Goal: Task Accomplishment & Management: Use online tool/utility

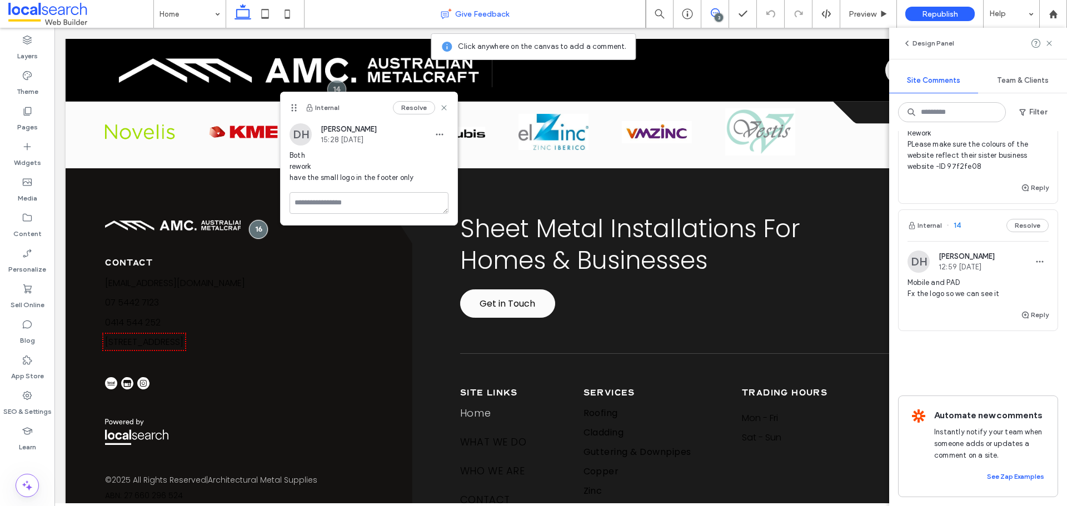
scroll to position [242, 0]
click at [853, 295] on div "Mobile and PAD Fx the logo so we can see it" at bounding box center [977, 292] width 141 height 31
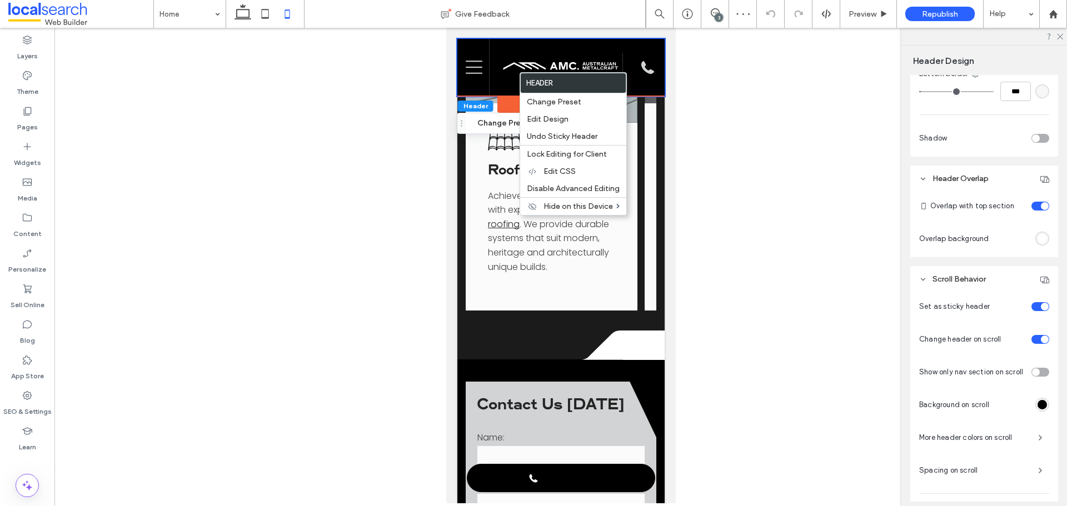
scroll to position [471, 0]
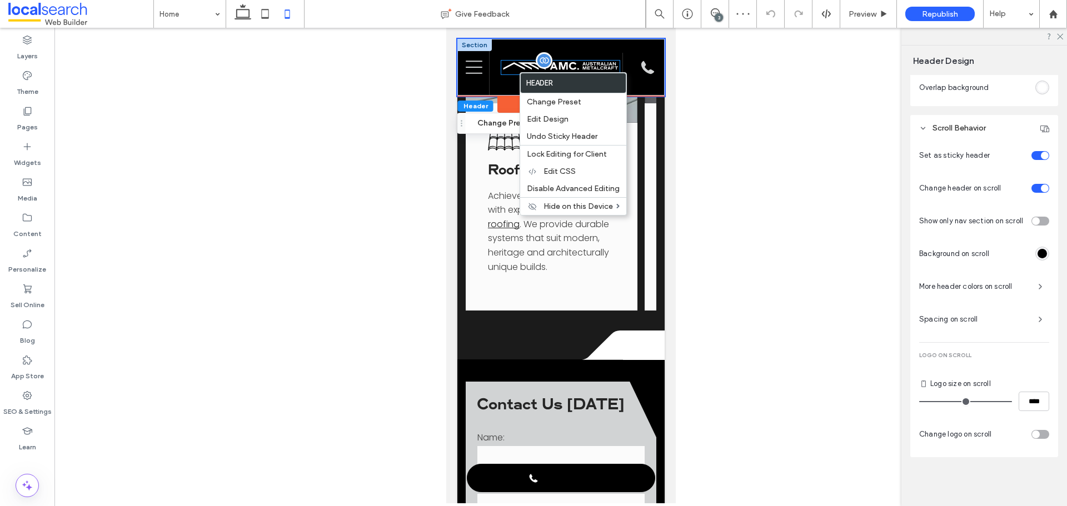
click at [585, 63] on img at bounding box center [560, 66] width 118 height 11
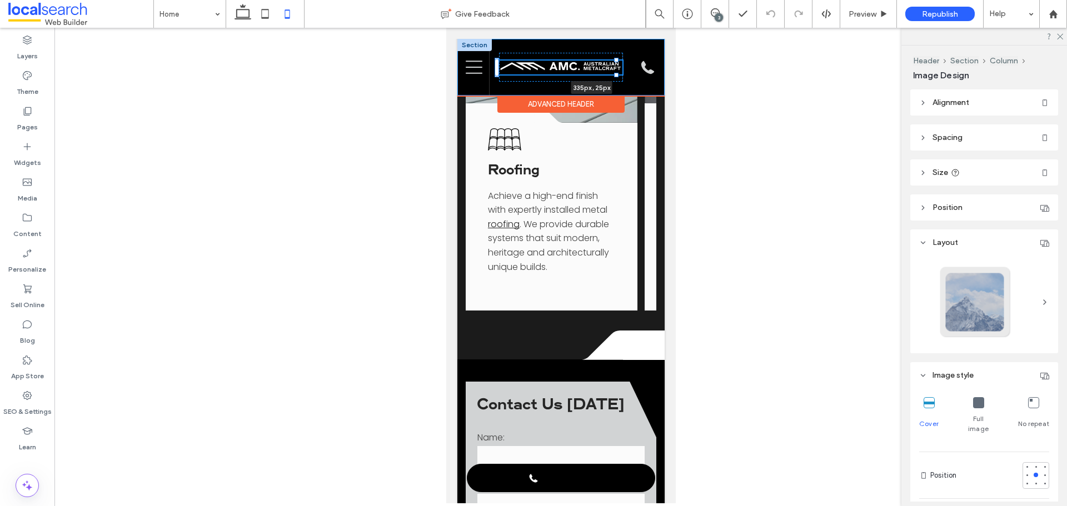
drag, startPoint x: 615, startPoint y: 76, endPoint x: 622, endPoint y: 87, distance: 13.0
click at [646, 92] on div "335px , 25px Home WHAT WE DO Roofing Cladding Guttering & Downpipes Materials C…" at bounding box center [560, 67] width 207 height 57
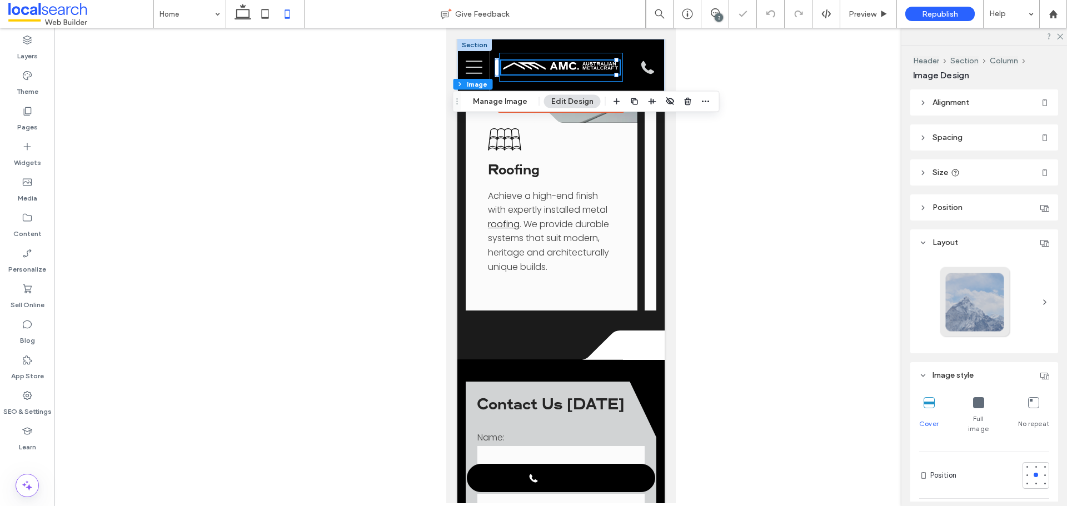
click at [606, 77] on div "331px , 25px" at bounding box center [560, 67] width 124 height 29
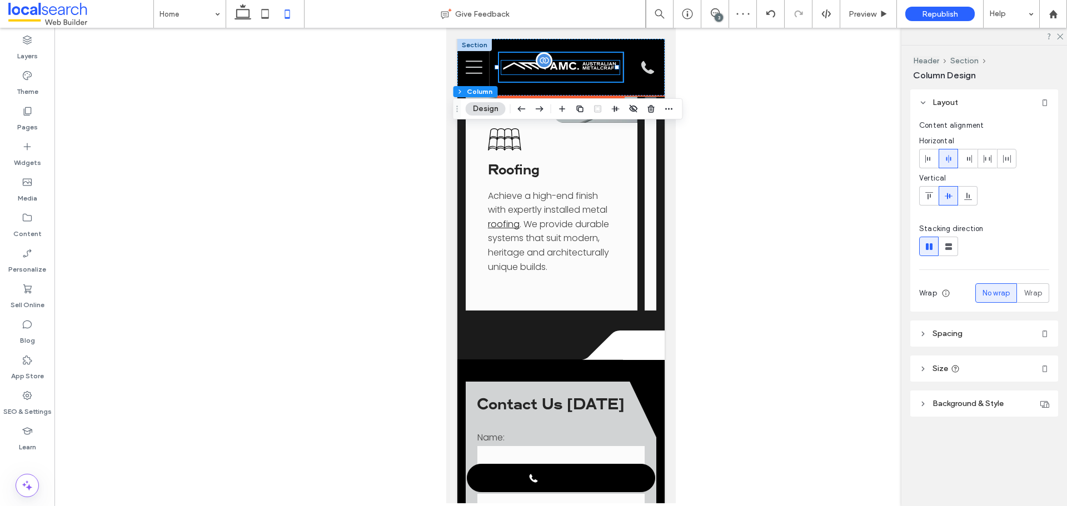
click at [601, 66] on img at bounding box center [560, 66] width 118 height 11
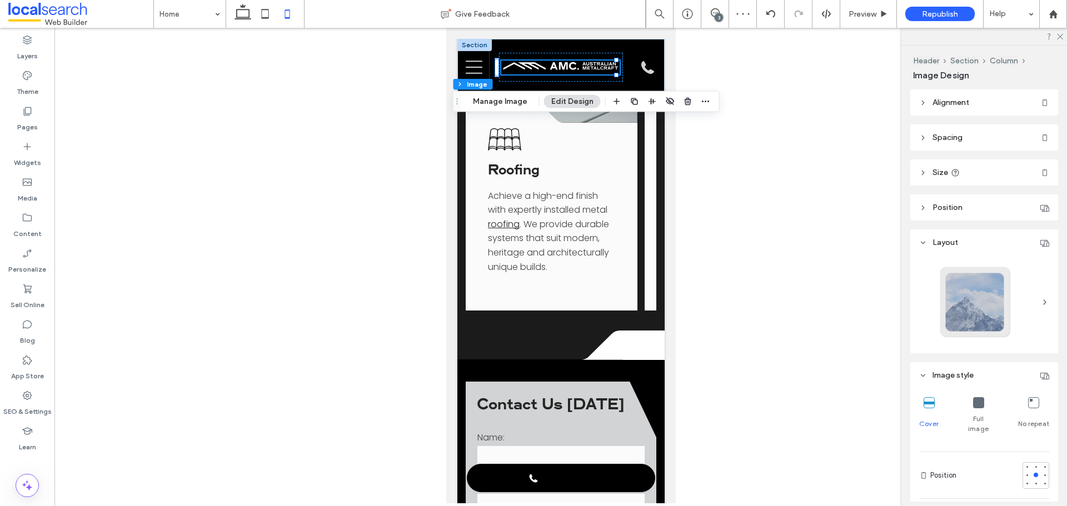
click at [853, 173] on header "Size" at bounding box center [984, 172] width 148 height 26
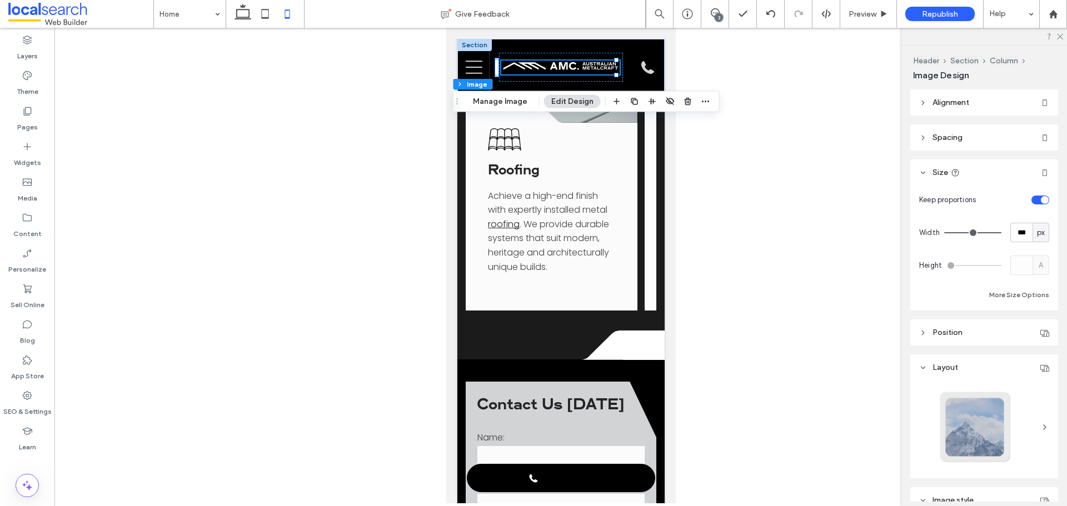
click at [853, 286] on div "Keep proportions Width *** px Height A More Size Options" at bounding box center [984, 246] width 130 height 112
click at [853, 288] on button "More Size Options" at bounding box center [1019, 294] width 60 height 13
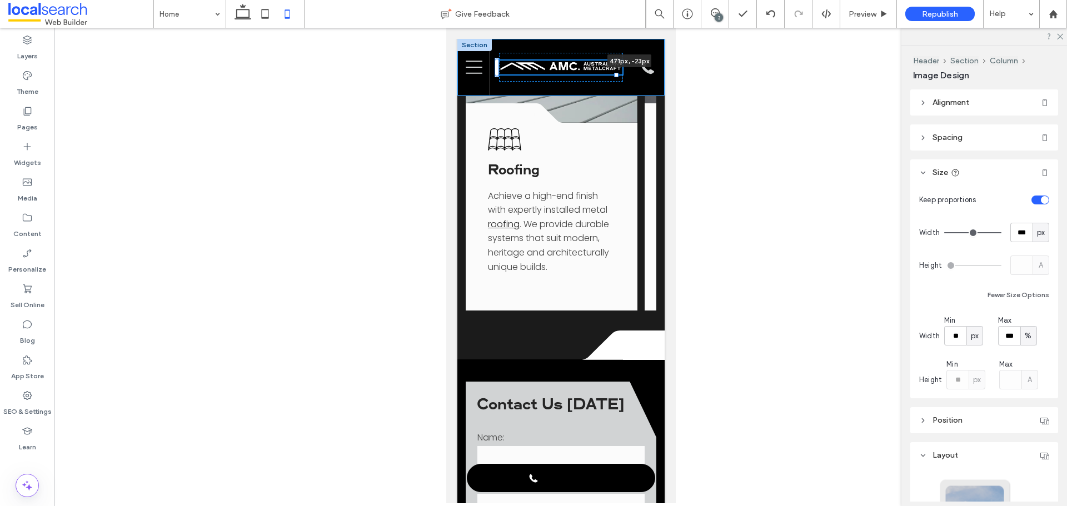
drag, startPoint x: 617, startPoint y: 77, endPoint x: 1123, endPoint y: 131, distance: 508.1
click at [675, 107] on html "471px , -23px Home WHAT WE DO Roofing Cladding Guttering & Downpipes Materials …" at bounding box center [561, 372] width 230 height 3921
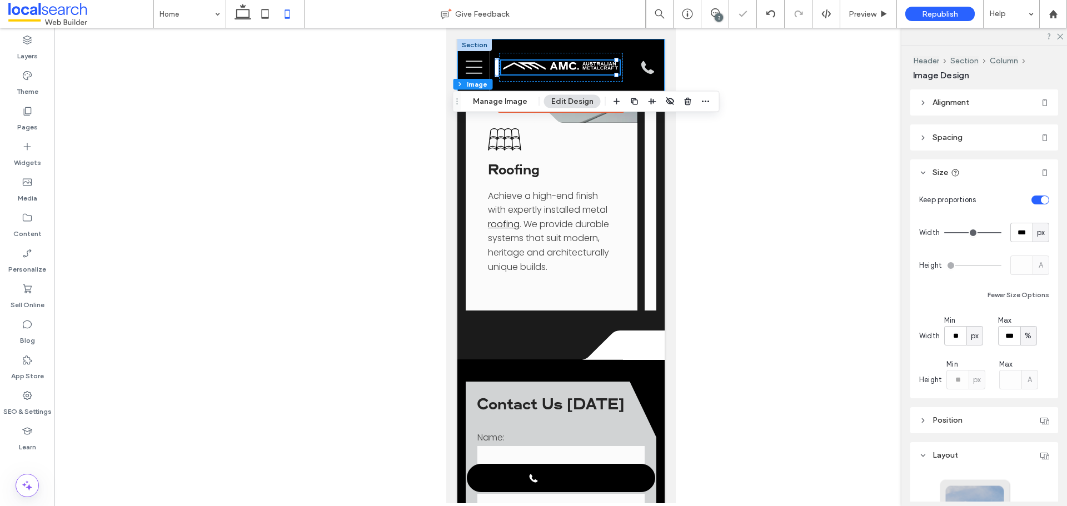
click at [541, 84] on div "471px , -23px Home WHAT WE DO Roofing Cladding Guttering & Downpipes Materials …" at bounding box center [560, 67] width 207 height 57
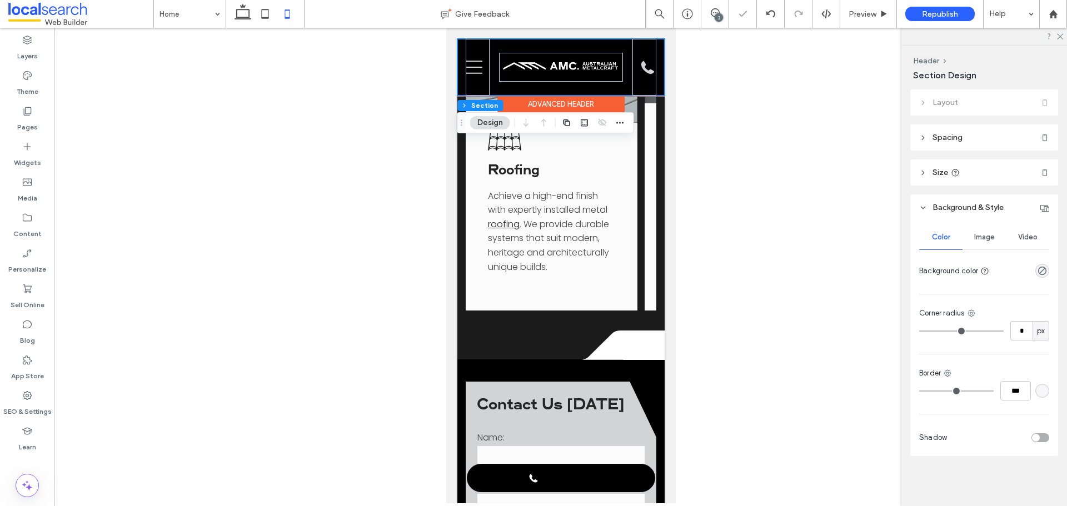
click at [588, 82] on div "Home WHAT WE DO Roofing Cladding Guttering & Downpipes Materials Copper Zinc St…" at bounding box center [560, 67] width 207 height 57
click at [591, 77] on div at bounding box center [560, 67] width 124 height 29
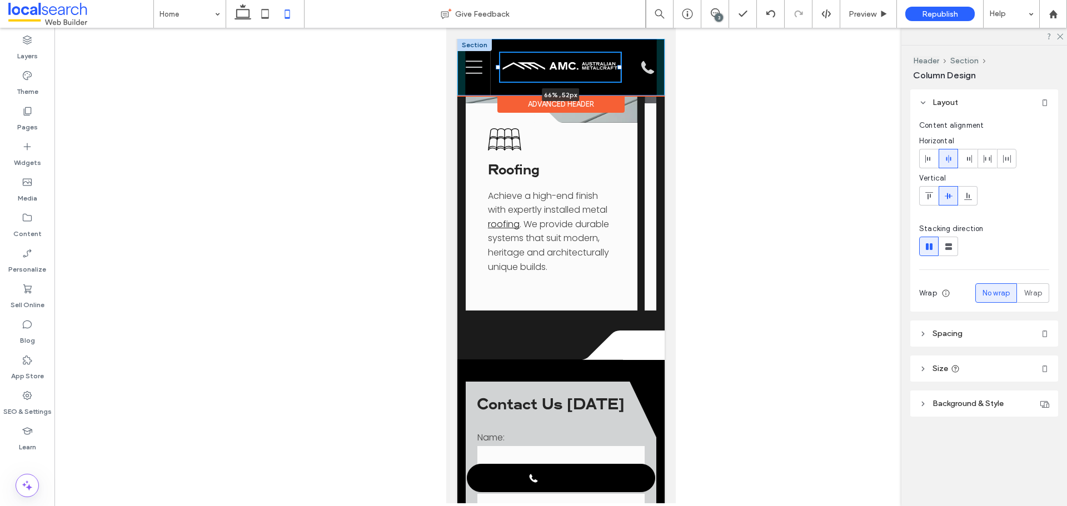
click at [617, 68] on div at bounding box center [619, 67] width 4 height 4
type input "**"
type input "*****"
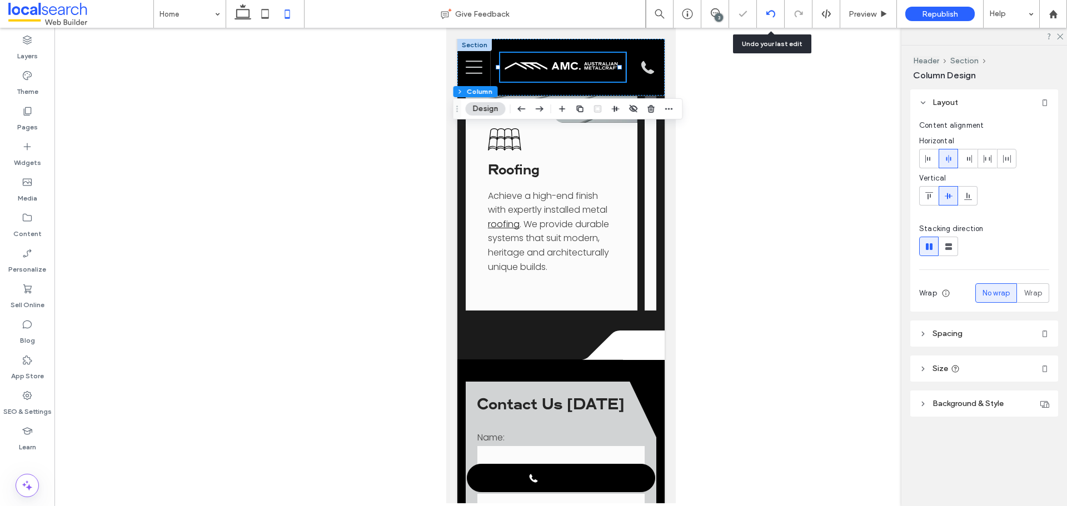
click at [761, 16] on div at bounding box center [770, 13] width 27 height 9
click at [711, 24] on div "3" at bounding box center [715, 14] width 28 height 28
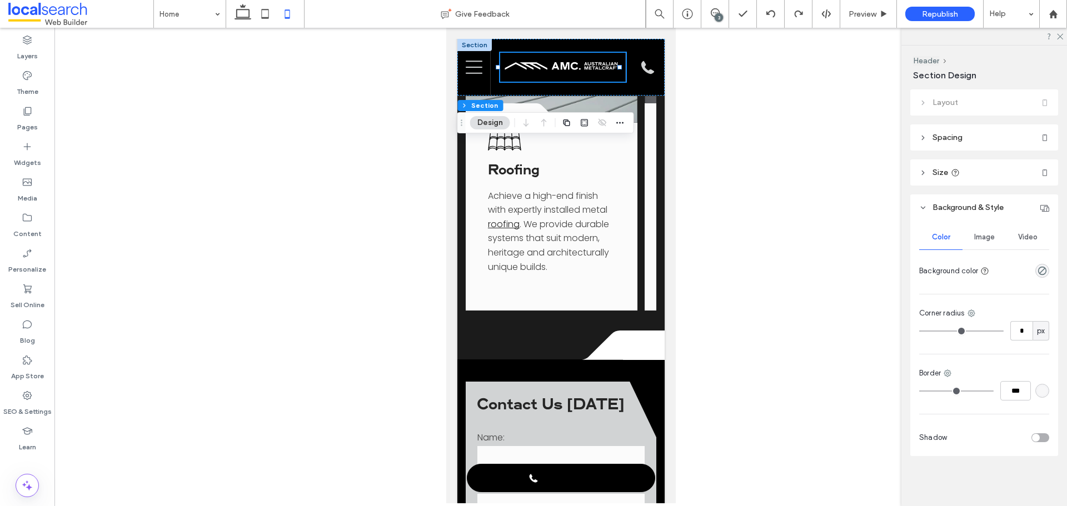
click at [853, 140] on span "Spacing" at bounding box center [947, 137] width 30 height 9
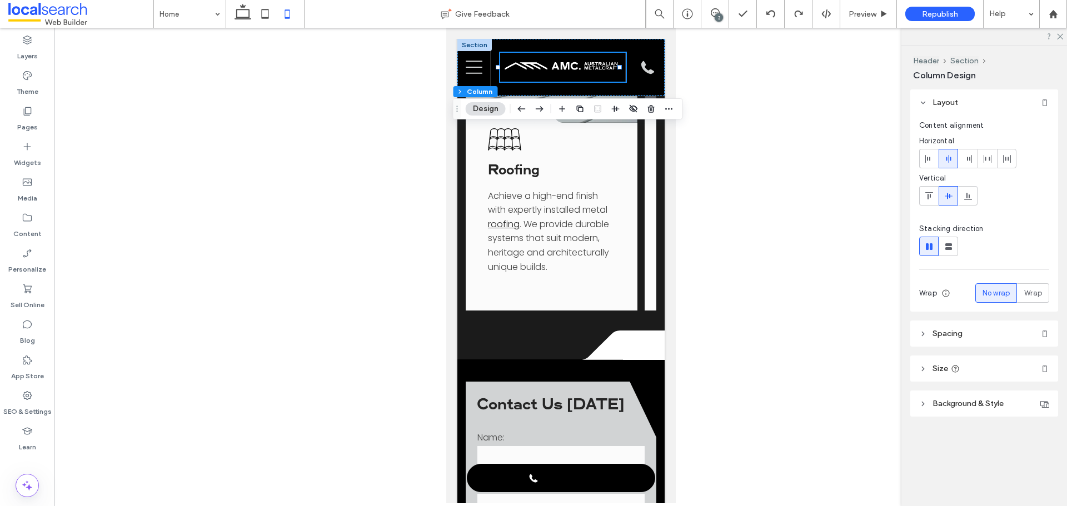
click at [853, 330] on span "Spacing" at bounding box center [947, 333] width 30 height 9
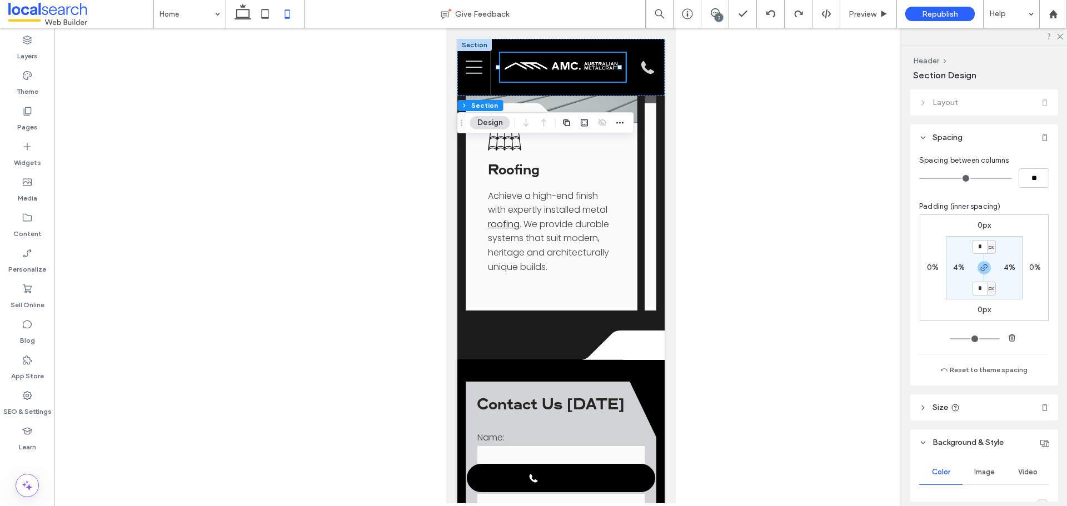
click at [853, 270] on label "4%" at bounding box center [959, 267] width 12 height 9
type input "*"
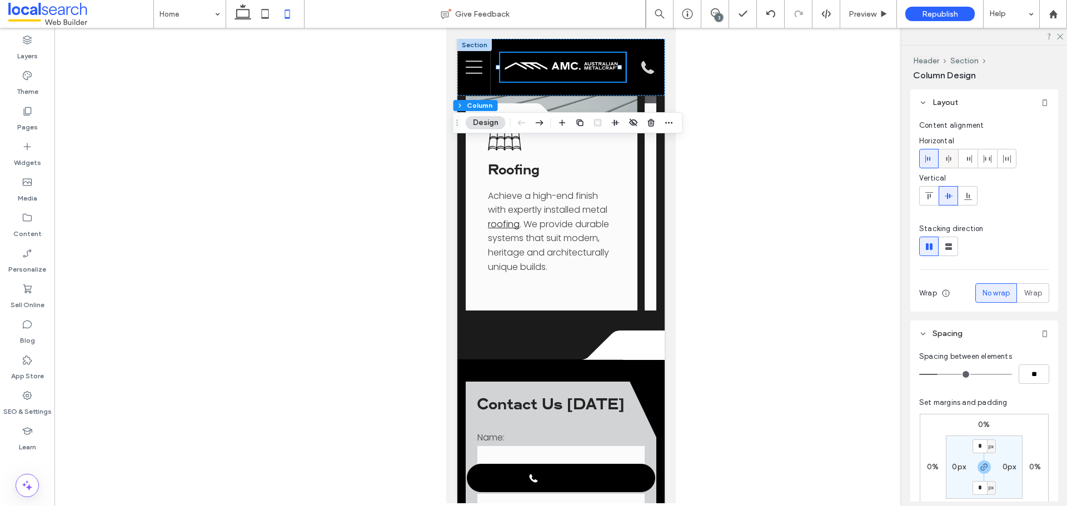
click at [853, 159] on icon at bounding box center [948, 158] width 9 height 9
click at [853, 163] on div at bounding box center [948, 158] width 18 height 18
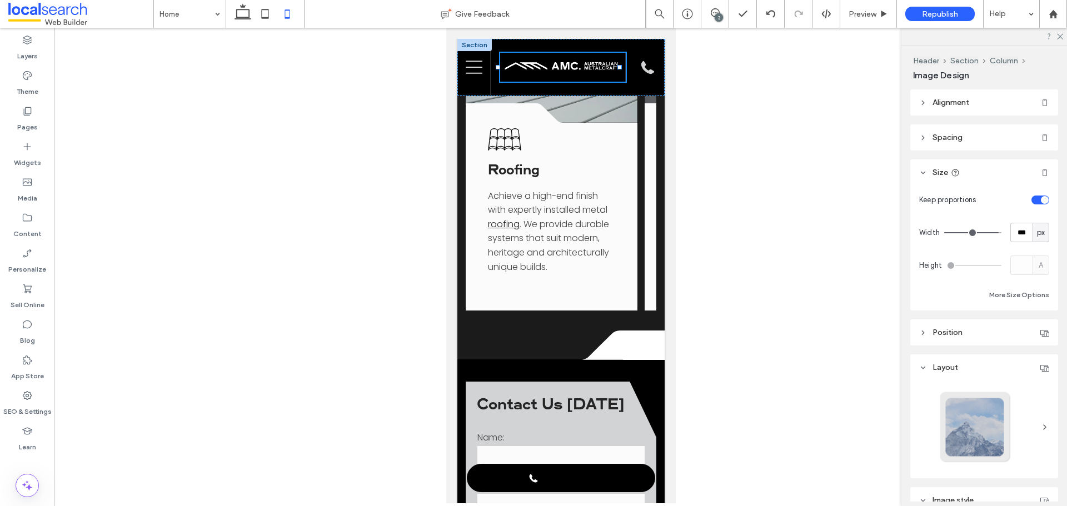
type input "***"
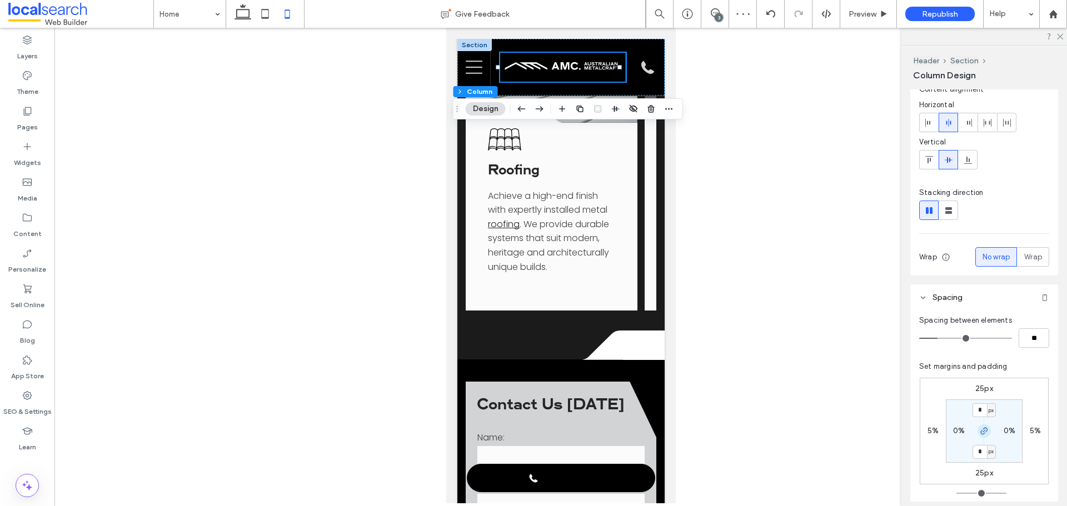
scroll to position [56, 0]
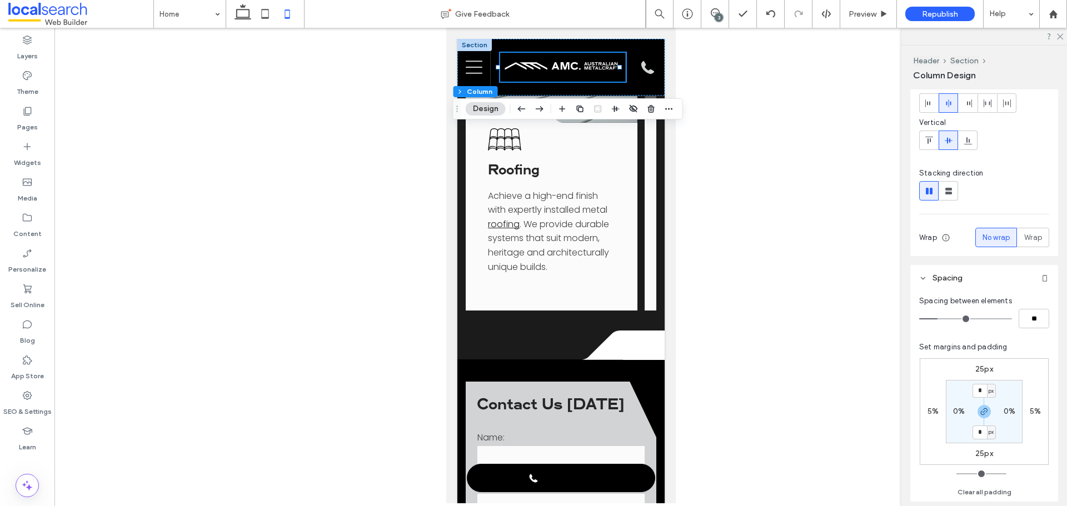
click at [853, 379] on div "25px 5% 25px 5% * px 0% * px 0%" at bounding box center [984, 411] width 129 height 107
click at [853, 371] on label "25px" at bounding box center [984, 369] width 18 height 9
type input "**"
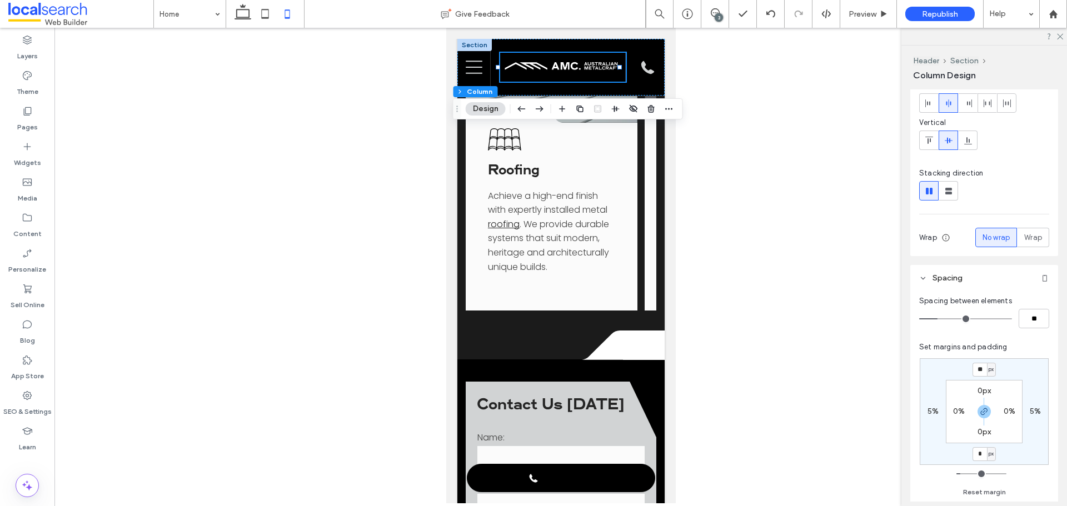
type input "*"
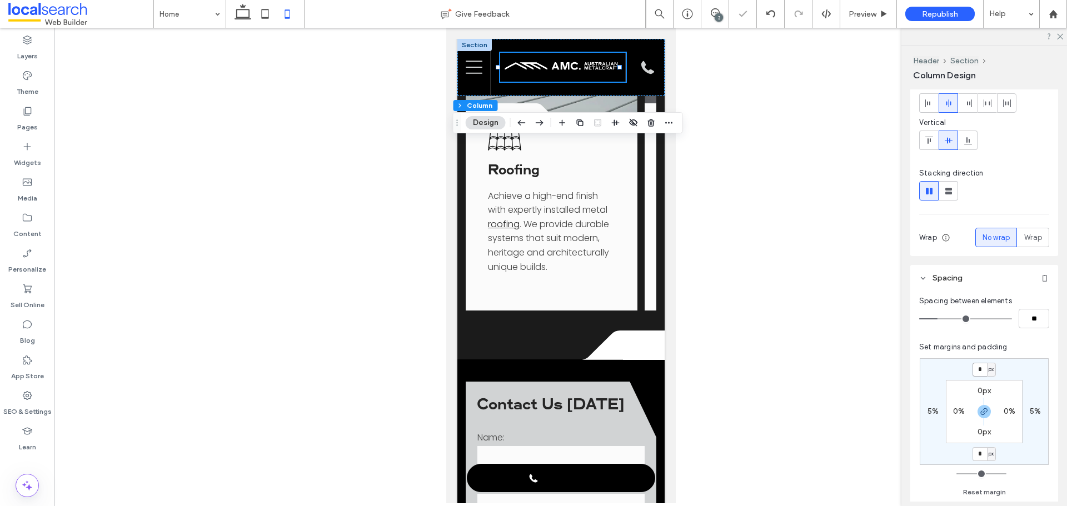
click at [853, 374] on input "*" at bounding box center [980, 370] width 14 height 14
type input "**"
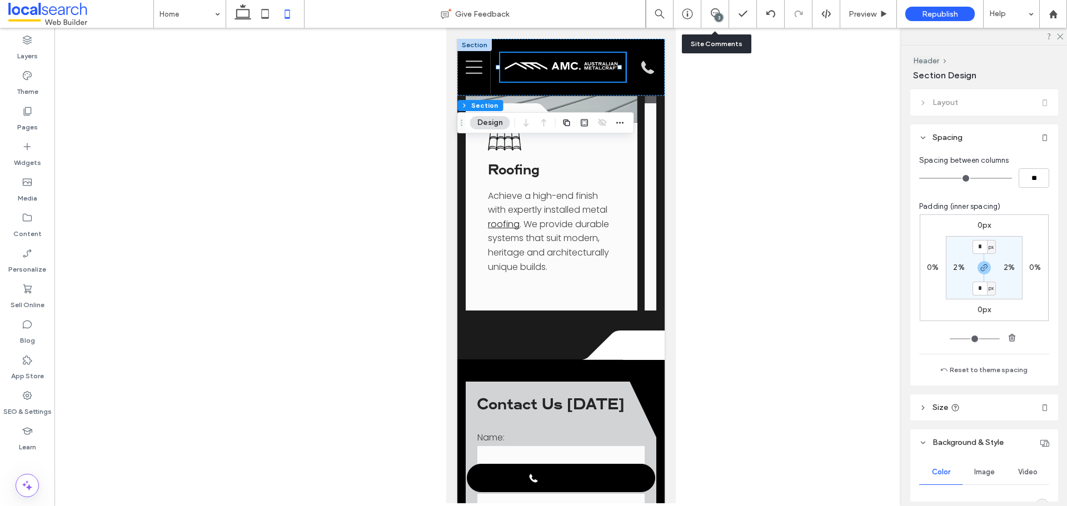
click at [712, 19] on div "3" at bounding box center [715, 14] width 28 height 28
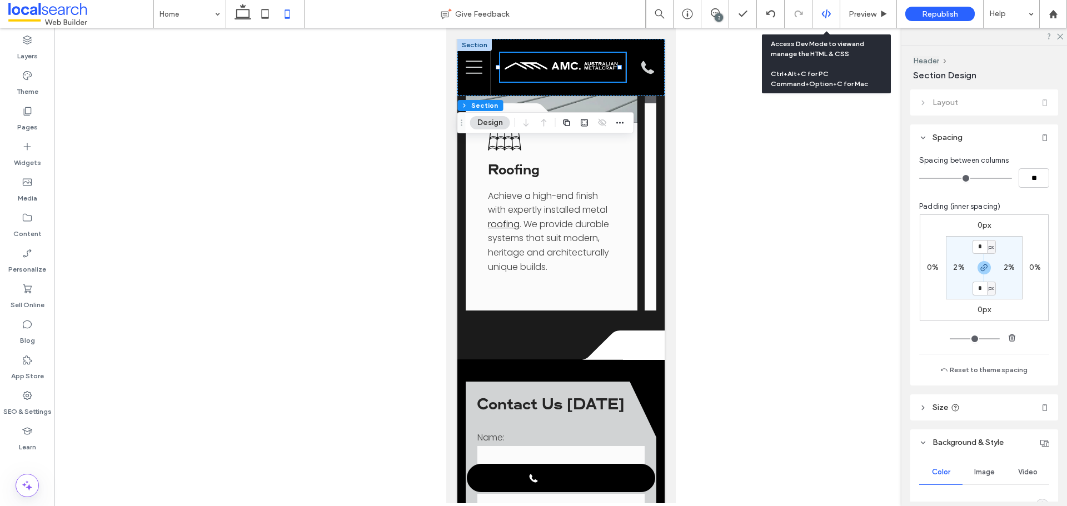
click at [828, 14] on icon at bounding box center [826, 14] width 10 height 10
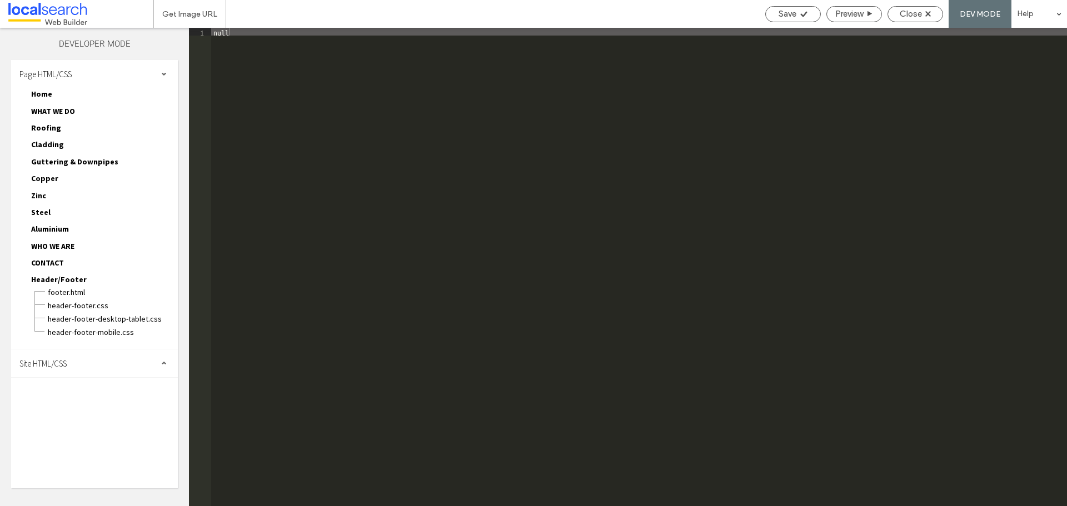
click at [128, 365] on div "Site HTML/CSS" at bounding box center [94, 364] width 167 height 28
click at [107, 413] on span "site.css" at bounding box center [115, 411] width 126 height 11
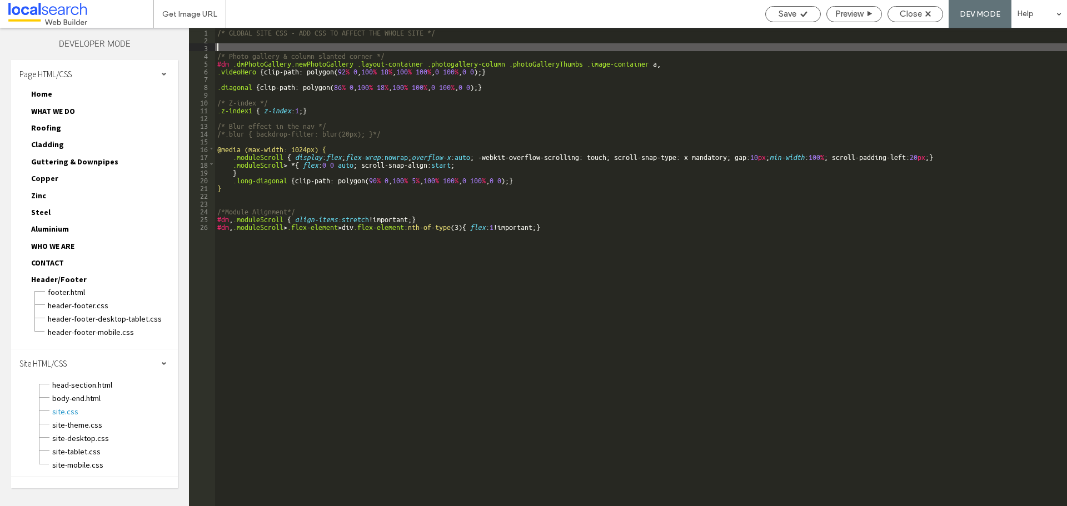
paste textarea
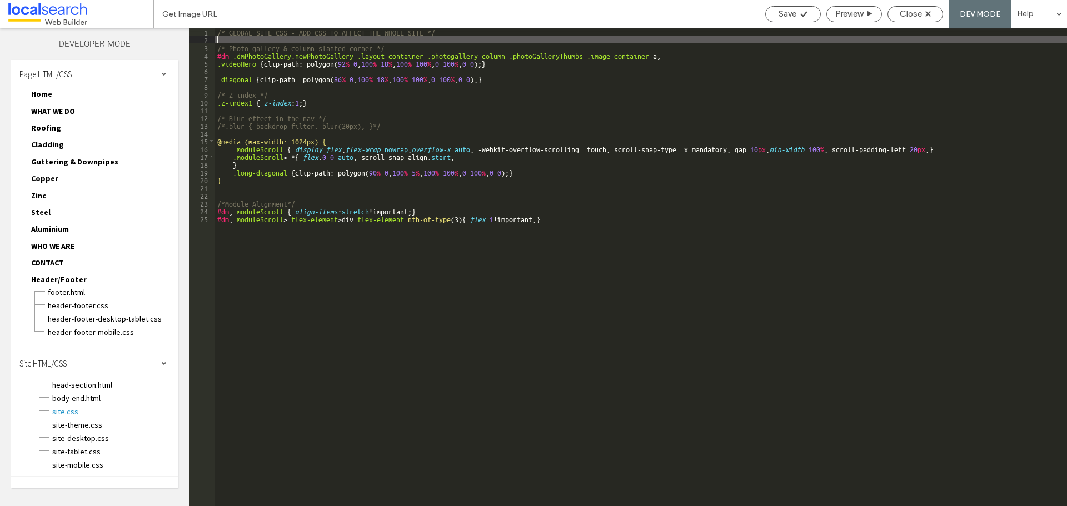
paste textarea
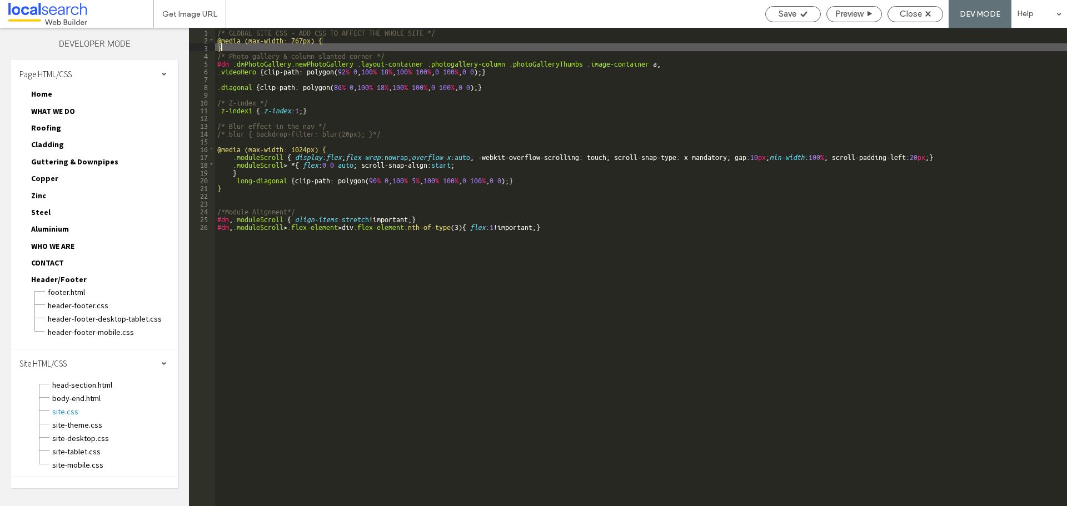
click at [348, 38] on div "/* GLOBAL SITE CSS - ADD CSS TO AFFECT THE WHOLE SITE */ @media (max-width: 767…" at bounding box center [641, 275] width 852 height 494
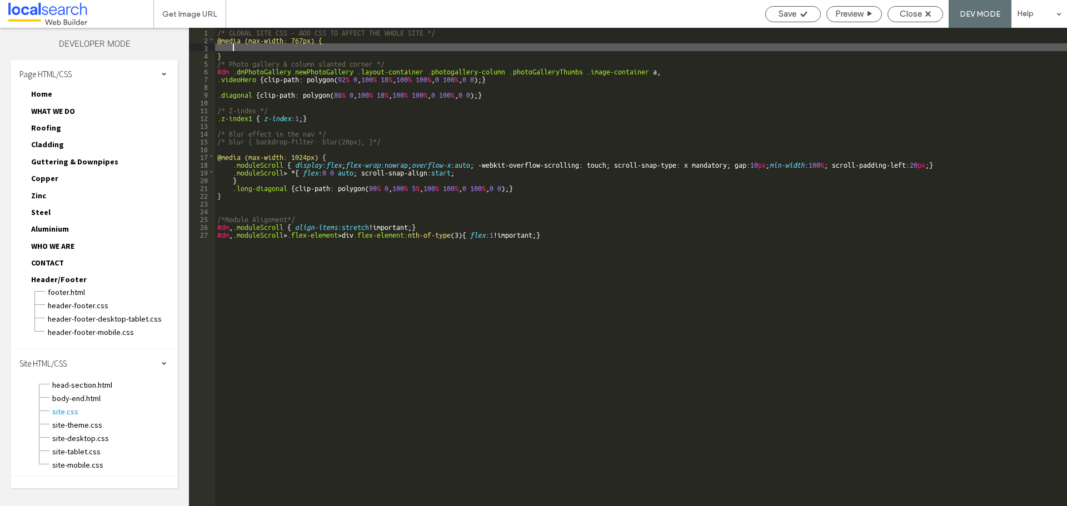
paste textarea
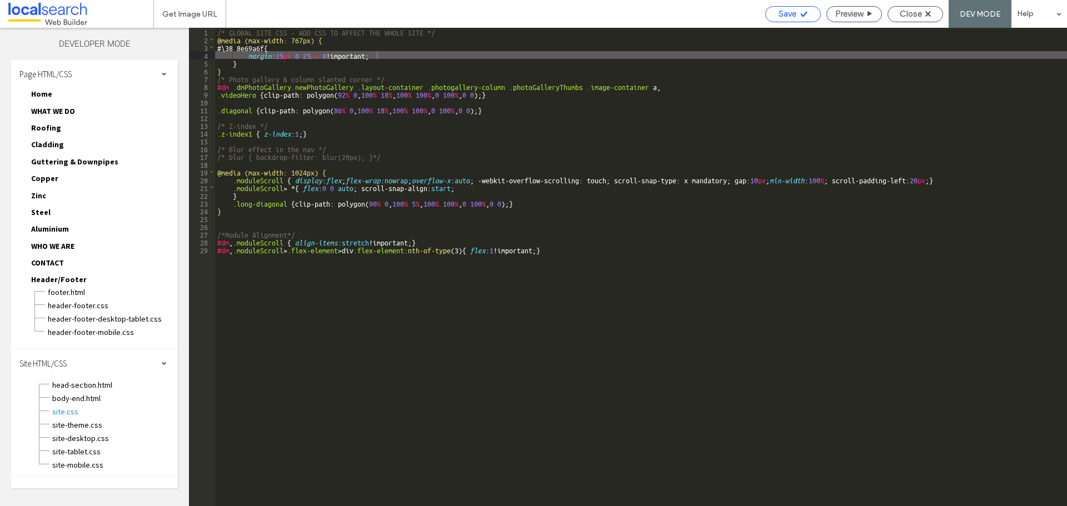
click at [790, 16] on span "Save" at bounding box center [788, 14] width 18 height 10
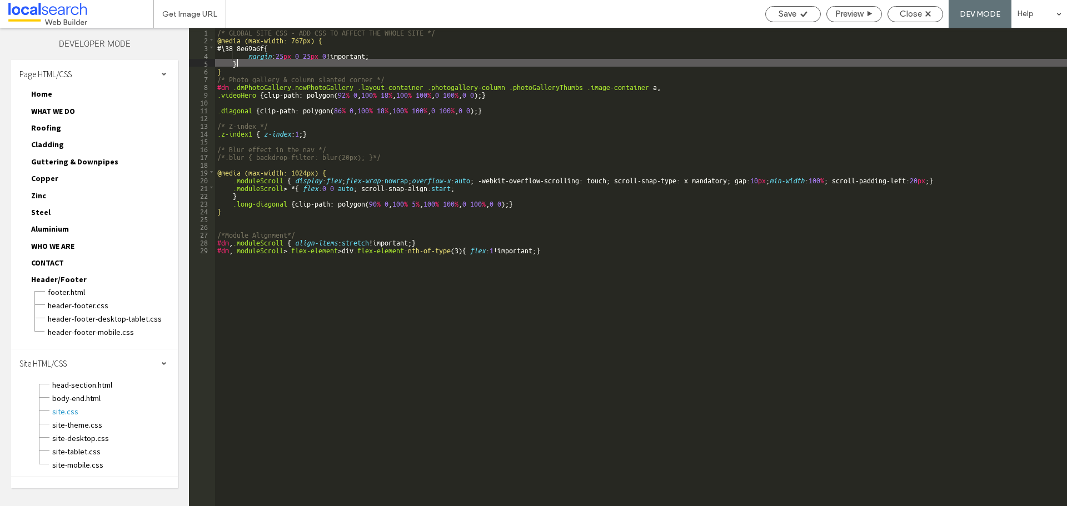
click at [309, 63] on div "/* GLOBAL SITE CSS - ADD CSS TO AFFECT THE WHOLE SITE */ @media (max-width: 767…" at bounding box center [641, 275] width 852 height 494
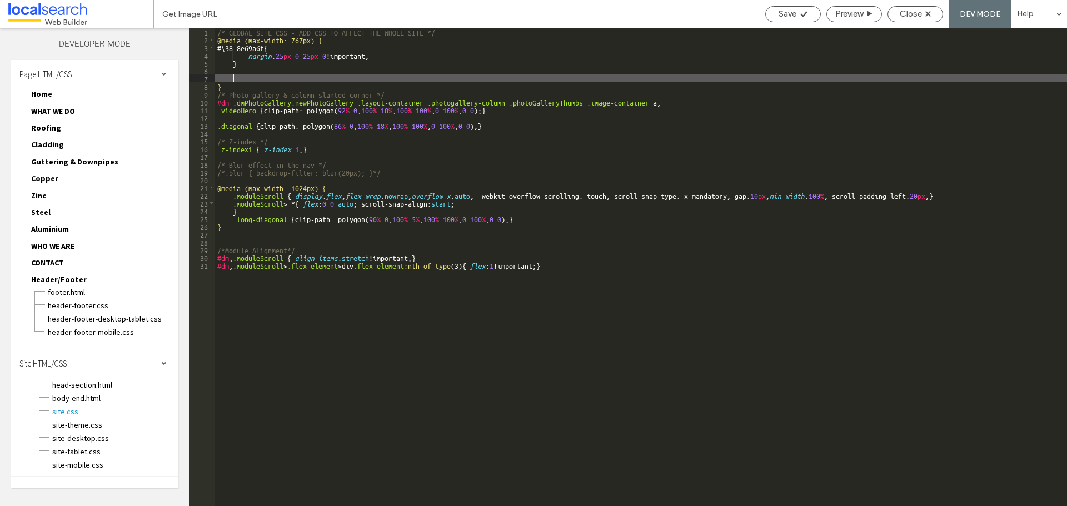
paste textarea
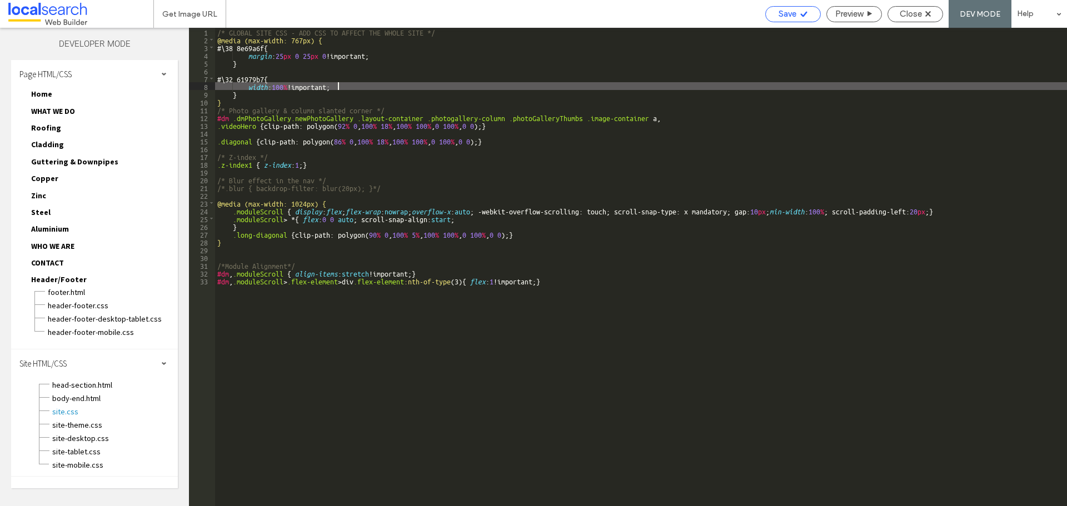
click at [781, 13] on span "Save" at bounding box center [788, 14] width 18 height 10
click at [483, 32] on div "/* GLOBAL SITE CSS - ADD CSS TO AFFECT THE WHOLE SITE */ @media (max-width: 767…" at bounding box center [641, 275] width 852 height 494
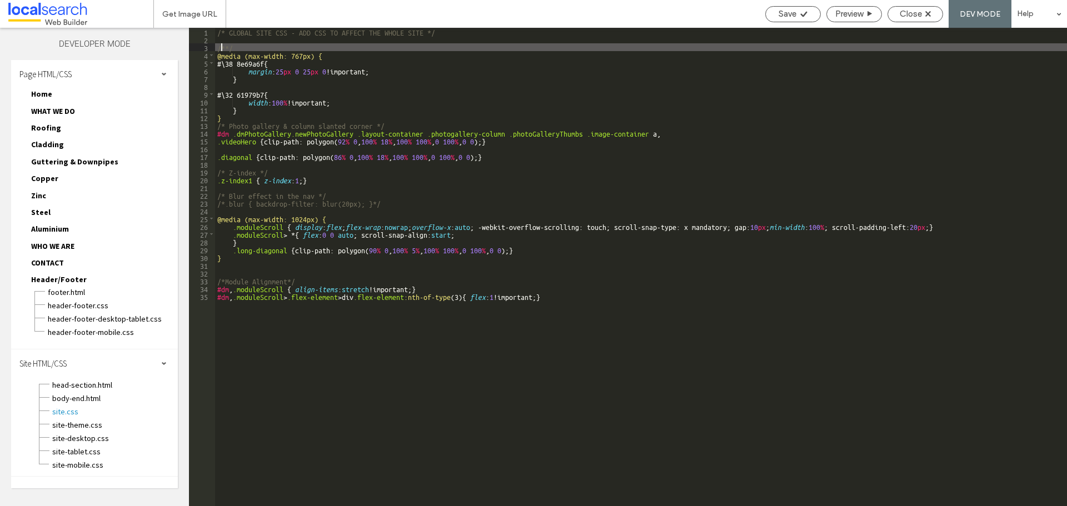
click at [223, 46] on div "/* GLOBAL SITE CSS - ADD CSS TO AFFECT THE WHOLE SITE */ /**/ @media (max-width…" at bounding box center [641, 275] width 852 height 494
click at [226, 46] on div "/* GLOBAL SITE CSS - ADD CSS TO AFFECT THE WHOLE SITE */ /**/ @media (max-width…" at bounding box center [641, 275] width 852 height 494
click at [791, 11] on span "Save" at bounding box center [788, 14] width 18 height 10
type textarea "**"
click at [800, 11] on icon at bounding box center [804, 14] width 8 height 8
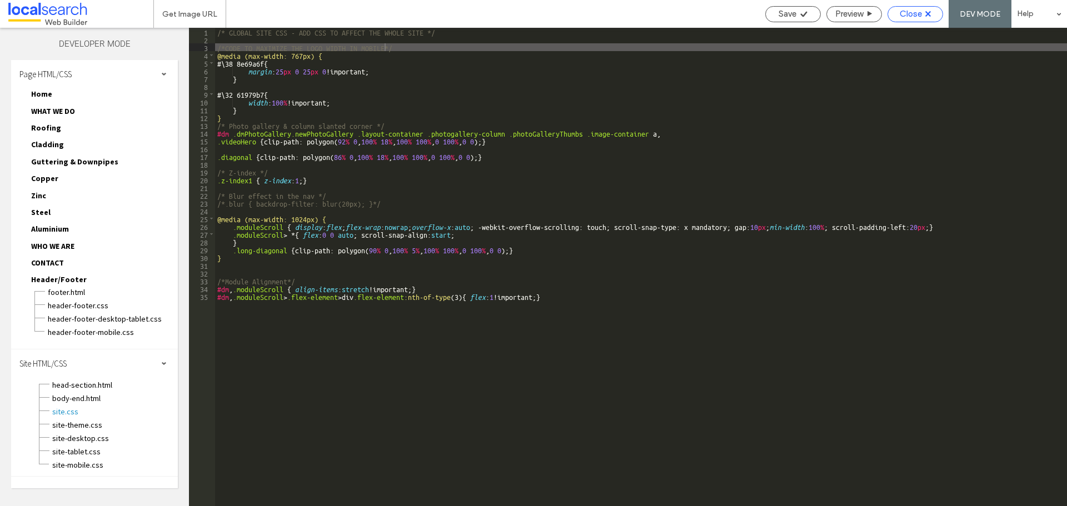
click at [853, 12] on span "Close" at bounding box center [911, 14] width 22 height 10
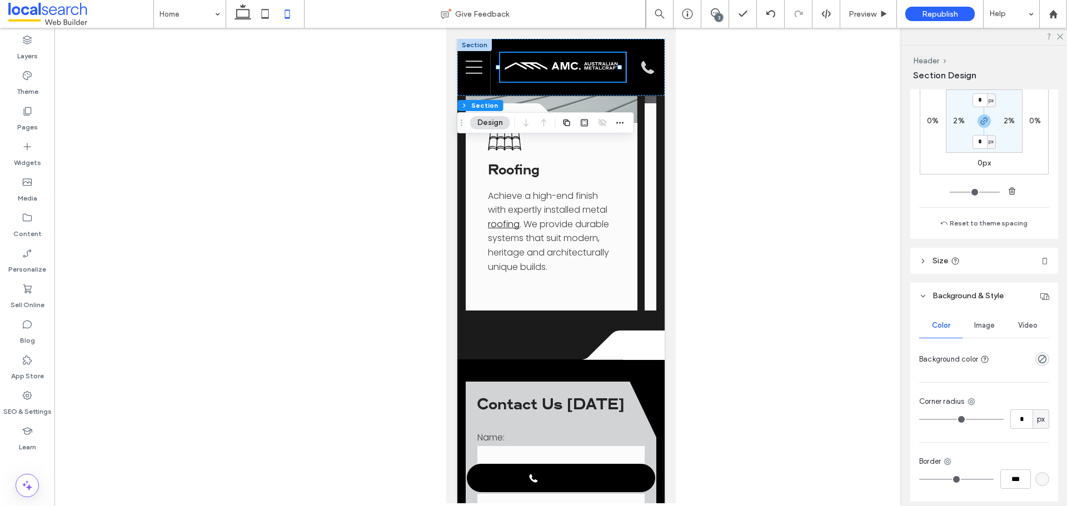
scroll to position [222, 0]
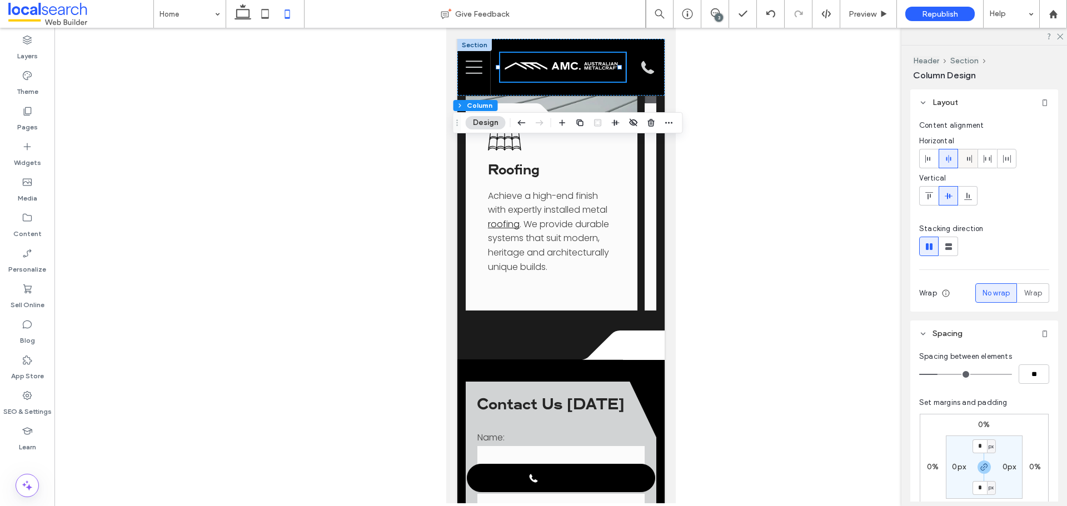
click at [853, 163] on div at bounding box center [968, 158] width 18 height 18
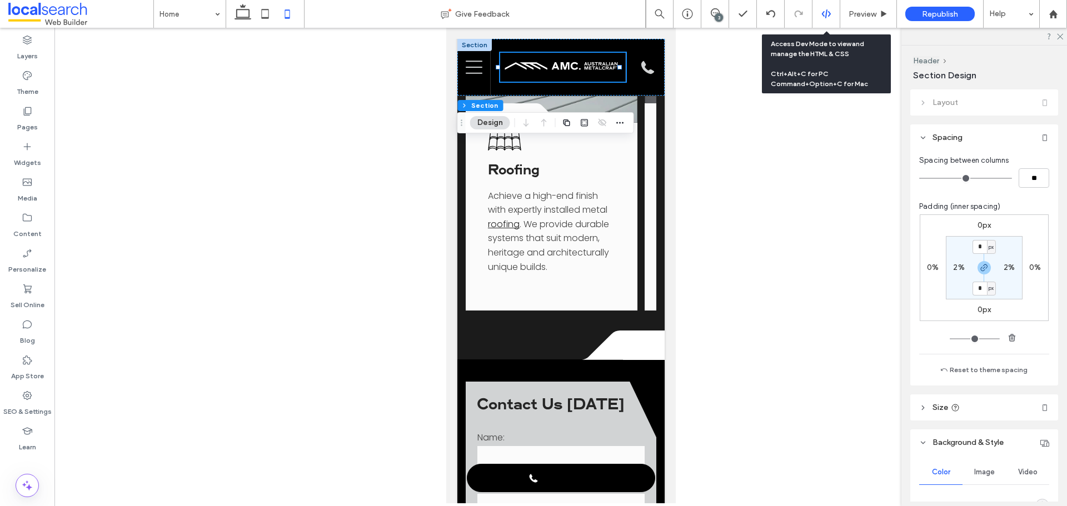
click at [823, 13] on use at bounding box center [825, 13] width 9 height 9
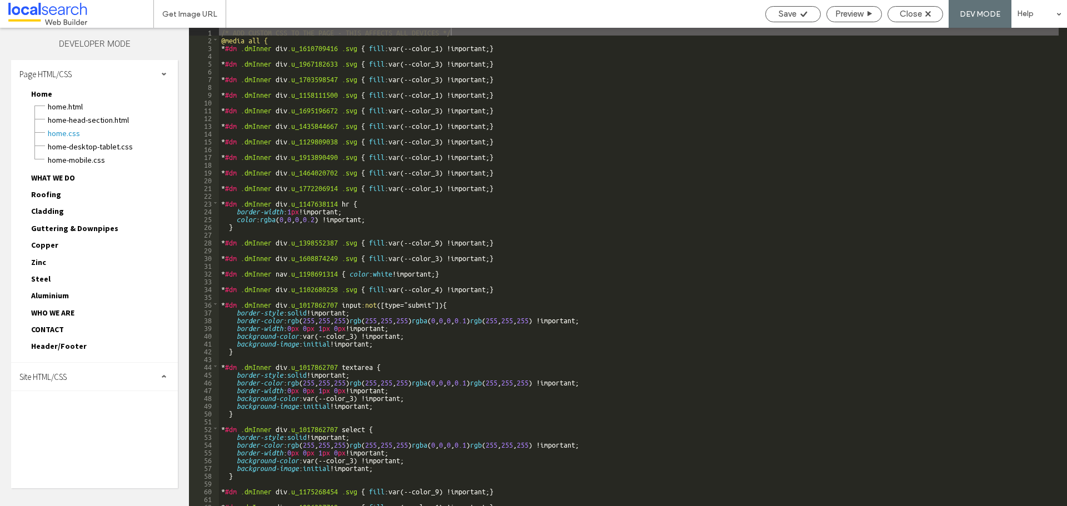
click at [137, 370] on div "Site HTML/CSS" at bounding box center [94, 377] width 167 height 28
click at [106, 432] on div "site-theme.css" at bounding box center [115, 437] width 126 height 13
click at [107, 425] on span "site.css" at bounding box center [115, 425] width 126 height 11
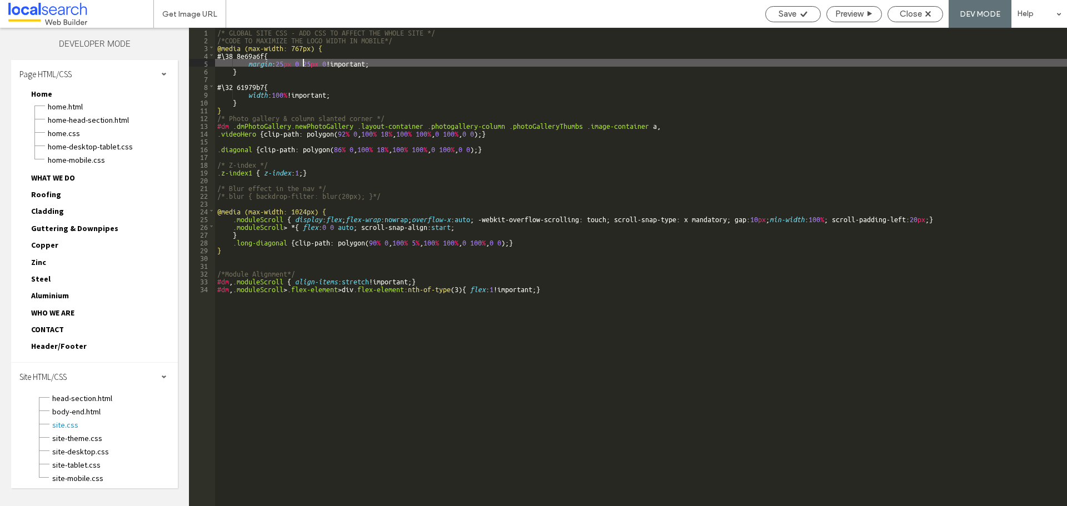
click at [302, 62] on div "/* GLOBAL SITE CSS - ADD CSS TO AFFECT THE WHOLE SITE */ /*CODE TO MAXIMIZE THE…" at bounding box center [641, 275] width 852 height 494
click at [335, 61] on div "/* GLOBAL SITE CSS - ADD CSS TO AFFECT THE WHOLE SITE */ /*CODE TO MAXIMIZE THE…" at bounding box center [641, 275] width 852 height 494
type textarea "**"
click at [800, 13] on icon at bounding box center [804, 14] width 8 height 8
click at [853, 15] on div "Close" at bounding box center [915, 14] width 54 height 10
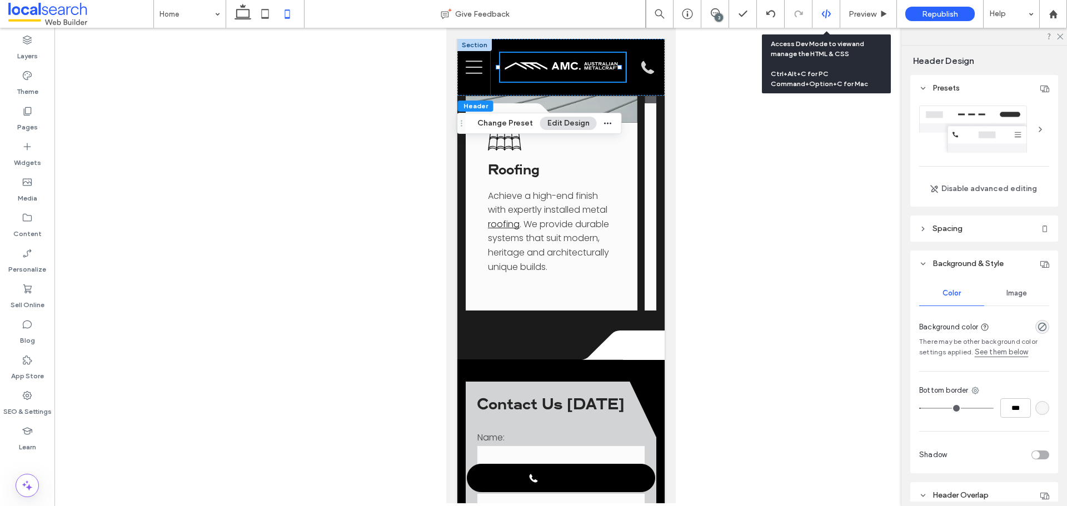
click at [821, 27] on div at bounding box center [826, 14] width 28 height 28
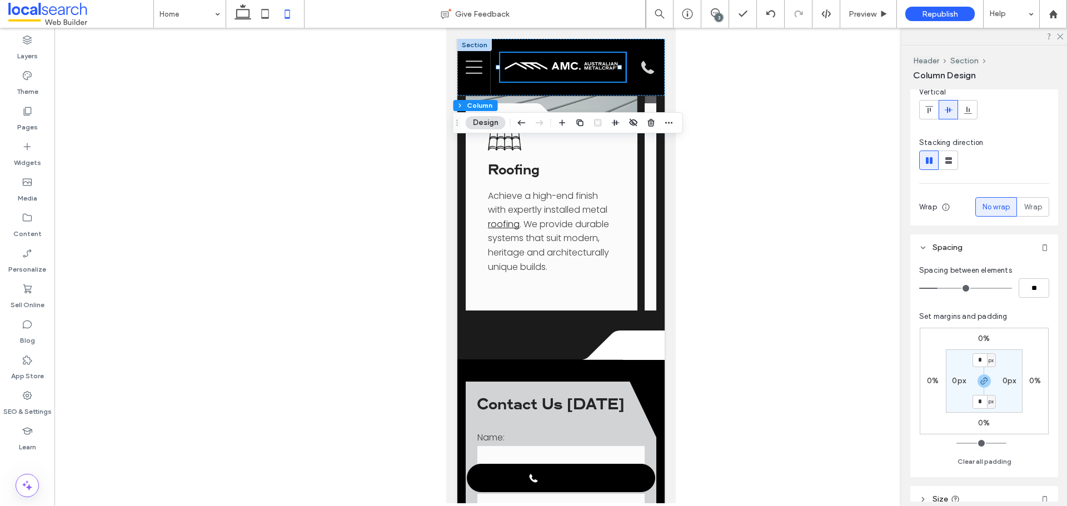
scroll to position [176, 0]
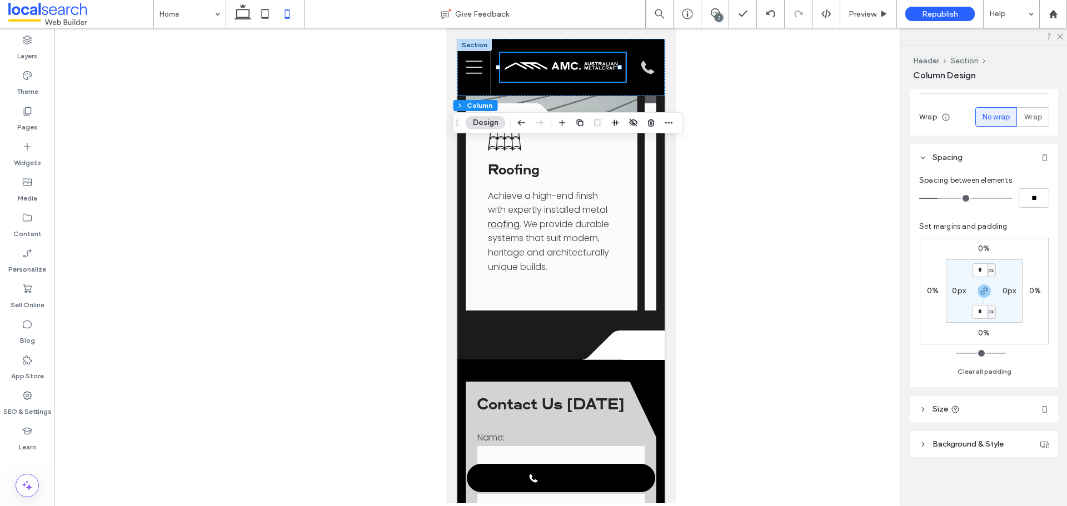
click at [853, 400] on header "Size" at bounding box center [984, 409] width 148 height 26
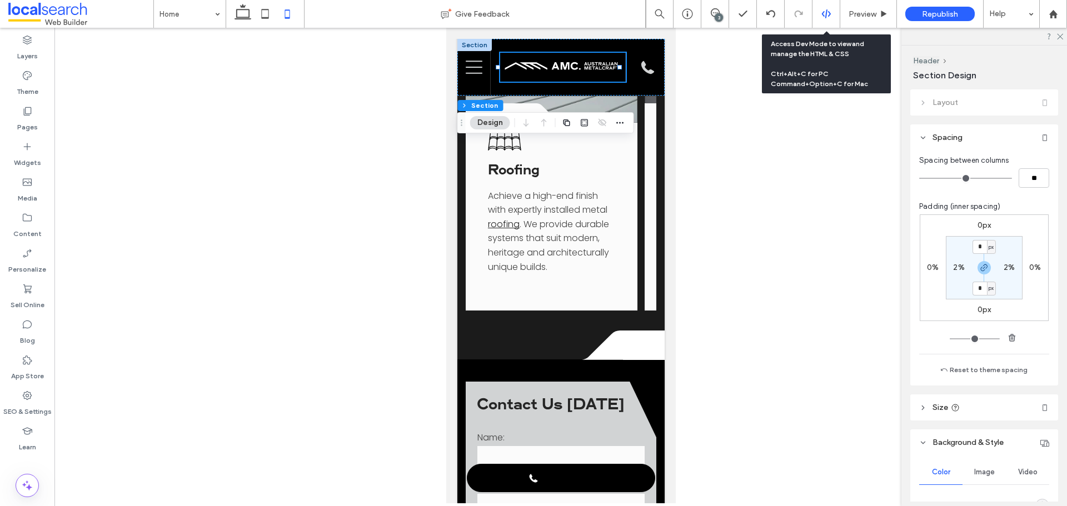
click at [820, 15] on div at bounding box center [825, 14] width 27 height 10
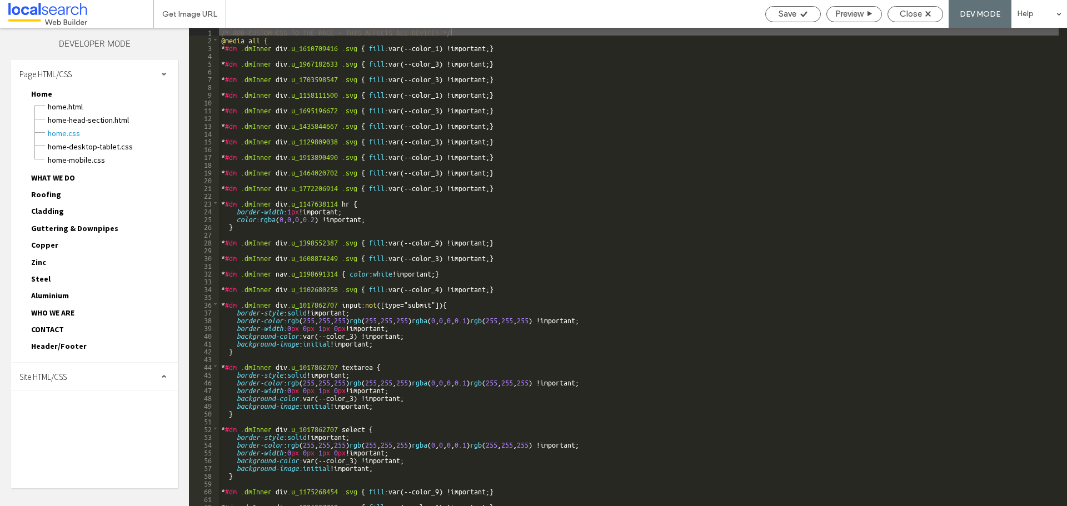
click at [102, 381] on div "Site HTML/CSS" at bounding box center [94, 377] width 167 height 28
click at [100, 424] on span "site.css" at bounding box center [115, 425] width 126 height 11
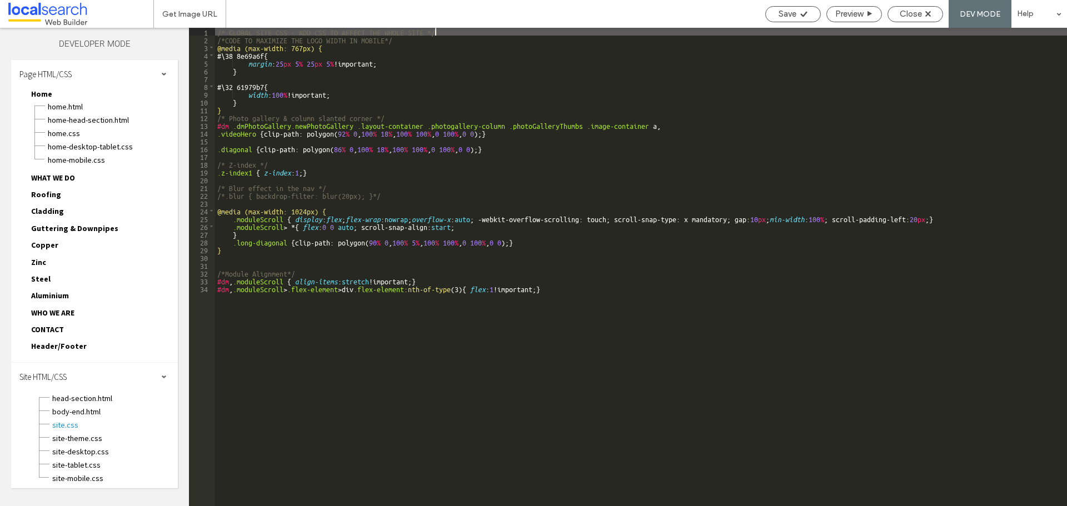
click at [303, 63] on div "/* GLOBAL SITE CSS - ADD CSS TO AFFECT THE WHOLE SITE */ /*CODE TO MAXIMIZE THE…" at bounding box center [641, 275] width 852 height 494
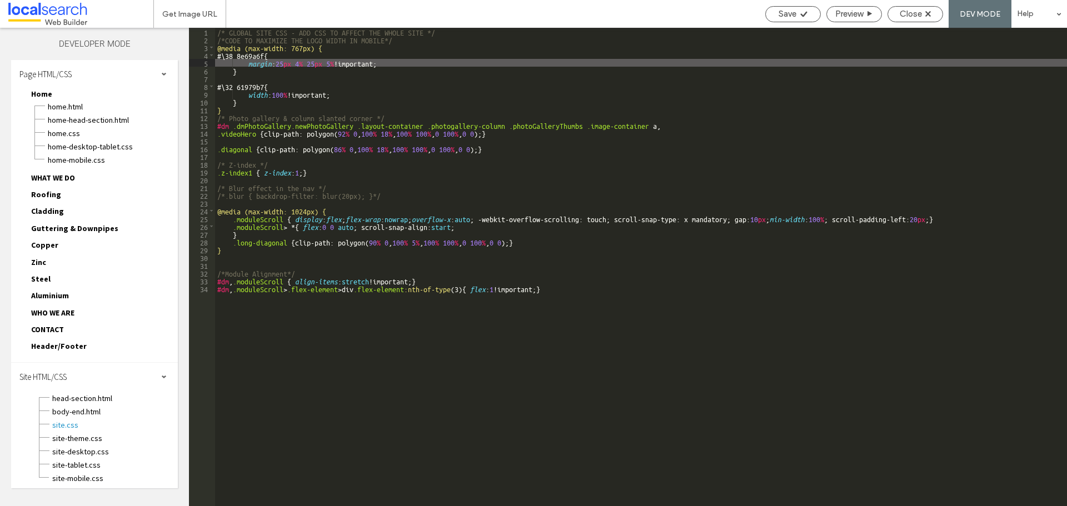
click at [335, 63] on div "/* GLOBAL SITE CSS - ADD CSS TO AFFECT THE WHOLE SITE */ /*CODE TO MAXIMIZE THE…" at bounding box center [641, 275] width 852 height 494
type textarea "**"
click at [802, 16] on use at bounding box center [803, 14] width 7 height 6
click at [853, 22] on div "Save Preview Close DEV MODE Help" at bounding box center [913, 14] width 307 height 28
click at [853, 18] on span "Close" at bounding box center [911, 14] width 22 height 10
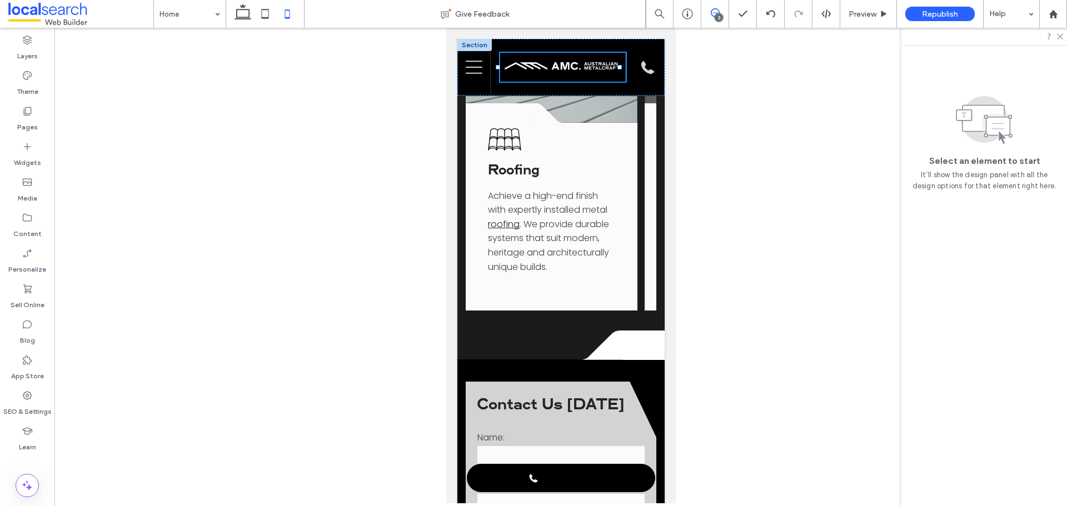
click at [709, 13] on span at bounding box center [714, 12] width 27 height 9
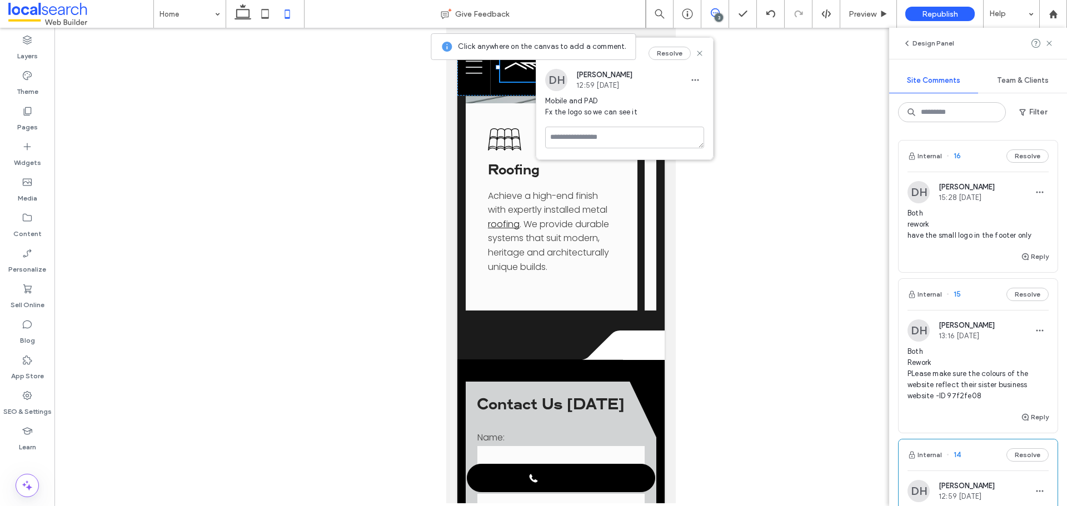
drag, startPoint x: 265, startPoint y: 13, endPoint x: 274, endPoint y: 51, distance: 39.5
click at [265, 13] on icon at bounding box center [265, 14] width 22 height 22
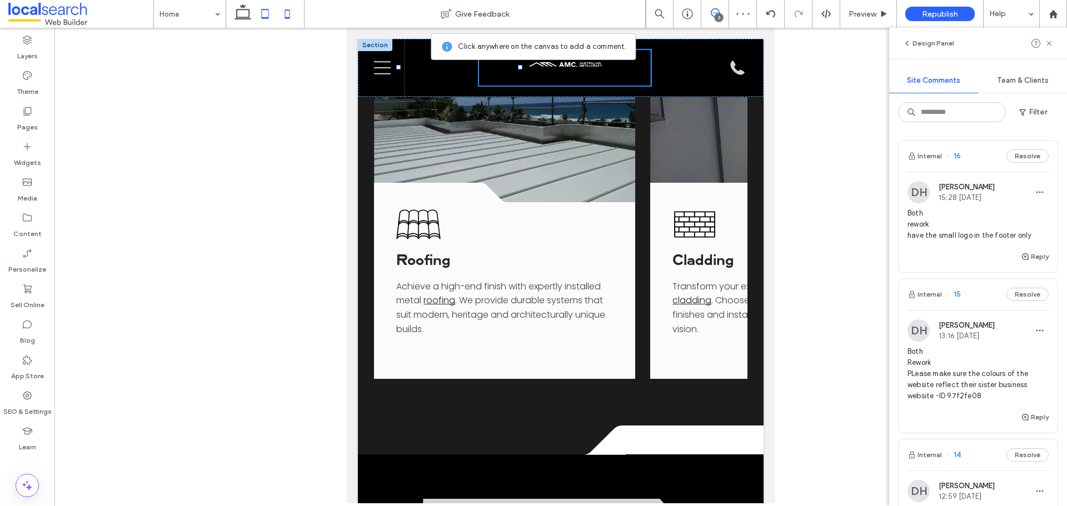
click at [290, 23] on icon at bounding box center [287, 14] width 22 height 22
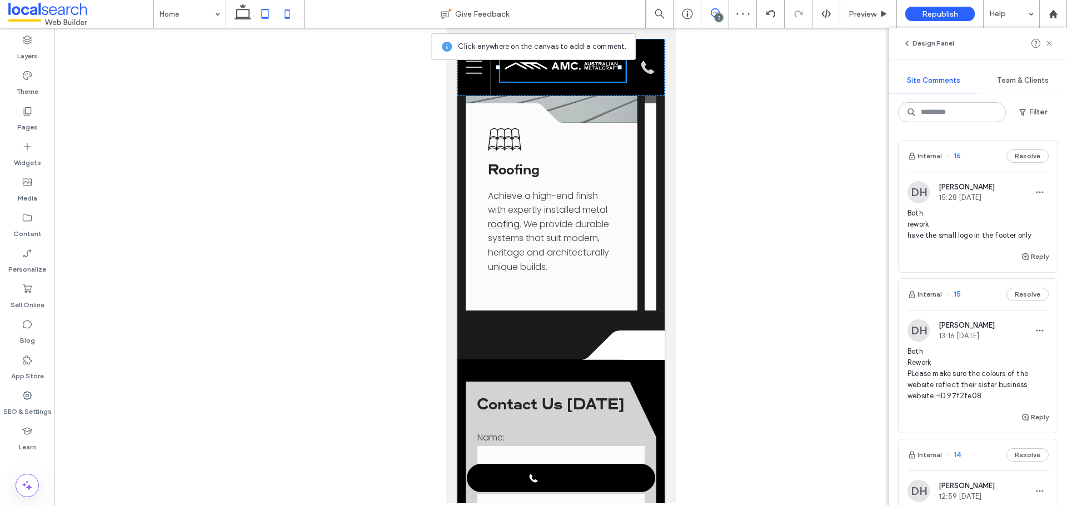
click at [261, 23] on icon at bounding box center [265, 14] width 22 height 22
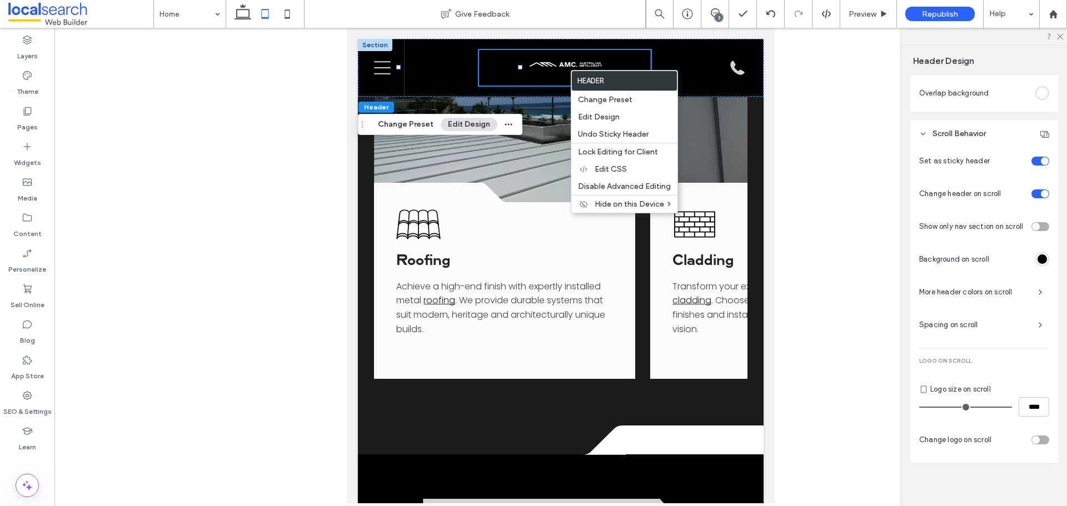
scroll to position [471, 0]
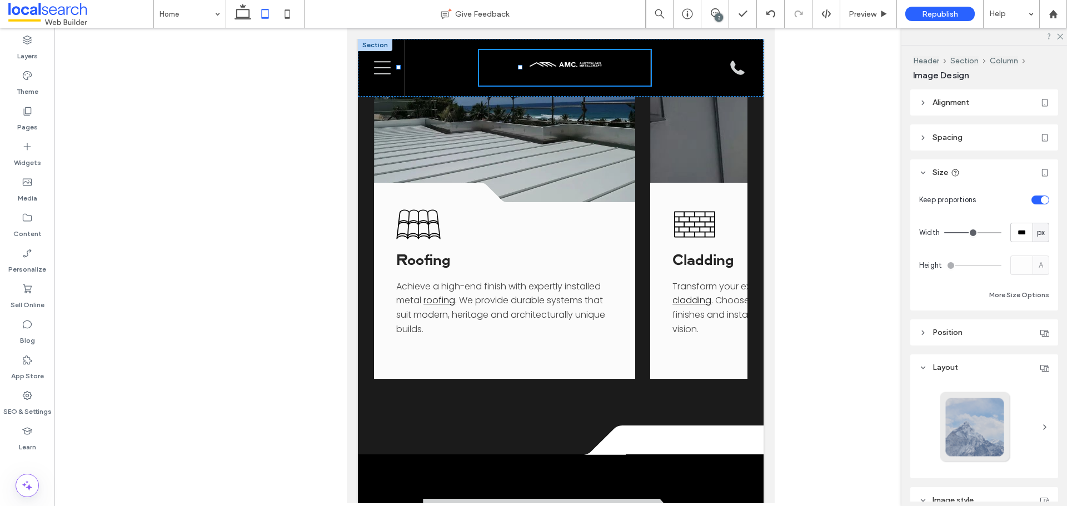
type input "***"
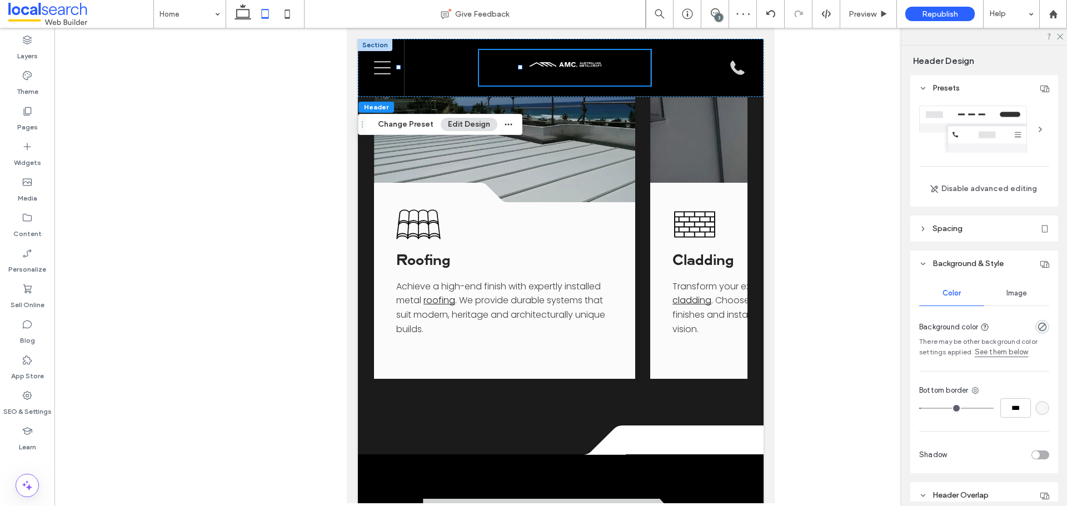
scroll to position [317, 0]
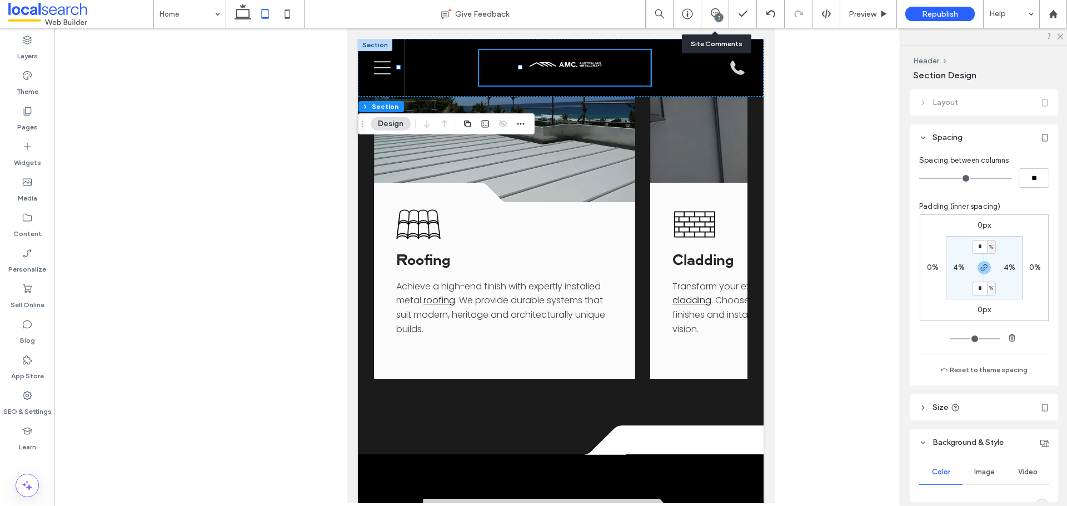
click at [721, 8] on div "3" at bounding box center [715, 14] width 28 height 28
click at [711, 20] on div "3" at bounding box center [715, 14] width 28 height 28
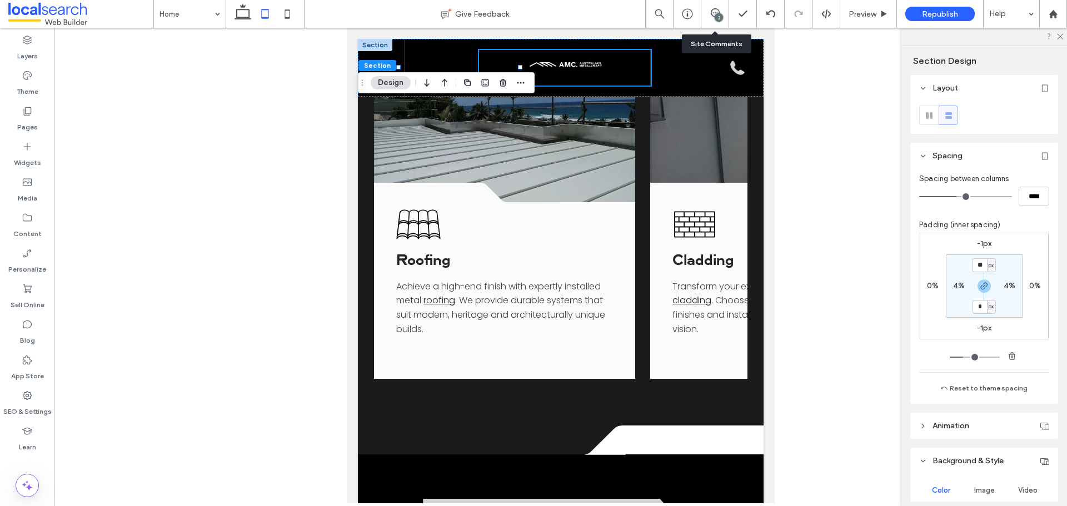
click at [720, 18] on div "3" at bounding box center [719, 17] width 8 height 8
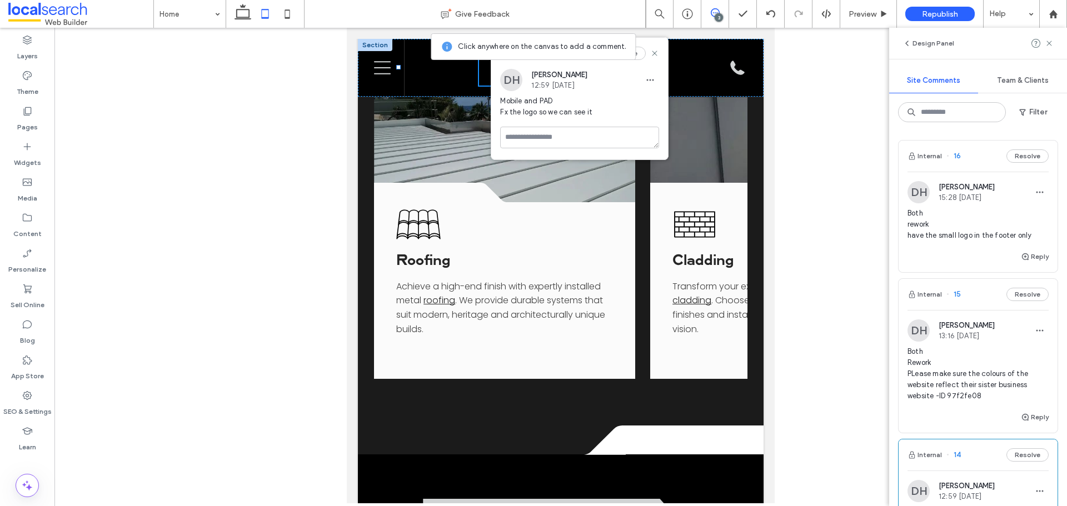
click at [255, 18] on icon at bounding box center [265, 14] width 22 height 22
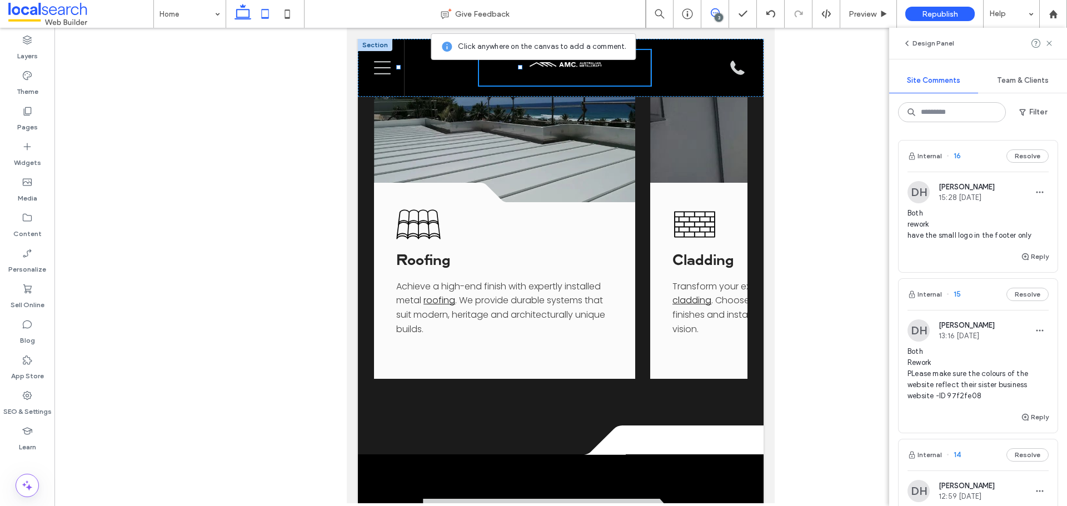
click at [248, 21] on icon at bounding box center [243, 14] width 22 height 22
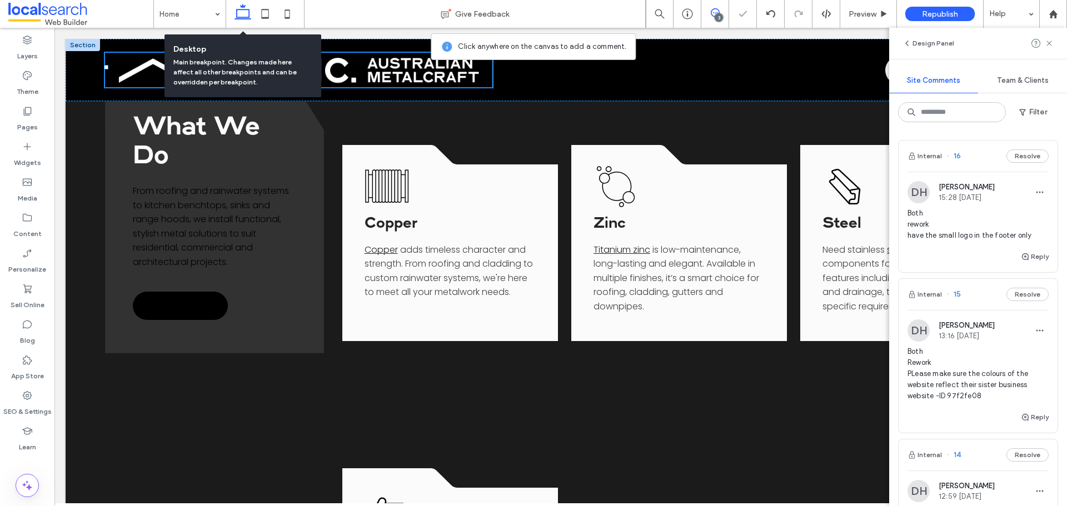
click at [238, 16] on icon at bounding box center [243, 14] width 22 height 22
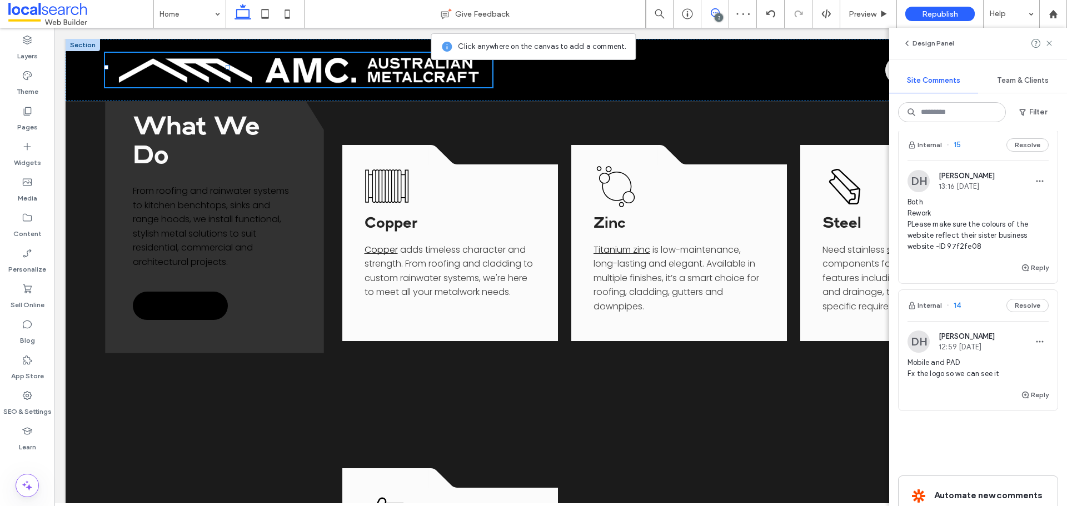
scroll to position [242, 0]
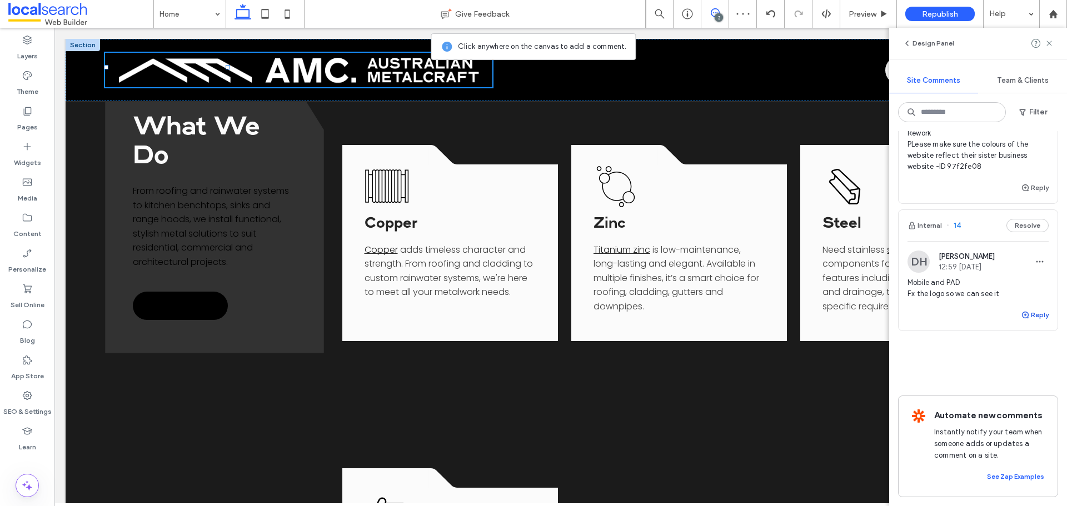
click at [853, 308] on button "Reply" at bounding box center [1035, 314] width 28 height 13
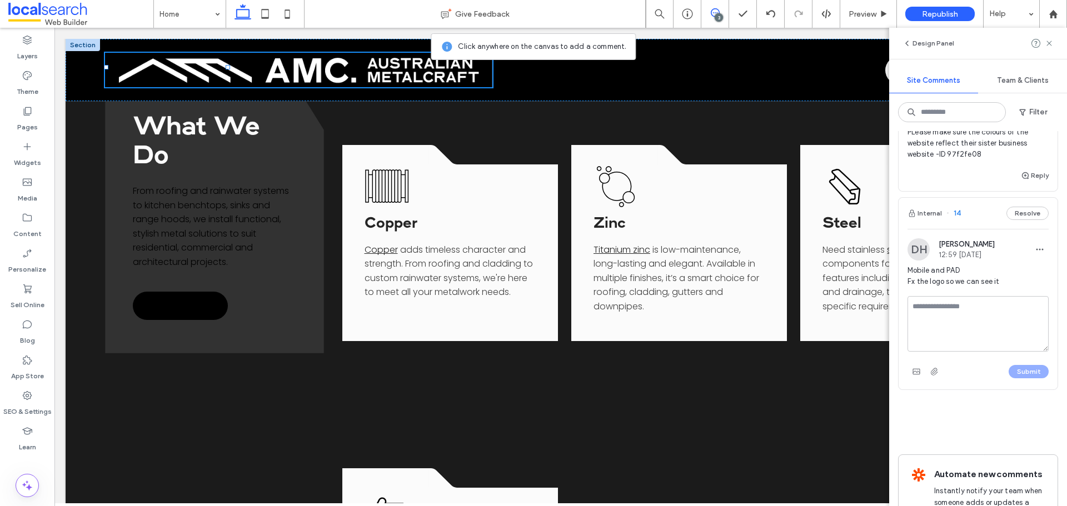
click at [853, 322] on textarea at bounding box center [977, 324] width 141 height 56
type textarea "**********"
click at [853, 368] on button "Submit" at bounding box center [1029, 371] width 40 height 13
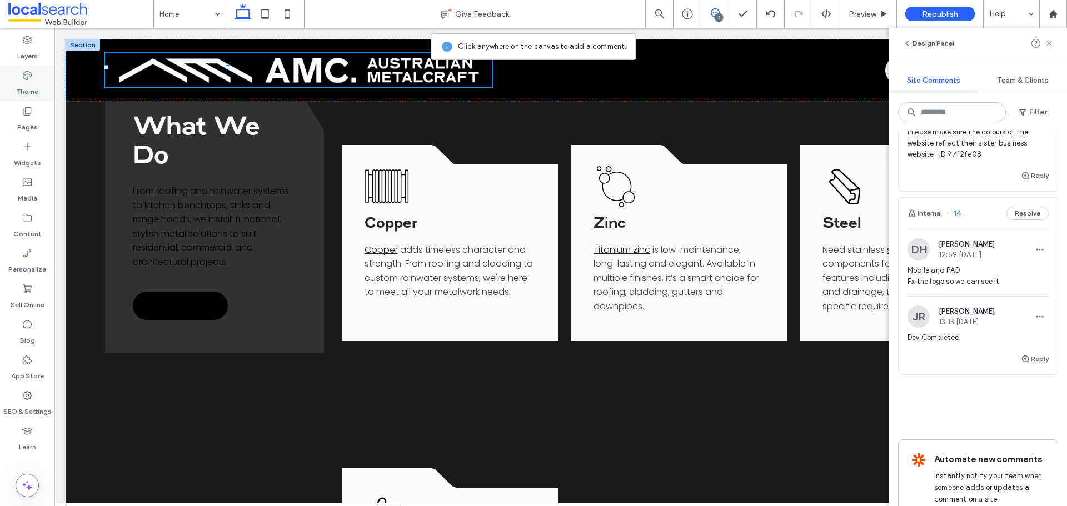
click at [22, 89] on label "Theme" at bounding box center [28, 89] width 22 height 16
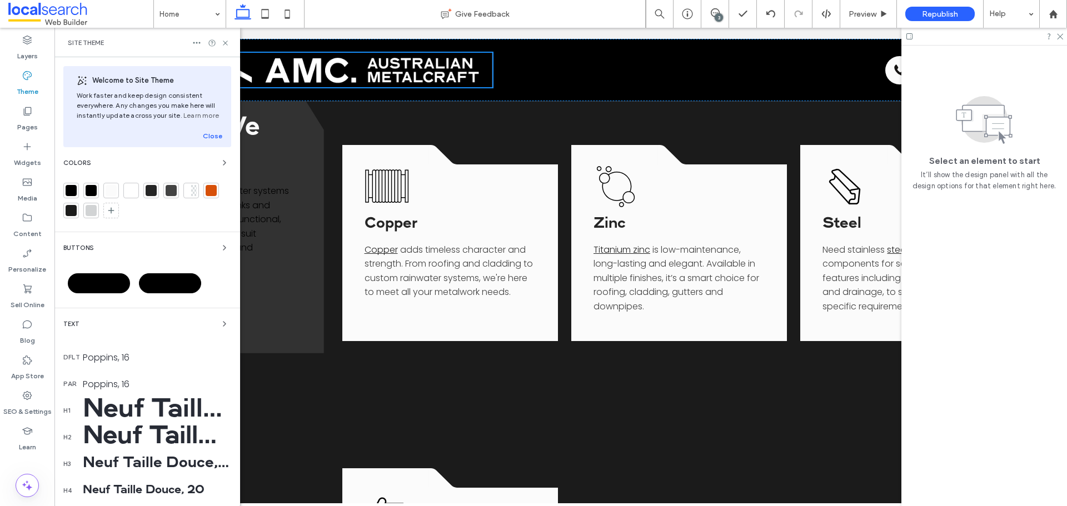
scroll to position [0, 0]
click at [104, 290] on div "Primary" at bounding box center [99, 283] width 62 height 20
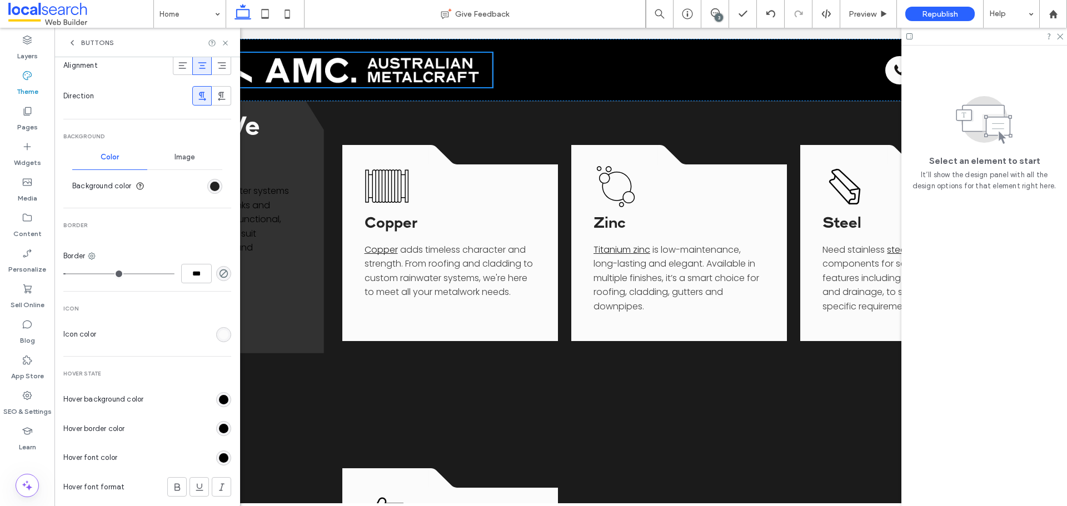
scroll to position [167, 0]
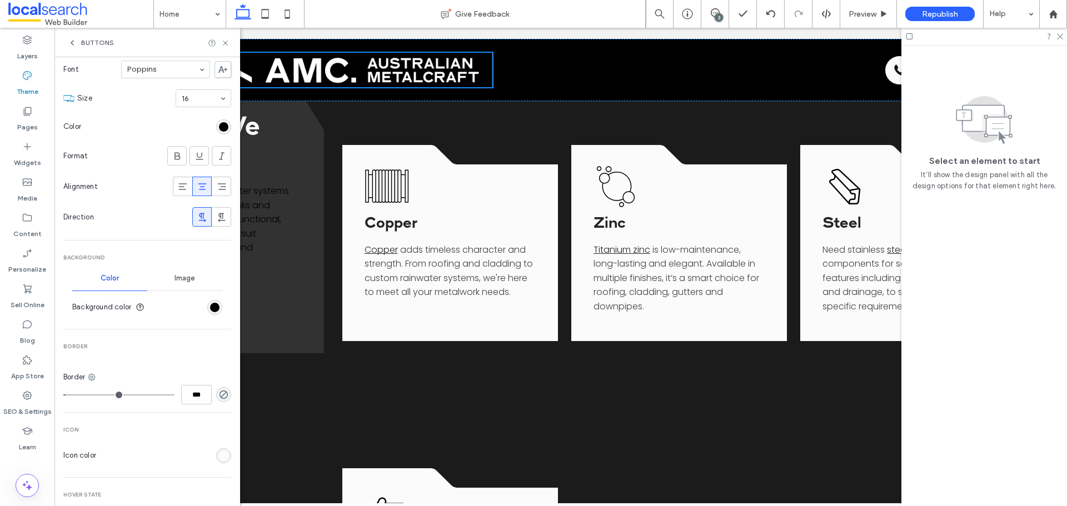
click at [215, 308] on div "rgb(0, 0, 0)" at bounding box center [214, 307] width 15 height 15
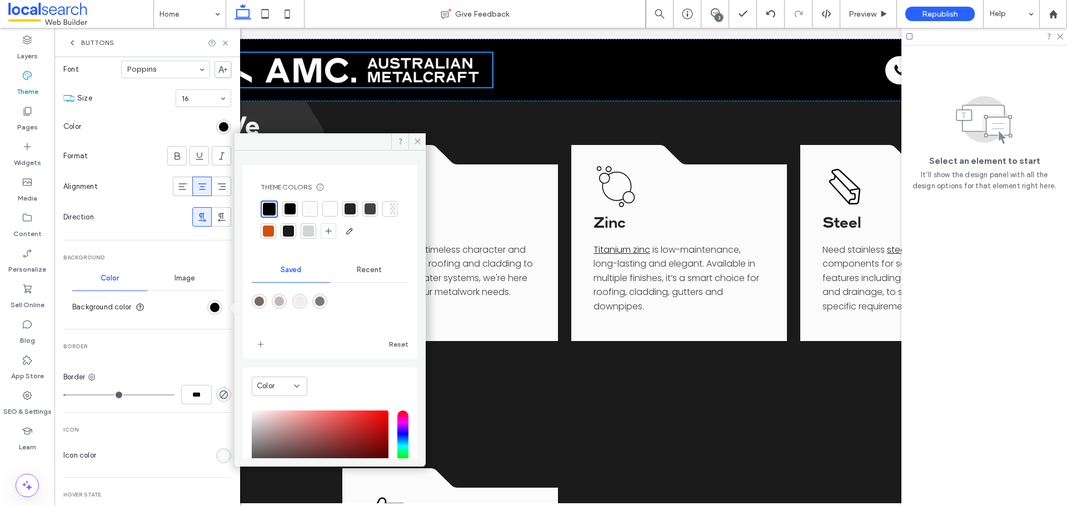
click at [317, 212] on div at bounding box center [310, 209] width 16 height 16
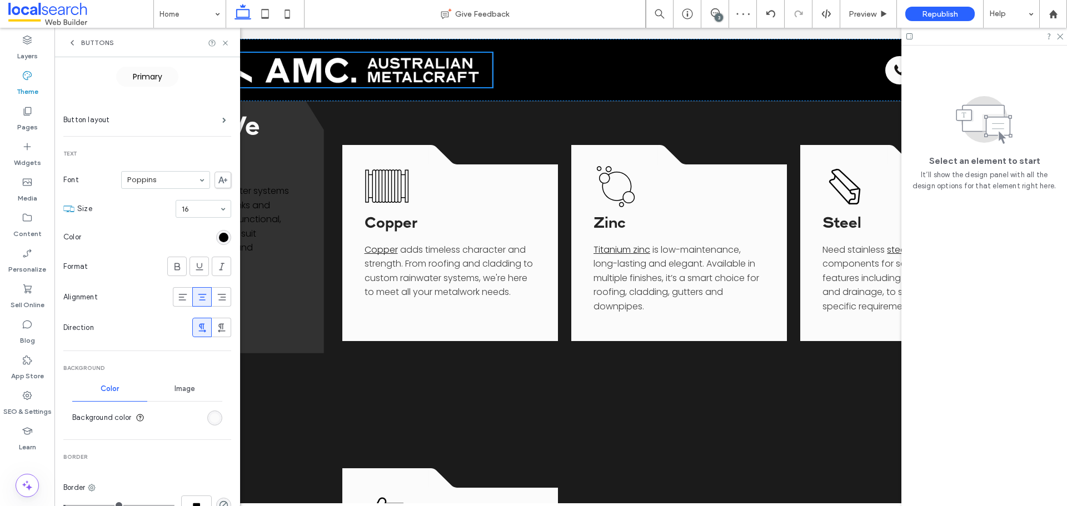
scroll to position [56, 0]
click at [210, 421] on div "rgb(251, 251, 251)" at bounding box center [214, 418] width 9 height 9
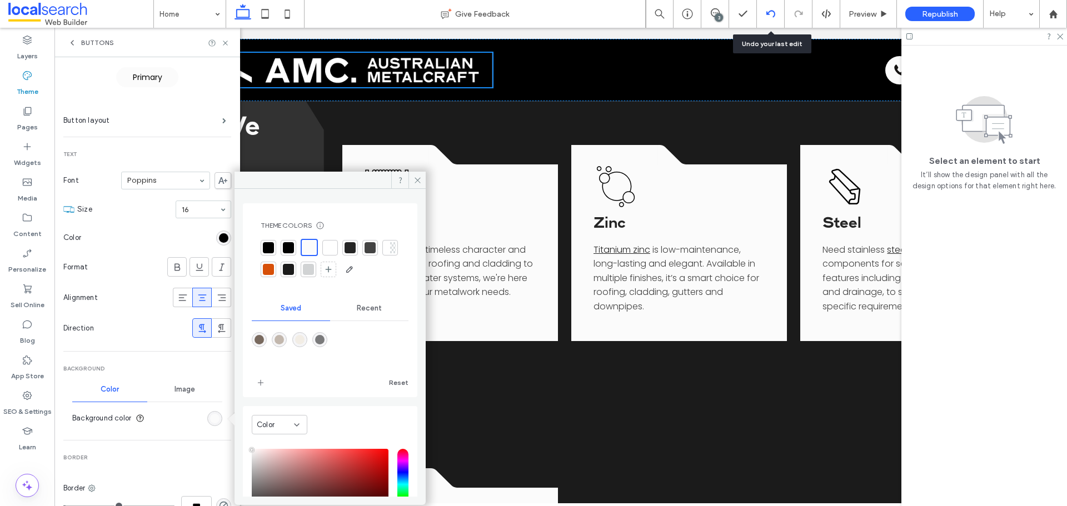
click at [772, 12] on icon at bounding box center [770, 13] width 9 height 9
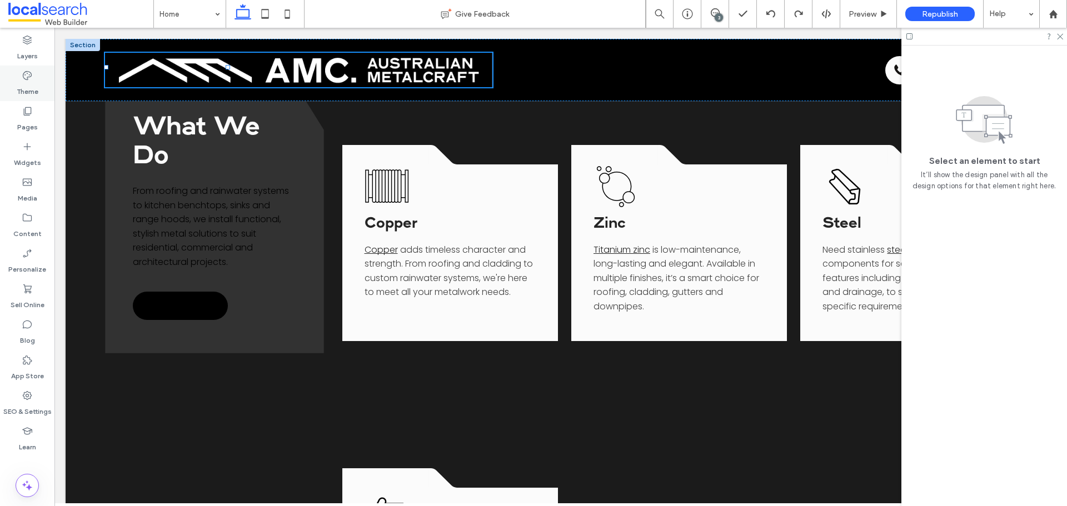
click at [29, 87] on label "Theme" at bounding box center [28, 89] width 22 height 16
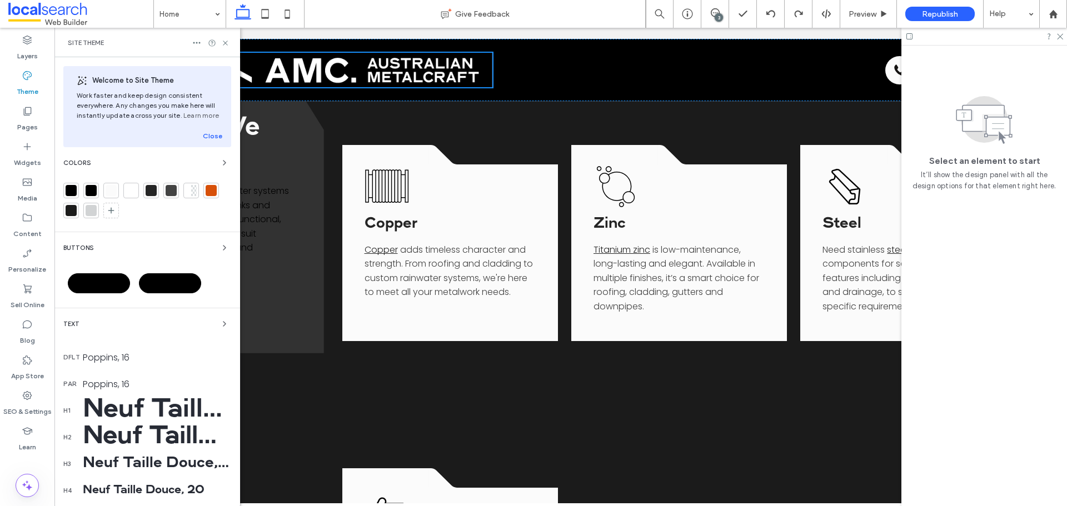
click at [98, 278] on span "Primary" at bounding box center [98, 283] width 29 height 11
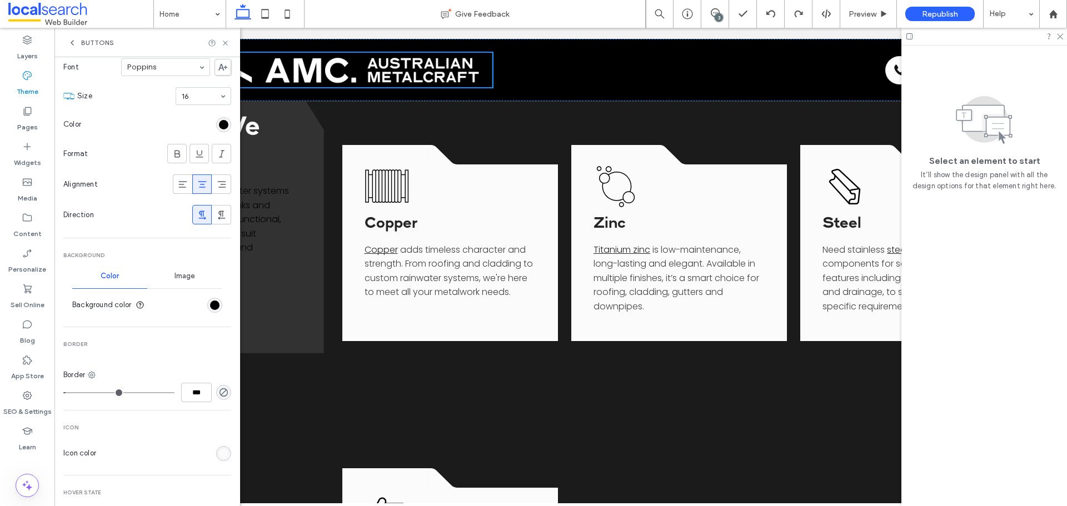
scroll to position [111, 0]
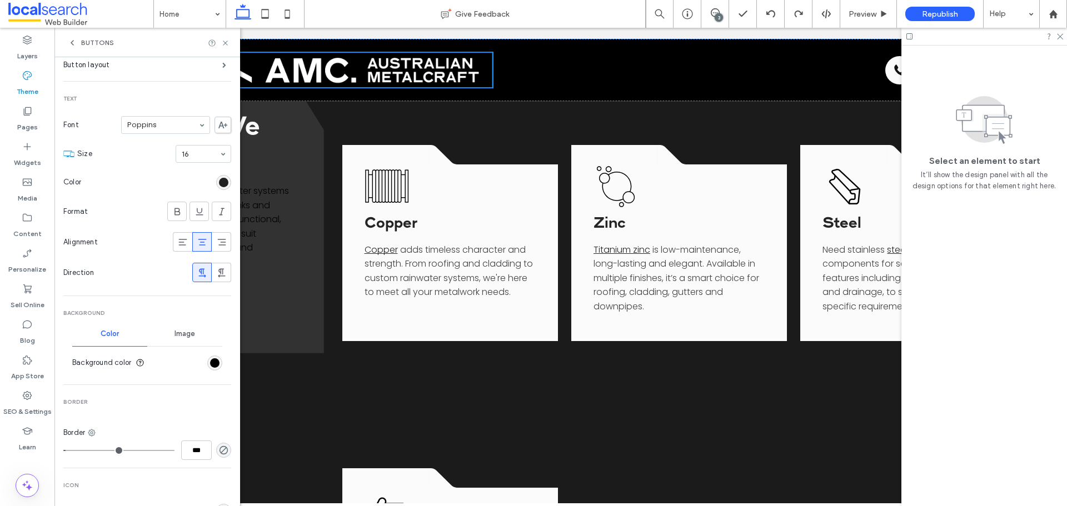
click at [219, 178] on div "rgb(0, 0, 0)" at bounding box center [223, 182] width 9 height 9
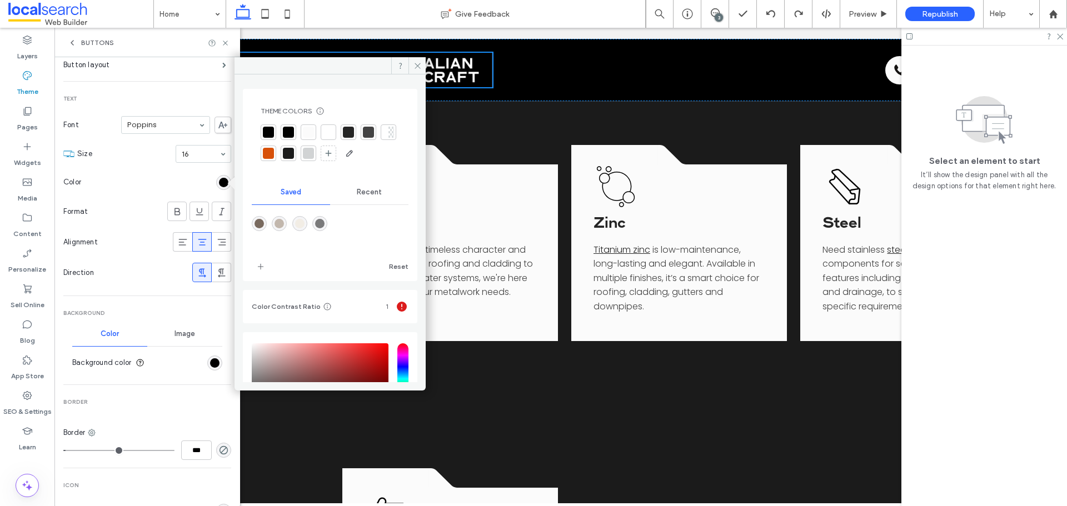
click at [310, 130] on div at bounding box center [308, 132] width 11 height 11
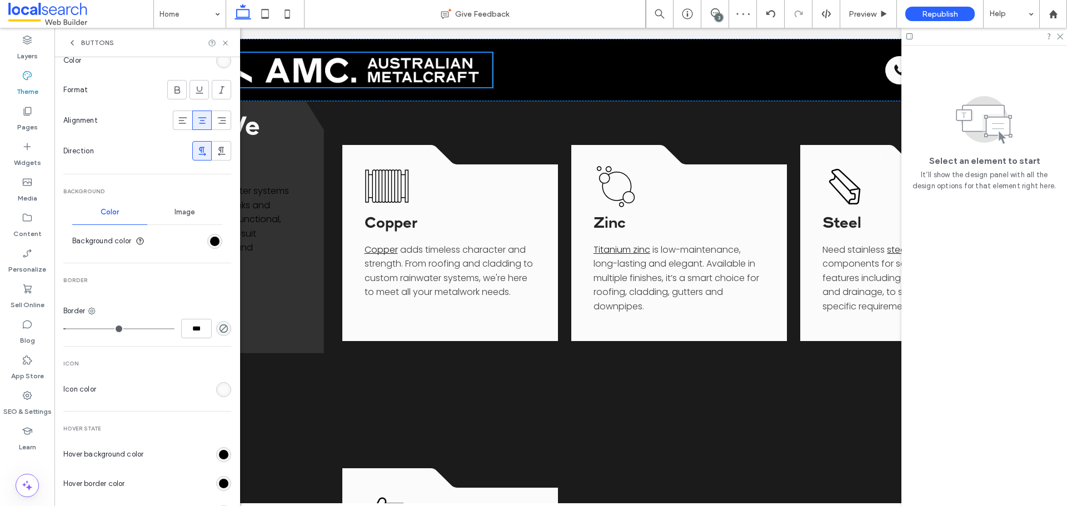
scroll to position [333, 0]
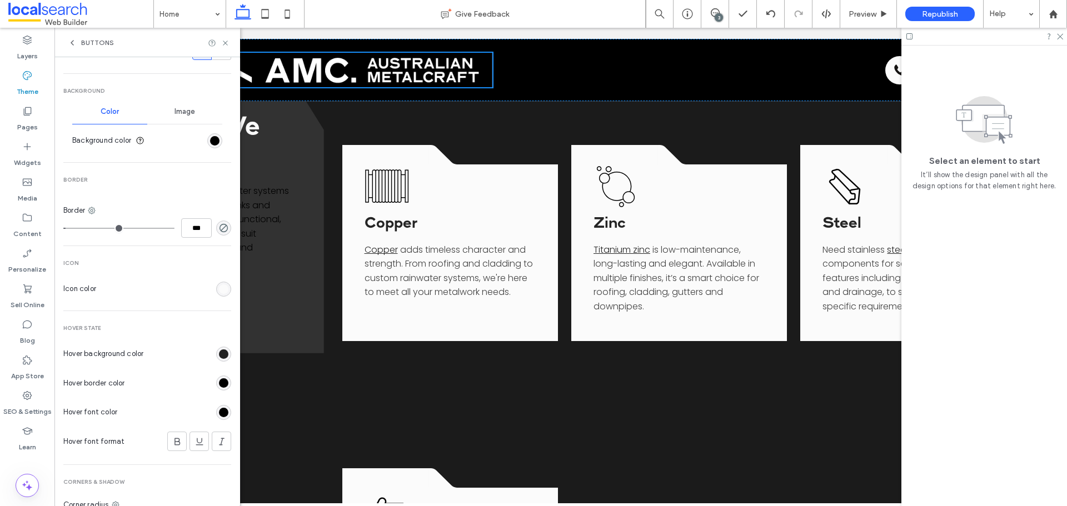
click at [219, 356] on div "rgb(0, 0, 0)" at bounding box center [223, 354] width 9 height 9
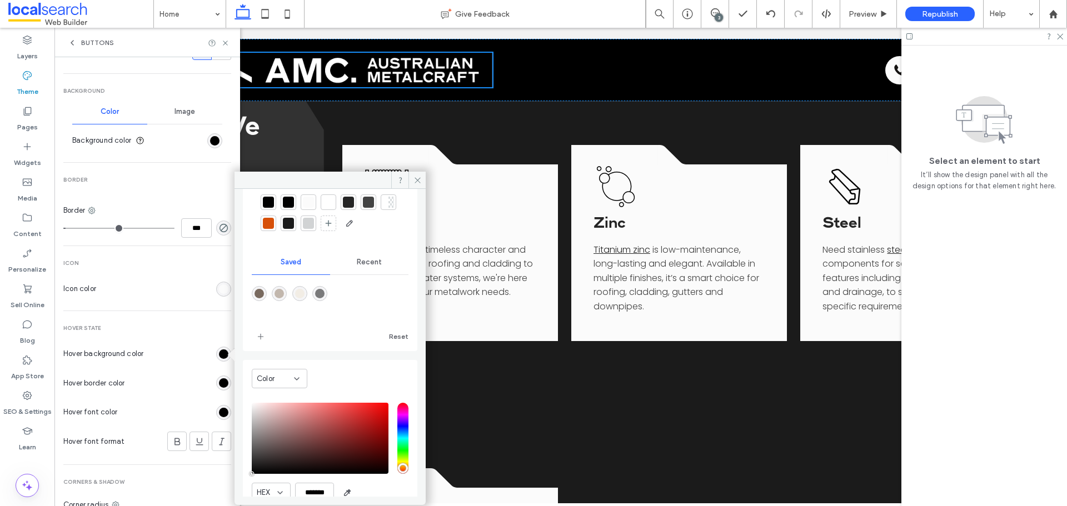
scroll to position [0, 0]
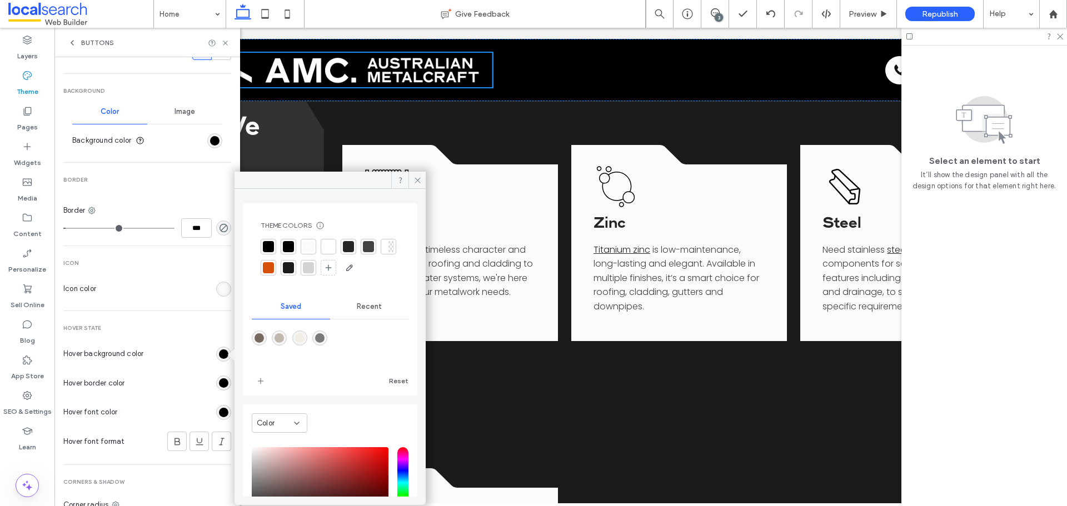
click at [328, 248] on div at bounding box center [328, 246] width 11 height 11
click at [220, 408] on div "rgb(0, 0, 0)" at bounding box center [223, 412] width 9 height 9
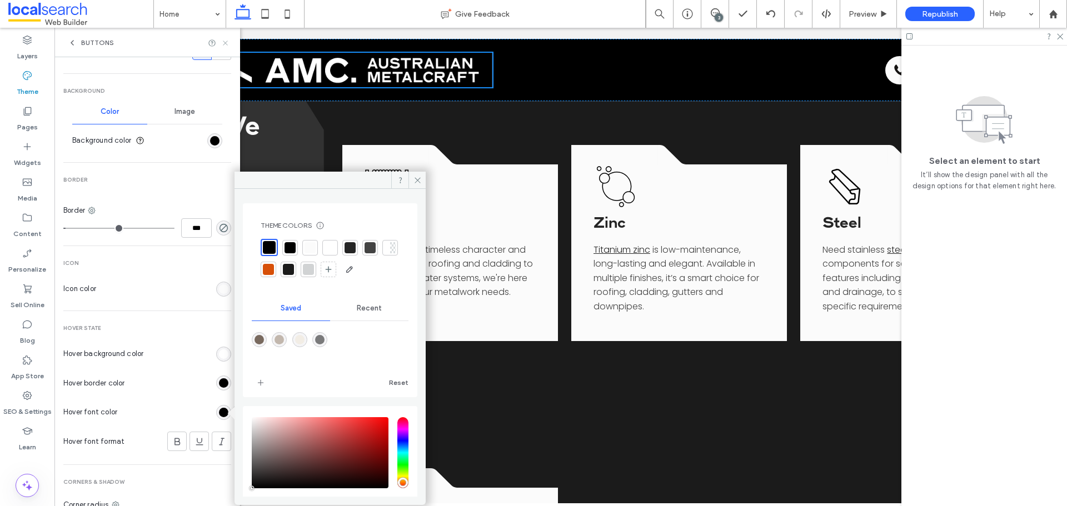
click at [222, 44] on icon at bounding box center [225, 43] width 8 height 8
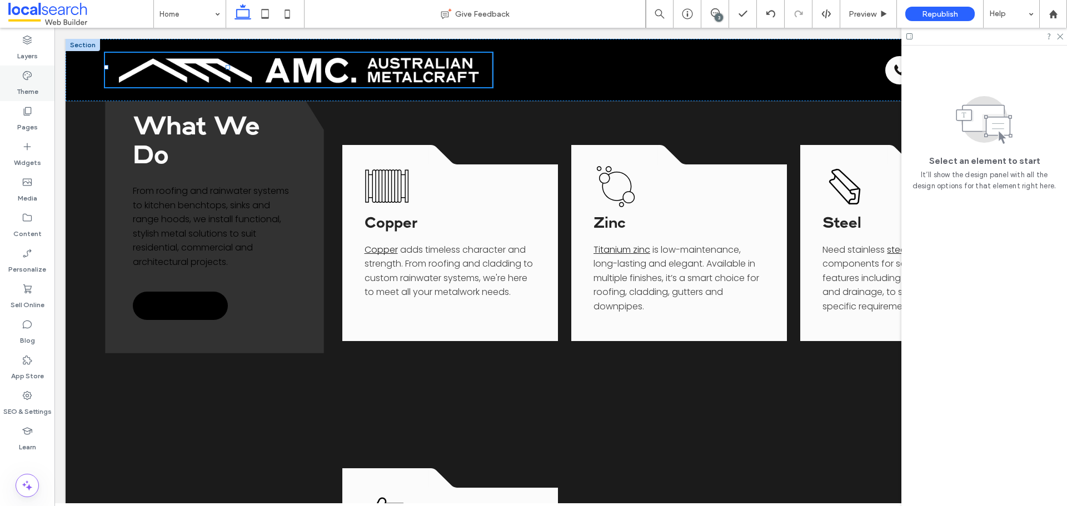
click at [28, 83] on label "Theme" at bounding box center [28, 89] width 22 height 16
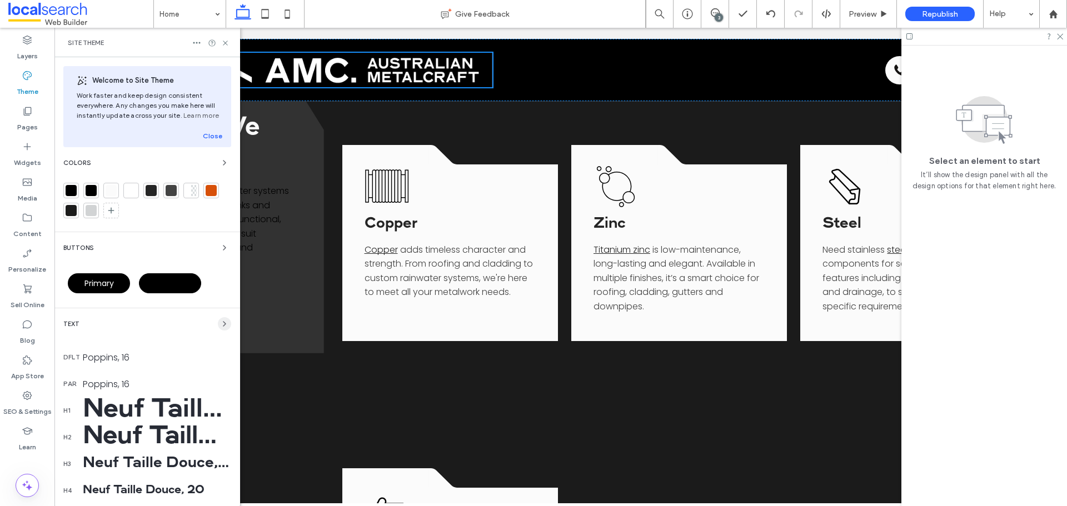
click at [218, 326] on span "button" at bounding box center [224, 323] width 13 height 13
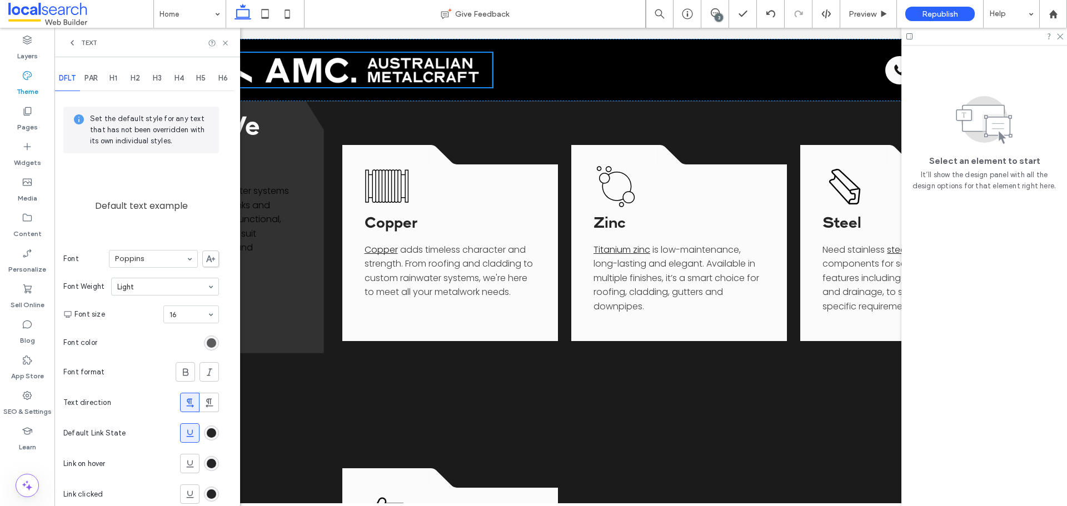
click at [216, 341] on div "rgb(67, 67, 67)" at bounding box center [211, 342] width 9 height 9
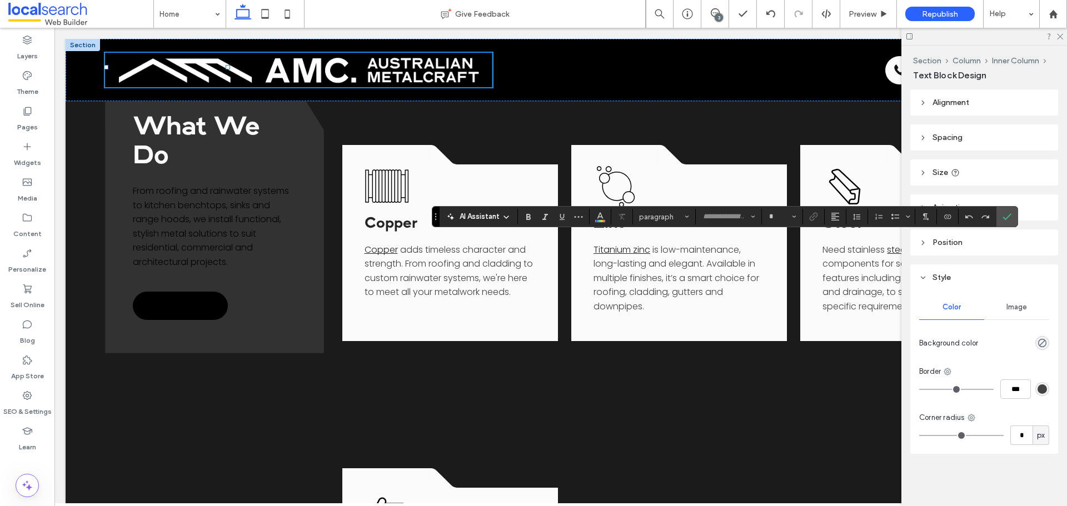
type input "*******"
type input "**"
click at [601, 218] on icon "Color" at bounding box center [600, 215] width 9 height 9
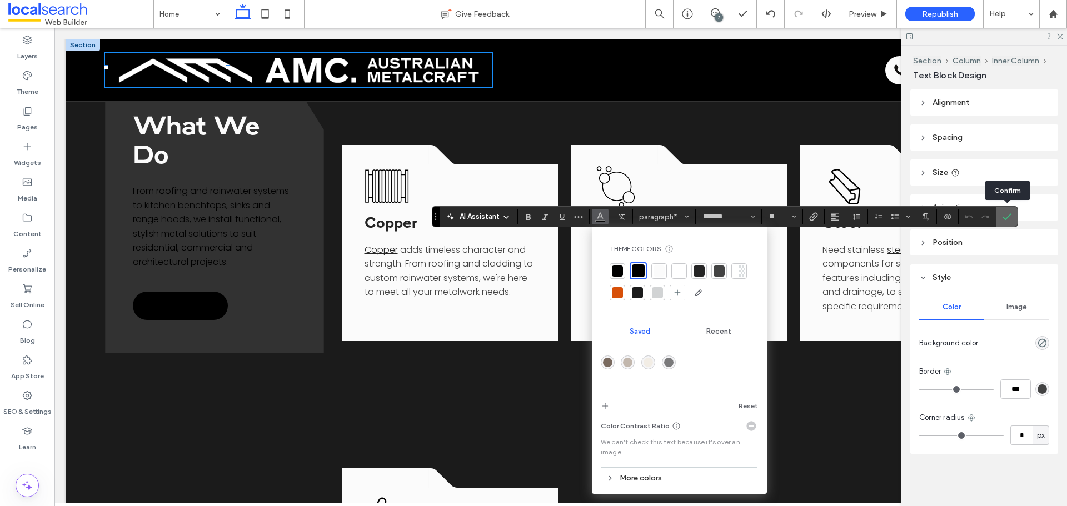
click at [853, 216] on icon "Confirm" at bounding box center [1007, 216] width 9 height 9
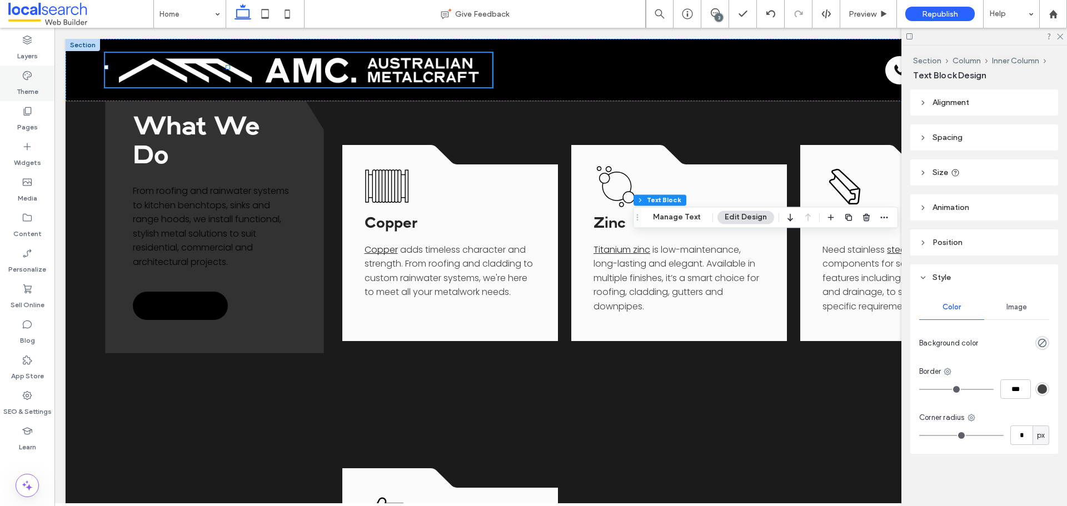
click at [34, 78] on div "Theme" at bounding box center [27, 84] width 54 height 36
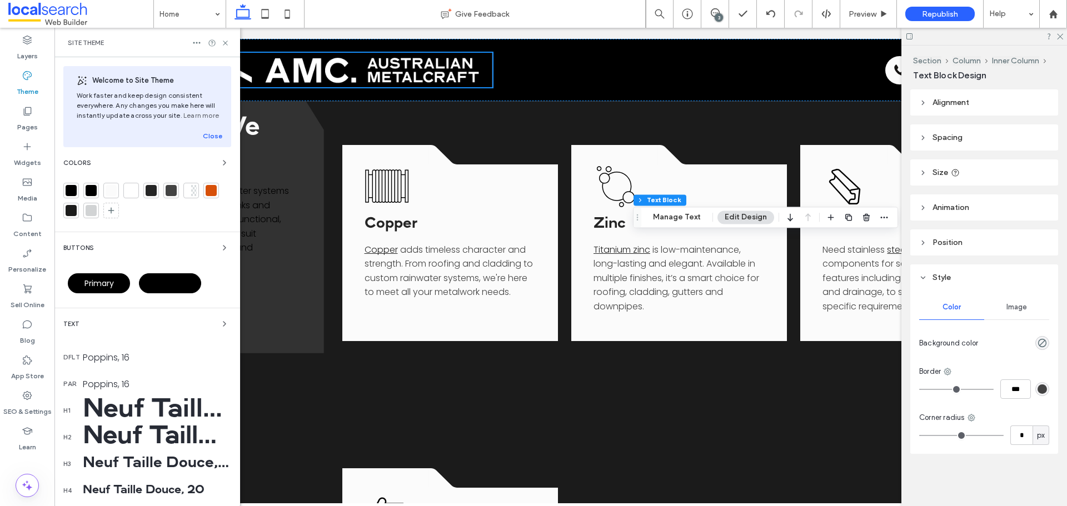
click at [120, 379] on div "Poppins, 16" at bounding box center [157, 384] width 148 height 14
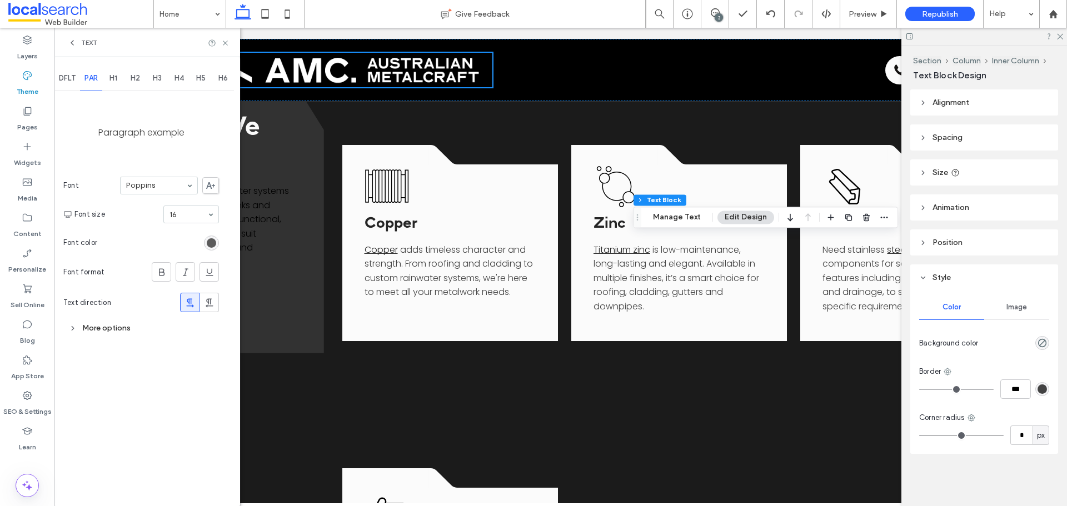
click at [213, 241] on div "rgb(67, 67, 67)" at bounding box center [211, 242] width 9 height 9
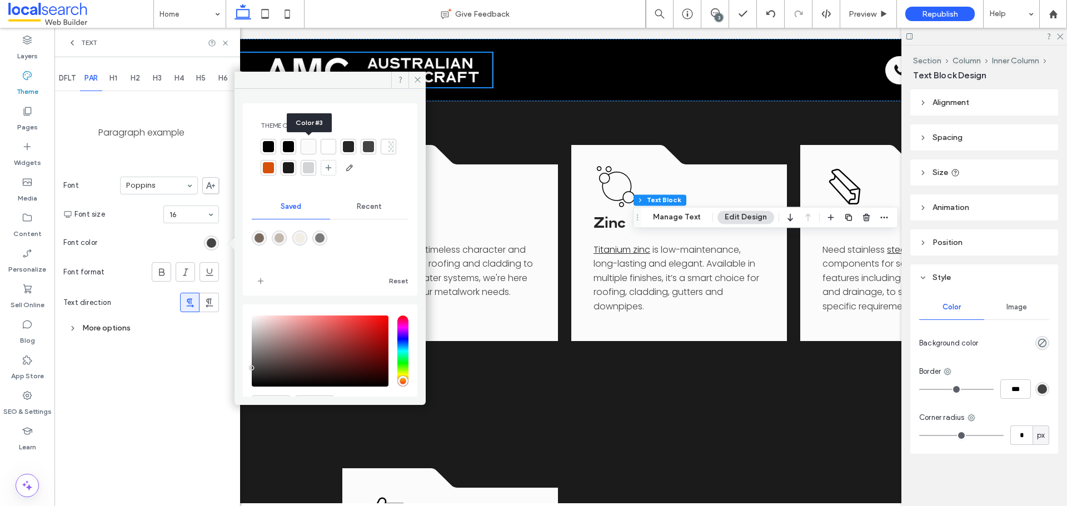
click at [325, 144] on div at bounding box center [328, 146] width 11 height 11
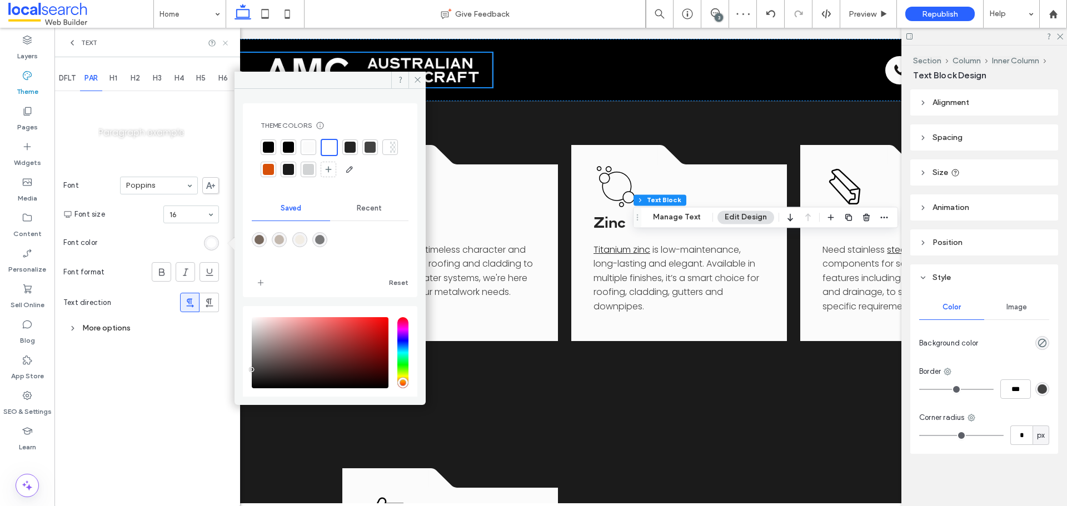
click at [226, 43] on icon at bounding box center [225, 43] width 8 height 8
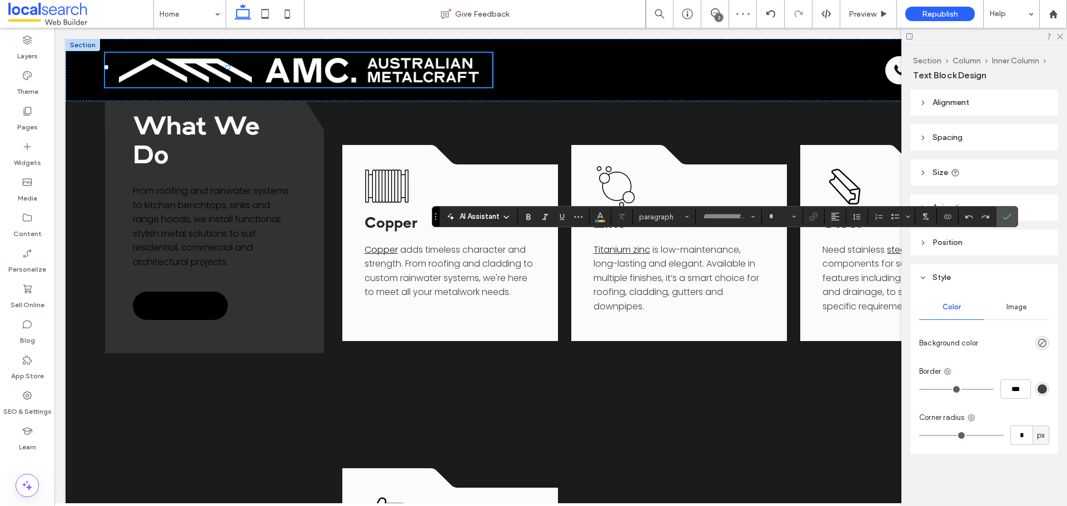
type input "*******"
type input "**"
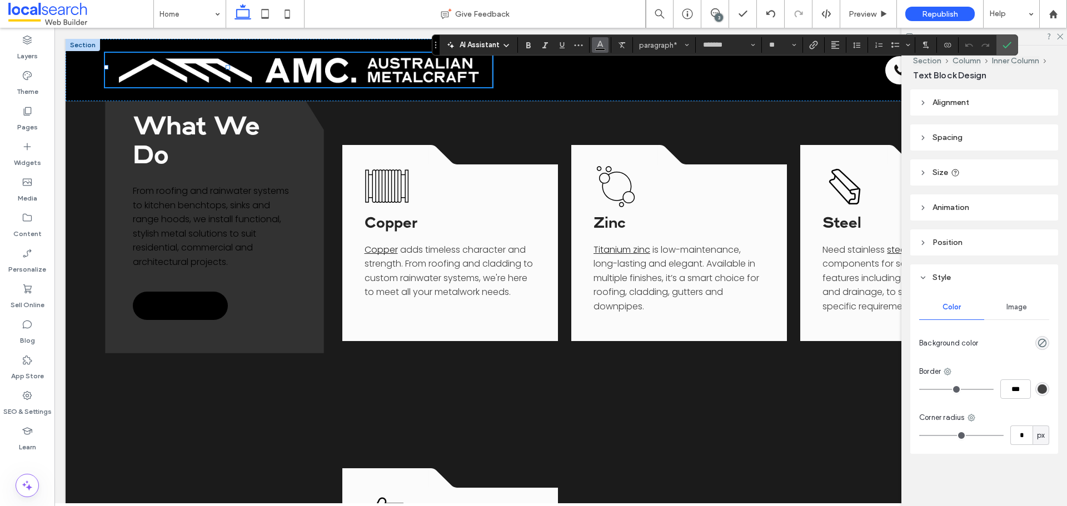
click at [602, 45] on use "Color" at bounding box center [600, 44] width 6 height 6
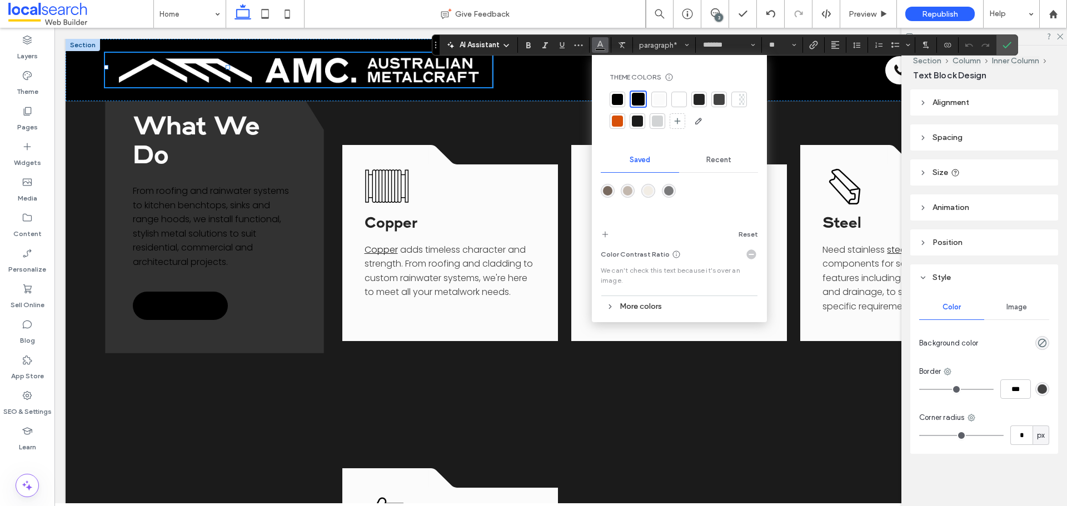
click at [676, 99] on div at bounding box center [679, 99] width 11 height 11
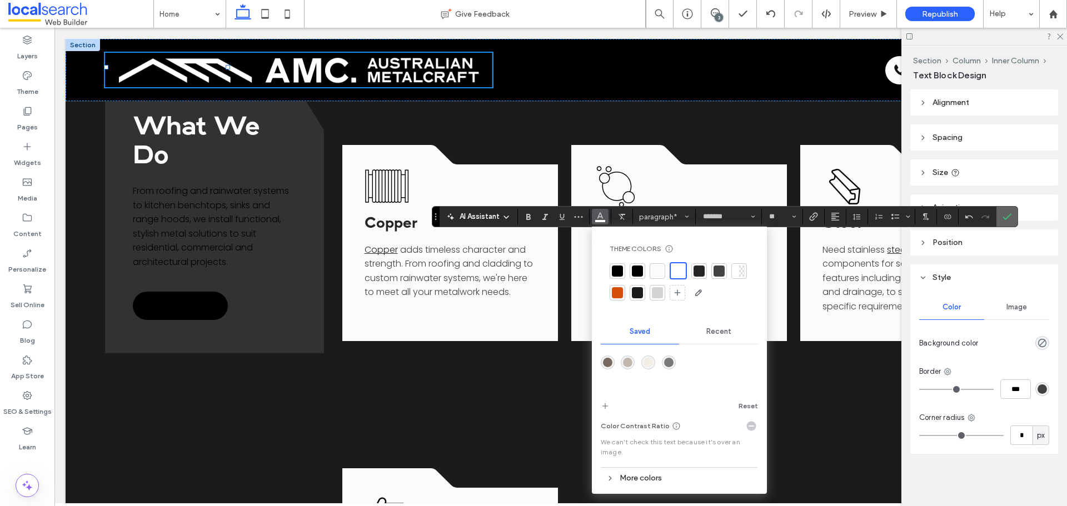
click at [853, 210] on span "Confirm" at bounding box center [1007, 216] width 9 height 19
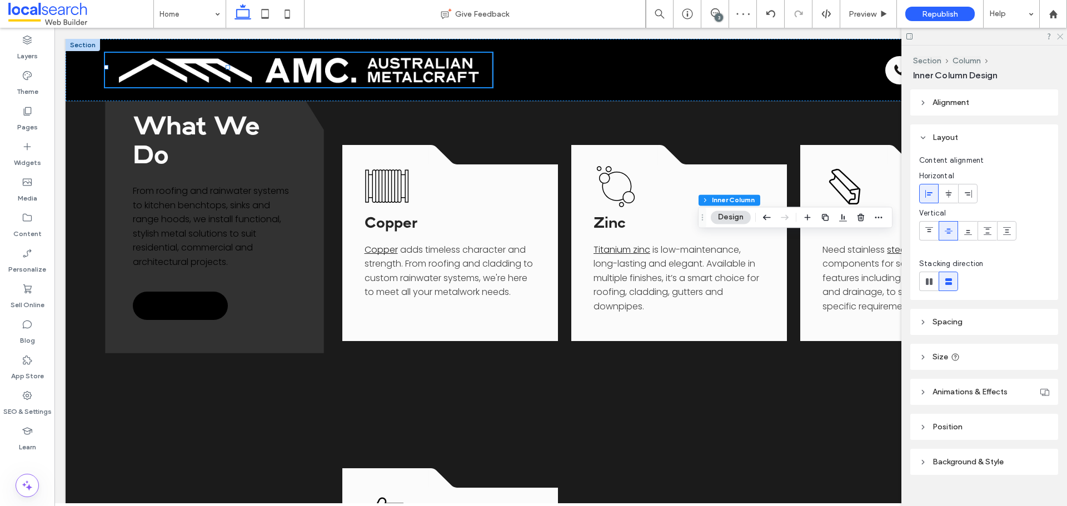
click at [853, 35] on use at bounding box center [1060, 37] width 6 height 6
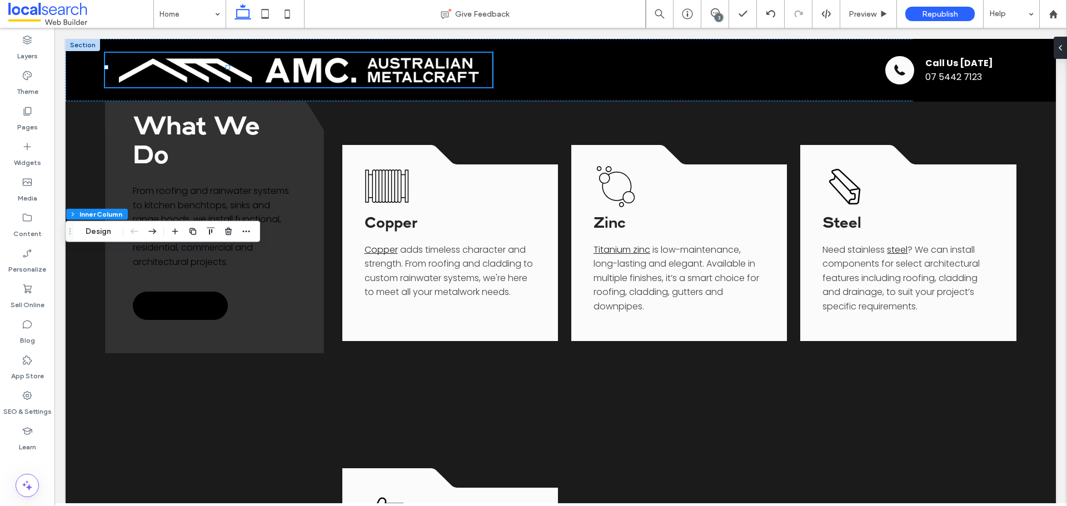
click at [100, 233] on button "Design" at bounding box center [98, 231] width 40 height 13
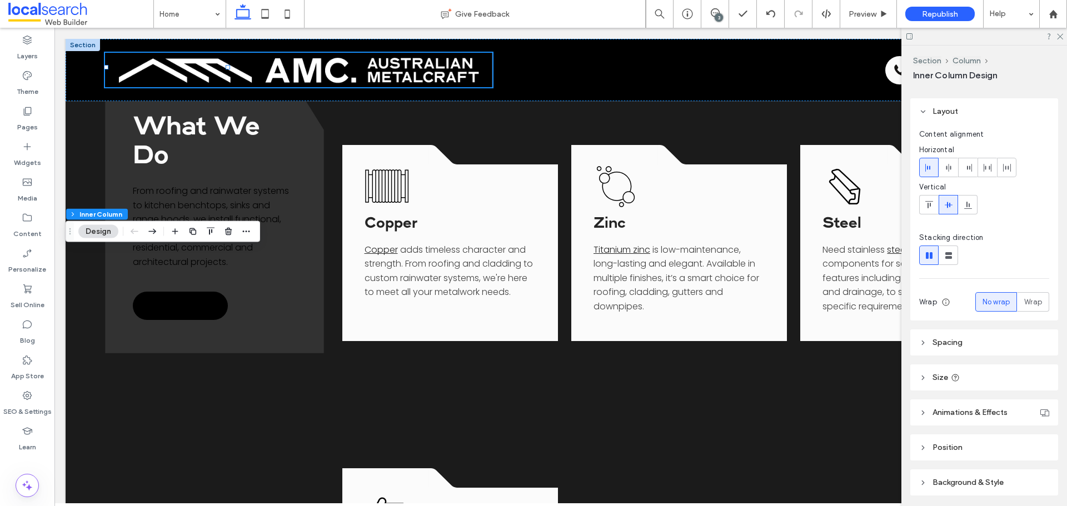
scroll to position [64, 0]
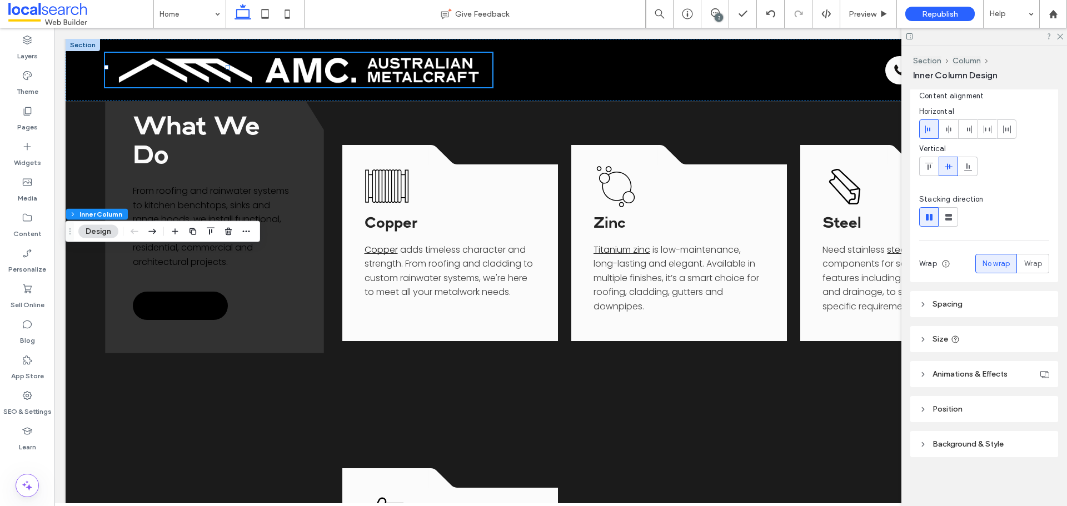
click at [853, 429] on div "Alignment Layout Content alignment Horizontal Vertical Stacking direction Wrap …" at bounding box center [987, 295] width 155 height 412
click at [853, 436] on header "Background & Style" at bounding box center [984, 444] width 148 height 26
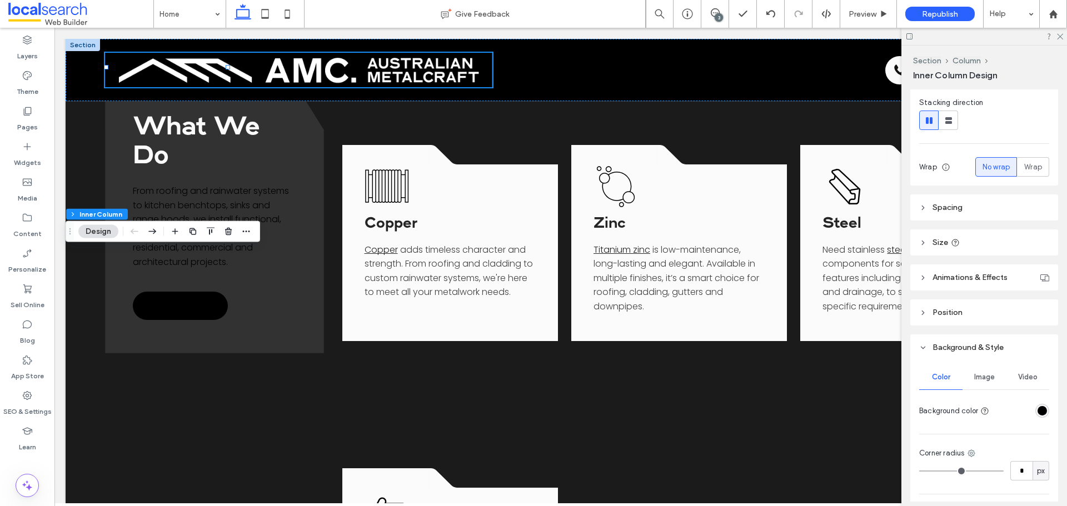
scroll to position [231, 0]
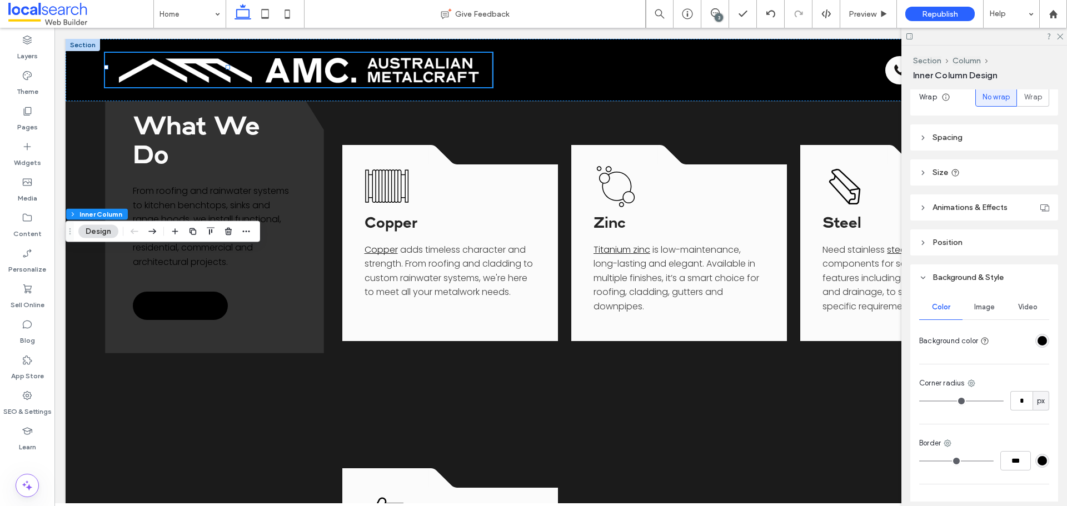
click at [853, 335] on div at bounding box center [1042, 341] width 14 height 14
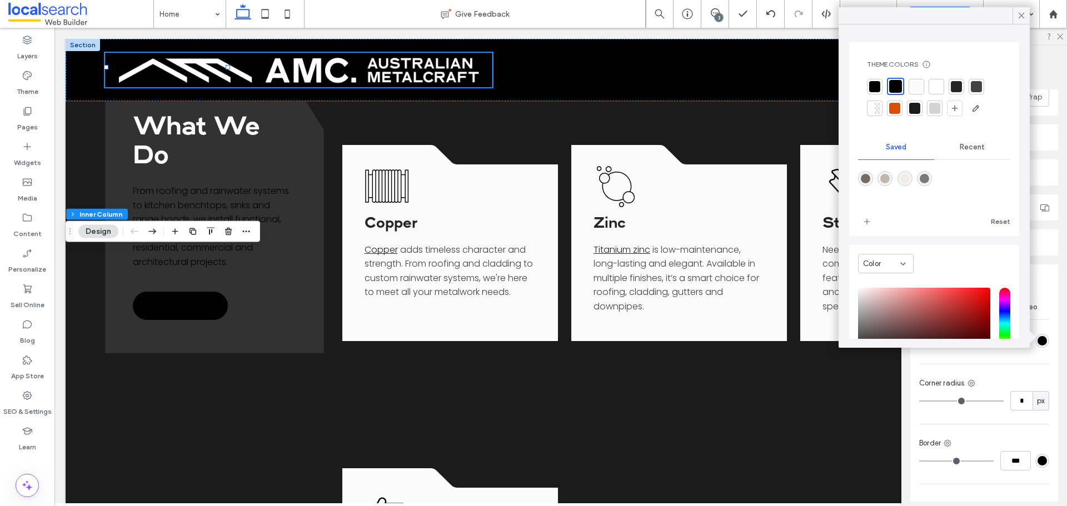
click at [853, 86] on div at bounding box center [936, 86] width 11 height 11
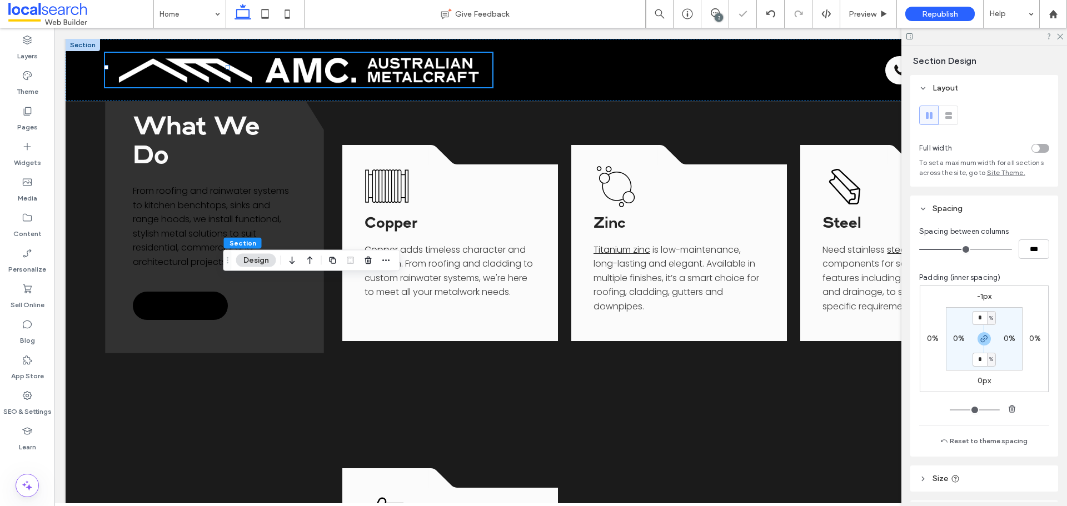
scroll to position [222, 0]
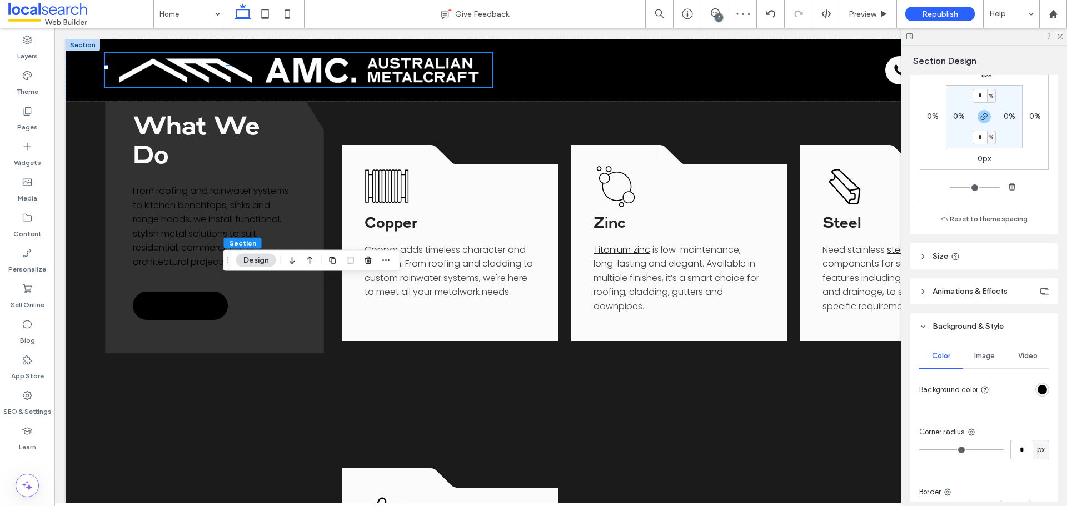
click at [853, 391] on div "rgba(0, 0, 0, 1)" at bounding box center [1042, 389] width 9 height 9
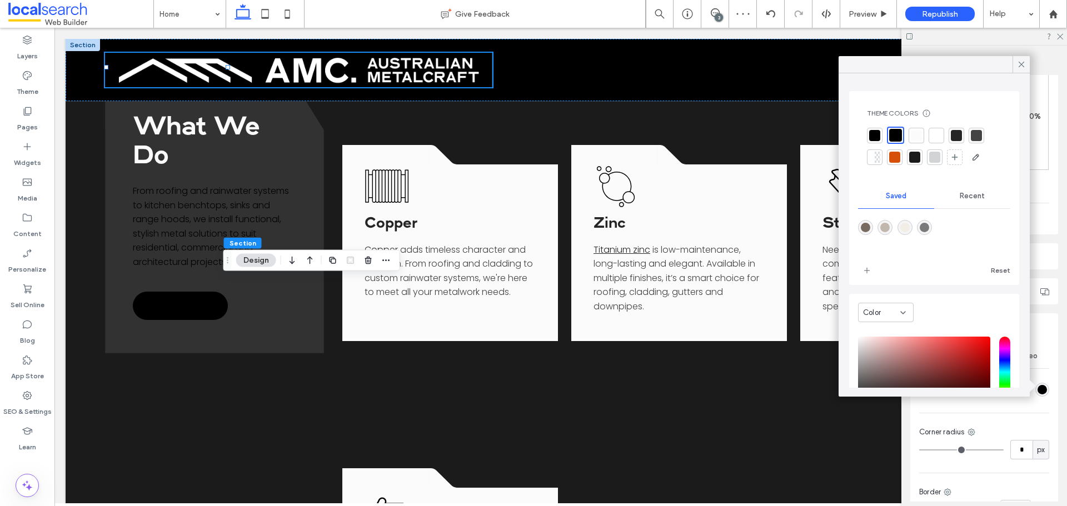
click at [853, 136] on div at bounding box center [936, 135] width 11 height 11
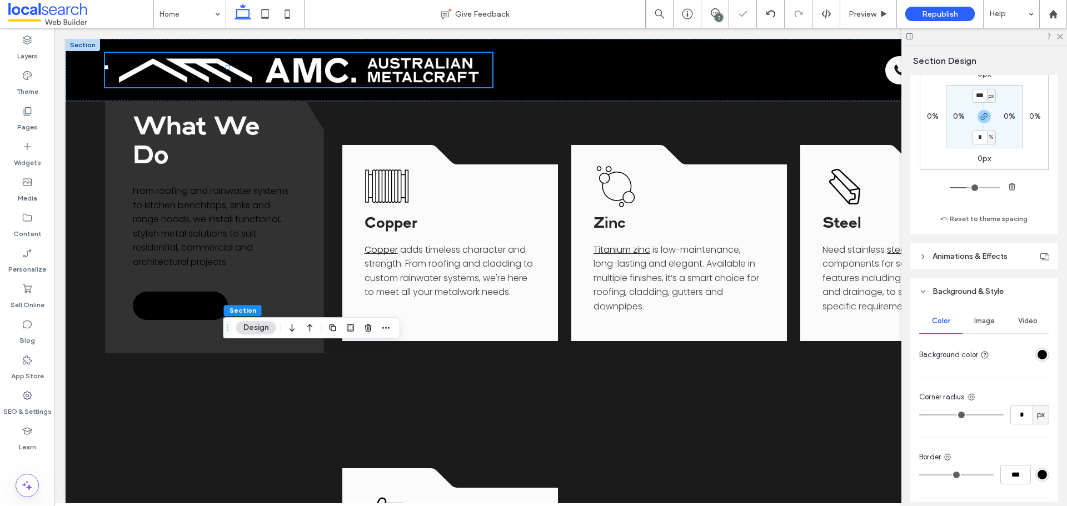
click at [853, 361] on div "rgba(0, 0, 0, 1)" at bounding box center [1042, 355] width 14 height 14
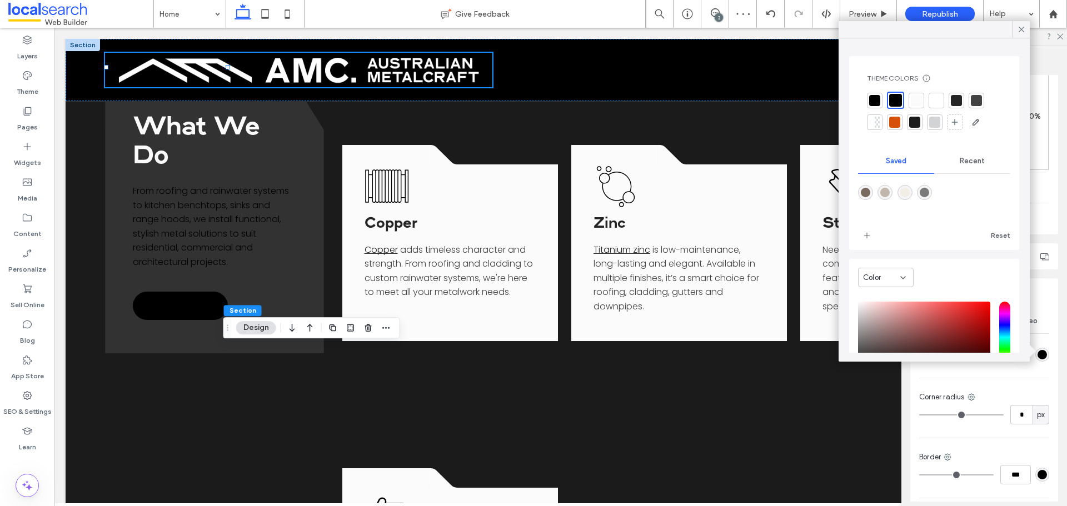
click at [853, 99] on div at bounding box center [937, 101] width 16 height 16
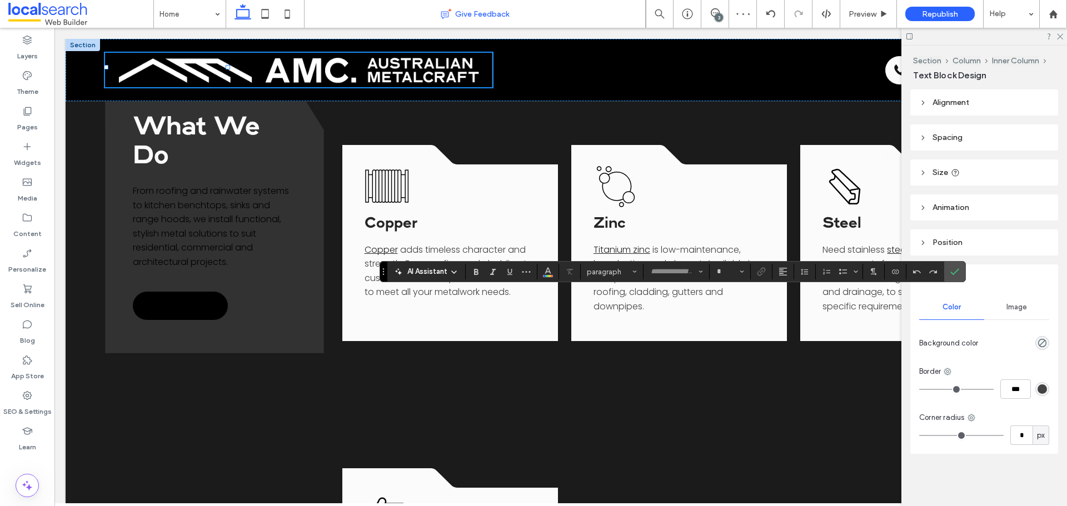
type input "*******"
type input "**"
click at [549, 270] on use "Color" at bounding box center [548, 271] width 6 height 6
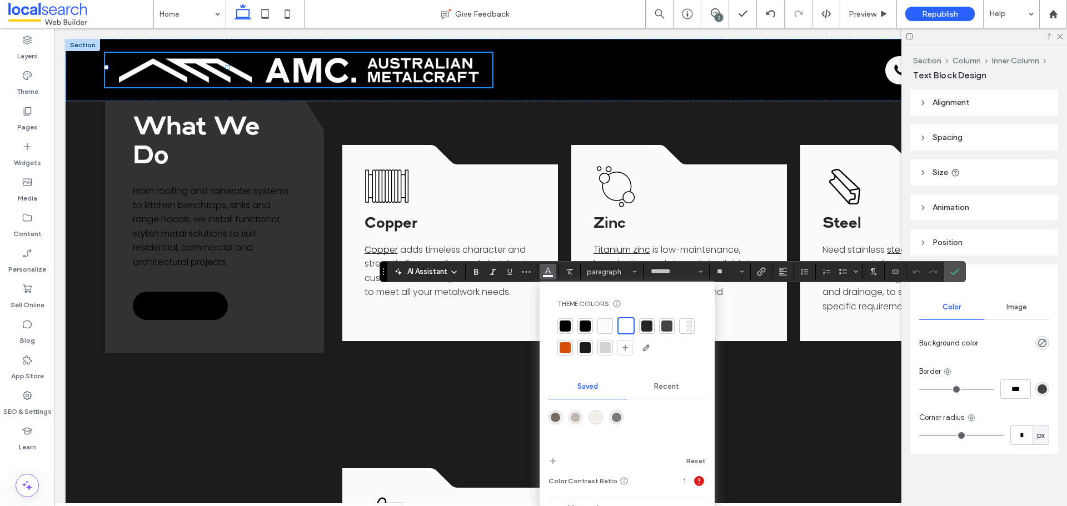
click at [565, 325] on div at bounding box center [565, 326] width 11 height 11
click at [594, 330] on div at bounding box center [626, 336] width 139 height 39
click at [586, 326] on div at bounding box center [585, 325] width 11 height 11
click at [853, 272] on icon "Confirm" at bounding box center [954, 271] width 9 height 9
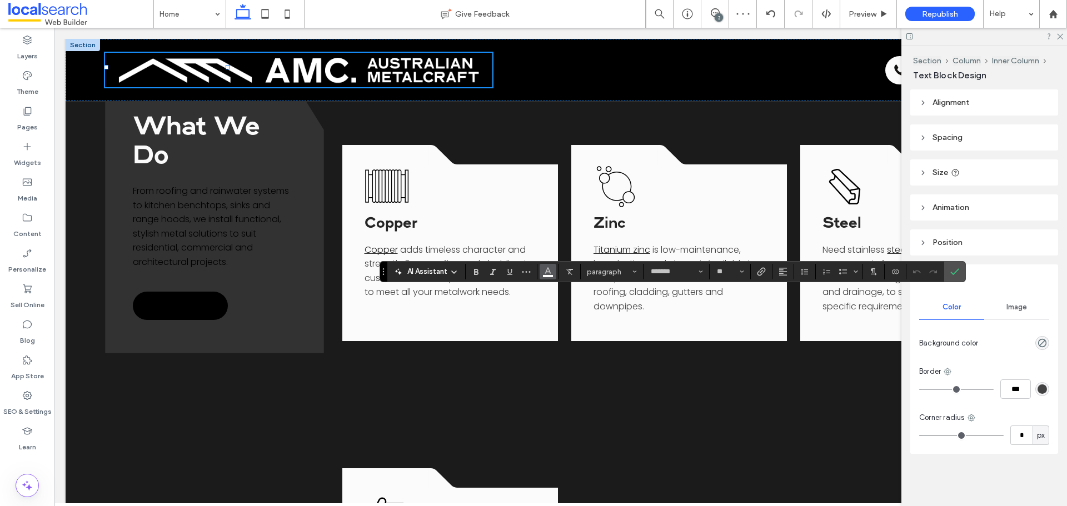
click at [548, 272] on use "Color" at bounding box center [548, 271] width 6 height 6
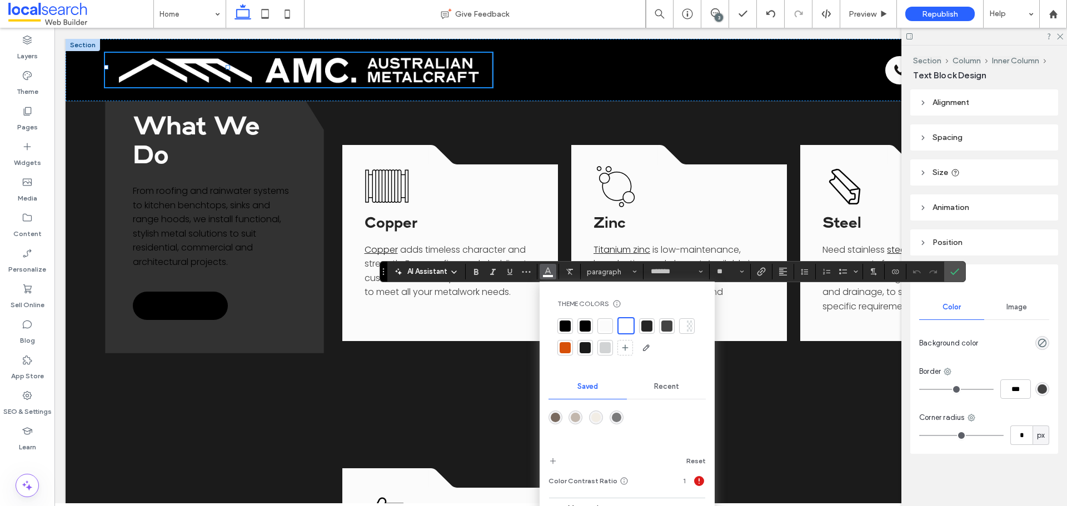
click at [585, 326] on div at bounding box center [585, 326] width 11 height 11
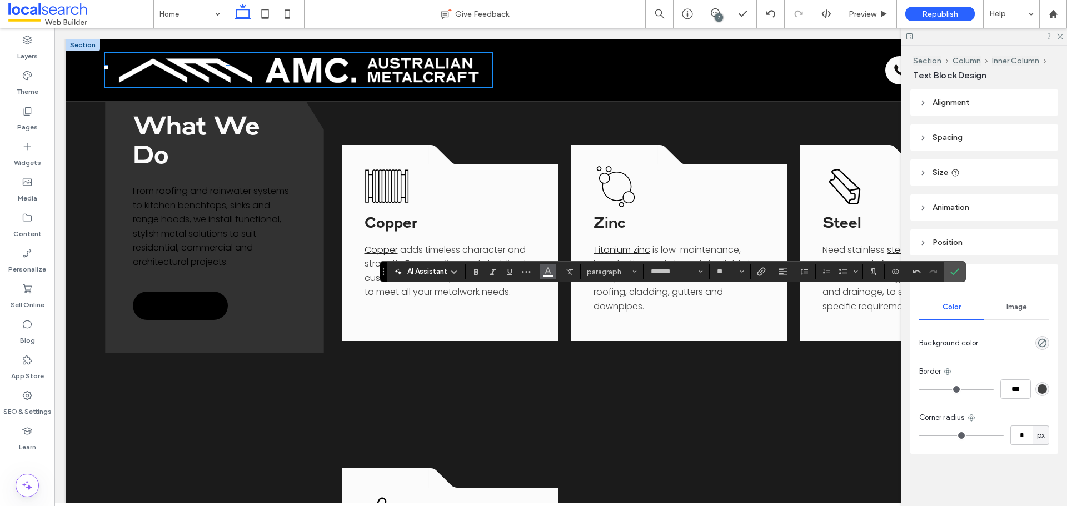
click at [547, 269] on use "Color" at bounding box center [548, 271] width 6 height 6
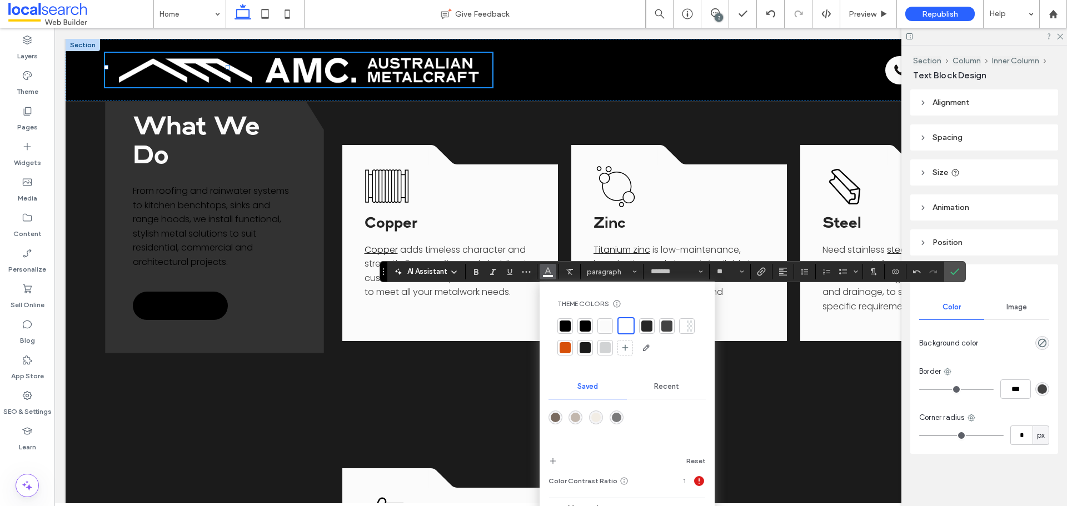
click at [584, 322] on div at bounding box center [585, 326] width 11 height 11
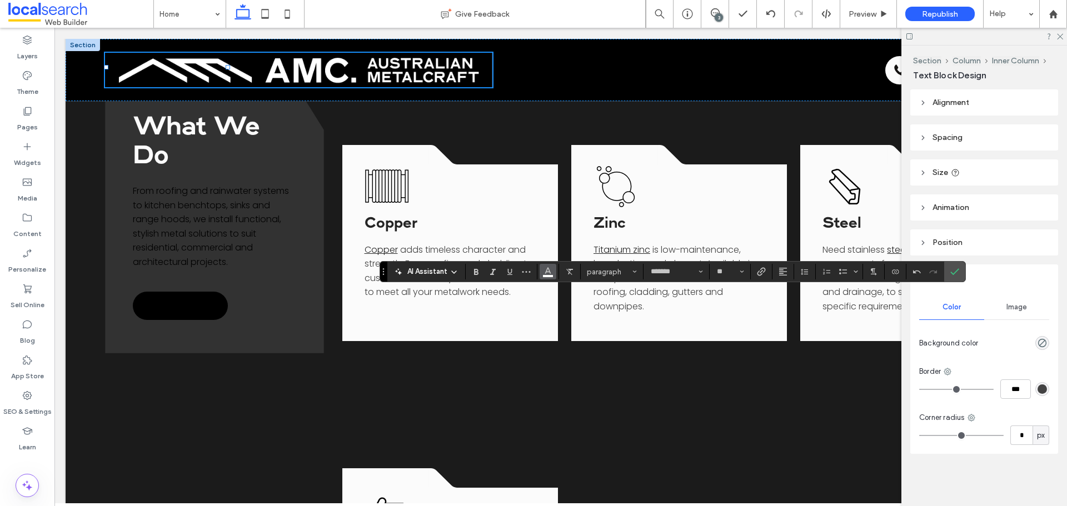
click at [542, 272] on button "Color" at bounding box center [548, 272] width 17 height 16
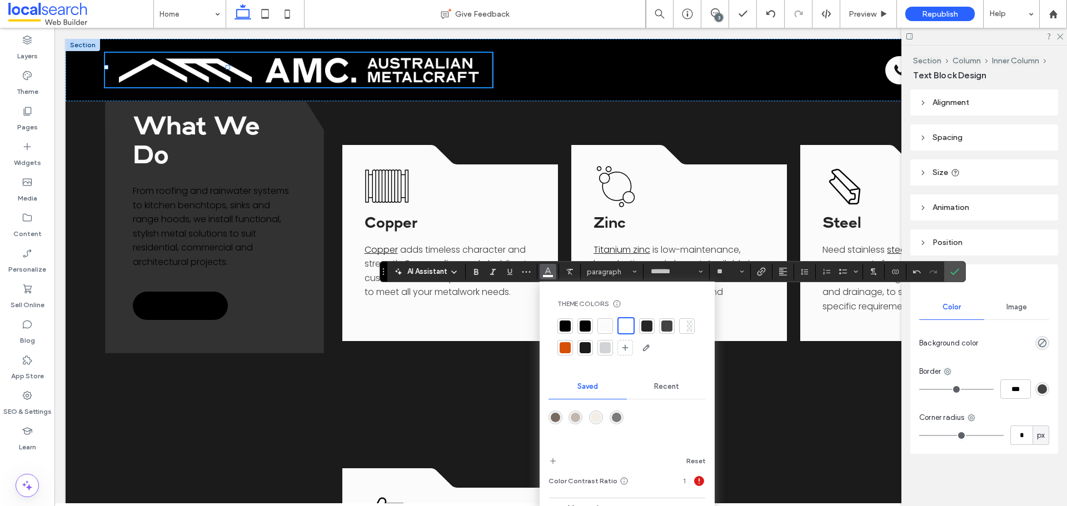
click at [590, 323] on div at bounding box center [585, 326] width 11 height 11
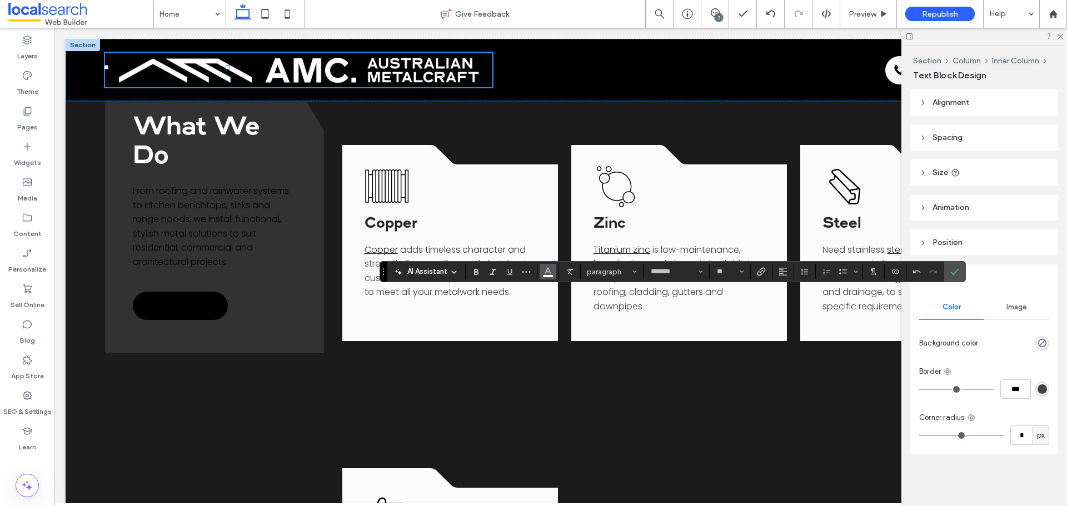
click at [547, 272] on use "Color" at bounding box center [548, 271] width 6 height 6
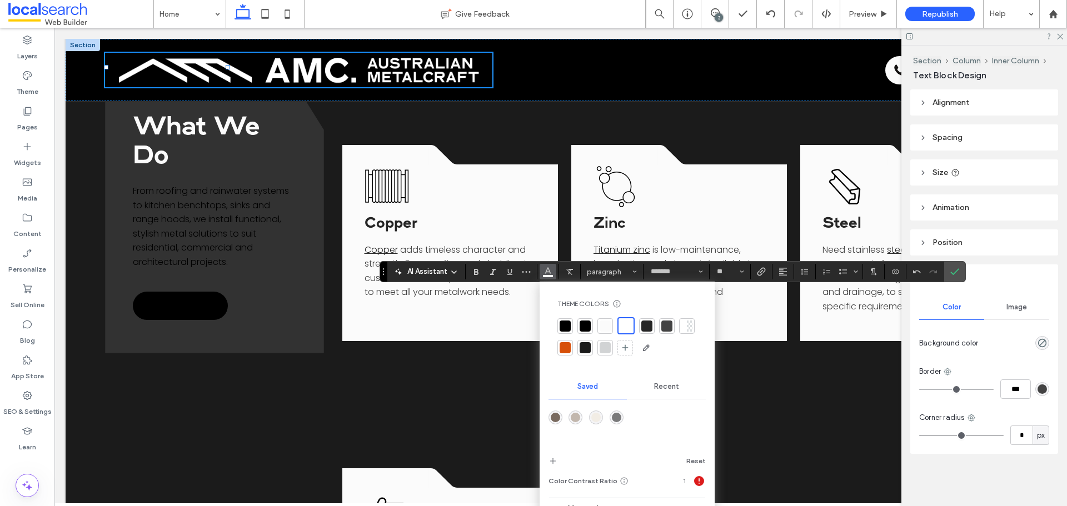
click at [627, 328] on div at bounding box center [626, 326] width 13 height 13
click at [562, 328] on div at bounding box center [565, 326] width 11 height 11
click at [580, 326] on div at bounding box center [587, 326] width 16 height 16
click at [584, 325] on div at bounding box center [585, 325] width 11 height 11
click at [853, 266] on span "Confirm" at bounding box center [952, 272] width 5 height 20
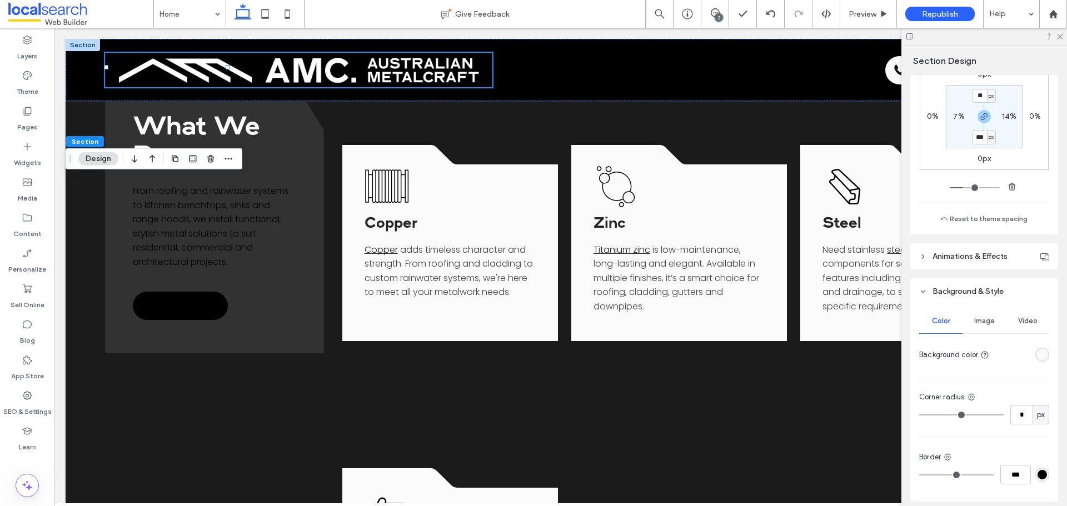
click at [853, 362] on div at bounding box center [1022, 354] width 56 height 19
click at [853, 357] on div "rgba(251, 251, 251, 1)" at bounding box center [1042, 354] width 9 height 9
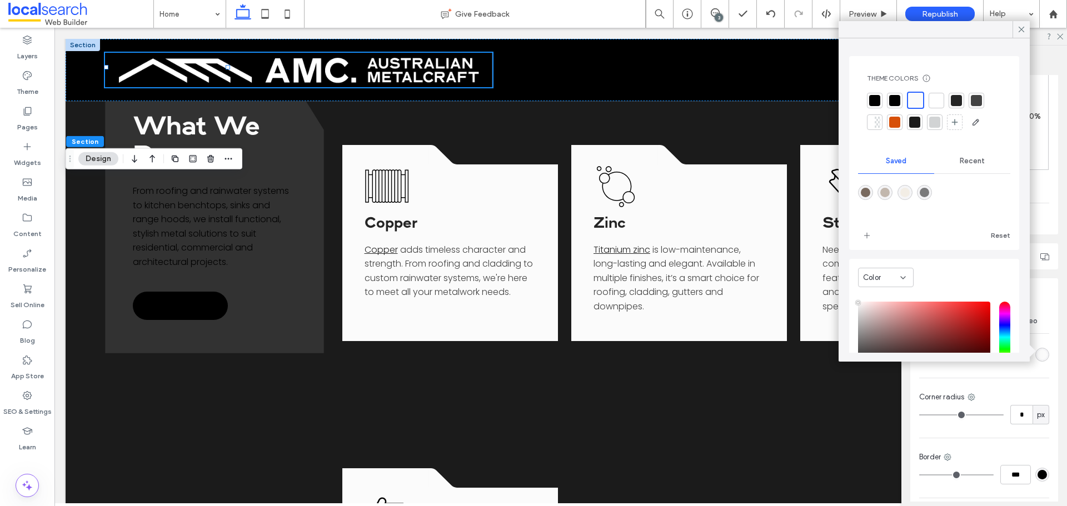
click at [853, 101] on div at bounding box center [936, 100] width 11 height 11
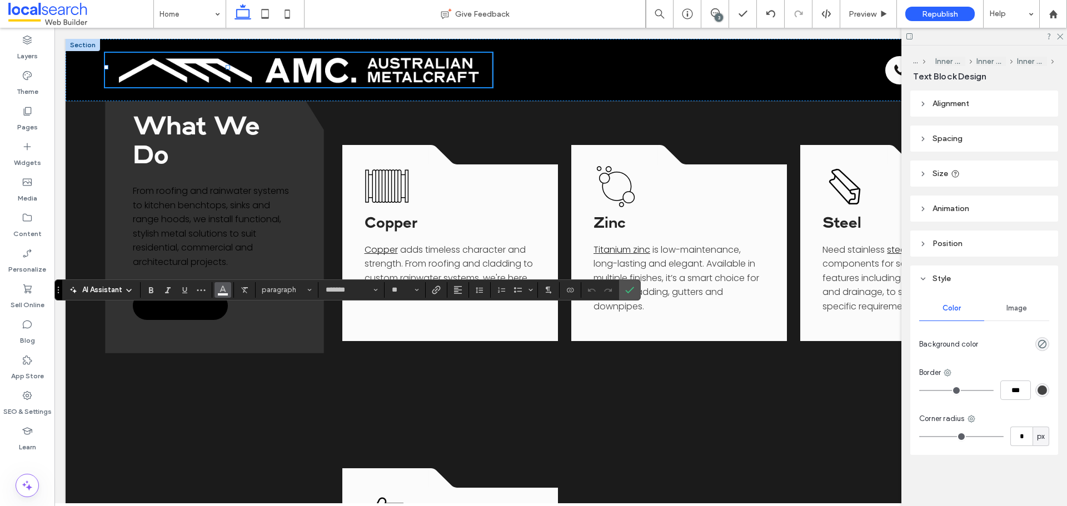
click at [222, 286] on icon "Color" at bounding box center [222, 289] width 9 height 9
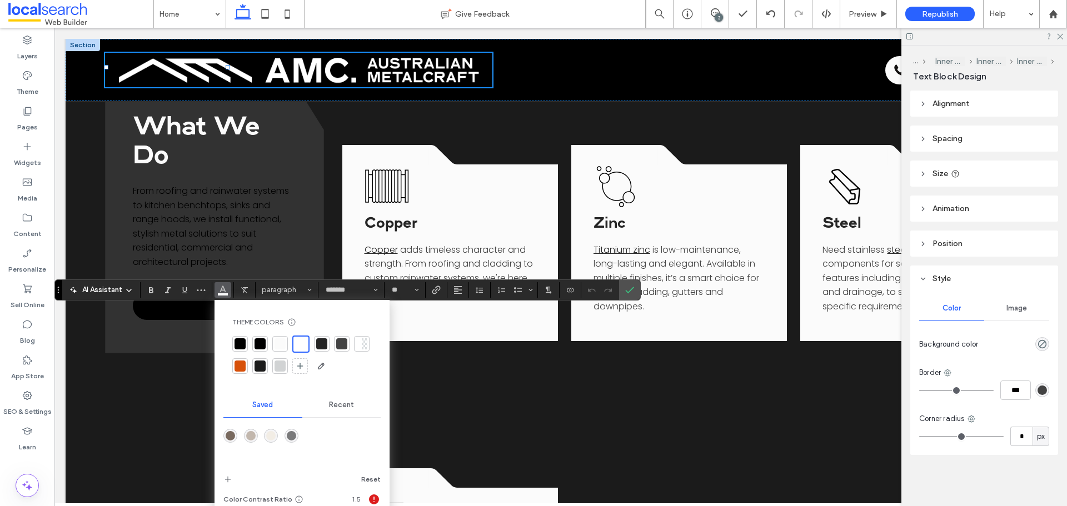
click at [255, 342] on div at bounding box center [260, 343] width 11 height 11
click at [635, 292] on label "Confirm" at bounding box center [629, 290] width 17 height 20
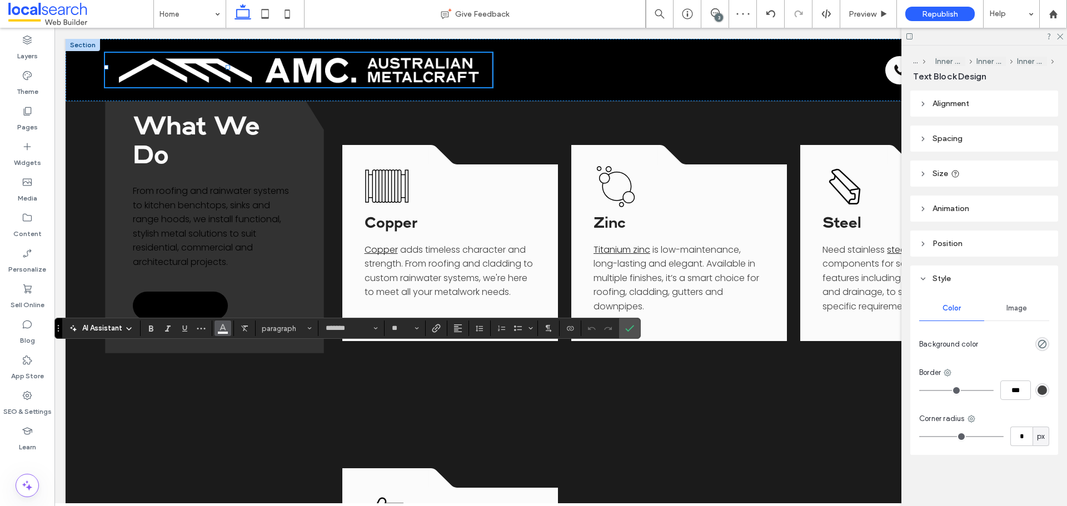
click at [221, 333] on span "Color" at bounding box center [222, 327] width 9 height 14
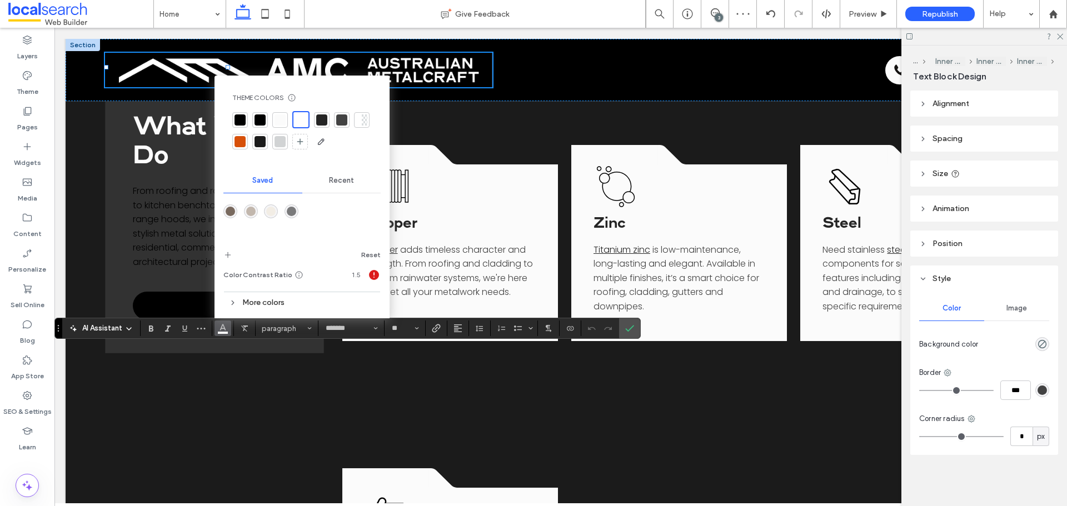
click at [265, 122] on div at bounding box center [260, 119] width 11 height 11
click at [627, 326] on icon "Confirm" at bounding box center [629, 328] width 9 height 9
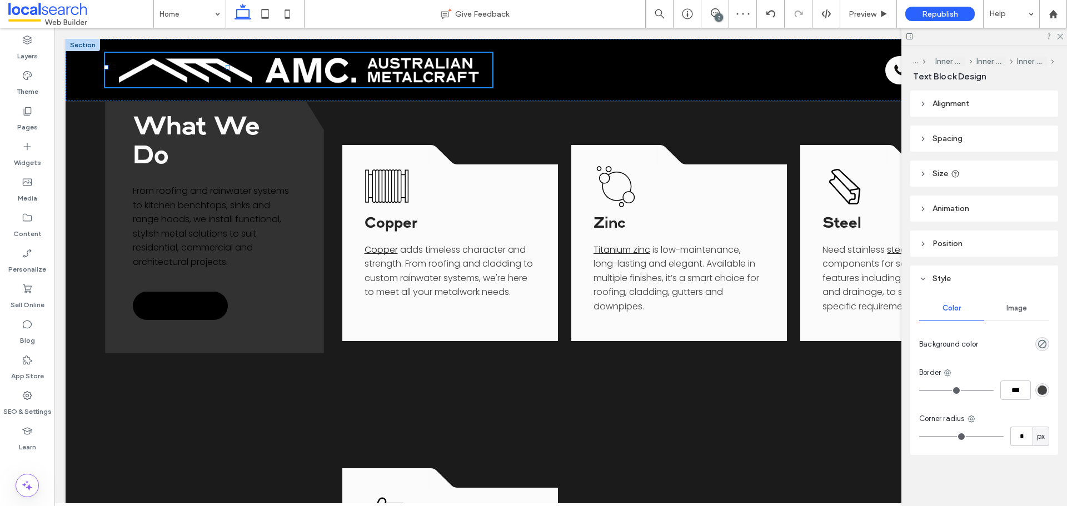
type input "*******"
type input "**"
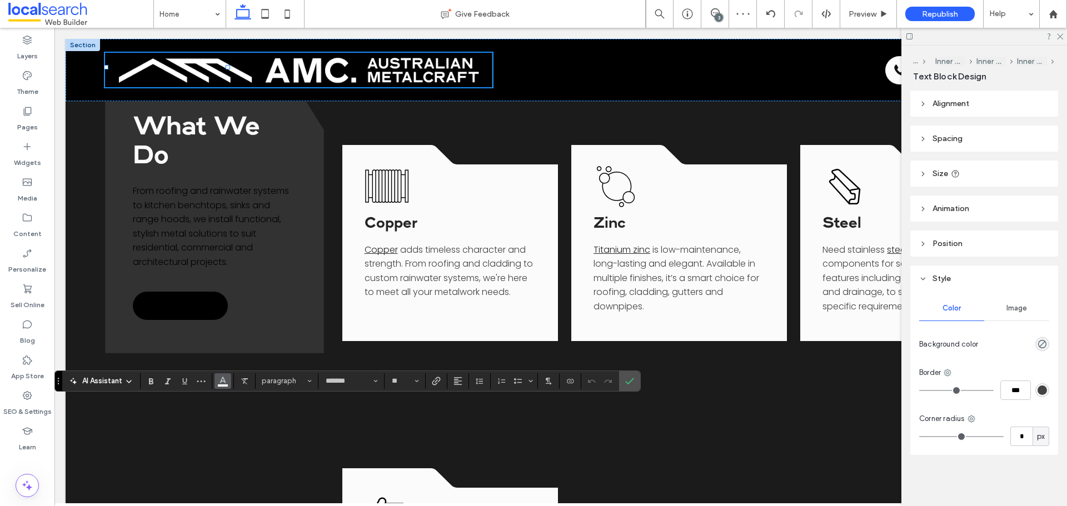
click at [224, 382] on icon "Color" at bounding box center [222, 380] width 9 height 9
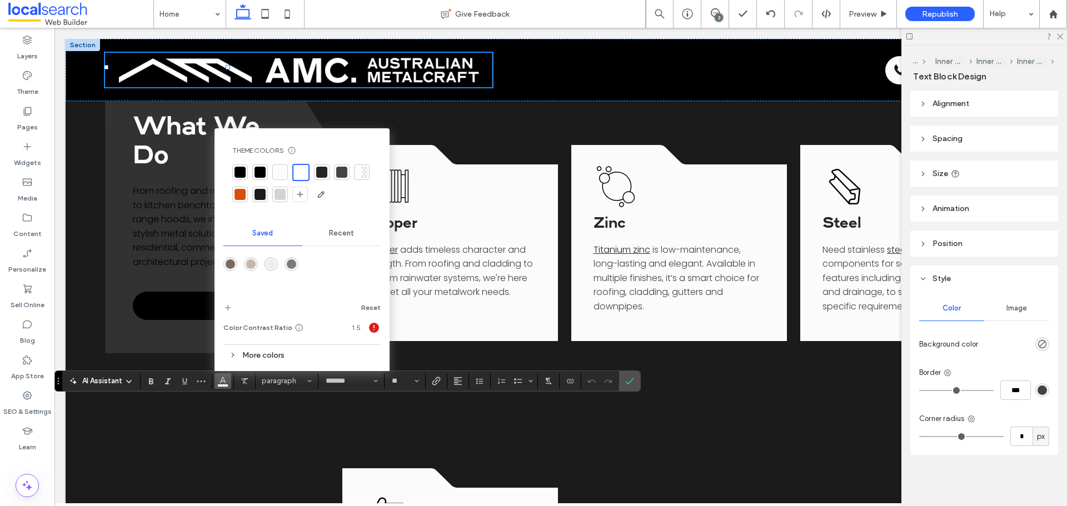
click at [257, 169] on div at bounding box center [260, 172] width 11 height 11
click at [629, 383] on icon "Confirm" at bounding box center [629, 381] width 9 height 9
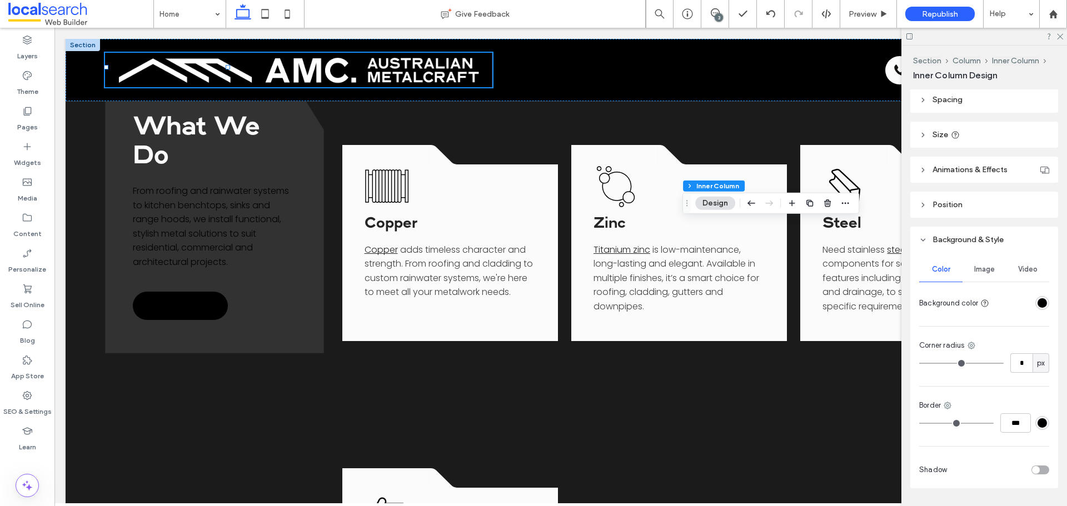
click at [853, 297] on div "rgba(0, 0, 0, 1)" at bounding box center [1042, 303] width 14 height 14
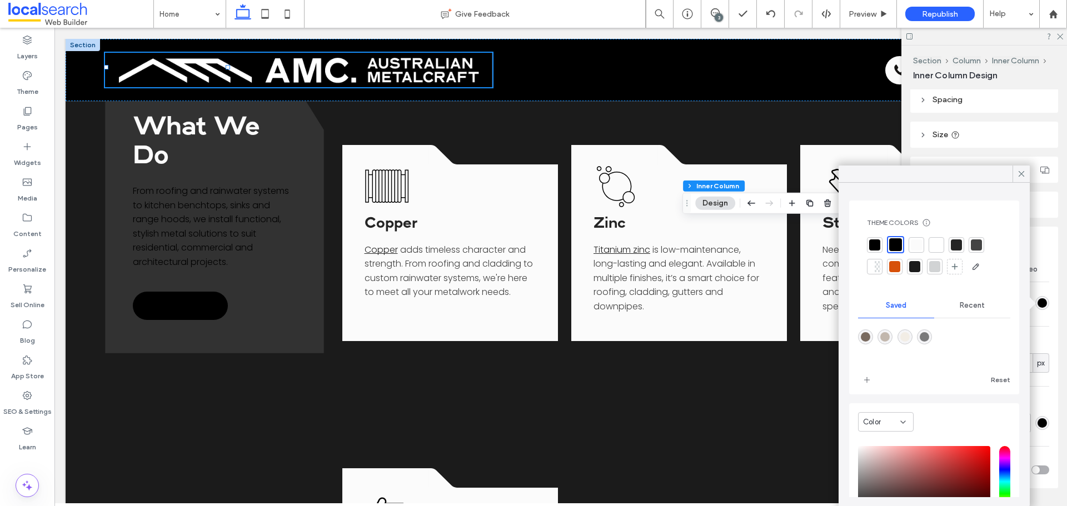
click at [853, 240] on div at bounding box center [916, 245] width 11 height 11
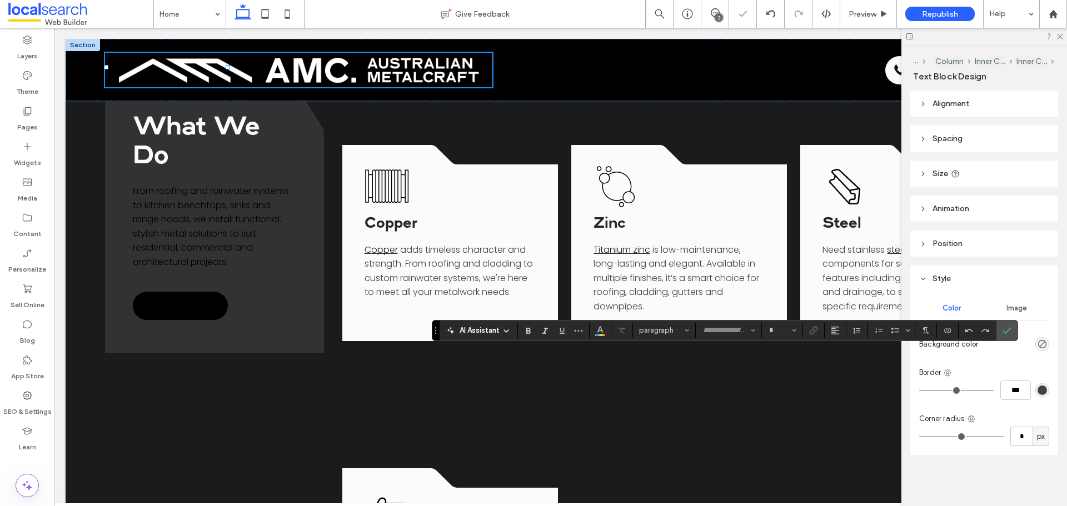
type input "*******"
type input "**"
click at [606, 334] on button "Color" at bounding box center [600, 331] width 17 height 16
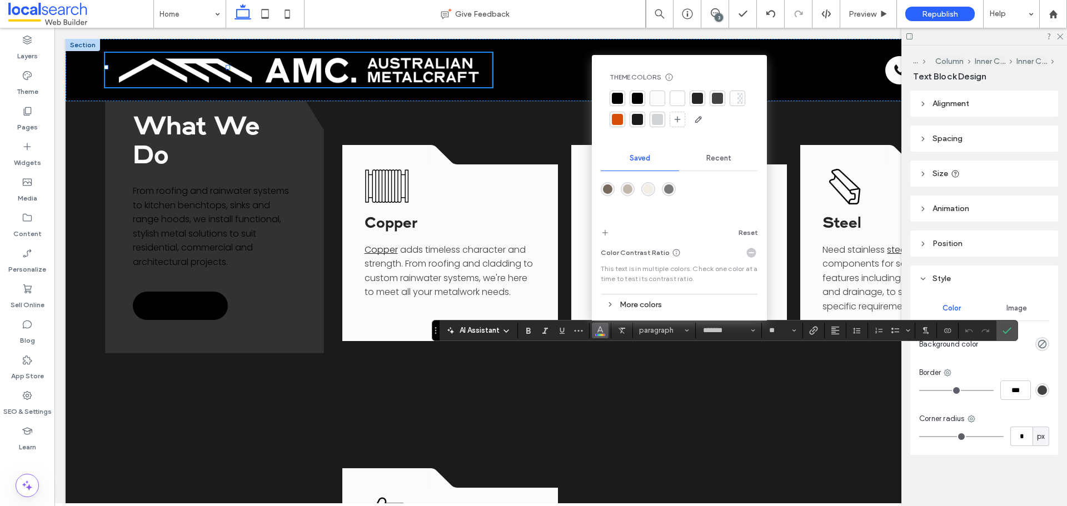
click at [639, 97] on div at bounding box center [637, 98] width 11 height 11
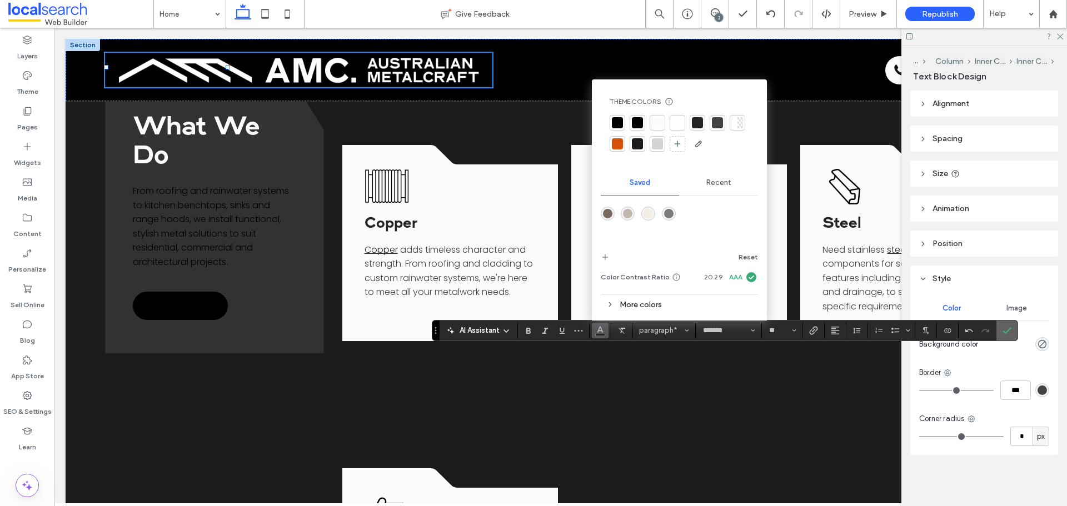
click at [853, 325] on label "Confirm" at bounding box center [1007, 331] width 17 height 20
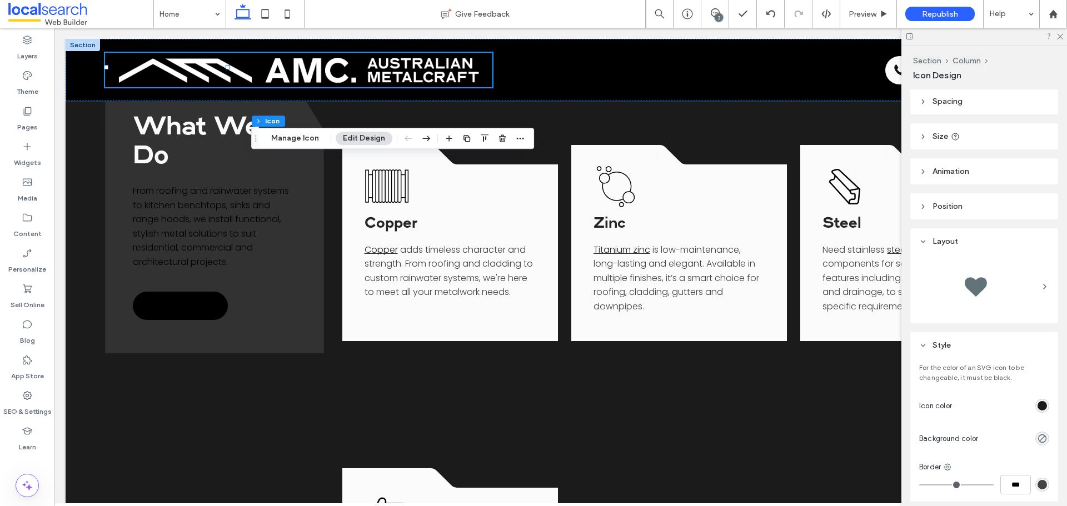
scroll to position [56, 0]
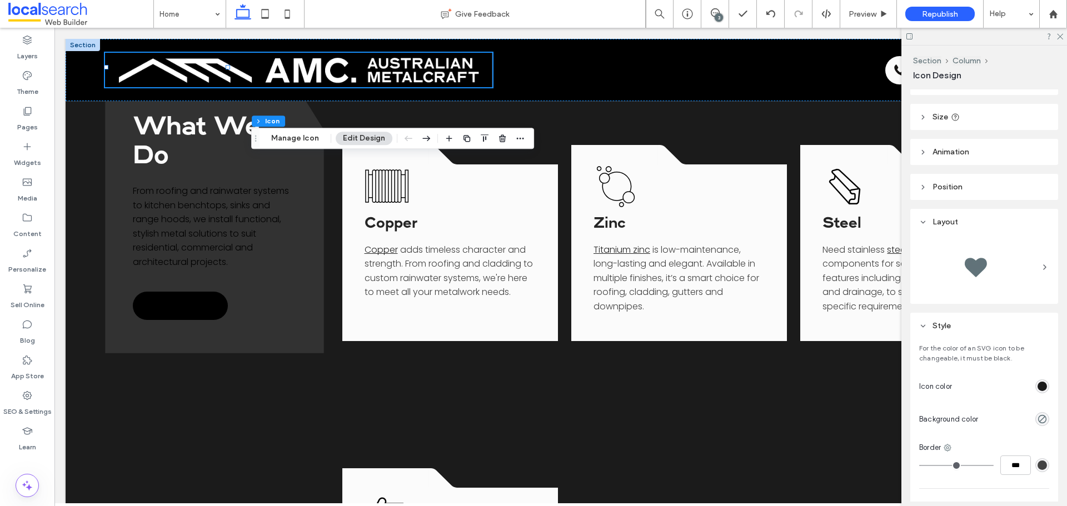
click at [853, 388] on div "rgb(27, 27, 27)" at bounding box center [1042, 386] width 9 height 9
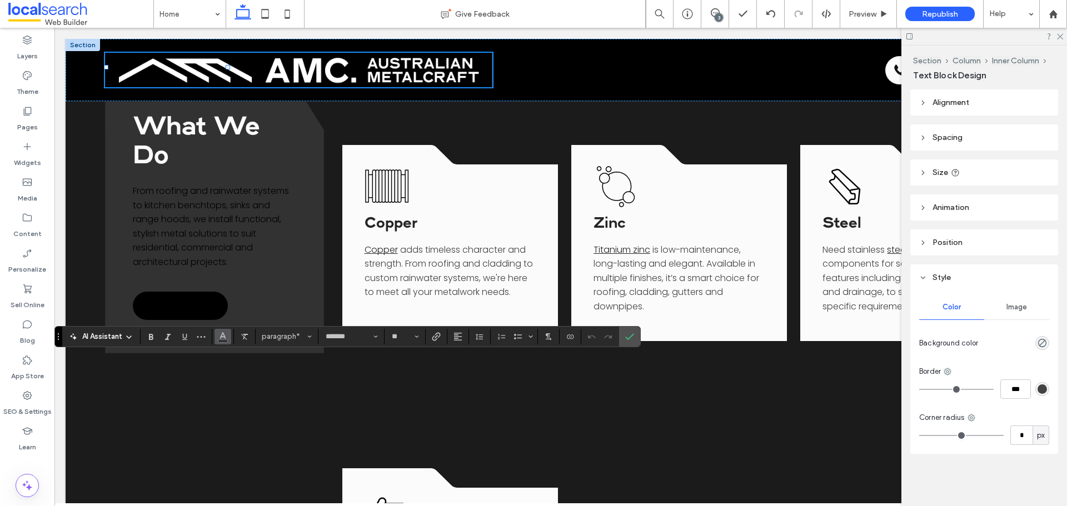
click at [220, 337] on icon "Color" at bounding box center [222, 335] width 9 height 9
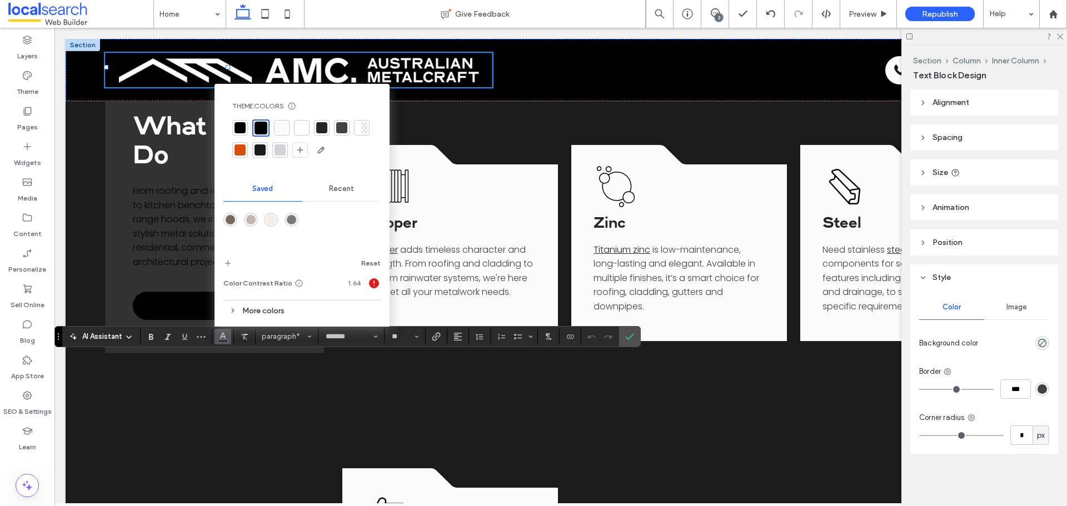
click at [297, 129] on div at bounding box center [301, 127] width 11 height 11
click at [636, 334] on label "Confirm" at bounding box center [629, 337] width 17 height 20
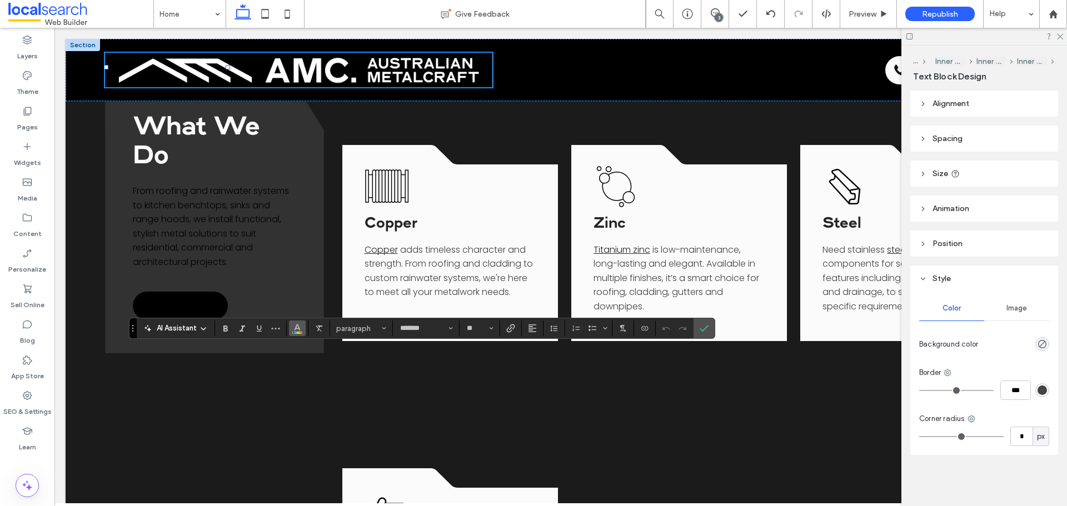
click at [298, 327] on icon "Color" at bounding box center [297, 327] width 9 height 9
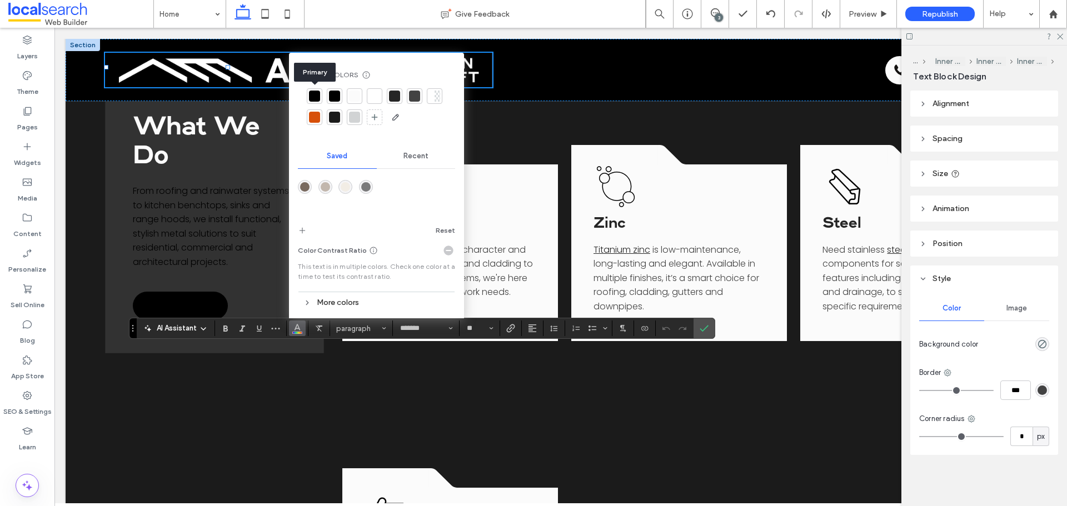
click at [315, 93] on div at bounding box center [314, 96] width 11 height 11
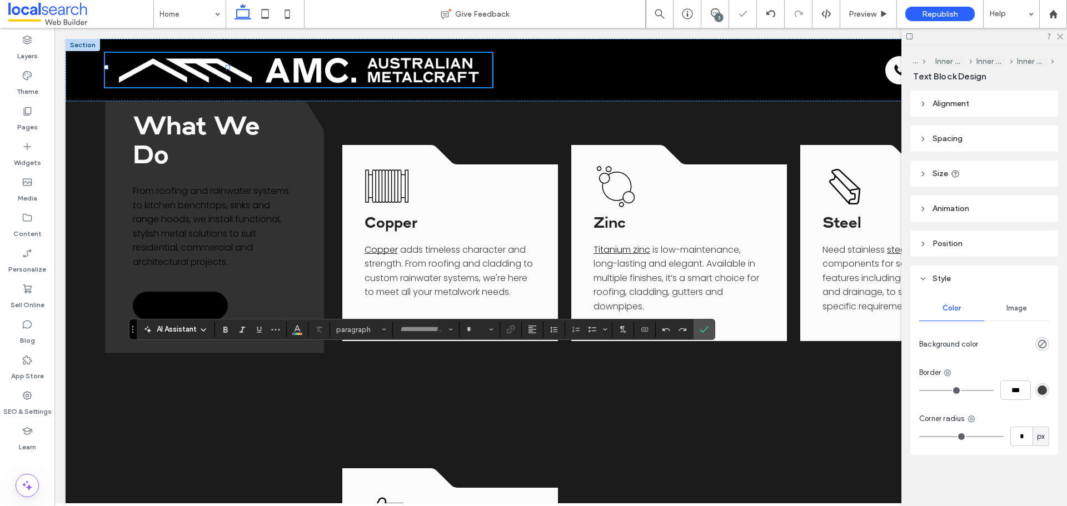
type input "*******"
type input "**"
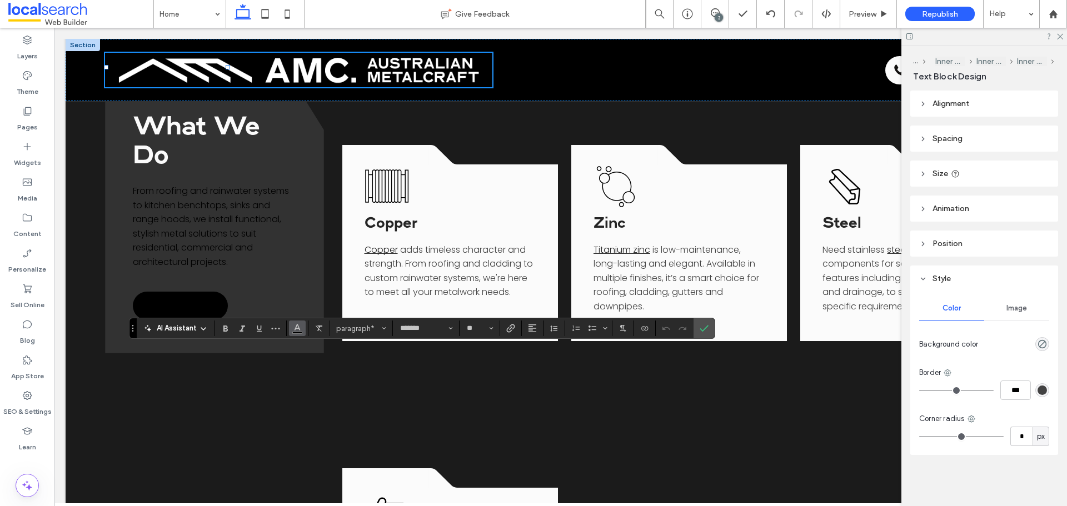
click at [303, 333] on button "Color" at bounding box center [297, 329] width 17 height 16
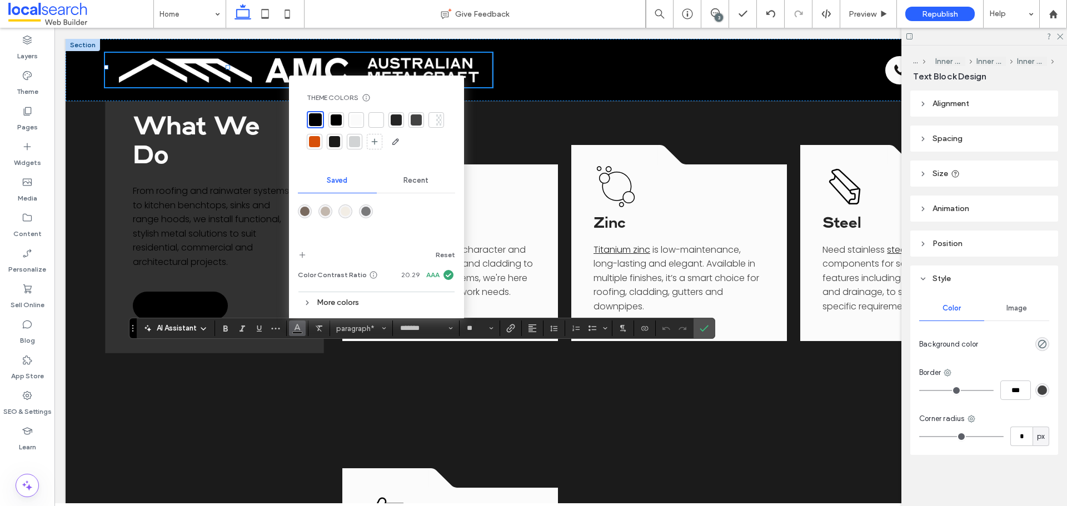
click at [336, 122] on div at bounding box center [336, 119] width 11 height 11
click at [704, 326] on icon "Confirm" at bounding box center [704, 328] width 9 height 9
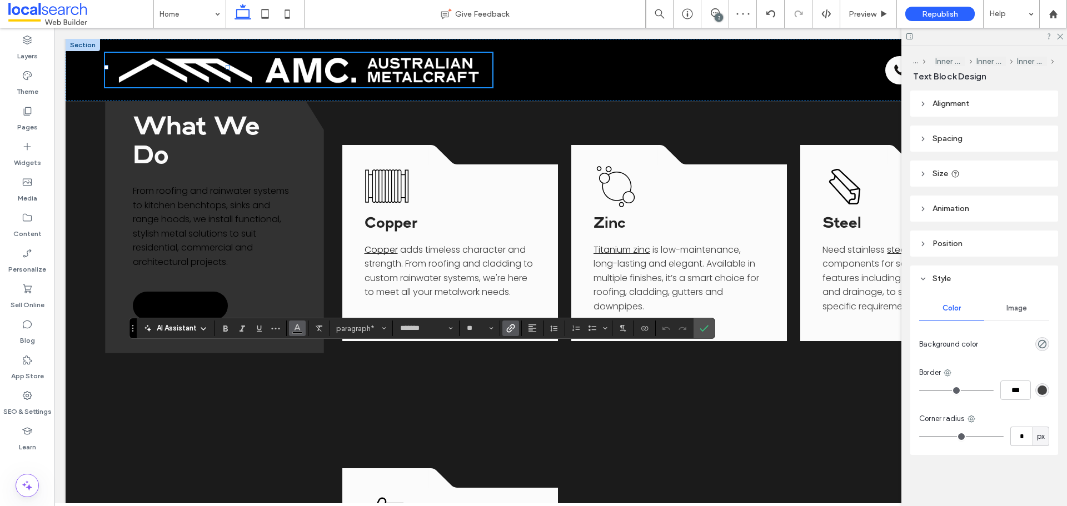
click at [303, 331] on button "Color" at bounding box center [297, 329] width 17 height 16
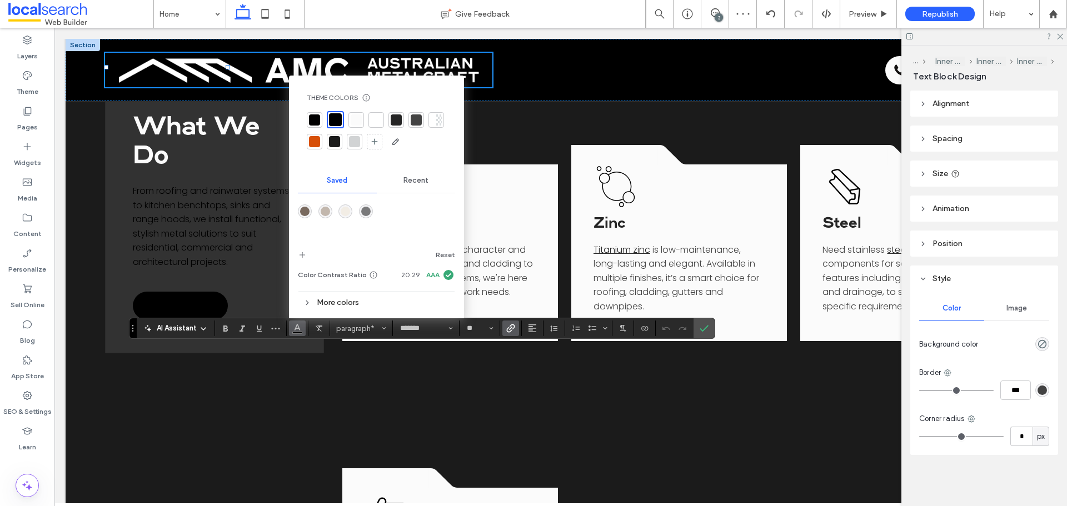
click at [312, 114] on div at bounding box center [314, 119] width 11 height 11
click at [706, 327] on icon "Confirm" at bounding box center [704, 328] width 9 height 9
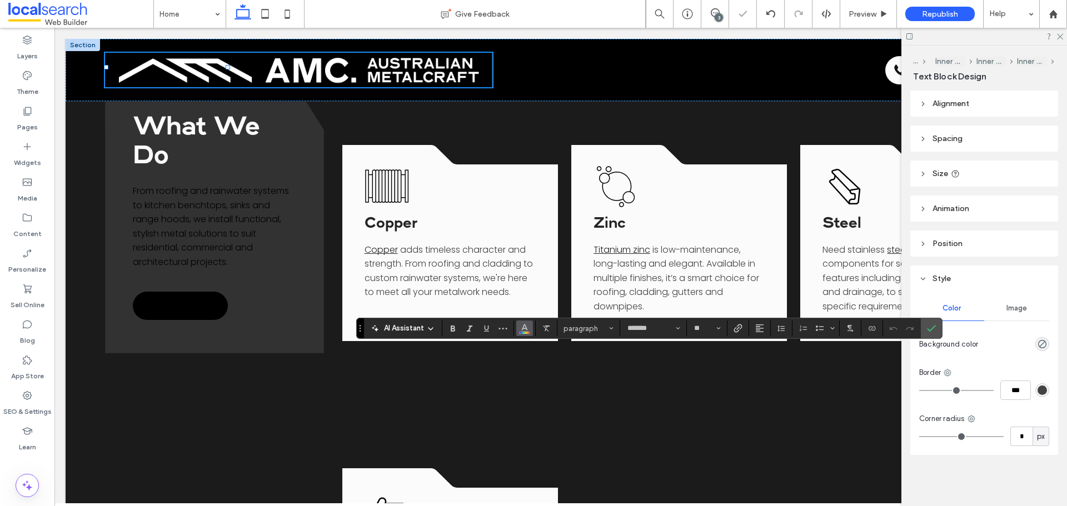
click at [523, 325] on icon "Color" at bounding box center [524, 327] width 9 height 9
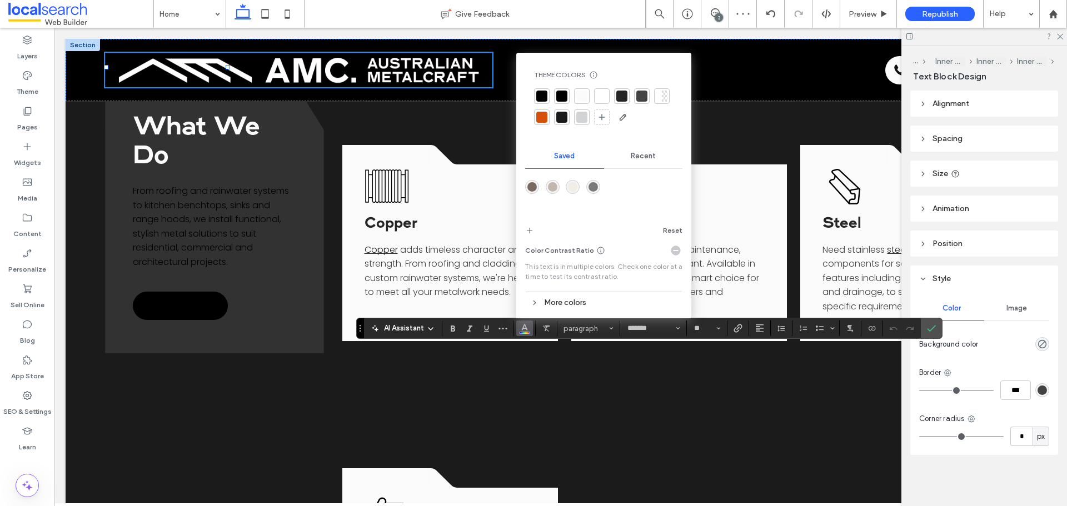
click at [557, 92] on div at bounding box center [561, 96] width 11 height 11
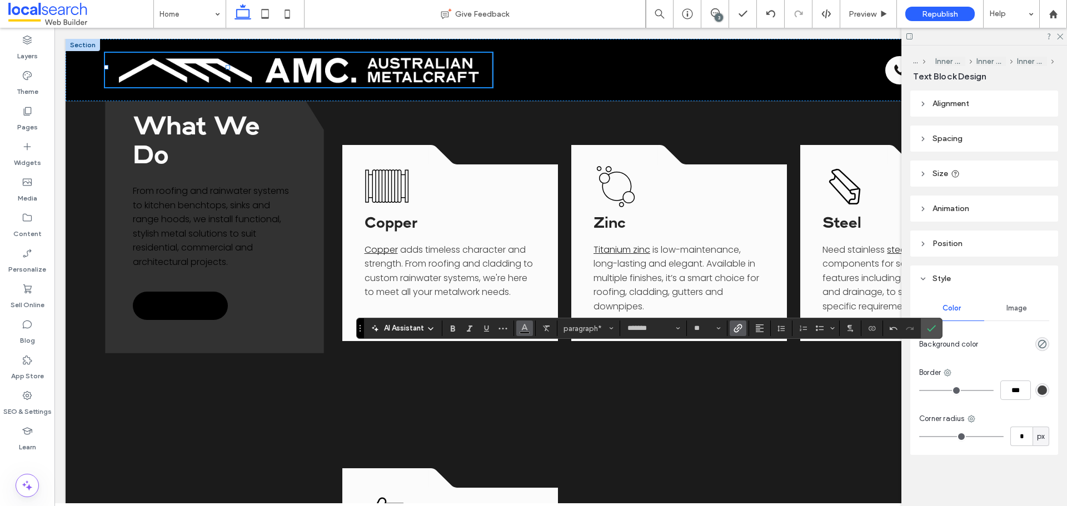
click at [524, 330] on icon "Color" at bounding box center [524, 327] width 9 height 9
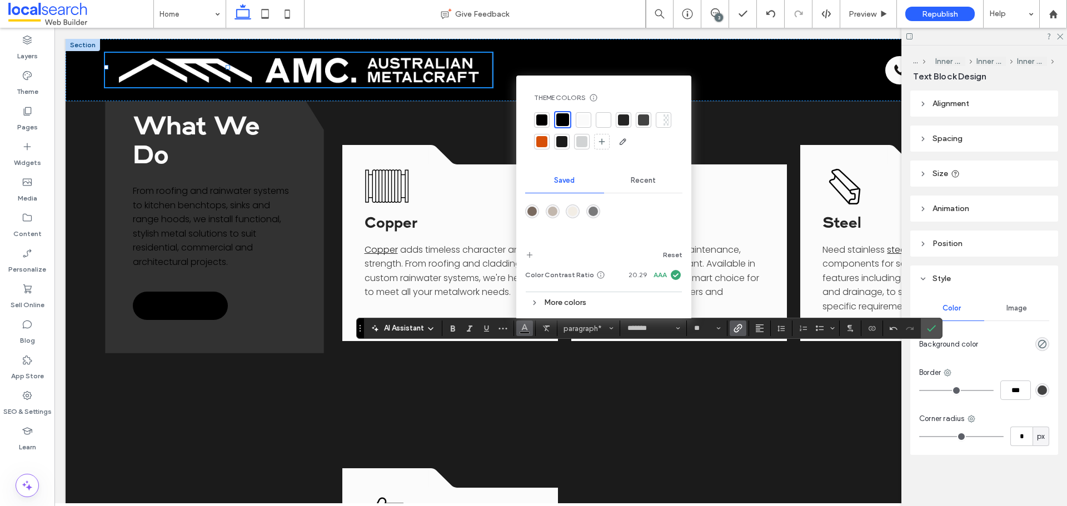
click at [540, 121] on div at bounding box center [541, 119] width 11 height 11
click at [853, 322] on span "Confirm" at bounding box center [929, 328] width 5 height 20
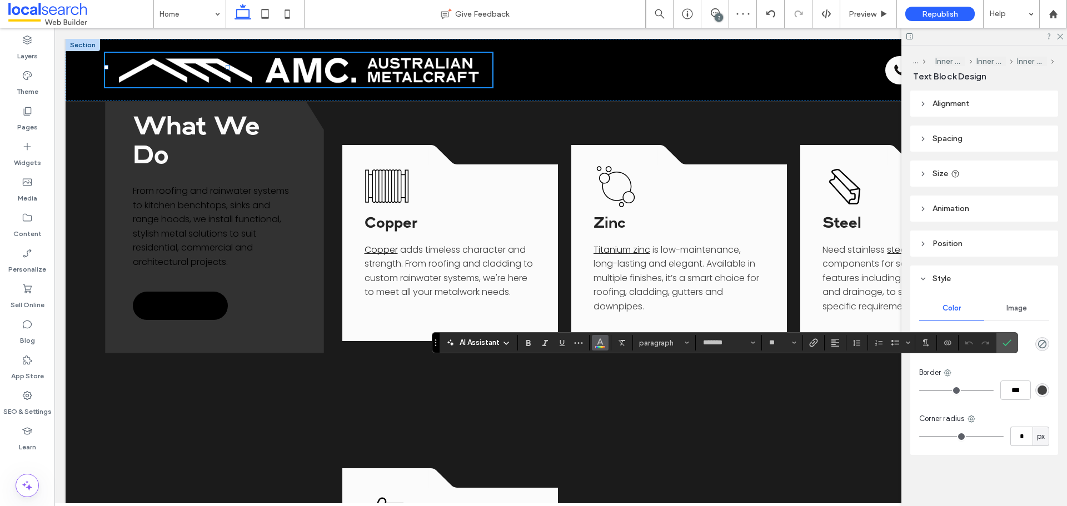
click at [596, 345] on icon "Color" at bounding box center [600, 341] width 9 height 9
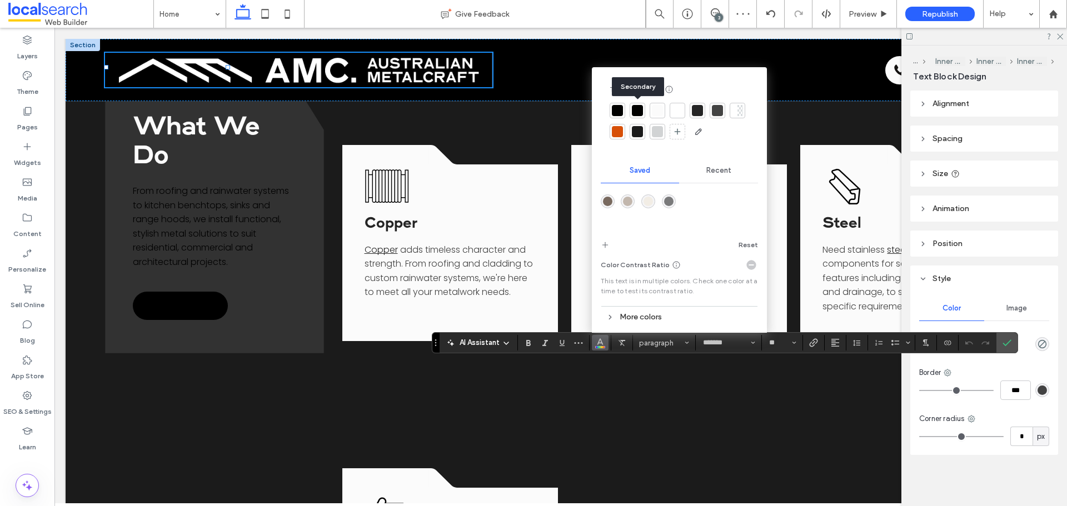
click at [640, 111] on div at bounding box center [637, 110] width 11 height 11
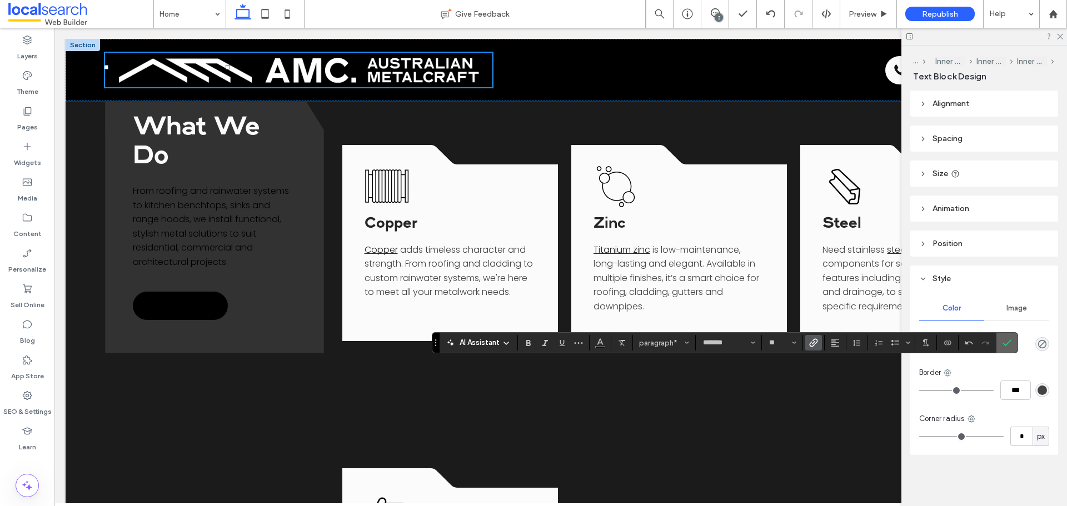
click at [853, 343] on icon "Confirm" at bounding box center [1007, 342] width 9 height 9
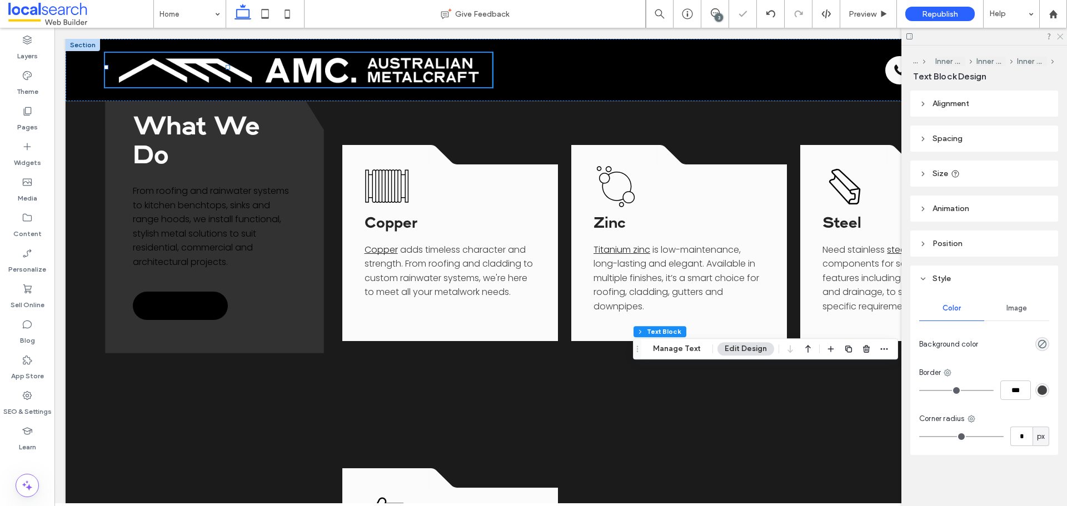
click at [853, 38] on icon at bounding box center [1059, 35] width 7 height 7
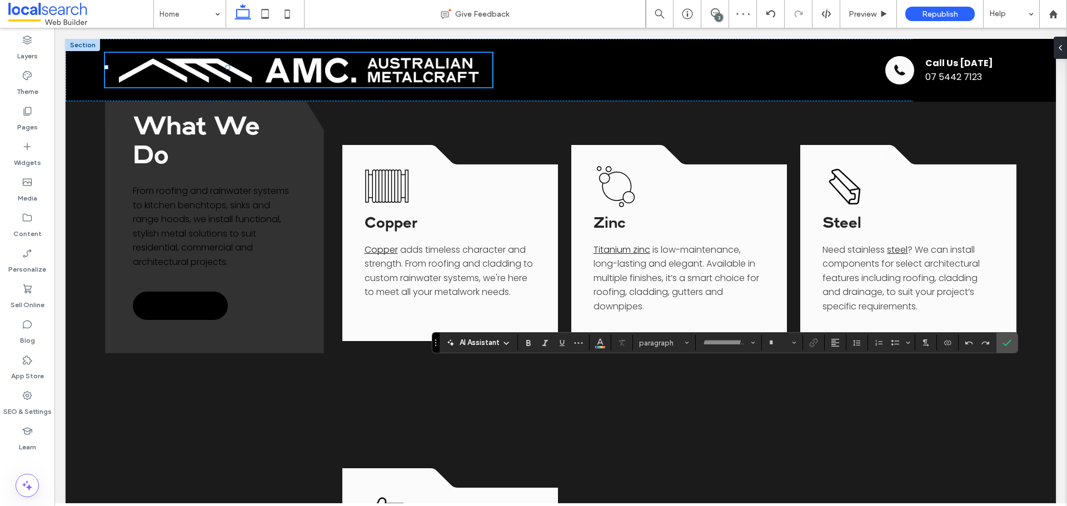
type input "*******"
type input "**"
click at [597, 345] on use "Color" at bounding box center [600, 342] width 6 height 6
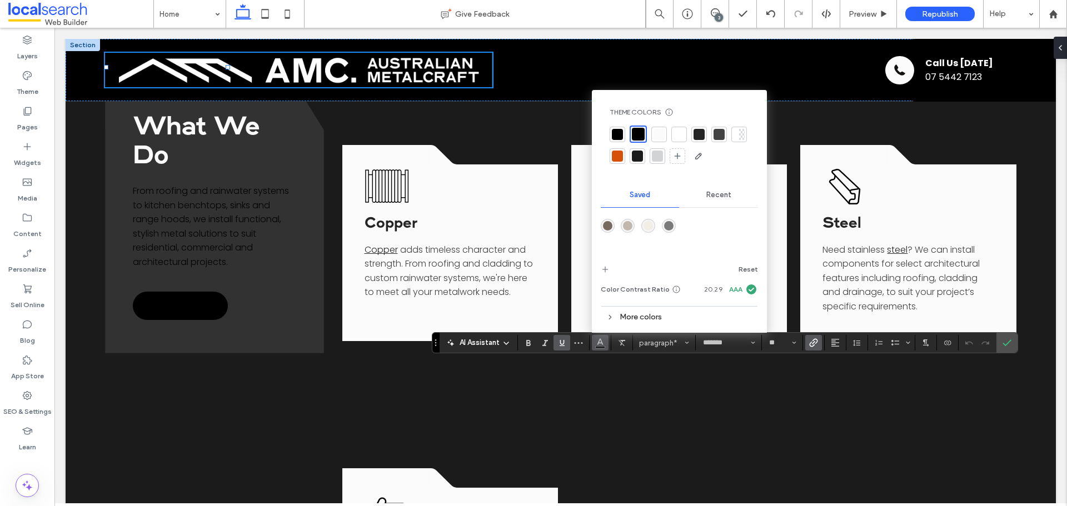
click at [622, 136] on div at bounding box center [617, 134] width 11 height 11
click at [853, 346] on icon "Confirm" at bounding box center [1007, 342] width 9 height 9
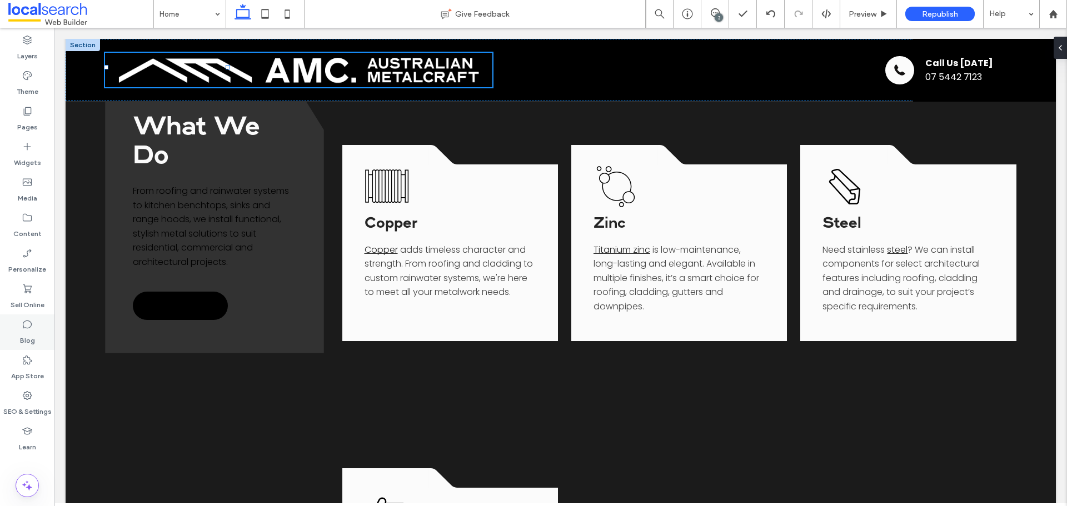
type input "*******"
type input "**"
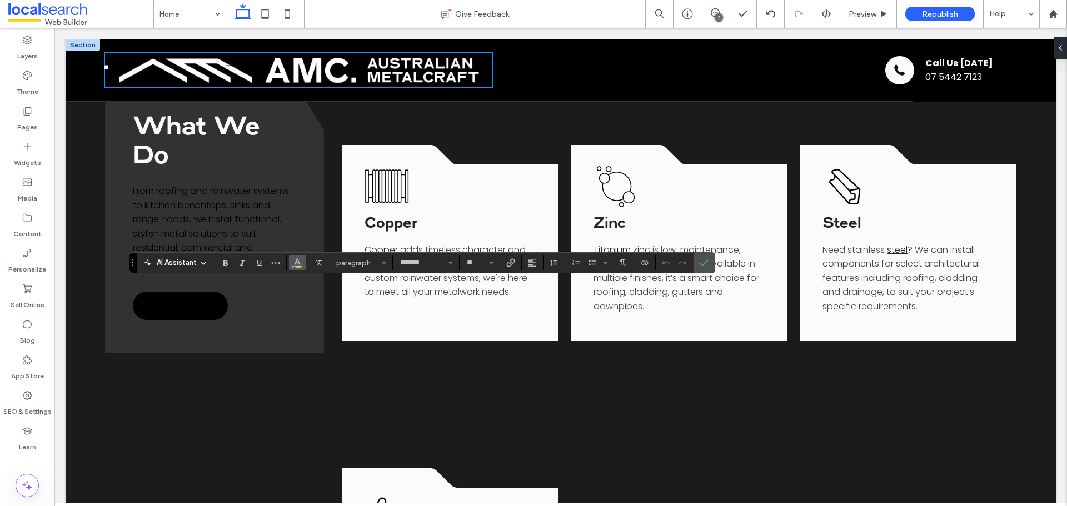
click at [295, 266] on icon "Color" at bounding box center [297, 261] width 9 height 9
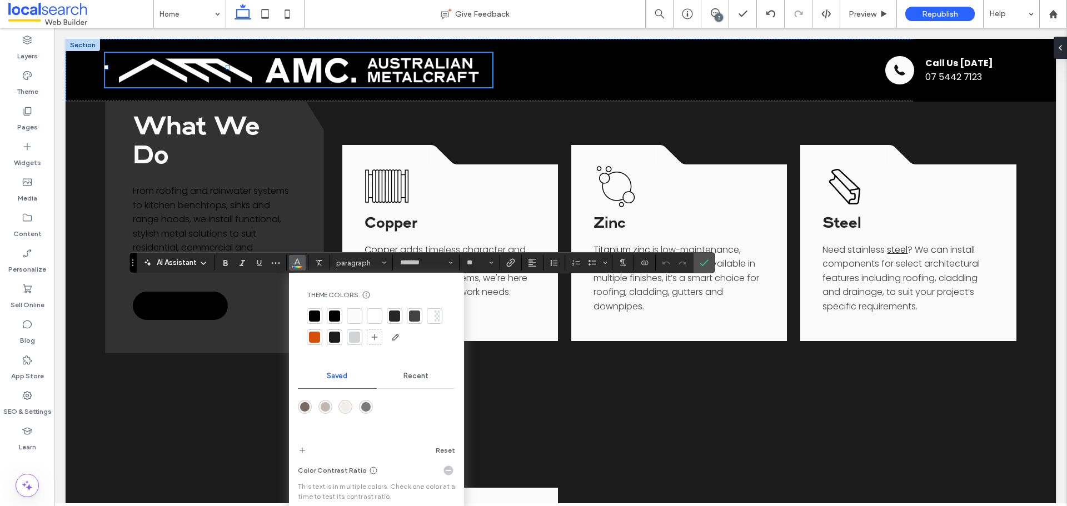
click at [335, 315] on div at bounding box center [334, 316] width 11 height 11
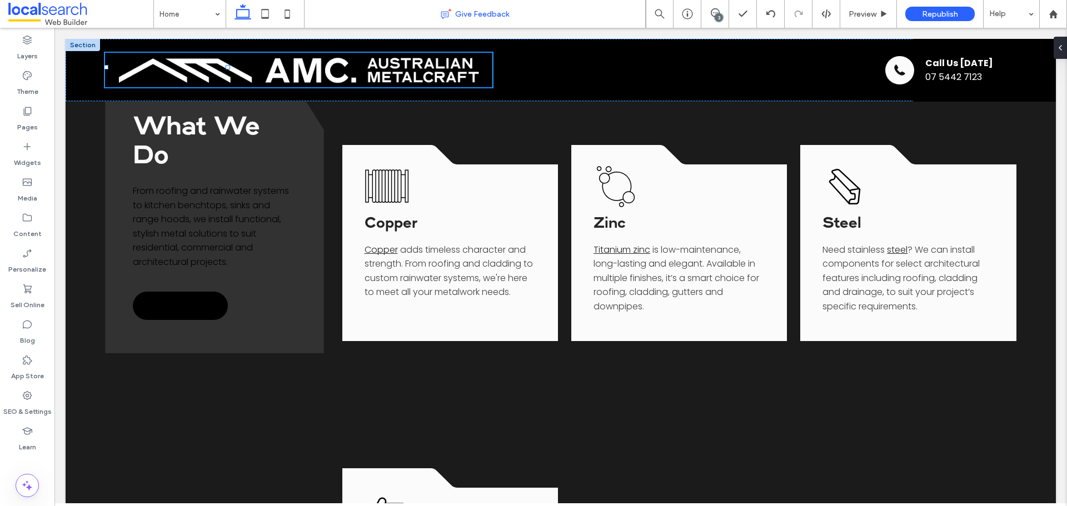
type input "*******"
type input "**"
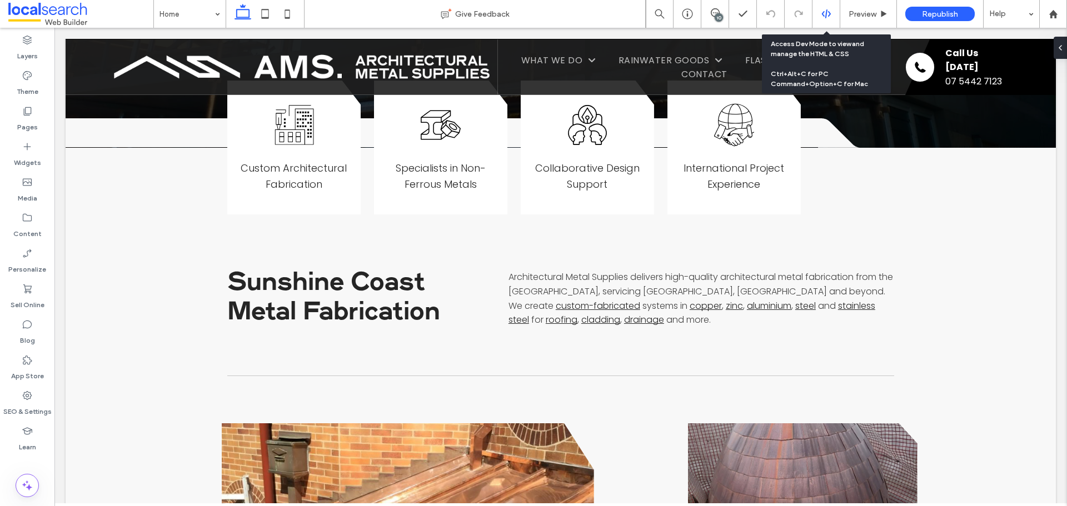
click at [816, 7] on div at bounding box center [826, 14] width 28 height 28
click at [819, 12] on div at bounding box center [825, 14] width 27 height 10
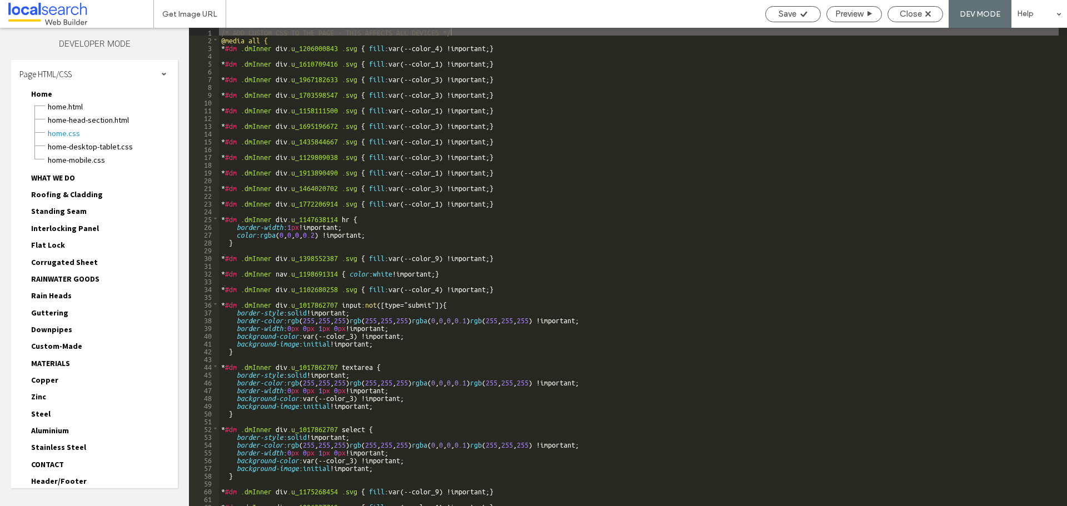
scroll to position [38, 0]
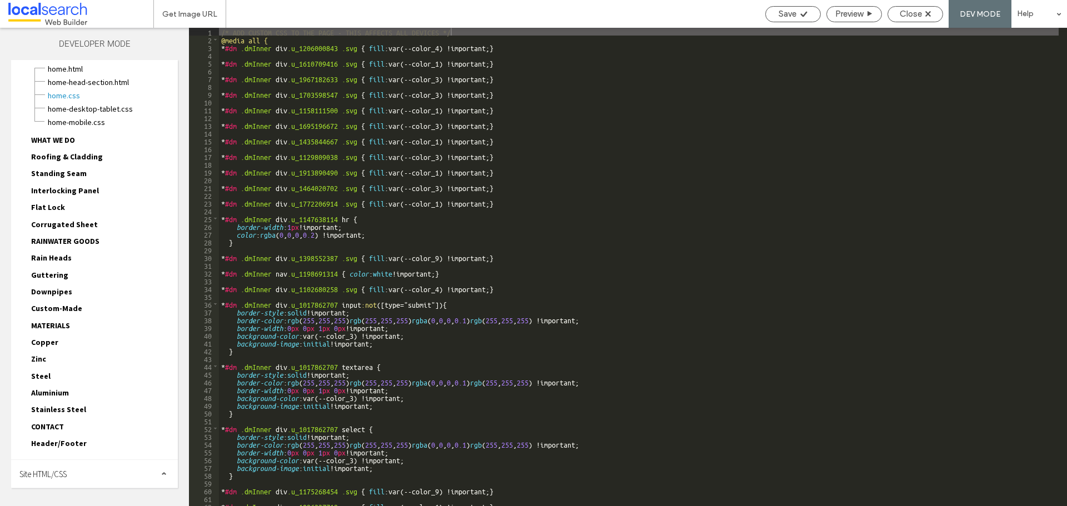
click at [121, 480] on div "Site HTML/CSS" at bounding box center [94, 474] width 167 height 28
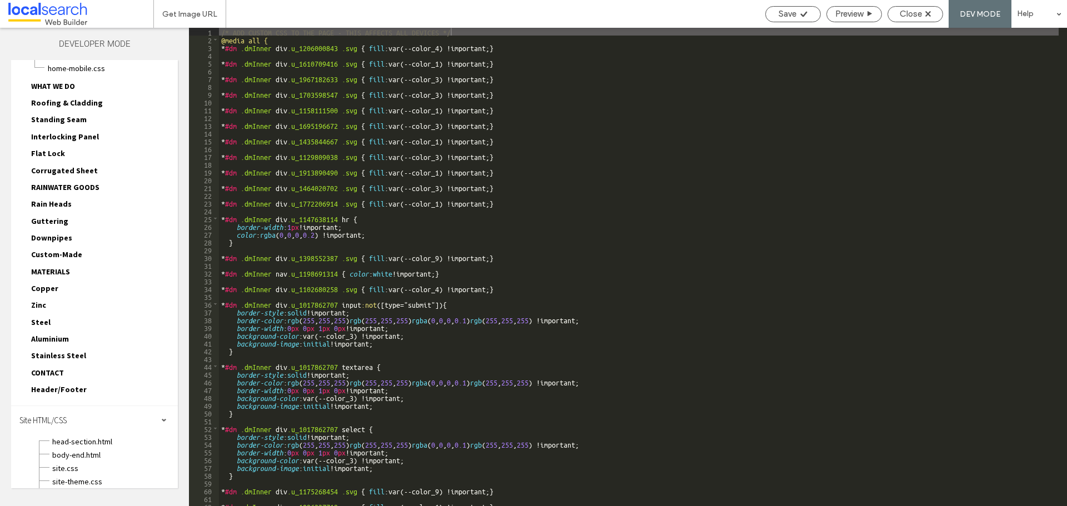
scroll to position [138, 0]
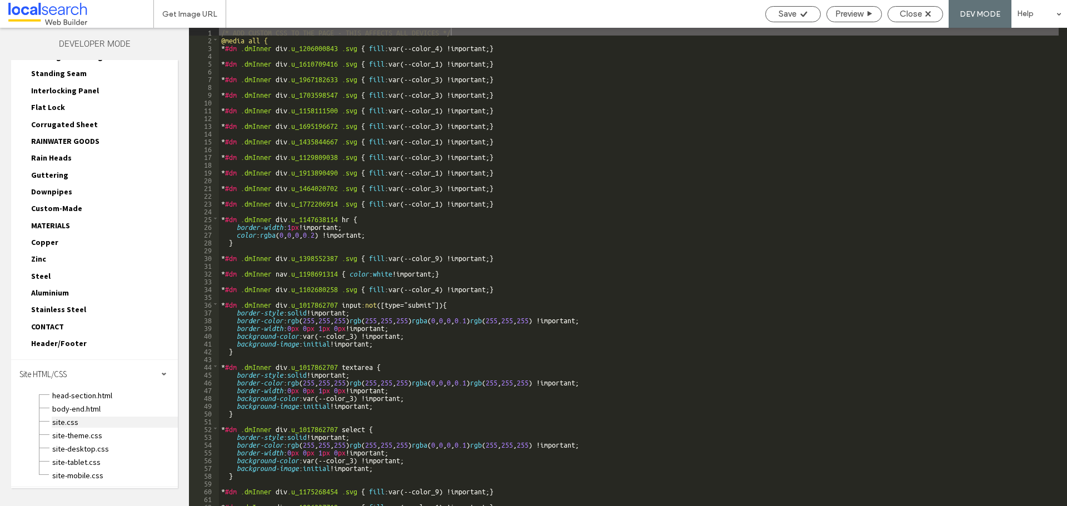
click at [129, 420] on span "site.css" at bounding box center [115, 422] width 126 height 11
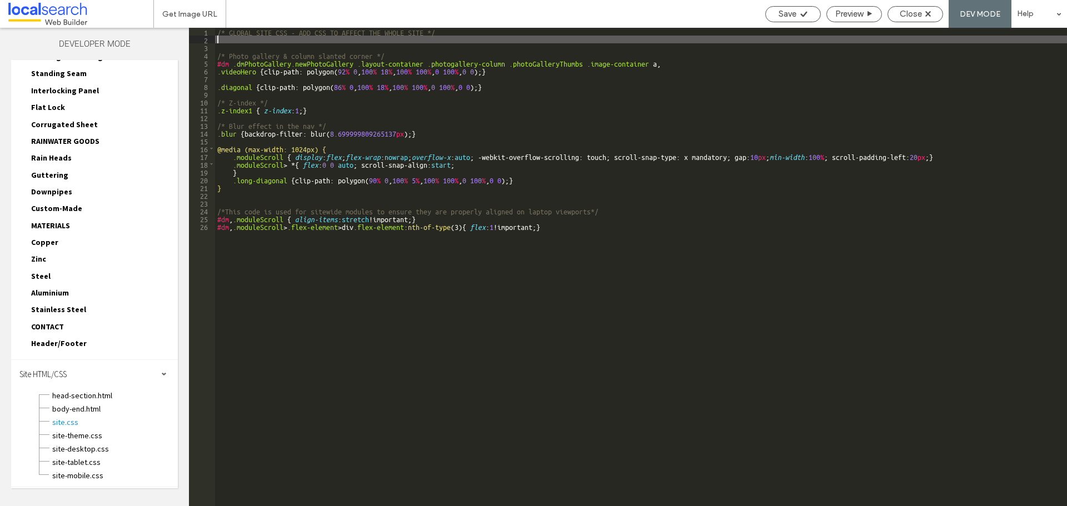
click at [470, 42] on div "/* GLOBAL SITE CSS - ADD CSS TO AFFECT THE WHOLE SITE */ /* Photo gallery & col…" at bounding box center [641, 275] width 852 height 494
paste textarea
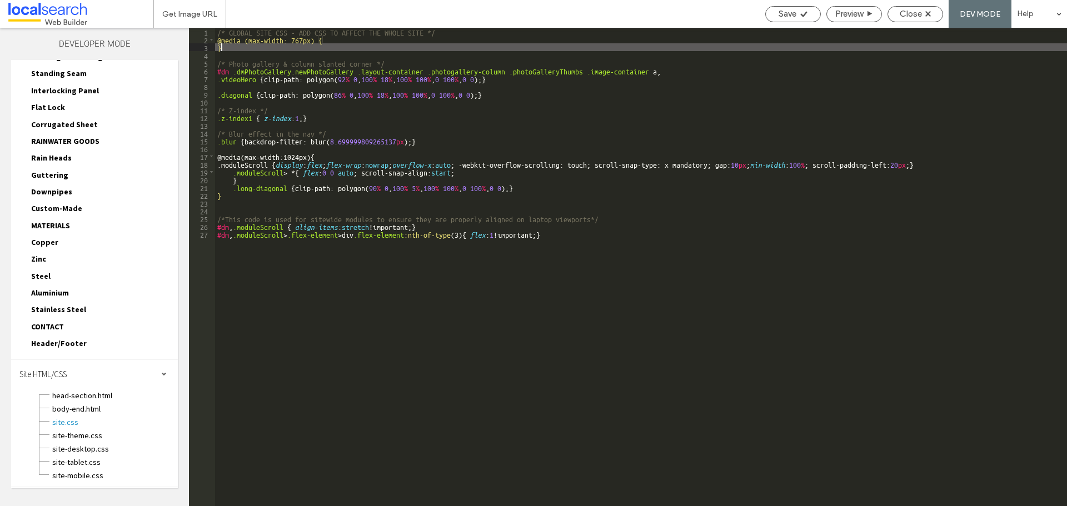
click at [470, 42] on div "/* GLOBAL SITE CSS - ADD CSS TO AFFECT THE WHOLE SITE */ @media (max-width: 767…" at bounding box center [641, 275] width 852 height 494
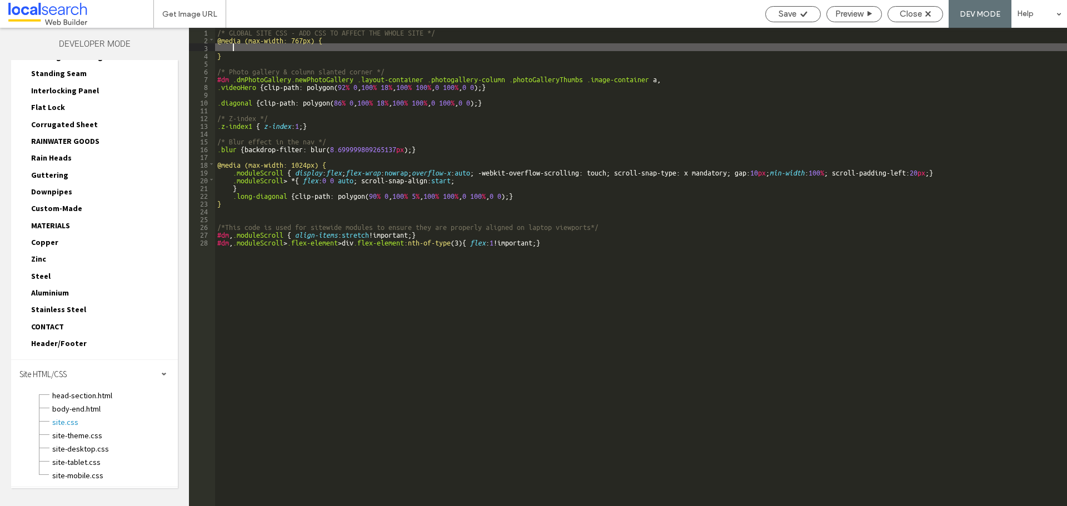
click at [296, 49] on div "/* GLOBAL SITE CSS - ADD CSS TO AFFECT THE WHOLE SITE */ @media (max-width: 767…" at bounding box center [641, 275] width 852 height 494
paste textarea
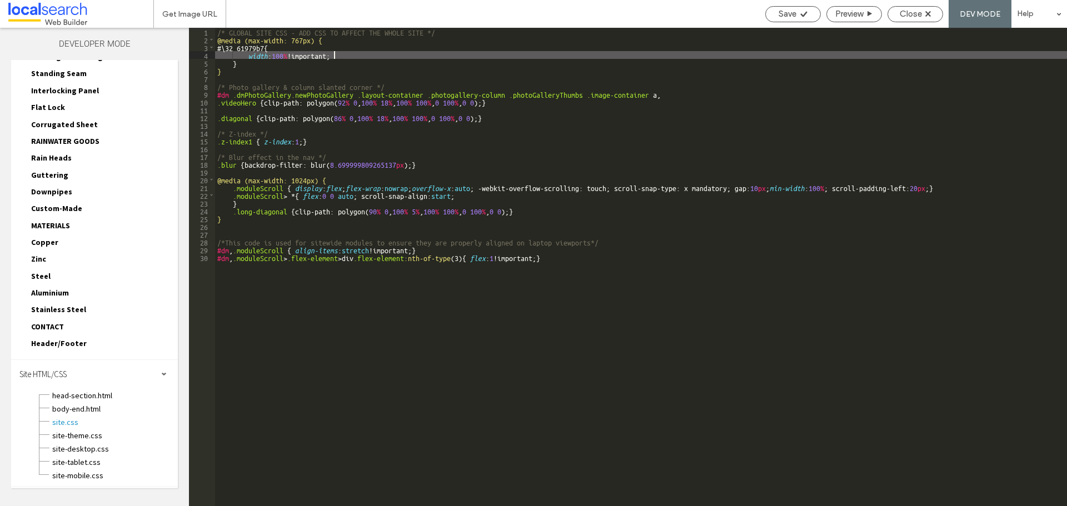
type textarea "**"
click at [807, 13] on div "Save" at bounding box center [793, 14] width 54 height 10
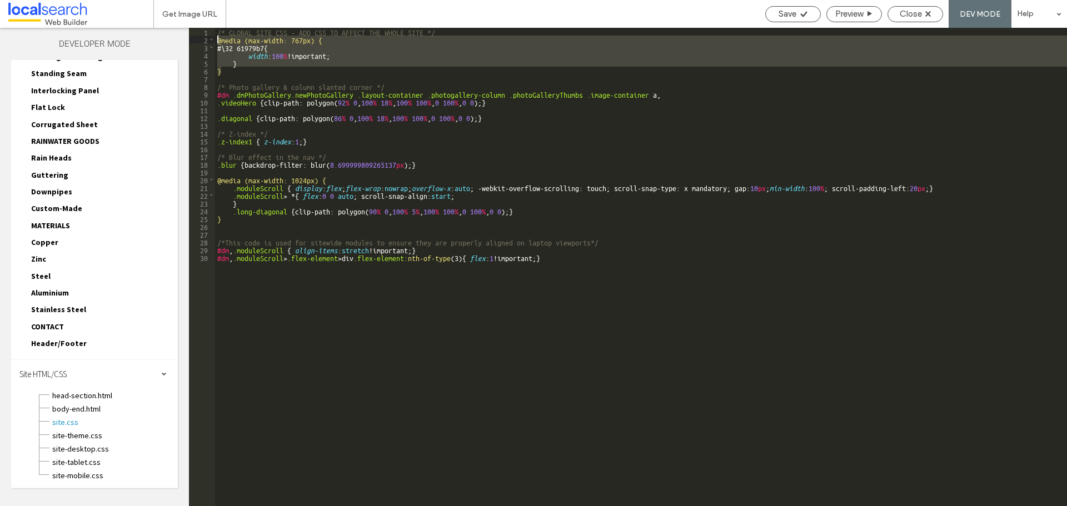
drag, startPoint x: 235, startPoint y: 73, endPoint x: 201, endPoint y: 41, distance: 46.0
click at [201, 41] on div "** 1 2 3 4 5 6 7 8 9 10 11 12 13 14 15 16 17 18 19 20 21 22 23 24 25 26 27 28 2…" at bounding box center [628, 267] width 878 height 478
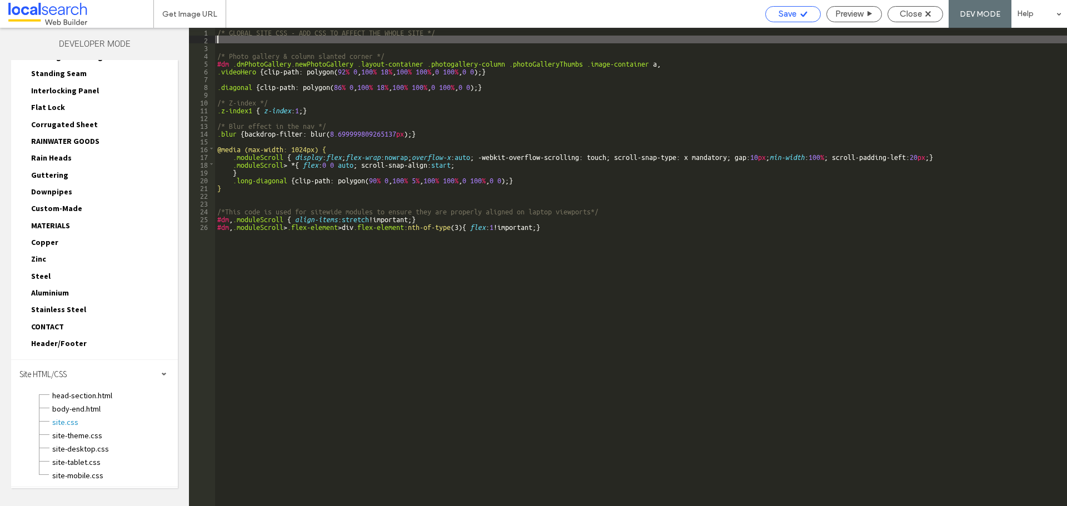
click at [795, 12] on span "Save" at bounding box center [788, 14] width 18 height 10
click at [912, 15] on span "Close" at bounding box center [911, 14] width 22 height 10
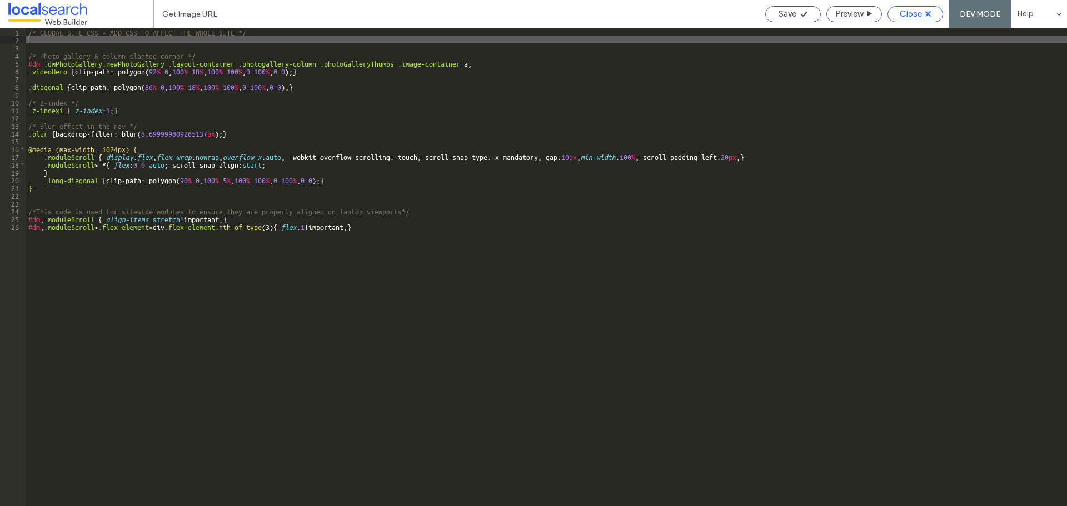
scroll to position [110, 0]
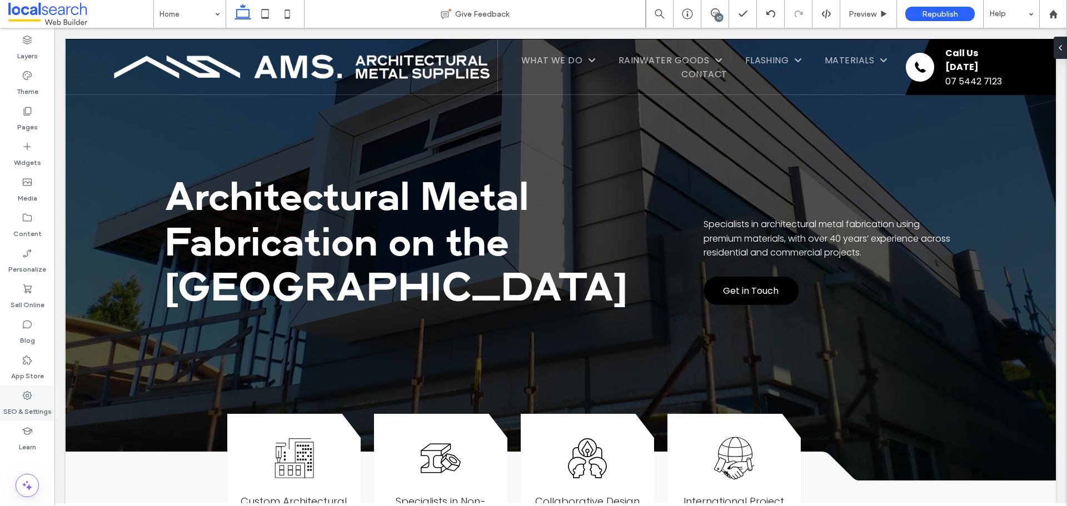
click at [35, 408] on label "SEO & Settings" at bounding box center [27, 409] width 48 height 16
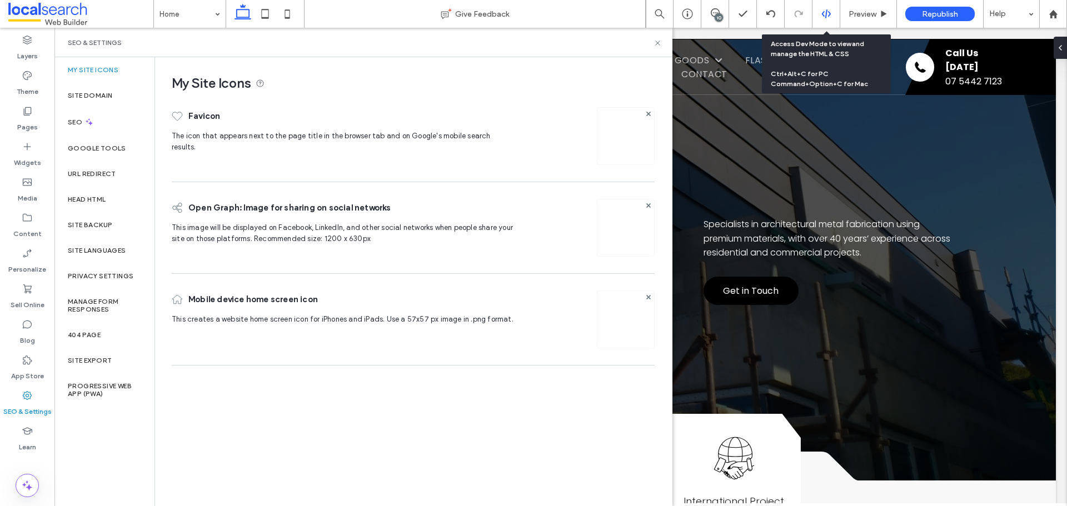
click at [827, 10] on icon at bounding box center [826, 14] width 10 height 10
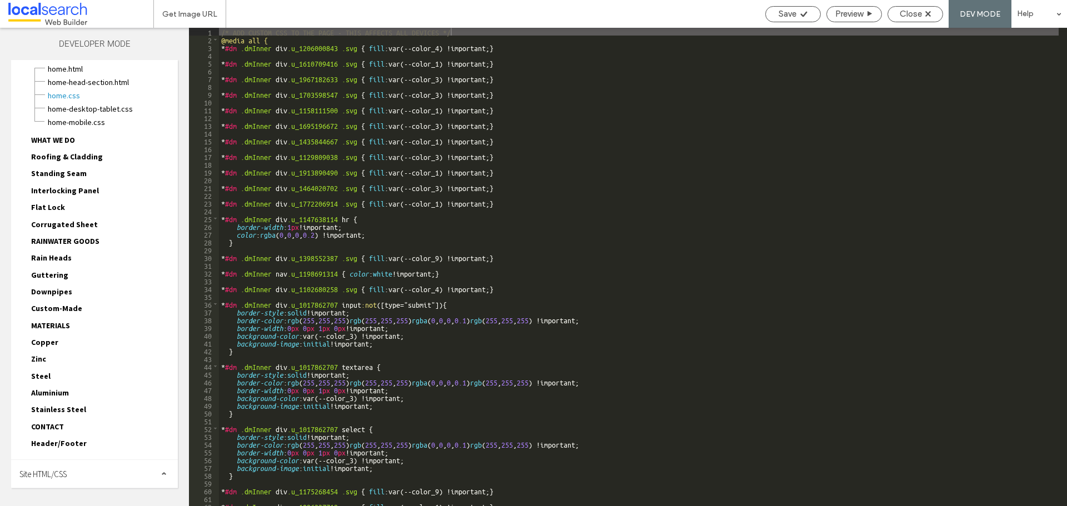
click at [88, 464] on div "Site HTML/CSS" at bounding box center [94, 474] width 167 height 28
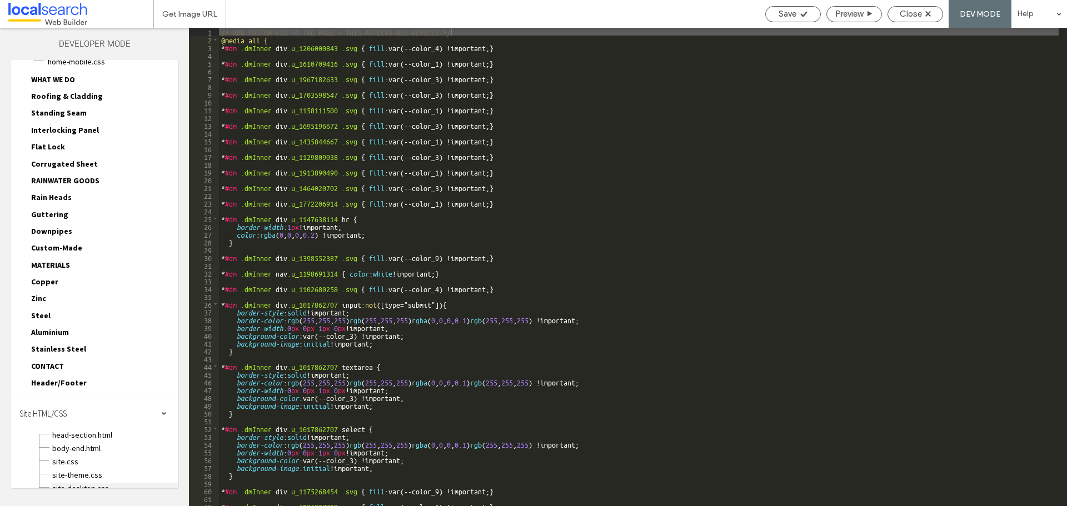
scroll to position [138, 0]
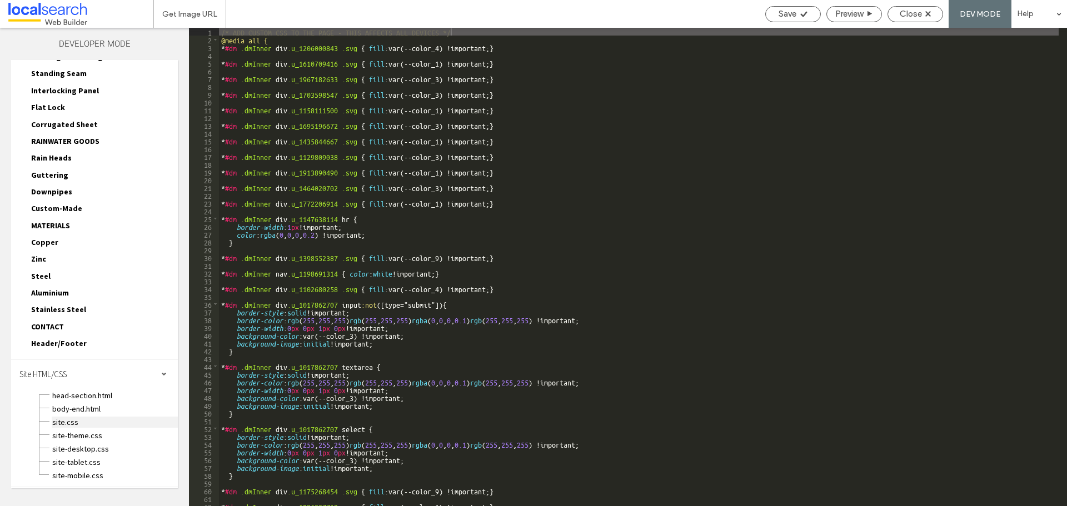
click at [92, 422] on span "site.css" at bounding box center [115, 422] width 126 height 11
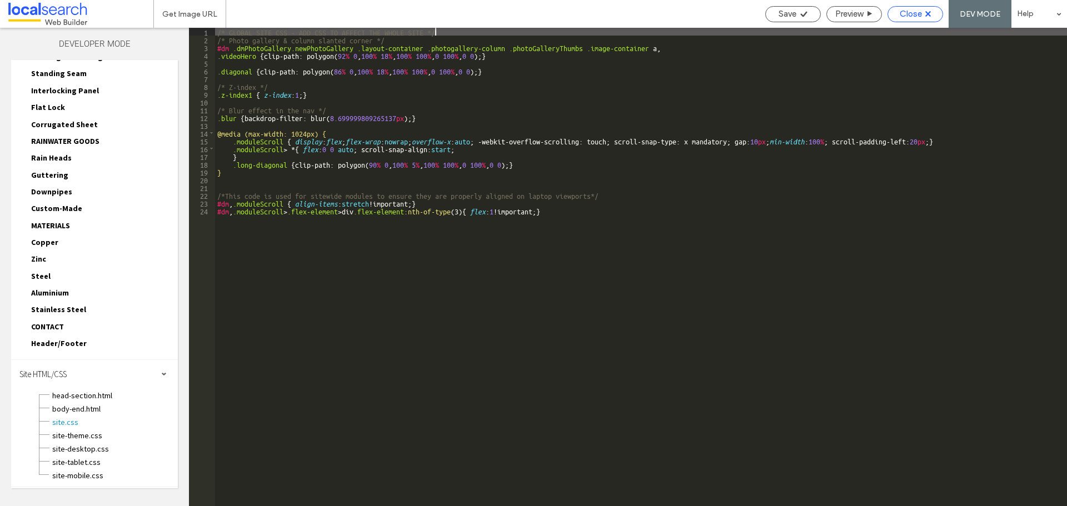
click at [900, 13] on span "Close" at bounding box center [911, 14] width 22 height 10
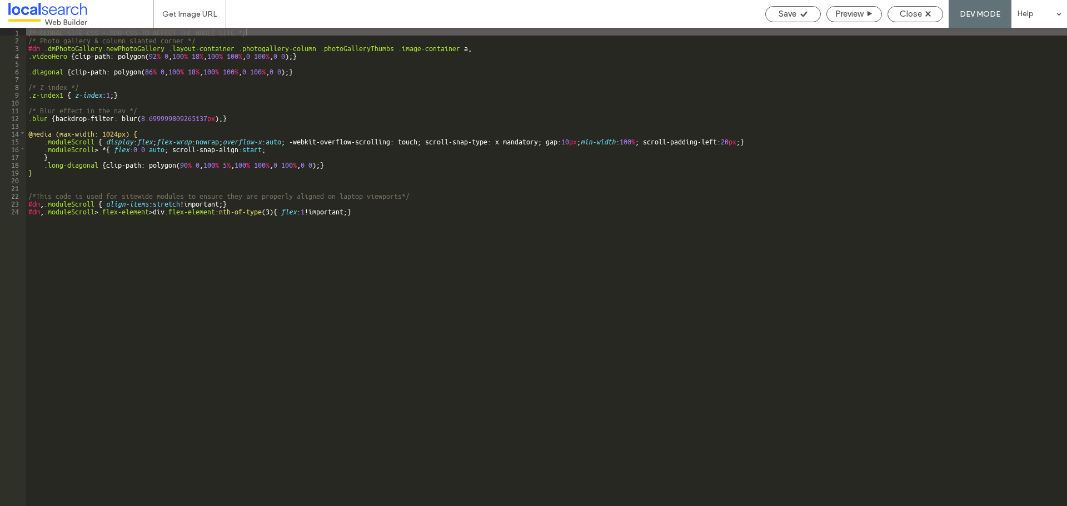
scroll to position [110, 0]
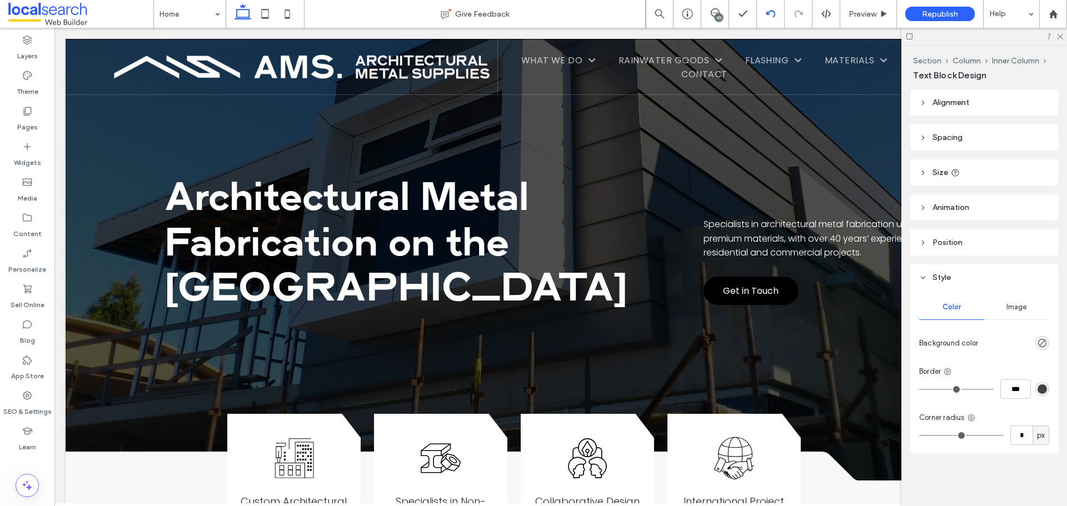
type input "*******"
type input "**"
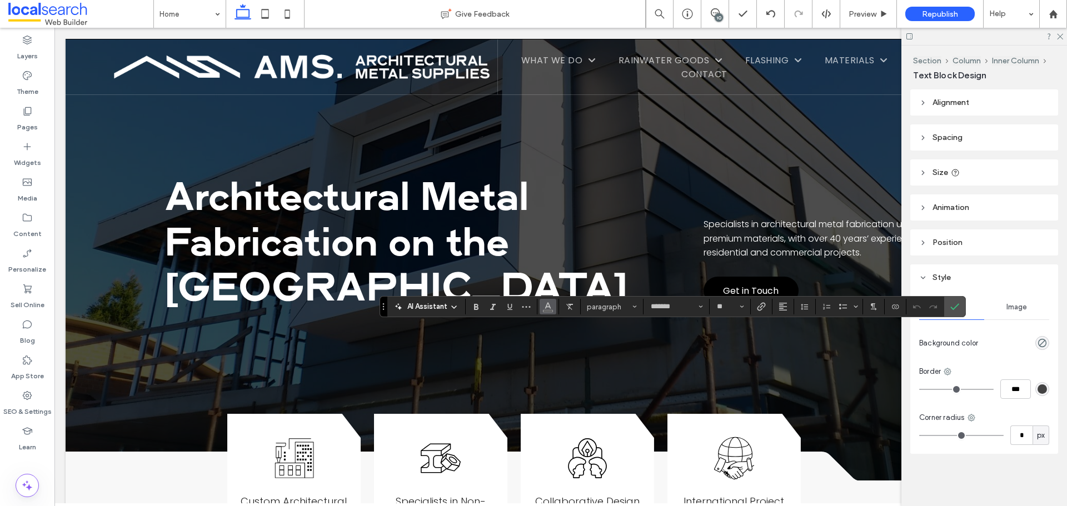
click at [545, 306] on icon "Color" at bounding box center [547, 305] width 9 height 9
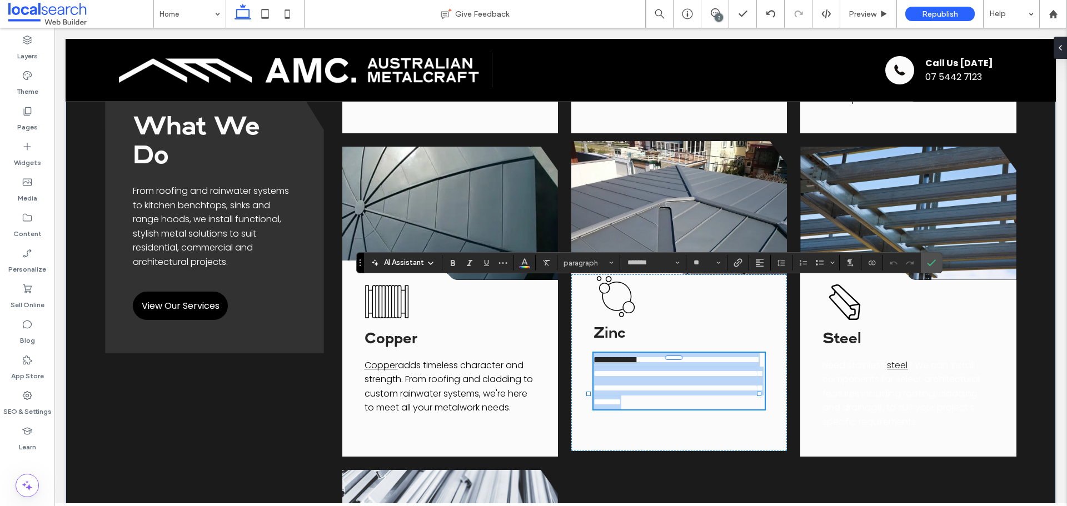
click at [691, 356] on span "**********" at bounding box center [678, 381] width 168 height 51
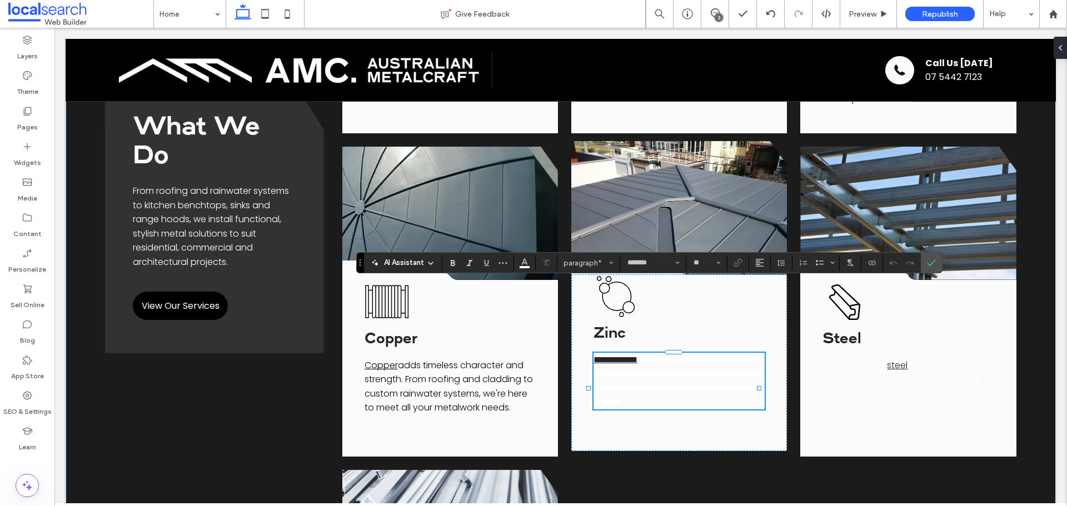
click at [652, 356] on span "**********" at bounding box center [678, 381] width 168 height 51
click at [651, 356] on span "**********" at bounding box center [678, 381] width 168 height 51
drag, startPoint x: 648, startPoint y: 290, endPoint x: 715, endPoint y: 358, distance: 96.3
click at [715, 358] on div "**********" at bounding box center [679, 363] width 216 height 177
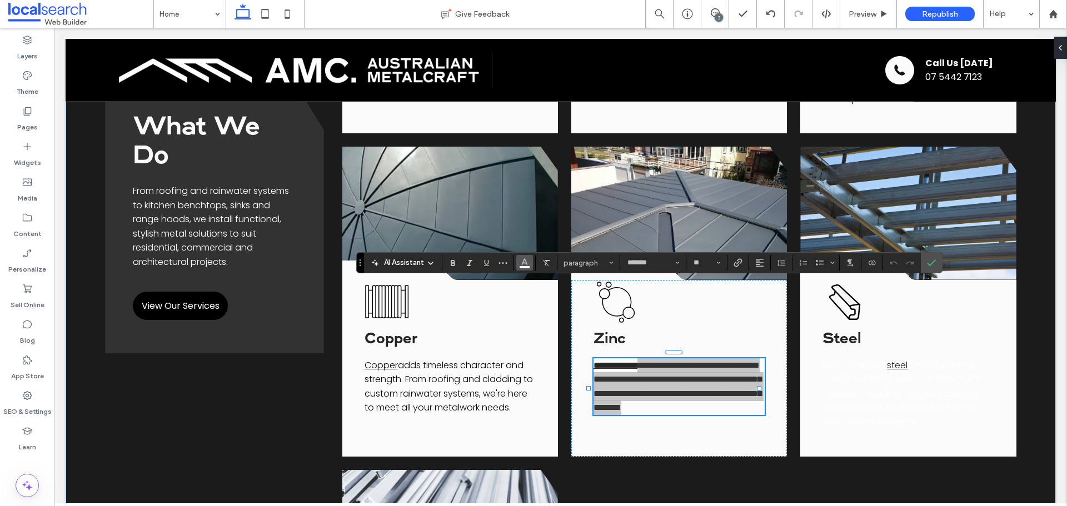
click at [527, 266] on icon "Color" at bounding box center [524, 261] width 9 height 9
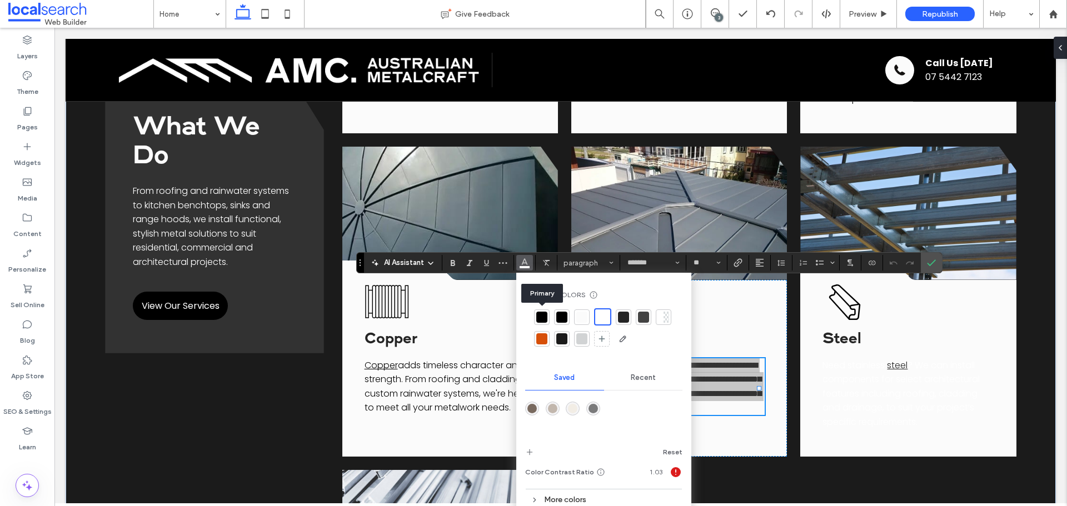
click at [556, 315] on div at bounding box center [561, 317] width 11 height 11
click at [931, 265] on use "Confirm" at bounding box center [931, 263] width 9 height 7
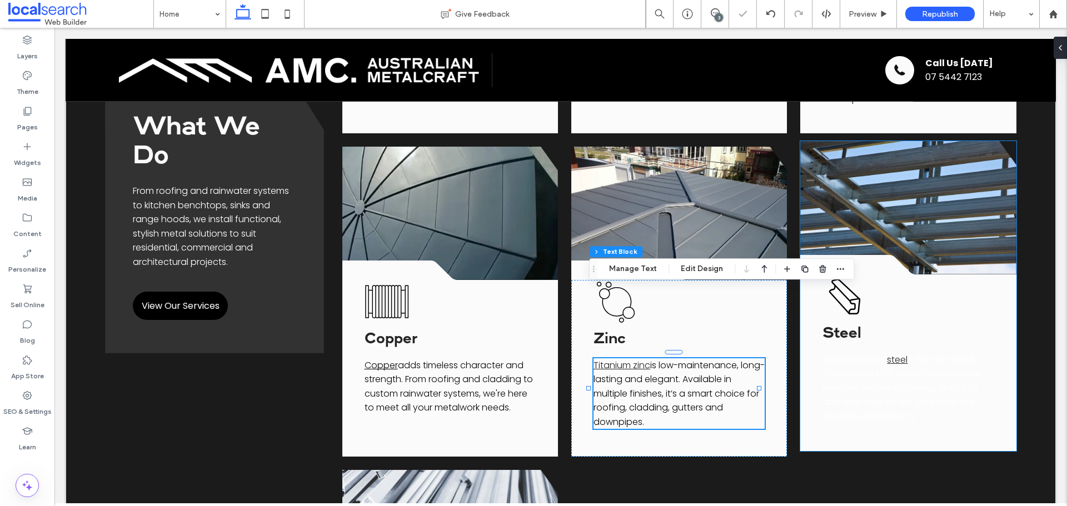
click at [861, 353] on span "? We can install components for select architectural features including roofing…" at bounding box center [900, 387] width 157 height 69
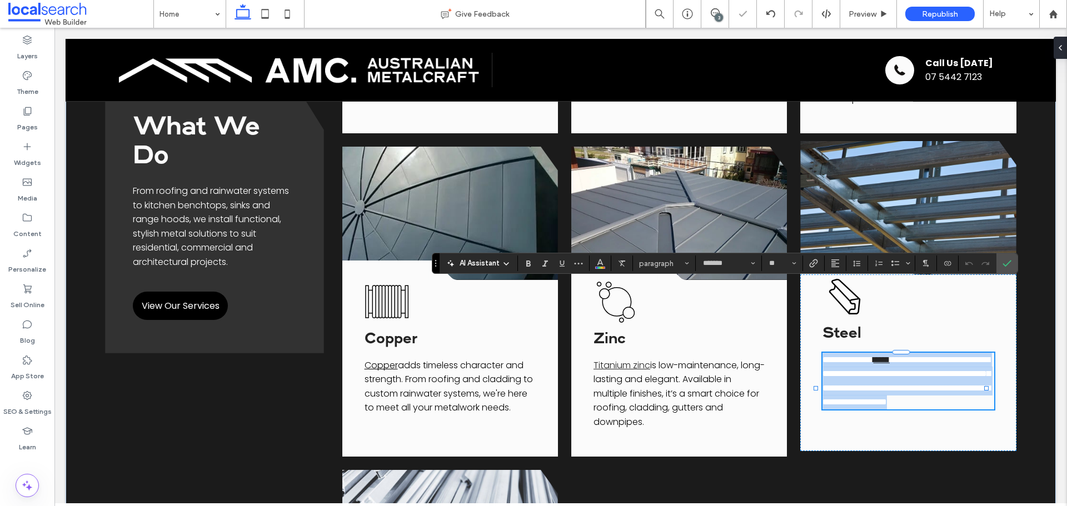
click at [858, 356] on span "**********" at bounding box center [906, 381] width 168 height 51
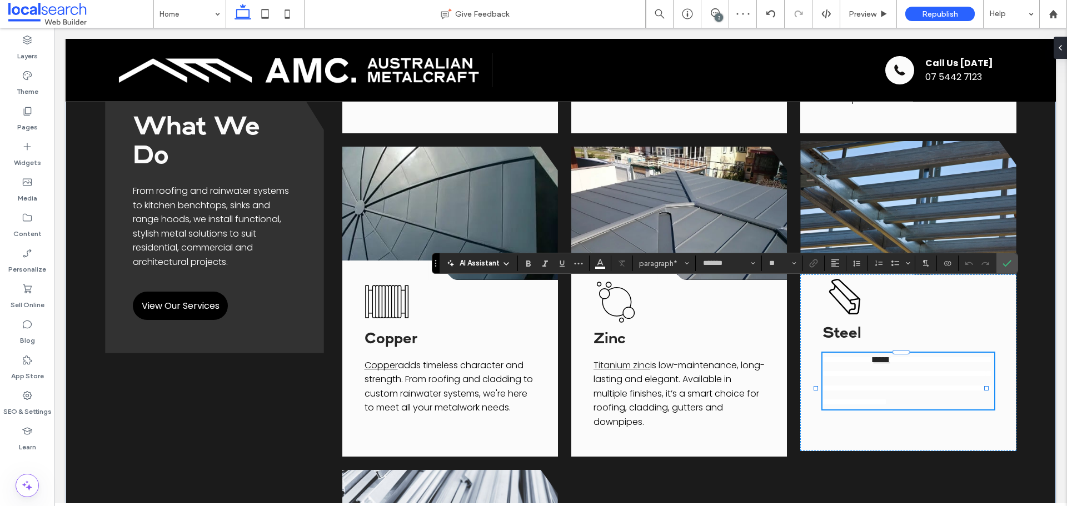
click at [924, 353] on p "**********" at bounding box center [907, 381] width 171 height 57
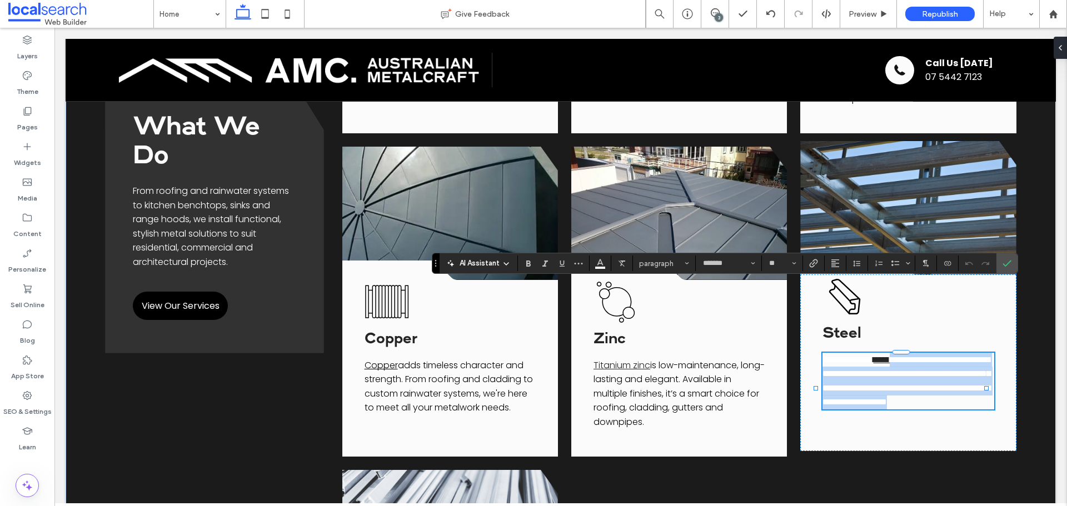
drag, startPoint x: 931, startPoint y: 347, endPoint x: 905, endPoint y: 286, distance: 66.2
click at [905, 353] on p "**********" at bounding box center [907, 381] width 171 height 57
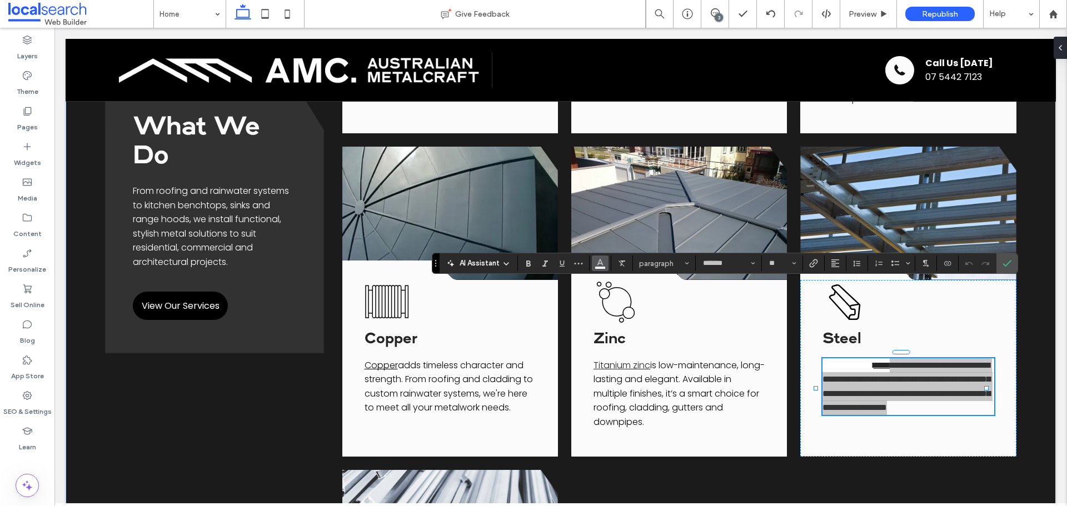
click at [602, 264] on use "Color" at bounding box center [600, 263] width 6 height 6
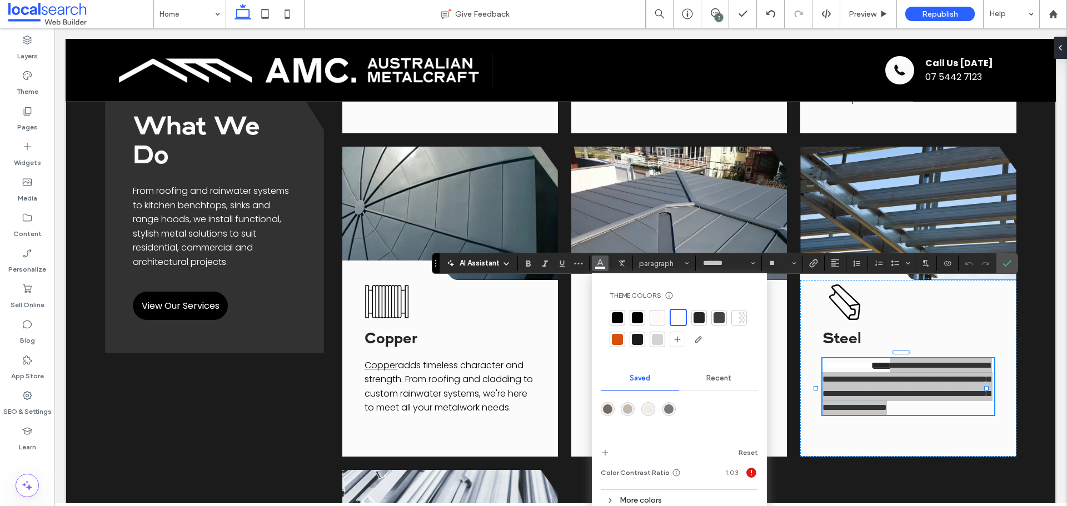
click at [639, 316] on div at bounding box center [637, 317] width 11 height 11
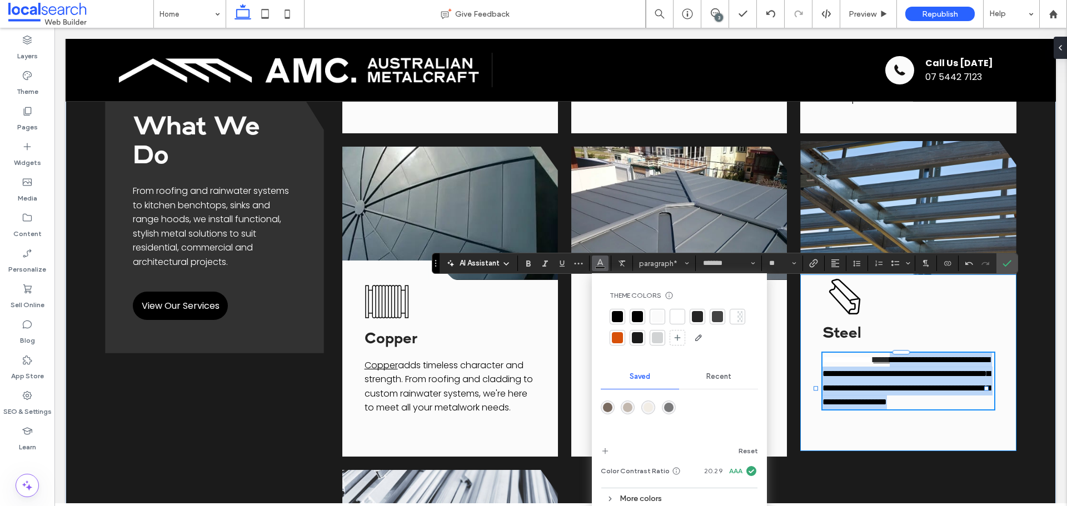
click at [921, 353] on div "**********" at bounding box center [908, 363] width 216 height 177
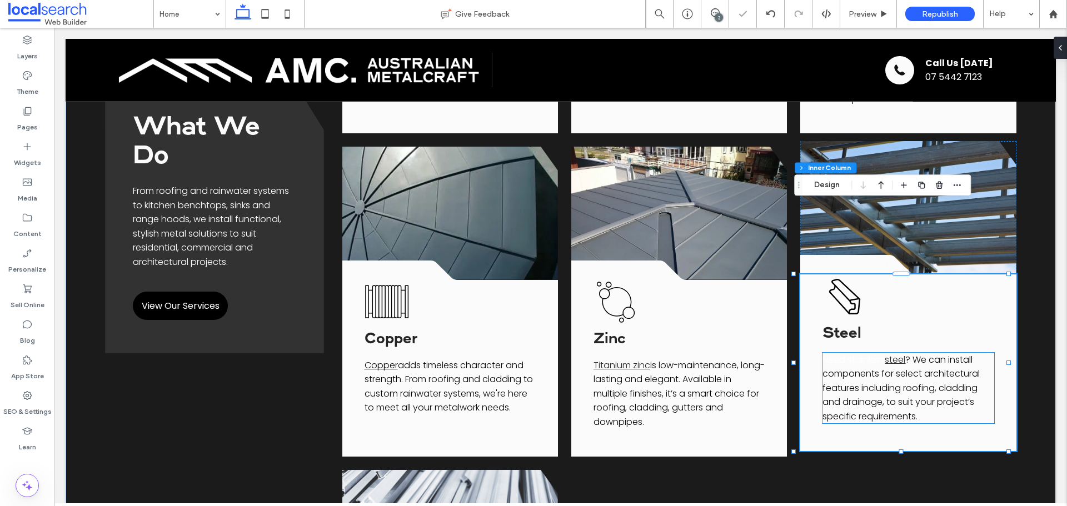
click at [873, 353] on span "Need stainless" at bounding box center [853, 359] width 62 height 13
click at [873, 353] on div "Need stainless steel ? We can install components for select architectural featu…" at bounding box center [907, 388] width 171 height 71
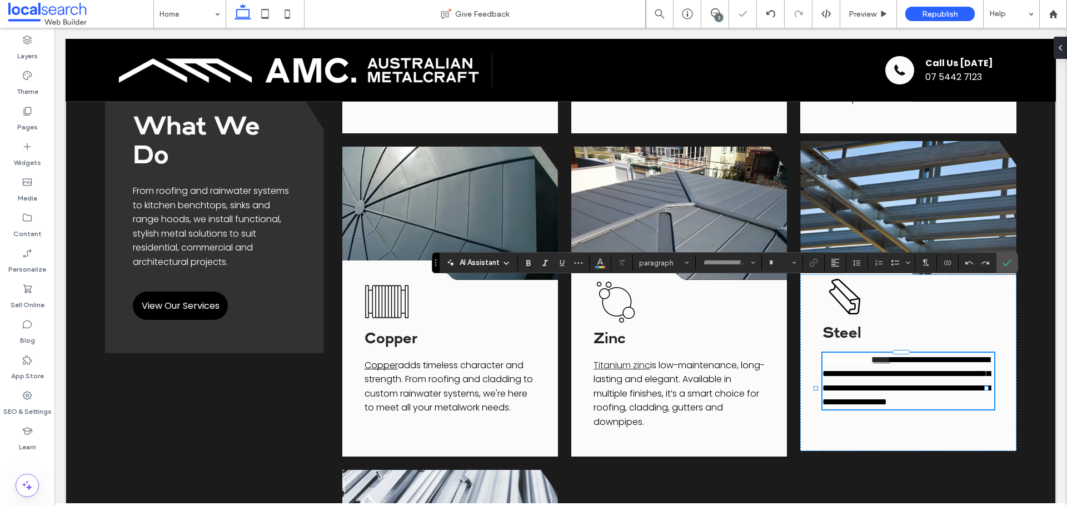
click at [873, 356] on span "**********" at bounding box center [847, 360] width 51 height 8
type input "*******"
type input "**"
drag, startPoint x: 882, startPoint y: 291, endPoint x: 802, endPoint y: 287, distance: 80.1
click at [802, 287] on div "**********" at bounding box center [908, 363] width 216 height 177
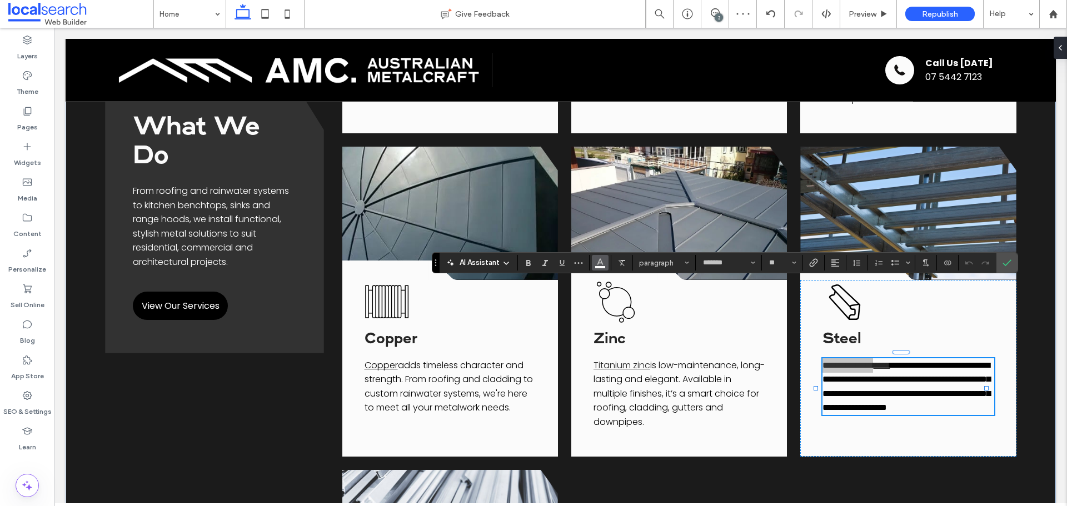
click at [605, 260] on button "Color" at bounding box center [600, 263] width 17 height 16
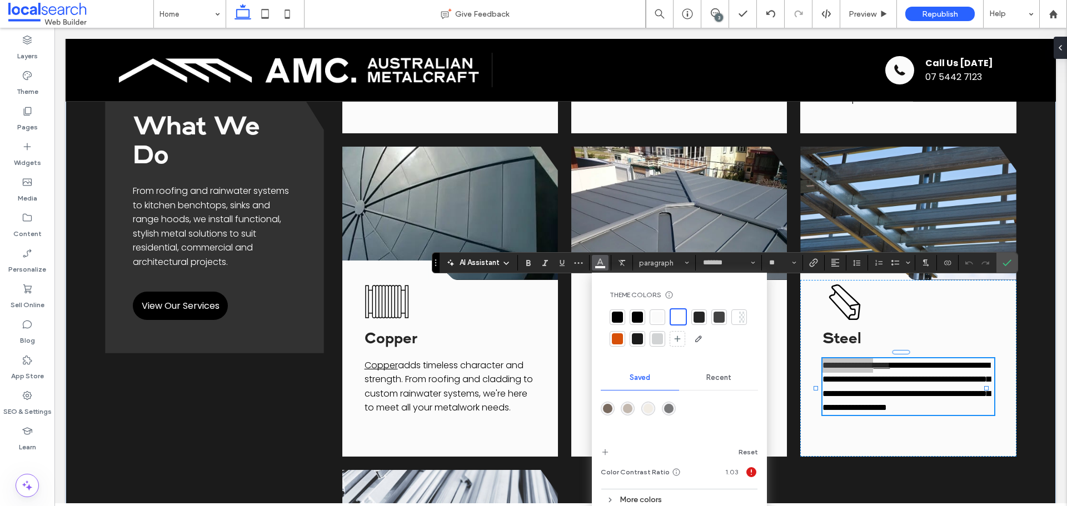
click at [636, 317] on div at bounding box center [637, 317] width 11 height 11
click at [1009, 262] on icon "Confirm" at bounding box center [1007, 262] width 9 height 9
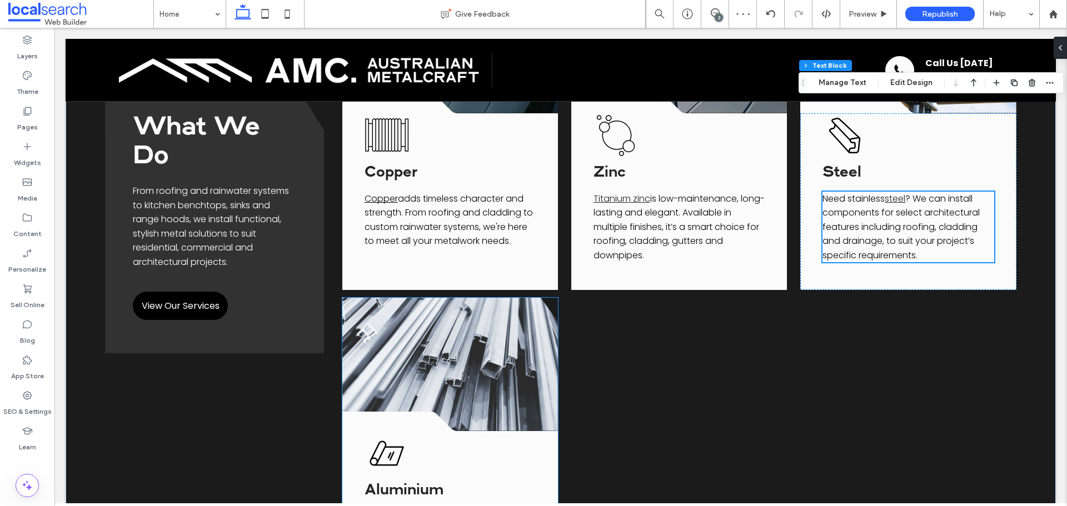
scroll to position [1778, 0]
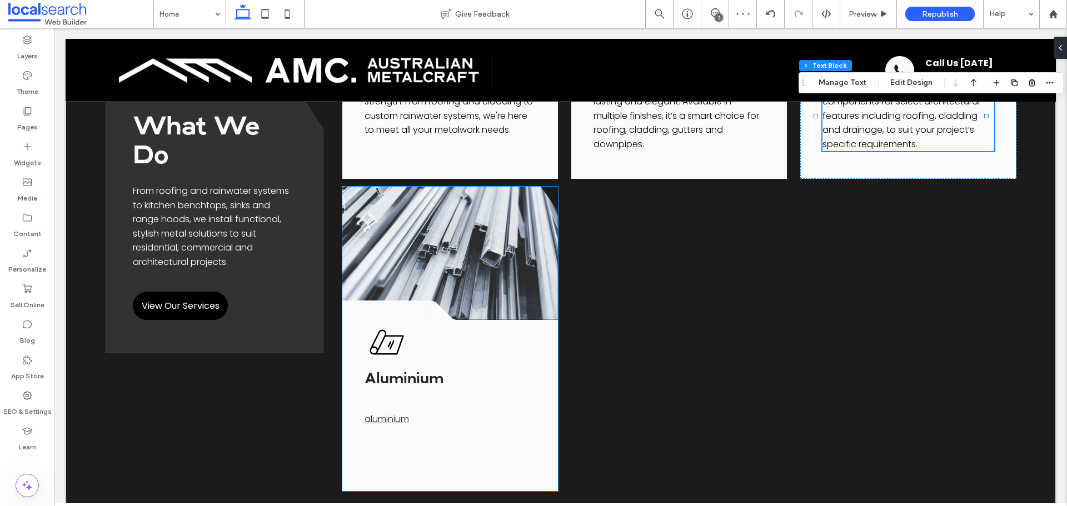
click at [438, 413] on span "solutions made to suit Australian conditions. Ideal for roofing, facades, and d…" at bounding box center [448, 441] width 166 height 56
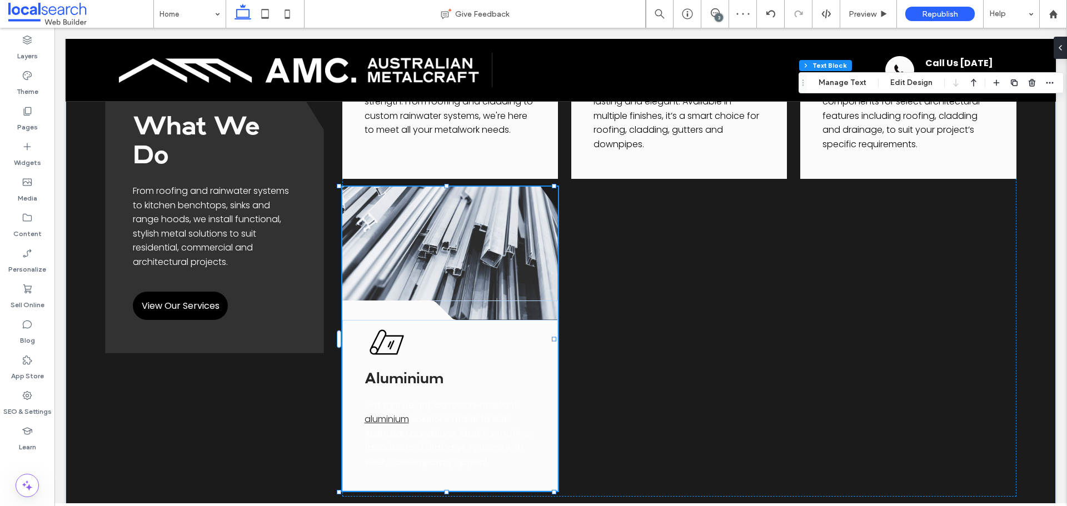
click at [438, 413] on span "solutions made to suit Australian conditions. Ideal for roofing, facades, and d…" at bounding box center [448, 441] width 166 height 56
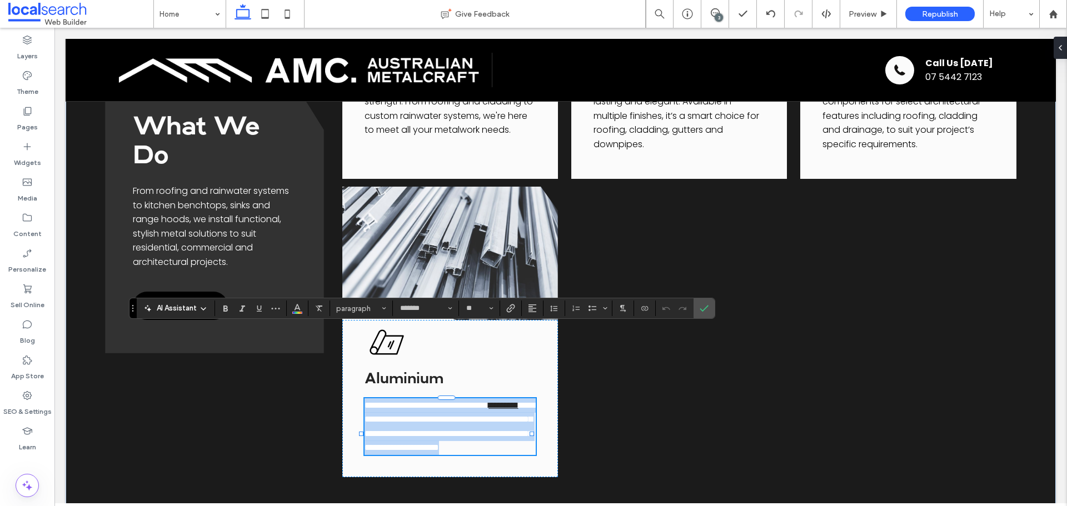
click at [429, 401] on span "**********" at bounding box center [452, 426] width 174 height 51
drag, startPoint x: 407, startPoint y: 348, endPoint x: 520, endPoint y: 388, distance: 119.7
click at [520, 398] on p "**********" at bounding box center [450, 426] width 171 height 57
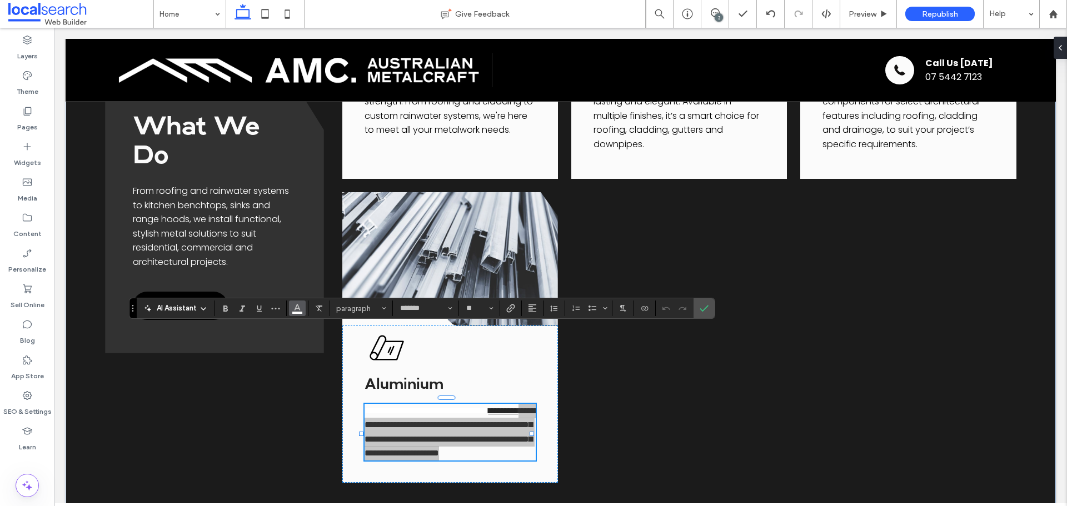
click at [301, 308] on icon "Color" at bounding box center [297, 307] width 9 height 9
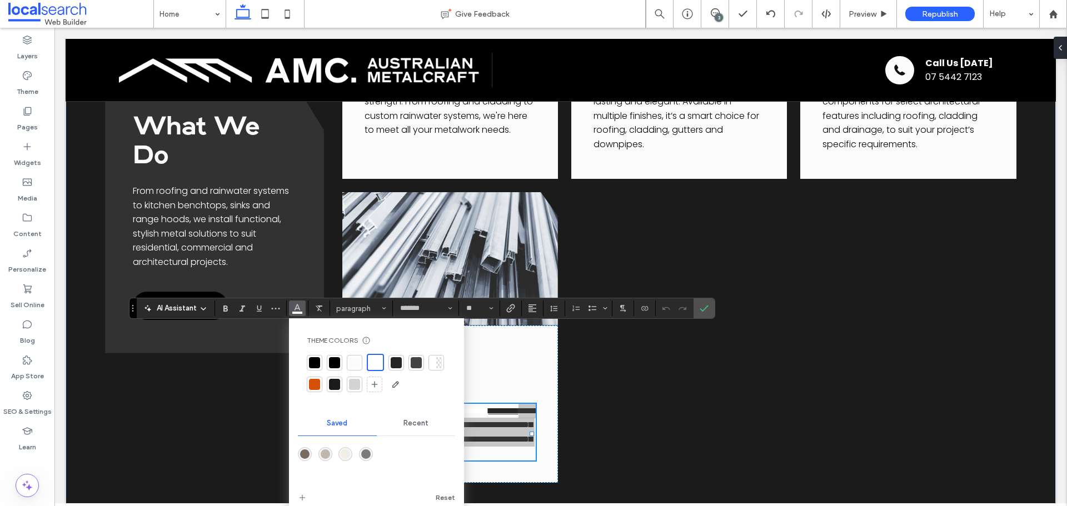
click at [334, 360] on div at bounding box center [334, 362] width 11 height 11
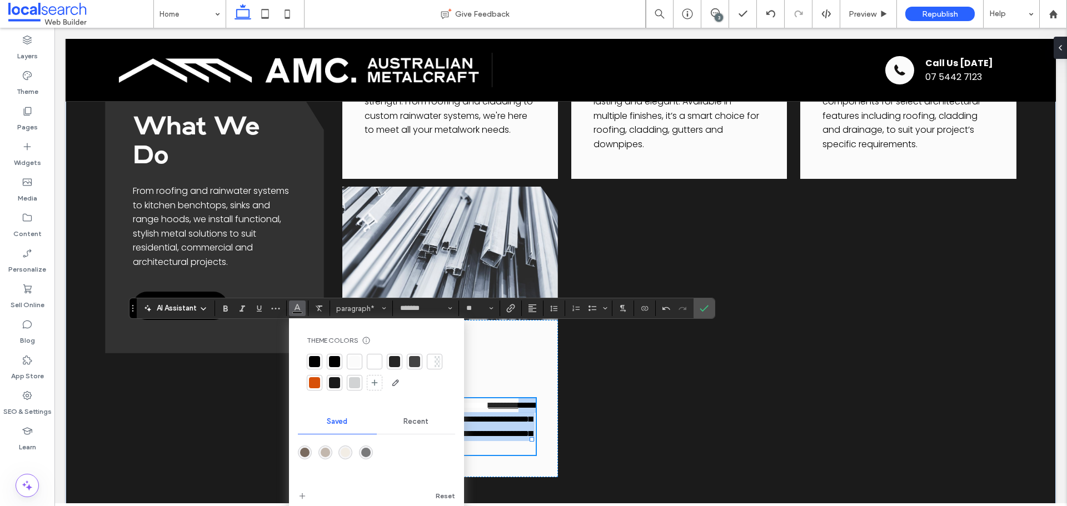
click at [486, 401] on span "**********" at bounding box center [452, 426] width 174 height 51
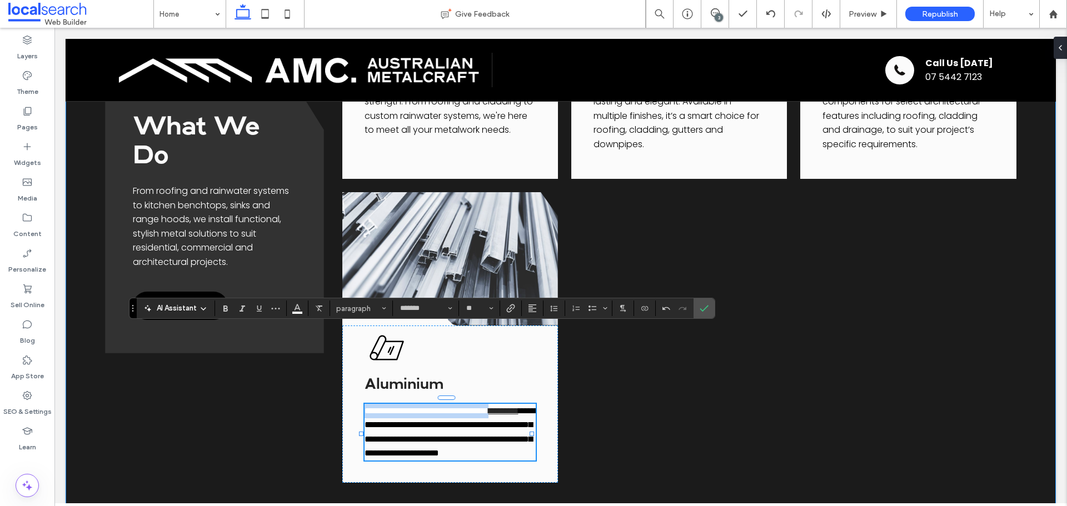
drag, startPoint x: 522, startPoint y: 337, endPoint x: 339, endPoint y: 331, distance: 182.9
click at [339, 331] on div "What We Do From roofing and rainwater systems to kitchen benchtops, sinks and r…" at bounding box center [561, 29] width 990 height 1100
click at [297, 306] on use "Color" at bounding box center [298, 308] width 6 height 6
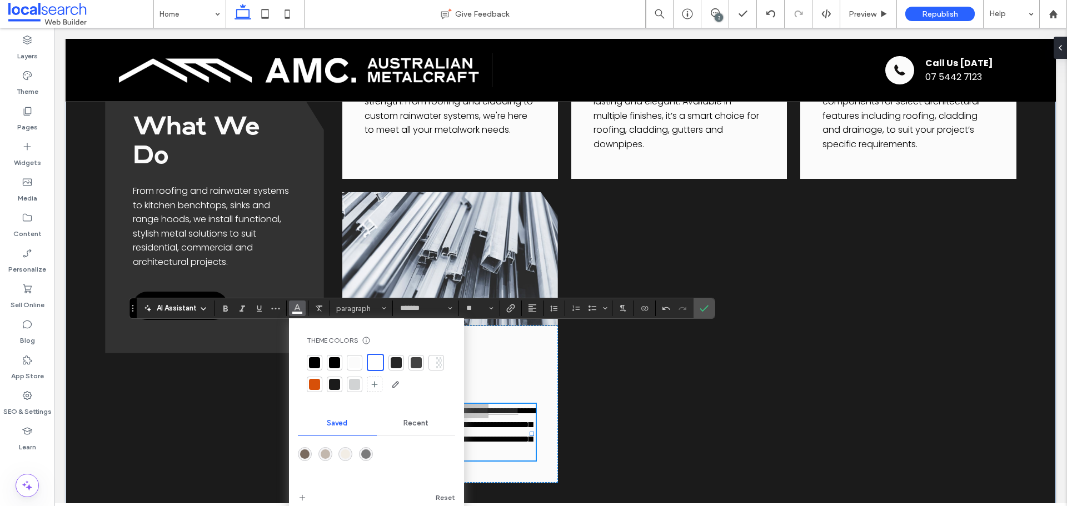
click at [336, 361] on div at bounding box center [334, 362] width 11 height 11
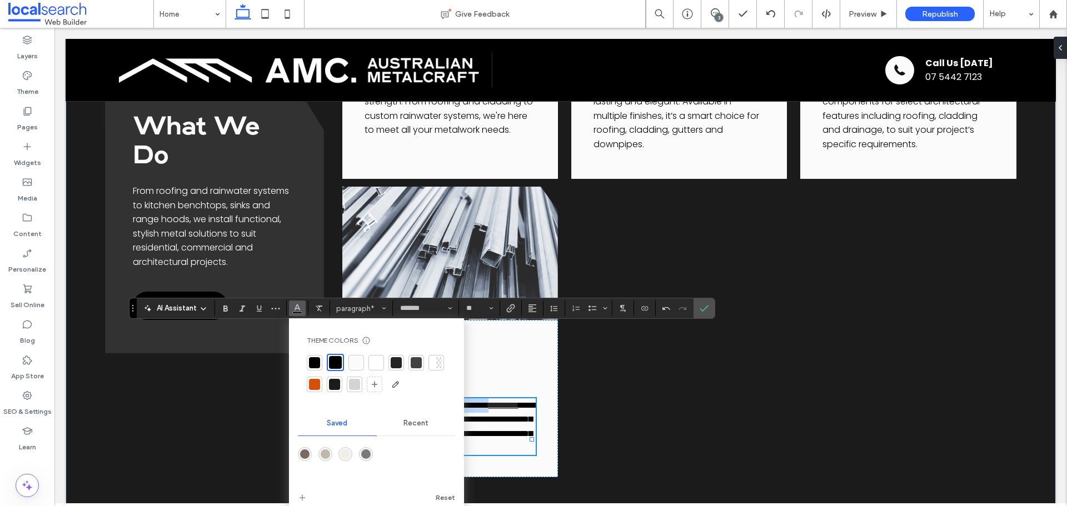
click at [500, 401] on span "**********" at bounding box center [452, 426] width 174 height 51
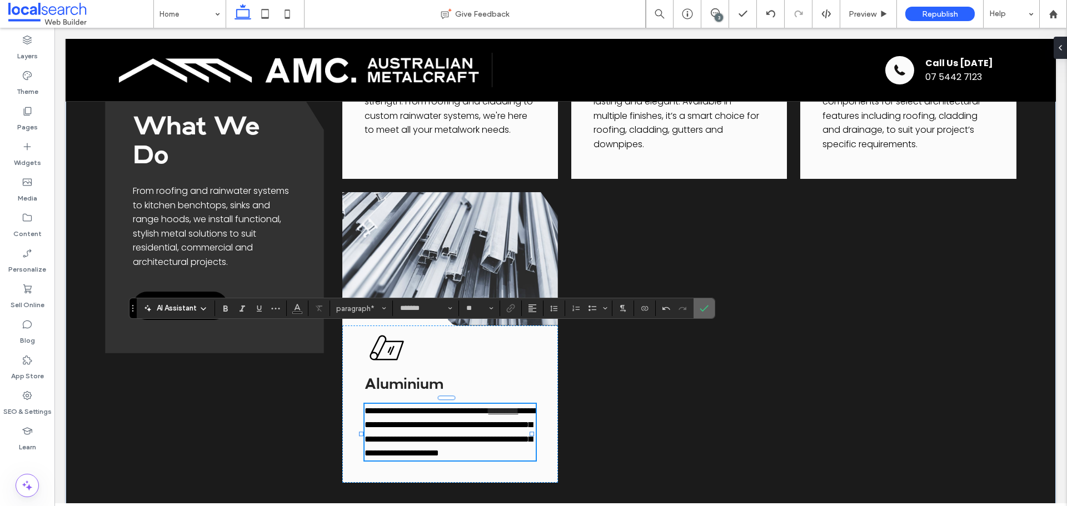
click at [700, 312] on icon "Confirm" at bounding box center [704, 308] width 9 height 9
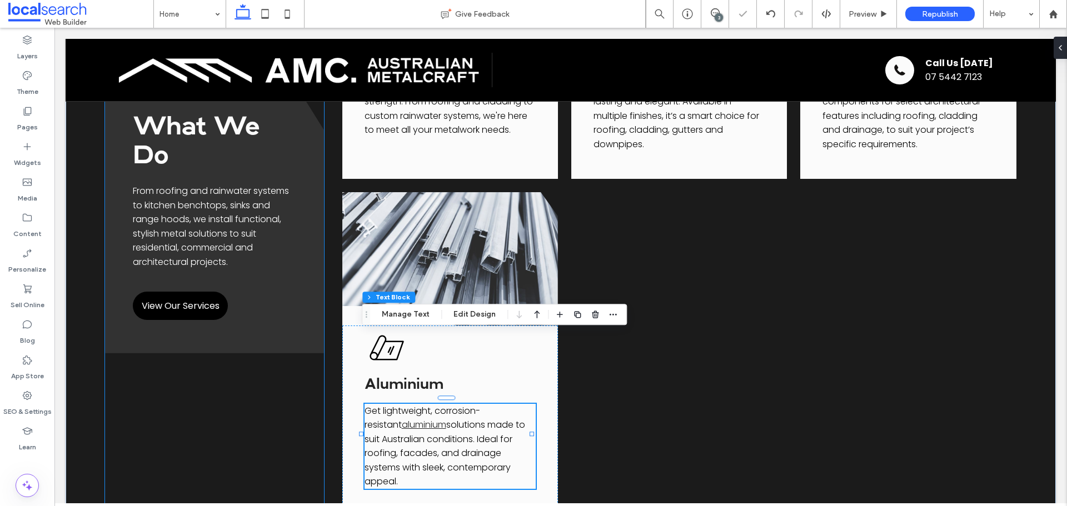
click at [273, 377] on div "What We Do From roofing and rainwater systems to kitchen benchtops, sinks and r…" at bounding box center [214, 28] width 218 height 966
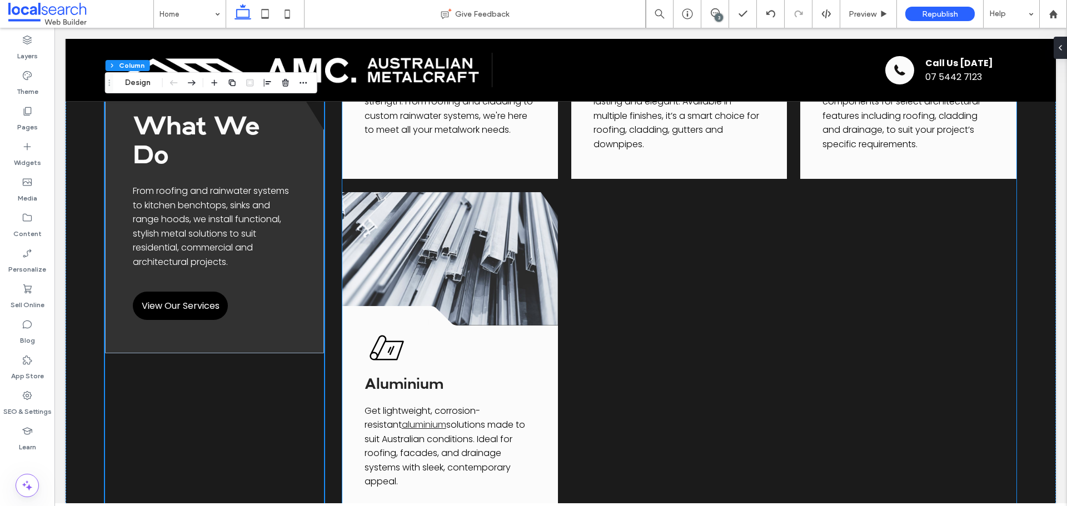
click at [616, 245] on div "A black and white silhouette of a triangle on a white background. .cls-1-185649…" at bounding box center [679, 28] width 674 height 966
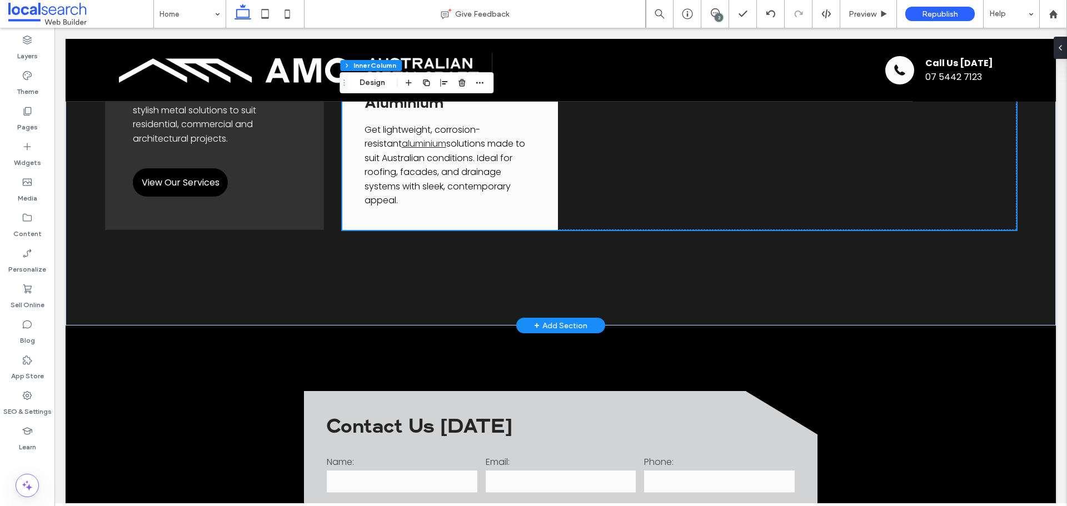
scroll to position [2278, 0]
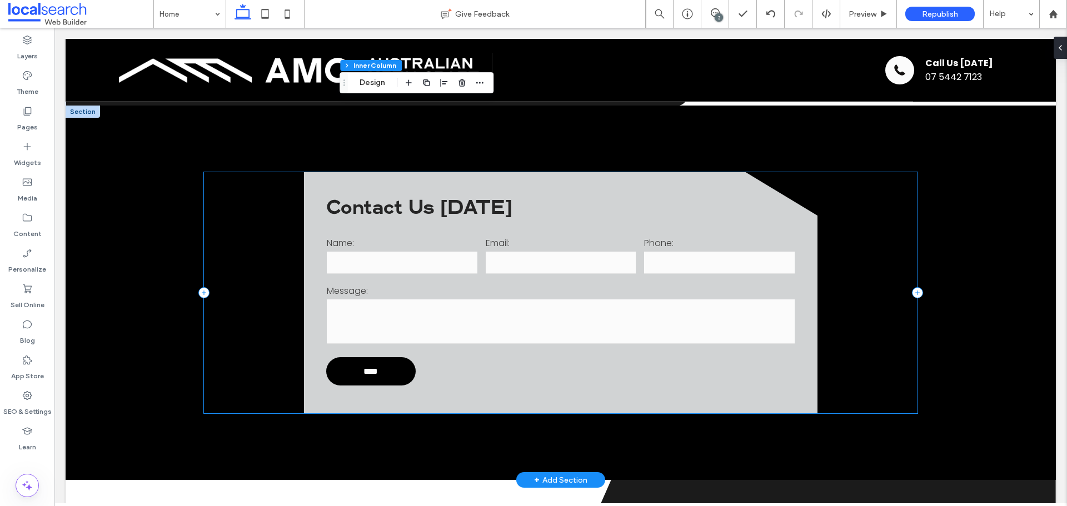
click at [279, 224] on div "Contact Us Today Name: Email: Phone: Message: **** Thank you for contacting Arc…" at bounding box center [560, 292] width 713 height 241
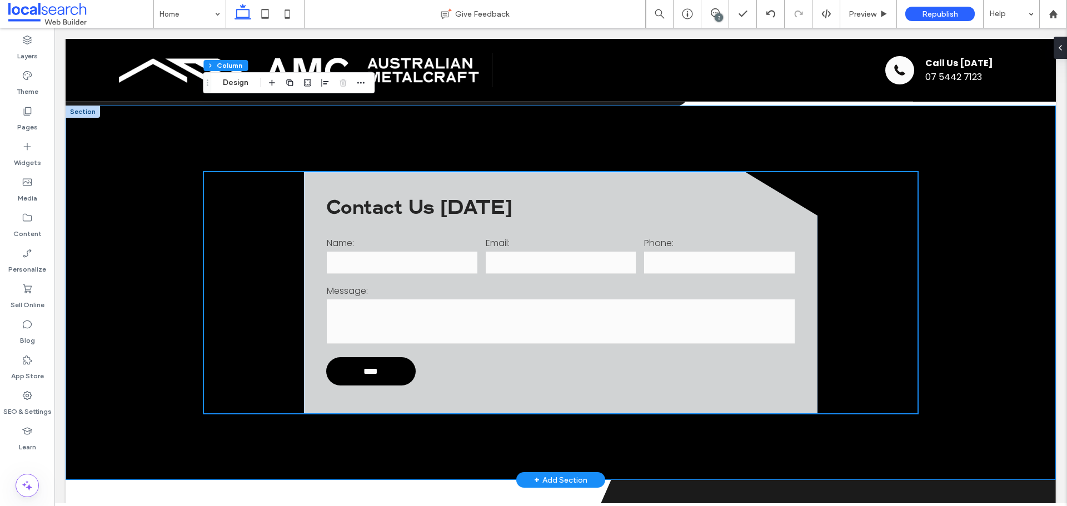
click at [79, 267] on div "Contact Us Today Name: Email: Phone: Message: **** Thank you for contacting Arc…" at bounding box center [561, 293] width 990 height 375
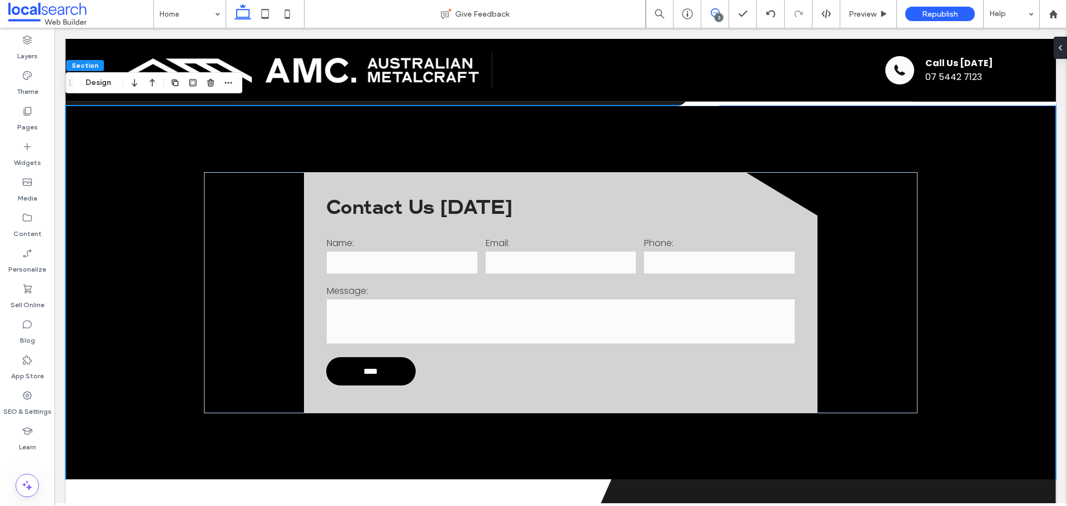
click at [708, 15] on span at bounding box center [714, 12] width 27 height 9
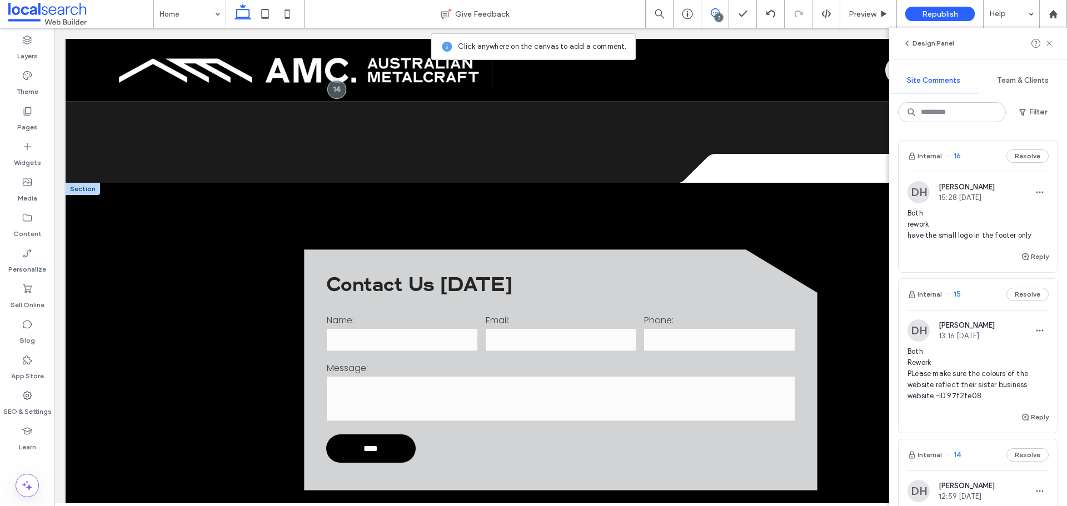
scroll to position [2112, 0]
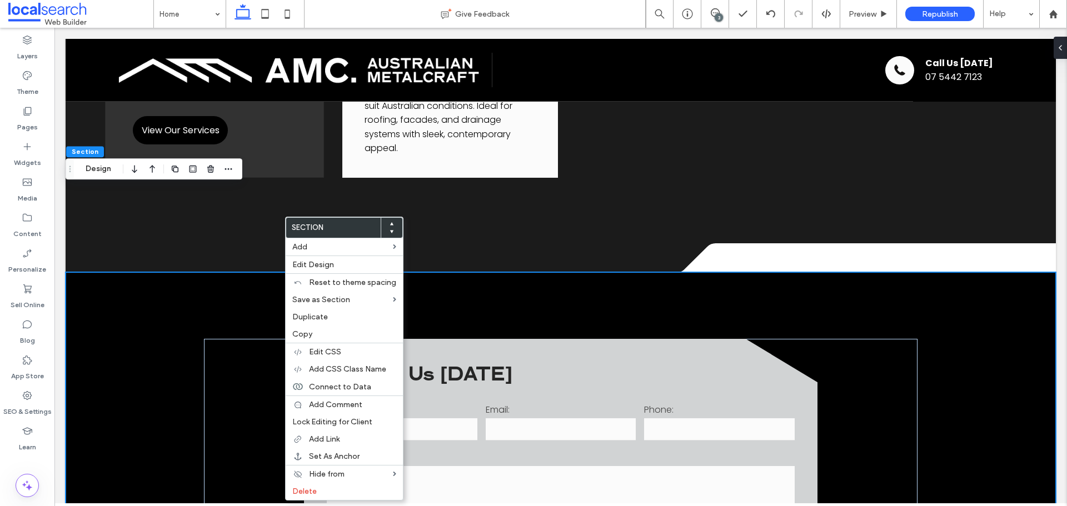
drag, startPoint x: 443, startPoint y: 225, endPoint x: 423, endPoint y: 266, distance: 45.7
click at [443, 272] on div "Contact Us Today Name: Email: Phone: Message: **** Thank you for contacting Arc…" at bounding box center [561, 459] width 990 height 375
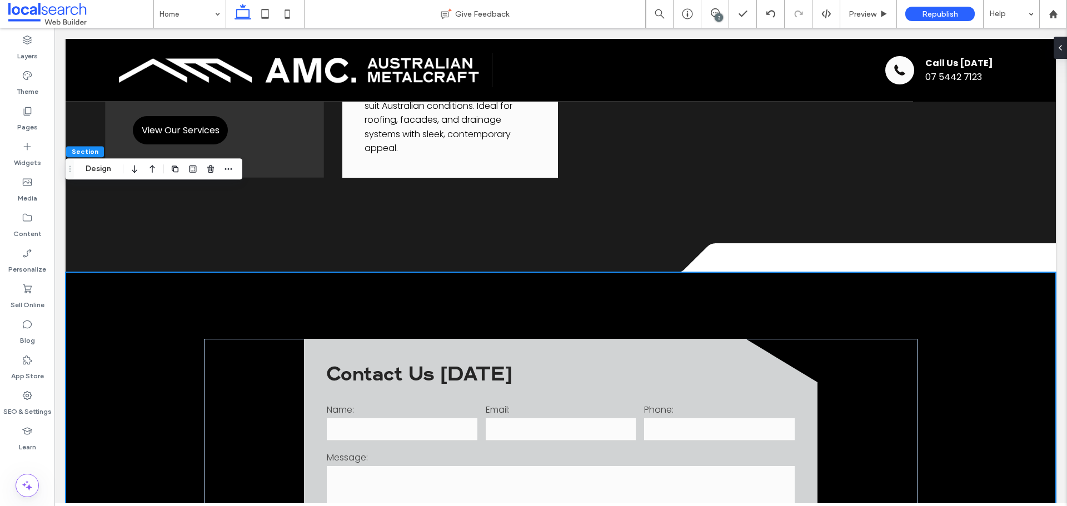
click at [358, 272] on div "Contact Us Today Name: Email: Phone: Message: **** Thank you for contacting Arc…" at bounding box center [561, 459] width 990 height 375
click at [721, 19] on div "3" at bounding box center [719, 17] width 8 height 8
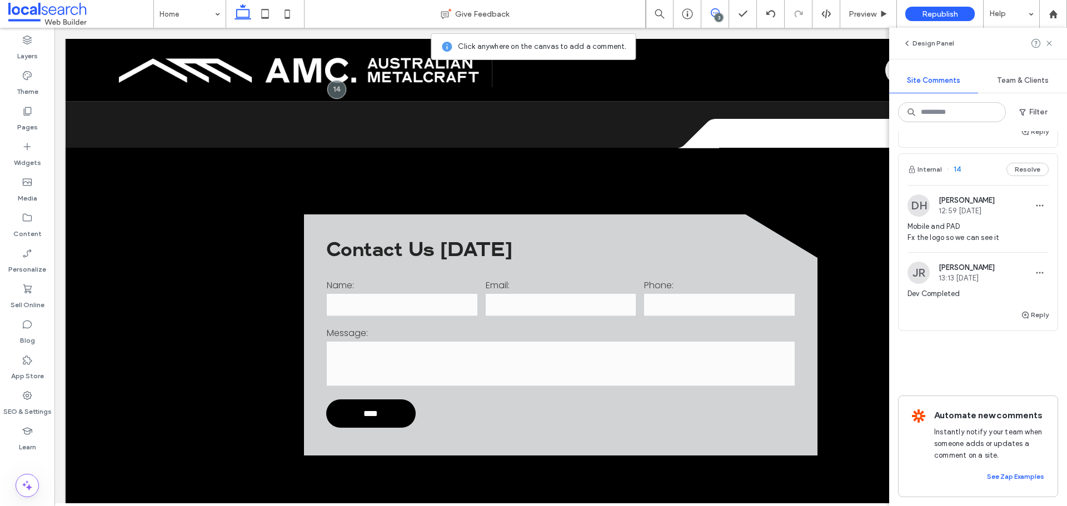
scroll to position [2390, 0]
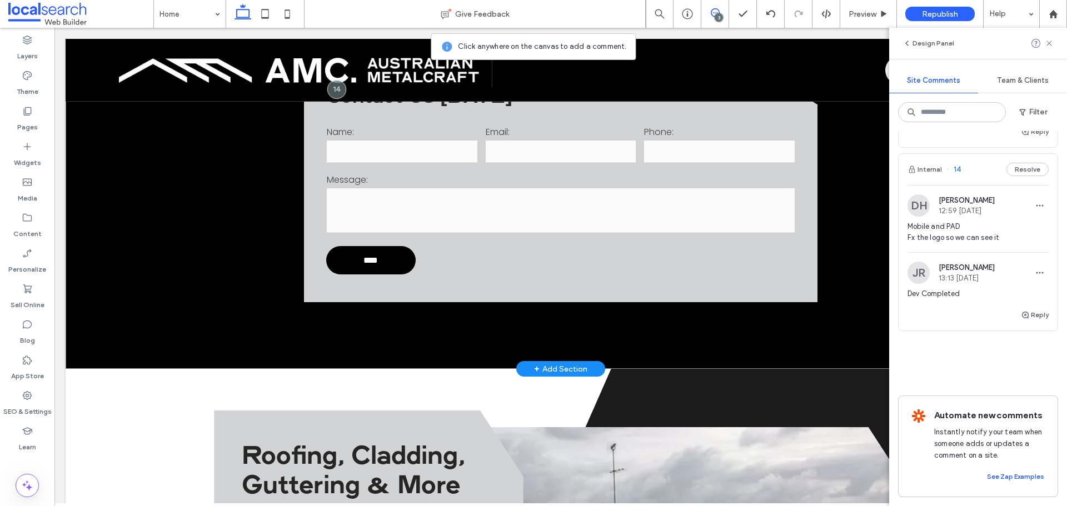
click at [152, 220] on div "Contact Us Today Name: Email: Phone: Message: **** Thank you for contacting Arc…" at bounding box center [561, 181] width 990 height 375
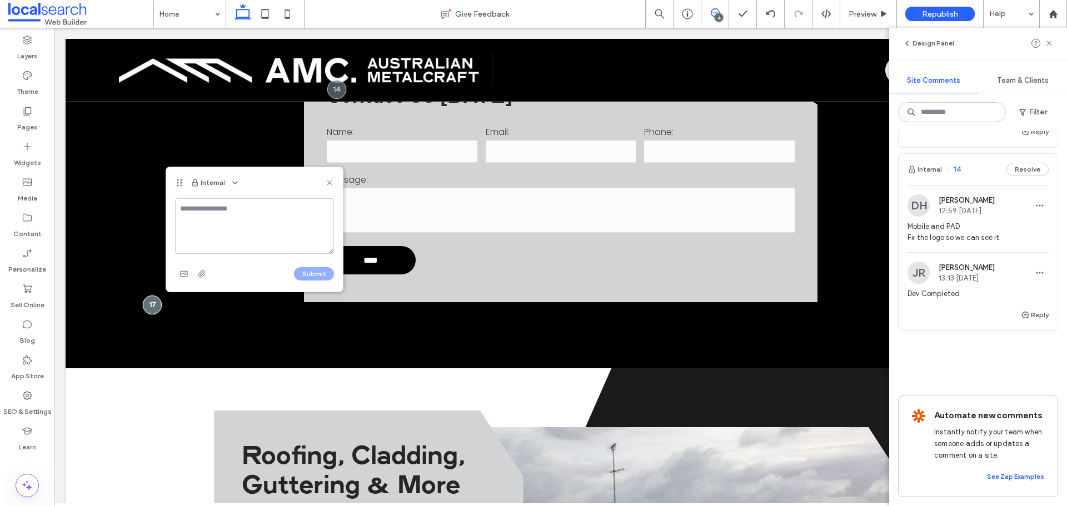
click at [711, 14] on icon at bounding box center [715, 12] width 9 height 9
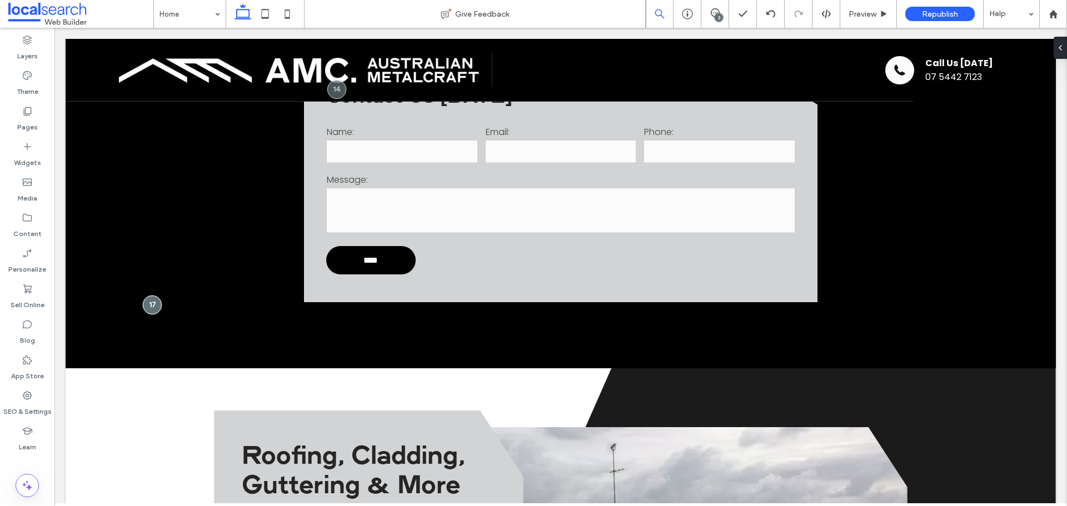
scroll to position [0, 0]
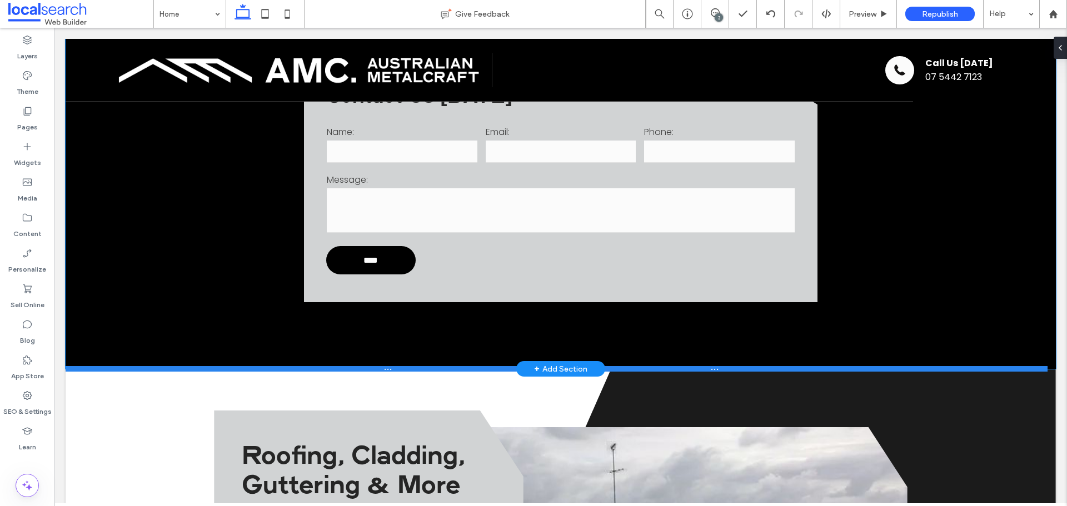
drag, startPoint x: 117, startPoint y: 183, endPoint x: 842, endPoint y: 283, distance: 732.6
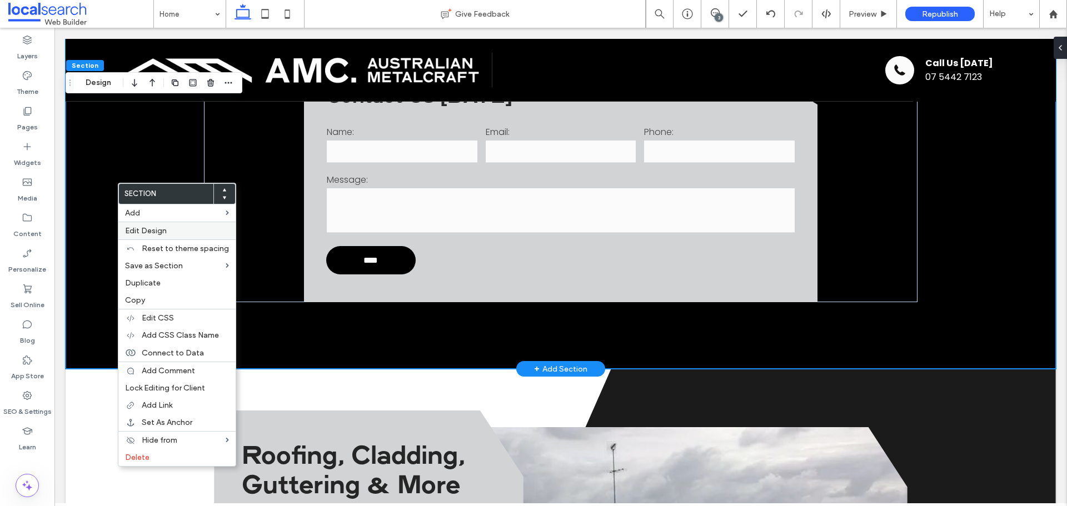
click at [202, 233] on label "Edit Design" at bounding box center [177, 230] width 104 height 9
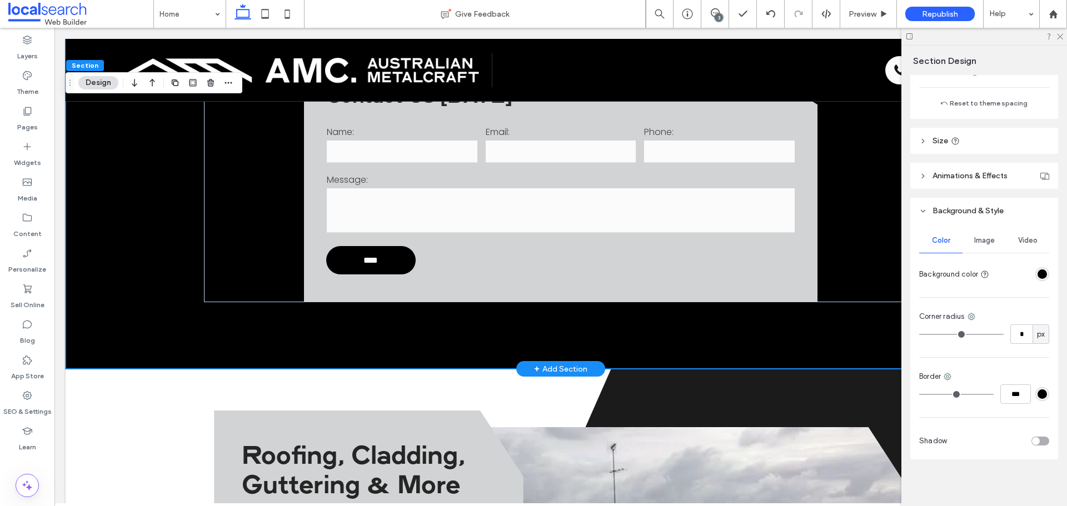
scroll to position [340, 0]
click at [1041, 264] on div at bounding box center [1022, 271] width 56 height 19
click at [1040, 272] on div "rgba(0, 0, 0, 1)" at bounding box center [1042, 271] width 9 height 9
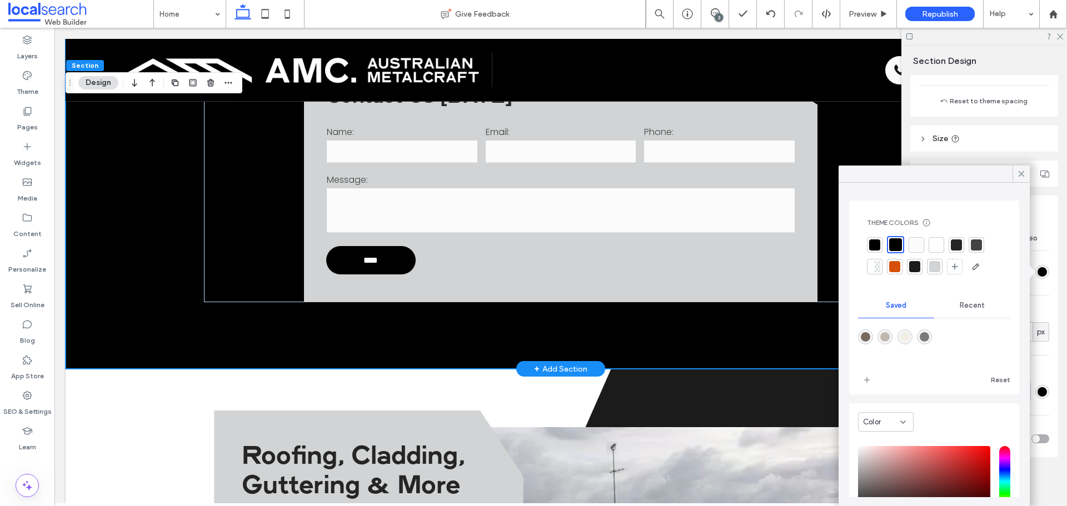
click at [922, 241] on div at bounding box center [917, 245] width 16 height 16
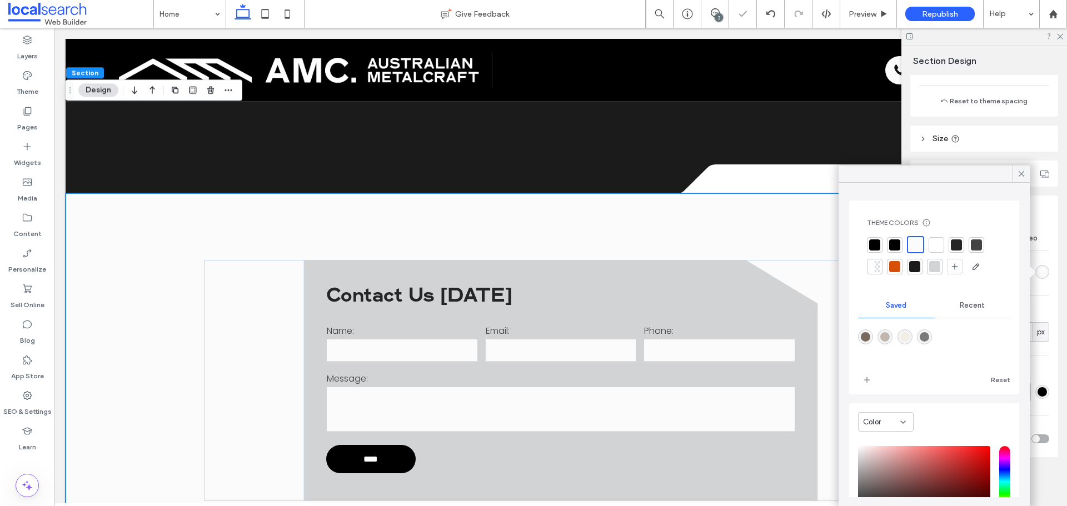
scroll to position [2167, 0]
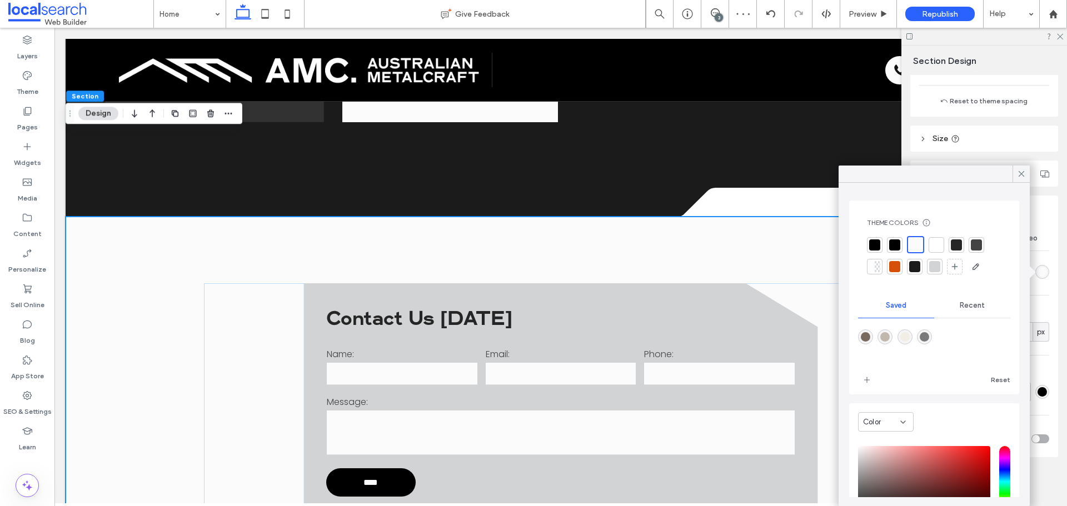
click at [313, 283] on div "Contact Us Today Name: Email: Phone: Message: **** Thank you for contacting Arc…" at bounding box center [560, 403] width 513 height 241
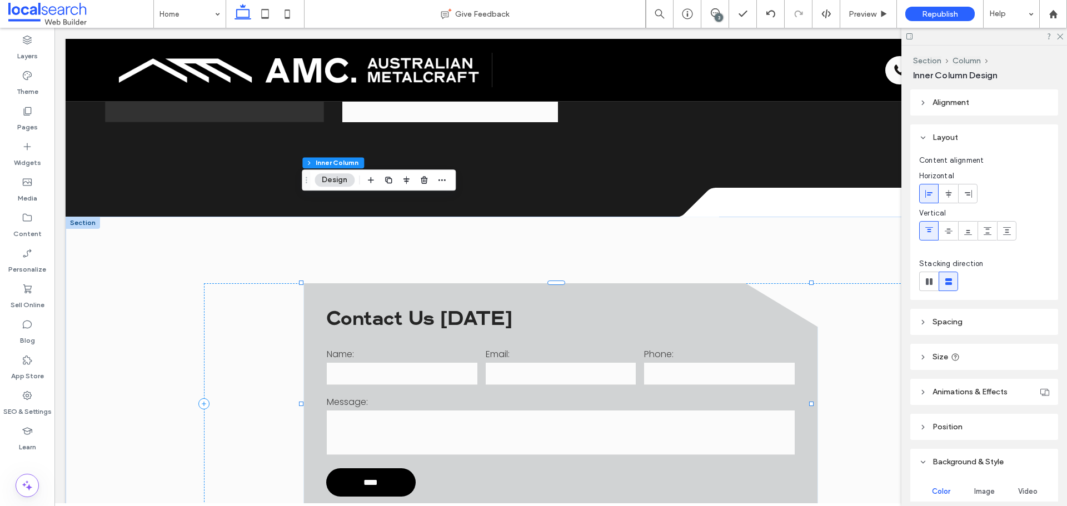
scroll to position [167, 0]
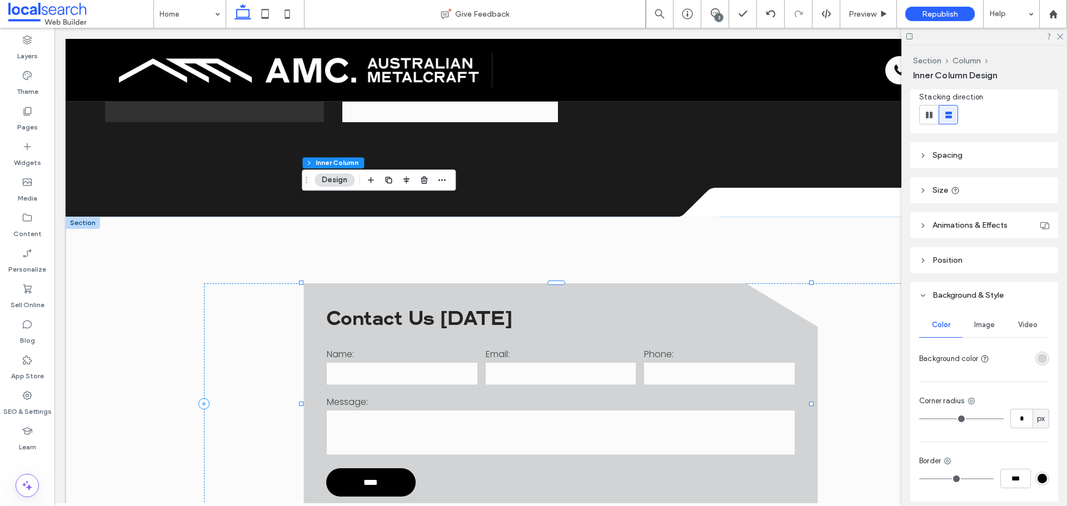
click at [1039, 361] on div "rgba(209, 211, 212, 1)" at bounding box center [1042, 358] width 9 height 9
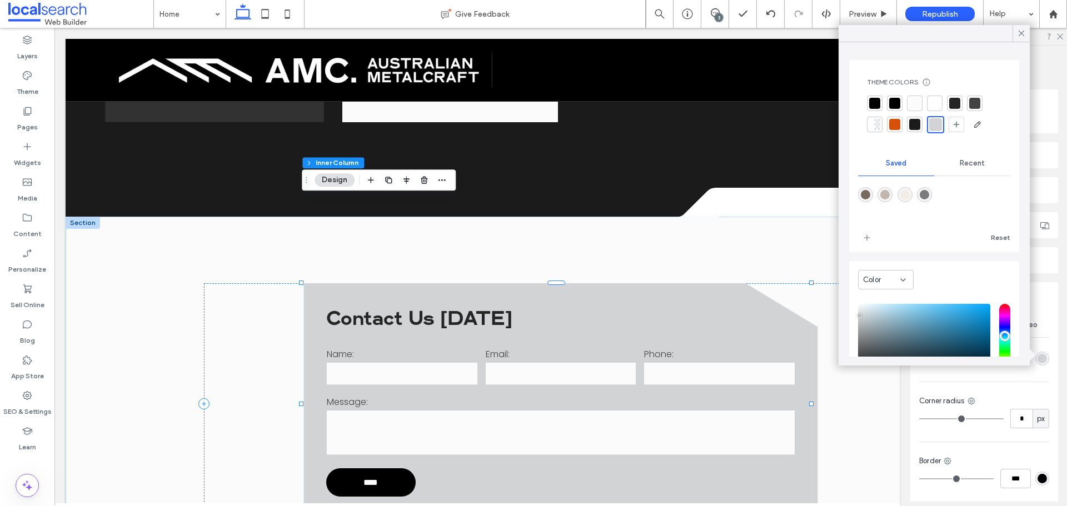
click at [935, 99] on div at bounding box center [934, 103] width 11 height 11
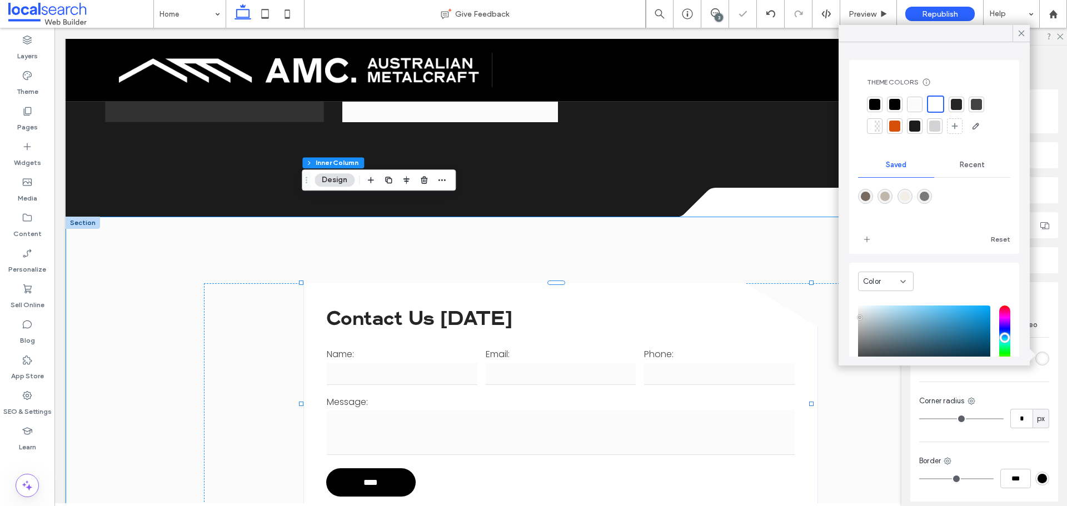
click at [197, 308] on div "Contact Us Today Name: Email: Phone: Message: **** Thank you for contacting Arc…" at bounding box center [561, 404] width 990 height 375
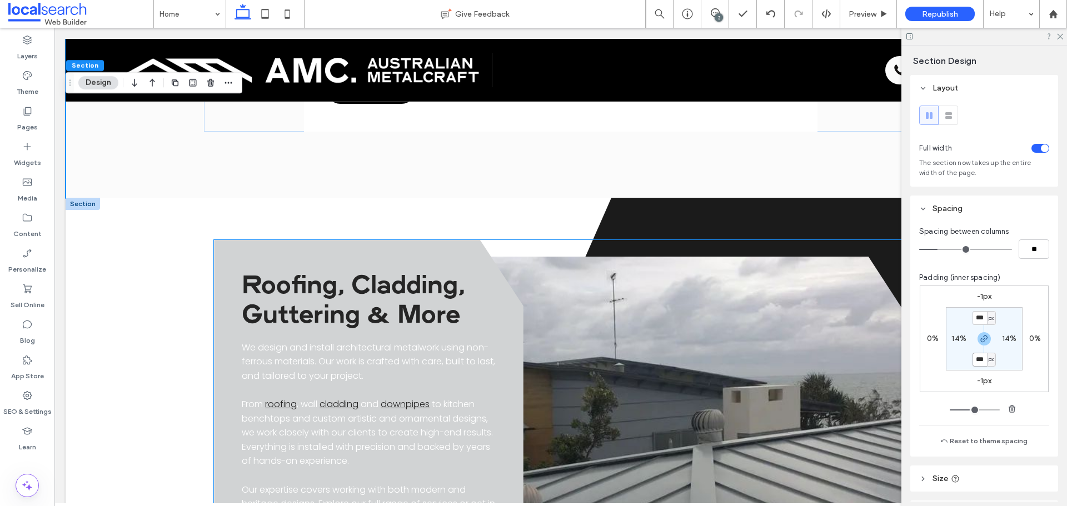
scroll to position [2612, 0]
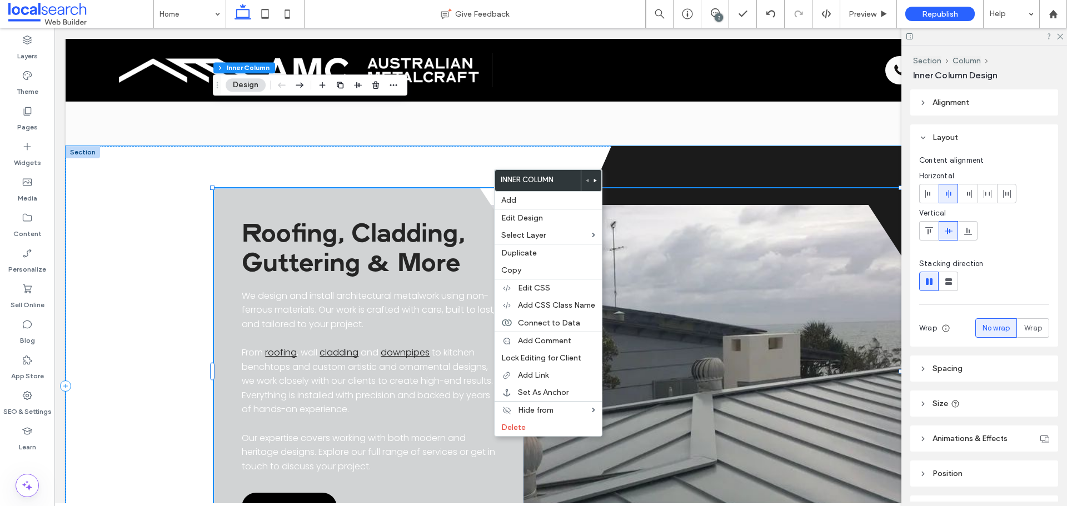
click at [204, 166] on div "A black and white silhouette of a triangle on a white background." at bounding box center [561, 386] width 990 height 480
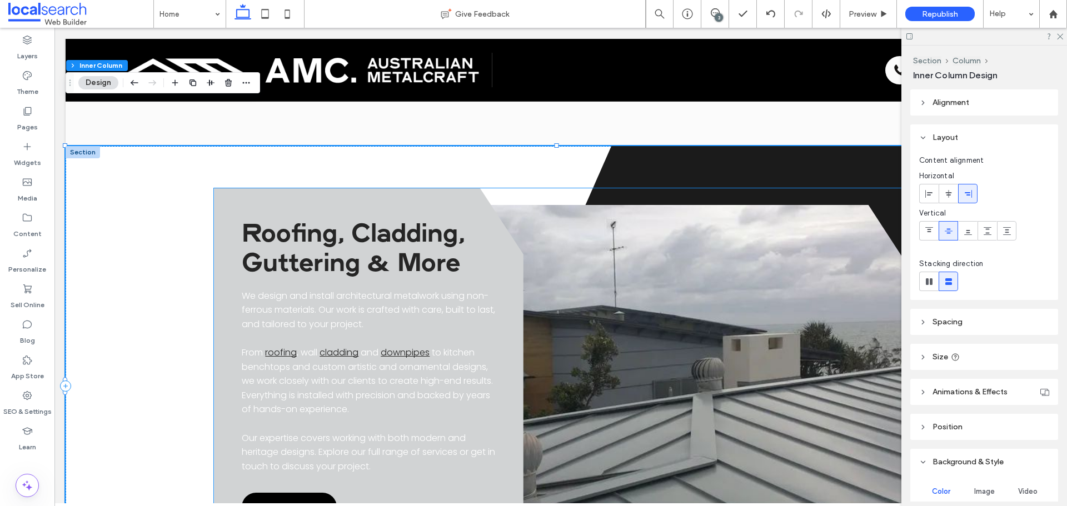
click at [233, 188] on div "Roofing, Cladding, Guttering & More We design and install architectural metalwo…" at bounding box center [368, 371] width 309 height 366
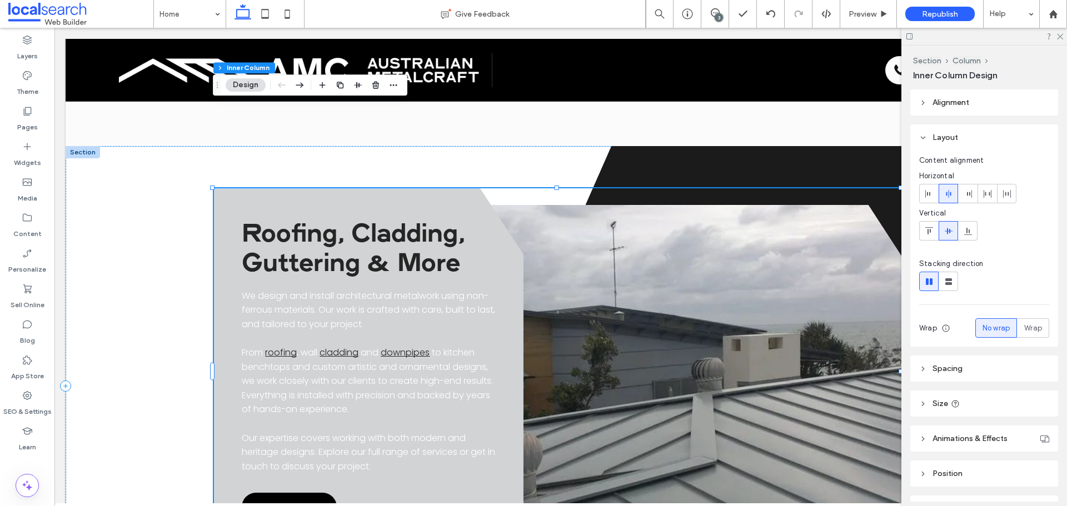
click at [233, 188] on div "Roofing, Cladding, Guttering & More We design and install architectural metalwo…" at bounding box center [368, 371] width 309 height 366
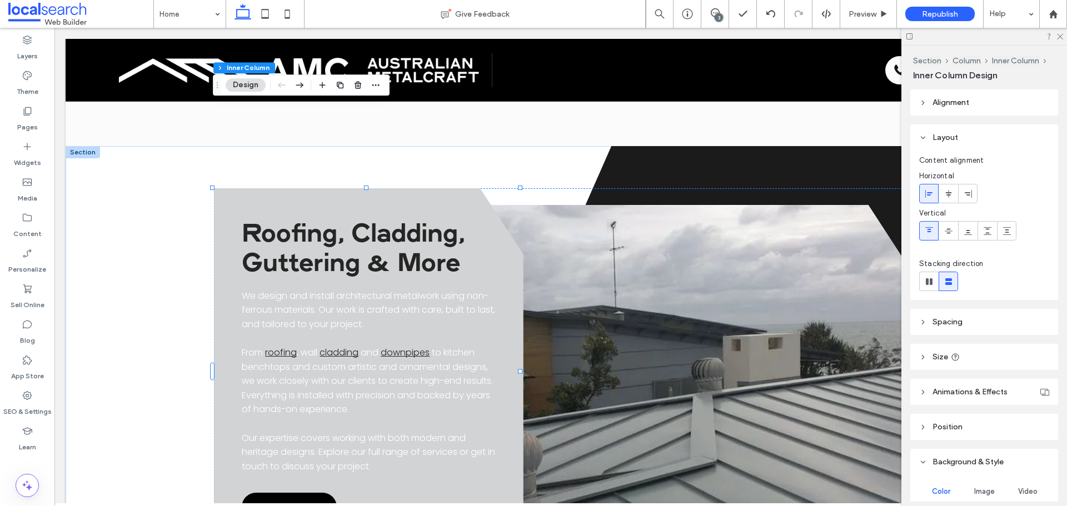
click at [448, 188] on div "Roofing, Cladding, Guttering & More We design and install architectural metalwo…" at bounding box center [368, 371] width 309 height 366
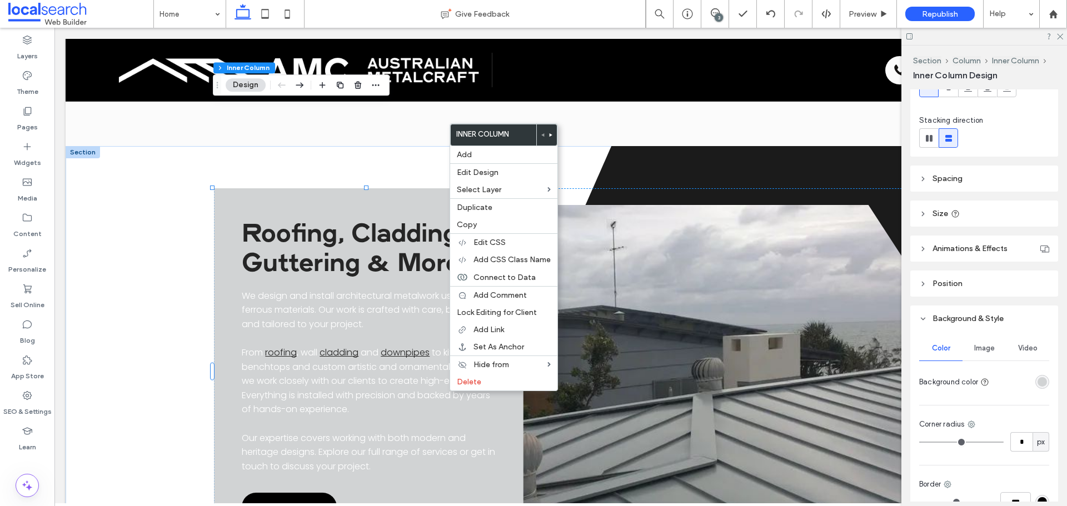
scroll to position [222, 0]
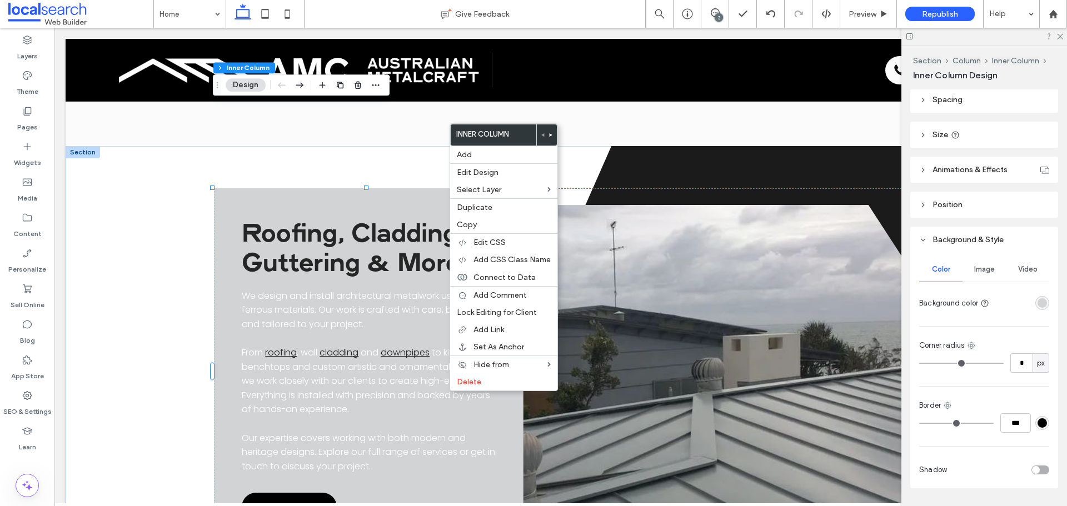
click at [1038, 306] on div "rgba(209, 211, 212, 1)" at bounding box center [1042, 302] width 9 height 9
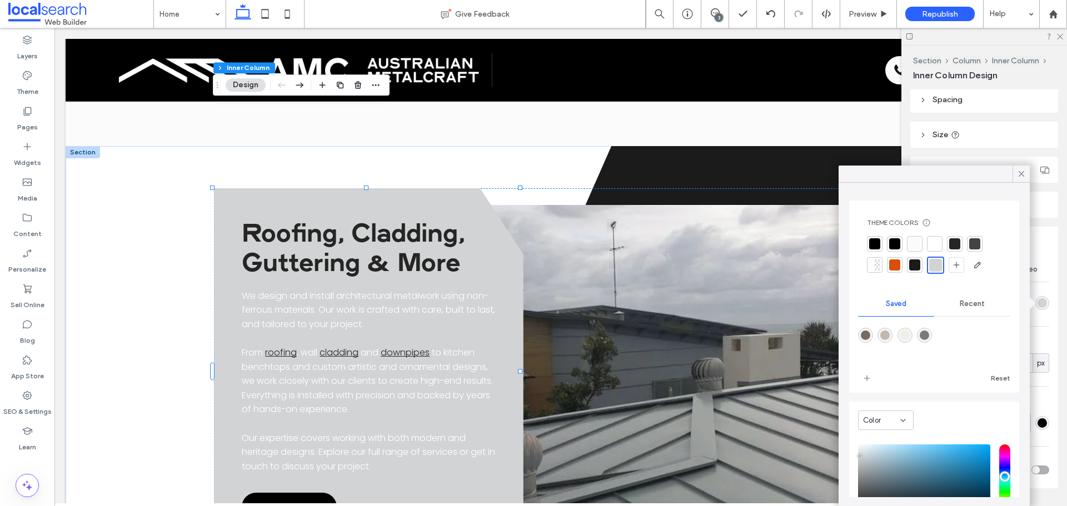
click at [926, 248] on div at bounding box center [934, 255] width 134 height 38
click at [934, 245] on div at bounding box center [934, 243] width 11 height 11
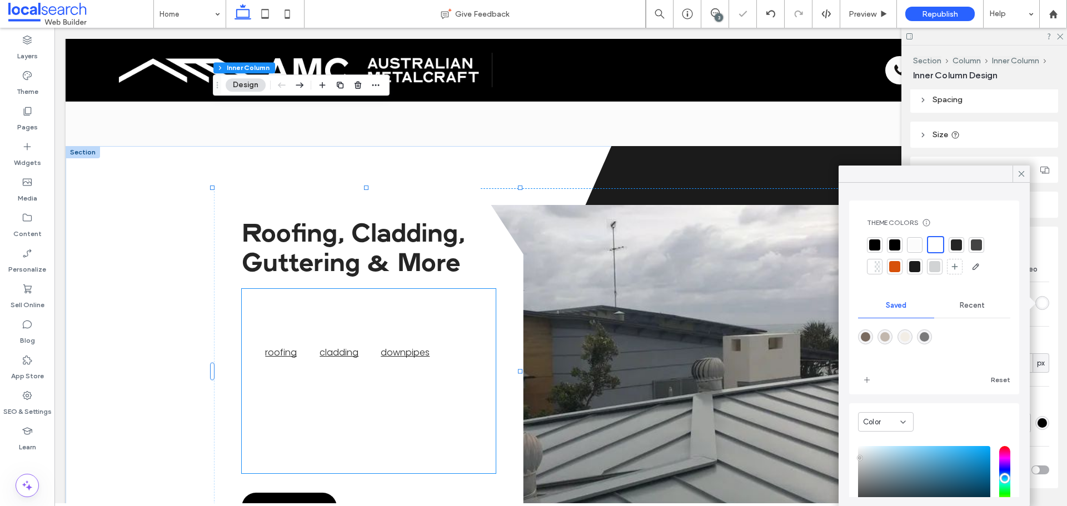
click at [412, 289] on p "We design and install architectural metalwork using non-ferrous materials. Our …" at bounding box center [368, 310] width 253 height 43
click at [412, 289] on div "We design and install architectural metalwork using non-ferrous materials. Our …" at bounding box center [368, 381] width 253 height 185
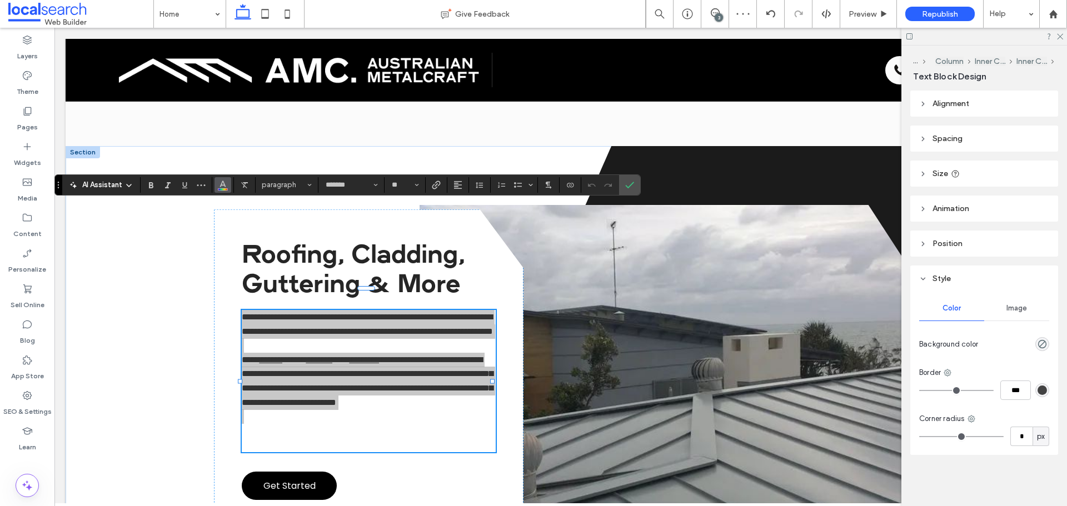
click at [222, 182] on use "Color" at bounding box center [223, 184] width 6 height 6
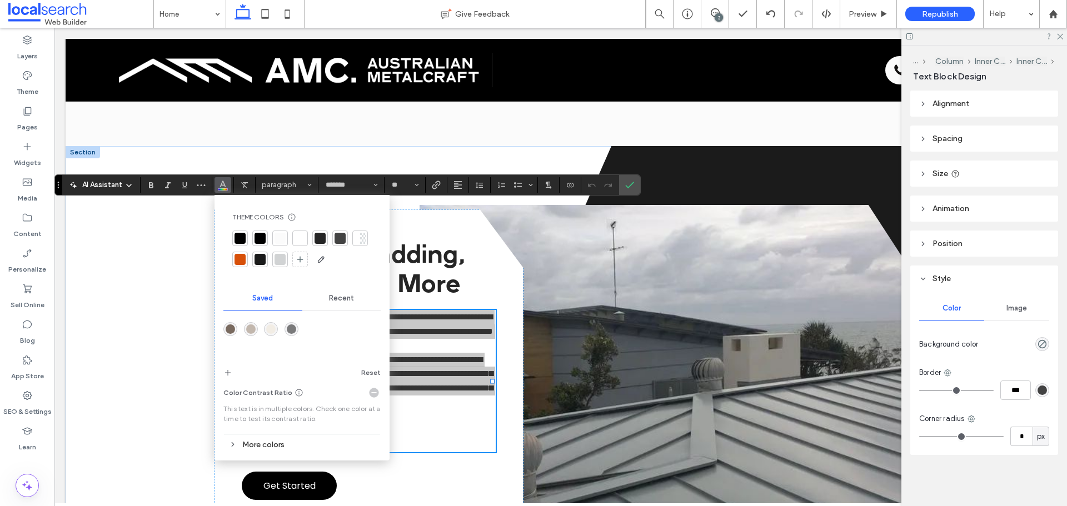
click at [261, 238] on div at bounding box center [260, 238] width 11 height 11
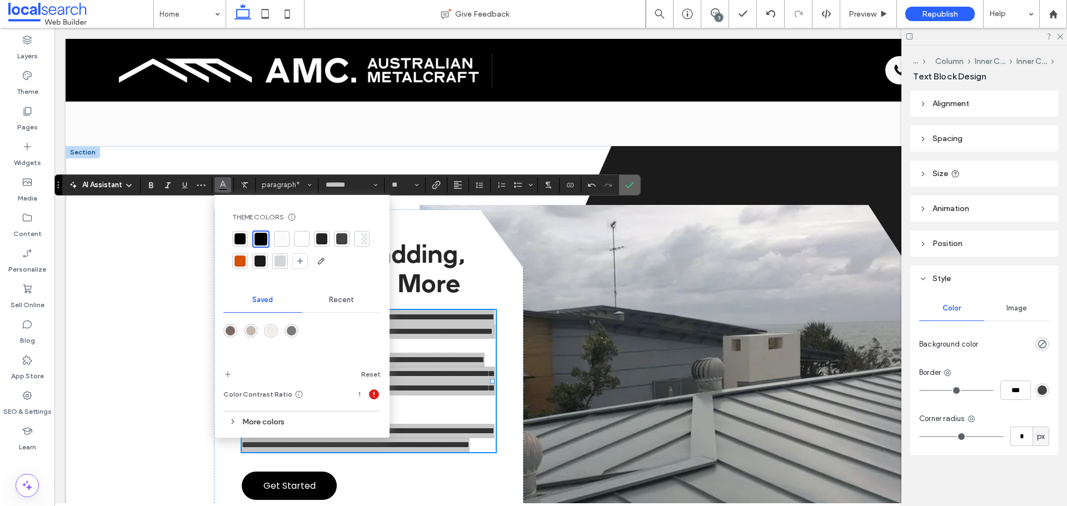
click at [631, 184] on use "Confirm" at bounding box center [630, 185] width 9 height 7
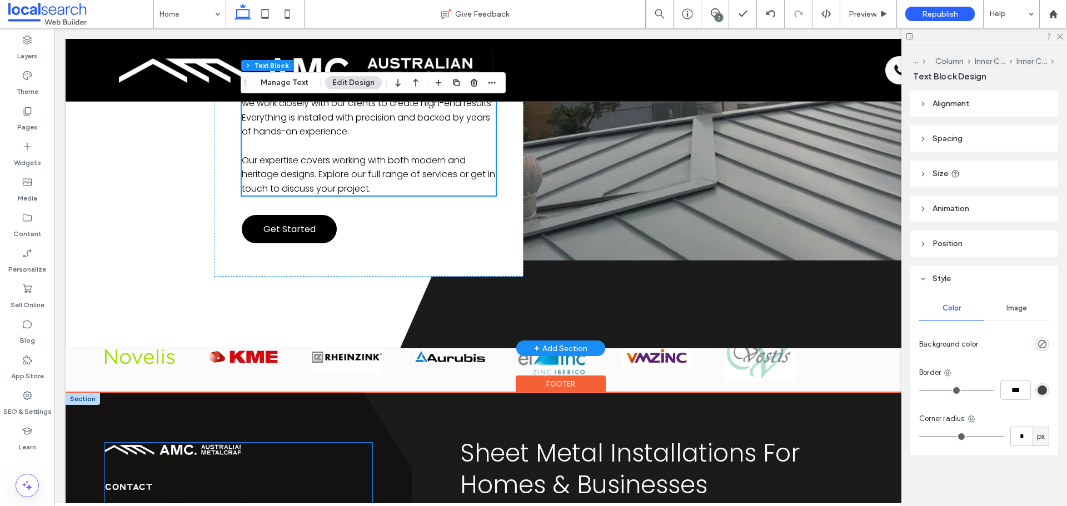
scroll to position [3124, 0]
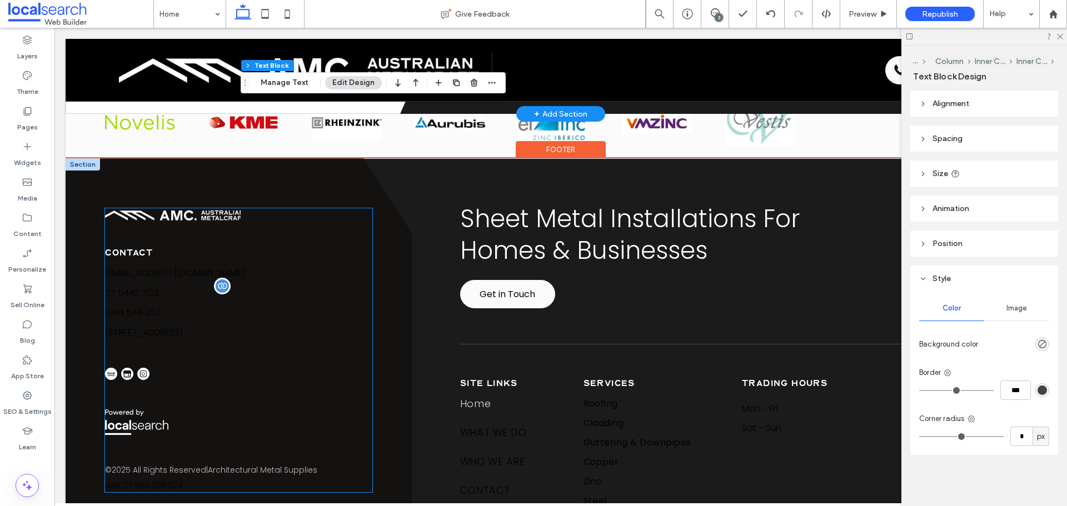
click at [189, 286] on p "07 5442 7123" at bounding box center [238, 293] width 267 height 14
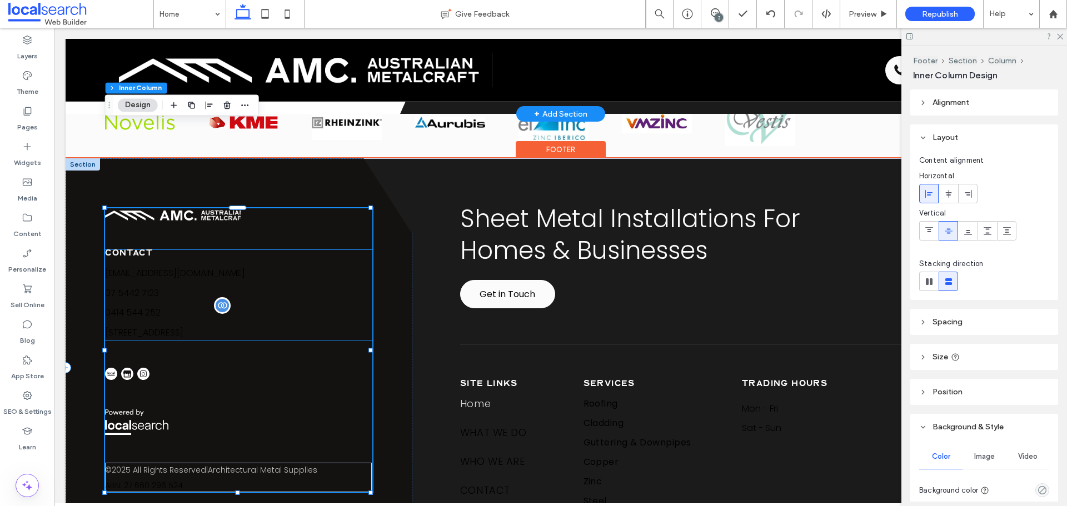
click at [256, 306] on p "0414 544 252" at bounding box center [238, 313] width 267 height 14
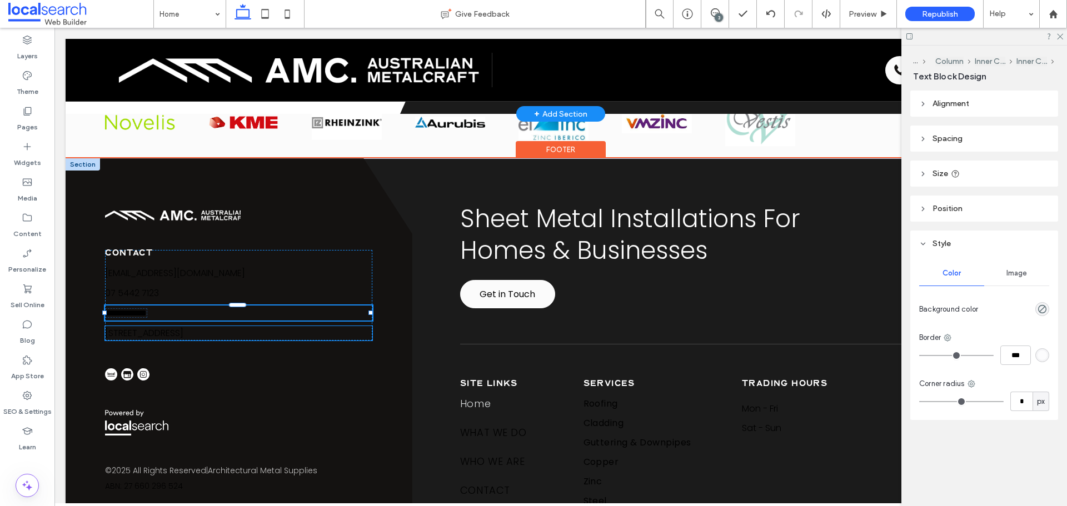
type input "*******"
type input "**"
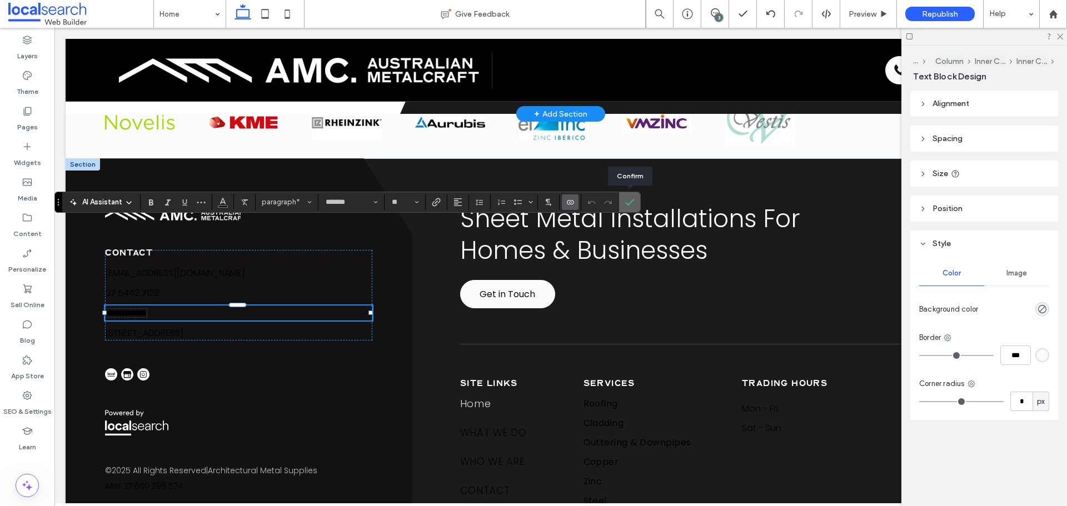
click at [627, 197] on span "Confirm" at bounding box center [627, 202] width 5 height 20
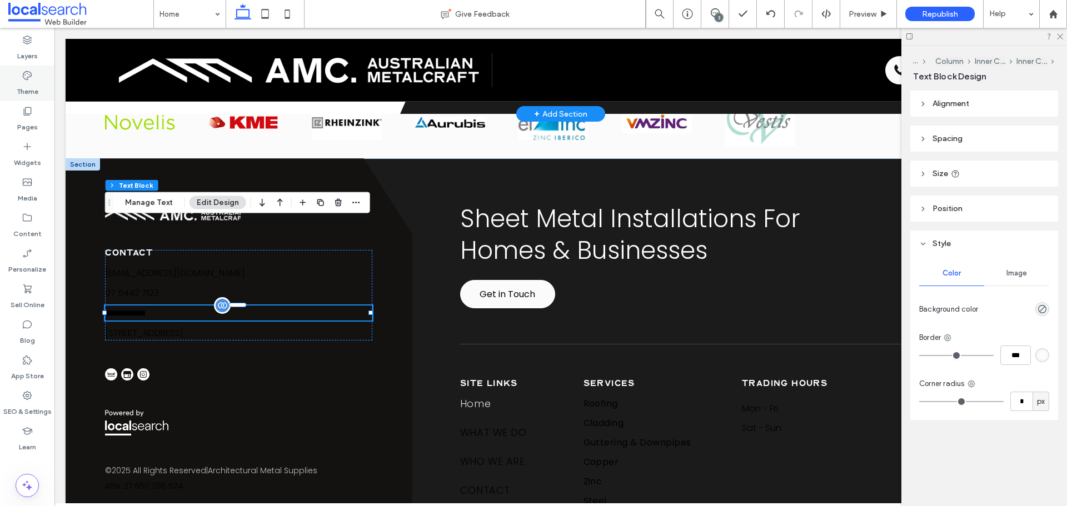
click at [44, 80] on div "Theme" at bounding box center [27, 84] width 54 height 36
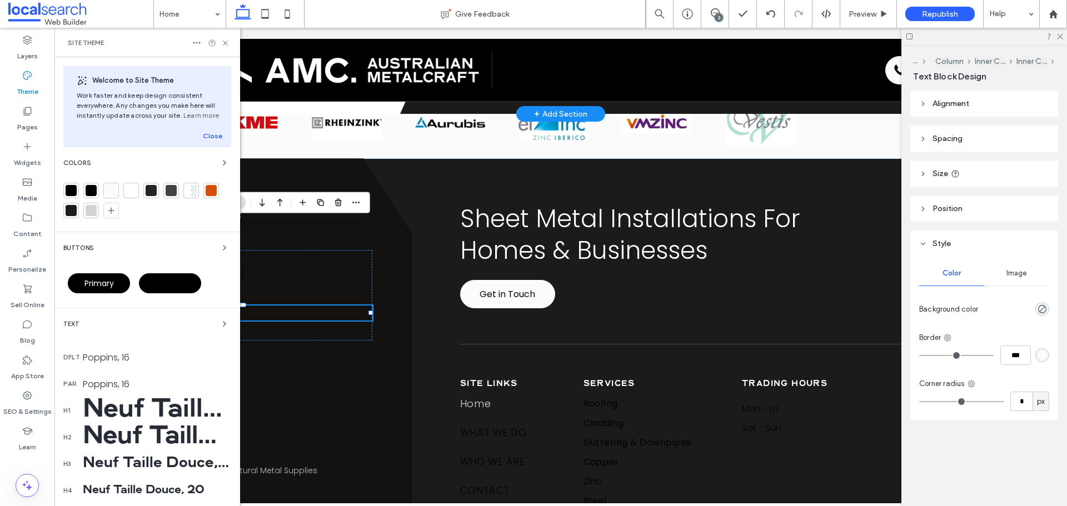
click at [301, 306] on p "**********" at bounding box center [238, 313] width 267 height 15
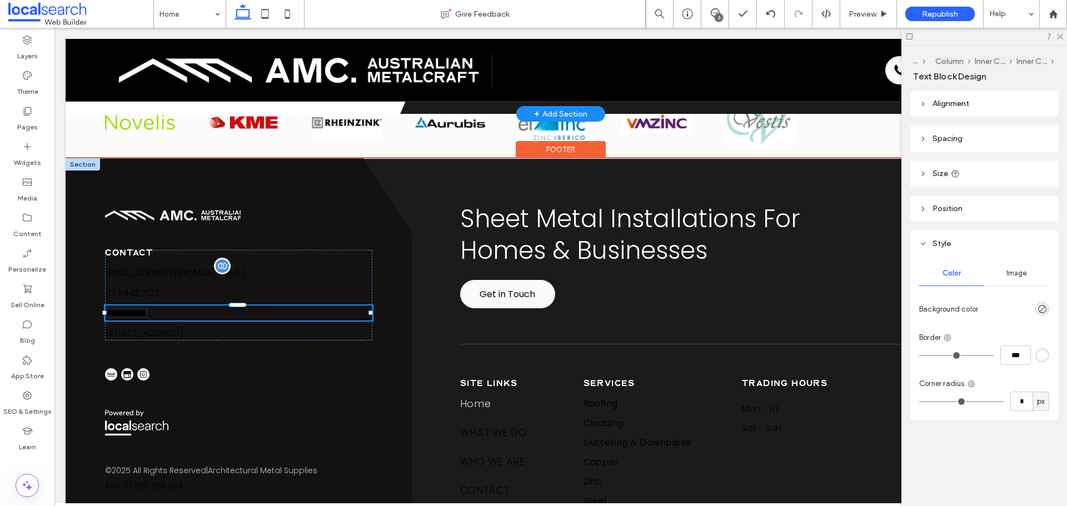
type input "*******"
type input "**"
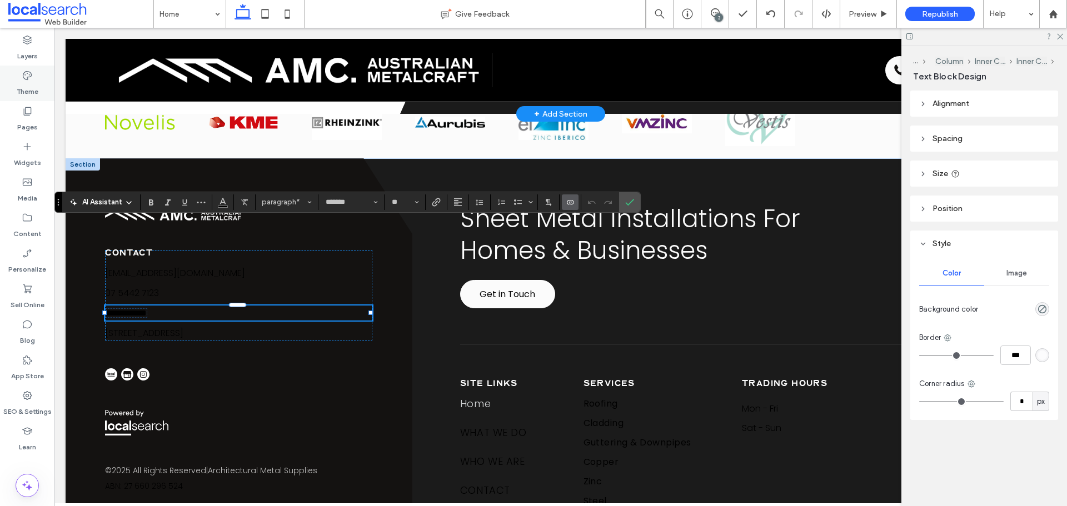
click at [39, 85] on div "Theme" at bounding box center [27, 84] width 54 height 36
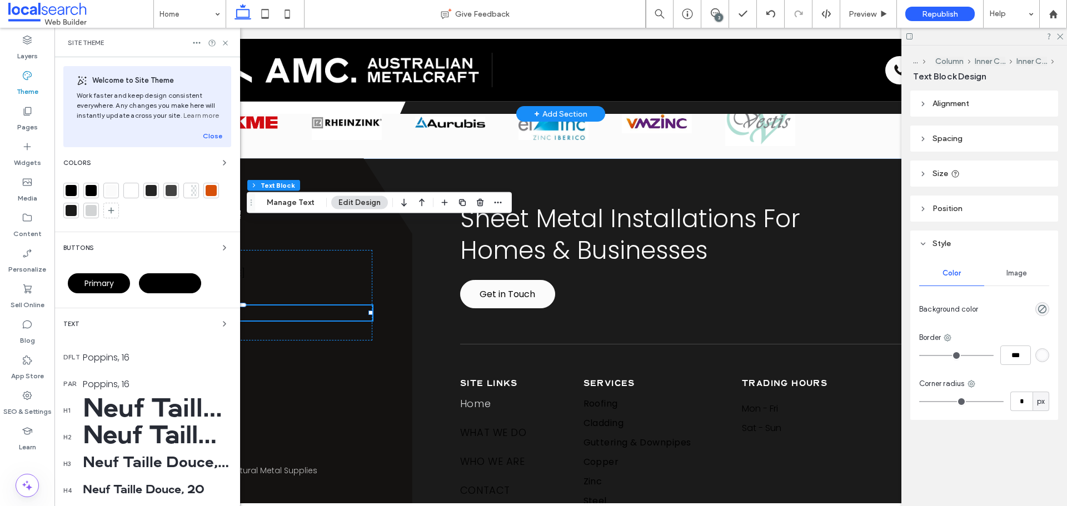
click at [158, 381] on div "Poppins, 16" at bounding box center [157, 384] width 148 height 14
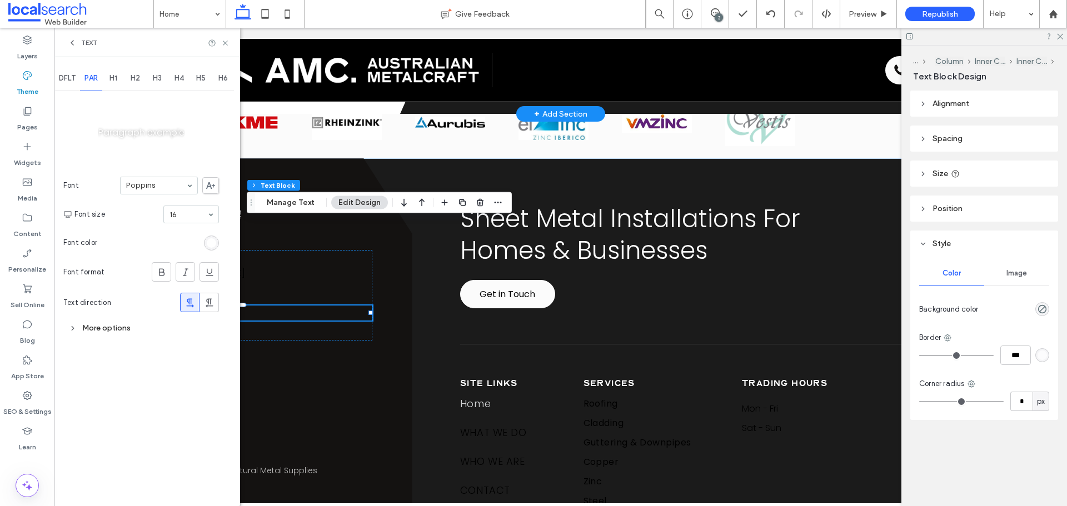
click at [211, 243] on div "rgb(255, 255, 255)" at bounding box center [211, 242] width 9 height 9
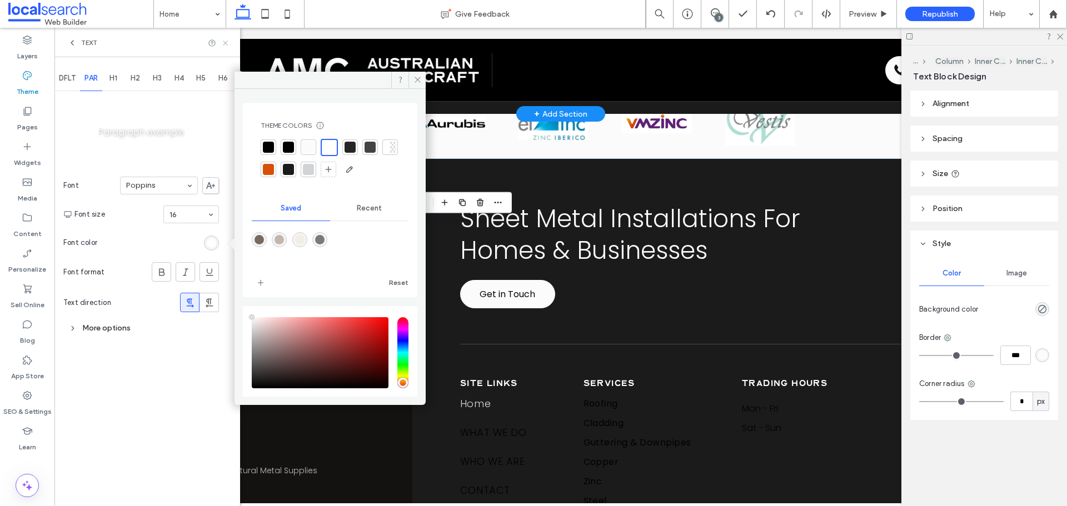
click at [228, 42] on icon at bounding box center [225, 43] width 8 height 8
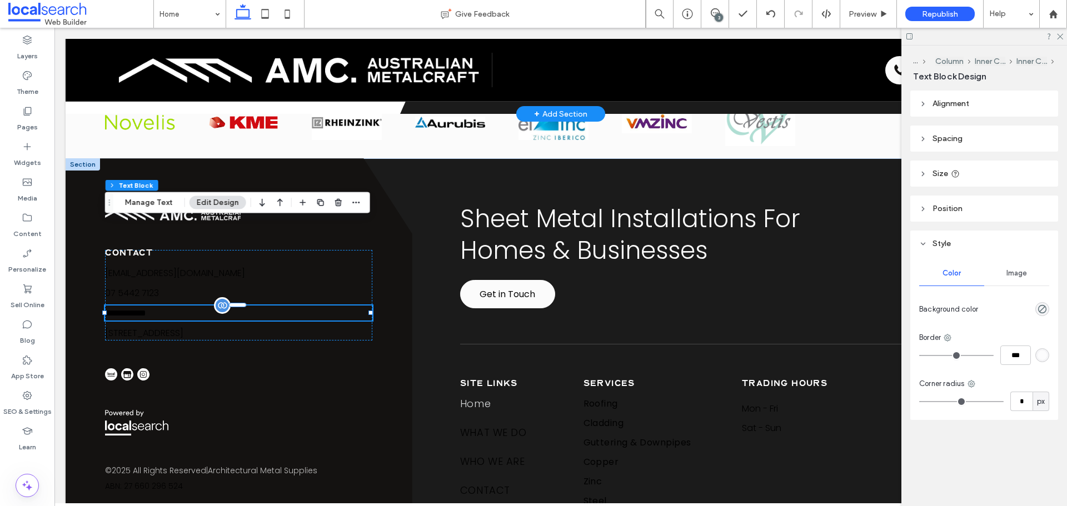
click at [252, 306] on p "**********" at bounding box center [238, 313] width 267 height 15
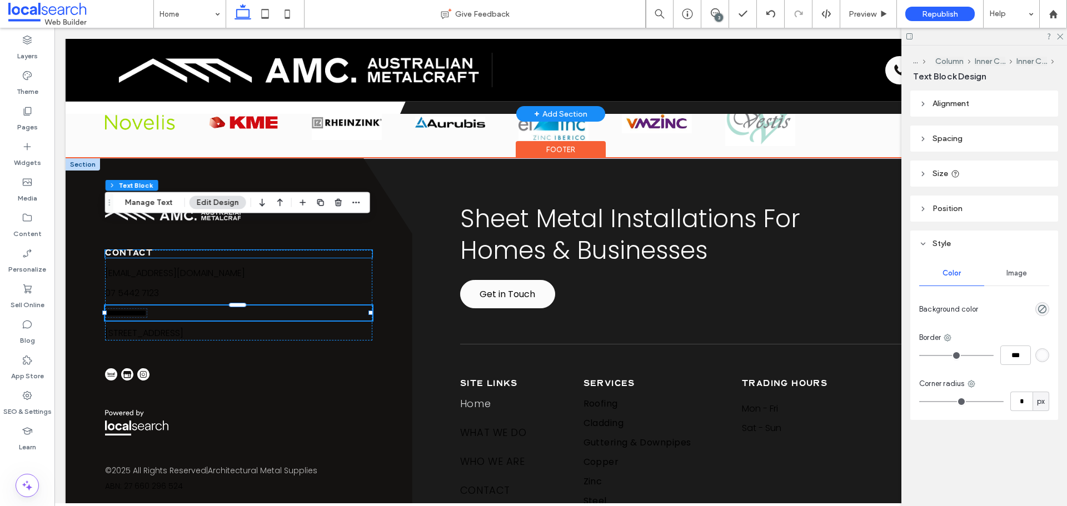
click at [277, 208] on div "**********" at bounding box center [238, 350] width 267 height 285
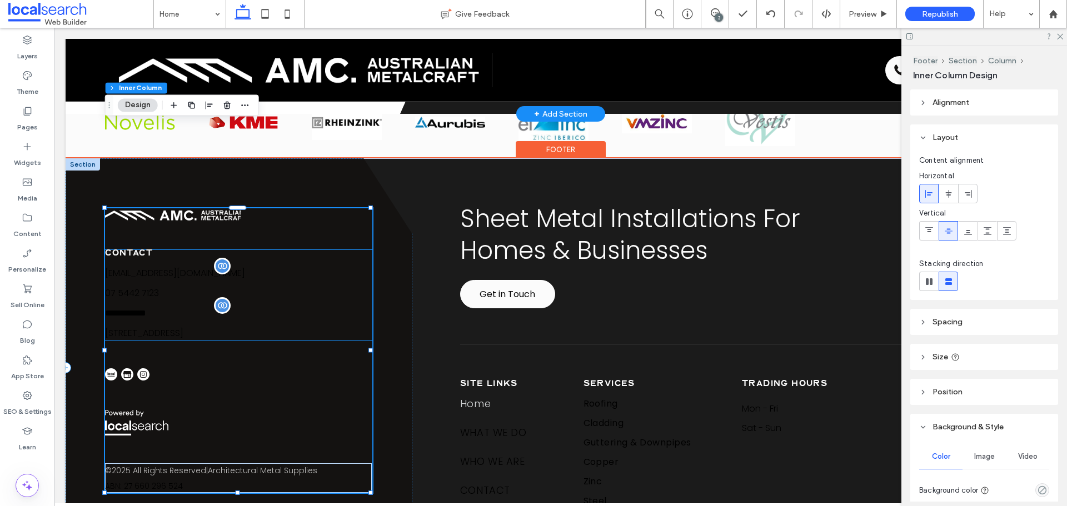
click at [245, 267] on span "[EMAIL_ADDRESS][DOMAIN_NAME]" at bounding box center [175, 273] width 140 height 13
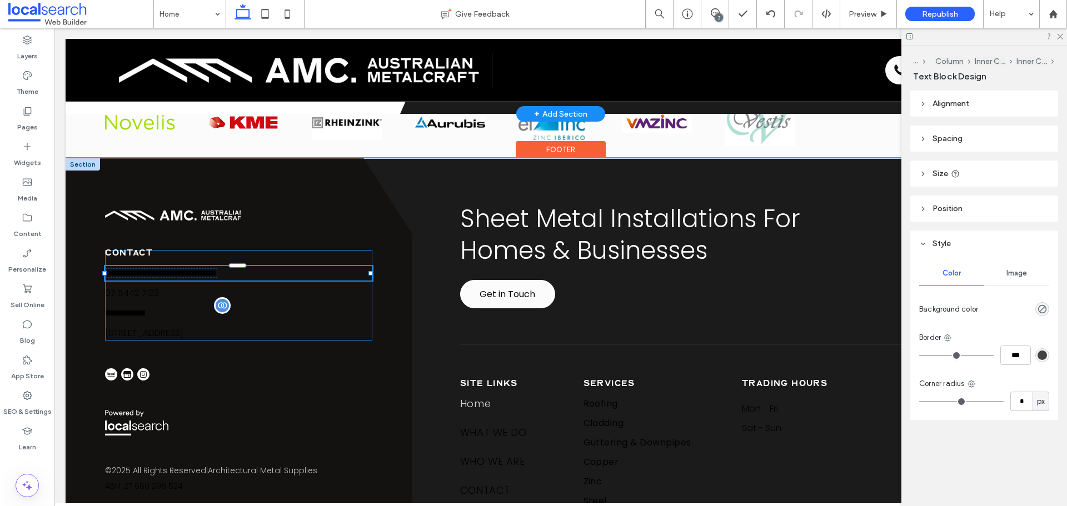
type input "*******"
type input "**"
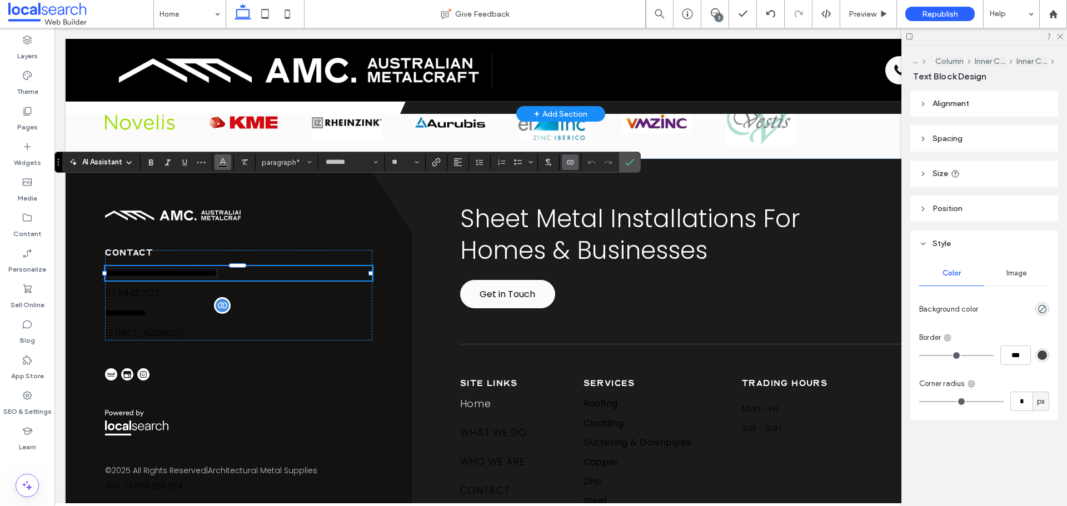
click at [221, 168] on span "Color" at bounding box center [222, 161] width 9 height 14
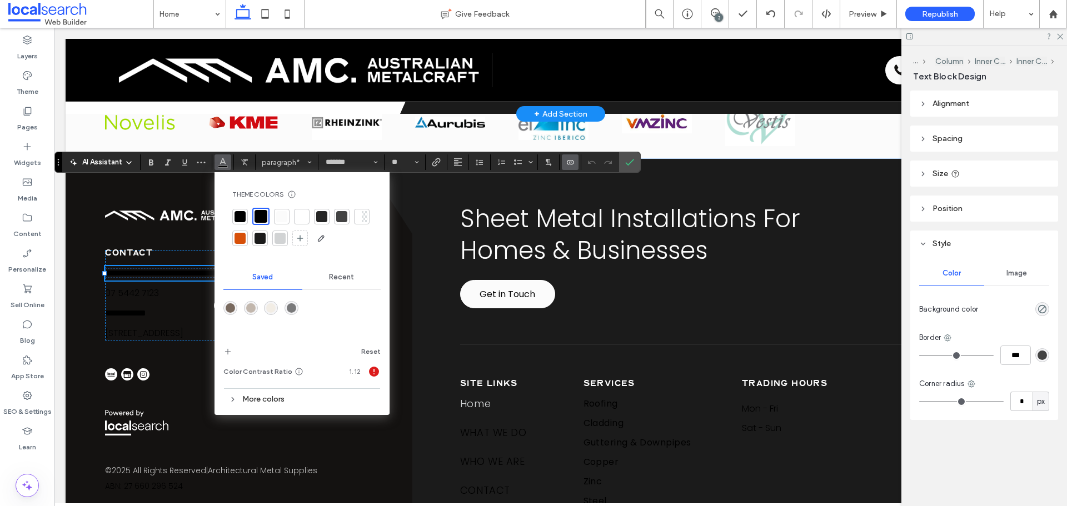
click at [304, 215] on div at bounding box center [301, 216] width 11 height 11
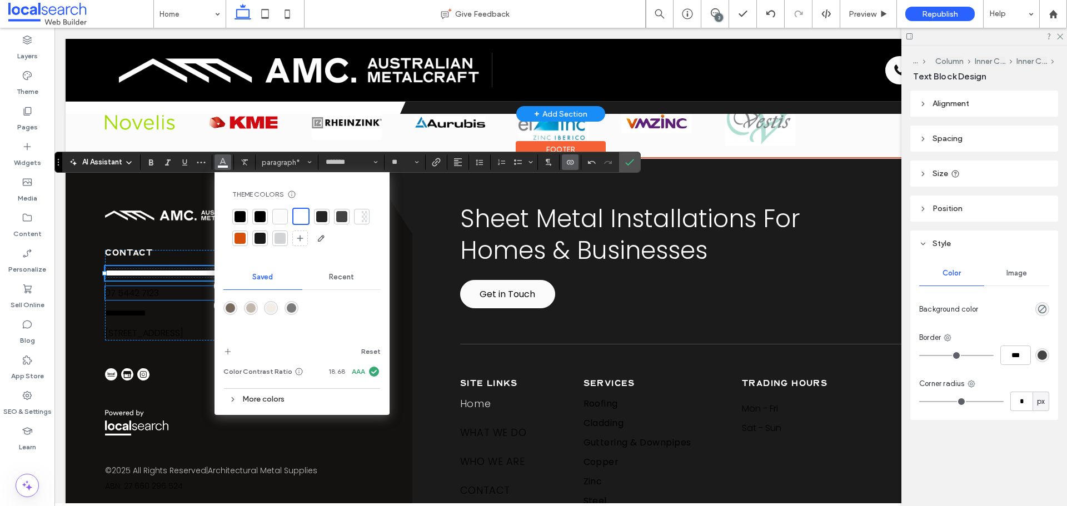
click at [178, 286] on p "07 5442 7123" at bounding box center [238, 293] width 267 height 14
click at [178, 286] on div "07 5442 7123" at bounding box center [238, 293] width 267 height 14
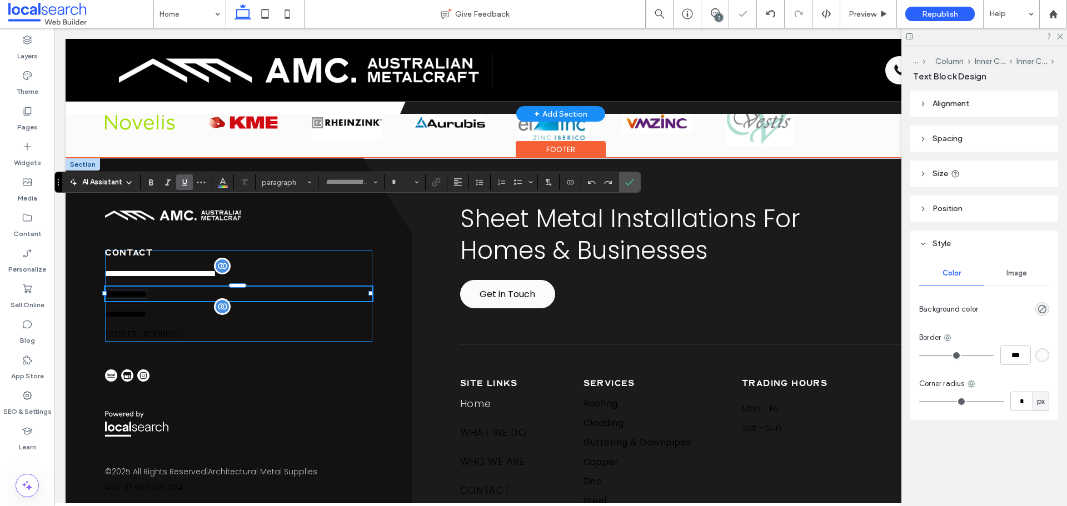
type input "*******"
type input "**"
click at [222, 182] on icon "Color" at bounding box center [222, 181] width 9 height 9
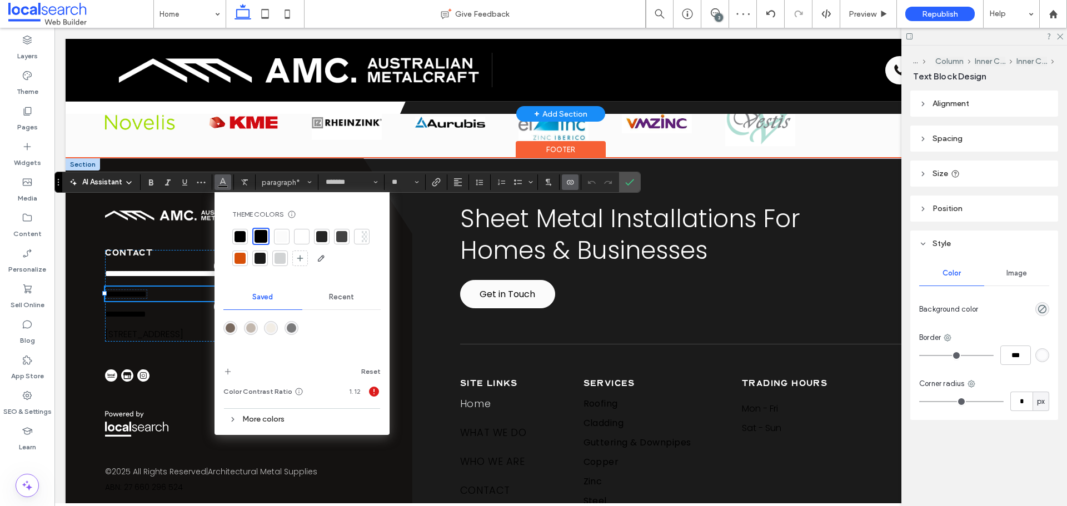
click at [302, 238] on div at bounding box center [301, 236] width 11 height 11
click at [182, 307] on p "**********" at bounding box center [238, 314] width 267 height 15
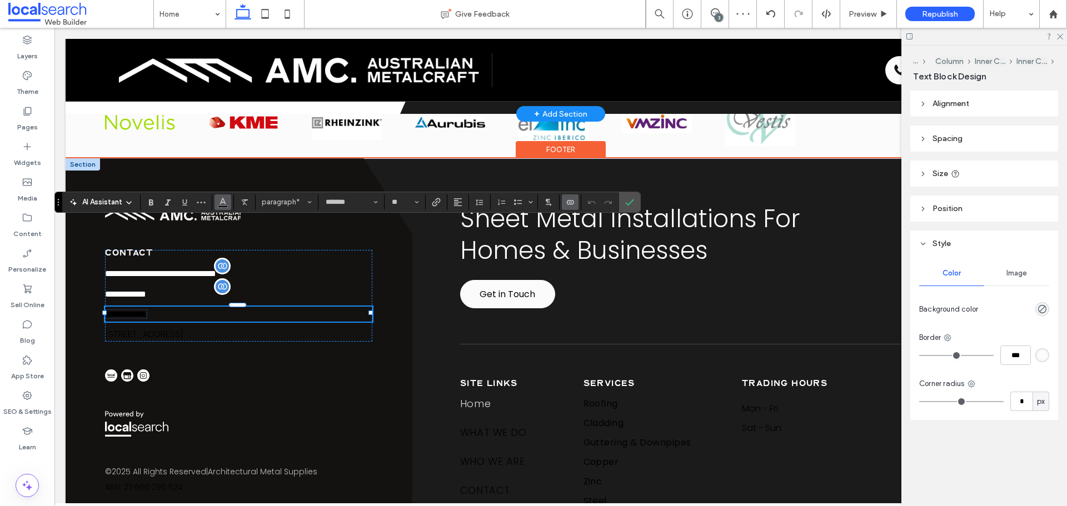
click at [225, 201] on icon "Color" at bounding box center [222, 201] width 9 height 9
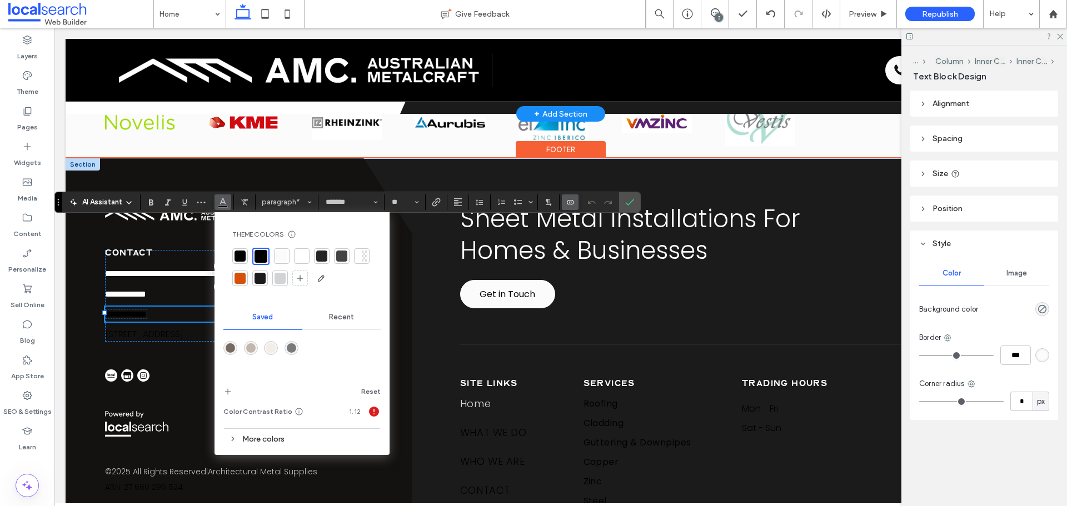
click at [298, 255] on div at bounding box center [301, 256] width 11 height 11
click at [176, 328] on link "[STREET_ADDRESS]" at bounding box center [144, 334] width 78 height 13
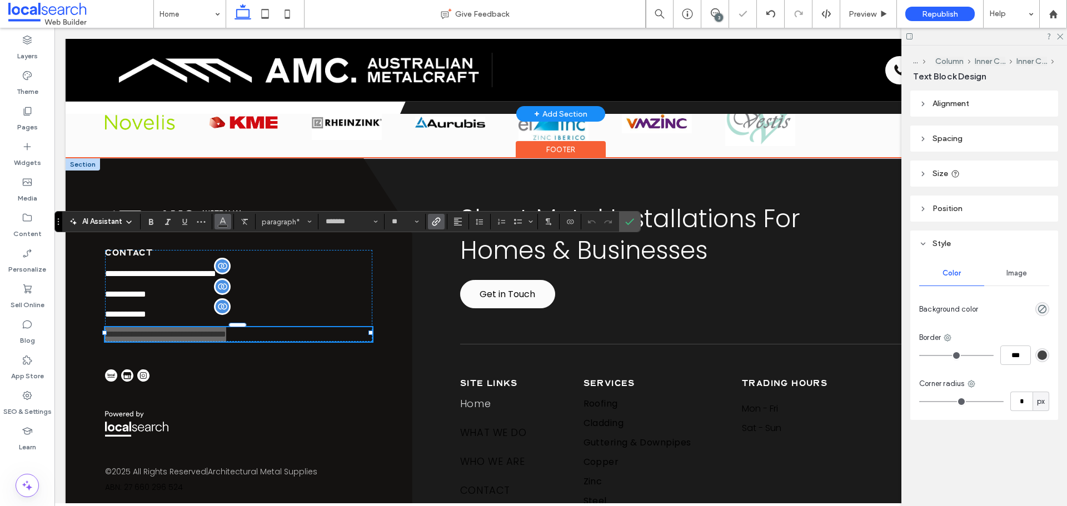
drag, startPoint x: 221, startPoint y: 221, endPoint x: 216, endPoint y: 210, distance: 12.4
click at [221, 221] on use "Color" at bounding box center [223, 221] width 6 height 6
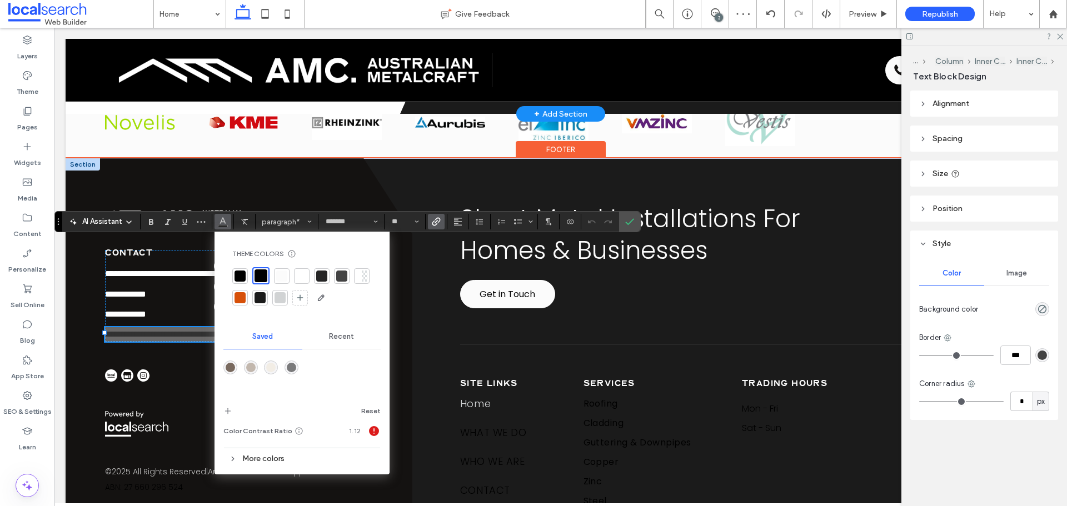
click at [299, 275] on div at bounding box center [301, 276] width 11 height 11
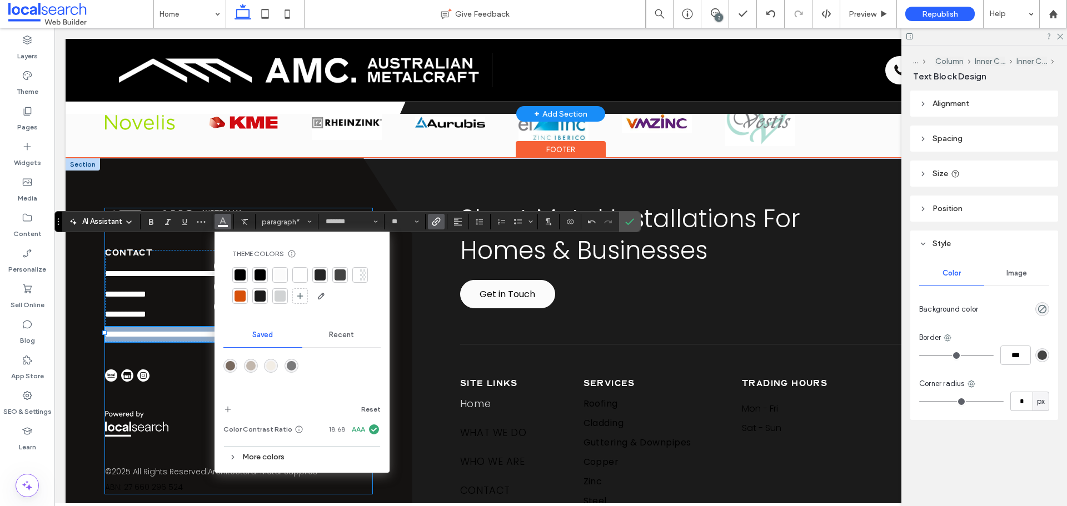
click at [149, 266] on div "**********" at bounding box center [238, 351] width 267 height 286
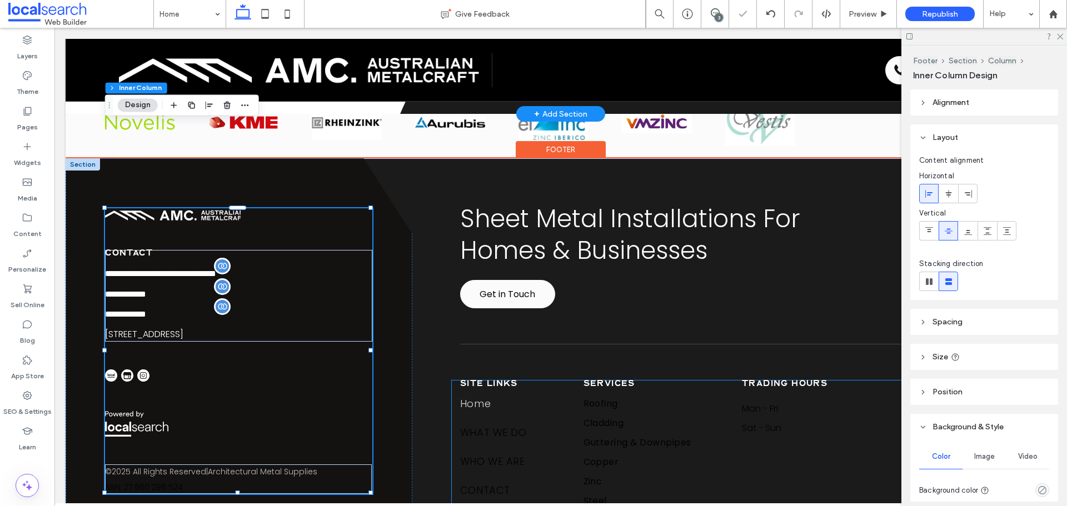
click at [488, 396] on link "Home" at bounding box center [515, 410] width 111 height 29
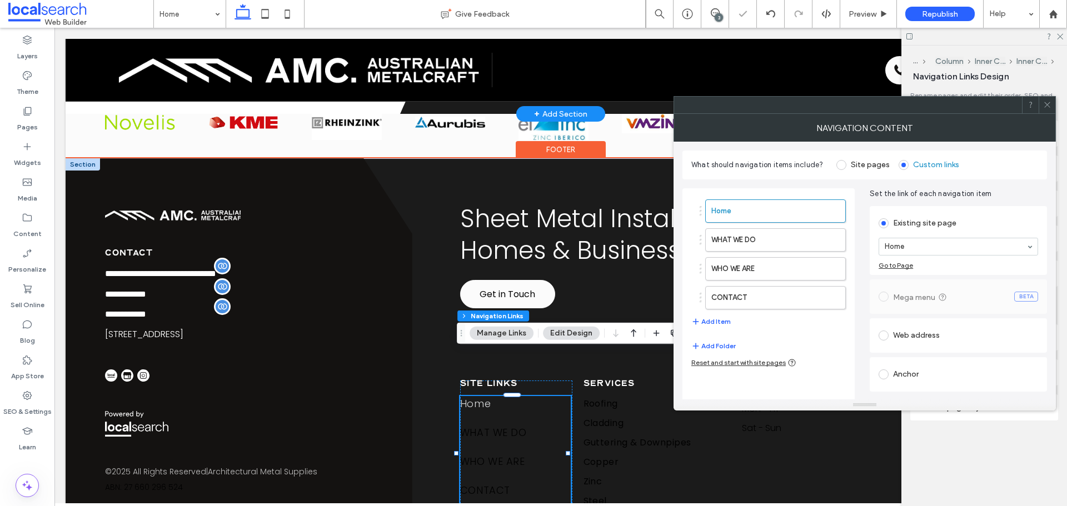
scroll to position [3084, 0]
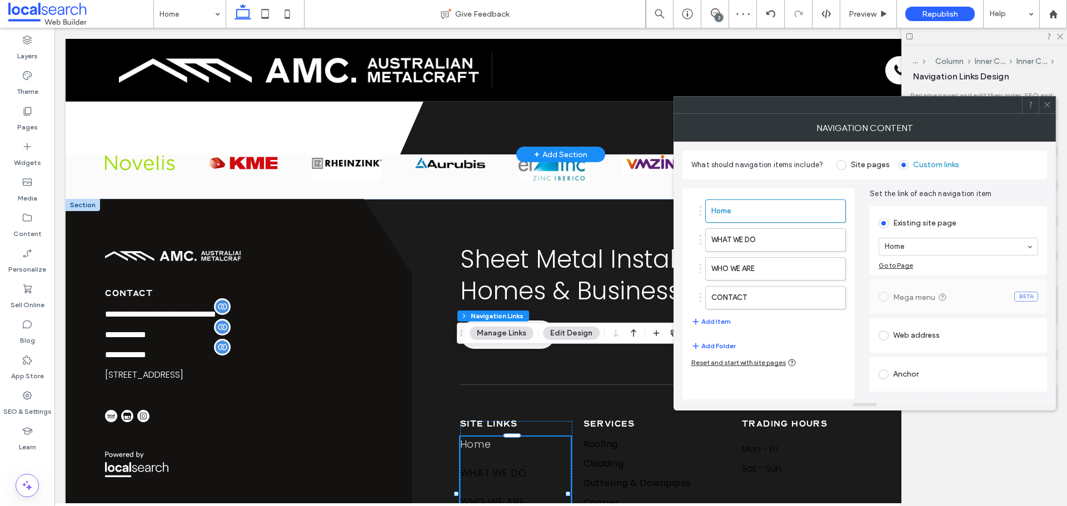
type input "***"
type input "****"
click at [1044, 104] on icon at bounding box center [1047, 105] width 8 height 8
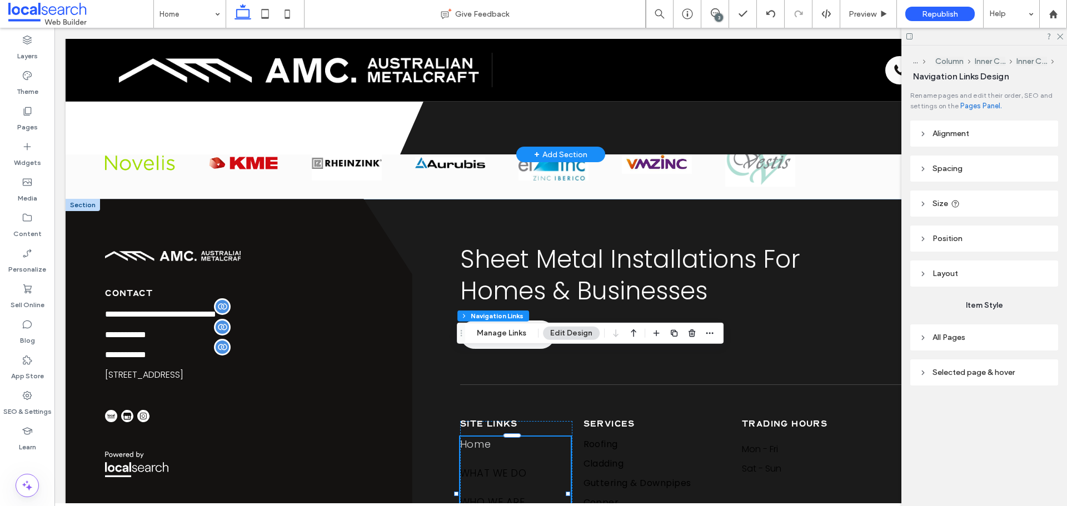
click at [979, 336] on header "All Pages" at bounding box center [984, 338] width 148 height 26
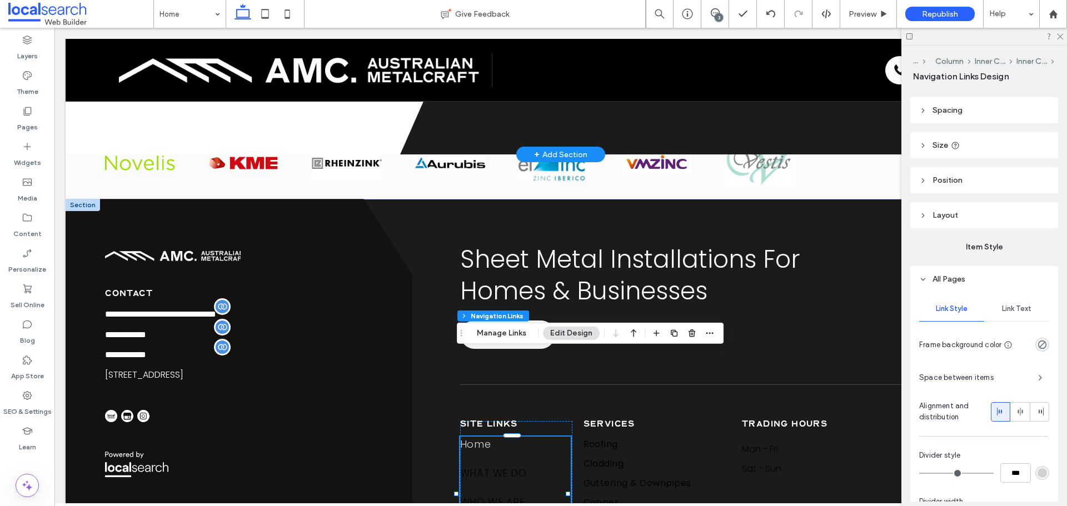
scroll to position [111, 0]
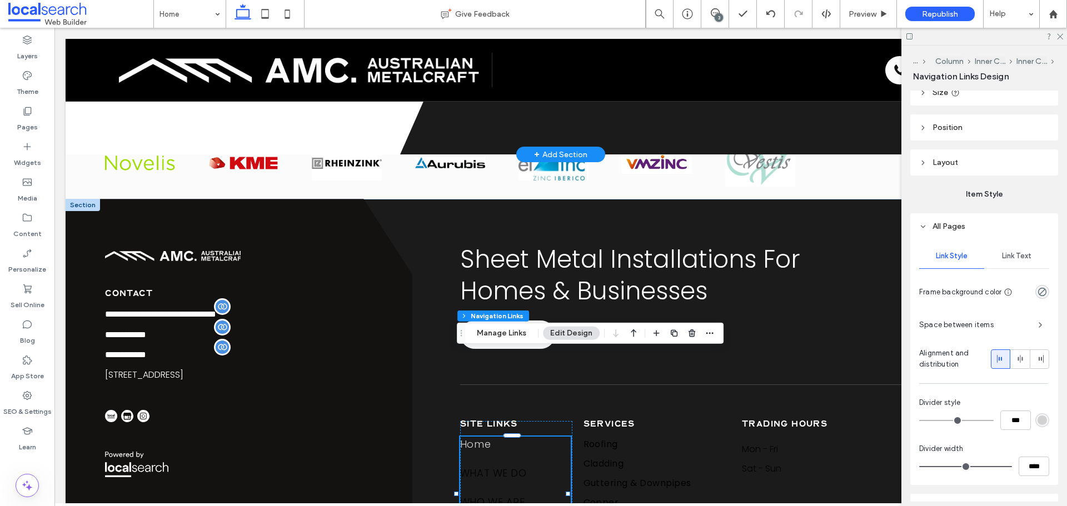
click at [1022, 257] on span "Link Text" at bounding box center [1016, 256] width 29 height 9
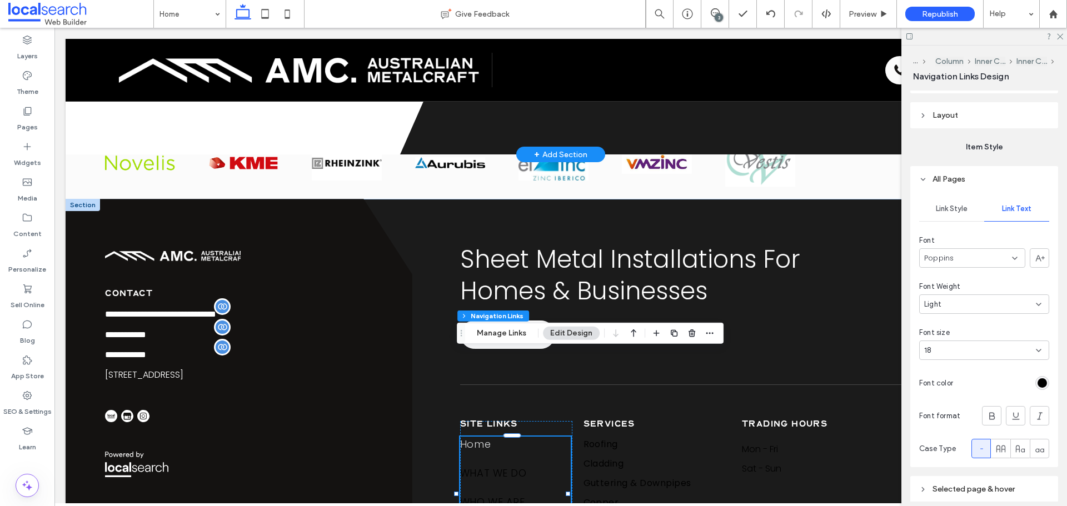
scroll to position [203, 0]
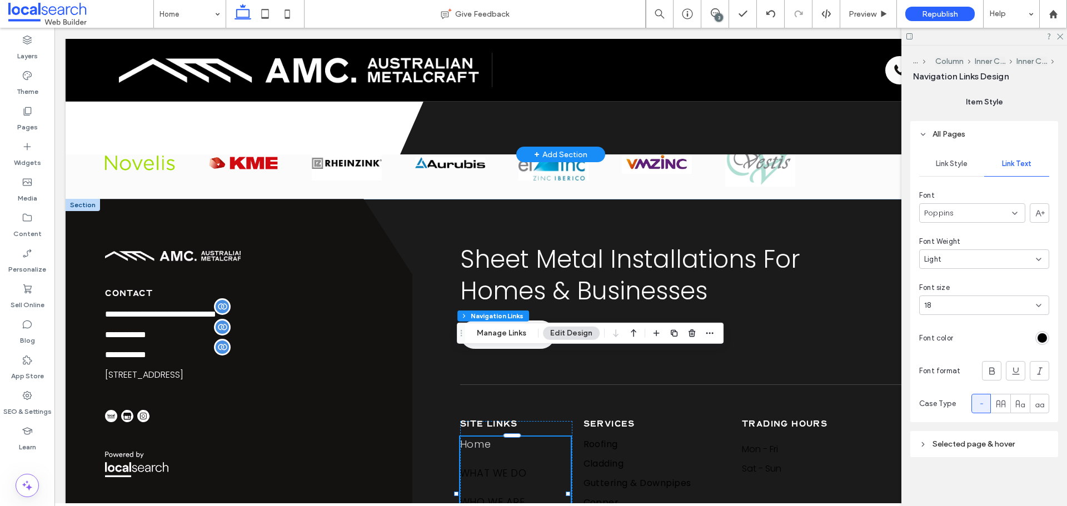
click at [1035, 341] on div "rgb(0, 0, 0)" at bounding box center [1042, 338] width 14 height 14
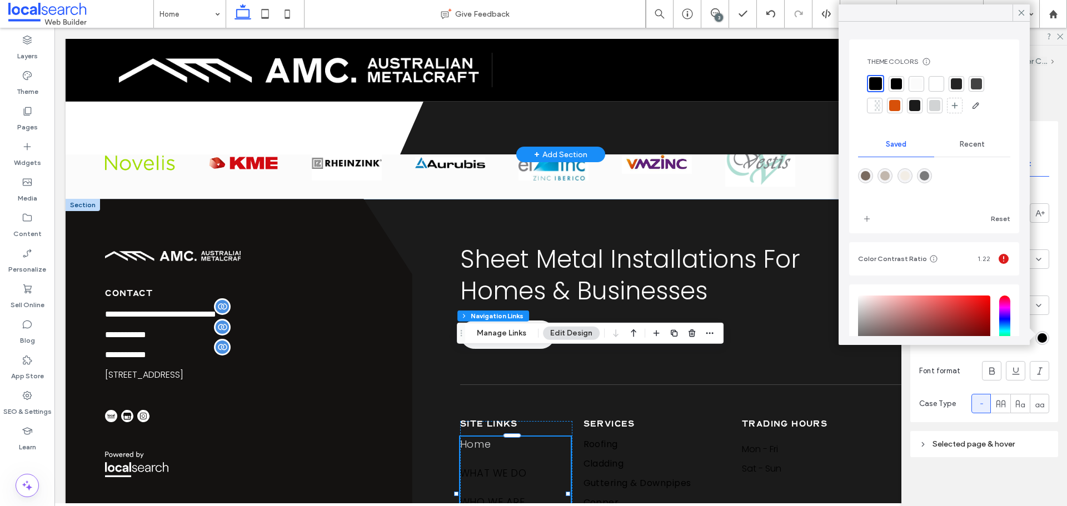
click at [937, 84] on div at bounding box center [936, 83] width 11 height 11
click at [972, 441] on span "Selected page & hover" at bounding box center [973, 444] width 82 height 9
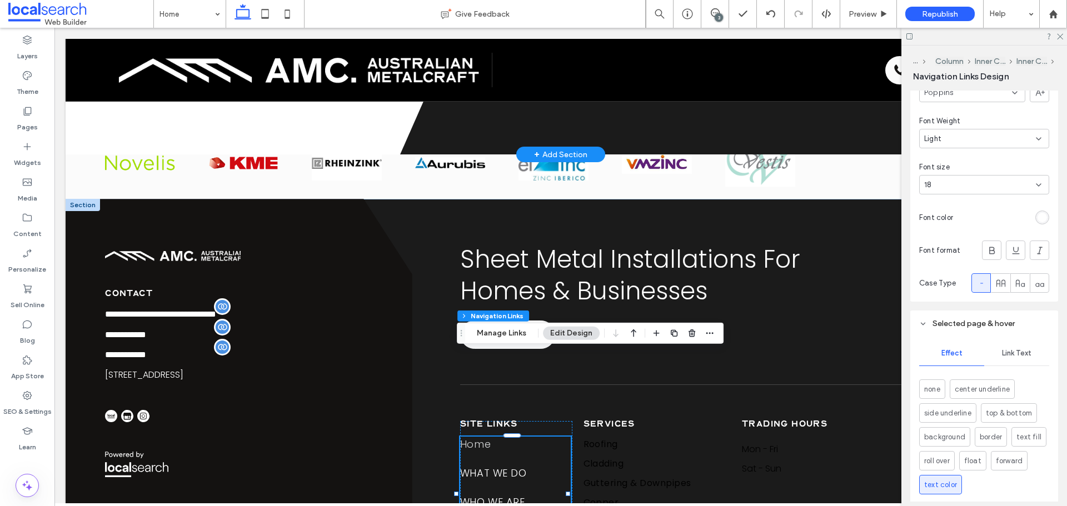
scroll to position [370, 0]
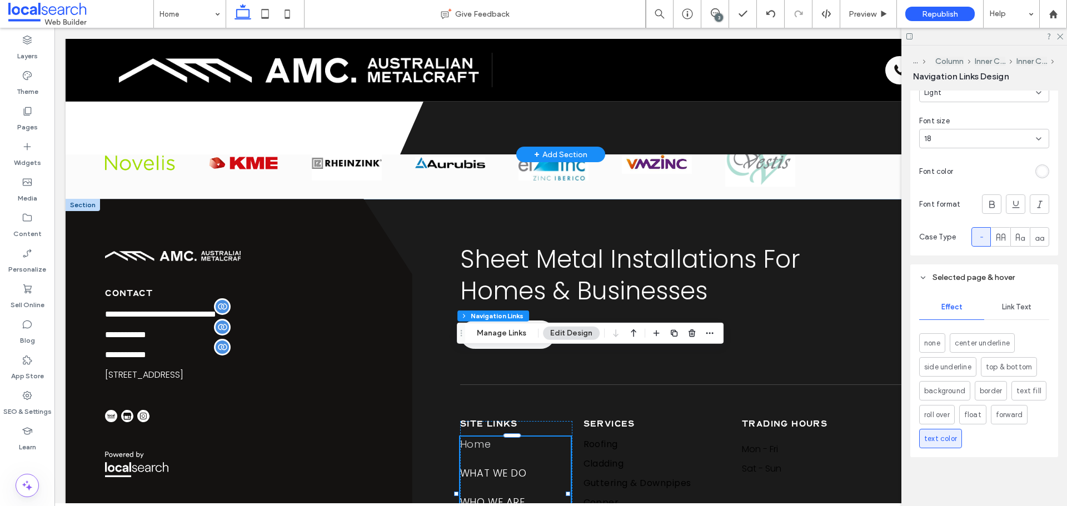
click at [1029, 309] on div "Link Text" at bounding box center [1016, 307] width 65 height 24
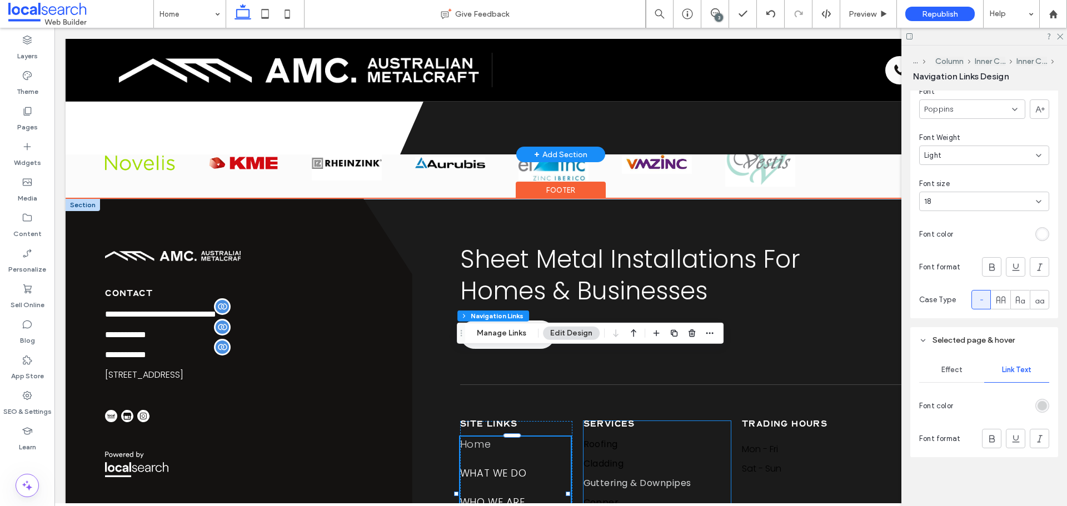
click at [656, 476] on span "Guttering & Downpipes" at bounding box center [638, 483] width 108 height 14
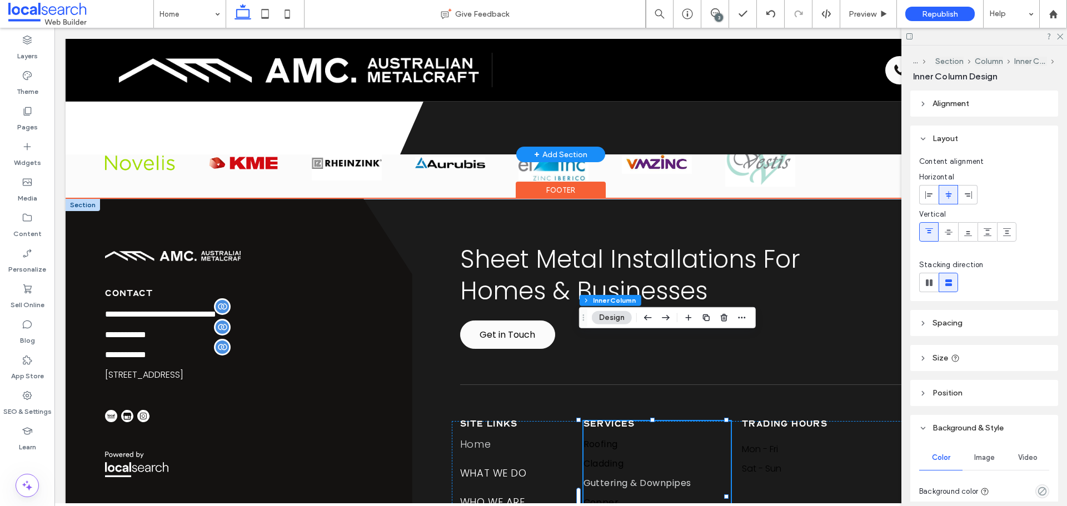
click at [656, 476] on span "Guttering & Downpipes" at bounding box center [638, 483] width 108 height 14
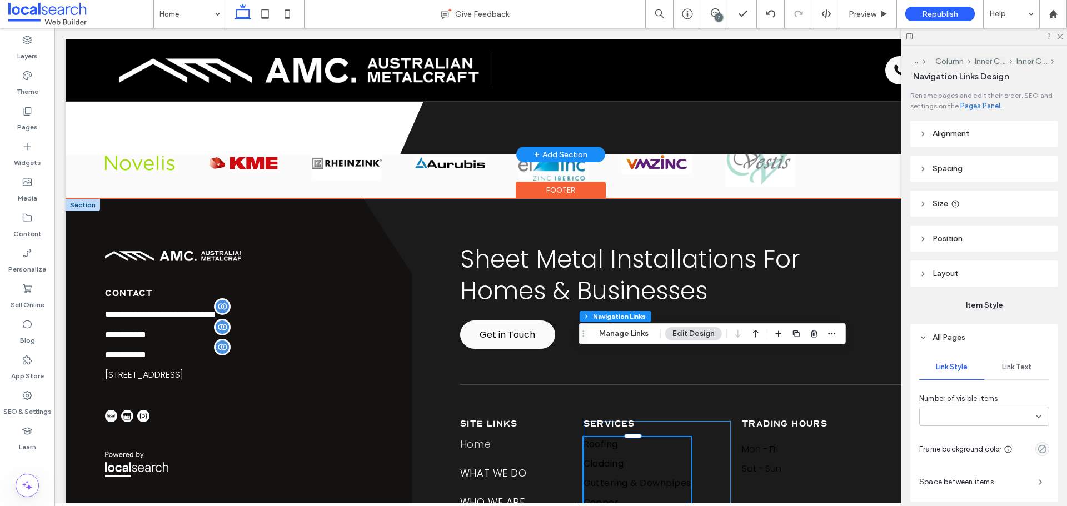
type input "***"
type input "****"
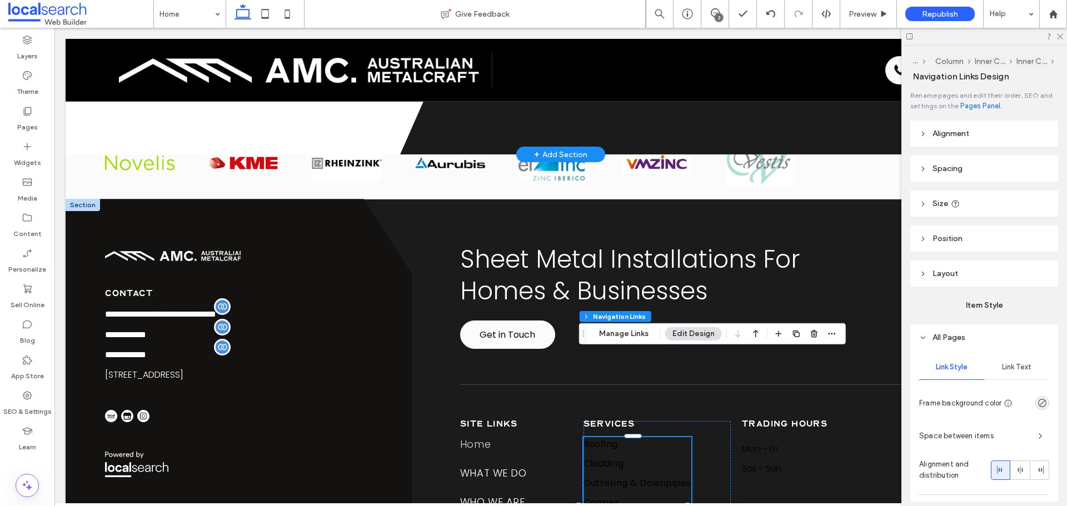
click at [1011, 367] on span "Link Text" at bounding box center [1016, 367] width 29 height 9
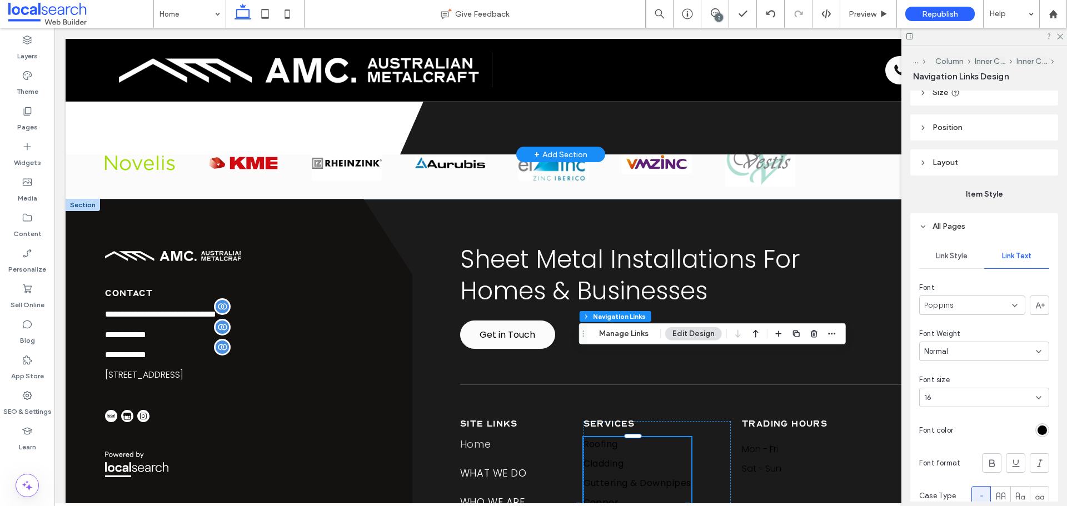
click at [1040, 428] on div "rgb(0, 0, 0)" at bounding box center [1042, 430] width 9 height 9
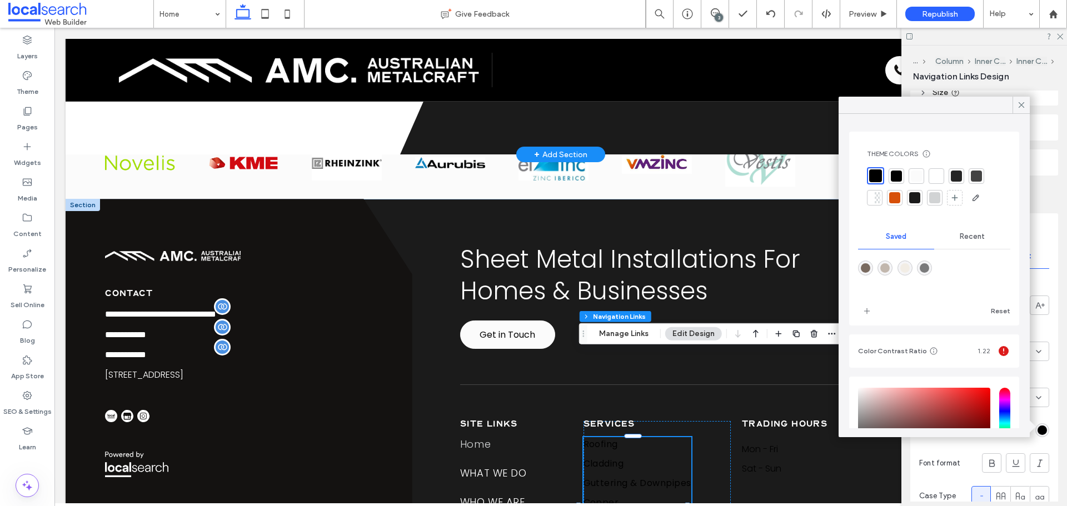
click at [936, 174] on div at bounding box center [936, 176] width 11 height 11
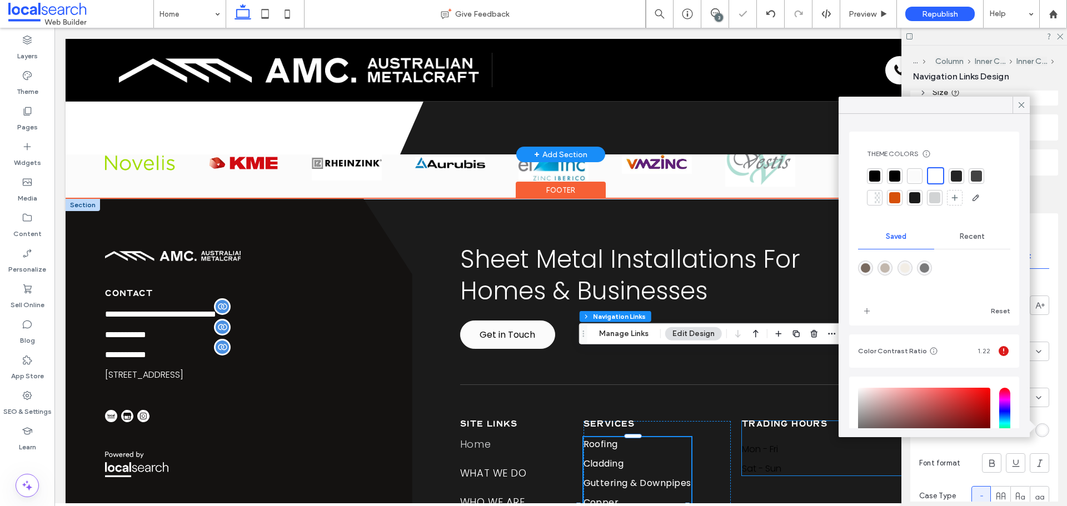
click at [760, 462] on dt "Sat - Sun" at bounding box center [795, 469] width 106 height 14
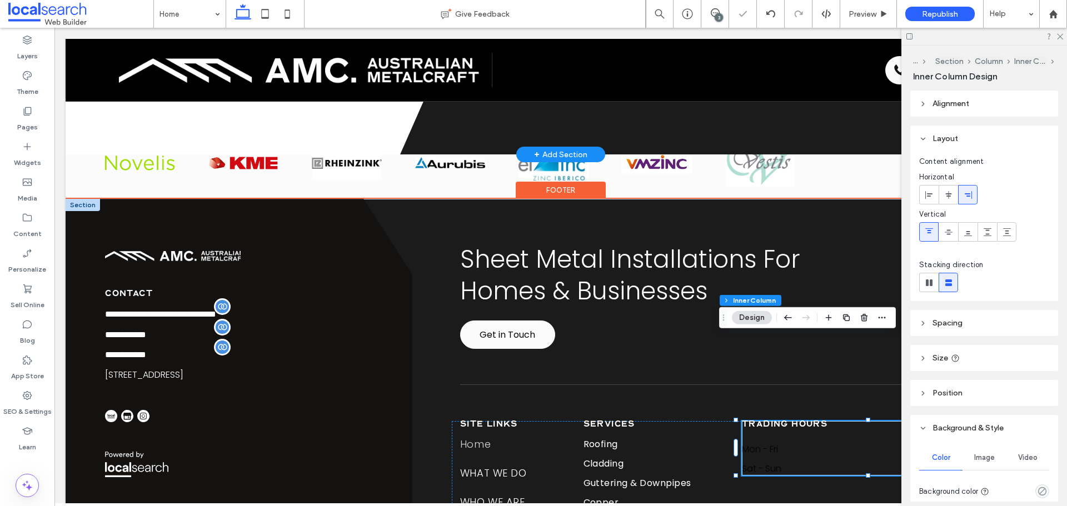
click at [760, 462] on dt "Sat - Sun" at bounding box center [795, 469] width 106 height 14
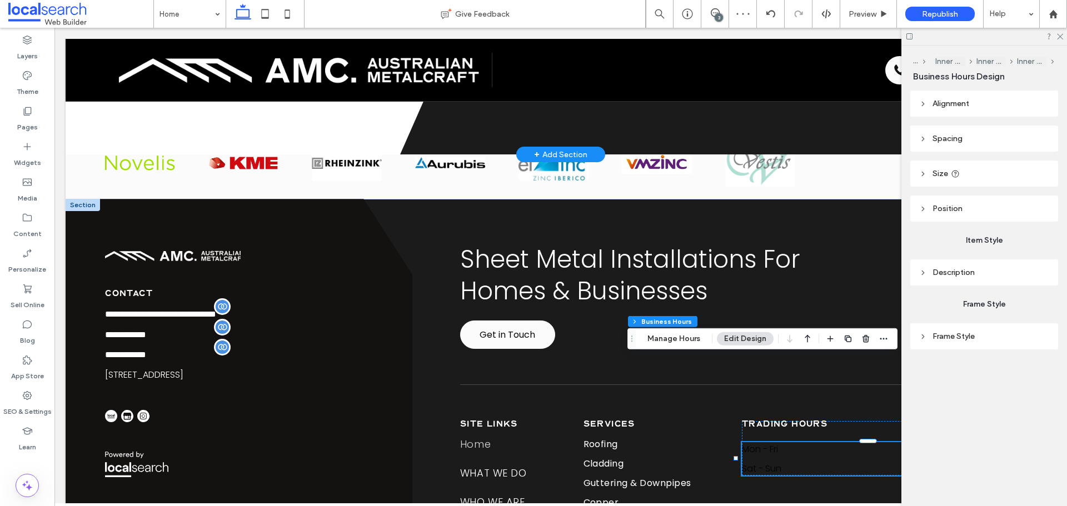
click at [983, 271] on header "Description" at bounding box center [984, 273] width 148 height 26
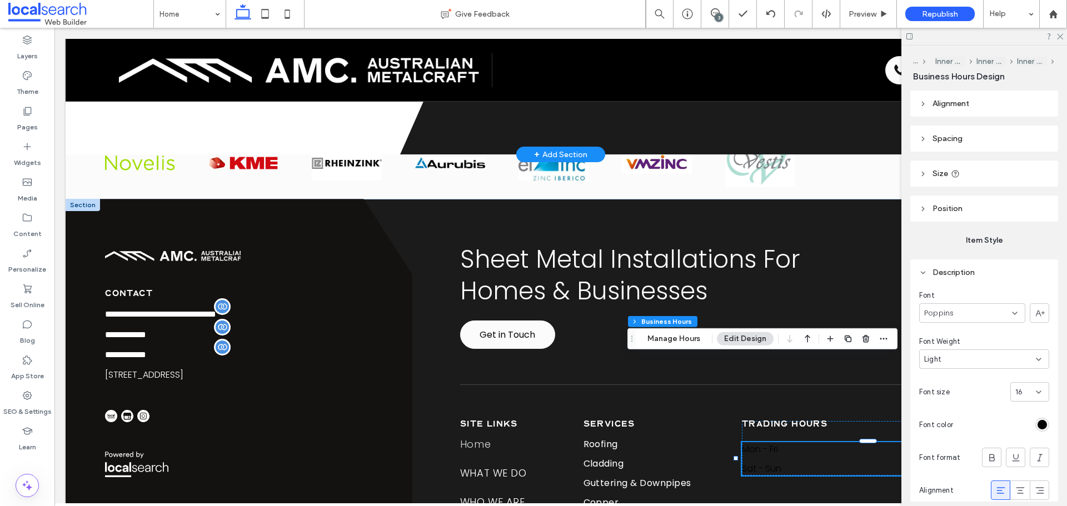
click at [1038, 423] on div "rgb(0, 0, 0)" at bounding box center [1042, 424] width 9 height 9
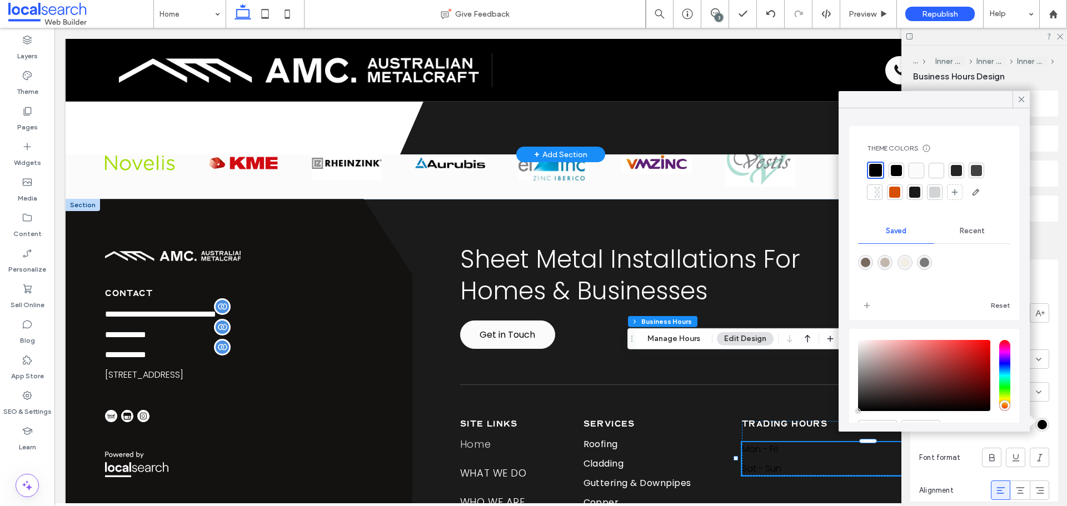
click at [937, 166] on div at bounding box center [936, 170] width 11 height 11
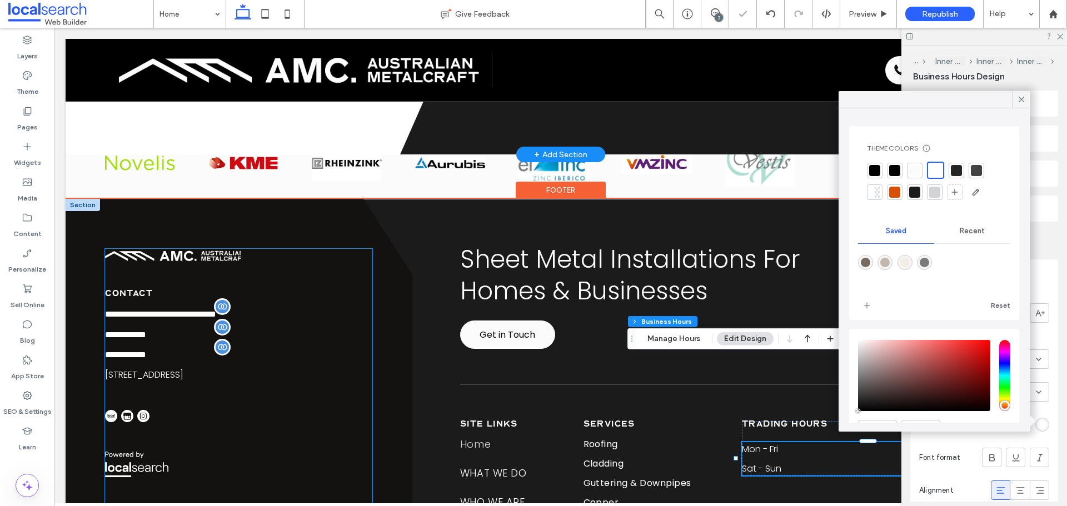
click at [346, 342] on div "**********" at bounding box center [238, 392] width 267 height 286
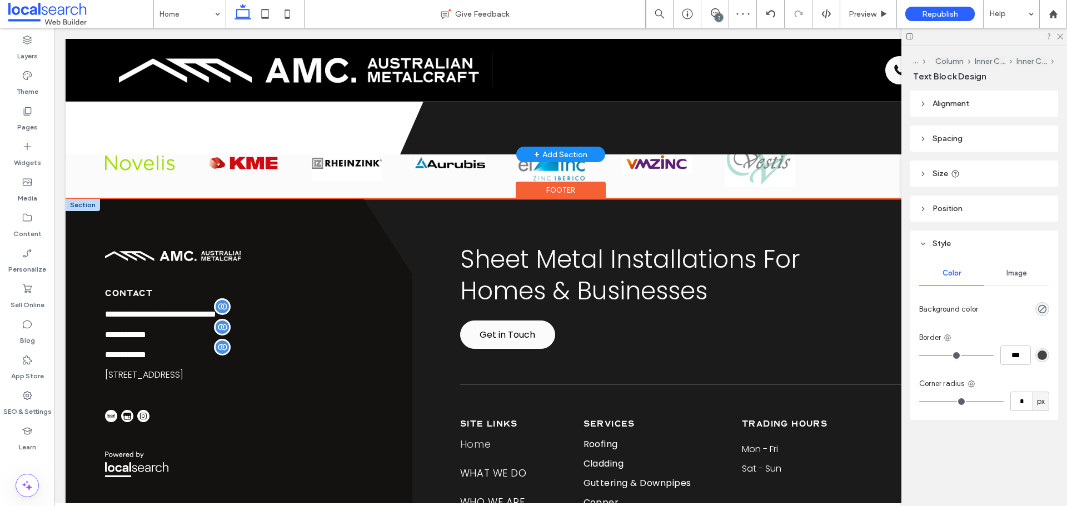
type input "*******"
type input "**"
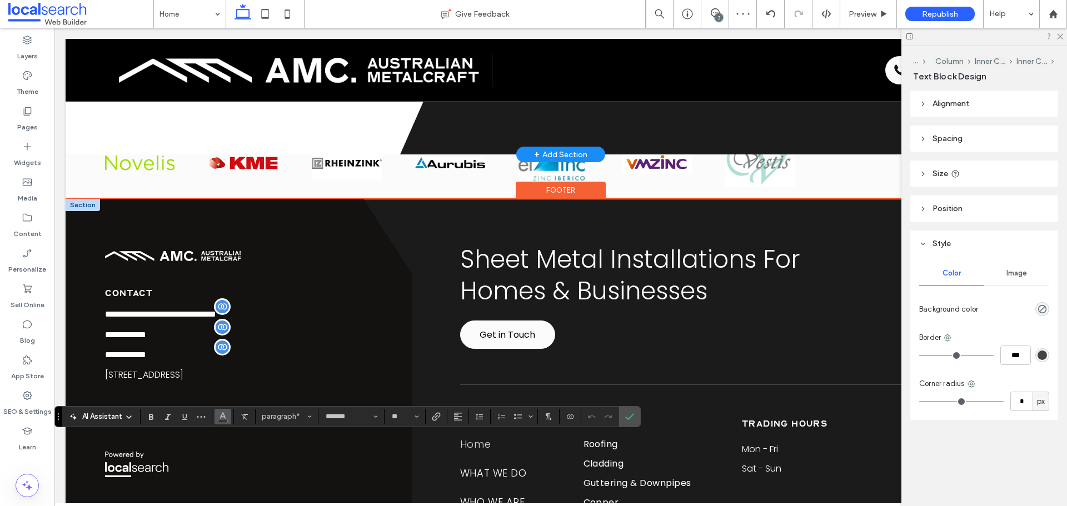
click at [218, 421] on span "Color" at bounding box center [222, 415] width 9 height 14
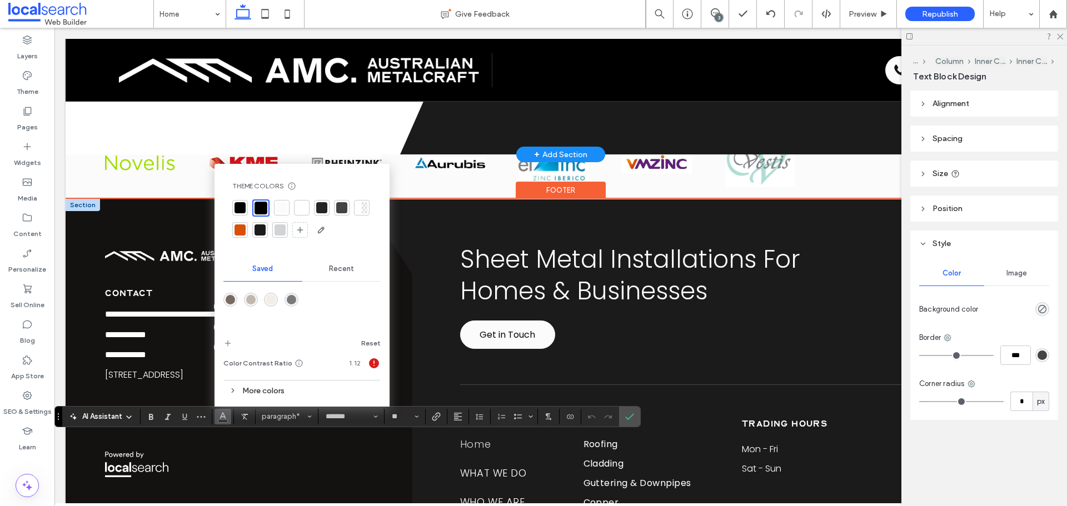
click at [301, 208] on div at bounding box center [301, 207] width 11 height 11
click at [631, 416] on icon "Confirm" at bounding box center [629, 416] width 9 height 9
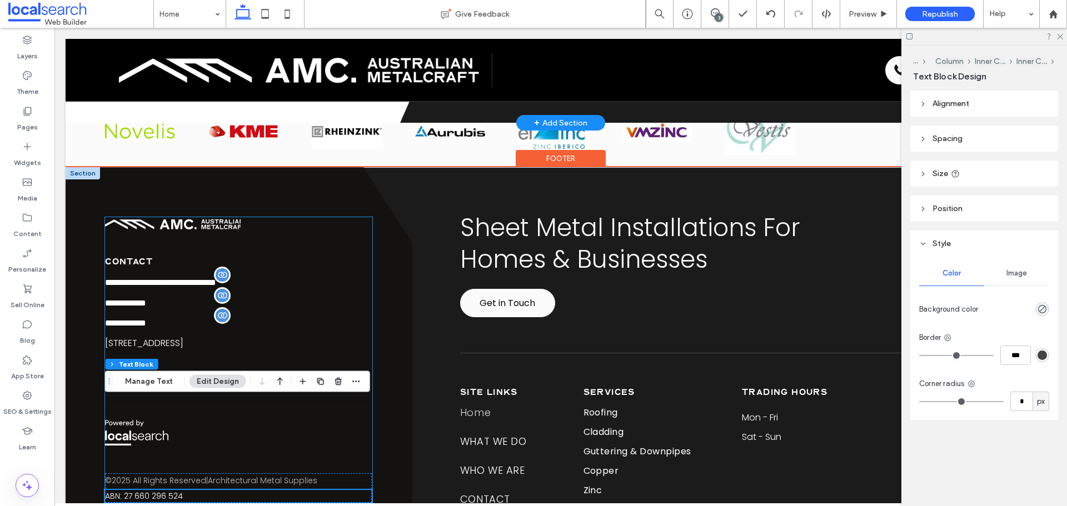
scroll to position [3124, 0]
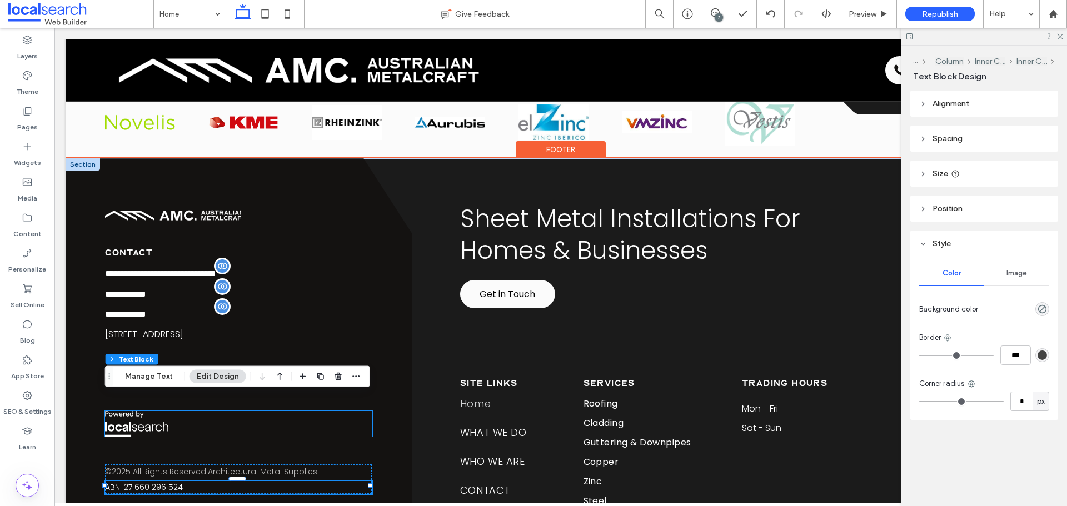
click at [281, 411] on div at bounding box center [238, 424] width 267 height 26
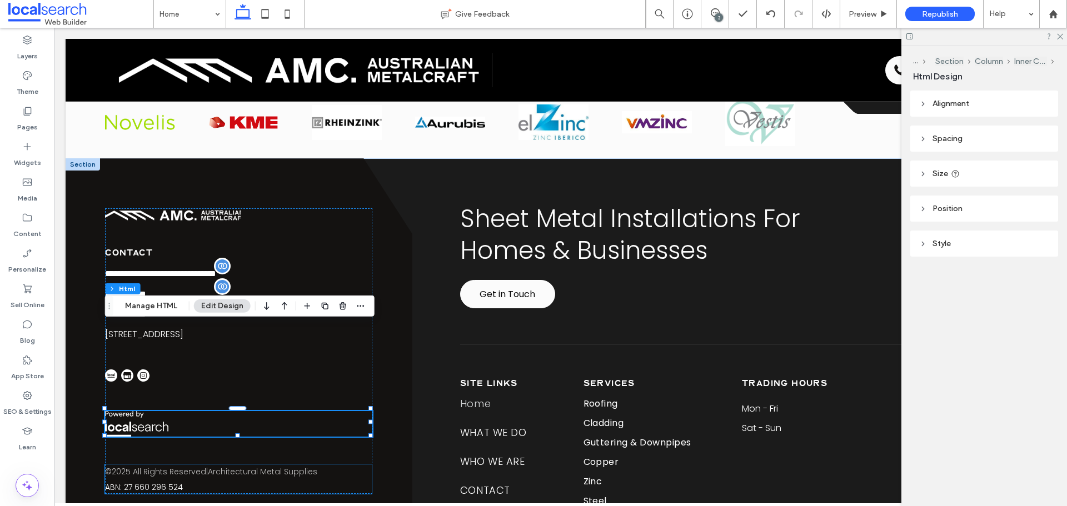
click at [238, 466] on span "Architectural Metal Supplies" at bounding box center [262, 471] width 109 height 11
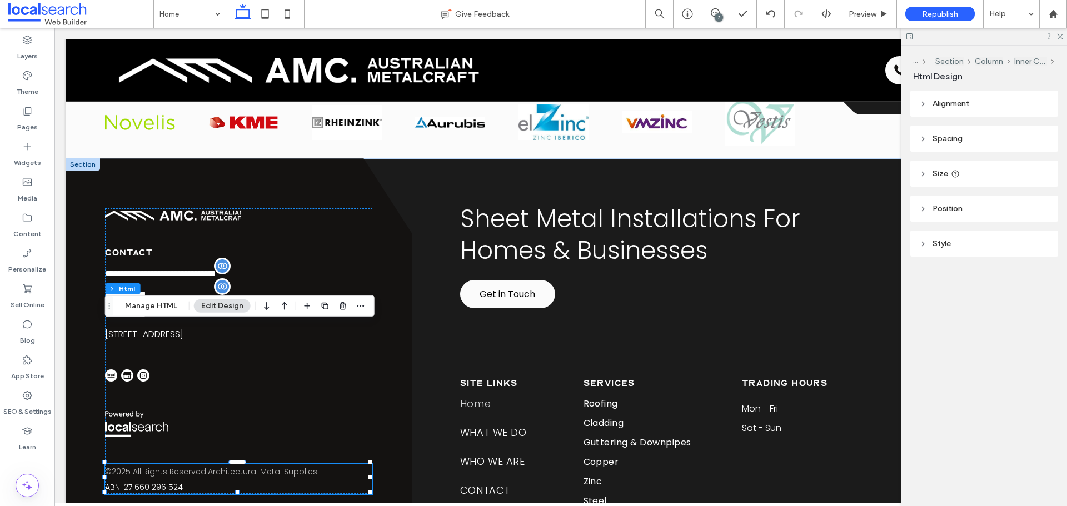
click at [238, 466] on span "Architectural Metal Supplies" at bounding box center [262, 471] width 109 height 11
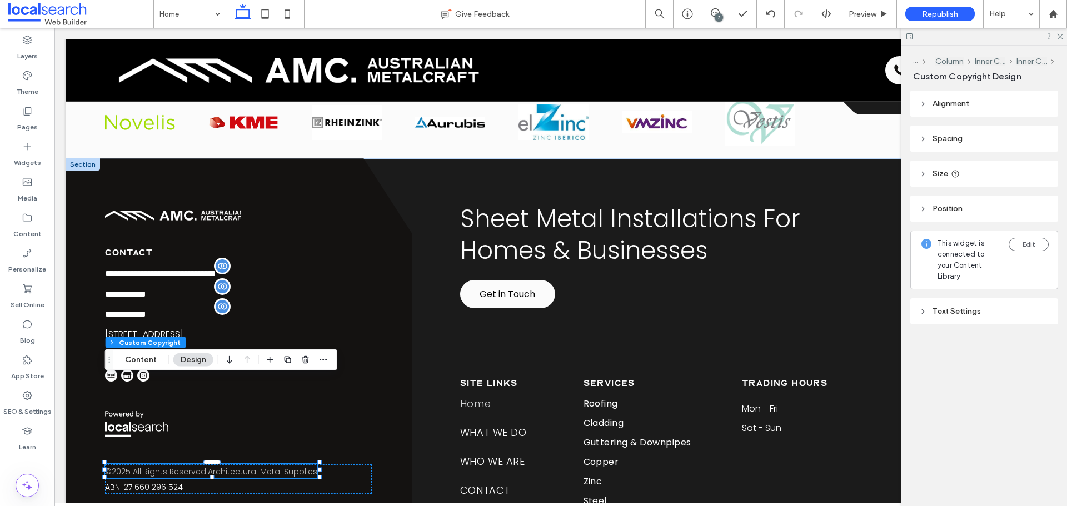
click at [971, 310] on div "Text Settings" at bounding box center [984, 311] width 148 height 26
click at [983, 307] on div "Text Settings" at bounding box center [984, 311] width 130 height 9
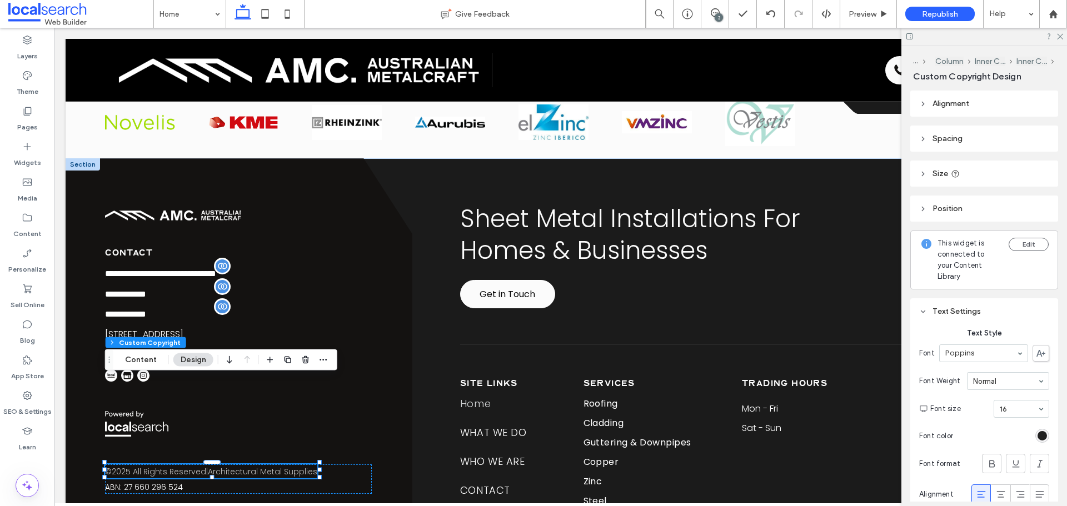
click at [1038, 435] on div "rgb(0, 0, 0)" at bounding box center [1042, 435] width 9 height 9
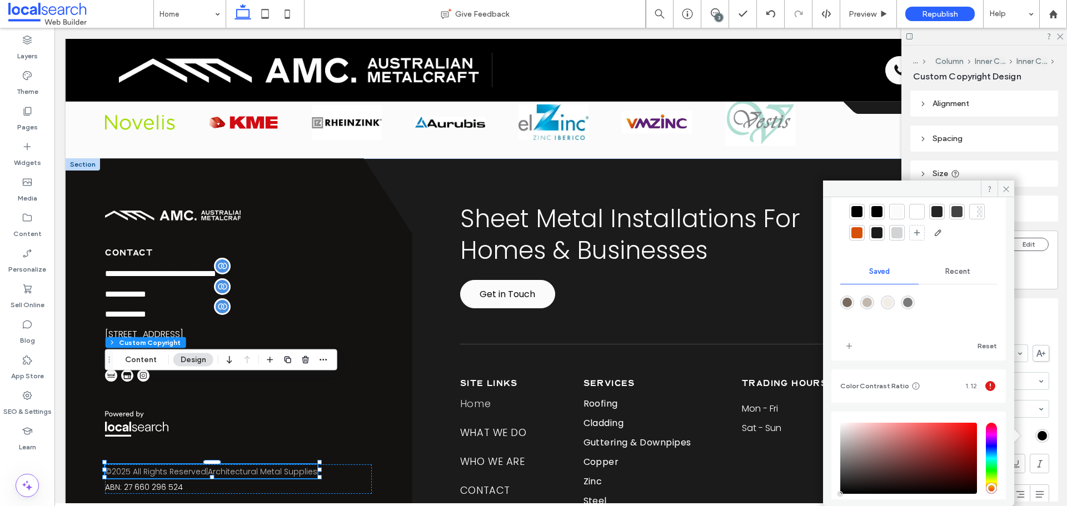
scroll to position [0, 0]
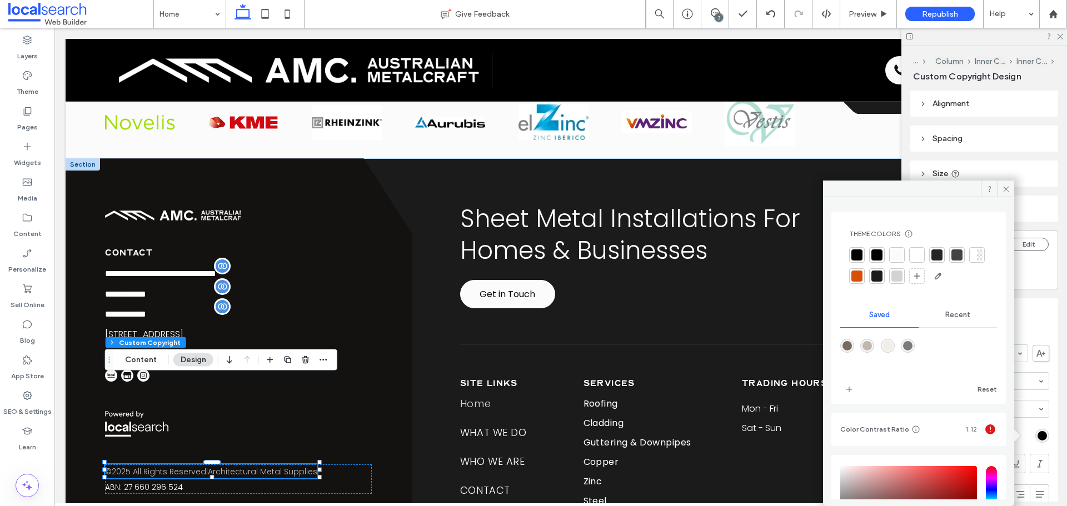
click at [894, 250] on div at bounding box center [896, 255] width 11 height 11
click at [183, 481] on p "ABN: 27 660 296 524" at bounding box center [238, 487] width 267 height 12
click at [183, 481] on div "ABN: 27 660 296 524" at bounding box center [238, 487] width 267 height 12
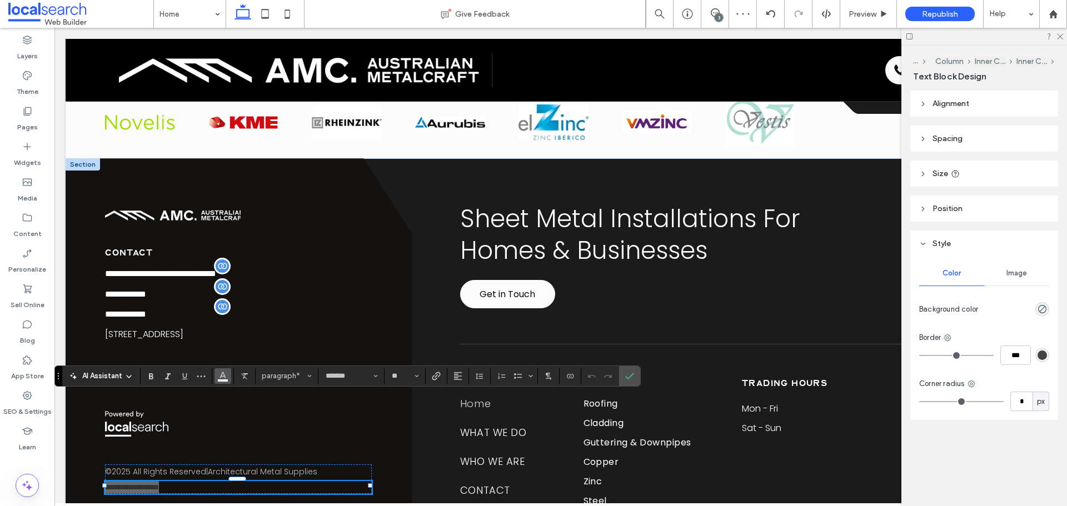
click at [220, 377] on use "Color" at bounding box center [223, 375] width 6 height 6
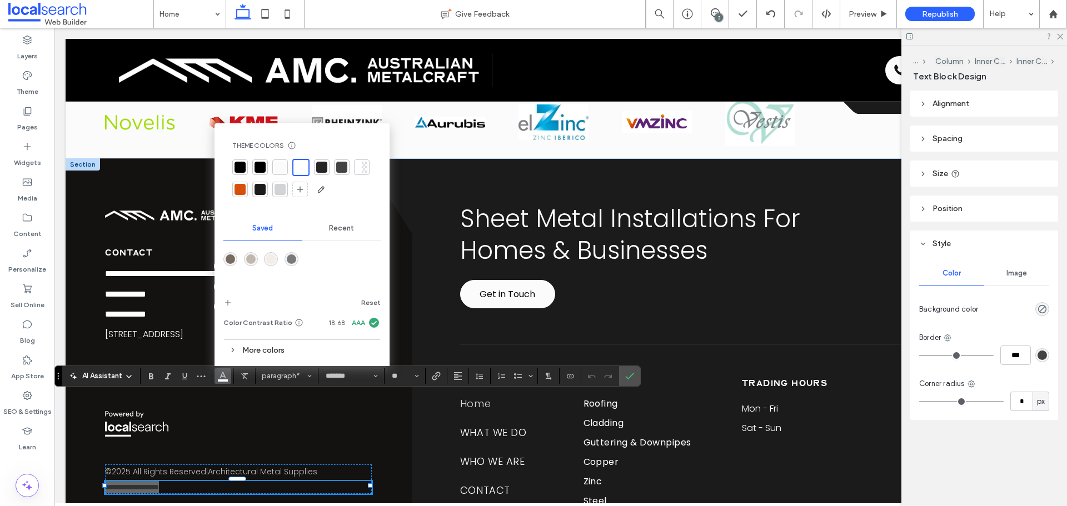
click at [281, 167] on div at bounding box center [280, 167] width 11 height 11
click at [631, 376] on use "Confirm" at bounding box center [630, 376] width 9 height 7
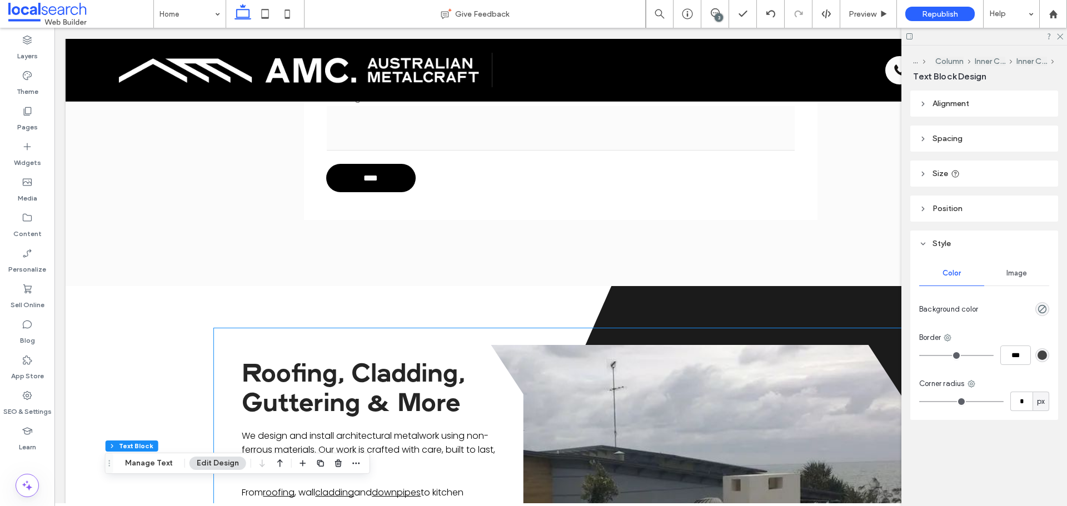
scroll to position [2457, 0]
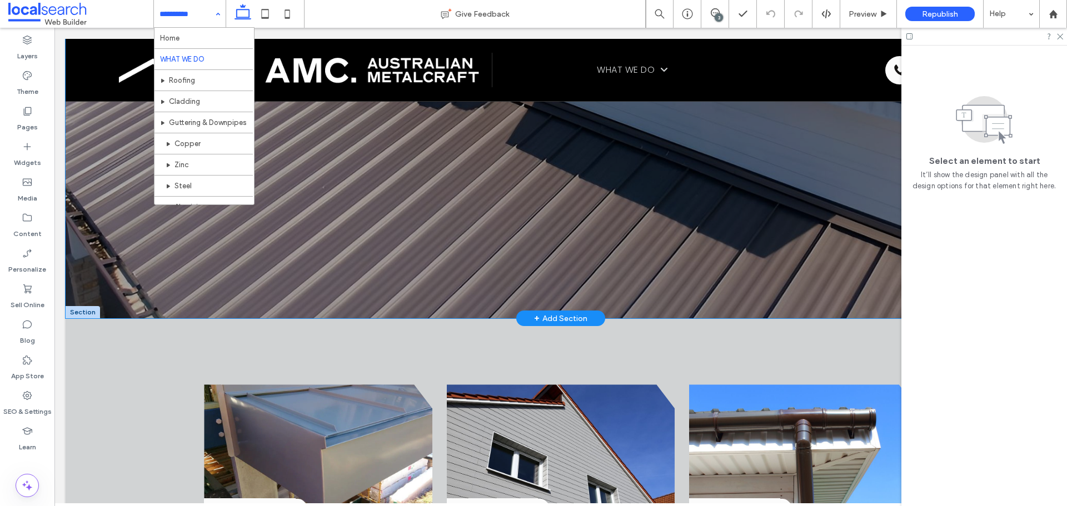
scroll to position [445, 0]
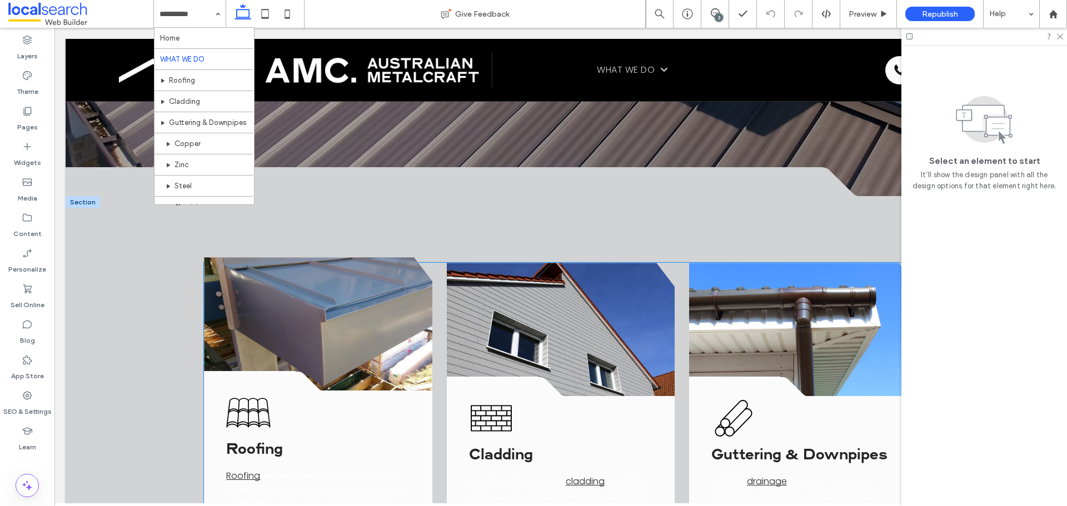
scroll to position [611, 0]
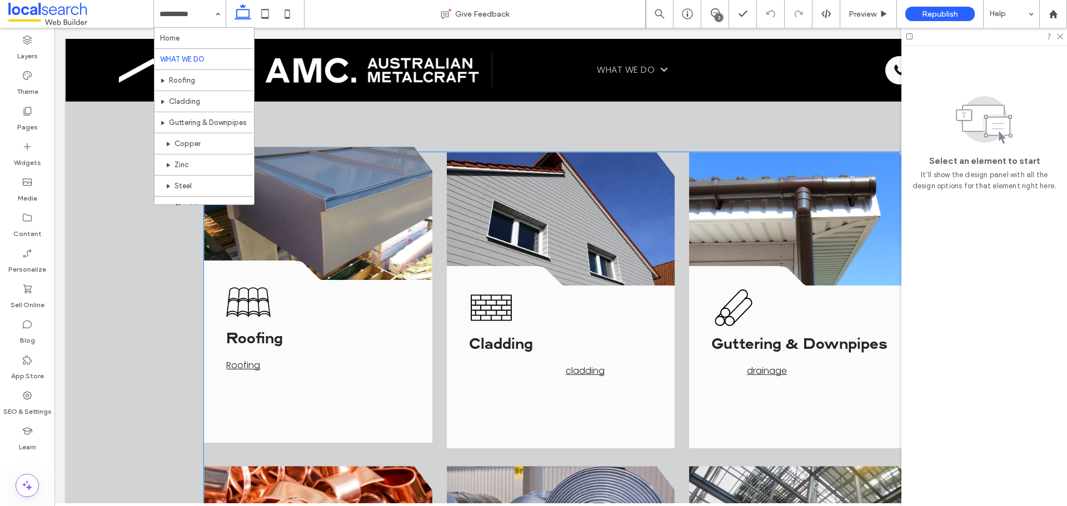
click at [332, 382] on span "solutions designed for strength, weather resistance and visual impact. We work …" at bounding box center [316, 387] width 181 height 56
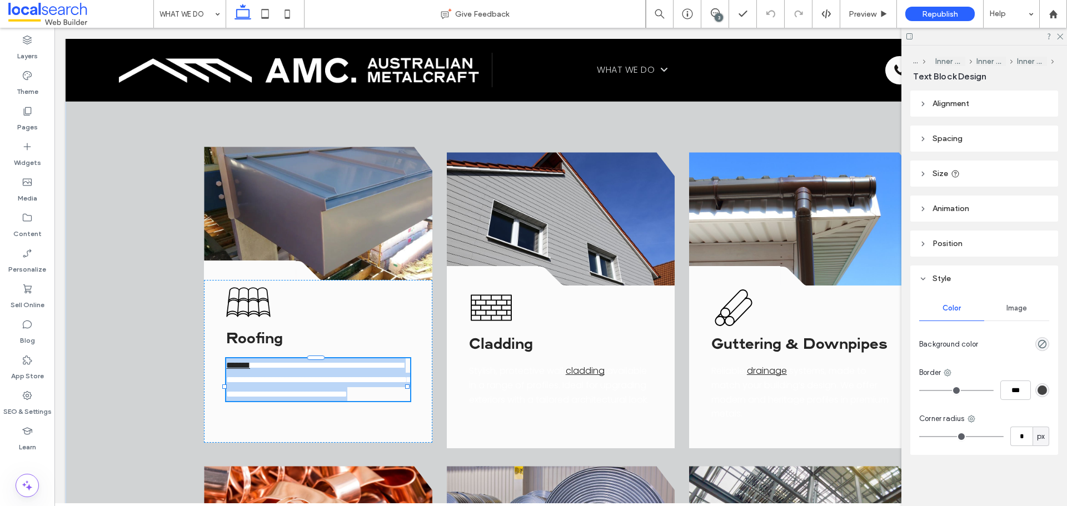
type input "*******"
type input "**"
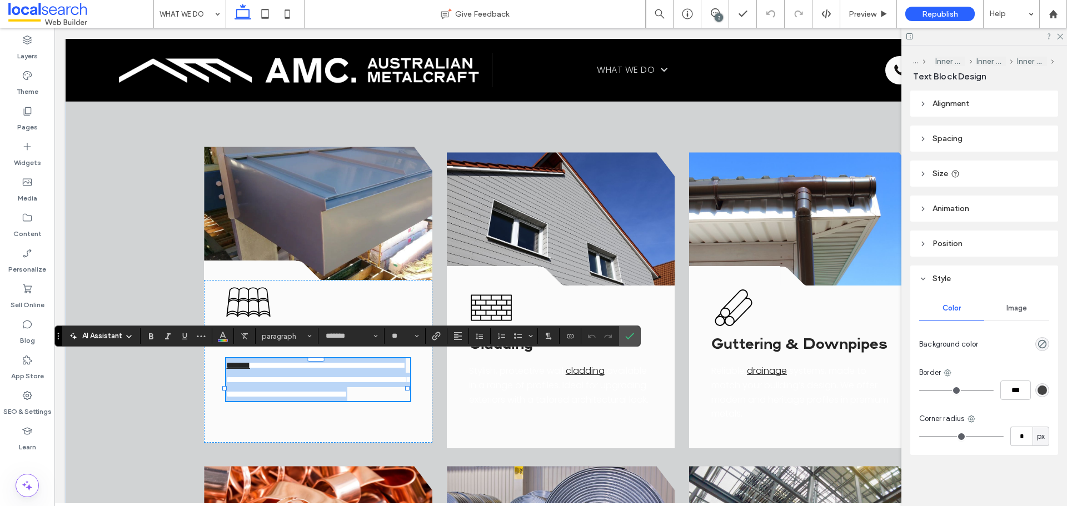
click at [338, 398] on span "**********" at bounding box center [318, 379] width 184 height 37
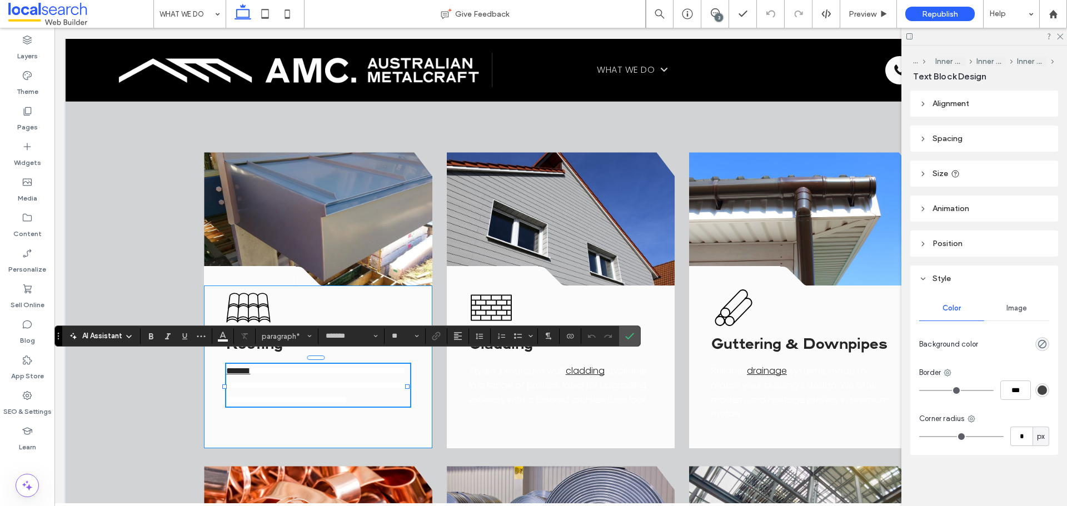
click at [375, 415] on div at bounding box center [316, 415] width 182 height 1
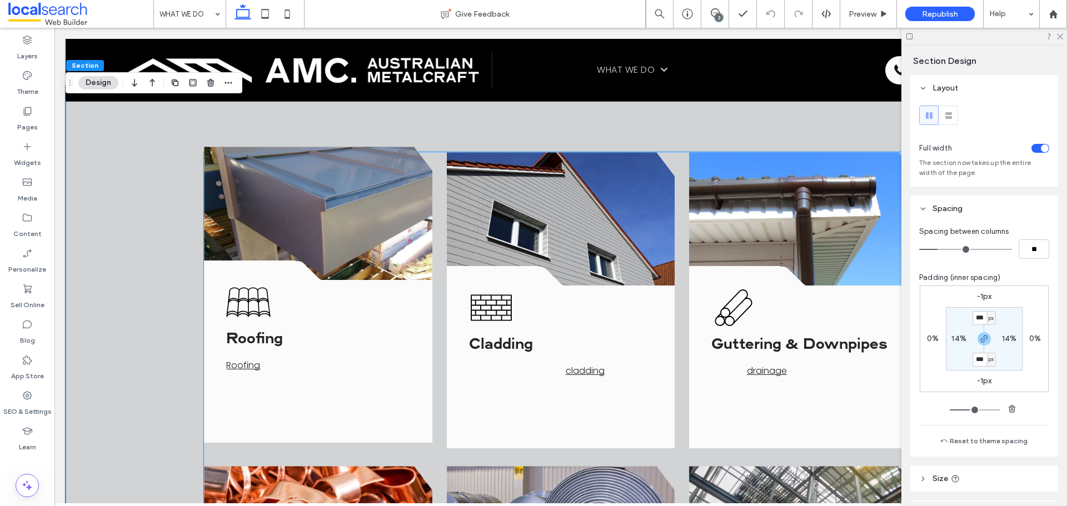
click at [373, 411] on p "Roofing solutions designed for strength, weather resistance and visual impact. …" at bounding box center [318, 386] width 184 height 57
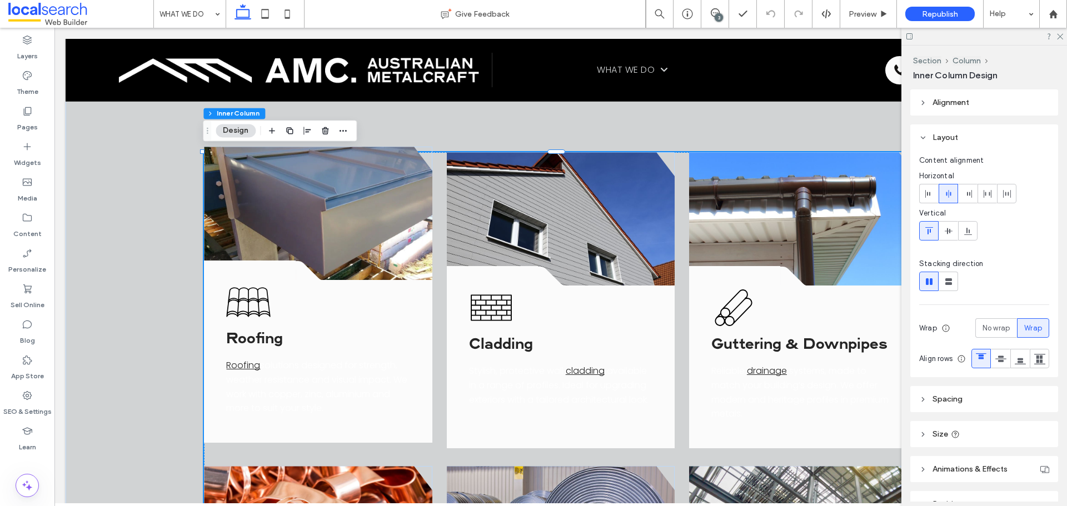
click at [370, 400] on p "Roofing solutions designed for strength, weather resistance and visual impact. …" at bounding box center [318, 386] width 184 height 57
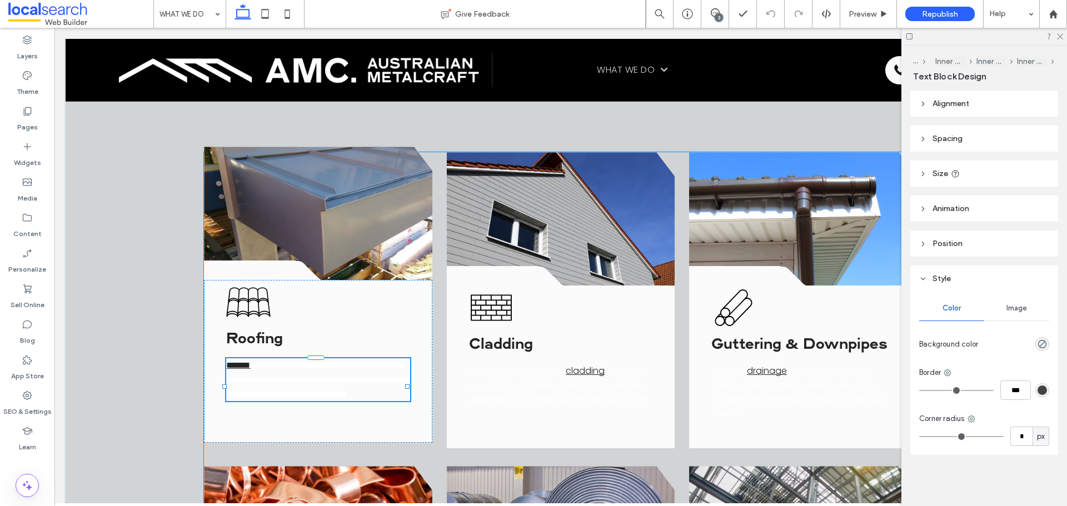
type input "*******"
type input "**"
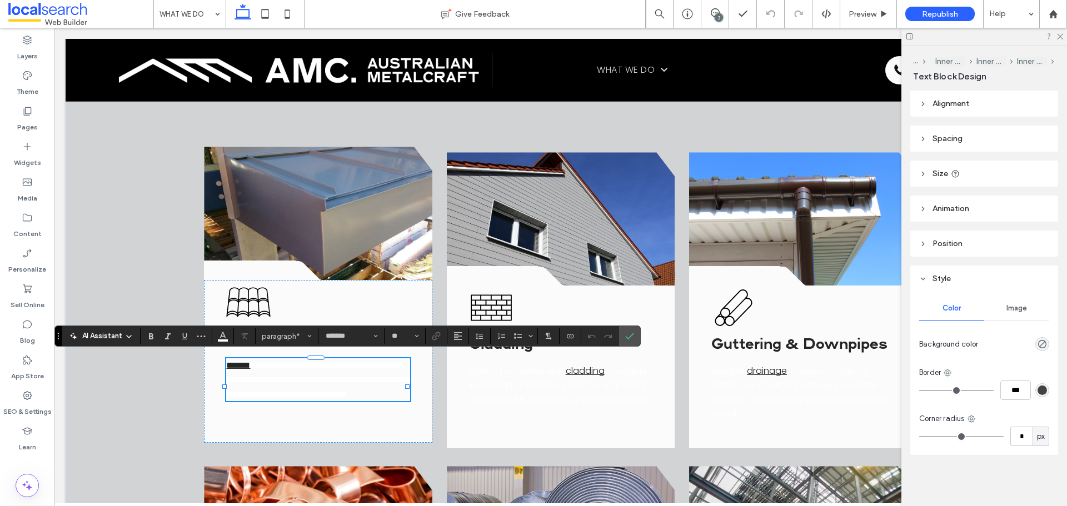
click at [368, 400] on p "**********" at bounding box center [318, 379] width 184 height 43
drag, startPoint x: 362, startPoint y: 401, endPoint x: 356, endPoint y: 403, distance: 6.7
click at [358, 401] on p "**********" at bounding box center [318, 379] width 184 height 43
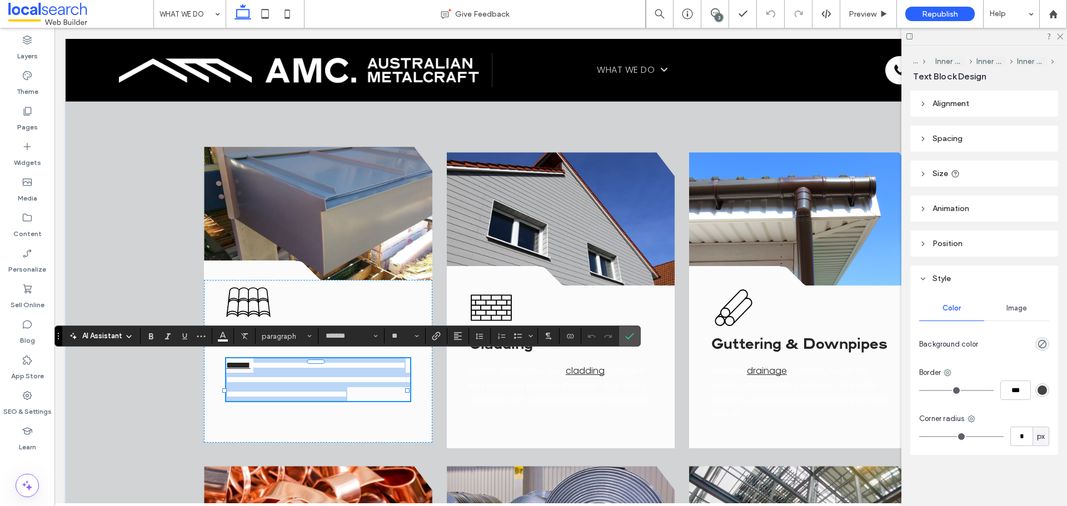
drag, startPoint x: 352, startPoint y: 405, endPoint x: 293, endPoint y: 373, distance: 66.4
click at [262, 360] on p "**********" at bounding box center [318, 379] width 184 height 43
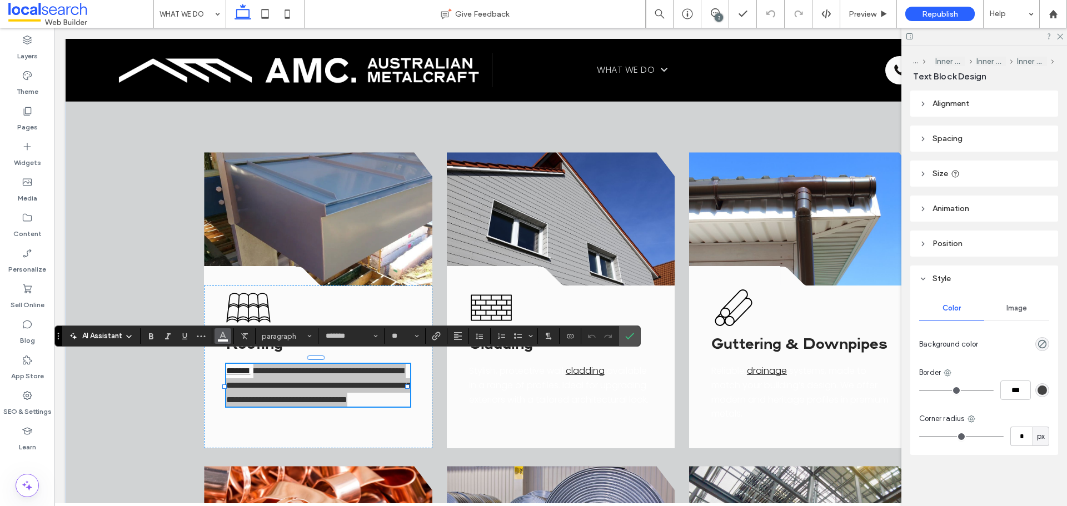
click at [217, 338] on button "Color" at bounding box center [223, 336] width 17 height 16
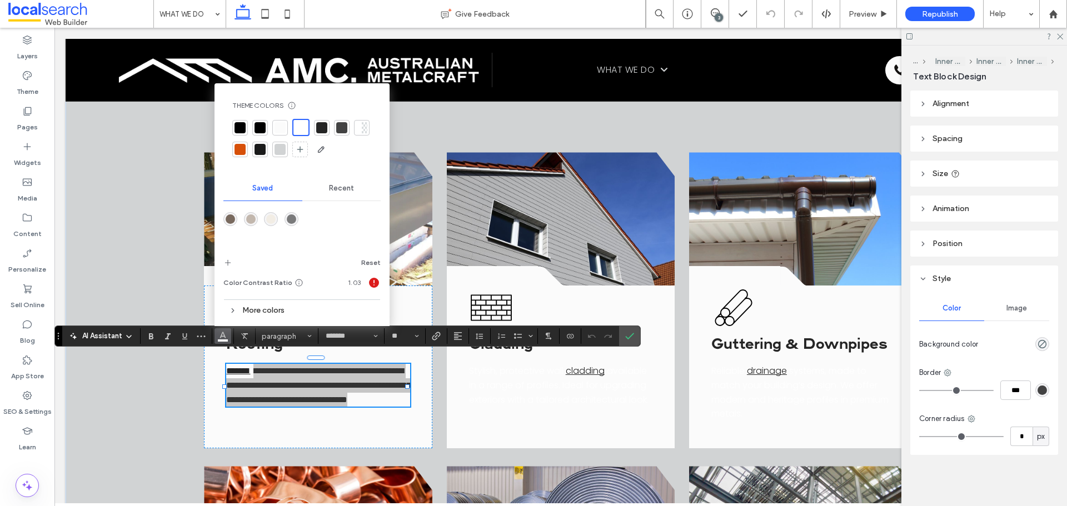
click at [263, 130] on div at bounding box center [260, 127] width 11 height 11
click at [629, 340] on icon "Confirm" at bounding box center [629, 336] width 9 height 9
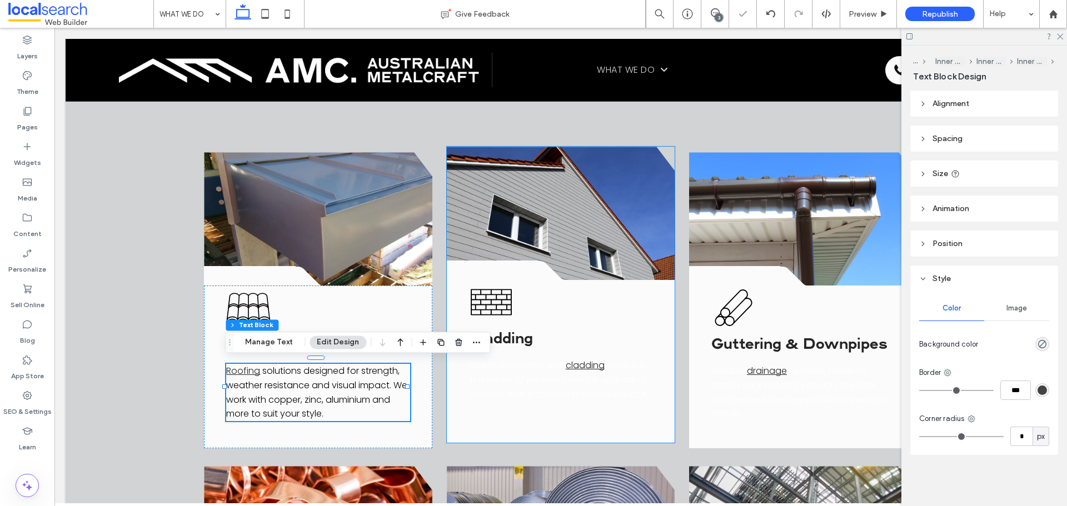
click at [506, 378] on span "available in a range of profiles. Ideal for upgrading exteriors with a tailored…" at bounding box center [558, 379] width 179 height 41
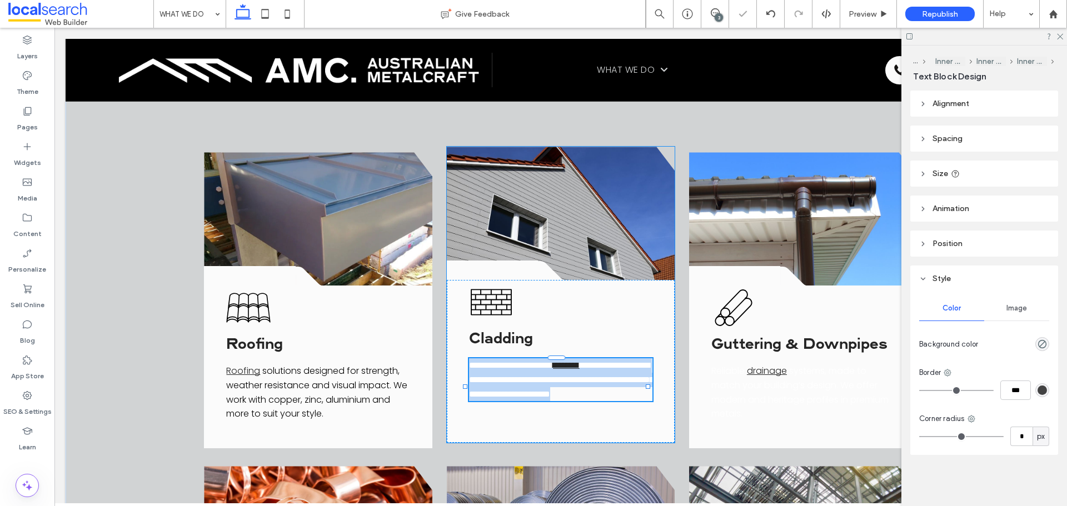
type input "*******"
type input "**"
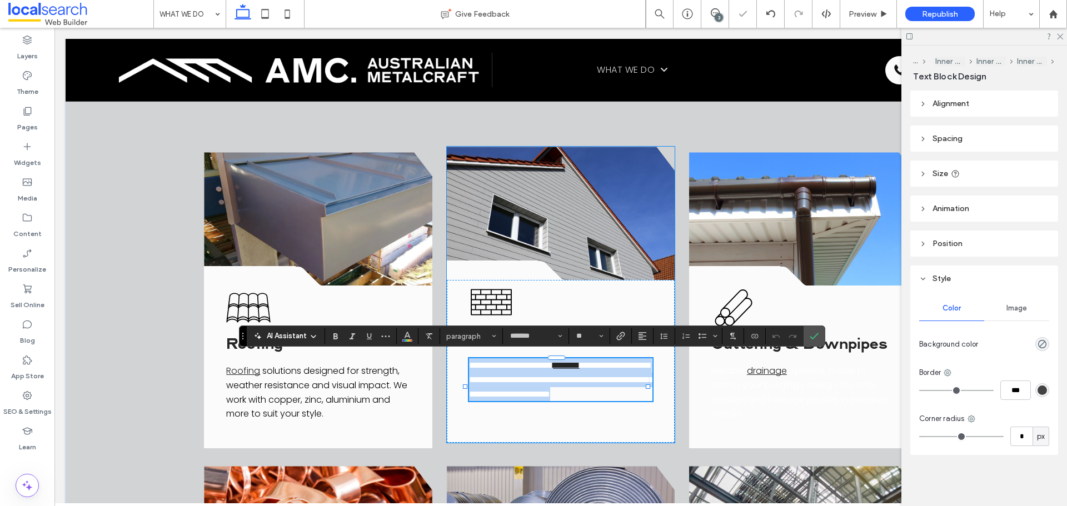
click at [568, 390] on span "**********" at bounding box center [561, 379] width 184 height 37
drag, startPoint x: 517, startPoint y: 407, endPoint x: 606, endPoint y: 357, distance: 101.5
click at [606, 358] on p "**********" at bounding box center [561, 379] width 184 height 43
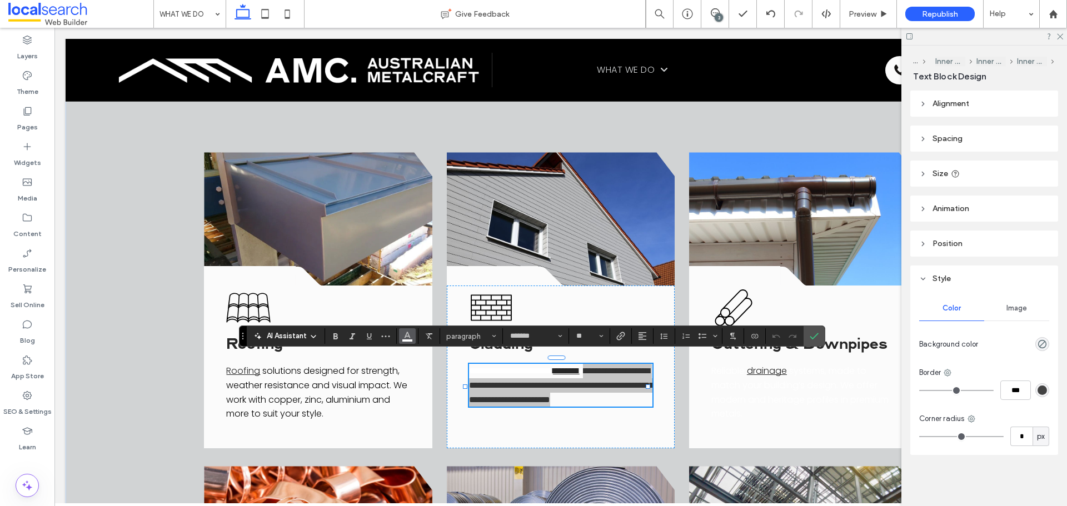
click at [405, 335] on icon "Color" at bounding box center [407, 335] width 9 height 9
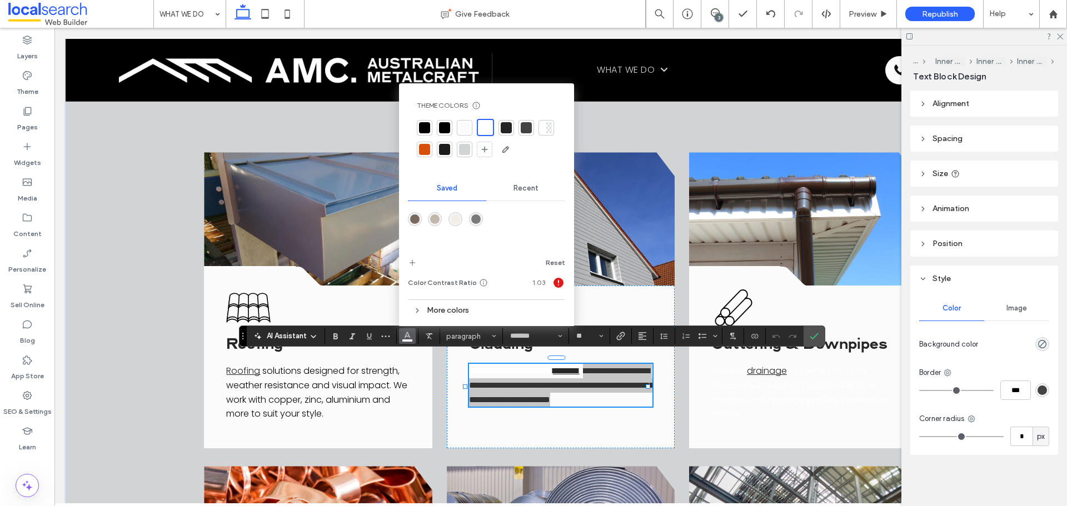
click at [448, 127] on div at bounding box center [444, 127] width 11 height 11
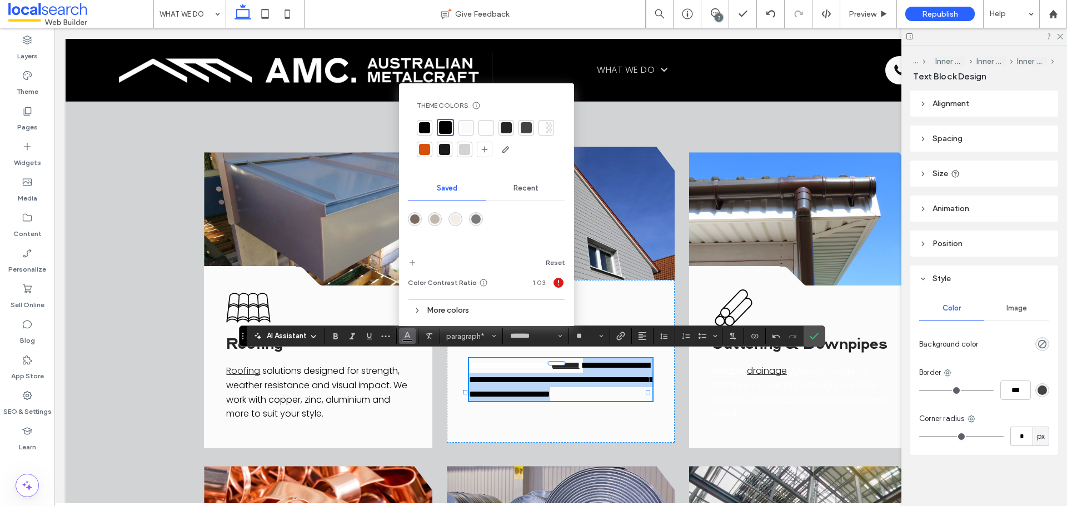
click at [506, 381] on span "**********" at bounding box center [561, 379] width 184 height 37
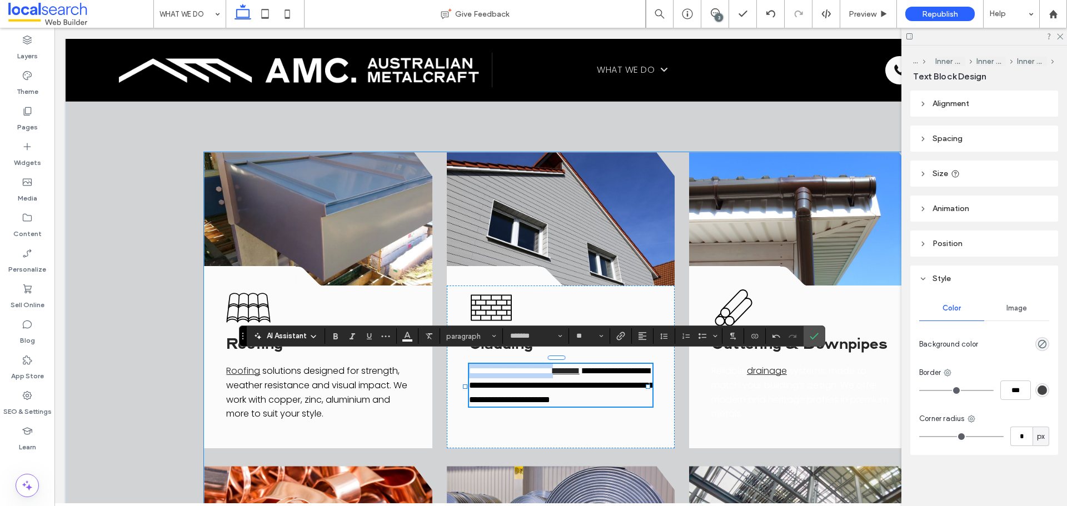
drag, startPoint x: 564, startPoint y: 362, endPoint x: 433, endPoint y: 358, distance: 130.7
click at [412, 337] on button "Color" at bounding box center [407, 336] width 17 height 16
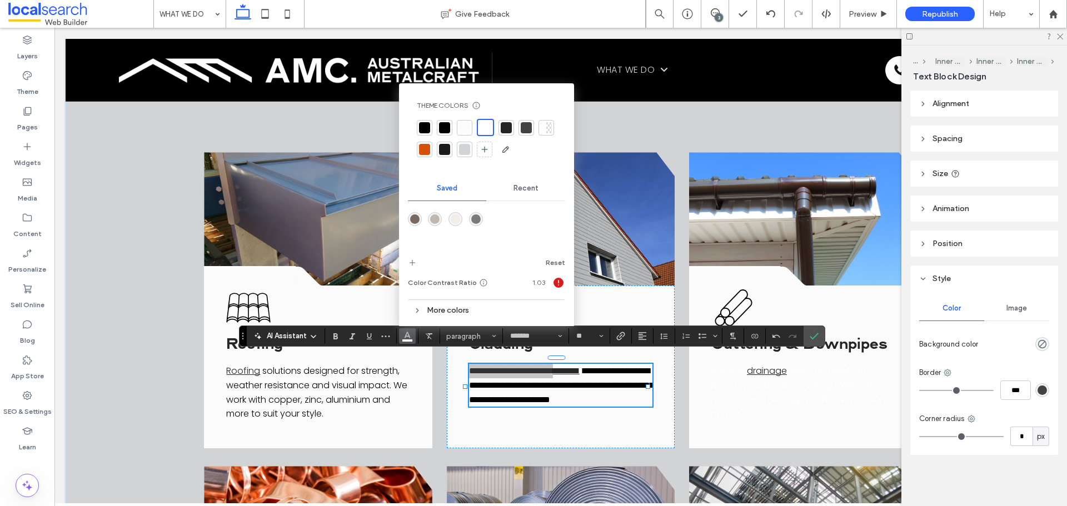
click at [446, 131] on div at bounding box center [444, 127] width 11 height 11
click at [804, 332] on section at bounding box center [814, 336] width 21 height 20
click at [811, 333] on icon "Confirm" at bounding box center [814, 336] width 9 height 9
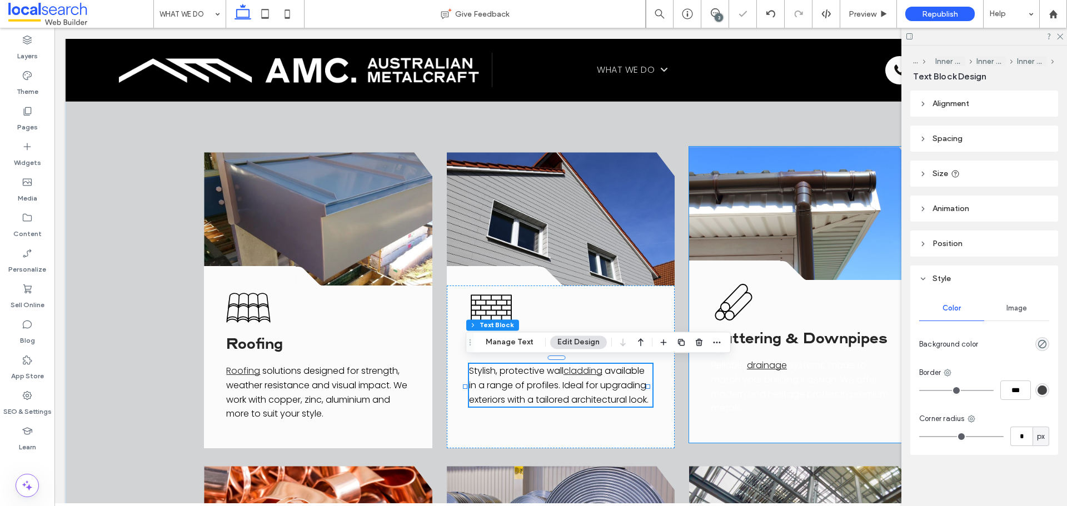
click at [749, 393] on span "systems, made to match your building’s design. We offer modern and heritage pro…" at bounding box center [799, 387] width 177 height 56
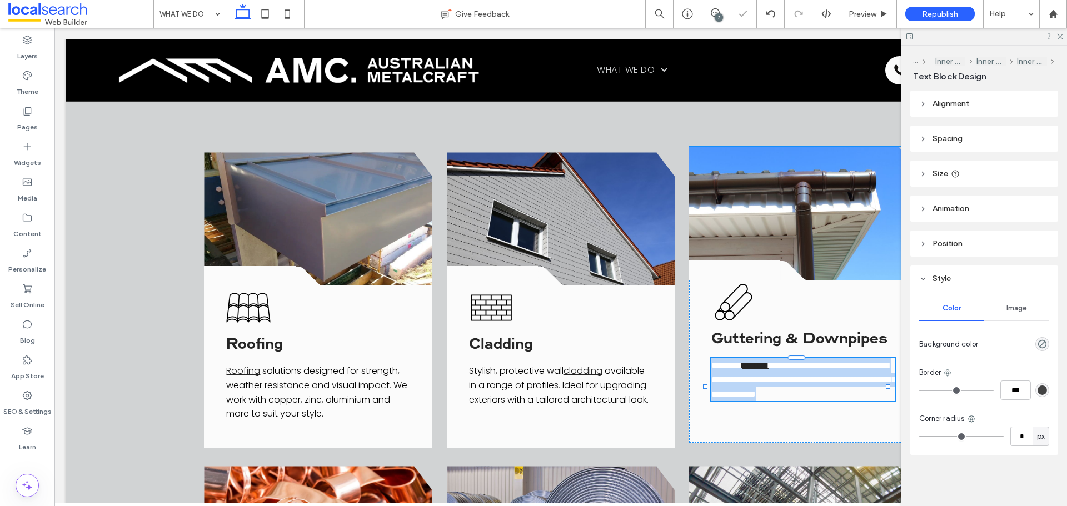
type input "*******"
type input "**"
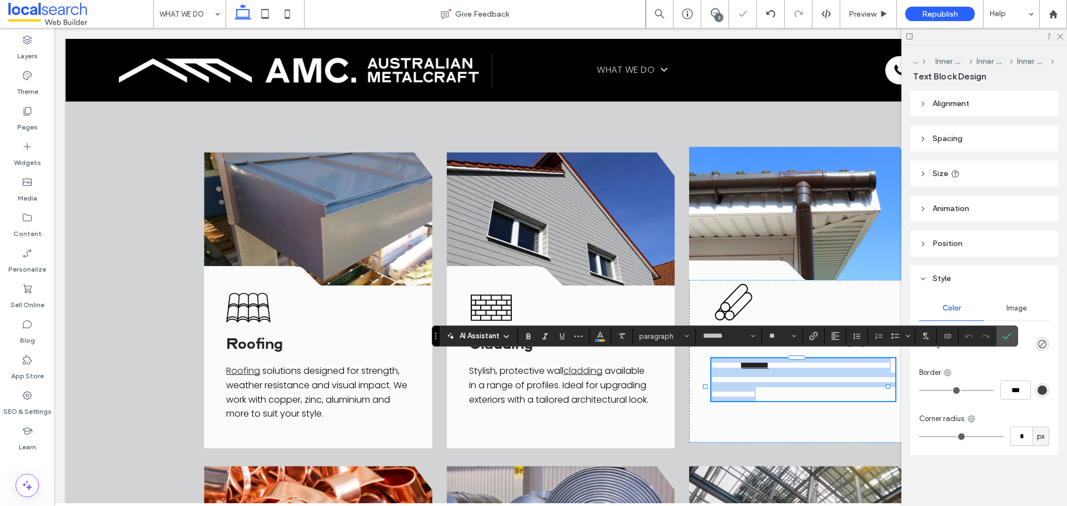
click at [730, 361] on span "********" at bounding box center [726, 365] width 31 height 8
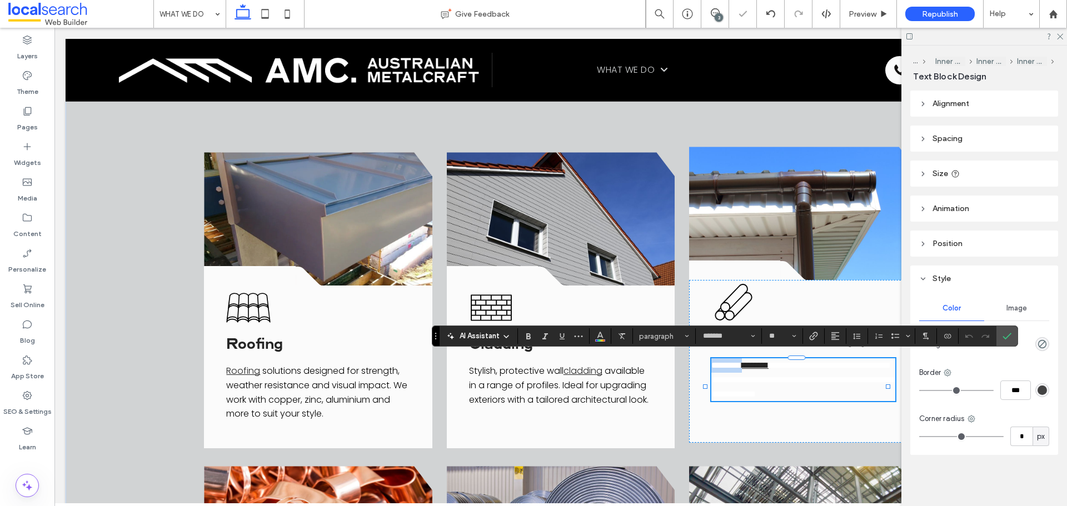
click at [730, 361] on span "********" at bounding box center [726, 365] width 31 height 8
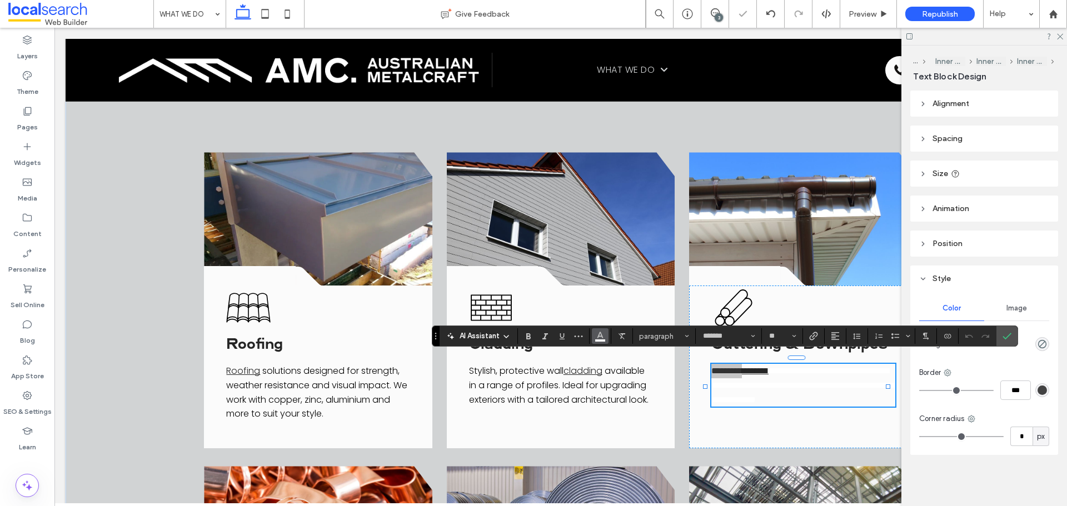
click at [599, 336] on use "Color" at bounding box center [600, 335] width 6 height 6
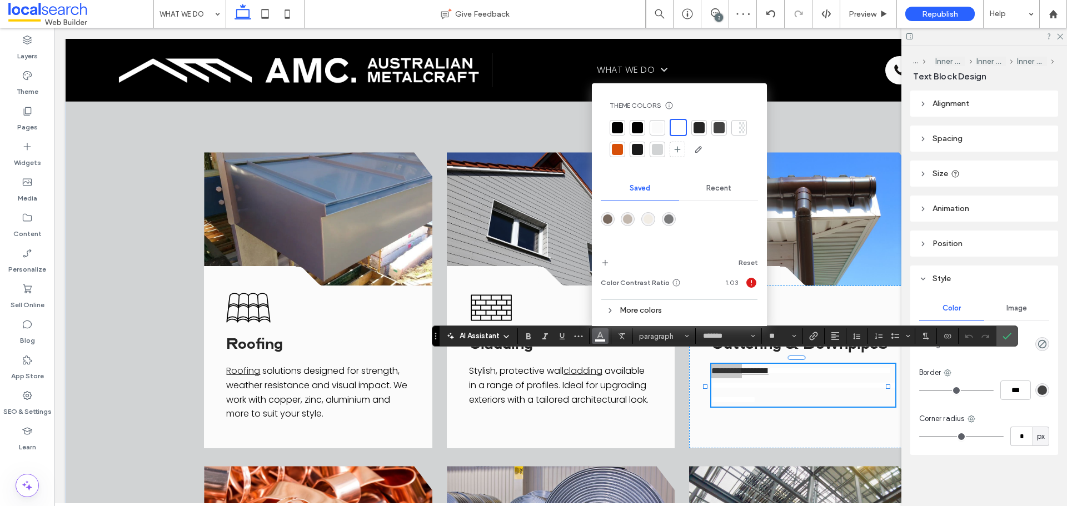
click at [634, 127] on div at bounding box center [637, 127] width 11 height 11
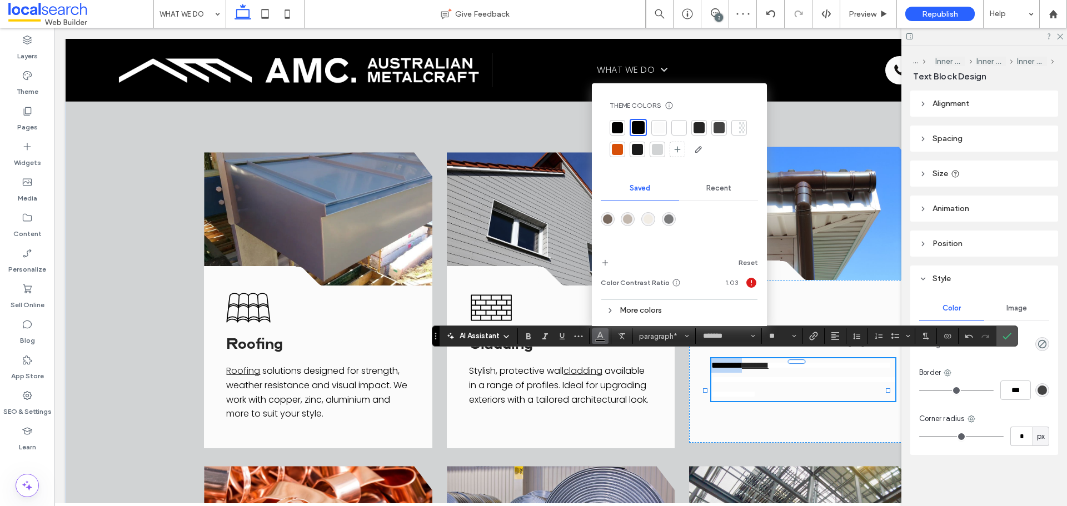
click at [810, 400] on p "**********" at bounding box center [803, 379] width 184 height 43
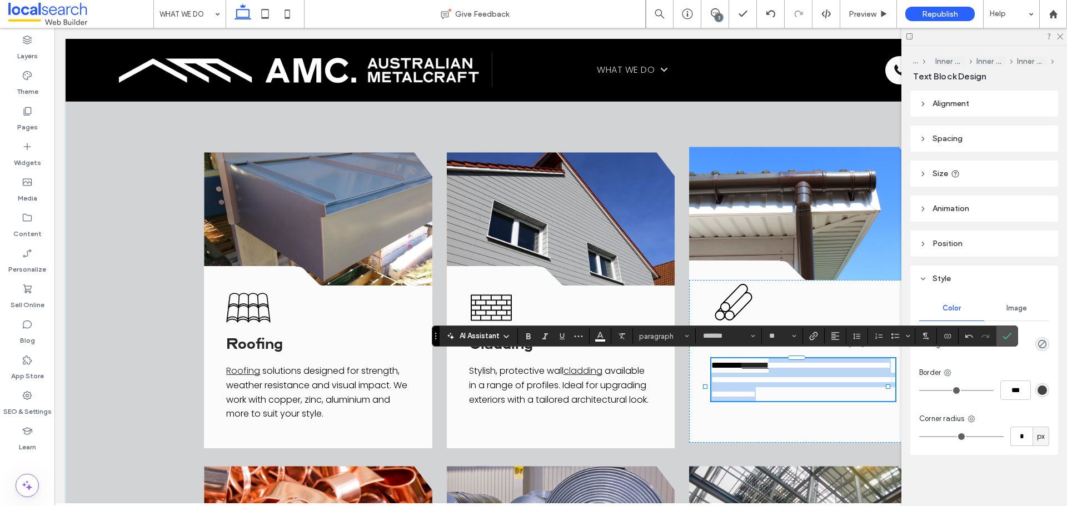
drag, startPoint x: 784, startPoint y: 361, endPoint x: 826, endPoint y: 410, distance: 64.3
click at [826, 401] on p "**********" at bounding box center [803, 379] width 184 height 43
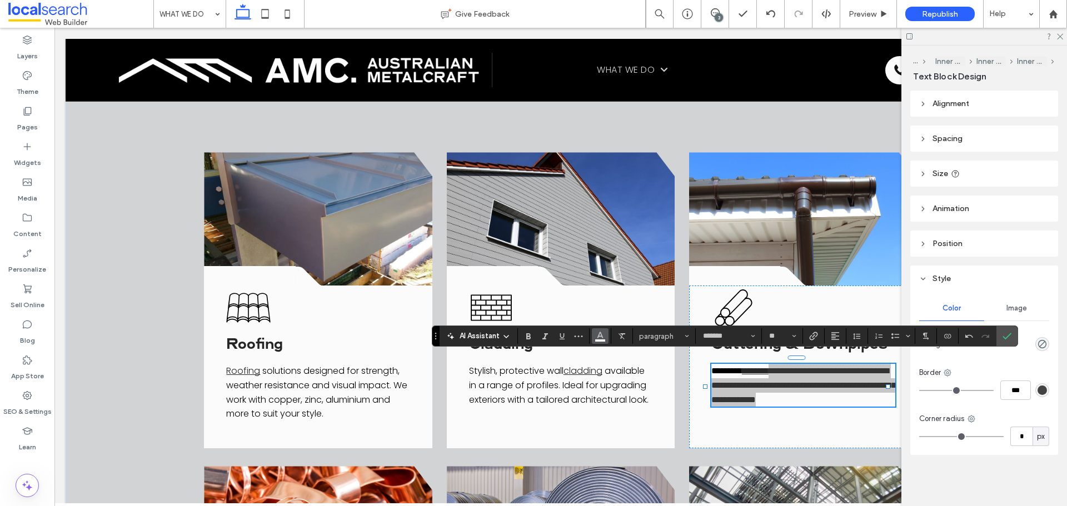
drag, startPoint x: 603, startPoint y: 336, endPoint x: 551, endPoint y: 197, distance: 148.2
click at [603, 336] on icon "Color" at bounding box center [600, 335] width 9 height 9
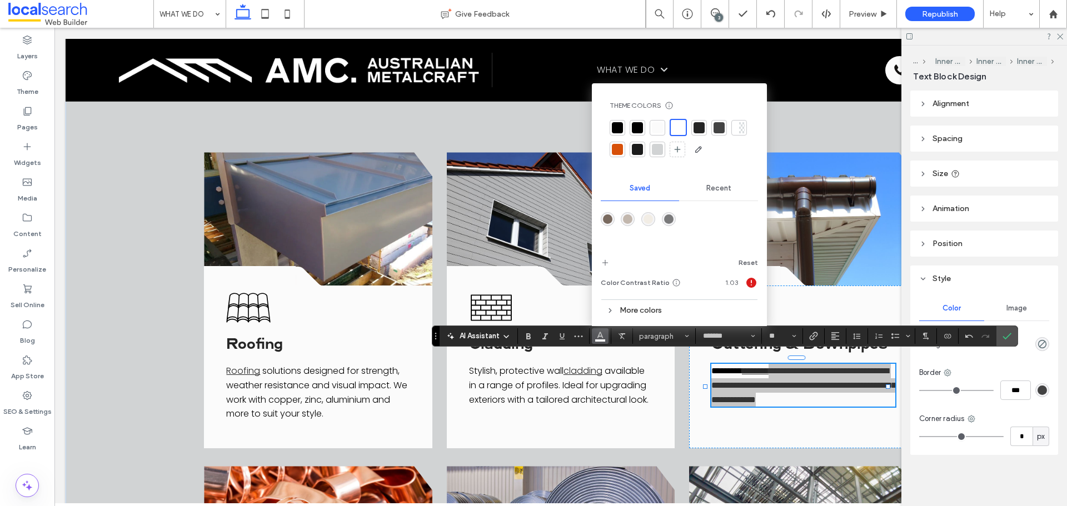
click at [639, 132] on div at bounding box center [637, 127] width 11 height 11
click at [1003, 331] on span "Confirm" at bounding box center [1005, 336] width 5 height 20
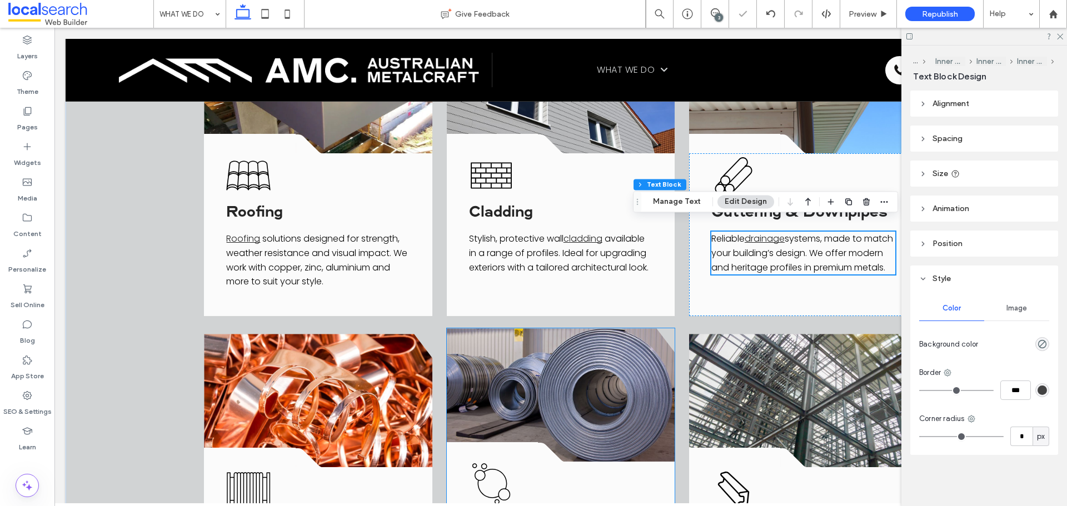
scroll to position [778, 0]
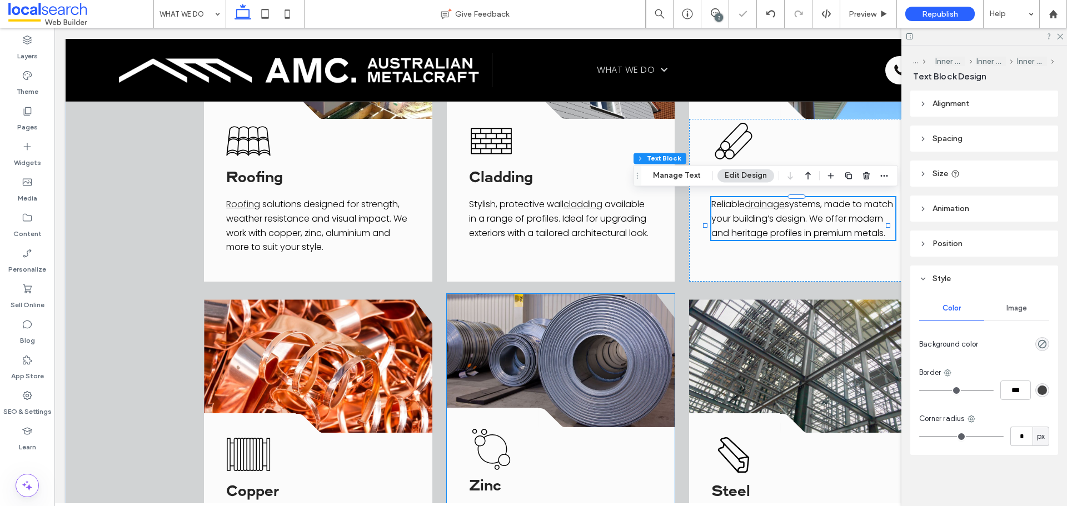
click at [598, 298] on link at bounding box center [561, 360] width 228 height 133
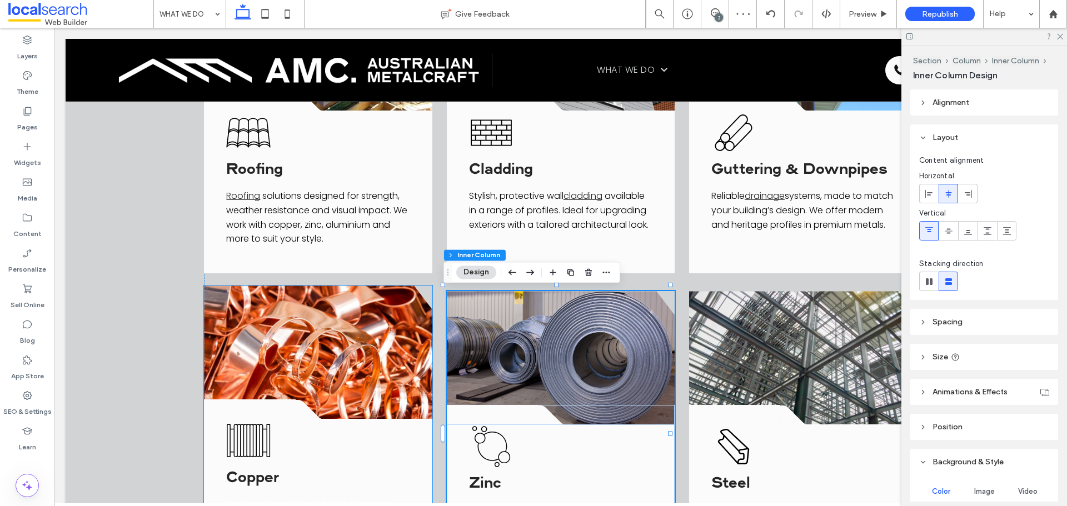
scroll to position [945, 0]
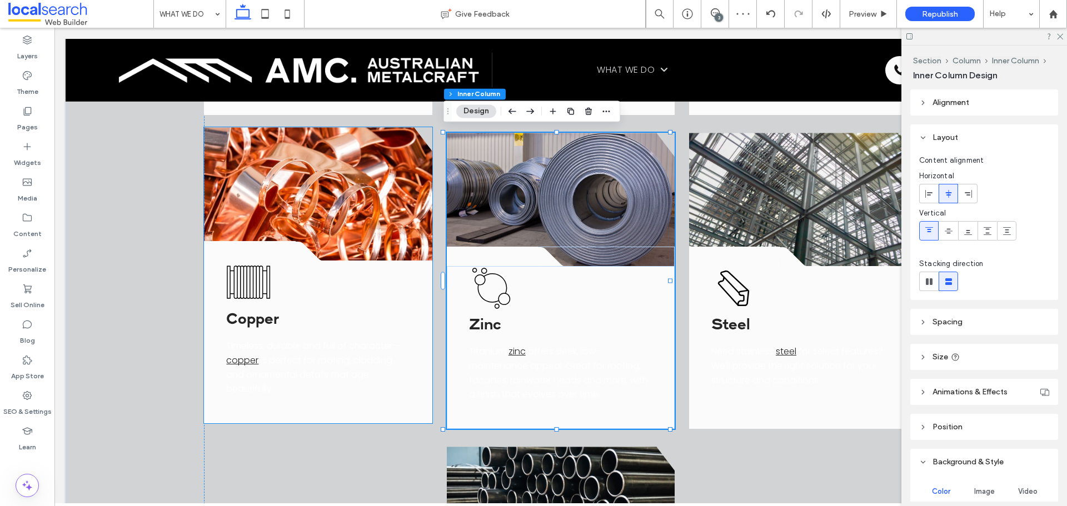
click at [308, 355] on span "is perfect for roofing, cladding and ornamental details that age beautifully." at bounding box center [309, 374] width 166 height 41
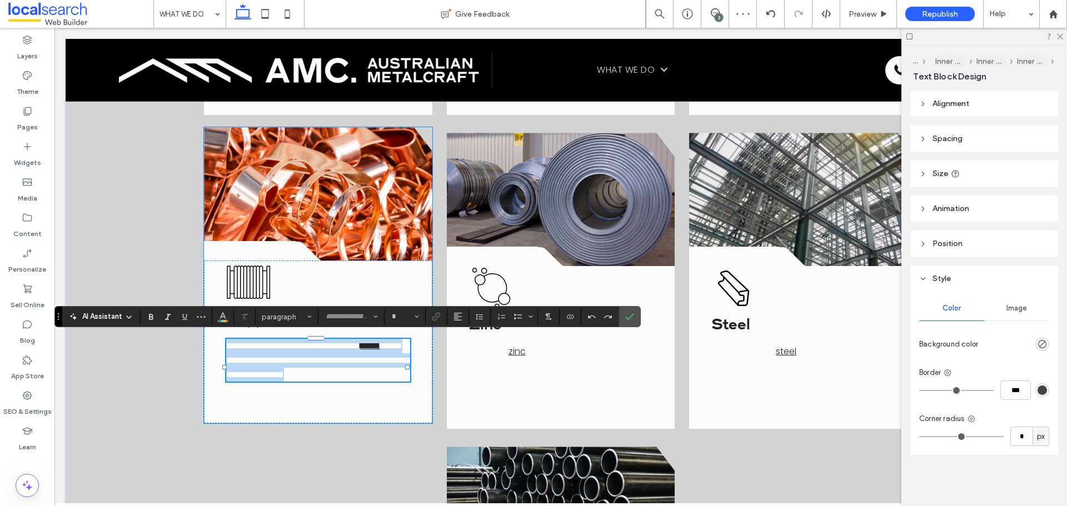
type input "*******"
type input "**"
click at [268, 356] on span "**********" at bounding box center [318, 360] width 184 height 37
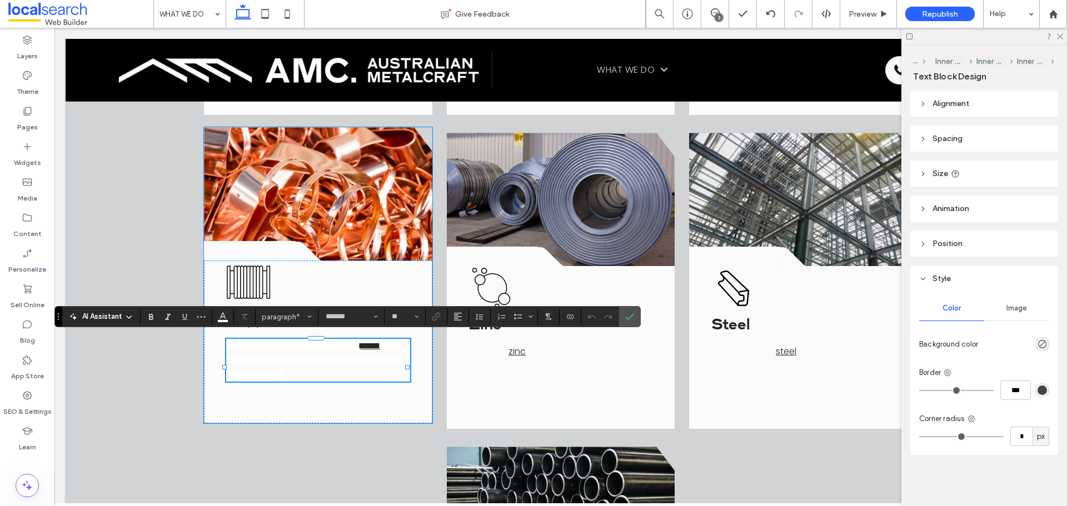
click at [360, 348] on span "**********" at bounding box center [293, 346] width 134 height 8
click at [402, 347] on p "**********" at bounding box center [318, 360] width 184 height 43
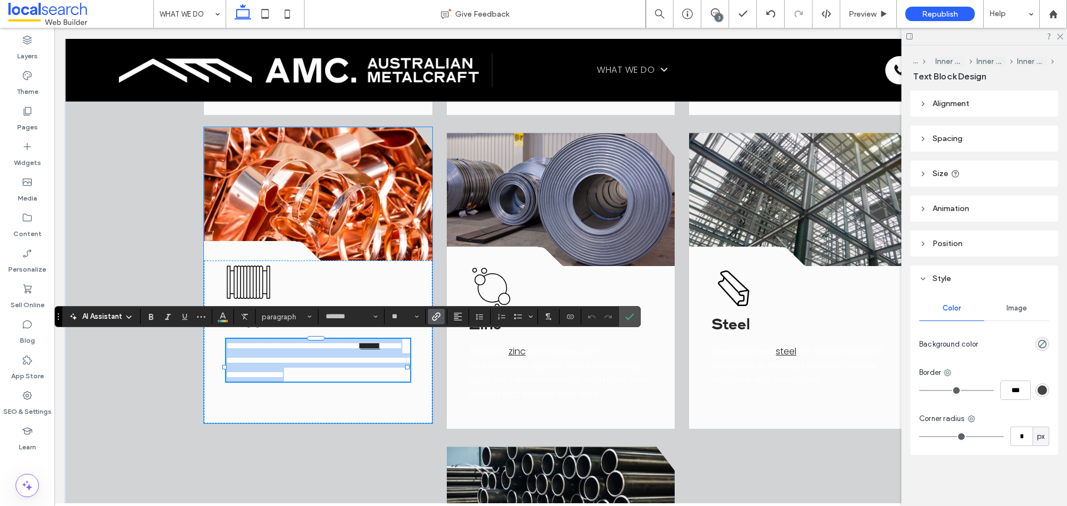
click at [402, 346] on p "**********" at bounding box center [318, 360] width 184 height 43
click at [402, 343] on p "**********" at bounding box center [318, 360] width 184 height 43
drag, startPoint x: 402, startPoint y: 343, endPoint x: 221, endPoint y: 343, distance: 181.2
click at [221, 343] on div "**********" at bounding box center [318, 342] width 228 height 163
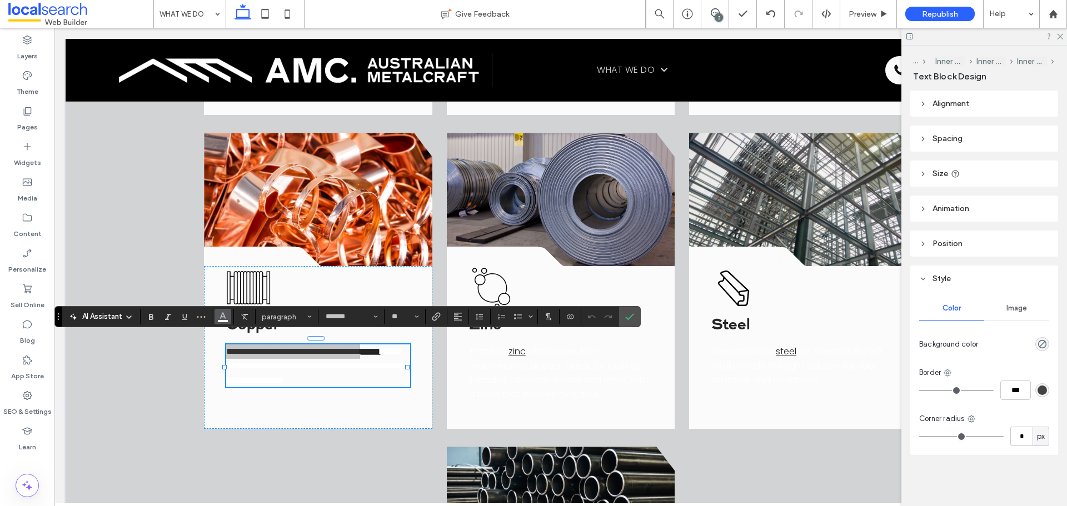
click at [223, 320] on icon "Color" at bounding box center [222, 315] width 9 height 9
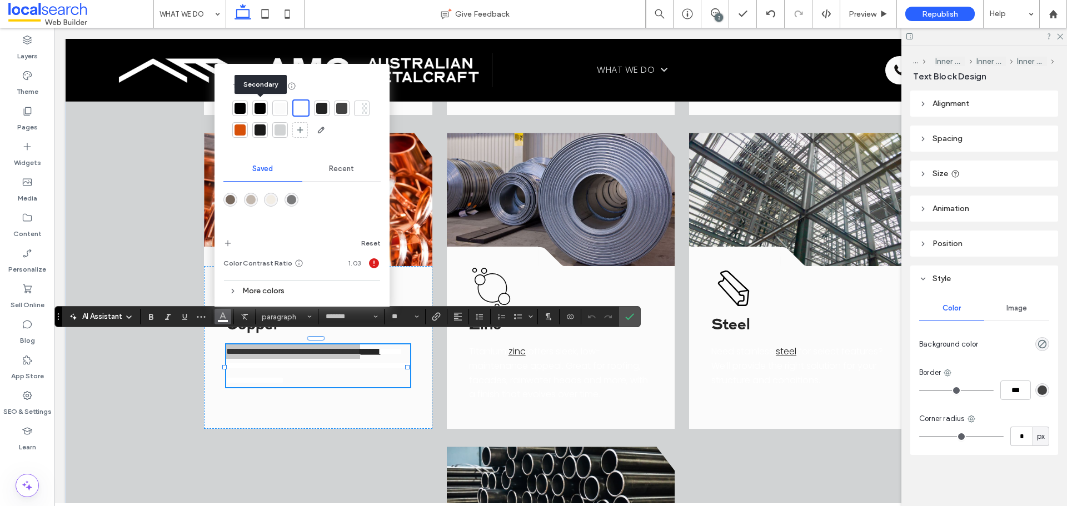
click at [257, 107] on div at bounding box center [260, 108] width 11 height 11
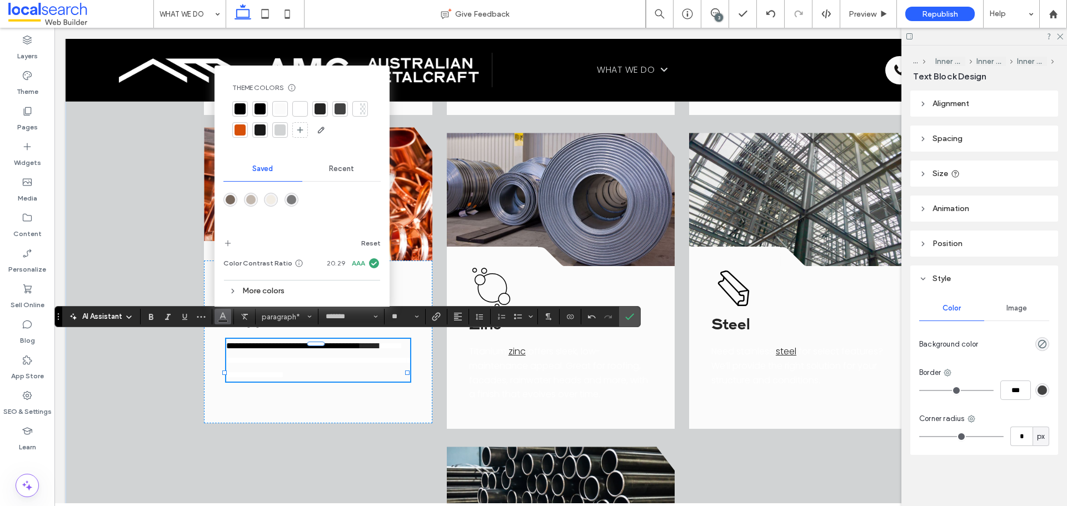
click at [360, 350] on link "******" at bounding box center [370, 346] width 20 height 8
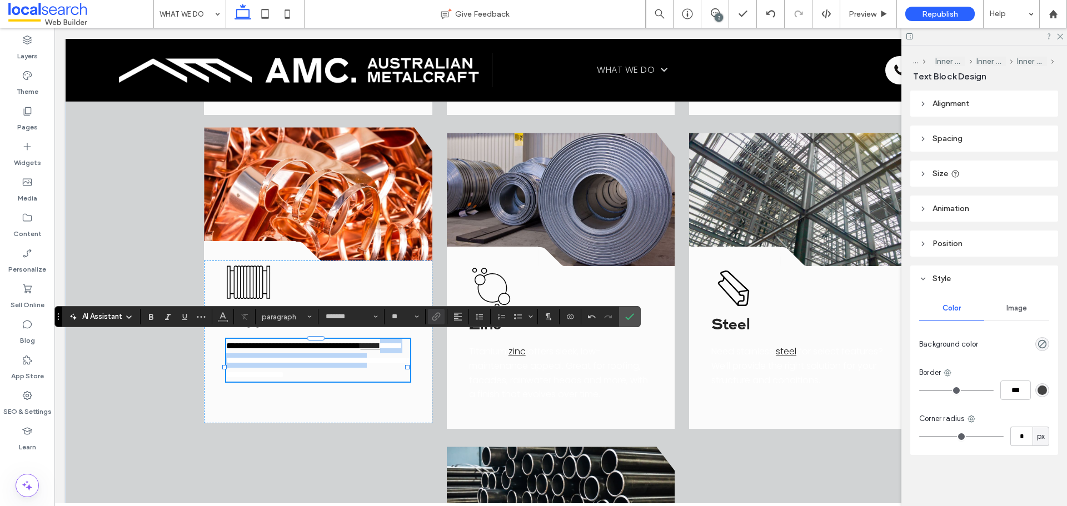
click at [297, 378] on p "**********" at bounding box center [318, 360] width 184 height 43
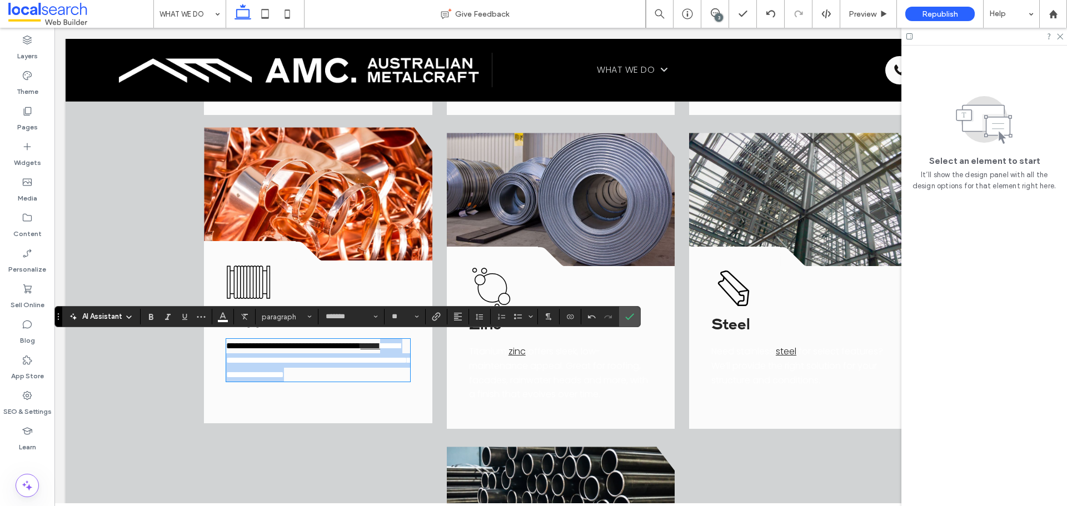
click at [313, 382] on p "**********" at bounding box center [318, 360] width 184 height 43
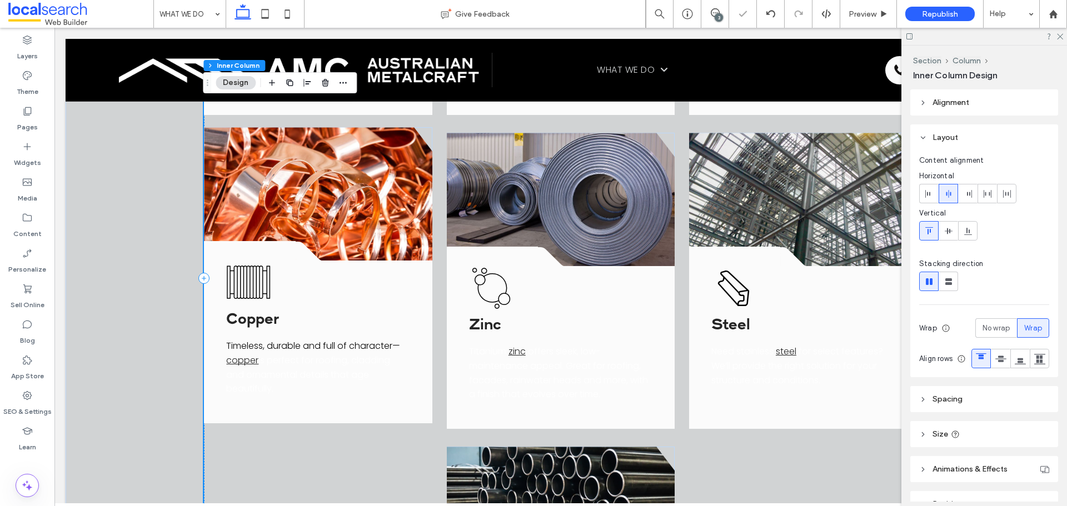
click at [295, 375] on span "is perfect for roofing, cladding and ornamental details that age beautifully." at bounding box center [308, 374] width 164 height 41
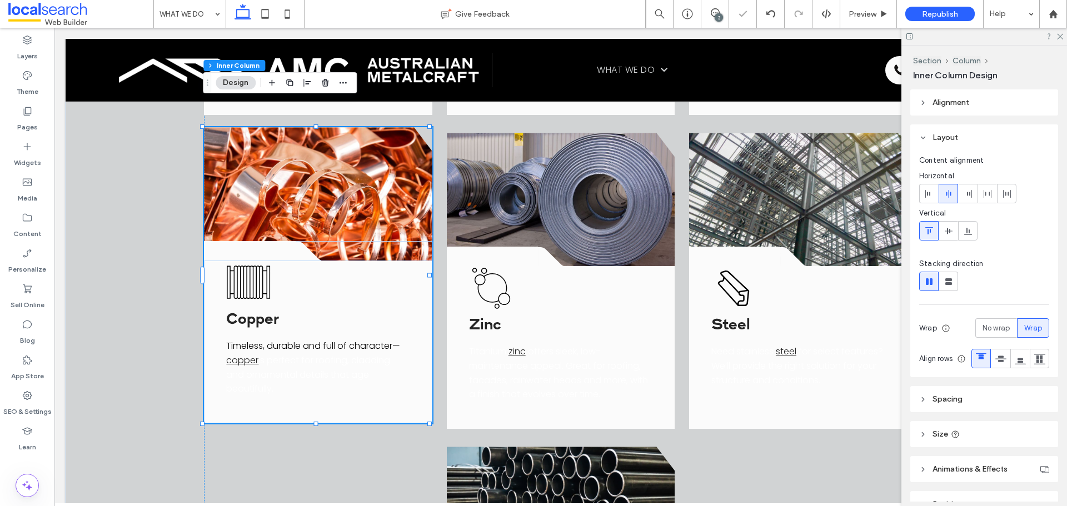
click at [295, 375] on span "is perfect for roofing, cladding and ornamental details that age beautifully." at bounding box center [308, 374] width 164 height 41
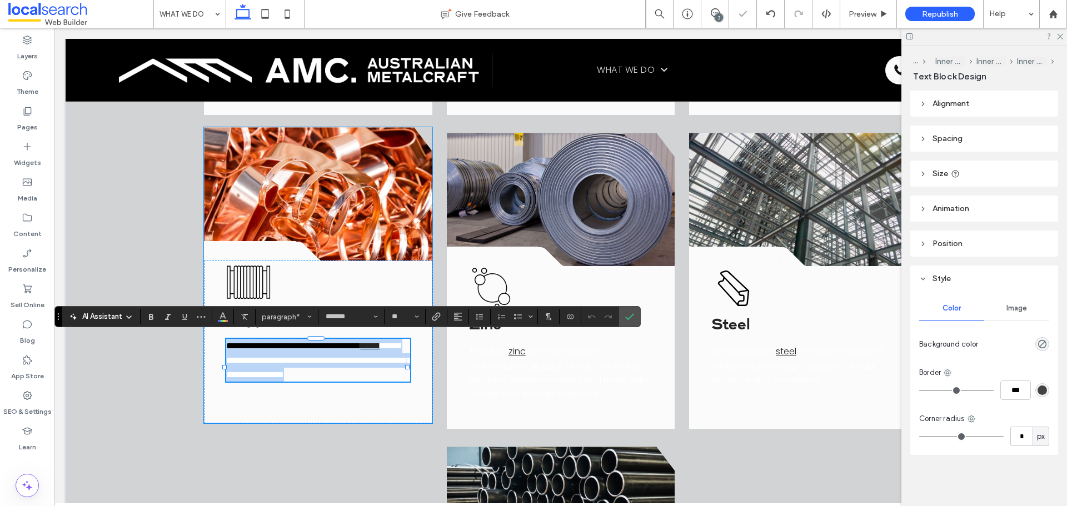
click at [297, 381] on p "**********" at bounding box center [318, 360] width 184 height 43
drag, startPoint x: 296, startPoint y: 385, endPoint x: 257, endPoint y: 353, distance: 49.8
click at [257, 353] on p "**********" at bounding box center [318, 360] width 184 height 43
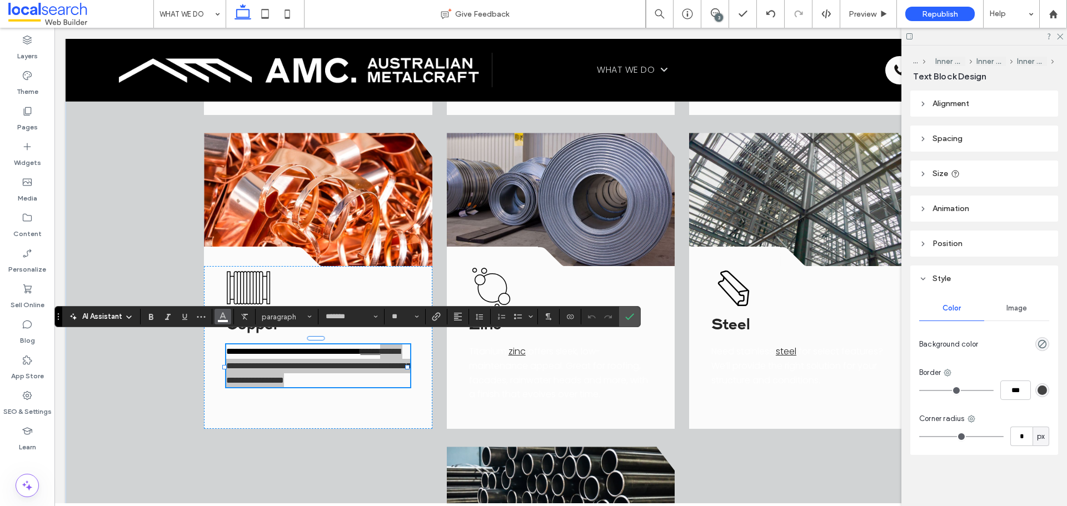
click at [225, 316] on icon "Color" at bounding box center [222, 315] width 9 height 9
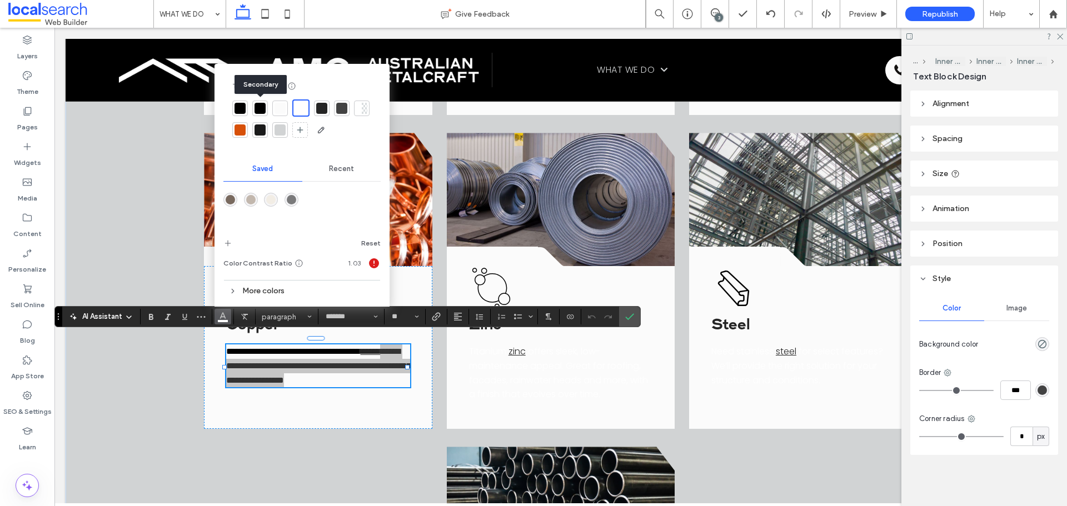
click at [265, 108] on div at bounding box center [260, 108] width 11 height 11
click at [627, 312] on icon "Confirm" at bounding box center [629, 316] width 9 height 9
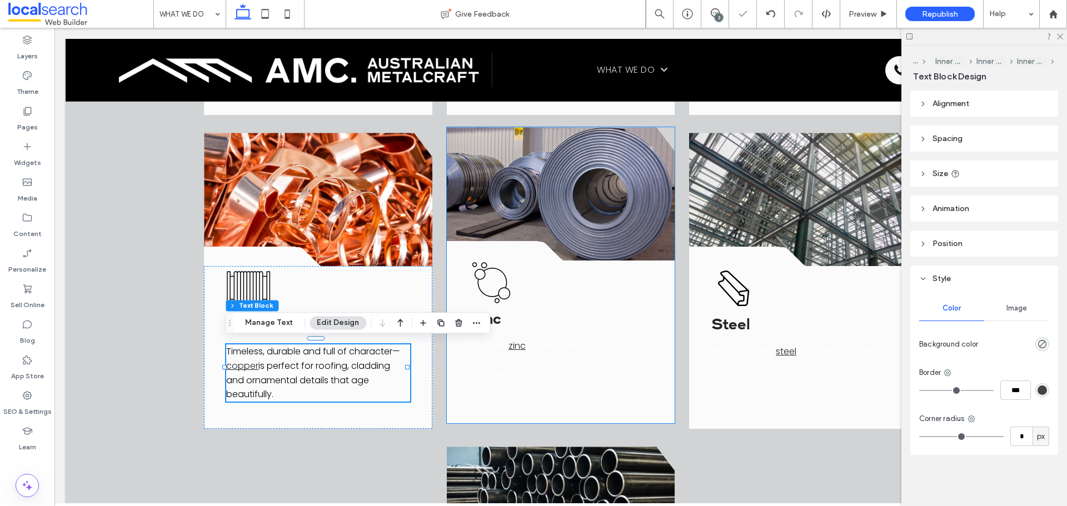
click at [535, 372] on span "offers sleek, low-maintenance appeal. Great for roofing, facades, rainwater hea…" at bounding box center [558, 368] width 179 height 56
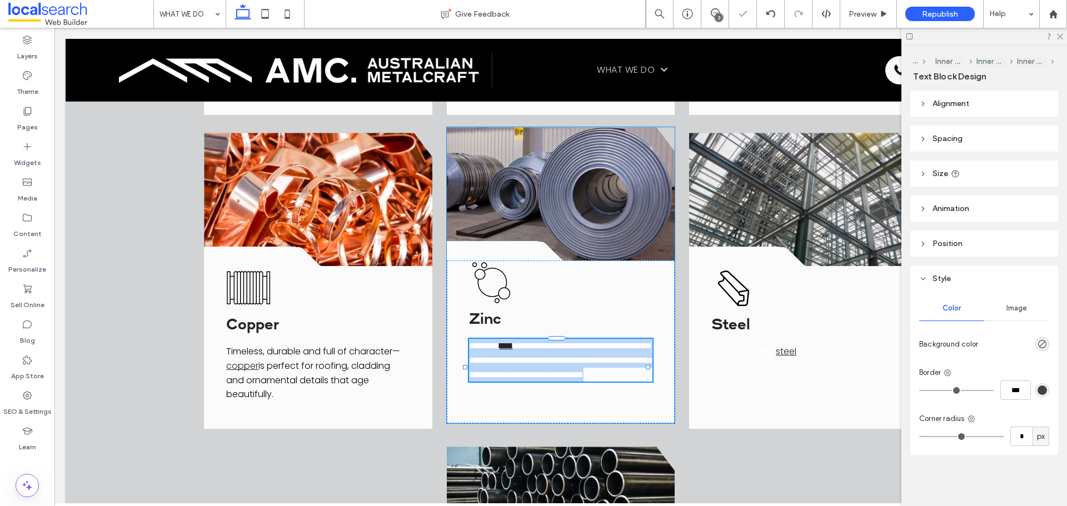
type input "*******"
type input "**"
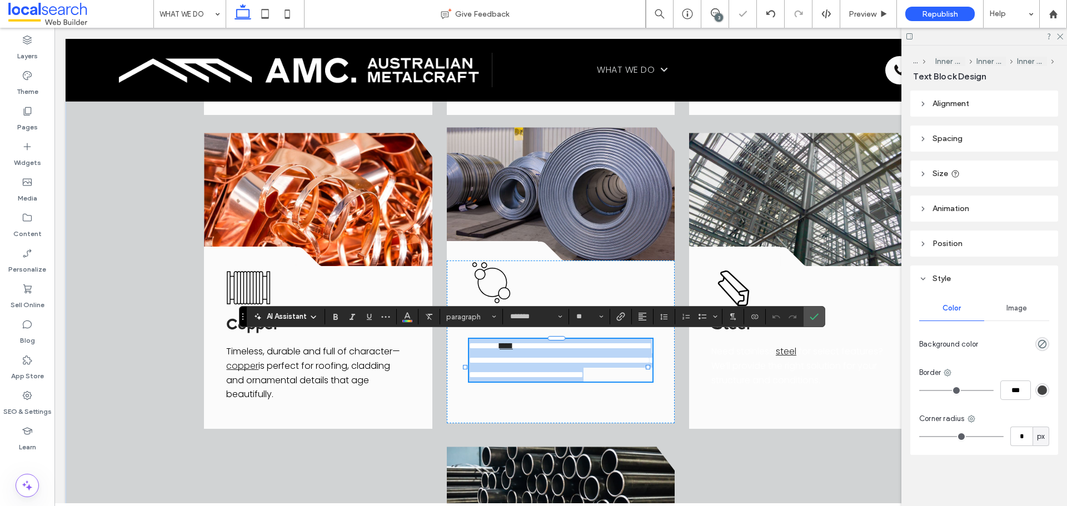
click at [533, 372] on span "**********" at bounding box center [561, 360] width 184 height 37
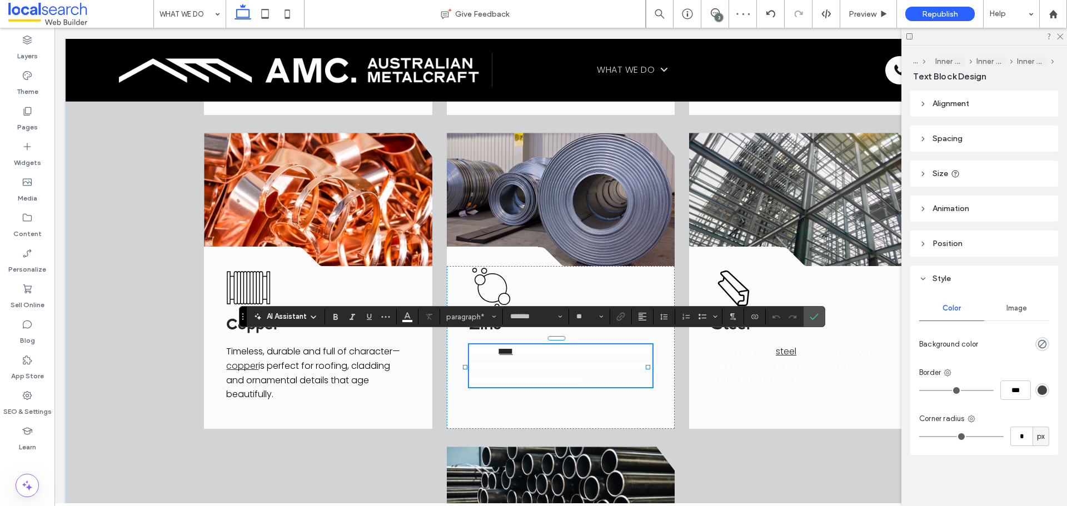
click at [465, 343] on div at bounding box center [465, 367] width 1 height 57
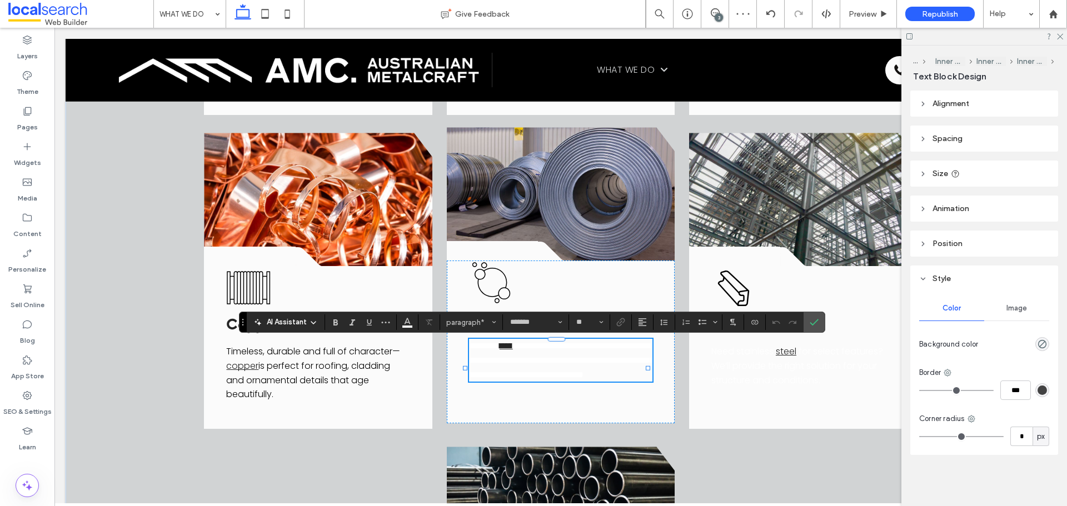
click at [472, 343] on span "********" at bounding box center [484, 346] width 31 height 8
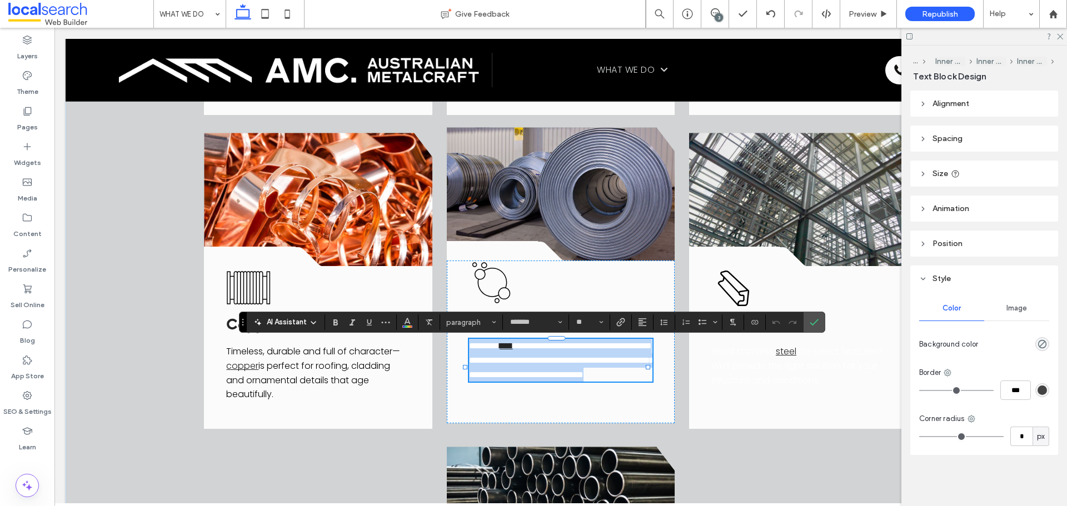
click at [490, 349] on span "********" at bounding box center [484, 346] width 31 height 8
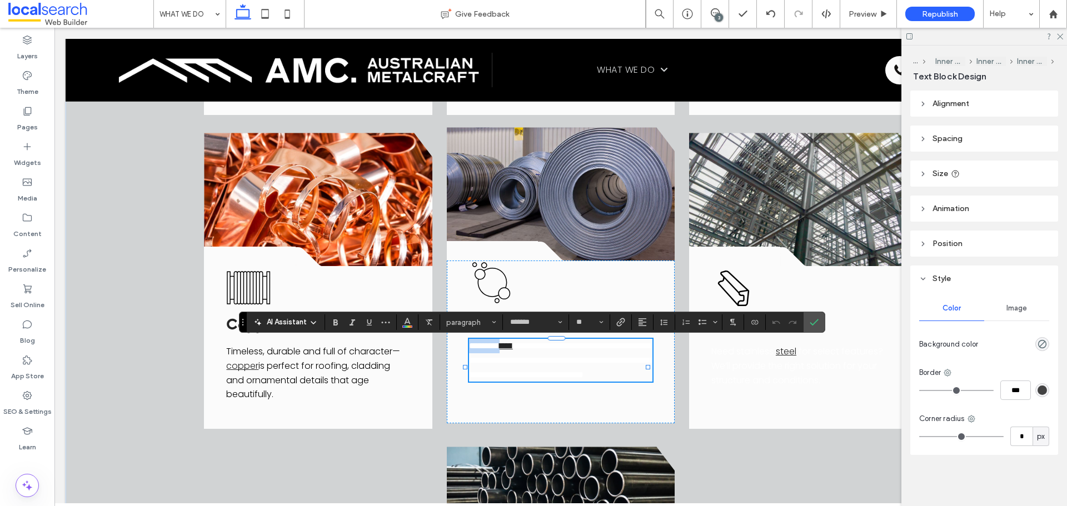
click at [490, 349] on span "********" at bounding box center [484, 346] width 31 height 8
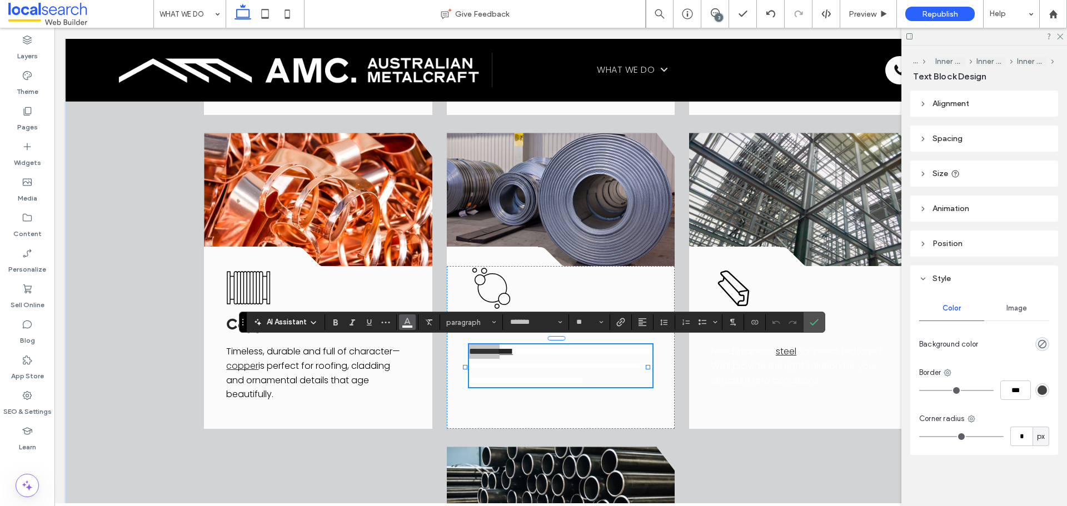
click at [406, 323] on icon "Color" at bounding box center [407, 321] width 9 height 9
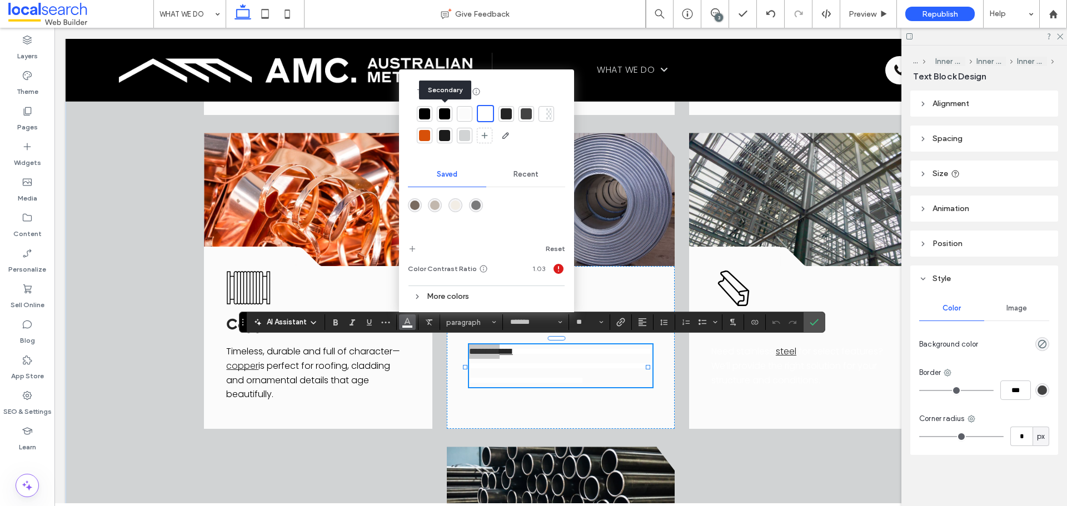
click at [447, 117] on div at bounding box center [444, 113] width 11 height 11
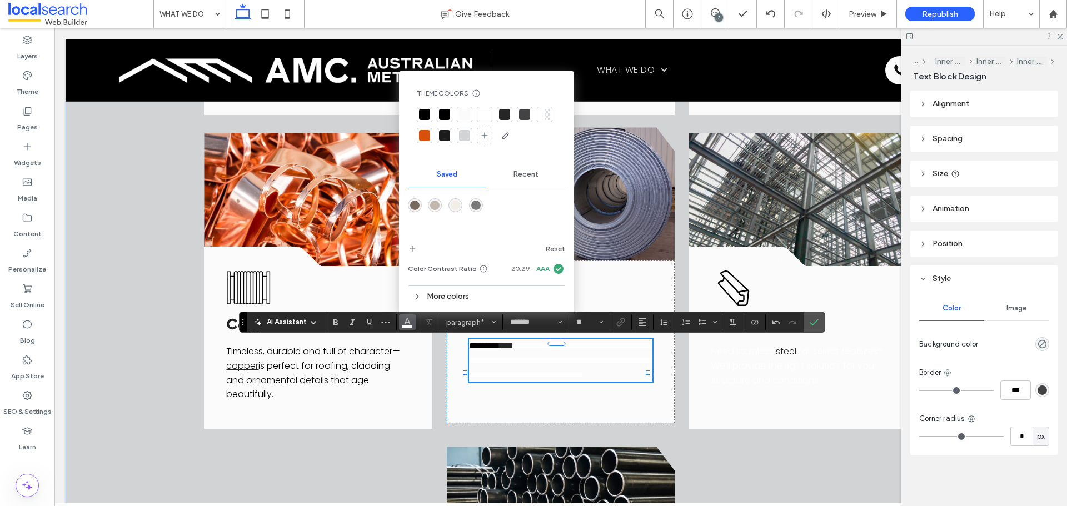
click at [535, 356] on span "**********" at bounding box center [561, 360] width 184 height 37
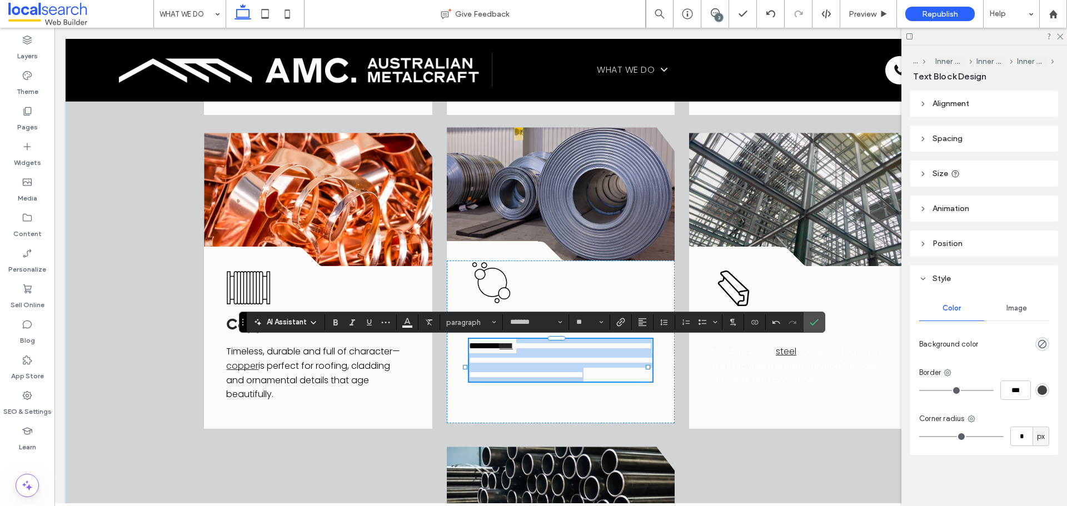
drag, startPoint x: 525, startPoint y: 345, endPoint x: 601, endPoint y: 387, distance: 87.1
click at [601, 382] on p "**********" at bounding box center [561, 360] width 184 height 43
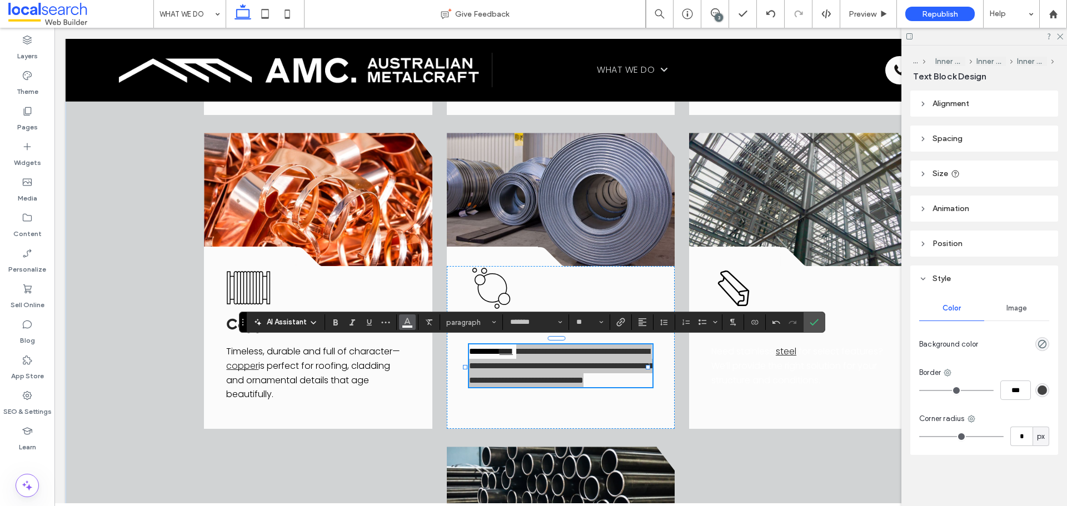
drag, startPoint x: 412, startPoint y: 324, endPoint x: 364, endPoint y: 283, distance: 62.7
click at [412, 324] on button "Color" at bounding box center [407, 323] width 17 height 16
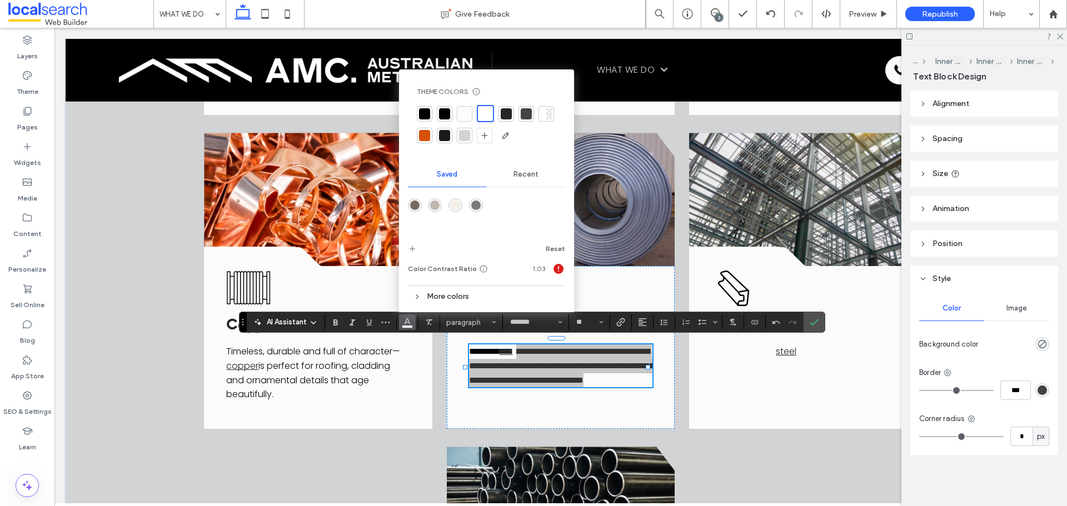
click at [440, 112] on div at bounding box center [444, 113] width 11 height 11
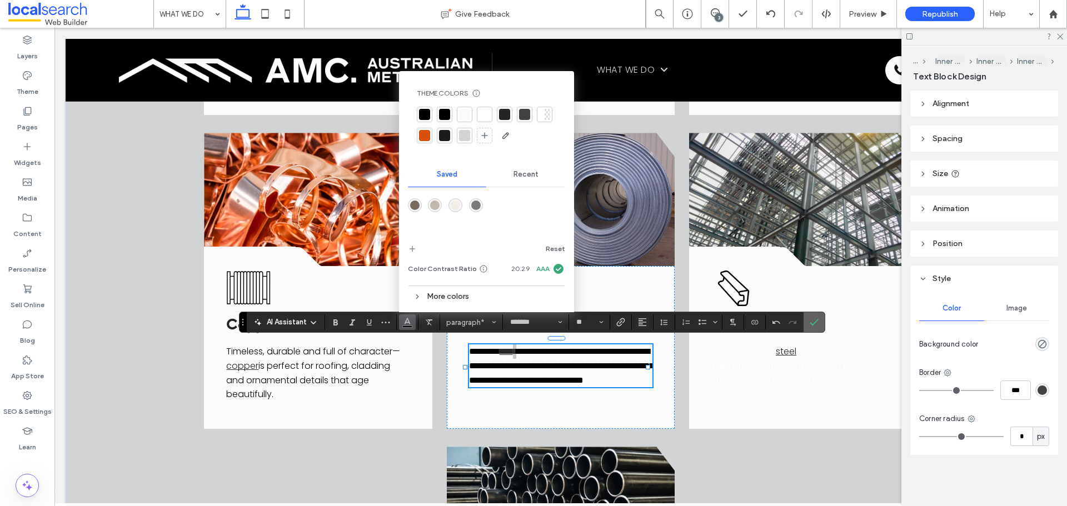
click at [819, 320] on label "Confirm" at bounding box center [814, 322] width 17 height 20
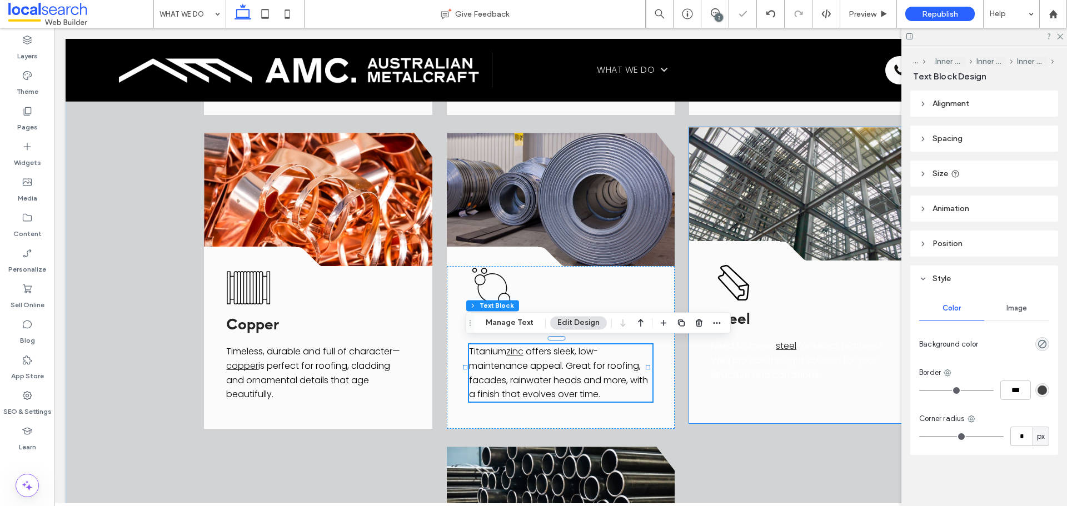
click at [748, 368] on span "for select features? We’ll provide the right solution for your structure and co…" at bounding box center [797, 360] width 172 height 41
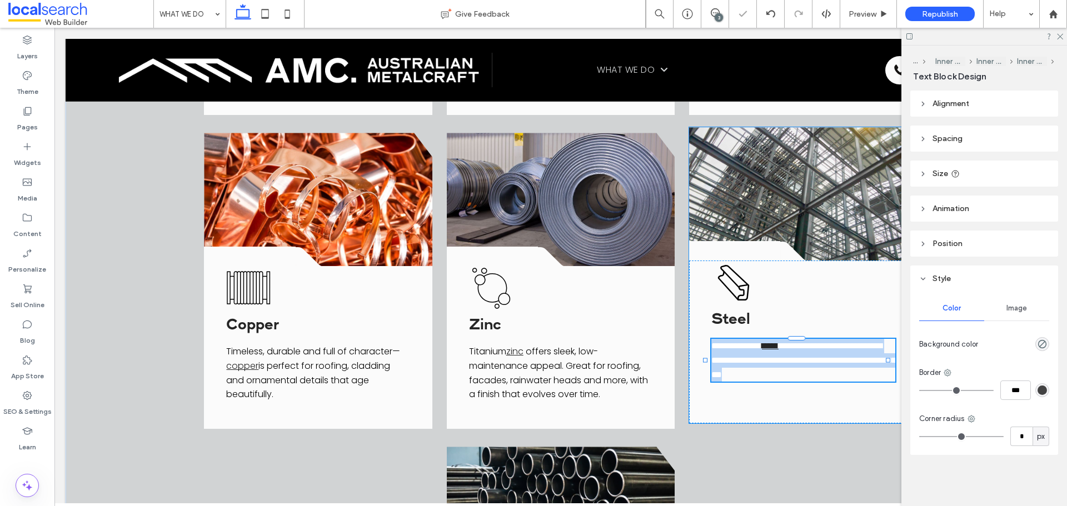
type input "*******"
type input "**"
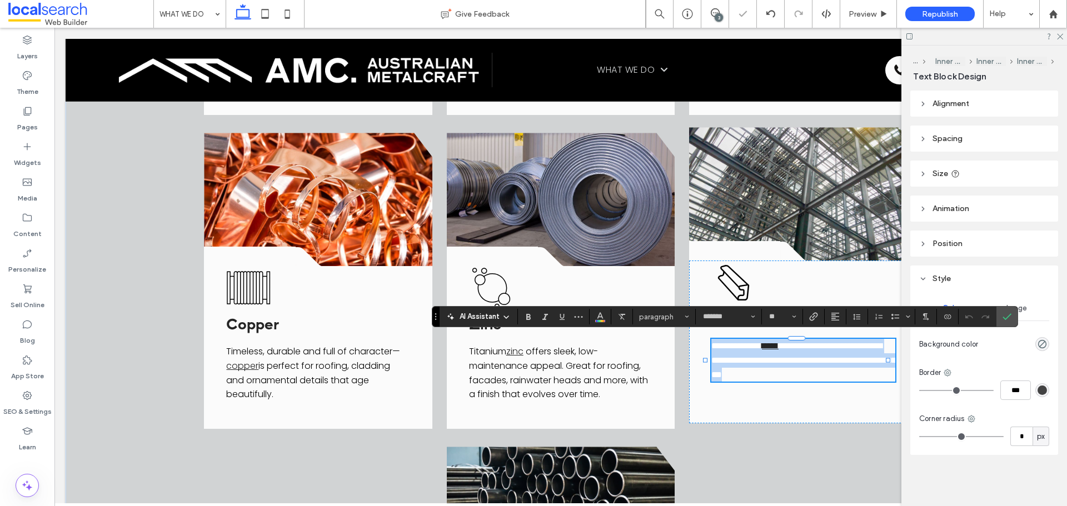
click at [760, 345] on span "**********" at bounding box center [736, 346] width 51 height 8
drag, startPoint x: 770, startPoint y: 343, endPoint x: 697, endPoint y: 341, distance: 72.8
click at [697, 341] on div "**********" at bounding box center [803, 342] width 228 height 163
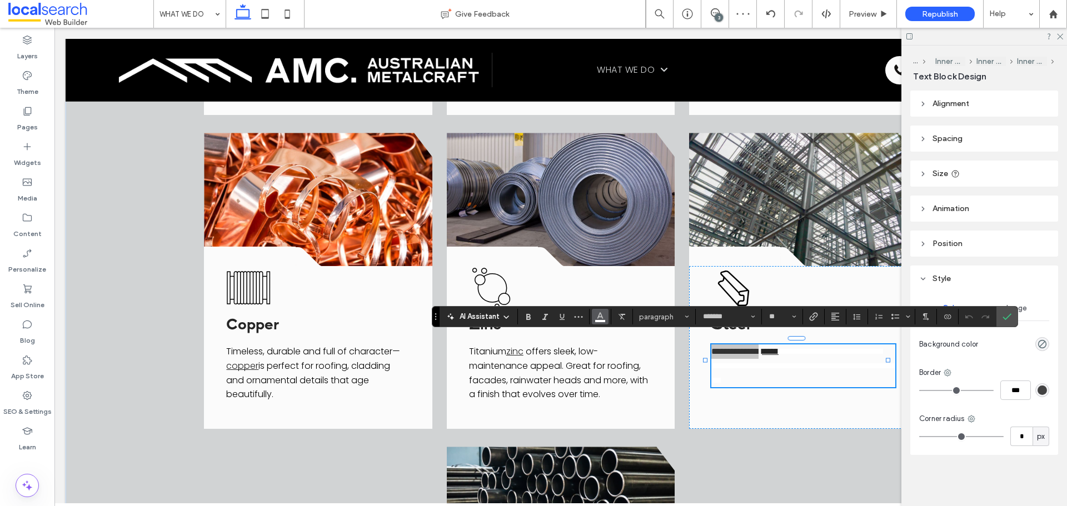
drag, startPoint x: 601, startPoint y: 317, endPoint x: 530, endPoint y: 277, distance: 82.4
click at [601, 317] on use "Color" at bounding box center [600, 316] width 6 height 6
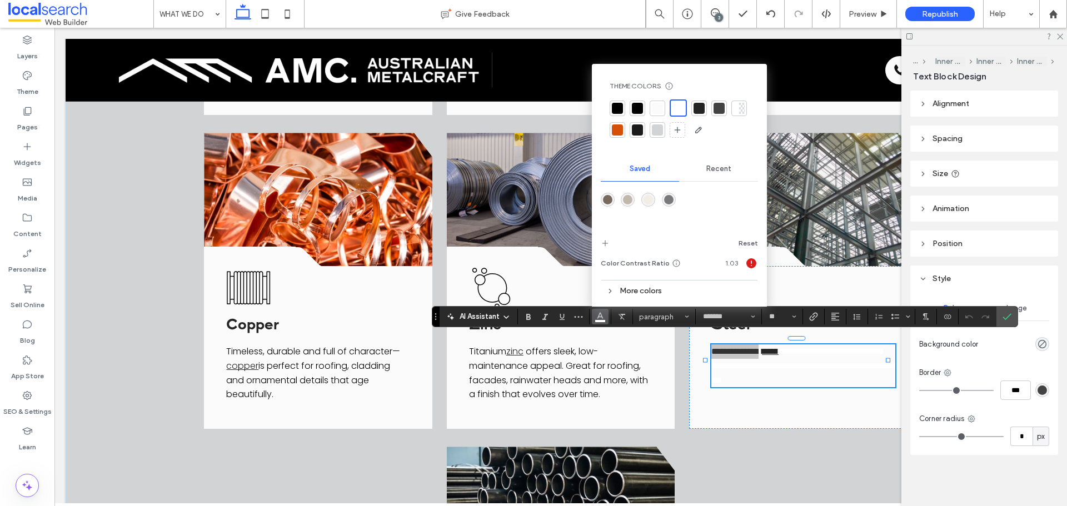
click at [637, 107] on div at bounding box center [637, 108] width 11 height 11
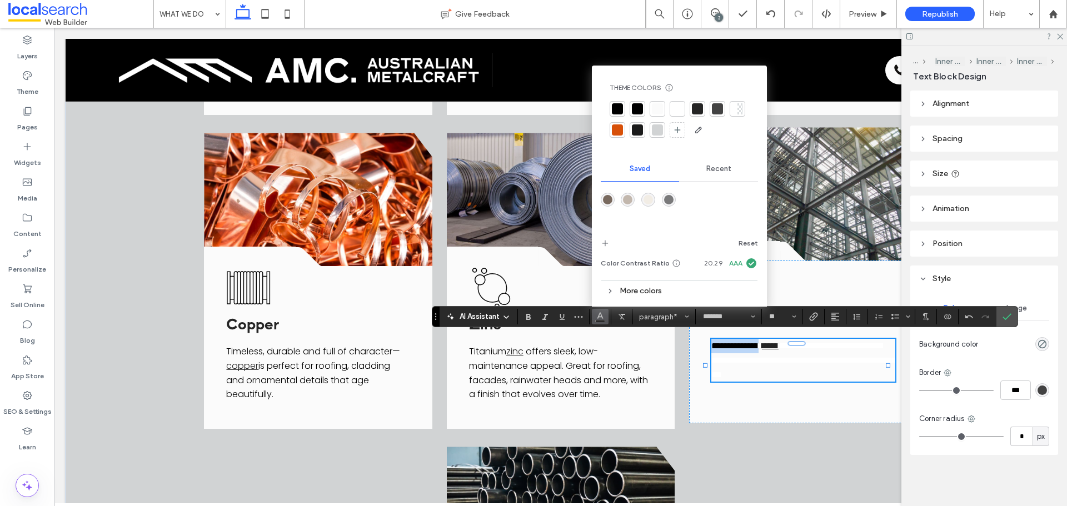
click at [806, 356] on span "**********" at bounding box center [803, 360] width 184 height 37
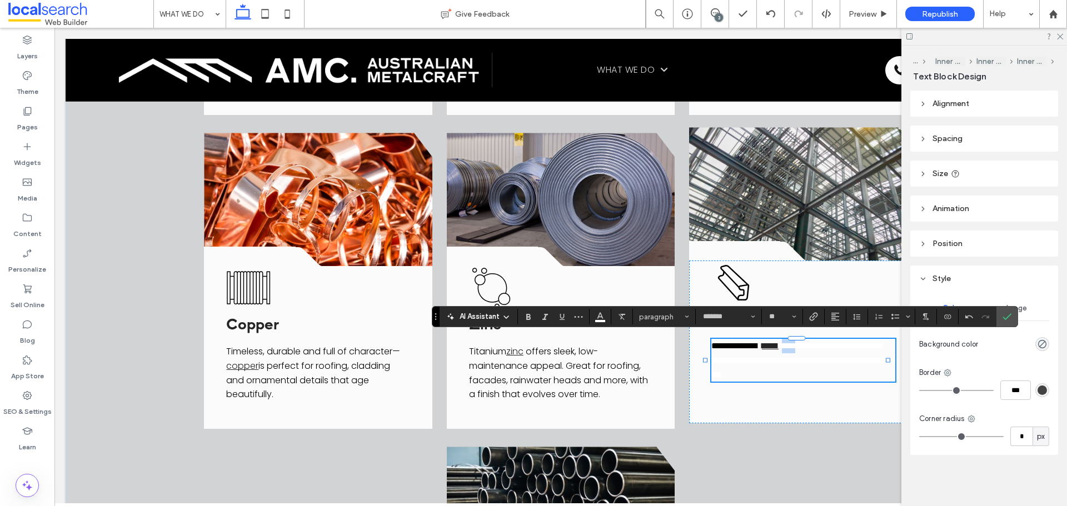
drag, startPoint x: 796, startPoint y: 343, endPoint x: 810, endPoint y: 348, distance: 14.8
click at [810, 348] on span "**********" at bounding box center [803, 360] width 184 height 37
click at [794, 343] on span "**********" at bounding box center [803, 360] width 184 height 37
drag, startPoint x: 791, startPoint y: 343, endPoint x: 834, endPoint y: 372, distance: 51.5
click at [834, 372] on p "**********" at bounding box center [803, 360] width 184 height 43
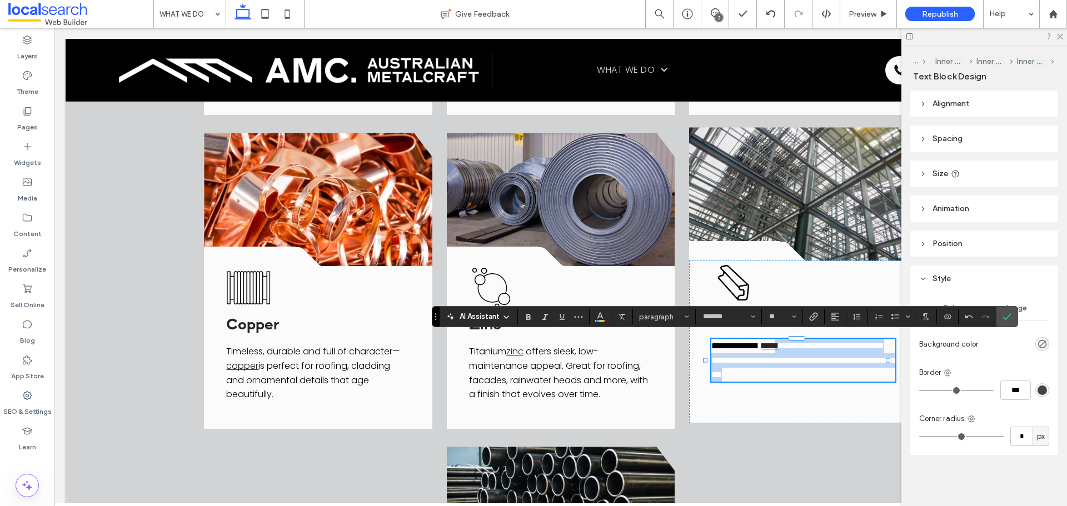
click at [803, 346] on span "**********" at bounding box center [803, 360] width 184 height 37
drag, startPoint x: 793, startPoint y: 342, endPoint x: 845, endPoint y: 377, distance: 62.7
click at [845, 377] on p "**********" at bounding box center [803, 360] width 184 height 43
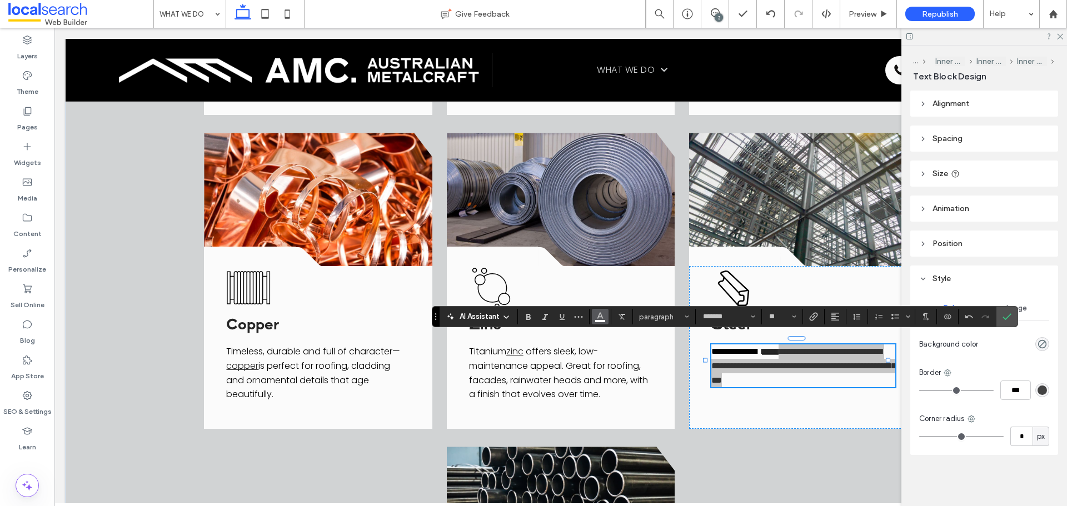
click at [601, 315] on use "Color" at bounding box center [600, 316] width 6 height 6
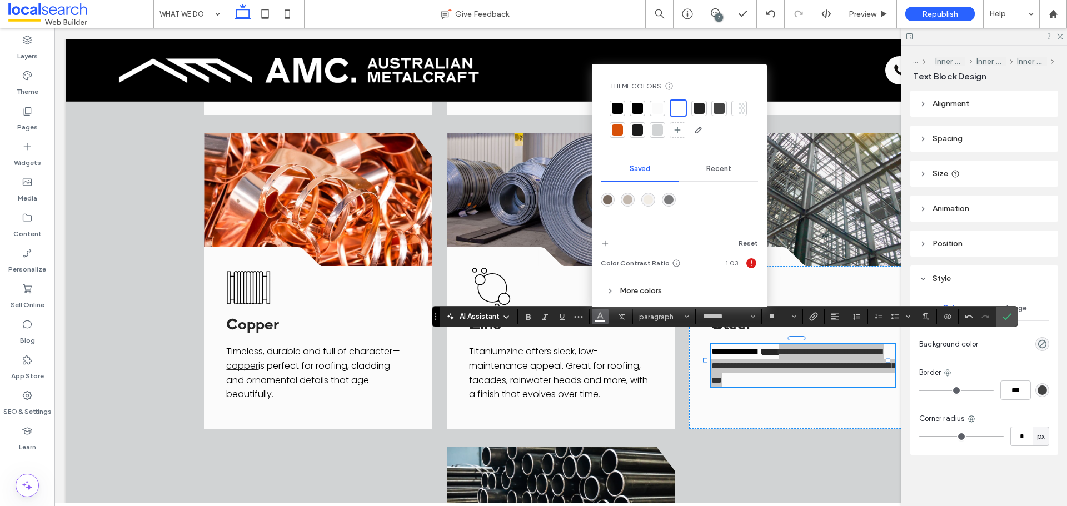
click at [634, 104] on div at bounding box center [637, 108] width 11 height 11
click at [1010, 317] on icon "Confirm" at bounding box center [1007, 316] width 9 height 9
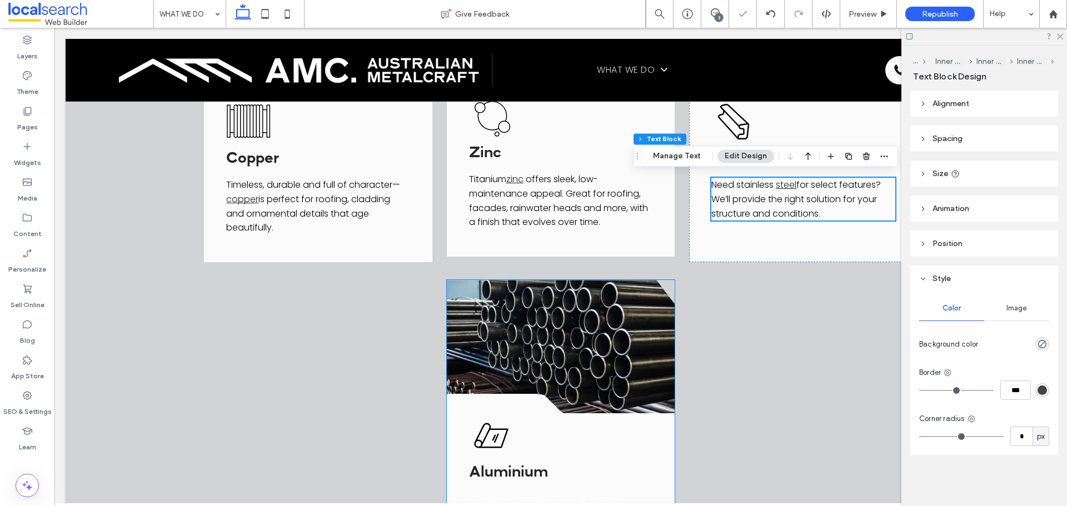
scroll to position [1278, 0]
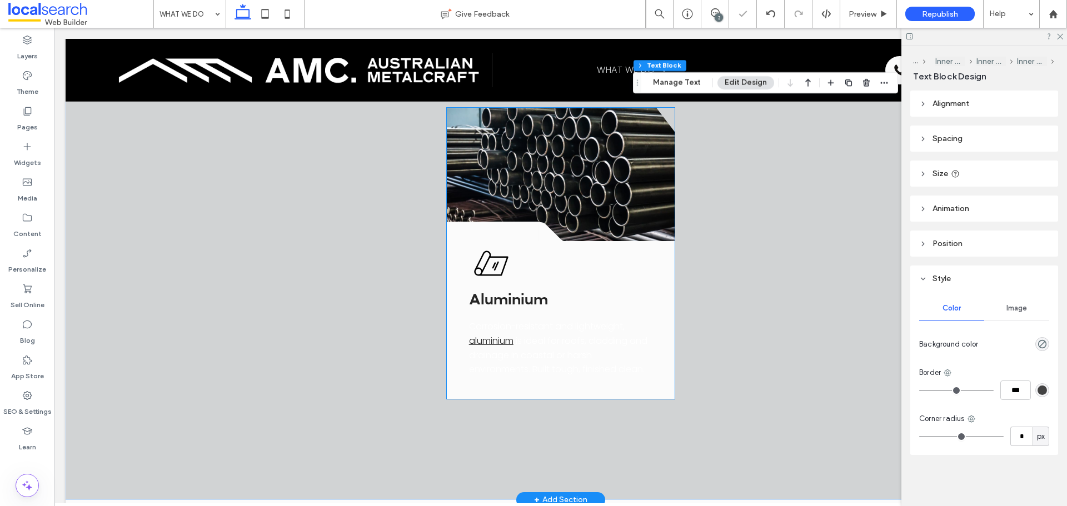
click at [552, 347] on span "is ideal for roofs, cladding and drainage in coastal or harsh environments. Bui…" at bounding box center [558, 355] width 178 height 41
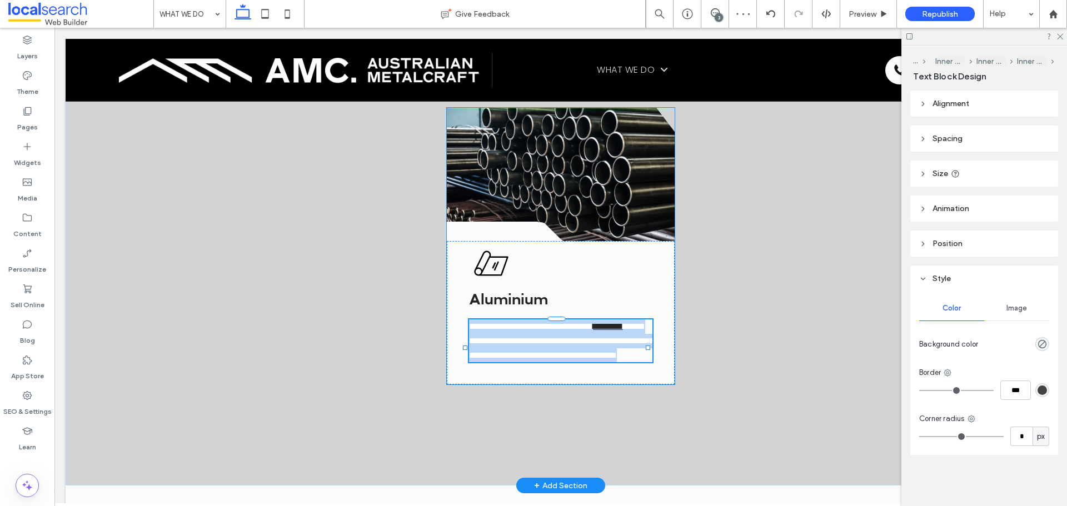
type input "*******"
type input "**"
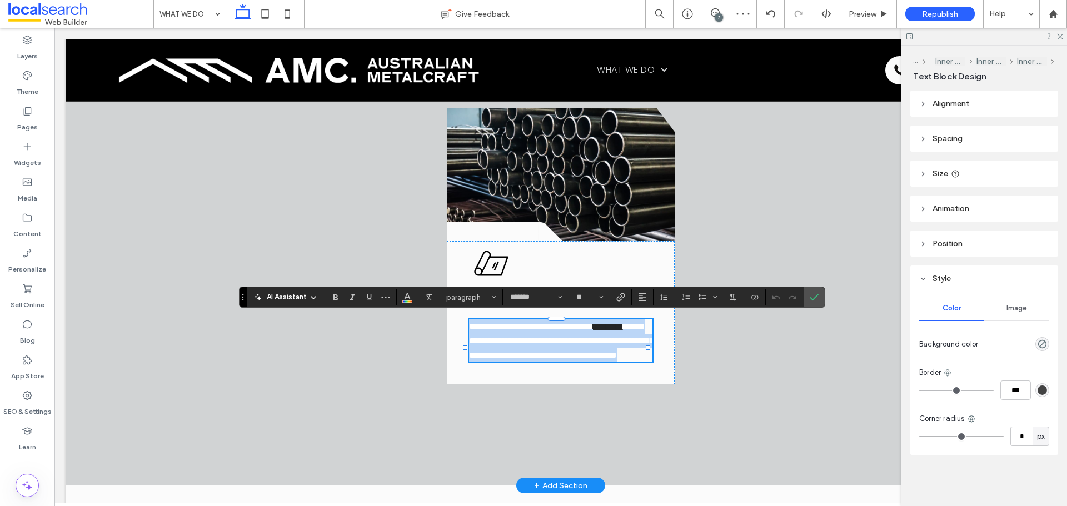
click at [557, 346] on span "**********" at bounding box center [561, 340] width 184 height 37
drag, startPoint x: 636, startPoint y: 325, endPoint x: 457, endPoint y: 327, distance: 179.0
click at [457, 327] on div "**********" at bounding box center [561, 312] width 228 height 143
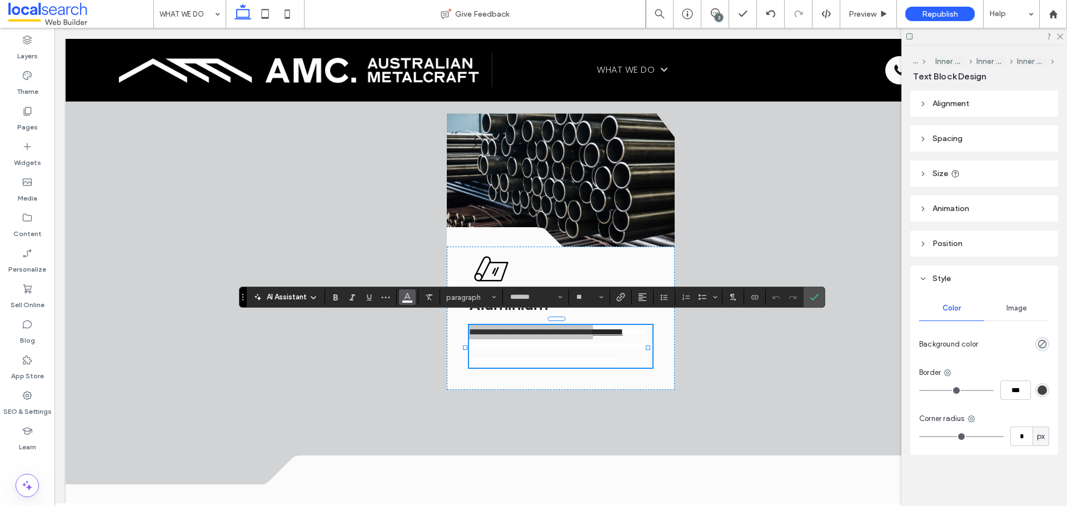
click at [408, 301] on icon "Color" at bounding box center [407, 296] width 9 height 9
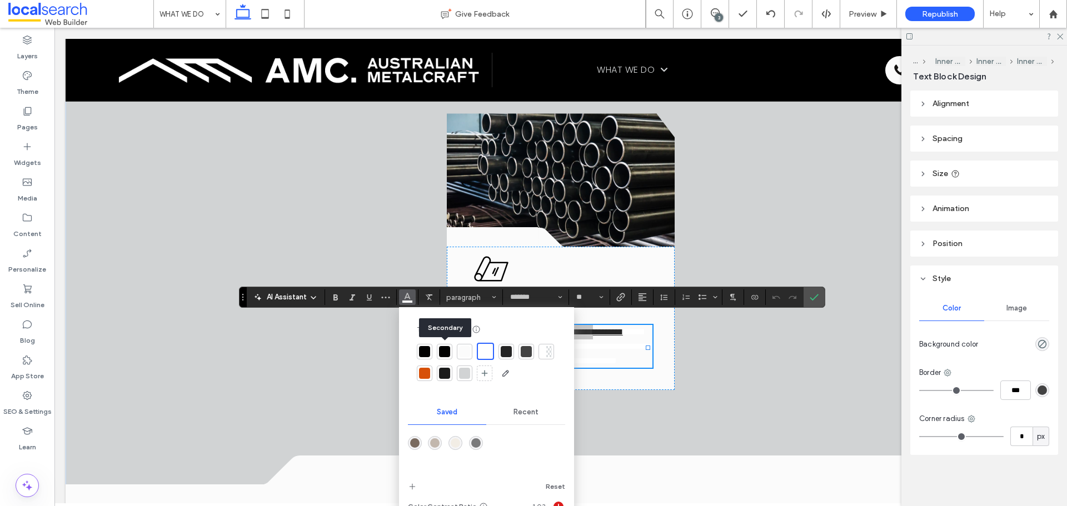
click at [447, 350] on div at bounding box center [444, 351] width 11 height 11
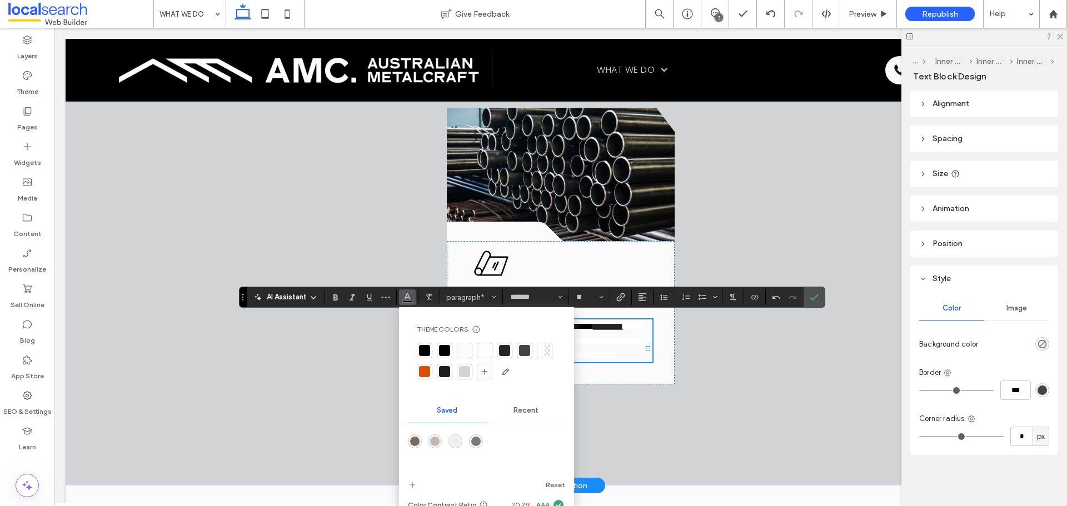
click at [620, 359] on span "**********" at bounding box center [561, 340] width 184 height 37
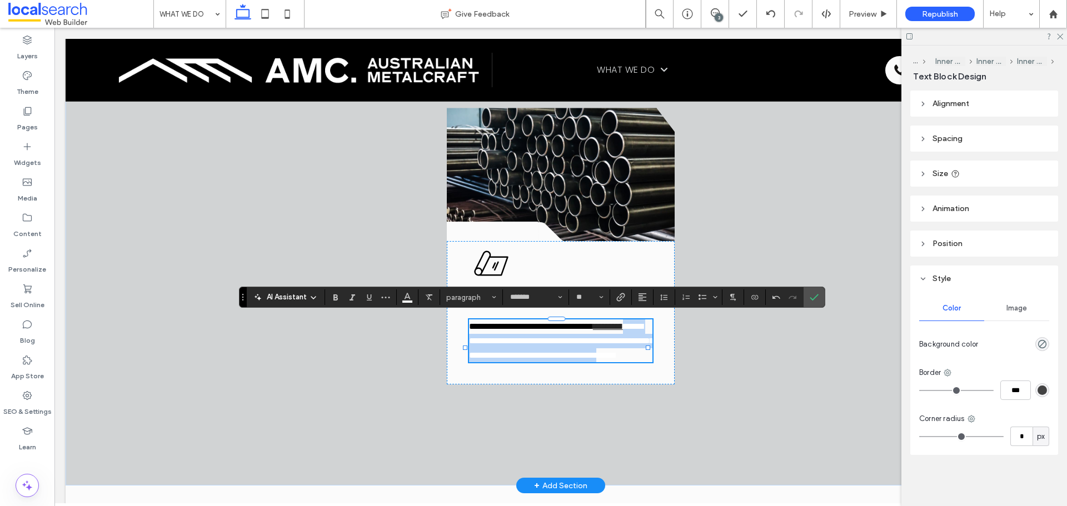
drag, startPoint x: 512, startPoint y: 341, endPoint x: 620, endPoint y: 368, distance: 111.2
click at [620, 359] on span "**********" at bounding box center [561, 340] width 184 height 37
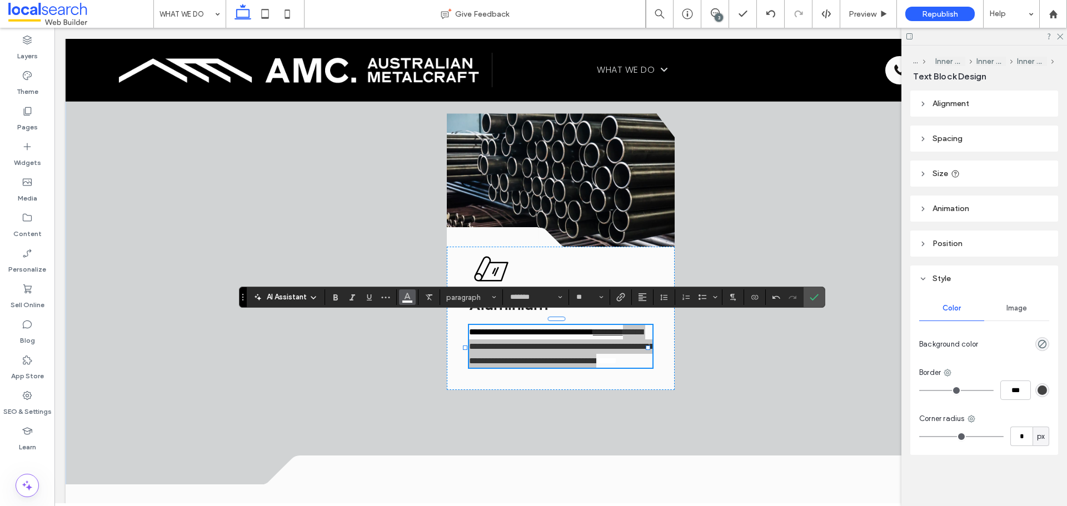
click at [408, 297] on use "Color" at bounding box center [407, 296] width 6 height 6
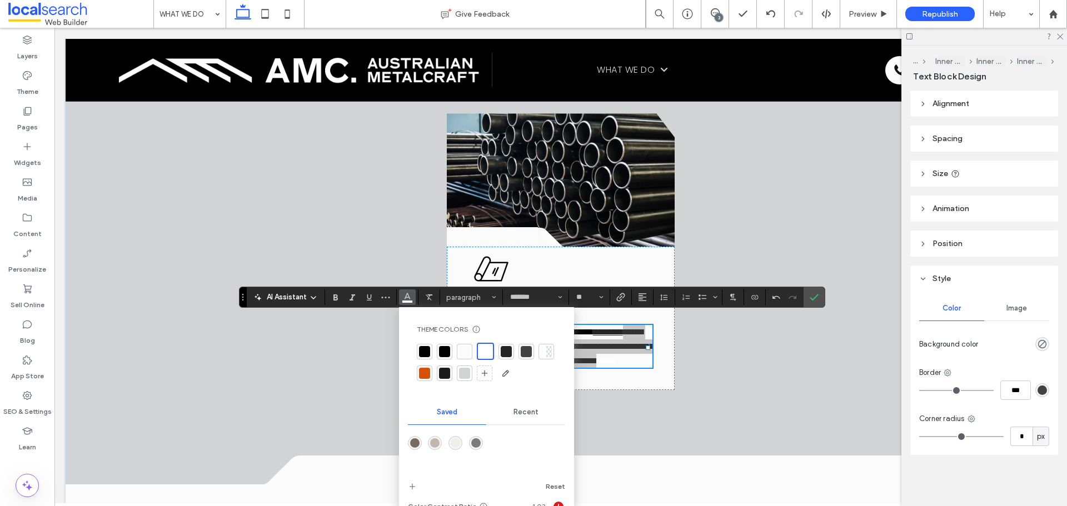
click at [444, 347] on div at bounding box center [444, 351] width 11 height 11
click at [815, 304] on span "Confirm" at bounding box center [814, 297] width 9 height 19
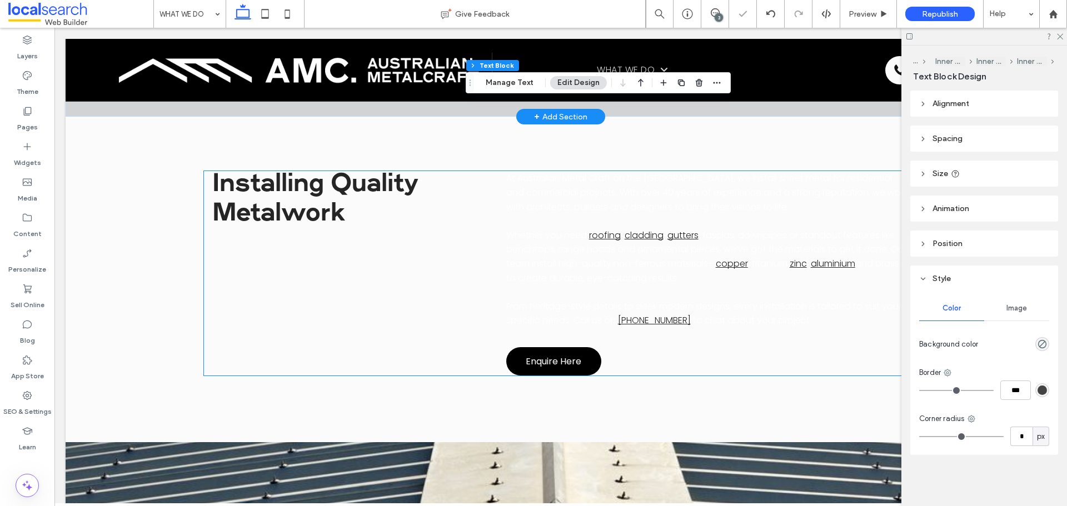
scroll to position [1778, 0]
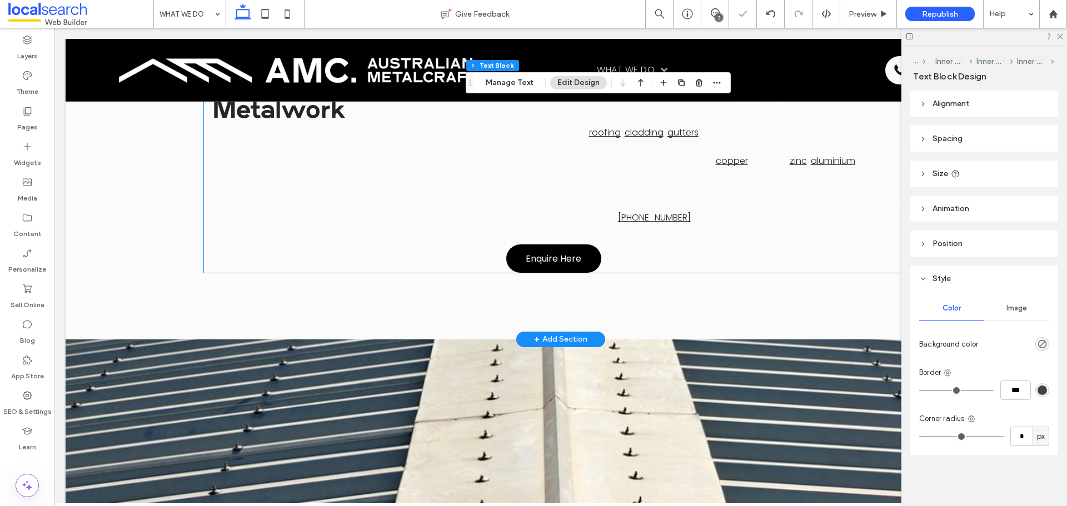
click at [614, 197] on span "From heritage-style details to sleek modern designs, every installation is tail…" at bounding box center [703, 210] width 395 height 27
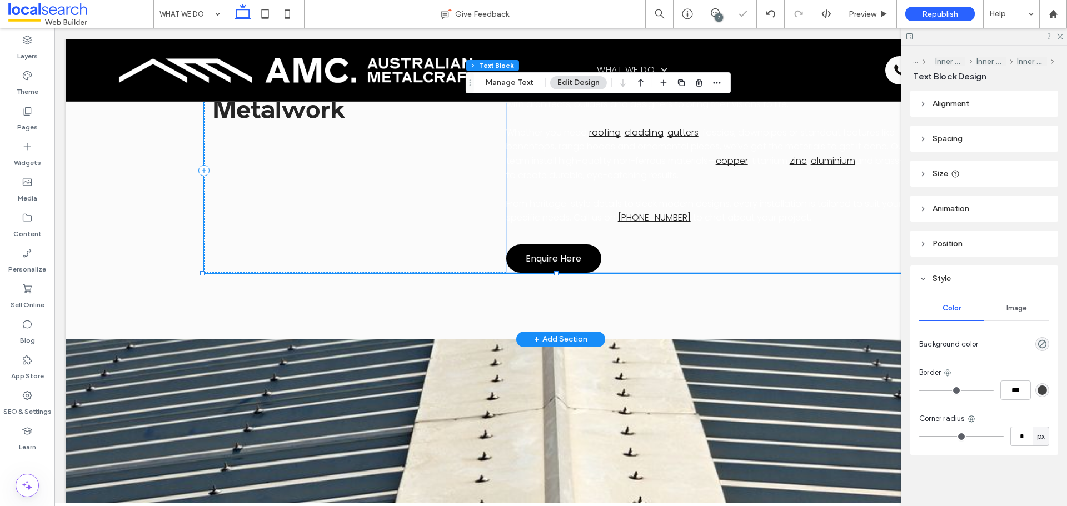
click at [614, 197] on span "From heritage-style details to sleek modern designs, every installation is tail…" at bounding box center [703, 210] width 395 height 27
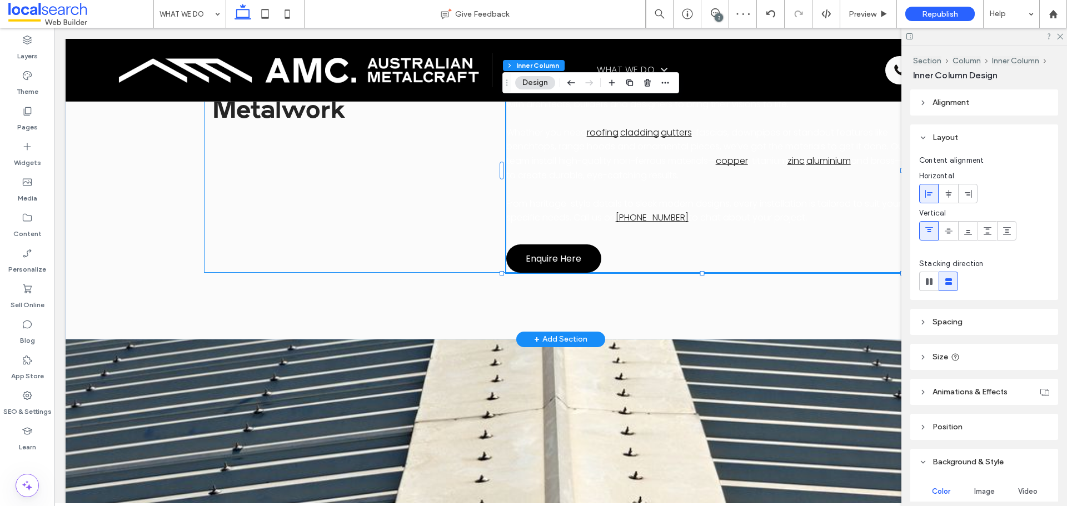
click at [614, 197] on span "From heritage-style details to sleek modern designs, every installation is tail…" at bounding box center [703, 210] width 395 height 27
click at [614, 181] on div "At Australian Metal Craft on the Sunshine Coast, we install sheet metal for res…" at bounding box center [707, 146] width 403 height 157
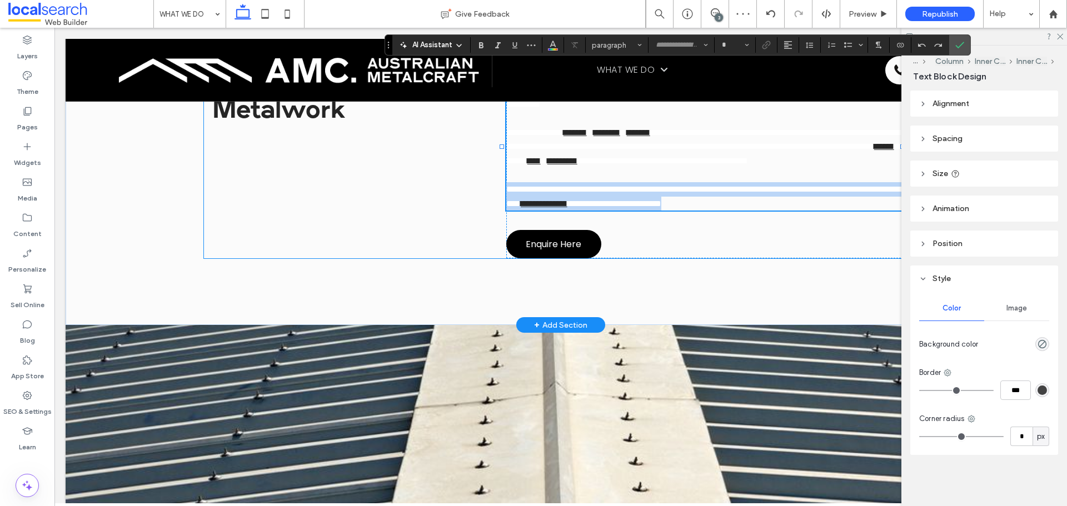
type input "*******"
type input "**"
click at [614, 185] on span "**********" at bounding box center [706, 196] width 401 height 23
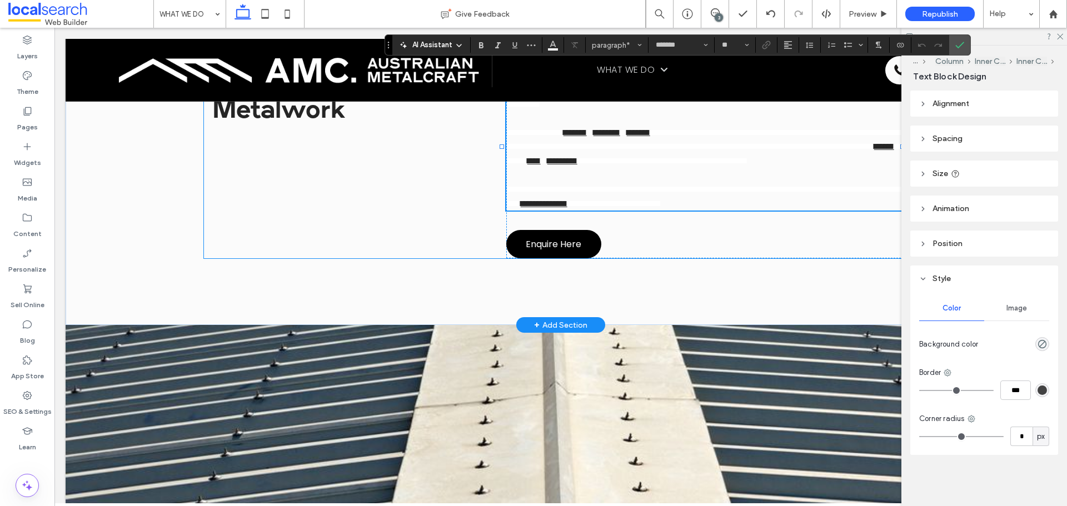
click at [626, 157] on span "**********" at bounding box center [662, 161] width 171 height 8
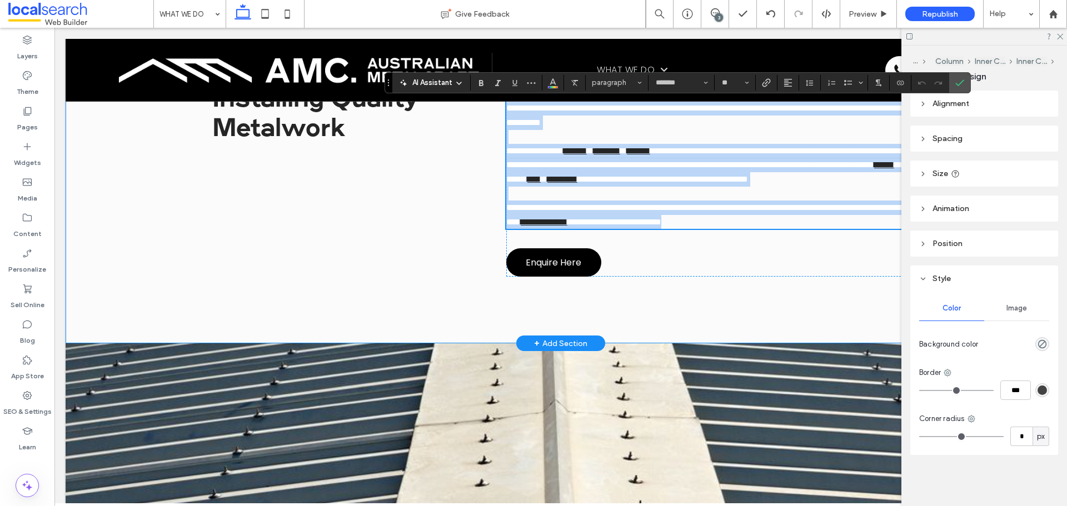
scroll to position [1612, 0]
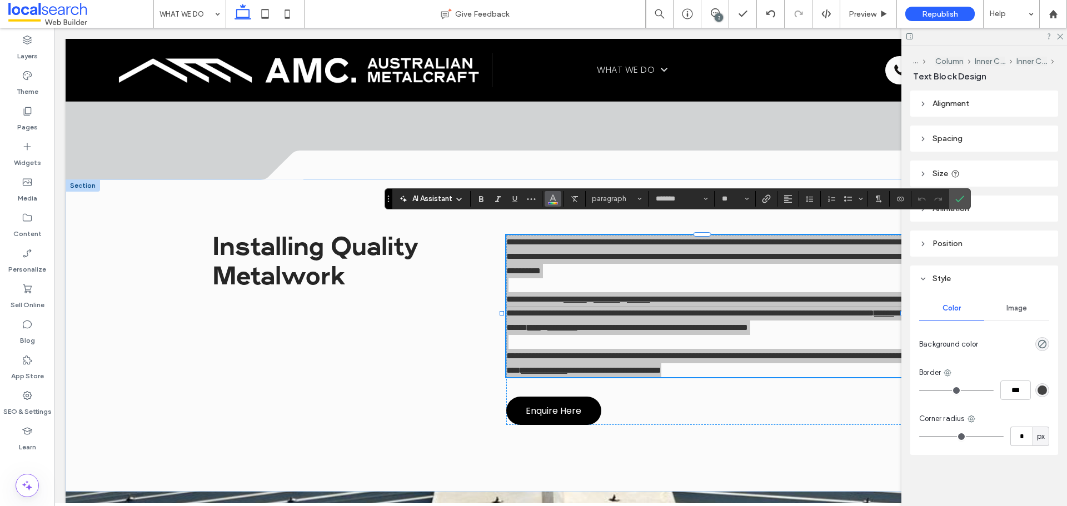
click at [548, 198] on icon "Color" at bounding box center [552, 197] width 9 height 9
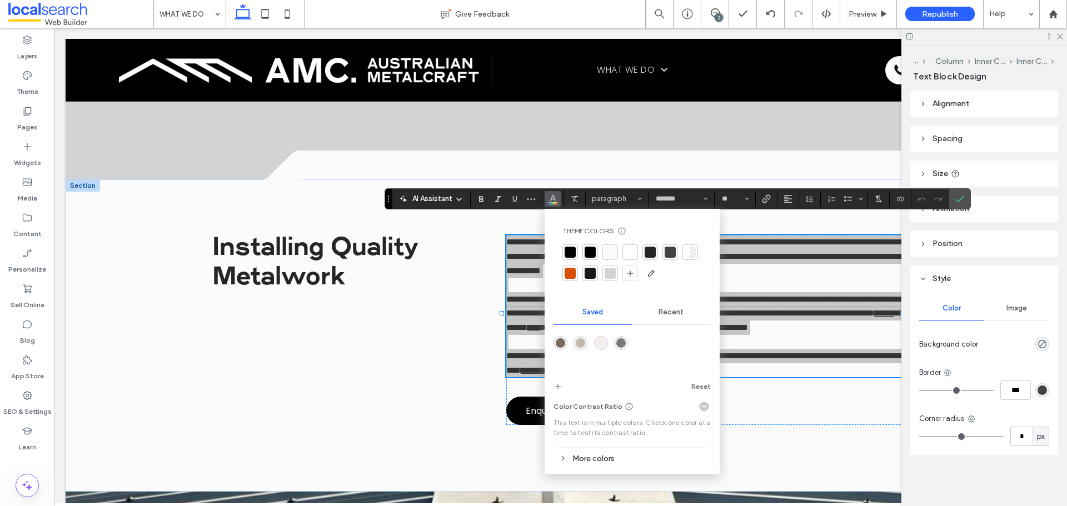
click at [594, 250] on div at bounding box center [590, 252] width 11 height 11
click at [964, 196] on label "Confirm" at bounding box center [959, 199] width 17 height 20
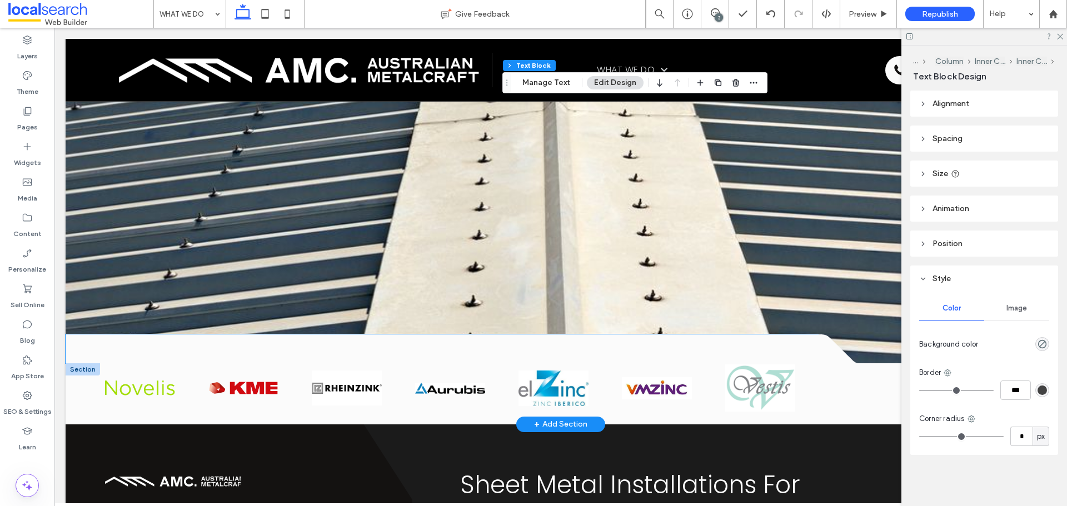
scroll to position [1798, 0]
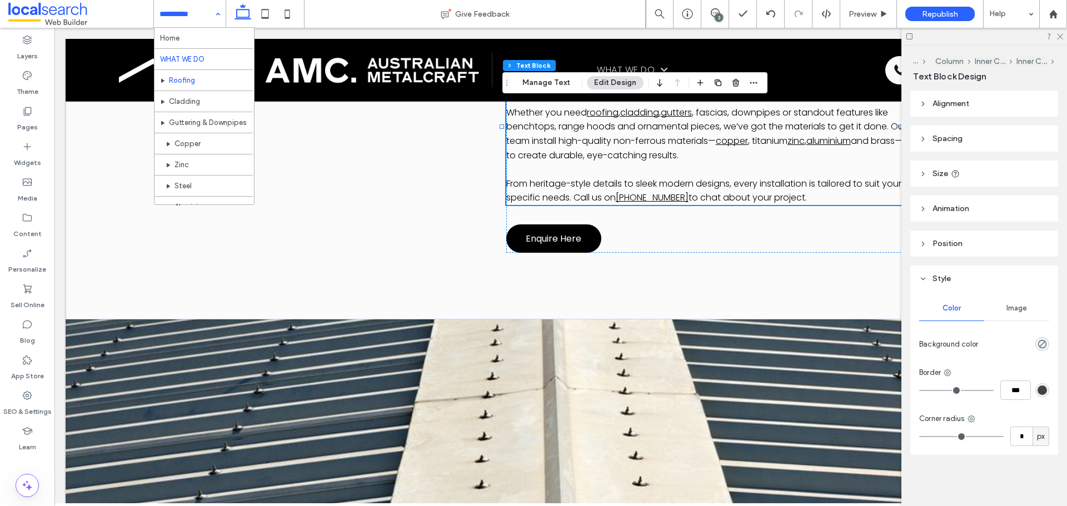
drag, startPoint x: 213, startPoint y: 81, endPoint x: 363, endPoint y: 16, distance: 164.0
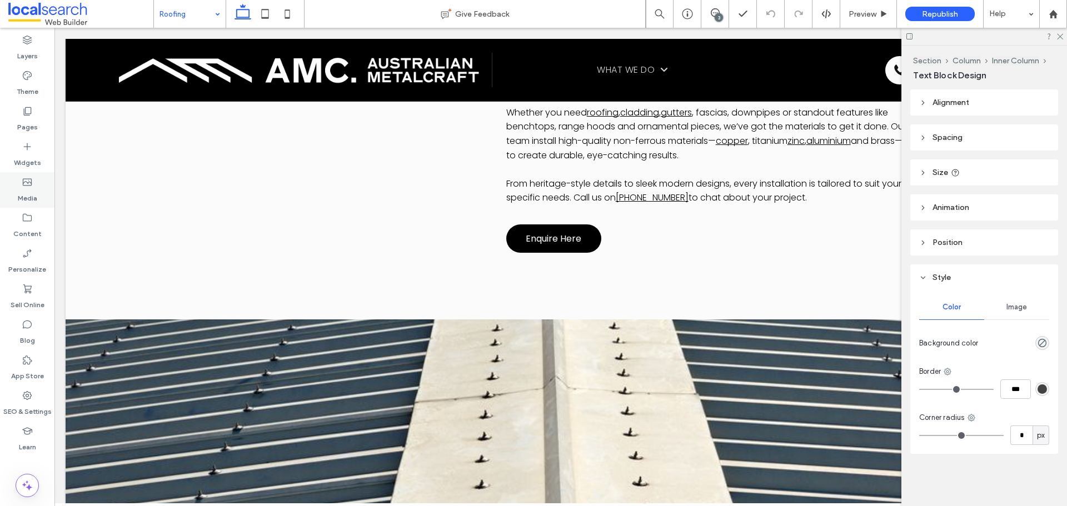
type input "*******"
type input "**"
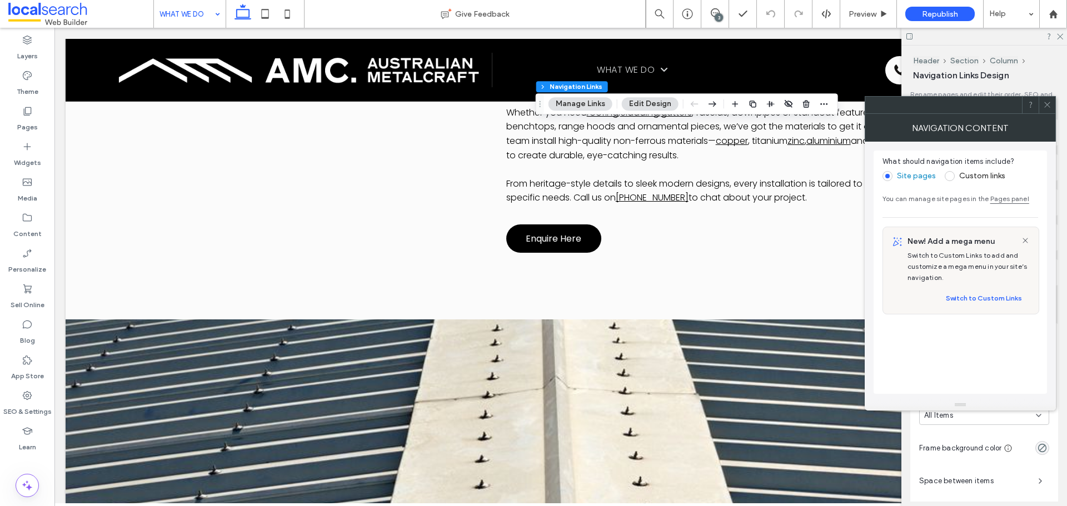
click at [1043, 109] on div at bounding box center [1047, 105] width 17 height 17
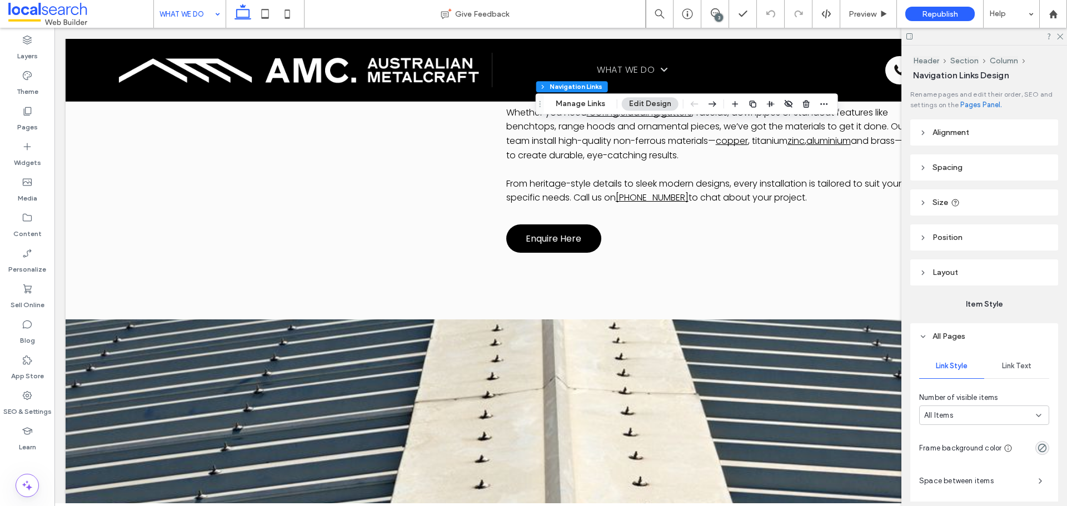
click at [1003, 368] on span "Link Text" at bounding box center [1016, 366] width 29 height 9
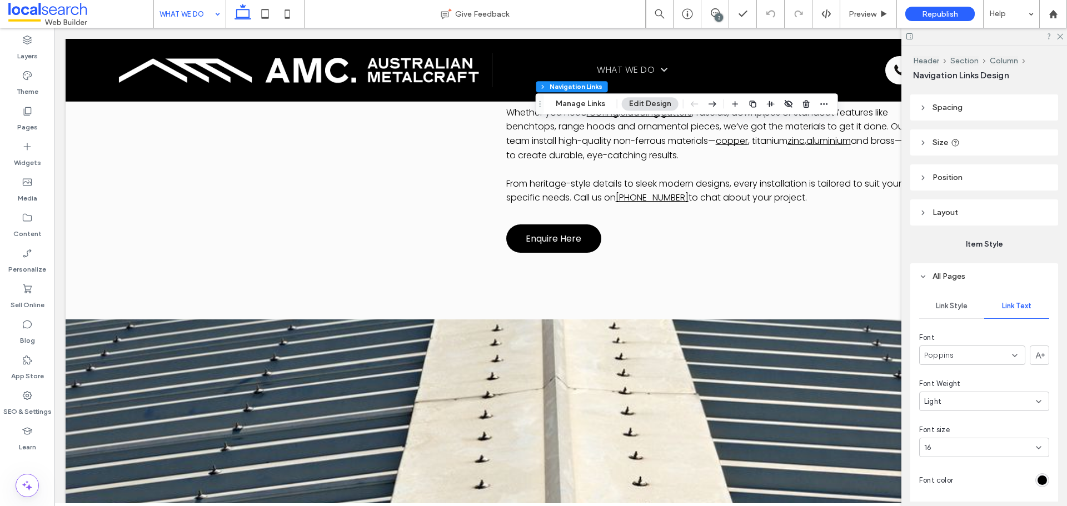
scroll to position [167, 0]
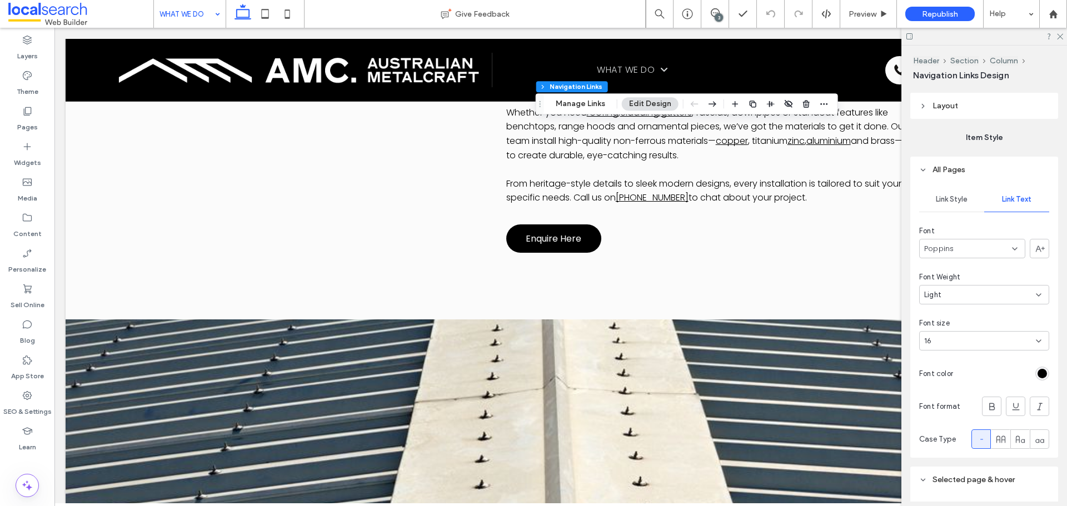
click at [1033, 364] on div at bounding box center [1003, 373] width 92 height 19
click at [1038, 373] on div "rgb(0, 0, 0)" at bounding box center [1042, 373] width 9 height 9
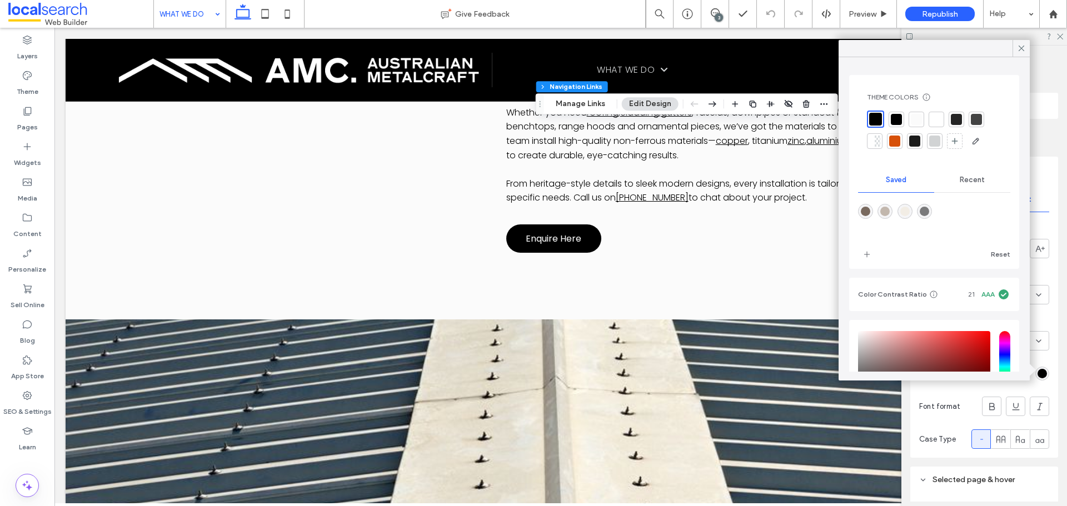
click at [933, 143] on div at bounding box center [934, 141] width 11 height 11
click at [1045, 387] on div "Link Style Link Text Font Poppins Font Weight Light Font size 16 Font color Fon…" at bounding box center [984, 320] width 148 height 275
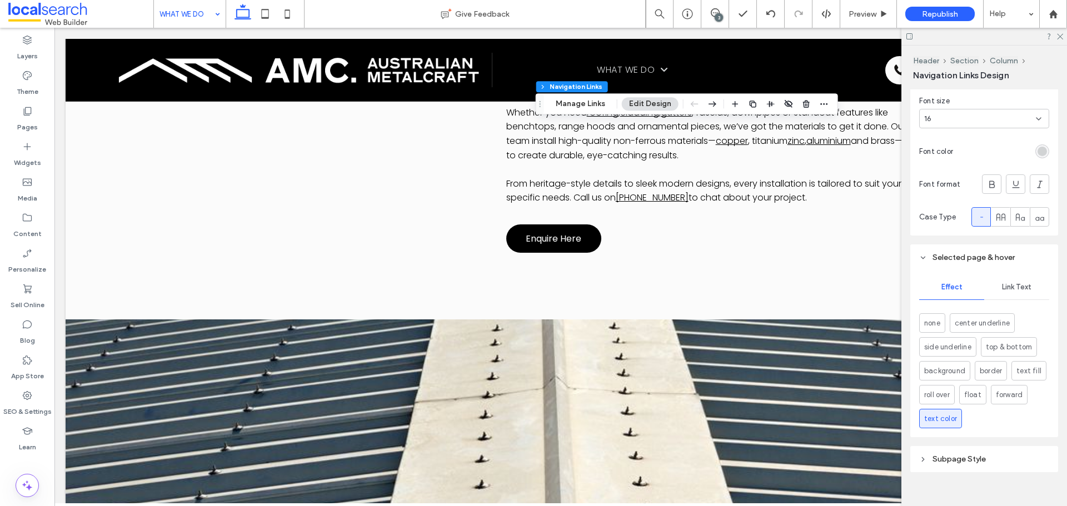
click at [1024, 279] on div "Link Text" at bounding box center [1016, 287] width 65 height 24
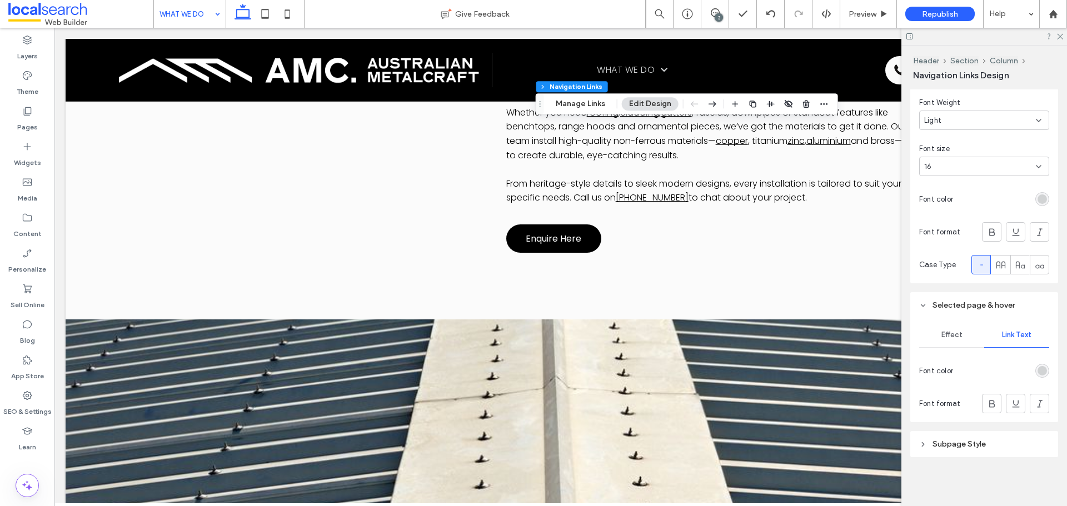
scroll to position [341, 0]
click at [1042, 376] on div at bounding box center [1042, 371] width 14 height 14
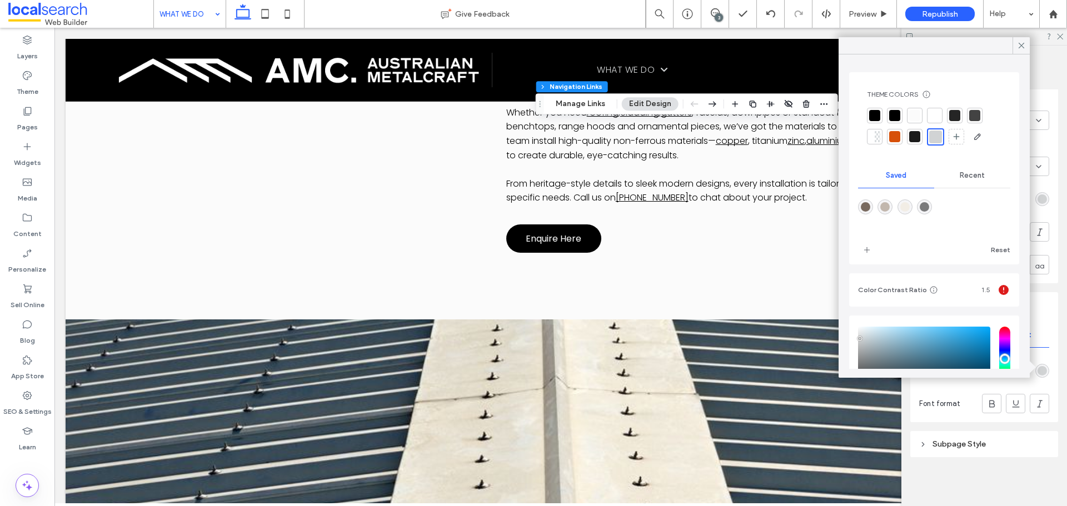
click at [936, 115] on div at bounding box center [934, 115] width 11 height 11
click at [999, 441] on header "Subpage Style" at bounding box center [984, 444] width 148 height 26
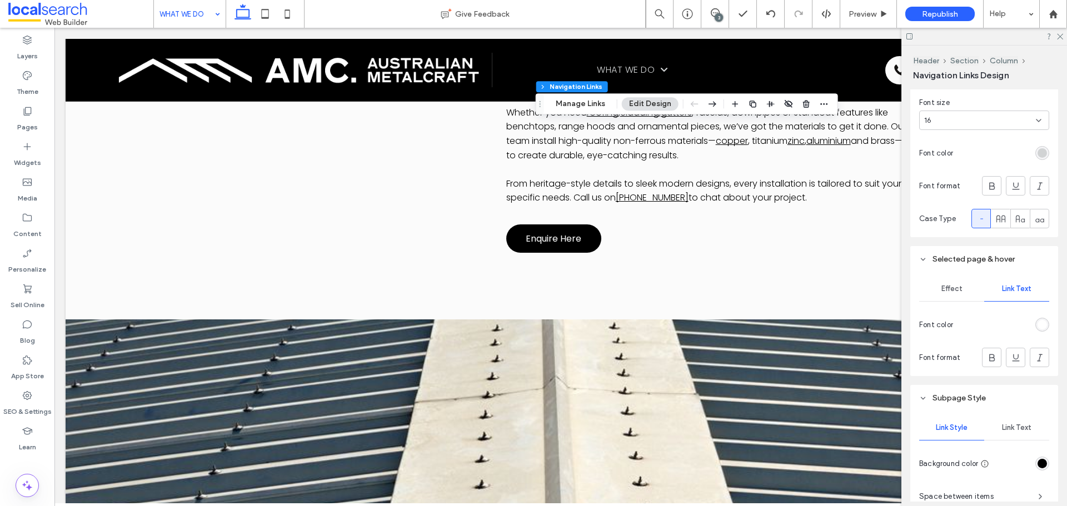
scroll to position [389, 0]
click at [1025, 420] on div "Link Text" at bounding box center [1016, 426] width 65 height 24
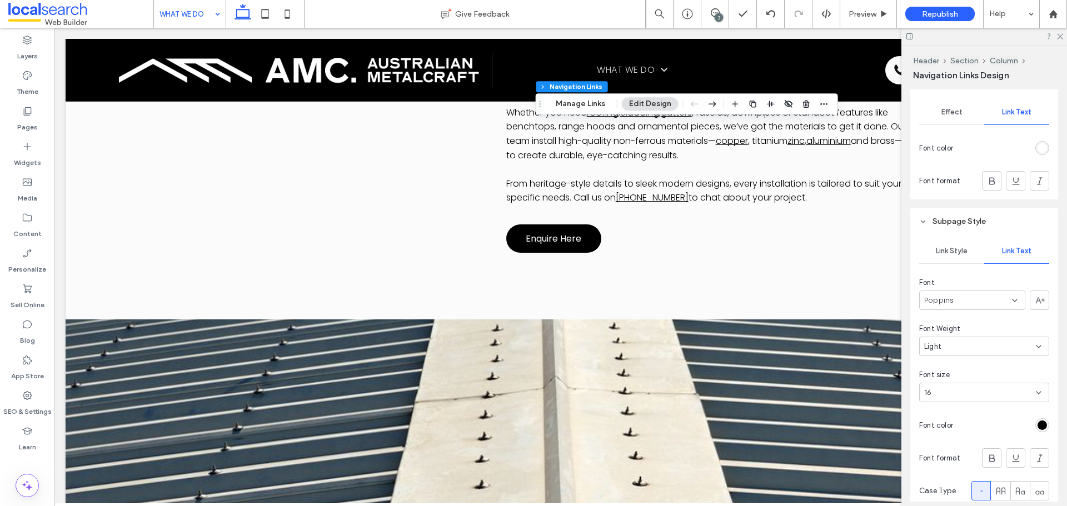
scroll to position [611, 0]
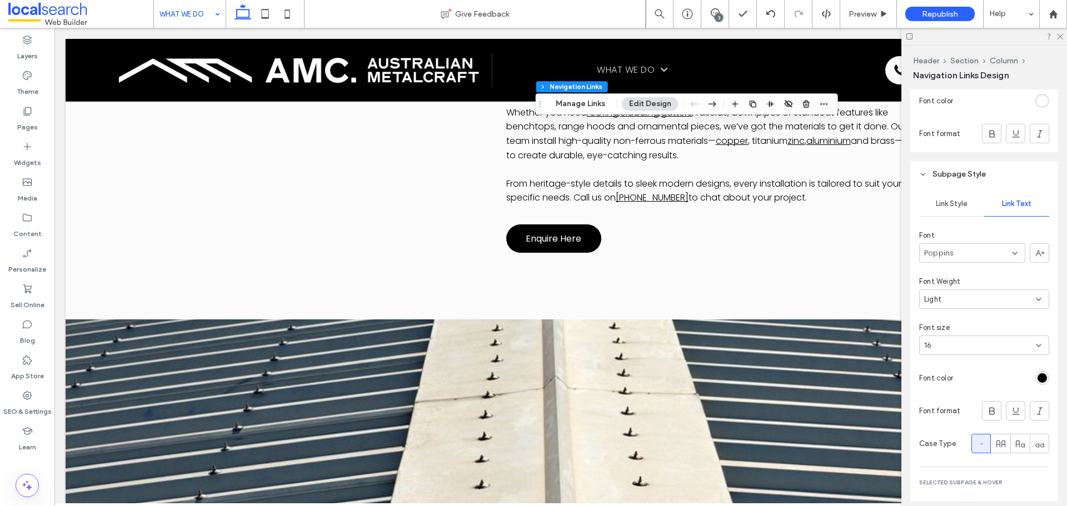
click at [1037, 373] on div "rgb(0, 0, 0)" at bounding box center [1042, 378] width 14 height 14
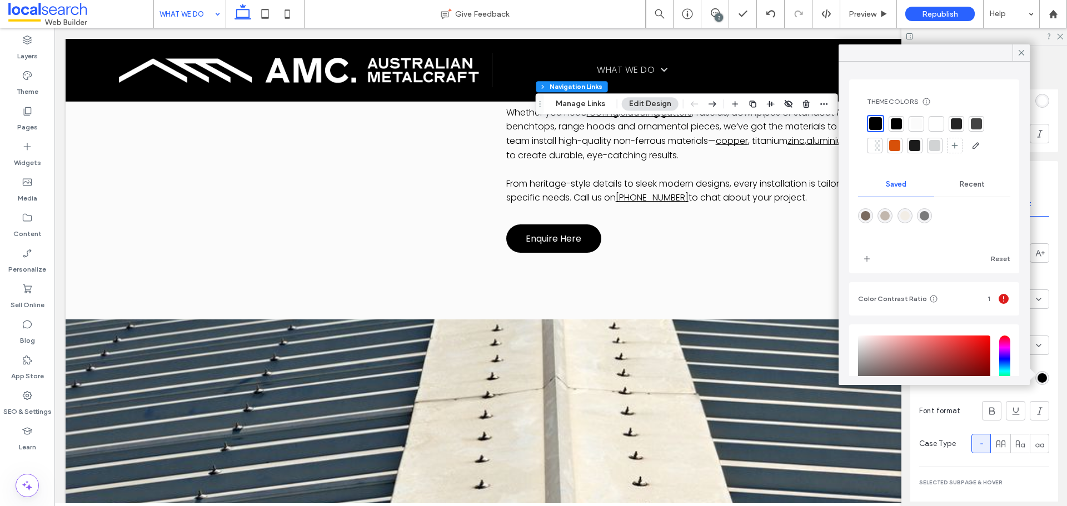
click at [916, 126] on div at bounding box center [916, 123] width 11 height 11
click at [935, 123] on div at bounding box center [936, 123] width 11 height 11
click at [878, 124] on div at bounding box center [874, 123] width 11 height 11
click at [1053, 349] on div "Rename pages and edit their order, SEO and settings on the Pages Panel. Alignme…" at bounding box center [987, 295] width 155 height 412
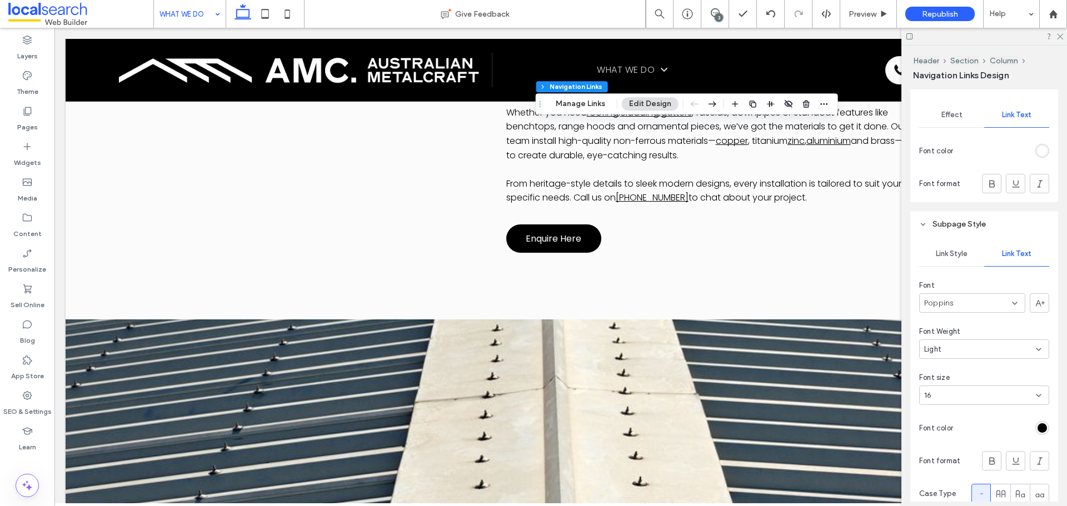
scroll to position [551, 0]
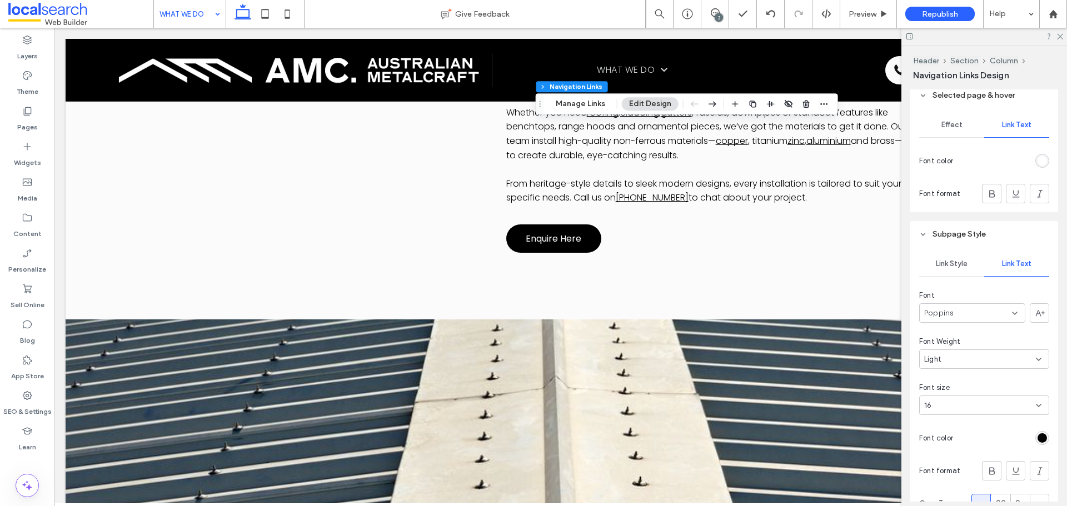
click at [936, 129] on div "Effect" at bounding box center [951, 125] width 65 height 24
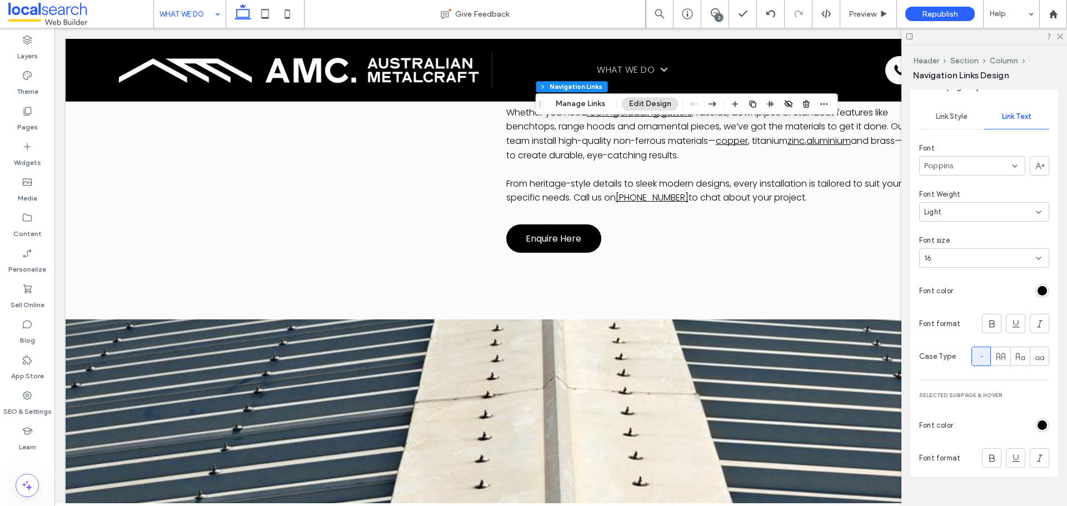
scroll to position [781, 0]
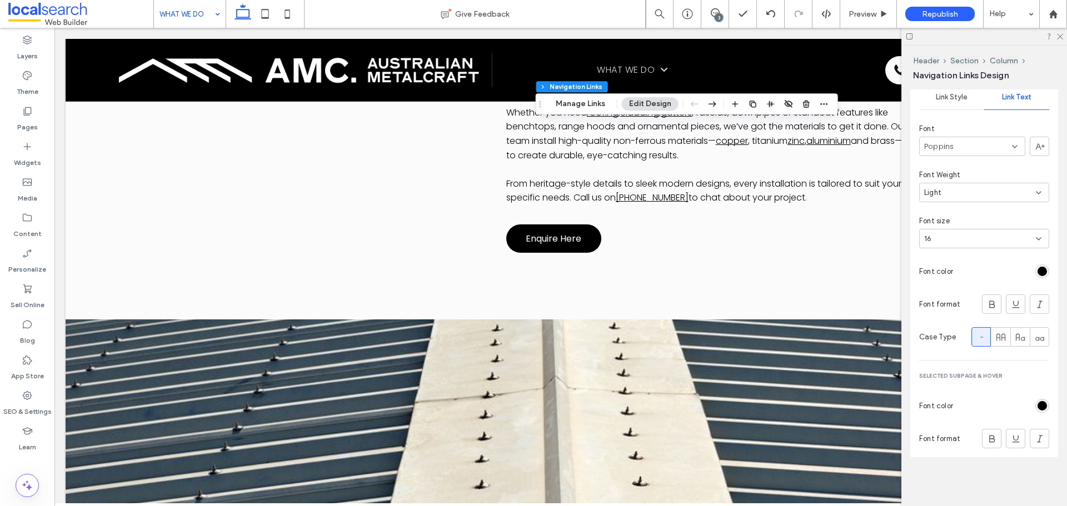
click at [1038, 404] on div "rgb(0, 0, 0)" at bounding box center [1042, 405] width 9 height 9
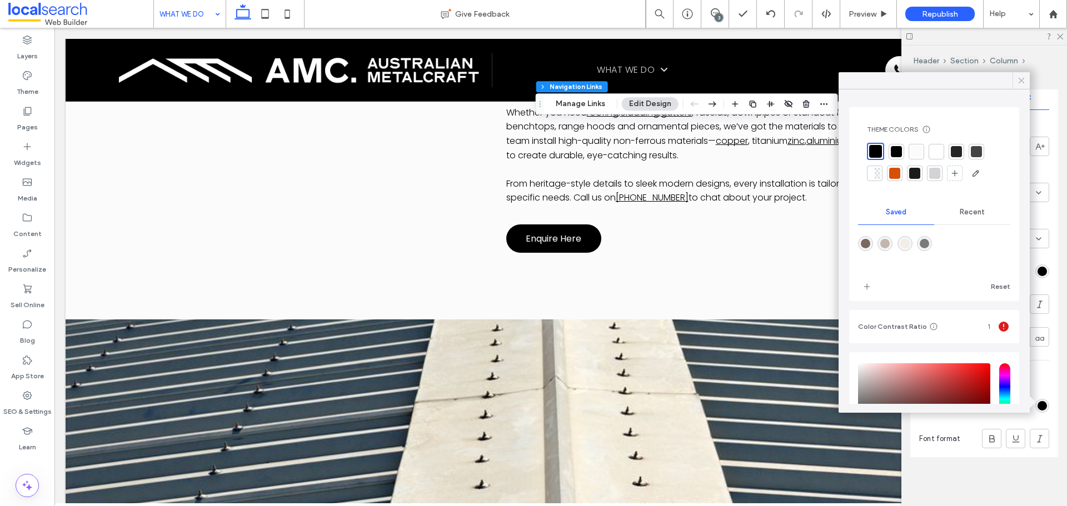
click at [1021, 78] on icon at bounding box center [1021, 81] width 10 height 10
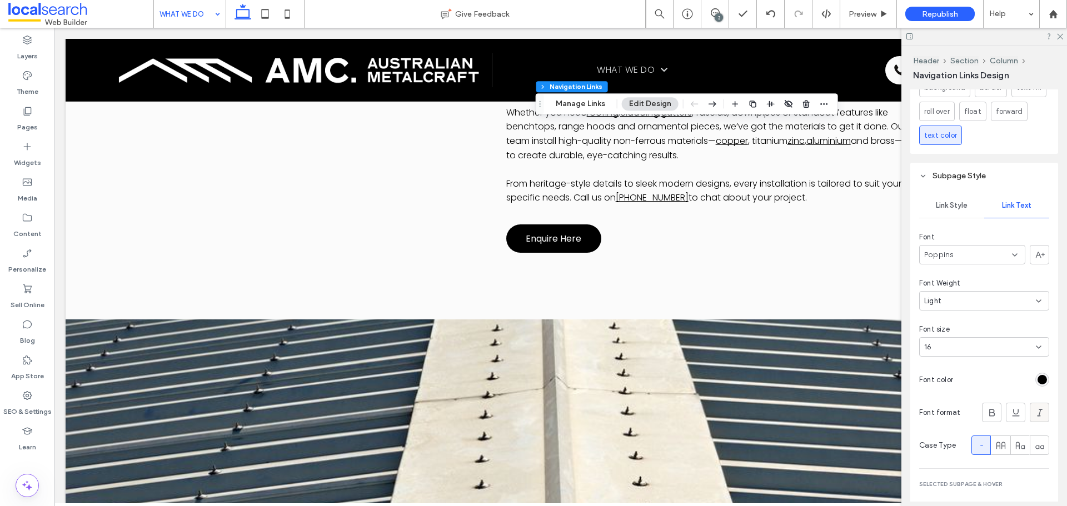
scroll to position [670, 0]
click at [971, 212] on div "Link Style" at bounding box center [951, 208] width 65 height 24
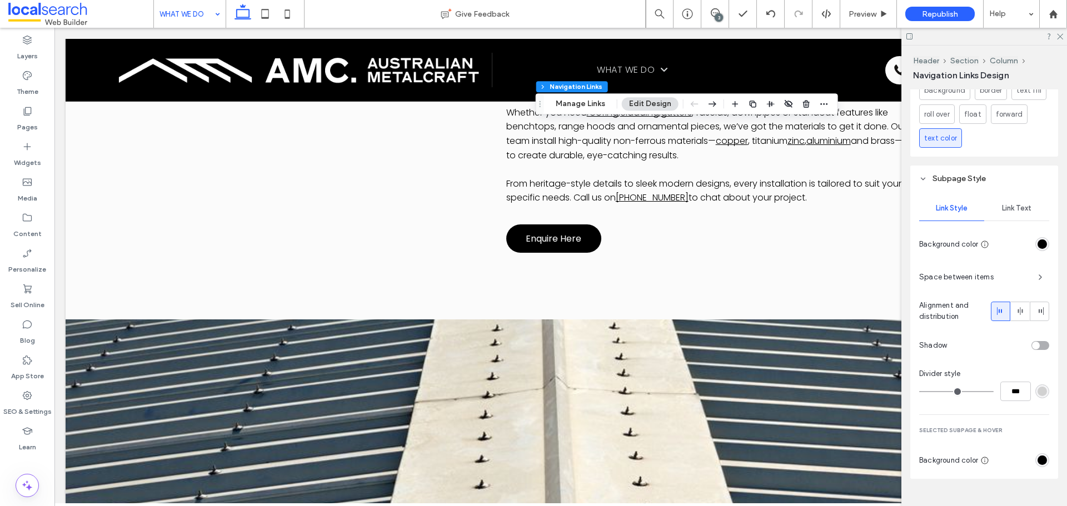
click at [1042, 246] on div "rgb(0, 0, 0)" at bounding box center [1042, 244] width 14 height 14
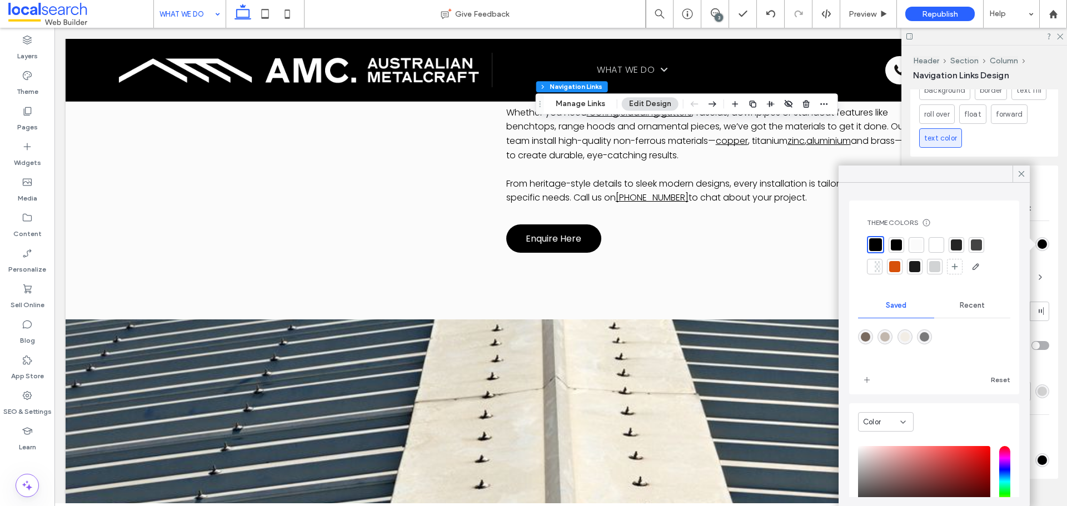
click at [932, 243] on div at bounding box center [936, 245] width 11 height 11
click at [1021, 176] on icon at bounding box center [1021, 174] width 10 height 10
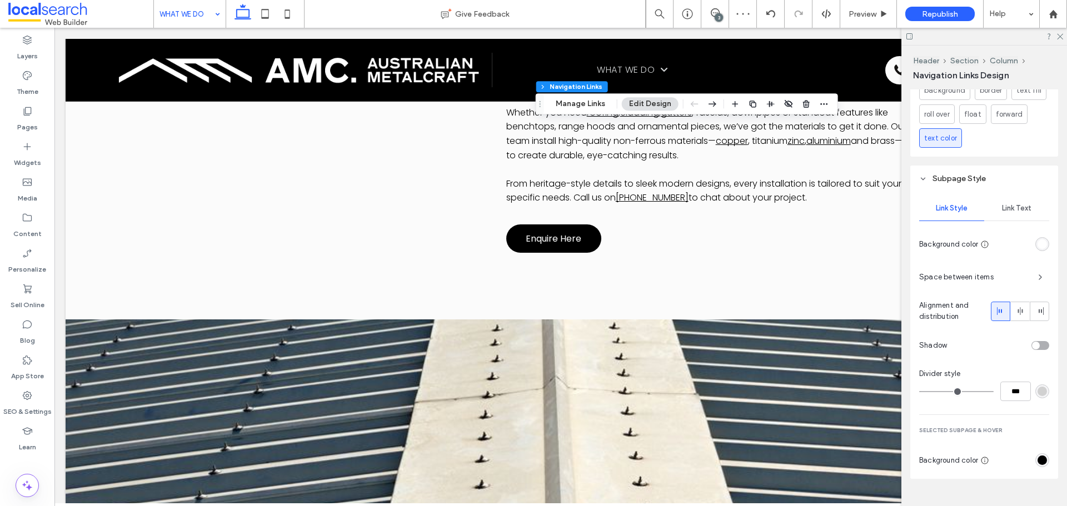
click at [990, 209] on div "Link Text" at bounding box center [1016, 208] width 65 height 24
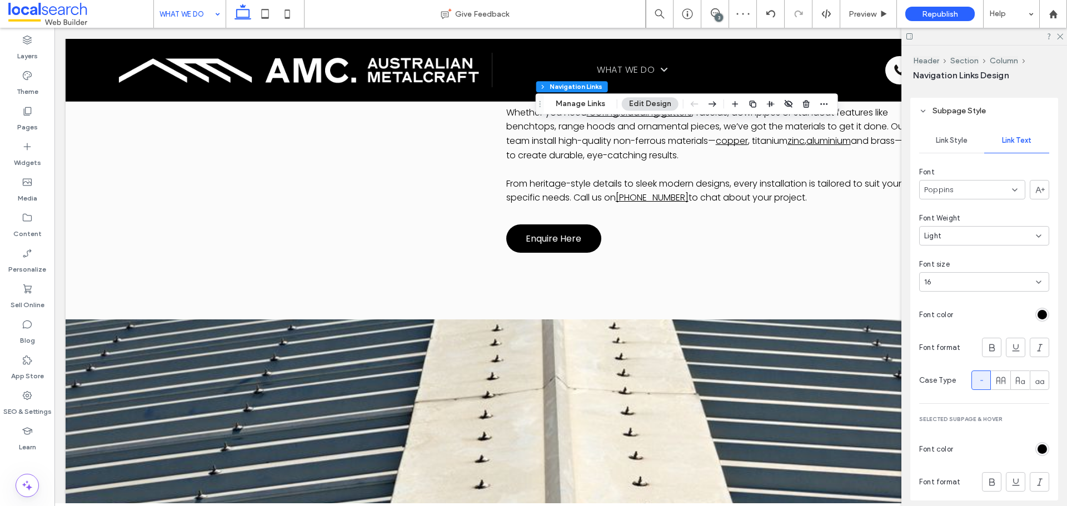
scroll to position [781, 0]
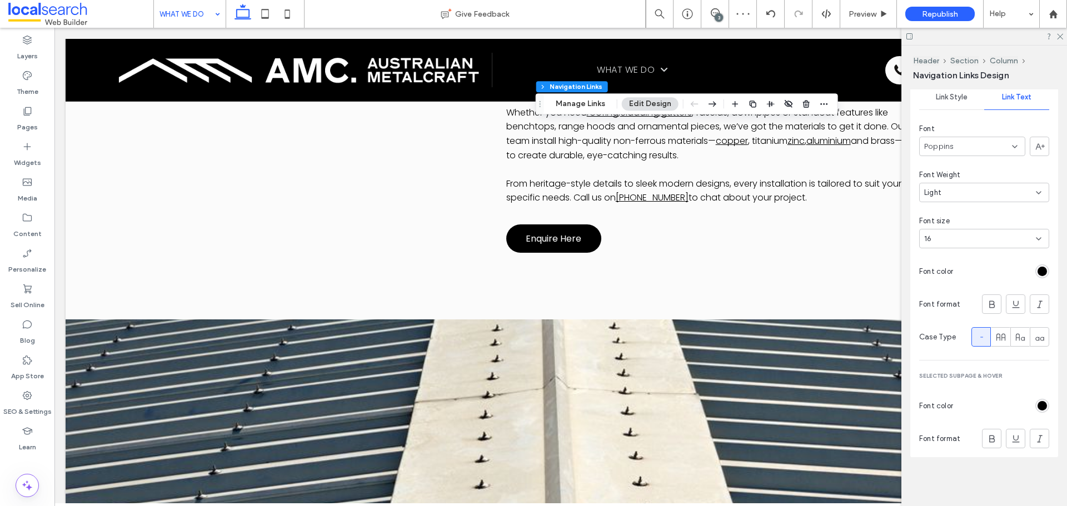
click at [1041, 408] on div "rgb(0, 0, 0)" at bounding box center [1042, 406] width 14 height 14
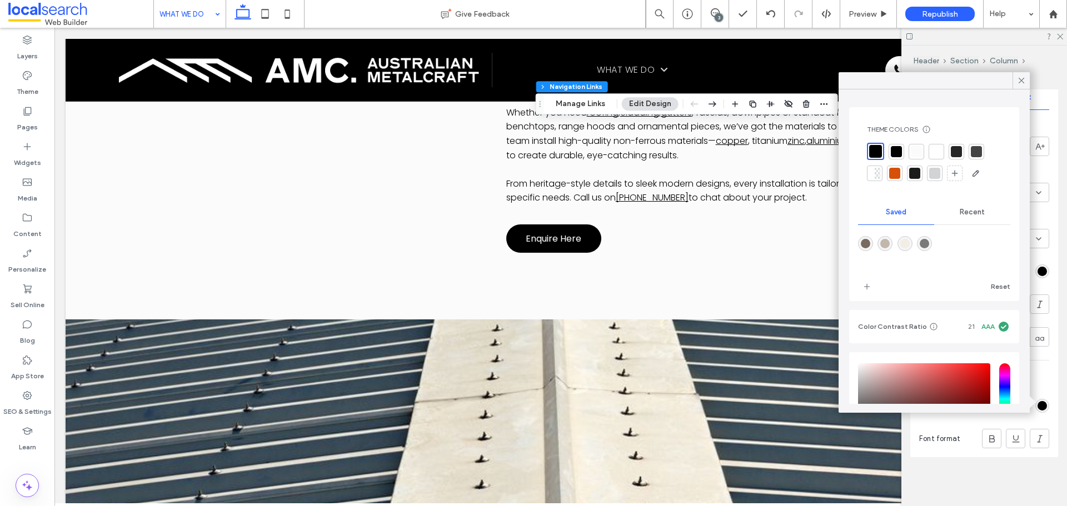
click at [922, 154] on div at bounding box center [917, 152] width 16 height 16
click at [926, 148] on div at bounding box center [934, 162] width 134 height 39
click at [934, 152] on div at bounding box center [936, 151] width 11 height 11
click at [920, 145] on div at bounding box center [915, 152] width 16 height 16
click at [1025, 81] on icon at bounding box center [1021, 81] width 10 height 10
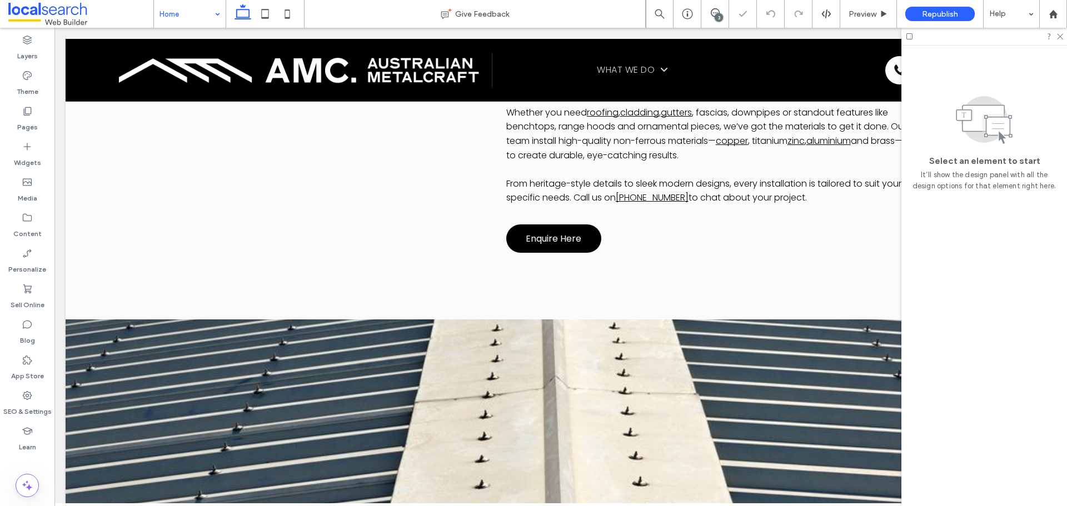
click at [197, 13] on input at bounding box center [186, 14] width 55 height 28
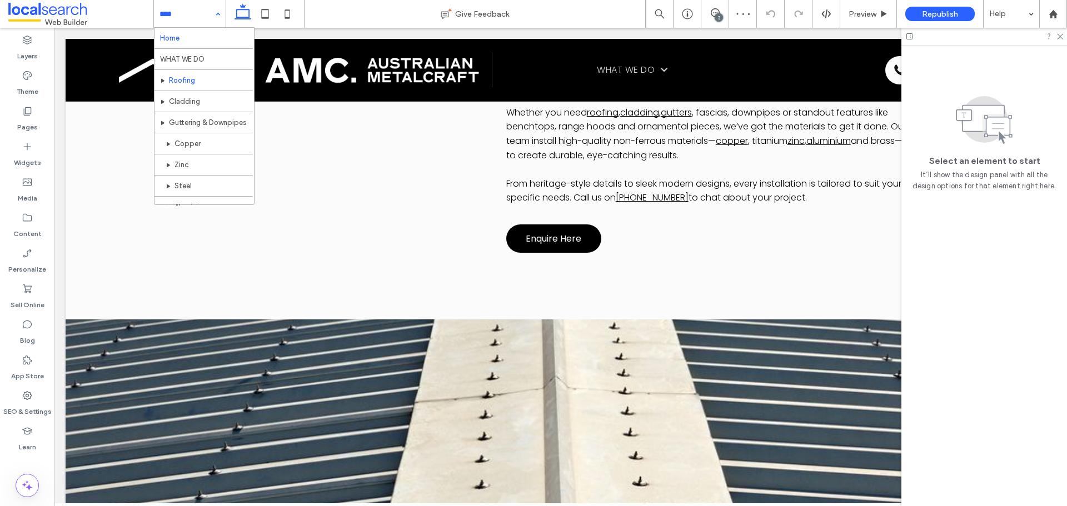
drag, startPoint x: 210, startPoint y: 82, endPoint x: 266, endPoint y: 57, distance: 61.4
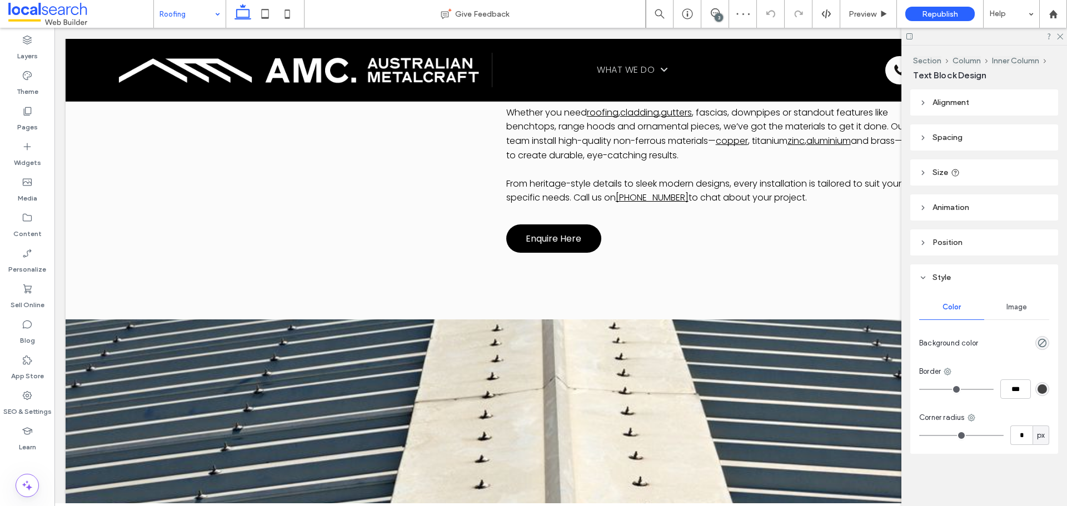
type input "*******"
type input "**"
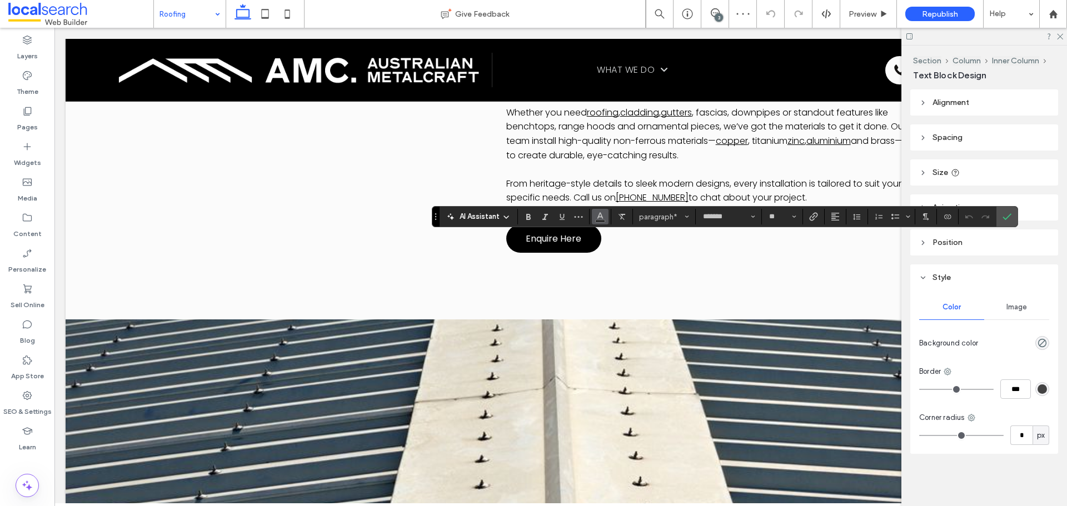
click at [606, 212] on button "Color" at bounding box center [600, 217] width 17 height 16
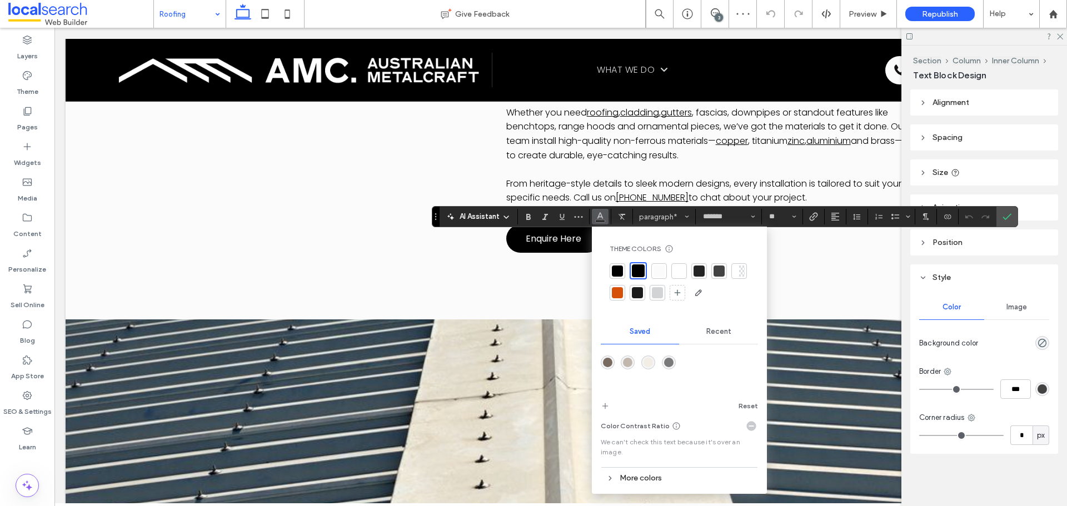
click at [680, 275] on div at bounding box center [679, 271] width 11 height 11
click at [1006, 218] on use "Confirm" at bounding box center [1007, 217] width 9 height 7
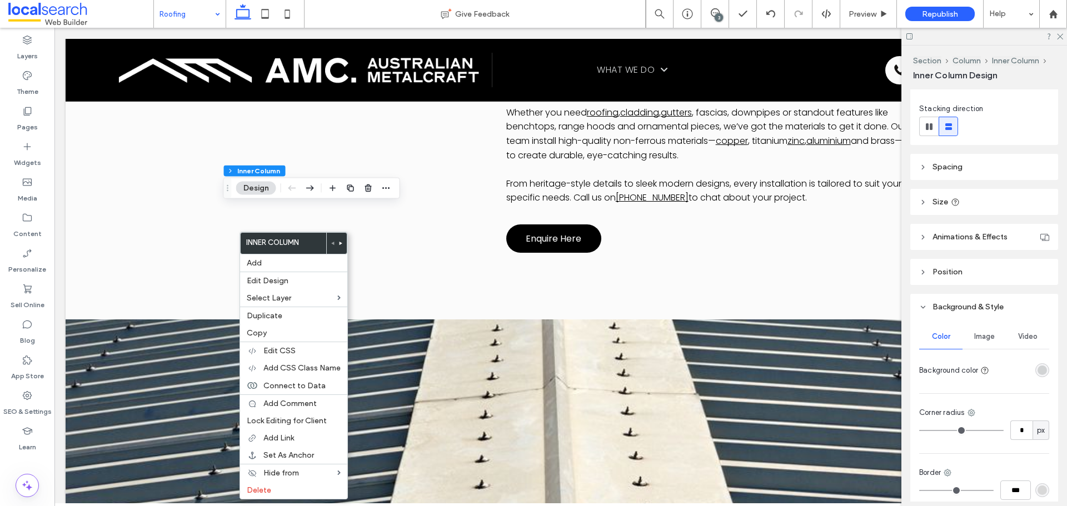
scroll to position [253, 0]
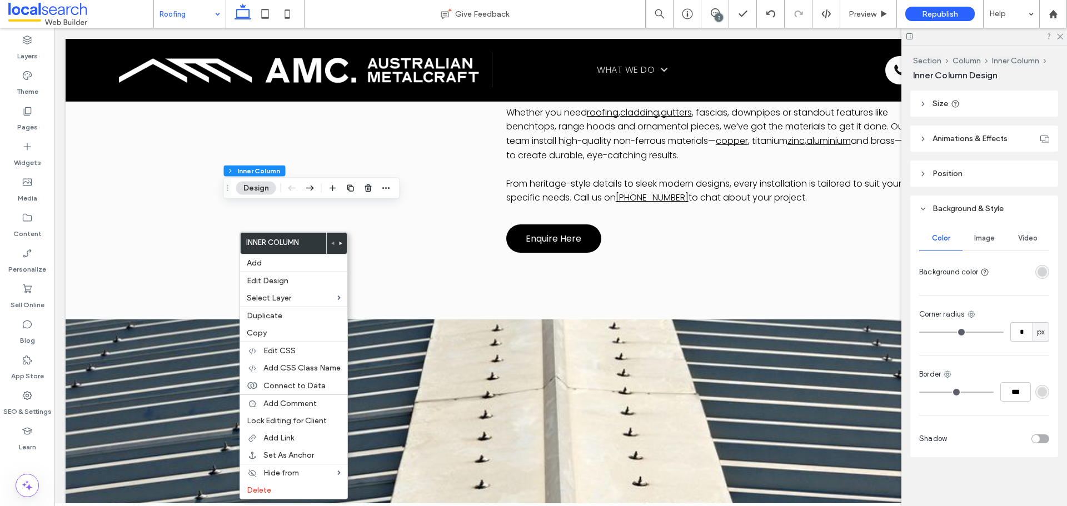
click at [1035, 284] on div "Color Image Video Background color Corner radius * px Border *** Shadow" at bounding box center [984, 340] width 148 height 236
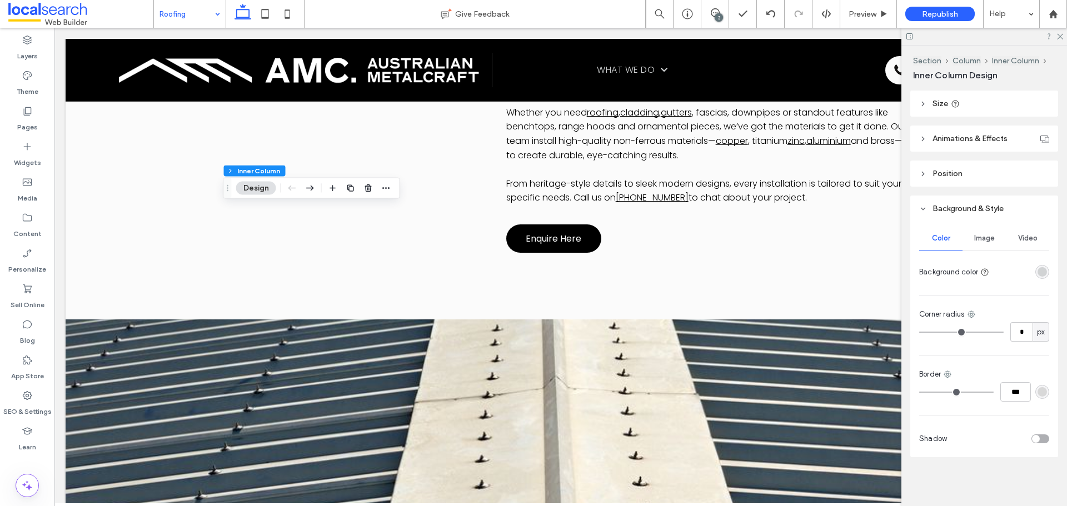
click at [1038, 275] on div "rgba(209, 211, 212, 1)" at bounding box center [1042, 271] width 9 height 9
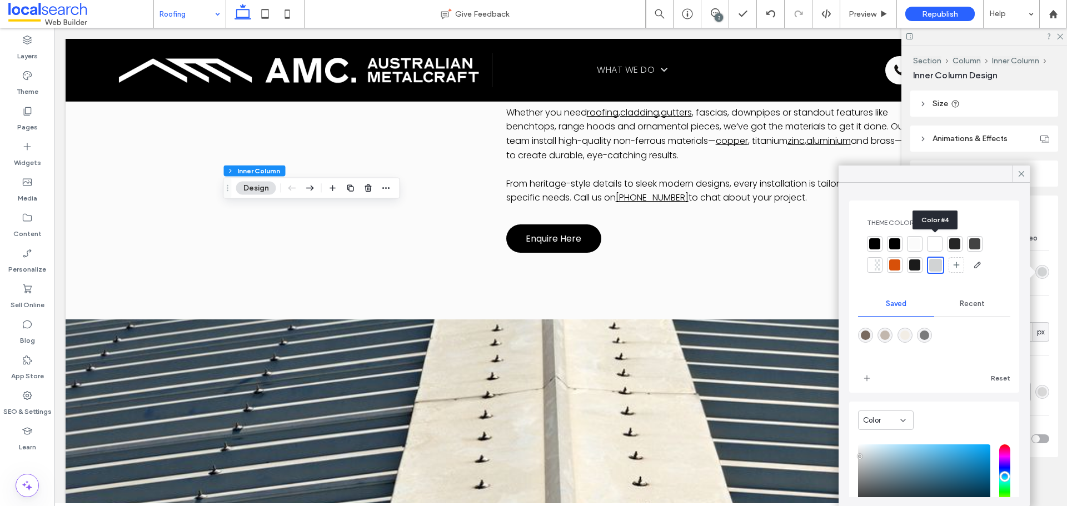
click at [935, 241] on div at bounding box center [934, 243] width 11 height 11
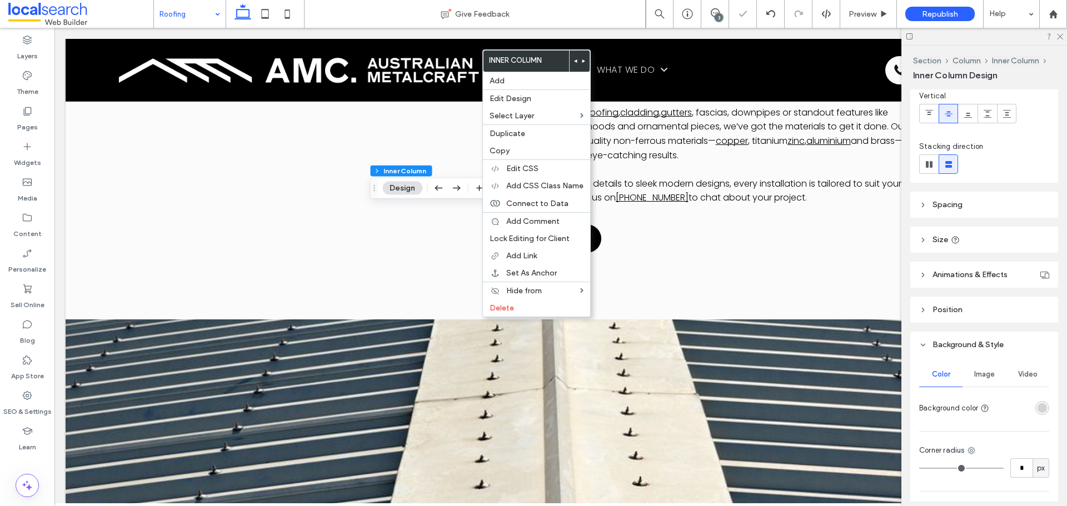
scroll to position [167, 0]
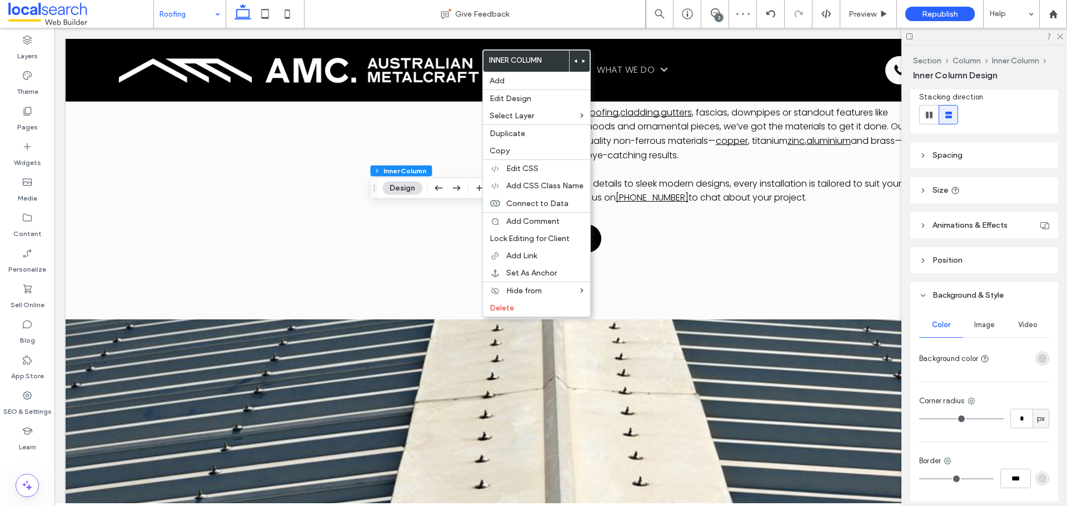
click at [1039, 361] on div "rgba(209, 211, 212, 1)" at bounding box center [1042, 358] width 9 height 9
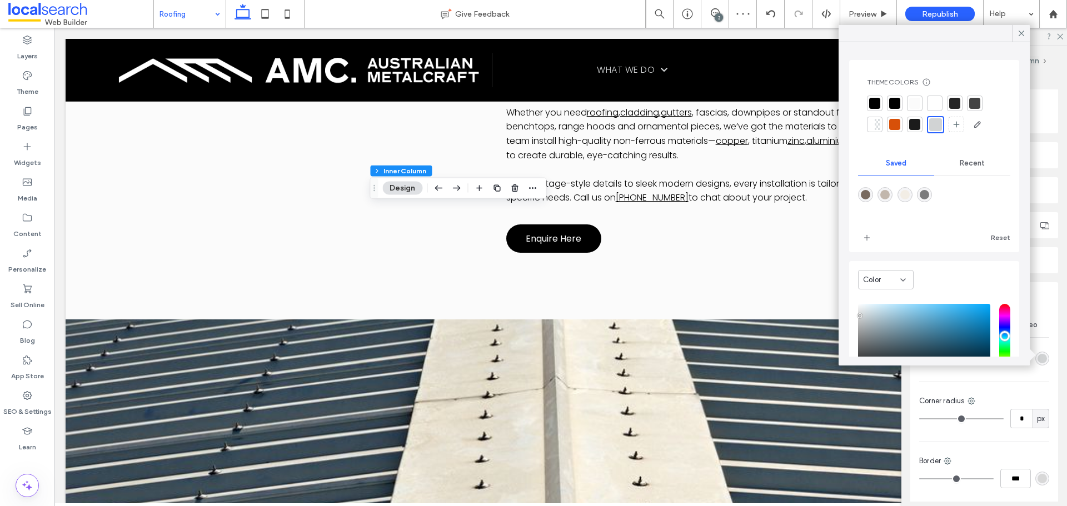
click at [937, 99] on div at bounding box center [934, 103] width 11 height 11
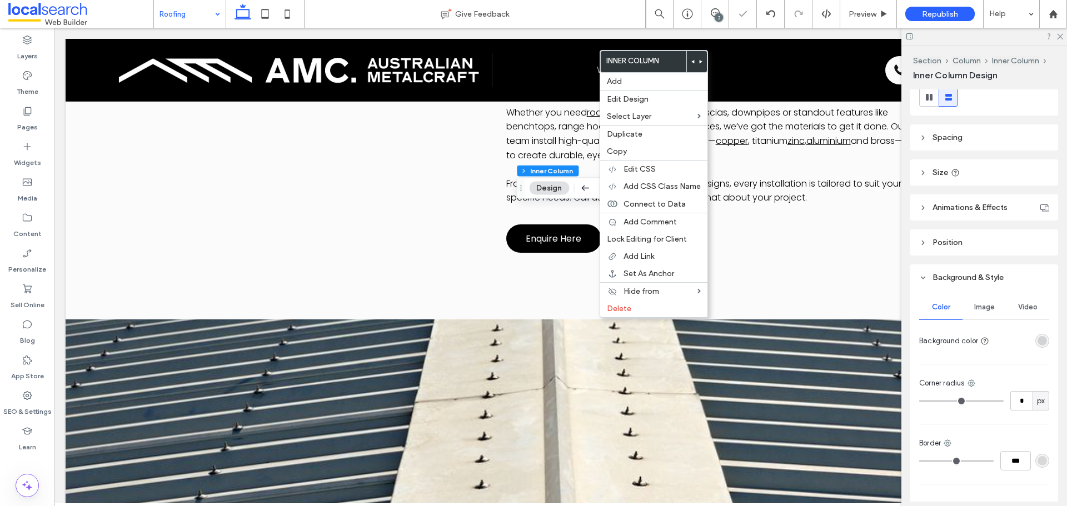
scroll to position [222, 0]
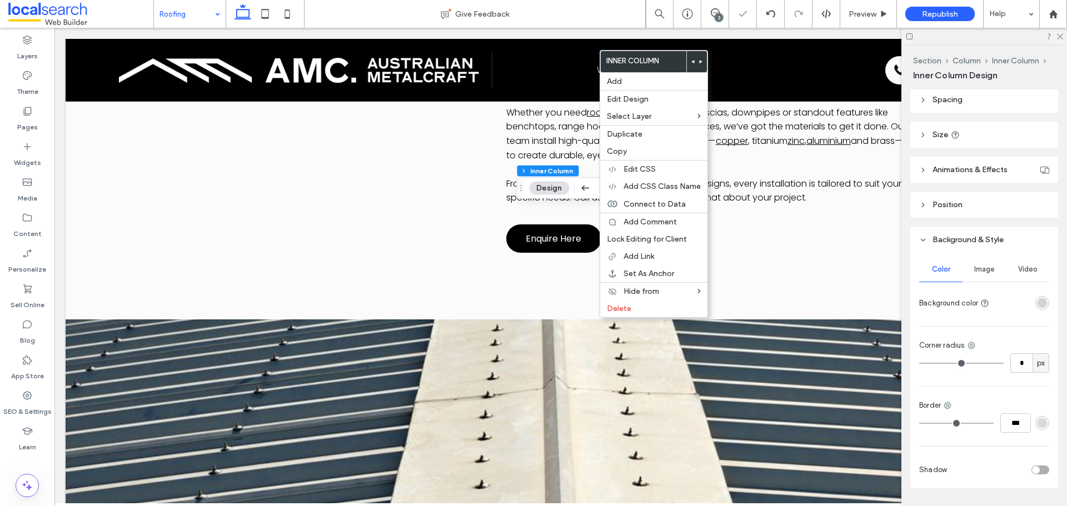
click at [1038, 311] on div at bounding box center [1022, 302] width 56 height 19
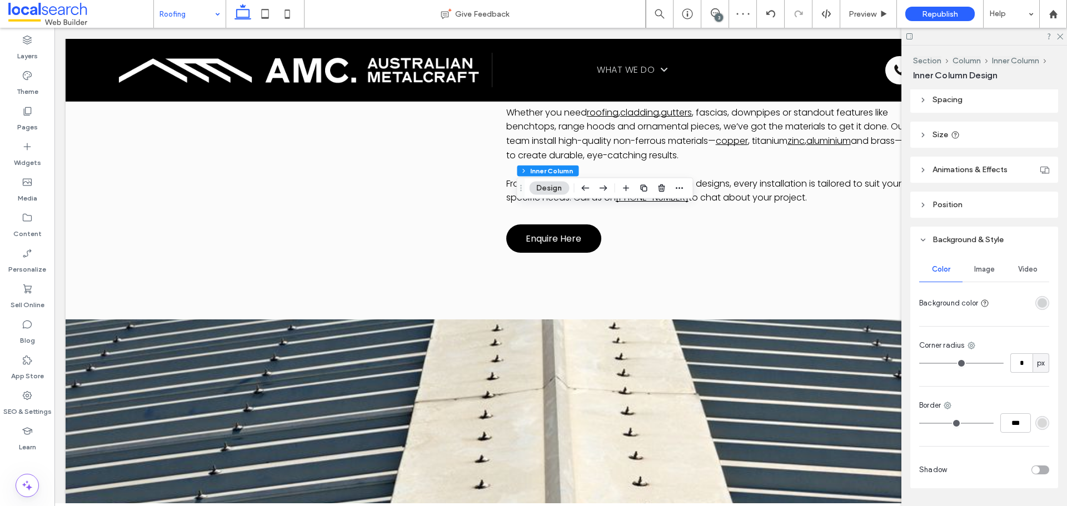
click at [1038, 308] on div "rgba(209, 211, 212, 1)" at bounding box center [1042, 303] width 14 height 14
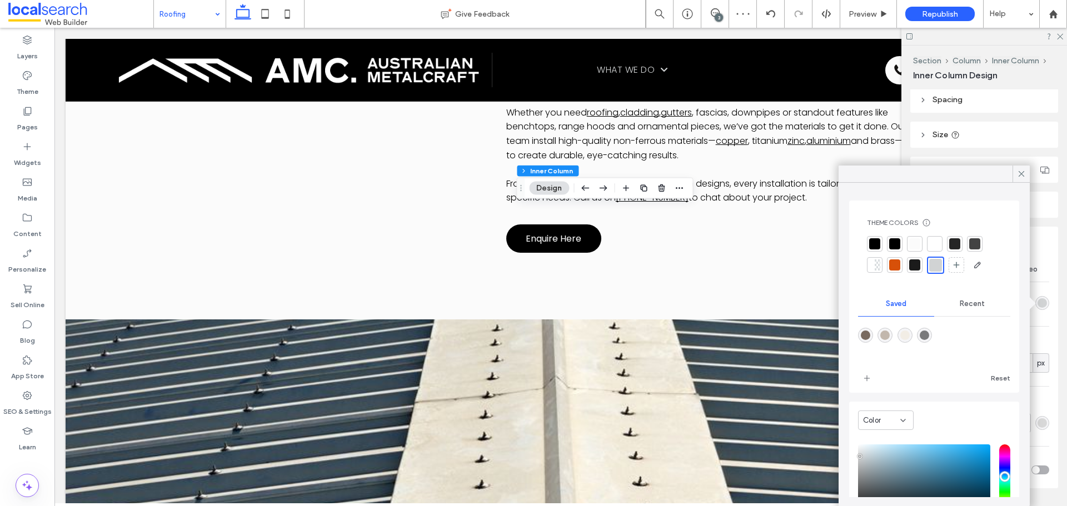
click at [936, 241] on div at bounding box center [934, 243] width 11 height 11
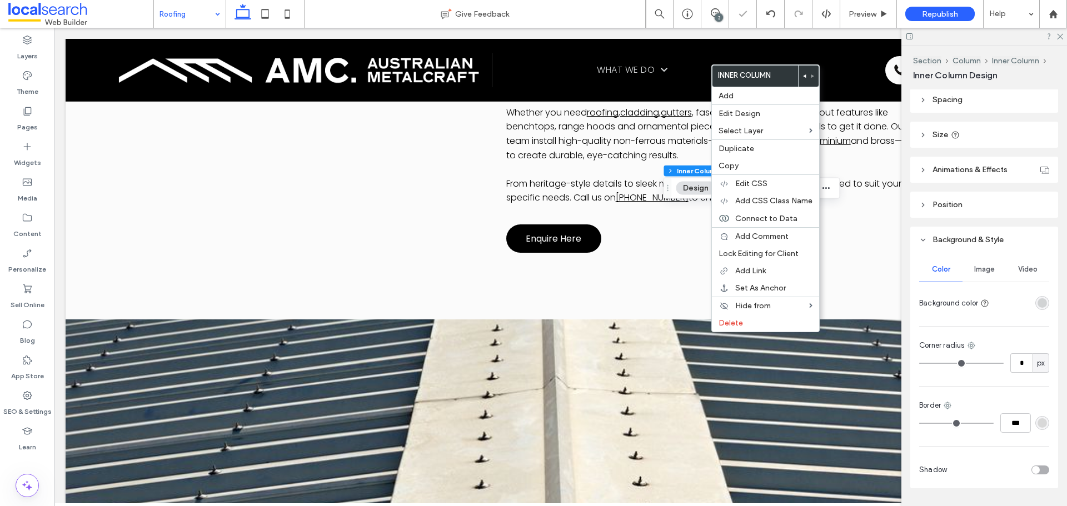
click at [1038, 306] on div "rgba(209, 211, 212, 1)" at bounding box center [1042, 302] width 9 height 9
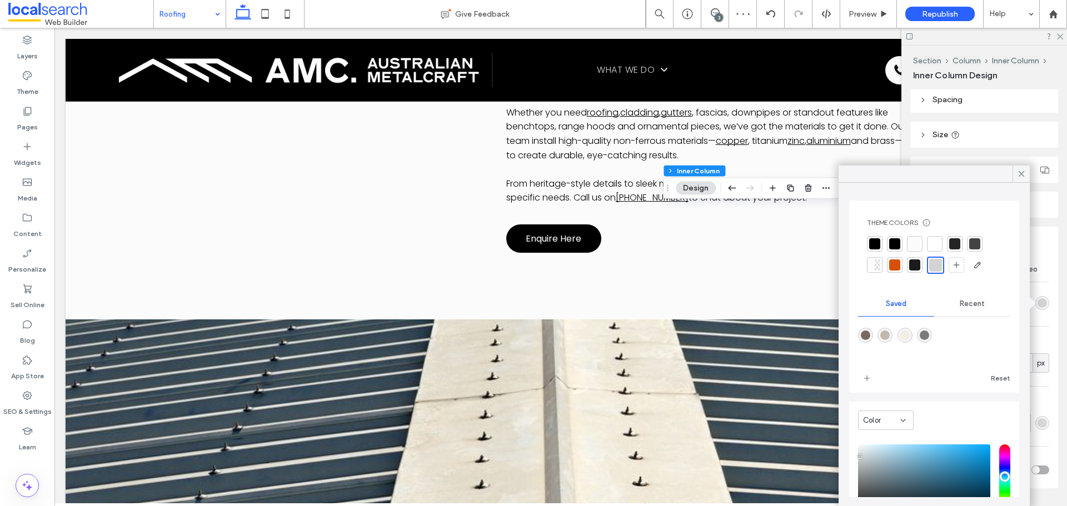
click at [939, 246] on div at bounding box center [934, 243] width 11 height 11
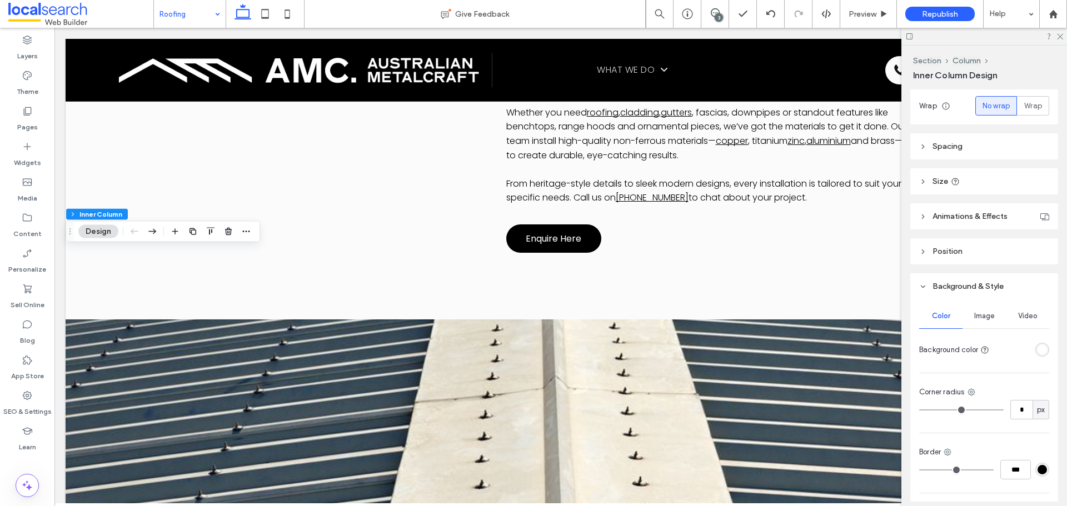
click at [1038, 354] on div "rgba(255, 255, 255, 1)" at bounding box center [1042, 349] width 9 height 9
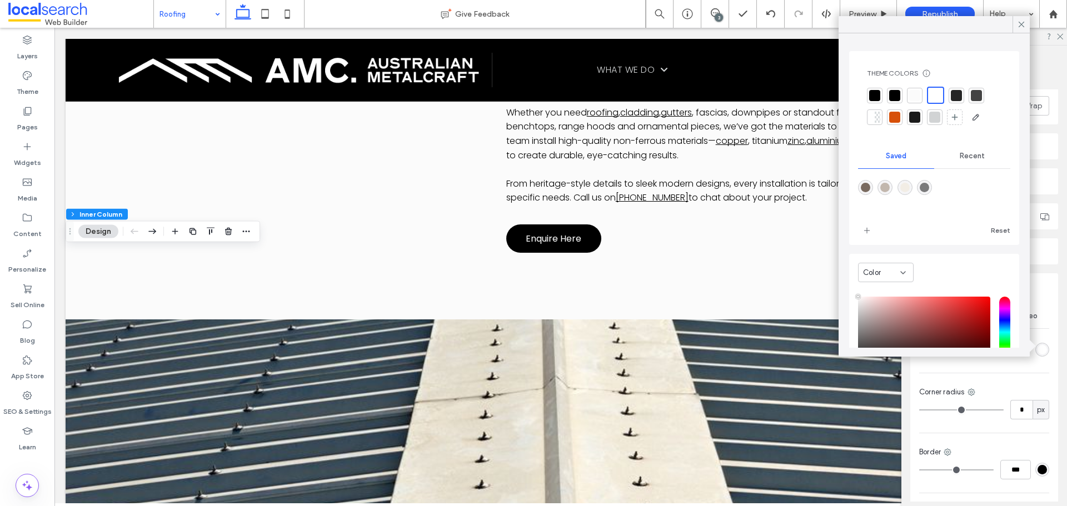
click at [932, 116] on div at bounding box center [934, 117] width 11 height 11
click at [914, 95] on div at bounding box center [914, 94] width 11 height 11
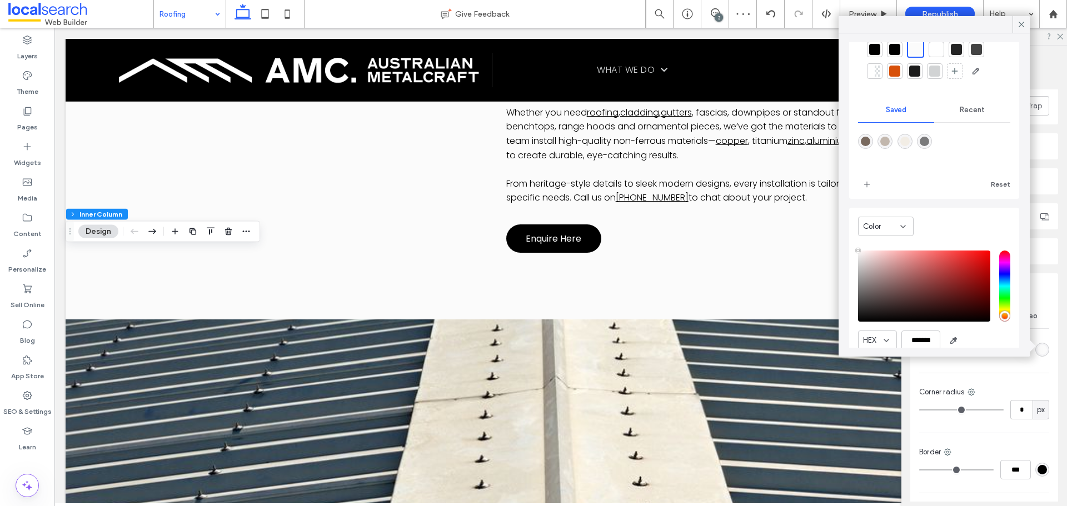
scroll to position [0, 0]
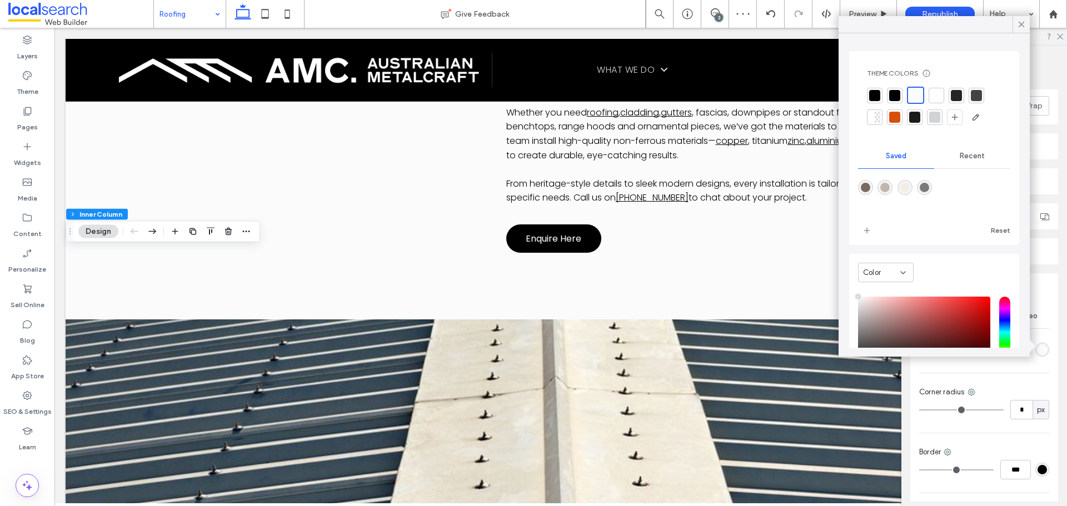
click at [935, 94] on div at bounding box center [936, 95] width 11 height 11
click at [921, 97] on div at bounding box center [915, 96] width 16 height 16
click at [33, 79] on div "Theme" at bounding box center [27, 84] width 54 height 36
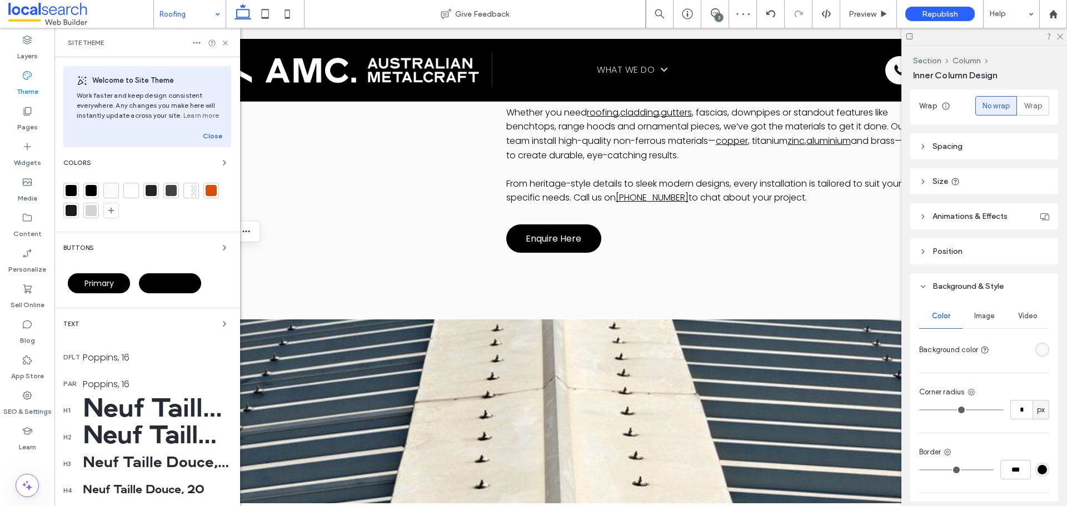
click at [117, 195] on div at bounding box center [111, 191] width 16 height 16
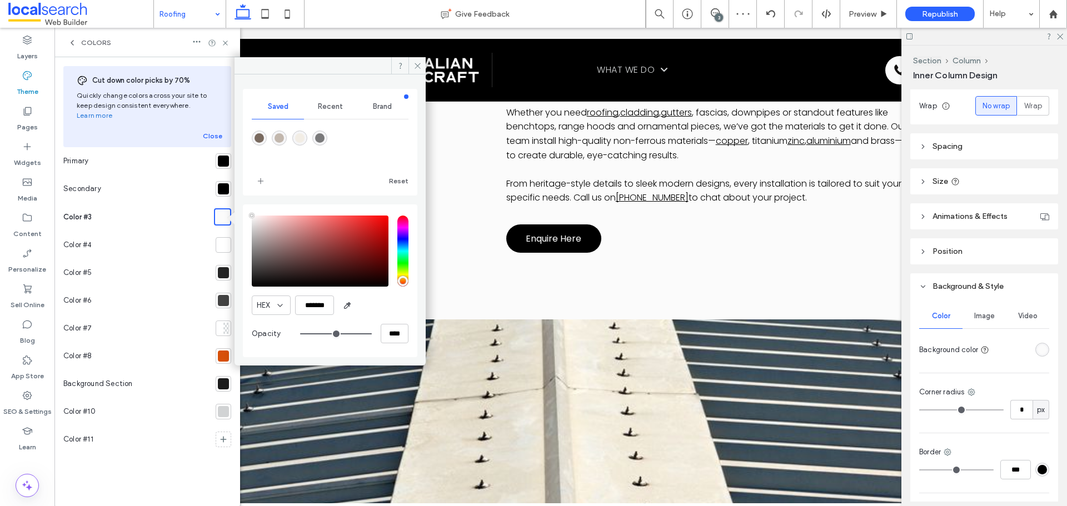
type input "****"
click at [222, 240] on div at bounding box center [223, 245] width 11 height 11
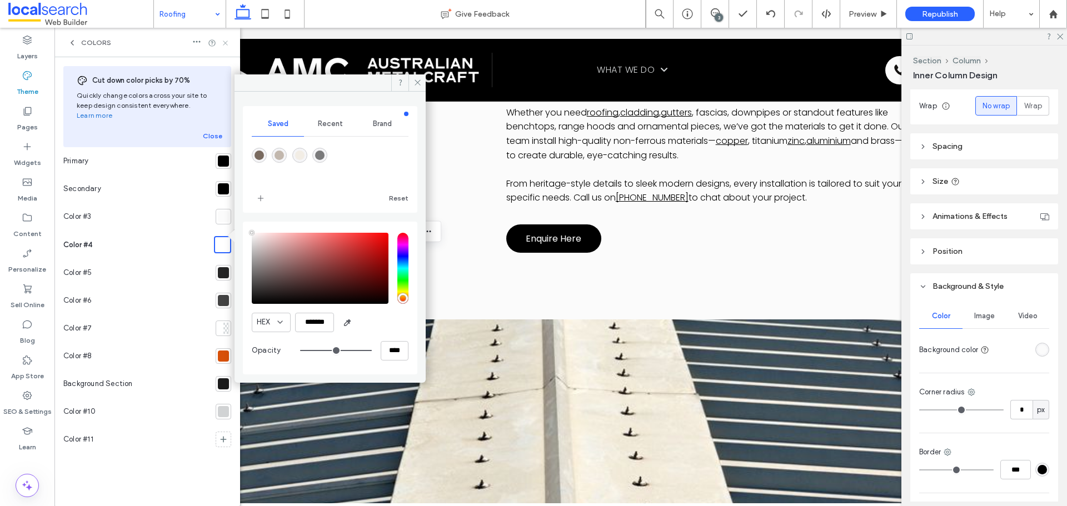
click at [223, 46] on icon at bounding box center [225, 43] width 8 height 8
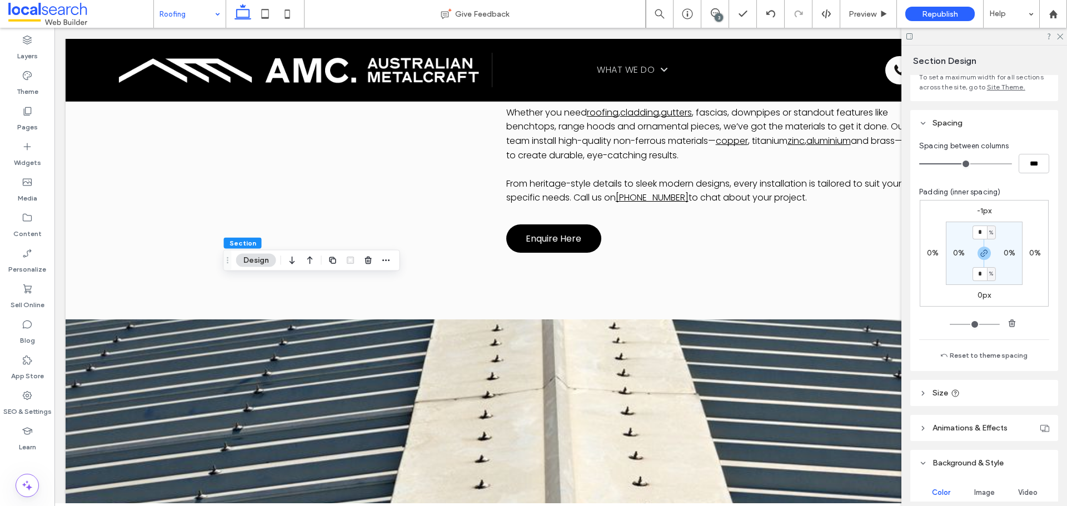
scroll to position [222, 0]
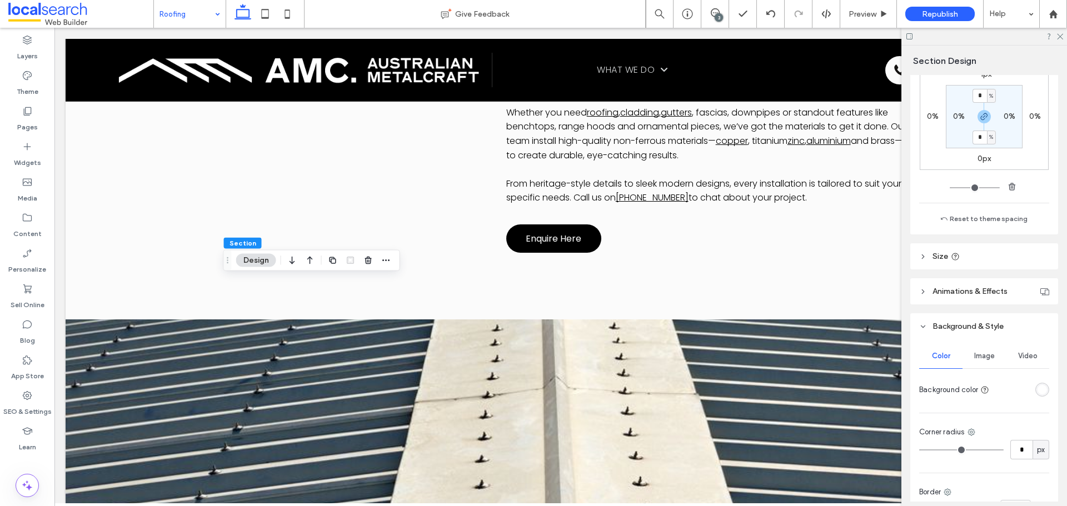
click at [1038, 389] on div "rgba(255, 255, 255, 1)" at bounding box center [1042, 389] width 9 height 9
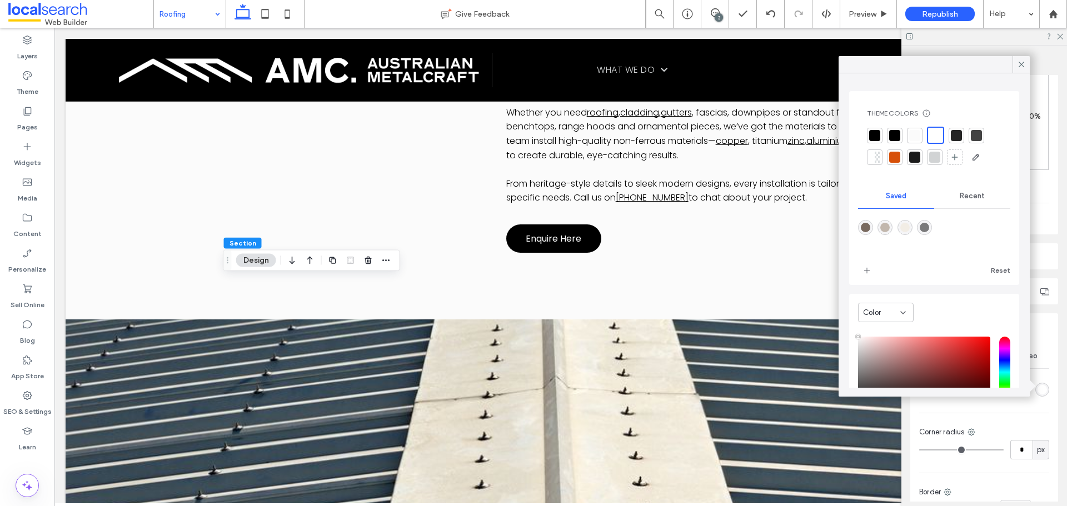
click at [916, 140] on div at bounding box center [914, 135] width 11 height 11
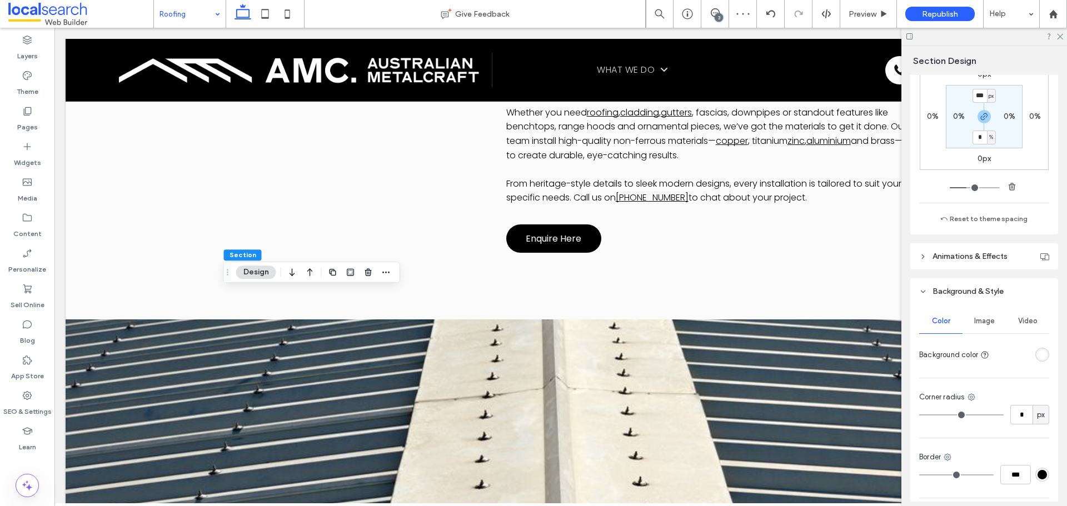
click at [1043, 356] on div "rgba(255, 255, 255, 1)" at bounding box center [1042, 355] width 14 height 14
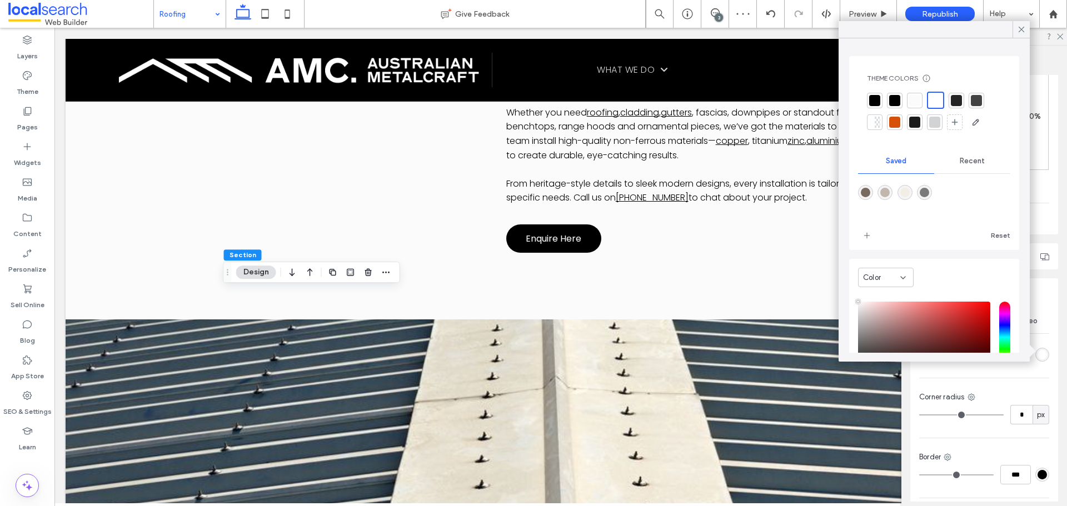
click at [917, 105] on div at bounding box center [914, 100] width 11 height 11
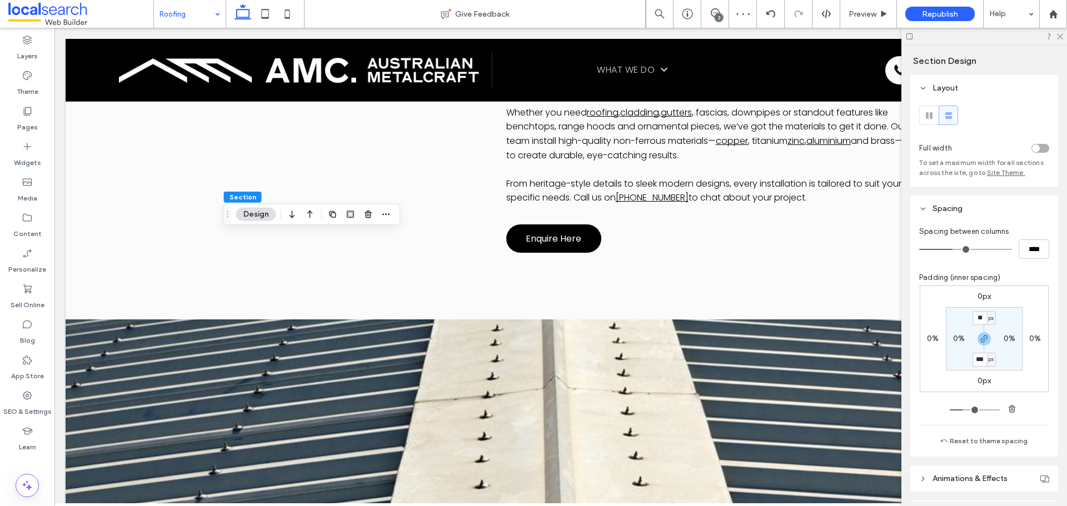
scroll to position [167, 0]
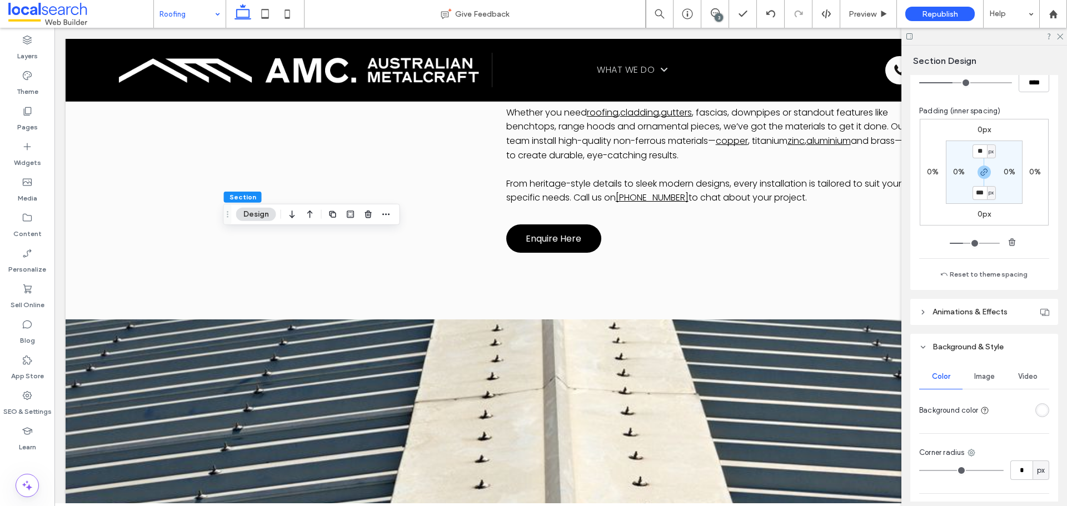
click at [1039, 408] on div "rgba(255, 255, 255, 1)" at bounding box center [1042, 410] width 9 height 9
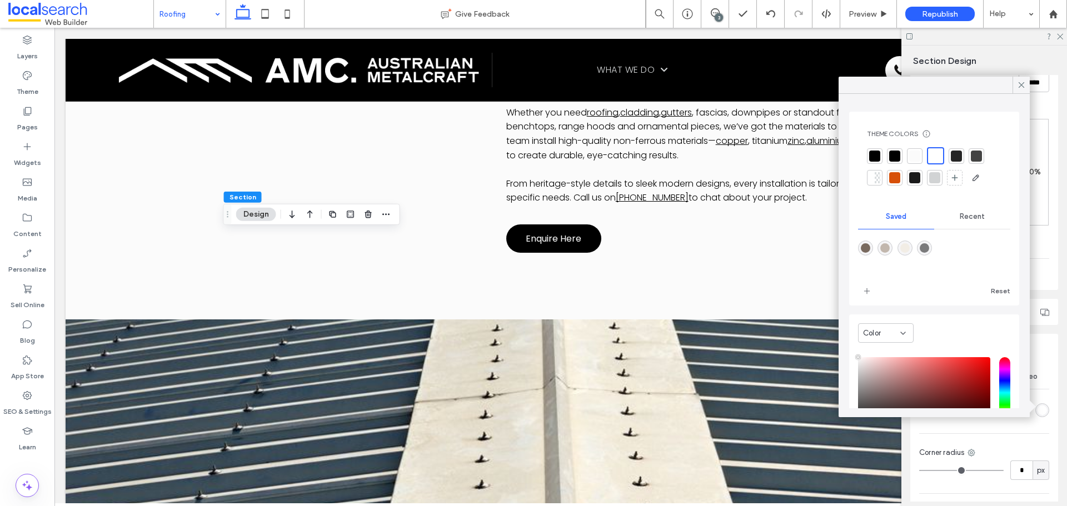
click at [921, 153] on div at bounding box center [915, 156] width 16 height 16
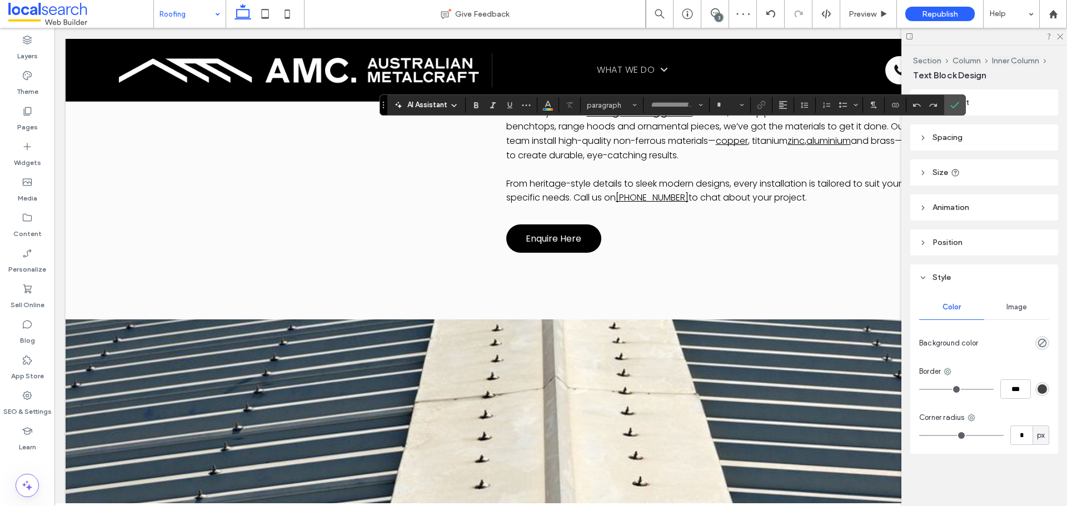
type input "*******"
type input "**"
click at [549, 104] on use "Color" at bounding box center [548, 104] width 6 height 6
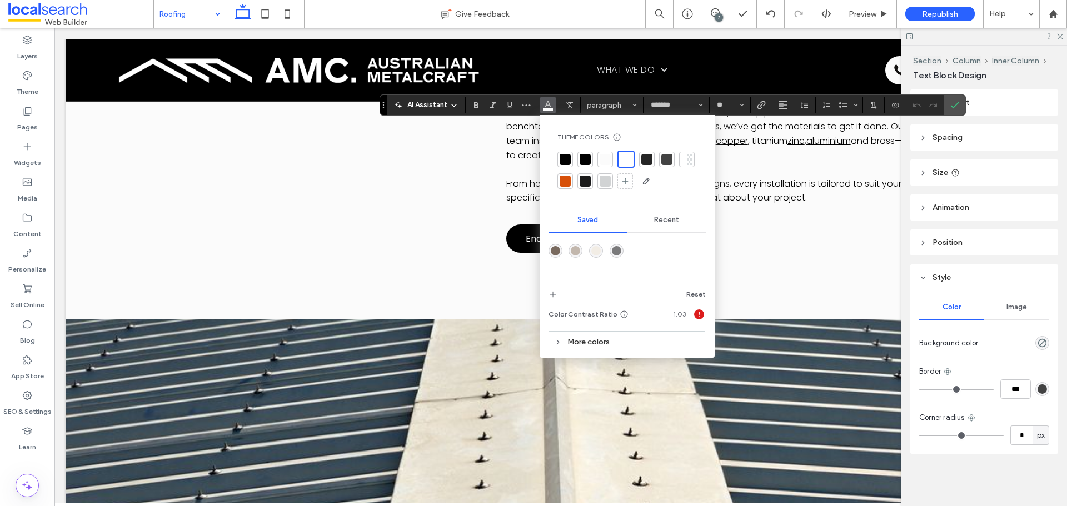
click at [580, 156] on div at bounding box center [585, 159] width 11 height 11
click at [956, 108] on icon "Confirm" at bounding box center [954, 105] width 9 height 9
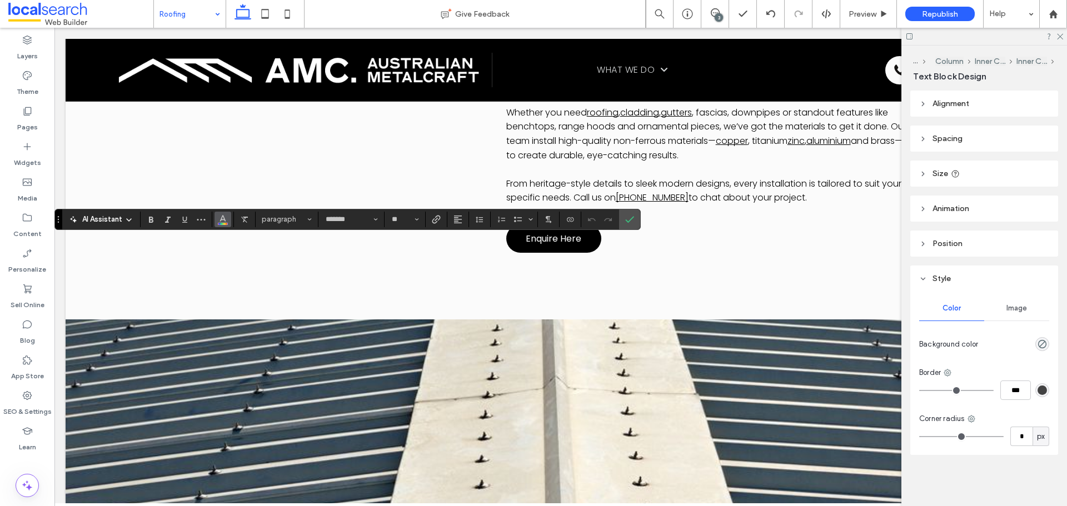
click at [223, 222] on icon "Color" at bounding box center [222, 218] width 9 height 9
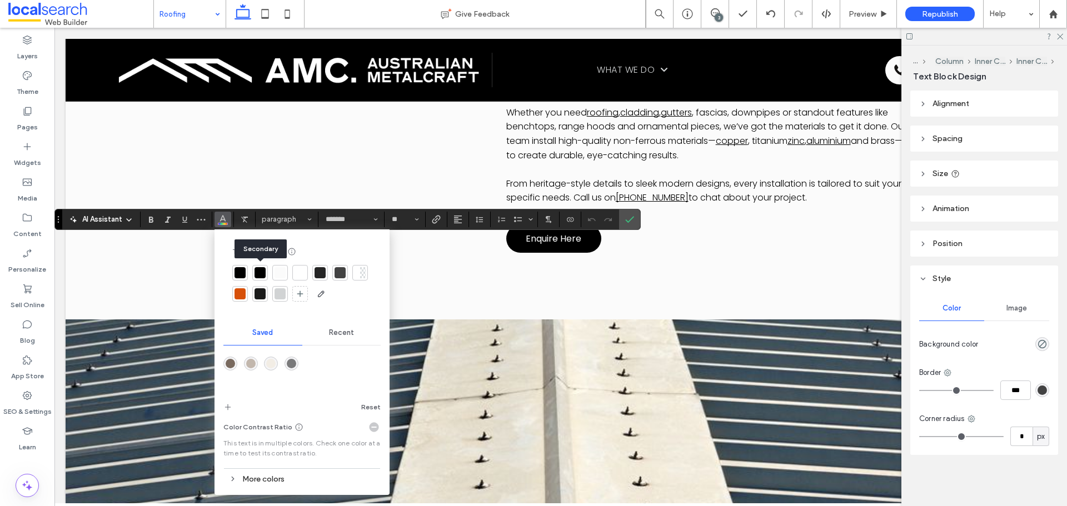
click at [257, 272] on div at bounding box center [260, 272] width 11 height 11
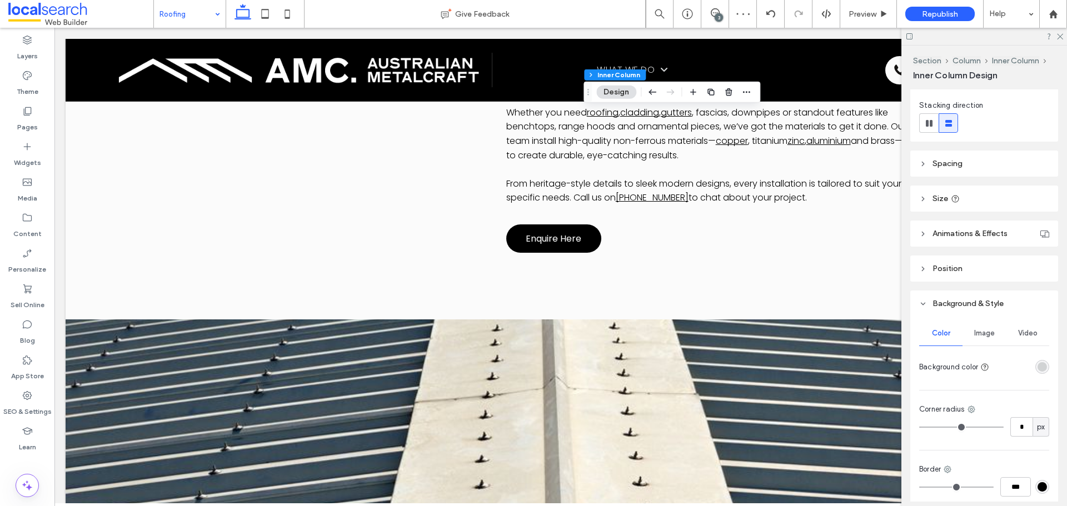
scroll to position [222, 0]
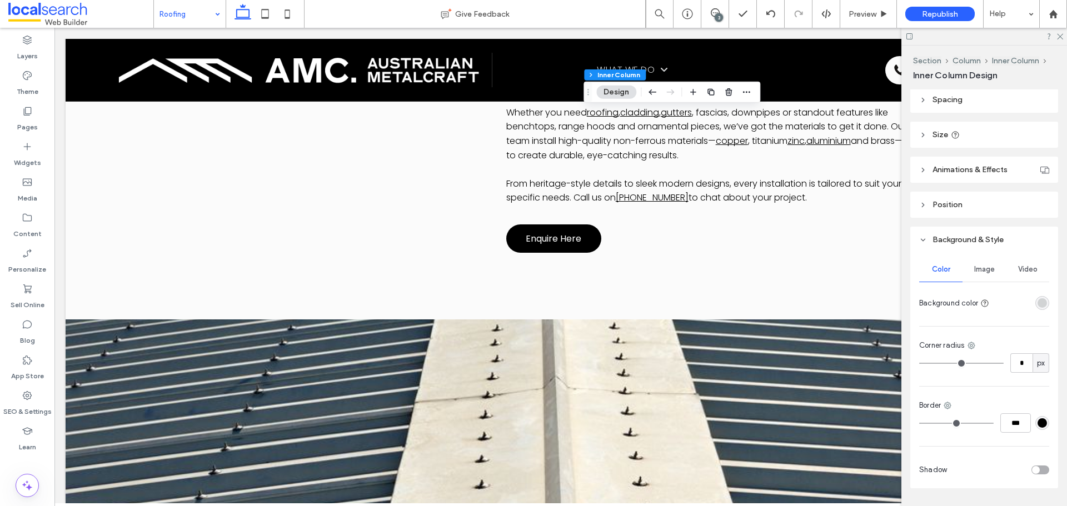
click at [1035, 309] on div "rgba(209, 211, 212, 1)" at bounding box center [1042, 303] width 14 height 14
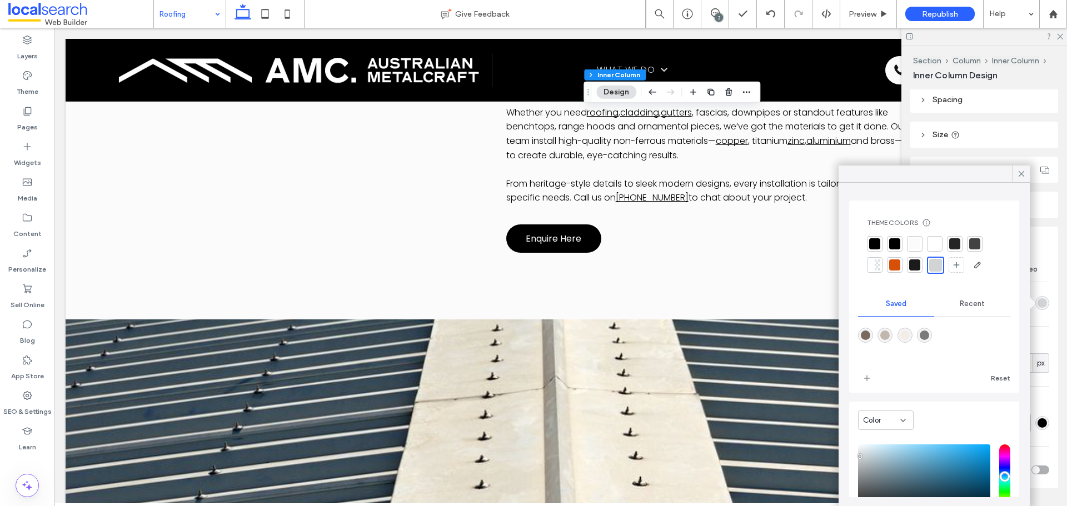
click at [932, 240] on div at bounding box center [934, 243] width 11 height 11
click at [42, 89] on div "Theme" at bounding box center [27, 84] width 54 height 36
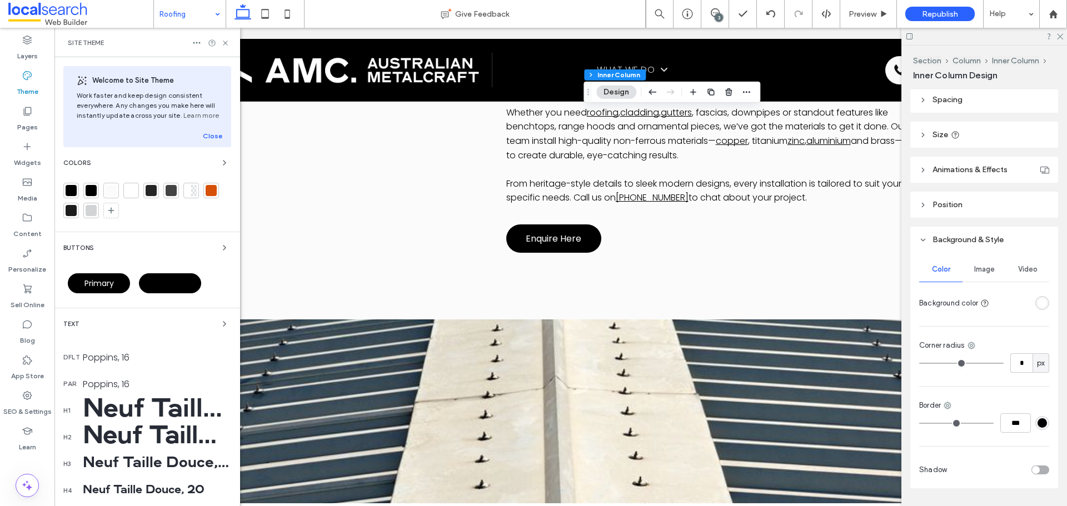
click at [116, 189] on div at bounding box center [111, 190] width 11 height 11
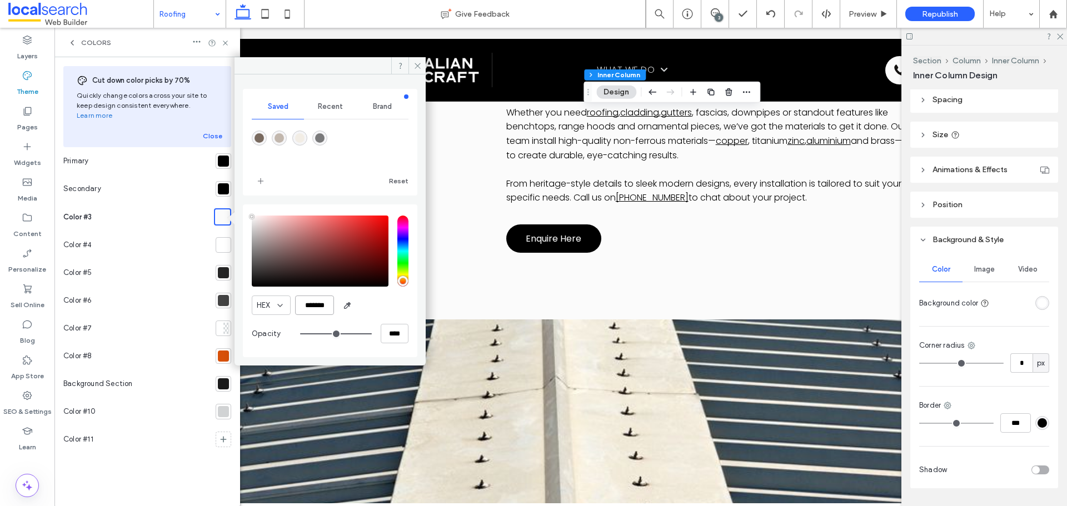
click at [318, 314] on input "*******" at bounding box center [314, 305] width 39 height 19
paste input "color picker textbox"
type input "*******"
click at [229, 46] on icon at bounding box center [225, 43] width 8 height 8
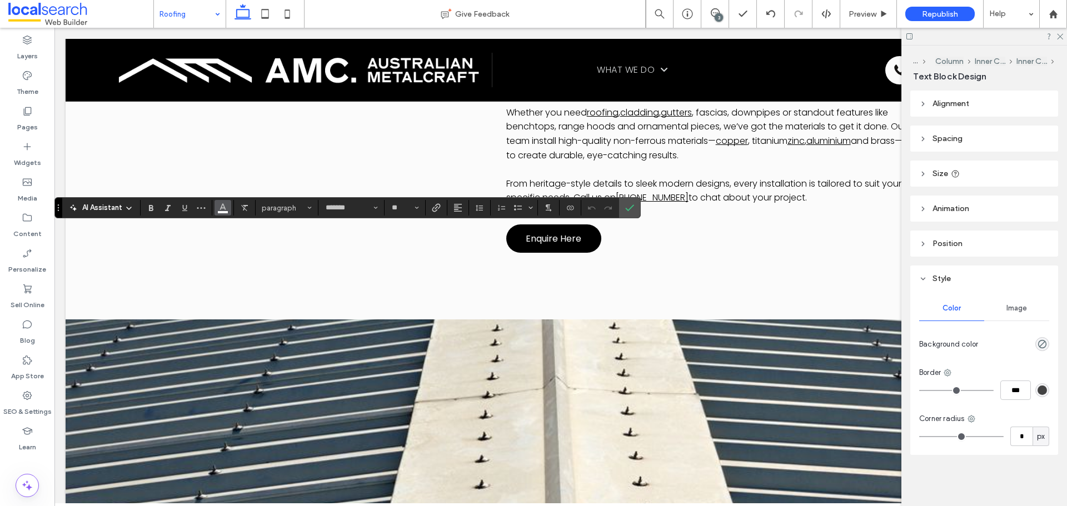
click at [227, 213] on button "Color" at bounding box center [223, 208] width 17 height 16
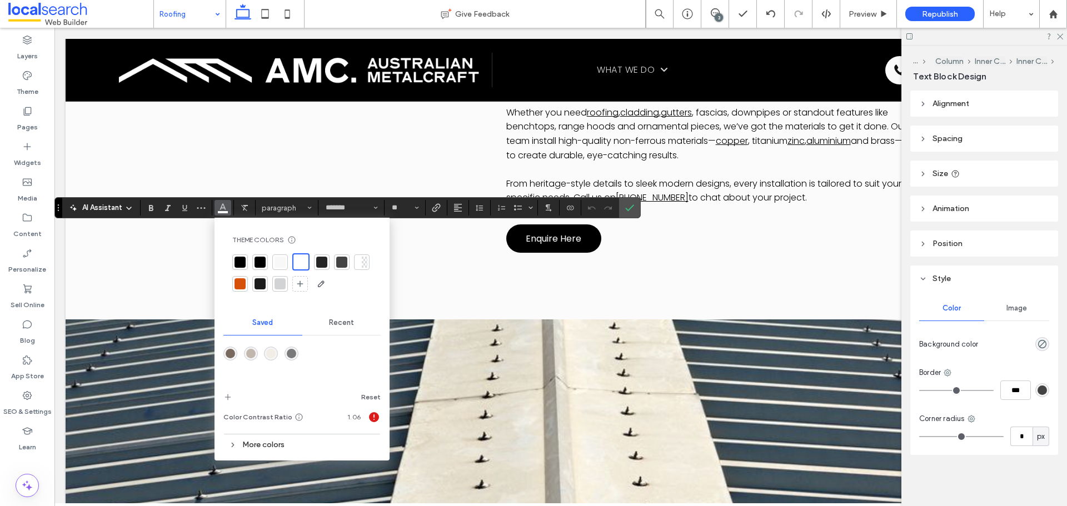
click at [258, 263] on div at bounding box center [260, 262] width 11 height 11
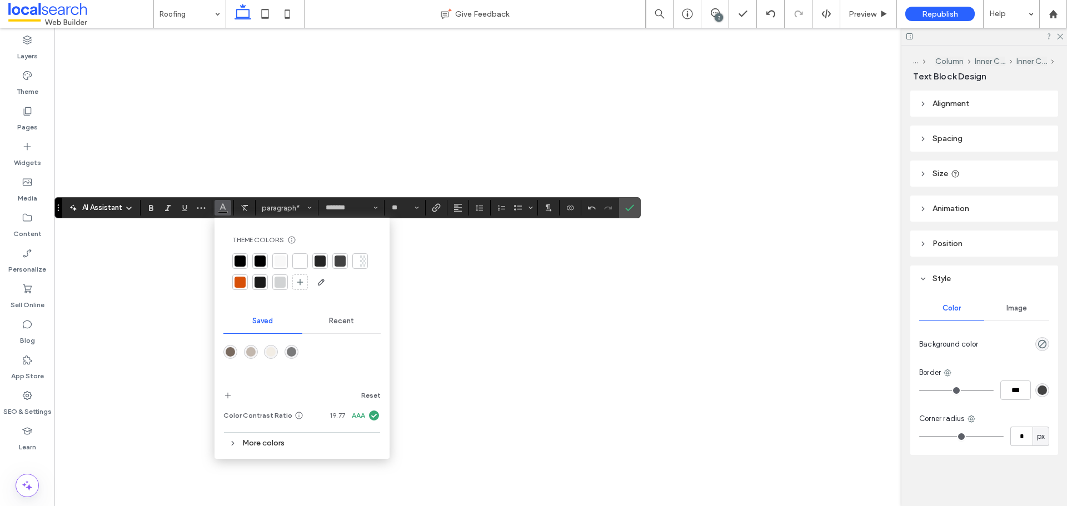
click at [626, 210] on icon "Confirm" at bounding box center [629, 207] width 9 height 9
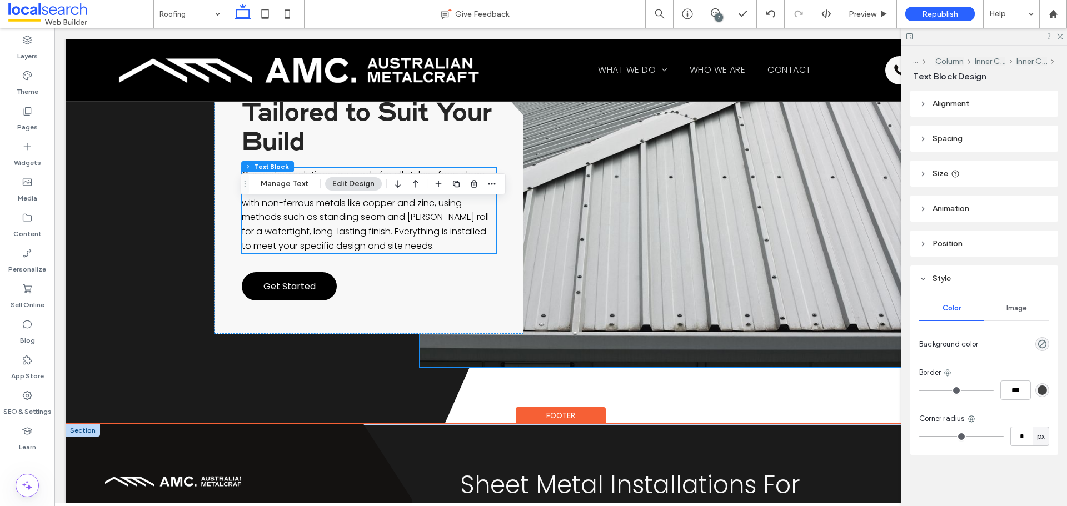
scroll to position [1466, 0]
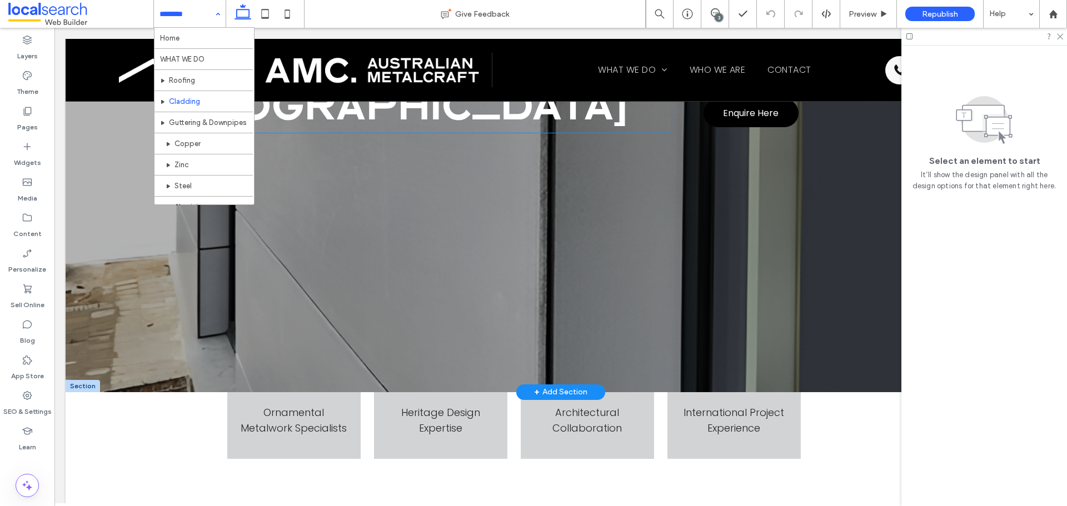
scroll to position [56, 0]
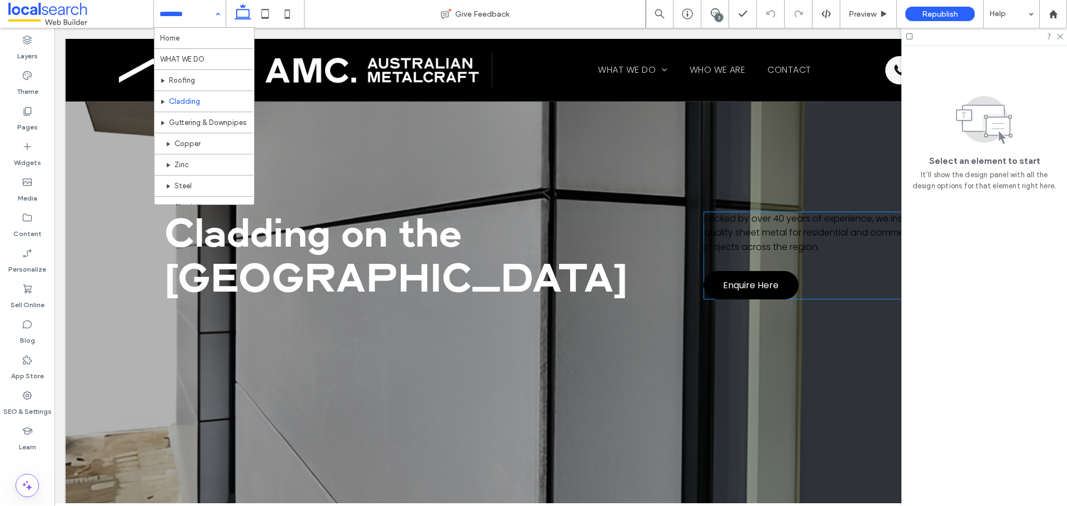
click at [726, 218] on span "Backed by over 40 years of experience, we install high-quality sheet metal for …" at bounding box center [822, 232] width 237 height 41
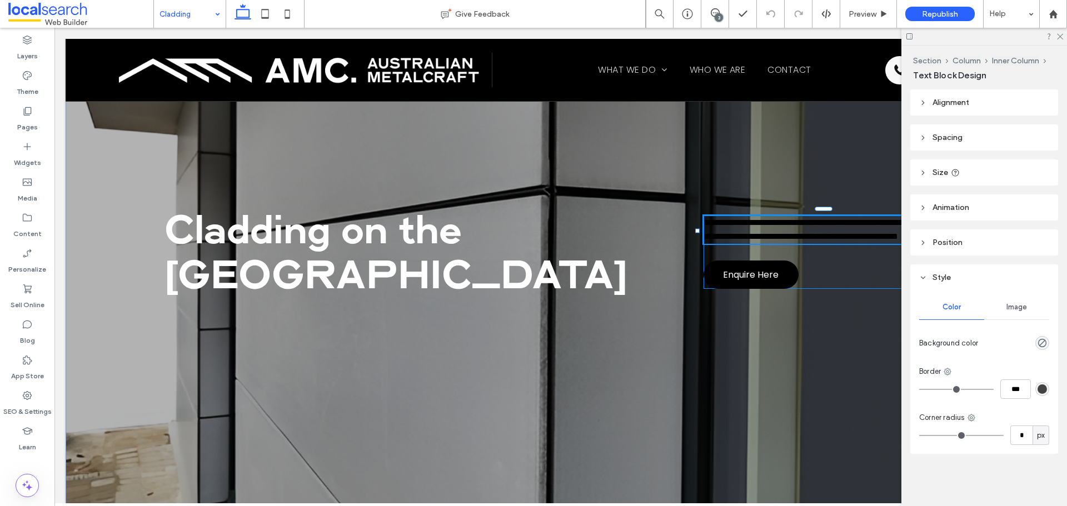
type input "*******"
type input "**"
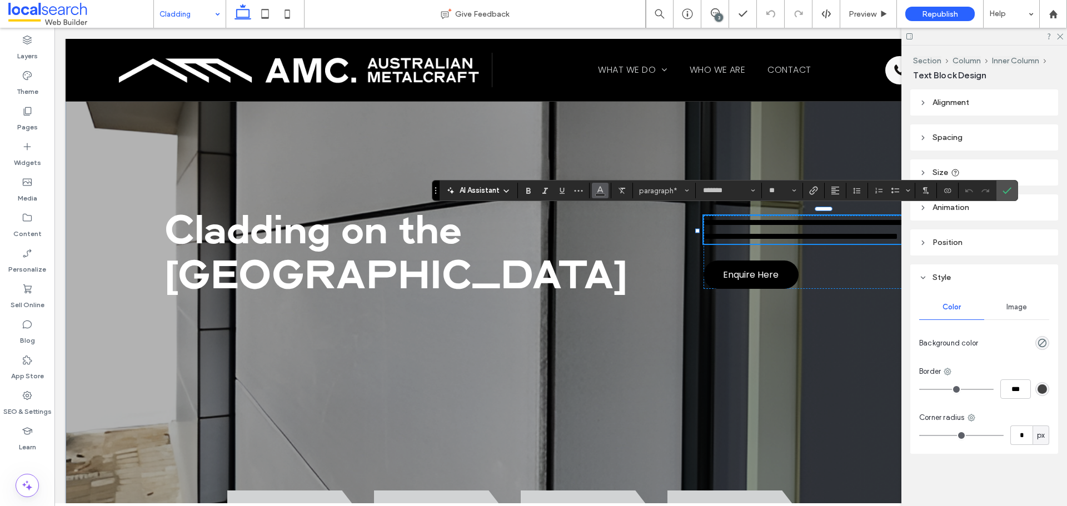
click at [601, 192] on icon "Color" at bounding box center [600, 189] width 9 height 9
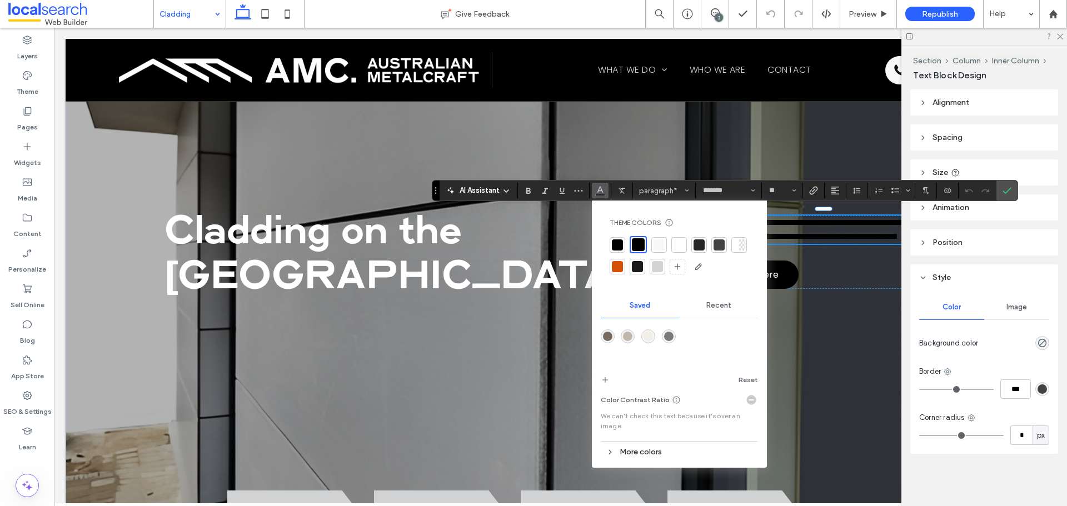
click at [661, 246] on div at bounding box center [659, 245] width 11 height 11
click at [681, 242] on div at bounding box center [679, 245] width 11 height 11
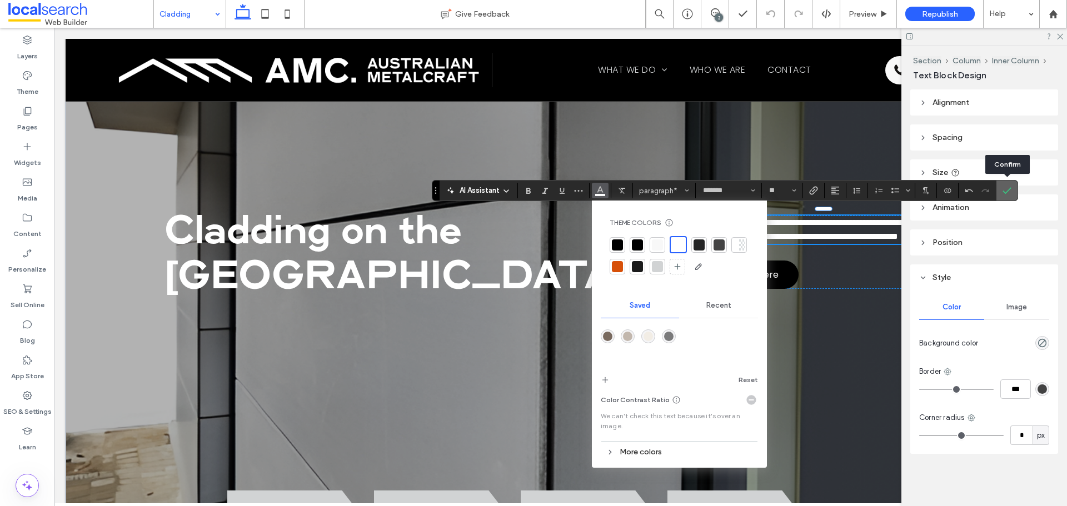
click at [1012, 186] on label "Confirm" at bounding box center [1007, 191] width 17 height 20
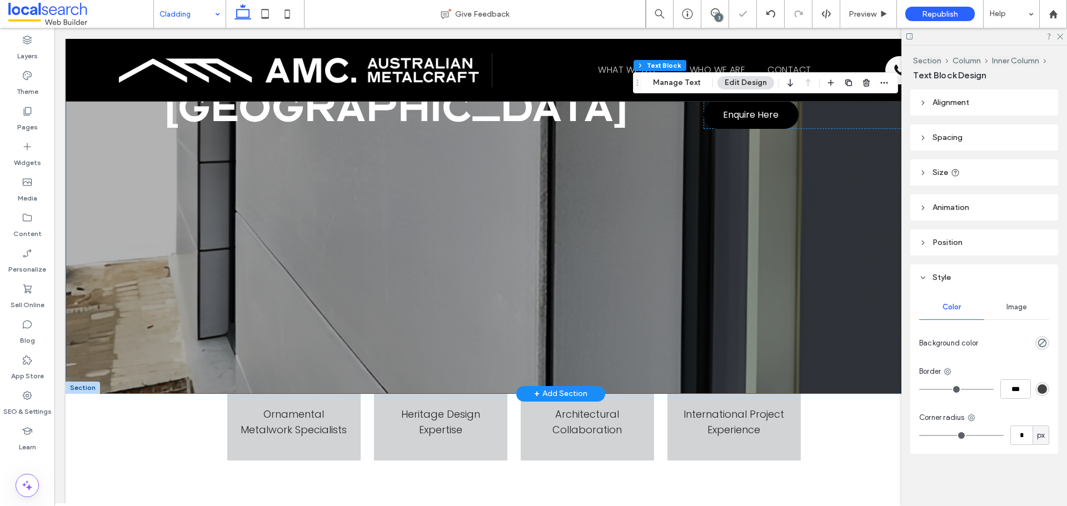
scroll to position [333, 0]
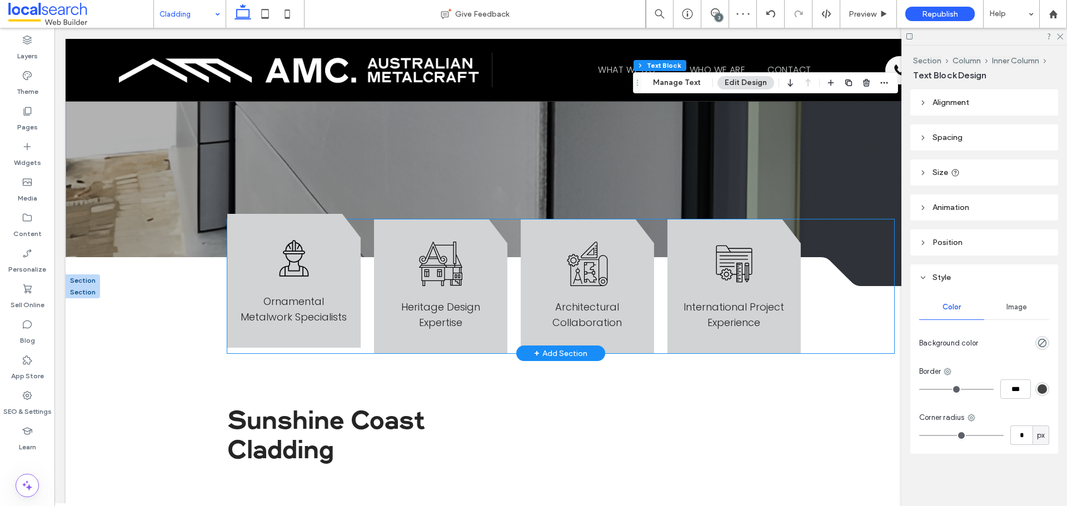
drag, startPoint x: 244, startPoint y: 223, endPoint x: 627, endPoint y: 28, distance: 430.0
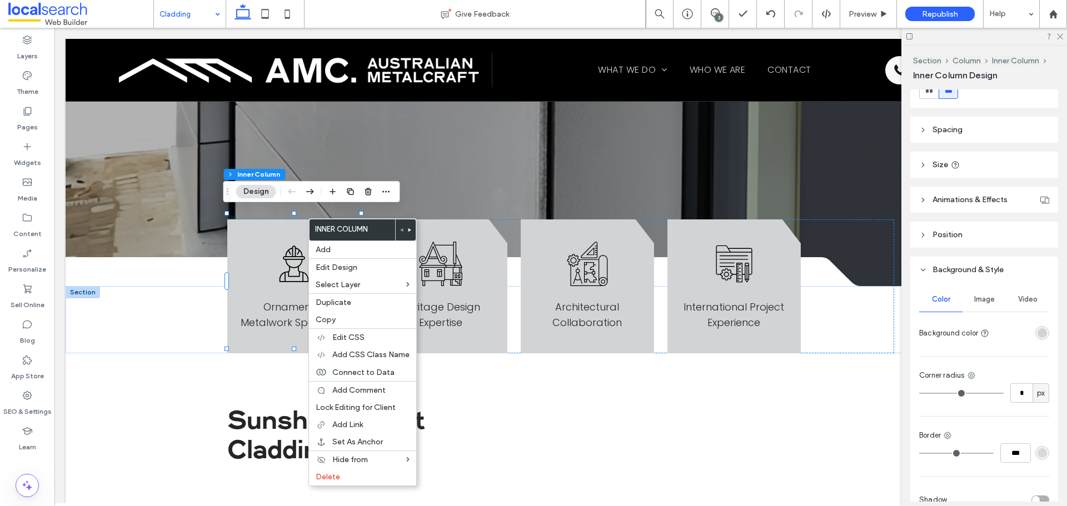
scroll to position [253, 0]
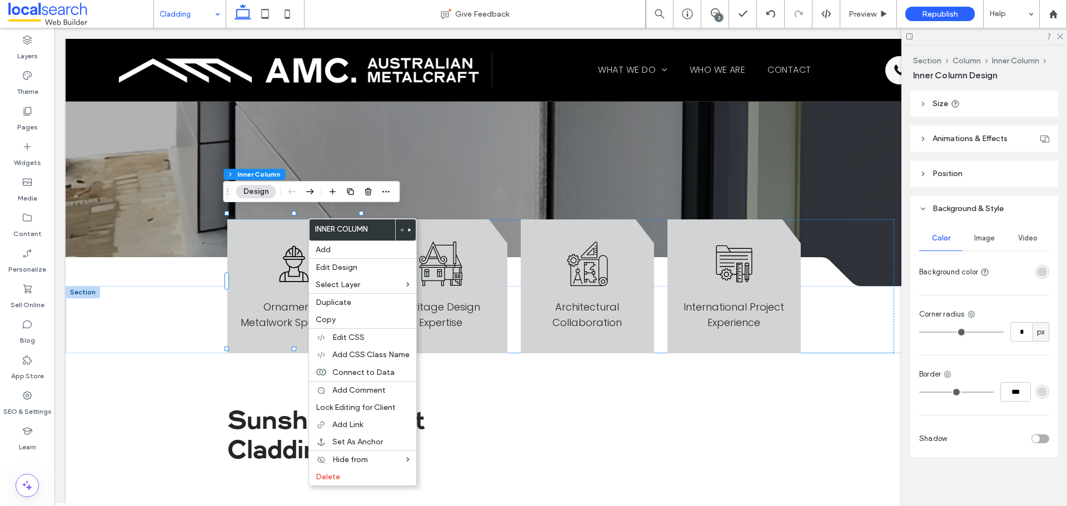
click at [1038, 270] on div "rgba(209, 211, 212, 1)" at bounding box center [1042, 271] width 9 height 9
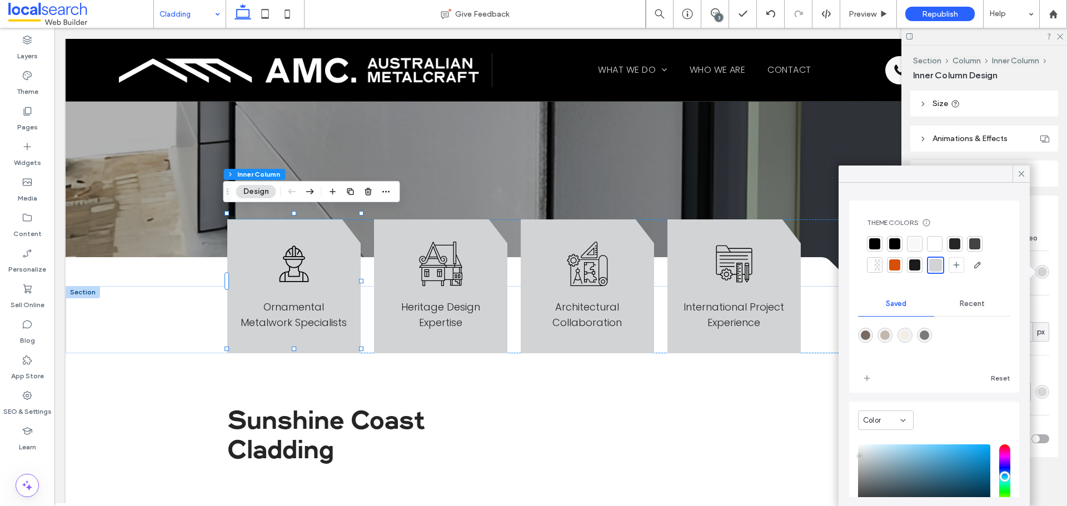
click at [933, 235] on div "Theme Colors Save time with Theme Colors Create a color palette to instantly ad…" at bounding box center [934, 246] width 152 height 73
click at [937, 244] on div at bounding box center [934, 243] width 11 height 11
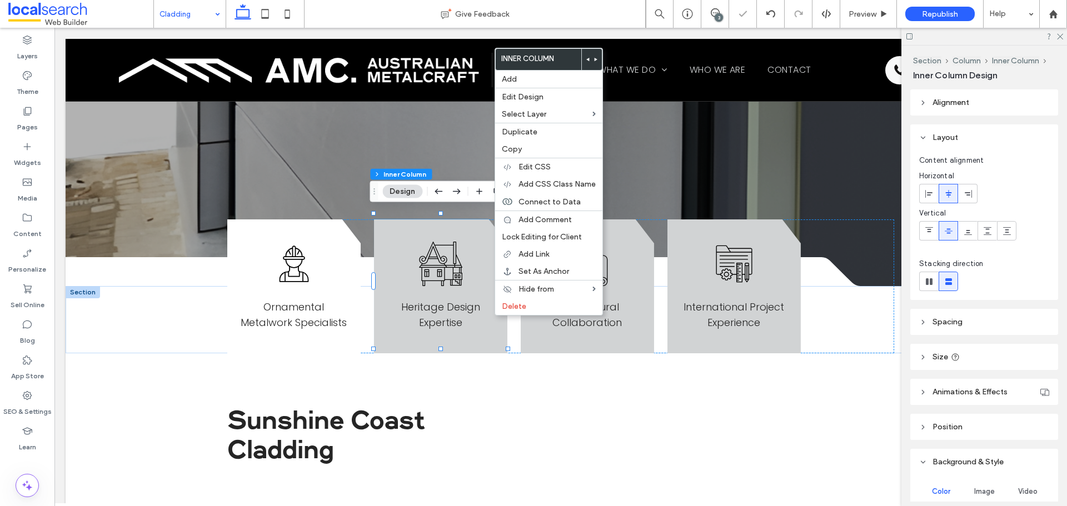
scroll to position [222, 0]
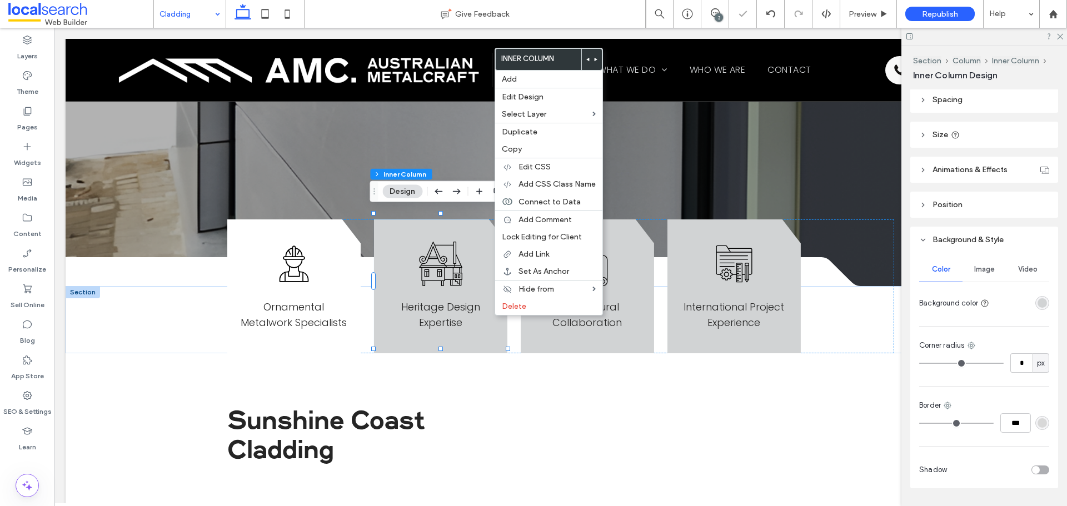
click at [1029, 309] on div at bounding box center [1022, 302] width 56 height 19
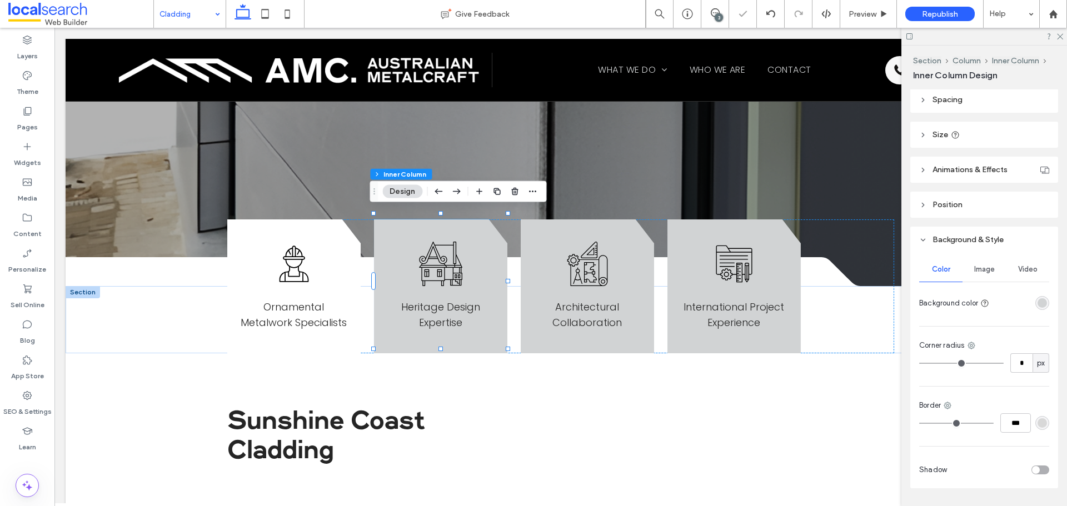
click at [1038, 304] on div "rgba(209, 211, 212, 1)" at bounding box center [1042, 302] width 9 height 9
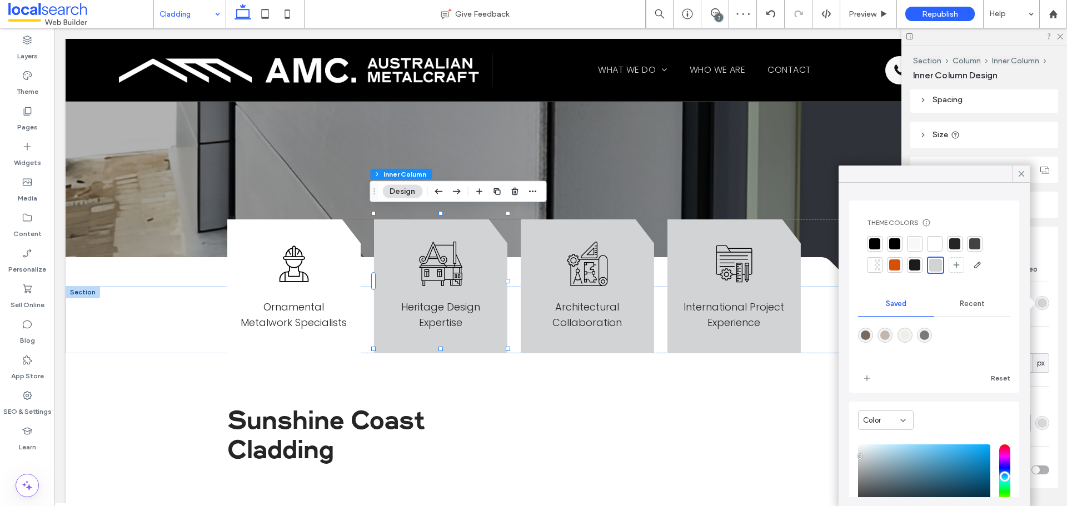
click at [934, 241] on div at bounding box center [934, 243] width 11 height 11
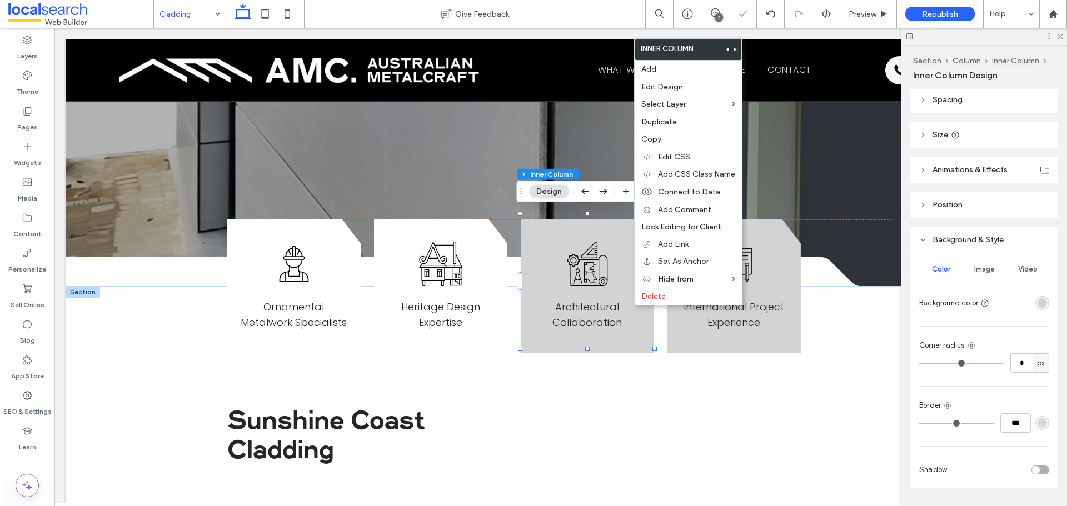
click at [1043, 309] on div at bounding box center [1042, 303] width 14 height 14
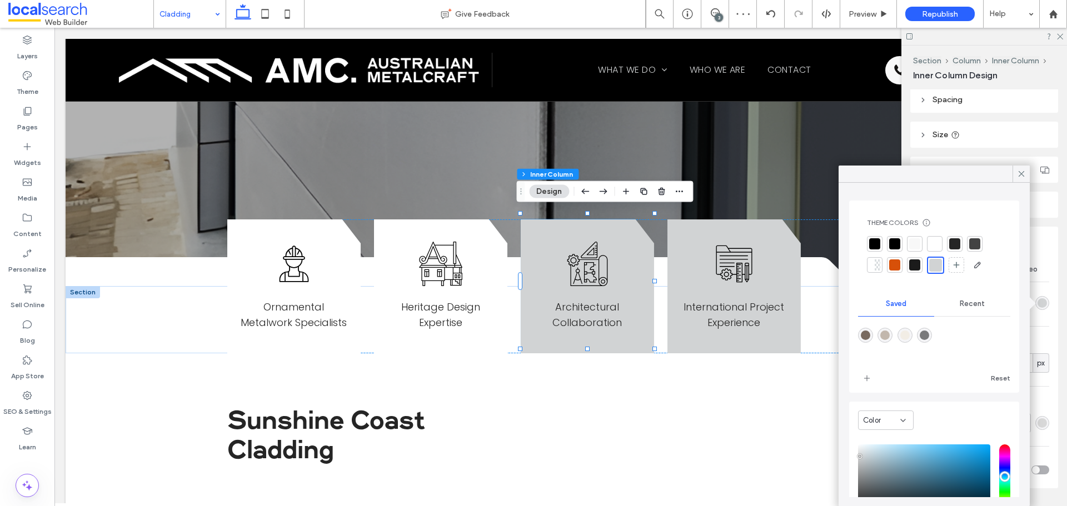
click at [934, 245] on div at bounding box center [934, 243] width 11 height 11
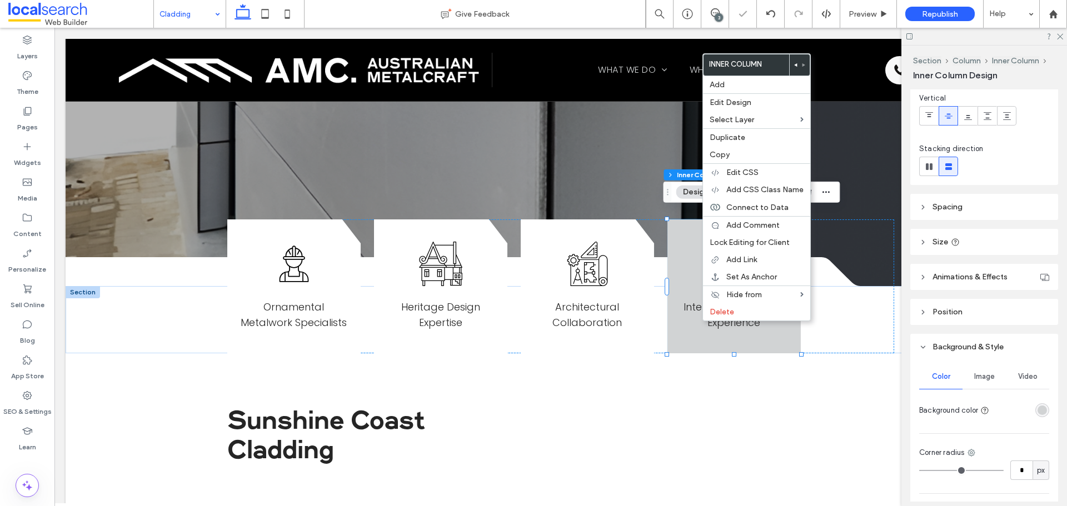
scroll to position [253, 0]
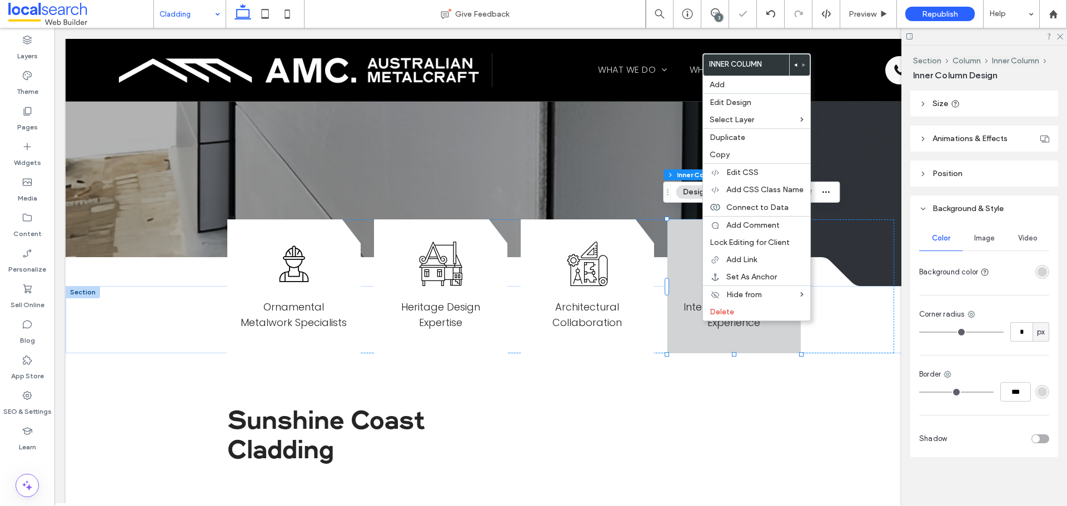
click at [1035, 271] on div "rgba(209, 211, 212, 1)" at bounding box center [1042, 272] width 14 height 14
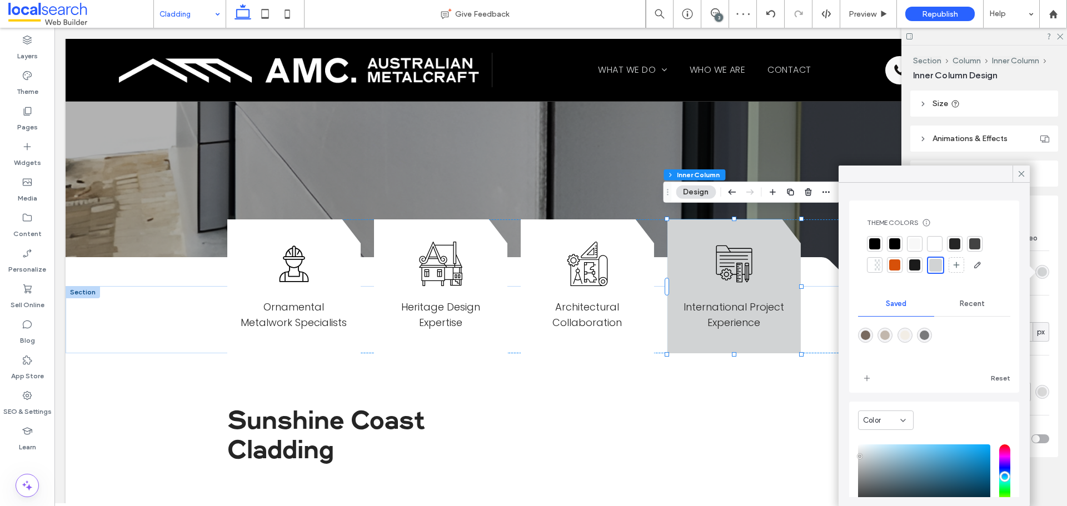
click at [936, 242] on div at bounding box center [934, 243] width 11 height 11
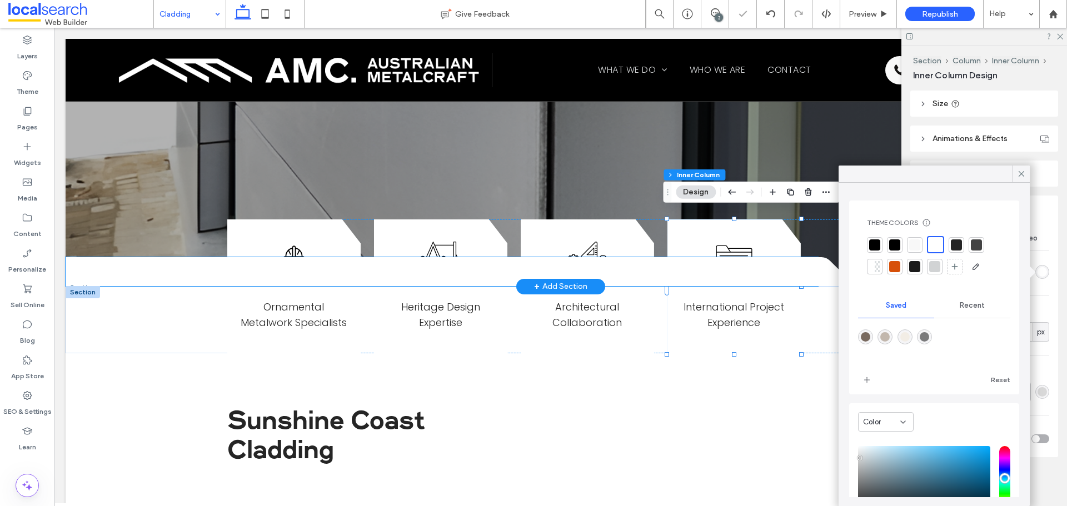
click at [160, 267] on div at bounding box center [442, 271] width 752 height 29
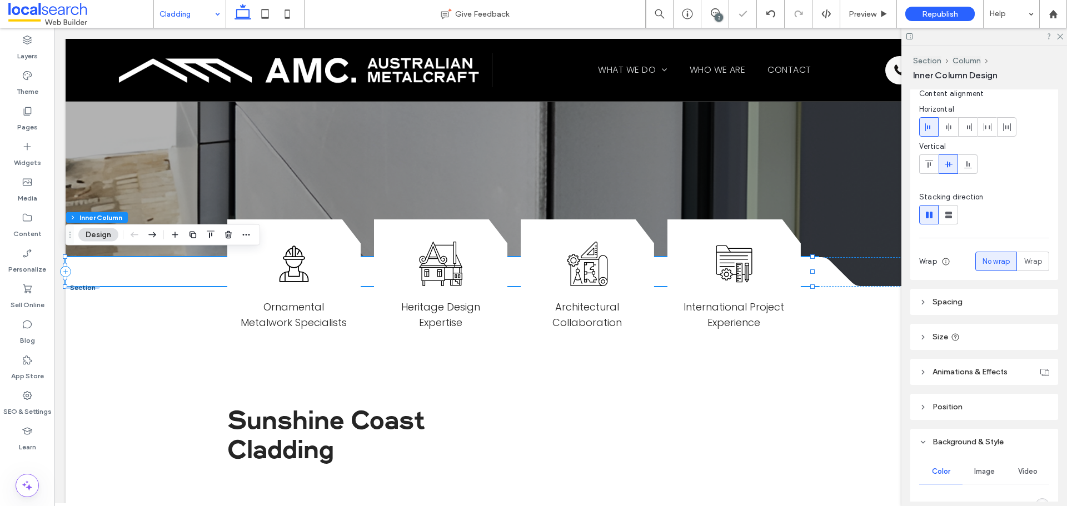
scroll to position [167, 0]
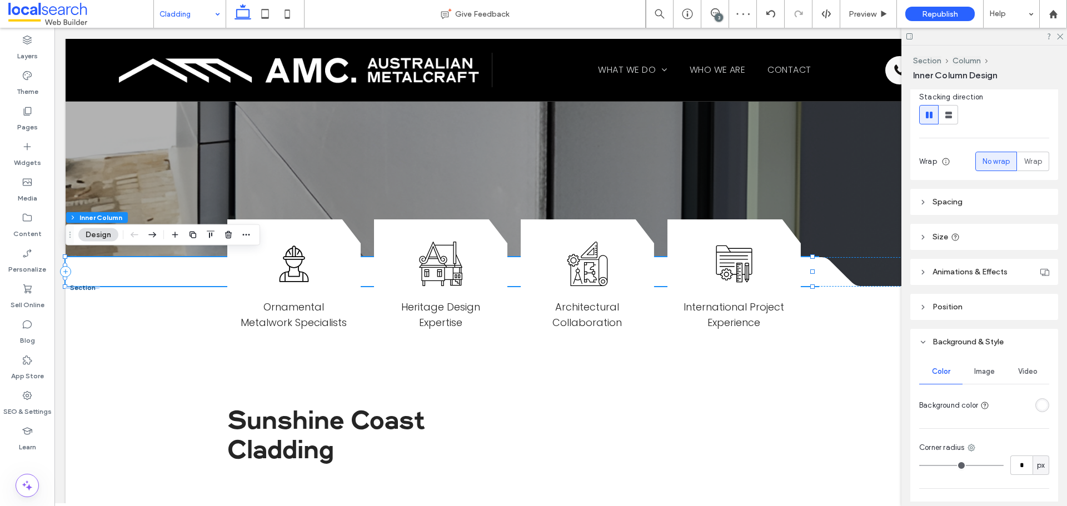
click at [1038, 409] on div "rgba(255, 255, 255, 1)" at bounding box center [1042, 405] width 9 height 9
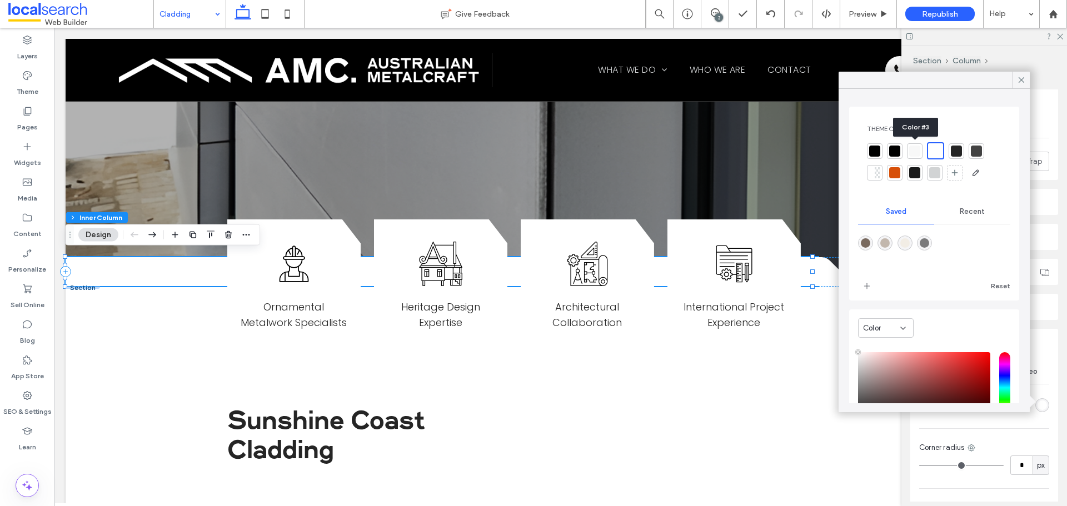
click at [917, 153] on div at bounding box center [914, 151] width 11 height 11
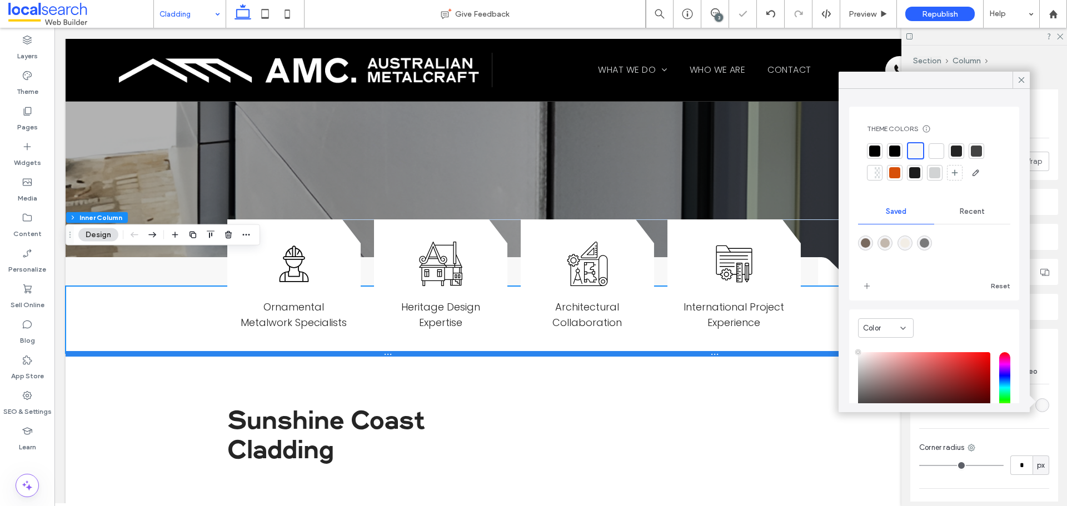
click at [181, 351] on div at bounding box center [557, 354] width 982 height 6
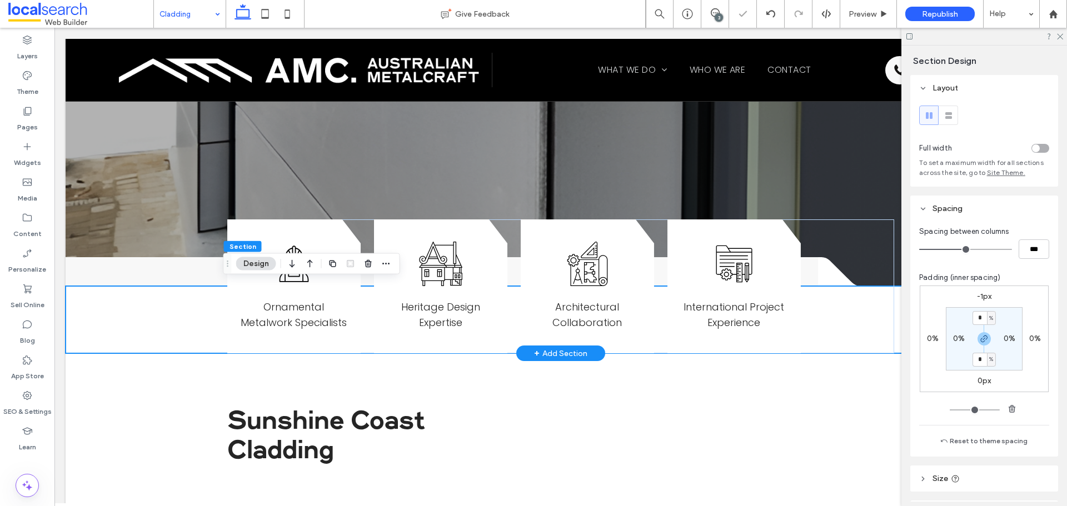
click at [181, 329] on div "Worker Icon Ornamental Metalwork Specialists Heritage Design Icon Heritage Desi…" at bounding box center [561, 320] width 990 height 68
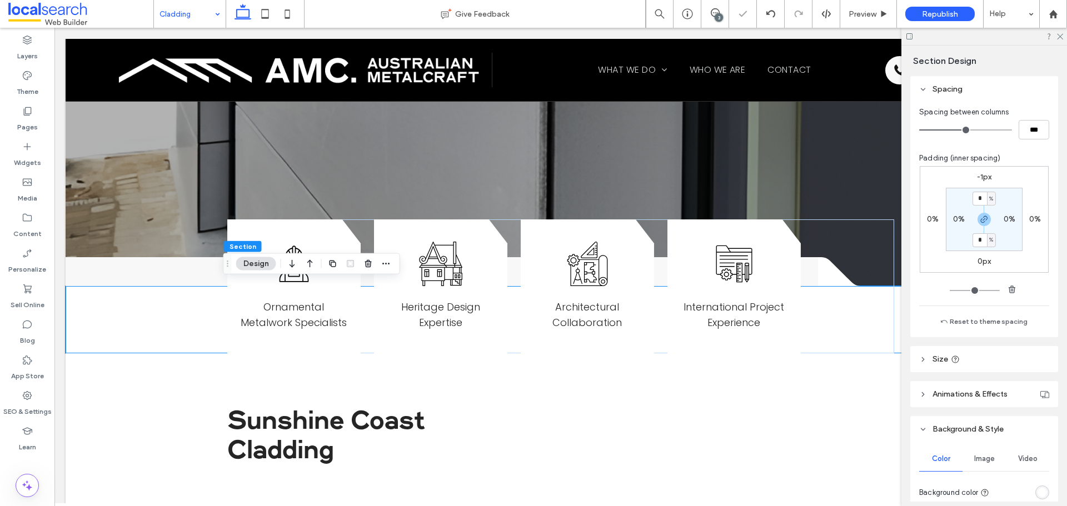
scroll to position [222, 0]
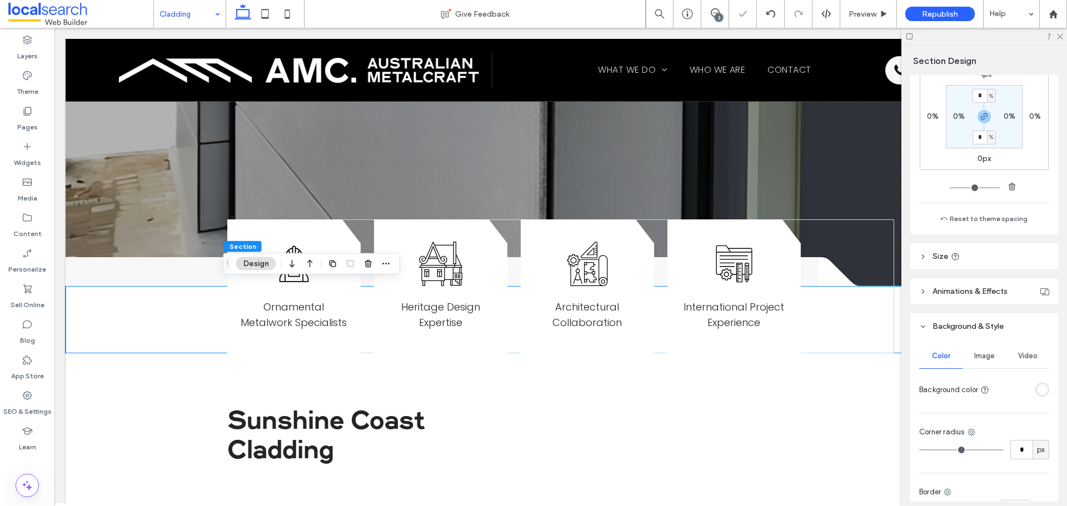
click at [1036, 383] on div "rgba(255, 255, 255, 1)" at bounding box center [1042, 390] width 14 height 14
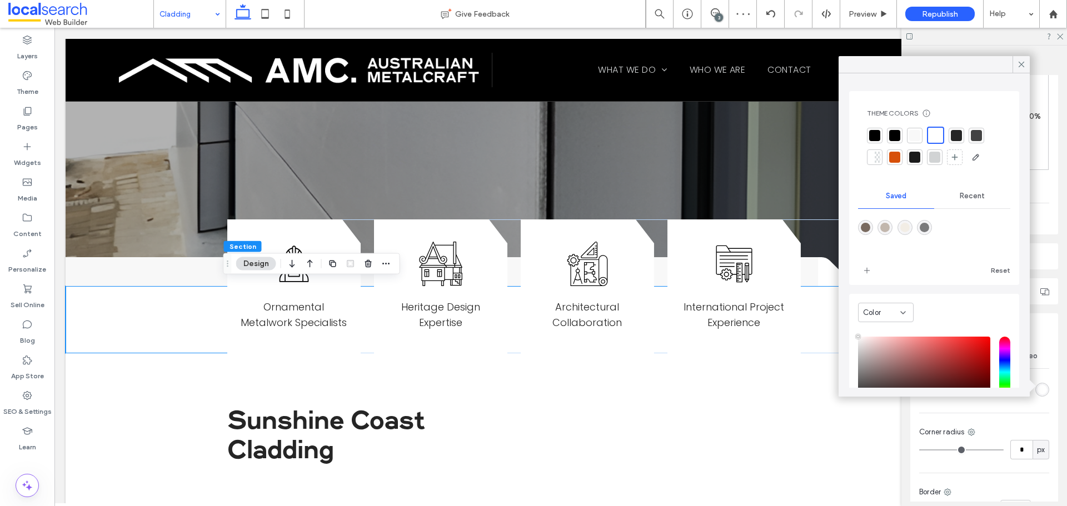
click at [913, 139] on div at bounding box center [914, 135] width 11 height 11
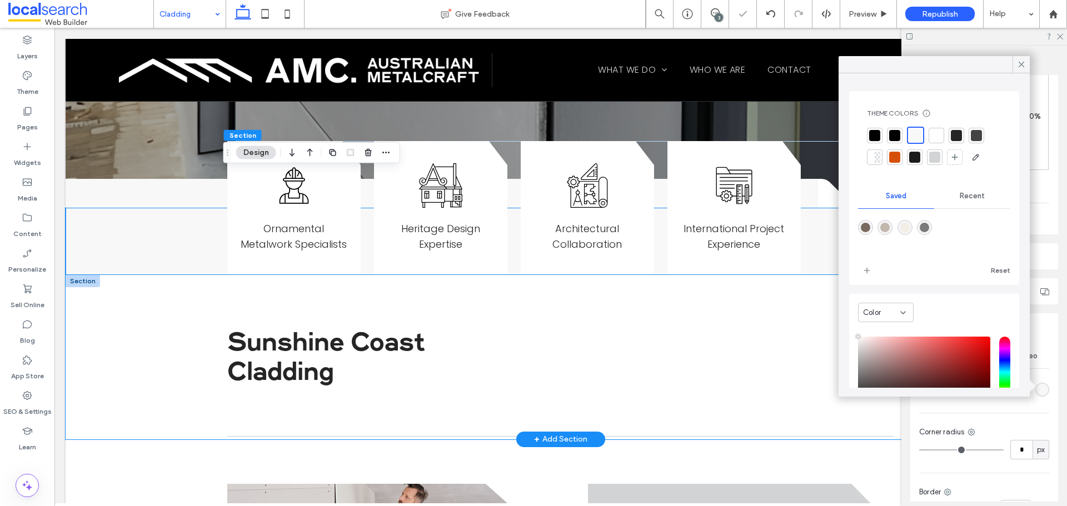
scroll to position [445, 0]
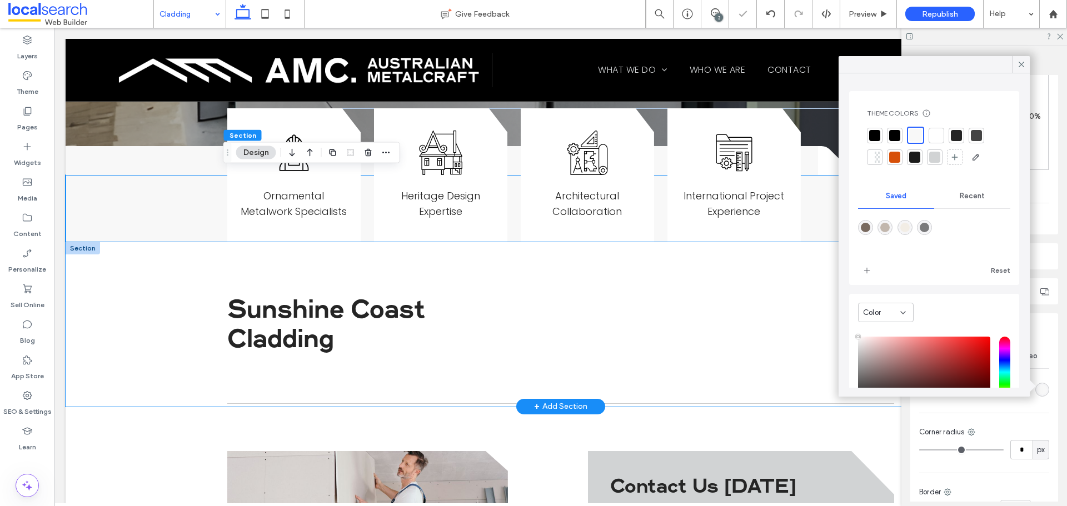
click at [131, 313] on div "Sunshine Coast Cladding At Australian Metal Craft on the [GEOGRAPHIC_DATA], we …" at bounding box center [561, 324] width 990 height 164
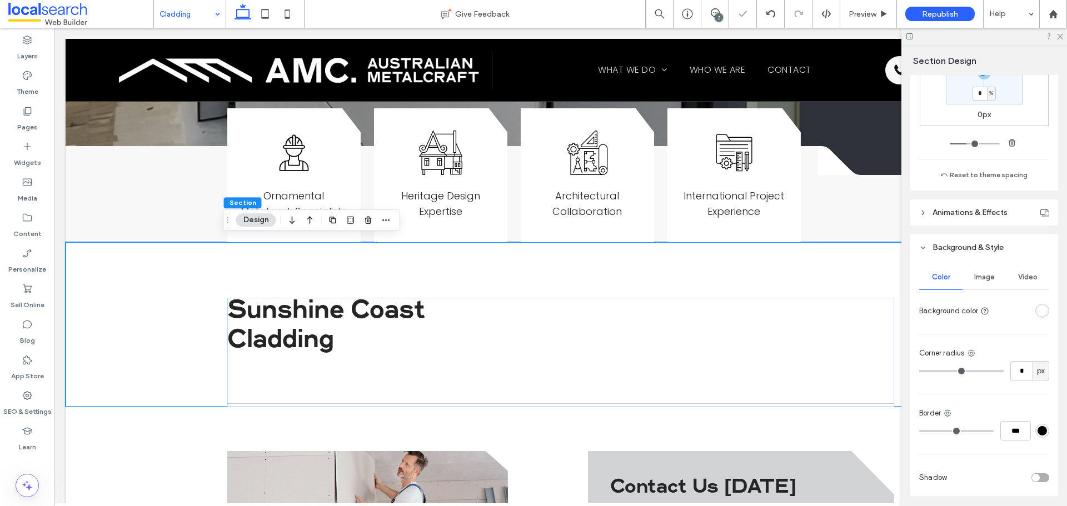
scroll to position [305, 0]
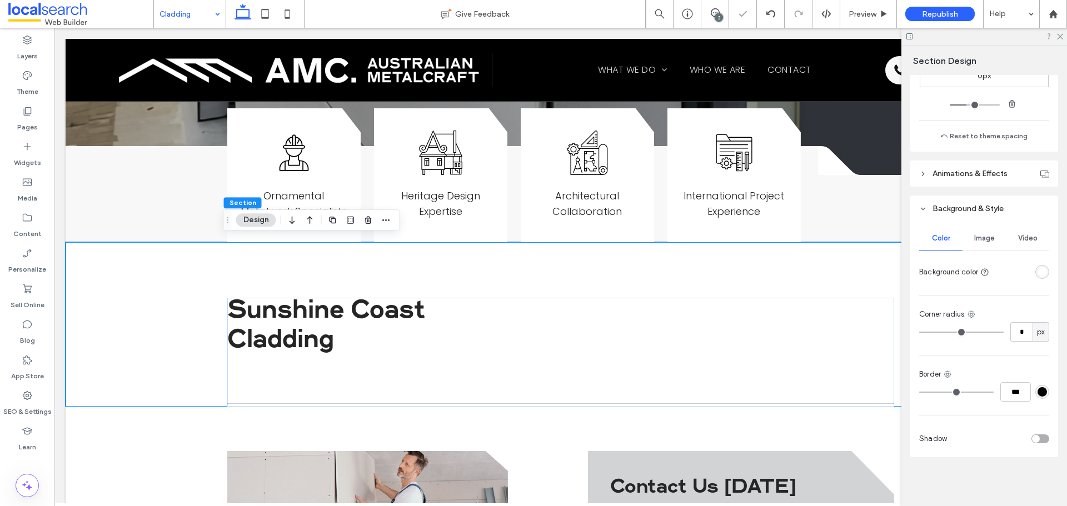
click at [1041, 278] on div at bounding box center [1042, 272] width 14 height 14
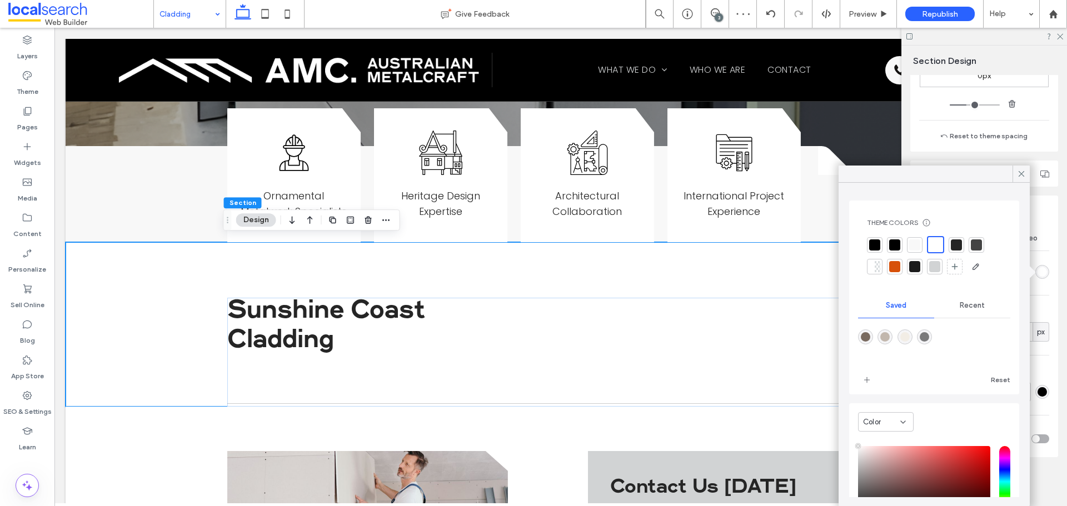
type input "****"
click at [915, 240] on div at bounding box center [914, 245] width 11 height 11
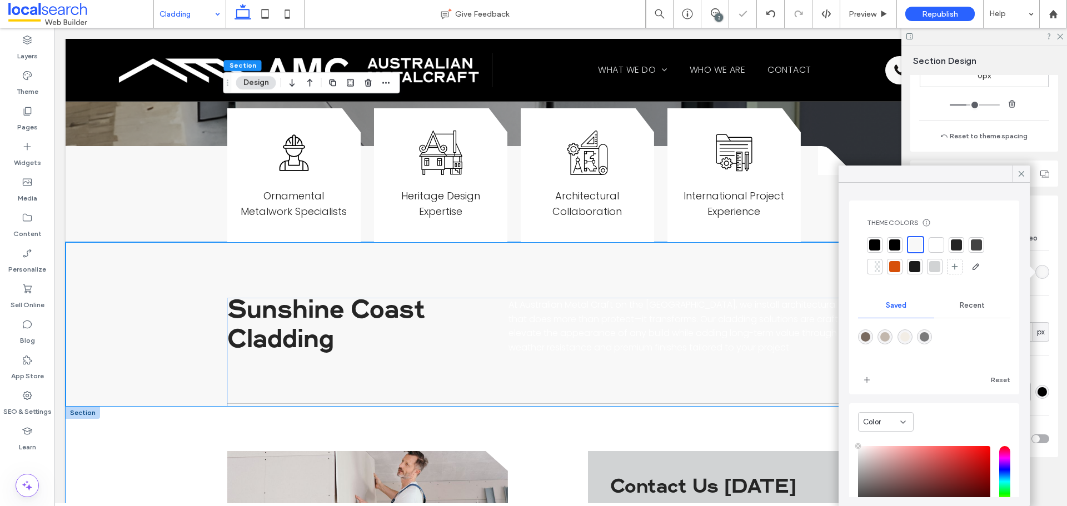
scroll to position [667, 0]
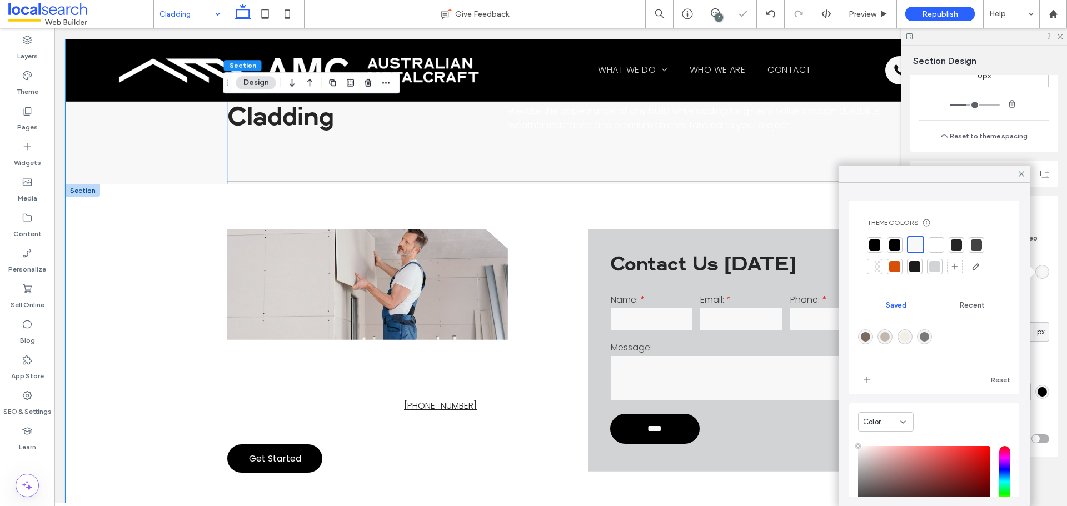
click at [151, 265] on div "We install a wide range of cladding profiles, from standing seam to interlockin…" at bounding box center [561, 376] width 990 height 384
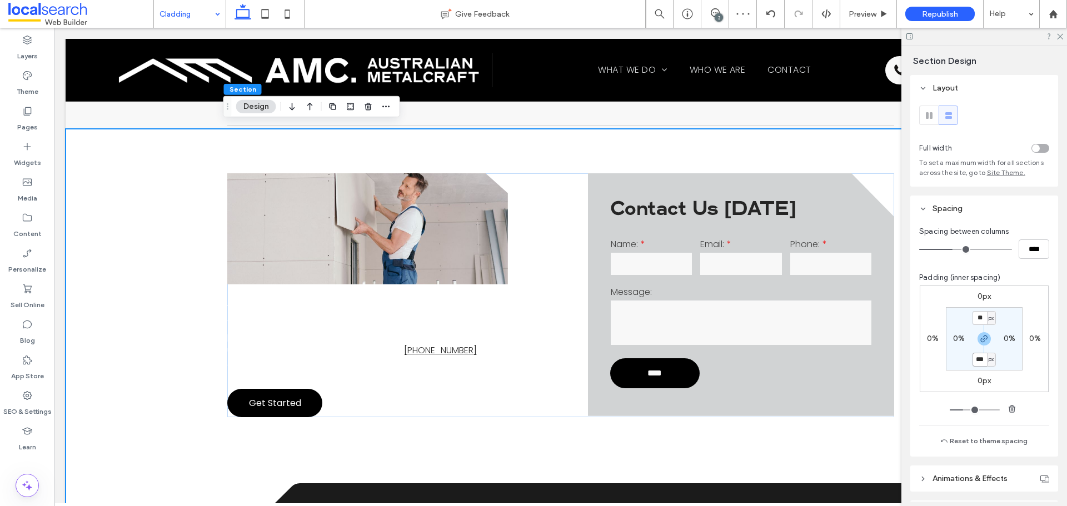
scroll to position [222, 0]
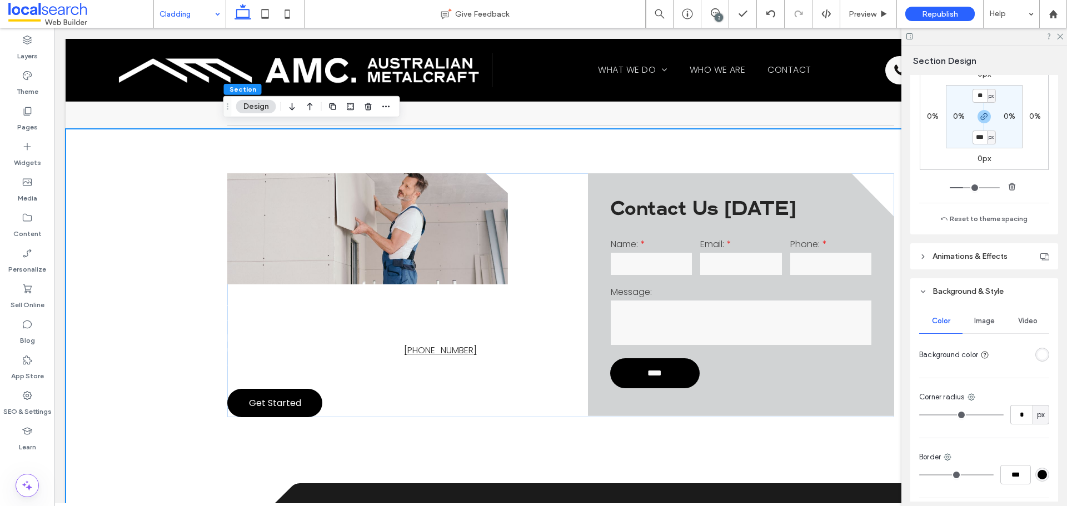
click at [1038, 352] on div "rgba(255, 255, 255, 1)" at bounding box center [1042, 354] width 9 height 9
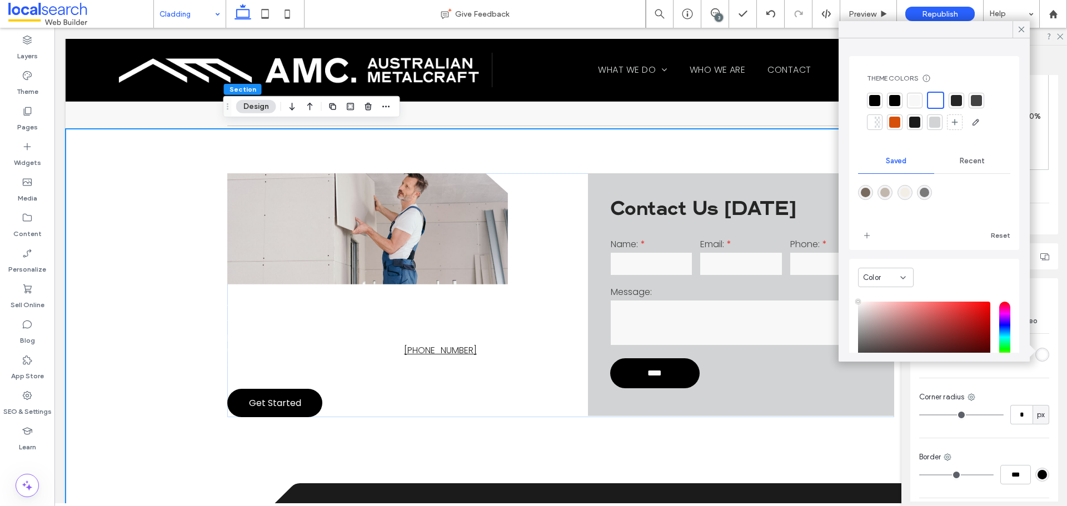
click at [925, 91] on div "Theme Colors Save time with Theme Colors Create a color palette to instantly ad…" at bounding box center [934, 102] width 152 height 75
click at [917, 98] on div at bounding box center [914, 100] width 11 height 11
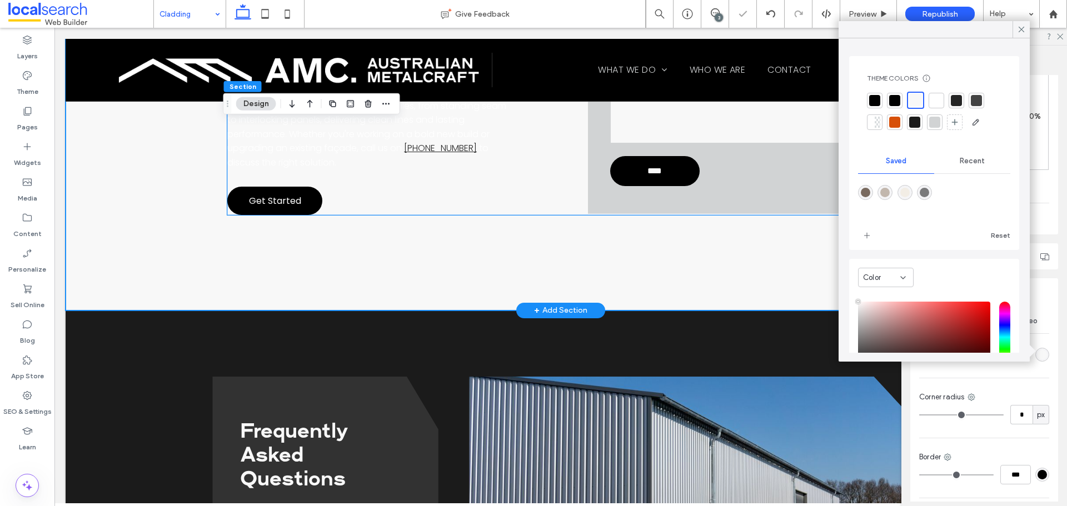
scroll to position [722, 0]
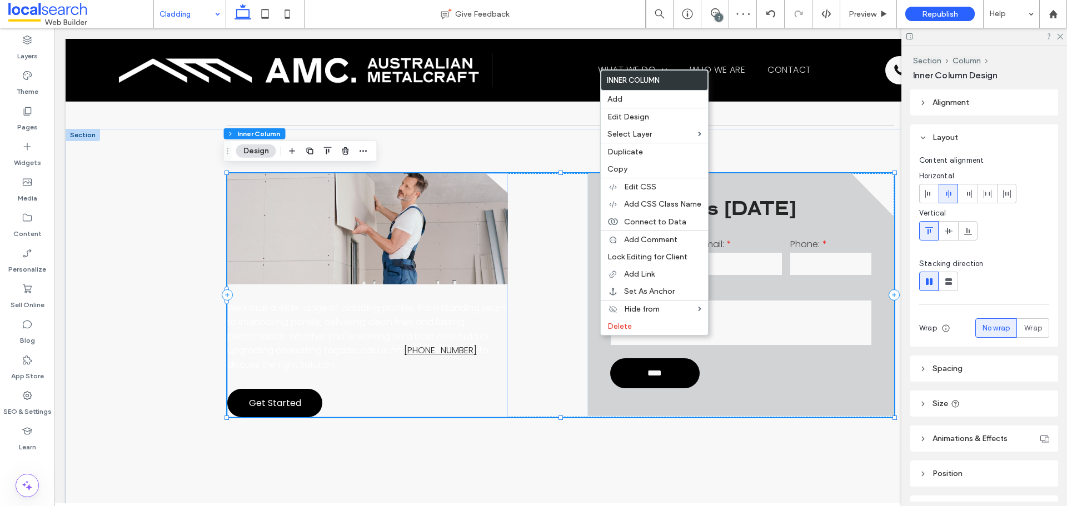
drag, startPoint x: 758, startPoint y: 388, endPoint x: 1078, endPoint y: 426, distance: 322.4
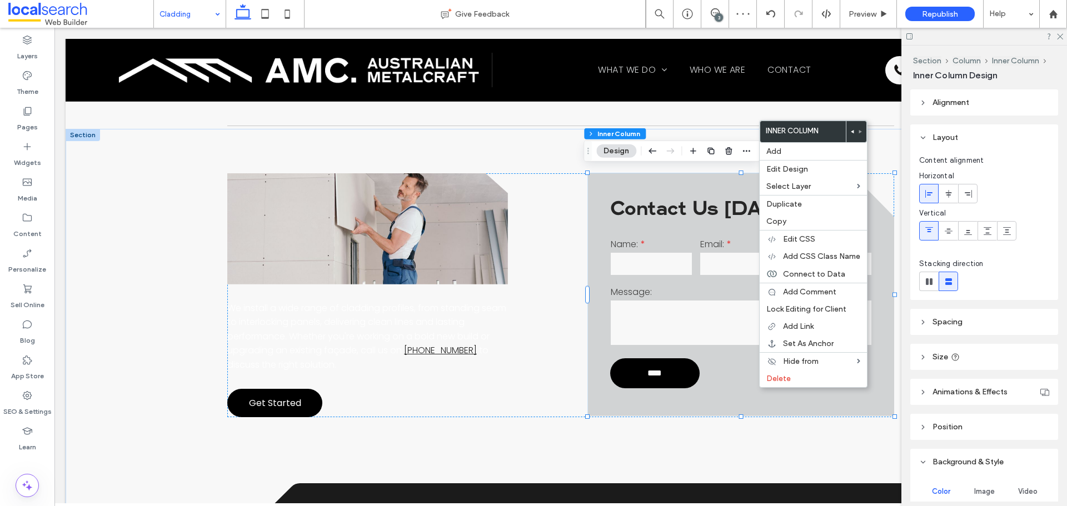
scroll to position [222, 0]
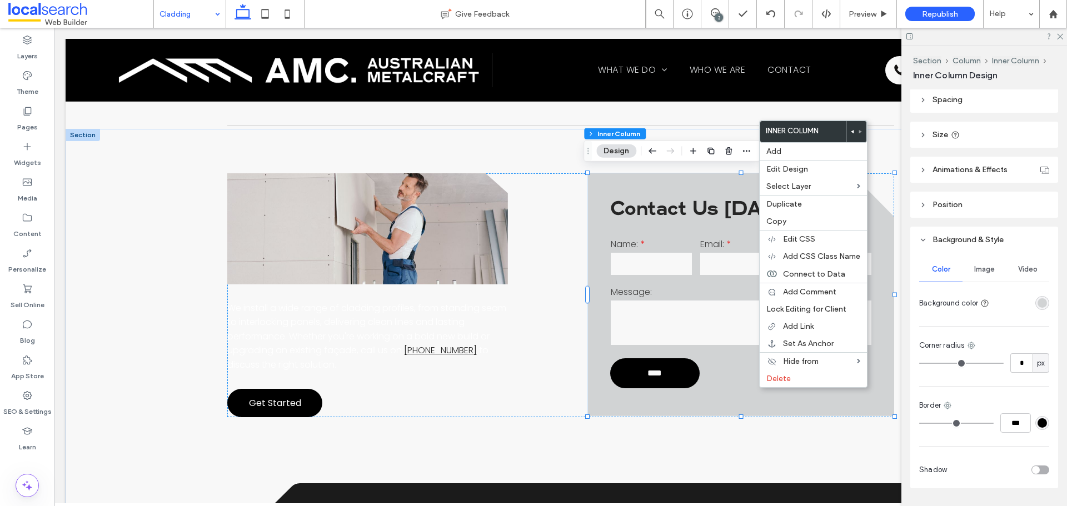
click at [1038, 307] on div "rgba(209, 211, 212, 1)" at bounding box center [1042, 302] width 9 height 9
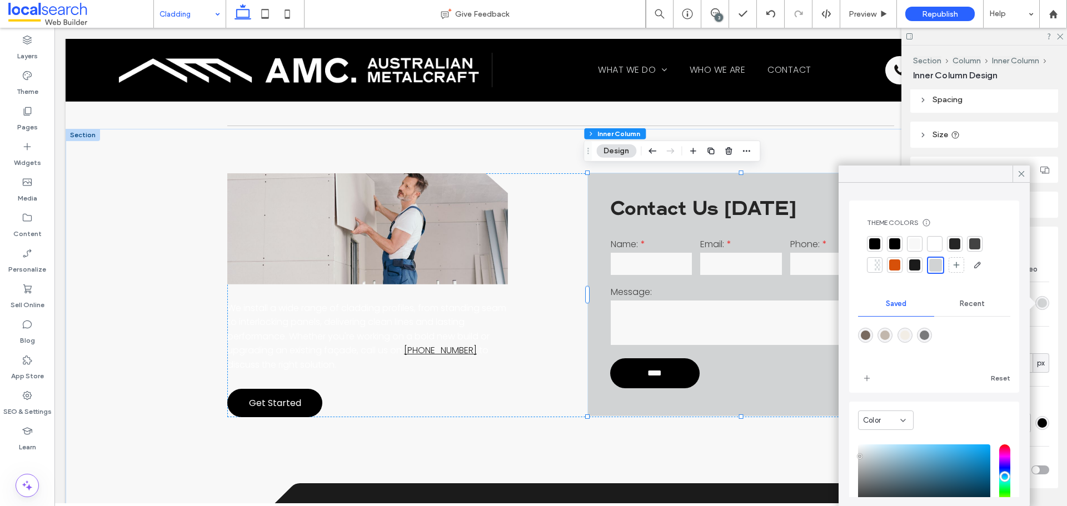
click at [931, 240] on div at bounding box center [934, 243] width 11 height 11
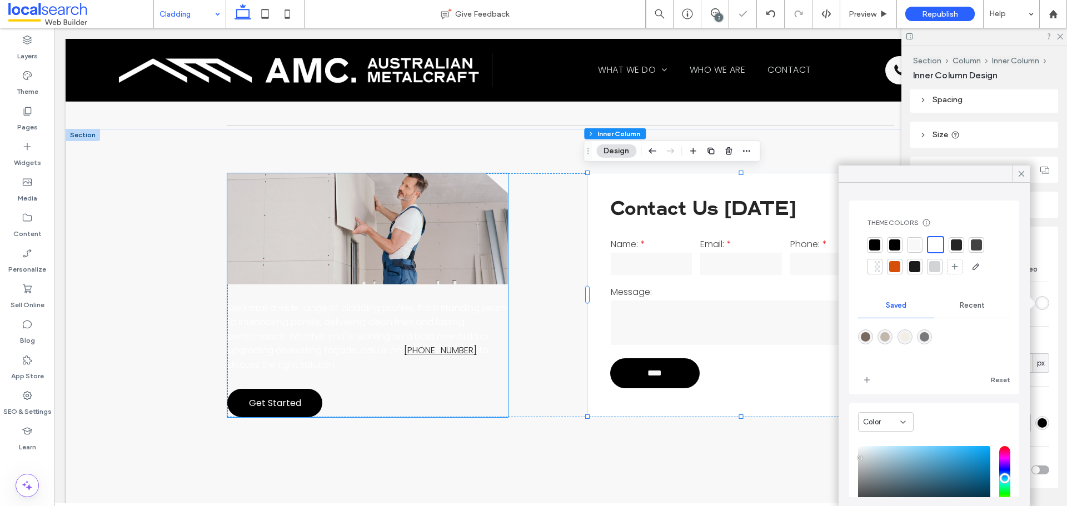
click at [355, 329] on span "We install a wide range of cladding profiles, from standing seam to interlockin…" at bounding box center [366, 330] width 279 height 56
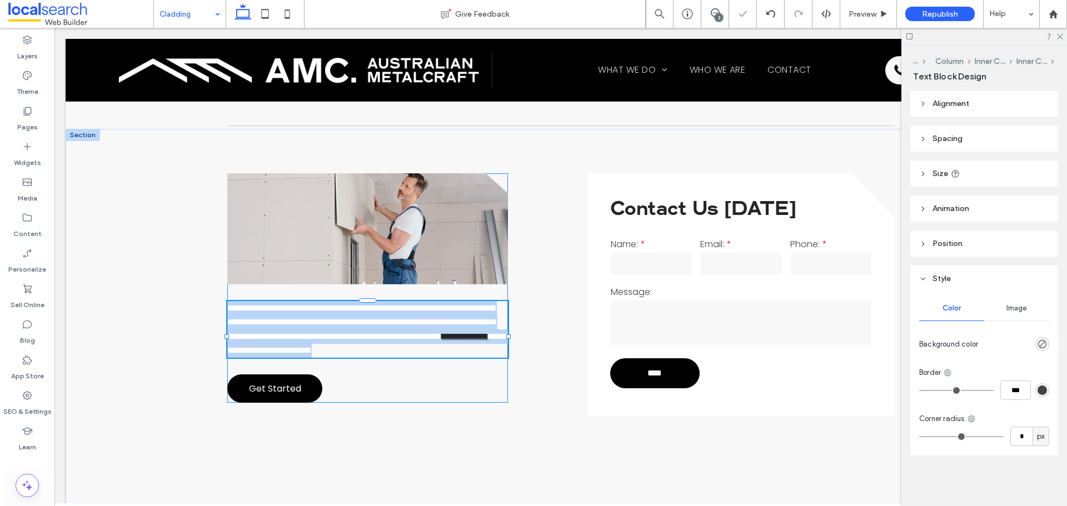
type input "*******"
type input "**"
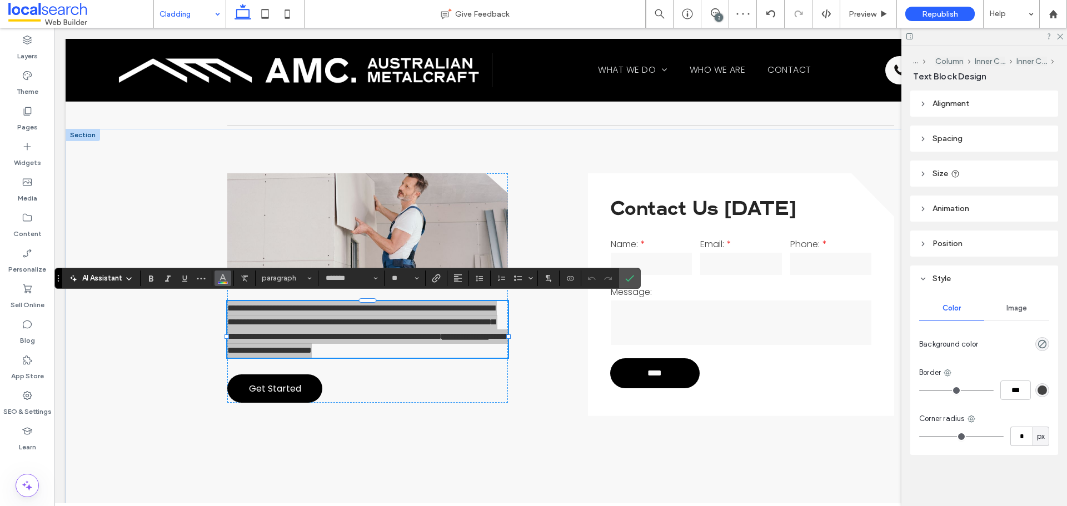
click at [228, 277] on button "Color" at bounding box center [223, 279] width 17 height 16
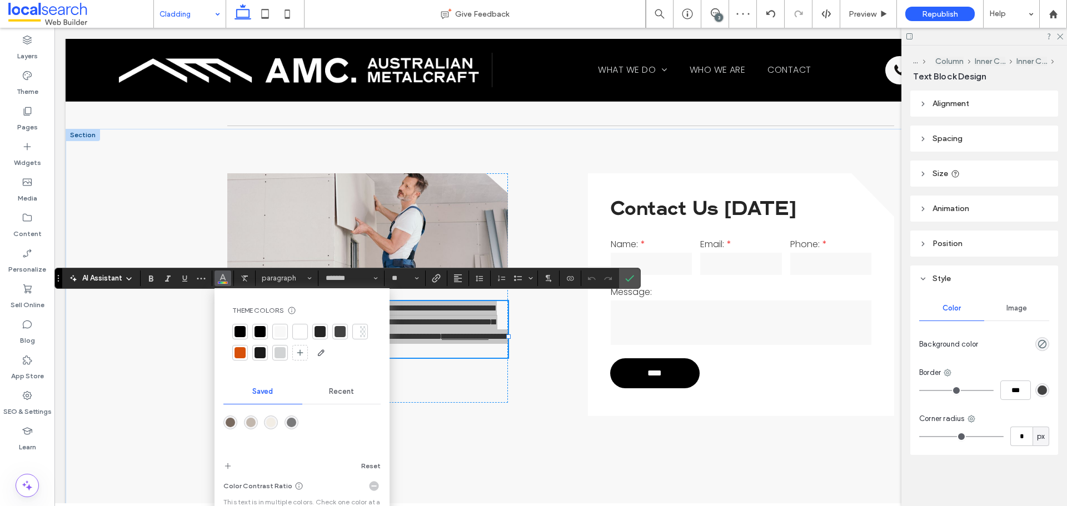
click at [261, 333] on div at bounding box center [260, 331] width 11 height 11
click at [631, 286] on span "Confirm" at bounding box center [629, 278] width 9 height 19
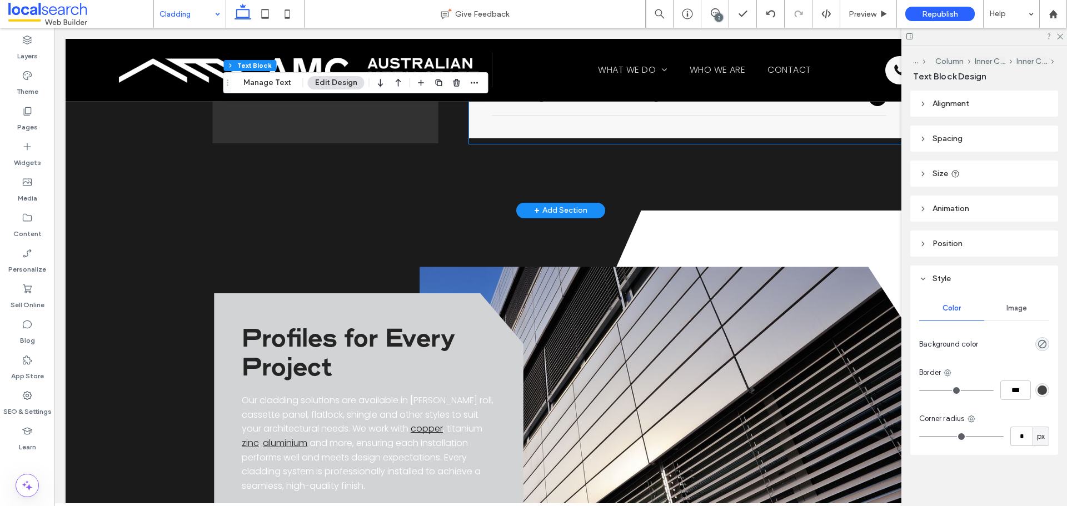
scroll to position [1278, 0]
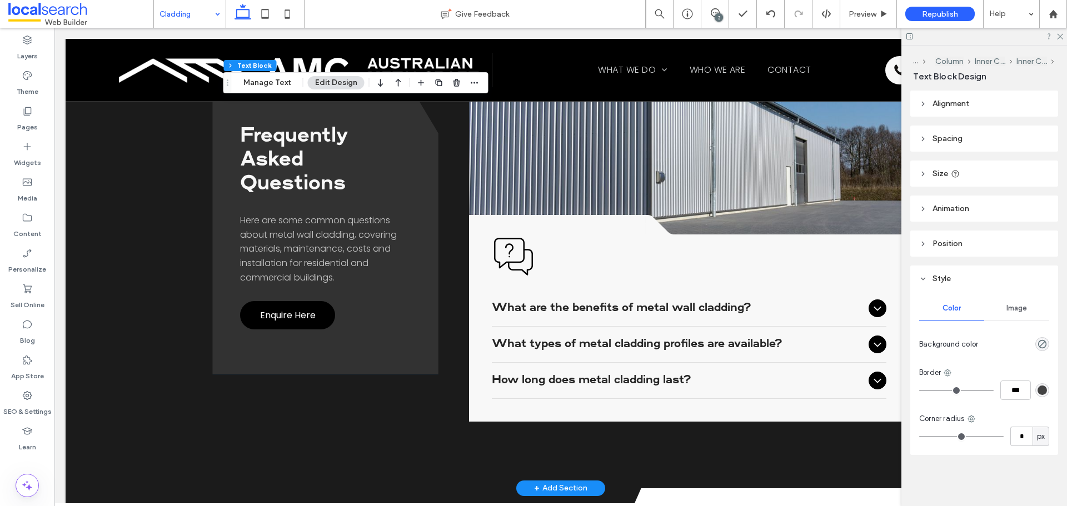
click at [353, 251] on span "Here are some common questions about metal wall cladding, covering materials, m…" at bounding box center [318, 249] width 157 height 69
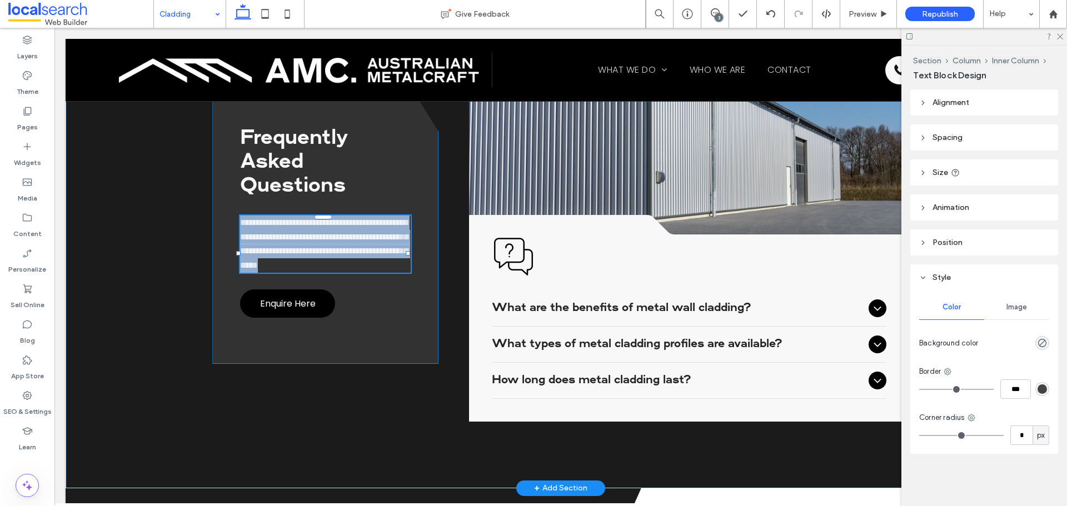
type input "*******"
type input "**"
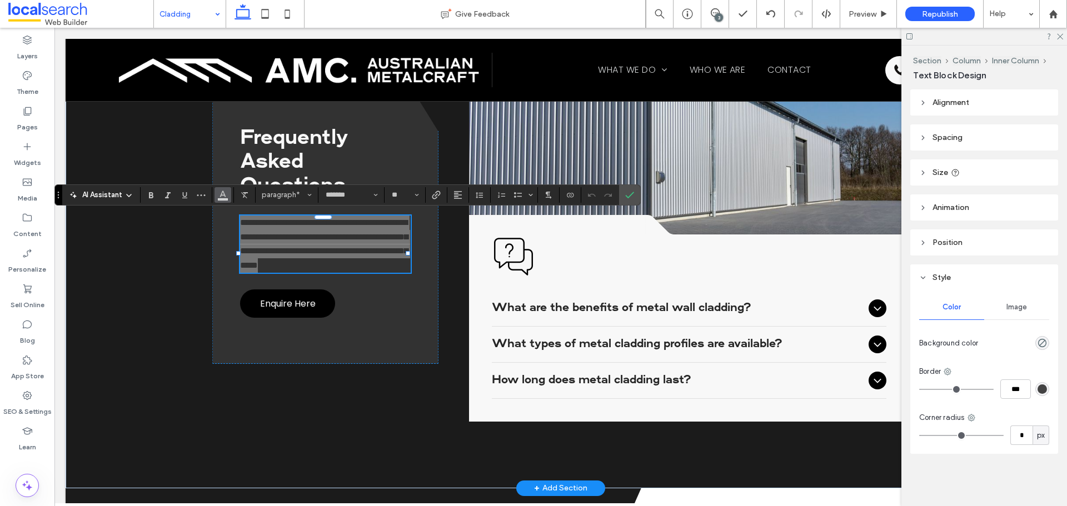
click at [222, 195] on use "Color" at bounding box center [223, 194] width 6 height 6
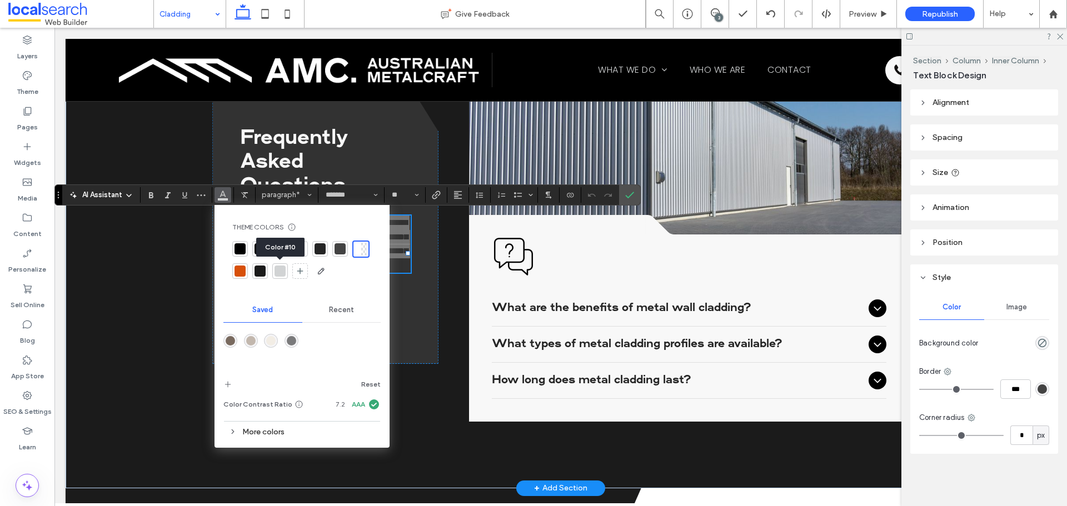
click at [286, 272] on div at bounding box center [280, 271] width 16 height 16
click at [425, 275] on div "**********" at bounding box center [325, 223] width 226 height 284
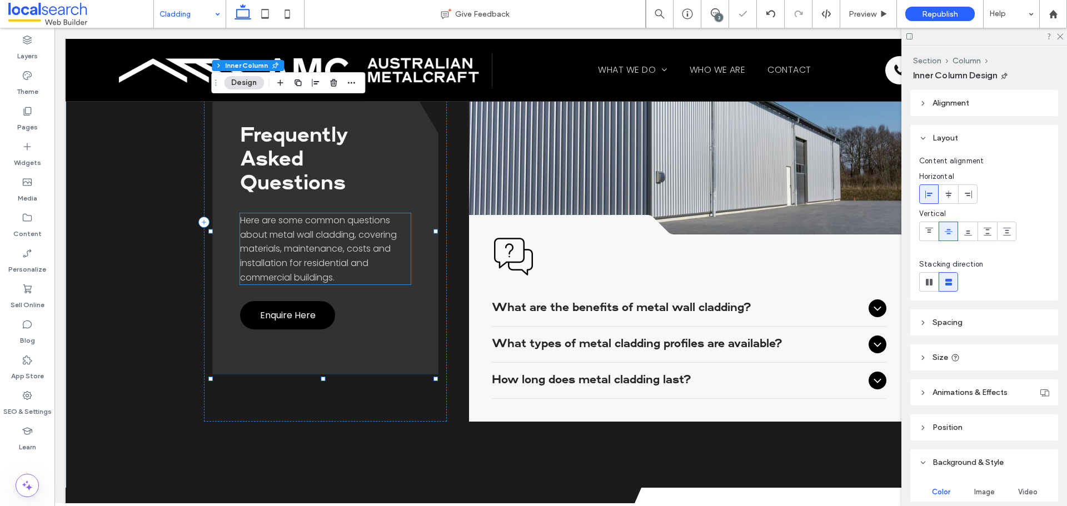
click at [352, 248] on span "Here are some common questions about metal wall cladding, covering materials, m…" at bounding box center [318, 249] width 157 height 69
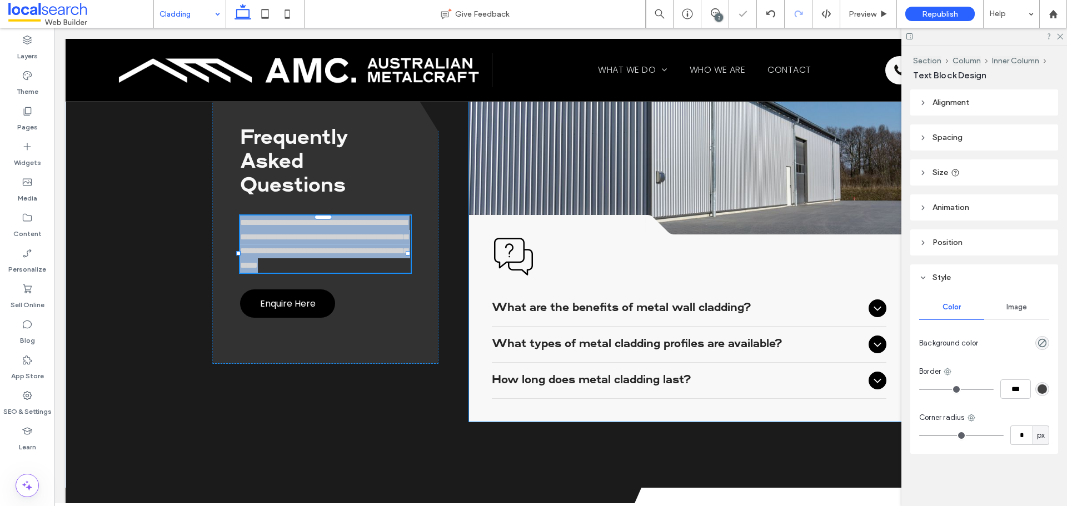
type input "*******"
type input "**"
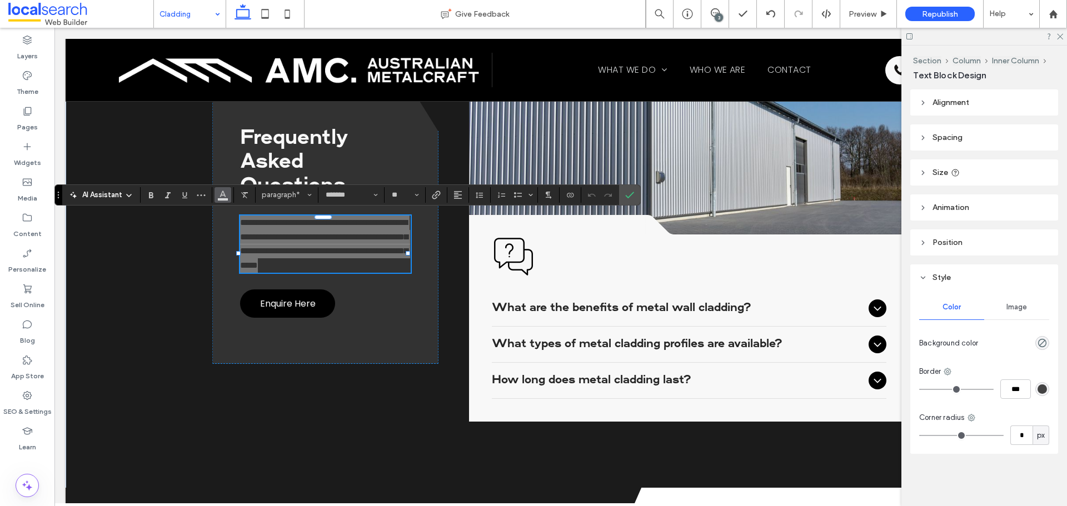
click at [227, 197] on icon "Color" at bounding box center [222, 193] width 9 height 9
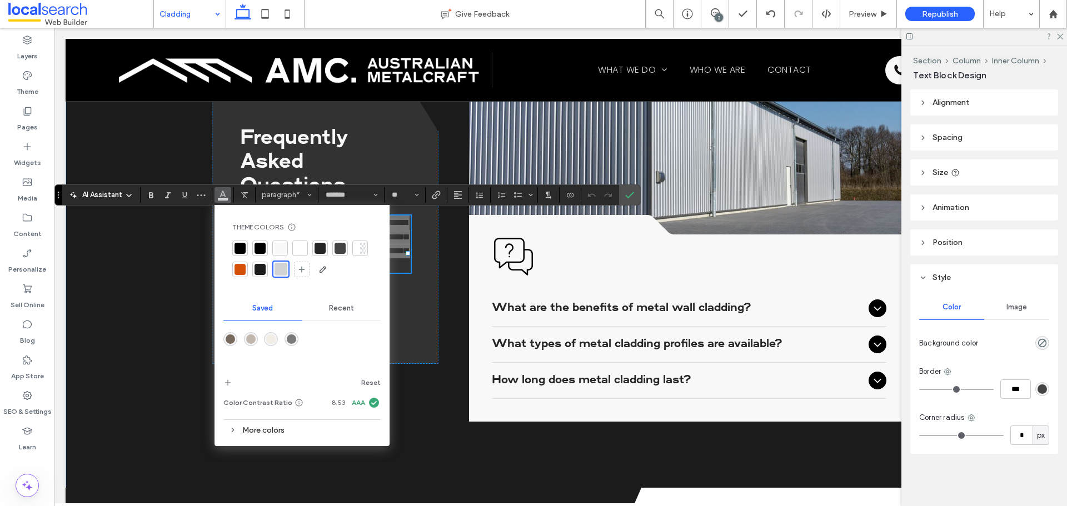
click at [298, 250] on div at bounding box center [300, 248] width 11 height 11
click at [628, 191] on icon "Confirm" at bounding box center [629, 195] width 9 height 9
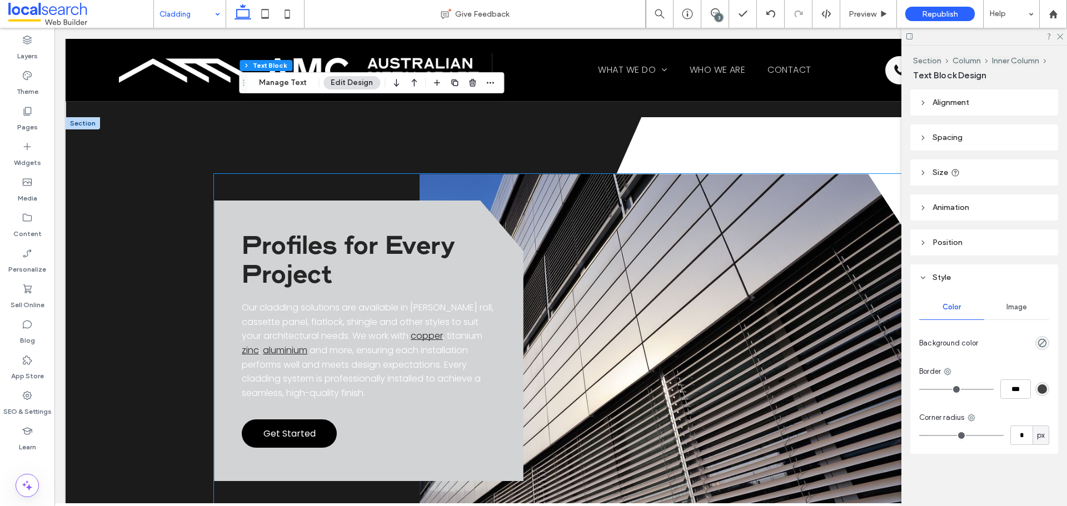
scroll to position [1723, 0]
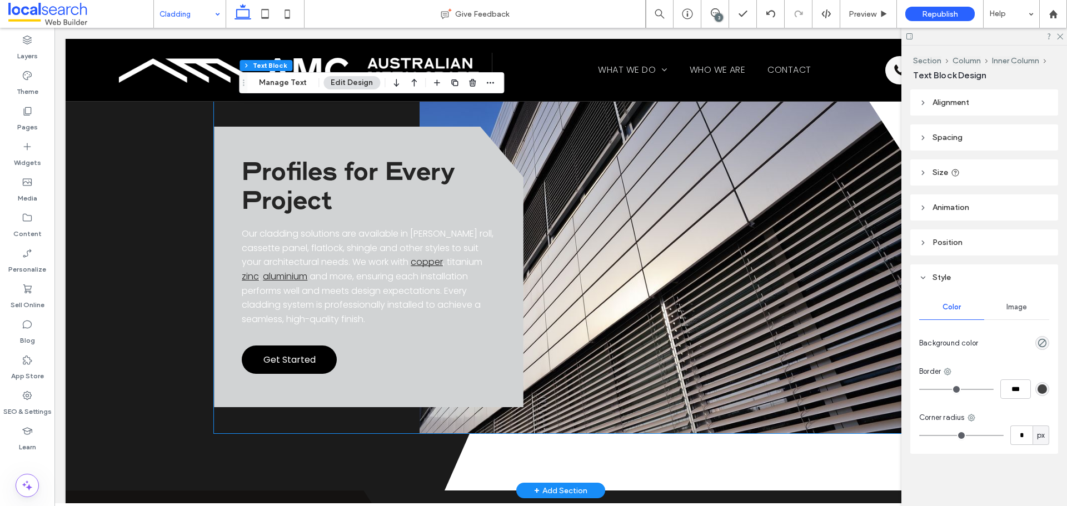
click at [353, 270] on span "and more, ensuring each installation performs well and meets design expectation…" at bounding box center [361, 298] width 239 height 56
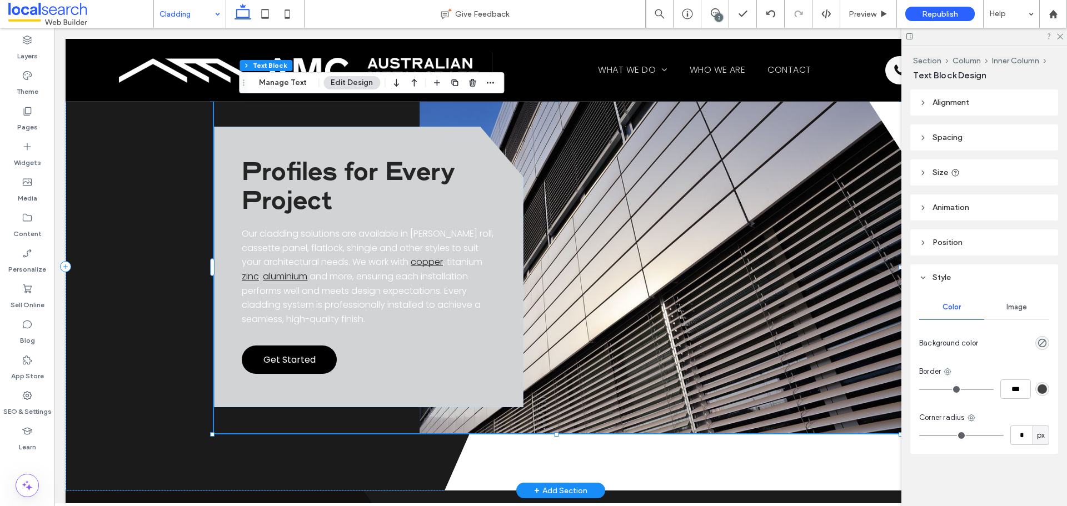
click at [353, 270] on span "and more, ensuring each installation performs well and meets design expectation…" at bounding box center [361, 298] width 239 height 56
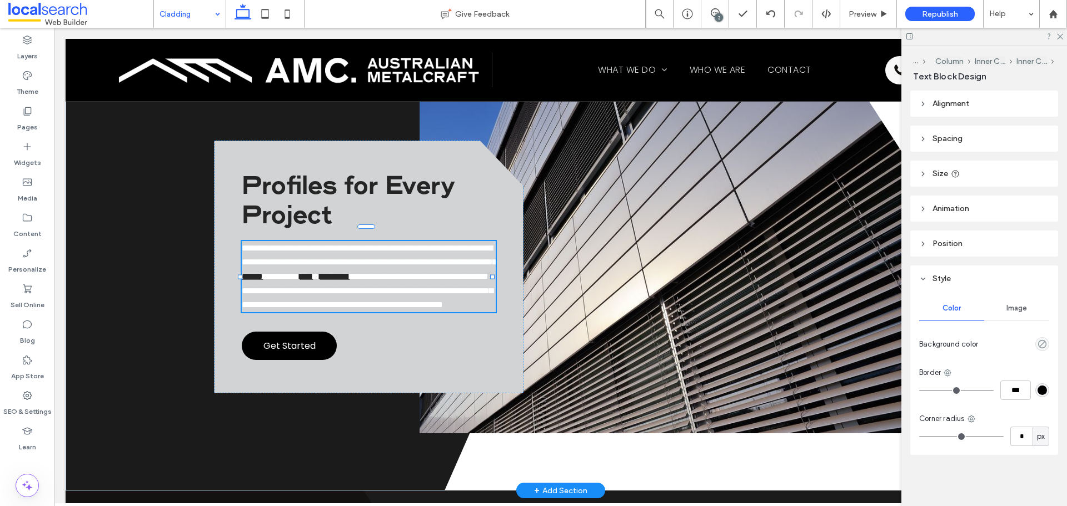
type input "*******"
type input "**"
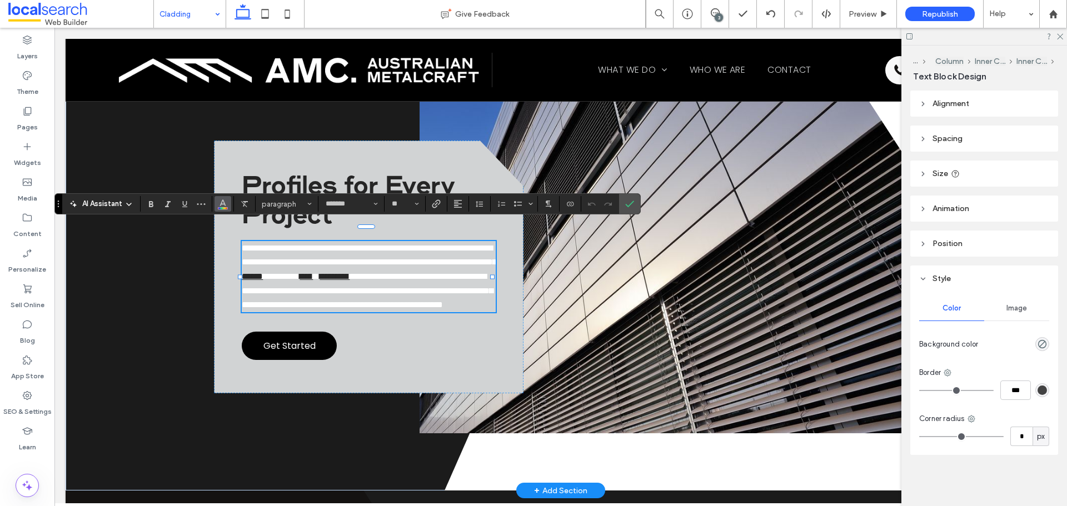
click at [227, 208] on button "Color" at bounding box center [223, 204] width 17 height 16
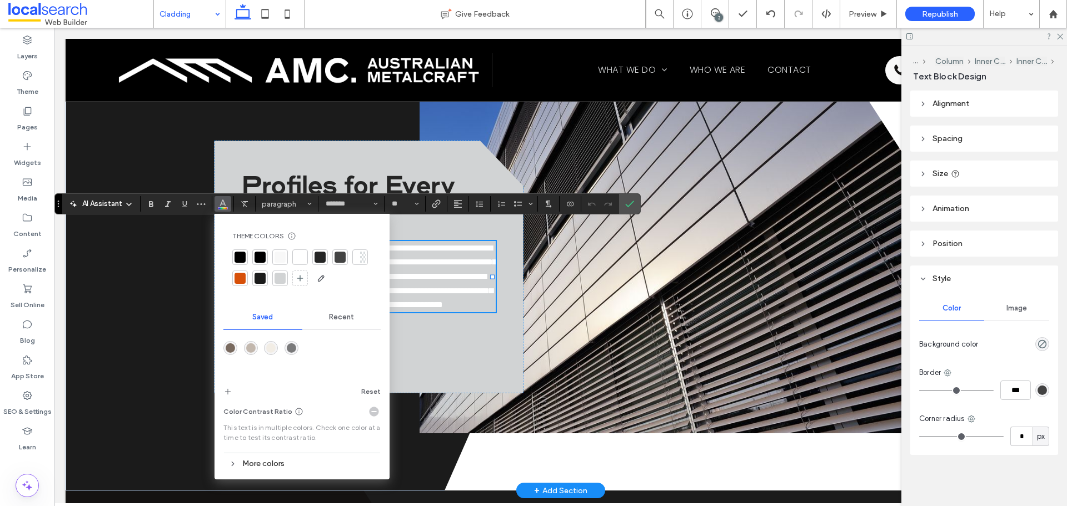
click at [255, 260] on div at bounding box center [260, 257] width 11 height 11
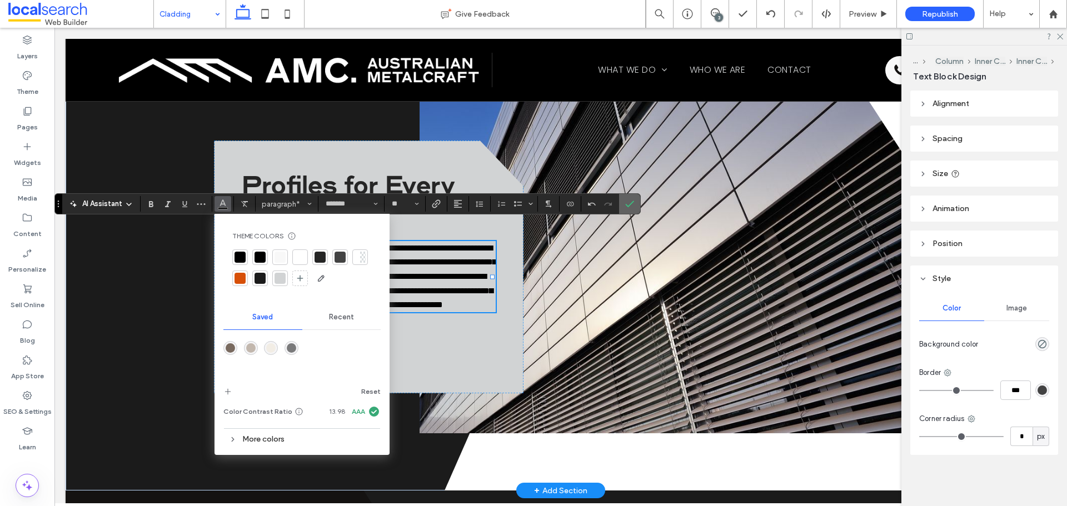
click at [635, 201] on label "Confirm" at bounding box center [629, 204] width 17 height 20
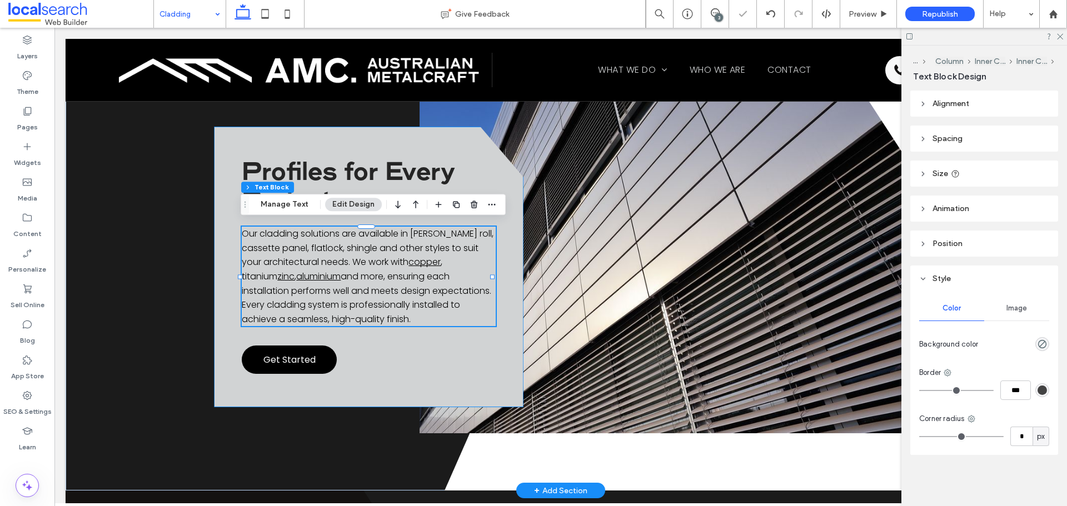
click at [465, 353] on div "Profiles for Every Project Our cladding solutions are available in [PERSON_NAME…" at bounding box center [368, 267] width 309 height 281
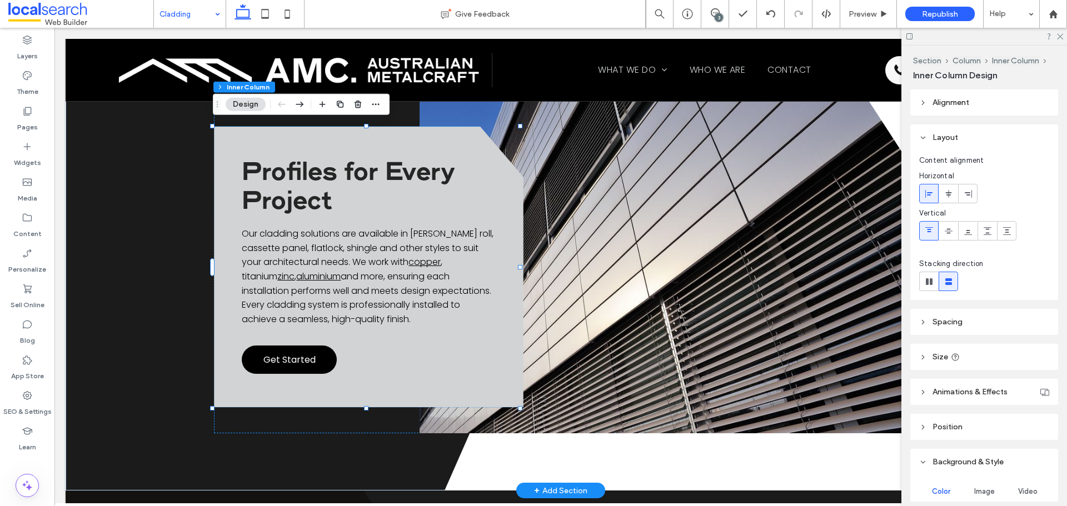
click at [382, 369] on div "Profiles for Every Project Our cladding solutions are available in [PERSON_NAME…" at bounding box center [368, 267] width 309 height 281
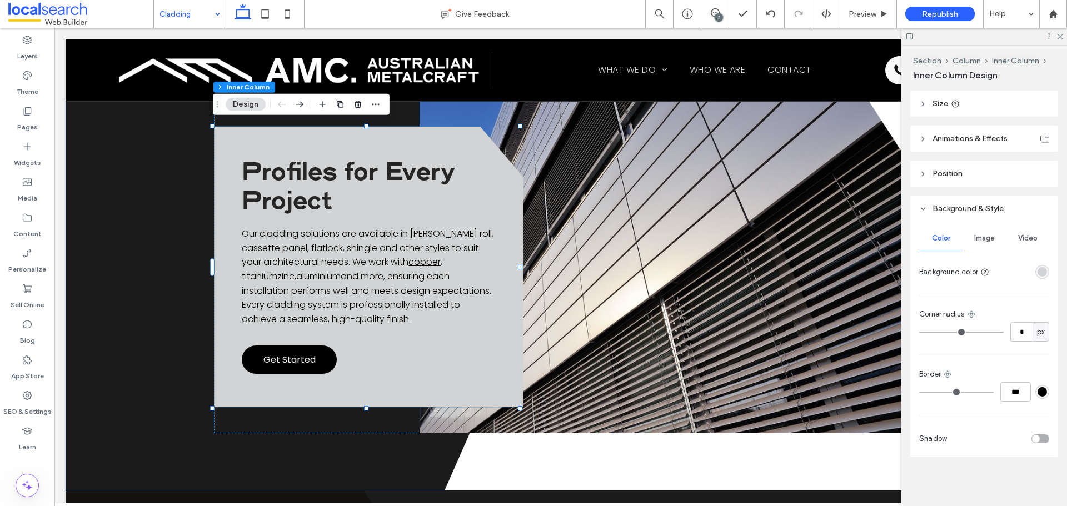
click at [1035, 278] on div at bounding box center [1042, 272] width 14 height 14
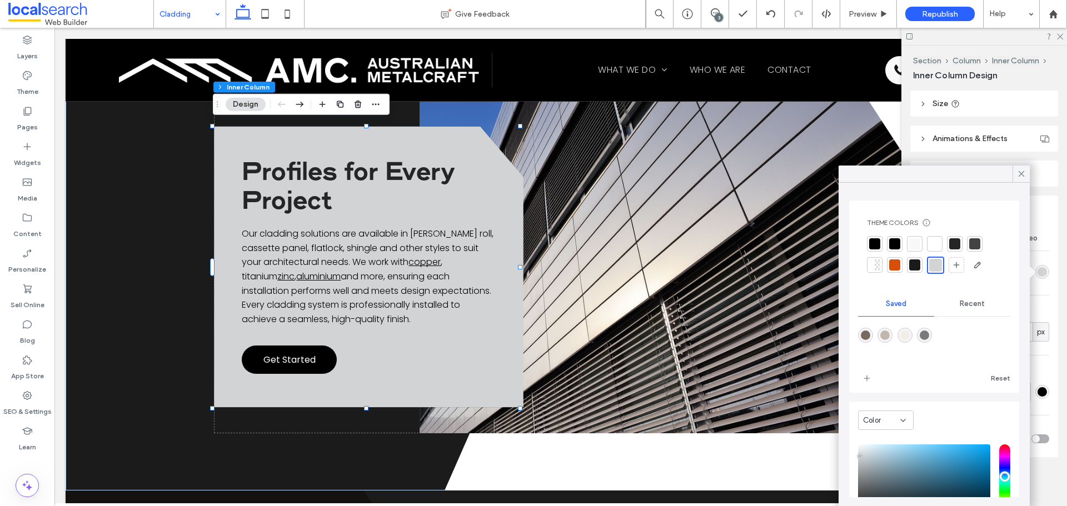
click at [1038, 273] on div "rgba(209, 211, 212, 1)" at bounding box center [1042, 271] width 9 height 9
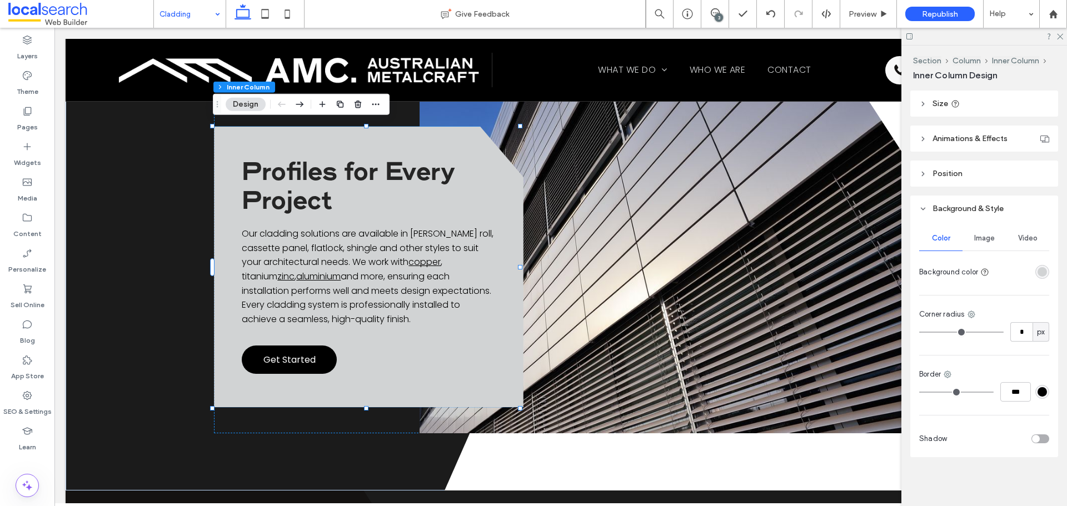
click at [1038, 271] on div "rgba(209, 211, 212, 1)" at bounding box center [1042, 271] width 9 height 9
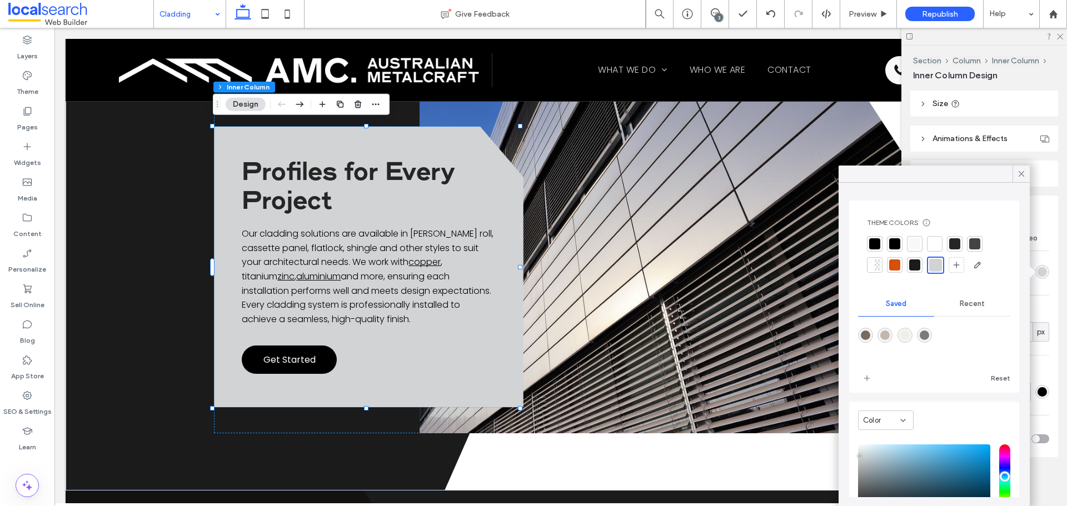
click at [941, 243] on div at bounding box center [935, 244] width 16 height 16
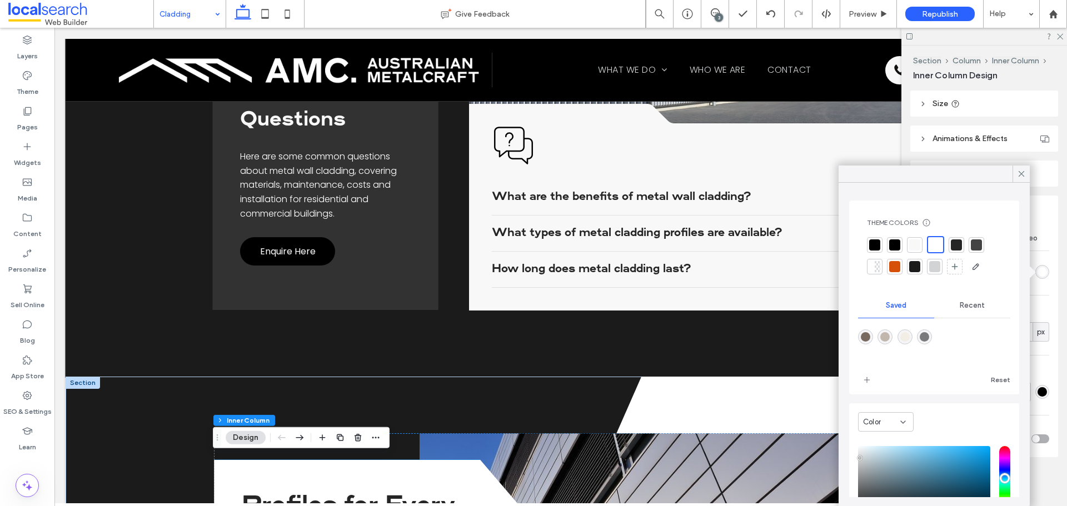
scroll to position [1334, 0]
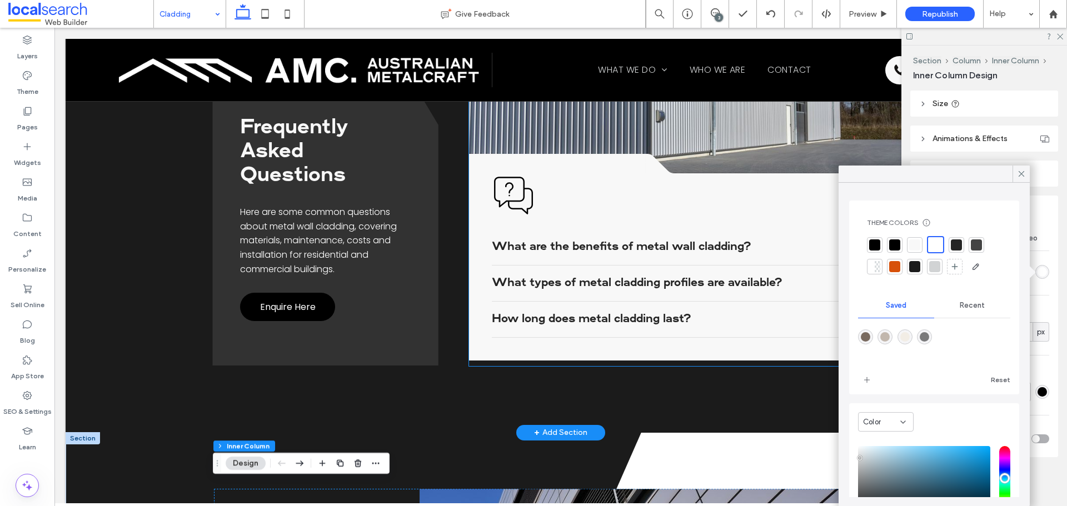
click at [594, 243] on span "What are the benefits of metal wall cladding?" at bounding box center [678, 247] width 372 height 11
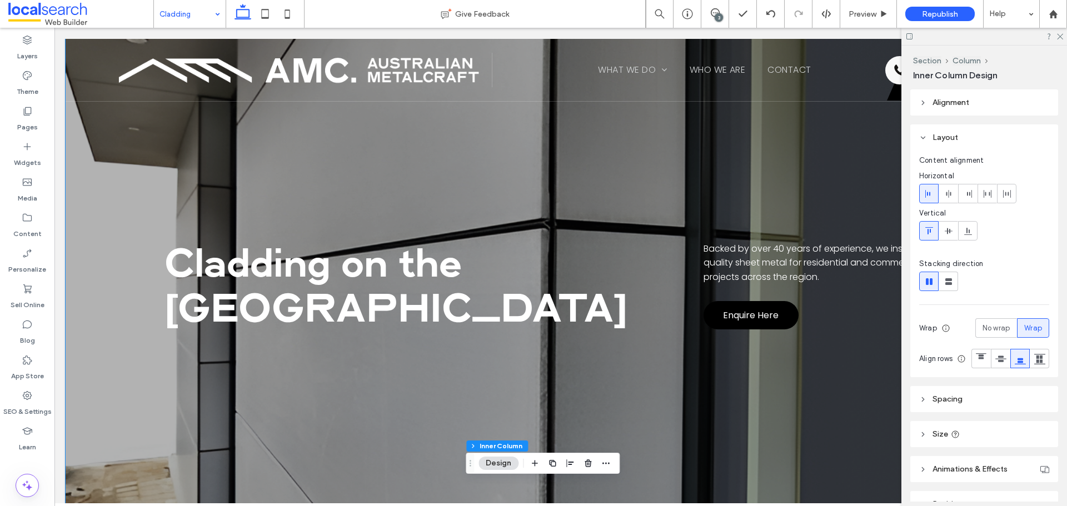
scroll to position [0, 0]
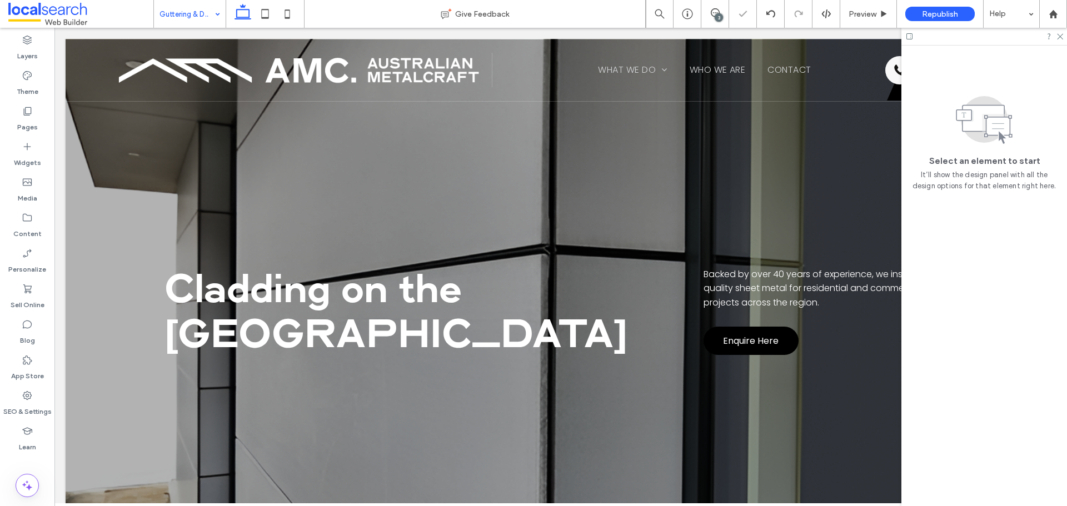
click at [212, 14] on div "Guttering & Downpipes" at bounding box center [190, 14] width 72 height 28
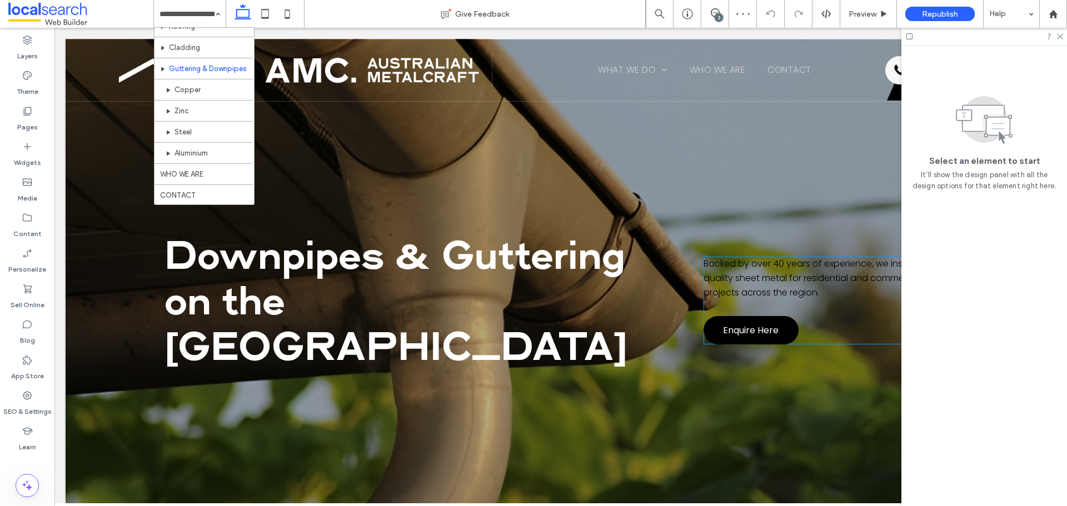
click at [778, 260] on span "Backed by over 40 years of experience, we install high-quality sheet metal for …" at bounding box center [822, 277] width 237 height 41
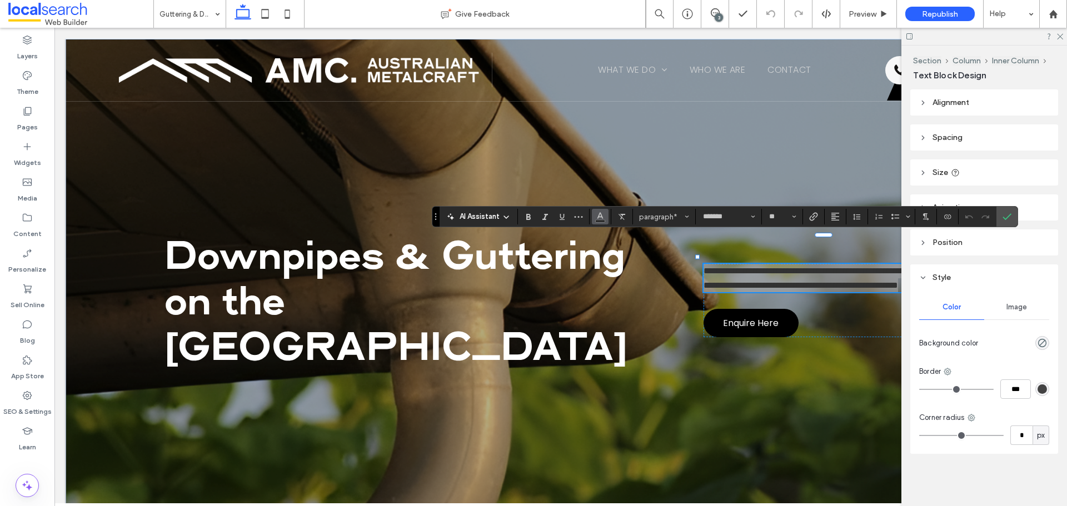
click at [604, 216] on icon "Color" at bounding box center [600, 215] width 9 height 9
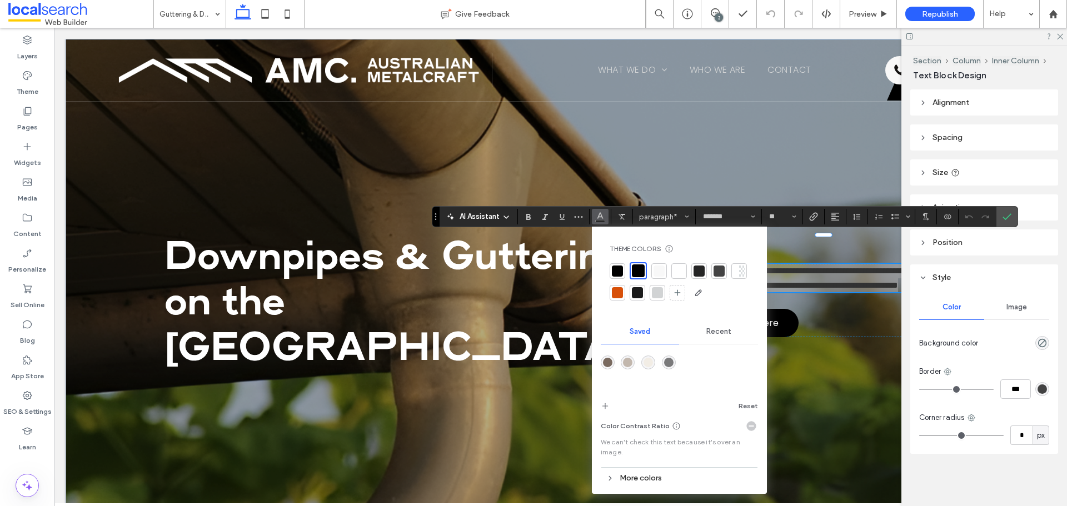
click at [682, 267] on div at bounding box center [679, 271] width 11 height 11
click at [1003, 213] on icon "Confirm" at bounding box center [1007, 216] width 9 height 9
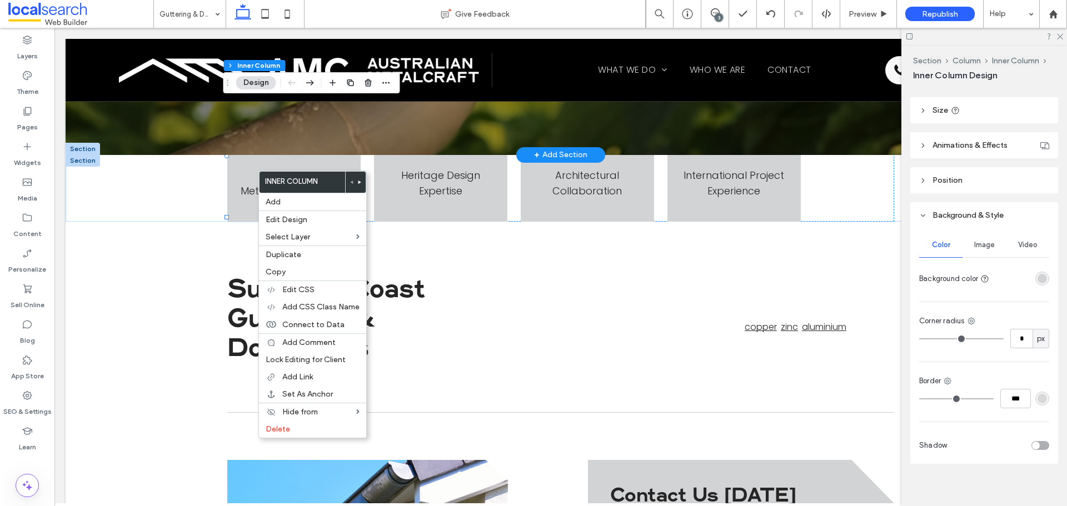
scroll to position [253, 0]
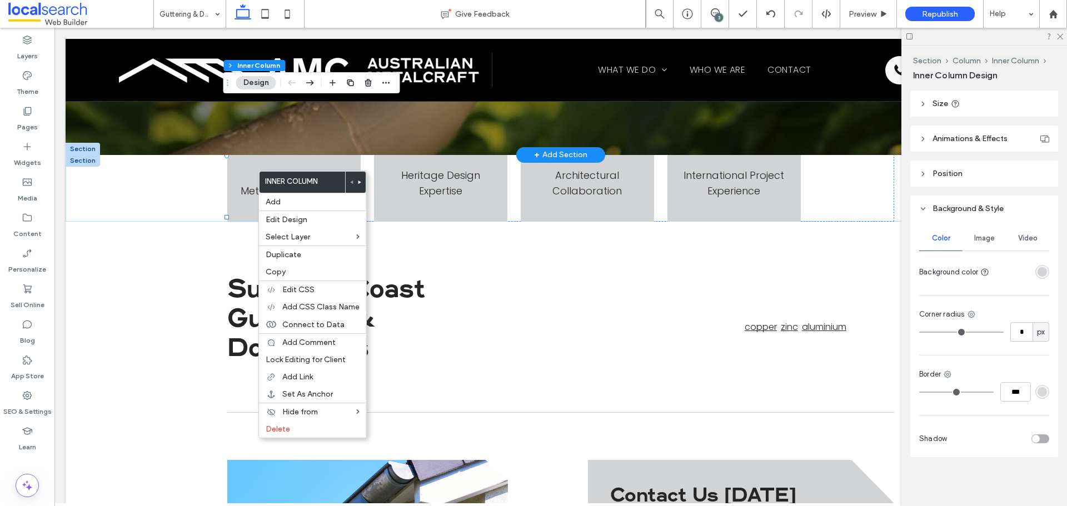
click at [1041, 265] on div at bounding box center [1042, 272] width 14 height 14
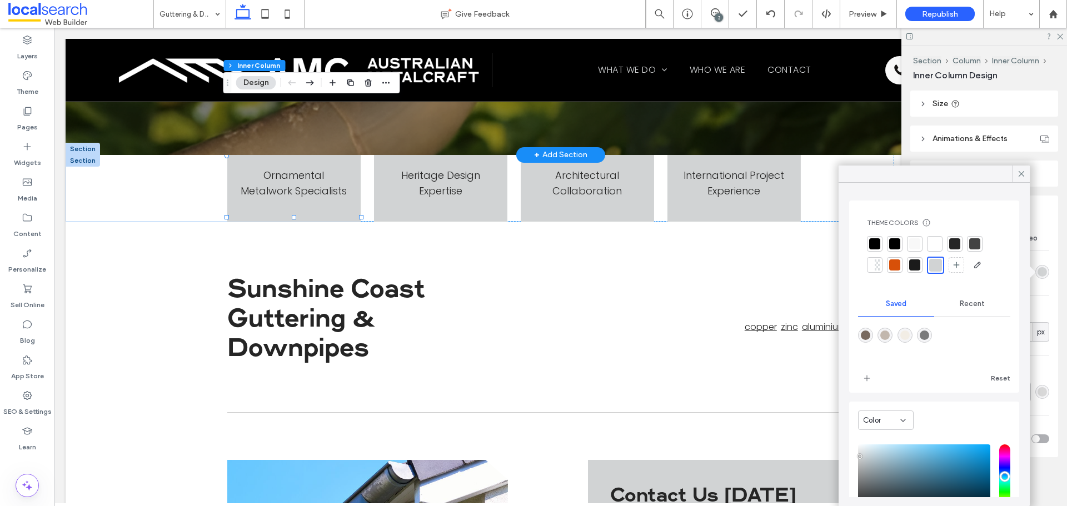
click at [1038, 272] on div "rgba(209, 211, 212, 1)" at bounding box center [1042, 271] width 9 height 9
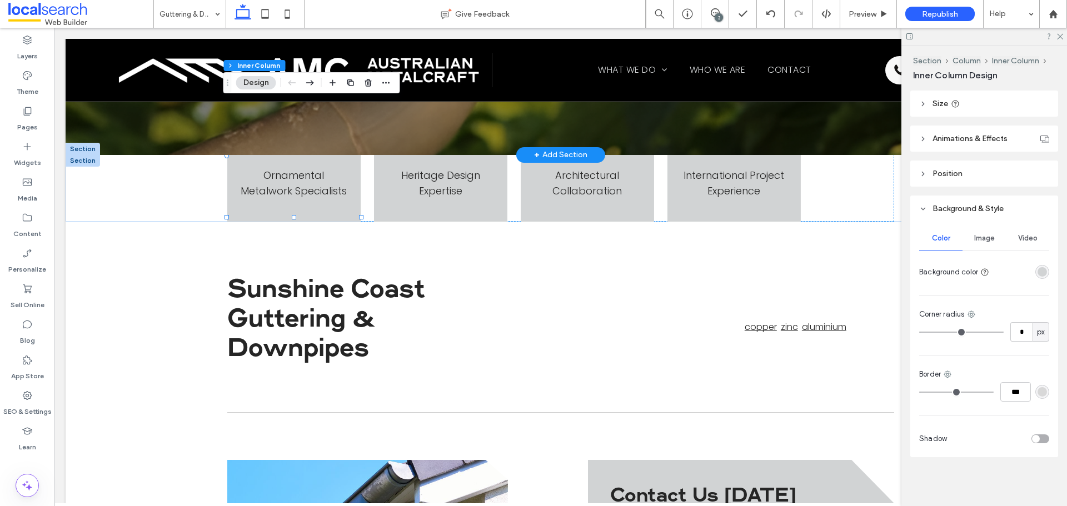
click at [1039, 273] on div "rgba(209, 211, 212, 1)" at bounding box center [1042, 271] width 9 height 9
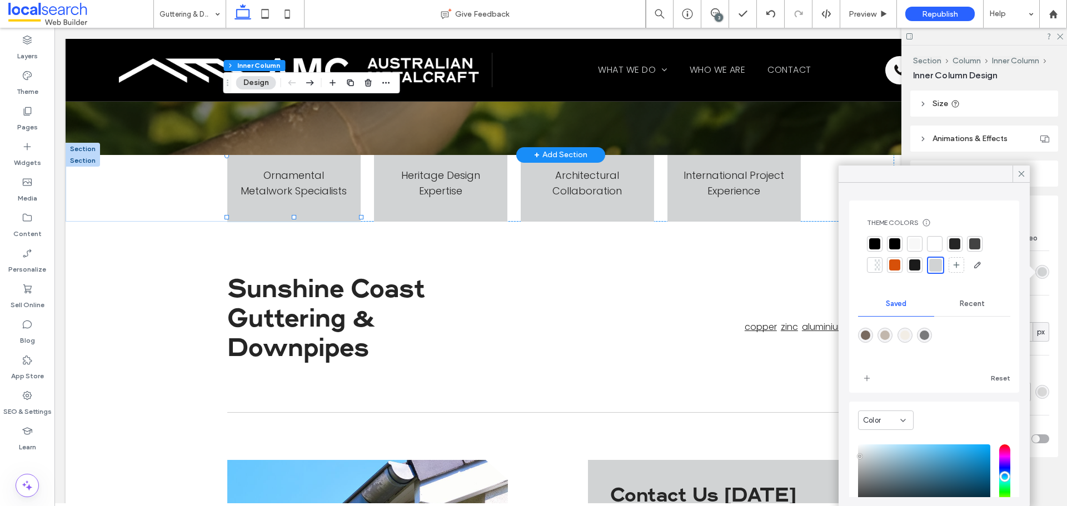
click at [939, 246] on div at bounding box center [934, 243] width 11 height 11
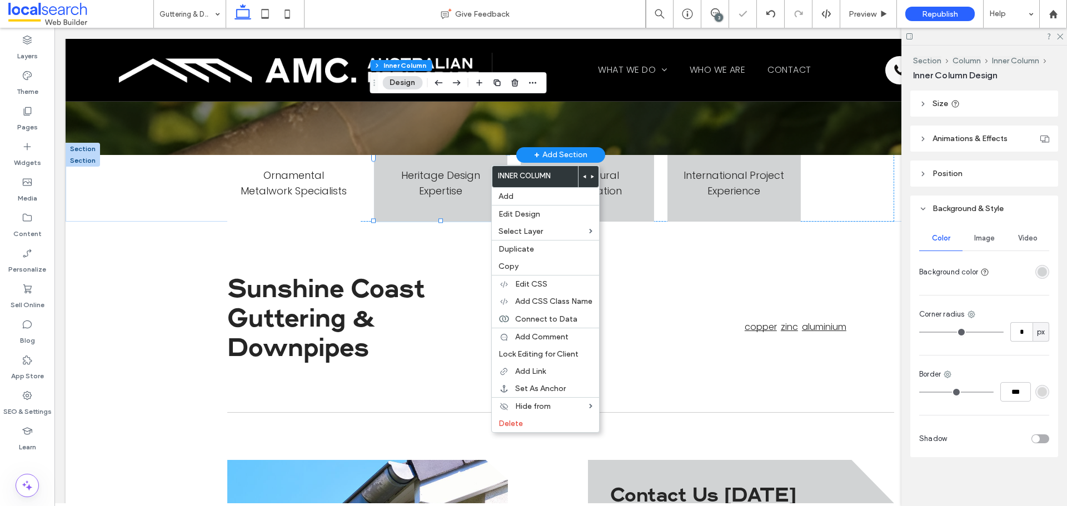
click at [1039, 278] on div "rgba(209, 211, 212, 1)" at bounding box center [1042, 272] width 14 height 14
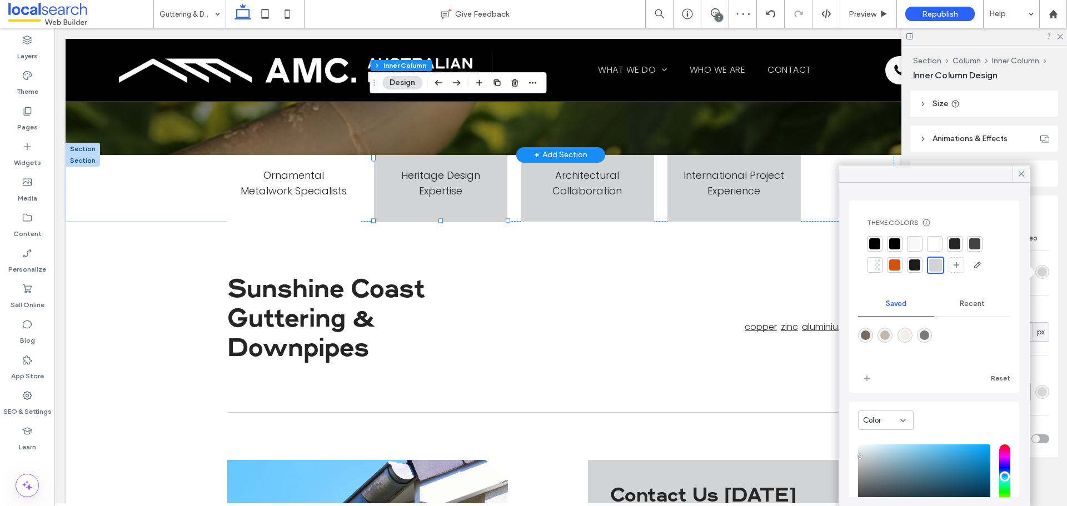
click at [937, 246] on div at bounding box center [934, 243] width 11 height 11
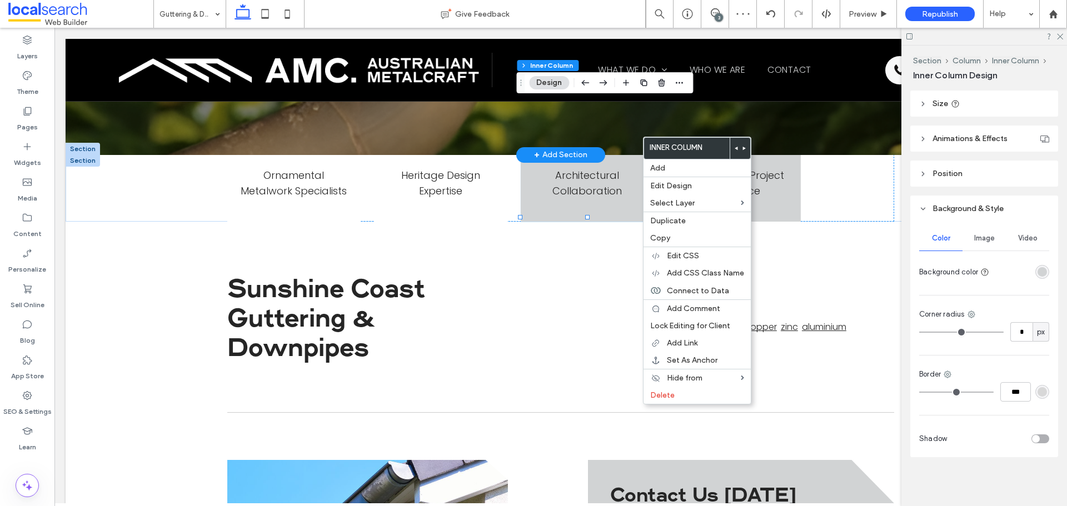
click at [1038, 274] on div "rgba(209, 211, 212, 1)" at bounding box center [1042, 271] width 9 height 9
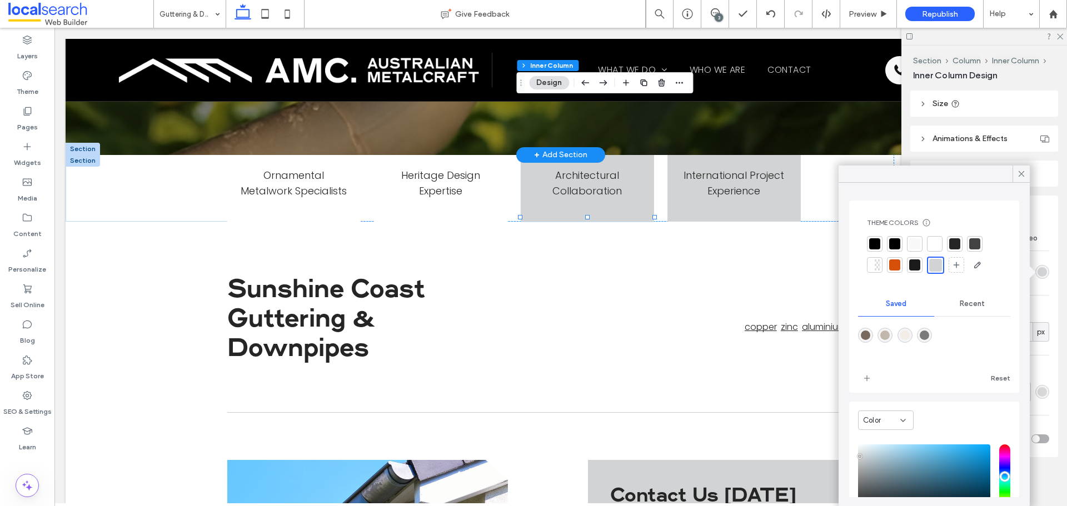
drag, startPoint x: 932, startPoint y: 250, endPoint x: 749, endPoint y: 163, distance: 202.6
click at [932, 250] on div at bounding box center [935, 244] width 16 height 16
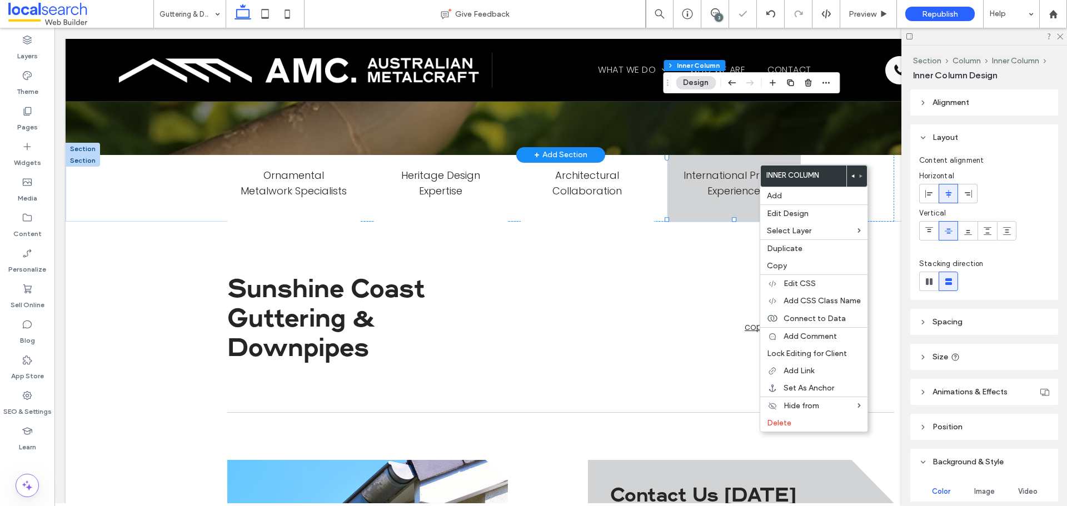
scroll to position [222, 0]
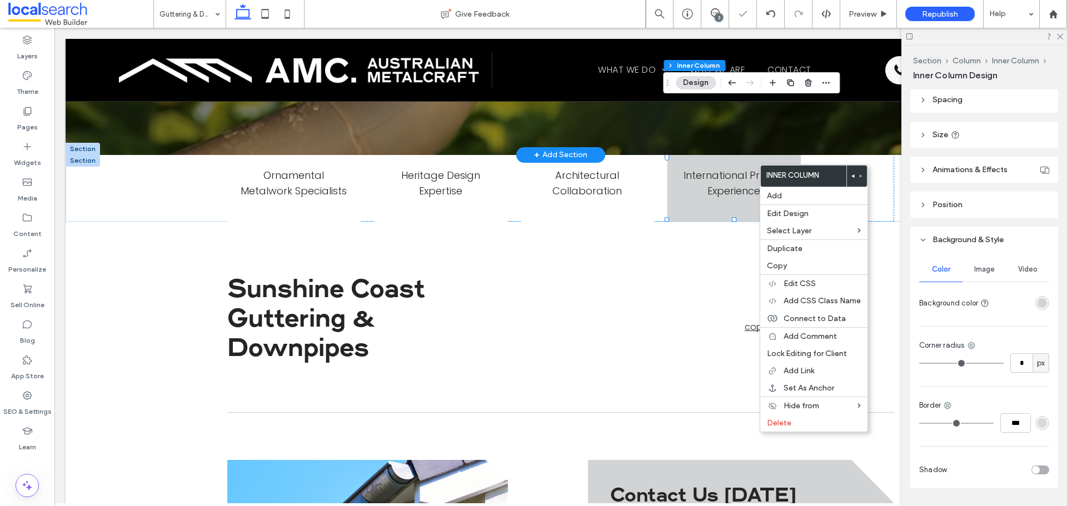
click at [1035, 300] on div "rgba(209, 211, 212, 1)" at bounding box center [1042, 303] width 14 height 14
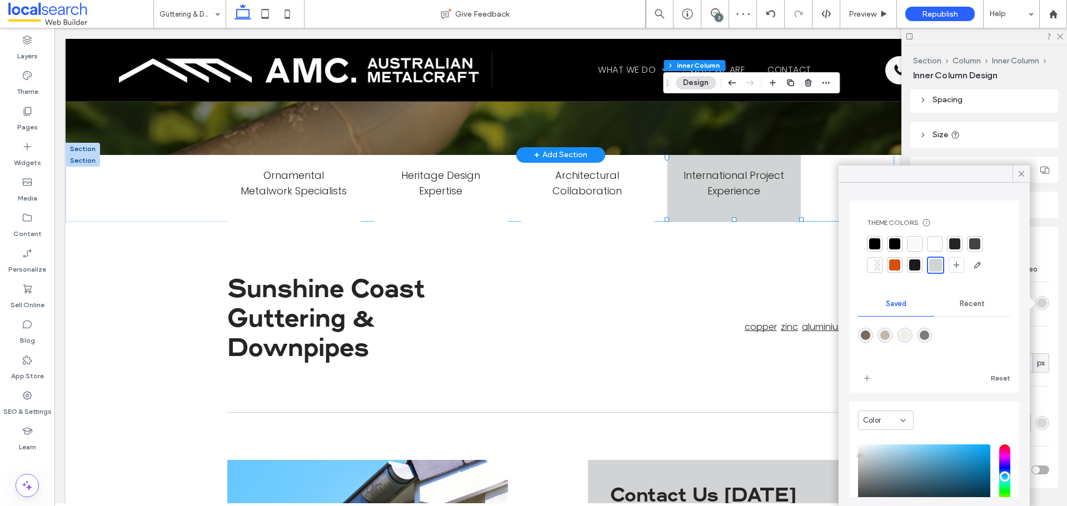
click at [935, 247] on div at bounding box center [934, 243] width 11 height 11
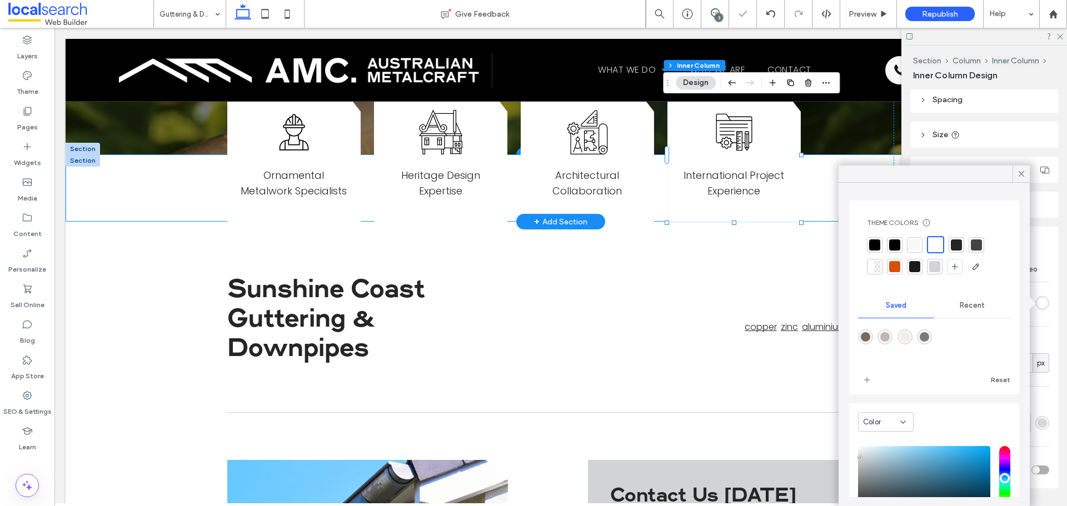
click at [149, 168] on div "Worker Icon Ornamental Metalwork Specialists Heritage Design Icon Heritage Desi…" at bounding box center [561, 188] width 990 height 68
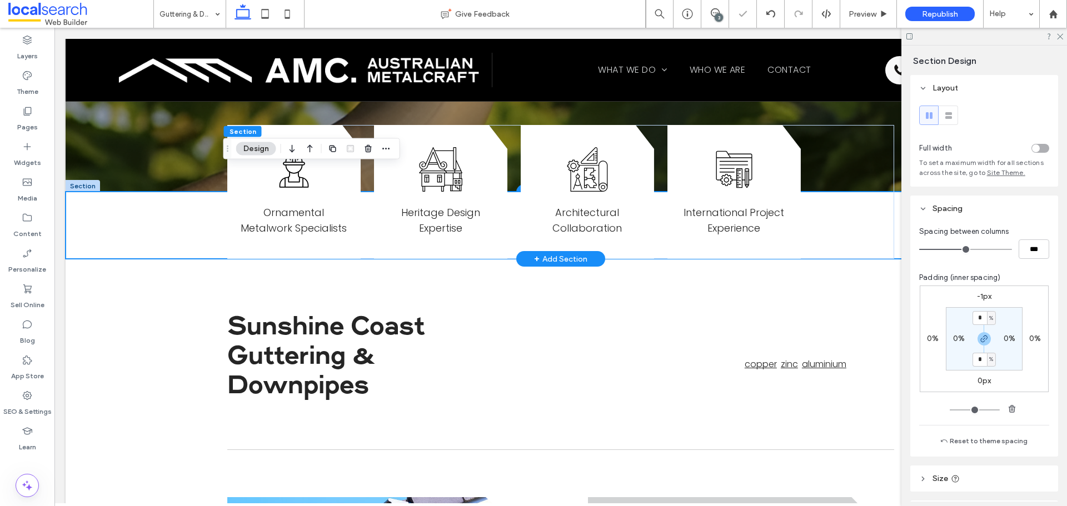
scroll to position [389, 0]
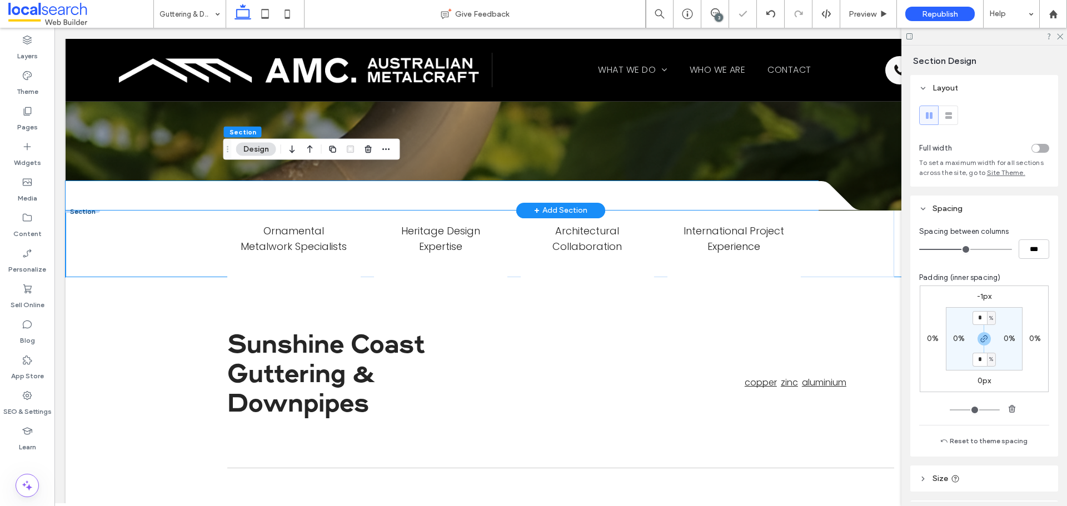
click at [156, 181] on div at bounding box center [442, 195] width 752 height 29
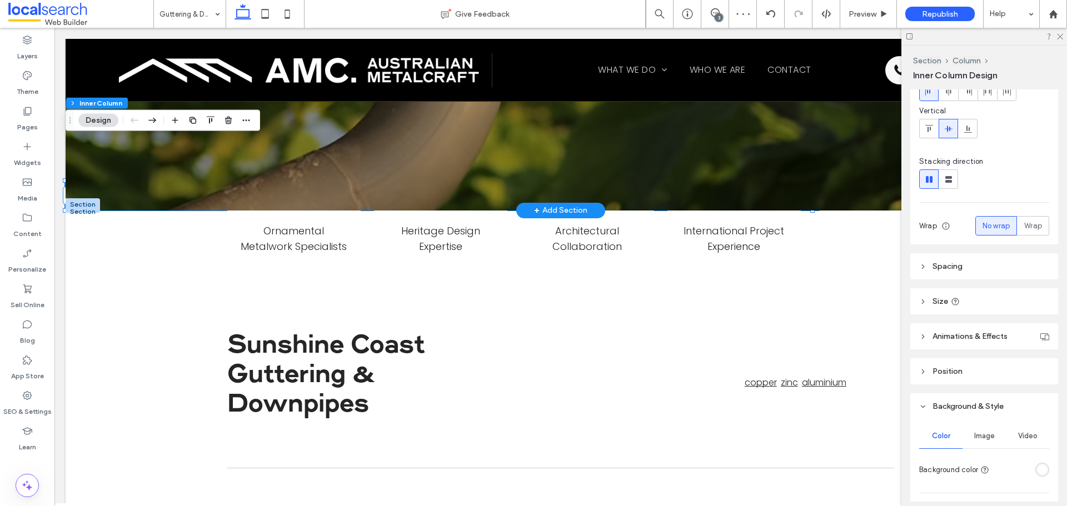
scroll to position [222, 0]
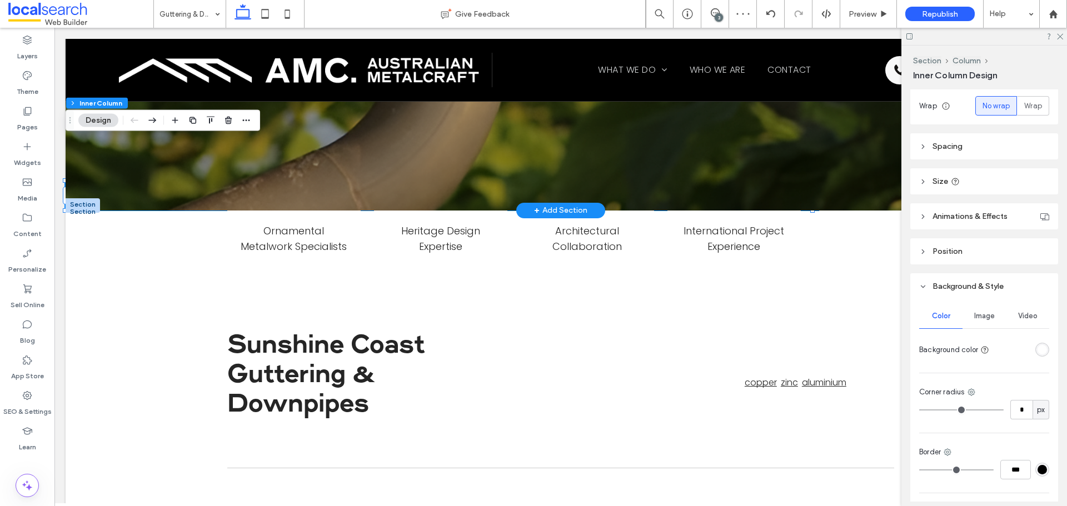
click at [1036, 344] on div "rgba(255, 255, 255, 1)" at bounding box center [1042, 350] width 14 height 14
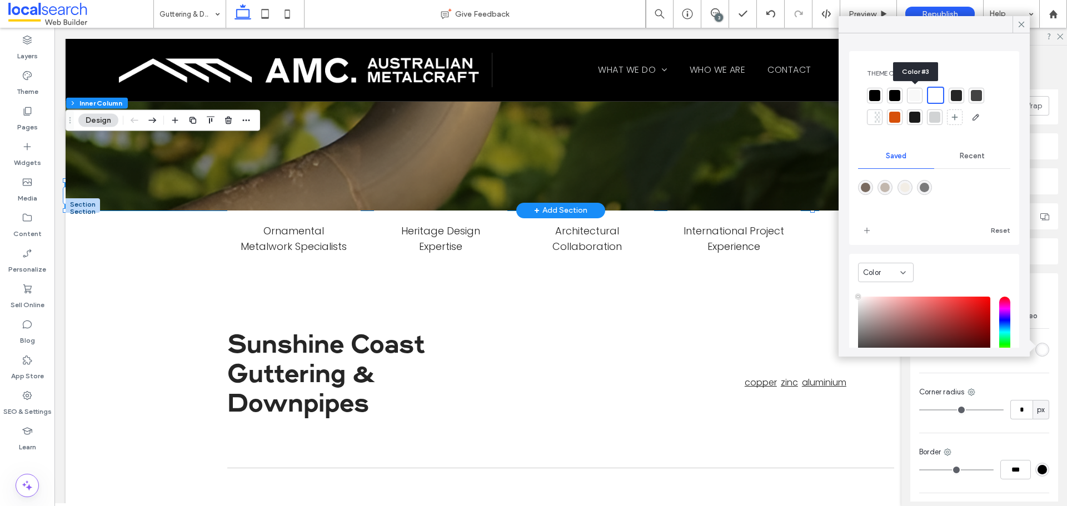
click at [909, 96] on div at bounding box center [915, 96] width 16 height 16
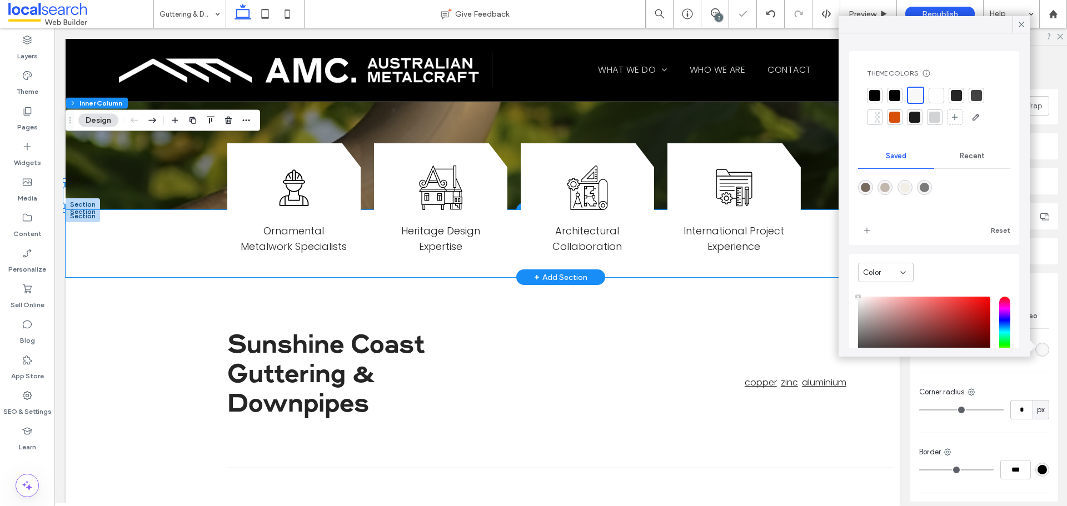
click at [178, 210] on div "Worker Icon Ornamental Metalwork Specialists Heritage Design Icon Heritage Desi…" at bounding box center [561, 244] width 990 height 68
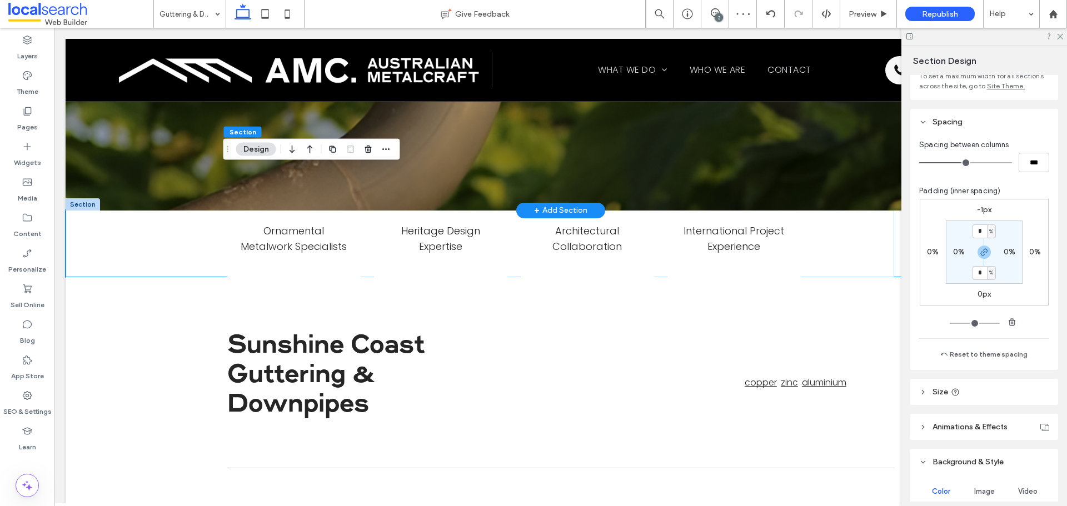
scroll to position [167, 0]
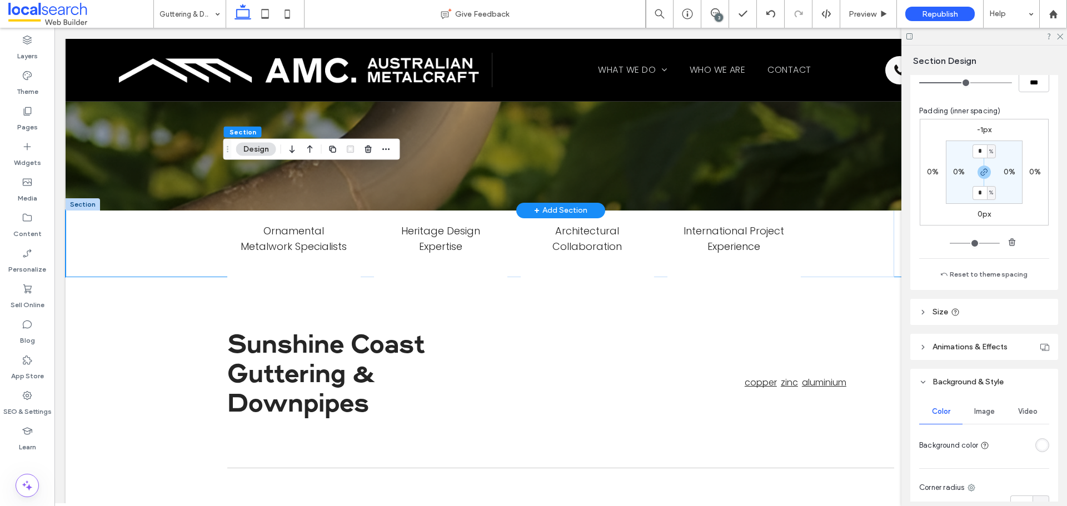
click at [1038, 444] on div "rgba(255, 255, 255, 1)" at bounding box center [1042, 445] width 9 height 9
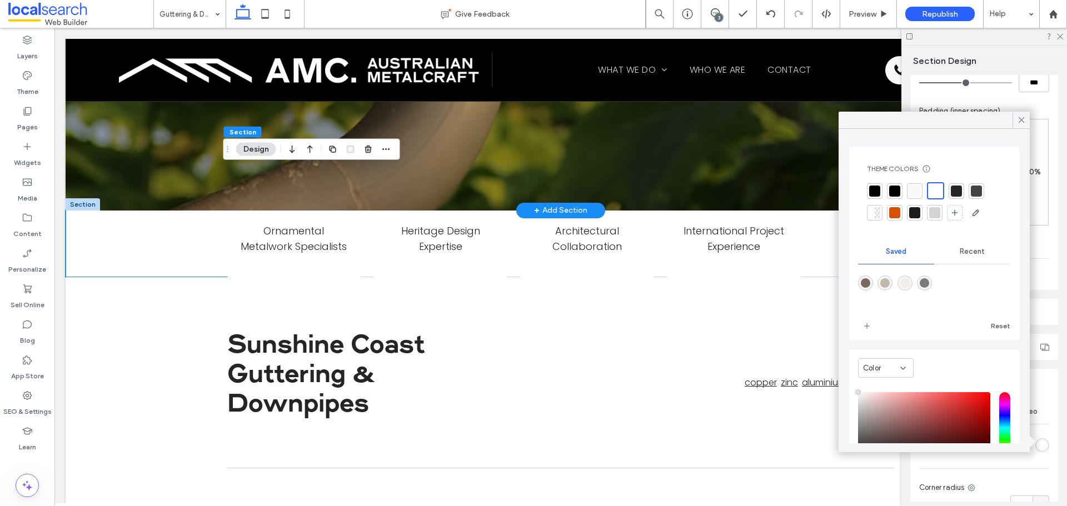
click at [910, 192] on div at bounding box center [914, 191] width 11 height 11
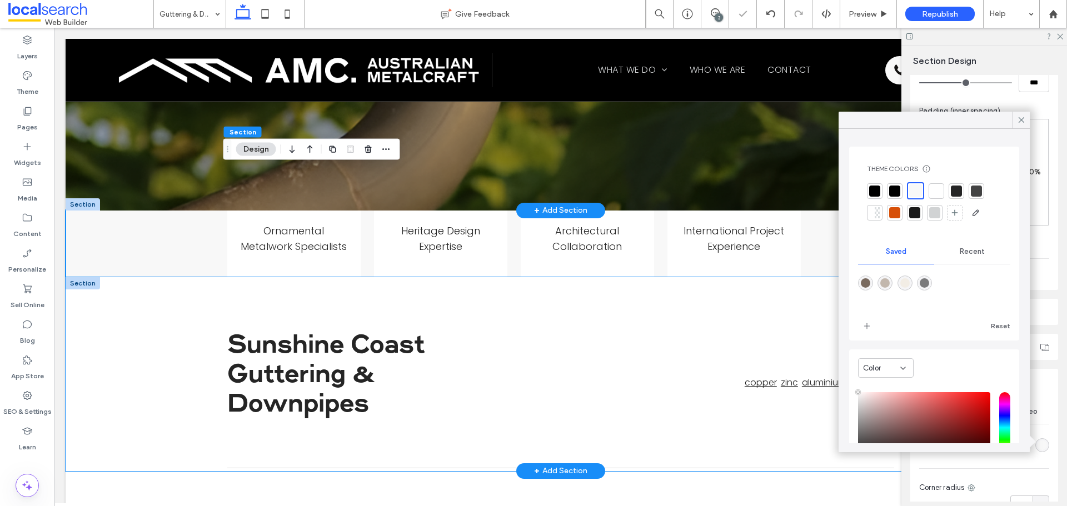
click at [137, 302] on div "Sunshine Coast Guttering & Downpipes At Australian Metal Craft on the [GEOGRAPH…" at bounding box center [561, 373] width 990 height 193
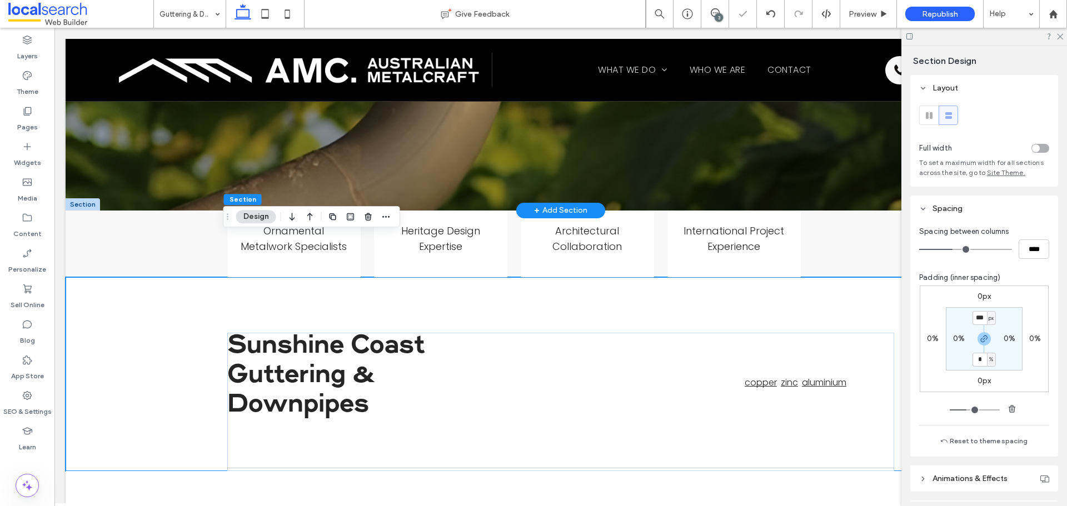
scroll to position [222, 0]
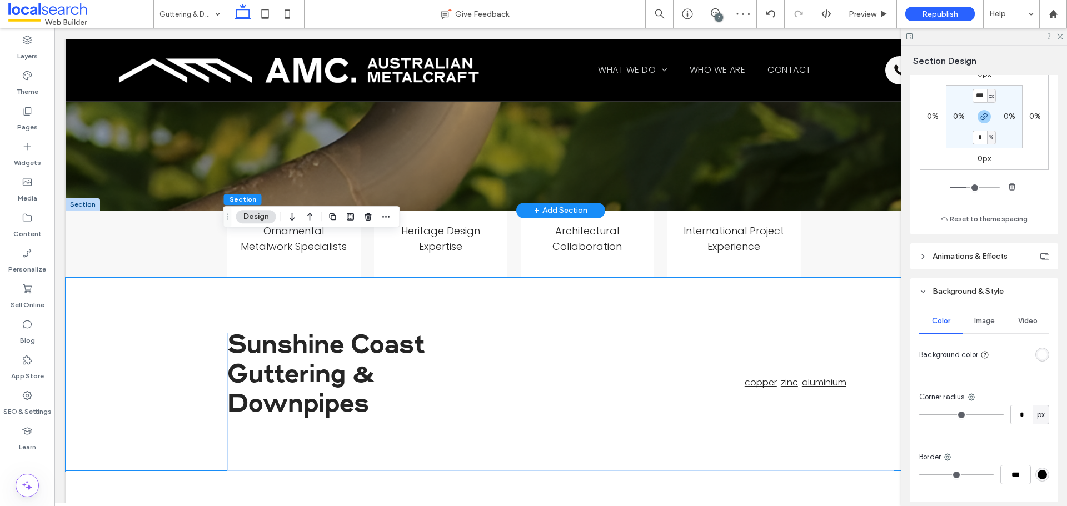
click at [1041, 356] on div "rgba(255, 255, 255, 1)" at bounding box center [1042, 354] width 9 height 9
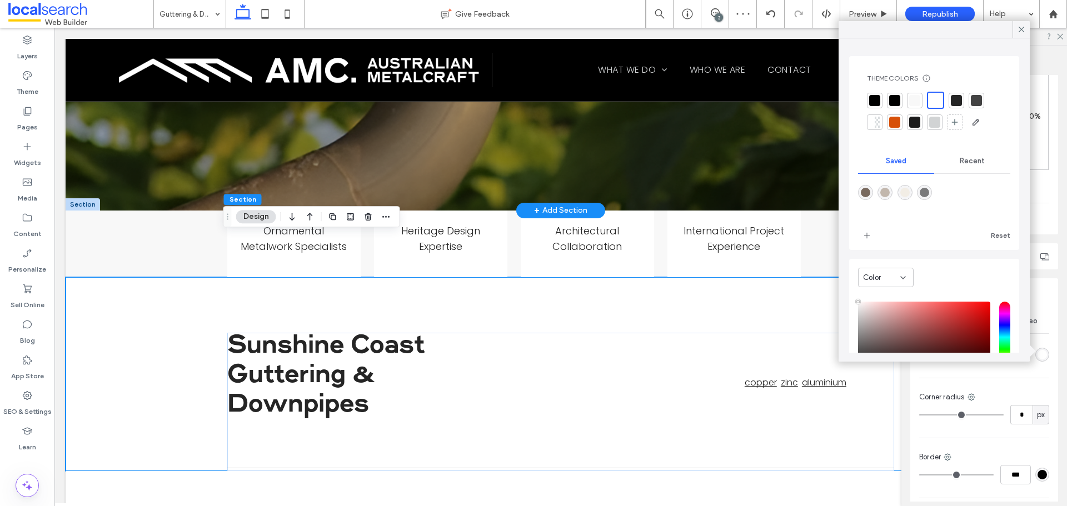
click at [917, 98] on div at bounding box center [914, 100] width 11 height 11
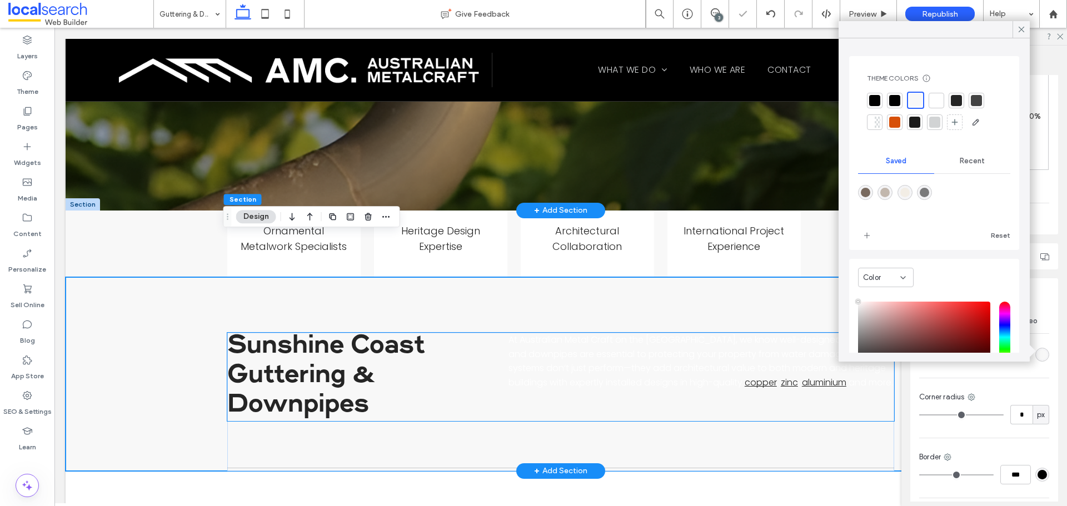
click at [631, 333] on span "At Australian Metal Craft on the [GEOGRAPHIC_DATA], we know well-designed gutte…" at bounding box center [696, 361] width 377 height 56
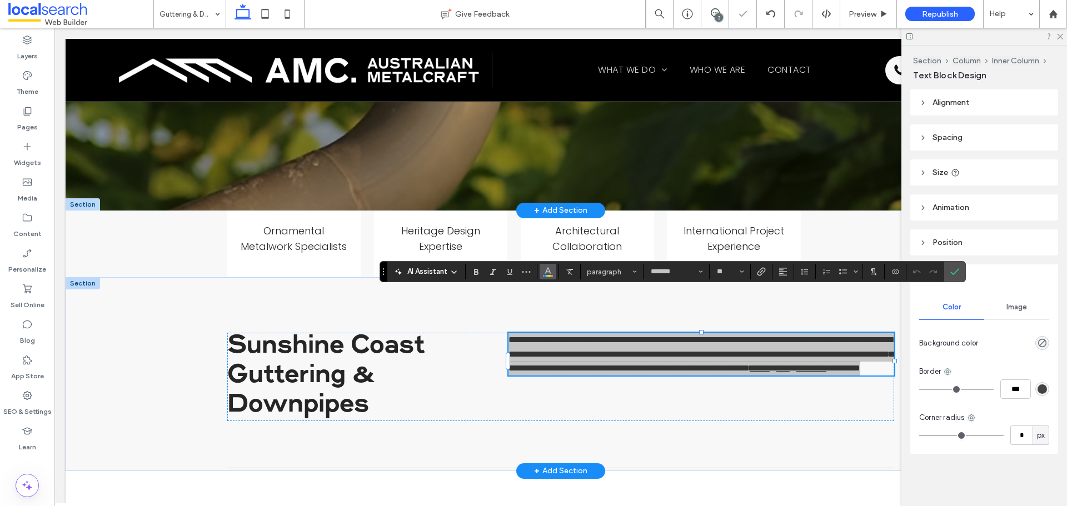
click at [546, 273] on icon "Color" at bounding box center [547, 270] width 9 height 9
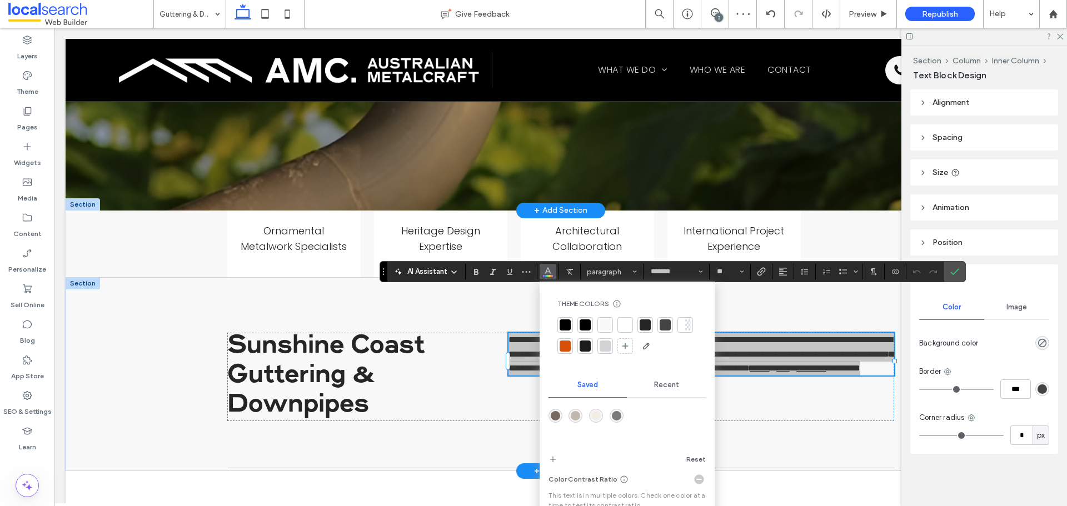
click at [587, 323] on div at bounding box center [585, 325] width 11 height 11
click at [957, 271] on icon "Confirm" at bounding box center [954, 271] width 9 height 9
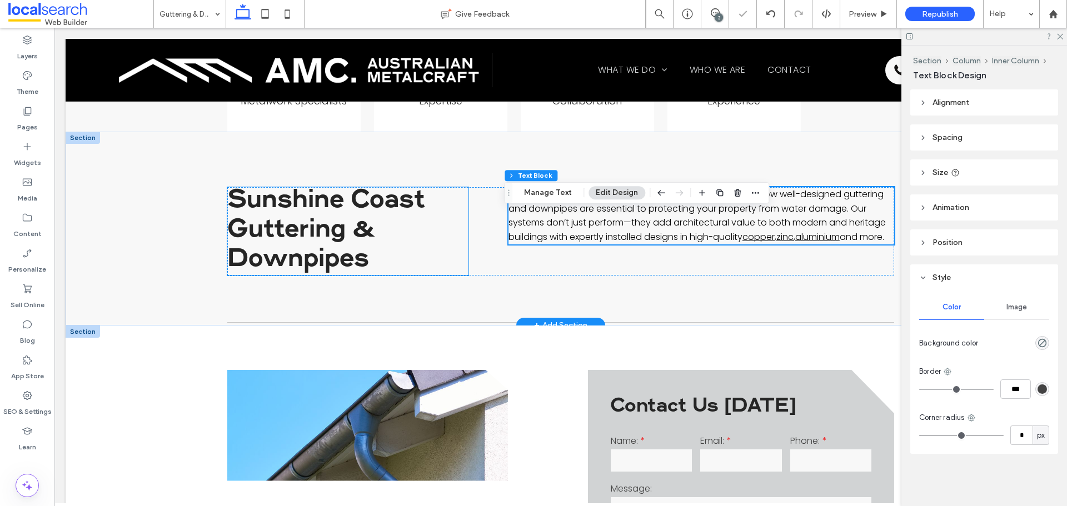
scroll to position [556, 0]
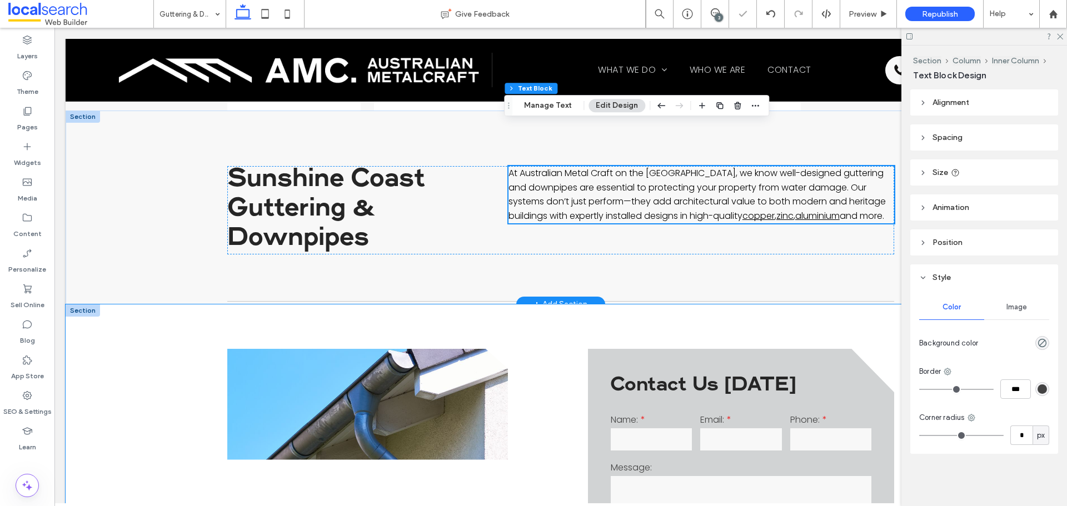
click at [141, 325] on div "We handle everything from new installations to repairs and custom upgrades, alw…" at bounding box center [561, 497] width 990 height 384
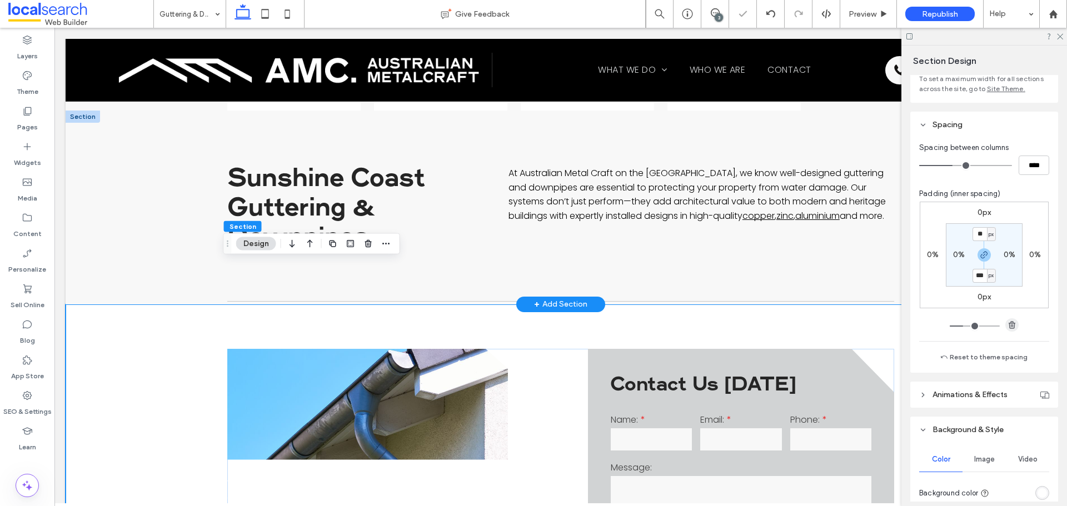
scroll to position [167, 0]
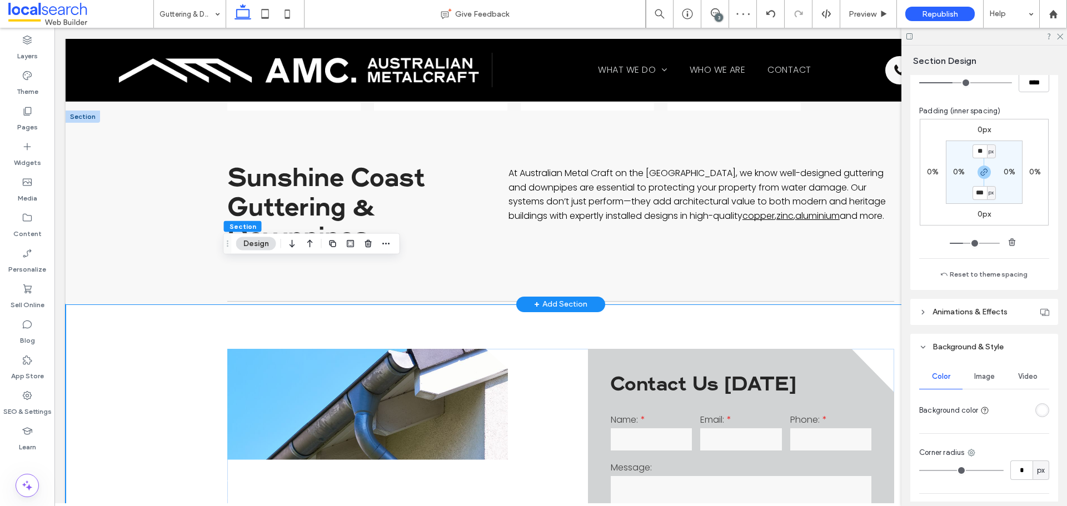
click at [1038, 407] on div "rgba(255, 255, 255, 1)" at bounding box center [1042, 410] width 9 height 9
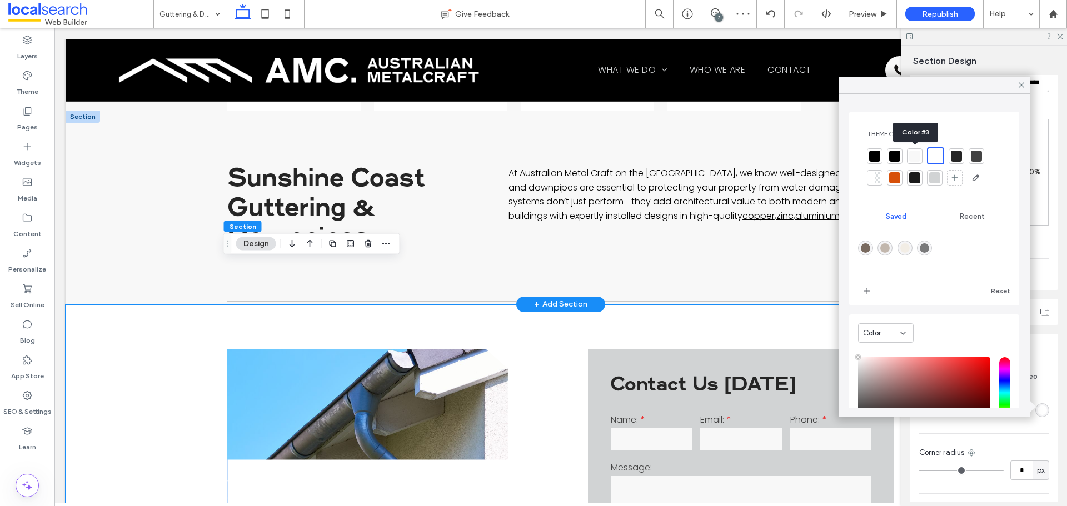
drag, startPoint x: 911, startPoint y: 158, endPoint x: 696, endPoint y: 218, distance: 223.4
click at [911, 158] on div at bounding box center [914, 156] width 11 height 11
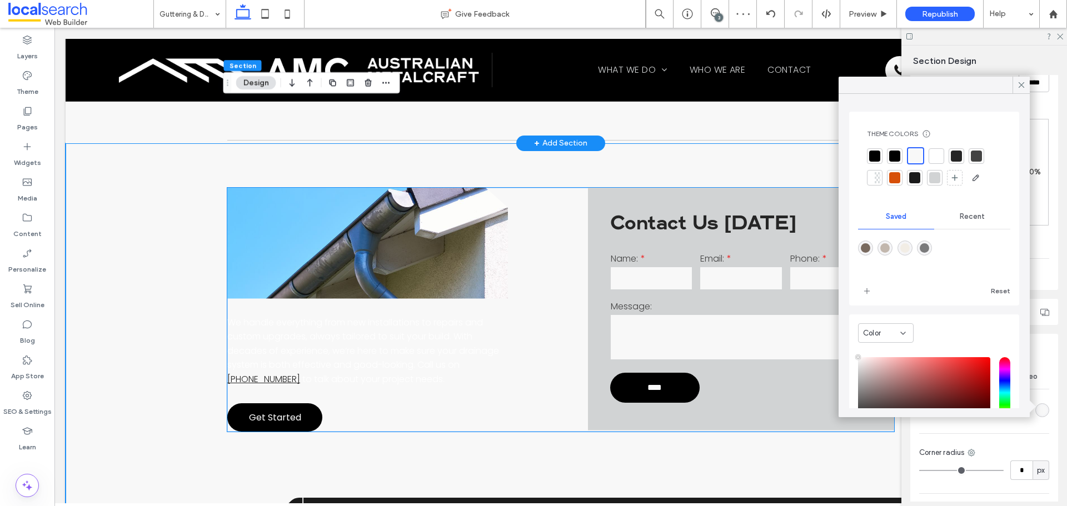
scroll to position [834, 0]
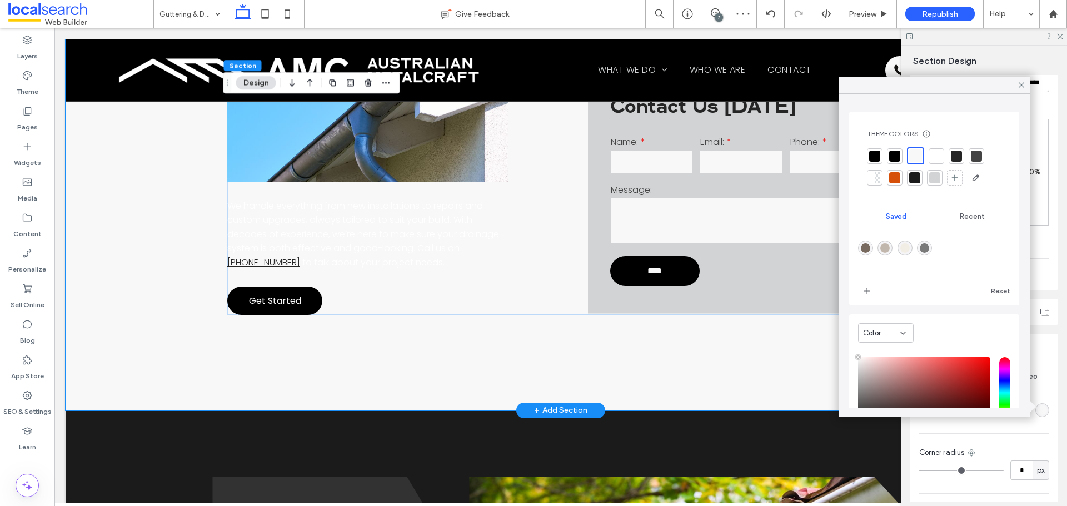
click at [407, 220] on p "We handle everything from new installations to repairs and custom upgrades, alw…" at bounding box center [367, 234] width 281 height 71
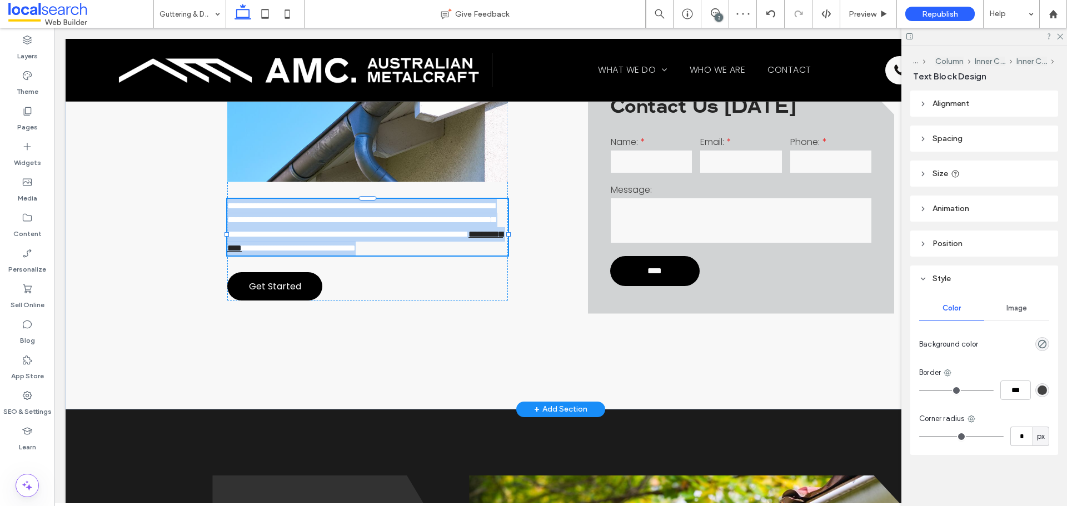
type input "*******"
type input "**"
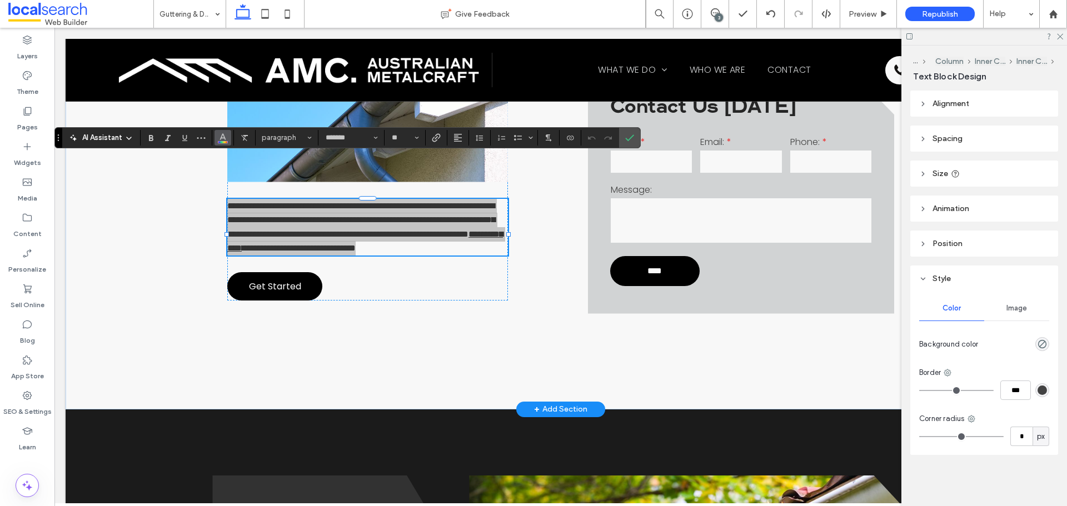
click at [230, 139] on button "Color" at bounding box center [223, 138] width 17 height 16
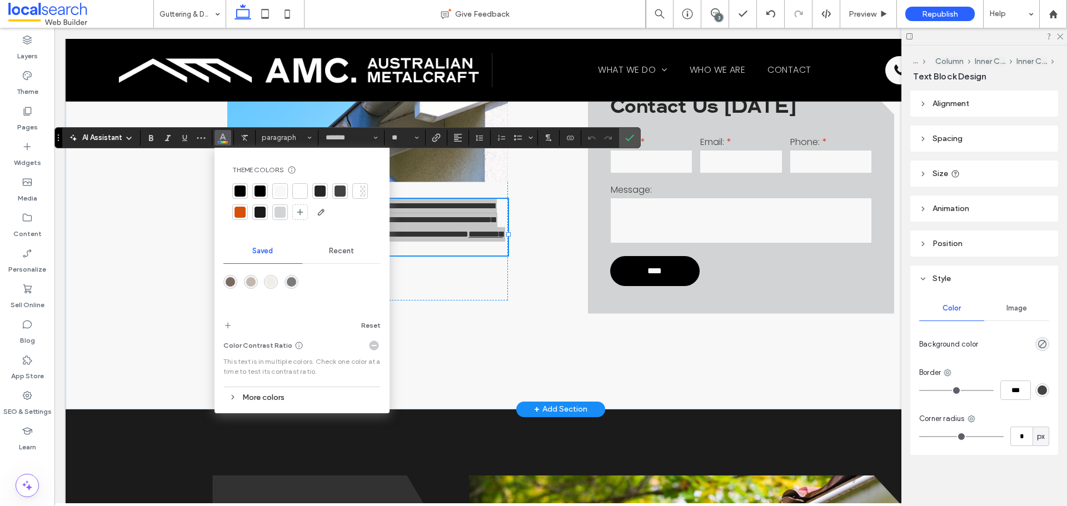
click at [255, 190] on div at bounding box center [260, 191] width 11 height 11
click at [630, 136] on icon "Confirm" at bounding box center [629, 137] width 9 height 9
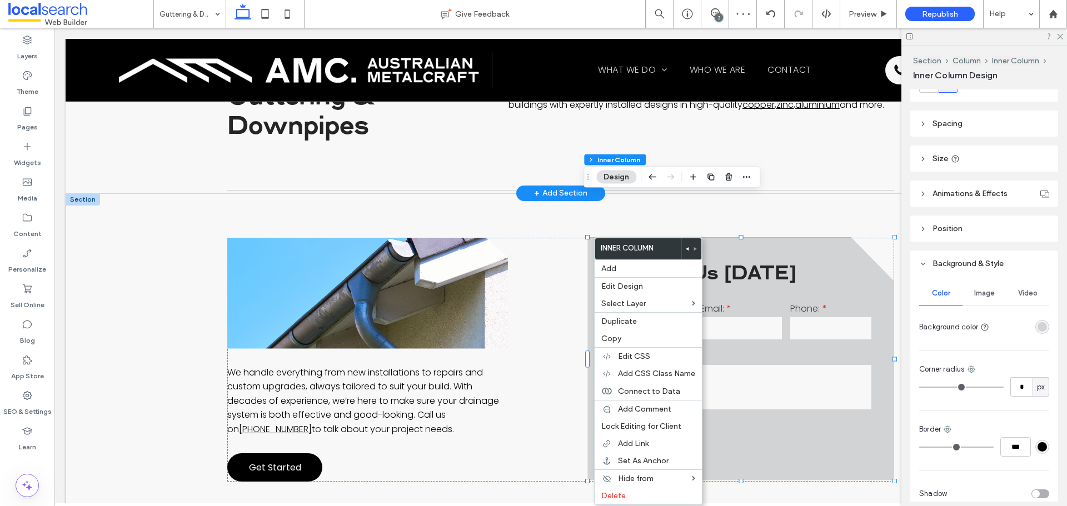
scroll to position [253, 0]
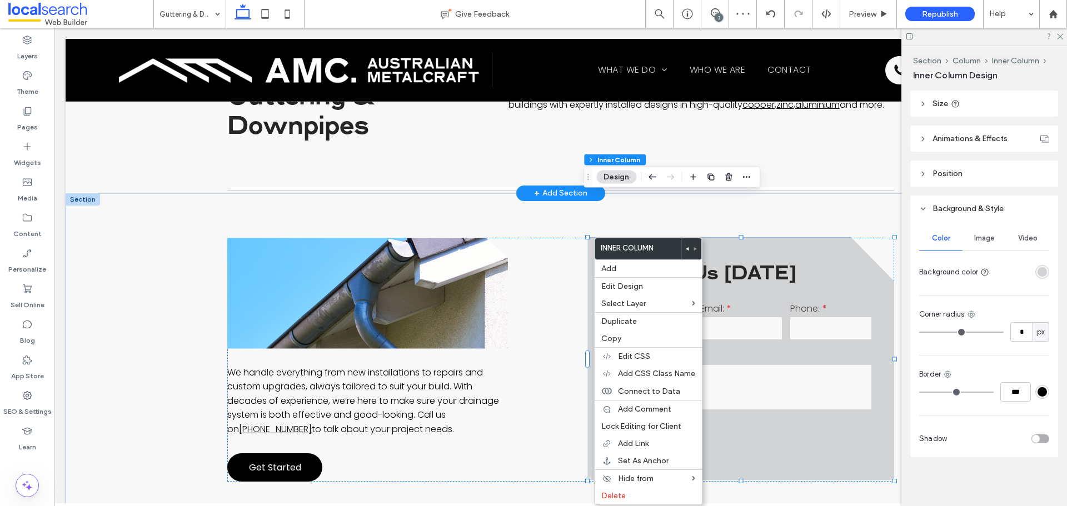
click at [1043, 275] on div "rgba(209, 211, 212, 1)" at bounding box center [1042, 272] width 14 height 14
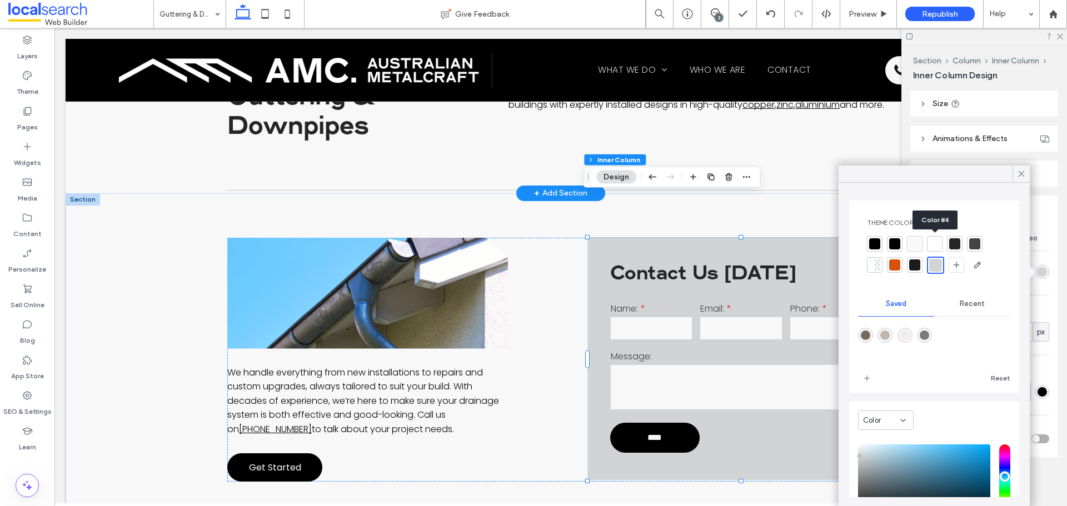
click at [932, 241] on div at bounding box center [934, 243] width 11 height 11
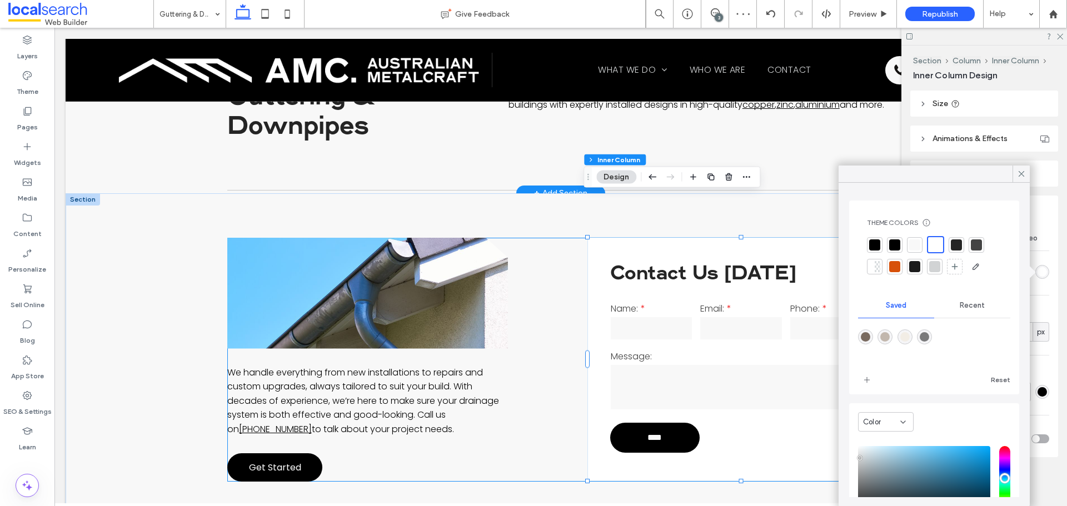
click at [561, 415] on div "We handle everything from new installations to repairs and custom upgrades, alw…" at bounding box center [560, 360] width 667 height 244
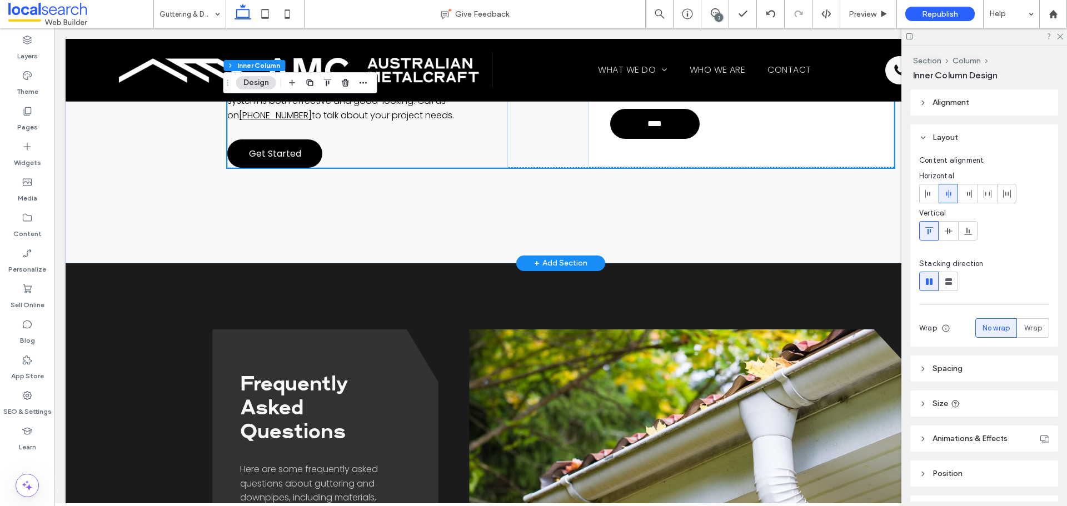
scroll to position [1056, 0]
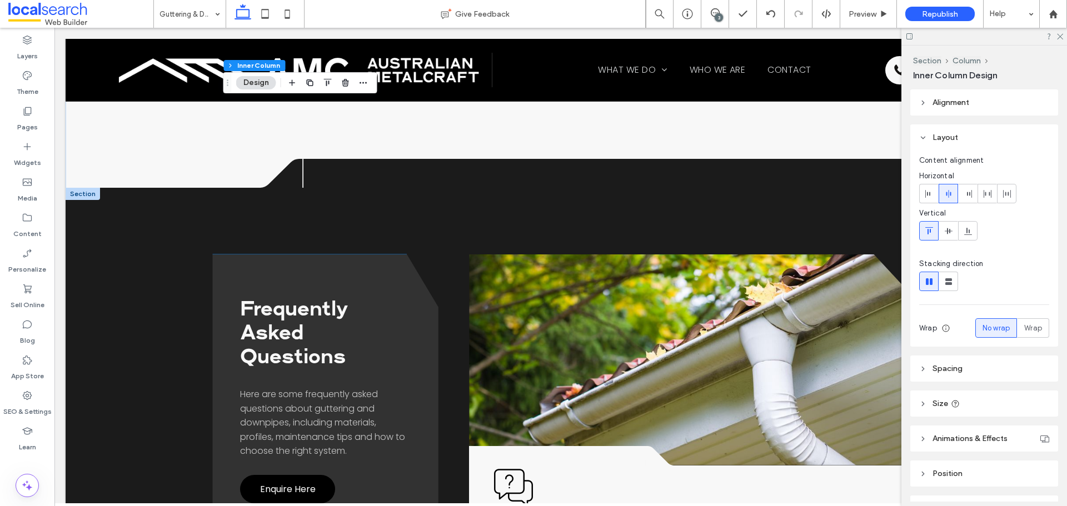
click at [345, 388] on span "Here are some frequently asked questions about guttering and downpipes, includi…" at bounding box center [322, 422] width 165 height 69
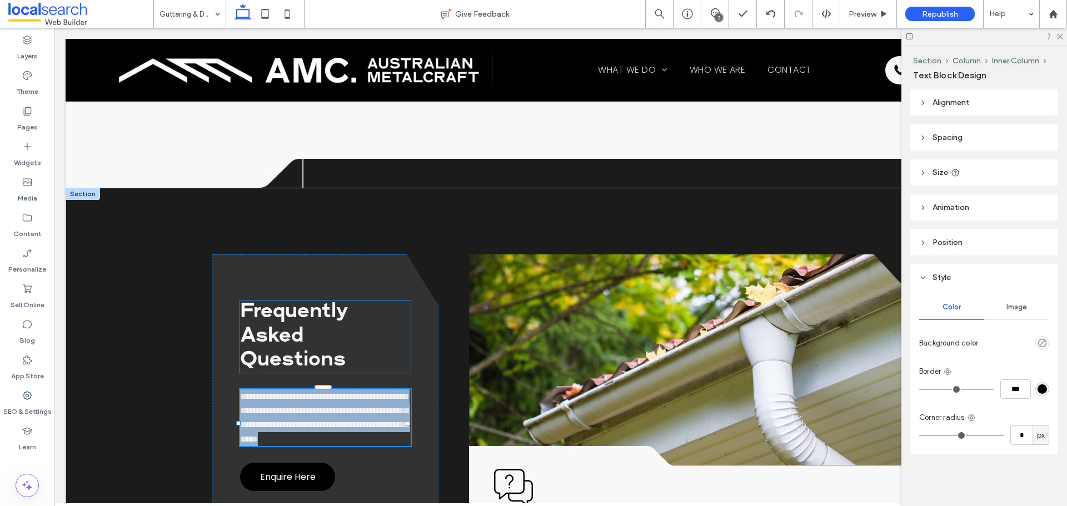
type input "*******"
type input "**"
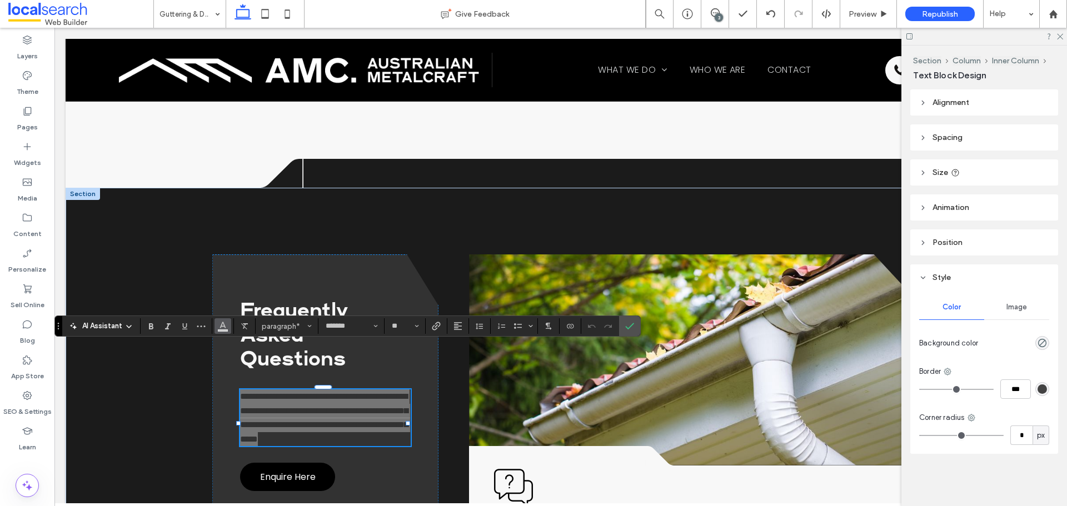
click at [221, 325] on icon "Color" at bounding box center [222, 325] width 9 height 9
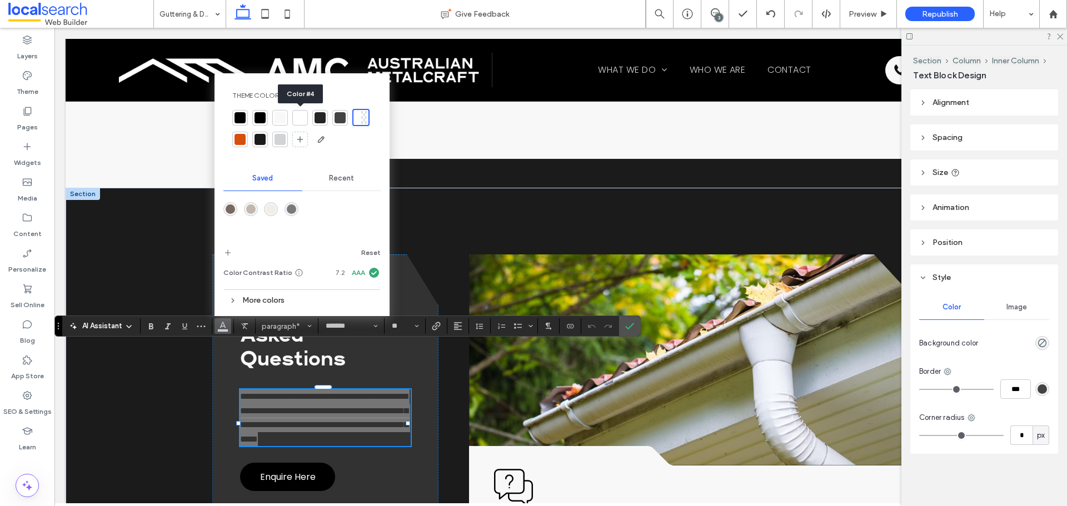
click at [300, 116] on div at bounding box center [300, 117] width 11 height 11
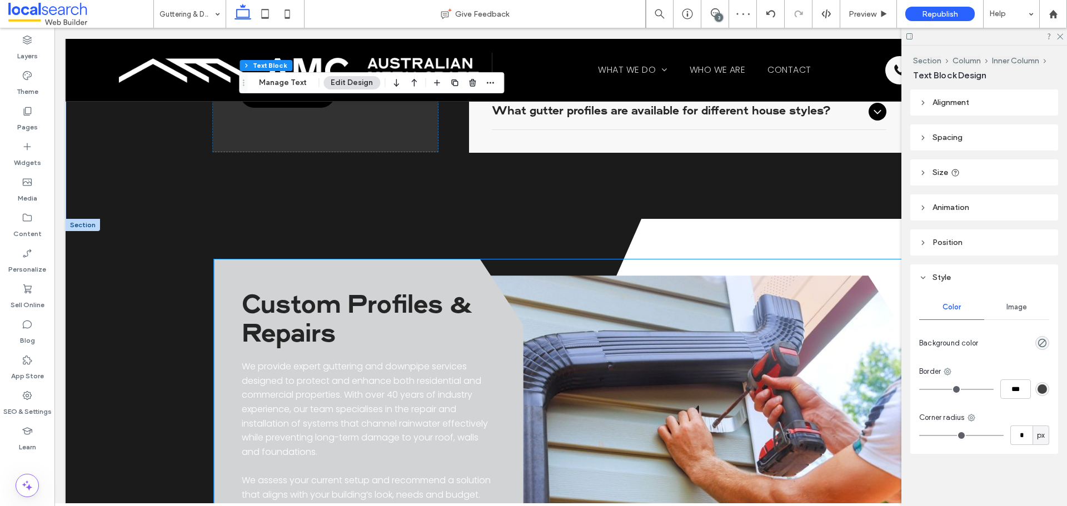
scroll to position [1612, 0]
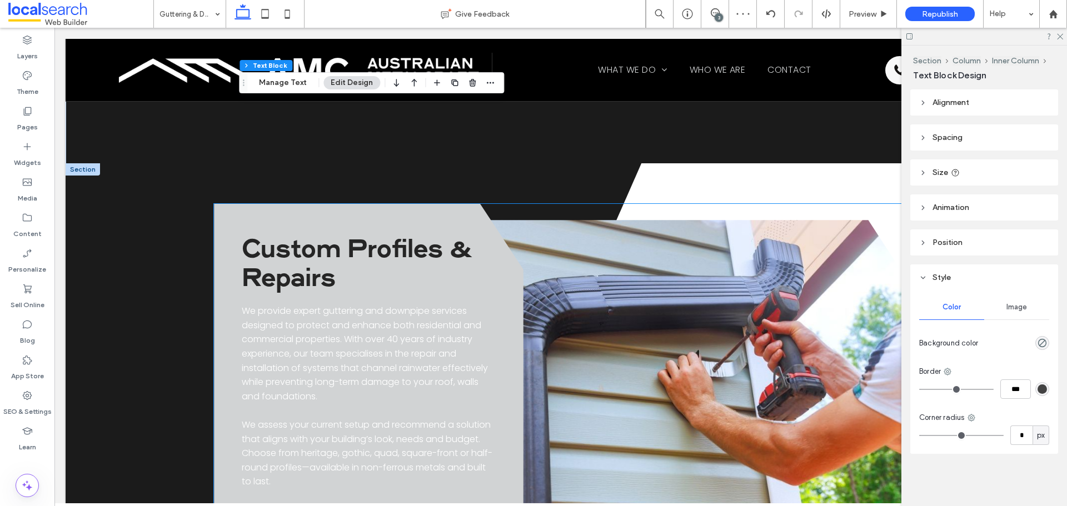
click at [447, 353] on p "We provide expert guttering and downpipe services designed to protect and enhan…" at bounding box center [368, 353] width 253 height 99
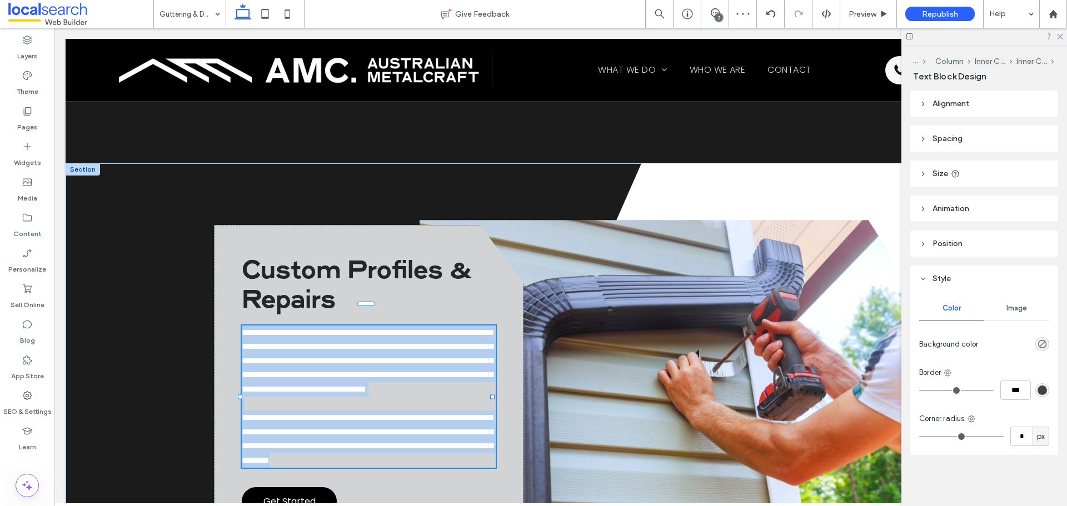
type input "*******"
type input "**"
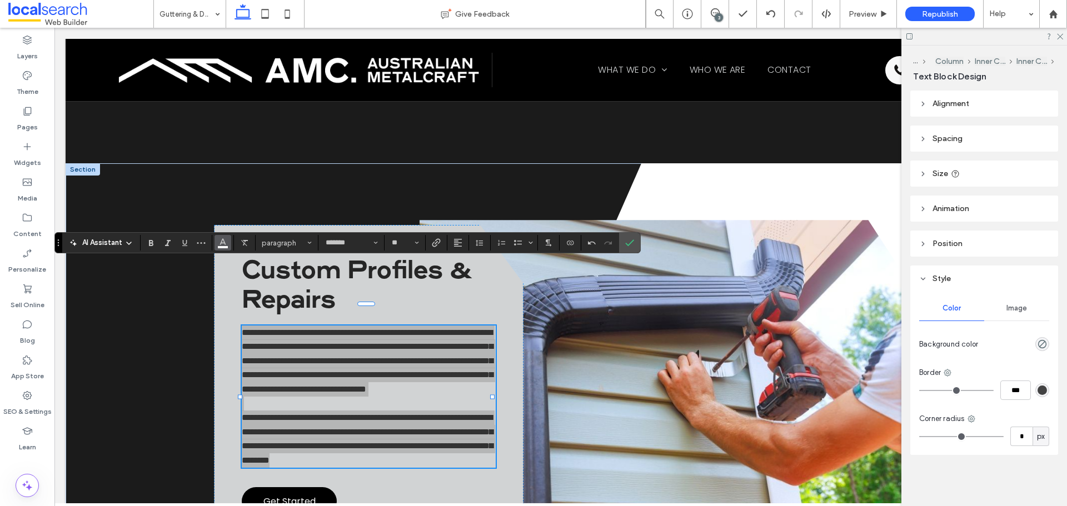
click at [229, 248] on button "Color" at bounding box center [223, 243] width 17 height 16
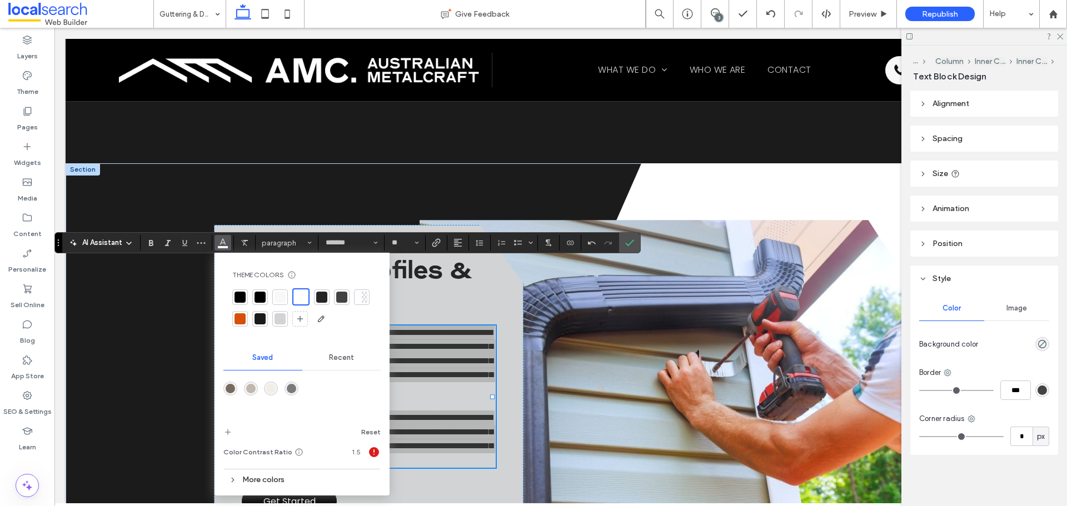
drag, startPoint x: 261, startPoint y: 298, endPoint x: 481, endPoint y: 233, distance: 228.9
click at [261, 298] on div at bounding box center [260, 297] width 11 height 11
click at [626, 240] on icon "Confirm" at bounding box center [629, 242] width 9 height 9
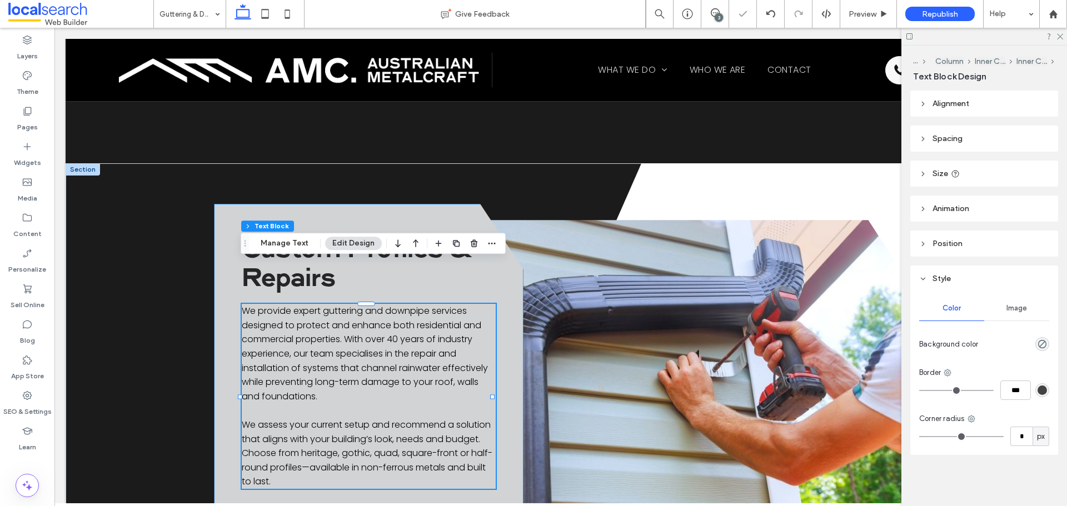
click at [221, 204] on div "Custom Profiles & Repairs We provide expert guttering and downpipe services des…" at bounding box center [368, 387] width 309 height 366
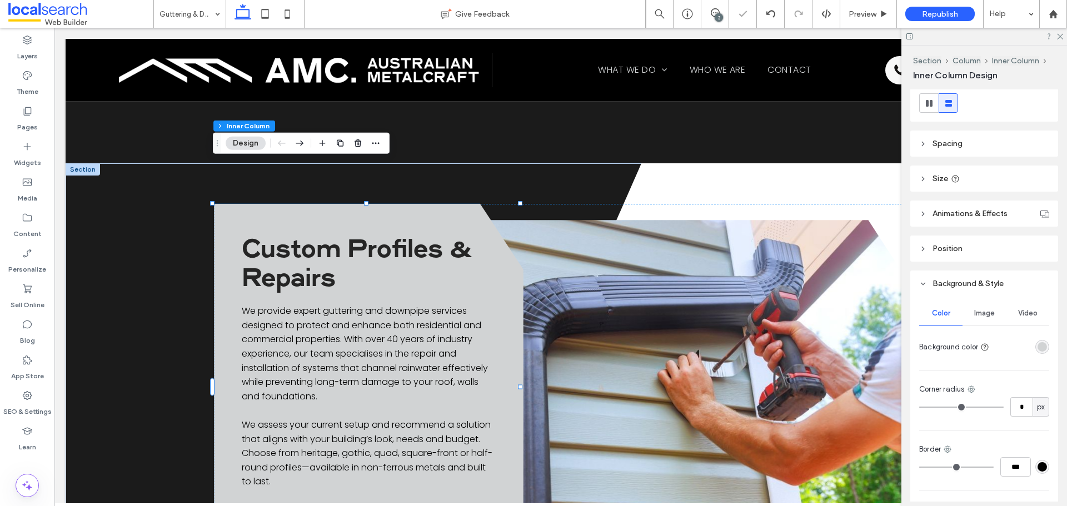
scroll to position [253, 0]
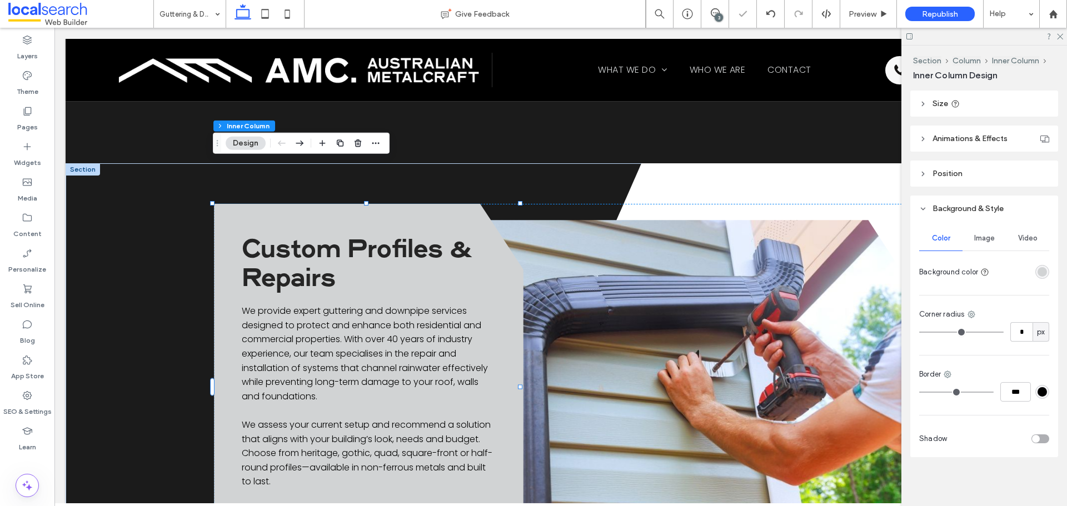
click at [1032, 282] on div "Color Image Video Background color Corner radius * px Border *** Shadow" at bounding box center [984, 340] width 148 height 236
click at [1038, 275] on div "rgba(209, 211, 212, 1)" at bounding box center [1042, 271] width 9 height 9
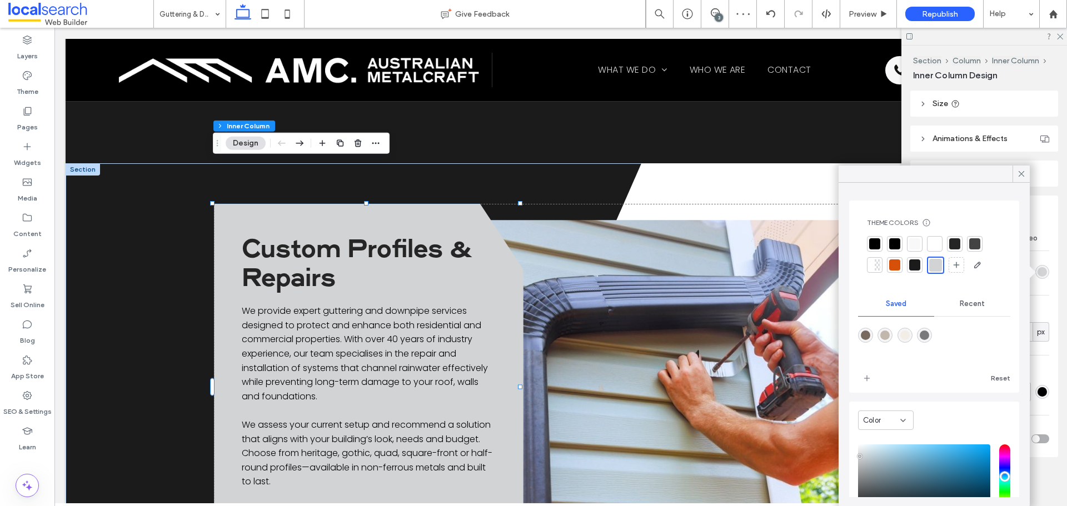
click at [931, 245] on div at bounding box center [934, 243] width 11 height 11
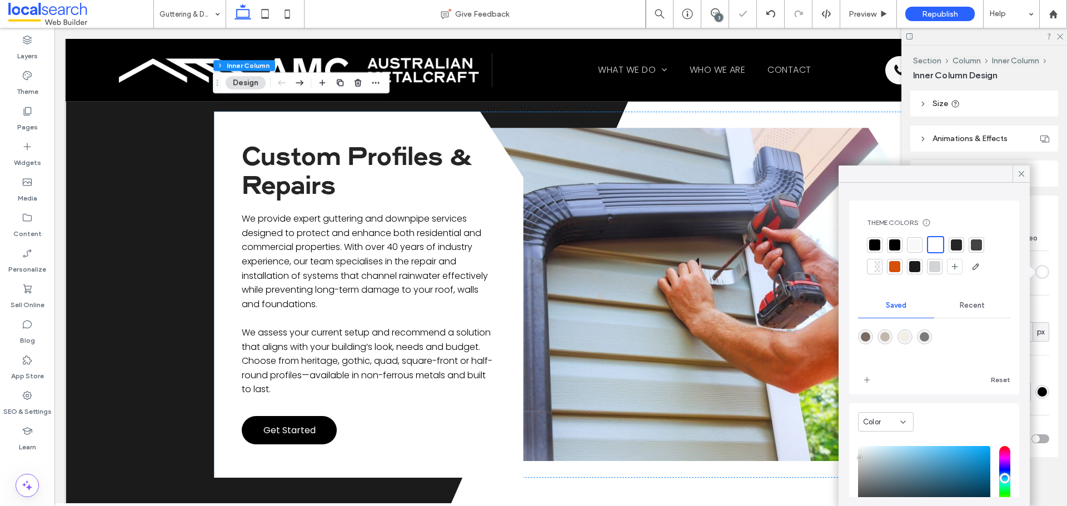
scroll to position [1778, 0]
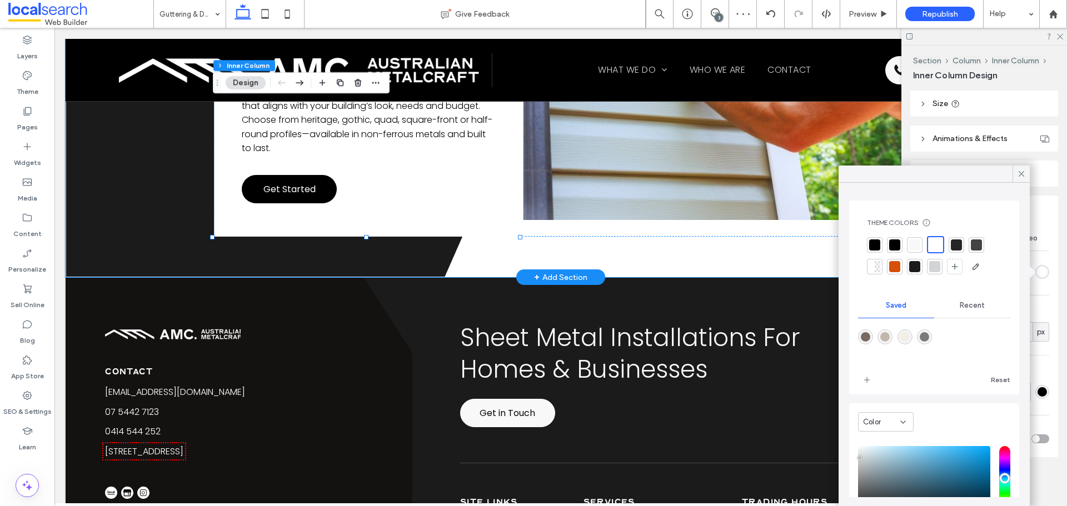
click at [142, 188] on div "A black and white silhouette of a triangle on a white background." at bounding box center [561, 54] width 990 height 448
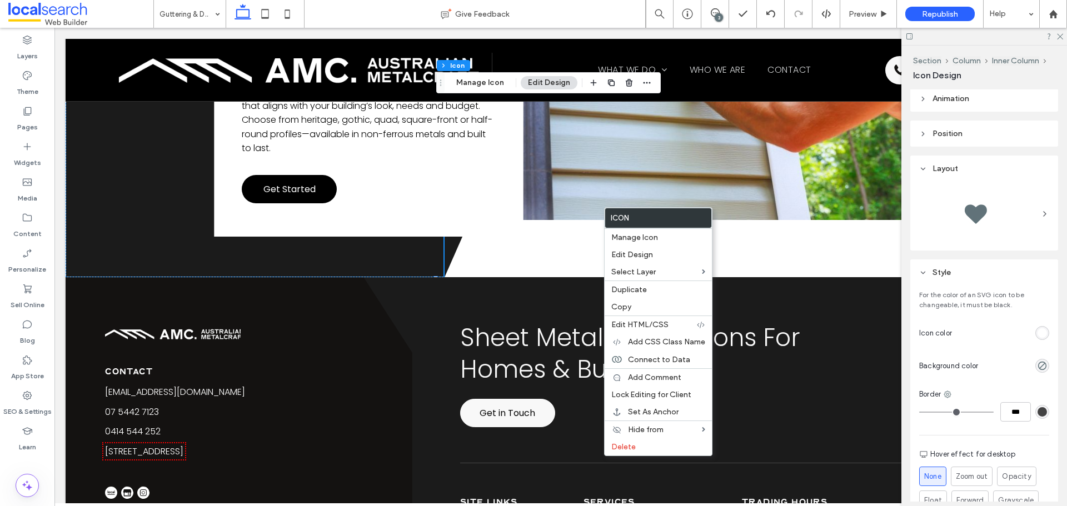
scroll to position [222, 0]
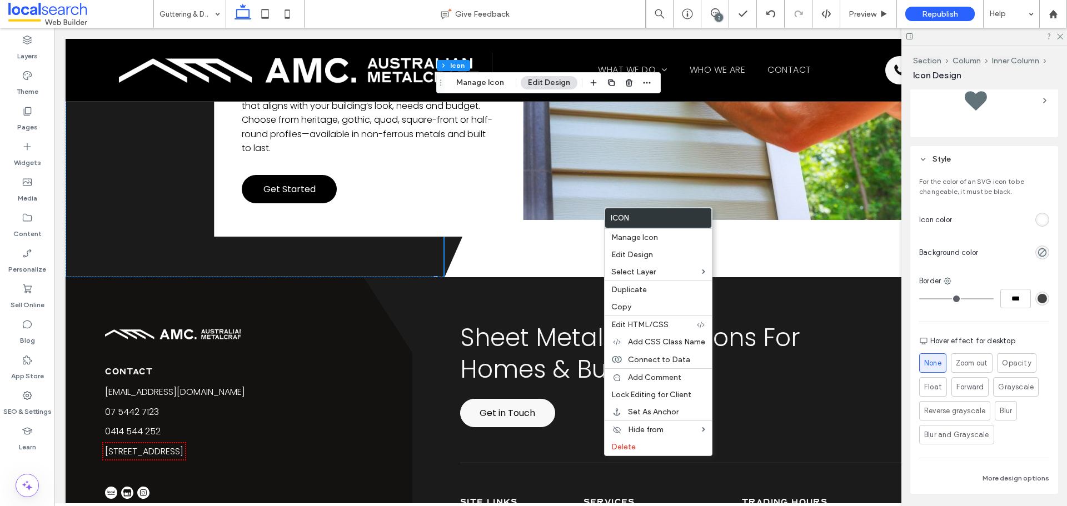
click at [1032, 227] on div at bounding box center [1002, 219] width 93 height 19
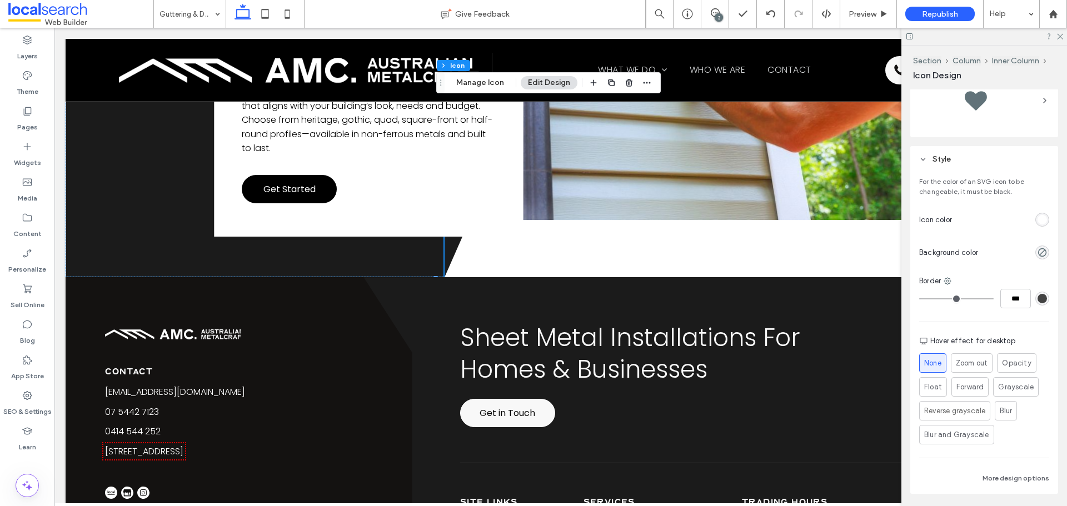
click at [1035, 225] on div "rgb(255, 255, 255)" at bounding box center [1042, 220] width 14 height 14
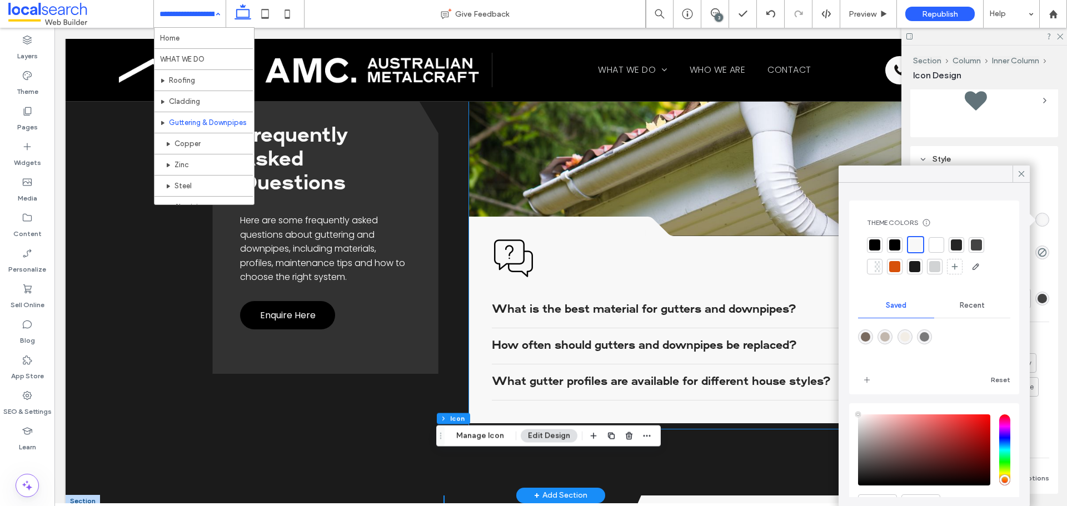
scroll to position [1278, 0]
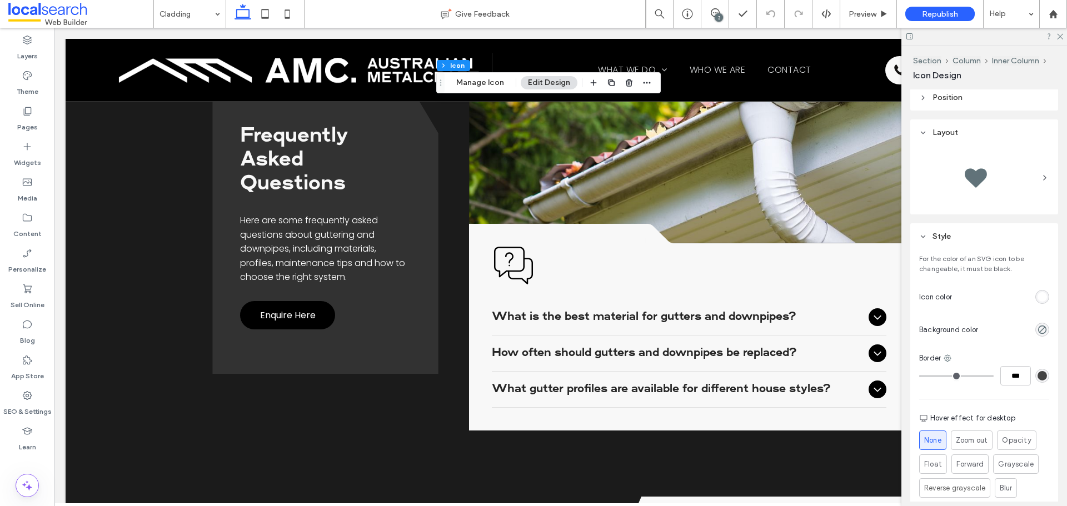
scroll to position [259, 0]
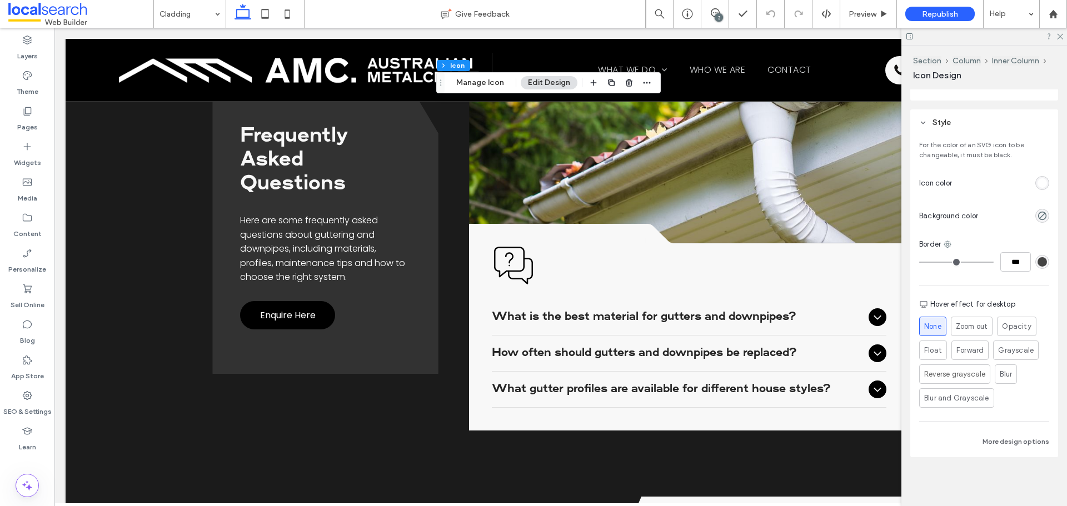
click at [1045, 185] on div "For the color of an SVG icon to be changeable, it must be black. Icon color Bac…" at bounding box center [984, 297] width 148 height 322
click at [1038, 184] on div "rgb(255, 255, 255)" at bounding box center [1042, 182] width 9 height 9
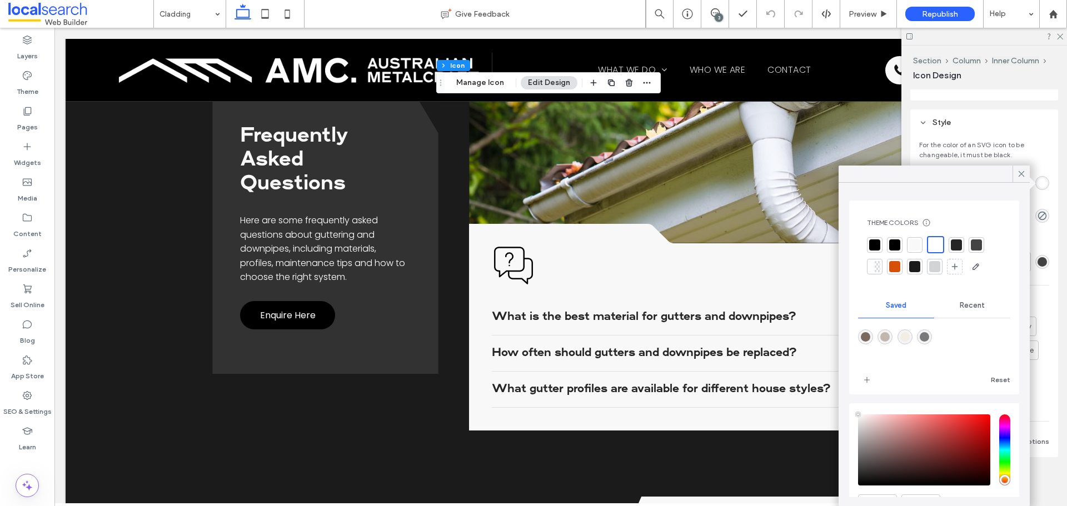
click at [919, 241] on div at bounding box center [914, 245] width 11 height 11
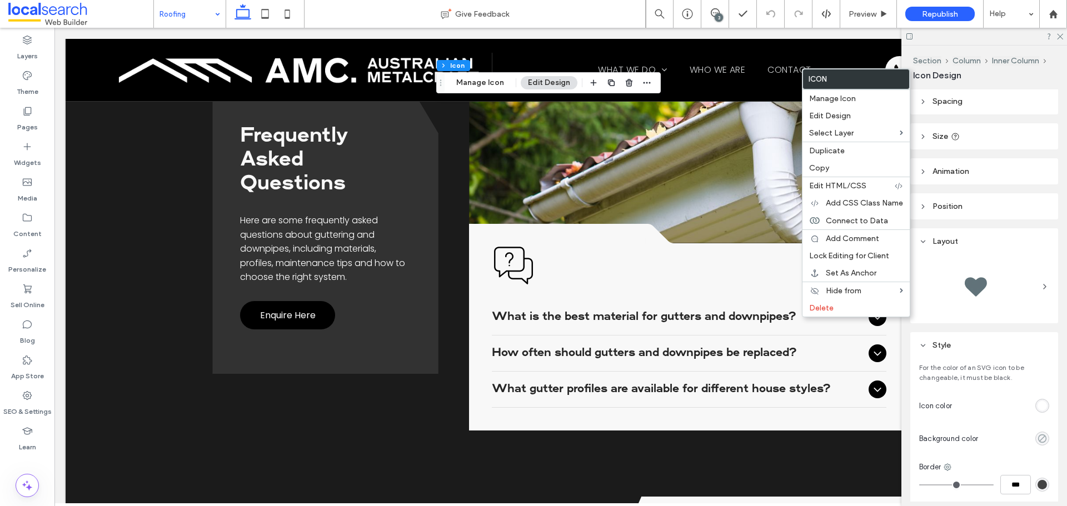
scroll to position [56, 0]
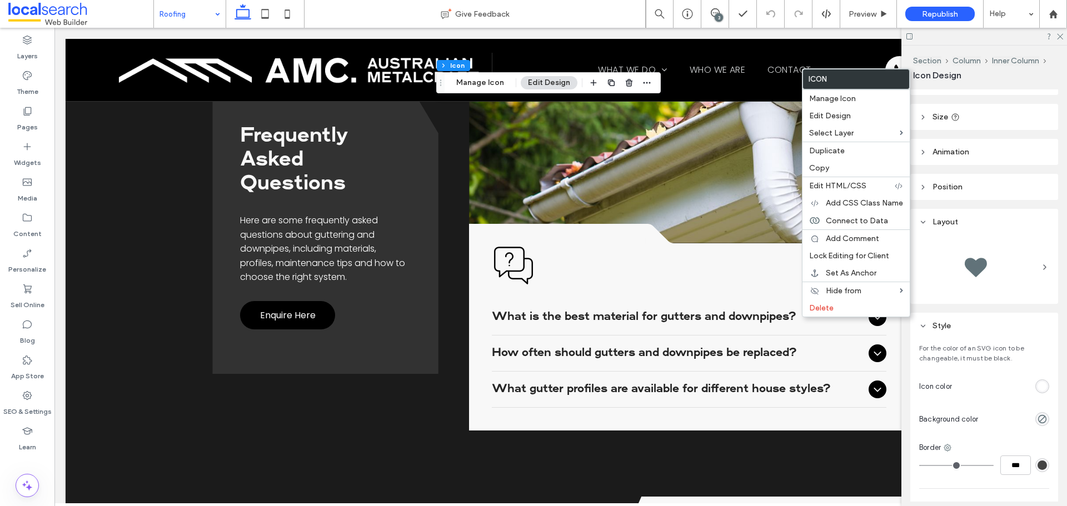
click at [1040, 388] on div "rgb(255, 255, 255)" at bounding box center [1042, 386] width 9 height 9
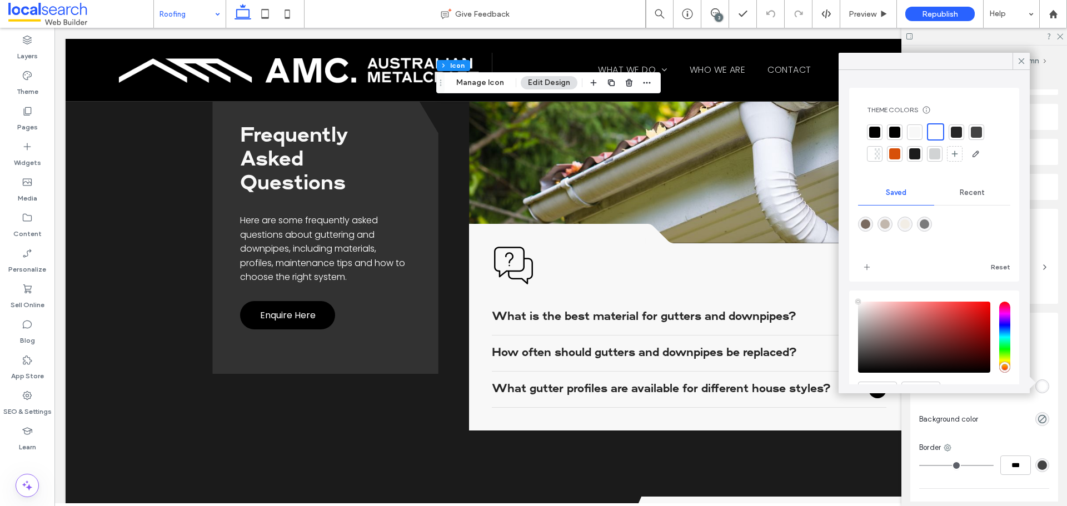
click at [918, 133] on div at bounding box center [914, 132] width 11 height 11
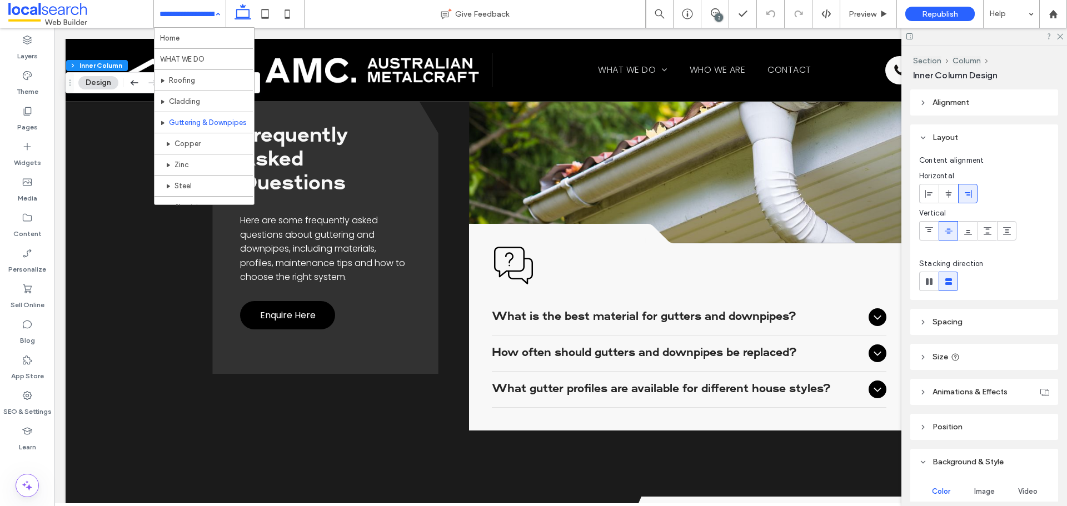
scroll to position [222, 0]
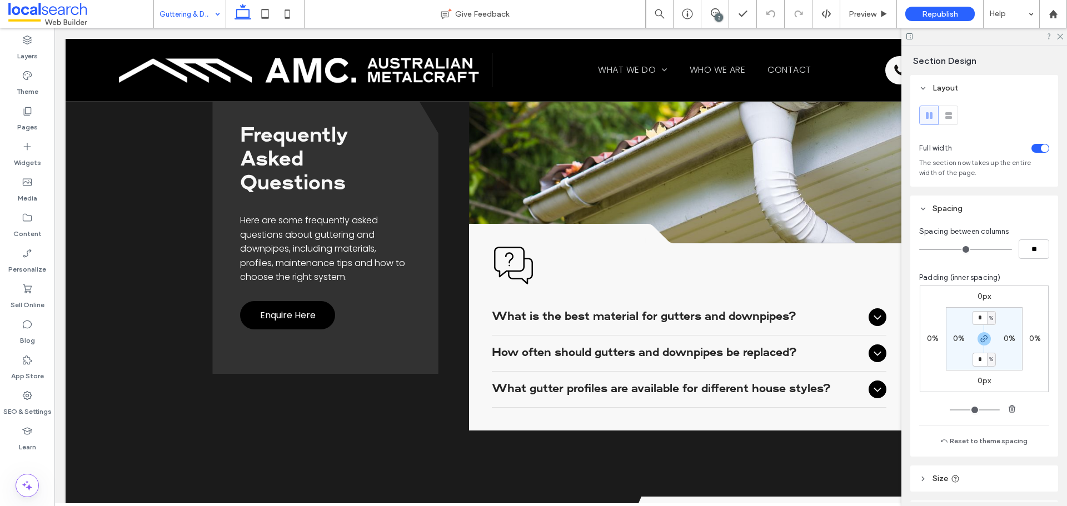
type input "***"
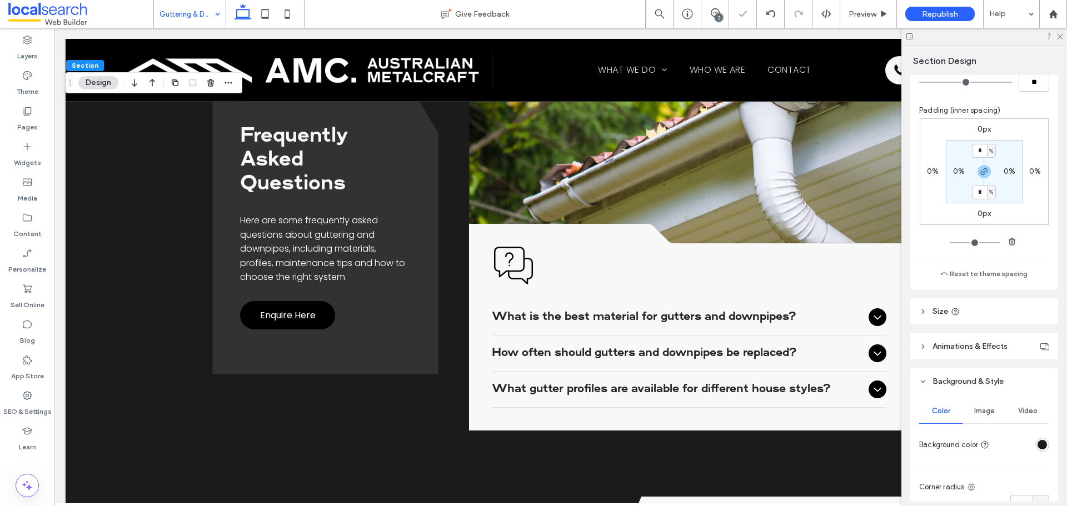
scroll to position [278, 0]
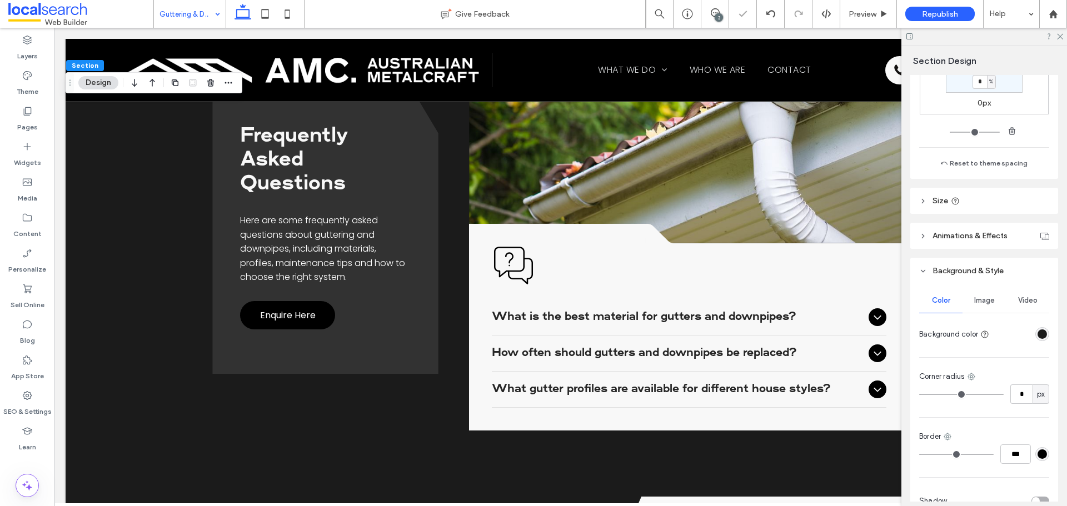
click at [1038, 333] on div "rgba(27, 27, 27, 1)" at bounding box center [1042, 334] width 9 height 9
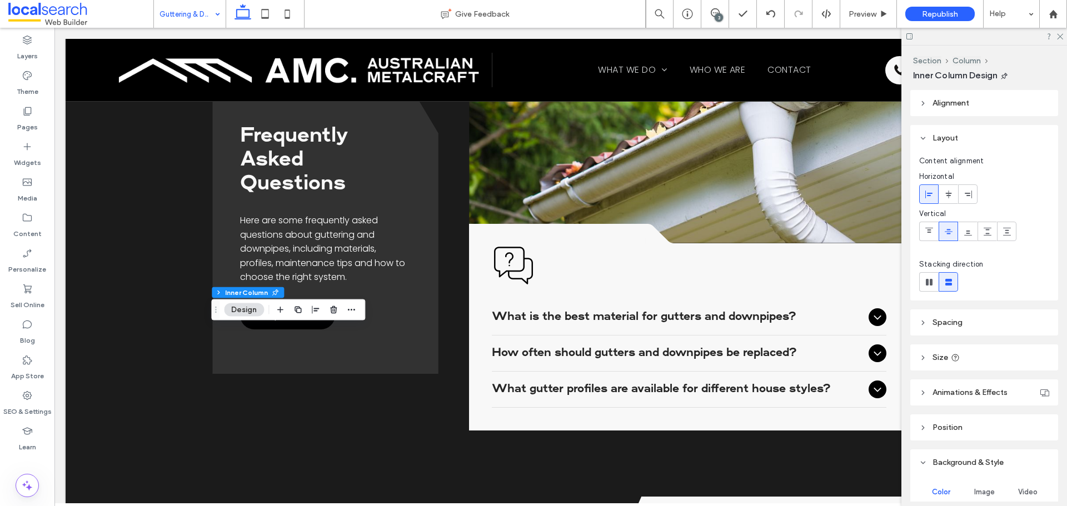
scroll to position [254, 0]
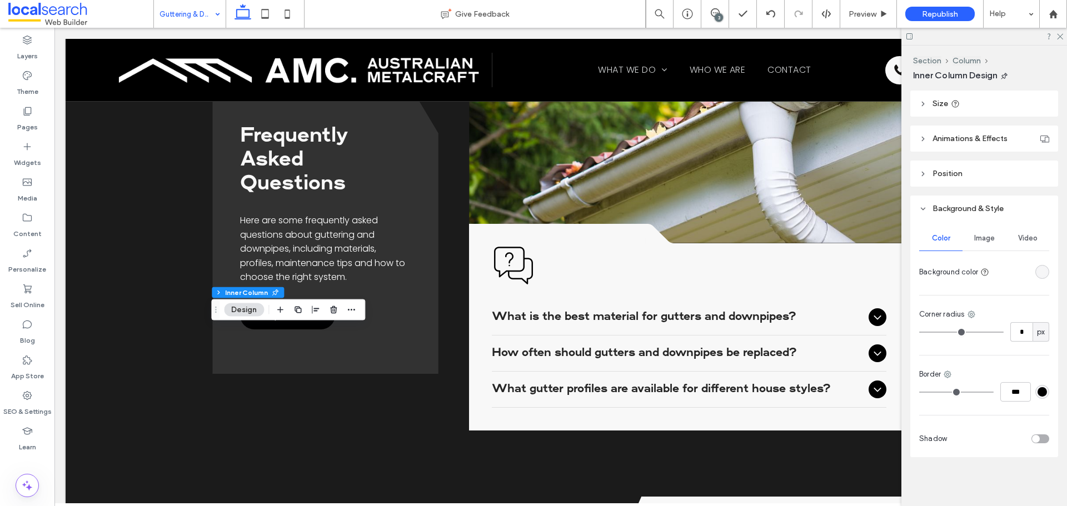
click at [1043, 271] on div "rgba(255, 255, 255, 0.1)" at bounding box center [1042, 272] width 14 height 14
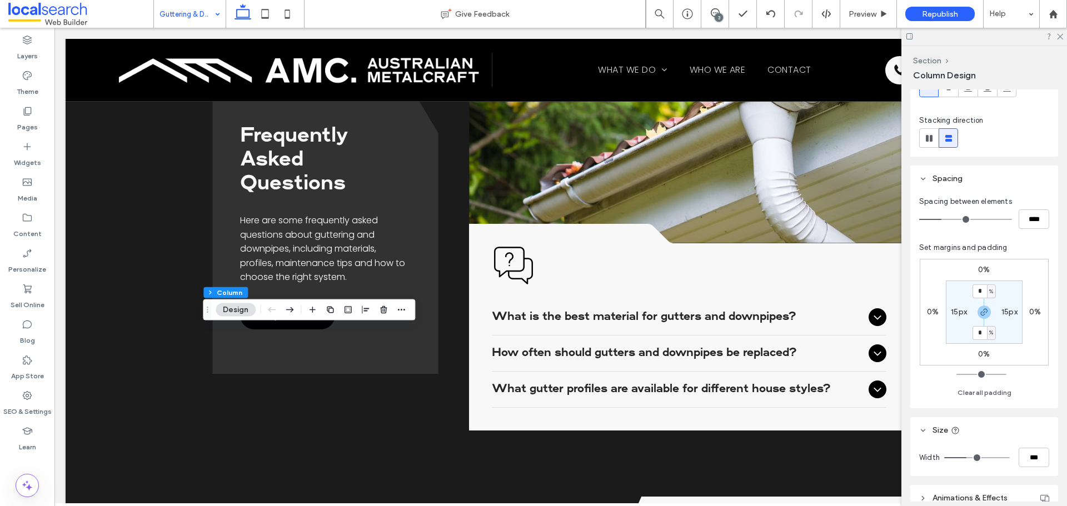
scroll to position [197, 0]
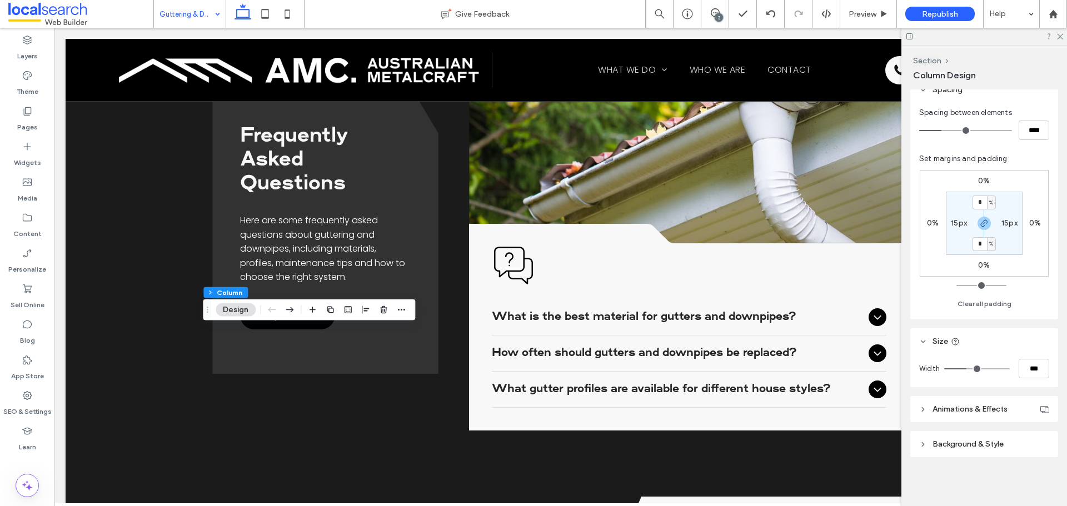
click at [992, 435] on header "Background & Style" at bounding box center [984, 444] width 148 height 26
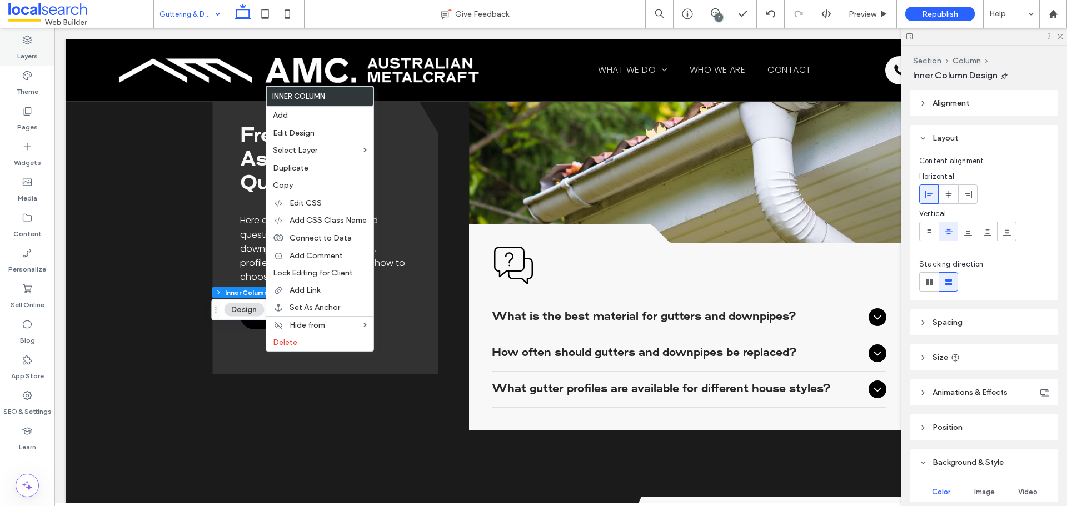
click at [37, 51] on label "Layers" at bounding box center [27, 54] width 21 height 16
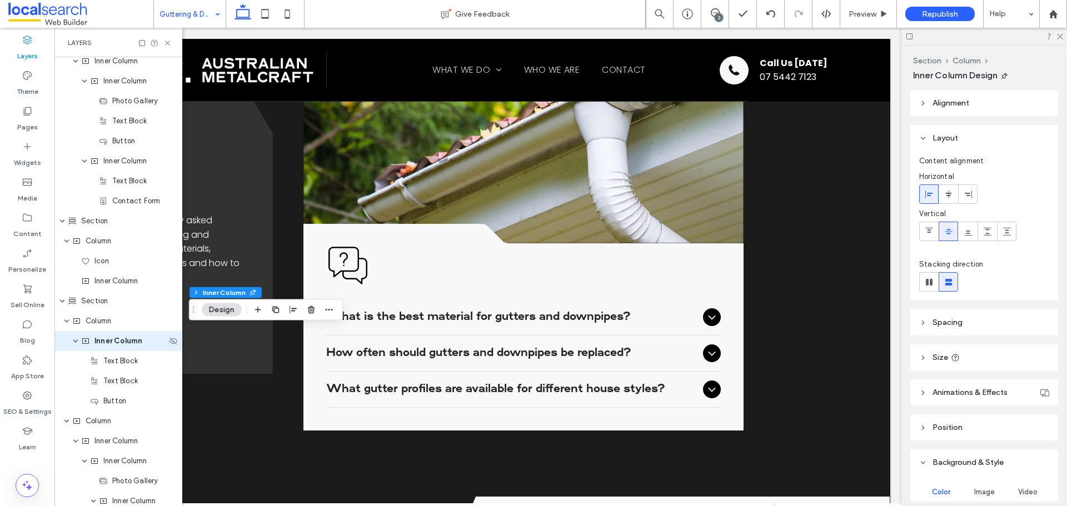
scroll to position [1546, 0]
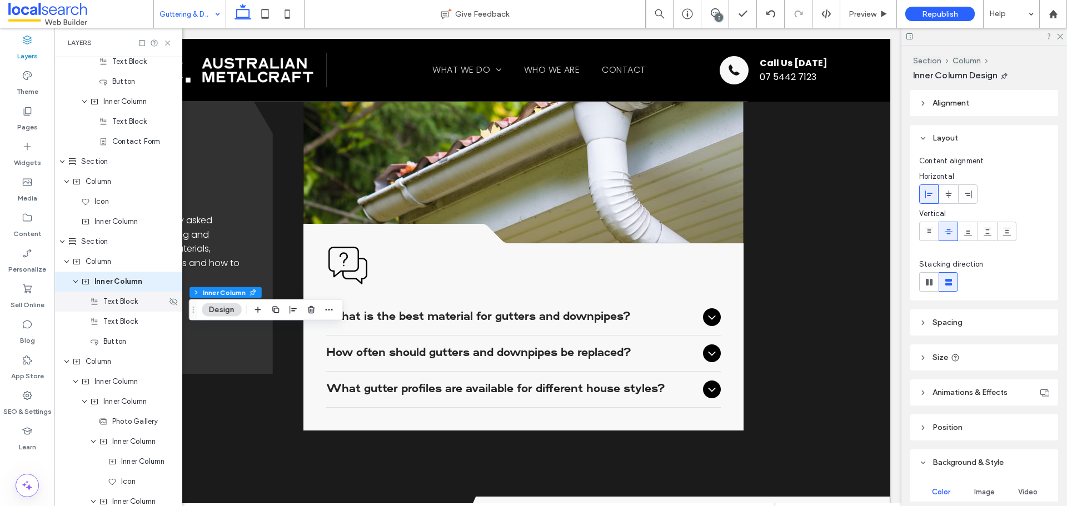
click at [138, 302] on div "Text Block" at bounding box center [128, 301] width 77 height 11
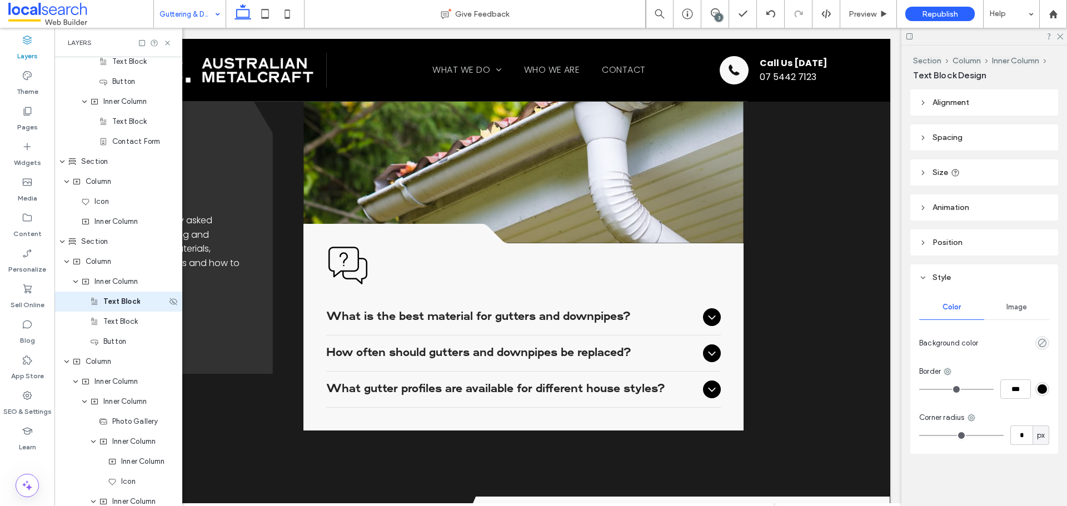
scroll to position [1566, 0]
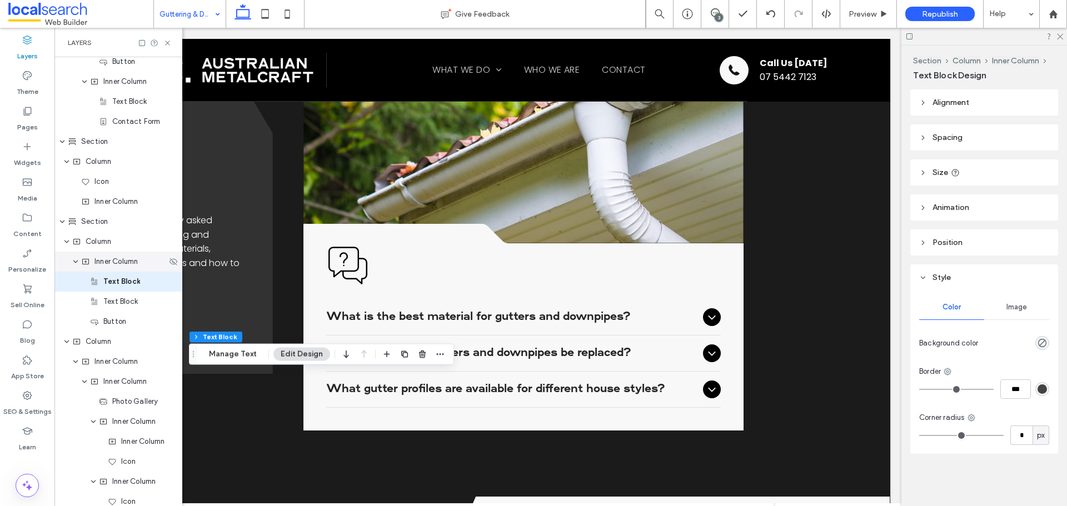
click at [132, 270] on div "Inner Column" at bounding box center [118, 262] width 128 height 20
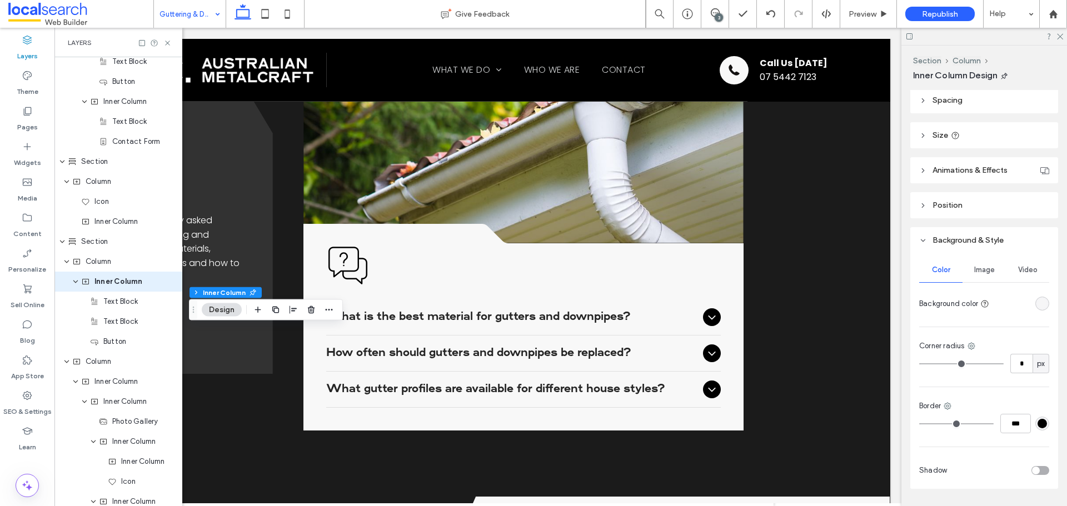
scroll to position [254, 0]
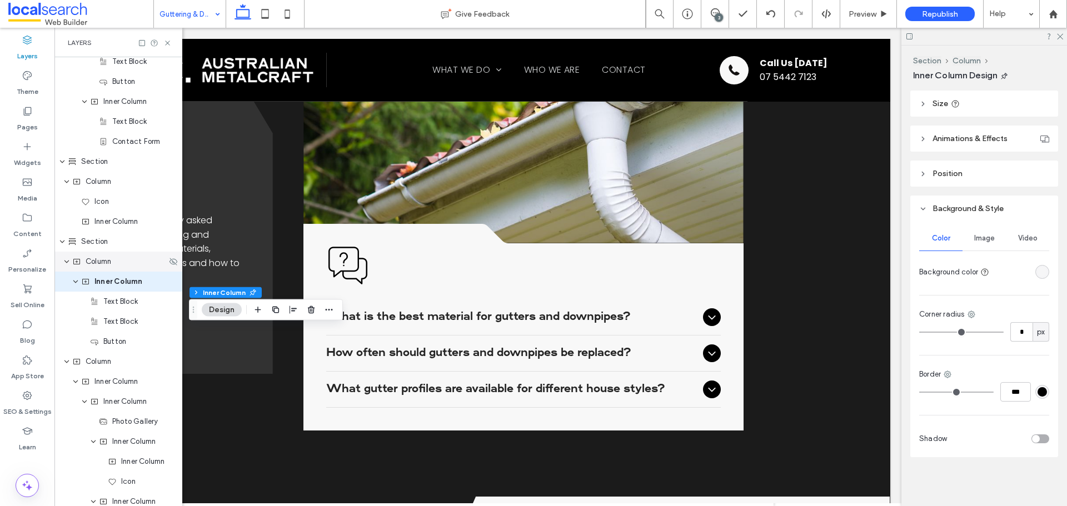
click at [102, 259] on span "Column" at bounding box center [99, 261] width 26 height 11
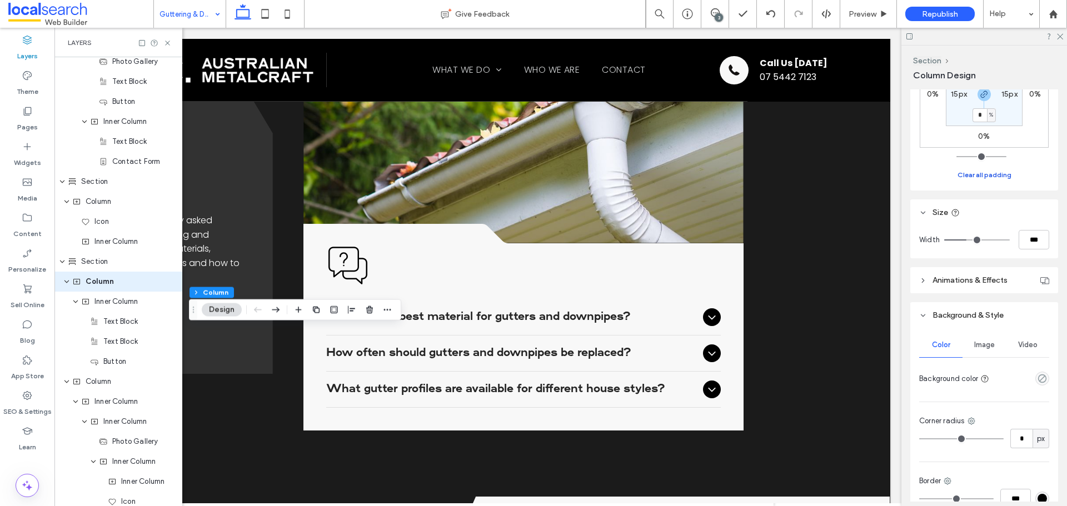
scroll to position [433, 0]
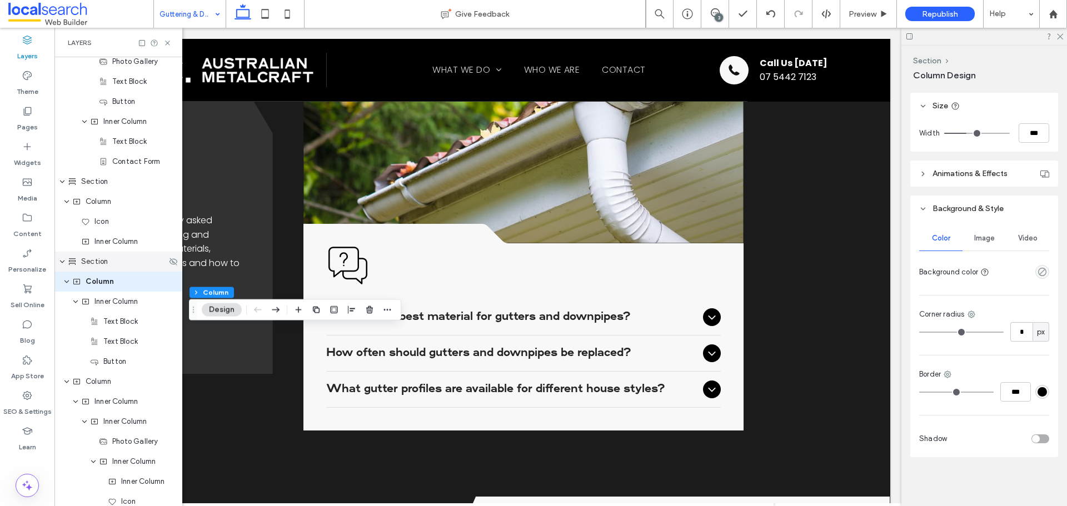
click at [117, 258] on div "Section" at bounding box center [117, 261] width 99 height 11
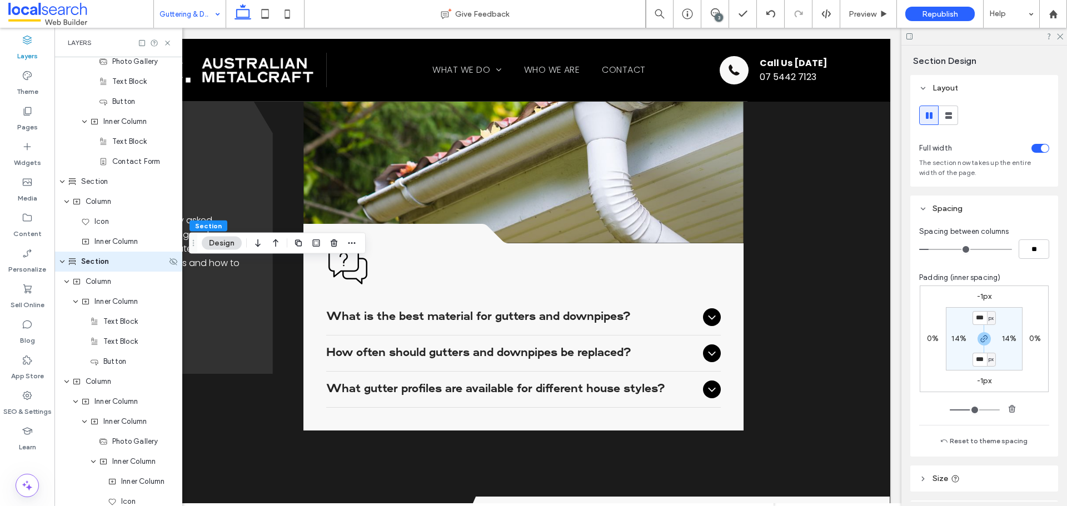
scroll to position [1506, 0]
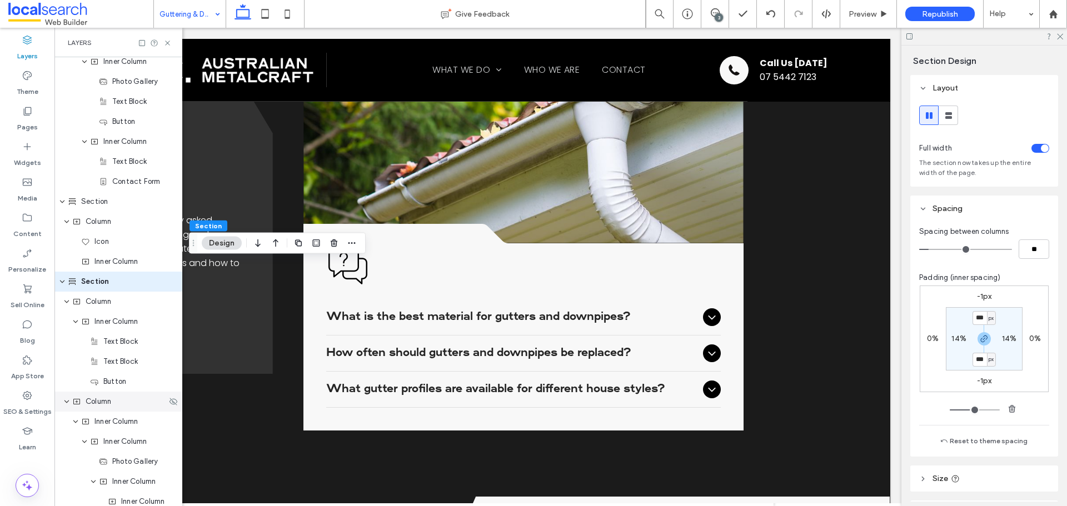
click at [121, 406] on div "Column" at bounding box center [119, 401] width 94 height 11
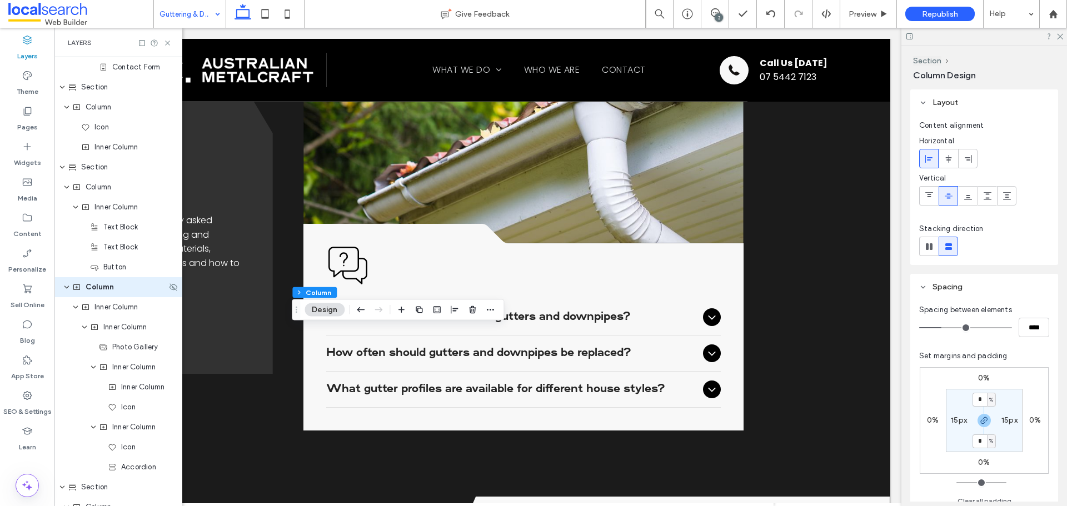
scroll to position [1626, 0]
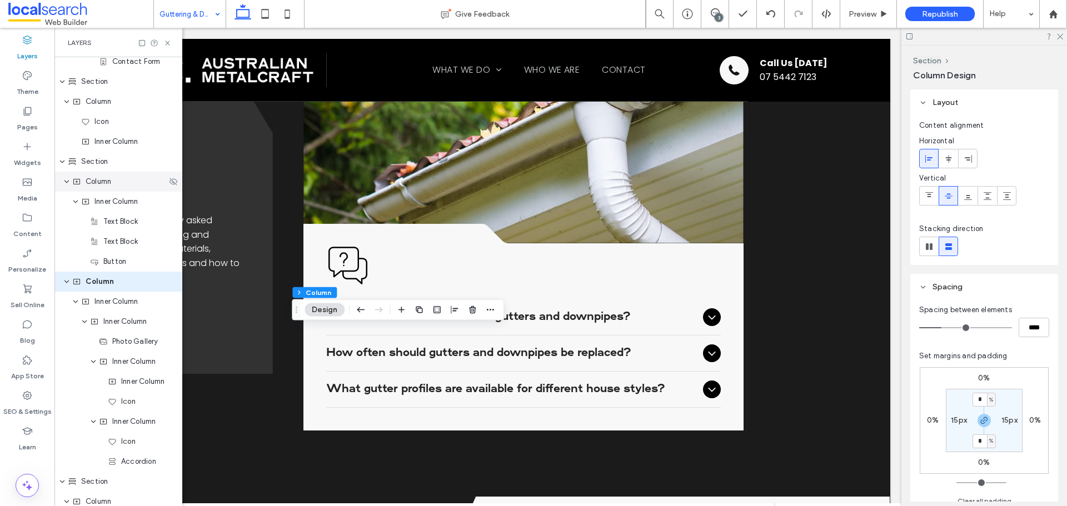
click at [127, 187] on div "Column" at bounding box center [118, 182] width 128 height 20
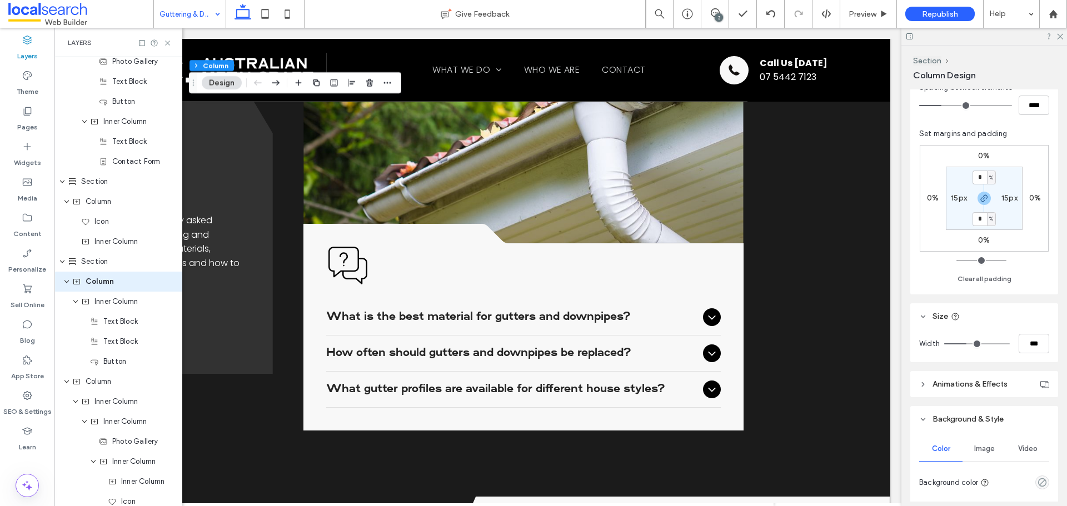
scroll to position [389, 0]
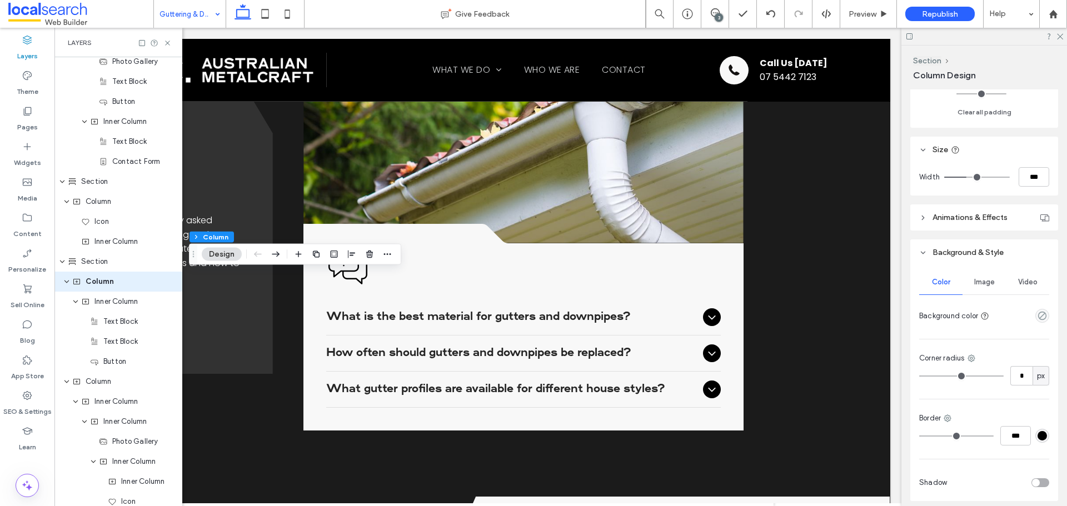
click at [168, 38] on div "Layers" at bounding box center [118, 42] width 128 height 29
click at [171, 43] on icon at bounding box center [167, 43] width 8 height 8
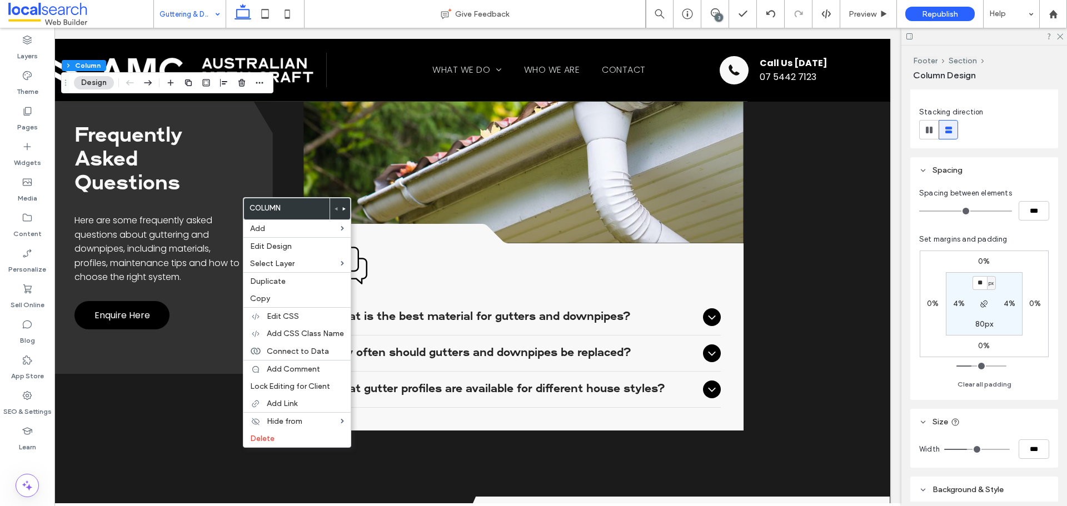
scroll to position [278, 0]
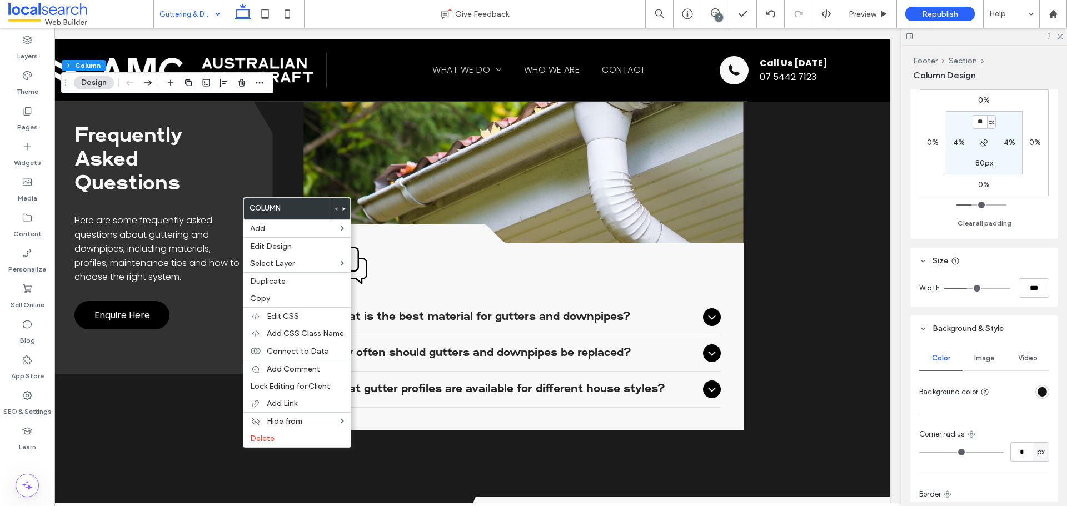
click at [1038, 391] on div "rgba(20, 18, 17, 1)" at bounding box center [1042, 391] width 9 height 9
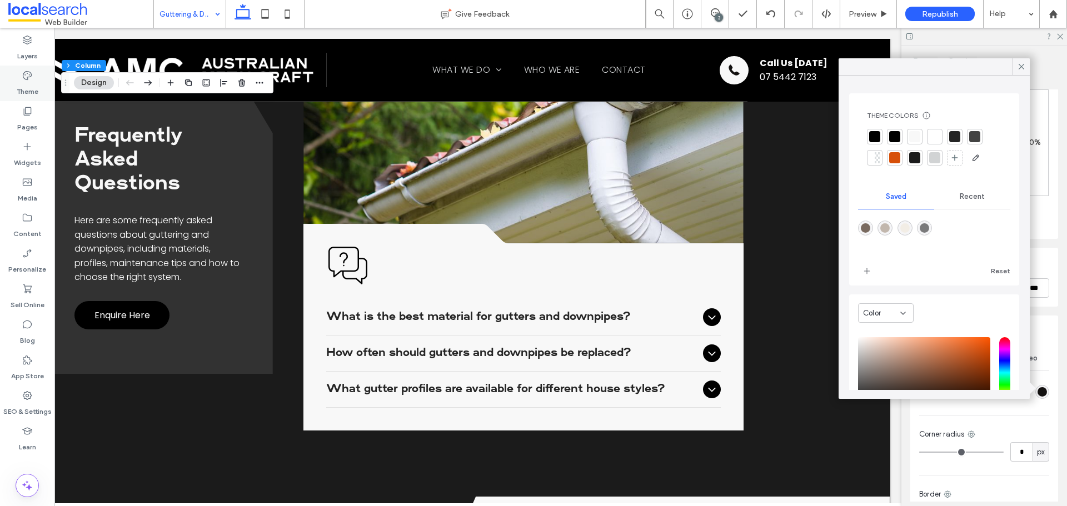
click at [37, 81] on div "Theme" at bounding box center [27, 84] width 54 height 36
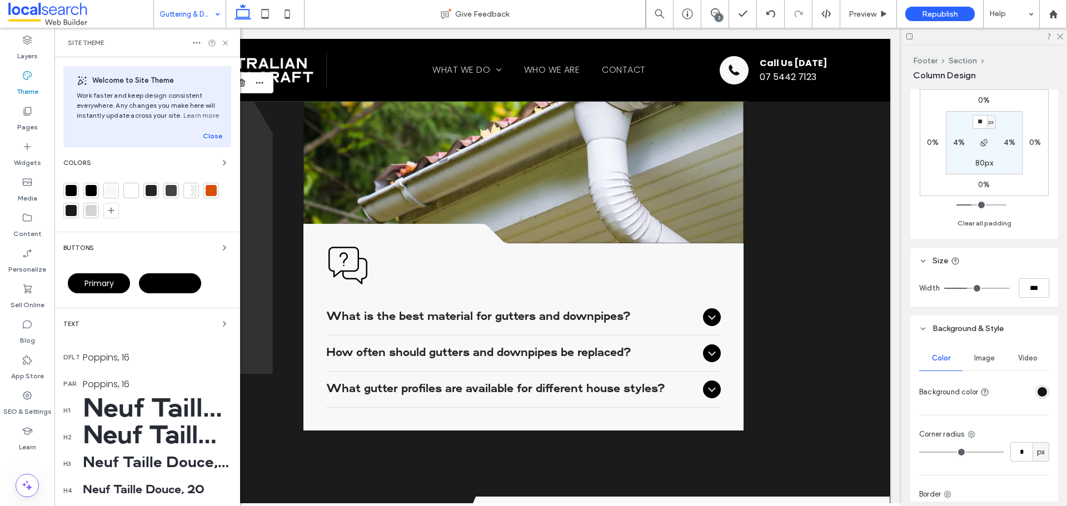
click at [78, 209] on div at bounding box center [71, 211] width 16 height 16
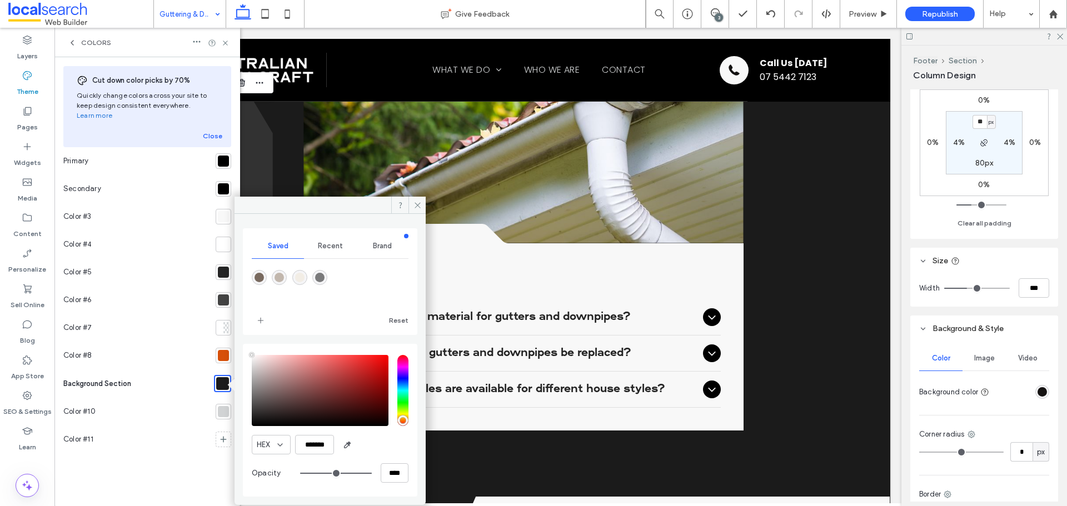
type input "****"
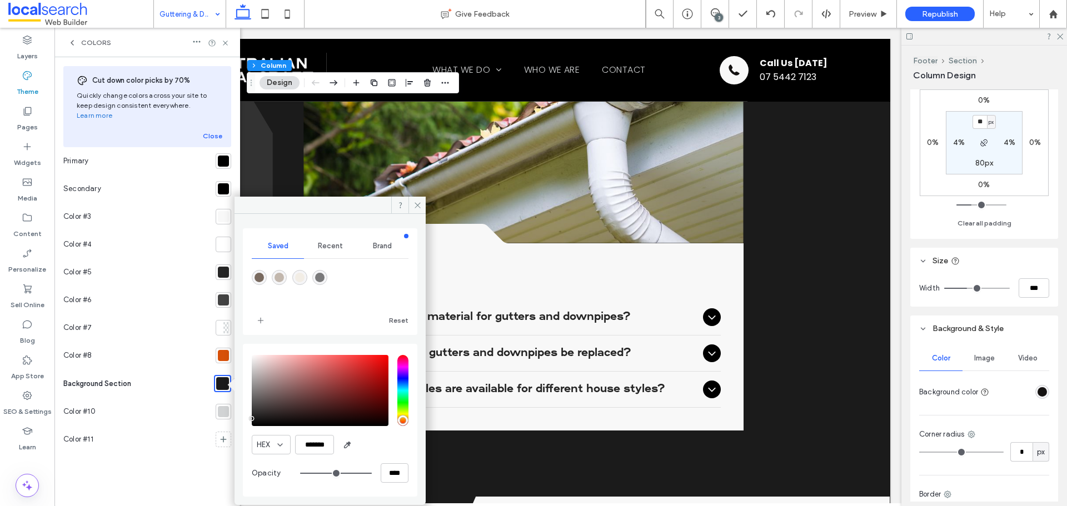
click at [223, 295] on div at bounding box center [223, 300] width 11 height 11
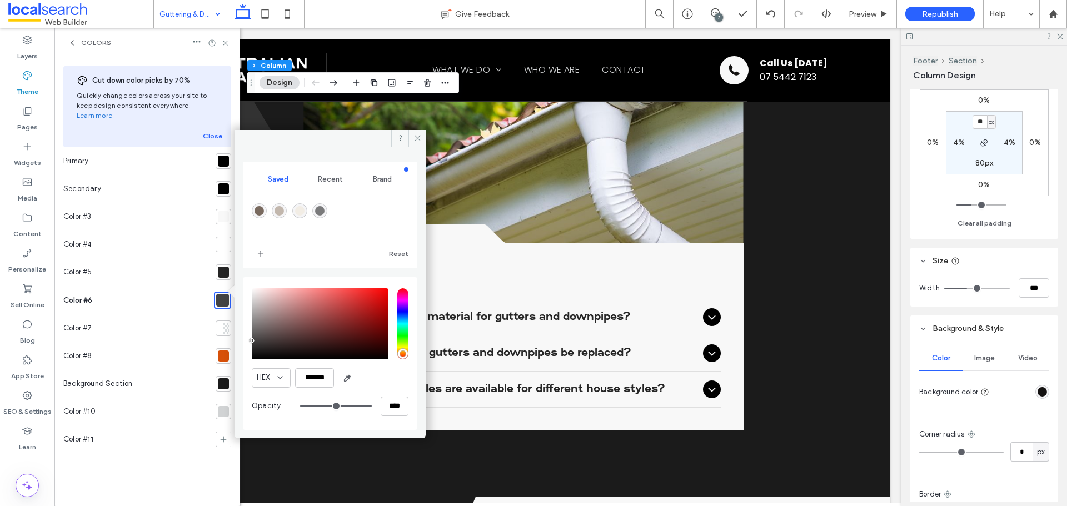
click at [222, 267] on div at bounding box center [223, 272] width 11 height 11
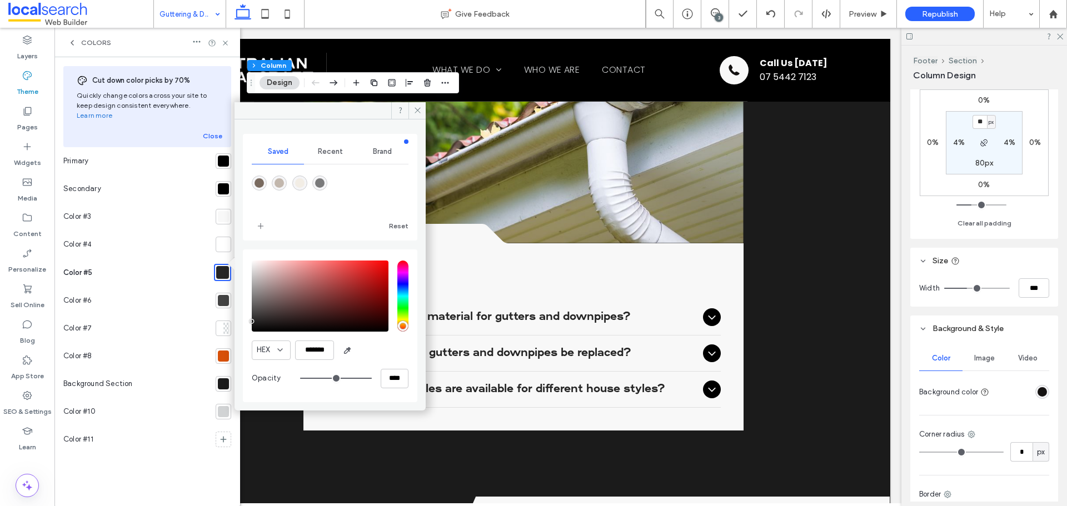
click at [220, 183] on div at bounding box center [223, 188] width 11 height 11
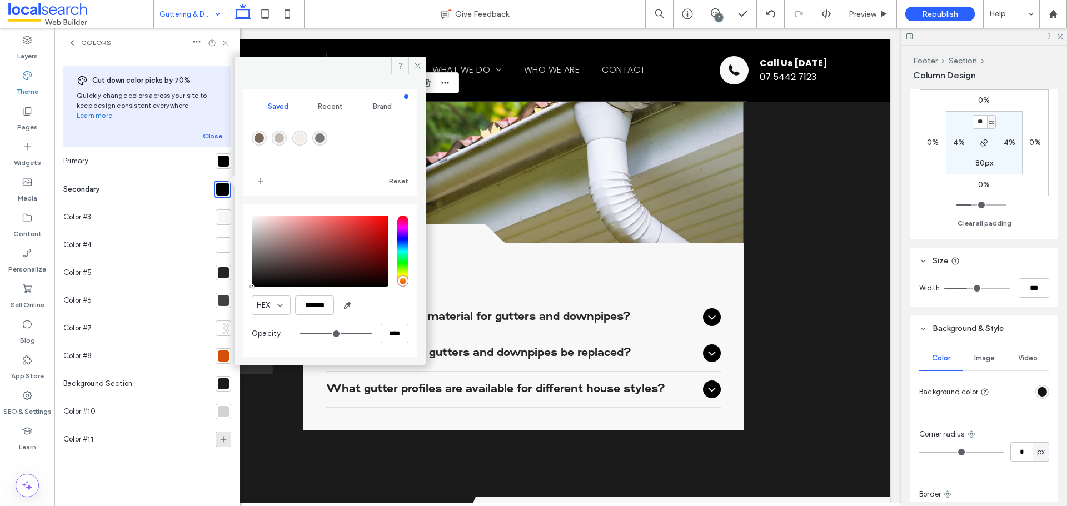
click at [222, 432] on div at bounding box center [224, 440] width 16 height 16
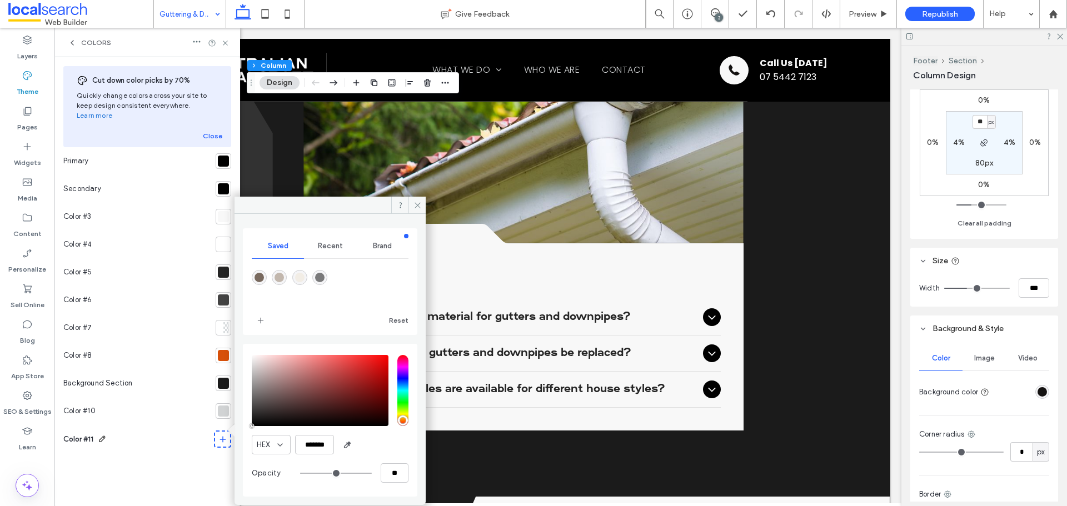
click at [96, 428] on div "Color #11" at bounding box center [80, 439] width 34 height 22
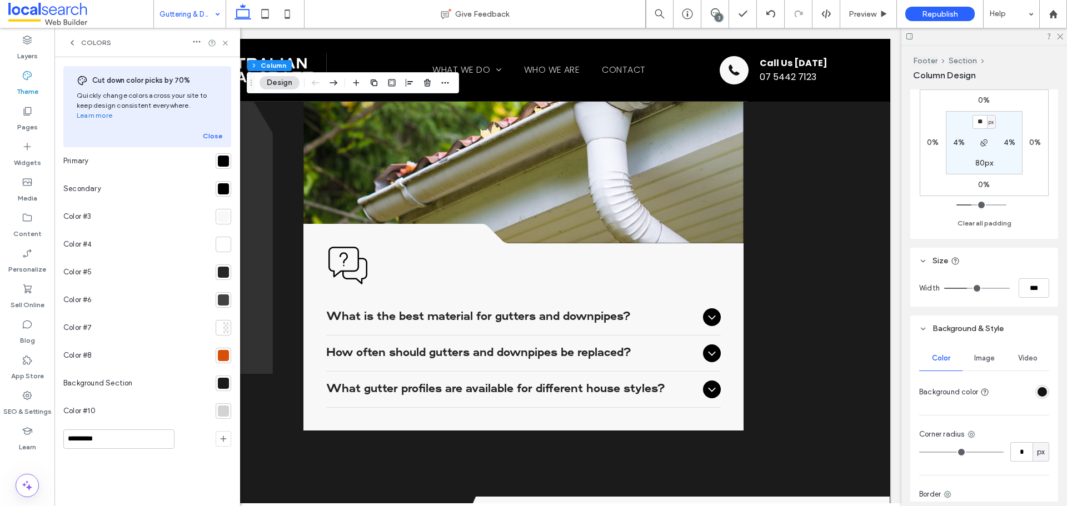
click at [100, 430] on input "*********" at bounding box center [118, 439] width 111 height 19
type input "******"
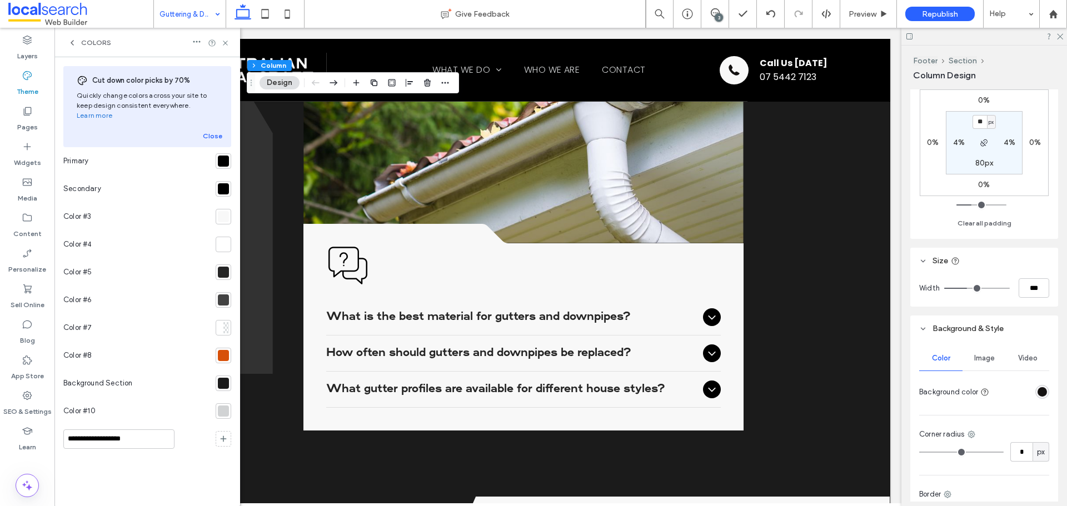
type input "**********"
click at [224, 435] on icon at bounding box center [223, 439] width 9 height 9
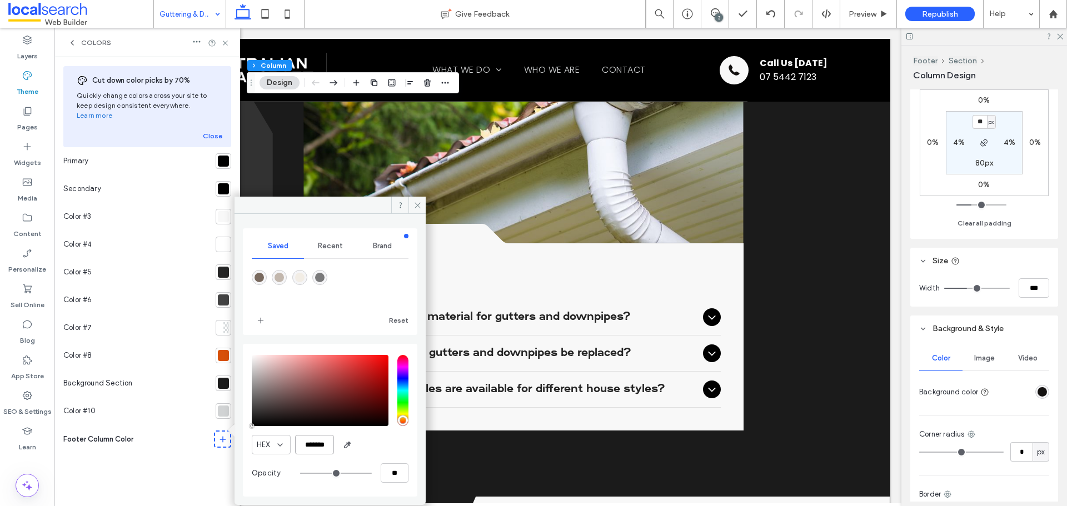
click at [327, 443] on input "*******" at bounding box center [314, 444] width 39 height 19
paste input "color picker textbox"
type input "*******"
type input "***"
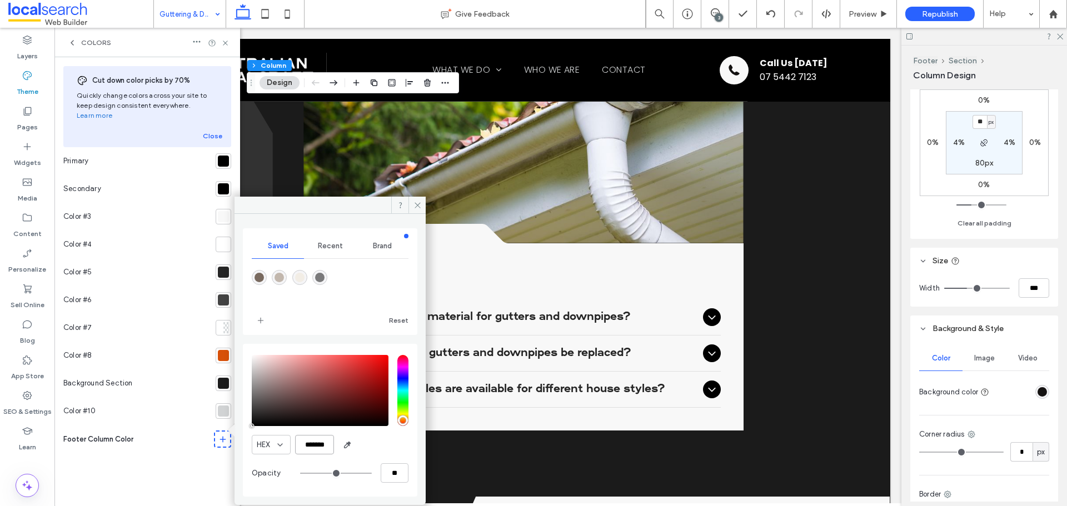
type input "****"
type input "*******"
click at [224, 47] on div "Colors" at bounding box center [147, 42] width 186 height 29
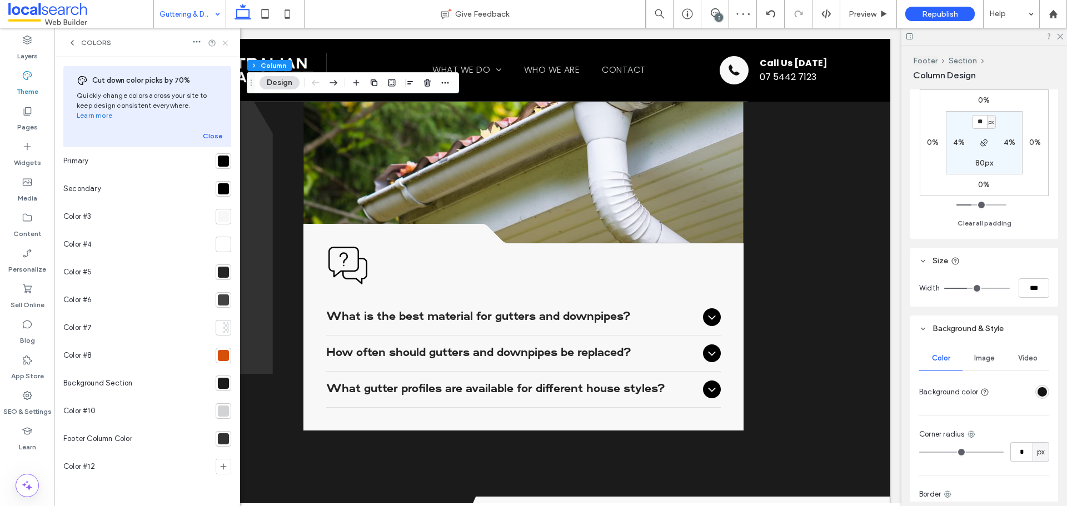
click at [225, 42] on icon at bounding box center [225, 43] width 8 height 8
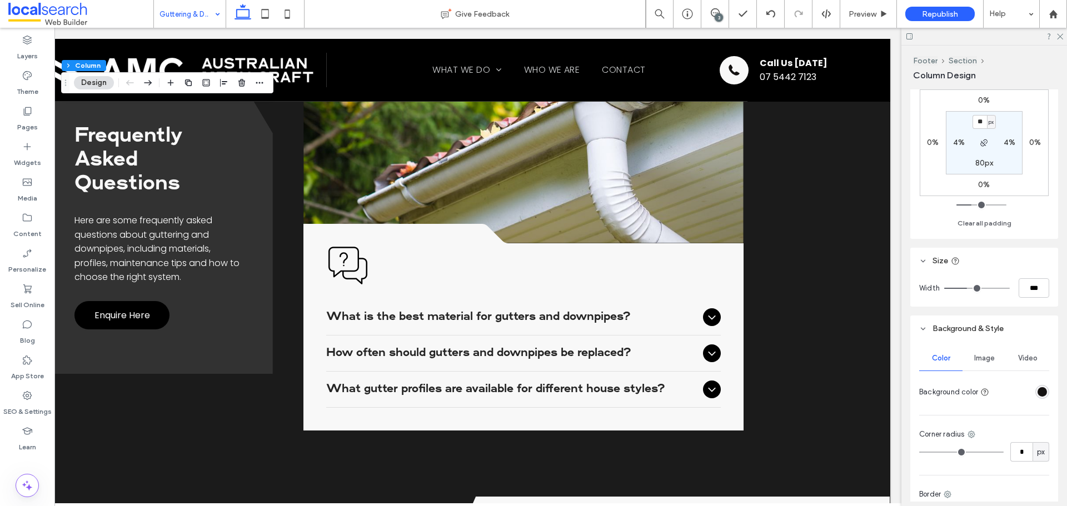
click at [1038, 392] on div "rgba(20, 18, 17, 1)" at bounding box center [1042, 391] width 9 height 9
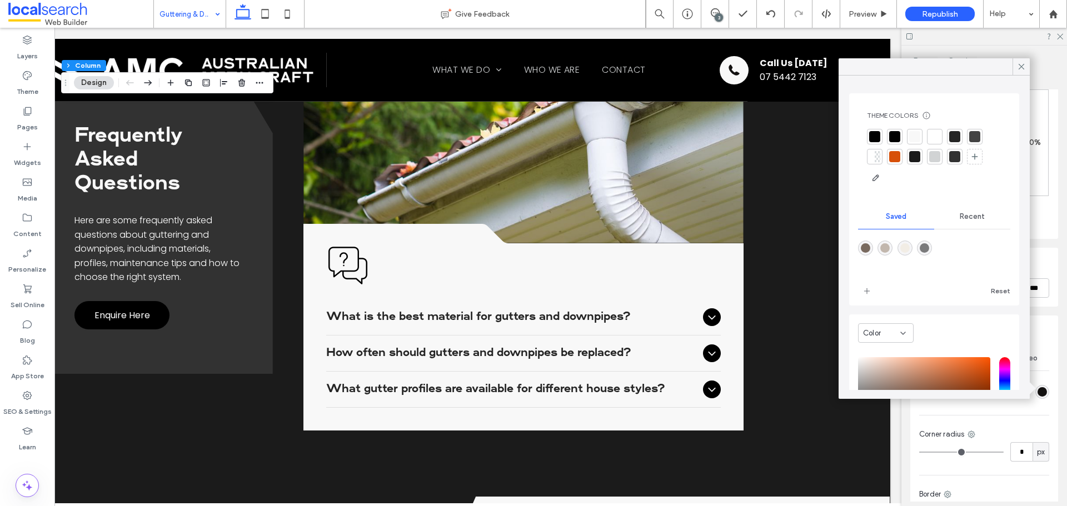
click at [957, 157] on div at bounding box center [954, 156] width 11 height 11
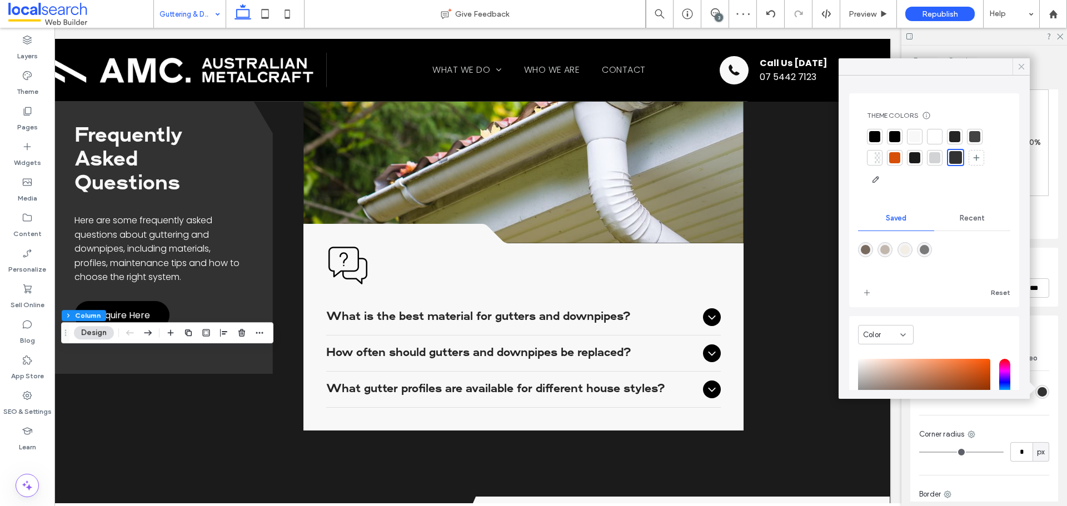
click at [1024, 68] on icon at bounding box center [1021, 67] width 10 height 10
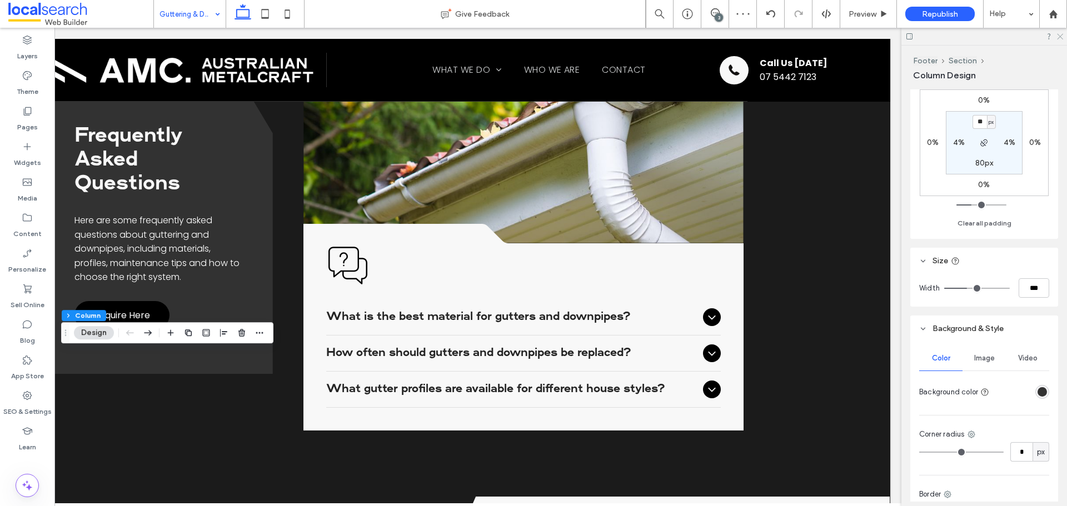
click at [1056, 36] on icon at bounding box center [1059, 35] width 7 height 7
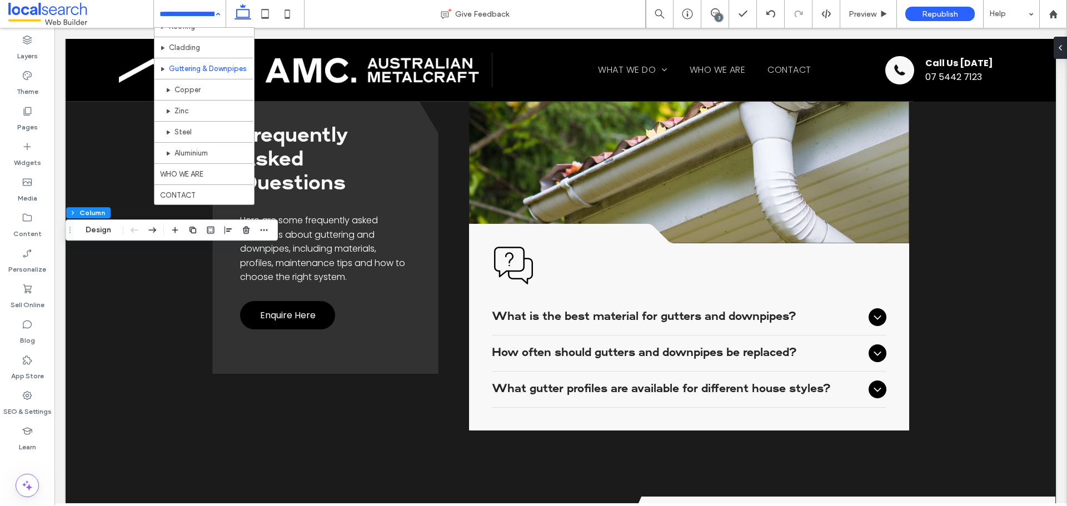
scroll to position [0, 0]
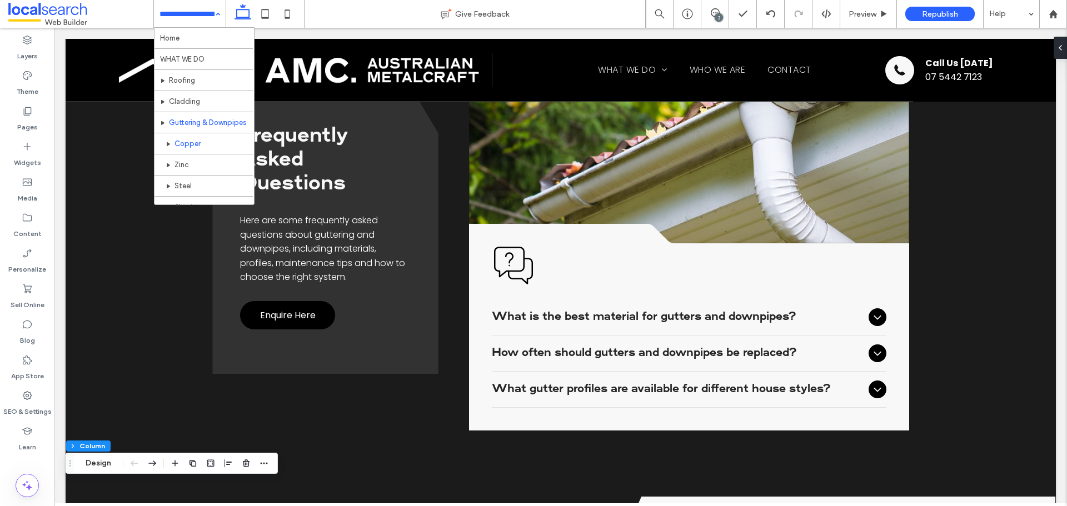
drag, startPoint x: 227, startPoint y: 137, endPoint x: 305, endPoint y: 147, distance: 78.4
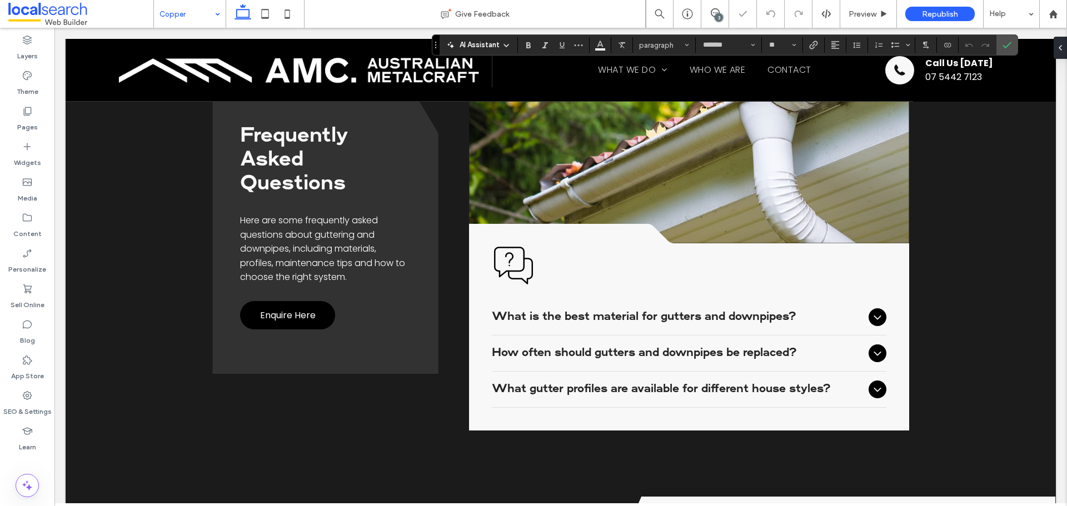
type input "*******"
type input "**"
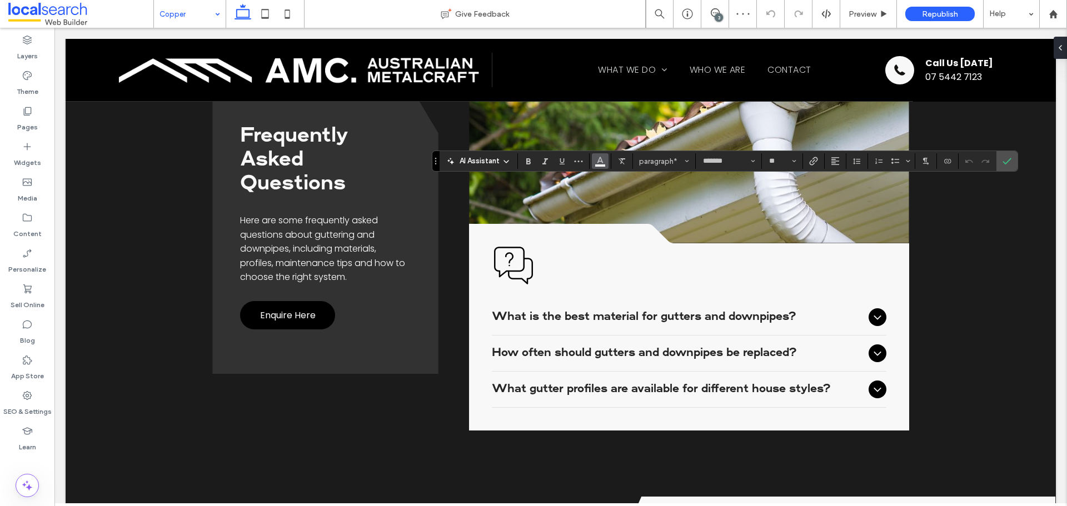
click at [600, 162] on use "Color" at bounding box center [600, 160] width 6 height 6
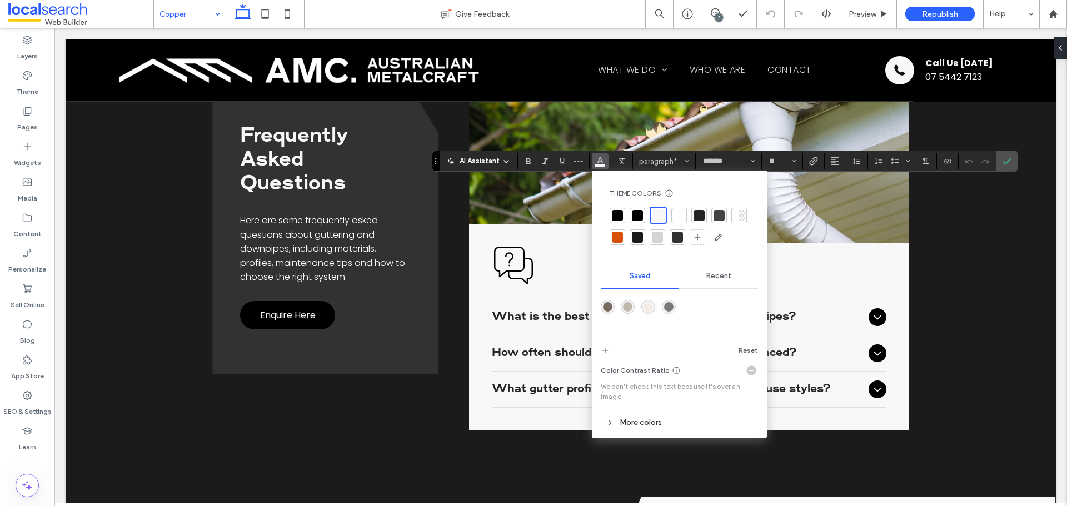
click at [659, 218] on div at bounding box center [658, 215] width 13 height 13
click at [679, 216] on div at bounding box center [679, 215] width 11 height 11
click at [1008, 158] on icon "Confirm" at bounding box center [1007, 161] width 9 height 9
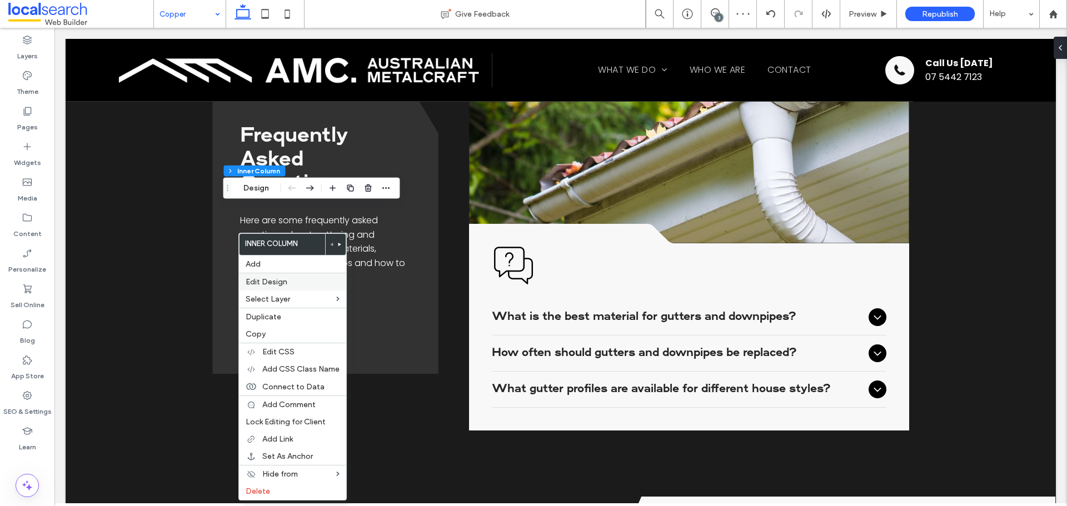
click at [274, 278] on span "Edit Design" at bounding box center [267, 281] width 42 height 9
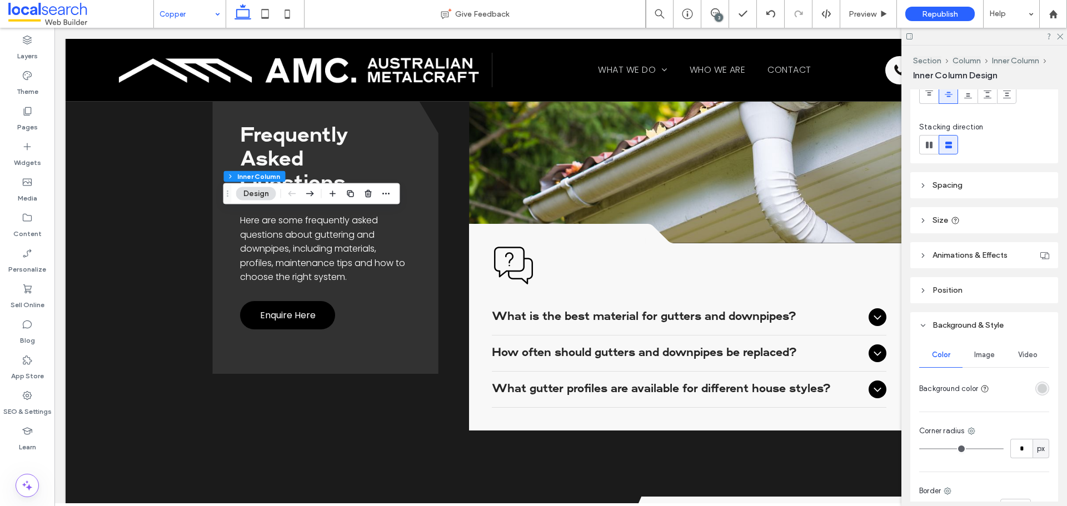
scroll to position [253, 0]
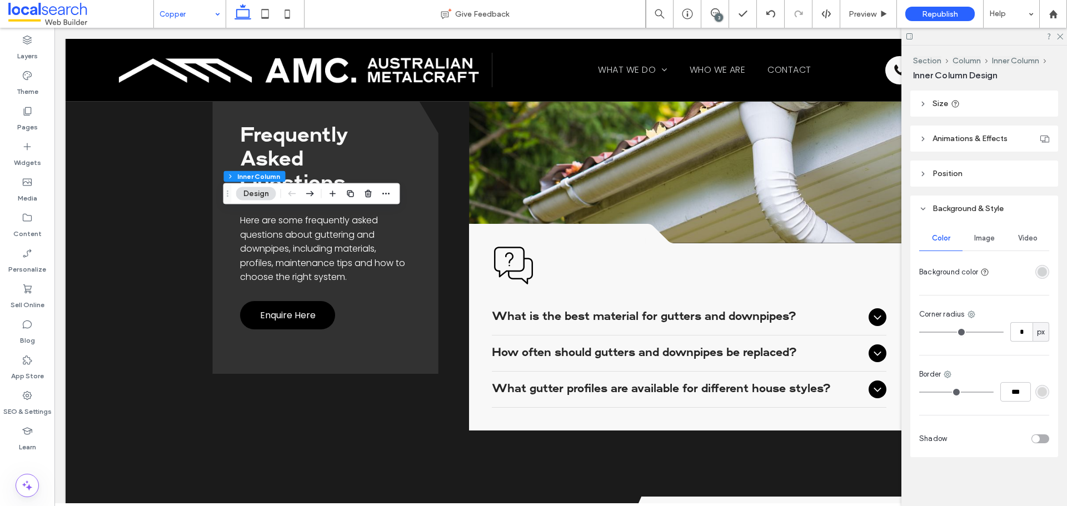
click at [1040, 274] on div "rgba(209, 211, 212, 1)" at bounding box center [1042, 271] width 9 height 9
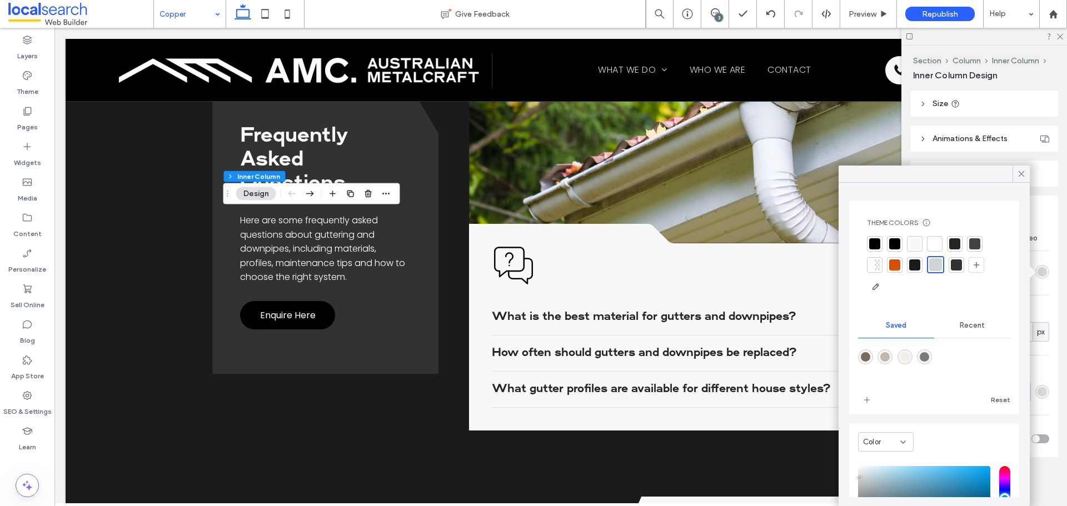
click at [934, 244] on div at bounding box center [934, 243] width 11 height 11
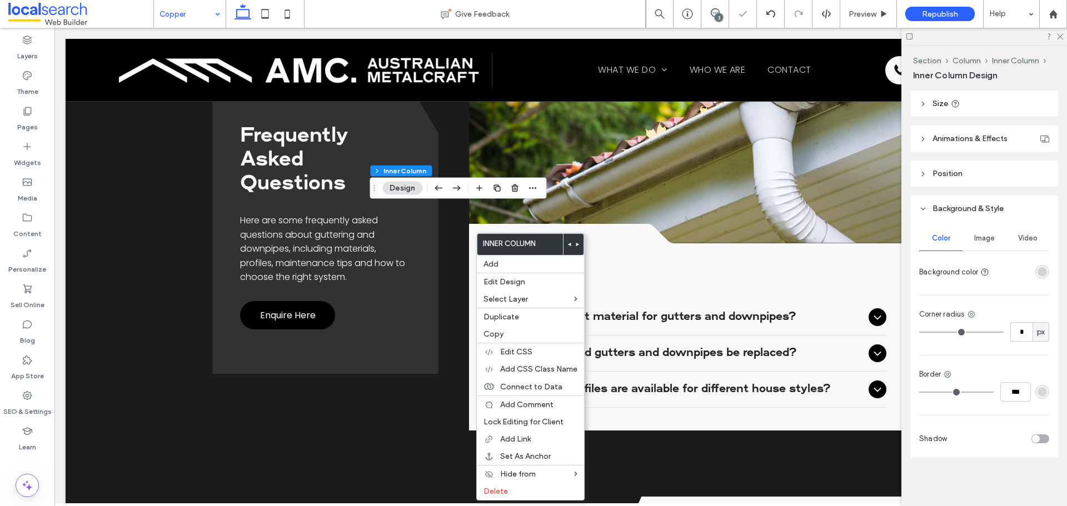
click at [1027, 267] on div at bounding box center [1022, 271] width 56 height 19
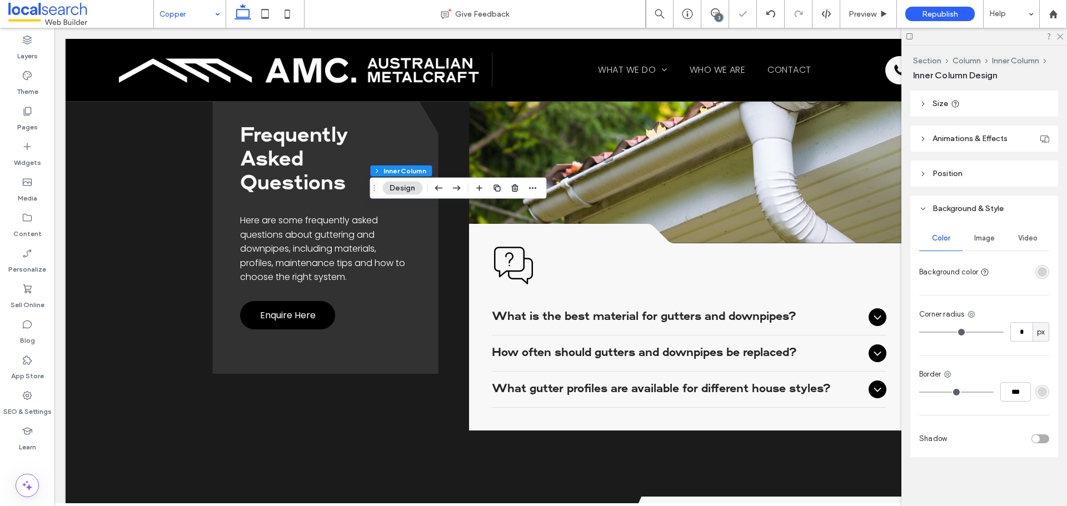
click at [1038, 271] on div "rgba(209, 211, 212, 1)" at bounding box center [1042, 271] width 9 height 9
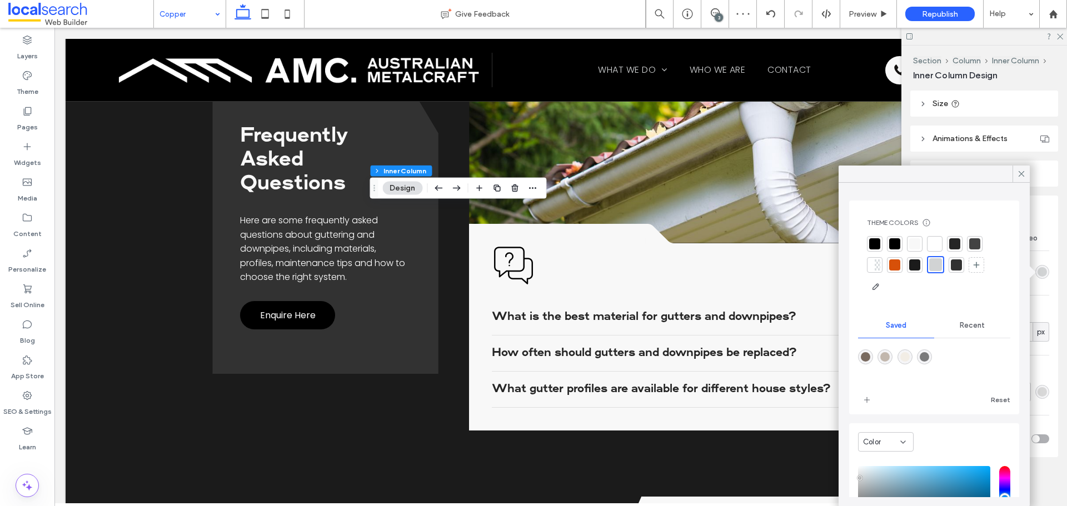
click at [931, 243] on div at bounding box center [934, 243] width 11 height 11
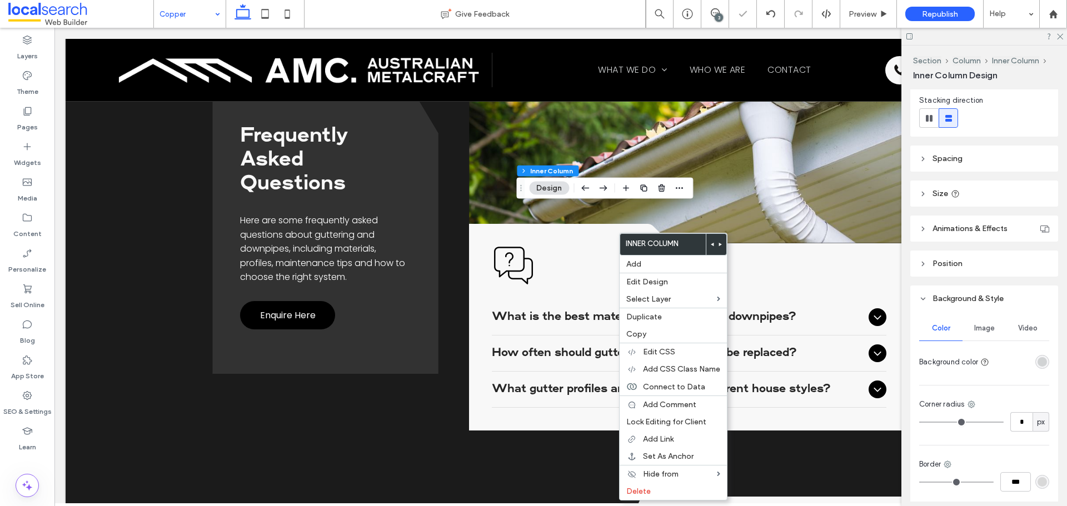
scroll to position [167, 0]
click at [1035, 358] on div "rgba(209, 211, 212, 1)" at bounding box center [1042, 359] width 14 height 14
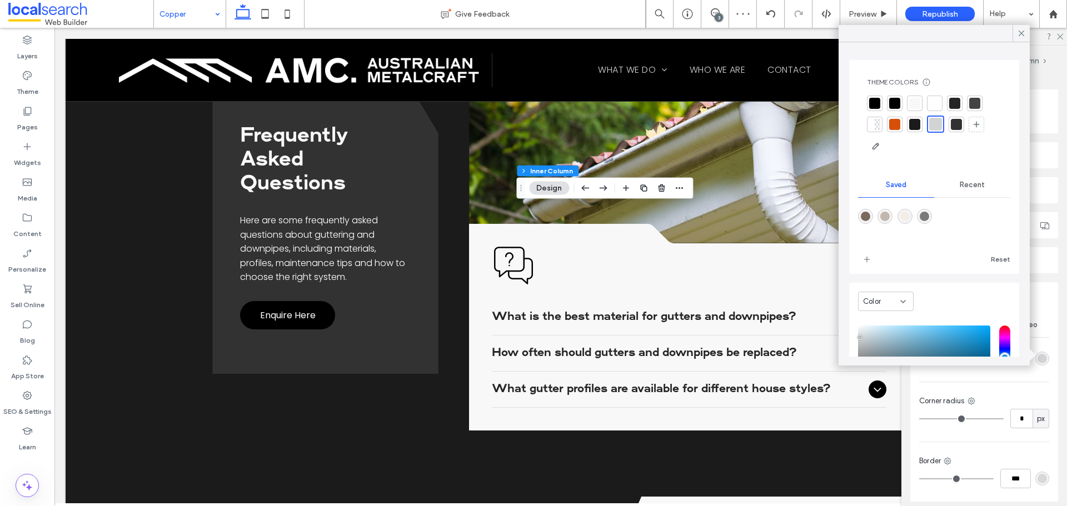
click at [935, 102] on div at bounding box center [934, 103] width 11 height 11
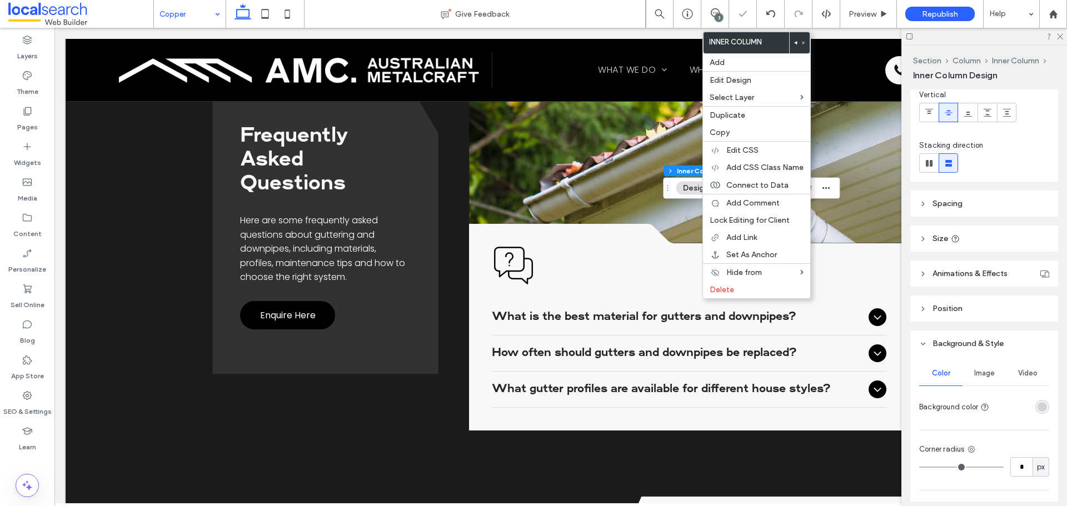
scroll to position [253, 0]
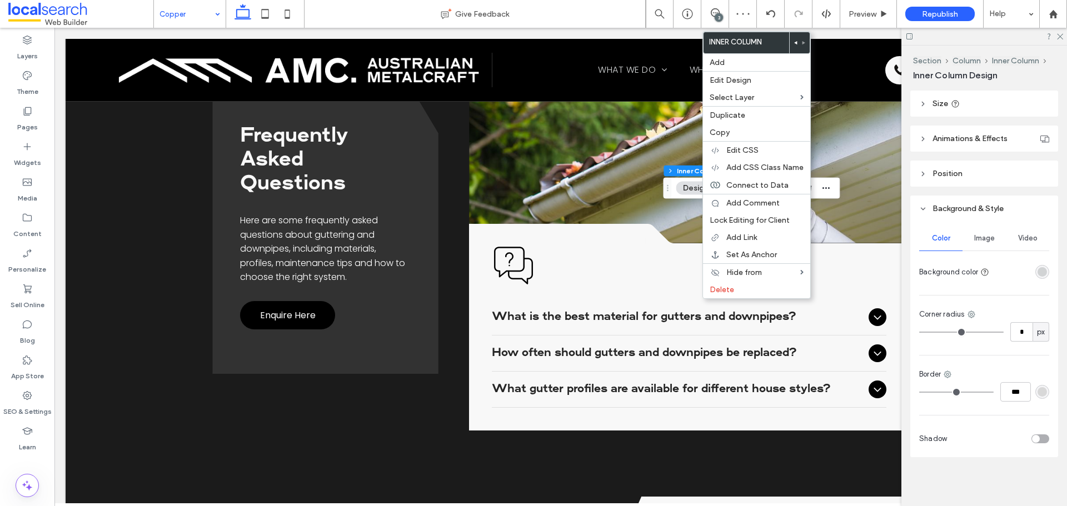
click at [1038, 273] on div "rgba(209, 211, 212, 1)" at bounding box center [1042, 271] width 9 height 9
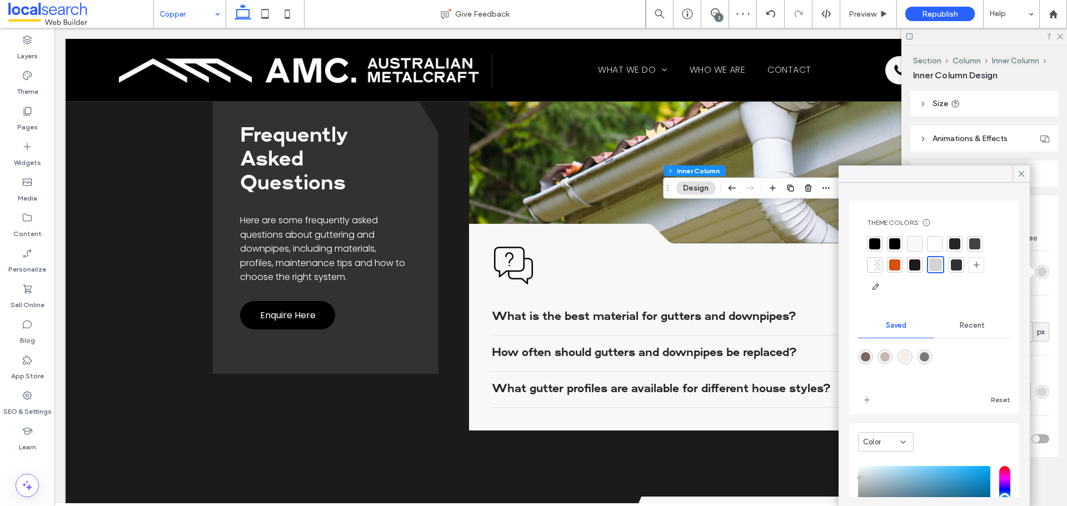
click at [930, 240] on div at bounding box center [934, 243] width 11 height 11
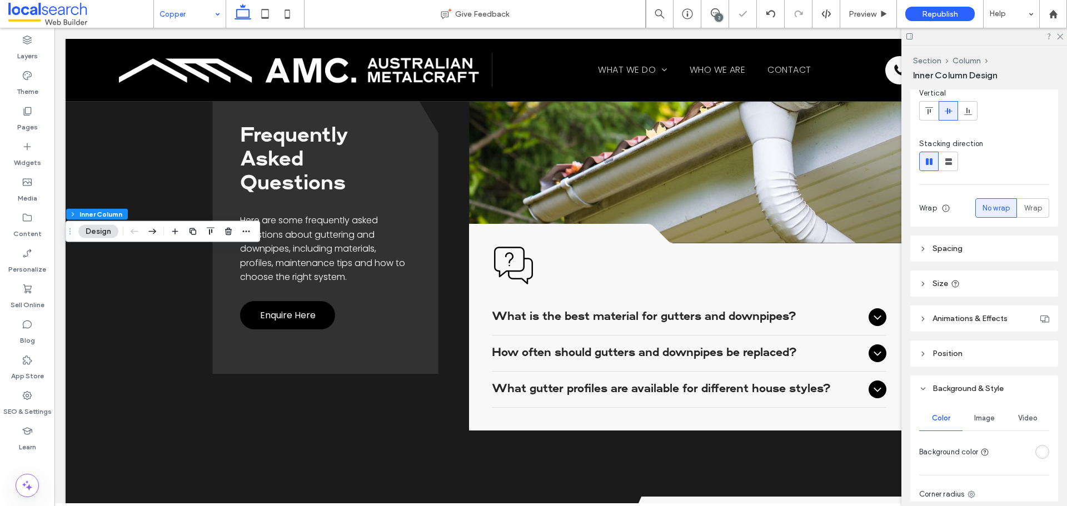
scroll to position [278, 0]
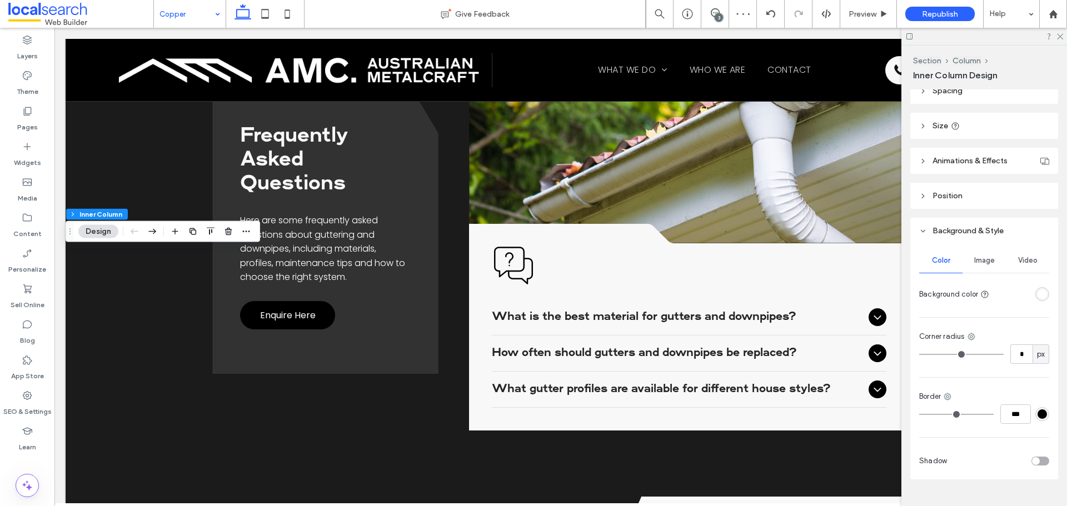
click at [1035, 300] on div "rgba(255, 255, 255, 1)" at bounding box center [1042, 294] width 14 height 14
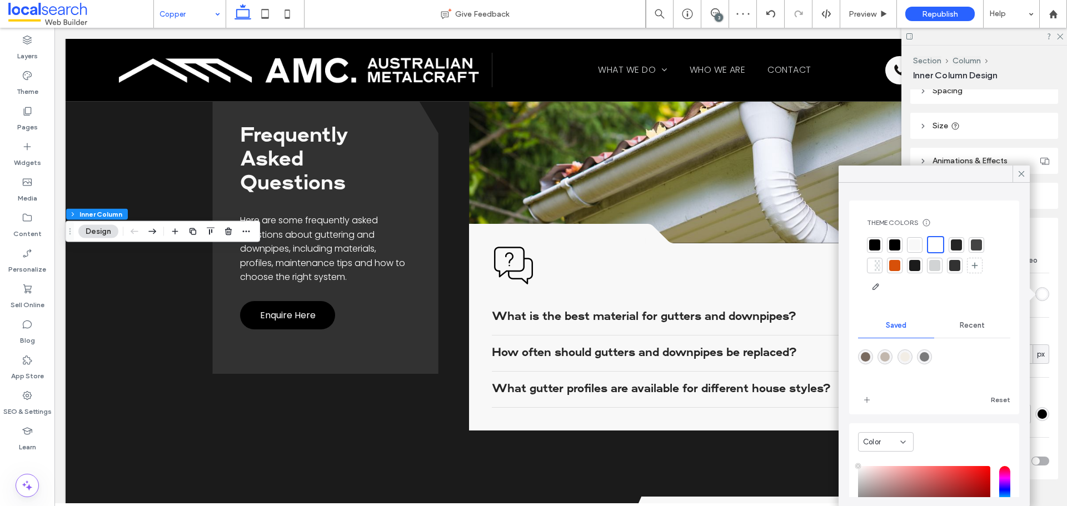
click at [921, 243] on div at bounding box center [915, 245] width 16 height 16
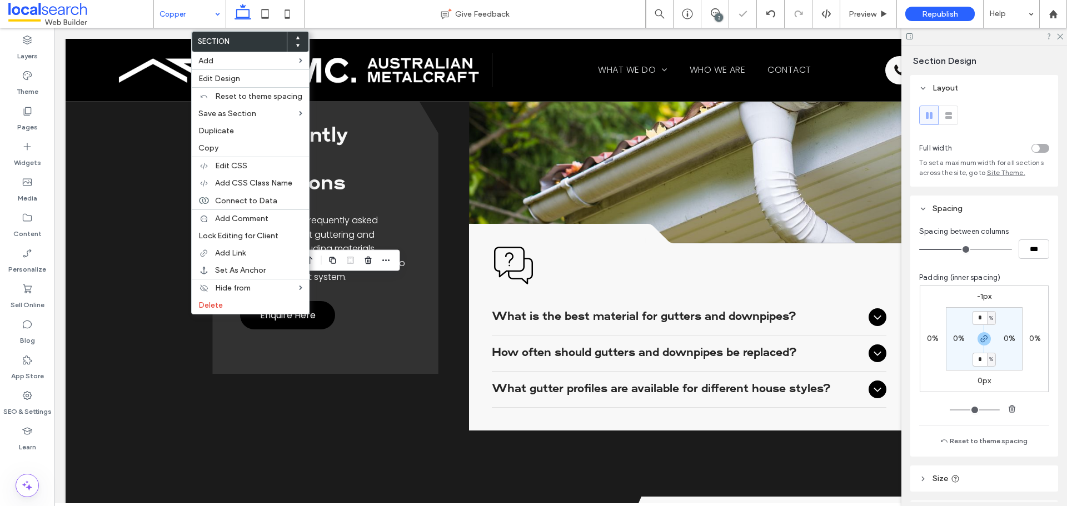
scroll to position [222, 0]
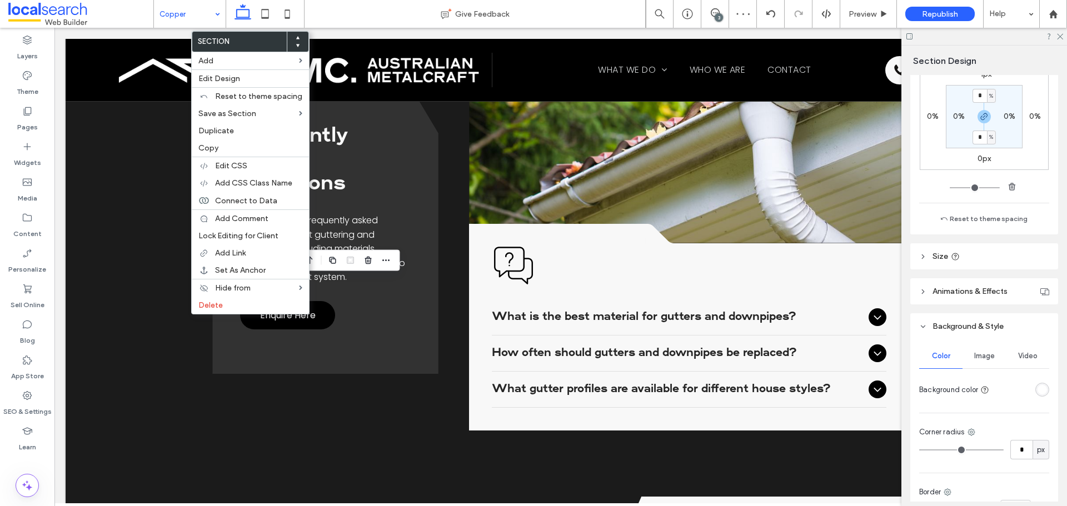
click at [1036, 381] on div at bounding box center [1022, 389] width 56 height 19
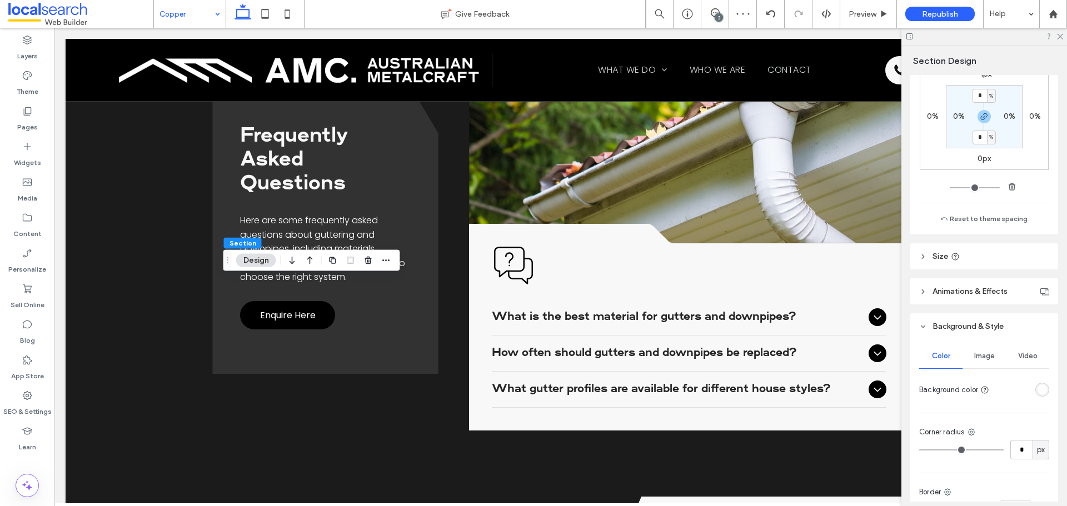
click at [1040, 386] on div "rgba(255, 255, 255, 1)" at bounding box center [1042, 389] width 9 height 9
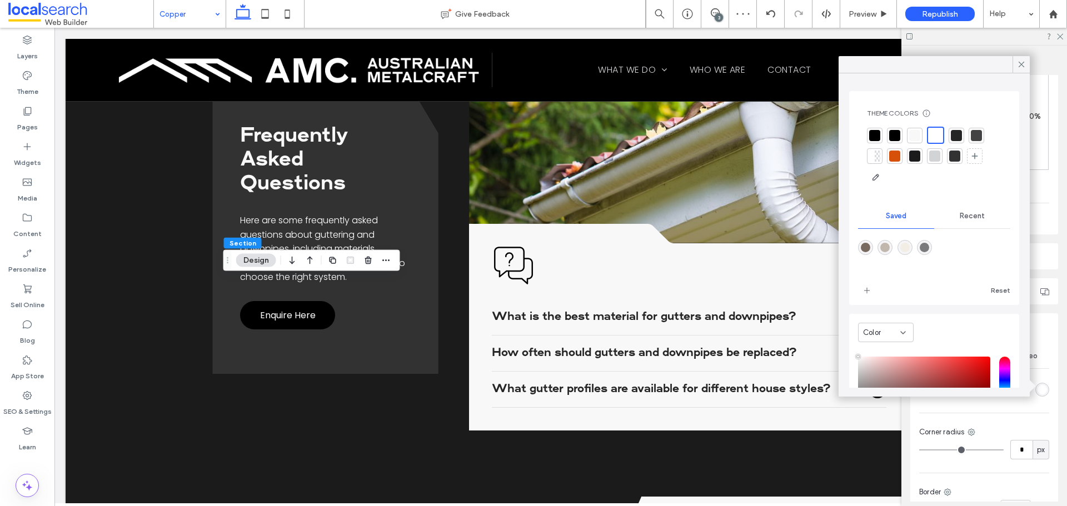
click at [913, 130] on div at bounding box center [914, 135] width 11 height 11
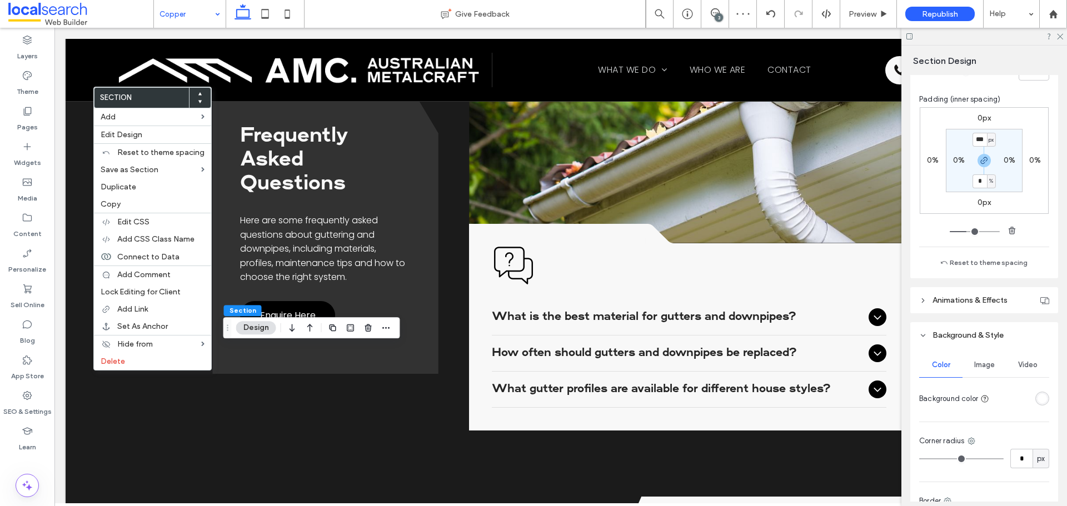
scroll to position [278, 0]
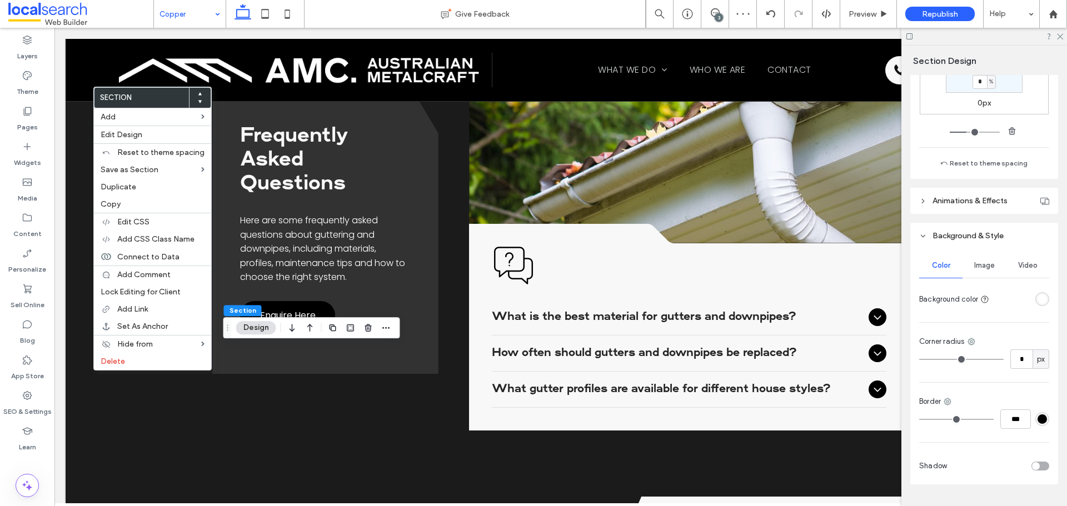
click at [1038, 301] on div "rgba(255, 255, 255, 1)" at bounding box center [1042, 299] width 9 height 9
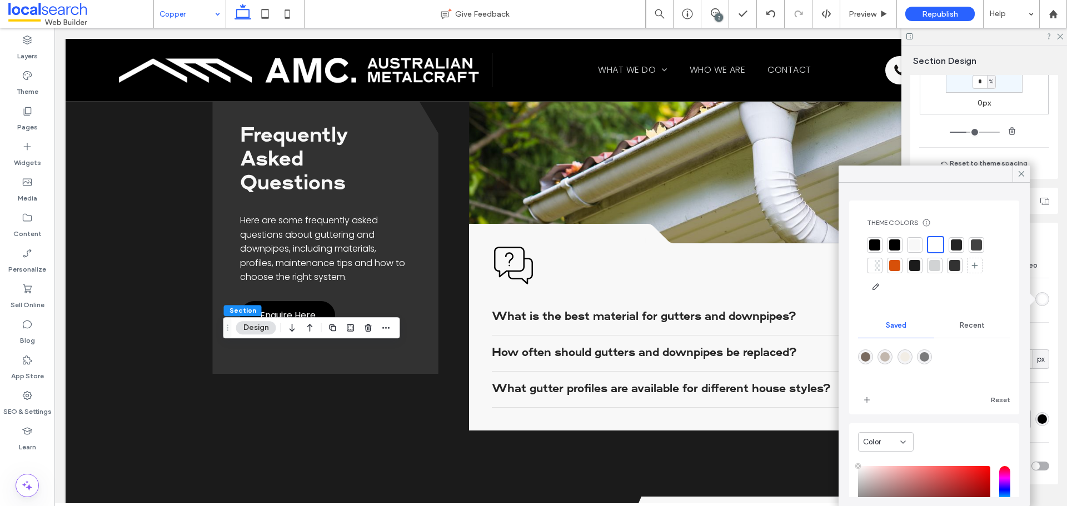
click at [917, 243] on div at bounding box center [914, 245] width 11 height 11
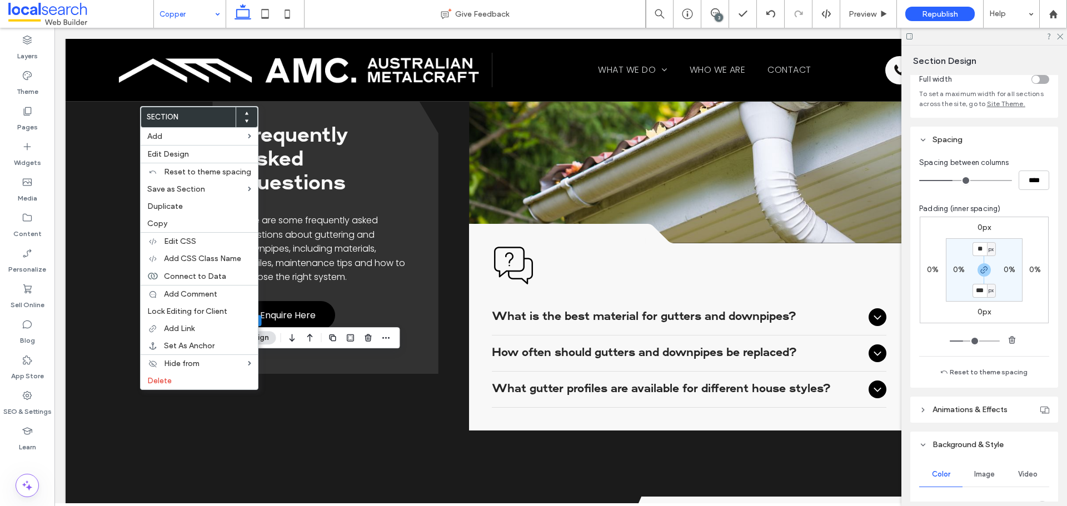
scroll to position [222, 0]
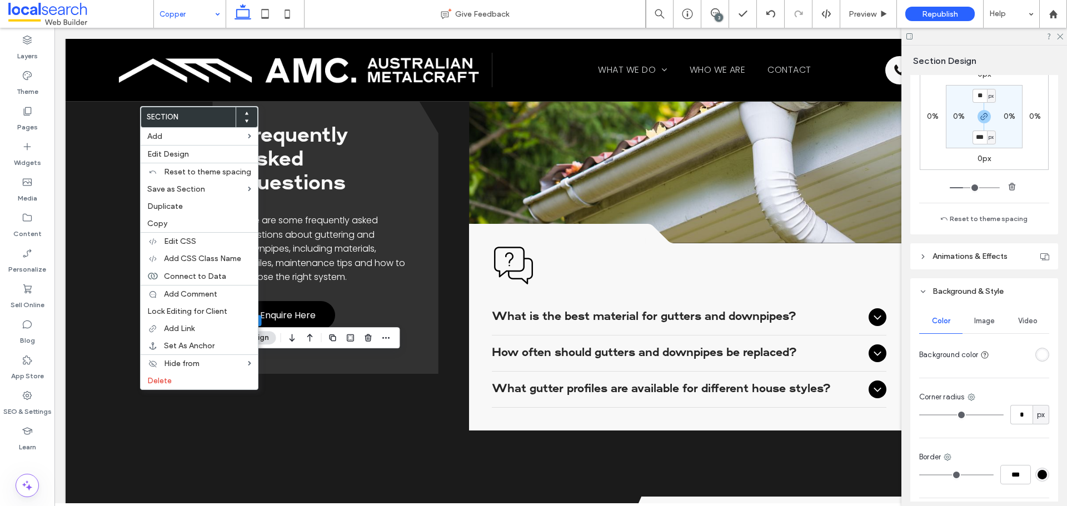
click at [1038, 356] on div "rgba(255, 255, 255, 1)" at bounding box center [1042, 354] width 9 height 9
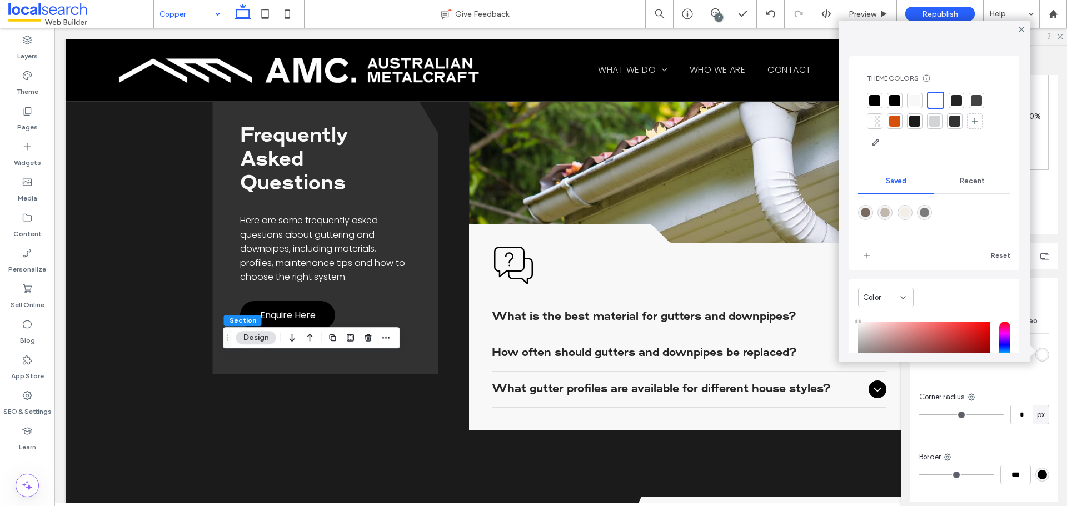
click at [914, 100] on div at bounding box center [914, 100] width 11 height 11
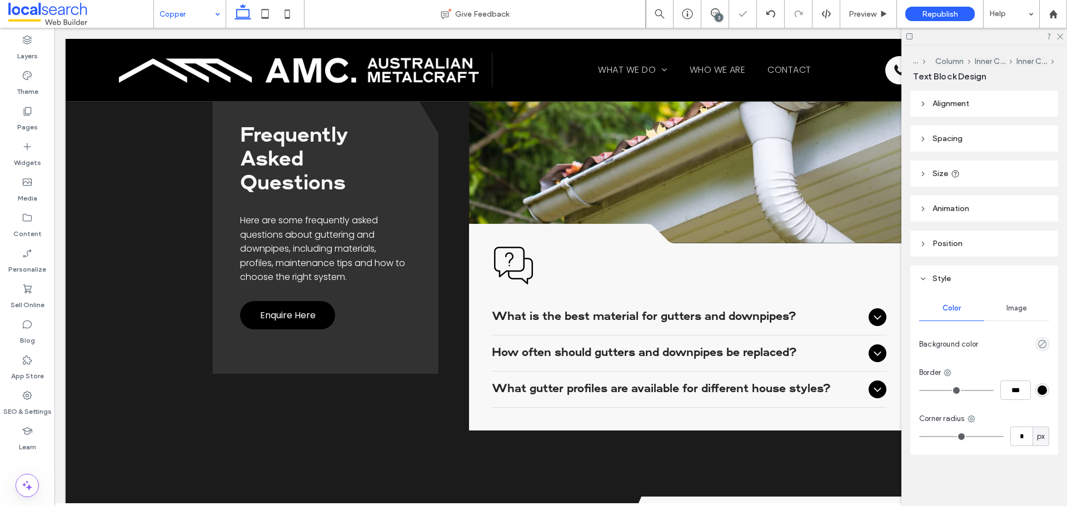
type input "*******"
type input "**"
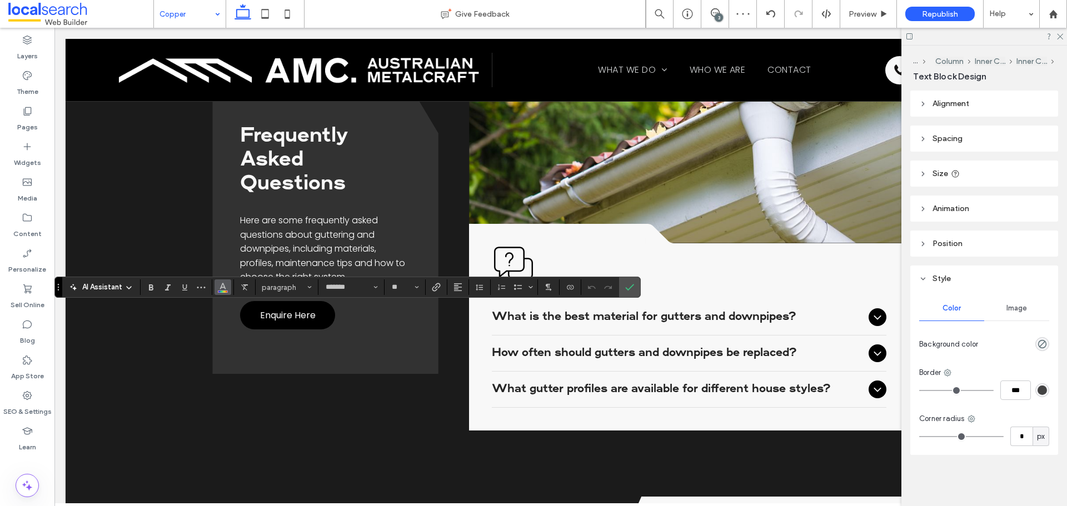
click at [217, 284] on button "Color" at bounding box center [223, 288] width 17 height 16
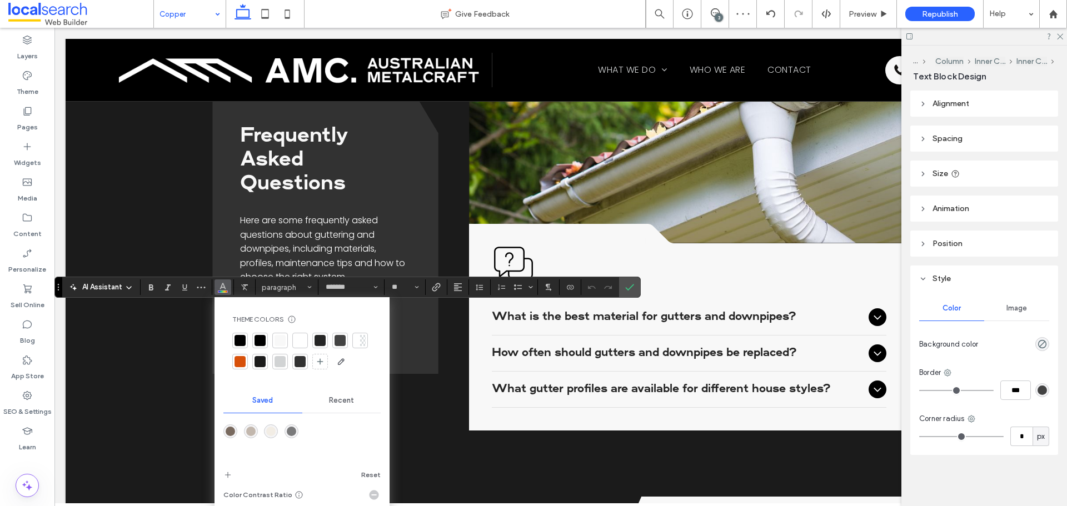
click at [259, 338] on div at bounding box center [260, 340] width 11 height 11
click at [622, 291] on label "Confirm" at bounding box center [629, 287] width 17 height 20
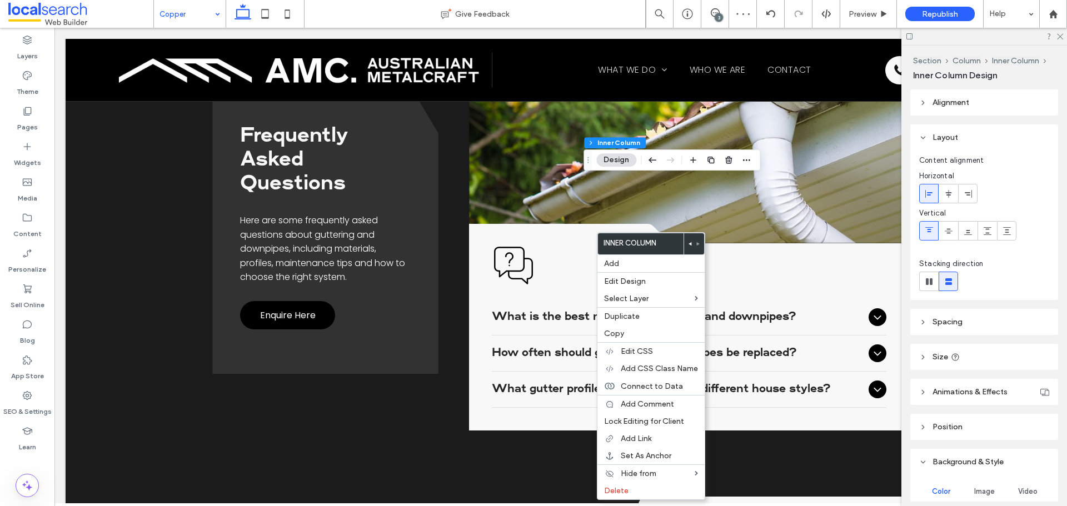
scroll to position [253, 0]
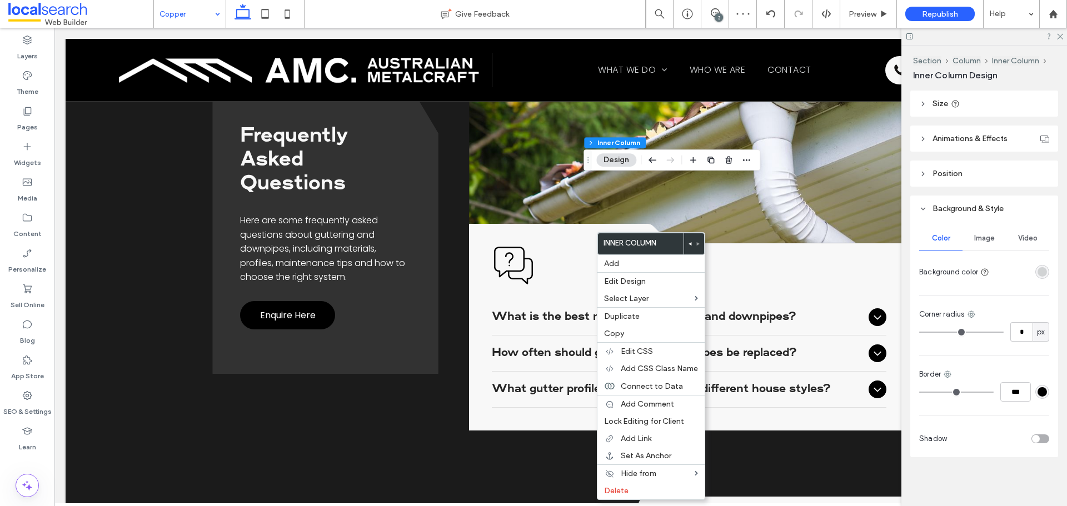
click at [1039, 277] on div "rgba(209, 211, 212, 1)" at bounding box center [1042, 272] width 14 height 14
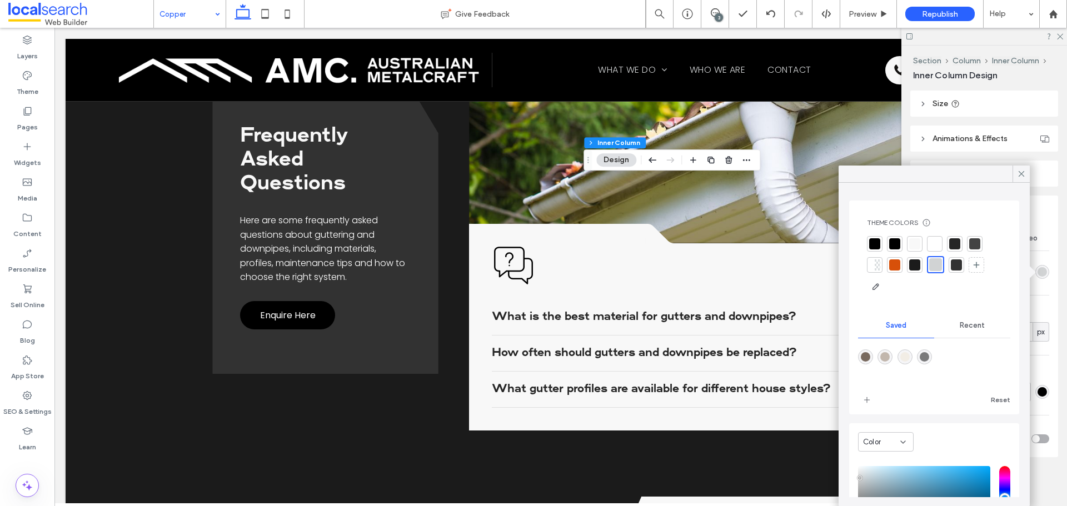
click at [932, 243] on div at bounding box center [934, 243] width 11 height 11
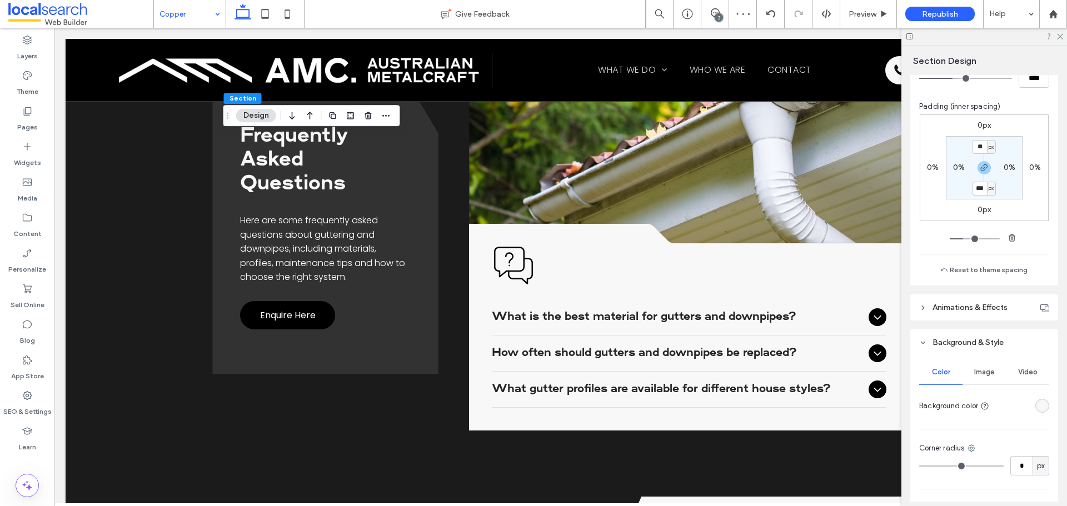
scroll to position [278, 0]
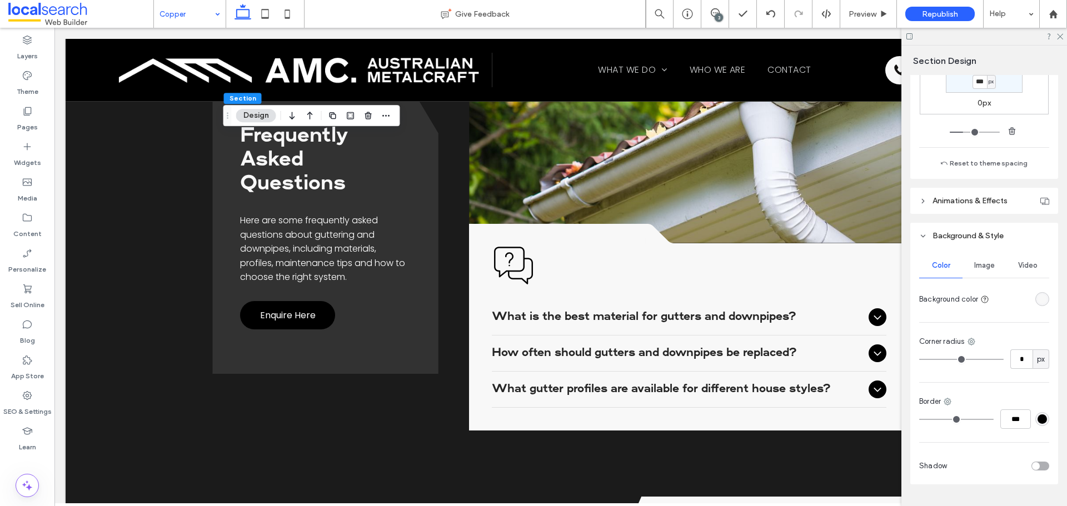
click at [1038, 298] on div "rgba(248, 248, 248, 1)" at bounding box center [1042, 299] width 9 height 9
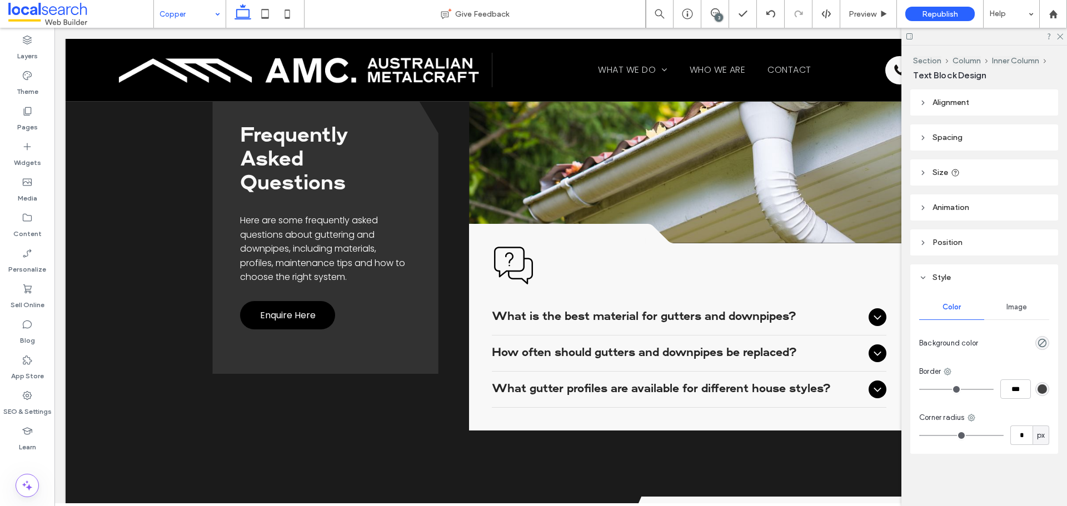
type input "*******"
type input "**"
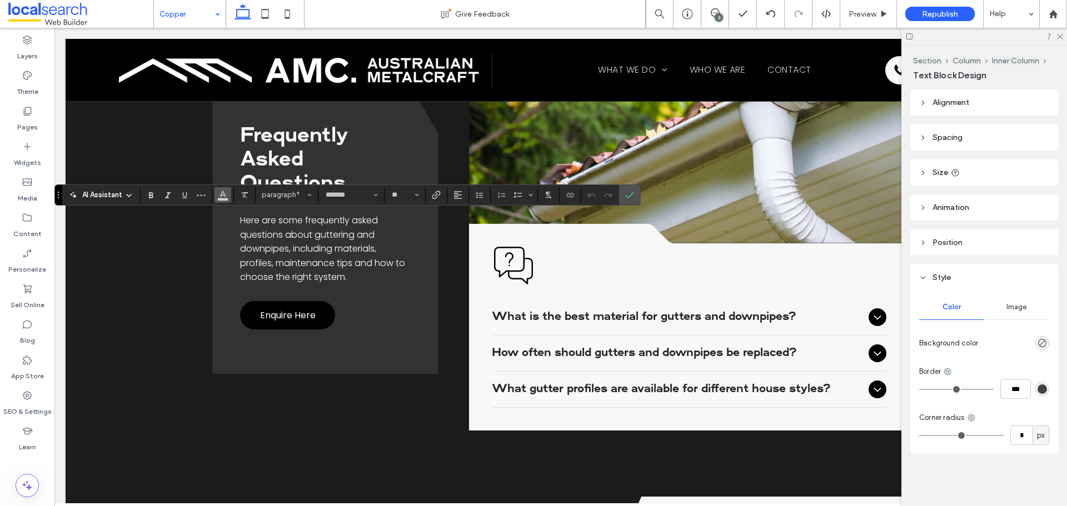
click at [227, 202] on button "Color" at bounding box center [223, 195] width 17 height 16
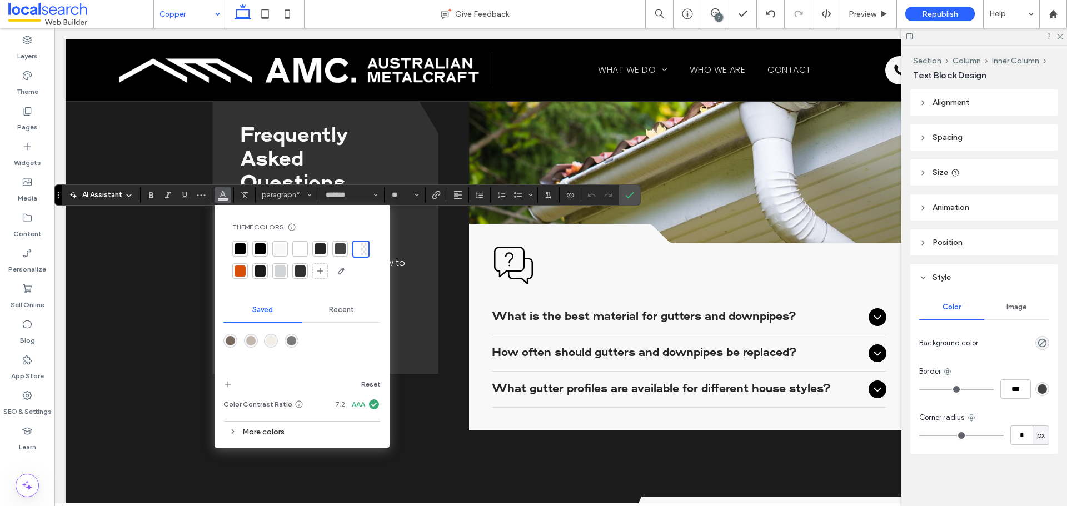
click at [303, 251] on div at bounding box center [300, 248] width 11 height 11
click at [627, 191] on icon "Confirm" at bounding box center [629, 195] width 9 height 9
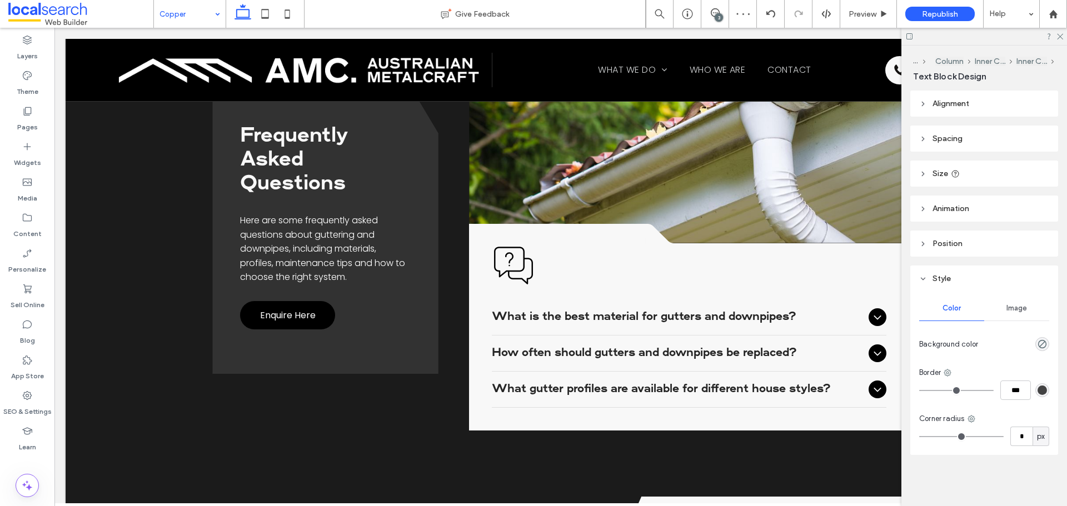
type input "*******"
type input "**"
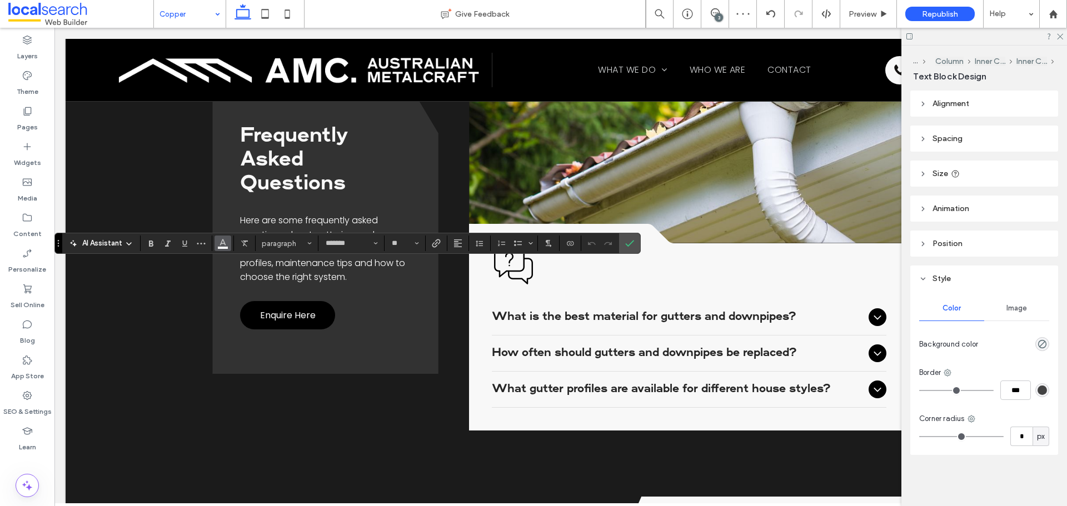
click at [220, 245] on icon "Color" at bounding box center [222, 242] width 9 height 9
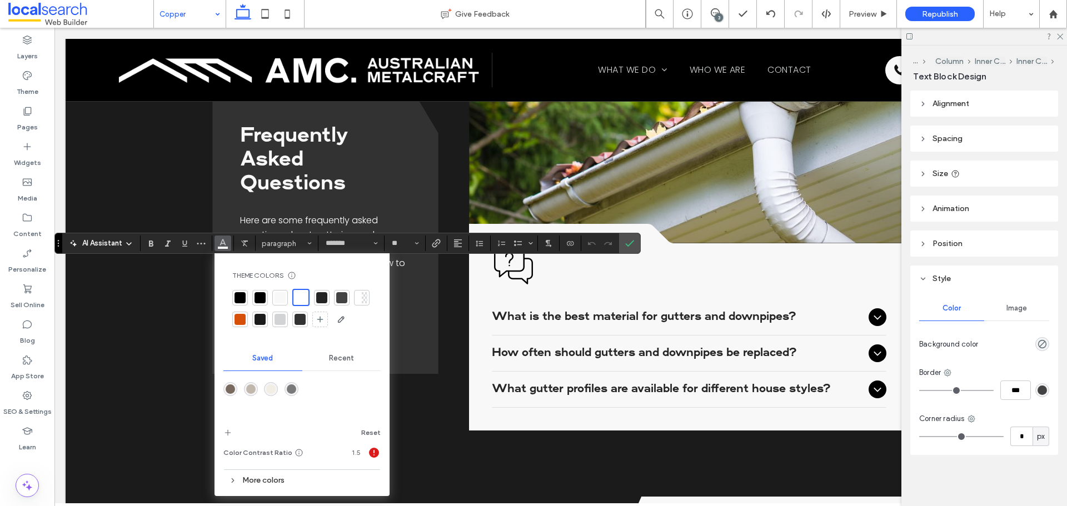
click at [262, 294] on div at bounding box center [260, 297] width 11 height 11
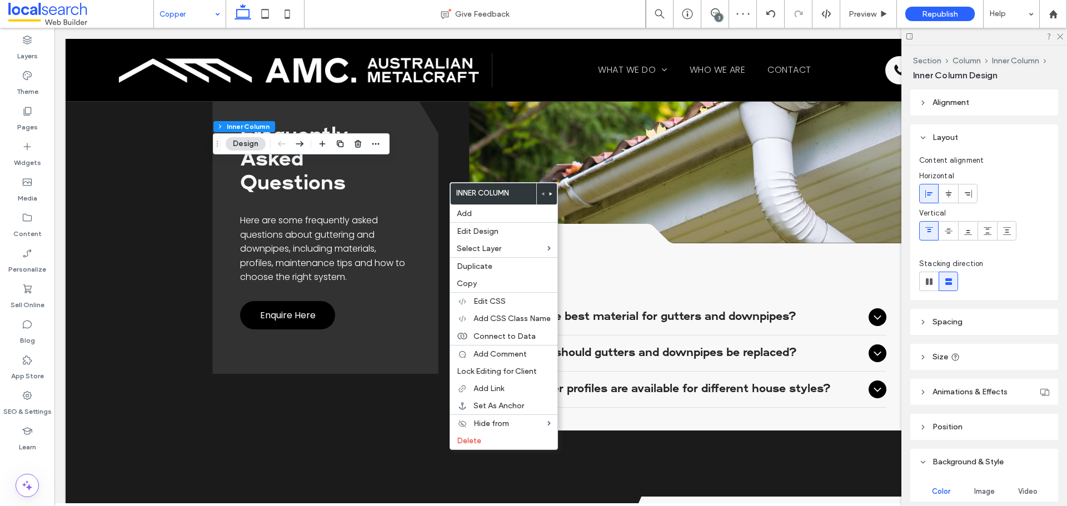
scroll to position [111, 0]
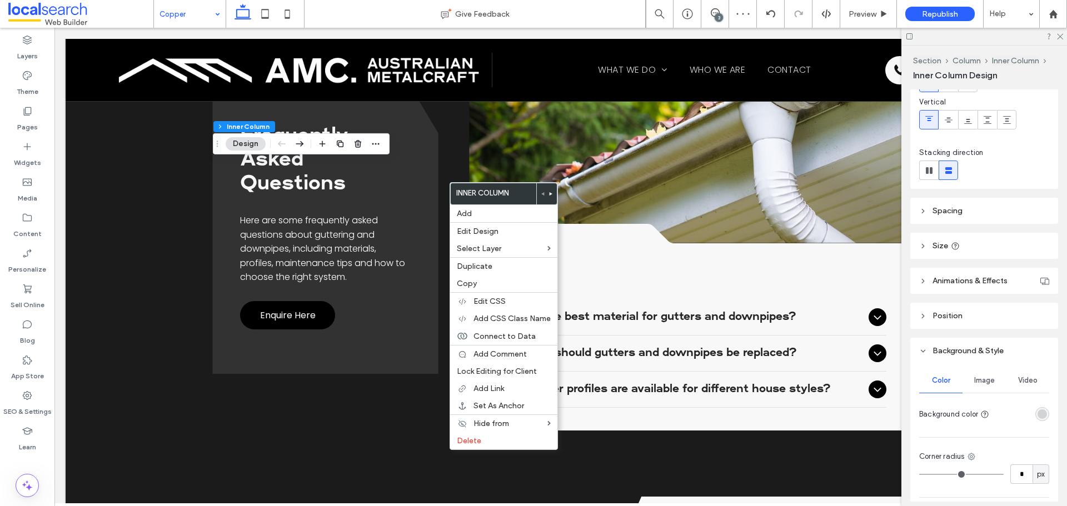
click at [1033, 403] on div "Color Image Video Background color" at bounding box center [984, 396] width 130 height 56
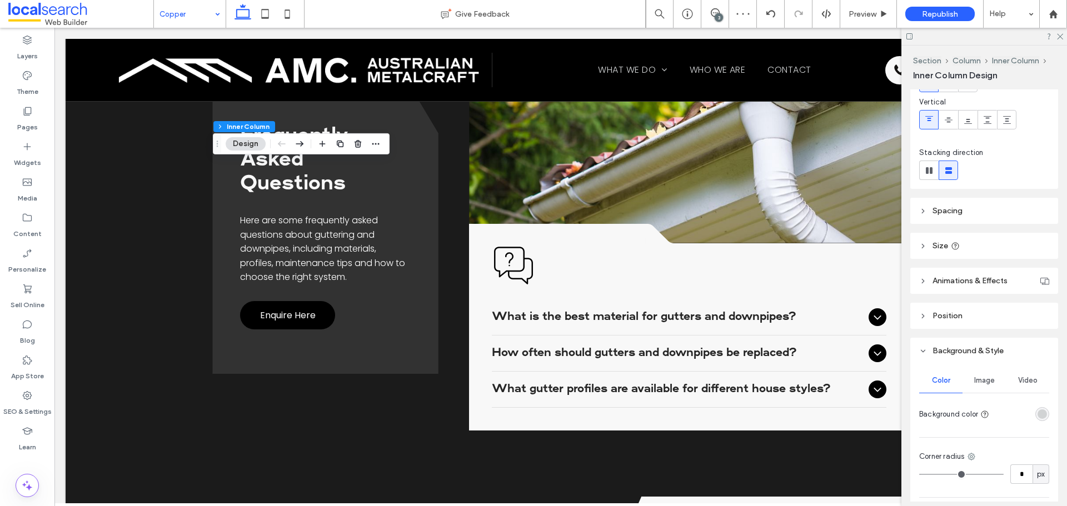
click at [1035, 407] on div "rgba(209, 211, 212, 1)" at bounding box center [1042, 414] width 14 height 14
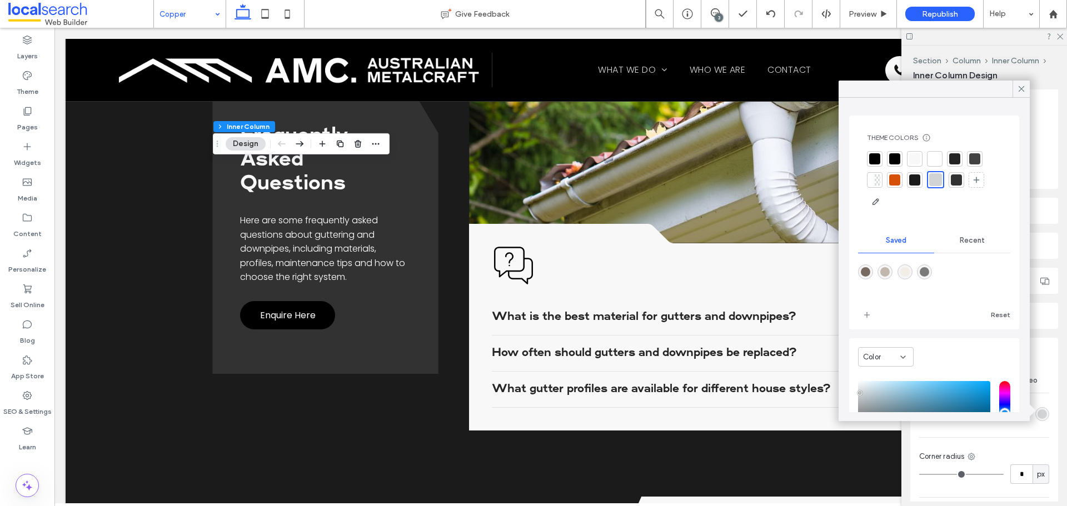
click at [940, 159] on div at bounding box center [935, 159] width 16 height 16
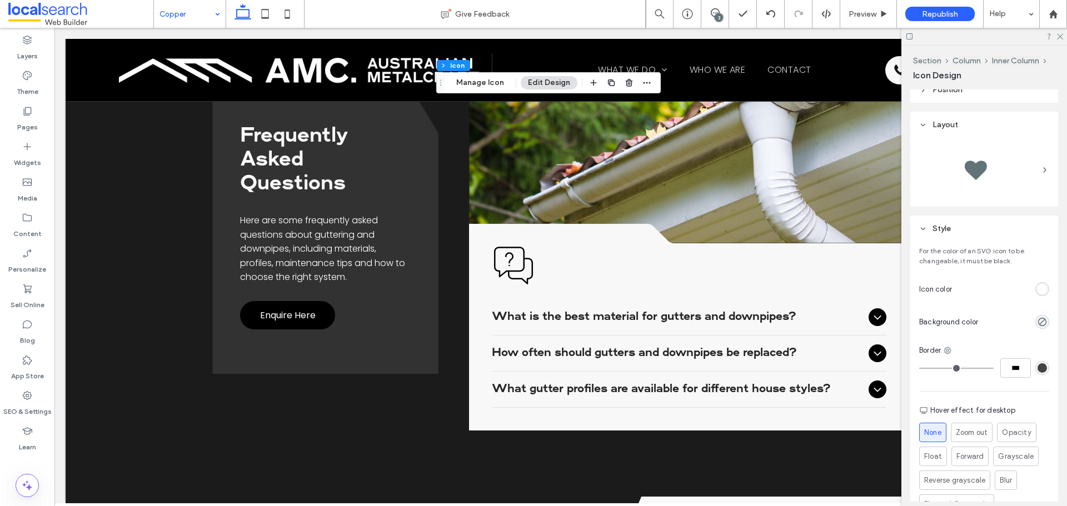
scroll to position [259, 0]
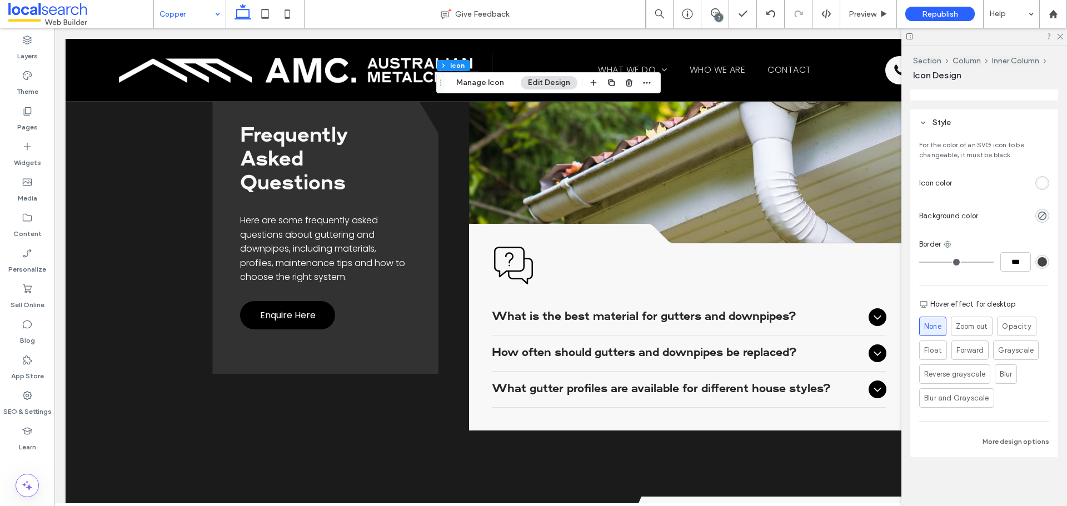
click at [1039, 188] on div "rgb(255, 255, 255)" at bounding box center [1042, 183] width 14 height 14
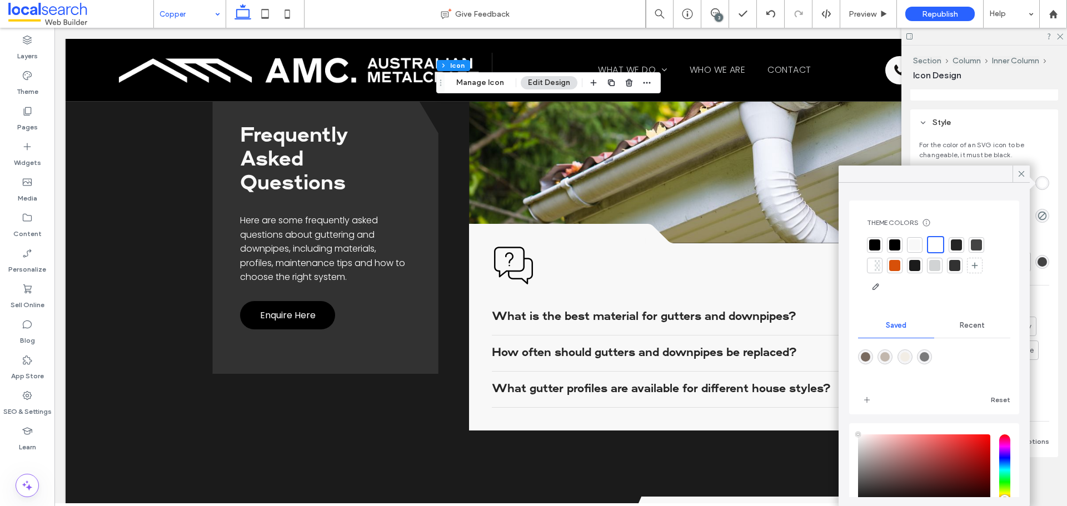
click at [917, 242] on div at bounding box center [914, 245] width 11 height 11
click at [33, 37] on div "Layers" at bounding box center [27, 48] width 54 height 36
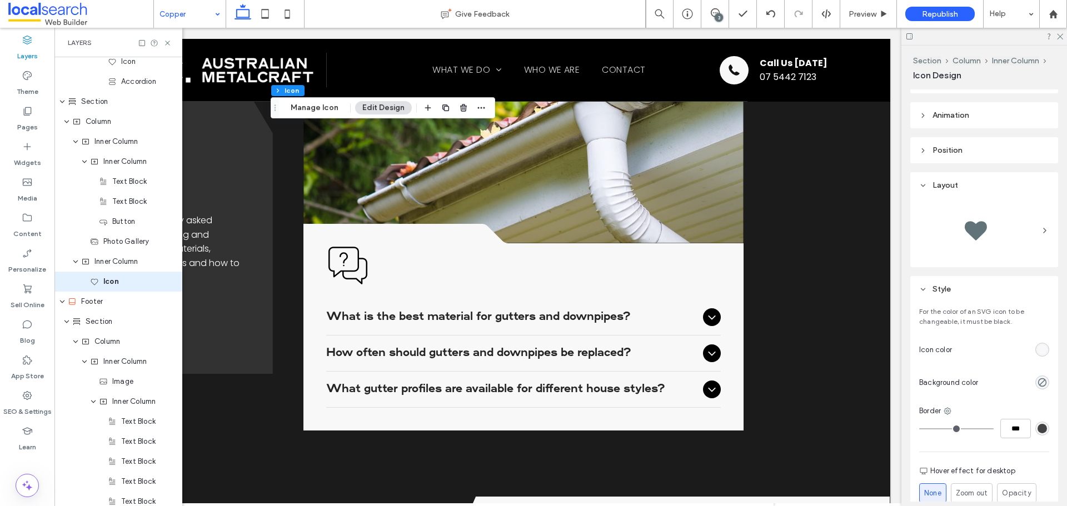
scroll to position [0, 0]
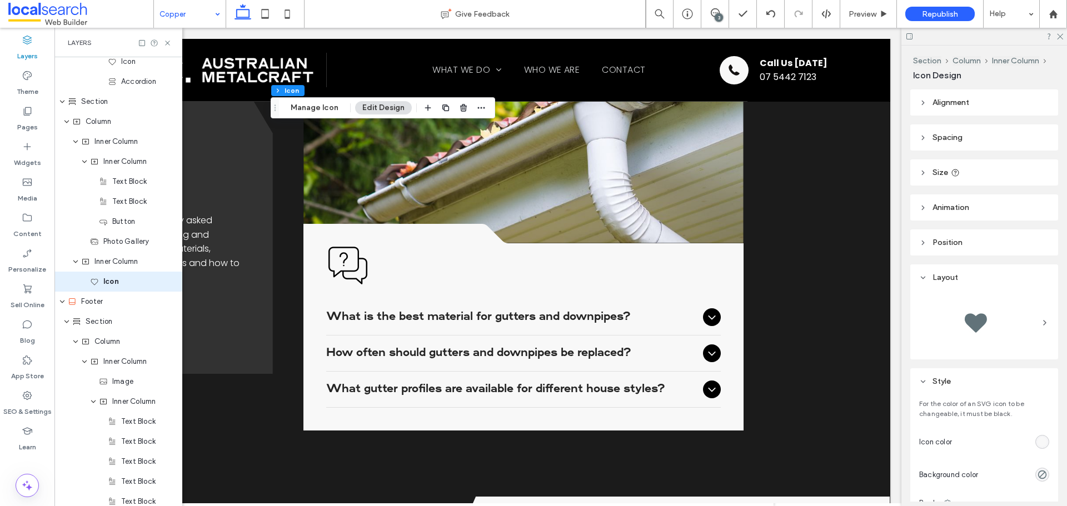
click at [1016, 124] on div "Alignment Spacing Set margins and padding 0px 0% 0px 0% * px 0px * px 0px Clear…" at bounding box center [987, 295] width 155 height 412
click at [1006, 132] on header "Spacing" at bounding box center [984, 137] width 148 height 26
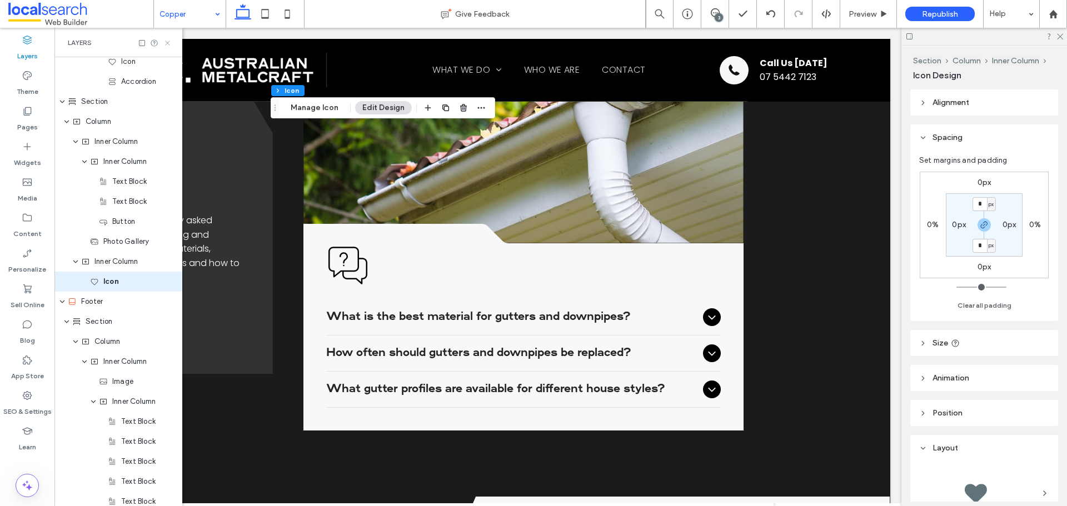
click at [167, 46] on icon at bounding box center [167, 43] width 8 height 8
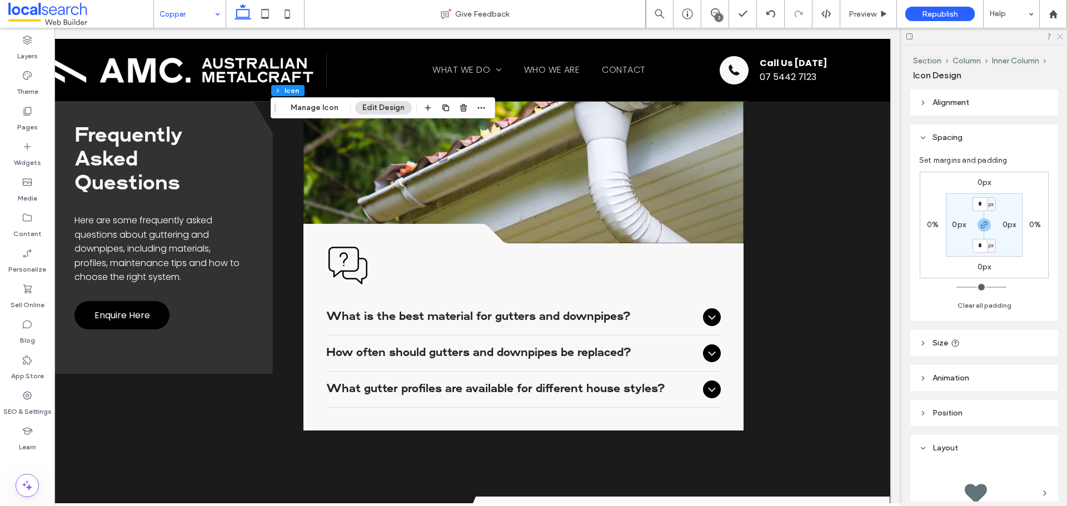
click at [1056, 36] on icon at bounding box center [1059, 35] width 7 height 7
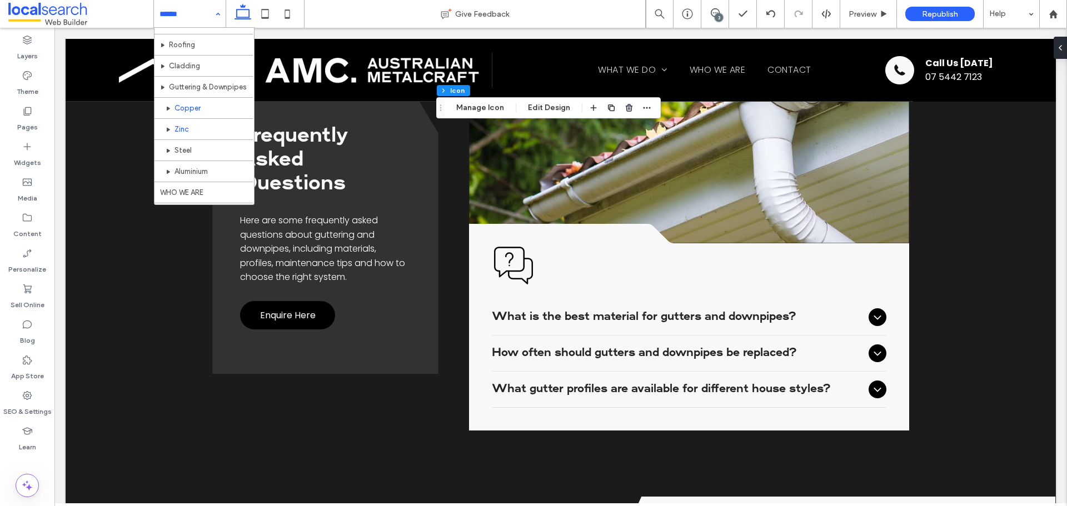
scroll to position [54, 0]
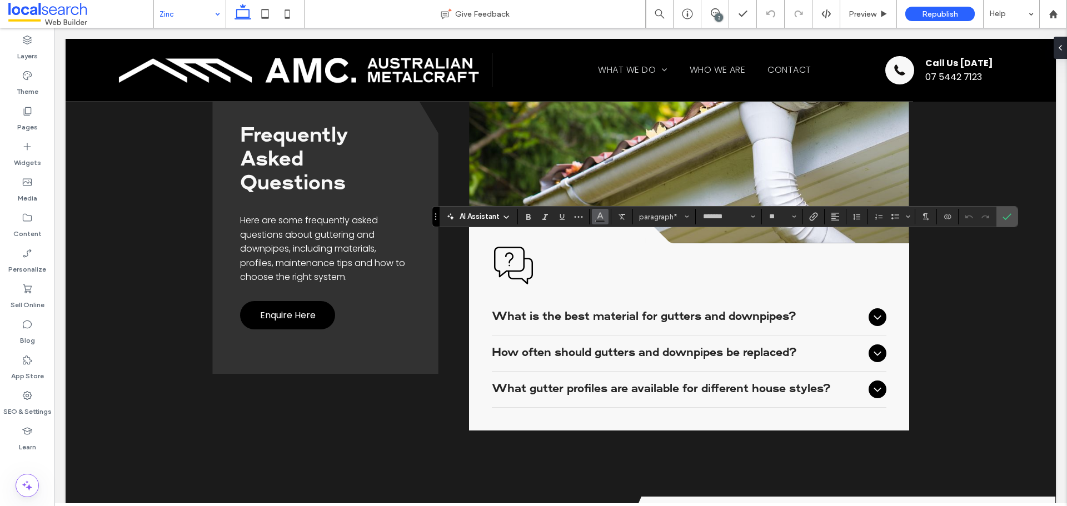
click at [597, 217] on icon "Color" at bounding box center [600, 215] width 9 height 9
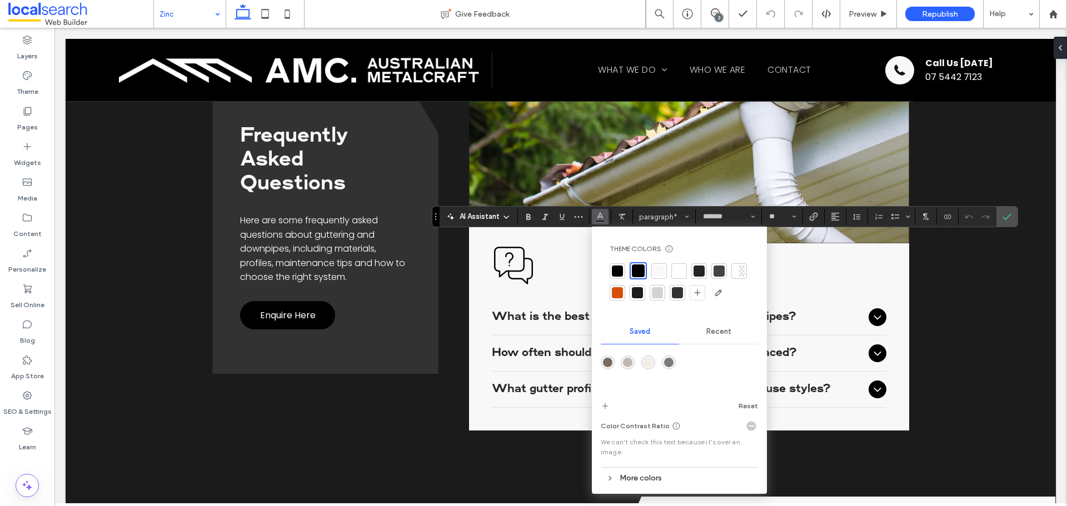
click at [679, 268] on div at bounding box center [679, 271] width 11 height 11
click at [1006, 215] on icon "Confirm" at bounding box center [1007, 216] width 9 height 9
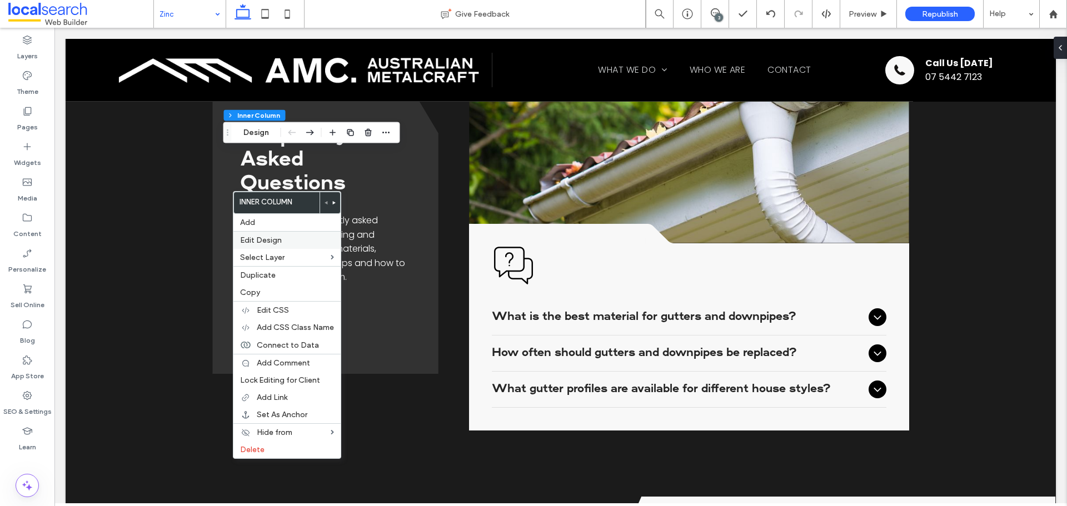
click at [283, 242] on label "Edit Design" at bounding box center [287, 240] width 94 height 9
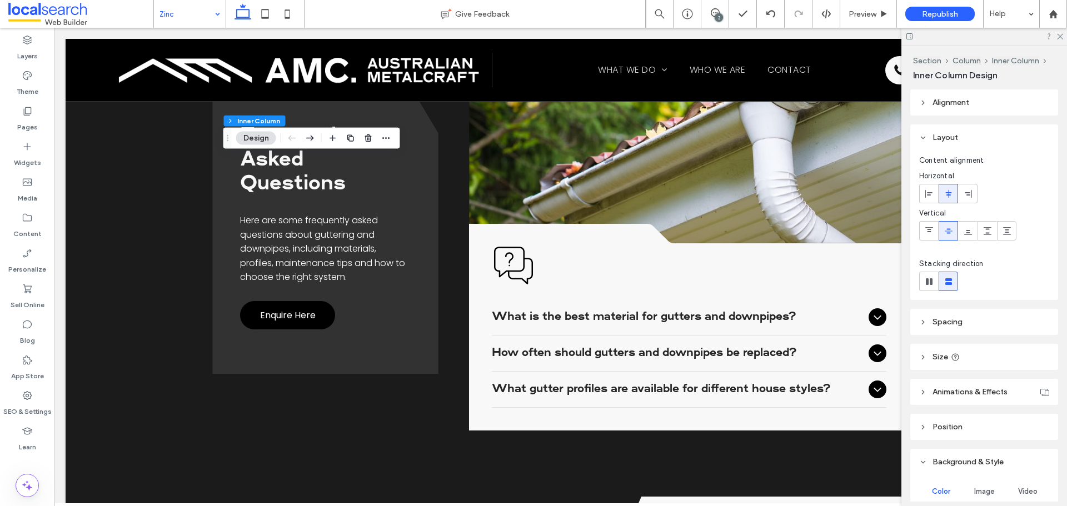
scroll to position [253, 0]
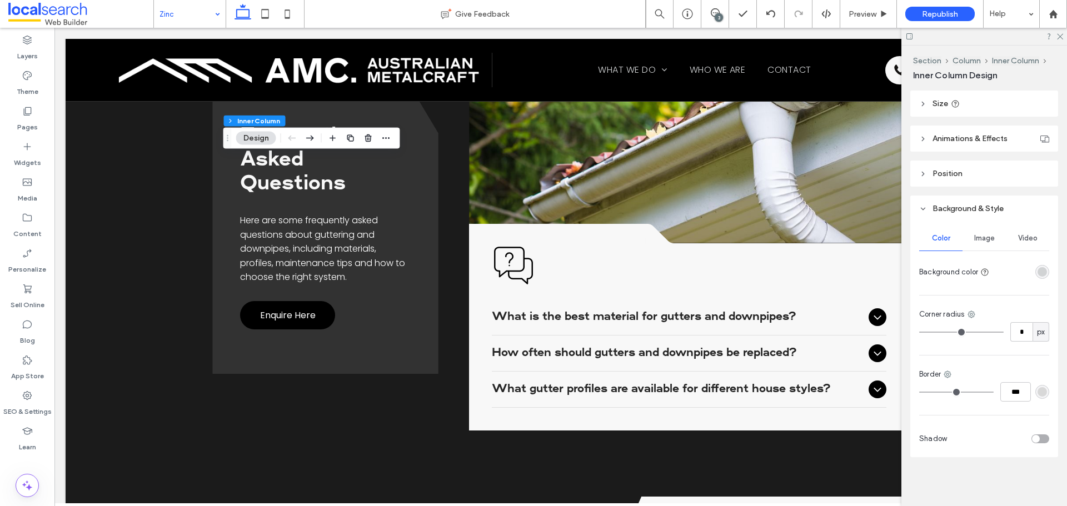
click at [1040, 269] on div "rgba(209, 211, 212, 1)" at bounding box center [1042, 271] width 9 height 9
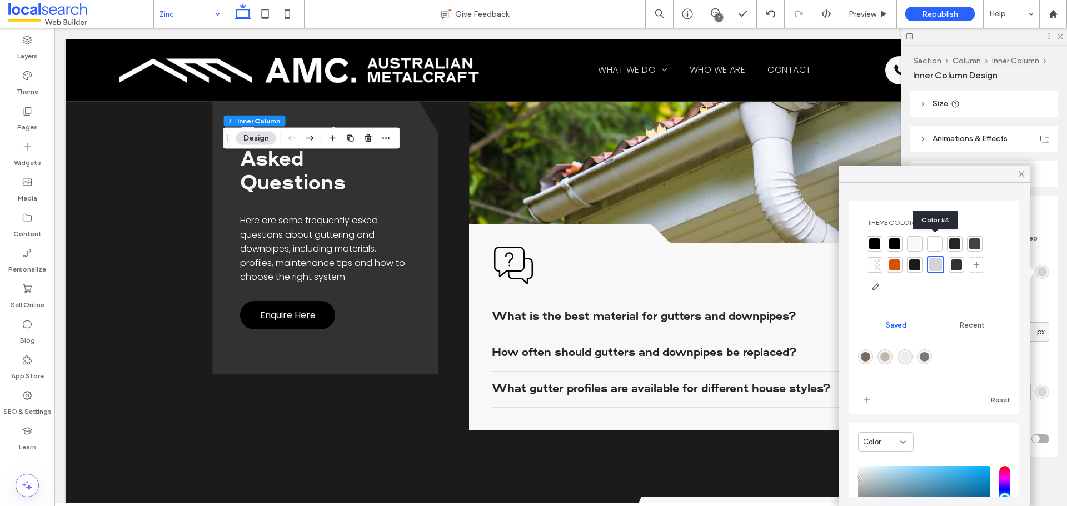
click at [934, 243] on div at bounding box center [934, 243] width 11 height 11
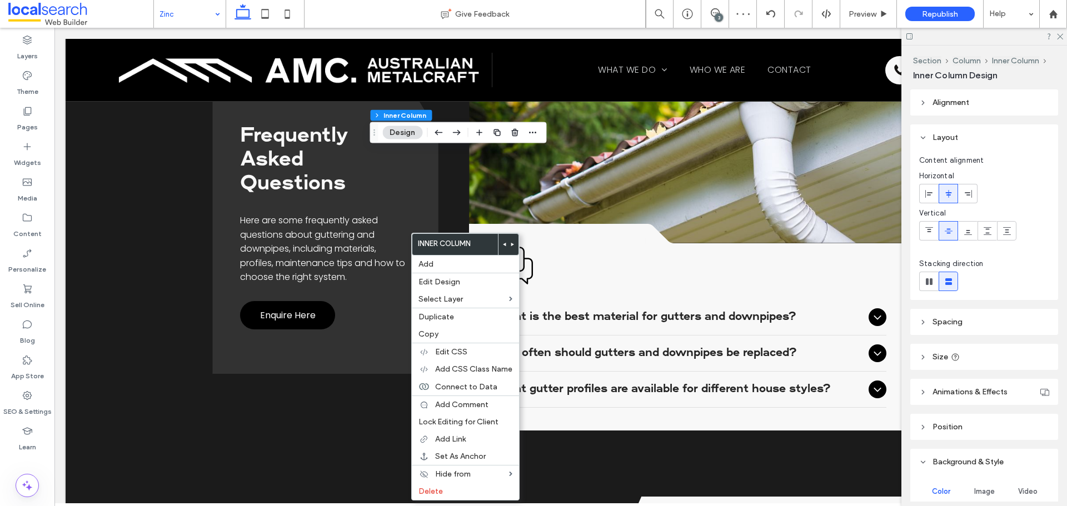
scroll to position [167, 0]
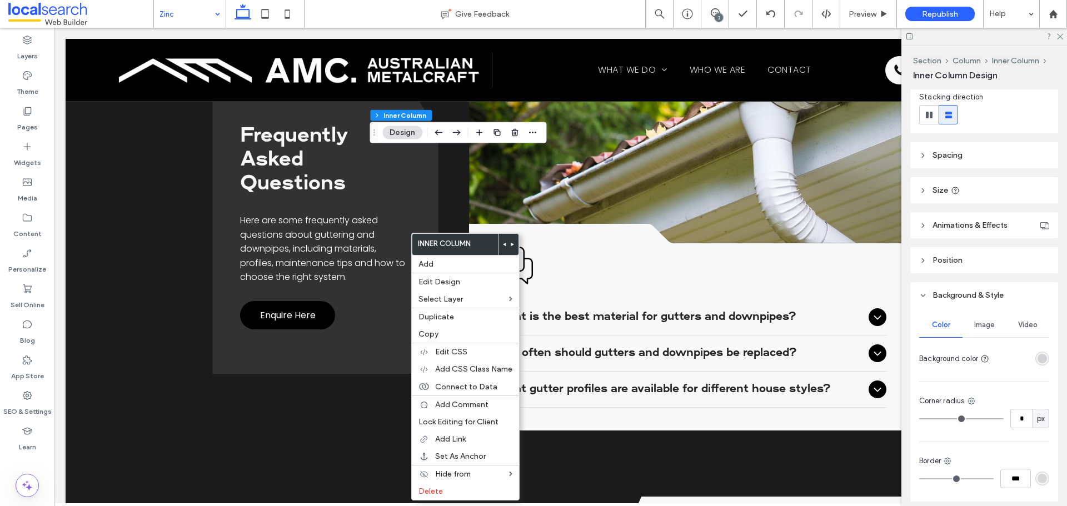
click at [1038, 360] on div "rgba(209, 211, 212, 1)" at bounding box center [1042, 358] width 9 height 9
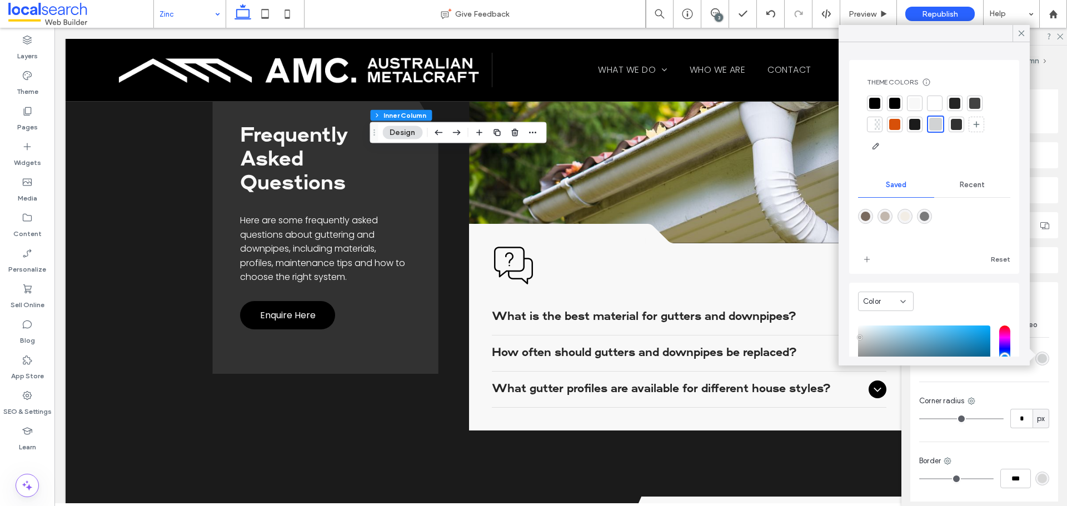
click at [934, 103] on div at bounding box center [934, 103] width 11 height 11
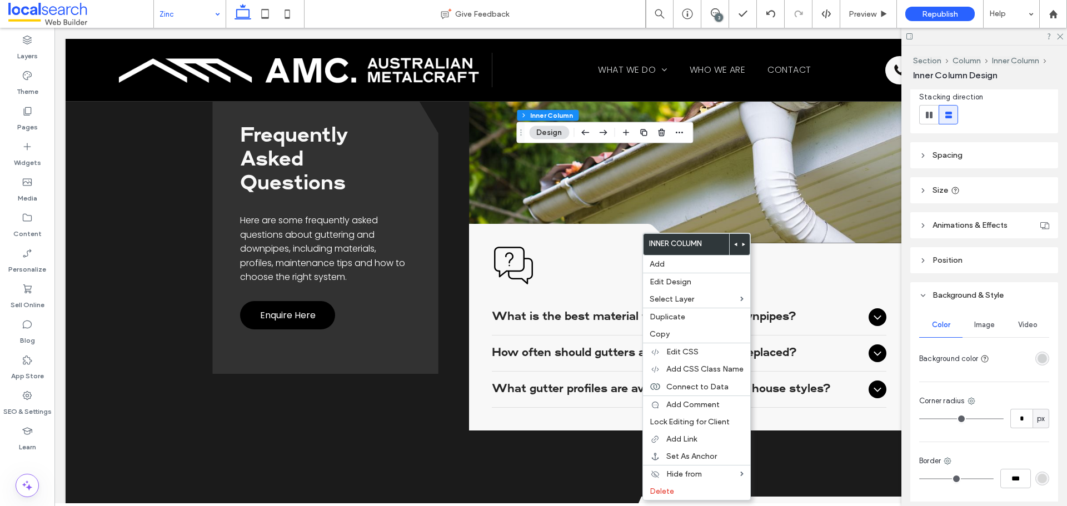
click at [1035, 353] on div "rgba(209, 211, 212, 1)" at bounding box center [1042, 359] width 14 height 14
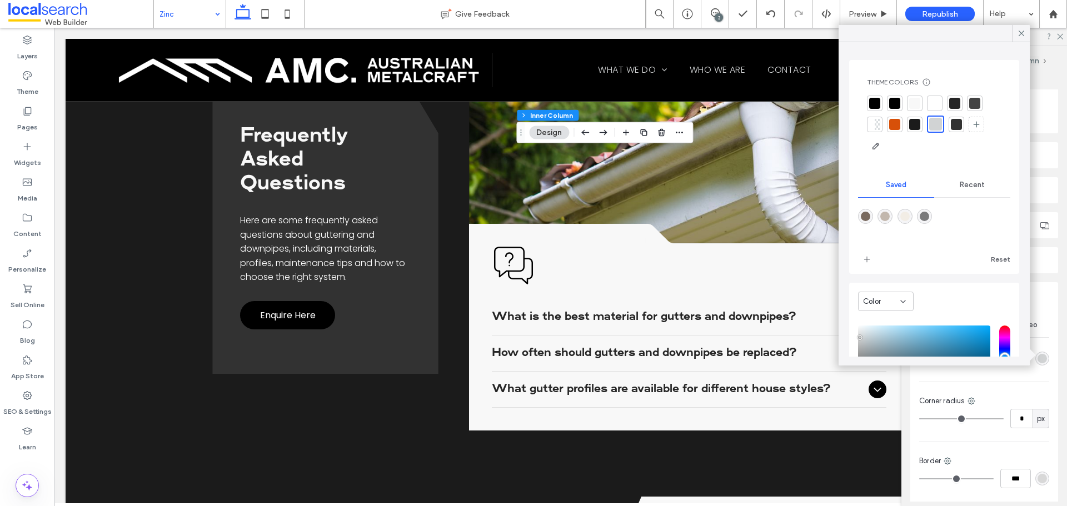
click at [937, 95] on div "Theme Colors Save time with Theme Colors Create a color palette to instantly ad…" at bounding box center [934, 116] width 152 height 95
click at [936, 96] on div at bounding box center [935, 104] width 16 height 16
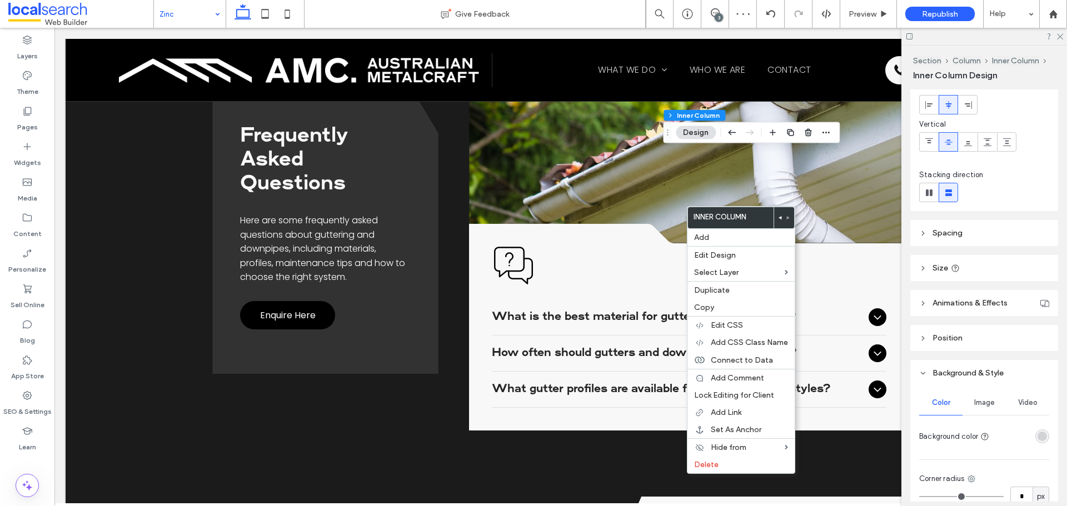
scroll to position [111, 0]
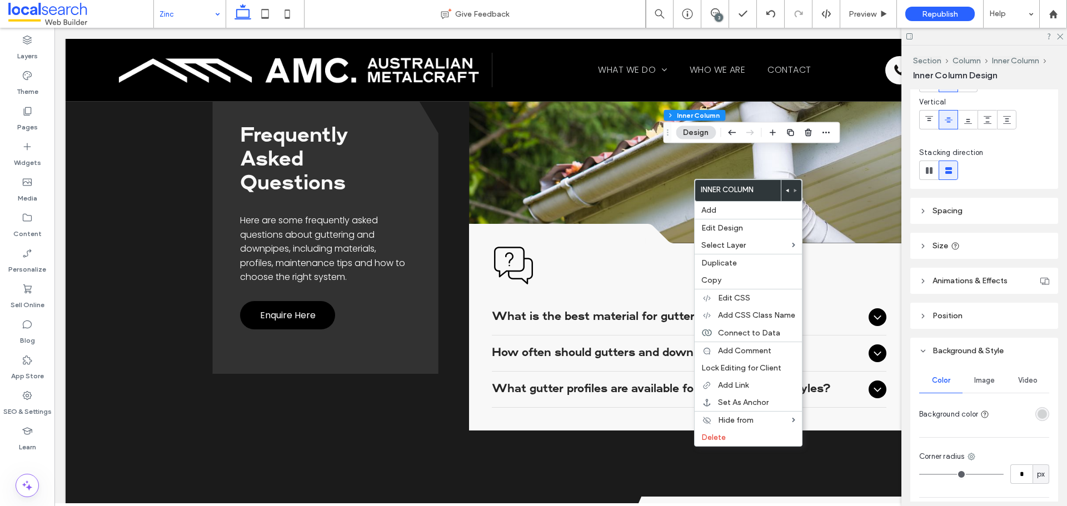
click at [1038, 414] on div "rgba(209, 211, 212, 1)" at bounding box center [1042, 414] width 9 height 9
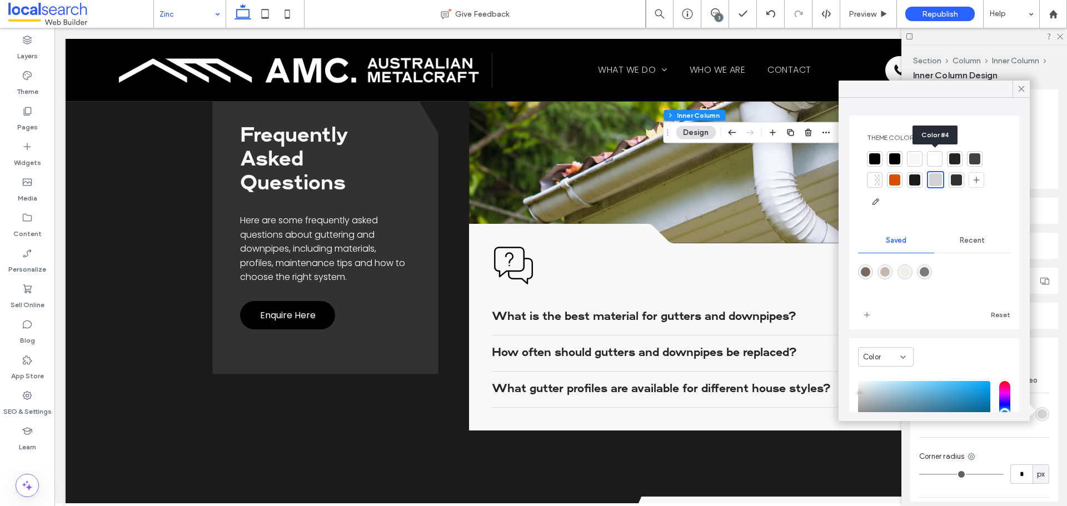
click at [933, 159] on div at bounding box center [934, 158] width 11 height 11
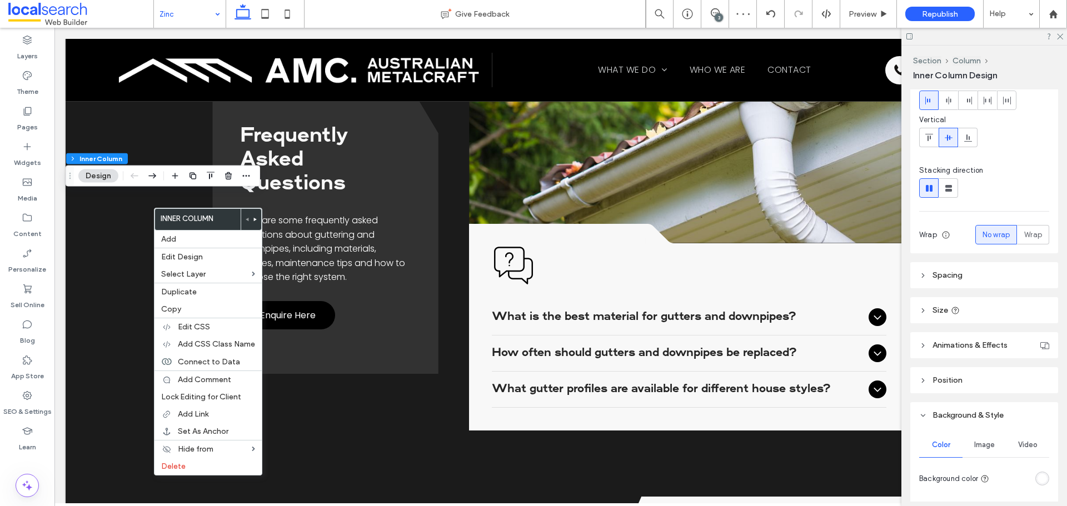
scroll to position [222, 0]
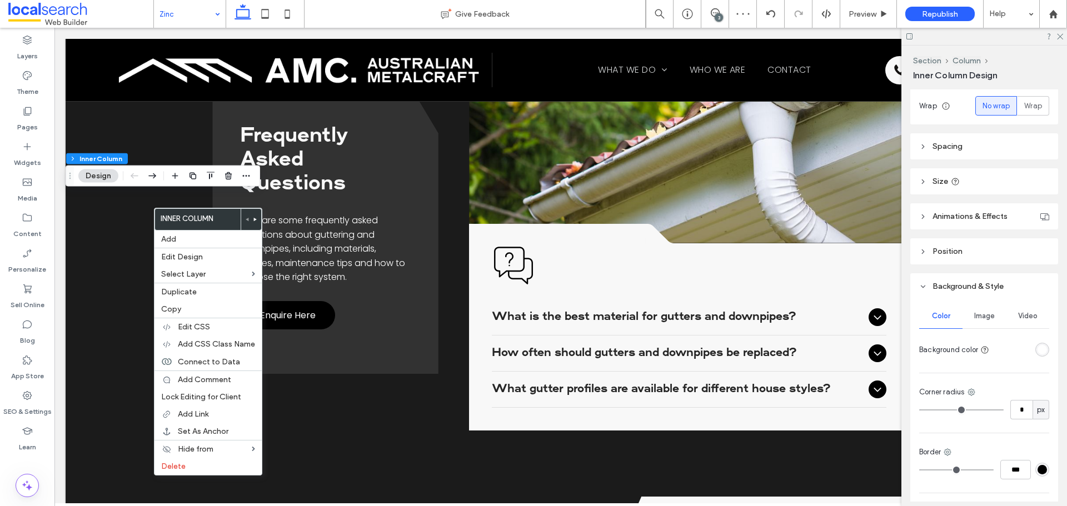
click at [1038, 347] on div "rgba(255, 255, 255, 1)" at bounding box center [1042, 349] width 9 height 9
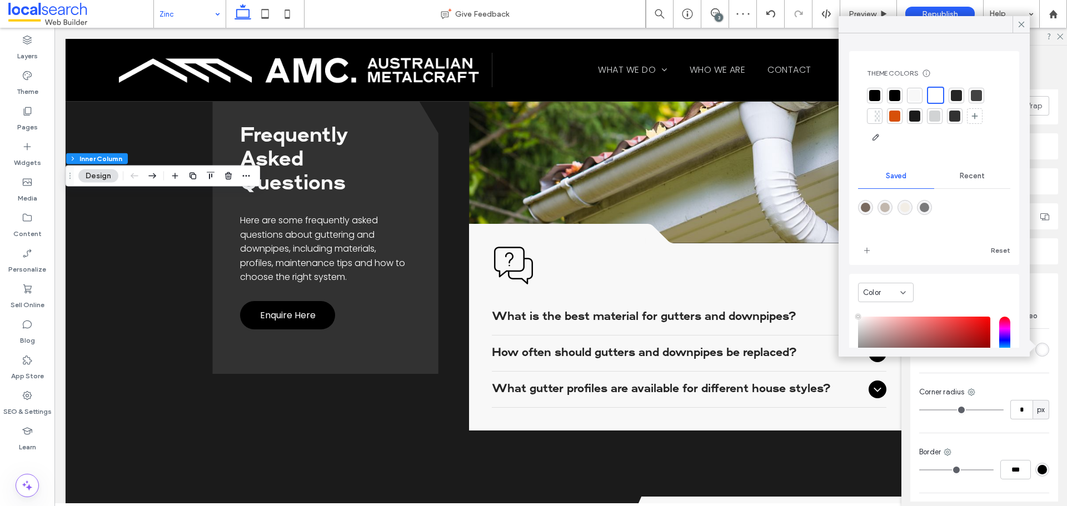
click at [914, 95] on div at bounding box center [914, 95] width 11 height 11
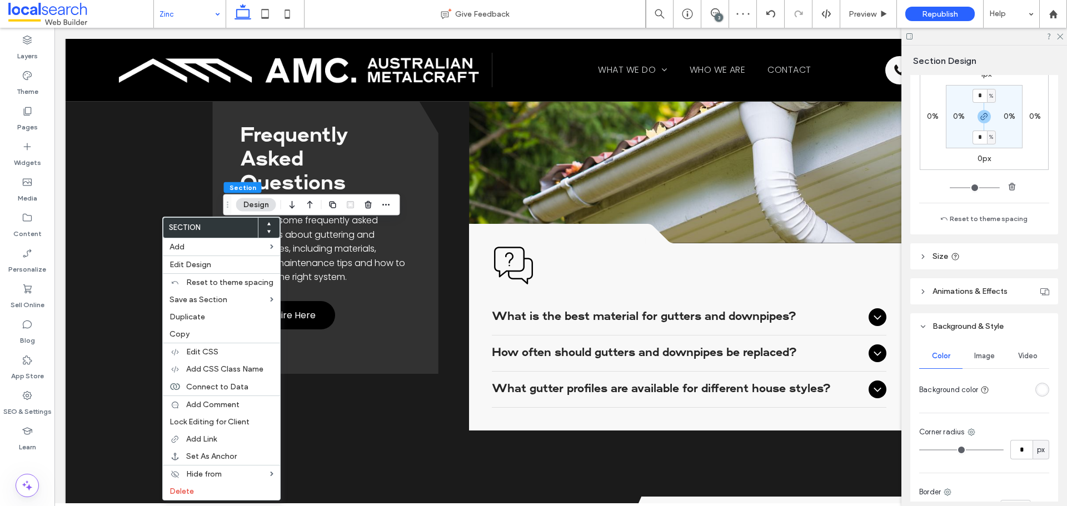
click at [1038, 391] on div "rgba(255, 255, 255, 1)" at bounding box center [1042, 389] width 9 height 9
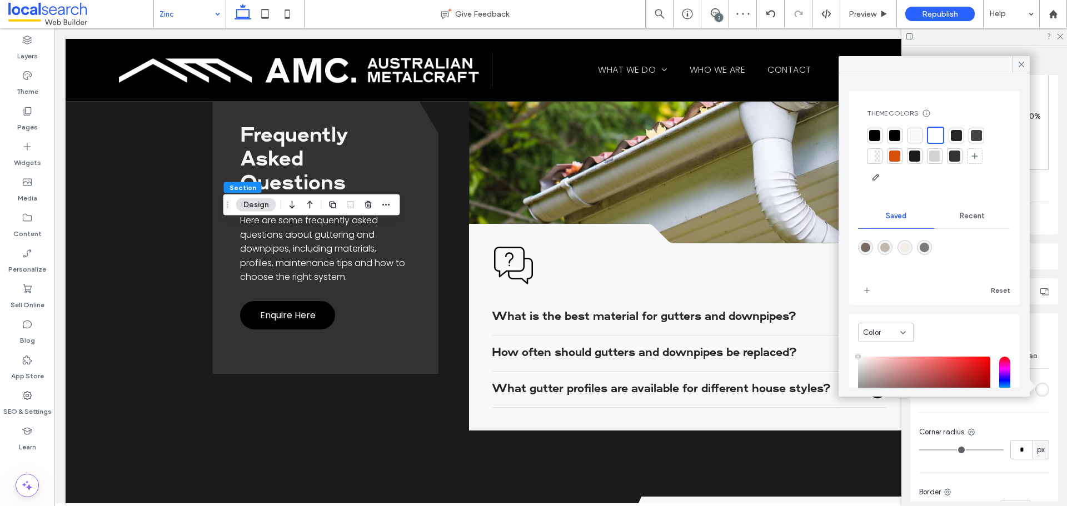
click at [911, 136] on div at bounding box center [914, 135] width 11 height 11
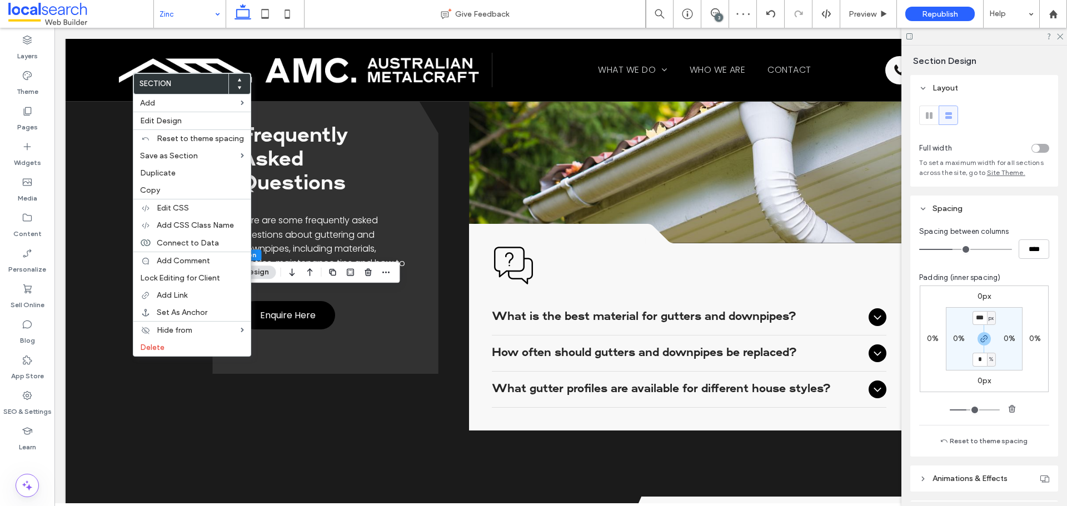
scroll to position [167, 0]
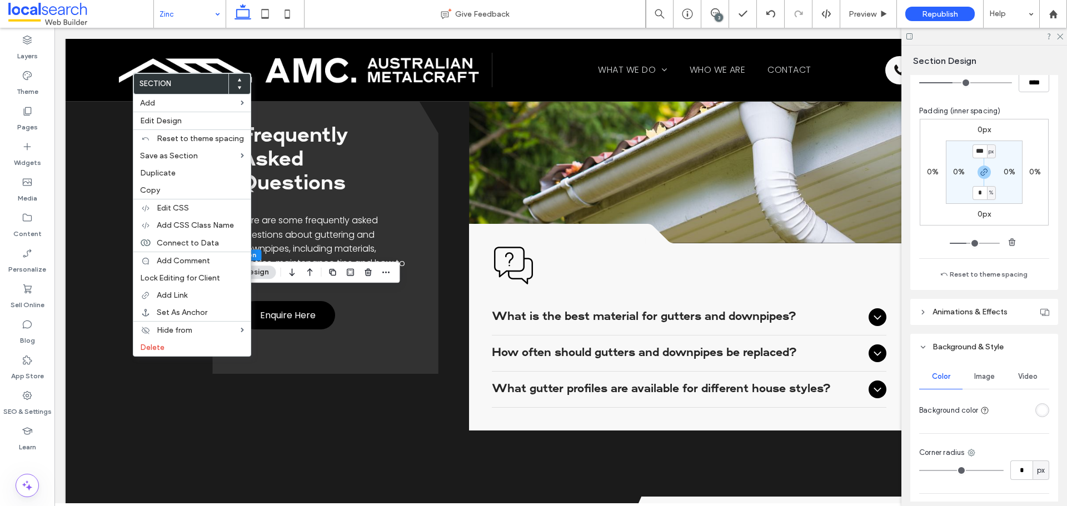
click at [1040, 403] on div at bounding box center [1022, 410] width 56 height 19
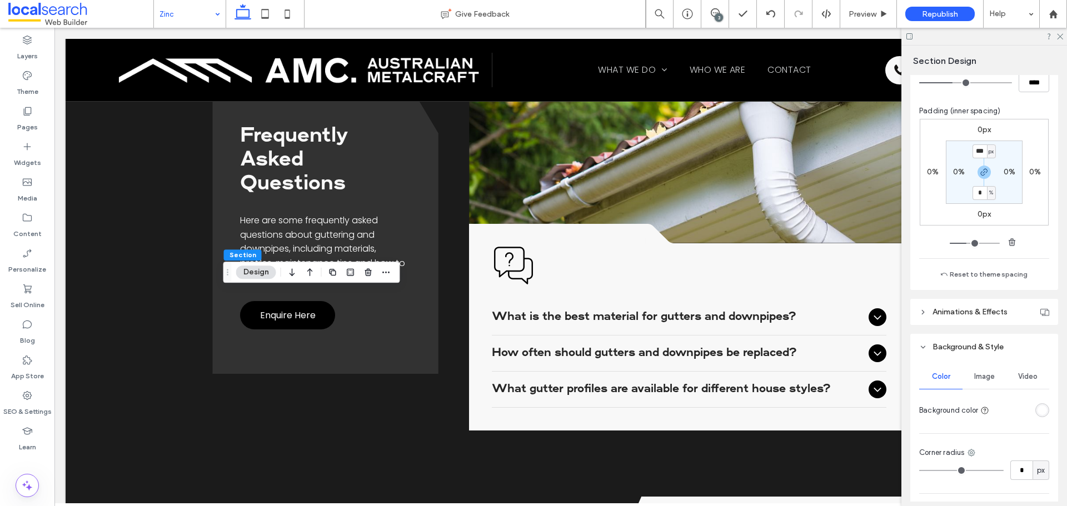
click at [1039, 412] on div "rgba(255, 255, 255, 1)" at bounding box center [1042, 410] width 9 height 9
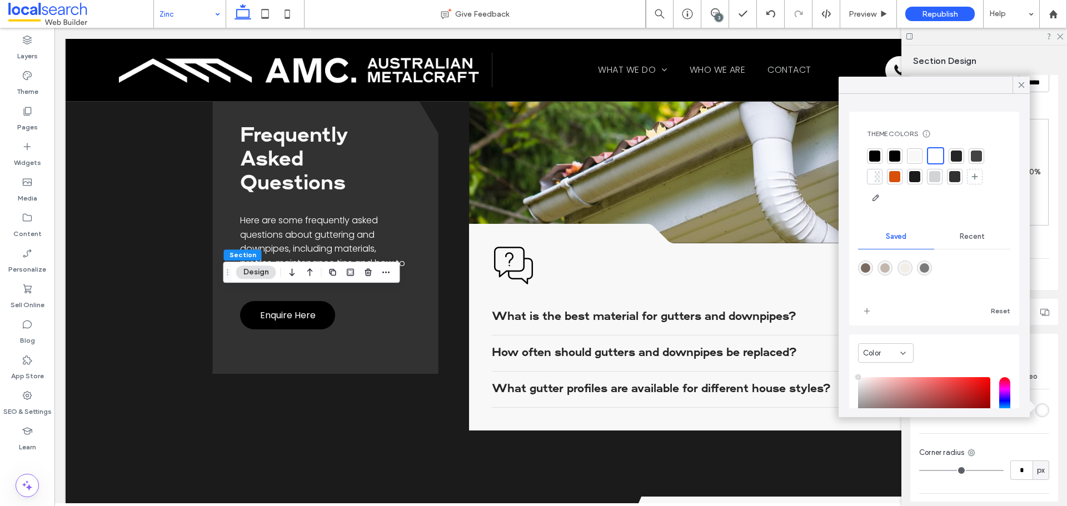
click at [919, 153] on div at bounding box center [914, 156] width 11 height 11
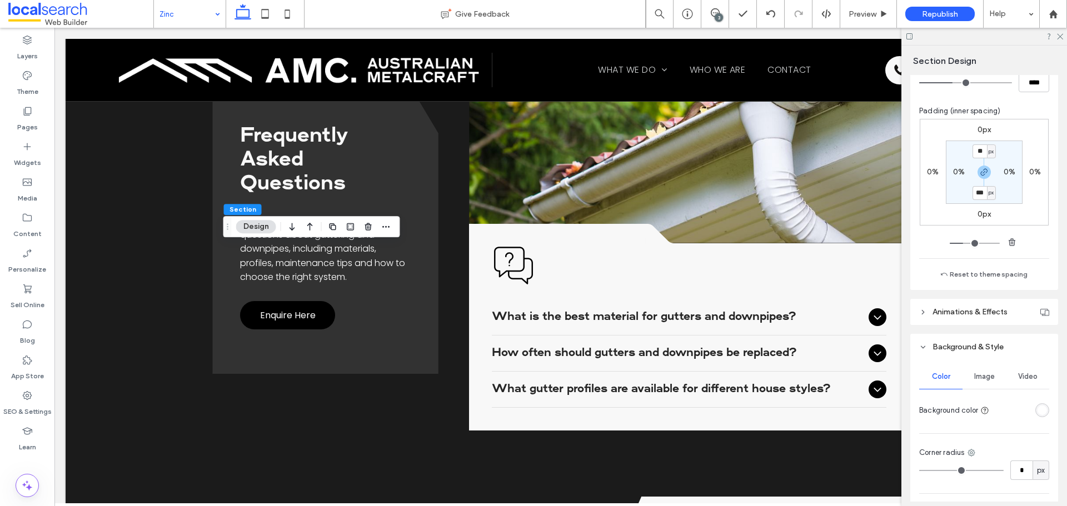
click at [1038, 411] on div "rgba(255, 255, 255, 1)" at bounding box center [1042, 410] width 9 height 9
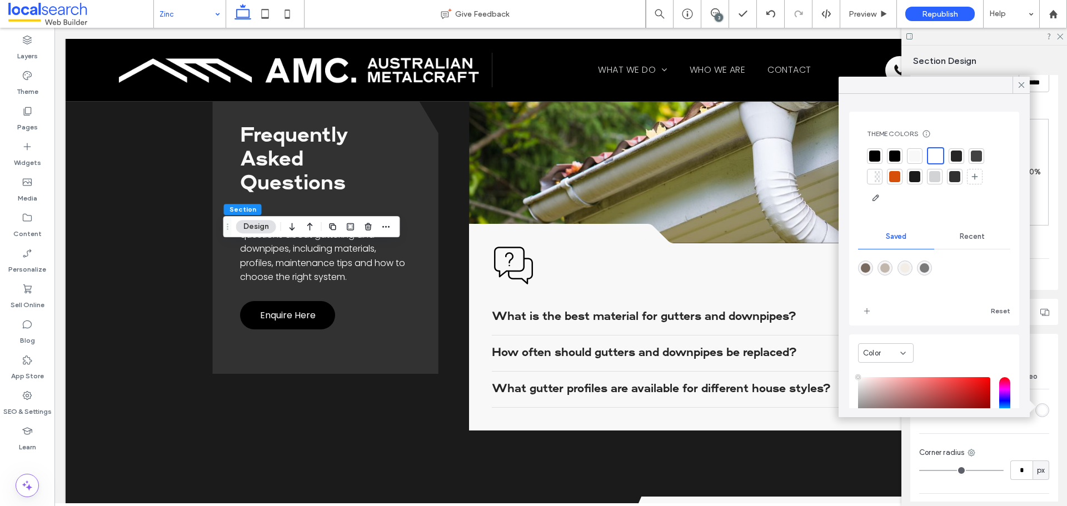
click at [919, 156] on div at bounding box center [914, 156] width 11 height 11
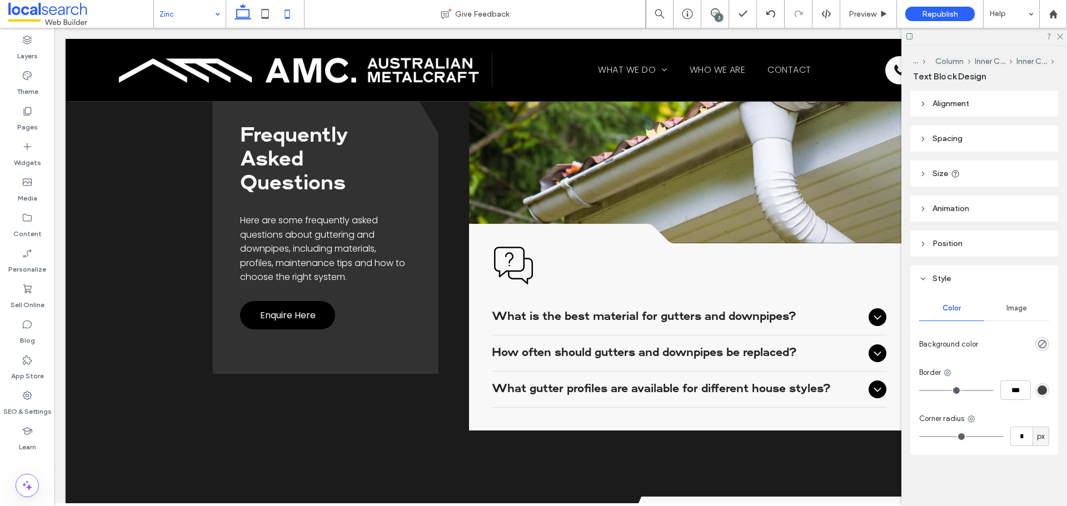
type input "*******"
type input "**"
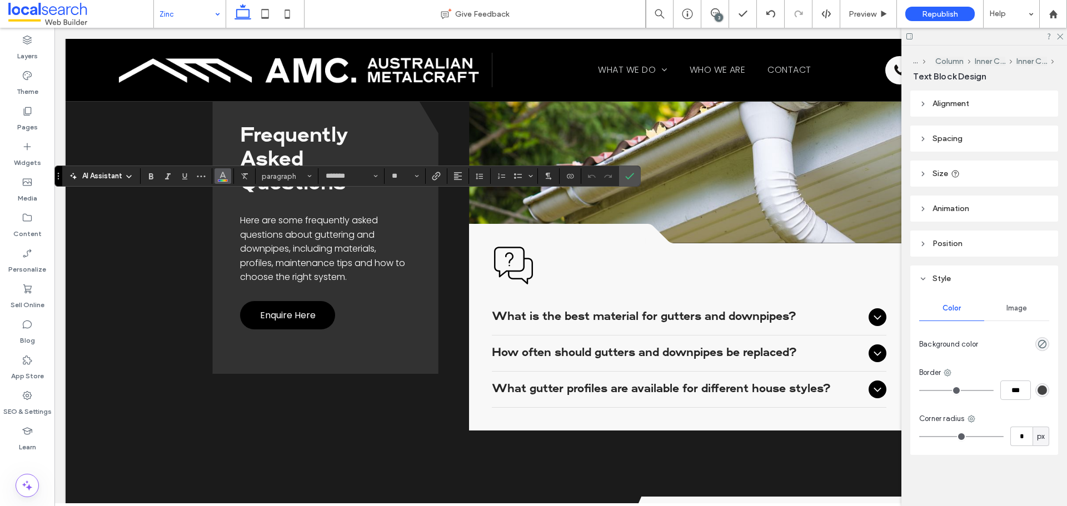
click at [222, 173] on use "Color" at bounding box center [223, 175] width 6 height 6
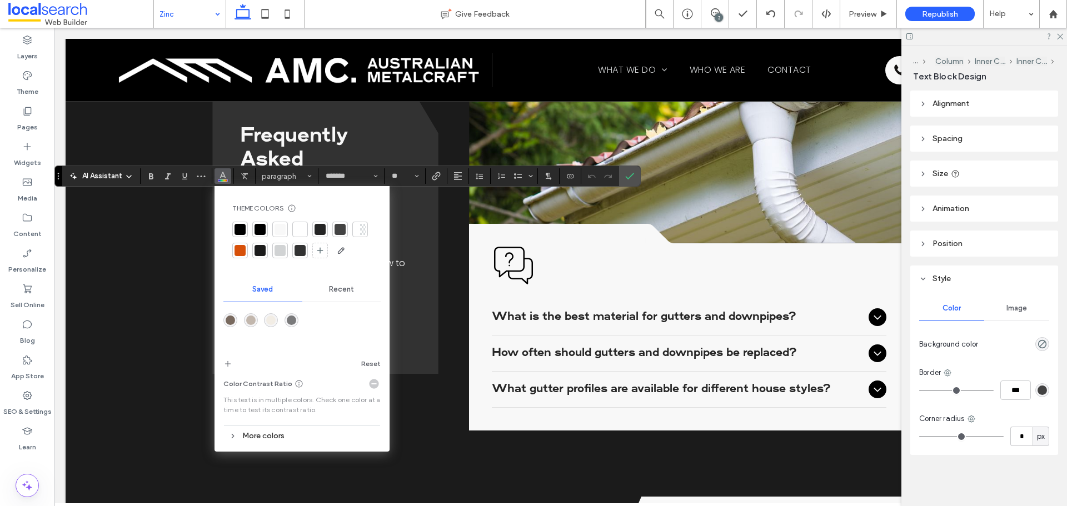
click at [256, 228] on div at bounding box center [260, 229] width 11 height 11
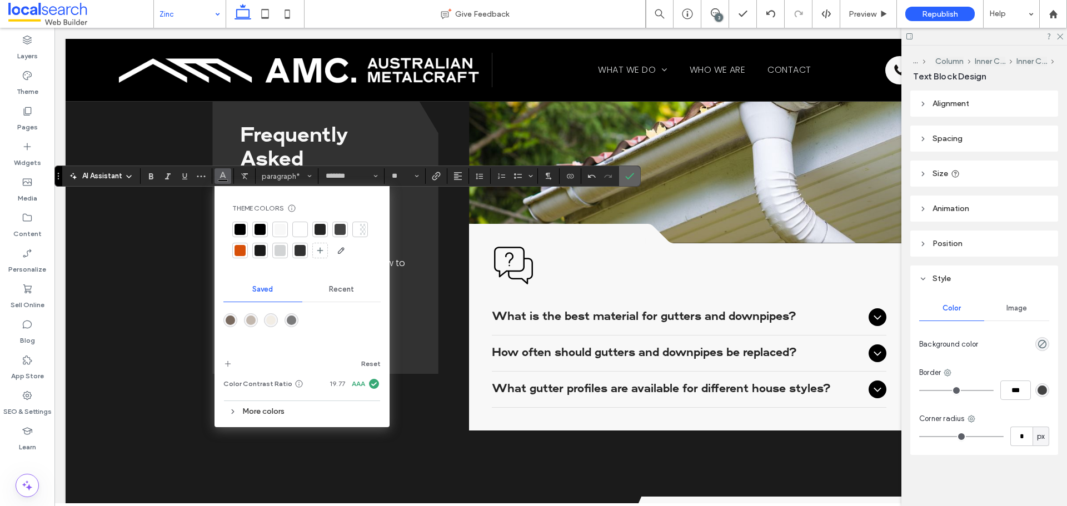
click at [632, 178] on icon "Confirm" at bounding box center [629, 176] width 9 height 9
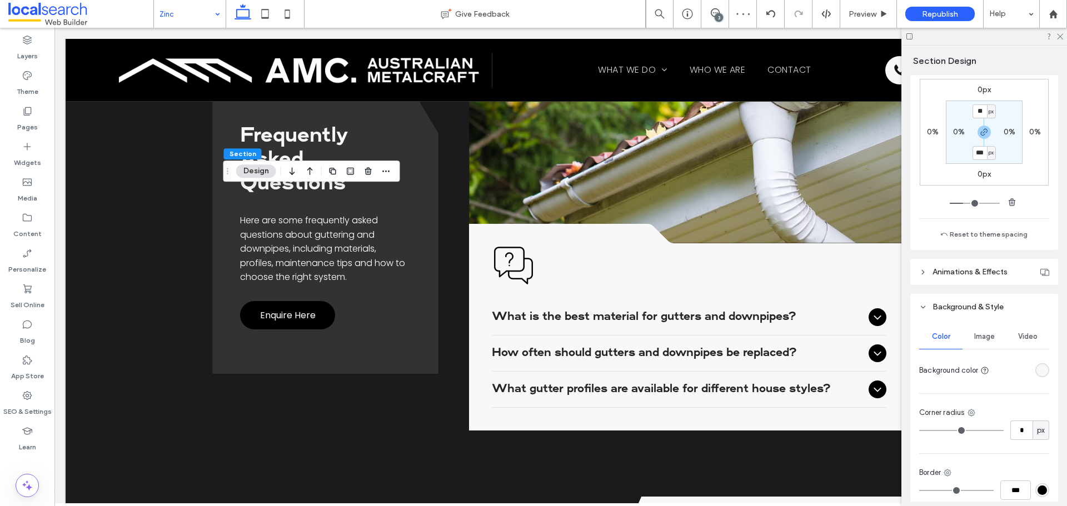
scroll to position [305, 0]
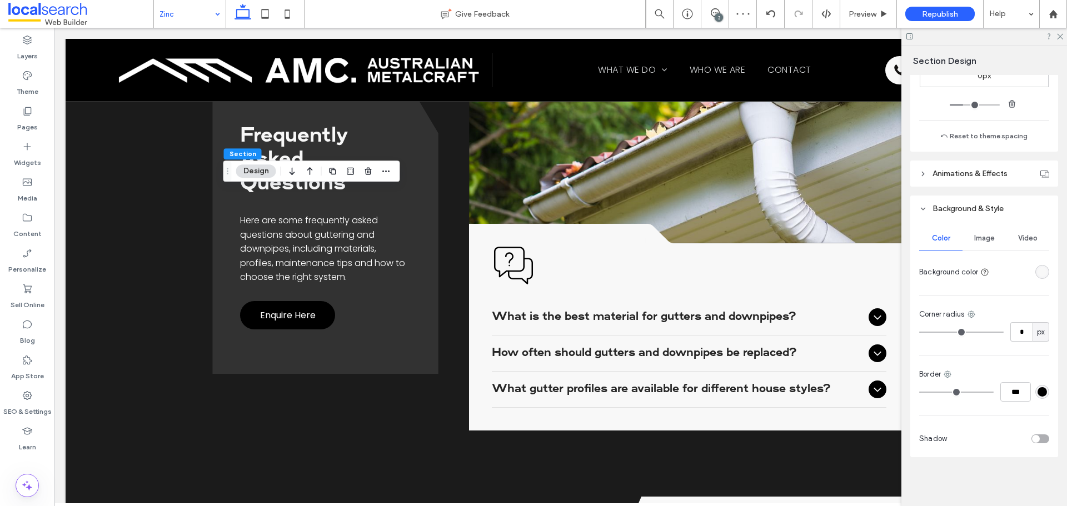
click at [1039, 274] on div "rgba(248, 248, 248, 1)" at bounding box center [1042, 271] width 9 height 9
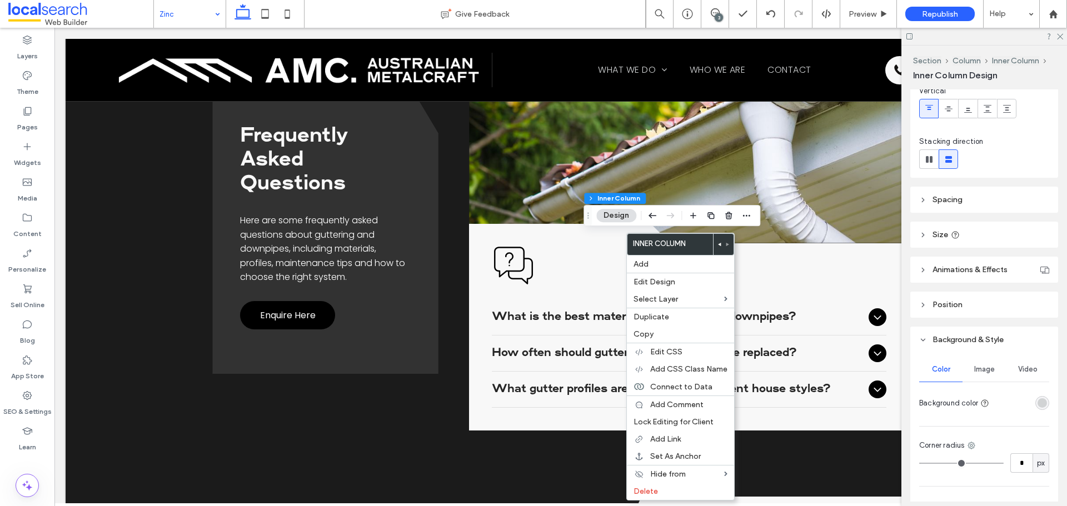
scroll to position [222, 0]
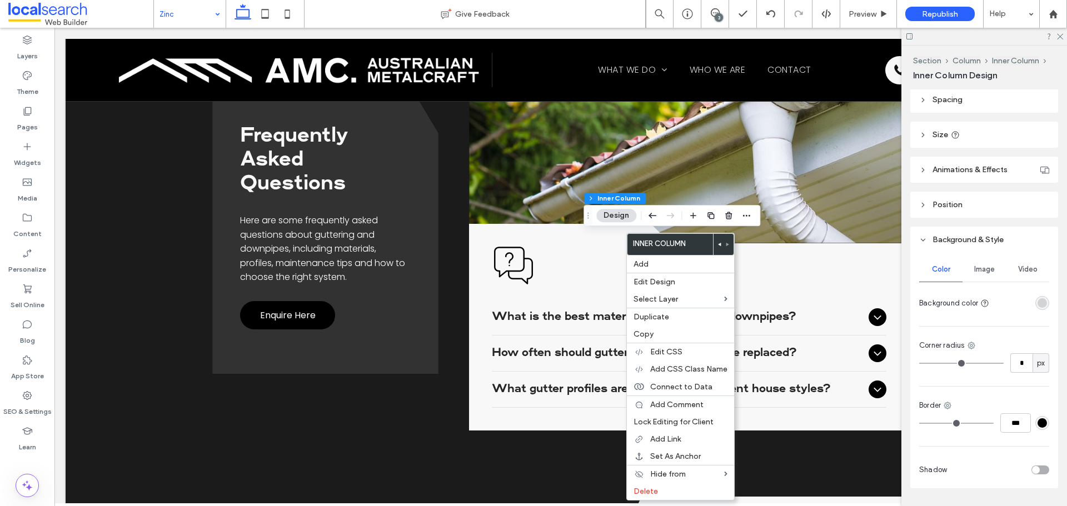
click at [1038, 307] on div "rgba(209, 211, 212, 1)" at bounding box center [1042, 302] width 9 height 9
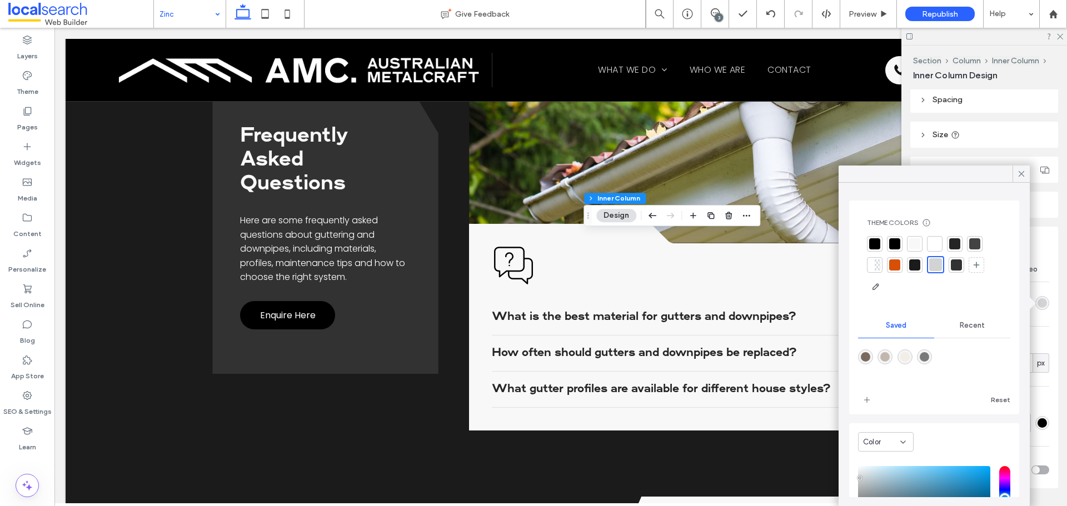
click at [934, 253] on div at bounding box center [934, 265] width 134 height 59
click at [936, 246] on div at bounding box center [934, 243] width 11 height 11
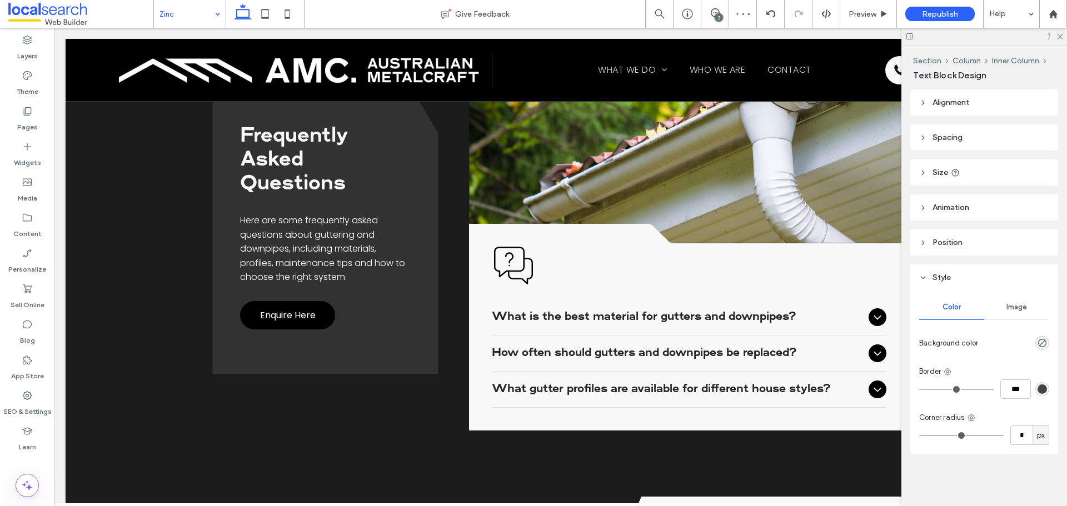
type input "*******"
type input "**"
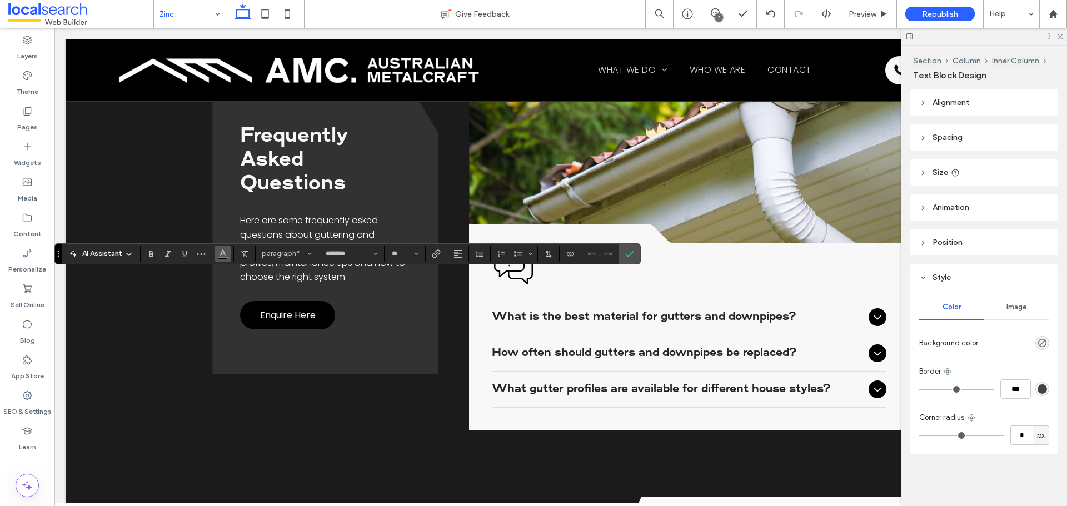
click at [223, 253] on icon "Color" at bounding box center [222, 252] width 9 height 9
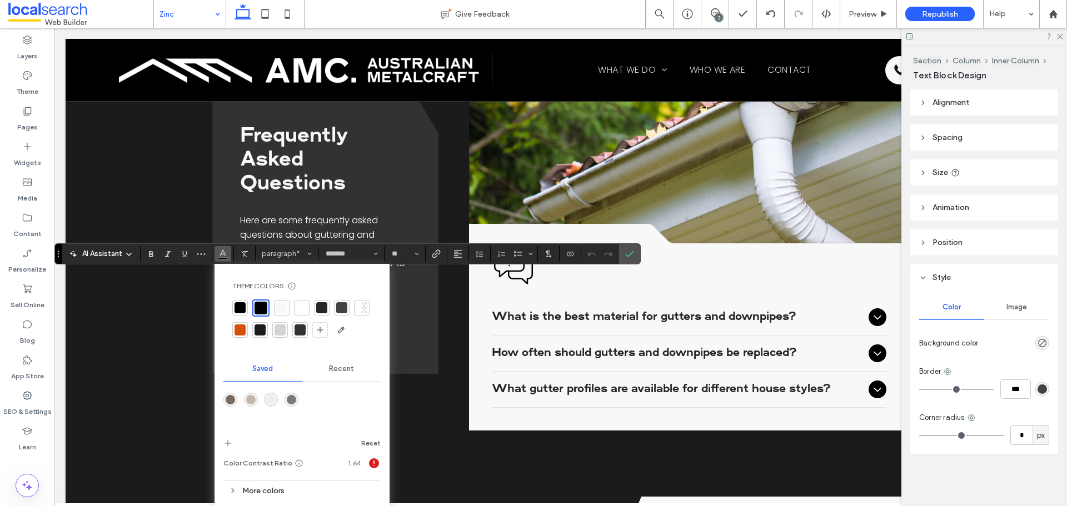
click at [296, 310] on div at bounding box center [301, 307] width 11 height 11
click at [628, 259] on span "Confirm" at bounding box center [627, 254] width 5 height 20
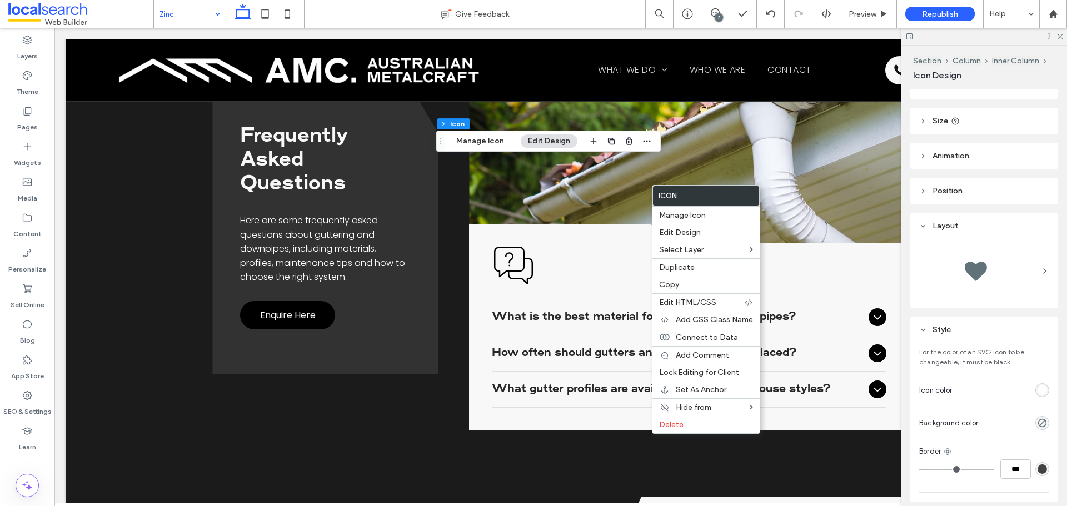
click at [1038, 391] on div "rgb(255, 255, 255)" at bounding box center [1042, 390] width 9 height 9
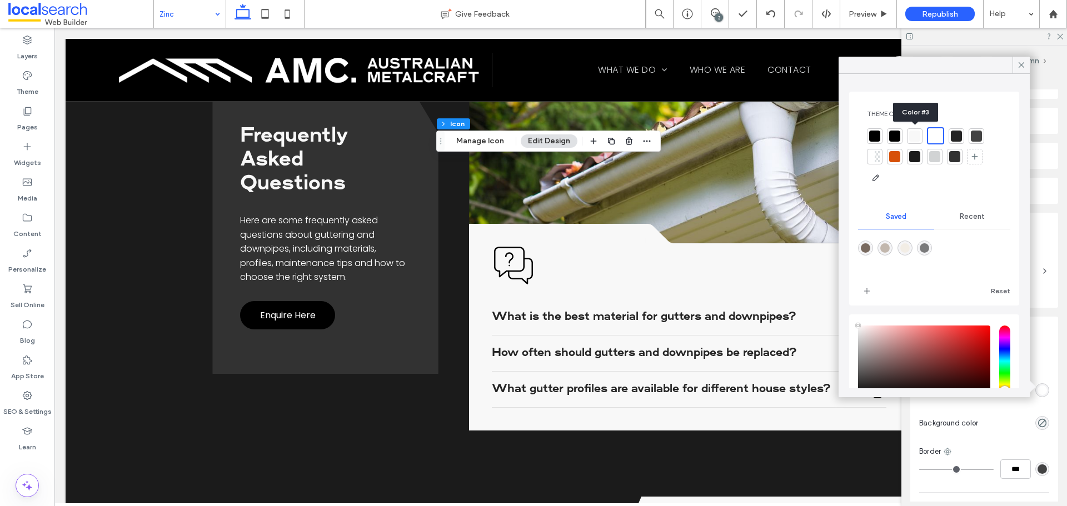
click at [915, 141] on div at bounding box center [914, 136] width 11 height 11
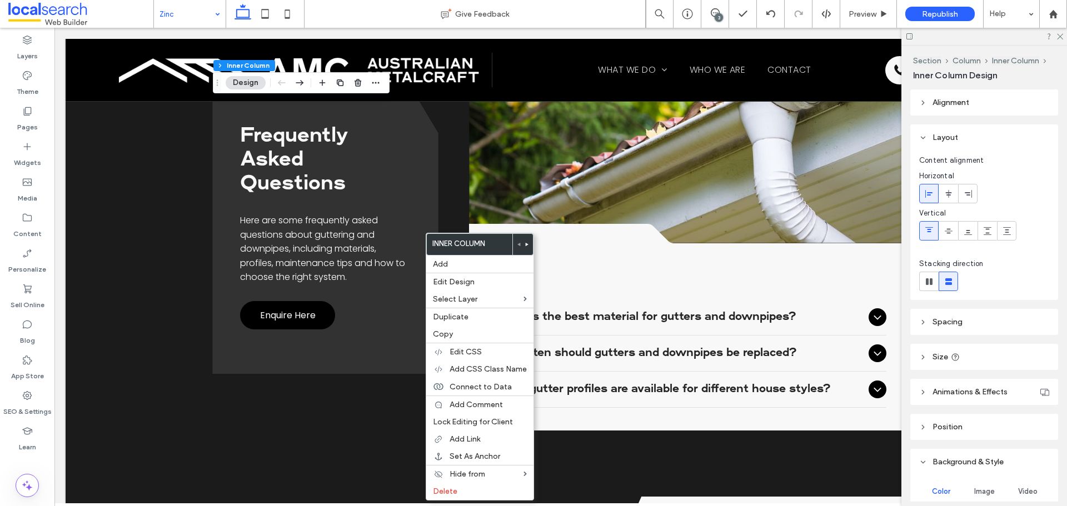
scroll to position [253, 0]
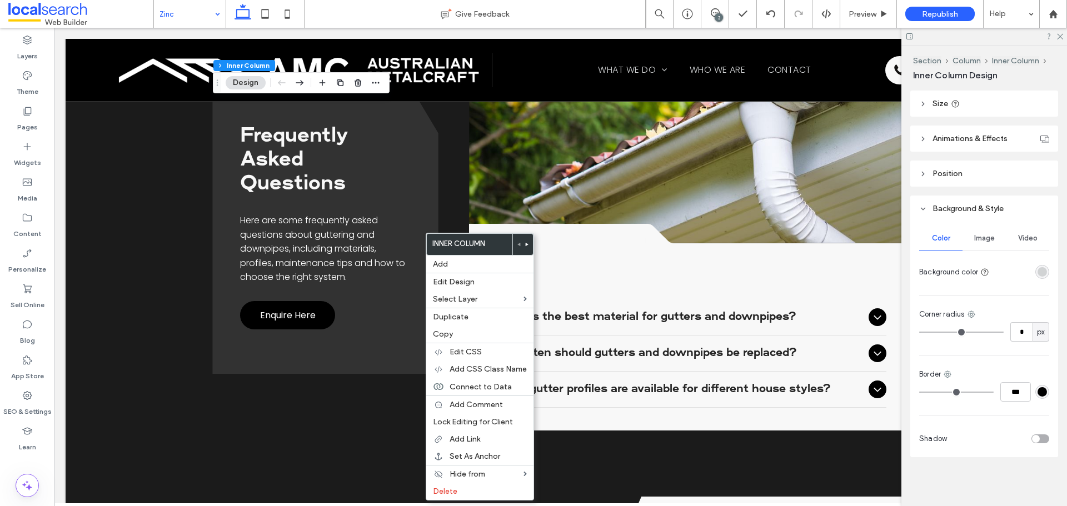
click at [1041, 277] on div "rgba(209, 211, 212, 1)" at bounding box center [1042, 272] width 14 height 14
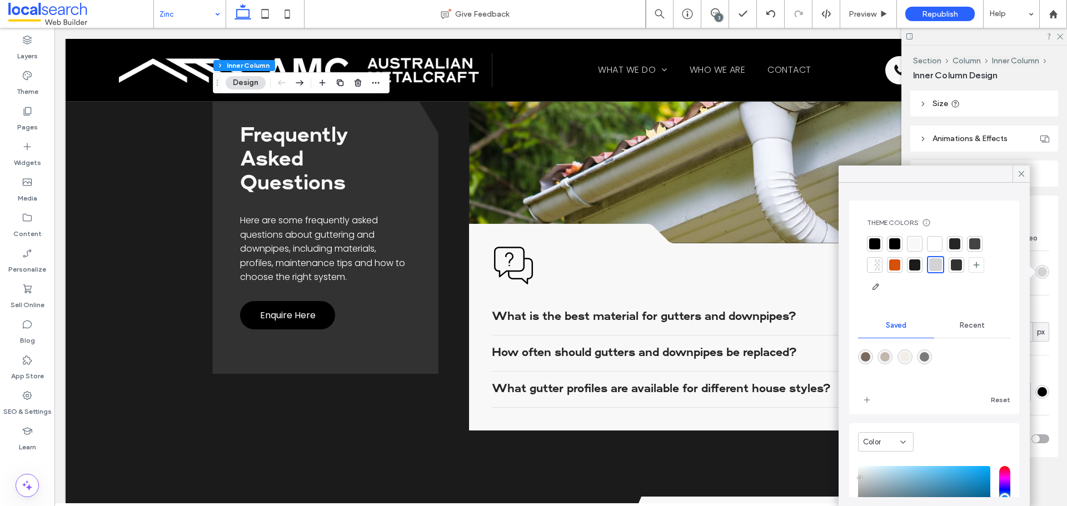
click at [938, 240] on div at bounding box center [934, 243] width 11 height 11
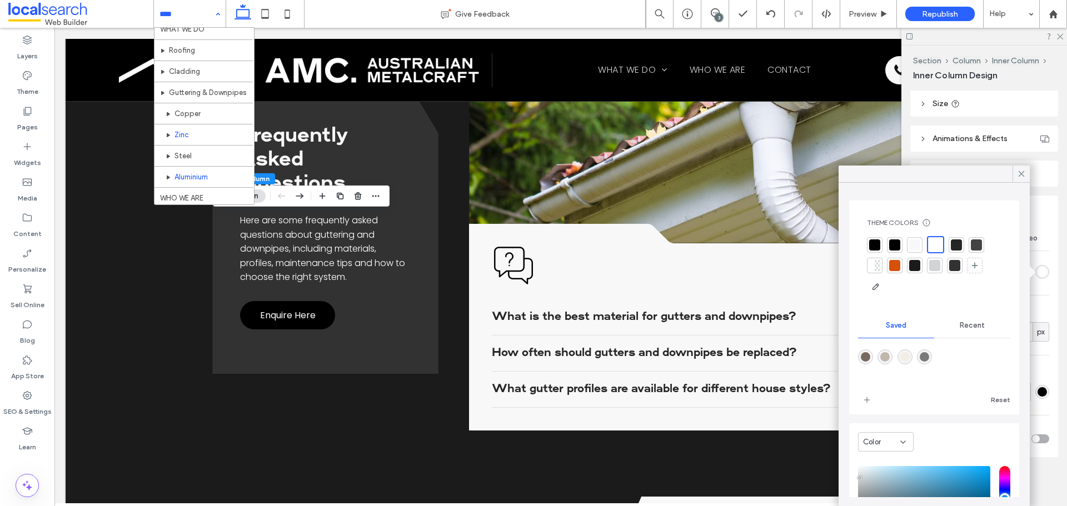
scroll to position [54, 0]
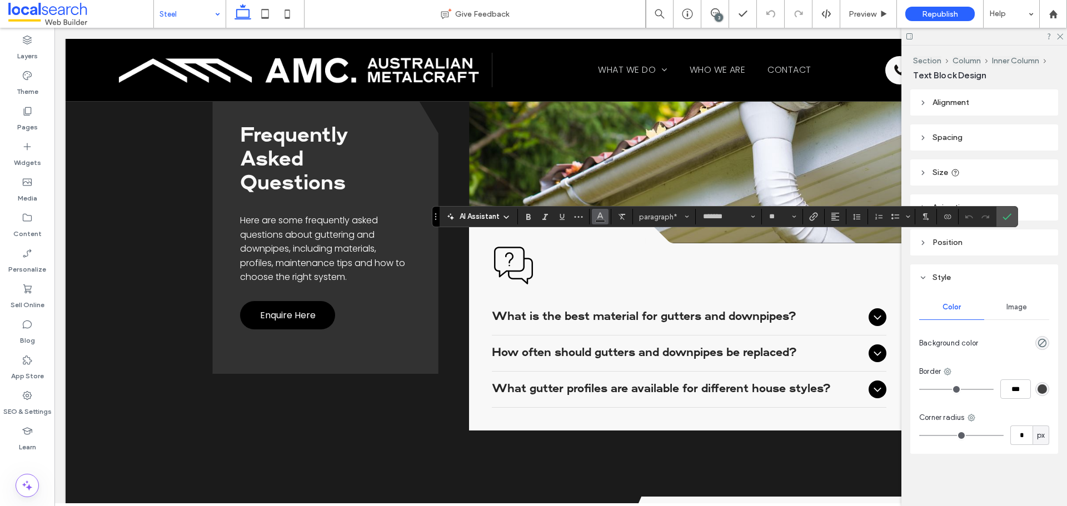
click at [601, 218] on icon "Color" at bounding box center [600, 215] width 9 height 9
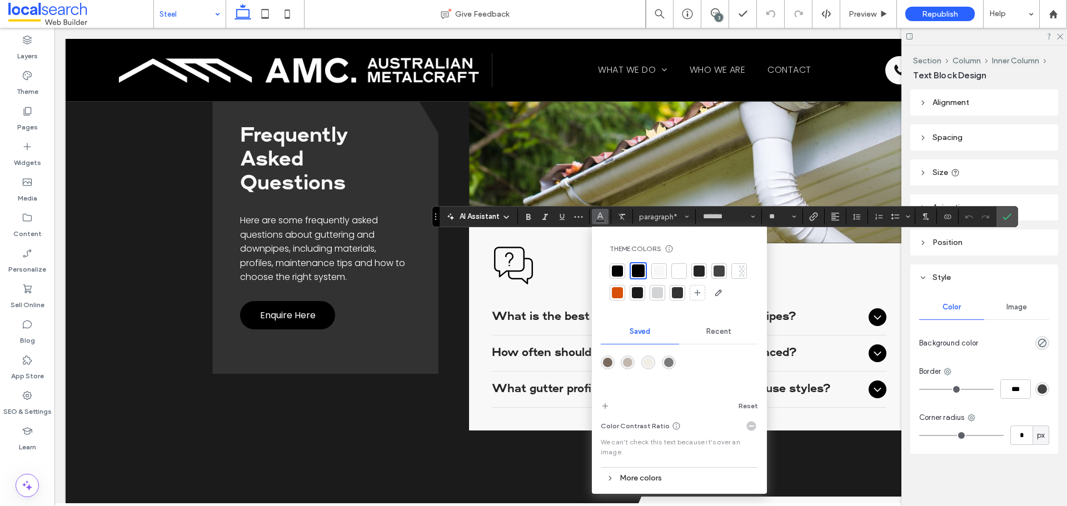
click at [679, 277] on div at bounding box center [679, 271] width 16 height 16
click at [1006, 213] on icon "Confirm" at bounding box center [1007, 216] width 9 height 9
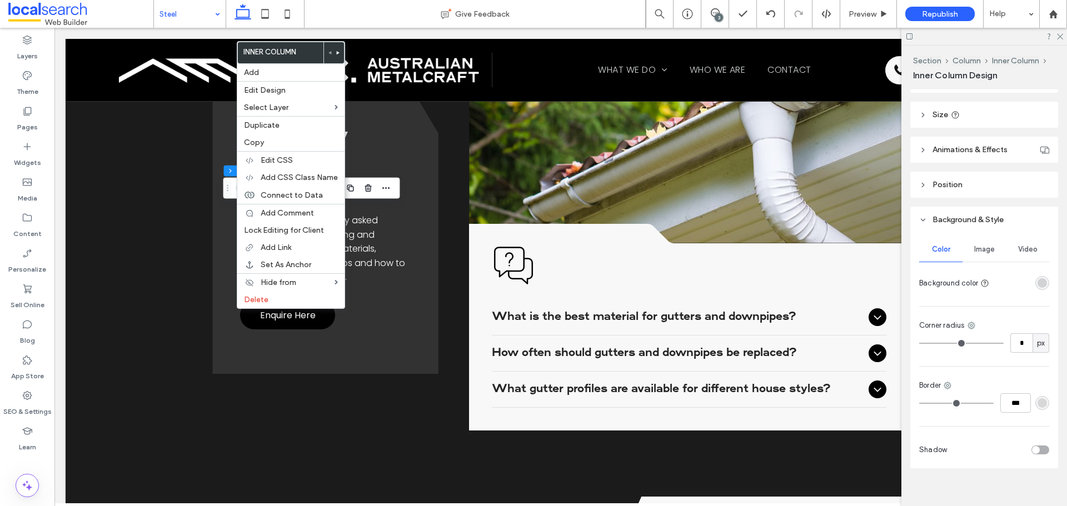
scroll to position [253, 0]
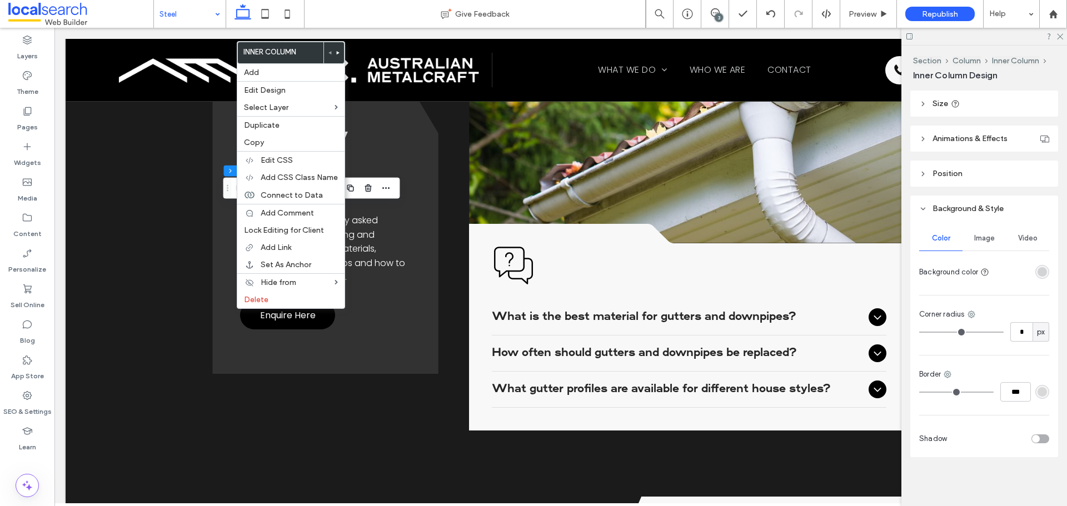
click at [1038, 271] on div "rgba(209, 211, 212, 1)" at bounding box center [1042, 271] width 9 height 9
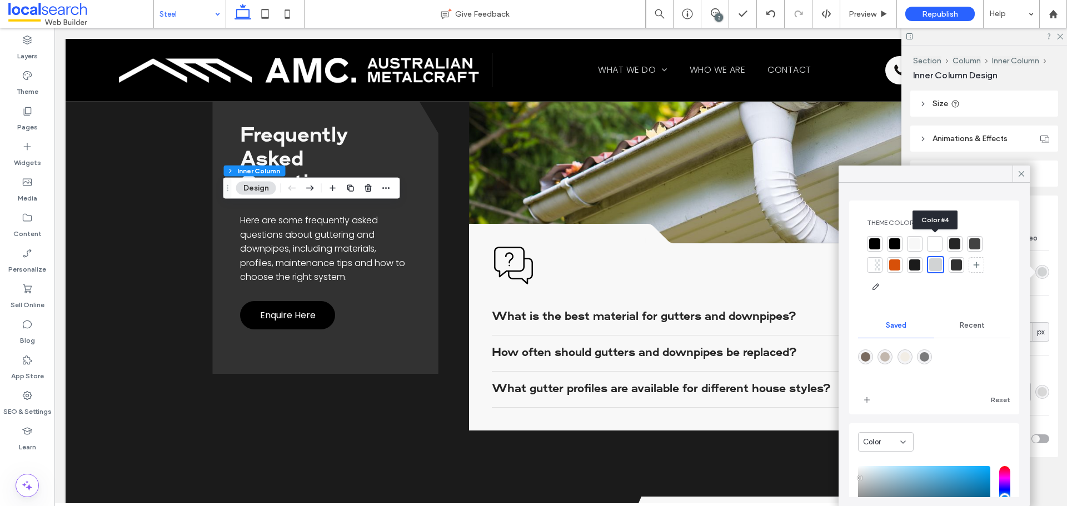
click at [938, 243] on div at bounding box center [934, 243] width 11 height 11
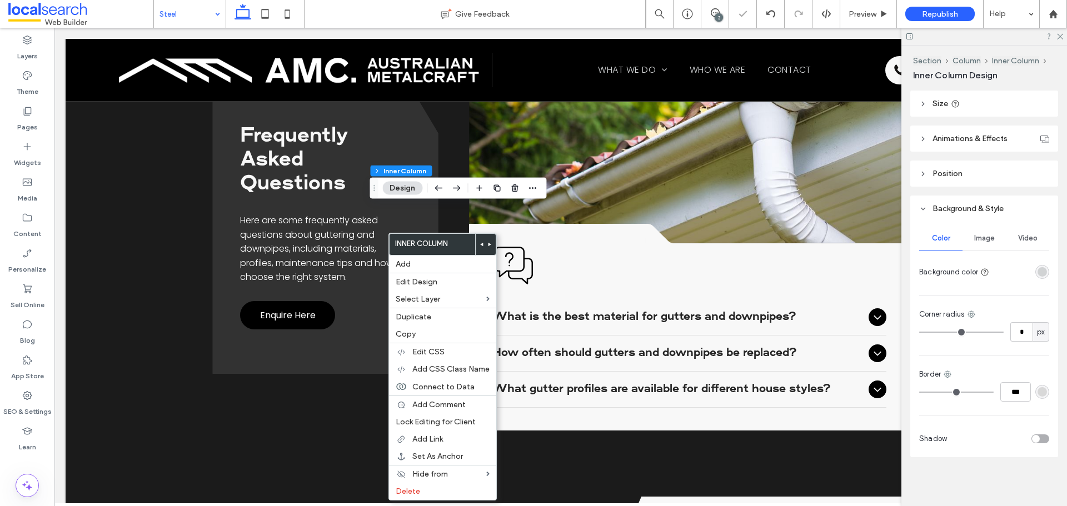
click at [1038, 271] on div "rgba(209, 211, 212, 1)" at bounding box center [1042, 271] width 9 height 9
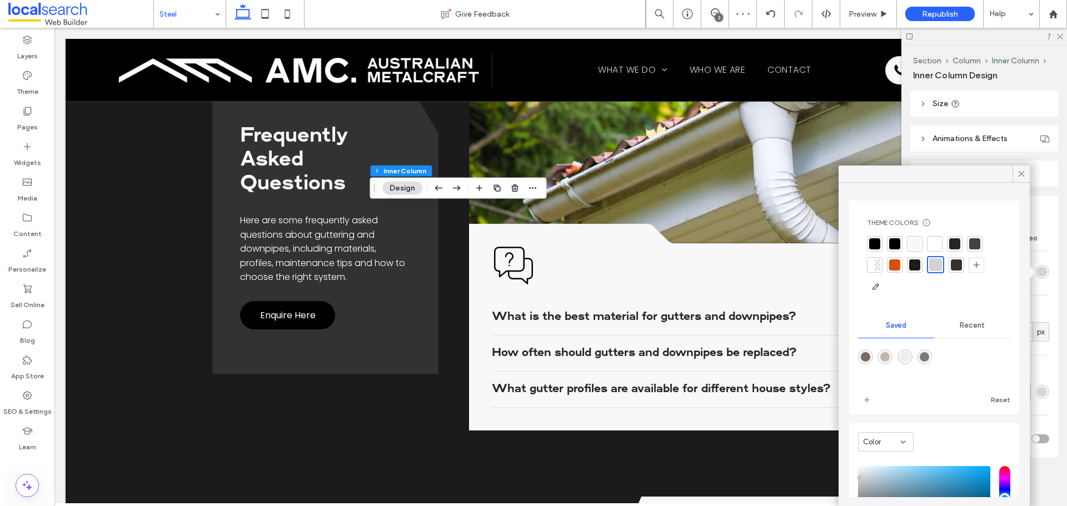
click at [931, 244] on div at bounding box center [934, 243] width 11 height 11
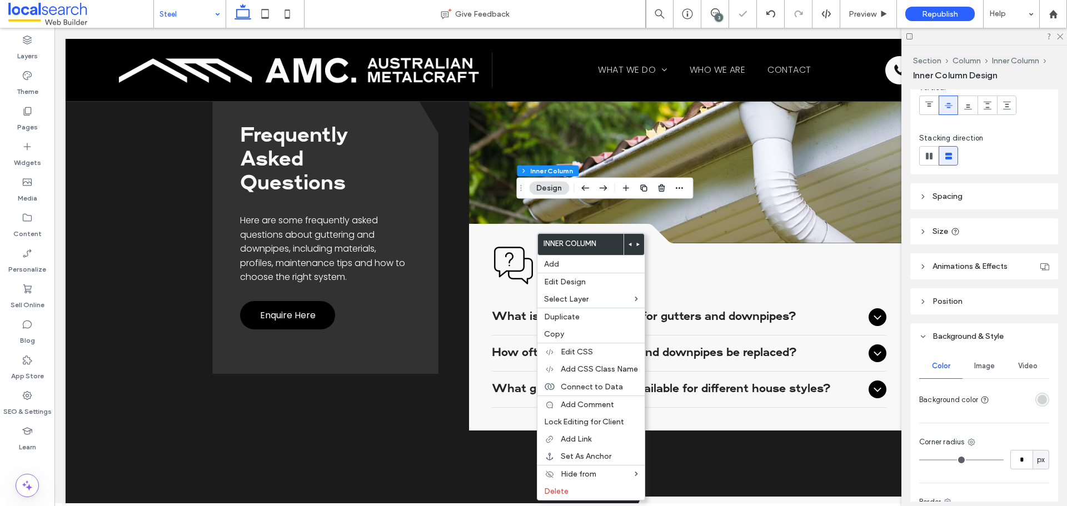
scroll to position [222, 0]
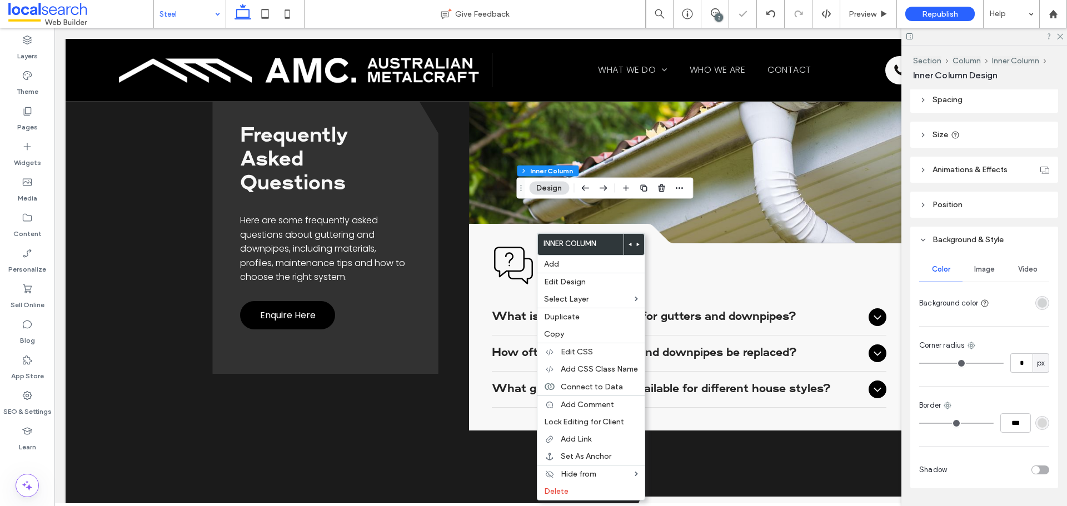
click at [1044, 303] on div "Color Image Video Background color Corner radius * px Border *** Shadow" at bounding box center [984, 371] width 148 height 236
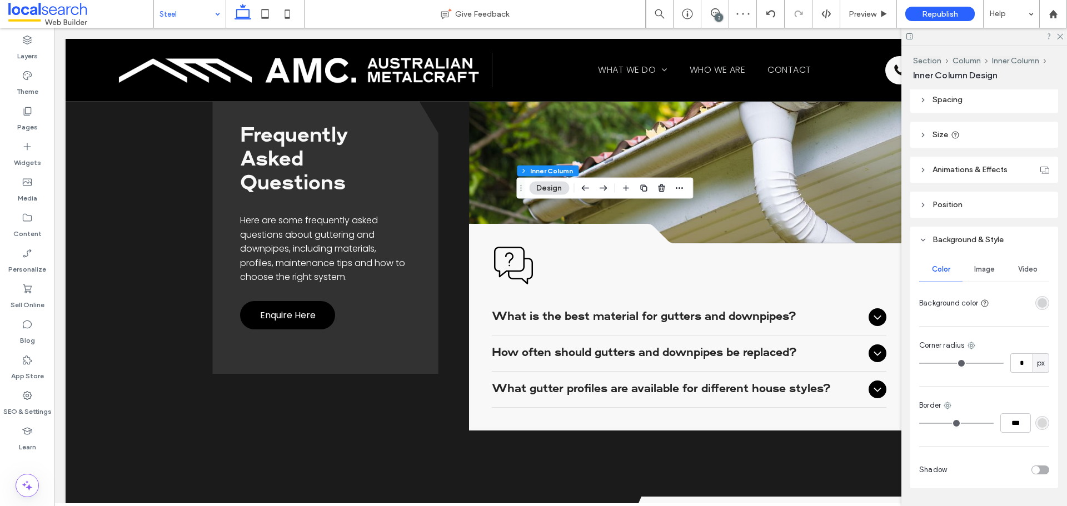
click at [1038, 302] on div "rgba(209, 211, 212, 1)" at bounding box center [1042, 302] width 9 height 9
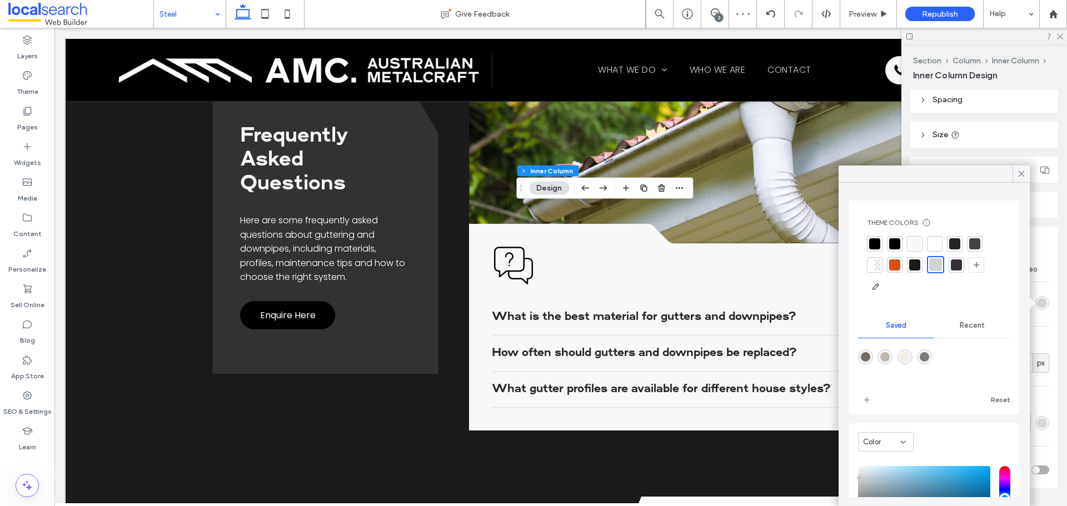
click at [935, 245] on div at bounding box center [934, 243] width 11 height 11
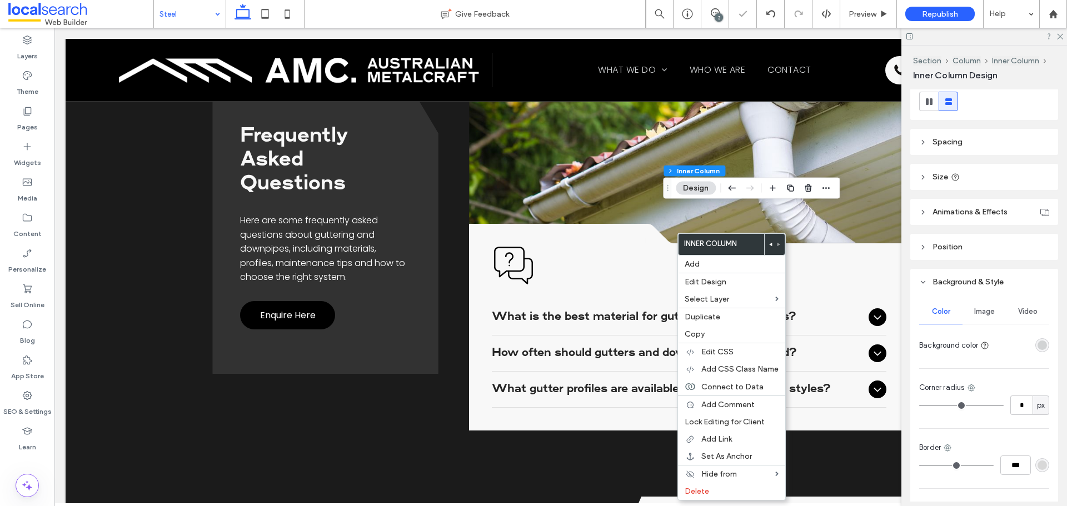
scroll to position [253, 0]
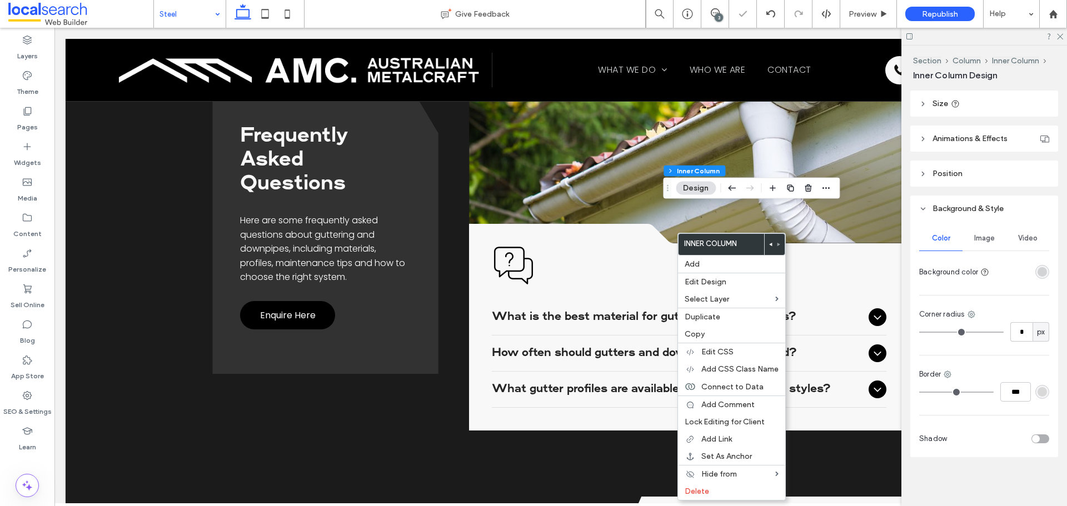
click at [1038, 275] on div "rgba(209, 211, 212, 1)" at bounding box center [1042, 271] width 9 height 9
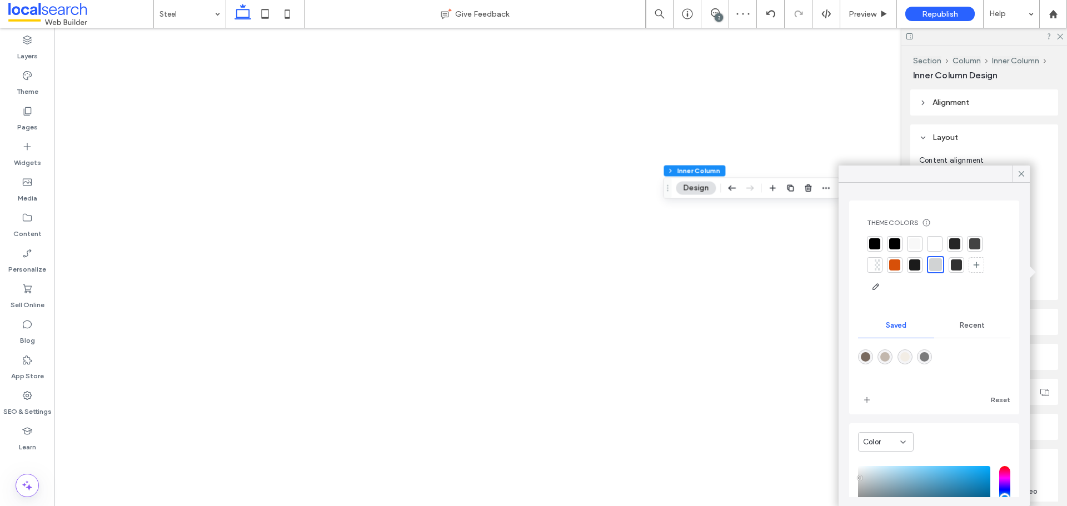
click at [934, 240] on div at bounding box center [934, 243] width 11 height 11
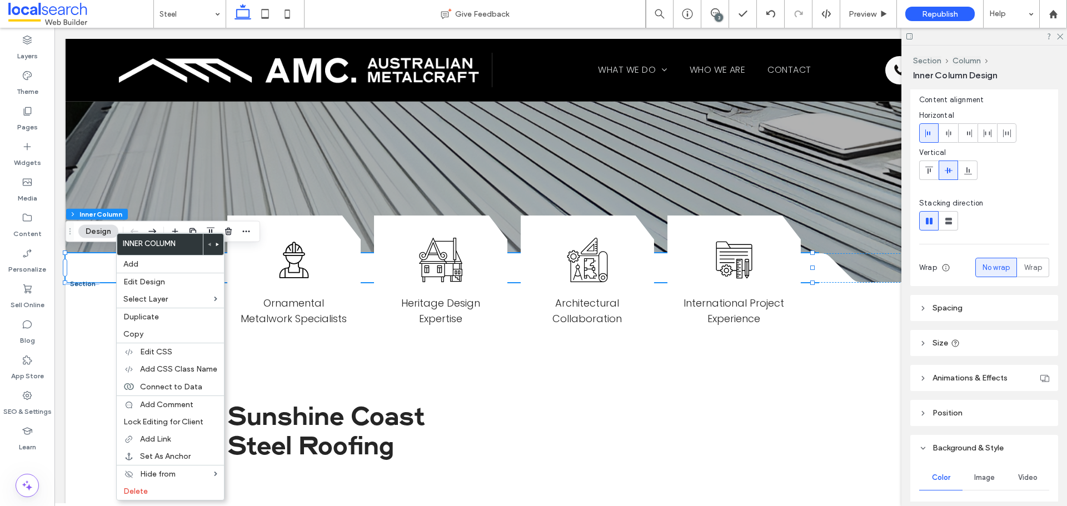
scroll to position [222, 0]
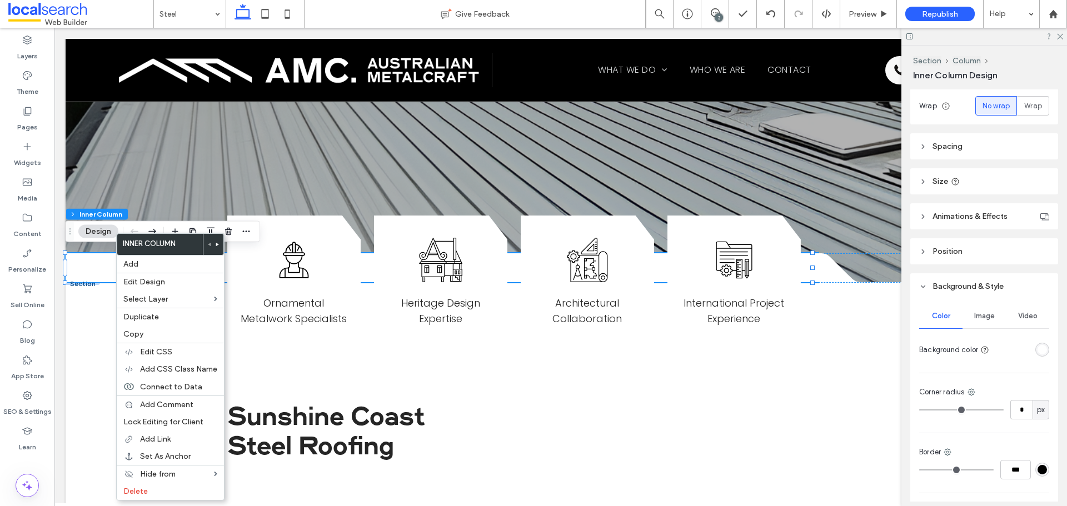
click at [1041, 350] on div "rgba(255, 255, 255, 1)" at bounding box center [1042, 350] width 14 height 14
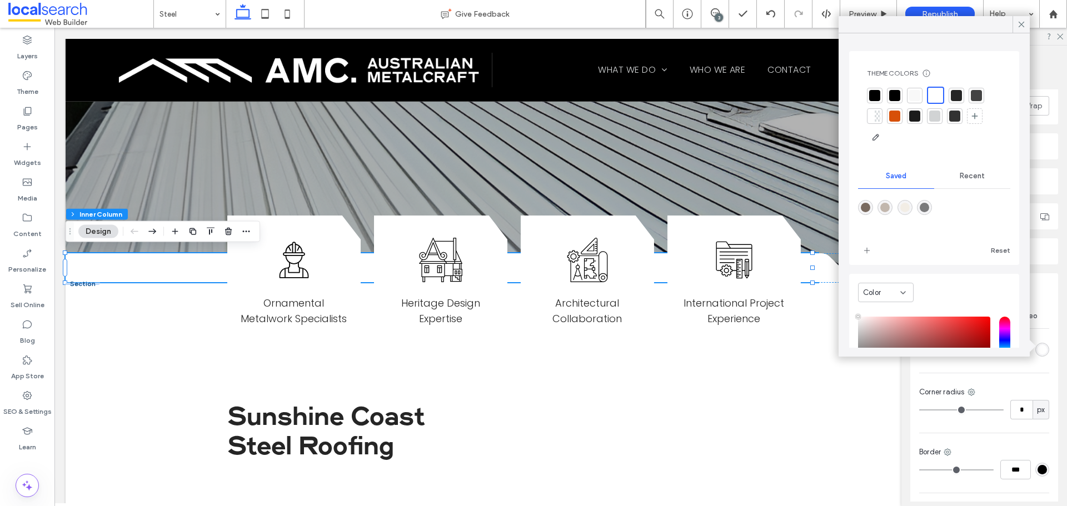
drag, startPoint x: 914, startPoint y: 100, endPoint x: 376, endPoint y: 217, distance: 550.6
click at [914, 100] on div at bounding box center [914, 95] width 11 height 11
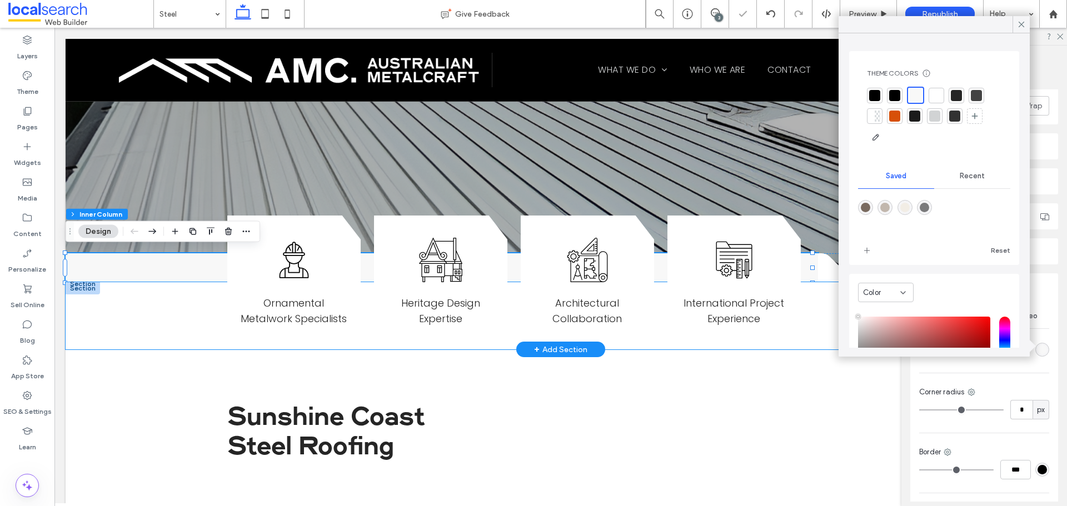
click at [149, 311] on div "Worker Icon Ornamental Metalwork Specialists Heritage Design Icon Heritage Desi…" at bounding box center [561, 316] width 990 height 68
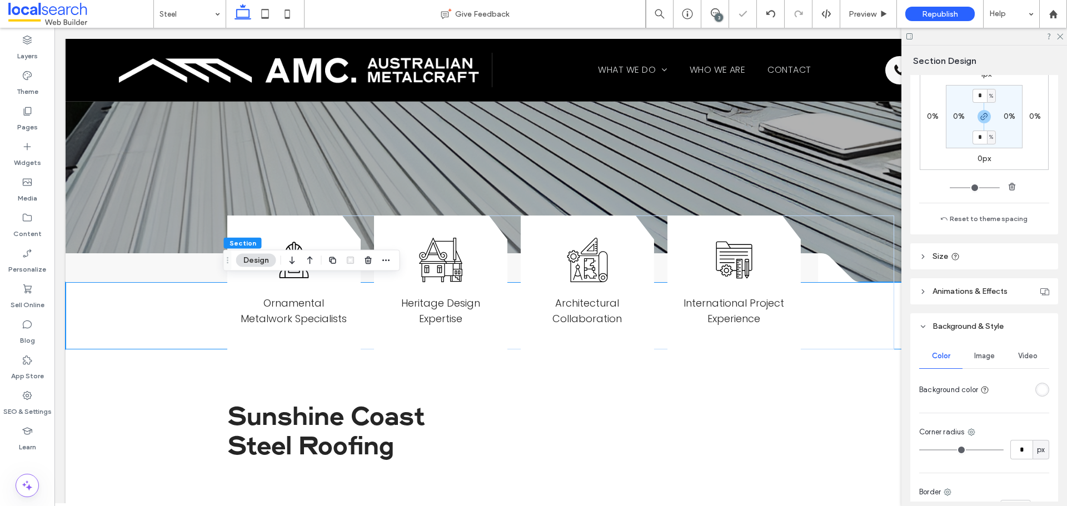
click at [1036, 382] on div at bounding box center [1022, 389] width 56 height 19
click at [1036, 383] on div "rgba(255, 255, 255, 1)" at bounding box center [1042, 390] width 14 height 14
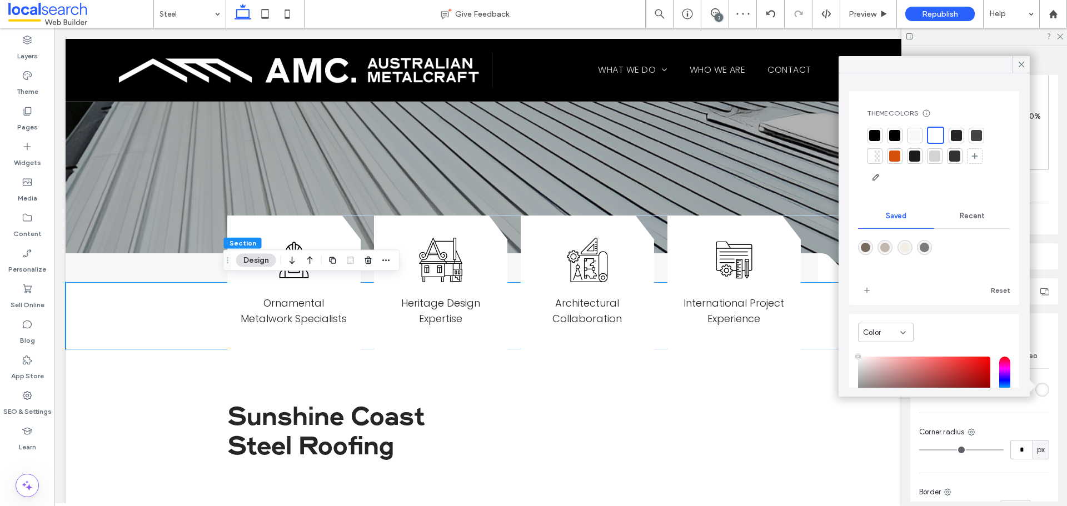
drag, startPoint x: 917, startPoint y: 137, endPoint x: 447, endPoint y: 245, distance: 481.7
click at [917, 137] on div at bounding box center [914, 135] width 11 height 11
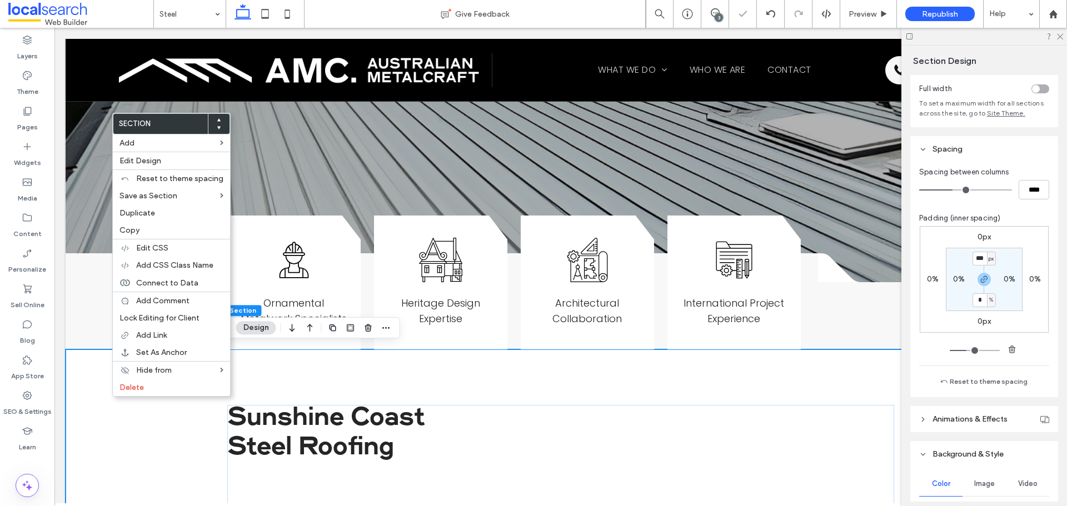
scroll to position [167, 0]
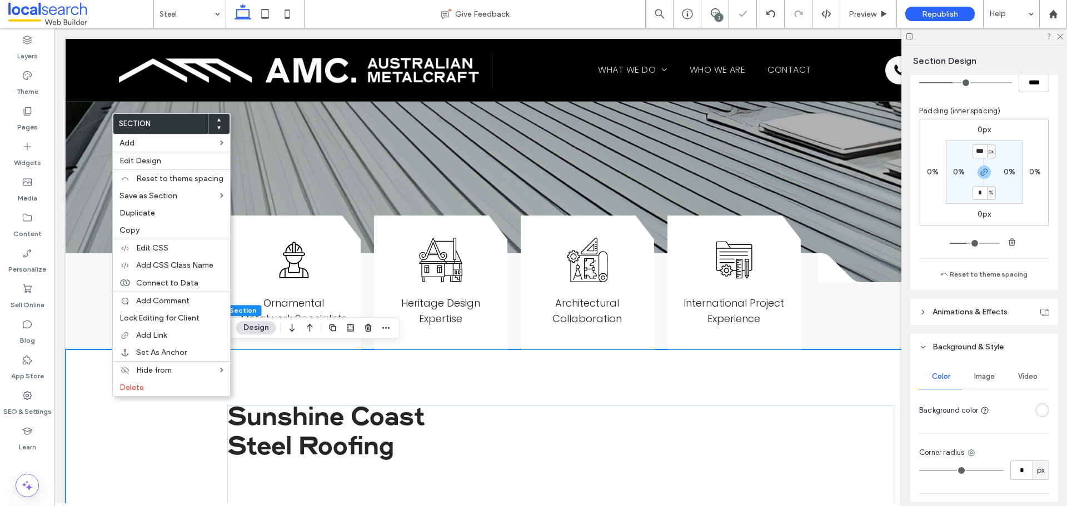
click at [1035, 413] on div "rgba(255, 255, 255, 1)" at bounding box center [1042, 410] width 14 height 14
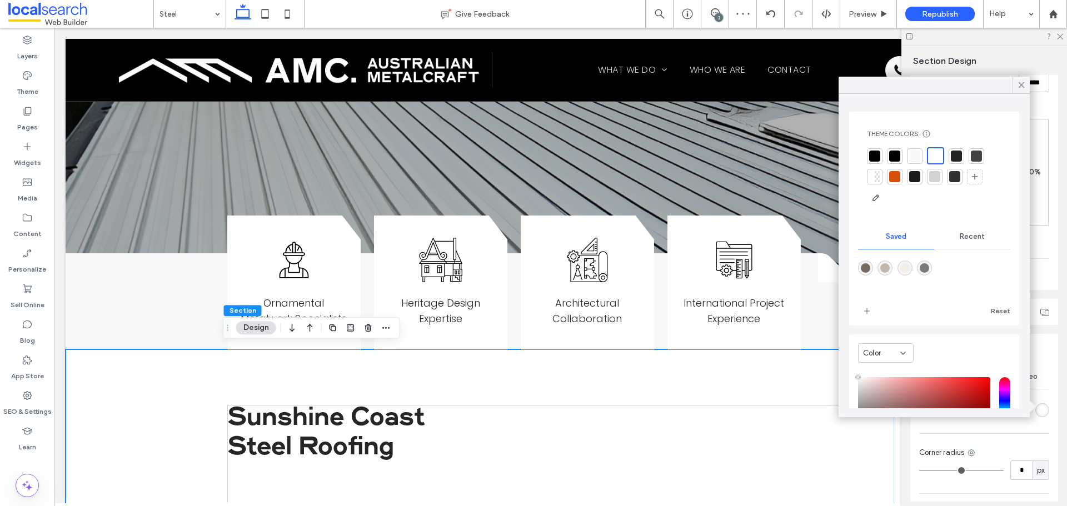
click at [908, 148] on div at bounding box center [915, 156] width 16 height 16
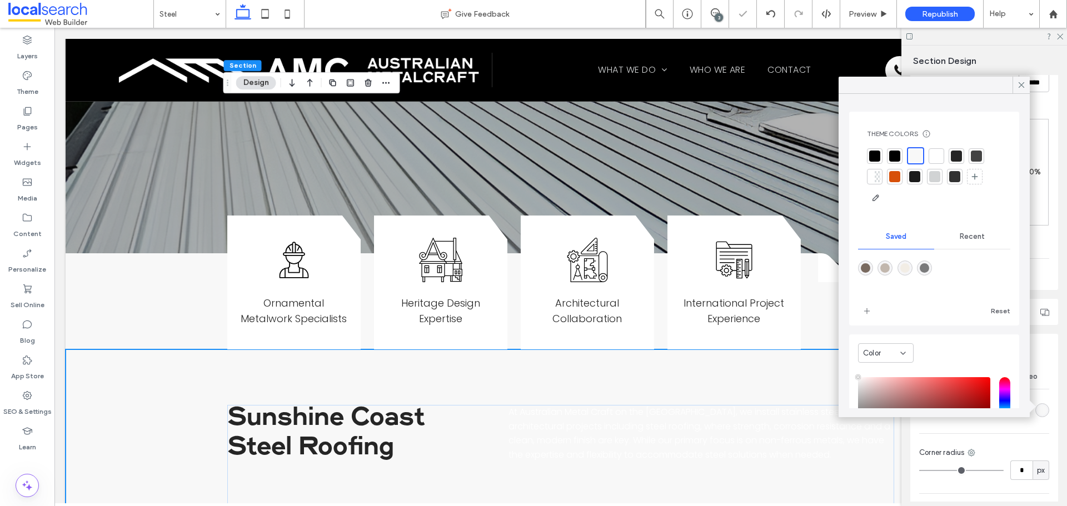
scroll to position [556, 0]
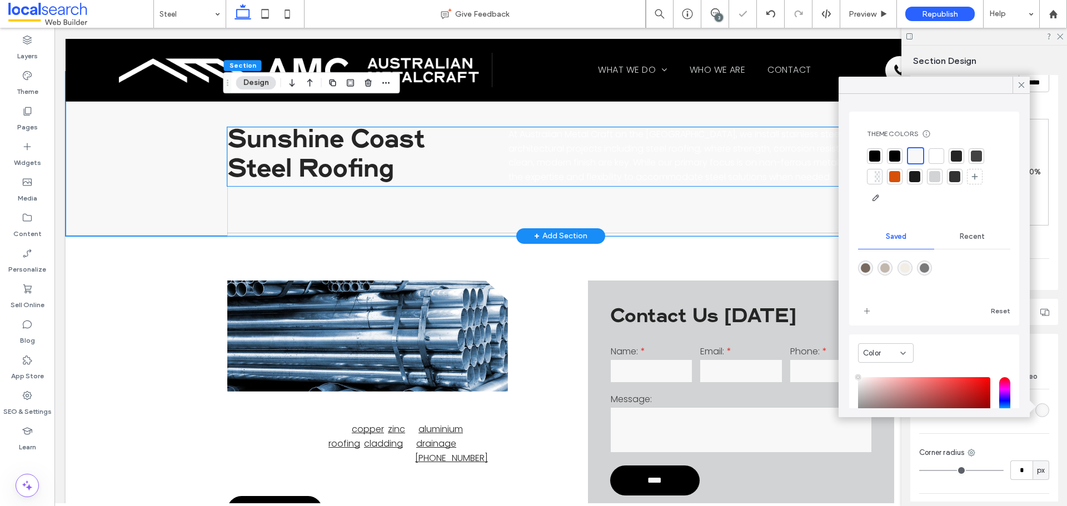
click at [643, 152] on p "At Australian Metal Craft on the Sunshine Coast, we install stainless steel for…" at bounding box center [701, 155] width 386 height 57
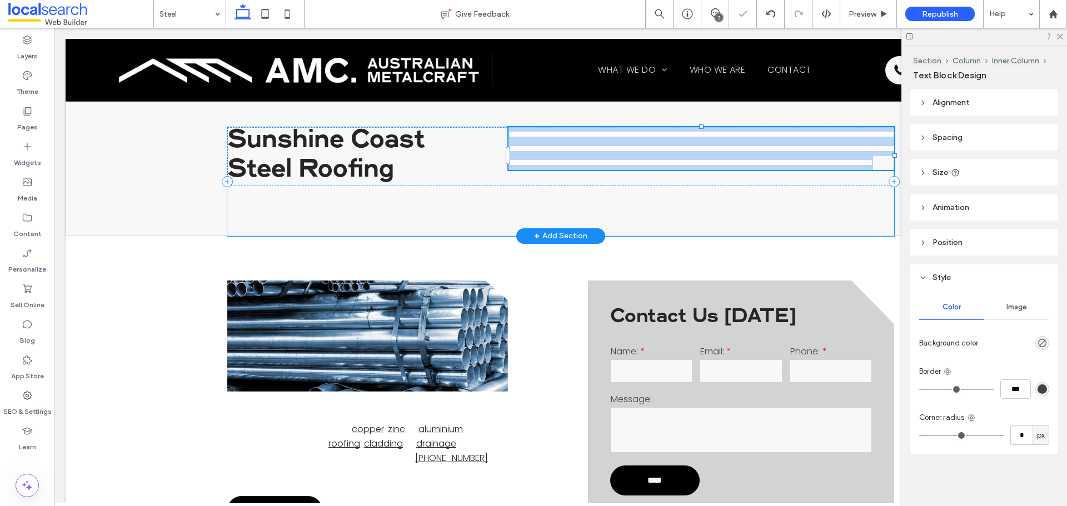
type input "*******"
type input "**"
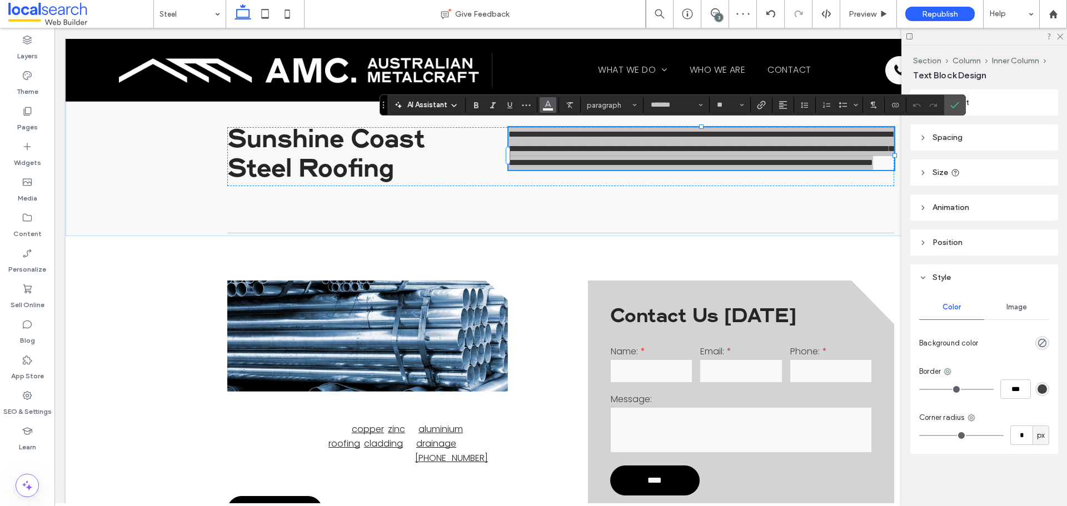
click at [550, 103] on icon "Color" at bounding box center [547, 103] width 9 height 9
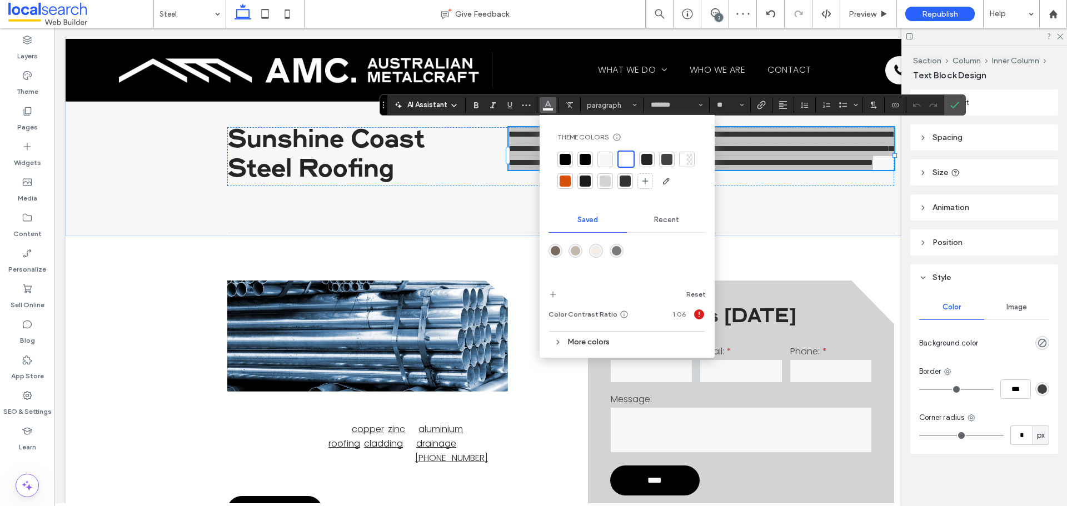
click at [586, 161] on div at bounding box center [585, 159] width 11 height 11
drag, startPoint x: 951, startPoint y: 106, endPoint x: 387, endPoint y: 197, distance: 571.4
click at [951, 106] on use "Confirm" at bounding box center [954, 105] width 9 height 7
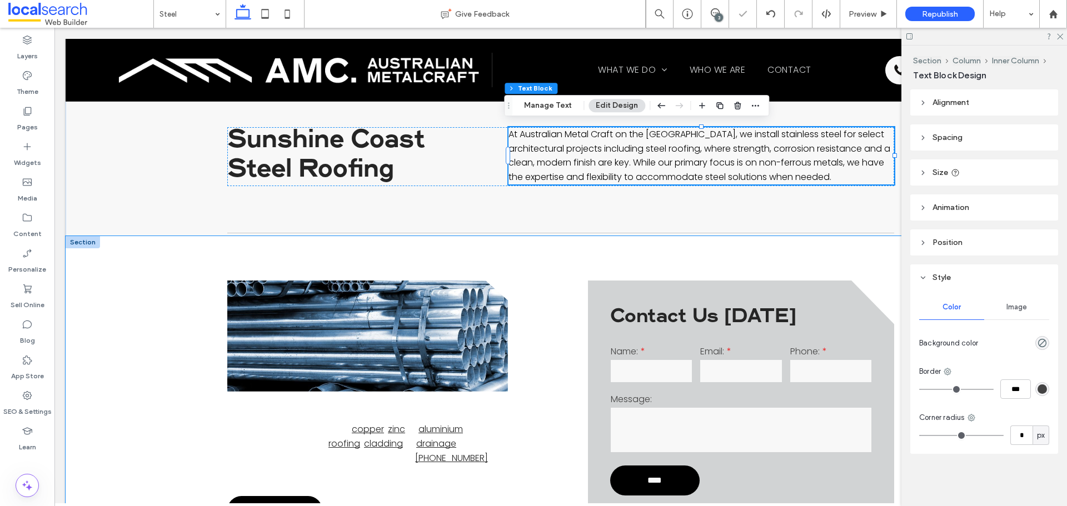
click at [173, 284] on div "We apply the same precision, care and custom approach to stainless steel as we …" at bounding box center [561, 428] width 990 height 384
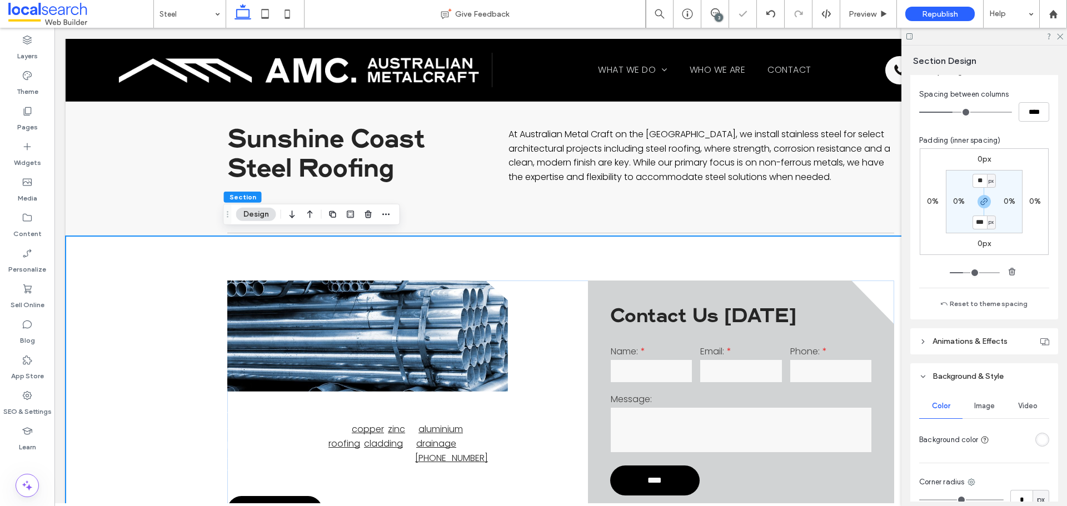
scroll to position [278, 0]
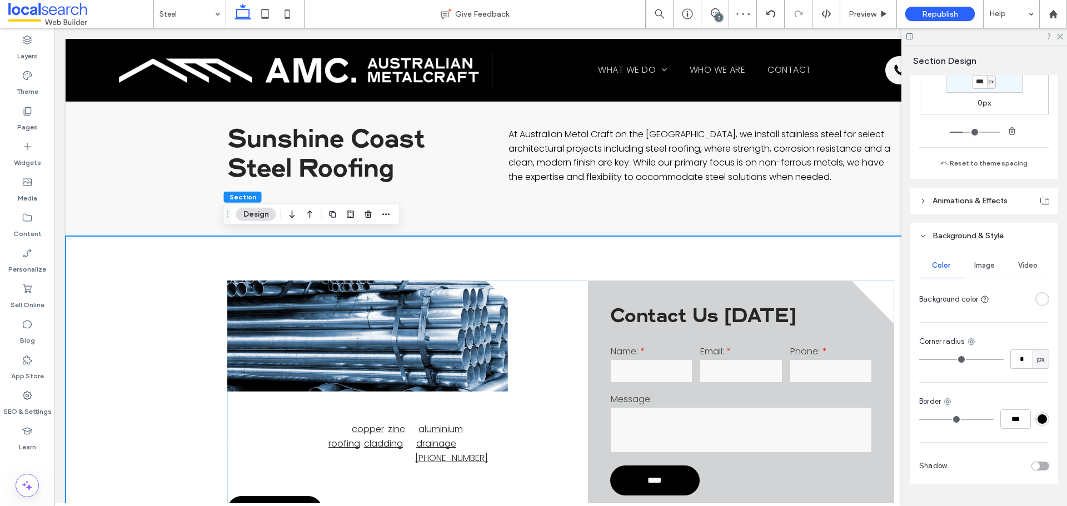
click at [1043, 299] on div "rgba(255, 255, 255, 1)" at bounding box center [1042, 299] width 14 height 14
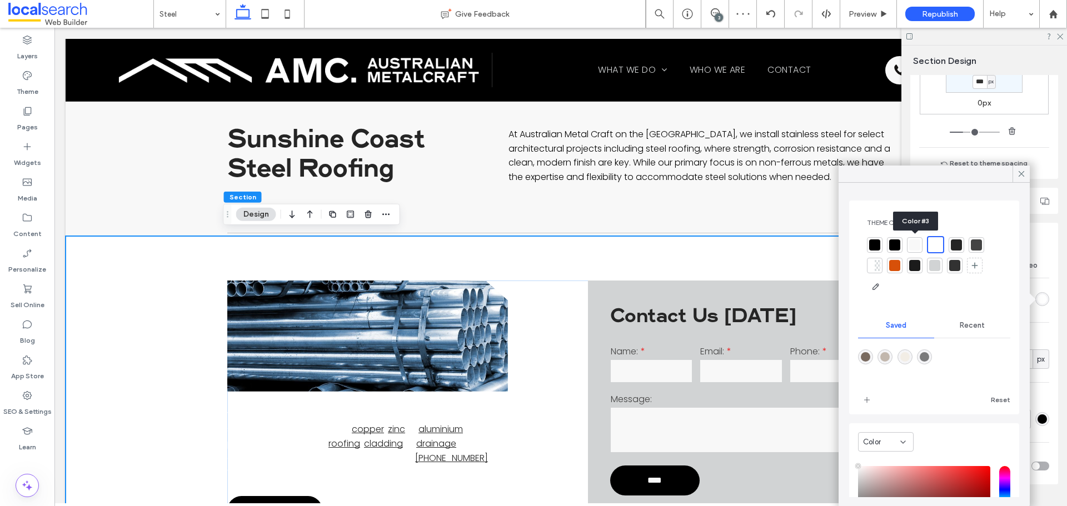
click at [916, 249] on div at bounding box center [914, 245] width 11 height 11
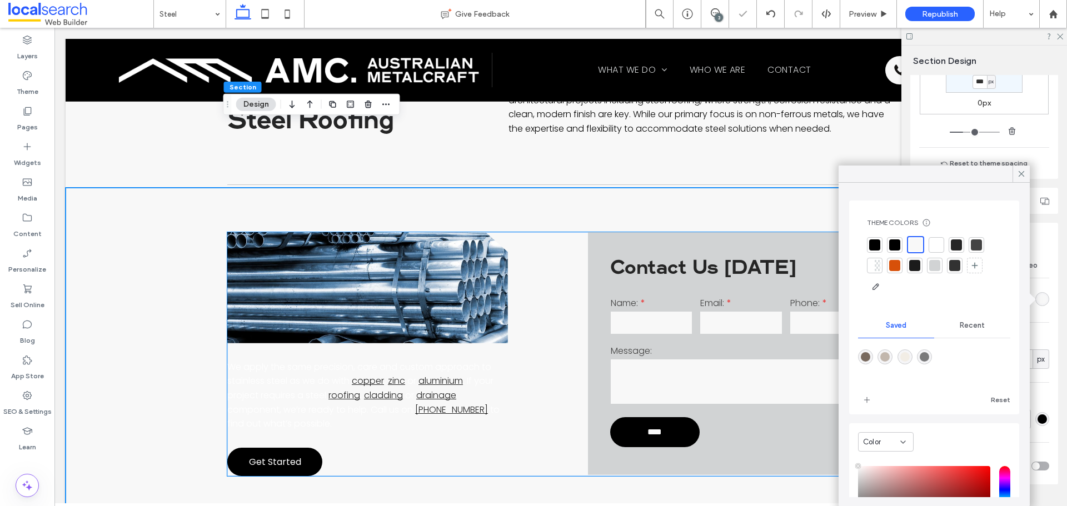
scroll to position [667, 0]
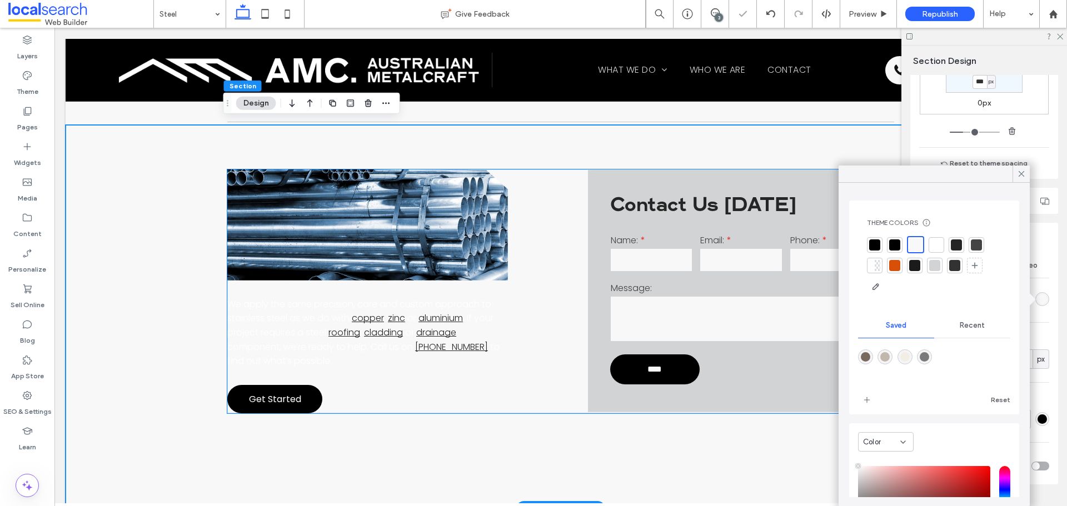
click at [351, 303] on span "We apply the same precision, care and custom approach to stainless steel as we …" at bounding box center [359, 311] width 264 height 27
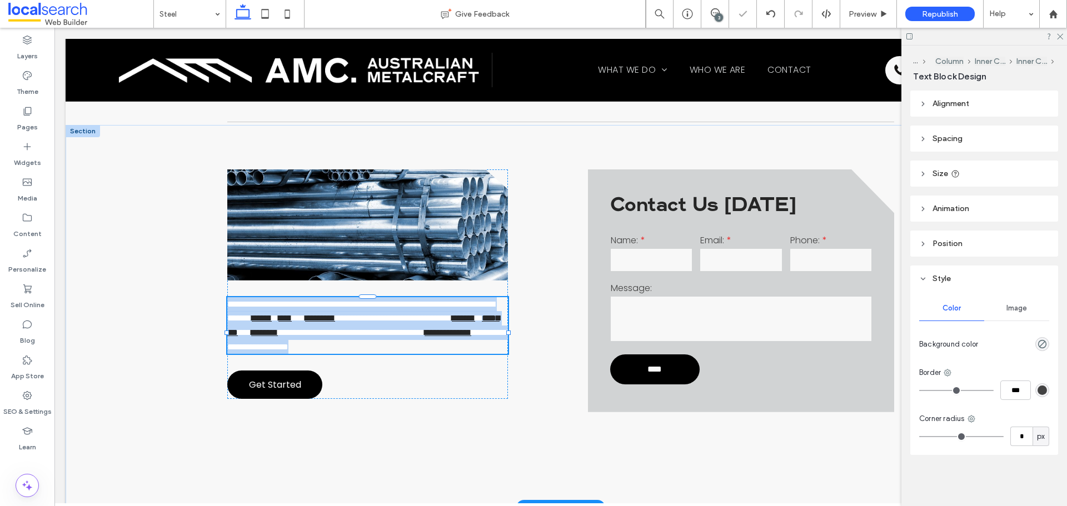
type input "*******"
type input "**"
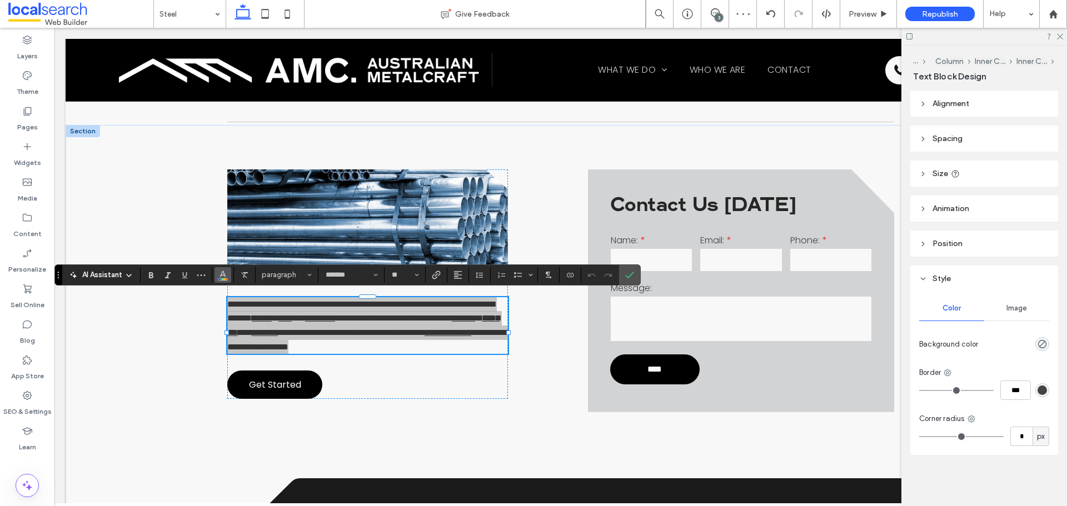
drag, startPoint x: 222, startPoint y: 275, endPoint x: 229, endPoint y: 231, distance: 44.5
click at [222, 275] on icon "Color" at bounding box center [222, 274] width 9 height 9
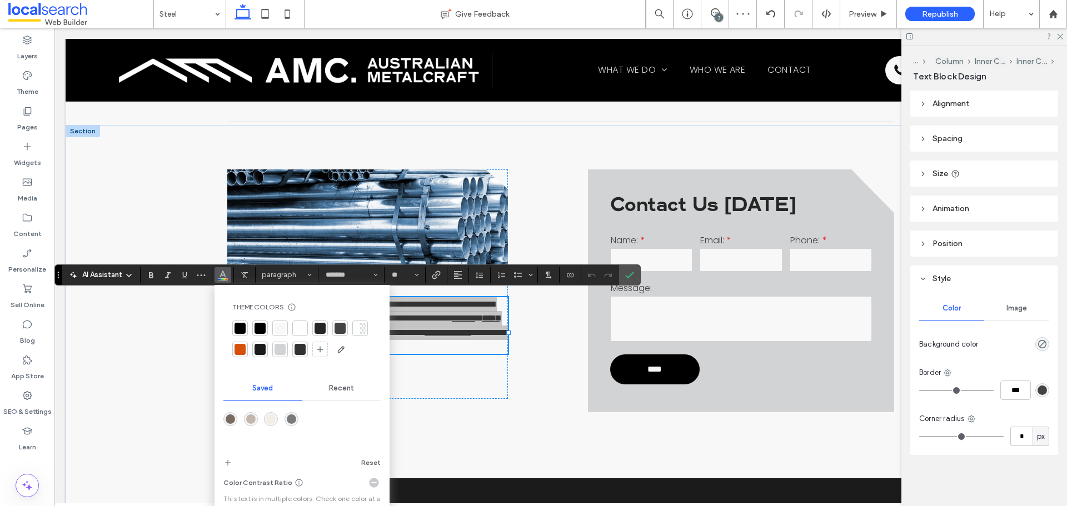
click at [259, 323] on div at bounding box center [260, 328] width 11 height 11
drag, startPoint x: 626, startPoint y: 278, endPoint x: 547, endPoint y: 200, distance: 111.6
click at [626, 278] on icon "Confirm" at bounding box center [629, 275] width 9 height 9
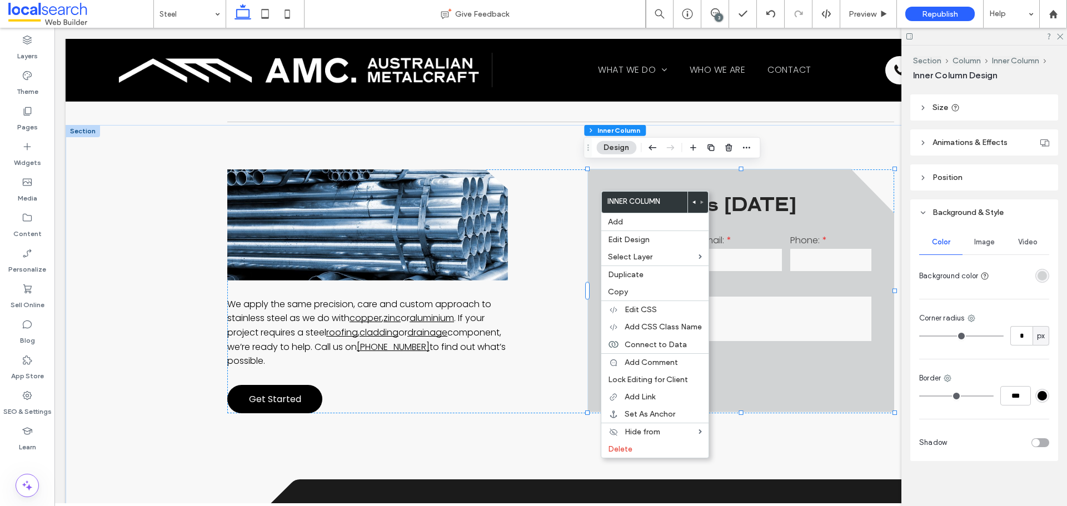
scroll to position [253, 0]
click at [1039, 272] on div "rgba(209, 211, 212, 1)" at bounding box center [1042, 271] width 9 height 9
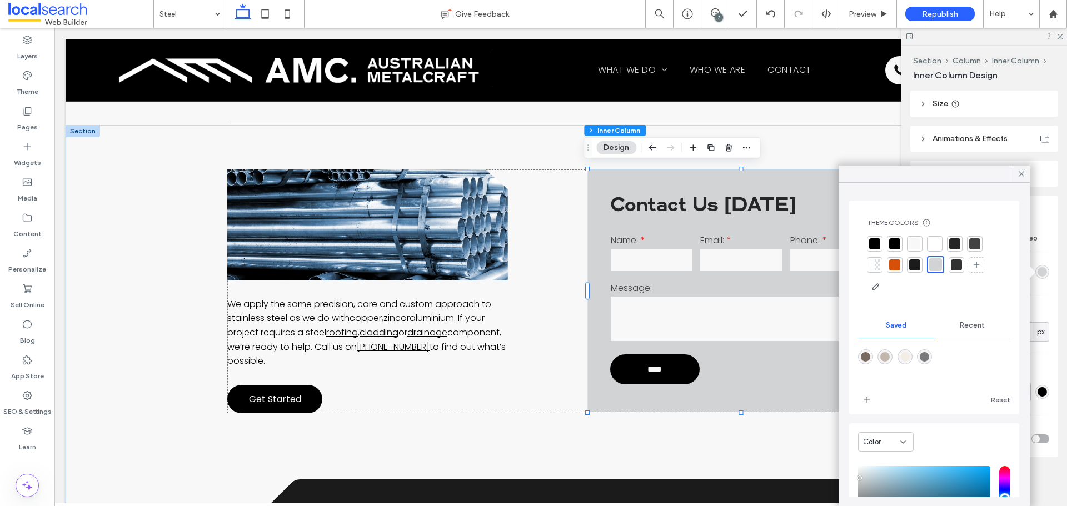
click at [935, 241] on div at bounding box center [934, 243] width 11 height 11
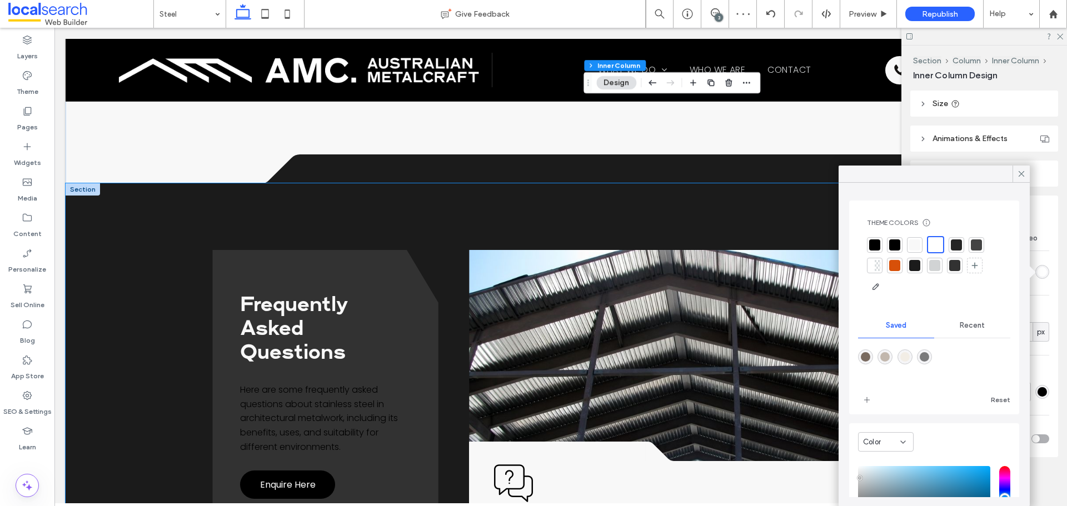
scroll to position [1167, 0]
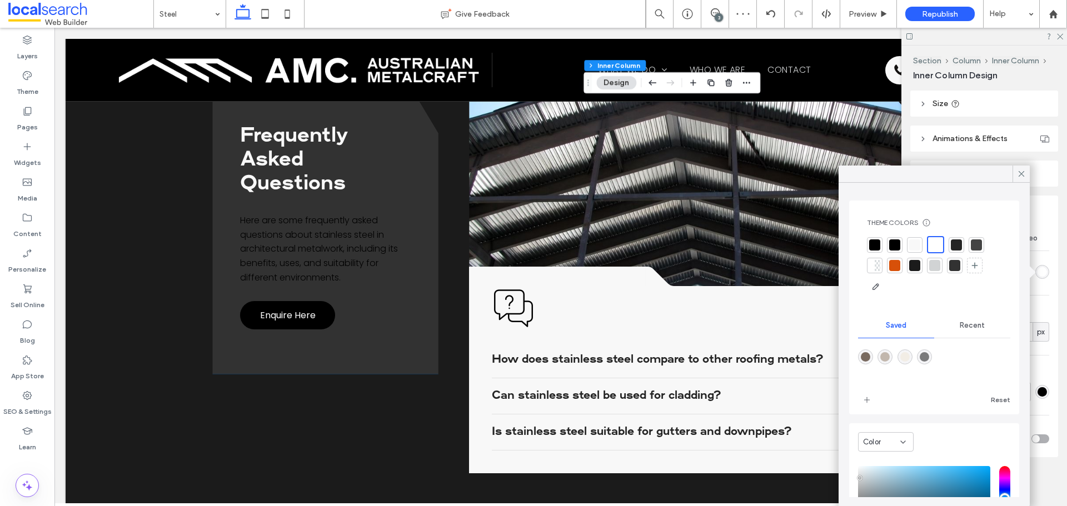
click at [344, 260] on span "Here are some frequently asked questions about stainless steel in architectural…" at bounding box center [319, 249] width 158 height 69
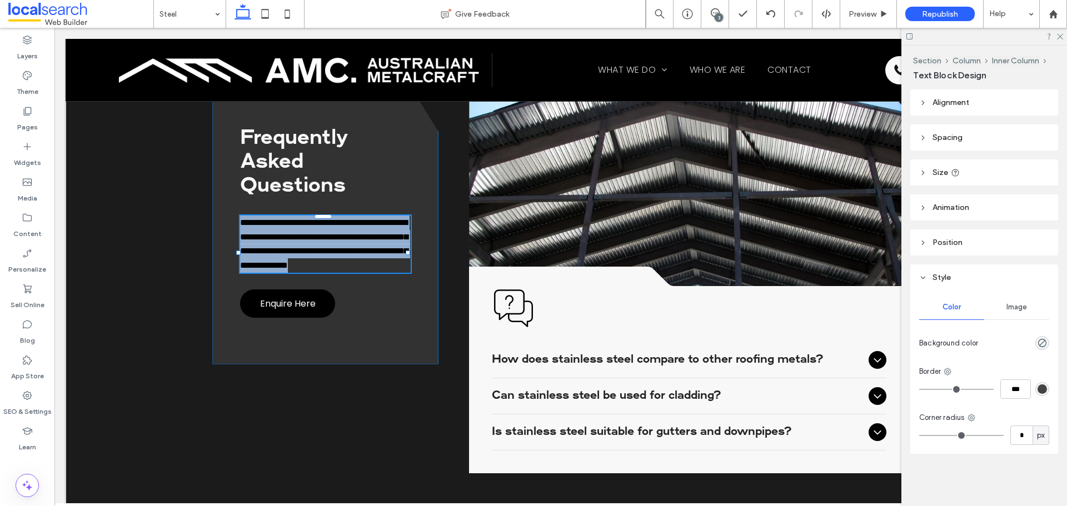
type input "*******"
type input "**"
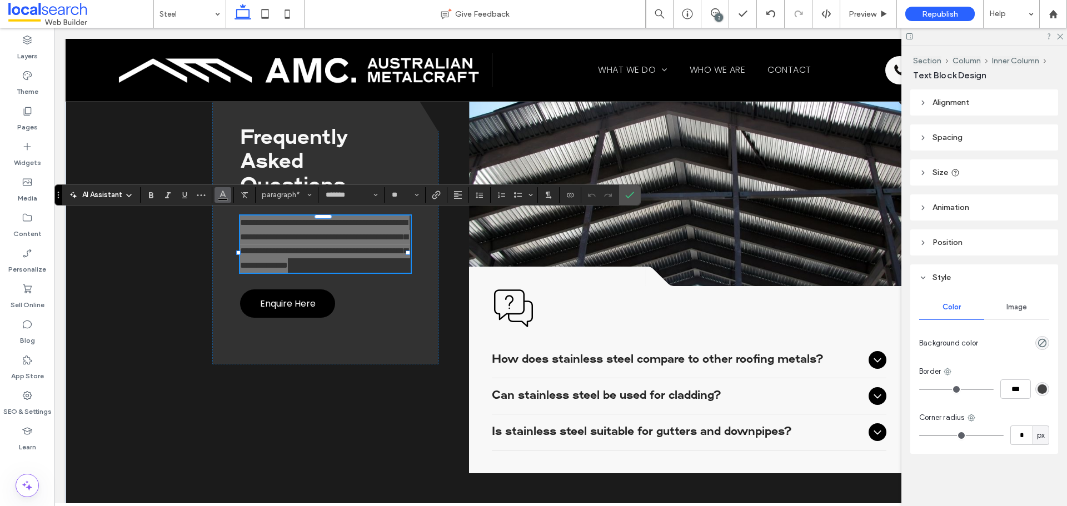
drag, startPoint x: 223, startPoint y: 197, endPoint x: 186, endPoint y: 182, distance: 39.9
click at [223, 197] on icon "Color" at bounding box center [222, 193] width 9 height 9
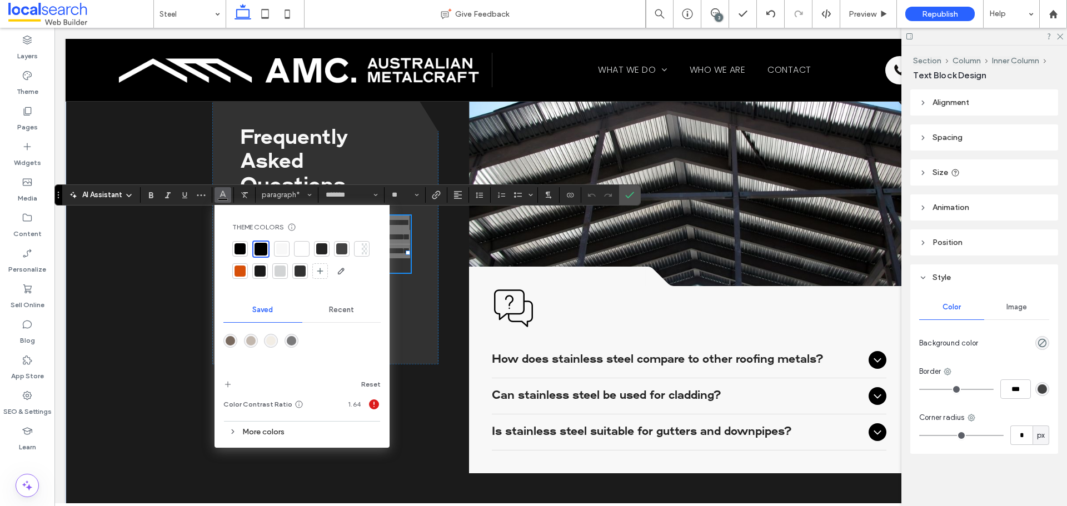
click at [296, 252] on div at bounding box center [301, 248] width 11 height 11
click at [631, 197] on icon "Confirm" at bounding box center [629, 195] width 9 height 9
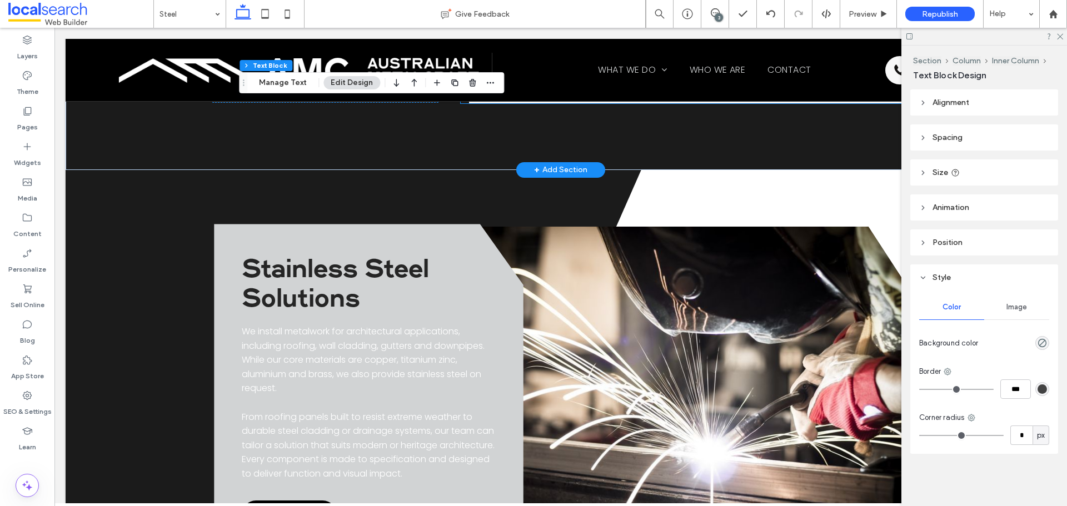
scroll to position [1612, 0]
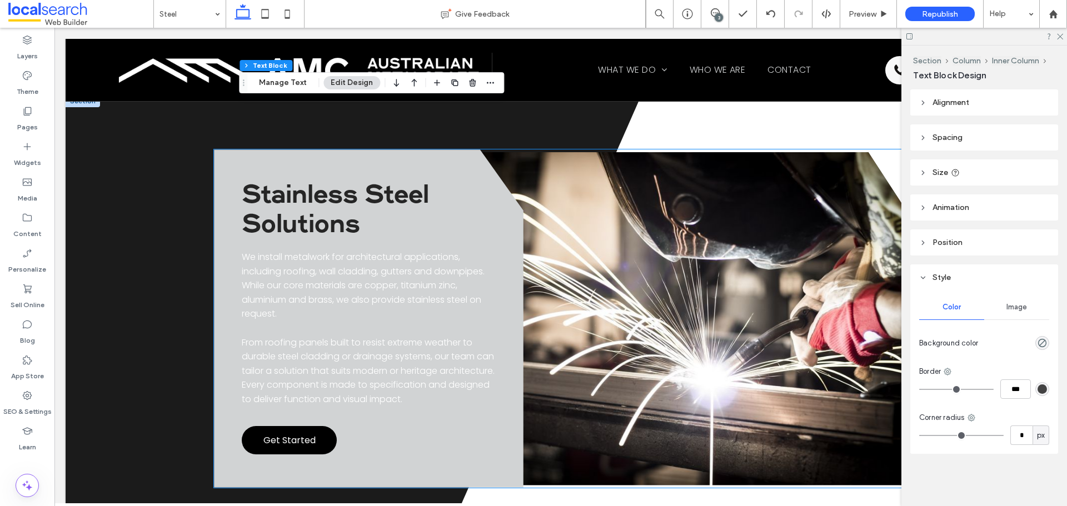
click at [426, 336] on span "From roofing panels built to resist extreme weather to durable steel cladding o…" at bounding box center [368, 370] width 253 height 69
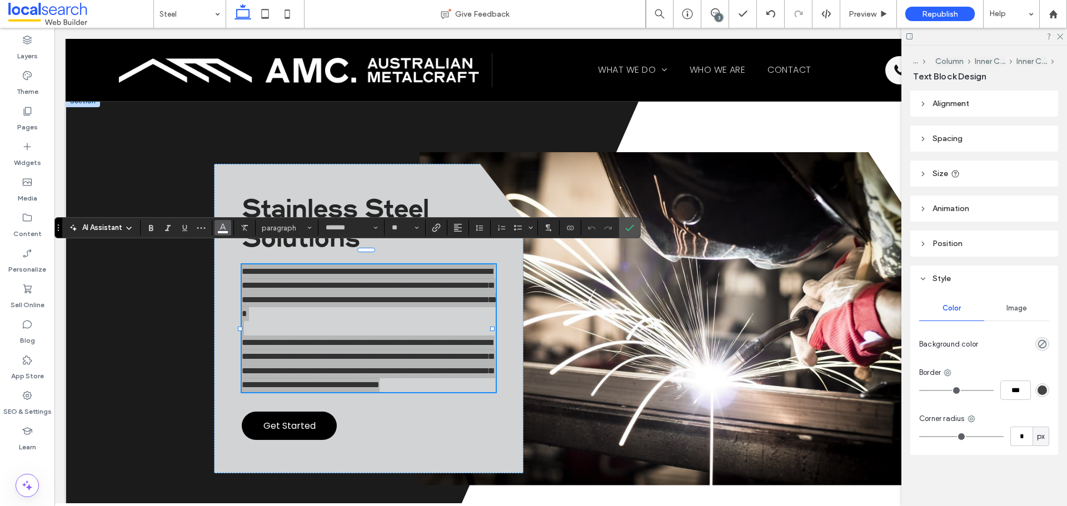
click at [226, 230] on use "Color" at bounding box center [223, 227] width 6 height 6
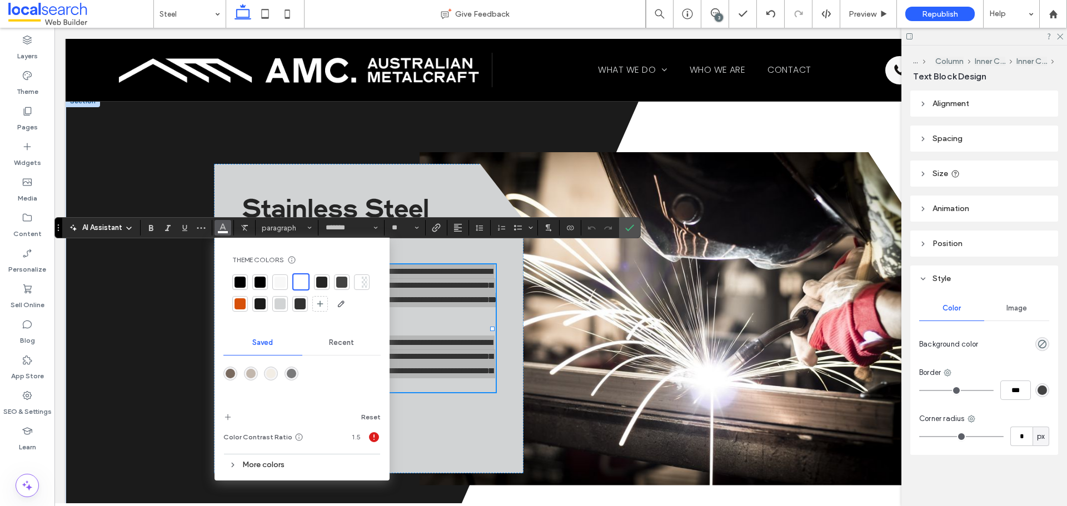
click at [261, 279] on div at bounding box center [260, 282] width 11 height 11
drag, startPoint x: 627, startPoint y: 226, endPoint x: 487, endPoint y: 167, distance: 151.9
click at [627, 226] on icon "Confirm" at bounding box center [629, 227] width 9 height 9
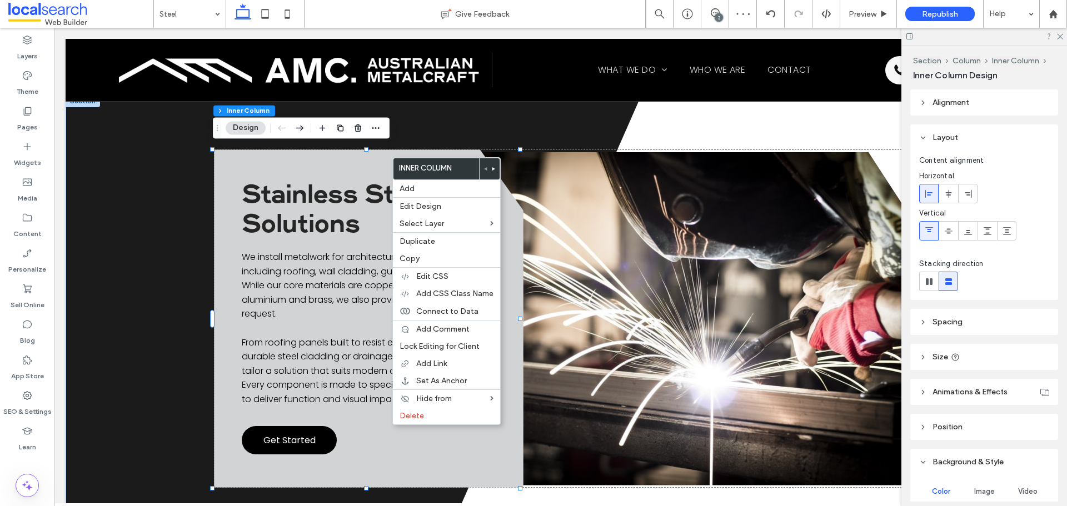
scroll to position [253, 0]
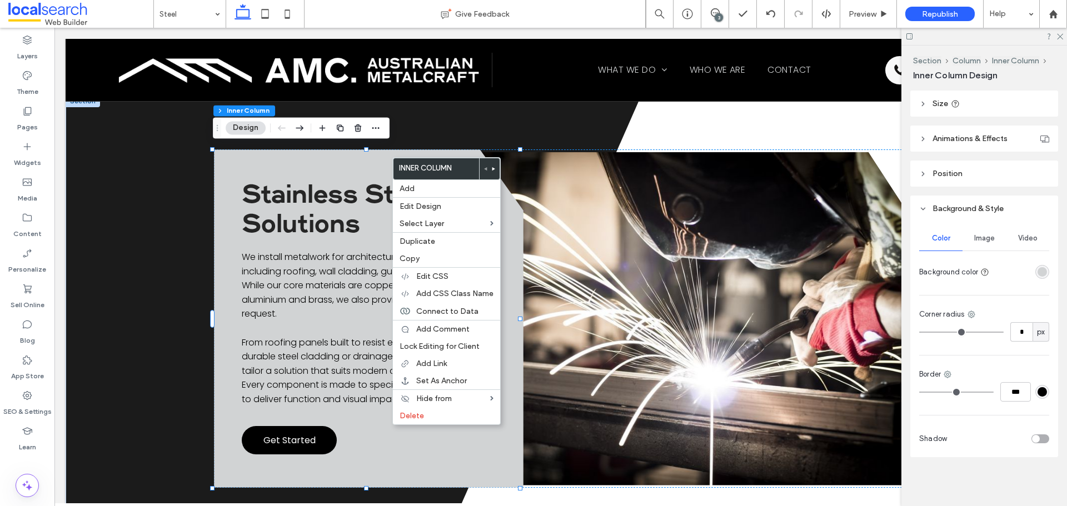
click at [1038, 270] on div "rgba(209, 211, 212, 1)" at bounding box center [1042, 271] width 9 height 9
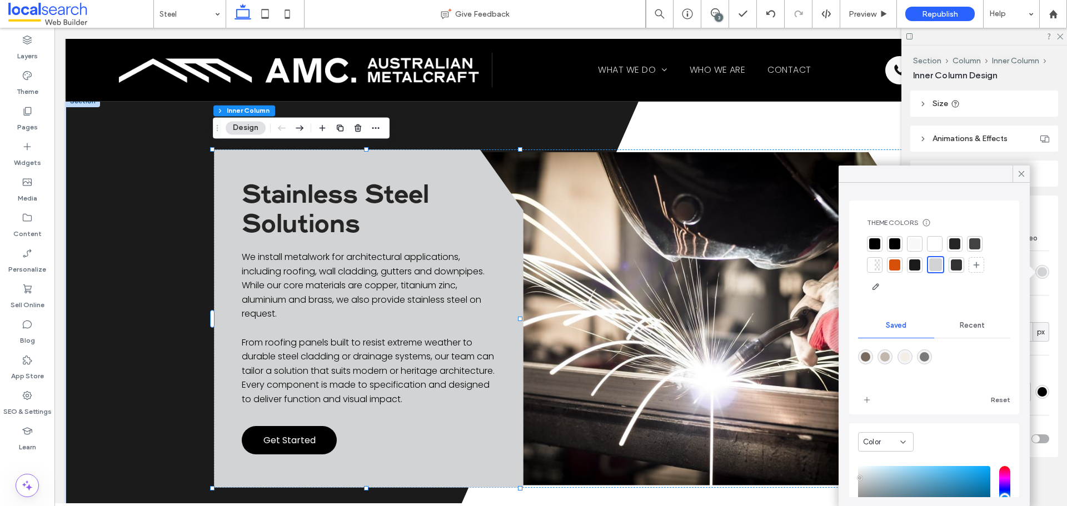
click at [935, 241] on div at bounding box center [934, 243] width 11 height 11
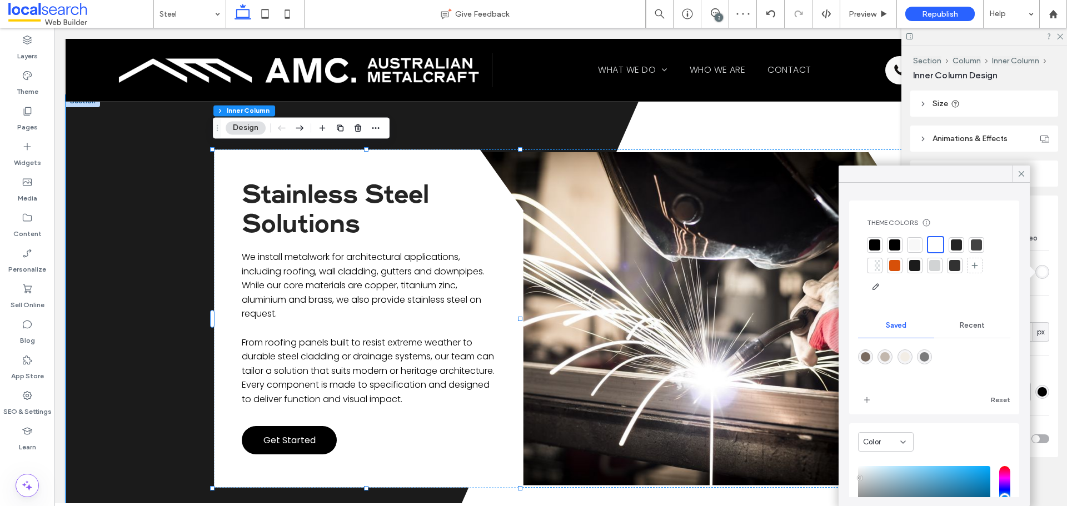
click at [691, 120] on polygon at bounding box center [750, 319] width 611 height 448
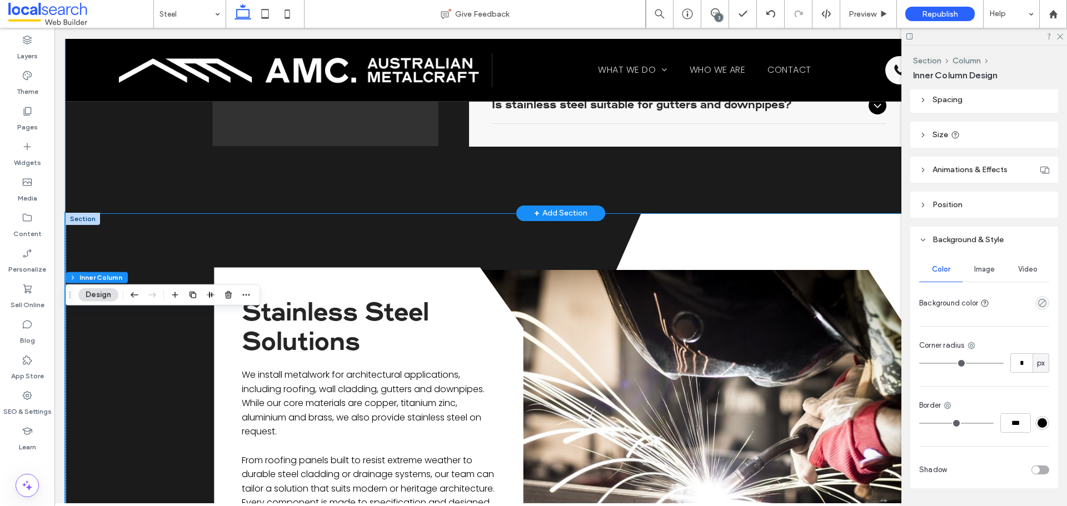
scroll to position [1389, 0]
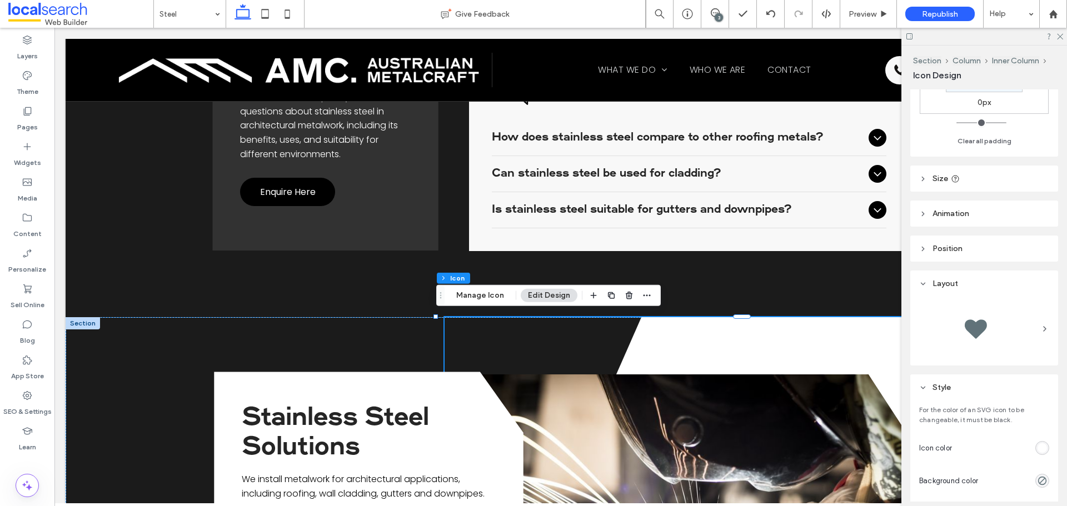
scroll to position [222, 0]
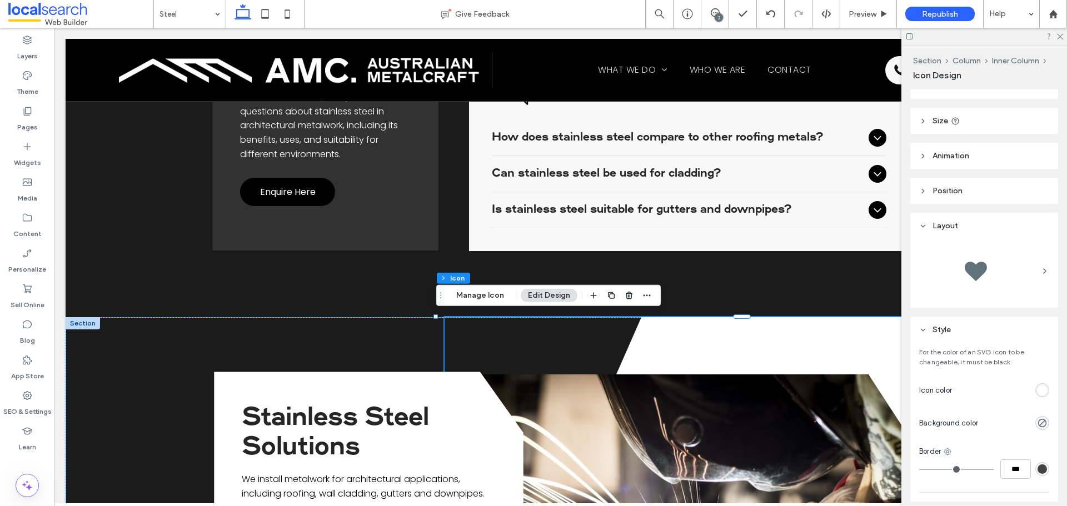
click at [1038, 391] on div "rgb(255, 255, 255)" at bounding box center [1042, 390] width 9 height 9
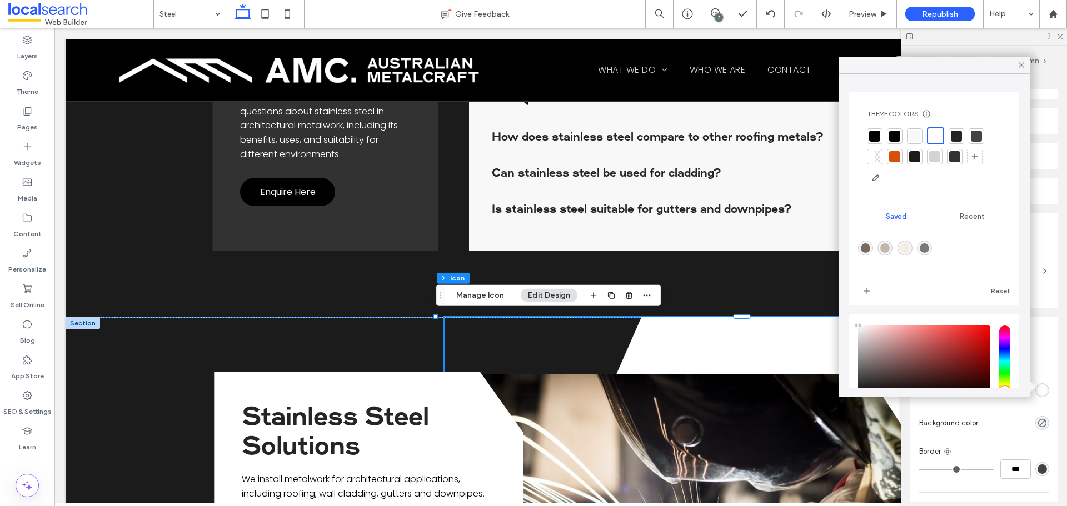
click at [913, 136] on div at bounding box center [914, 136] width 11 height 11
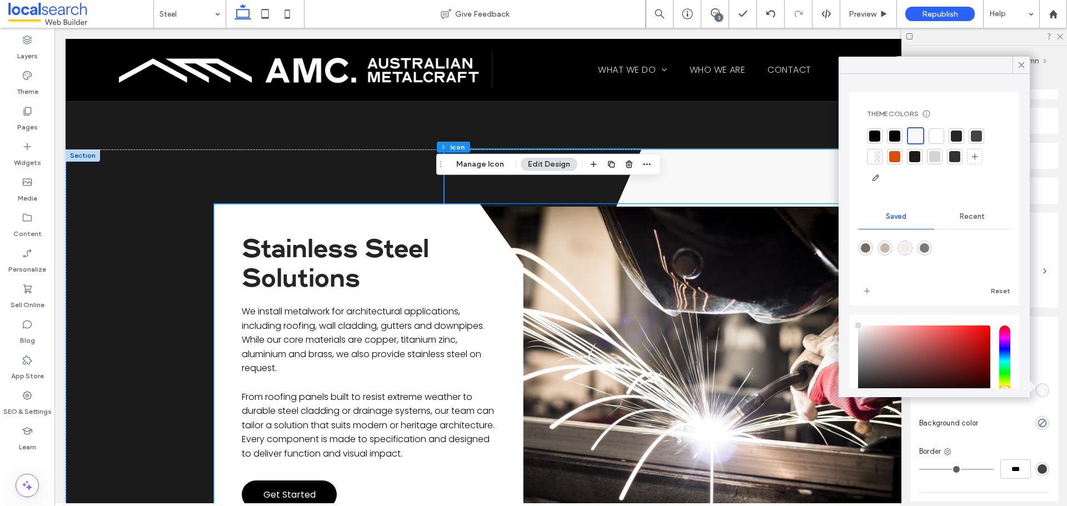
scroll to position [1445, 0]
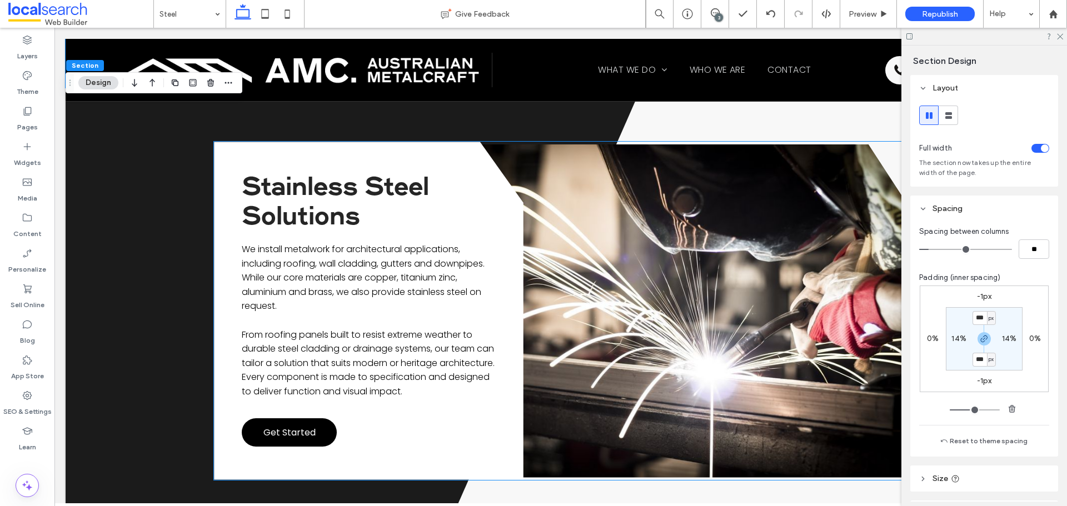
scroll to position [1612, 0]
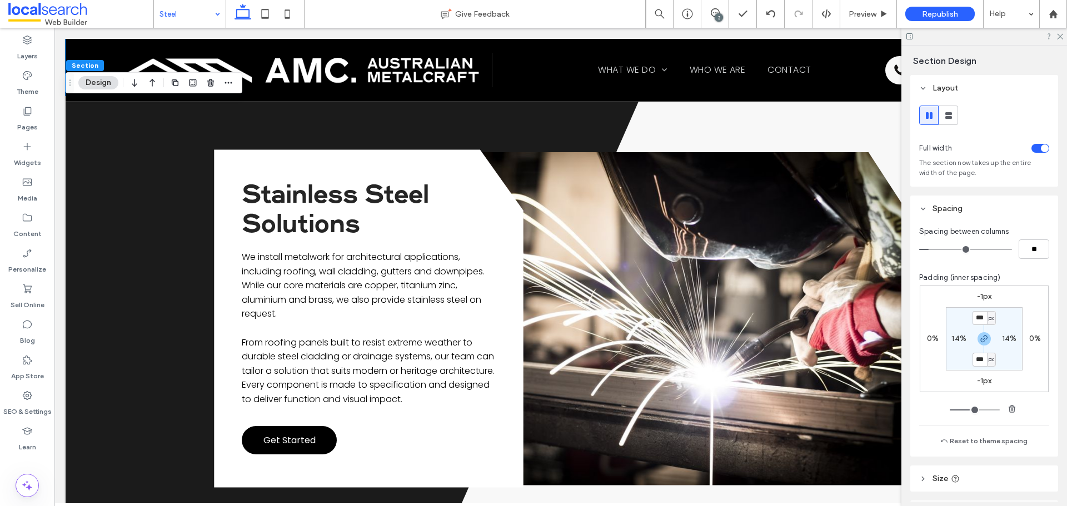
drag, startPoint x: 203, startPoint y: 17, endPoint x: 204, endPoint y: 26, distance: 9.0
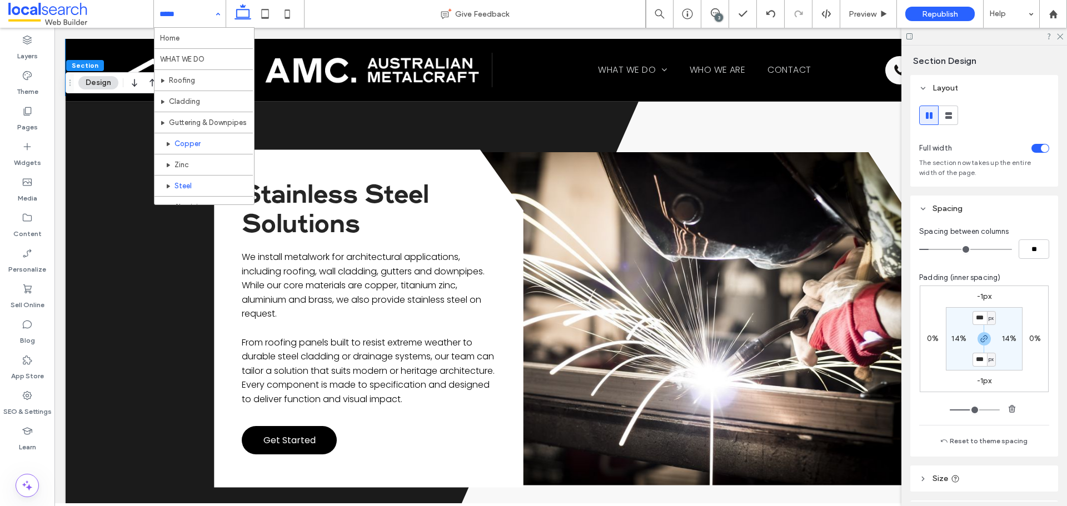
scroll to position [54, 0]
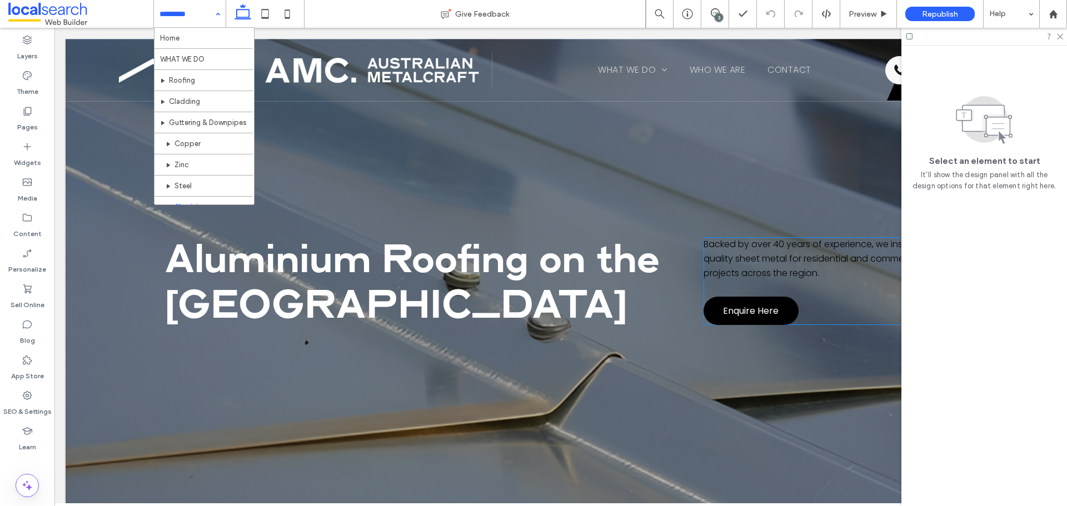
click at [722, 258] on span "Backed by over 40 years of experience, we install high-quality sheet metal for …" at bounding box center [822, 258] width 237 height 41
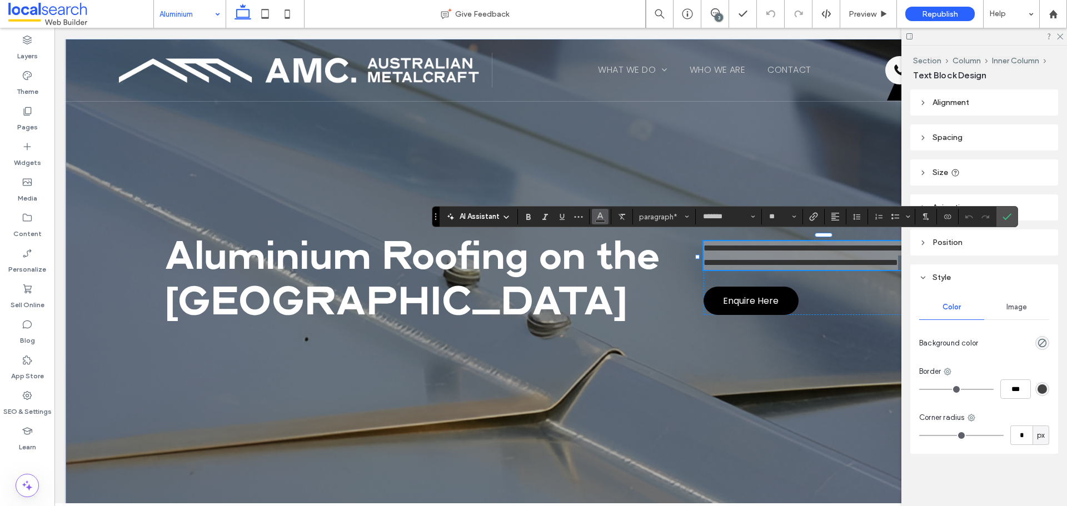
click at [600, 219] on icon "Color" at bounding box center [600, 215] width 9 height 9
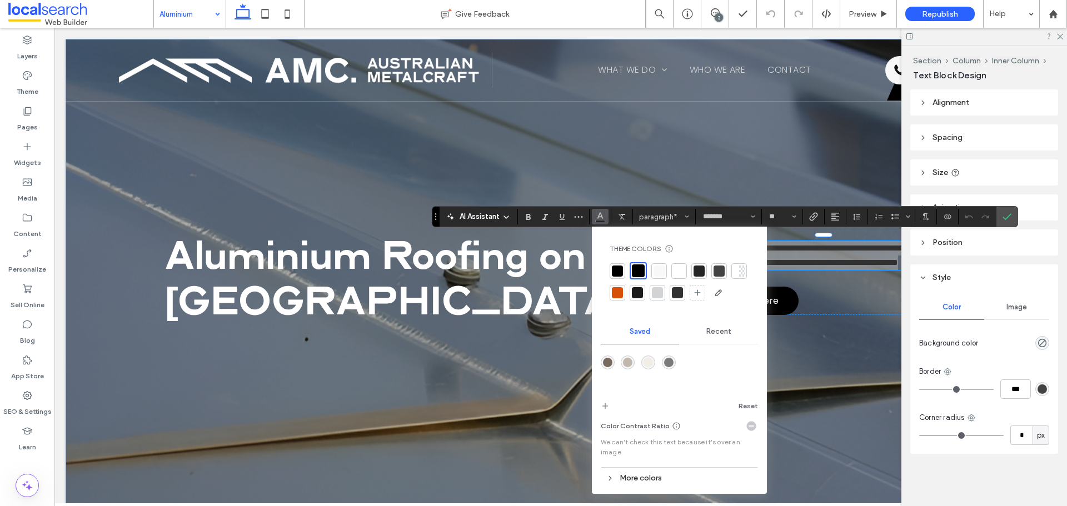
click at [676, 273] on div at bounding box center [679, 271] width 11 height 11
click at [1011, 218] on icon "Confirm" at bounding box center [1007, 216] width 9 height 9
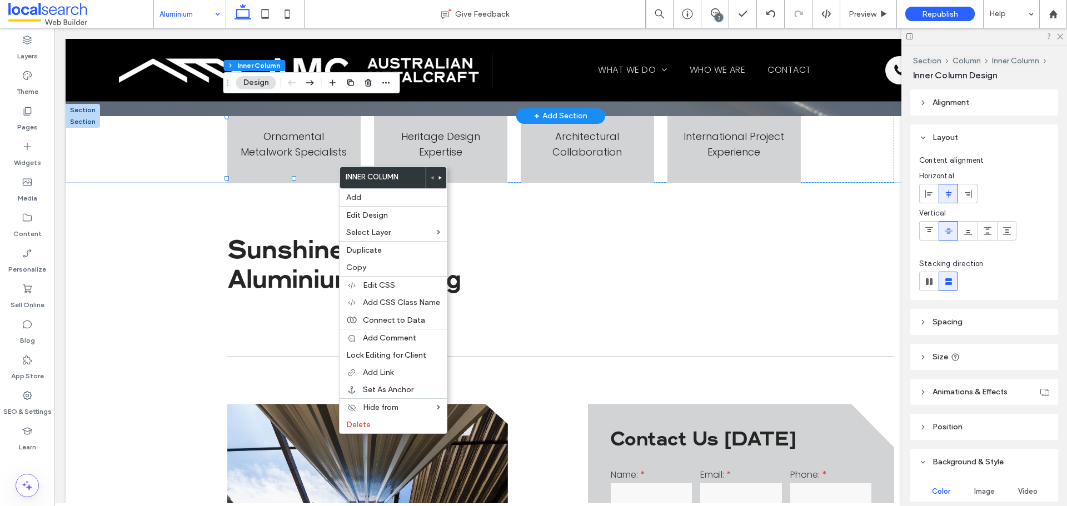
scroll to position [222, 0]
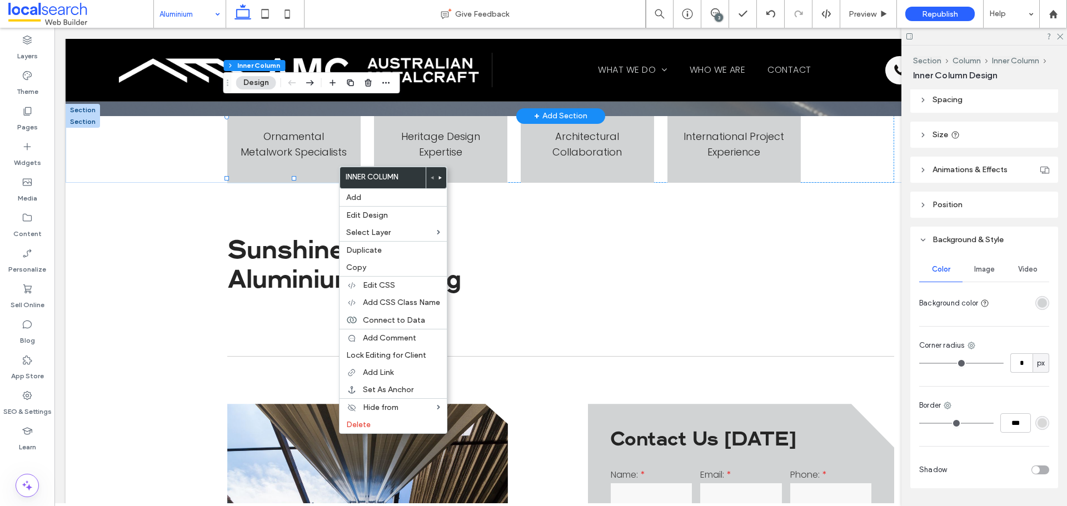
click at [1043, 305] on div "rgba(209, 211, 212, 1)" at bounding box center [1042, 303] width 14 height 14
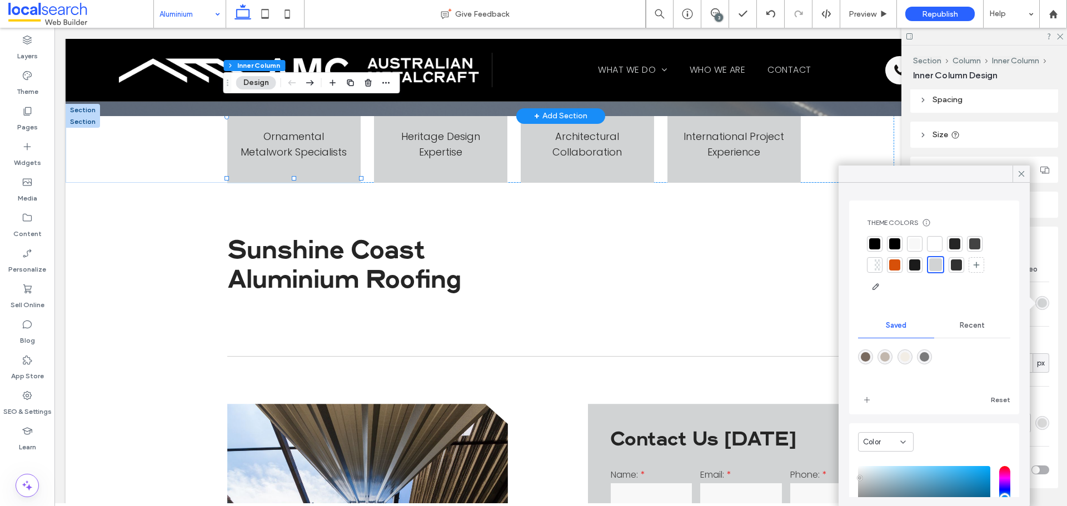
click at [930, 244] on div at bounding box center [934, 243] width 11 height 11
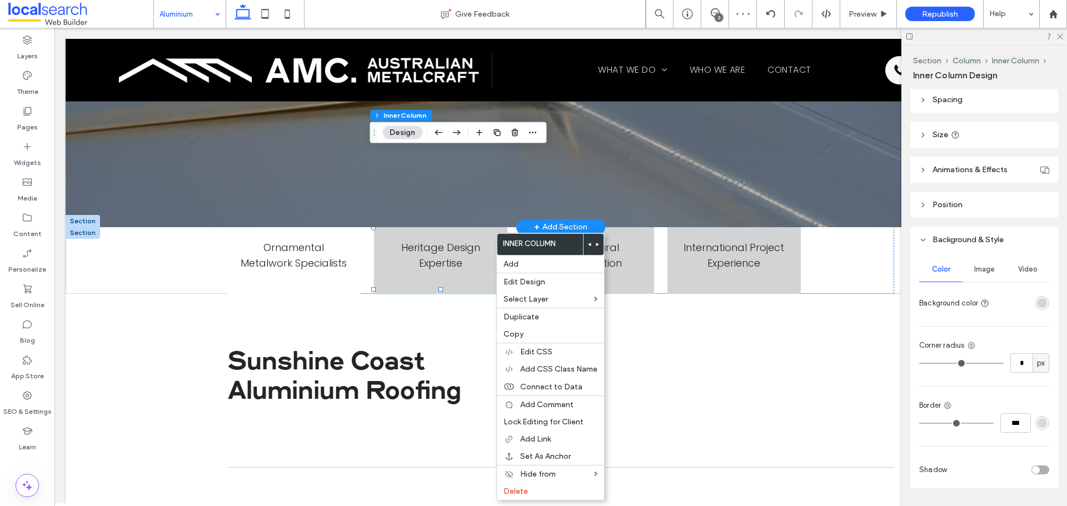
click at [1048, 306] on div "Color Image Video Background color Corner radius * px Border *** Shadow" at bounding box center [984, 371] width 148 height 236
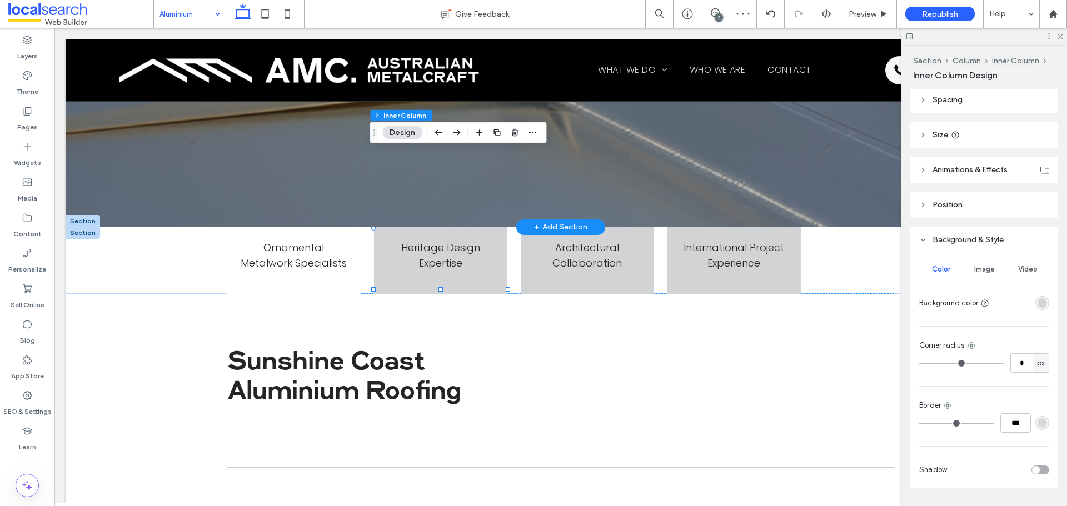
click at [1041, 305] on div "rgba(209, 211, 212, 1)" at bounding box center [1042, 302] width 9 height 9
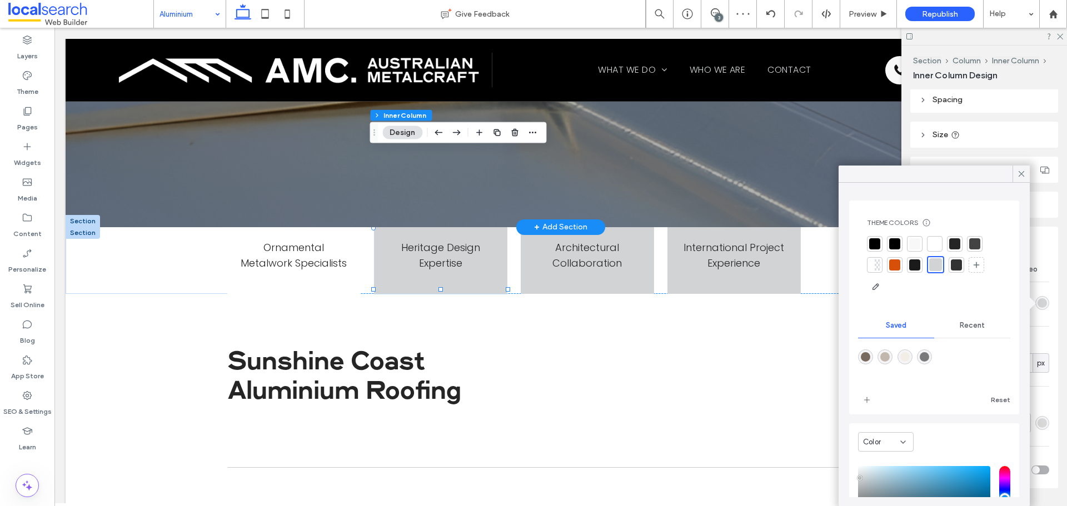
click at [929, 244] on div at bounding box center [934, 243] width 11 height 11
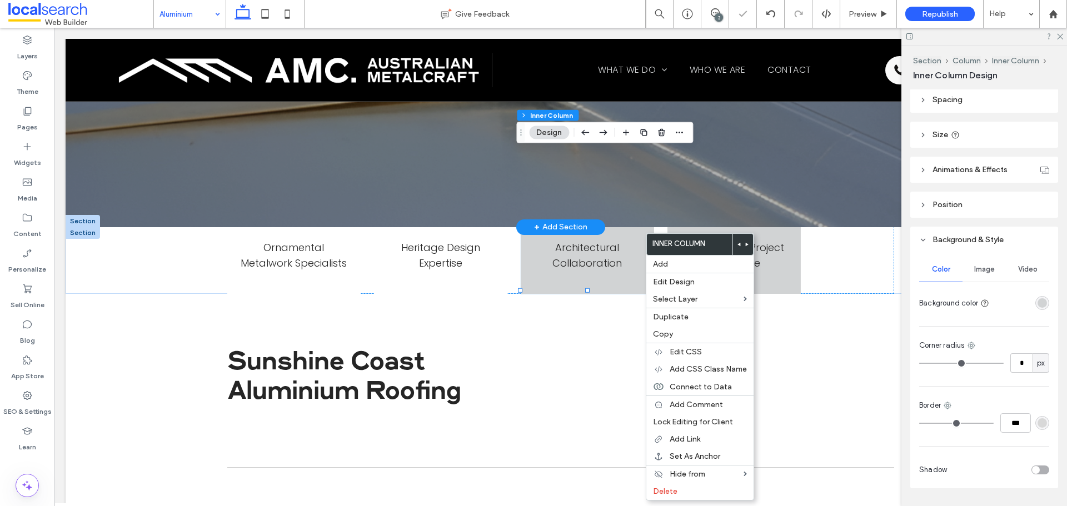
click at [1035, 307] on div "rgba(209, 211, 212, 1)" at bounding box center [1042, 303] width 14 height 14
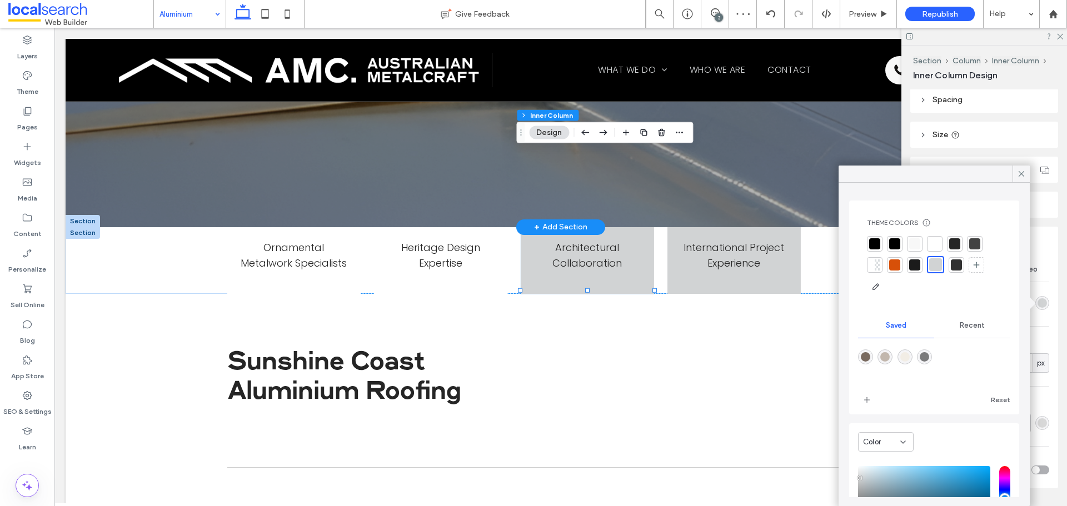
click at [936, 245] on div at bounding box center [934, 243] width 11 height 11
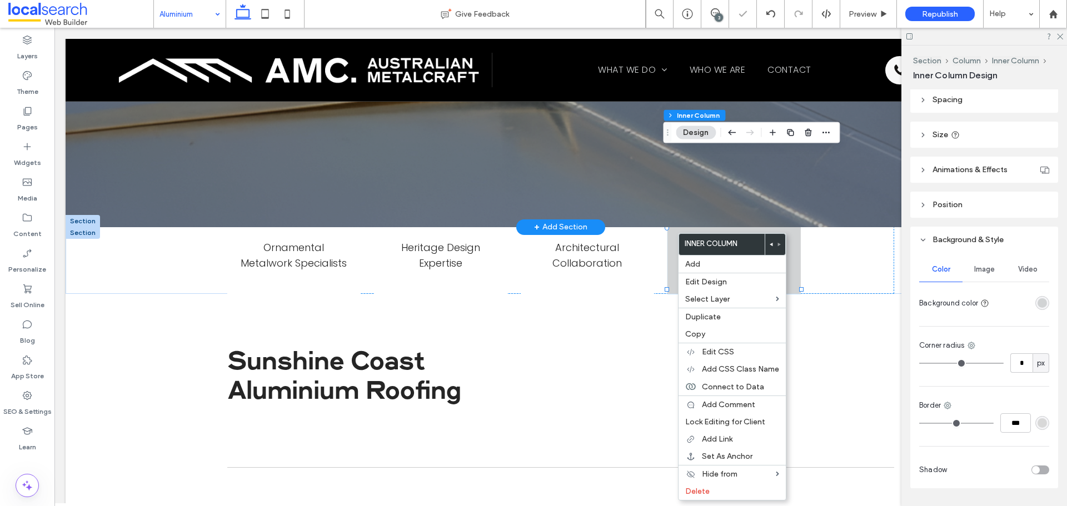
click at [1038, 302] on div "rgba(209, 211, 212, 1)" at bounding box center [1042, 302] width 9 height 9
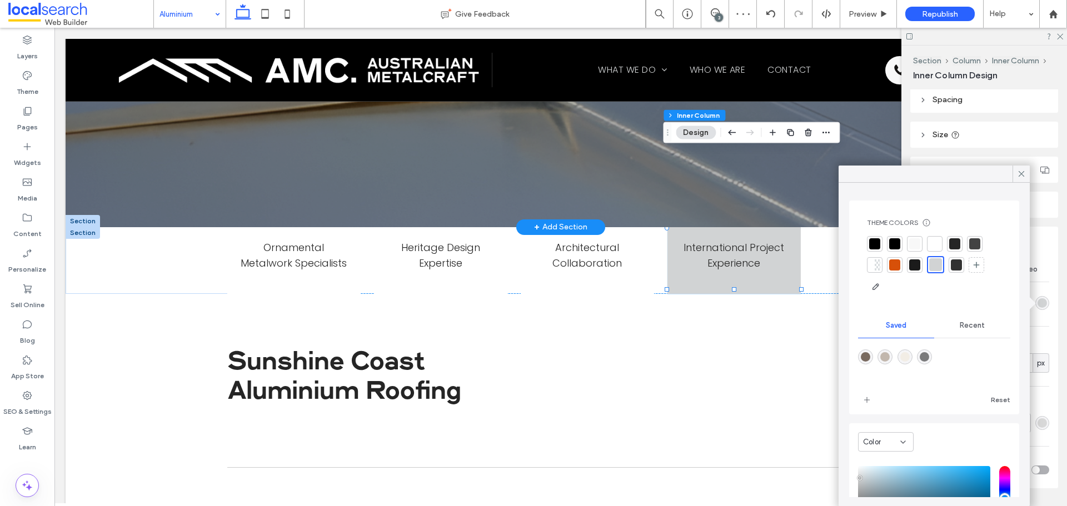
click at [934, 242] on div at bounding box center [934, 243] width 11 height 11
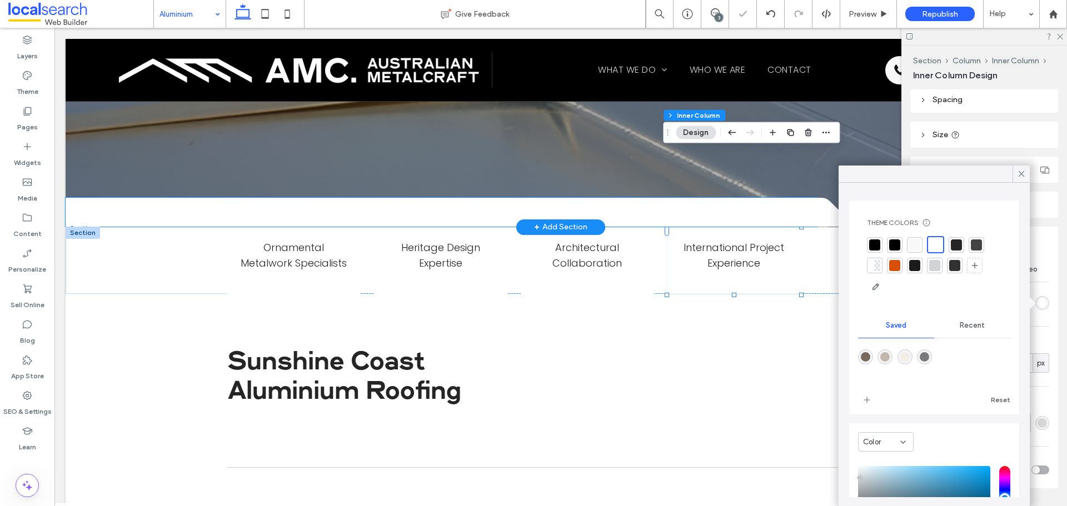
click at [176, 212] on div at bounding box center [442, 212] width 752 height 29
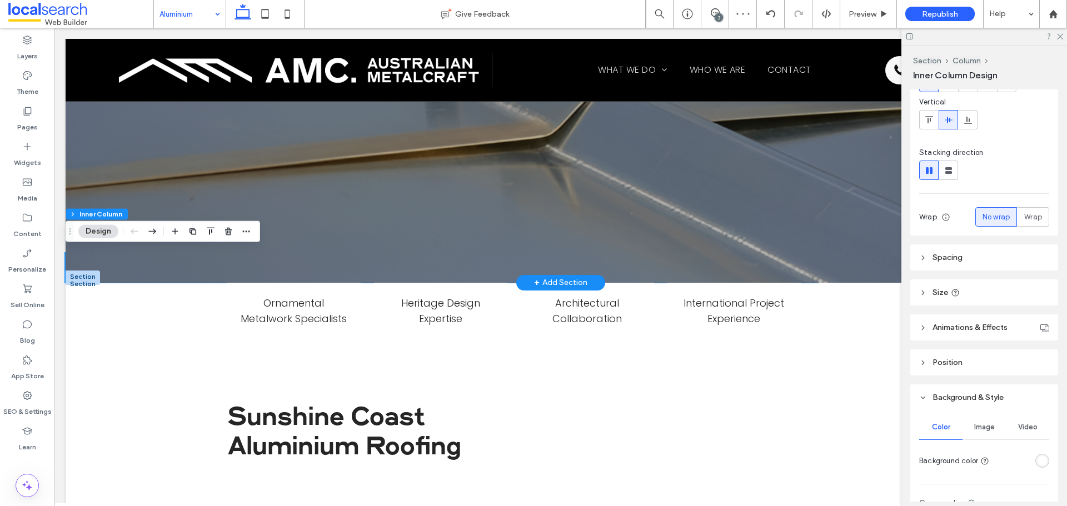
scroll to position [300, 0]
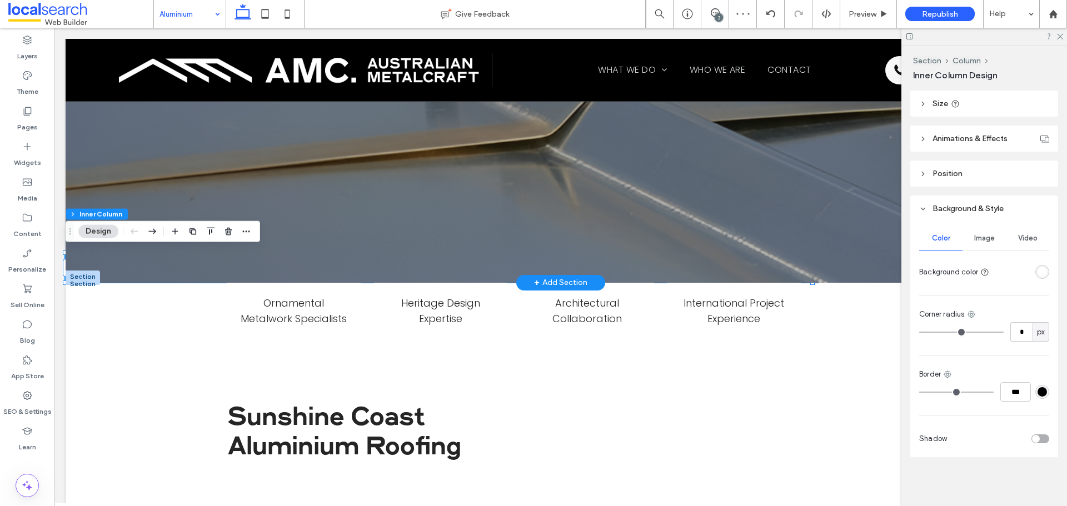
click at [1043, 275] on div "rgba(255, 255, 255, 1)" at bounding box center [1042, 272] width 14 height 14
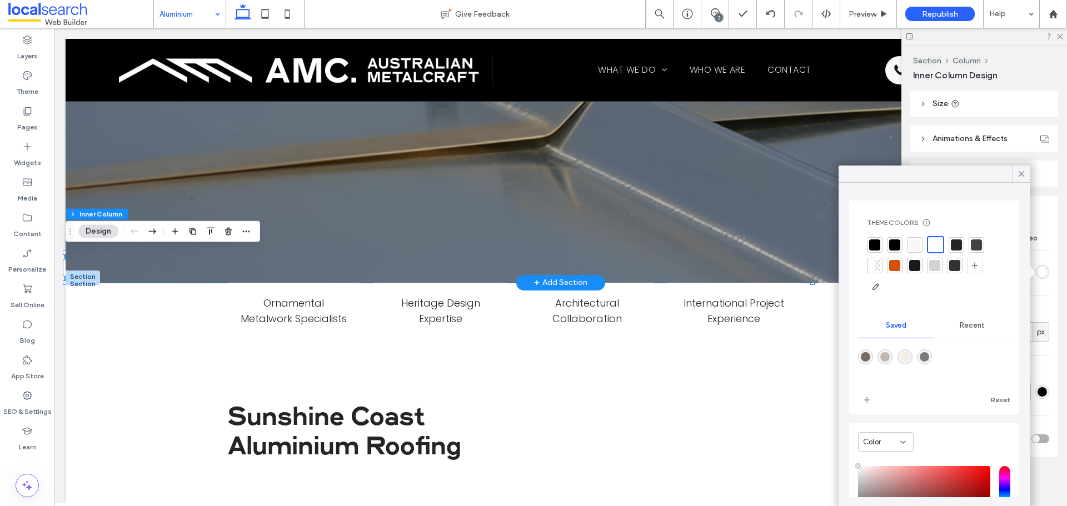
drag, startPoint x: 919, startPoint y: 246, endPoint x: 725, endPoint y: 223, distance: 194.7
click at [919, 246] on div at bounding box center [914, 245] width 11 height 11
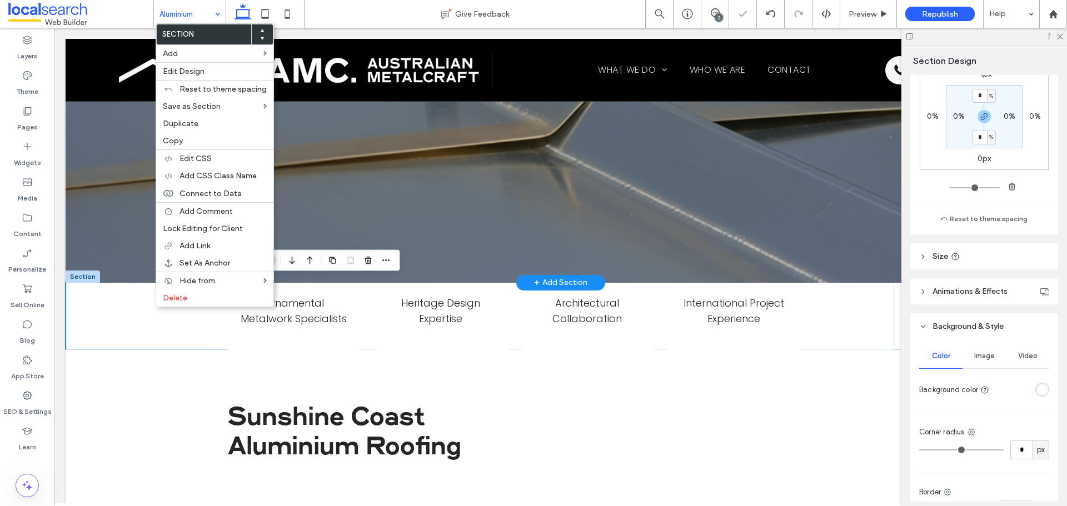
scroll to position [278, 0]
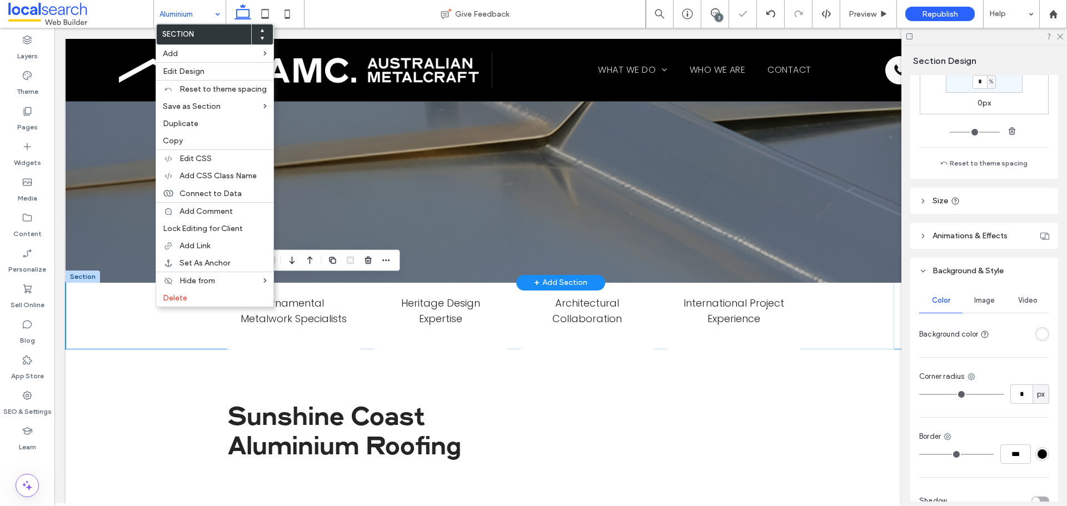
click at [1038, 338] on div "rgba(255, 255, 255, 1)" at bounding box center [1042, 334] width 9 height 9
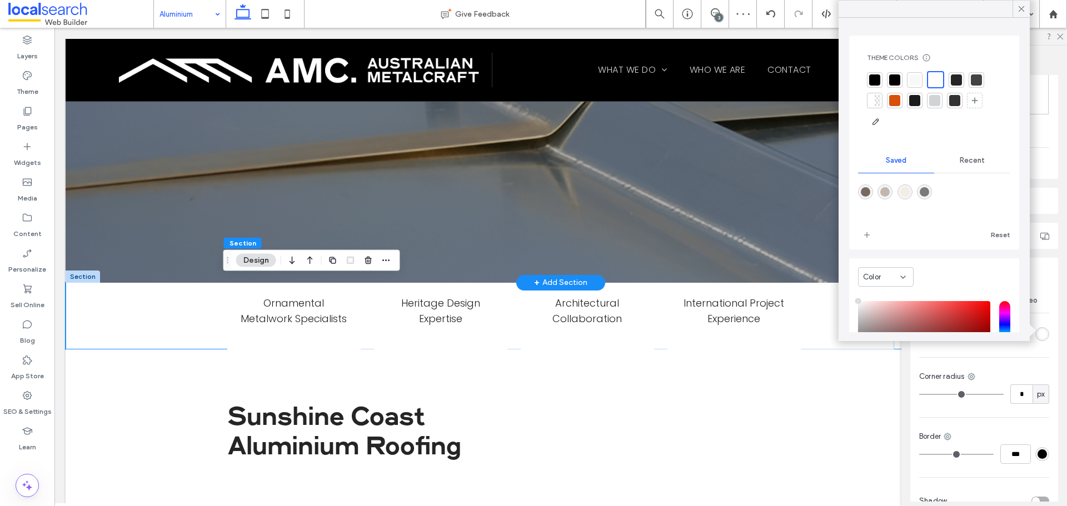
click at [915, 79] on div at bounding box center [914, 79] width 11 height 11
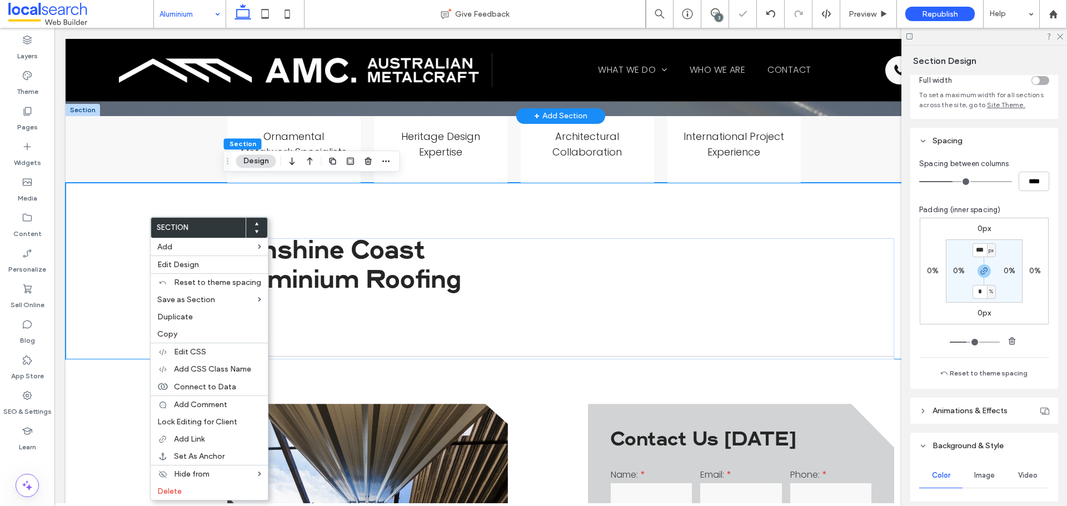
scroll to position [222, 0]
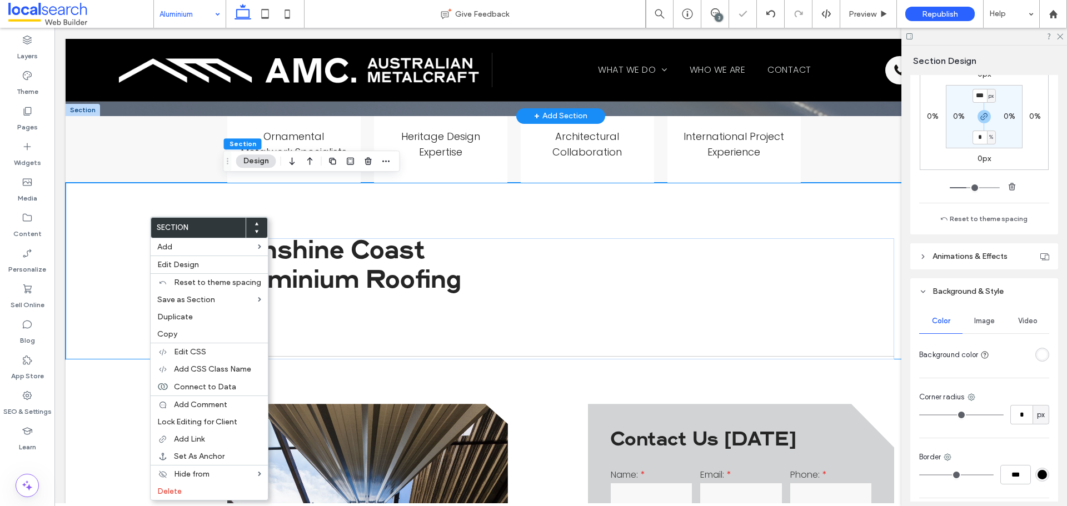
click at [1038, 353] on div "rgba(255, 255, 255, 1)" at bounding box center [1042, 354] width 9 height 9
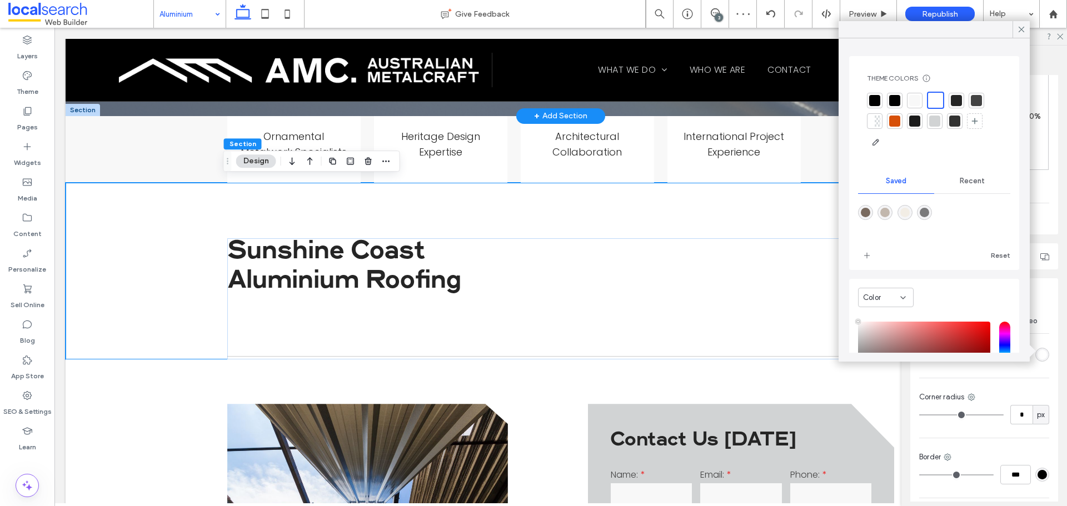
click at [920, 104] on div at bounding box center [915, 101] width 16 height 16
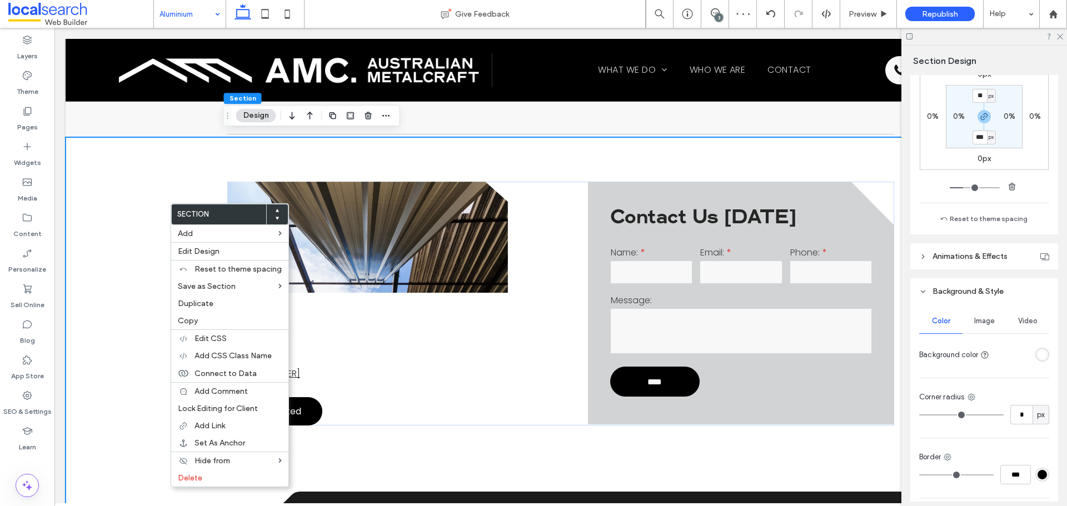
click at [1038, 355] on div "rgba(255, 255, 255, 1)" at bounding box center [1042, 354] width 9 height 9
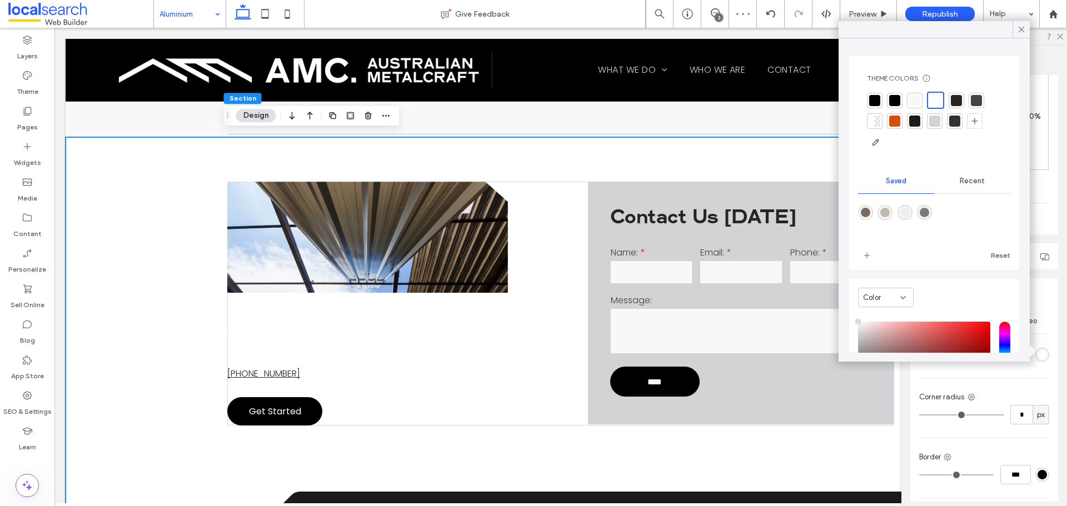
click at [915, 103] on div at bounding box center [914, 100] width 11 height 11
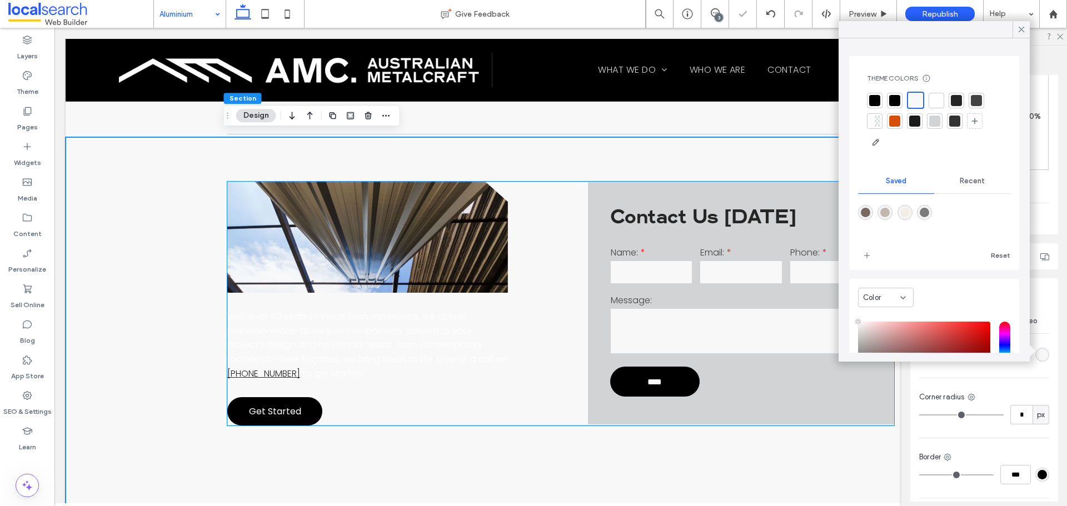
click at [311, 336] on span "With over 40 years of installation experience, we deliver precision-made alumin…" at bounding box center [367, 338] width 280 height 56
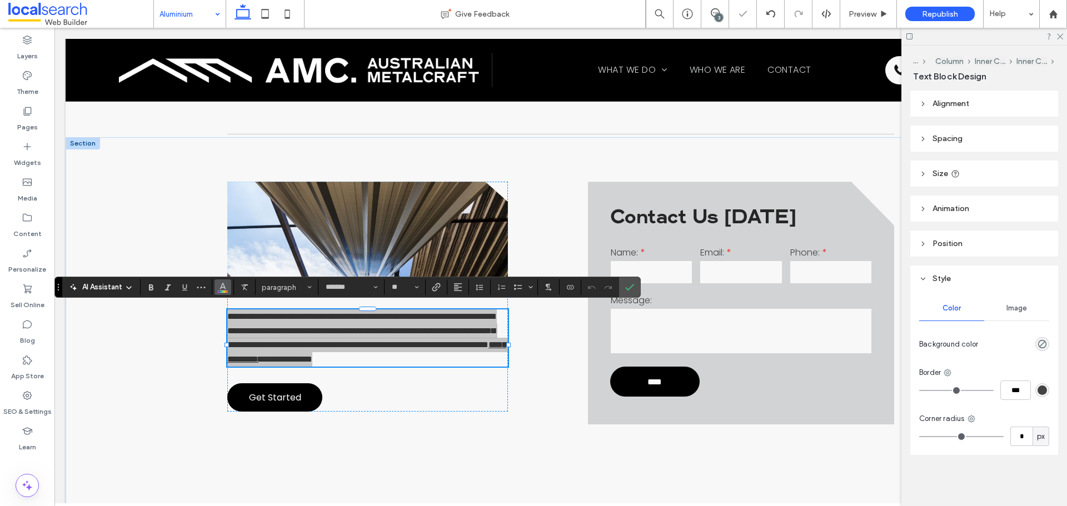
click at [227, 288] on button "Color" at bounding box center [223, 288] width 17 height 16
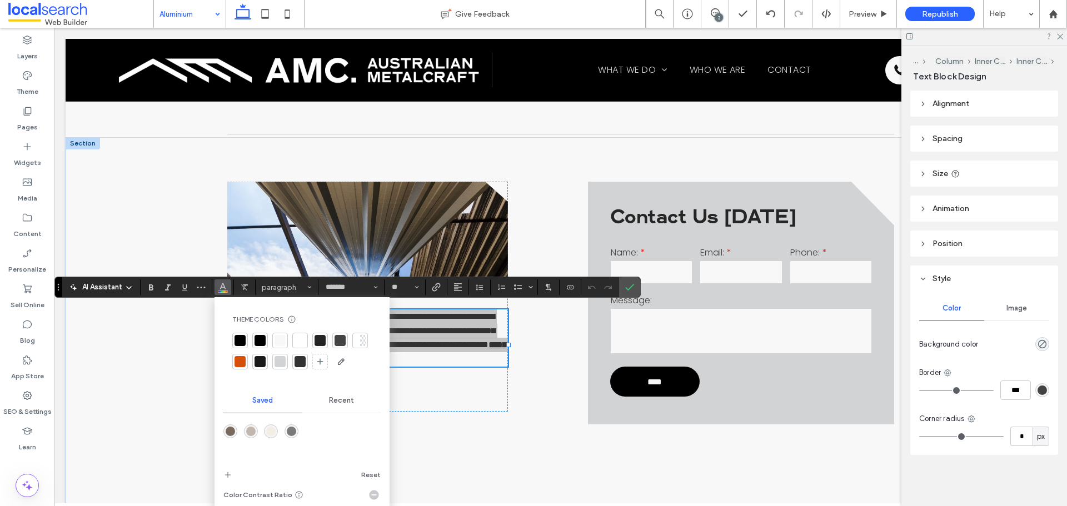
click at [260, 340] on div at bounding box center [260, 340] width 11 height 11
click at [634, 289] on icon "Confirm" at bounding box center [629, 287] width 9 height 9
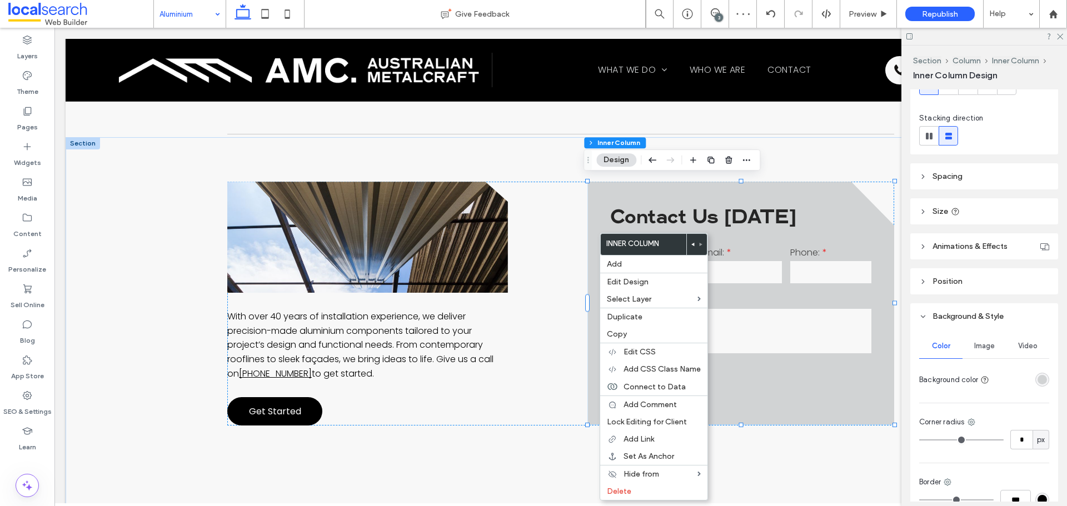
scroll to position [253, 0]
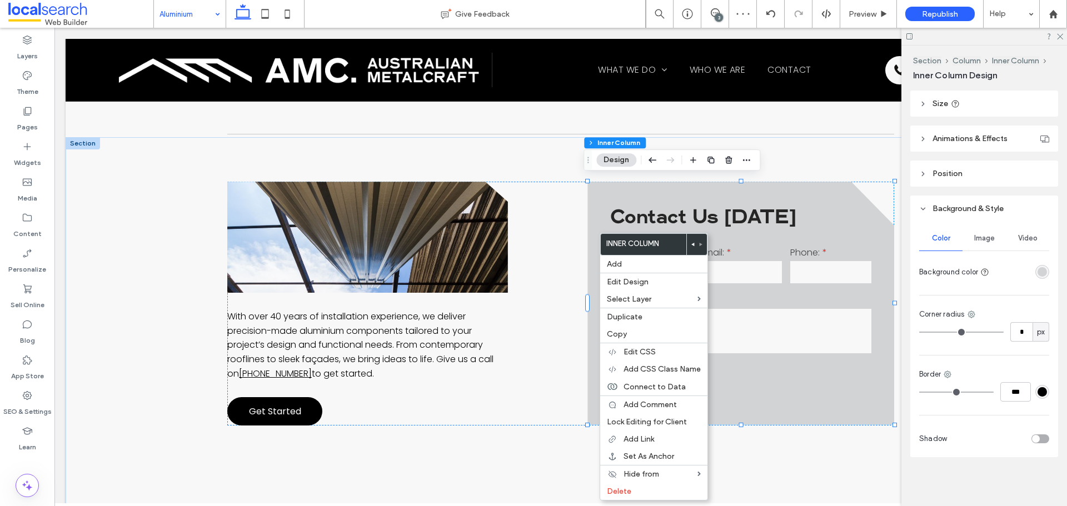
click at [1038, 271] on div "rgba(209, 211, 212, 1)" at bounding box center [1042, 271] width 9 height 9
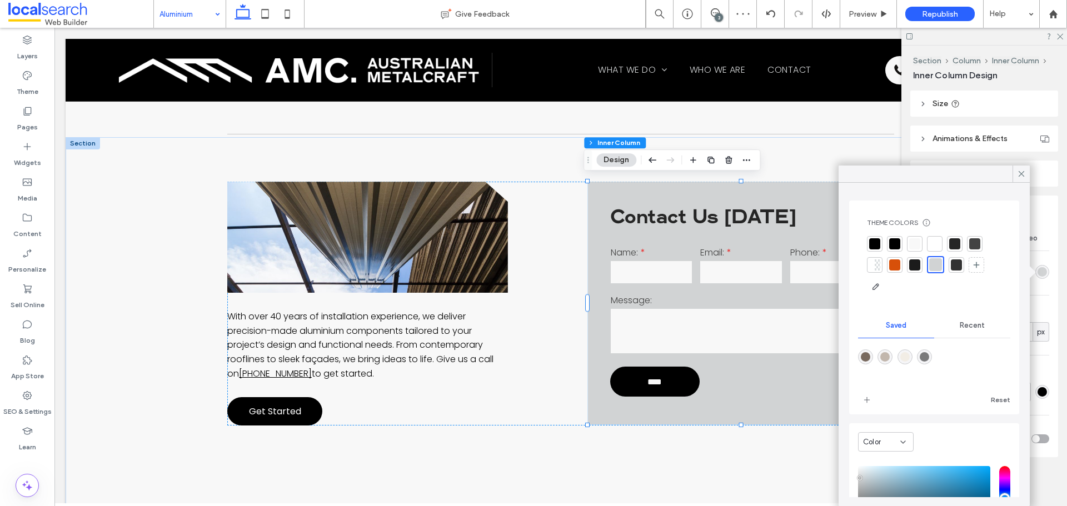
click at [934, 242] on div at bounding box center [934, 243] width 11 height 11
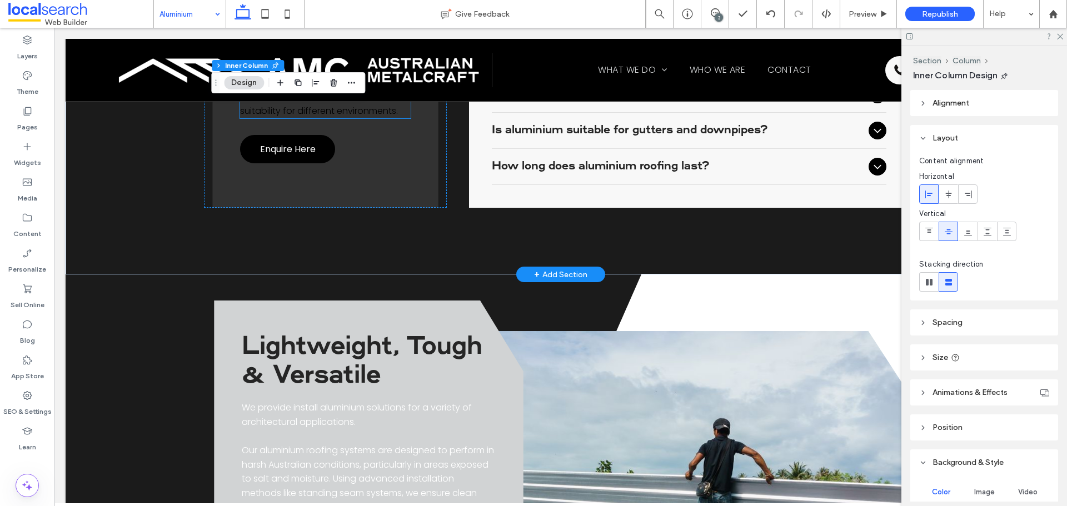
scroll to position [1223, 0]
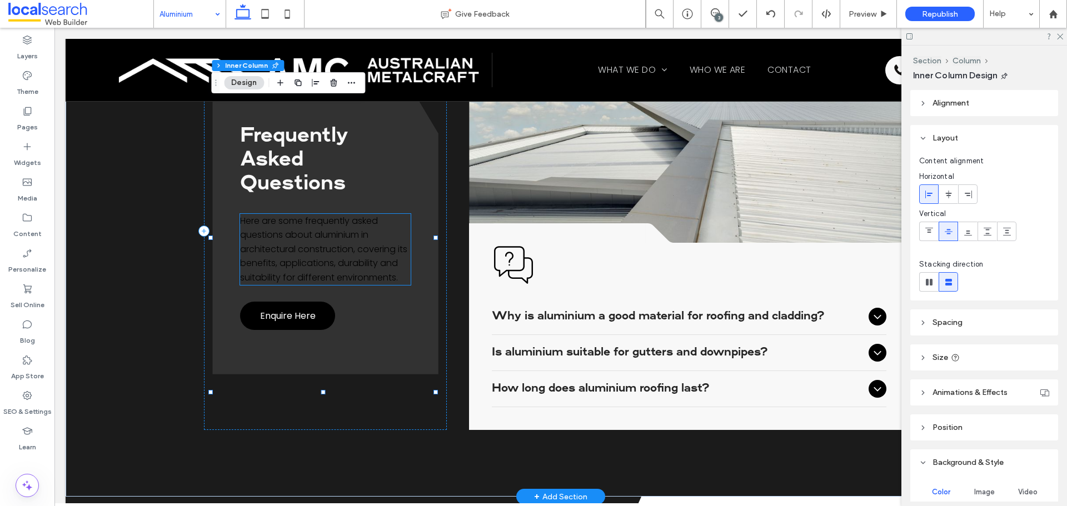
click at [350, 243] on span "Here are some frequently asked questions about aluminium in architectural const…" at bounding box center [323, 249] width 167 height 69
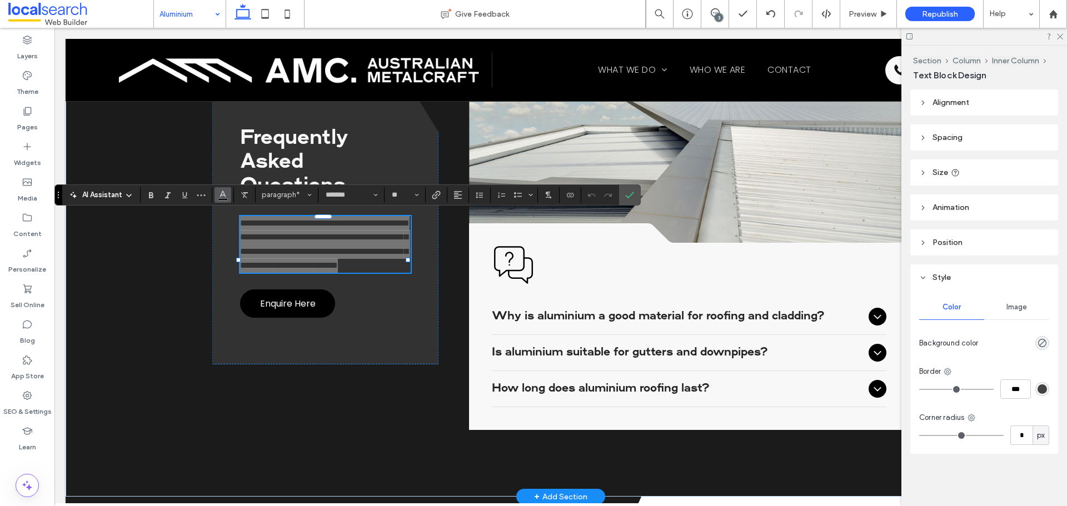
click at [222, 198] on span "Color" at bounding box center [222, 194] width 9 height 14
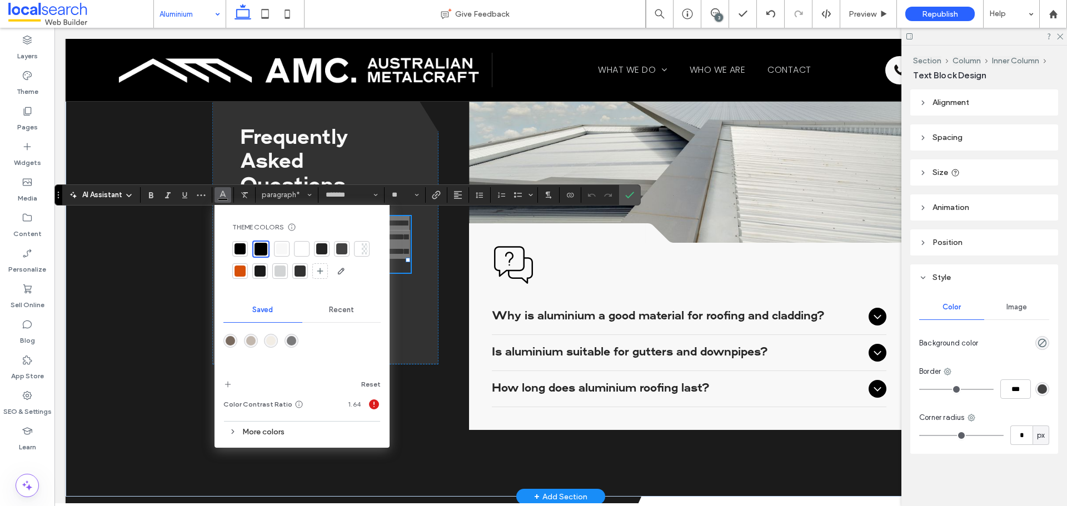
click at [300, 247] on div at bounding box center [301, 248] width 11 height 11
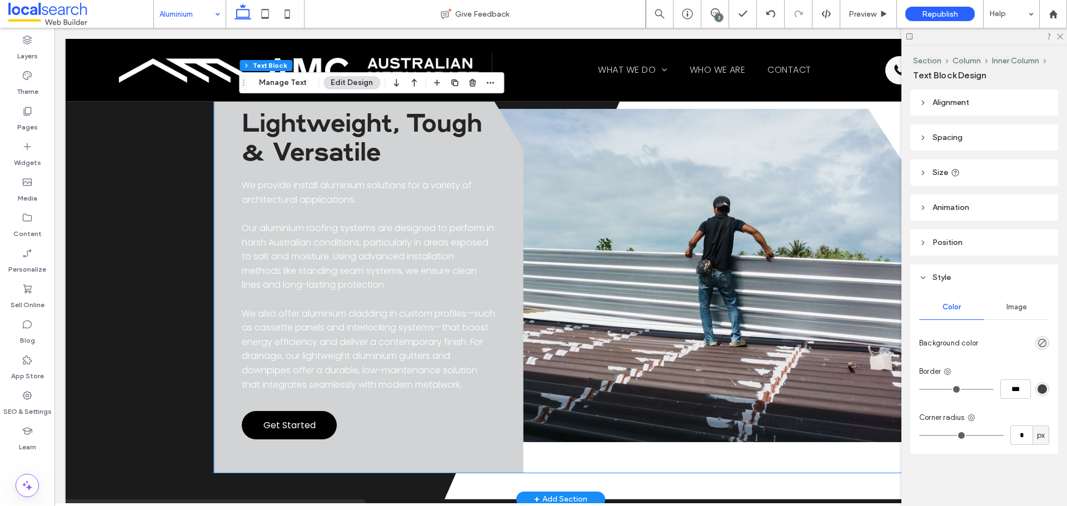
scroll to position [1612, 0]
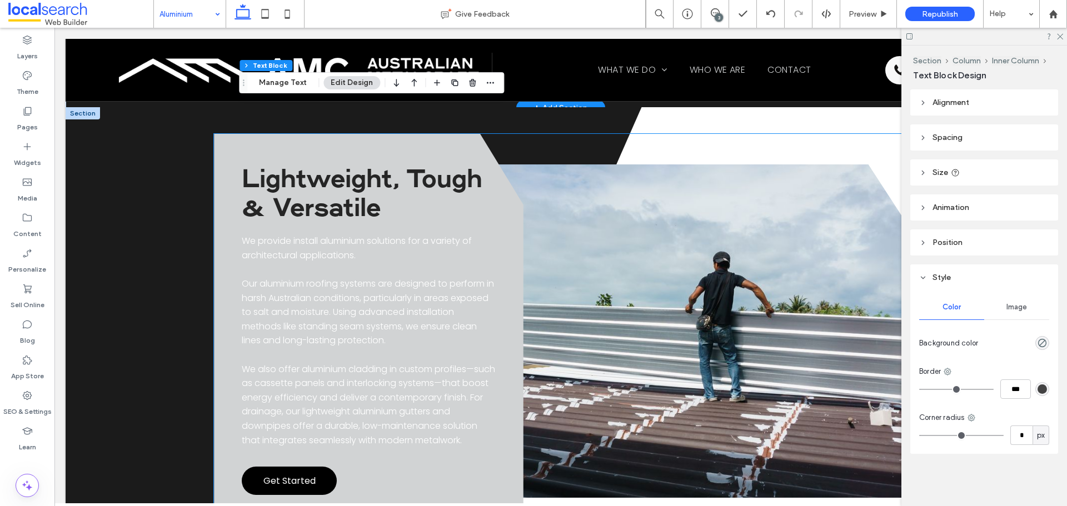
click at [283, 277] on span "Our aluminium roofing systems are designed to perform in harsh Australian condi…" at bounding box center [368, 311] width 252 height 69
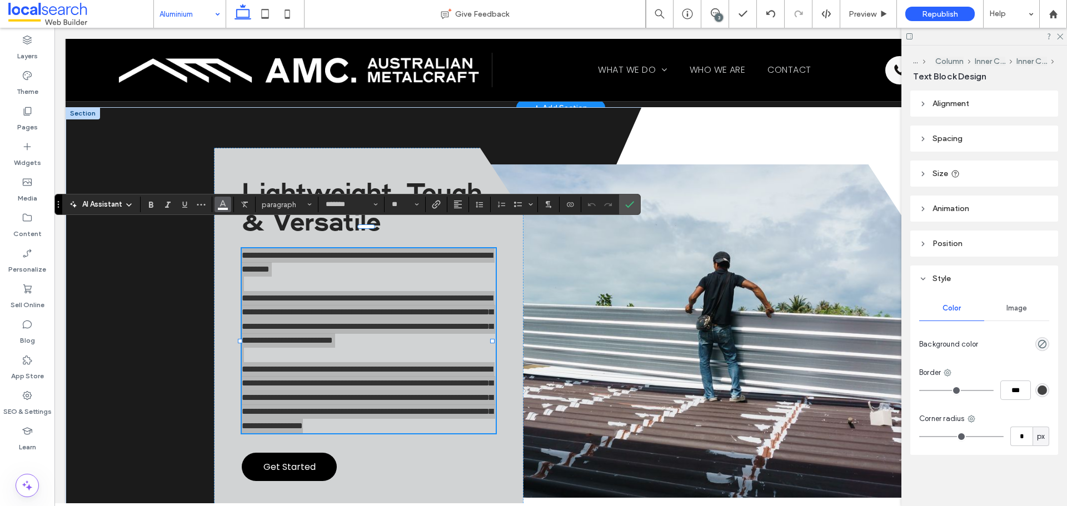
click at [220, 208] on icon "Color" at bounding box center [222, 203] width 9 height 9
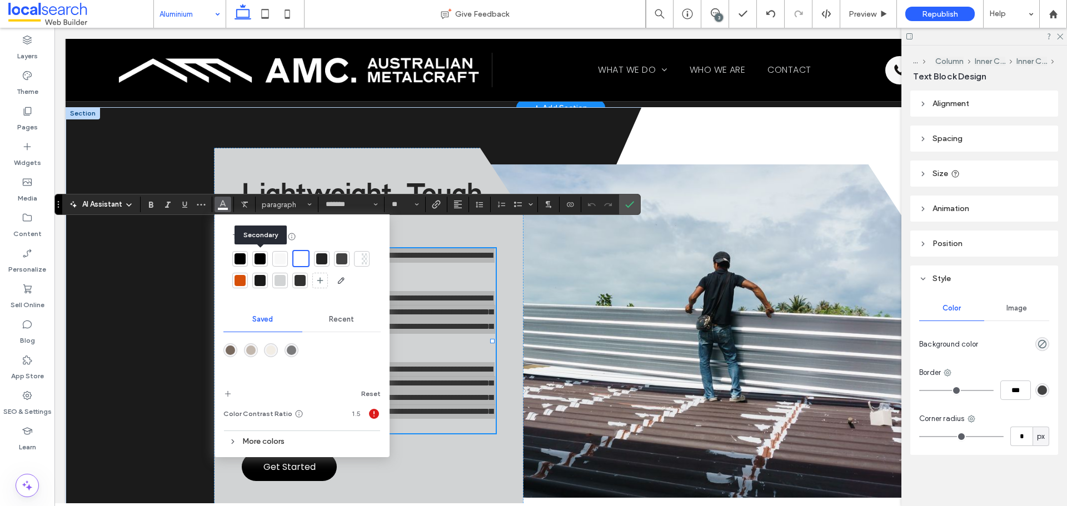
click at [259, 260] on div at bounding box center [260, 258] width 11 height 11
click at [630, 200] on span "Confirm" at bounding box center [627, 205] width 5 height 20
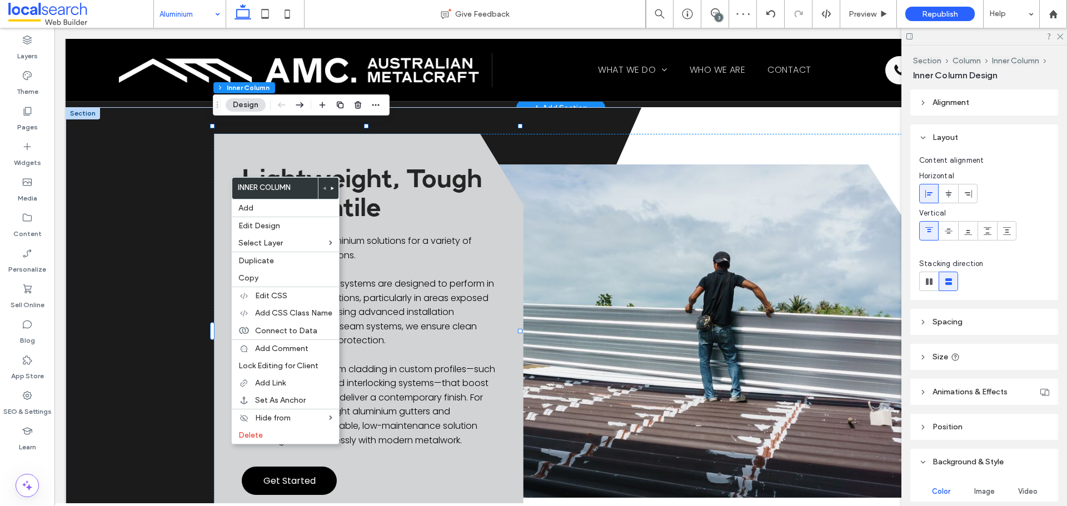
scroll to position [253, 0]
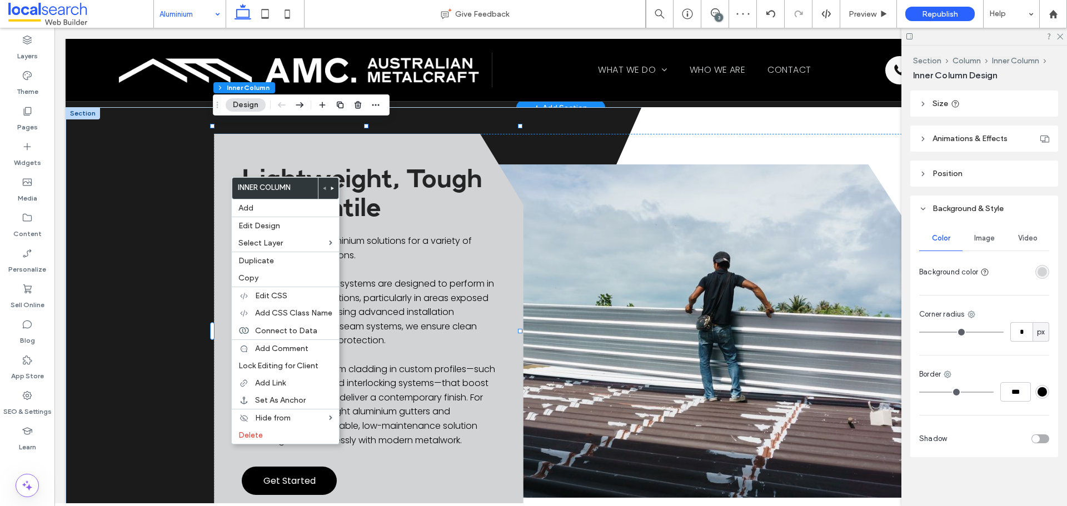
click at [1038, 273] on div "rgba(209, 211, 212, 1)" at bounding box center [1042, 271] width 9 height 9
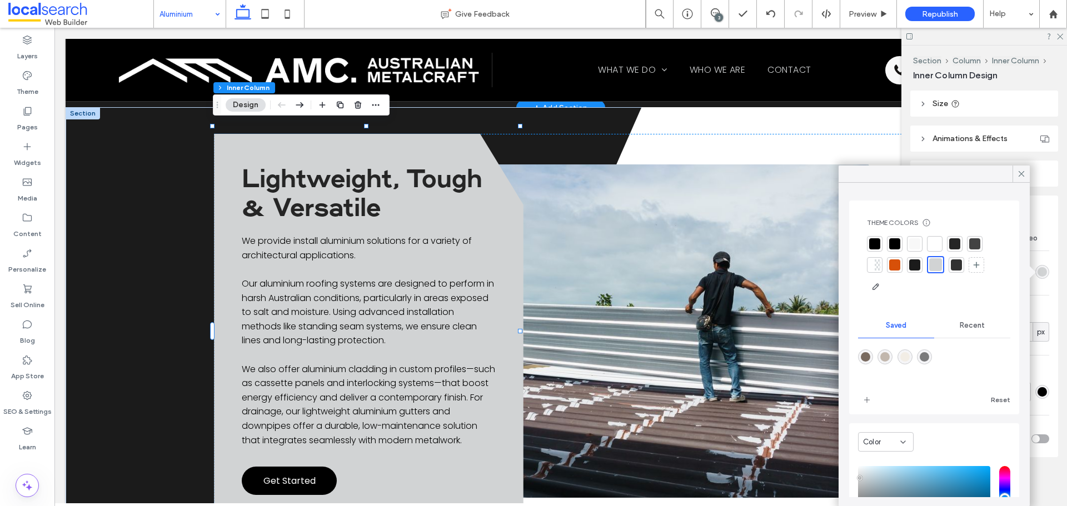
click at [891, 245] on div at bounding box center [894, 243] width 11 height 11
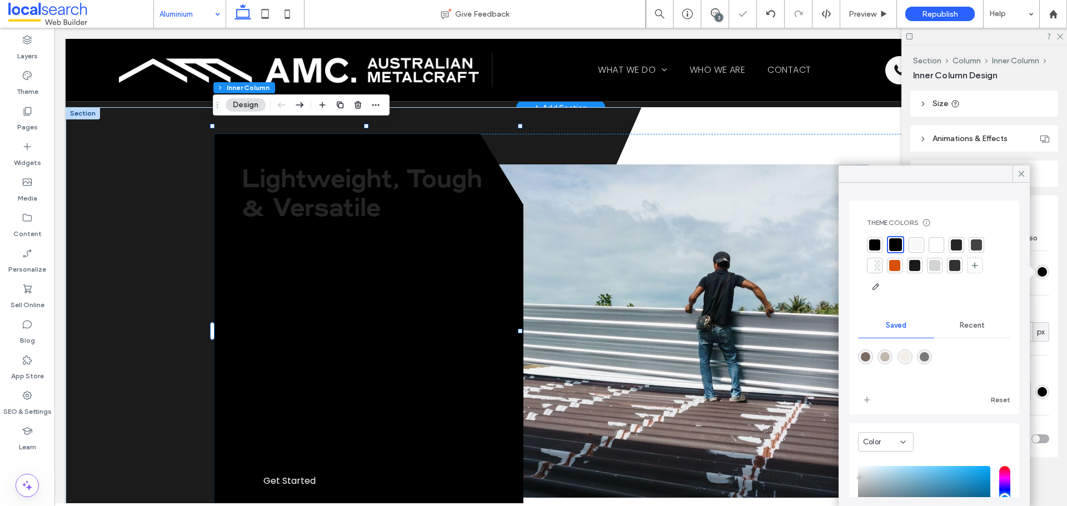
click at [931, 241] on div at bounding box center [936, 245] width 11 height 11
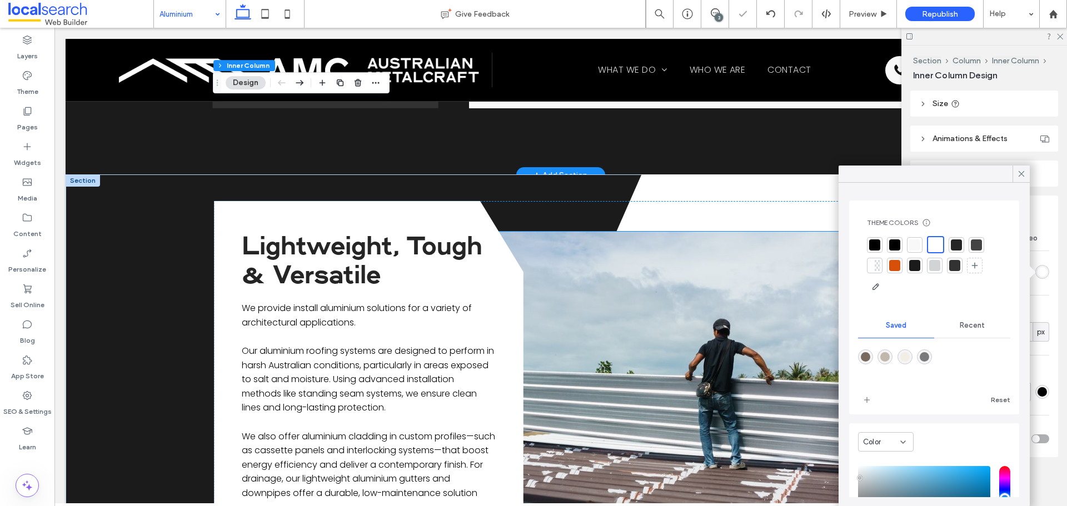
scroll to position [1500, 0]
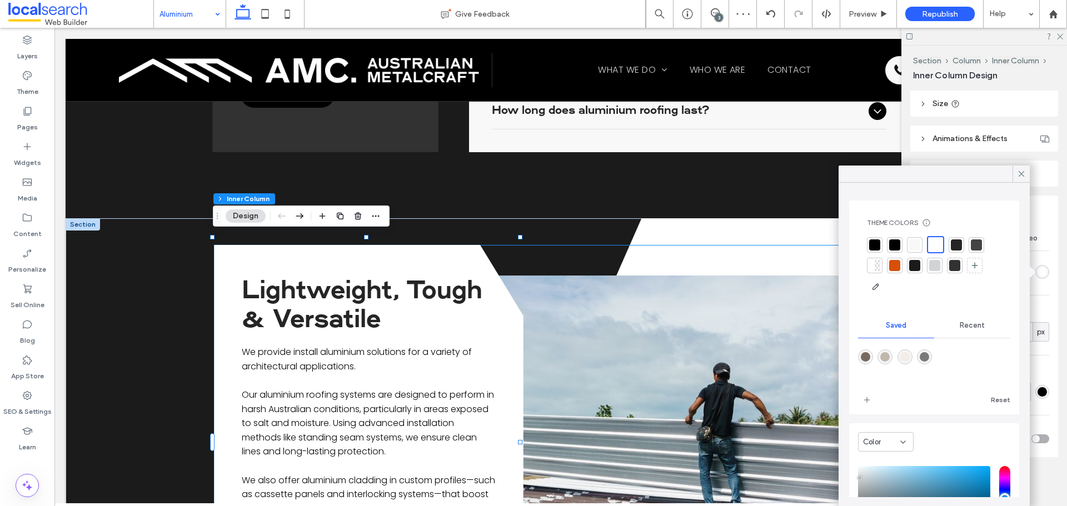
click at [741, 245] on div "Lightweight, Tough & Versatile We provide install aluminium solutions for a var…" at bounding box center [560, 442] width 693 height 395
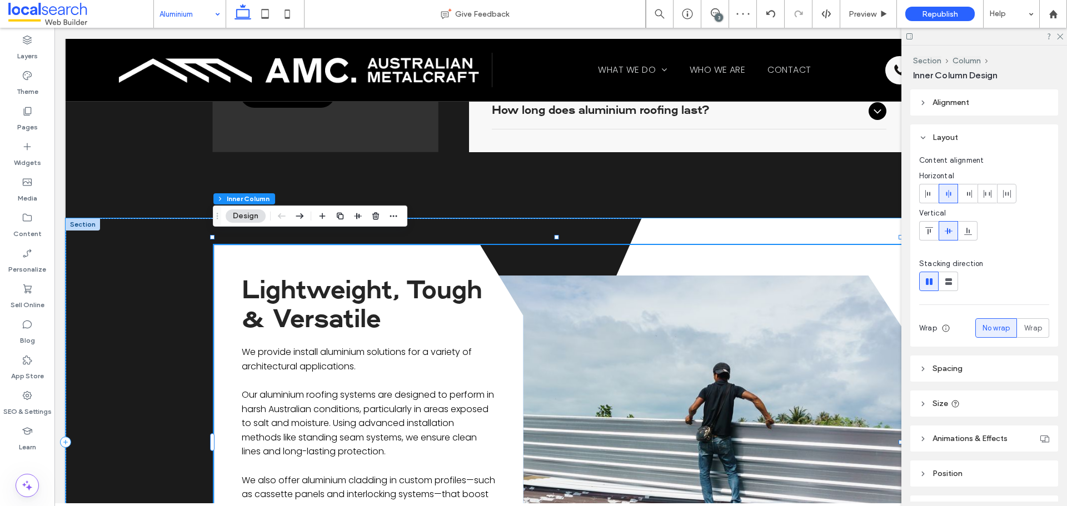
click at [750, 224] on polygon at bounding box center [750, 442] width 611 height 448
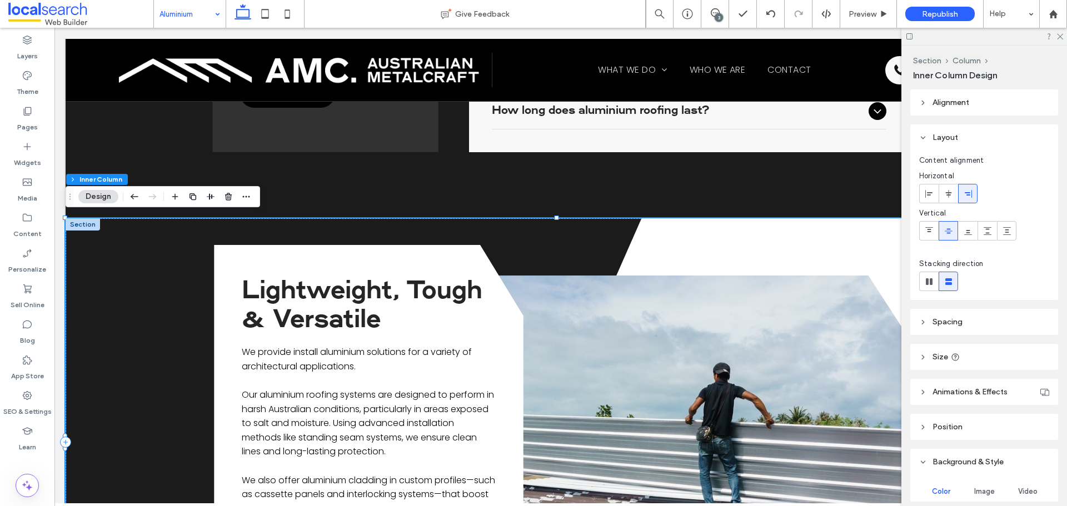
click at [750, 224] on polygon at bounding box center [750, 442] width 611 height 448
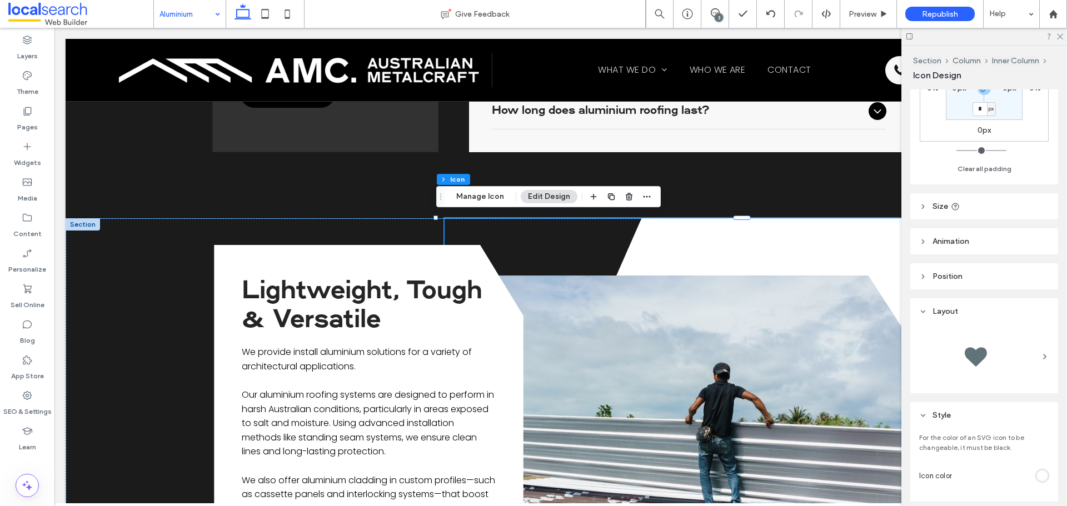
scroll to position [222, 0]
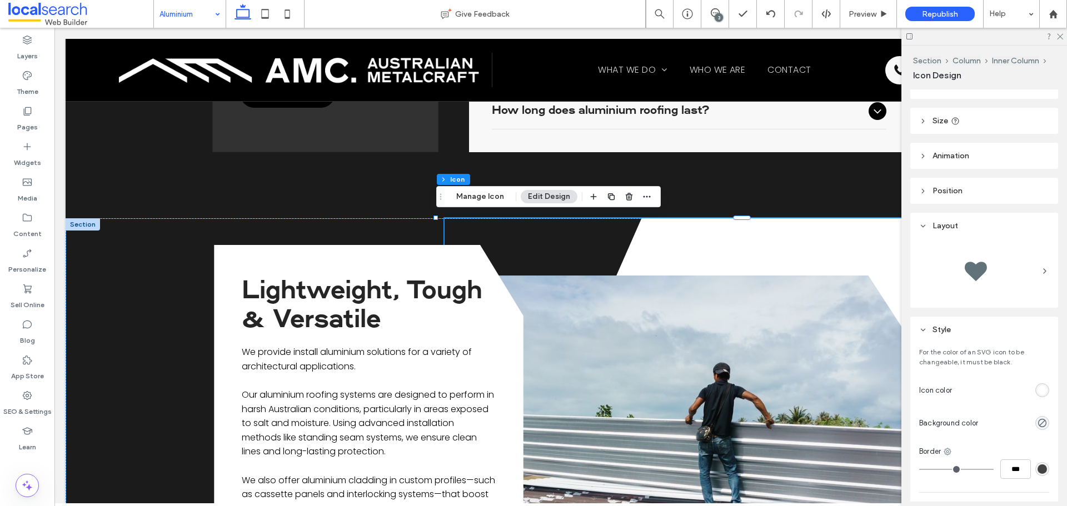
click at [1039, 393] on div "rgb(255, 255, 255)" at bounding box center [1042, 390] width 9 height 9
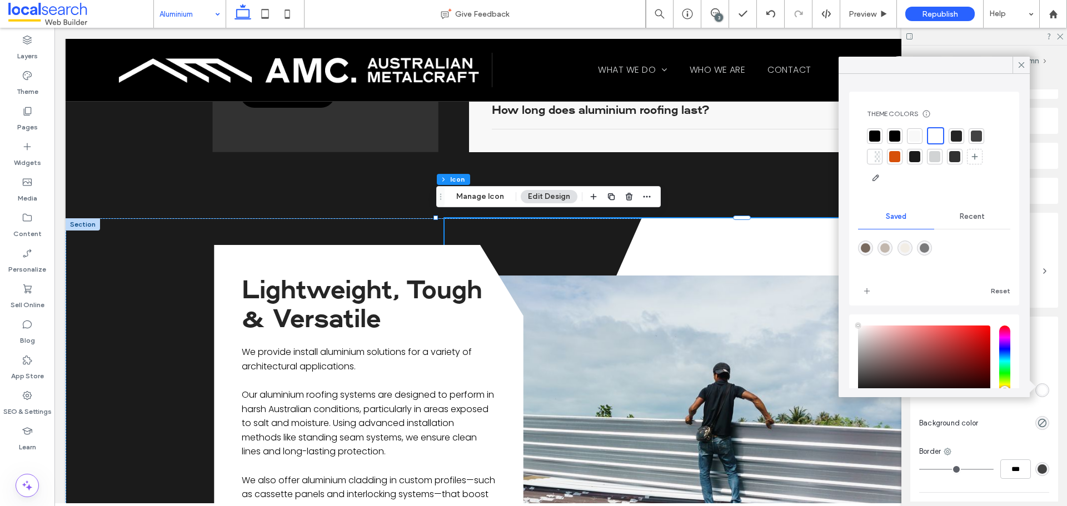
click at [916, 136] on div at bounding box center [914, 136] width 11 height 11
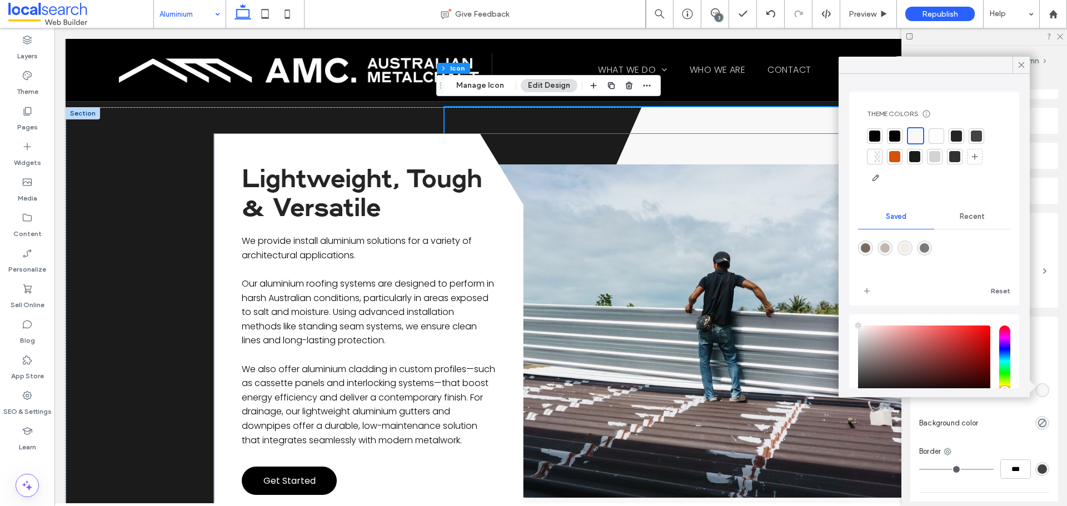
scroll to position [1556, 0]
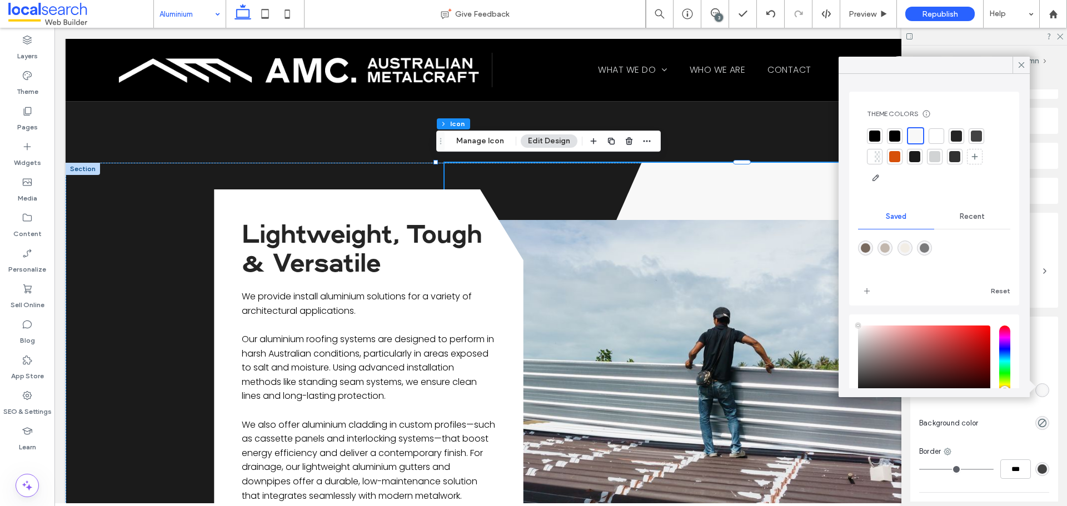
drag, startPoint x: 1024, startPoint y: 63, endPoint x: 912, endPoint y: 128, distance: 129.7
click at [1024, 63] on icon at bounding box center [1021, 65] width 10 height 10
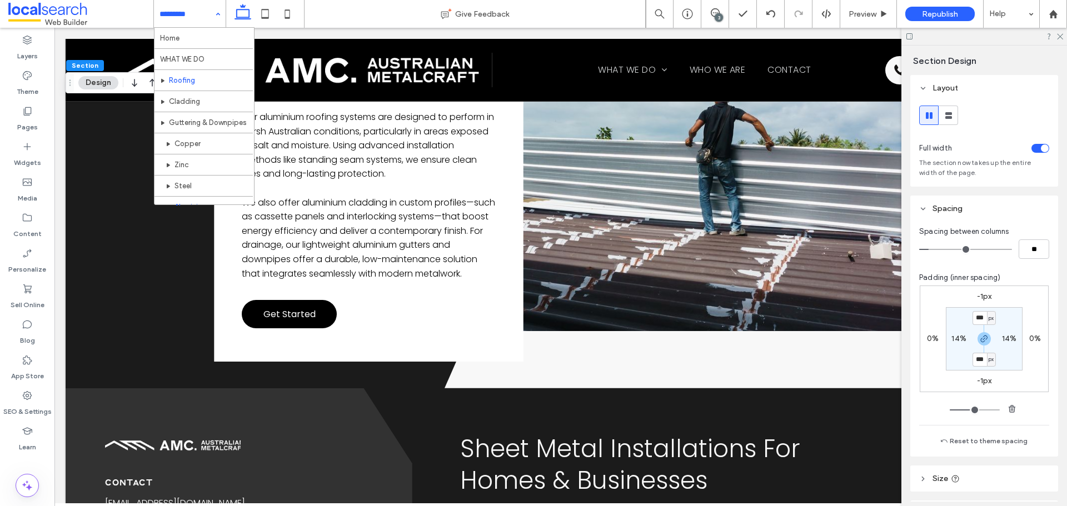
scroll to position [54, 0]
drag, startPoint x: 207, startPoint y: 169, endPoint x: 542, endPoint y: 26, distance: 364.5
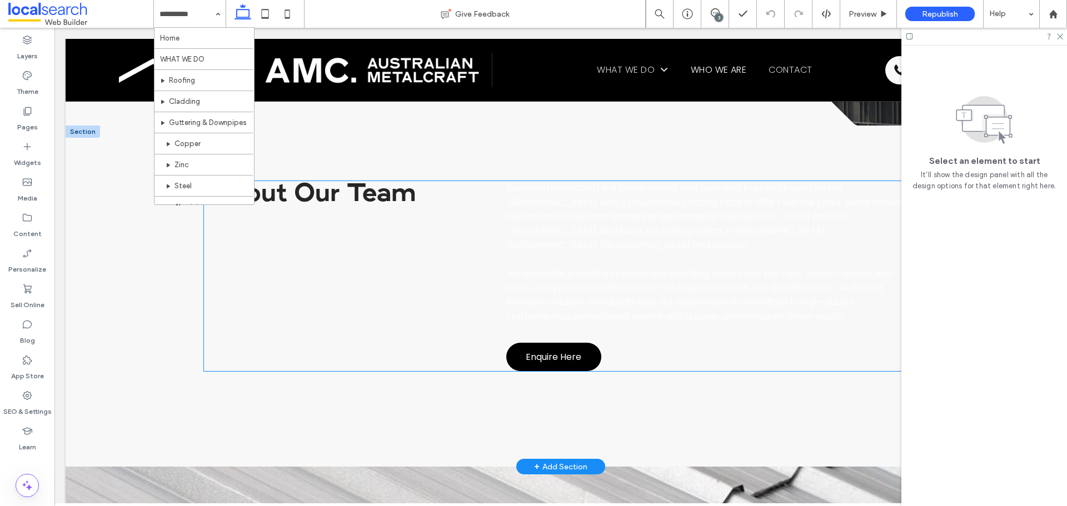
scroll to position [278, 0]
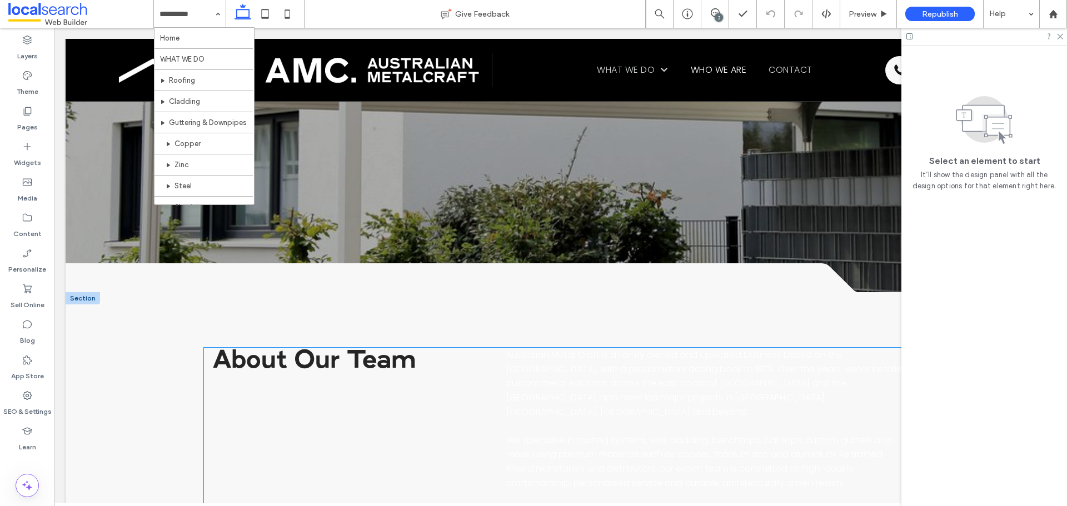
click at [707, 391] on span "Australian Metal Craft is a family owned and operated business based on the Sun…" at bounding box center [707, 382] width 402 height 69
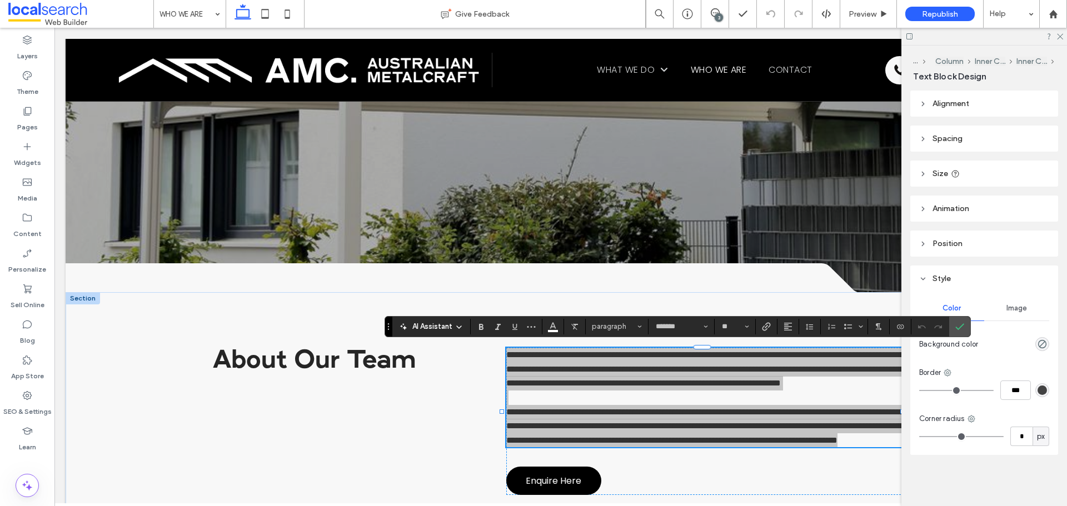
click at [562, 329] on section at bounding box center [553, 327] width 22 height 16
click at [555, 330] on span "Color" at bounding box center [552, 325] width 9 height 14
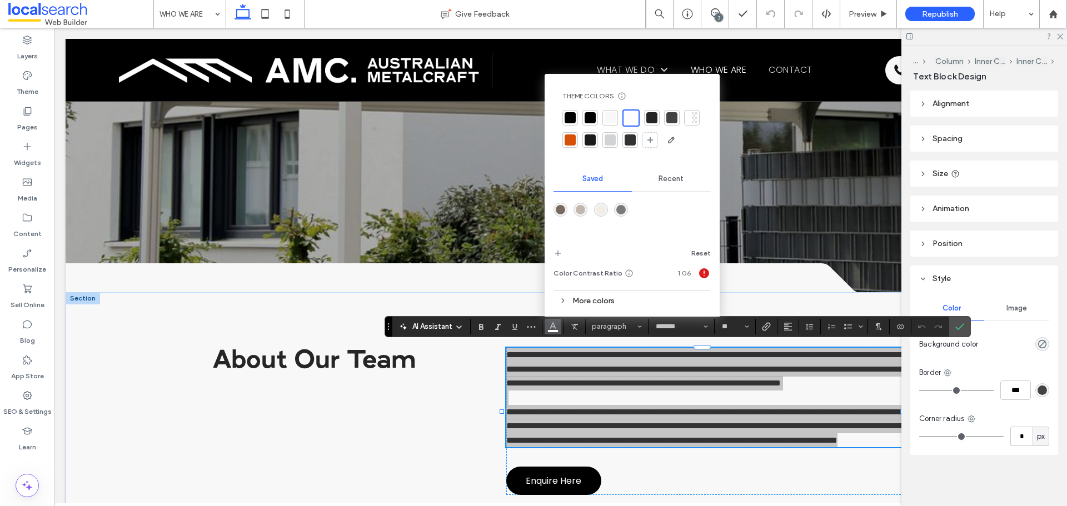
click at [590, 116] on div at bounding box center [590, 117] width 11 height 11
click at [959, 327] on icon "Confirm" at bounding box center [959, 326] width 9 height 9
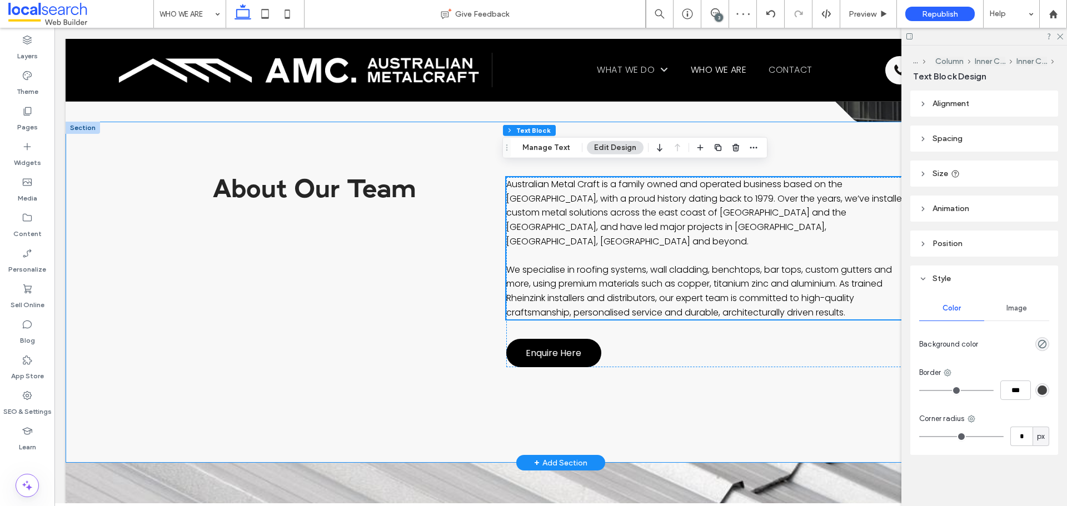
scroll to position [445, 0]
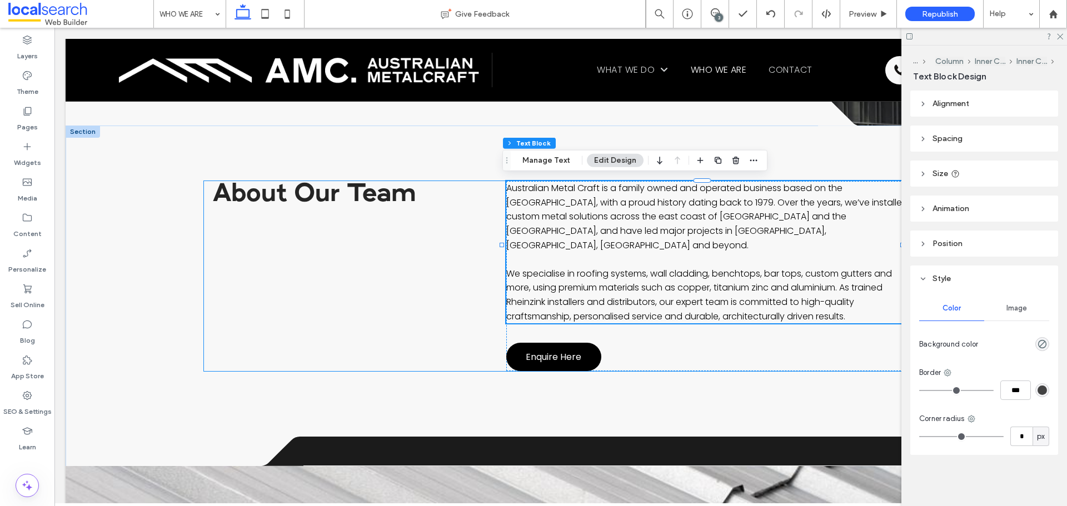
click at [260, 256] on div "About Our Team Australian Metal Craft is a family owned and operated business b…" at bounding box center [560, 276] width 713 height 190
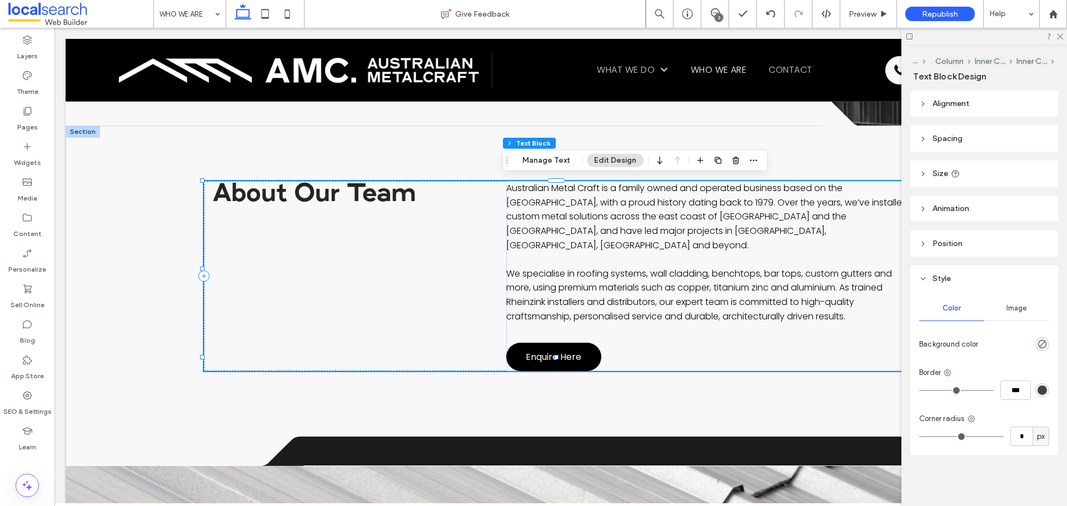
click at [260, 256] on div "About Our Team Australian Metal Craft is a family owned and operated business b…" at bounding box center [560, 276] width 713 height 190
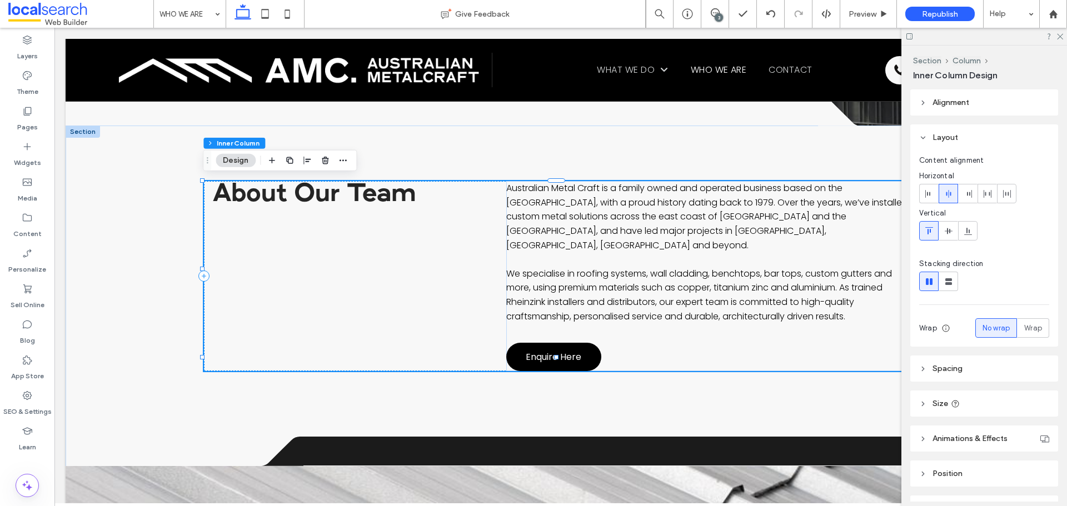
click at [453, 262] on div "About Our Team Australian Metal Craft is a family owned and operated business b…" at bounding box center [560, 276] width 713 height 190
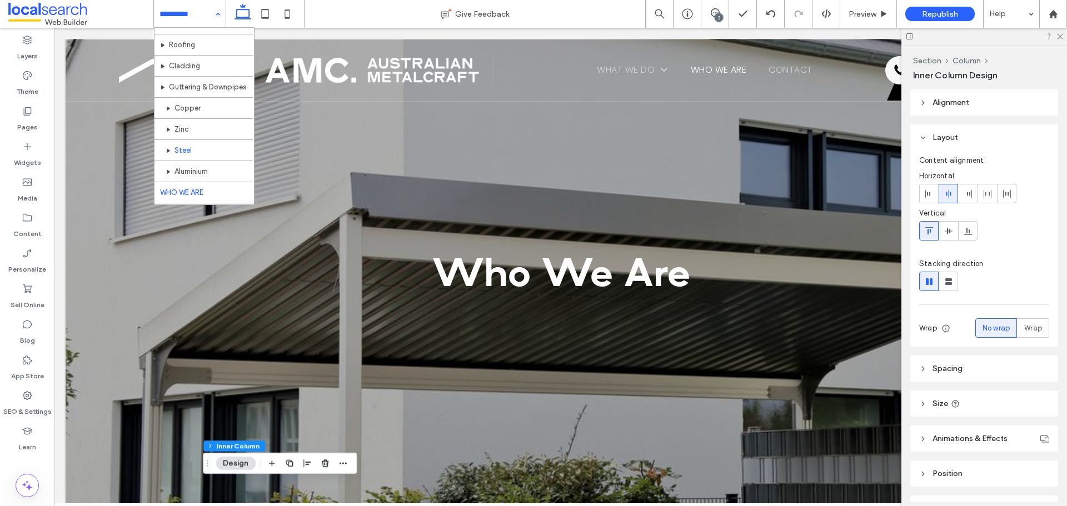
scroll to position [54, 0]
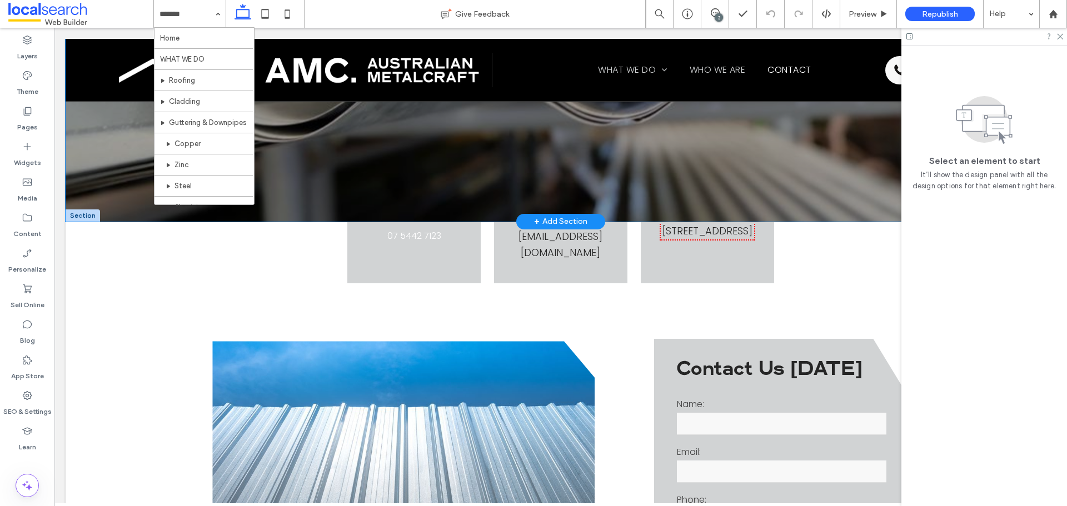
scroll to position [278, 0]
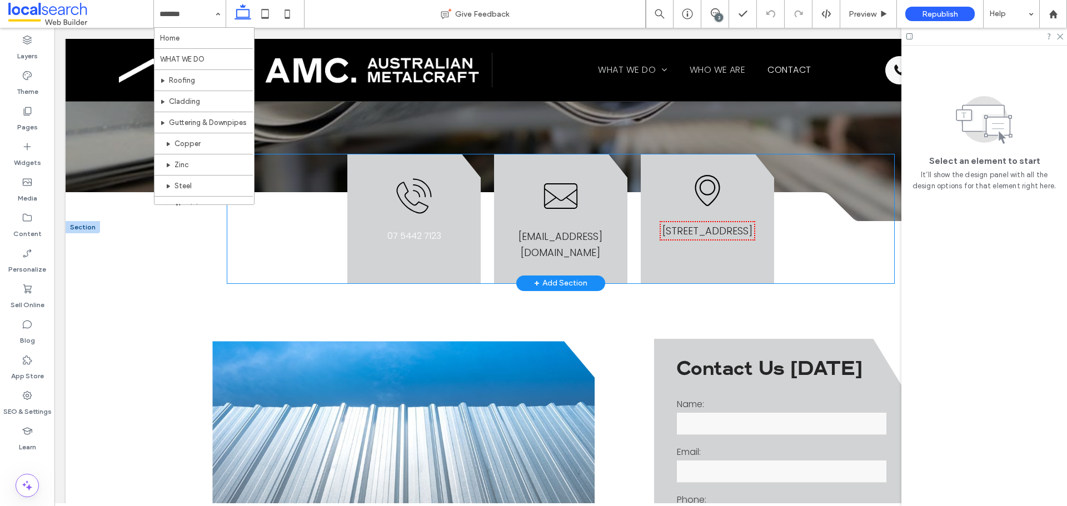
click at [253, 247] on div "Call Icon 07 5442 7123 Email Icon Email [EMAIL_ADDRESS][DOMAIN_NAME] Map Icon […" at bounding box center [560, 218] width 667 height 129
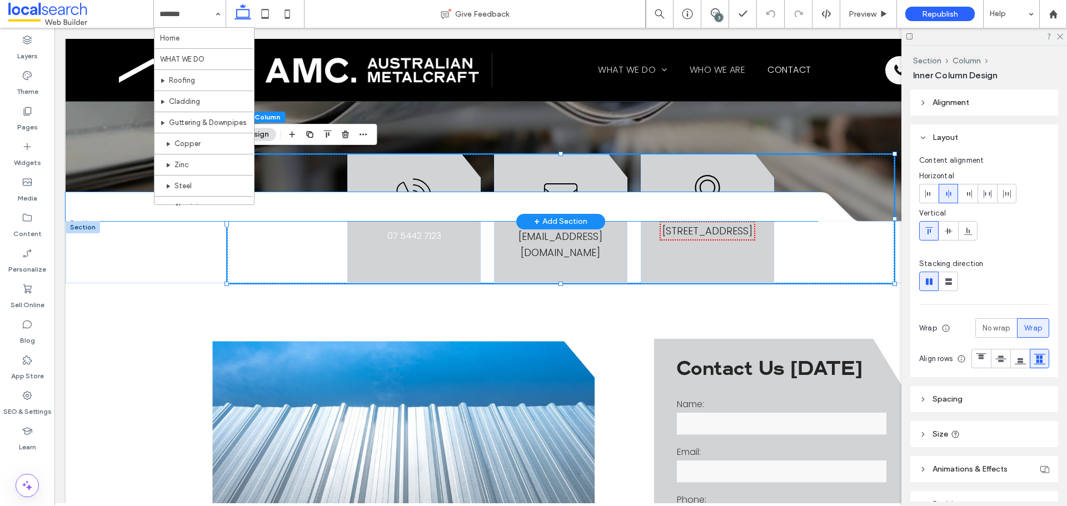
click at [160, 211] on div at bounding box center [442, 206] width 752 height 29
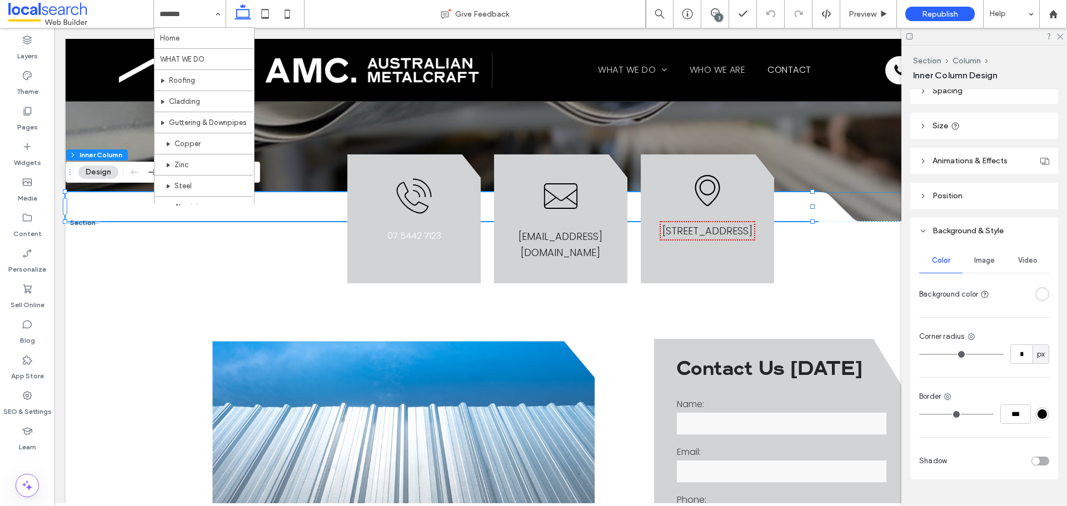
click at [1038, 294] on div "rgba(255, 255, 255, 1)" at bounding box center [1042, 294] width 9 height 9
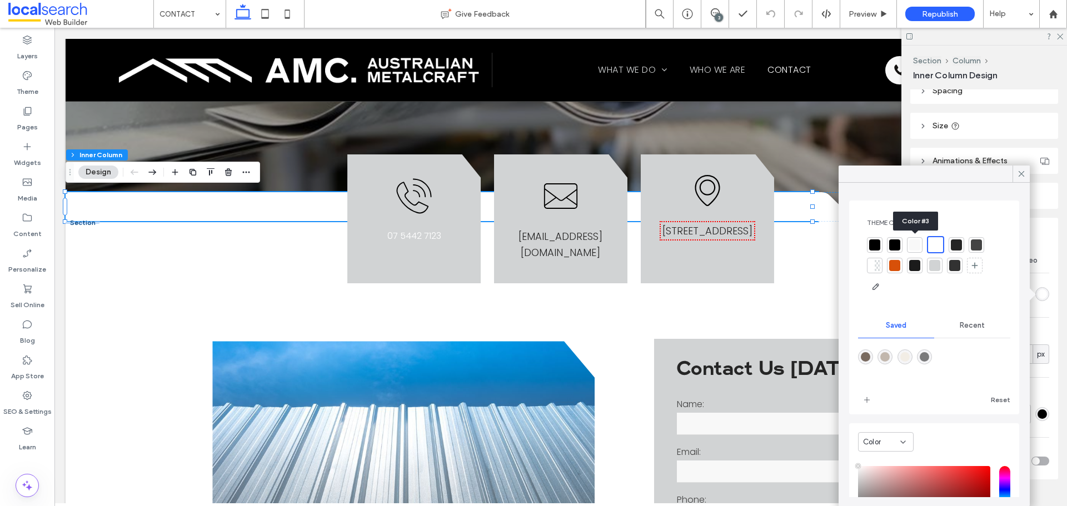
click at [914, 246] on div at bounding box center [914, 245] width 11 height 11
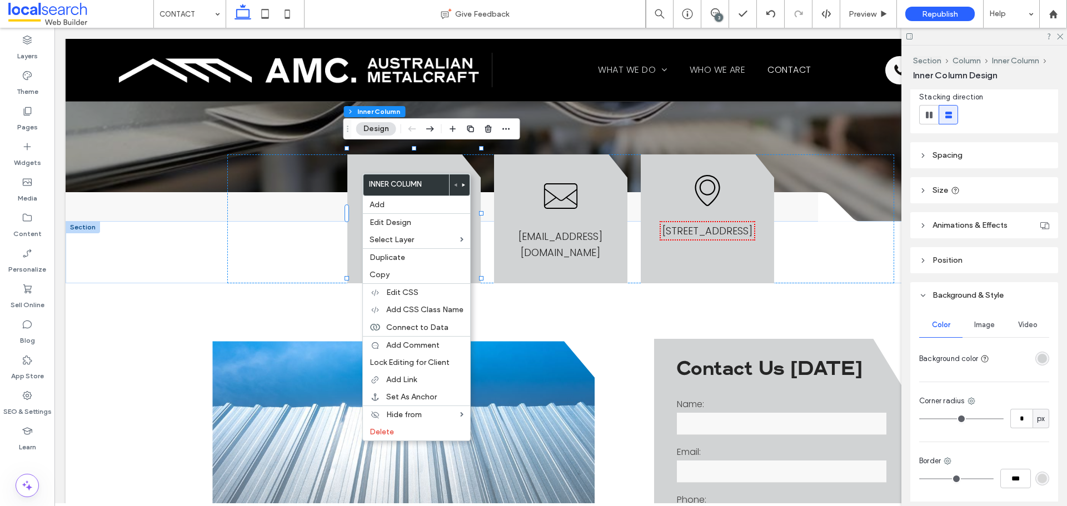
scroll to position [222, 0]
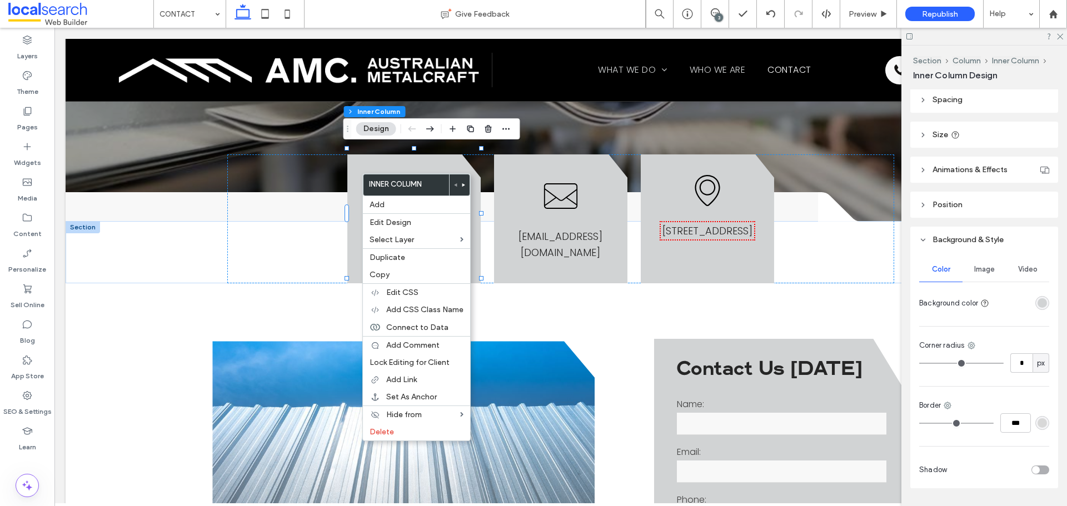
click at [1040, 307] on div "rgba(209, 211, 212, 1)" at bounding box center [1042, 302] width 9 height 9
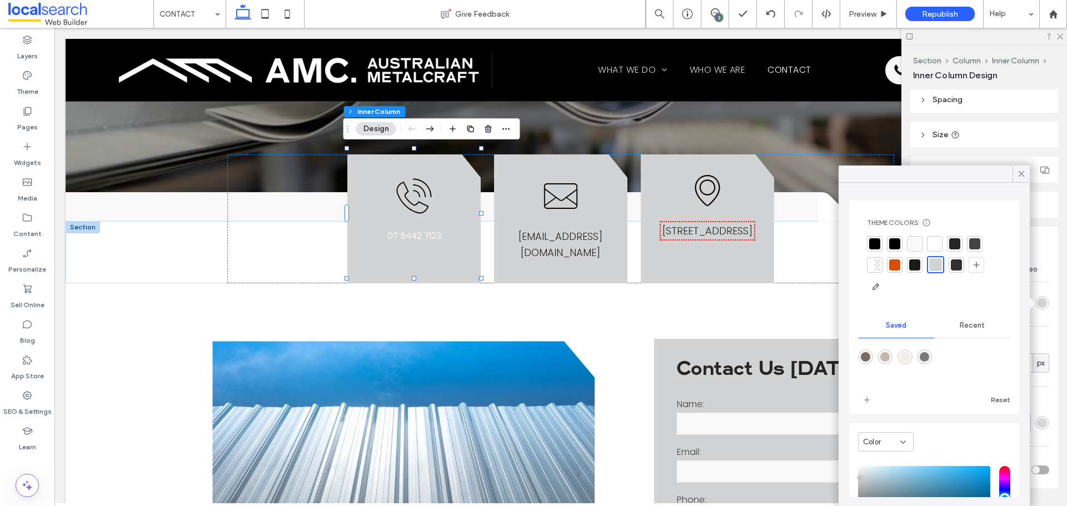
click at [934, 242] on div at bounding box center [934, 243] width 11 height 11
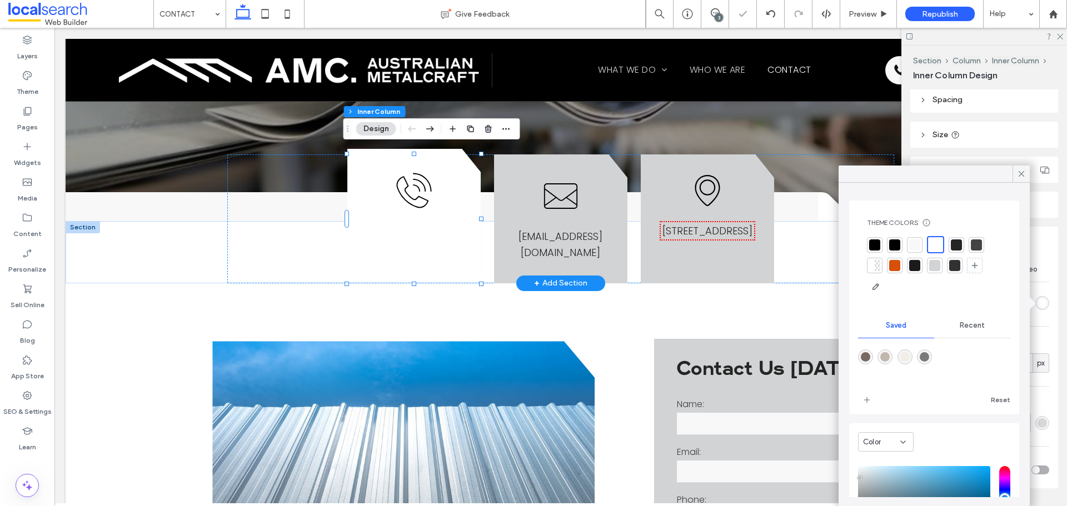
click at [422, 242] on div "Call Icon 07 5442 7123" at bounding box center [413, 213] width 133 height 129
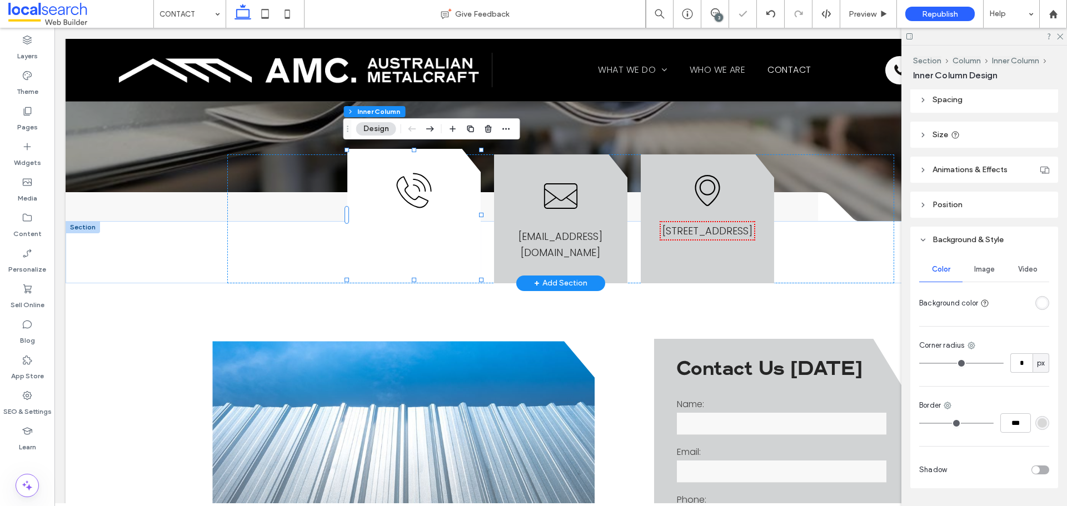
click at [422, 242] on div "Call Icon 07 5442 7123" at bounding box center [413, 213] width 133 height 129
click at [432, 228] on span "07 5442 7123" at bounding box center [414, 230] width 54 height 13
click at [432, 228] on div "07 5442 7123" at bounding box center [414, 230] width 107 height 14
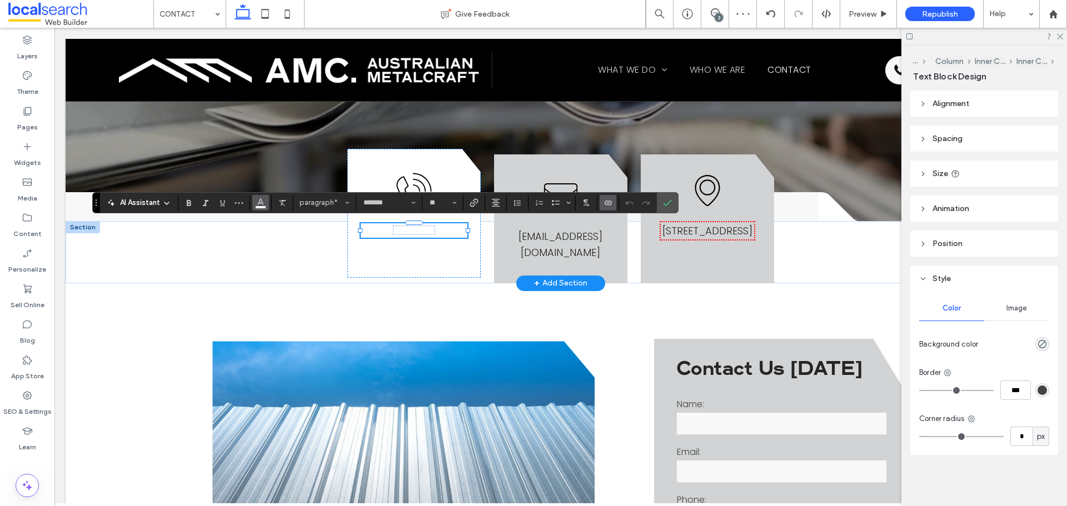
click at [258, 200] on icon "Color" at bounding box center [260, 201] width 9 height 9
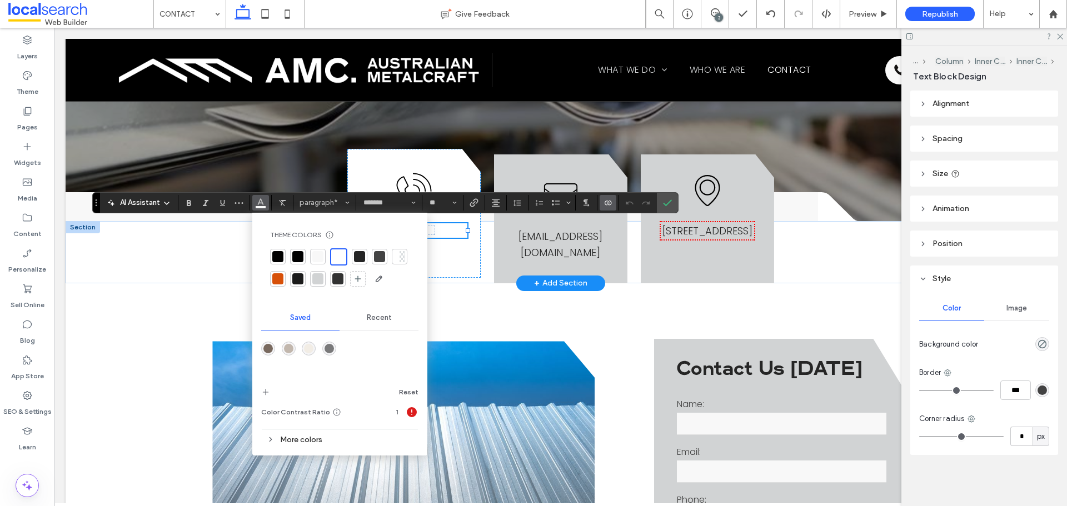
click at [298, 256] on div at bounding box center [297, 256] width 11 height 11
click at [665, 210] on span "Confirm" at bounding box center [665, 203] width 5 height 20
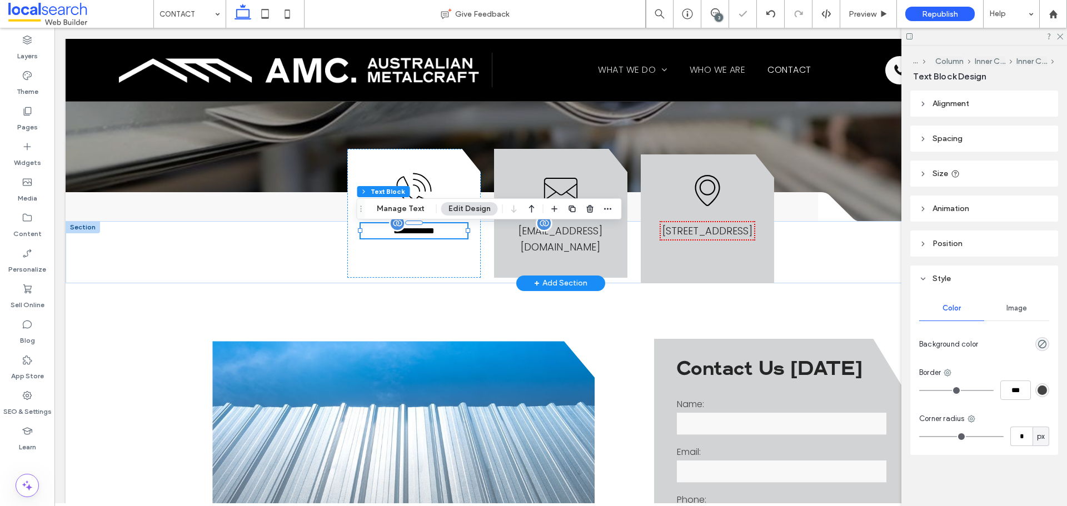
click at [585, 235] on span "[EMAIL_ADDRESS][DOMAIN_NAME]" at bounding box center [560, 239] width 84 height 30
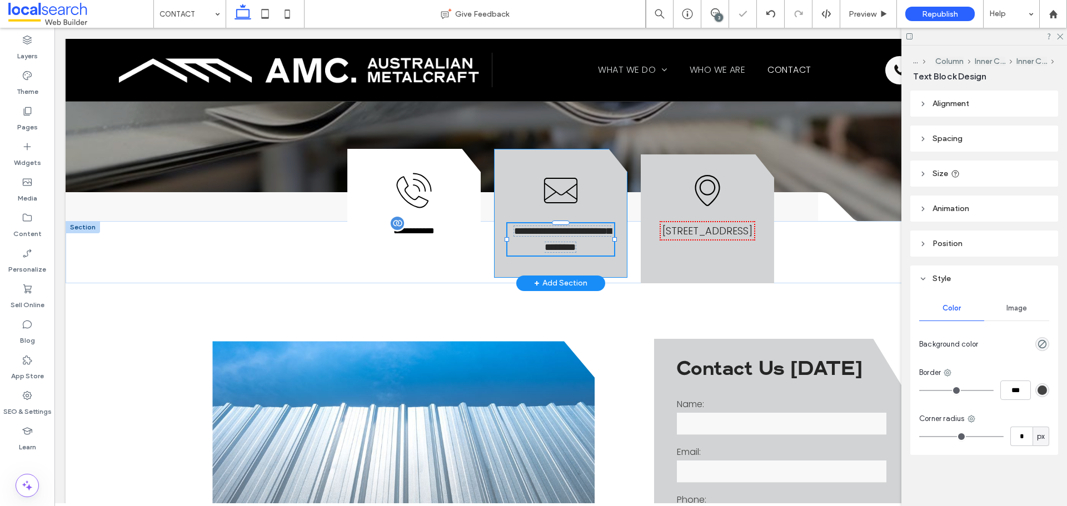
type input "*******"
type input "**"
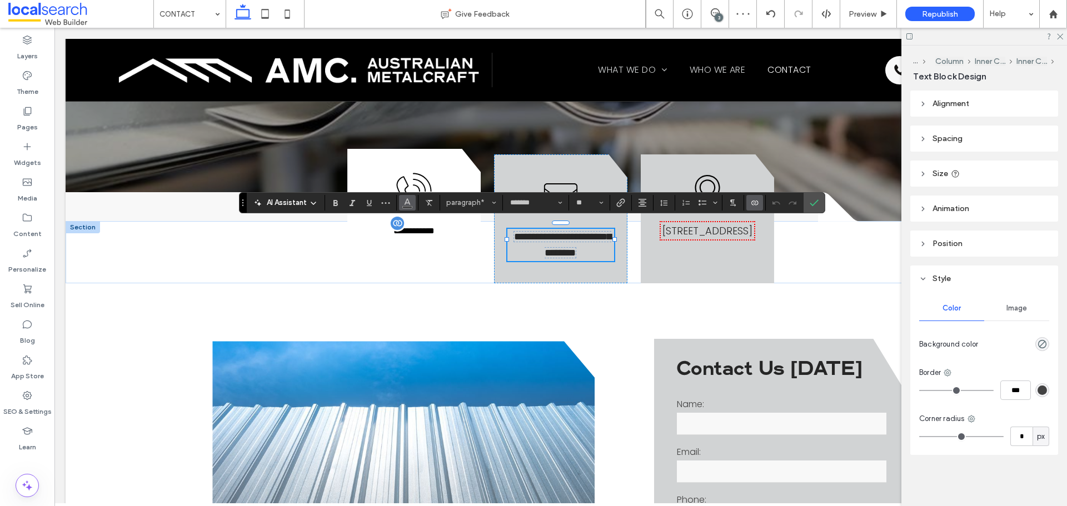
click at [403, 199] on icon "Color" at bounding box center [407, 201] width 9 height 9
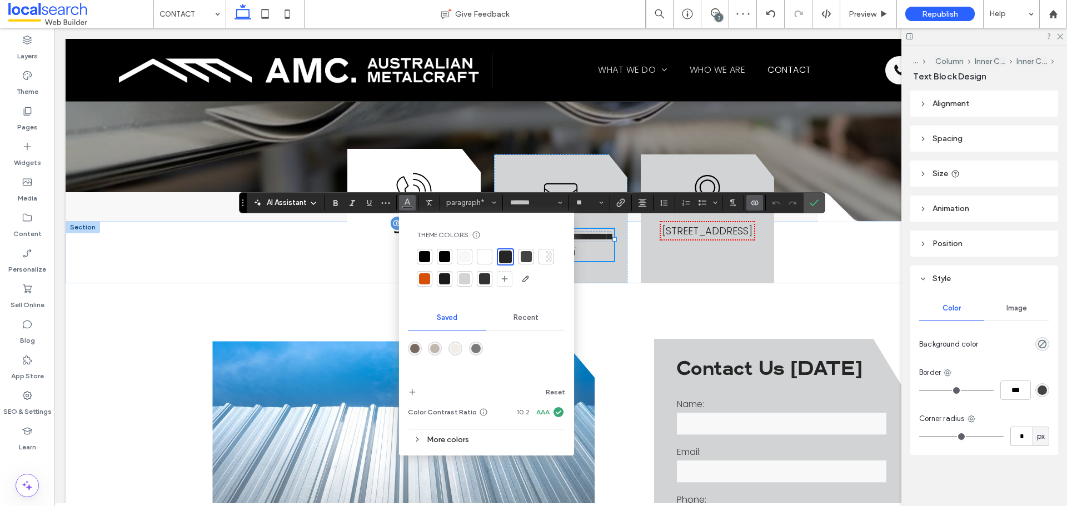
click at [437, 255] on div at bounding box center [445, 257] width 16 height 16
click at [812, 204] on icon "Confirm" at bounding box center [814, 202] width 9 height 9
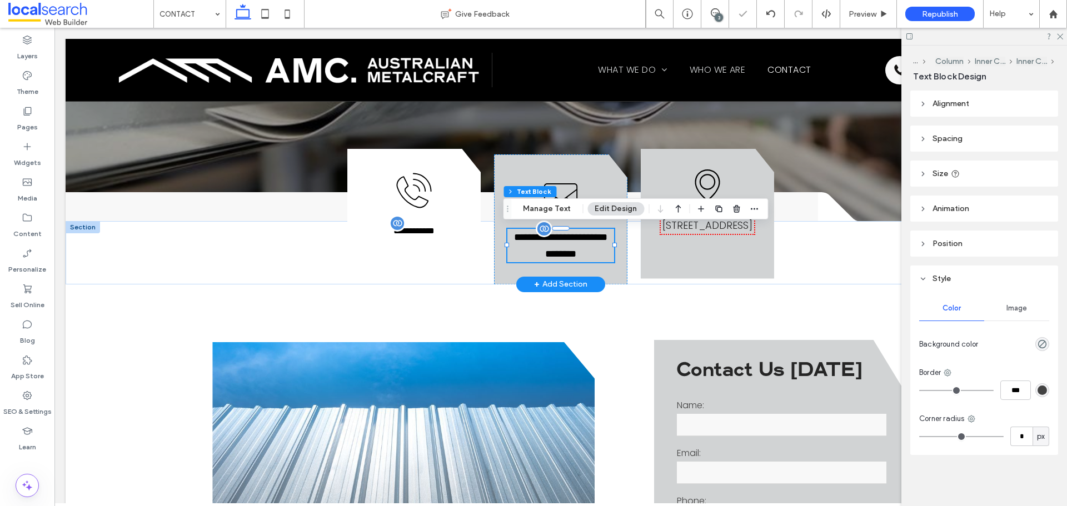
click at [714, 232] on link "[STREET_ADDRESS]" at bounding box center [707, 225] width 90 height 14
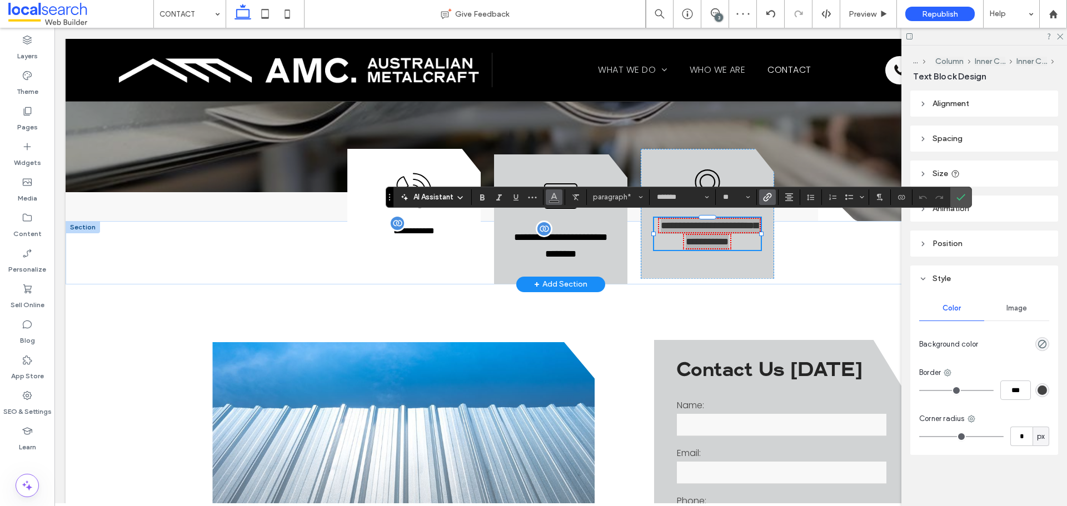
click at [553, 196] on icon "Color" at bounding box center [554, 196] width 9 height 9
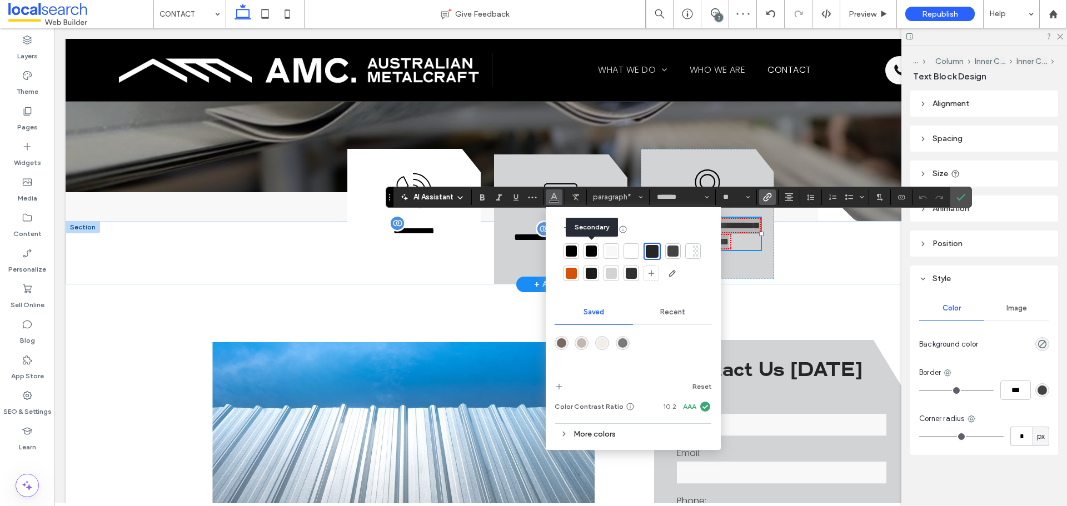
click at [596, 248] on div at bounding box center [591, 251] width 11 height 11
click at [955, 196] on label "Confirm" at bounding box center [960, 197] width 17 height 20
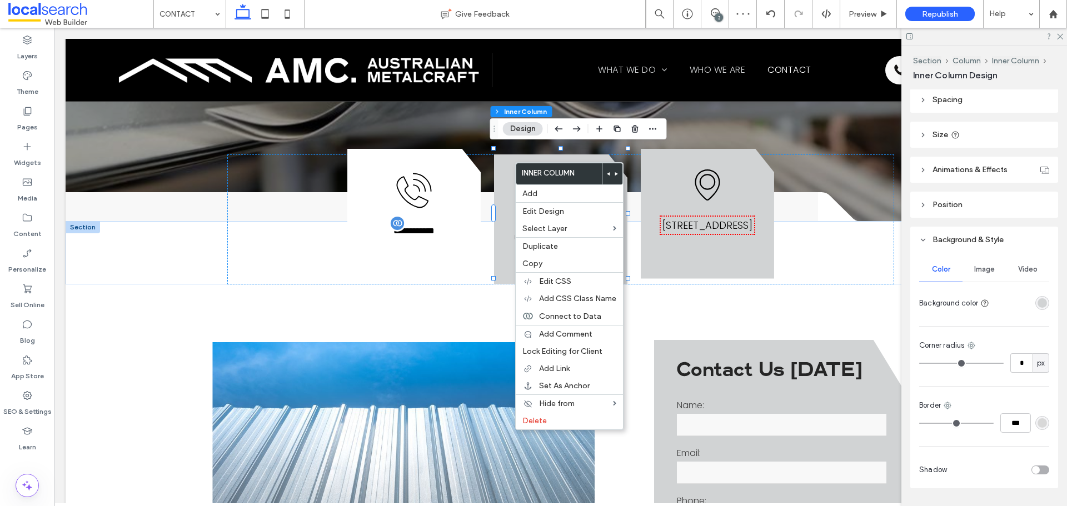
scroll to position [253, 0]
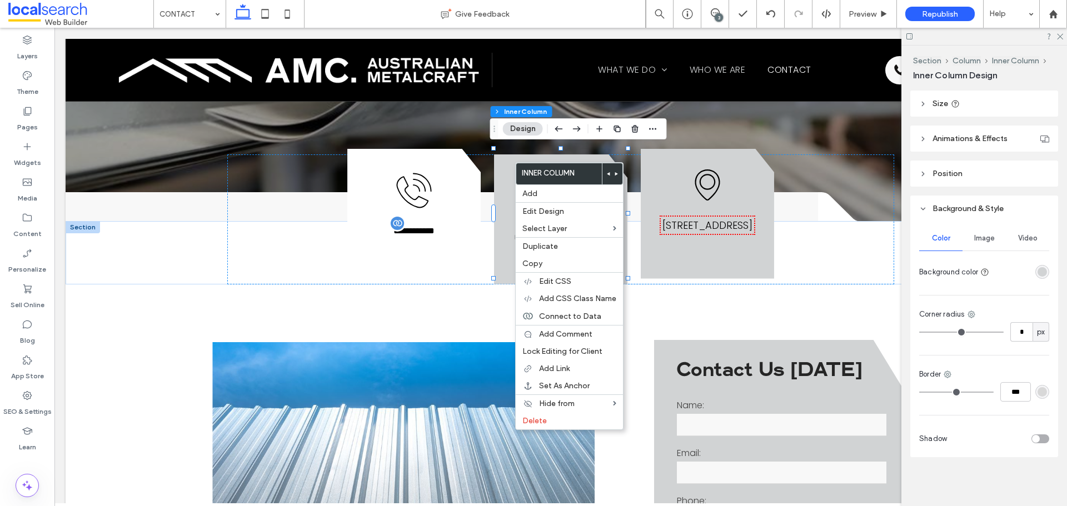
click at [1038, 270] on div "rgba(209, 211, 212, 1)" at bounding box center [1042, 271] width 9 height 9
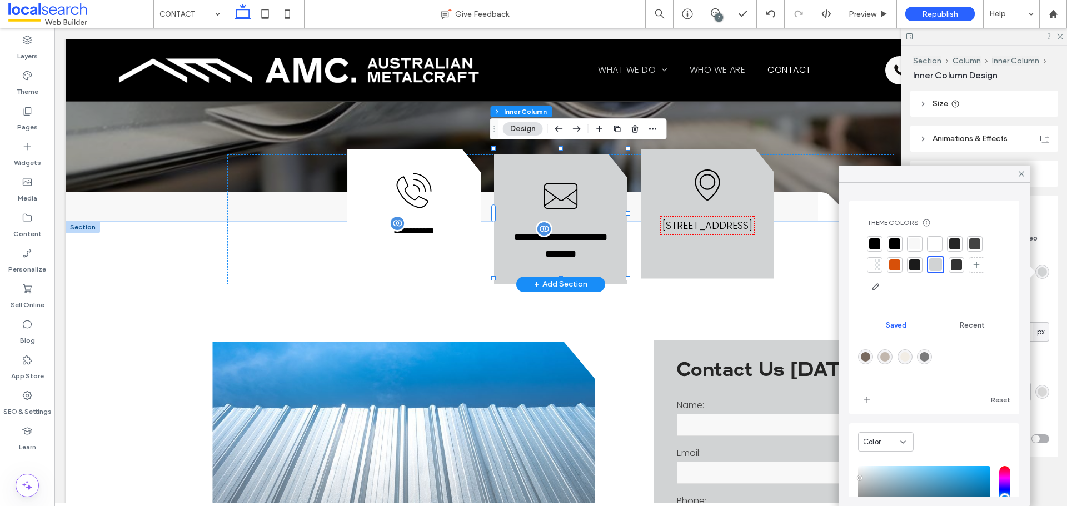
click at [941, 241] on div at bounding box center [935, 244] width 16 height 16
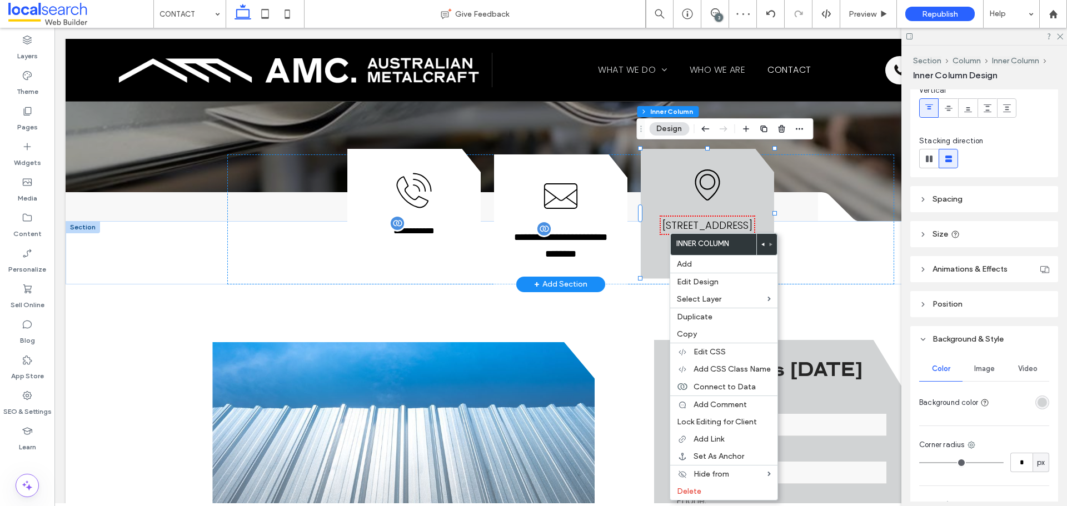
scroll to position [222, 0]
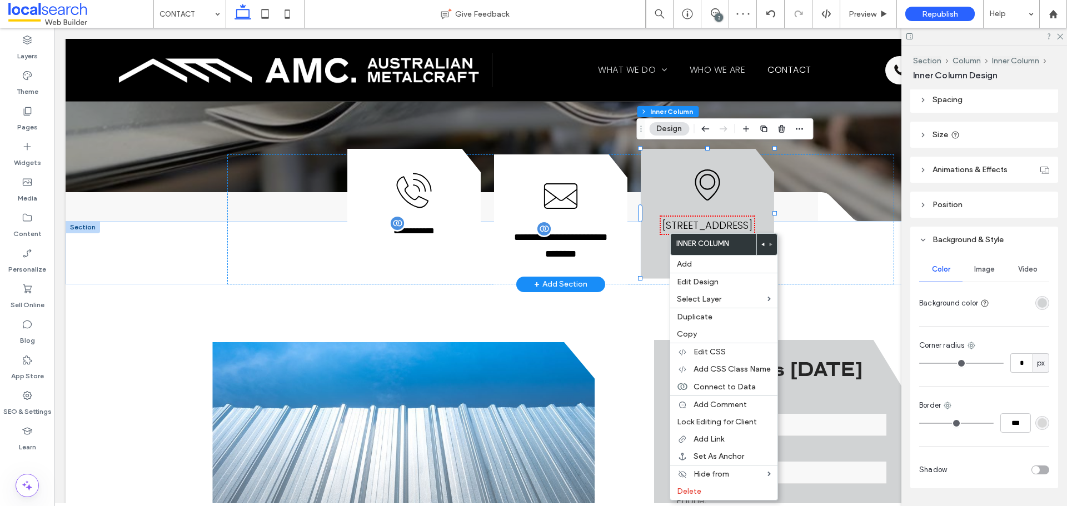
click at [1038, 298] on div "rgba(209, 211, 212, 1)" at bounding box center [1042, 302] width 9 height 9
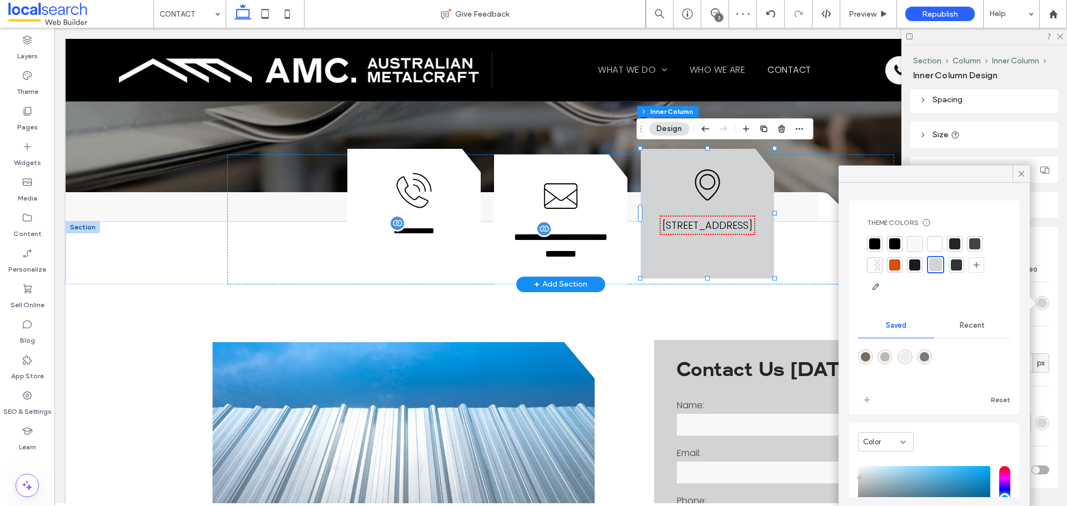
click at [927, 245] on div at bounding box center [935, 244] width 16 height 16
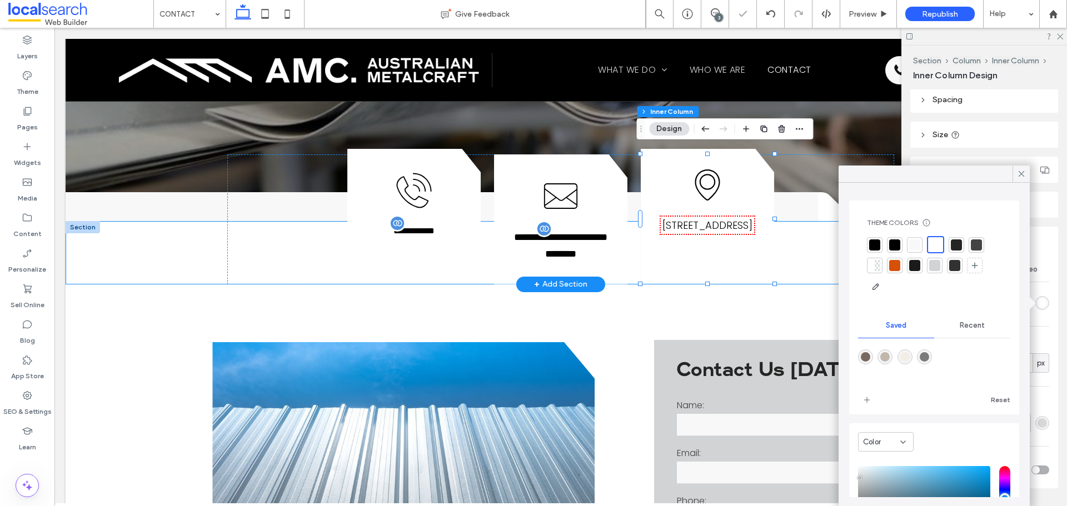
click at [132, 242] on div "**********" at bounding box center [561, 252] width 990 height 63
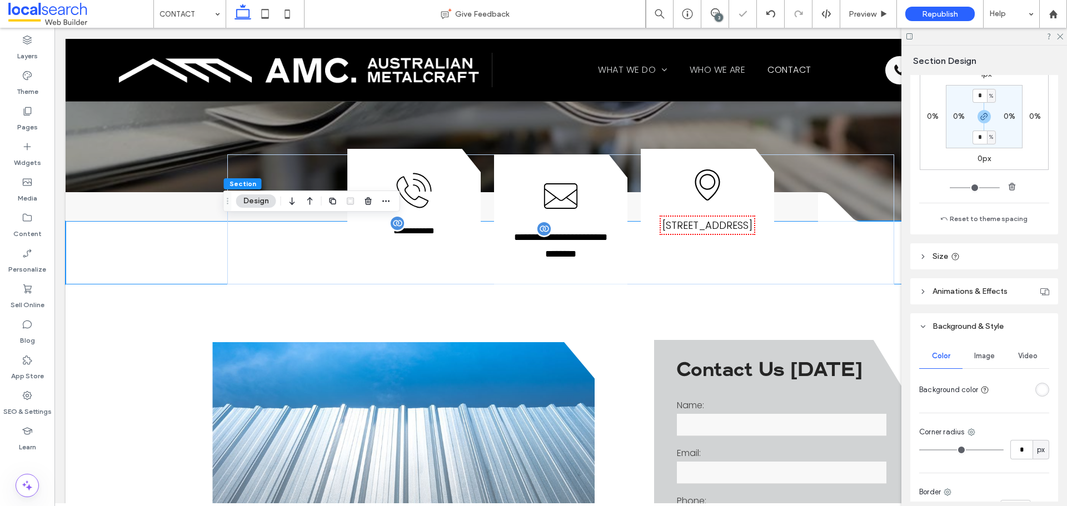
click at [1038, 385] on div "rgba(255, 255, 255, 1)" at bounding box center [1042, 389] width 9 height 9
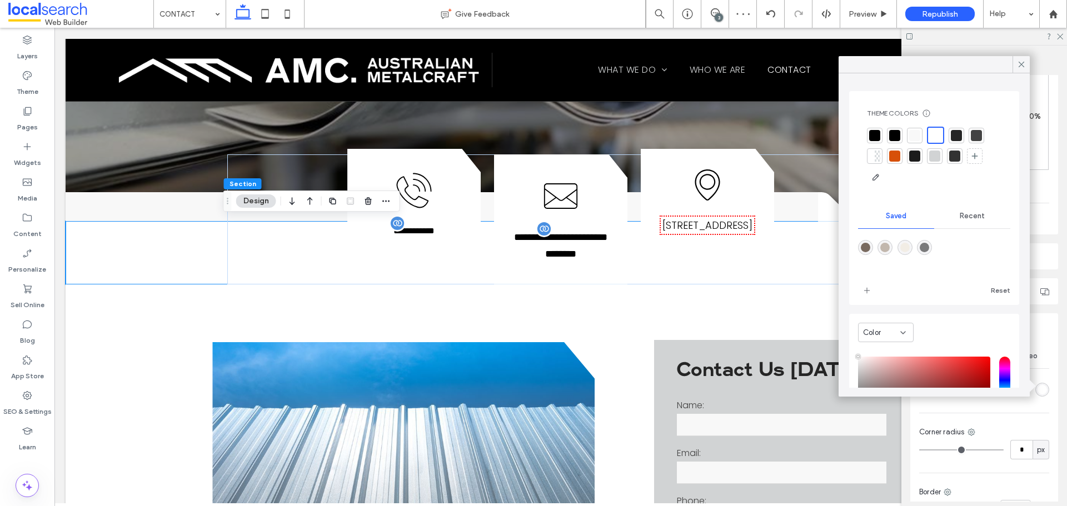
click at [921, 133] on div at bounding box center [915, 136] width 16 height 16
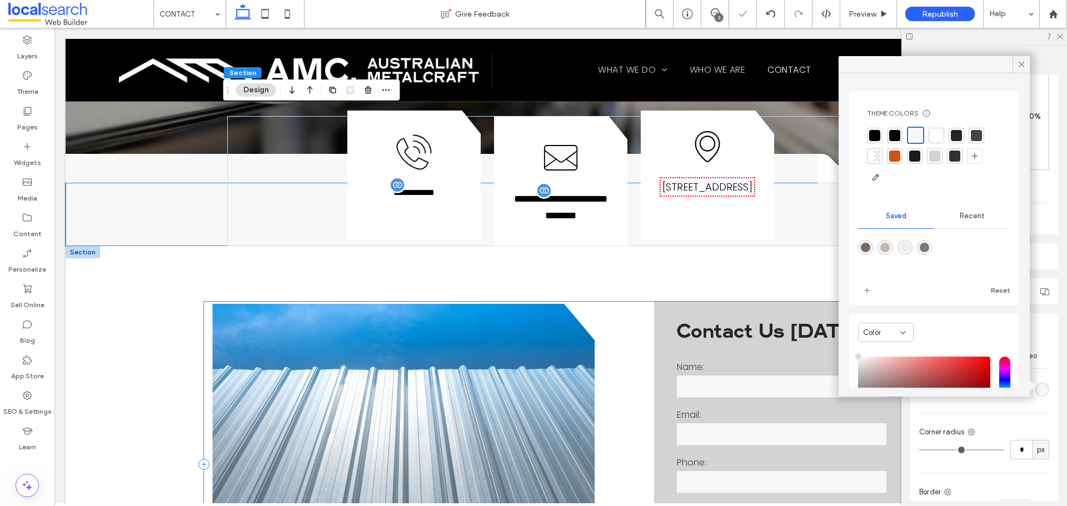
scroll to position [389, 0]
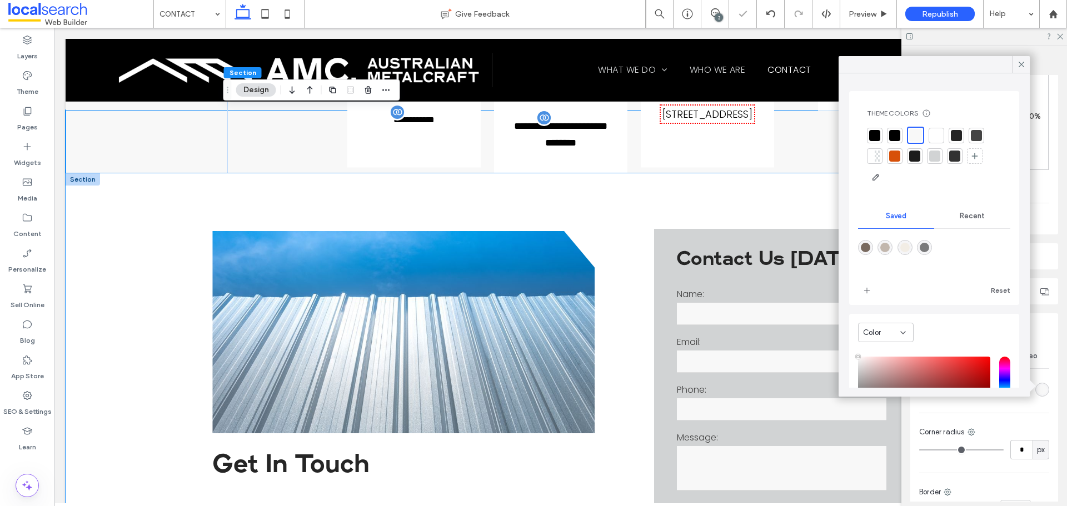
click at [173, 238] on div "Get In Touch At Australian Metal Craft, you’ll always be speaking with a friend…" at bounding box center [561, 391] width 990 height 437
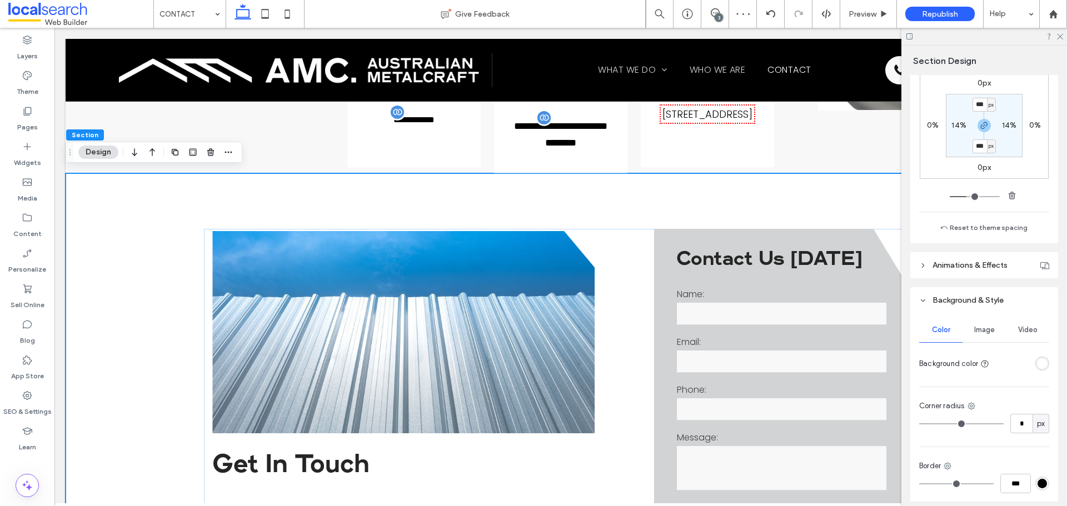
scroll to position [222, 0]
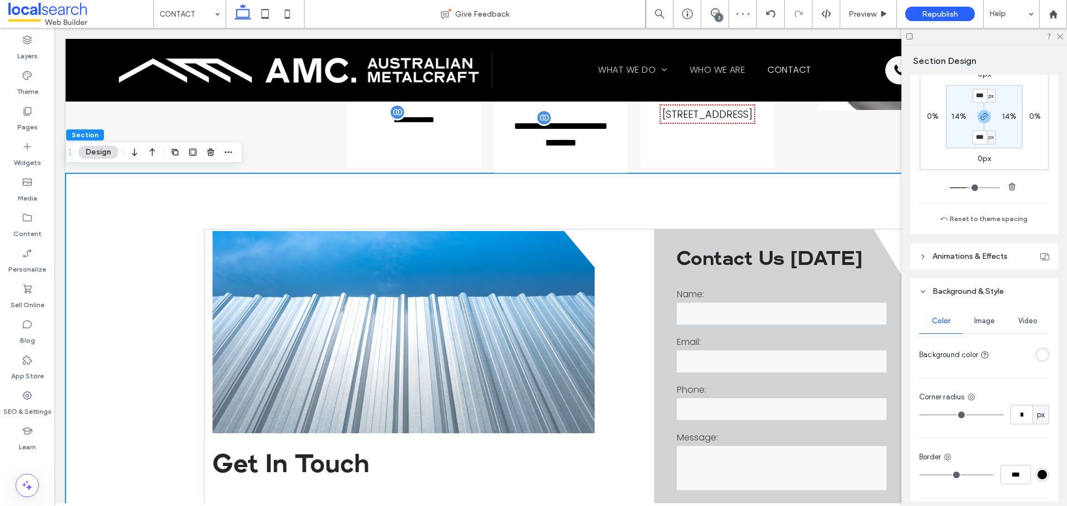
click at [1041, 357] on div "rgba(255, 255, 255, 1)" at bounding box center [1042, 355] width 14 height 14
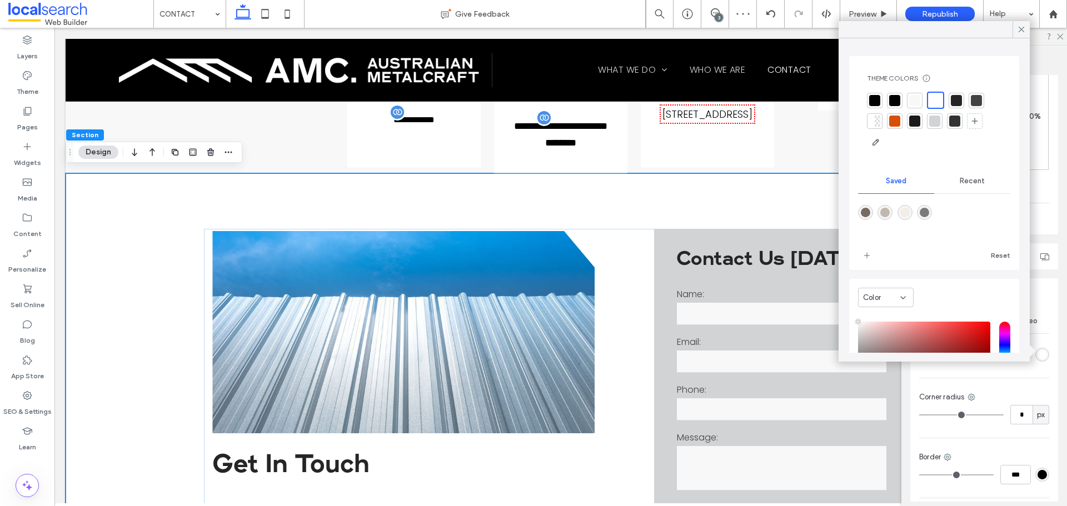
click at [919, 98] on div at bounding box center [914, 100] width 11 height 11
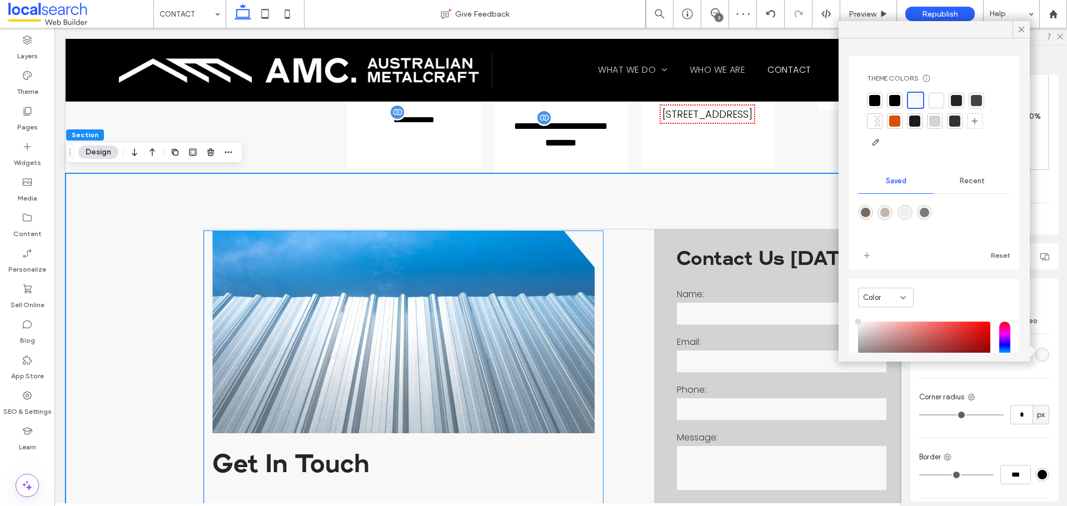
scroll to position [667, 0]
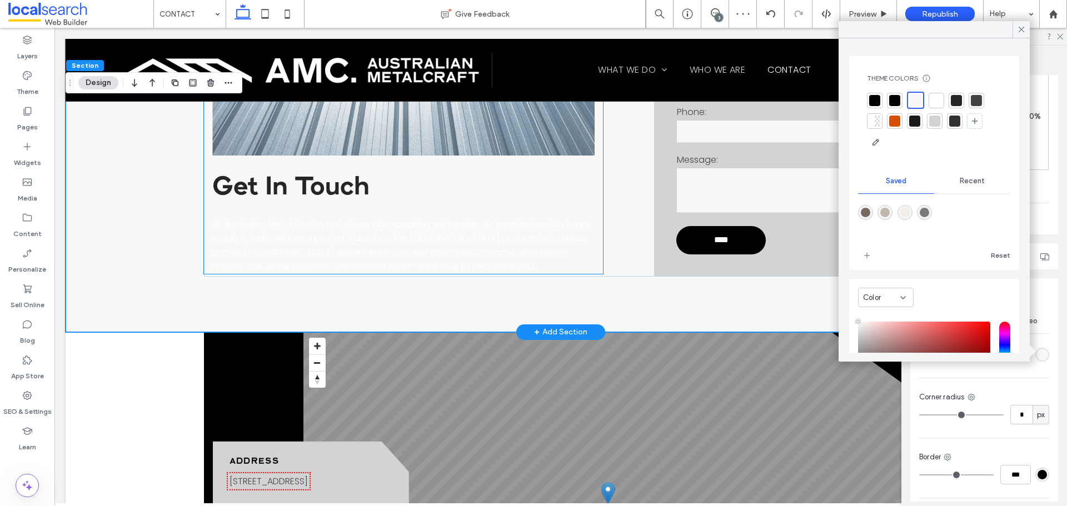
click at [405, 236] on span "At Australian Metal Craft, you’ll always be speaking with a friendly, knowledge…" at bounding box center [400, 246] width 377 height 56
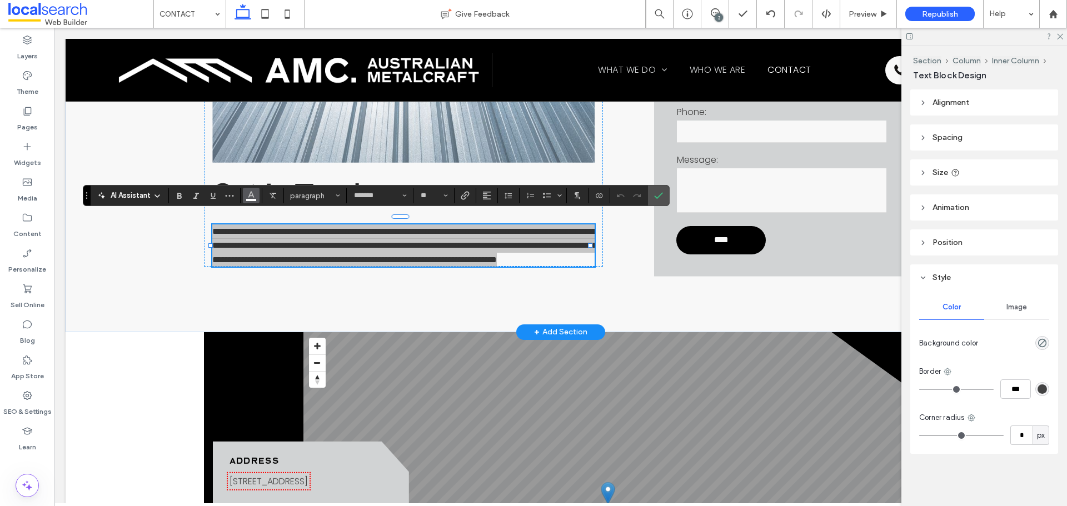
click at [251, 196] on use "Color" at bounding box center [251, 195] width 6 height 6
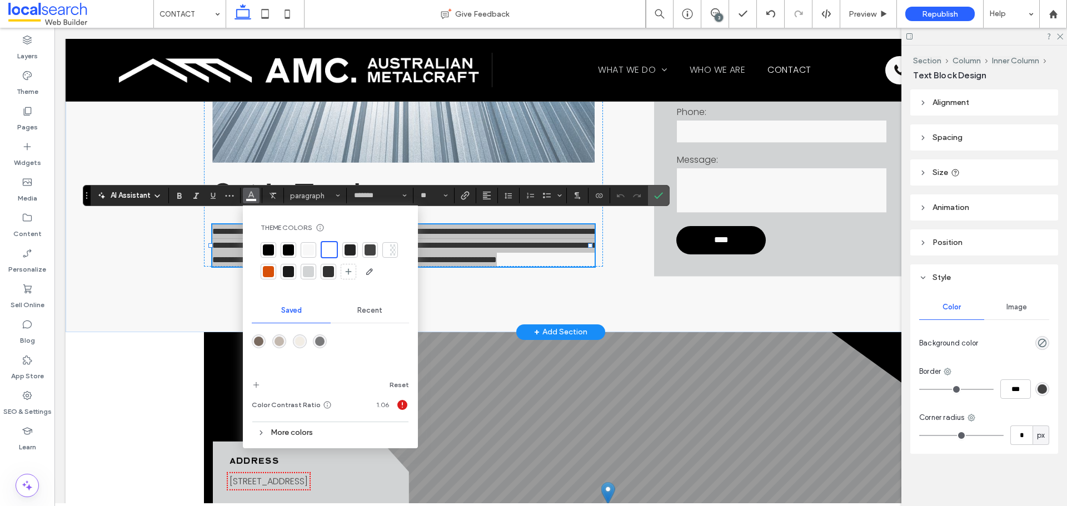
click at [283, 255] on div at bounding box center [288, 250] width 11 height 11
click at [664, 192] on label "Confirm" at bounding box center [658, 196] width 17 height 20
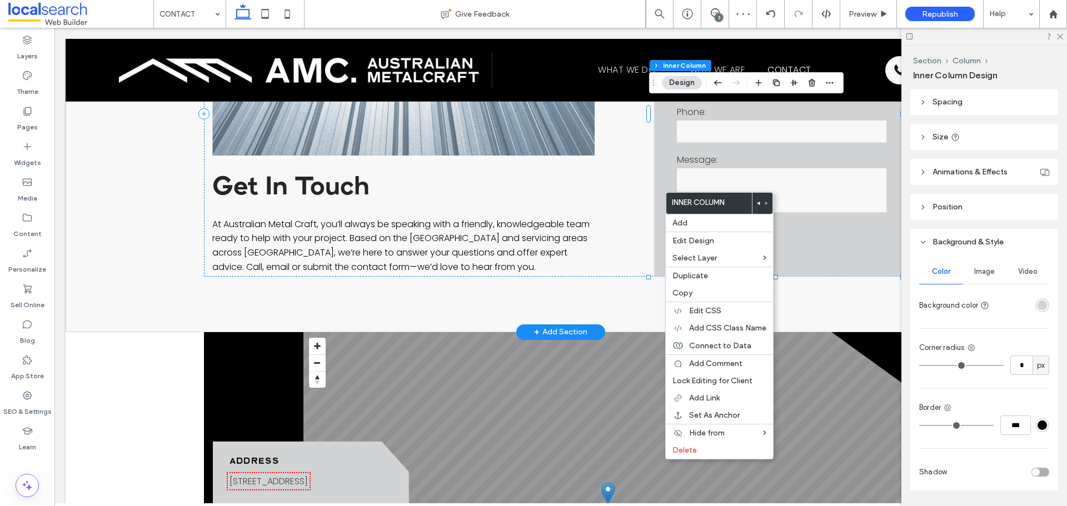
scroll to position [222, 0]
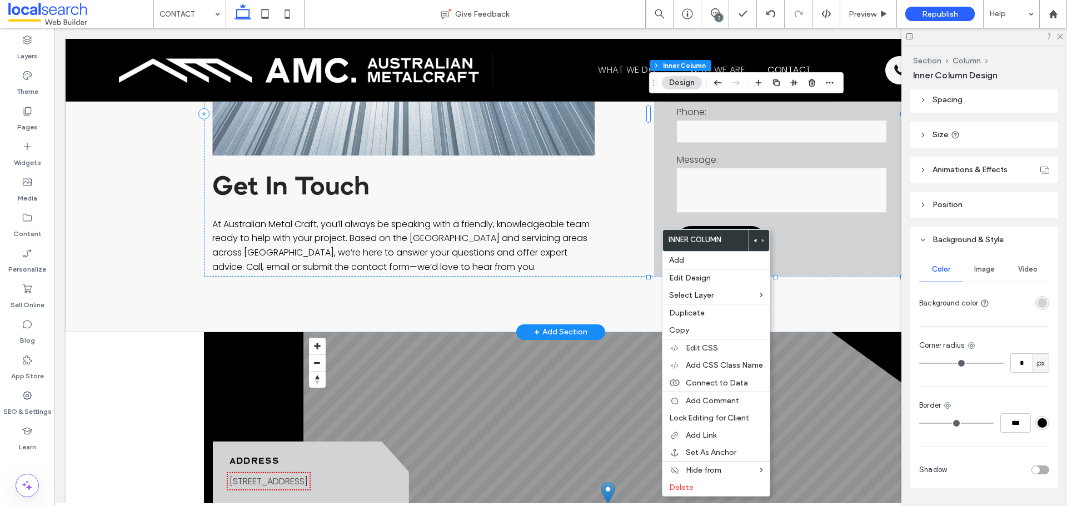
click at [1043, 304] on div "rgba(209, 211, 212, 1)" at bounding box center [1042, 303] width 14 height 14
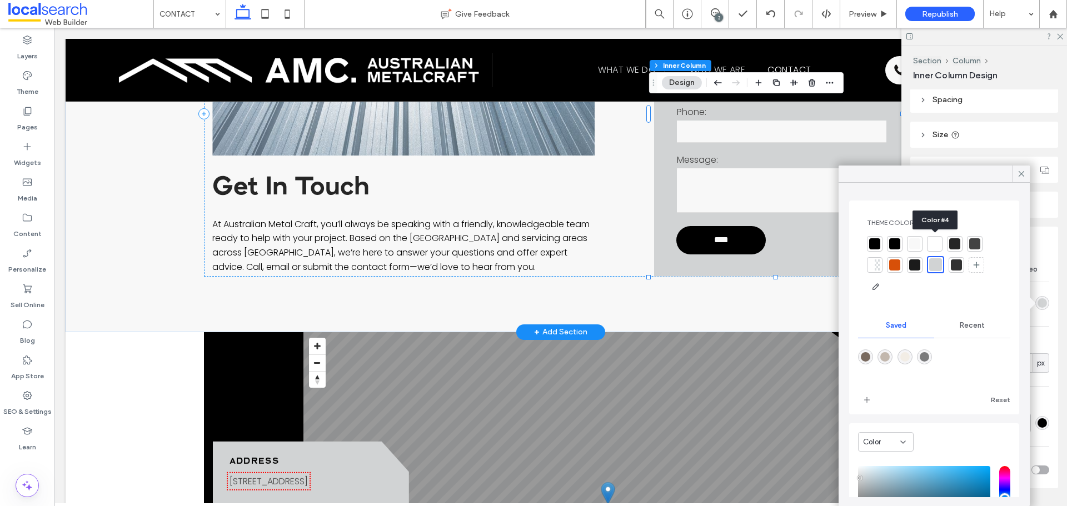
click at [939, 242] on div at bounding box center [934, 243] width 11 height 11
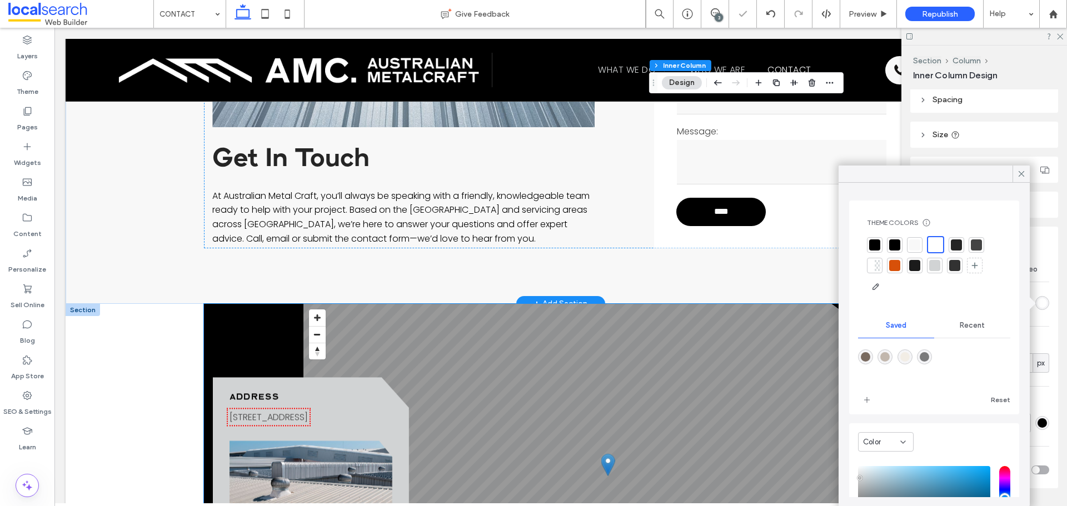
scroll to position [778, 0]
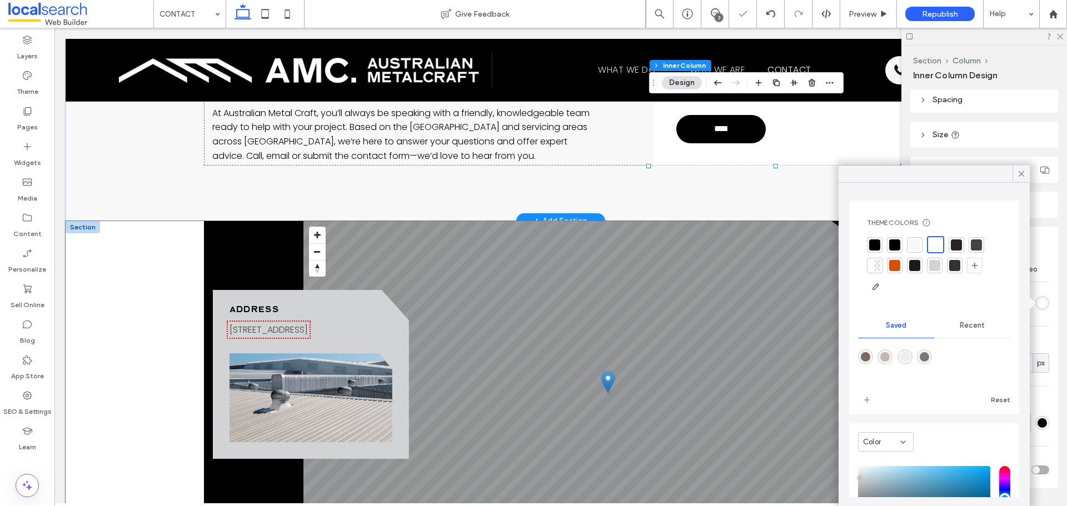
click at [176, 312] on div "Address [STREET_ADDRESS] © Mapbox © OpenStreetMap Improve this map" at bounding box center [561, 426] width 990 height 411
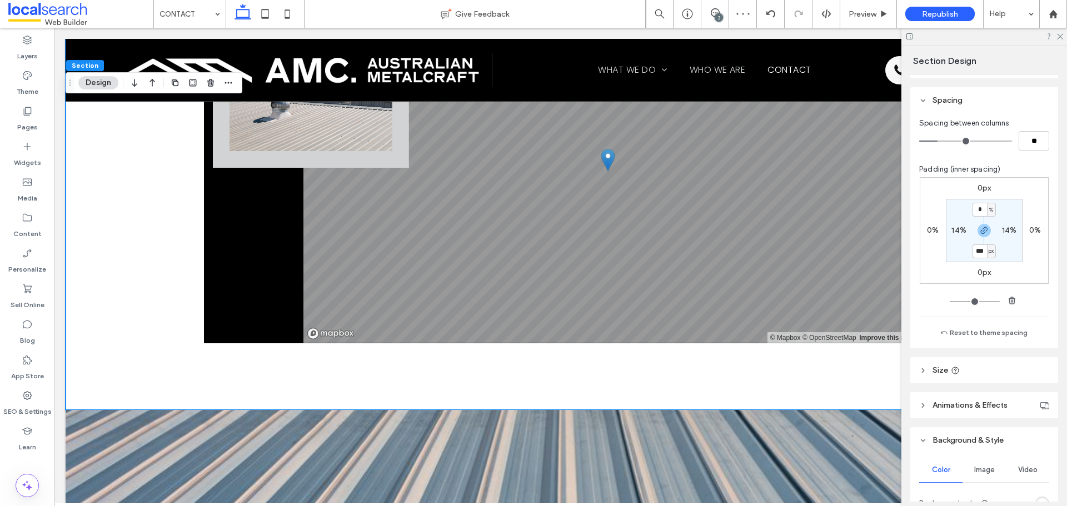
scroll to position [222, 0]
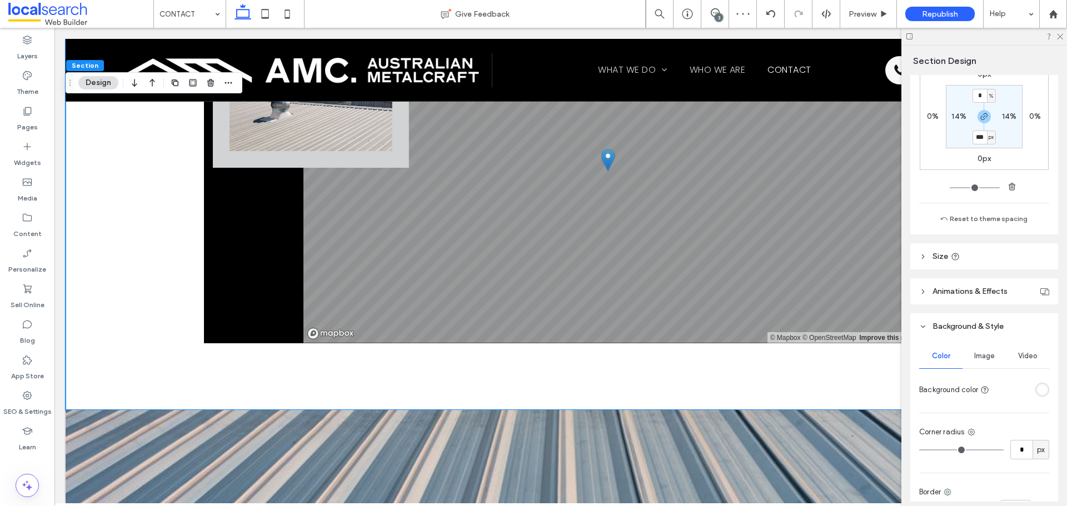
click at [1041, 381] on div at bounding box center [1022, 389] width 56 height 19
drag, startPoint x: 1038, startPoint y: 386, endPoint x: 1033, endPoint y: 377, distance: 10.2
click at [1038, 386] on div "rgba(255, 255, 255, 1)" at bounding box center [1042, 389] width 9 height 9
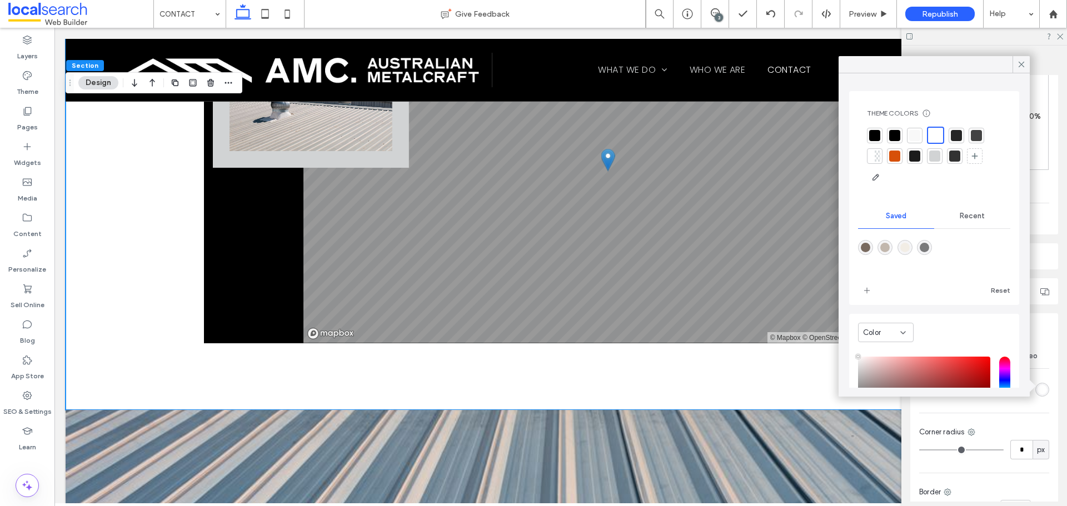
click at [915, 136] on div at bounding box center [914, 135] width 11 height 11
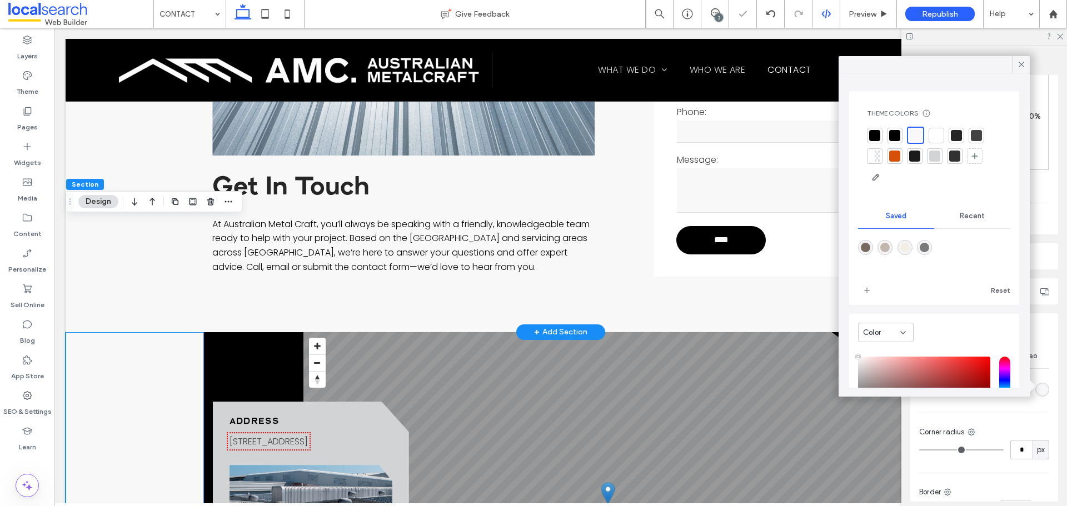
scroll to position [889, 0]
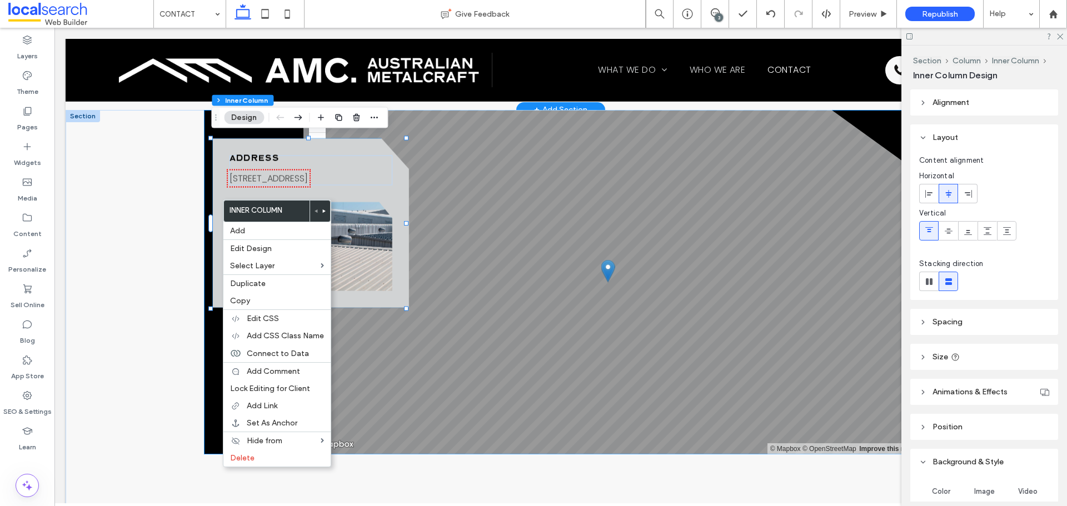
type input "**"
type input "****"
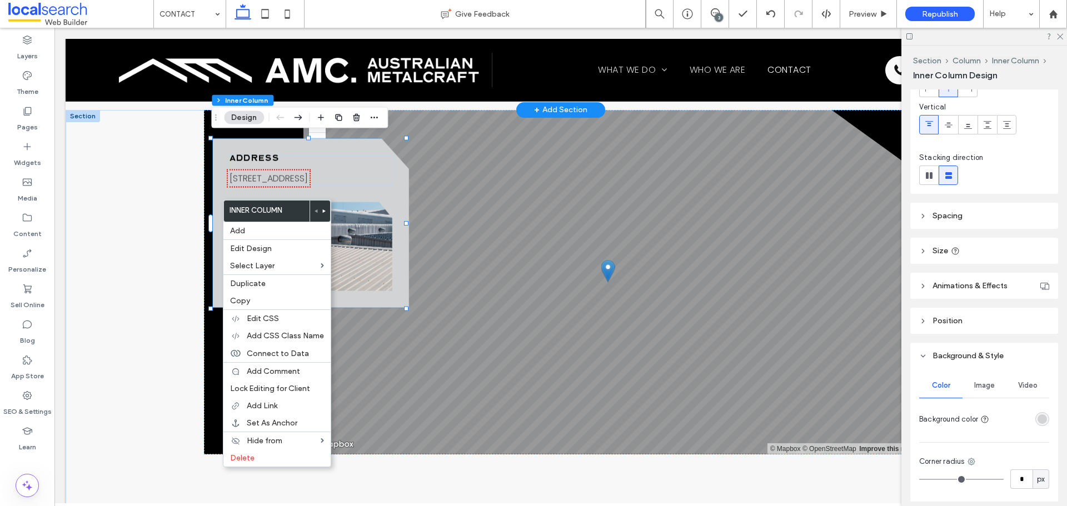
scroll to position [0, 0]
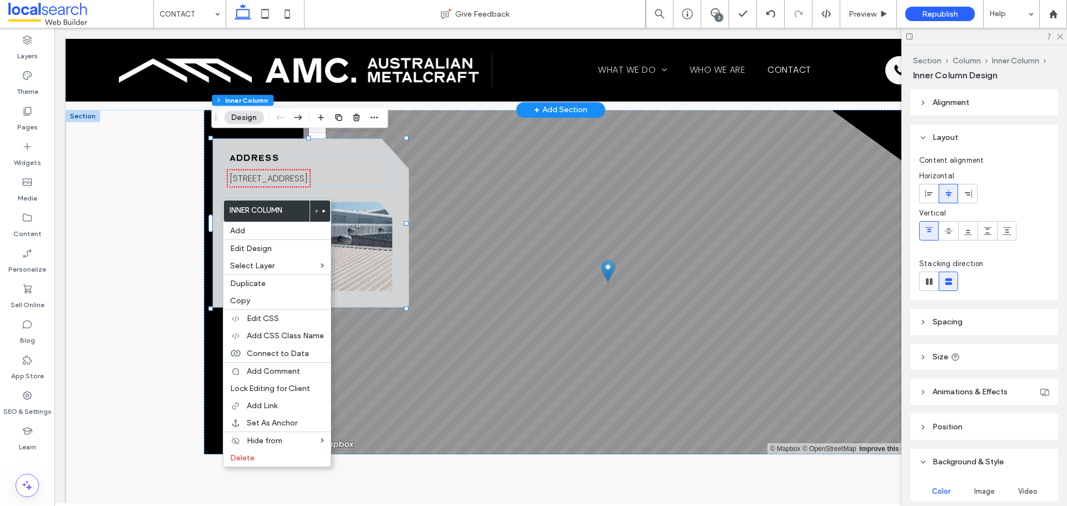
click at [996, 319] on header "Spacing" at bounding box center [984, 322] width 148 height 26
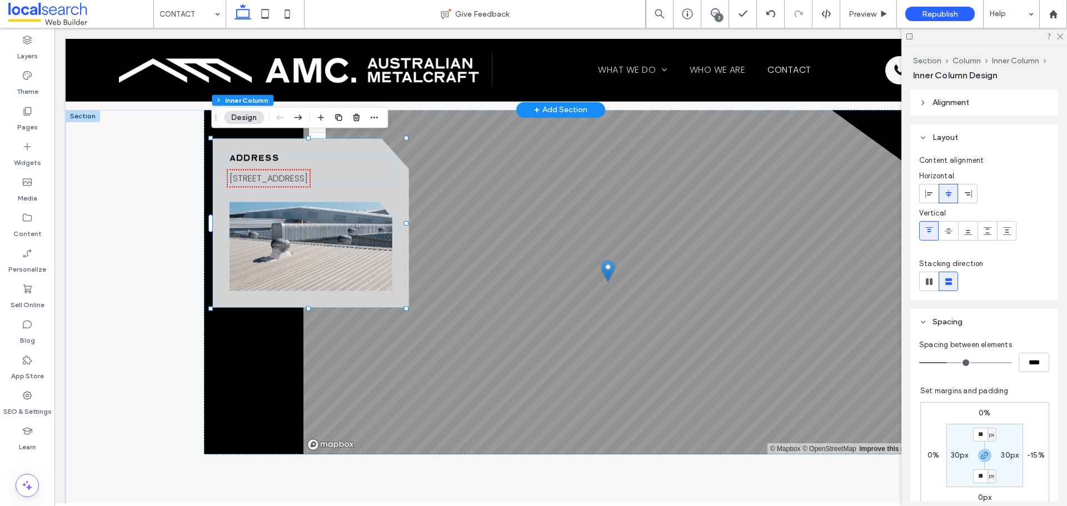
click at [998, 318] on header "Spacing" at bounding box center [984, 322] width 148 height 26
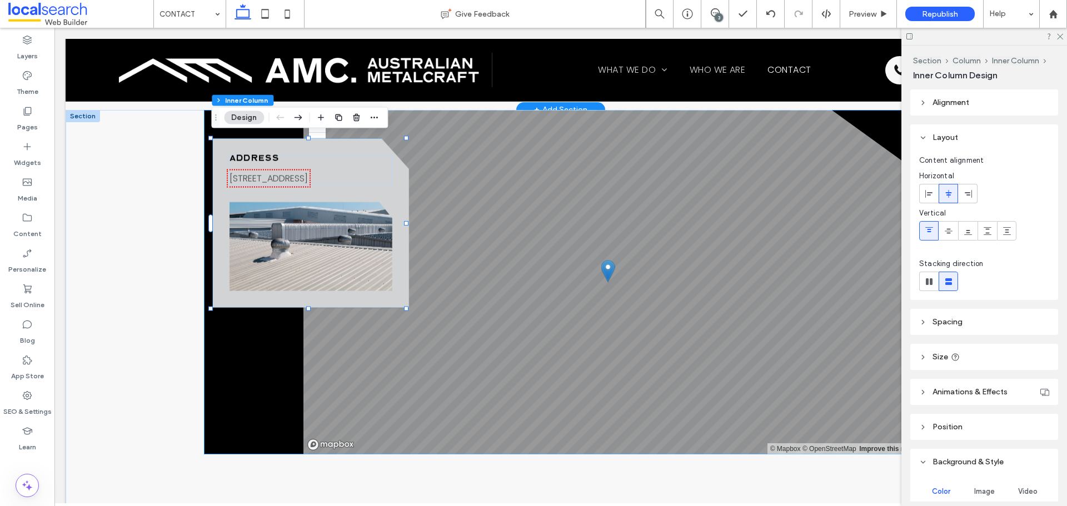
click at [248, 333] on div "Address [STREET_ADDRESS] © Mapbox © OpenStreetMap Improve this map" at bounding box center [560, 282] width 713 height 345
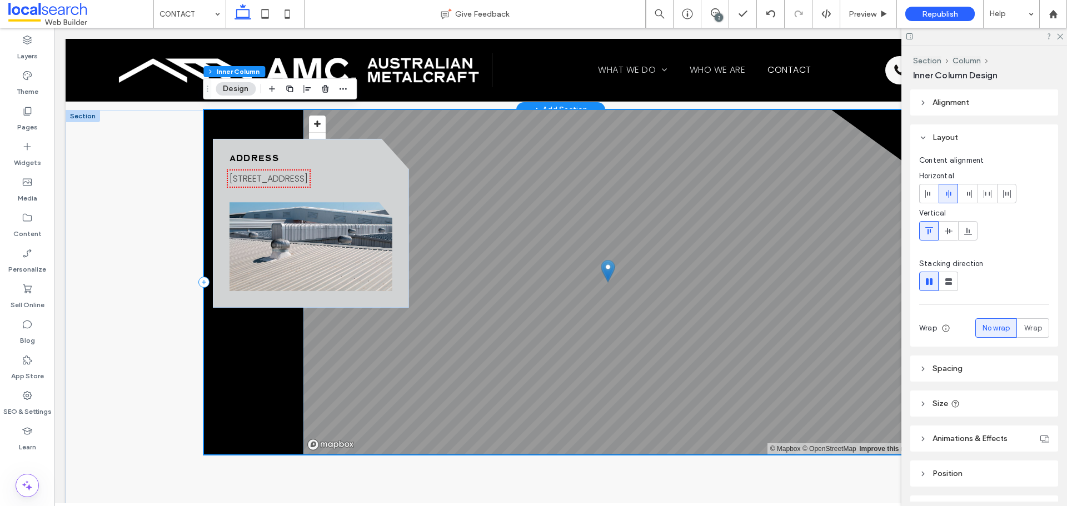
scroll to position [834, 0]
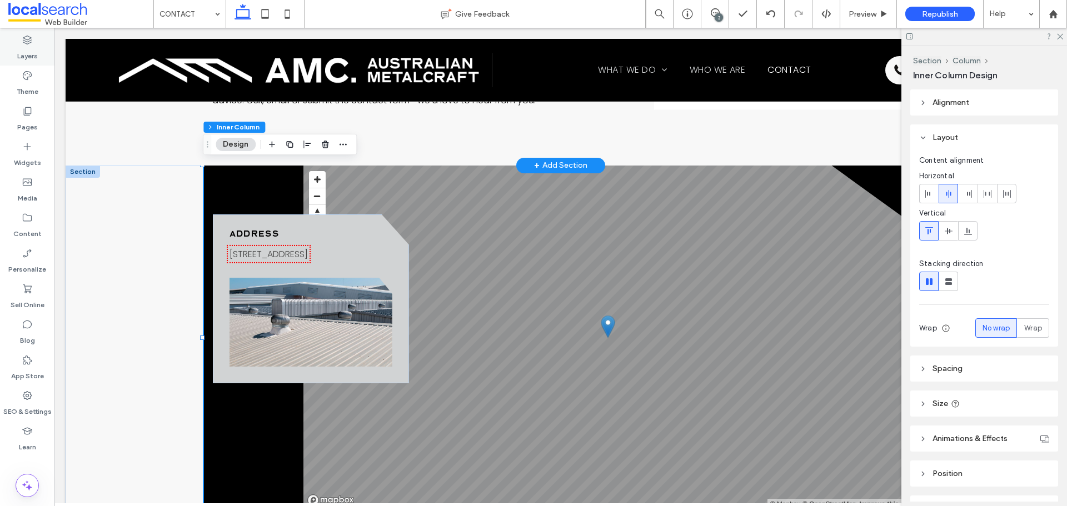
click at [27, 46] on label "Layers" at bounding box center [27, 54] width 21 height 16
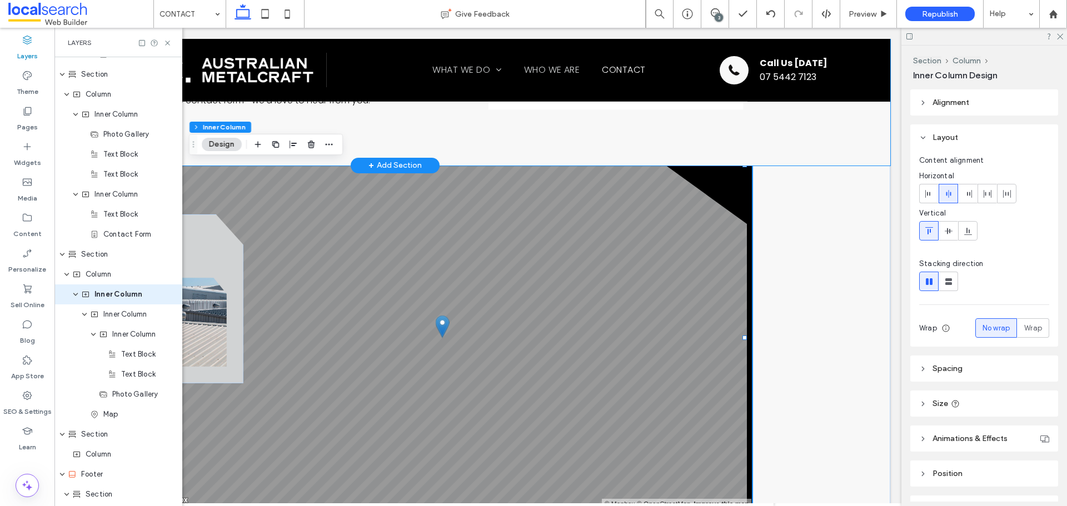
scroll to position [1166, 0]
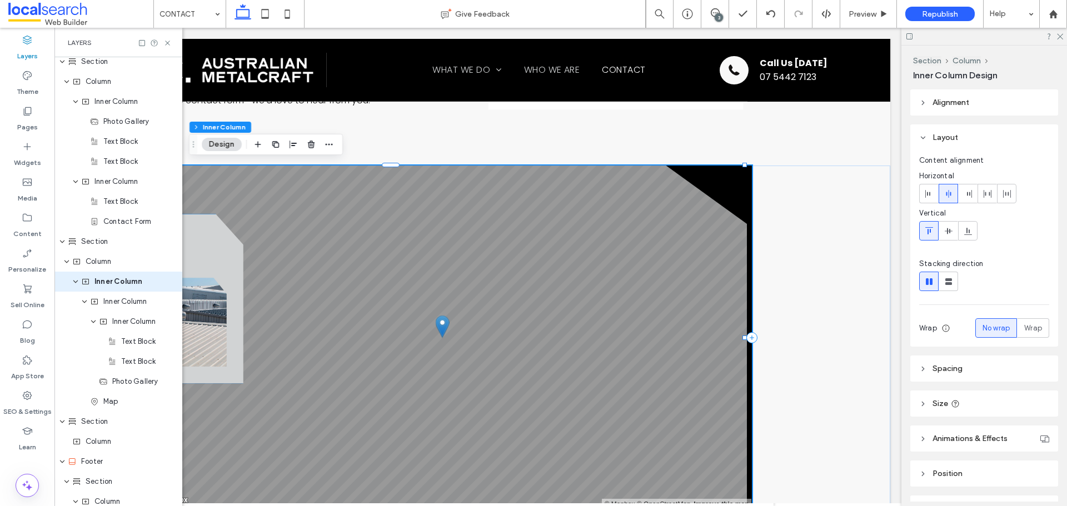
click at [213, 231] on h6 "Address" at bounding box center [145, 235] width 163 height 8
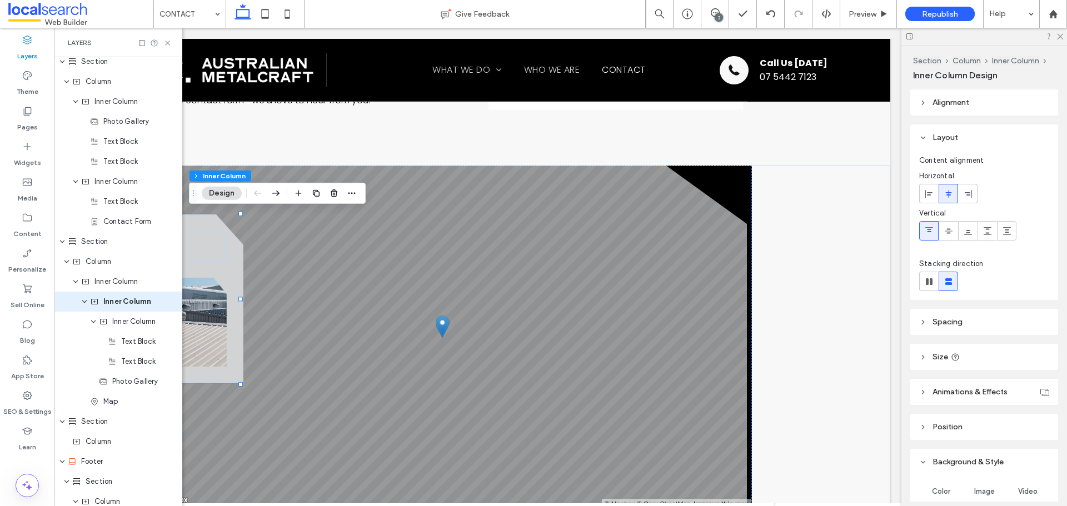
type input "**"
type input "****"
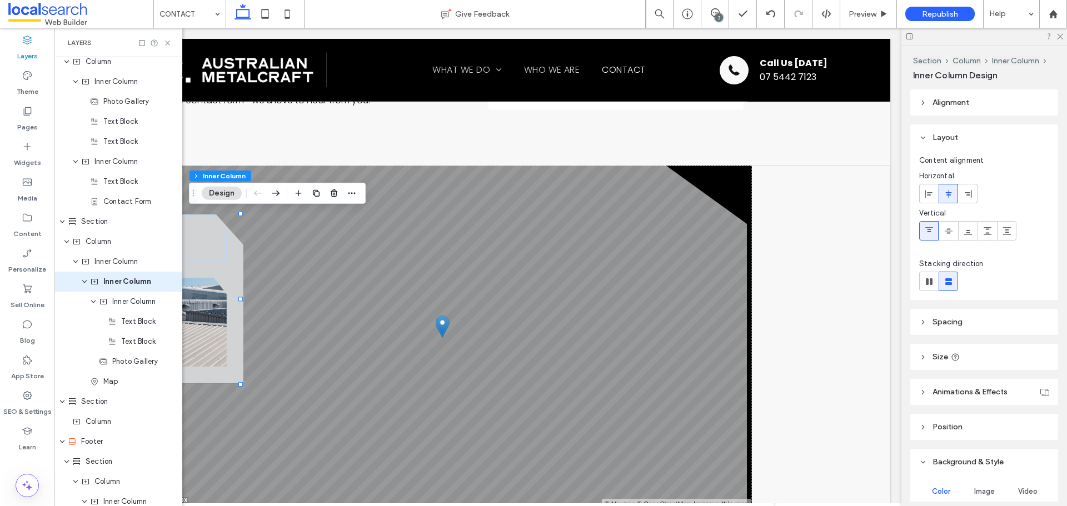
click at [207, 224] on div "Address [STREET_ADDRESS]" at bounding box center [145, 298] width 196 height 169
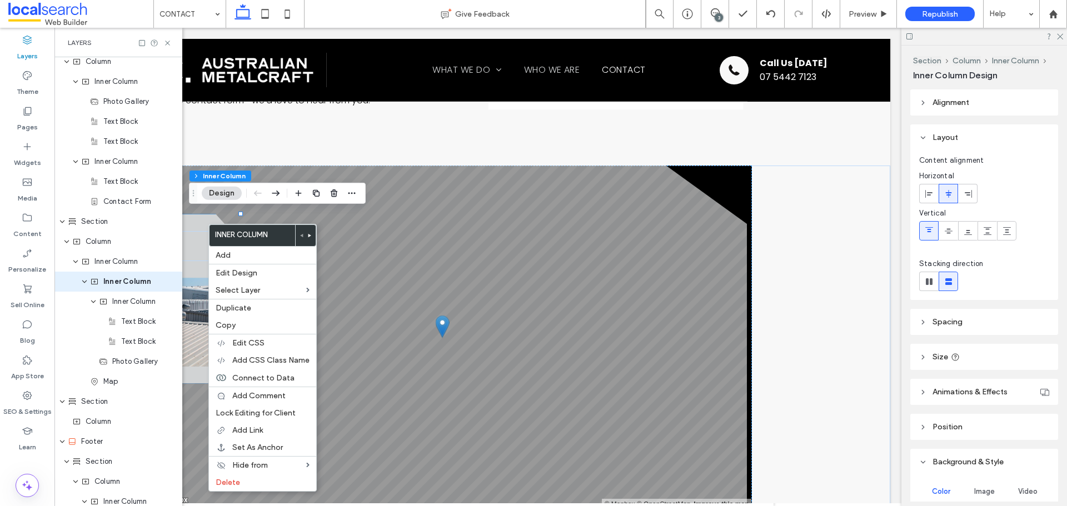
scroll to position [253, 0]
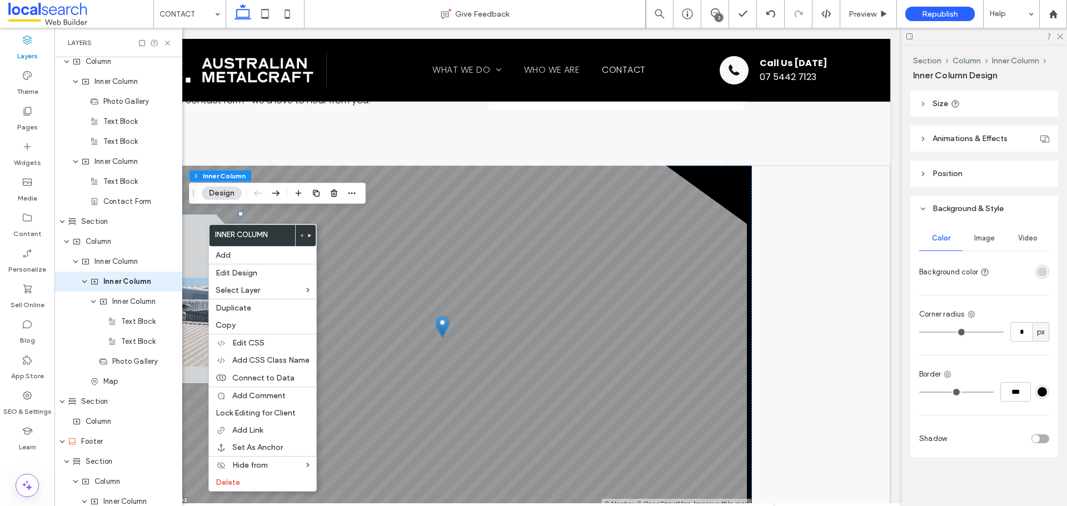
click at [1039, 275] on div "rgba(209, 211, 212, 1)" at bounding box center [1042, 271] width 9 height 9
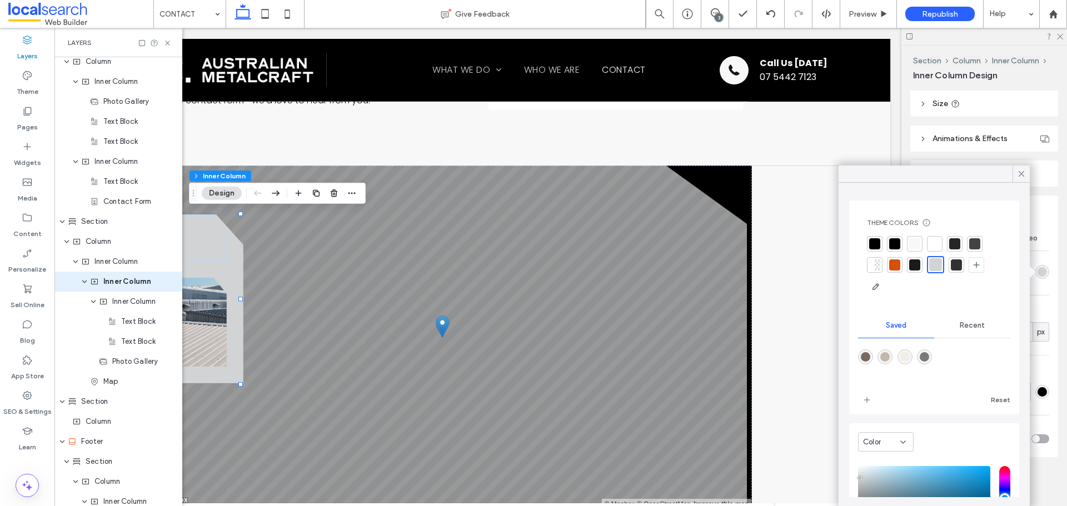
click at [937, 238] on div at bounding box center [935, 244] width 16 height 16
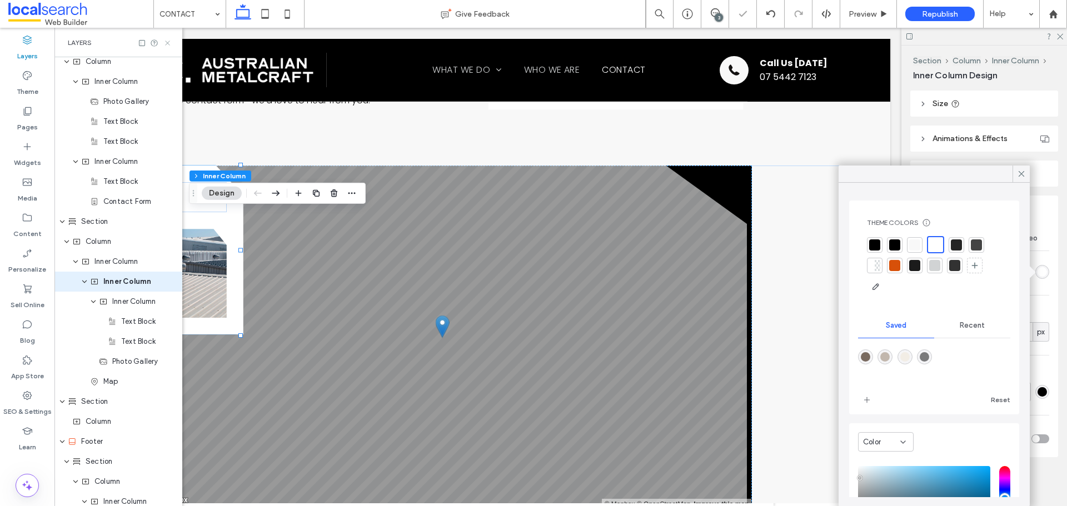
click at [169, 39] on icon at bounding box center [167, 43] width 8 height 8
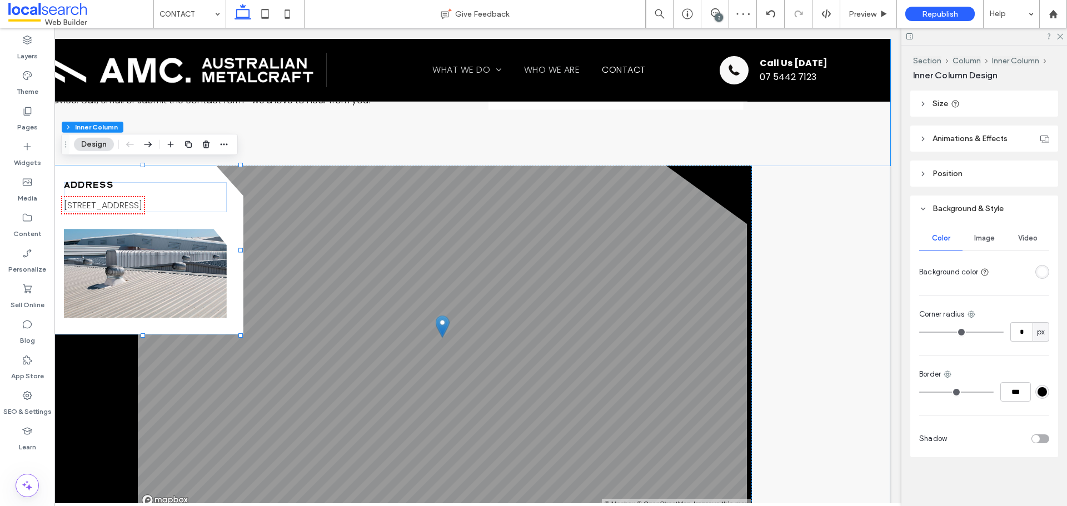
scroll to position [0, 166]
click at [771, 11] on use at bounding box center [770, 13] width 9 height 7
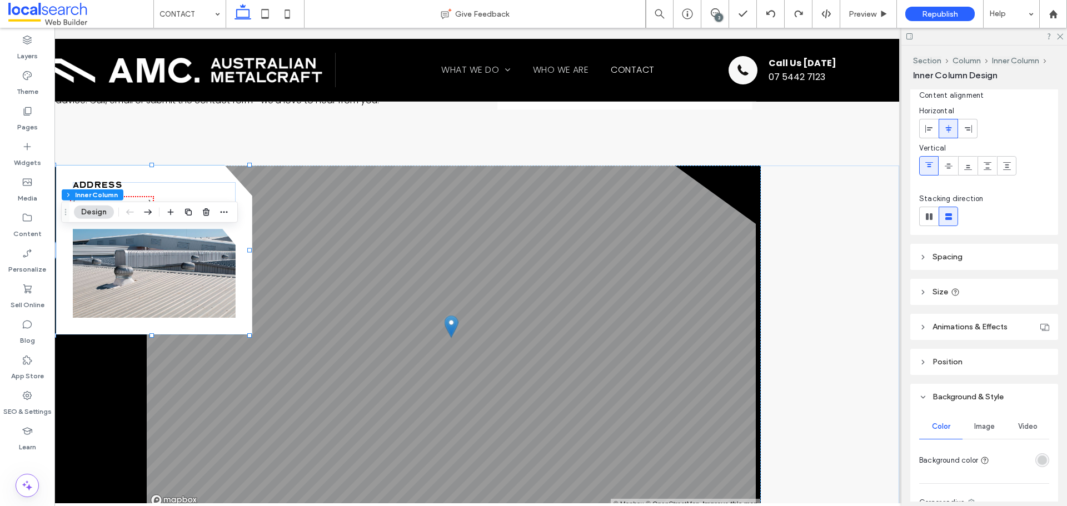
scroll to position [167, 0]
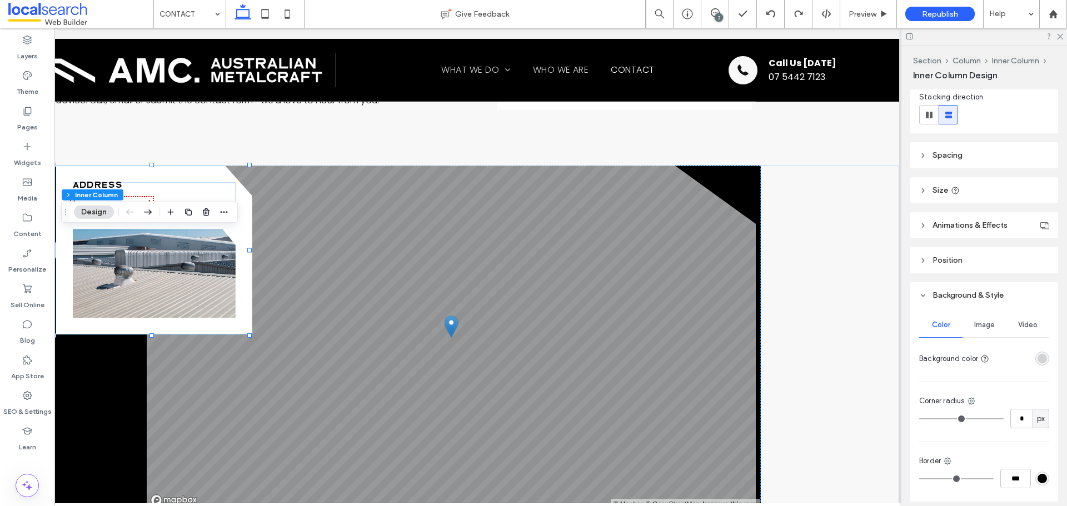
click at [1038, 359] on div "rgba(209, 211, 212, 1)" at bounding box center [1042, 358] width 9 height 9
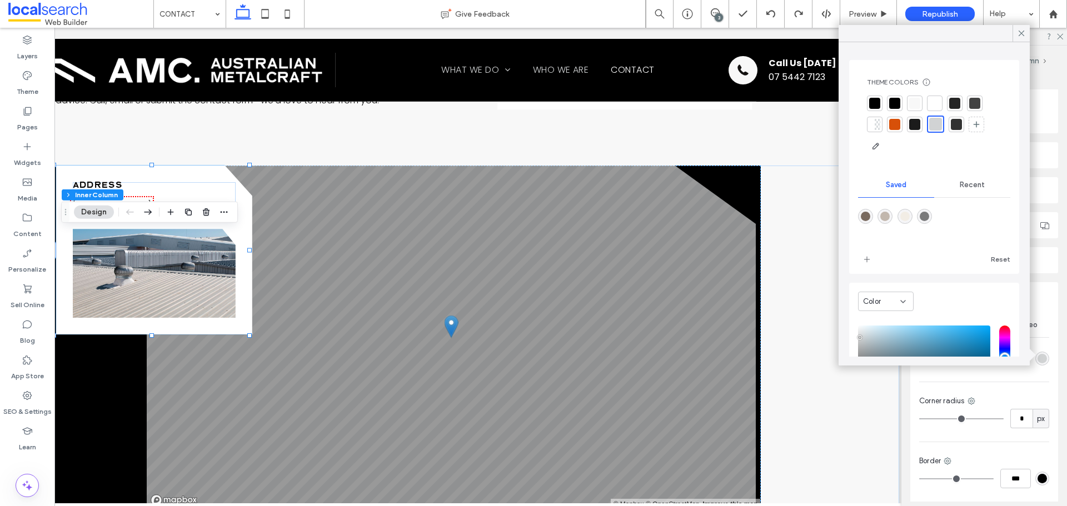
click at [931, 104] on div at bounding box center [934, 103] width 11 height 11
click at [771, 19] on div at bounding box center [771, 14] width 28 height 28
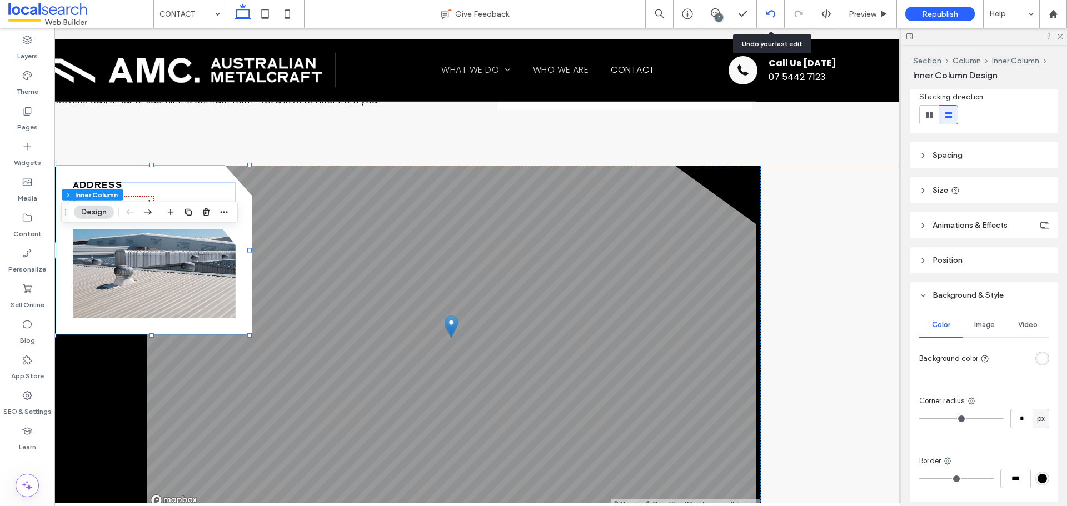
click at [771, 19] on div at bounding box center [771, 14] width 28 height 28
click at [775, 18] on div at bounding box center [771, 14] width 28 height 28
click at [770, 9] on icon at bounding box center [770, 13] width 9 height 9
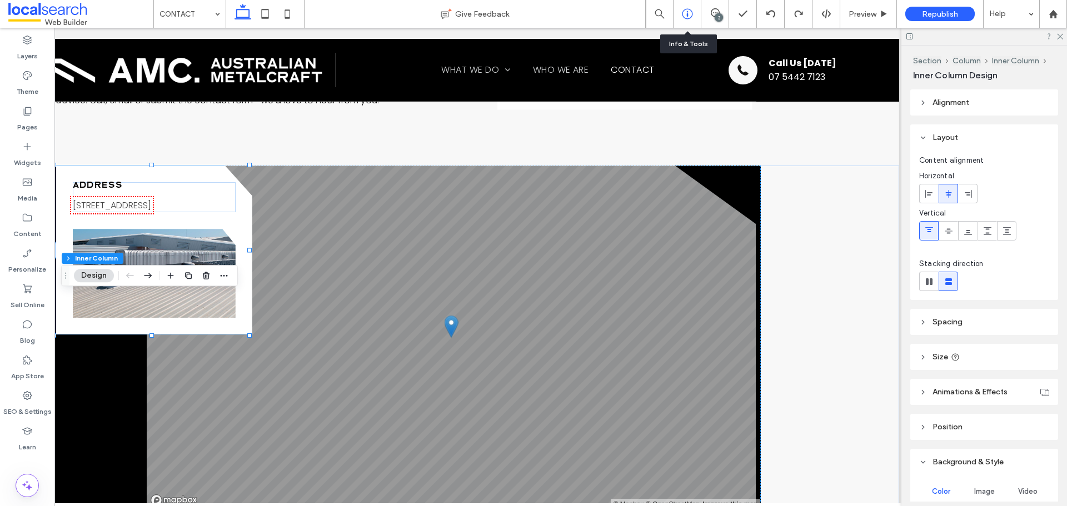
click at [694, 9] on div at bounding box center [687, 13] width 27 height 11
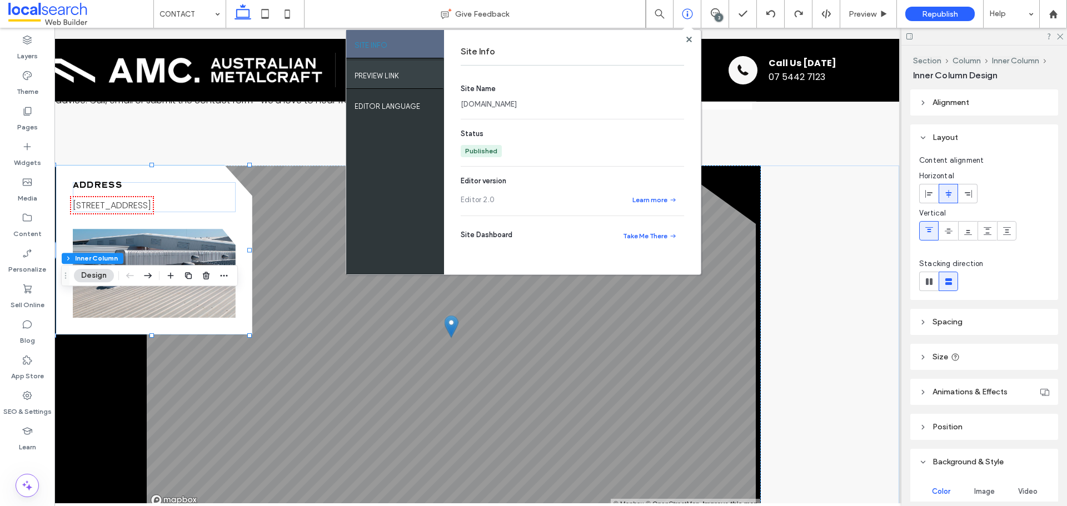
click at [412, 73] on div "PREVIEW LINK" at bounding box center [395, 75] width 98 height 28
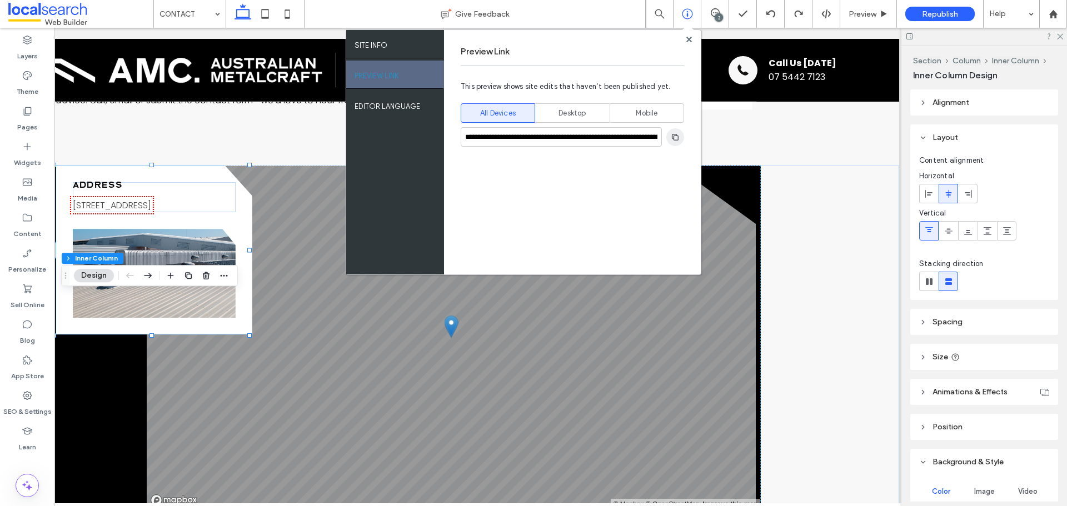
click at [675, 134] on use "button" at bounding box center [675, 136] width 7 height 7
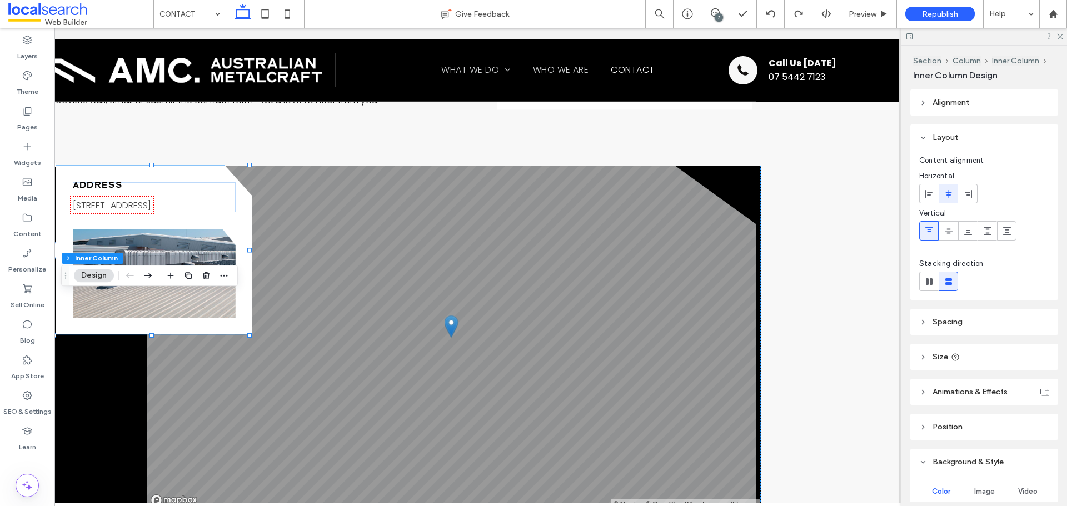
scroll to position [253, 0]
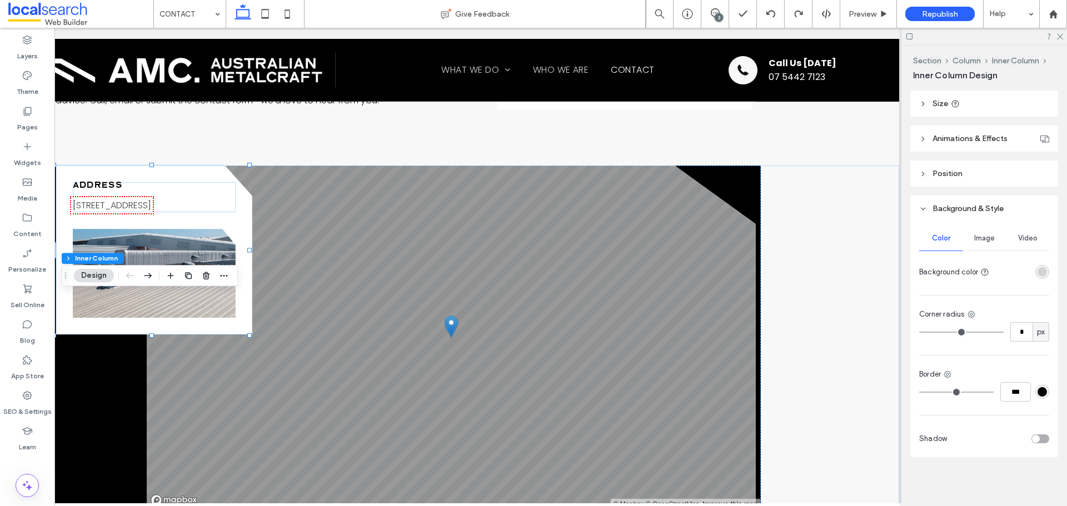
click at [1036, 267] on div "rgba(209, 211, 212, 1)" at bounding box center [1042, 272] width 14 height 14
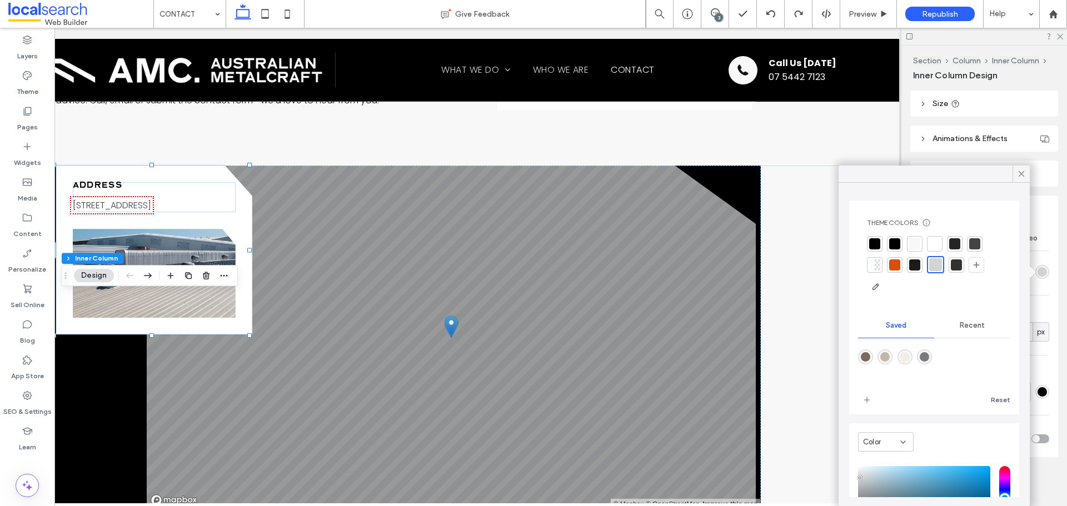
click at [941, 240] on div at bounding box center [935, 244] width 16 height 16
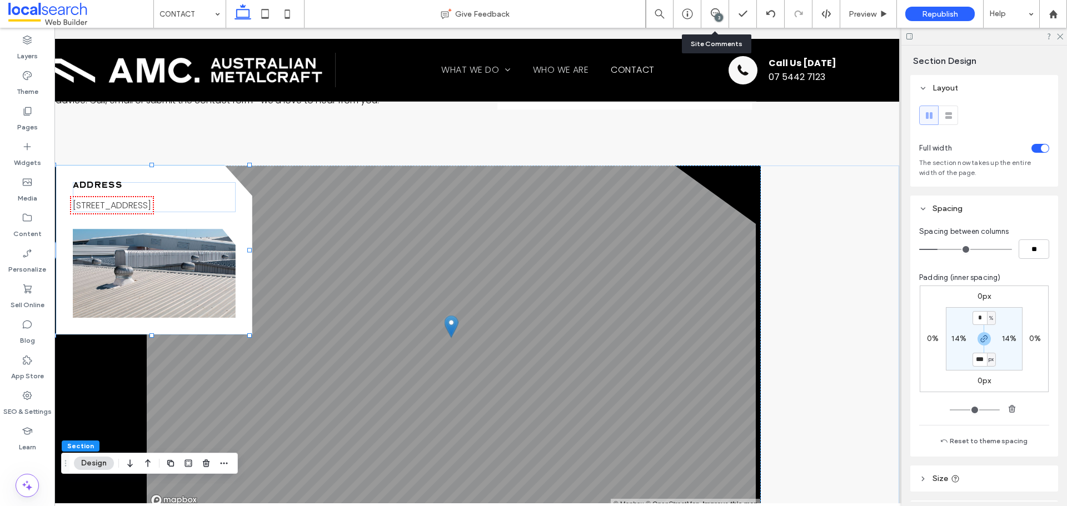
click at [717, 24] on div "3" at bounding box center [715, 14] width 28 height 28
click at [715, 14] on icon at bounding box center [715, 12] width 9 height 9
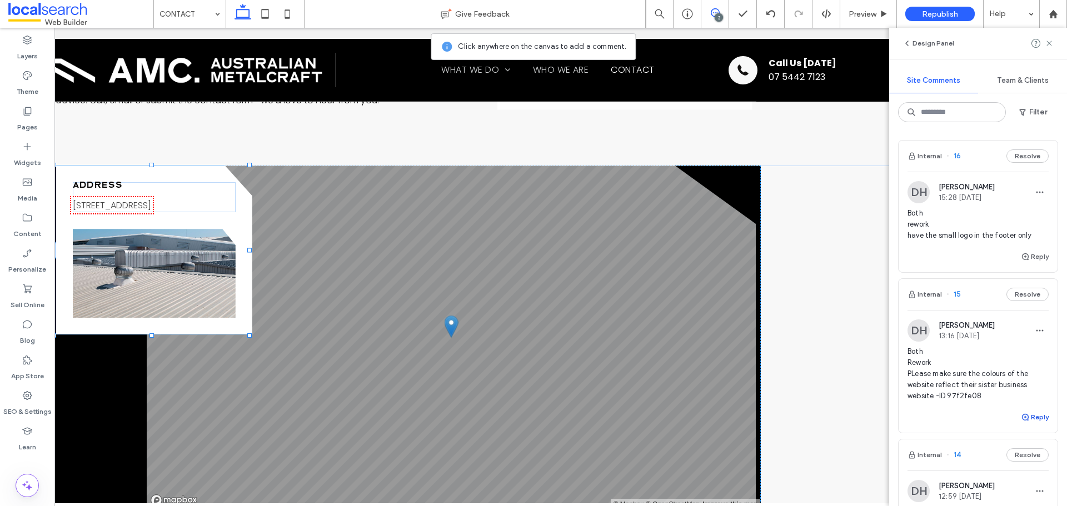
click at [1026, 417] on button "Reply" at bounding box center [1035, 417] width 28 height 13
click at [1000, 423] on textarea at bounding box center [977, 439] width 141 height 56
type textarea "**********"
click at [1022, 483] on button "Submit" at bounding box center [1029, 486] width 40 height 13
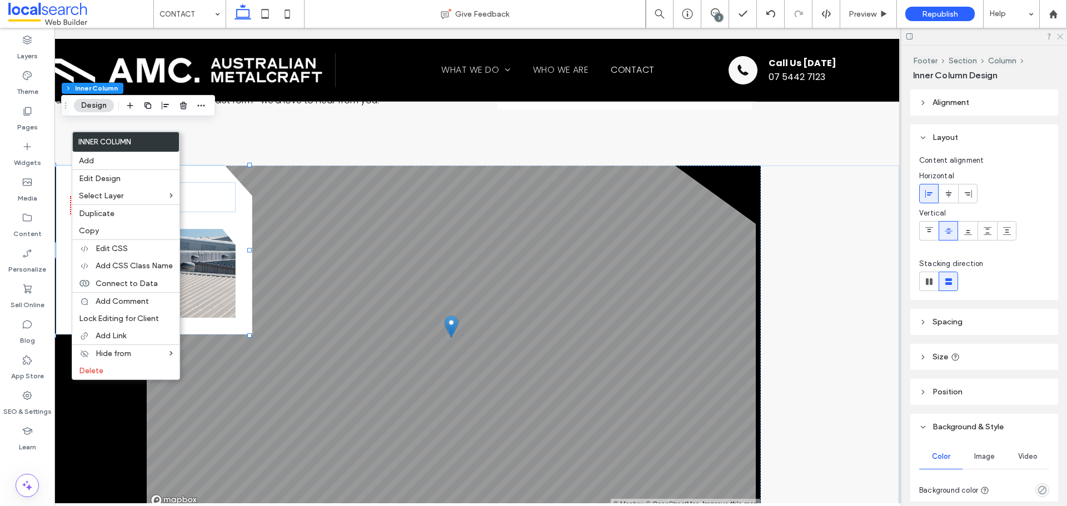
click at [1061, 36] on use at bounding box center [1060, 37] width 6 height 6
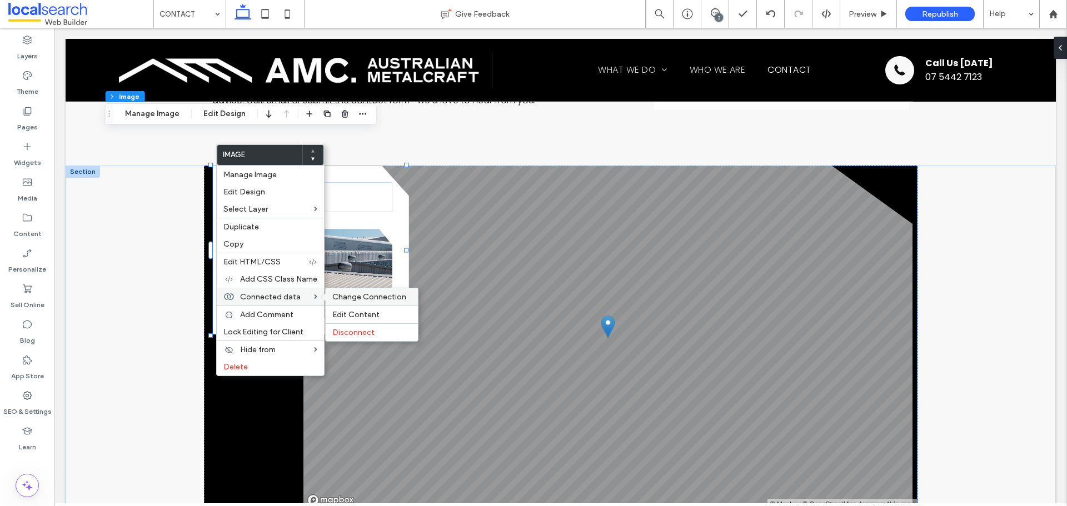
click at [354, 297] on span "Change Connection" at bounding box center [369, 296] width 74 height 9
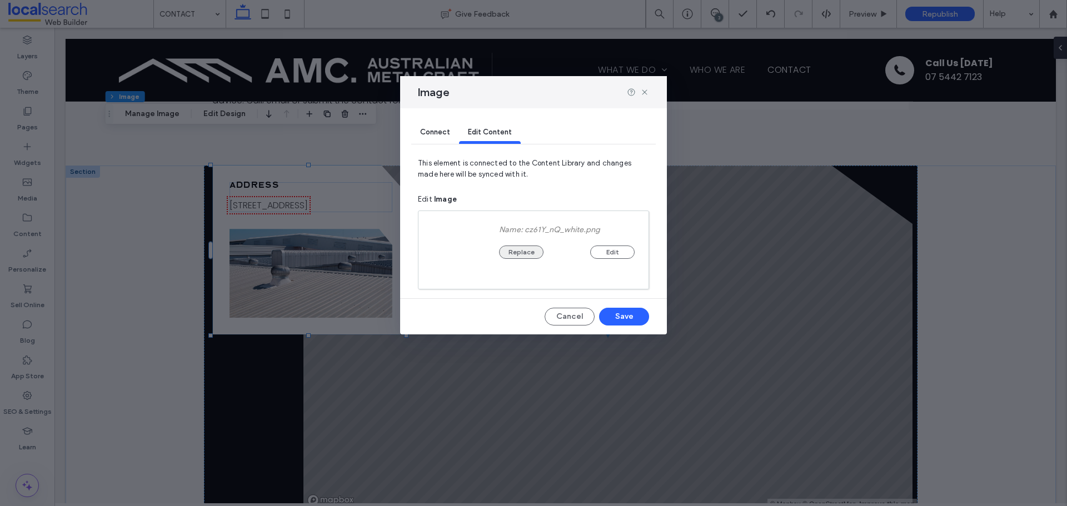
click at [513, 248] on div "Replace Edit" at bounding box center [567, 247] width 136 height 24
click at [516, 262] on button "Replace" at bounding box center [521, 261] width 44 height 13
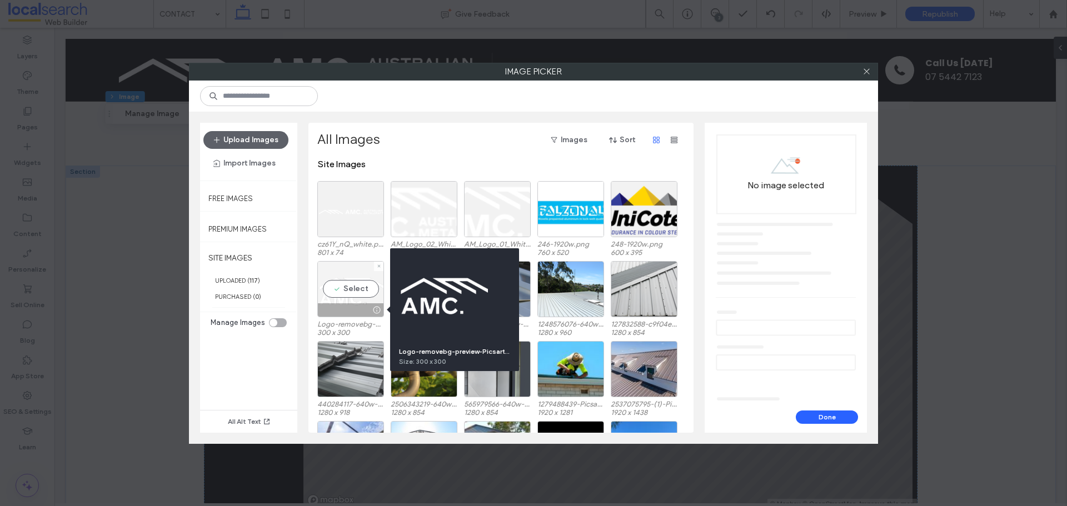
click at [367, 295] on div "Select" at bounding box center [350, 289] width 67 height 56
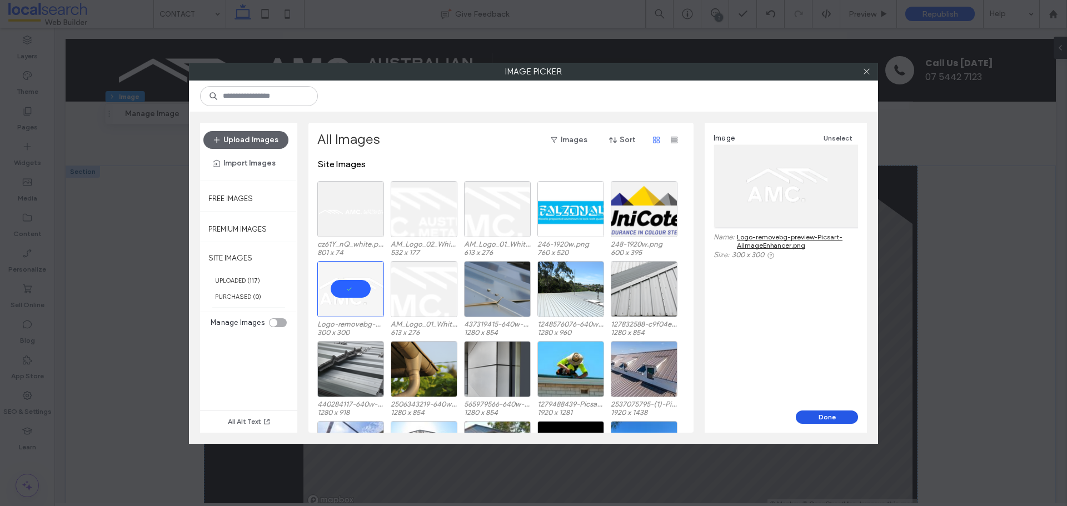
click at [845, 413] on button "Done" at bounding box center [827, 417] width 62 height 13
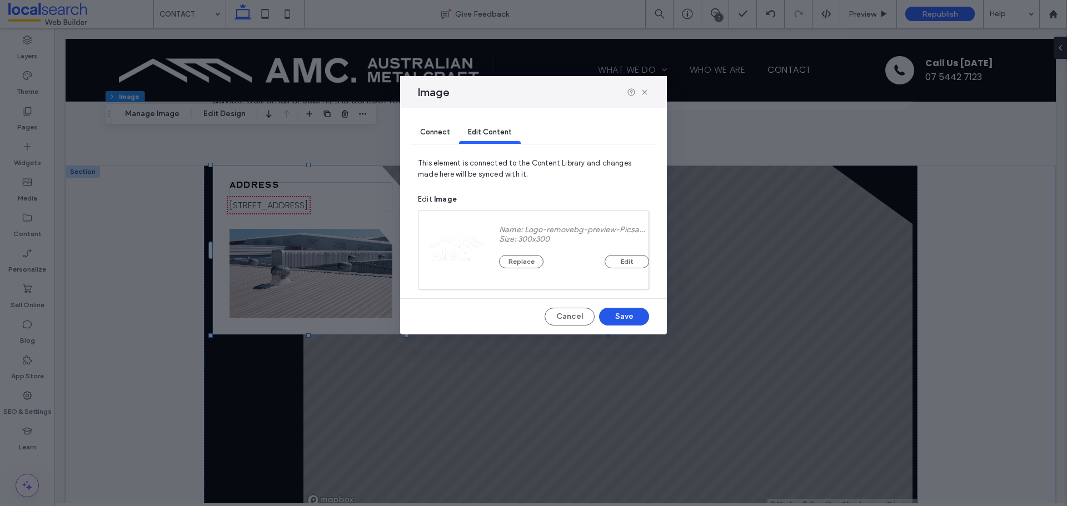
click at [639, 315] on button "Save" at bounding box center [624, 317] width 50 height 18
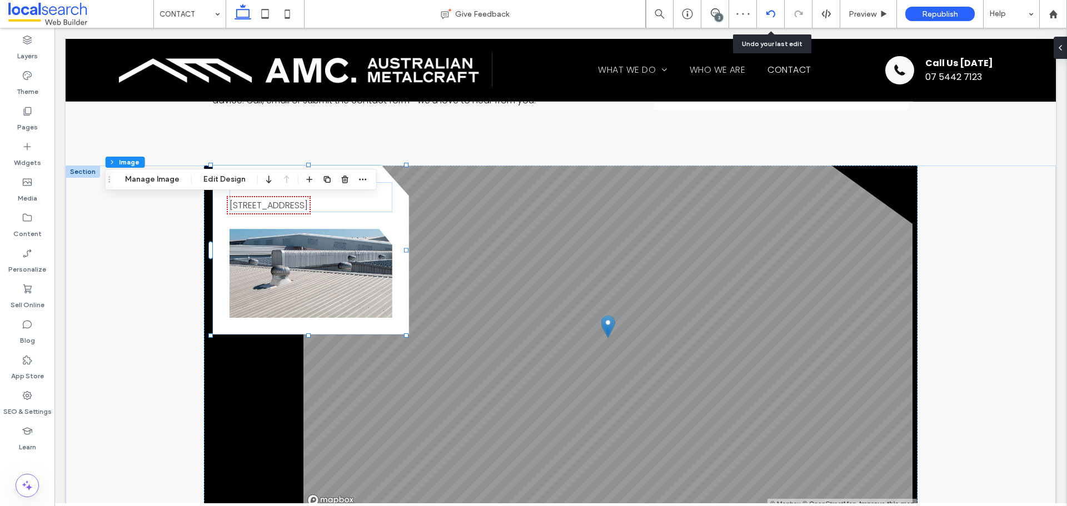
click at [772, 12] on icon at bounding box center [770, 13] width 9 height 9
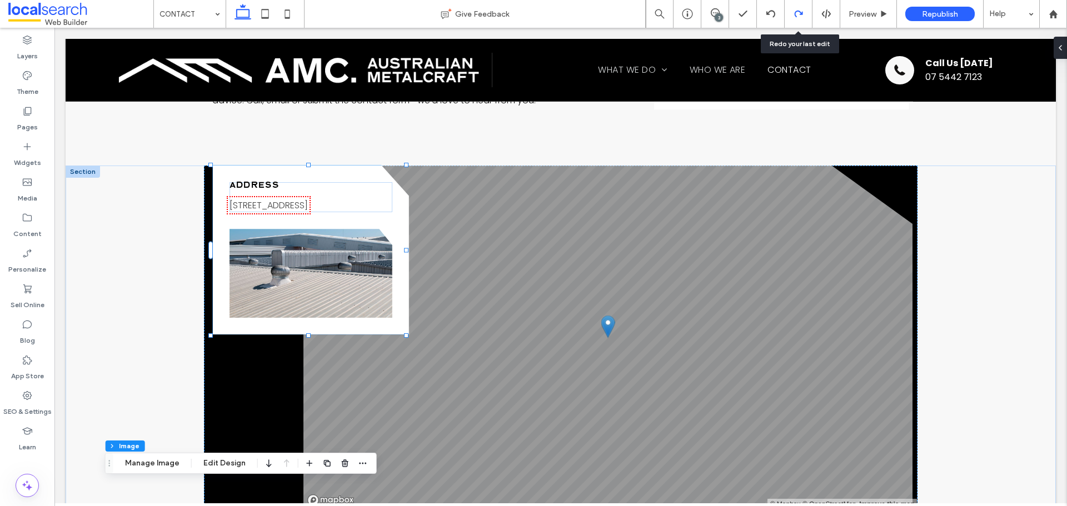
click at [791, 7] on div at bounding box center [799, 14] width 28 height 28
click at [771, 18] on icon at bounding box center [770, 13] width 9 height 9
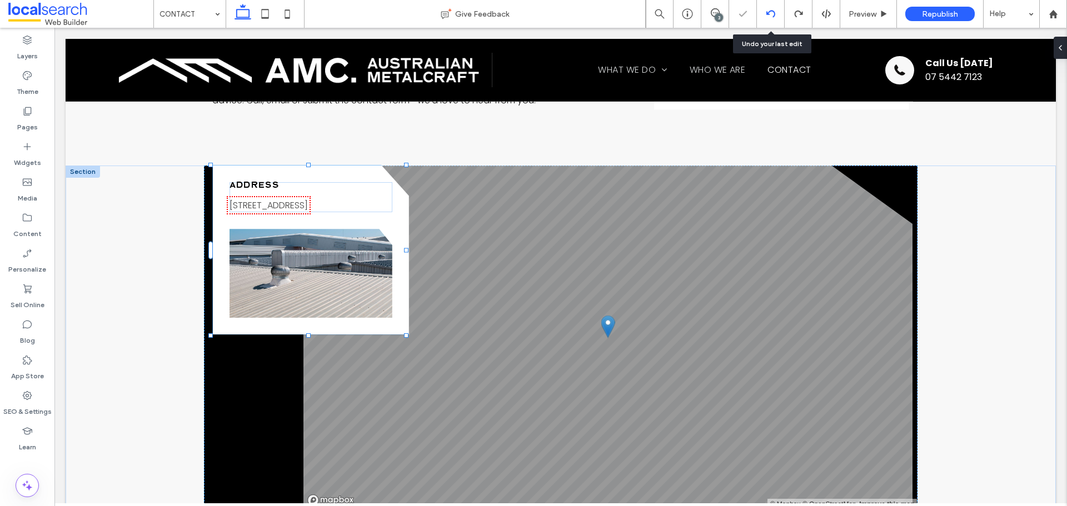
click at [770, 19] on div at bounding box center [771, 14] width 28 height 28
click at [772, 13] on icon at bounding box center [770, 13] width 9 height 9
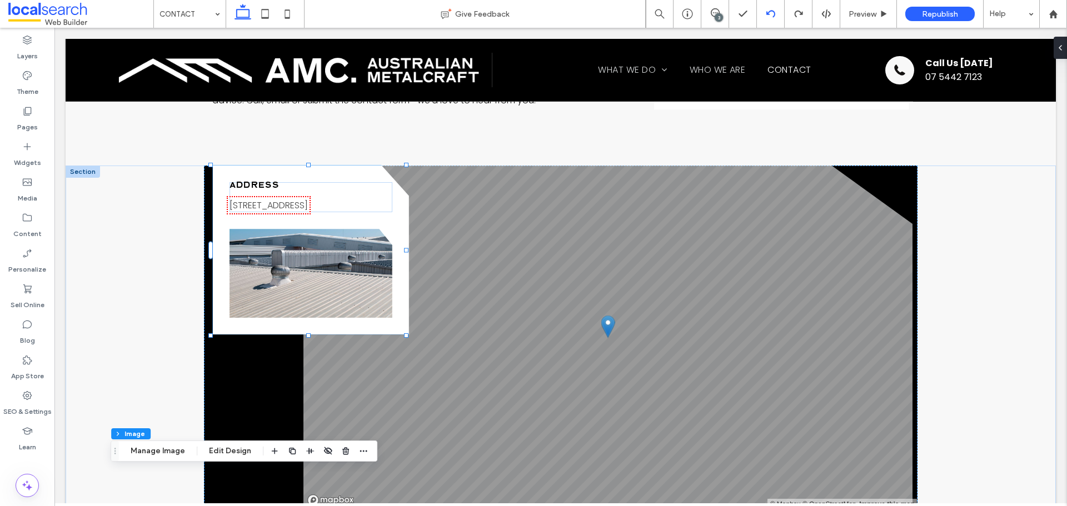
click at [770, 18] on icon at bounding box center [770, 13] width 9 height 9
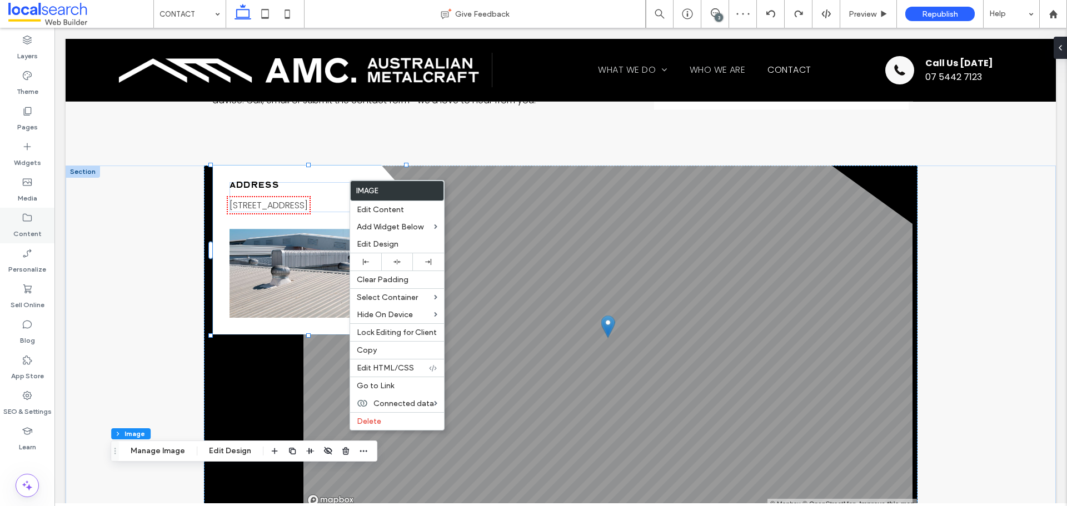
click at [28, 216] on use at bounding box center [27, 218] width 9 height 8
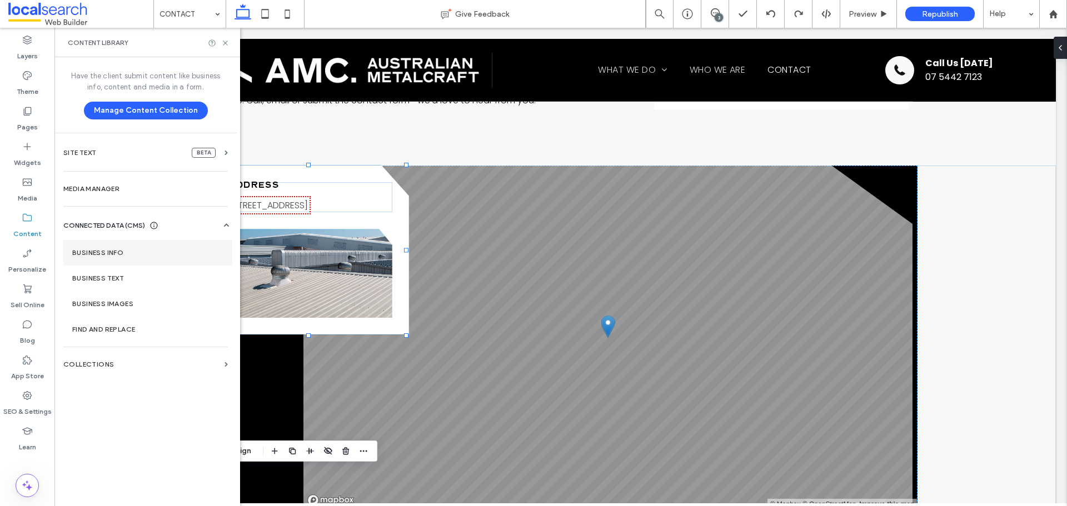
click at [150, 245] on section "Business Info" at bounding box center [147, 253] width 169 height 26
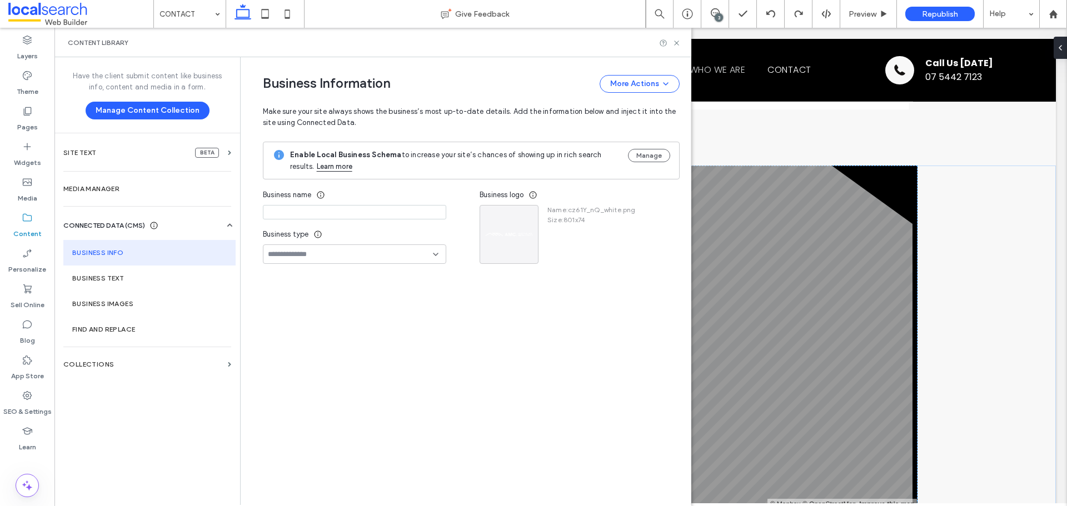
type input "**********"
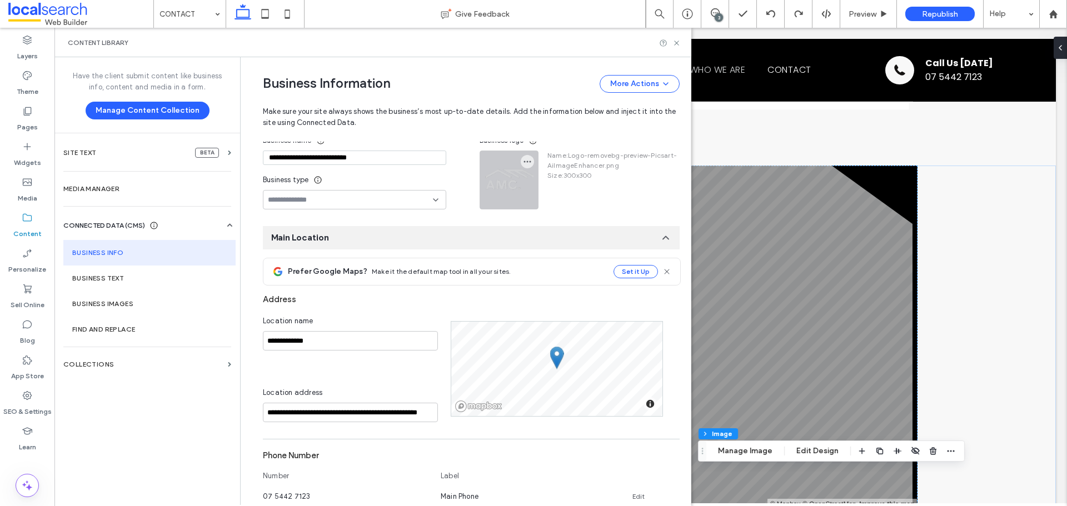
scroll to position [2, 0]
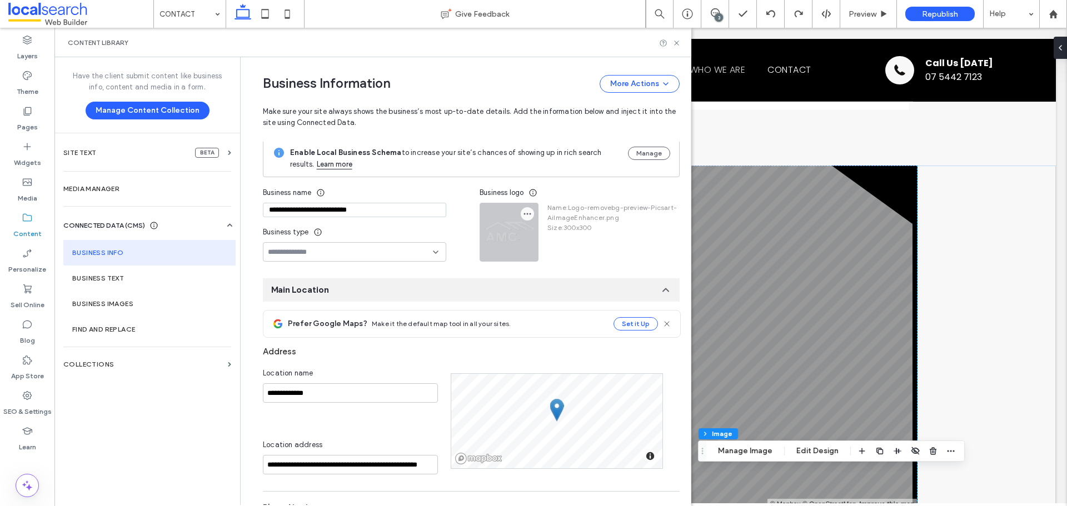
click at [523, 211] on icon "button" at bounding box center [527, 214] width 9 height 9
click at [540, 234] on div "Replace Image" at bounding box center [565, 240] width 99 height 21
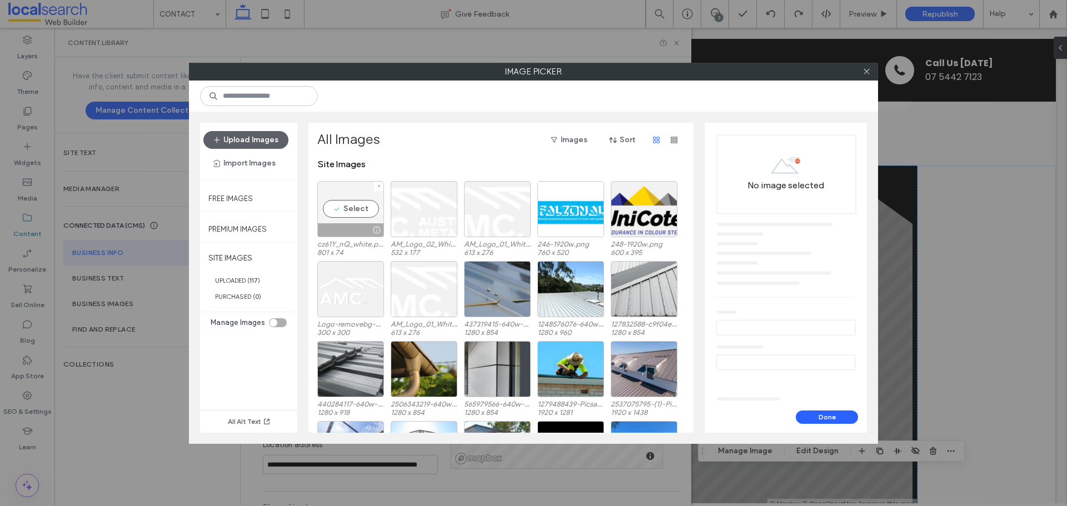
click at [366, 218] on div "Select" at bounding box center [350, 209] width 67 height 56
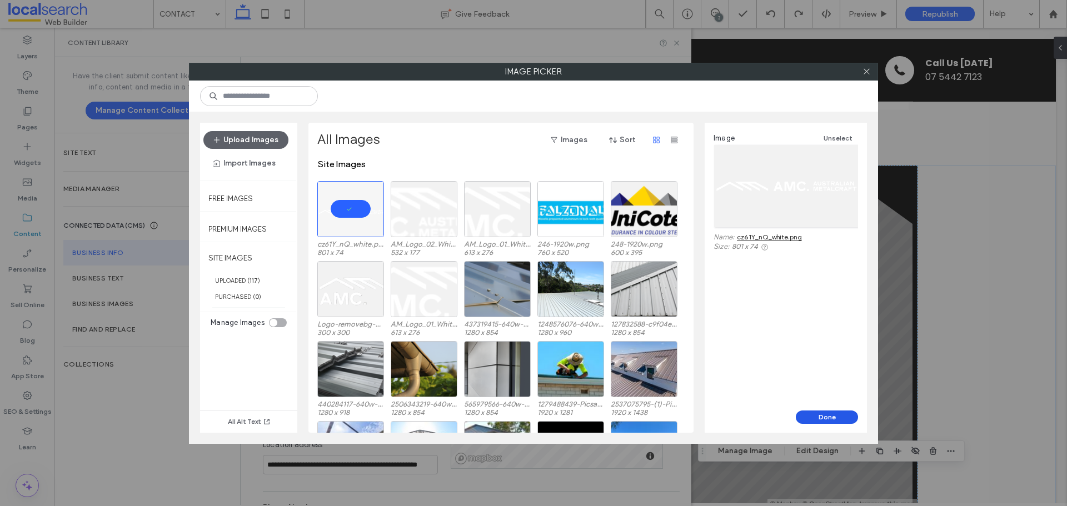
click at [816, 421] on button "Done" at bounding box center [827, 417] width 62 height 13
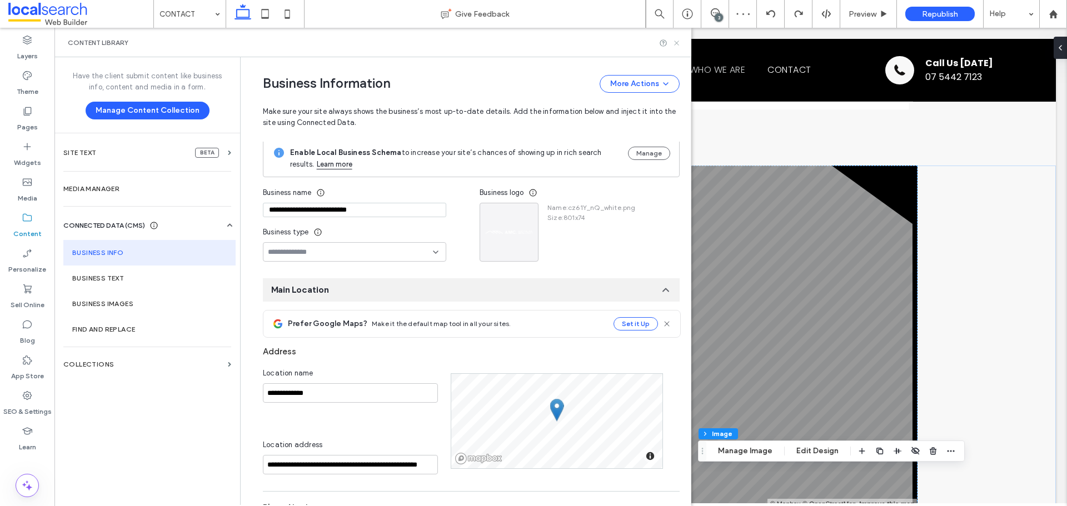
click at [676, 44] on icon at bounding box center [676, 43] width 8 height 8
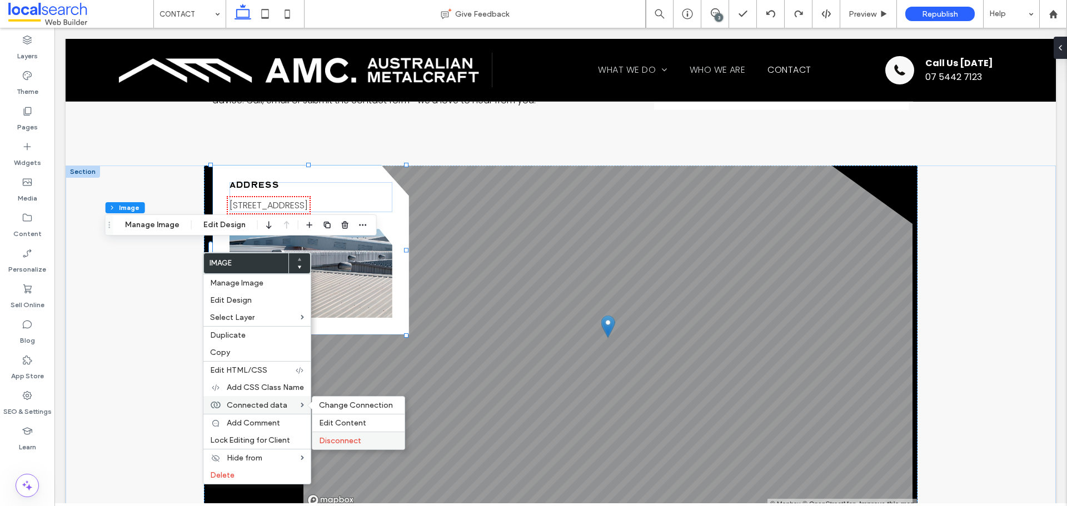
click at [352, 440] on span "Disconnect" at bounding box center [340, 440] width 42 height 9
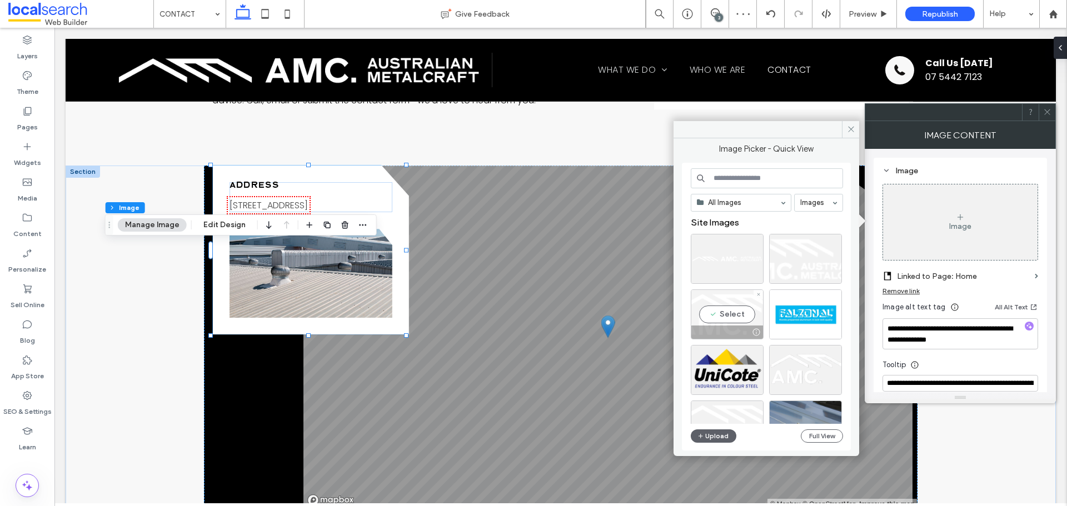
click at [749, 328] on div at bounding box center [756, 332] width 14 height 9
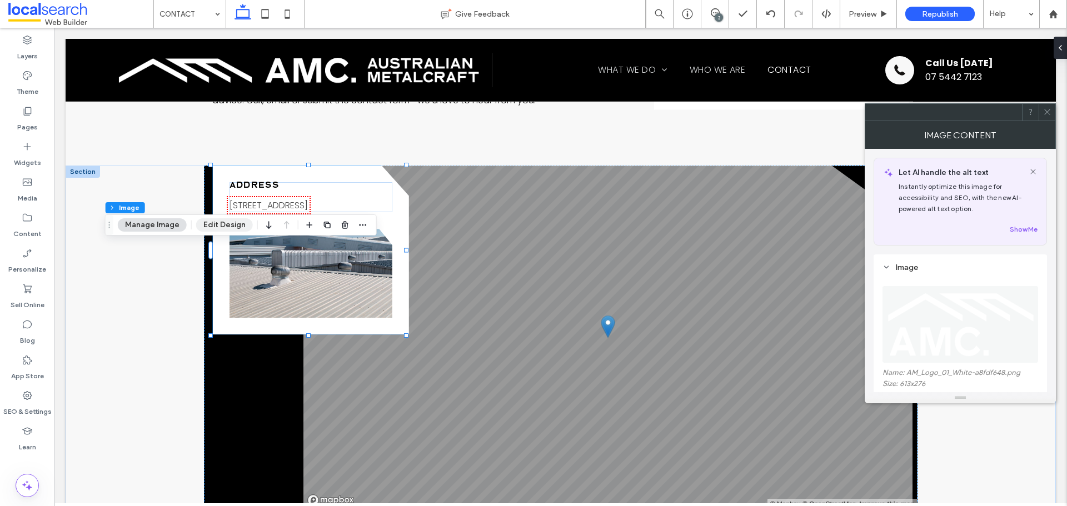
click at [245, 226] on button "Edit Design" at bounding box center [224, 224] width 57 height 13
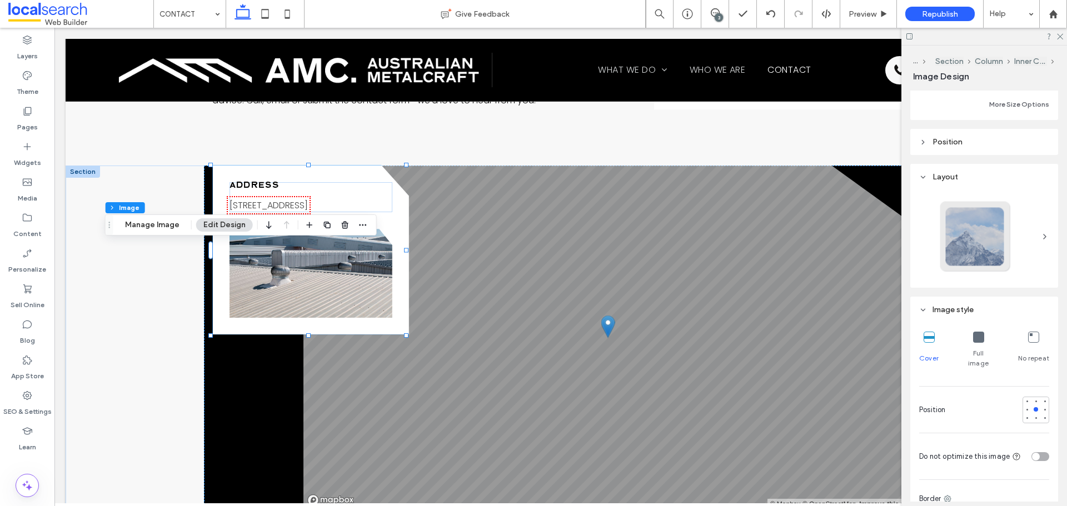
scroll to position [56, 0]
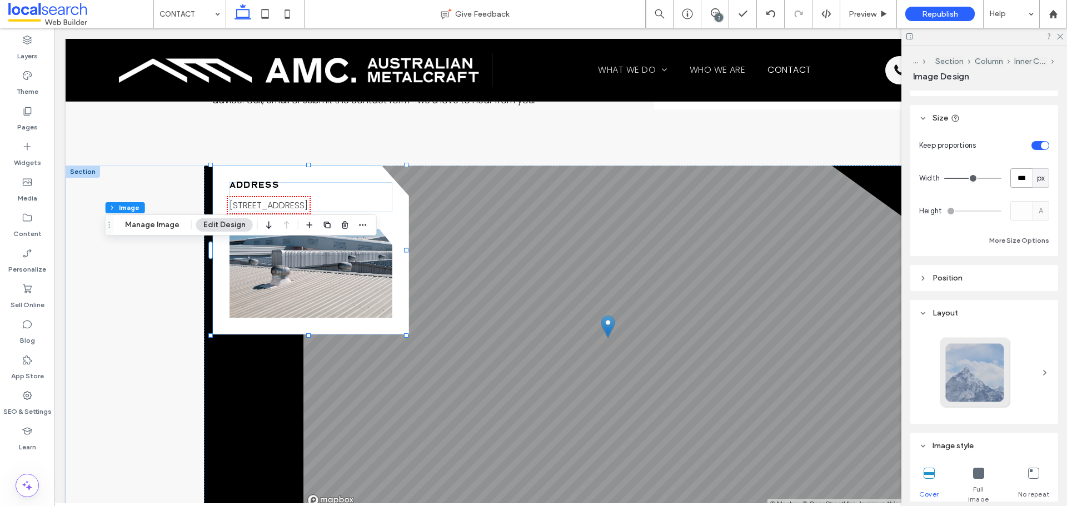
click at [1010, 178] on input "***" at bounding box center [1021, 177] width 22 height 19
type input "***"
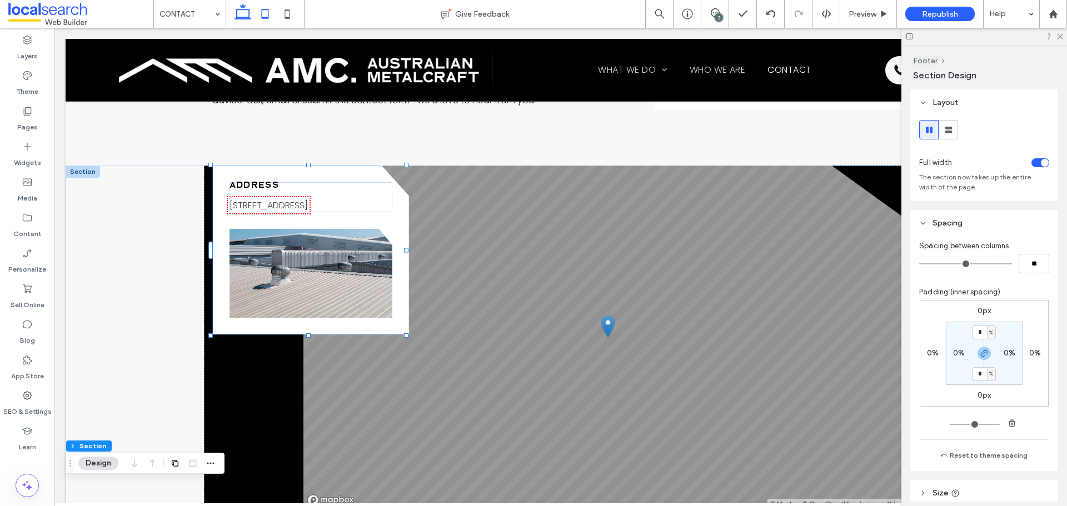
click at [268, 19] on icon at bounding box center [265, 14] width 22 height 22
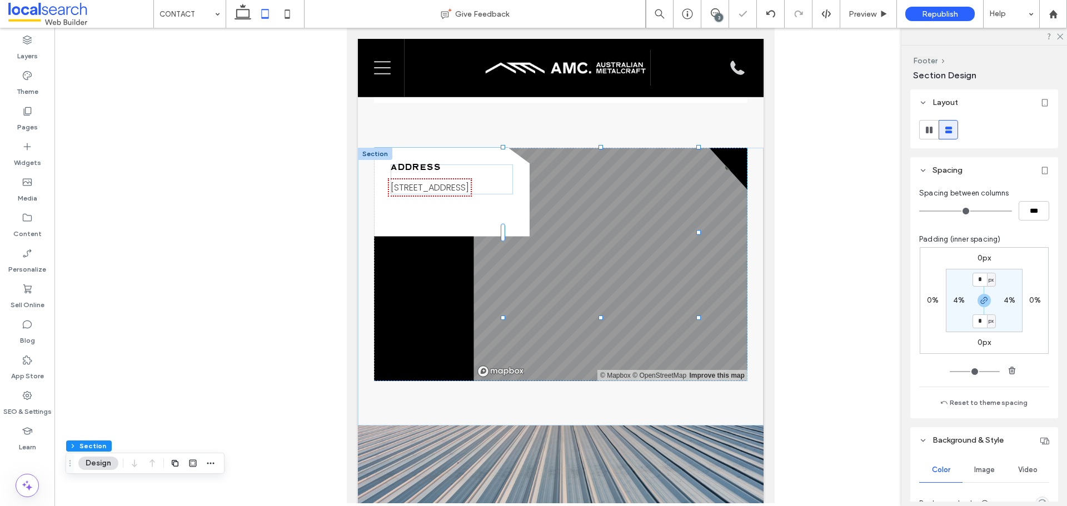
type input "**"
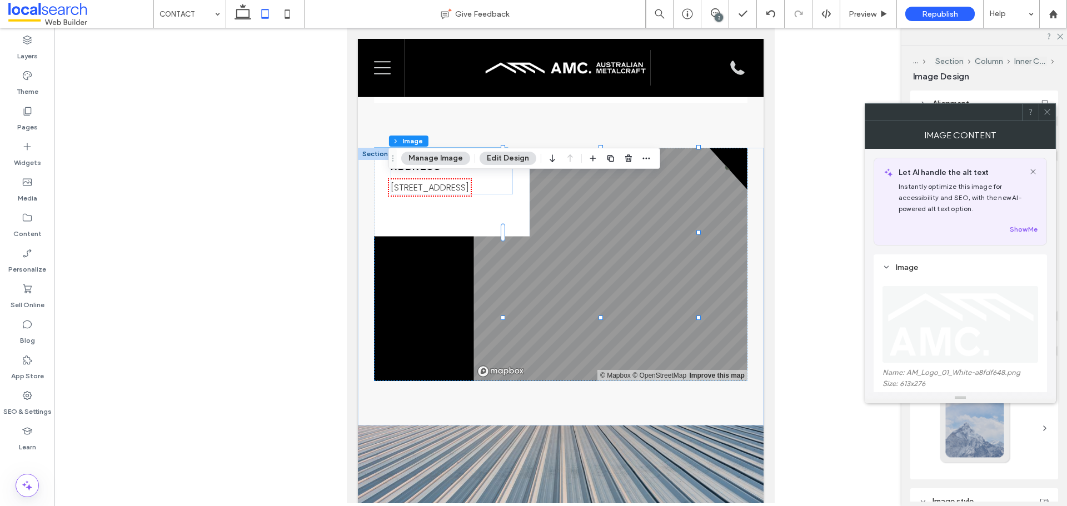
click at [1050, 105] on span at bounding box center [1047, 112] width 8 height 17
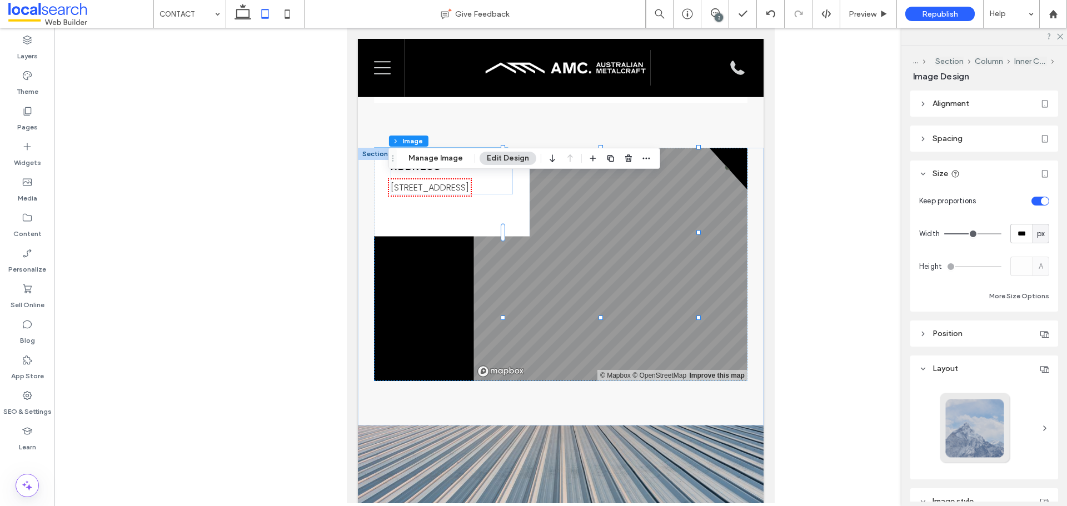
click at [1033, 237] on div "px" at bounding box center [1041, 233] width 17 height 19
click at [1021, 233] on input "***" at bounding box center [1021, 233] width 22 height 19
type input "***"
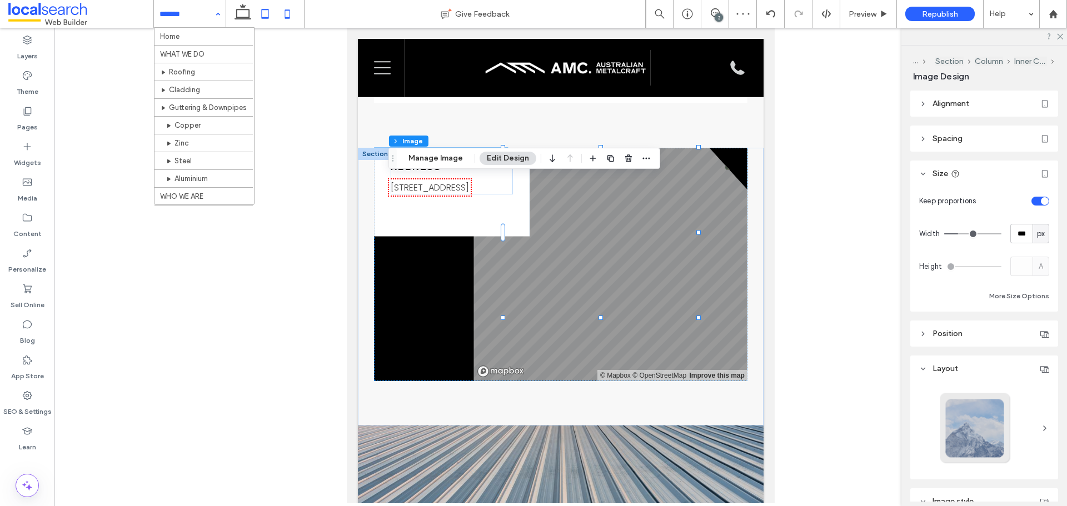
click at [284, 9] on icon at bounding box center [287, 14] width 22 height 22
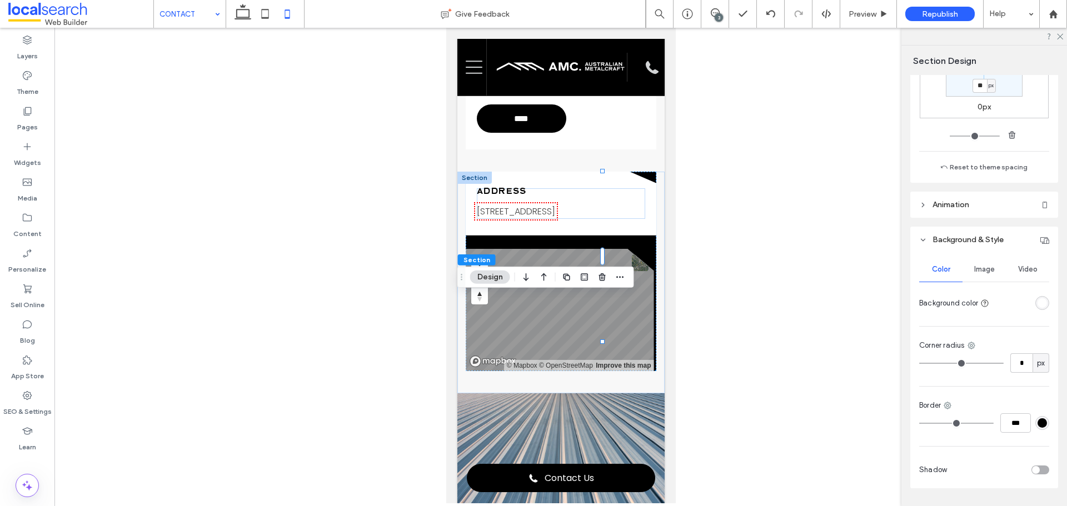
scroll to position [222, 0]
click at [1044, 301] on div "Color Image Video Background color Corner radius * px Border *** Shadow" at bounding box center [984, 370] width 148 height 236
click at [1040, 301] on div "rgba(255, 255, 255, 1)" at bounding box center [1042, 301] width 9 height 9
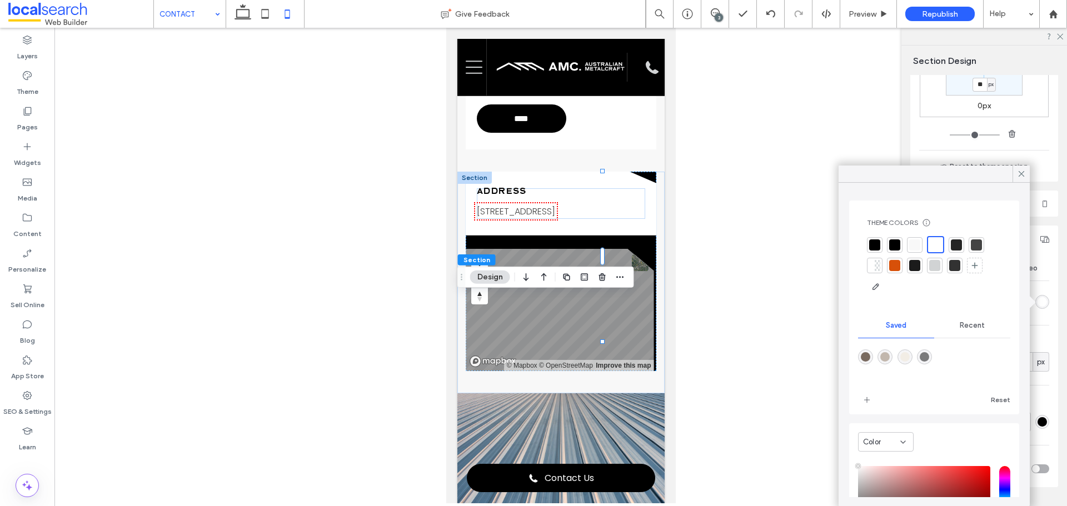
click at [917, 238] on div at bounding box center [915, 245] width 16 height 16
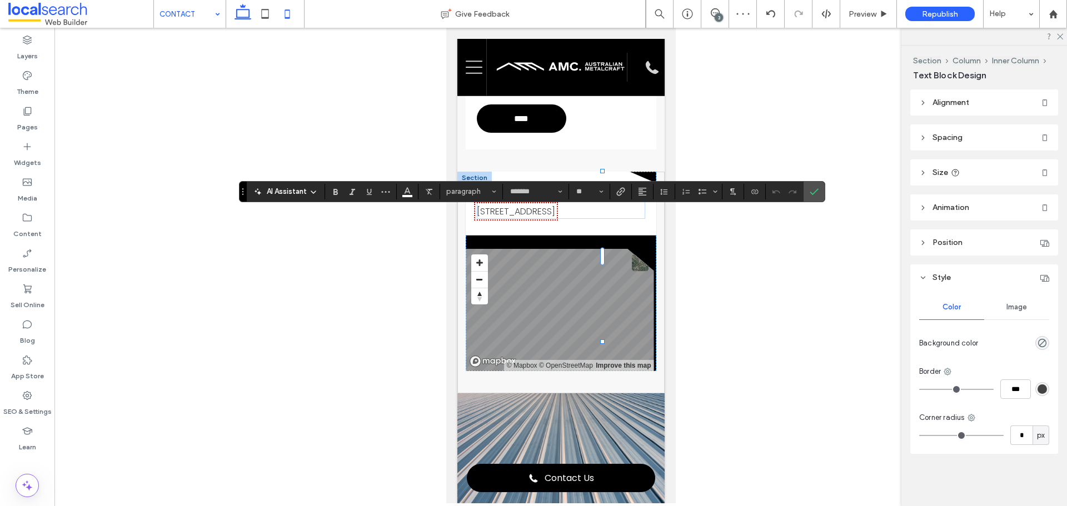
click at [237, 9] on icon at bounding box center [243, 14] width 22 height 22
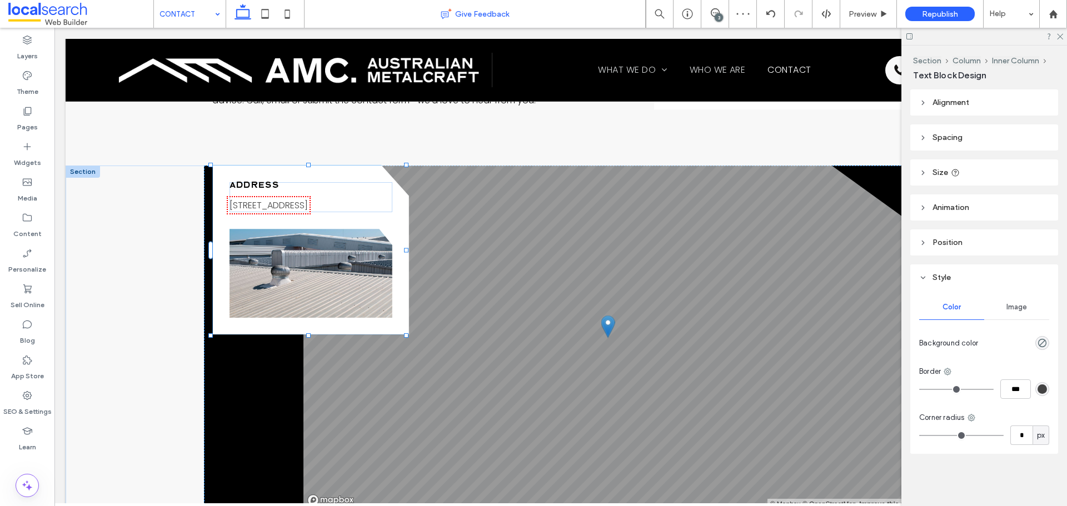
type input "*******"
type input "**"
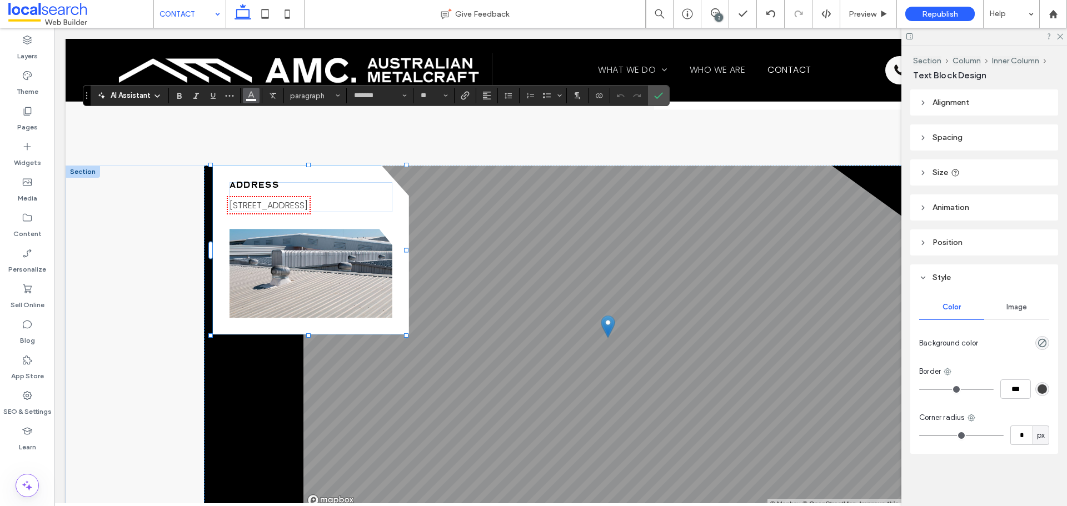
click at [255, 101] on span "Color" at bounding box center [251, 94] width 9 height 14
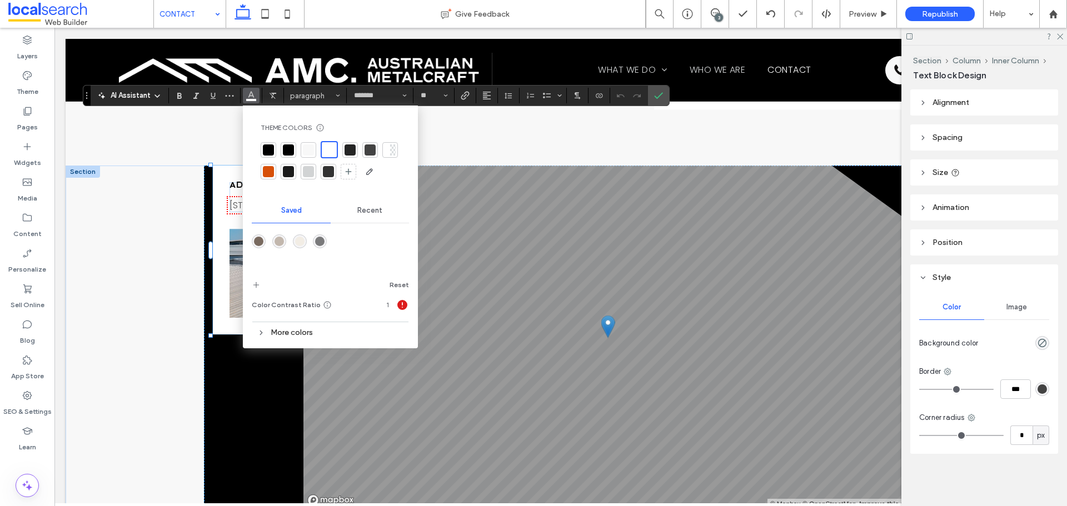
click at [277, 149] on div at bounding box center [330, 160] width 139 height 39
click at [286, 150] on div at bounding box center [288, 149] width 11 height 11
click at [654, 94] on icon "Confirm" at bounding box center [658, 95] width 9 height 9
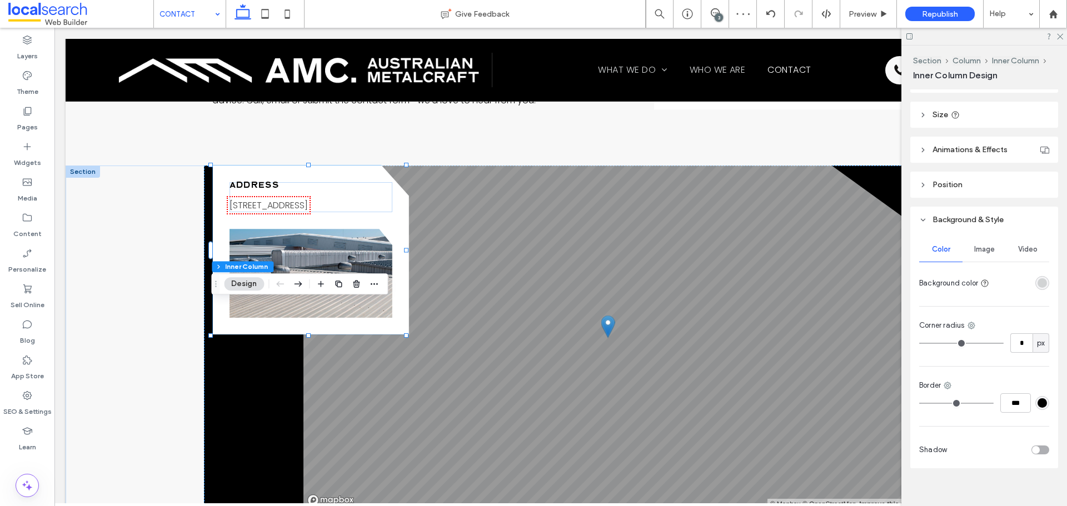
scroll to position [253, 0]
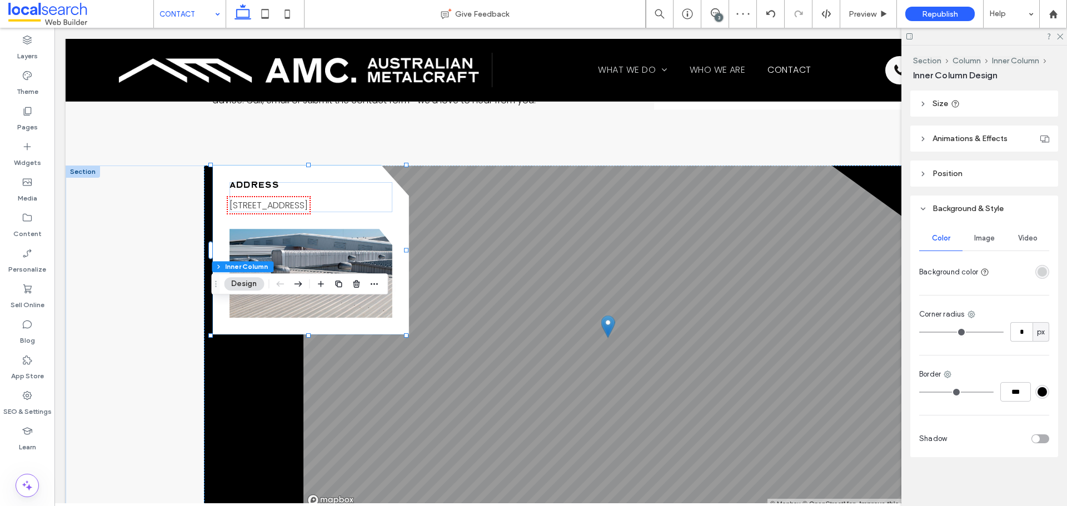
click at [1041, 272] on div "rgba(209, 211, 212, 1)" at bounding box center [1042, 271] width 9 height 9
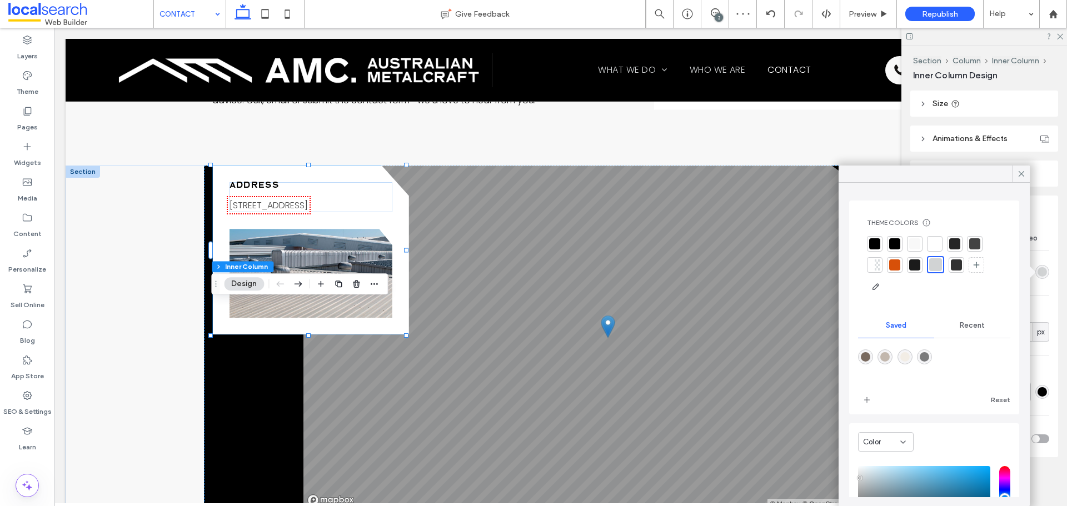
click at [938, 241] on div at bounding box center [934, 243] width 11 height 11
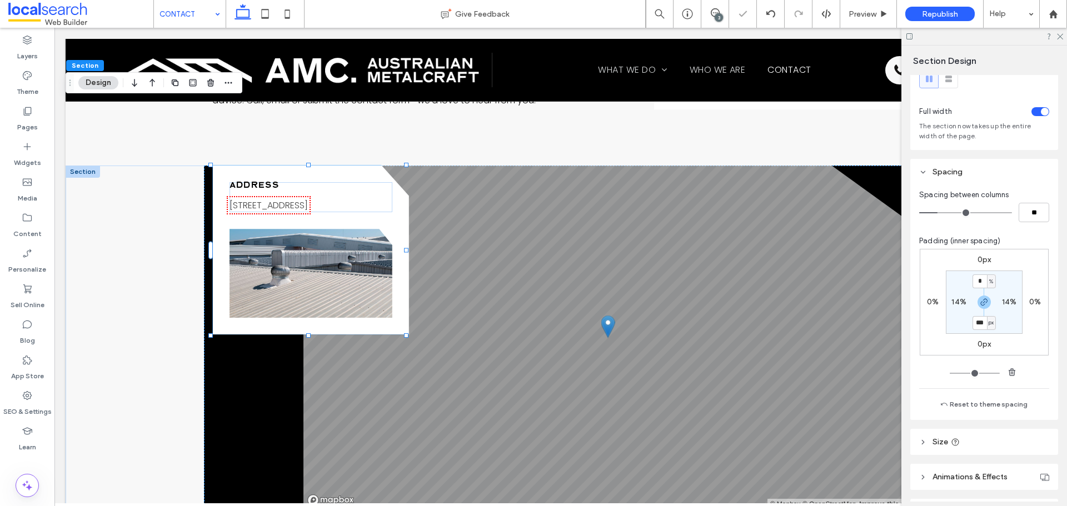
scroll to position [222, 0]
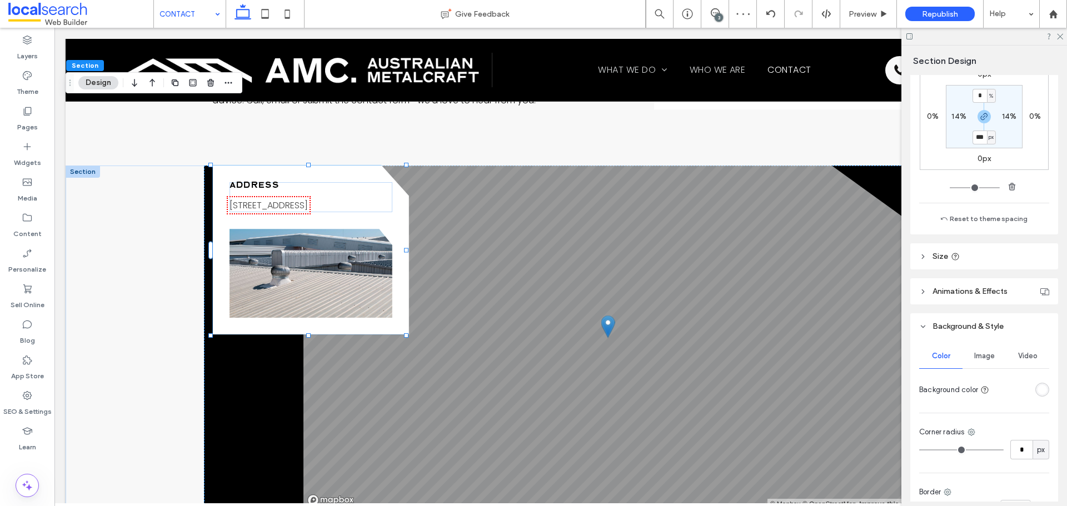
click at [1039, 388] on div "rgba(255, 255, 255, 1)" at bounding box center [1042, 389] width 9 height 9
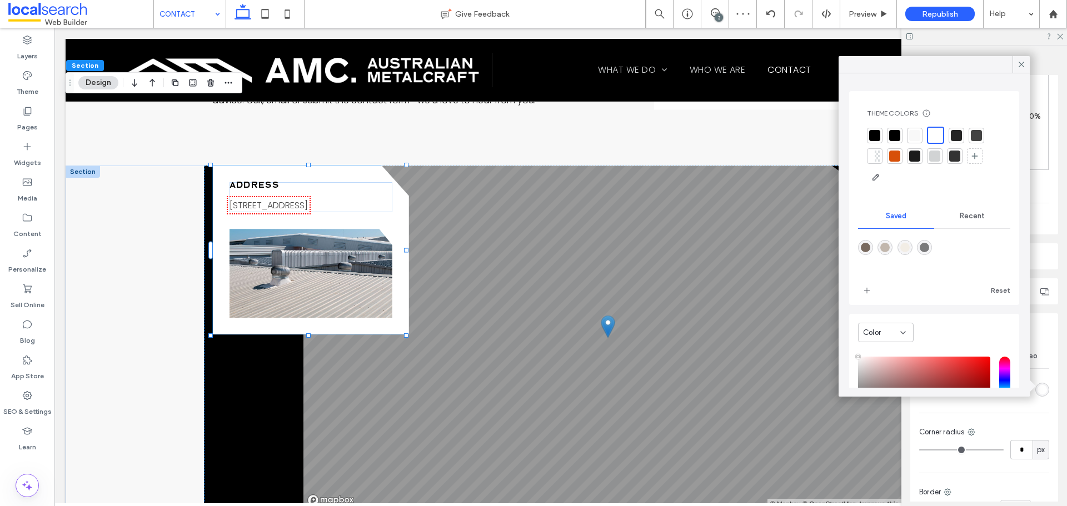
click at [922, 139] on div at bounding box center [915, 136] width 16 height 16
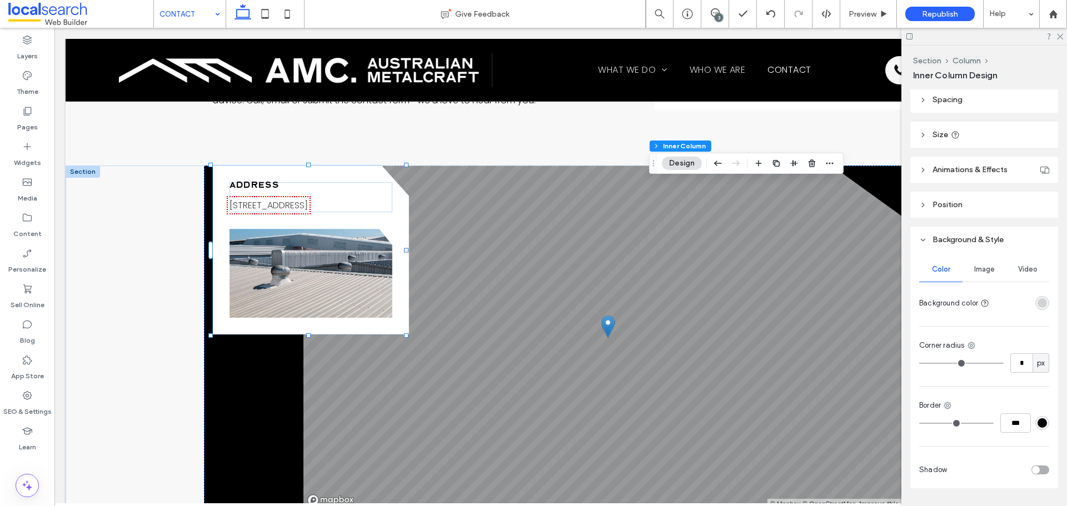
scroll to position [253, 0]
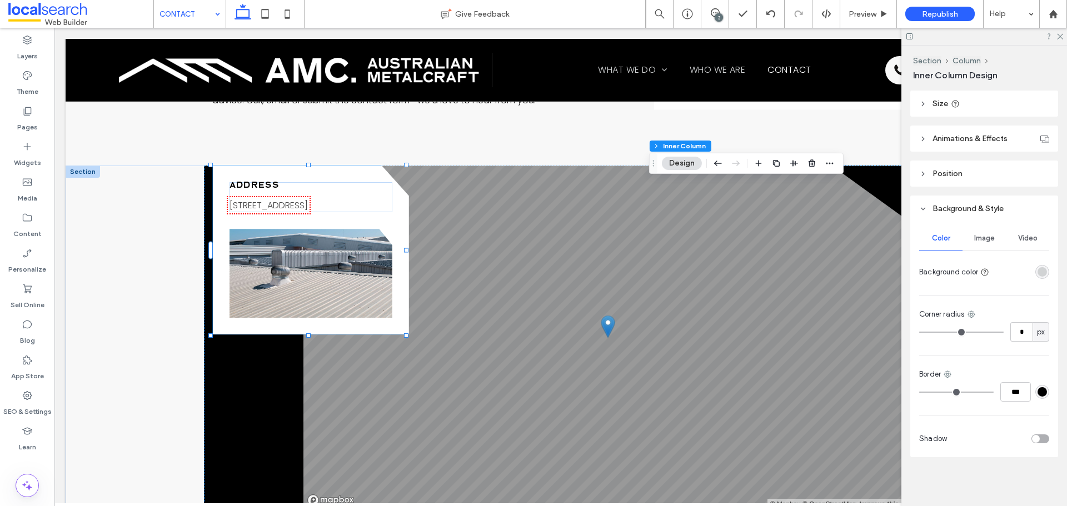
click at [1042, 280] on div at bounding box center [1022, 271] width 56 height 19
click at [1042, 275] on div "rgba(209, 211, 212, 1)" at bounding box center [1042, 272] width 14 height 14
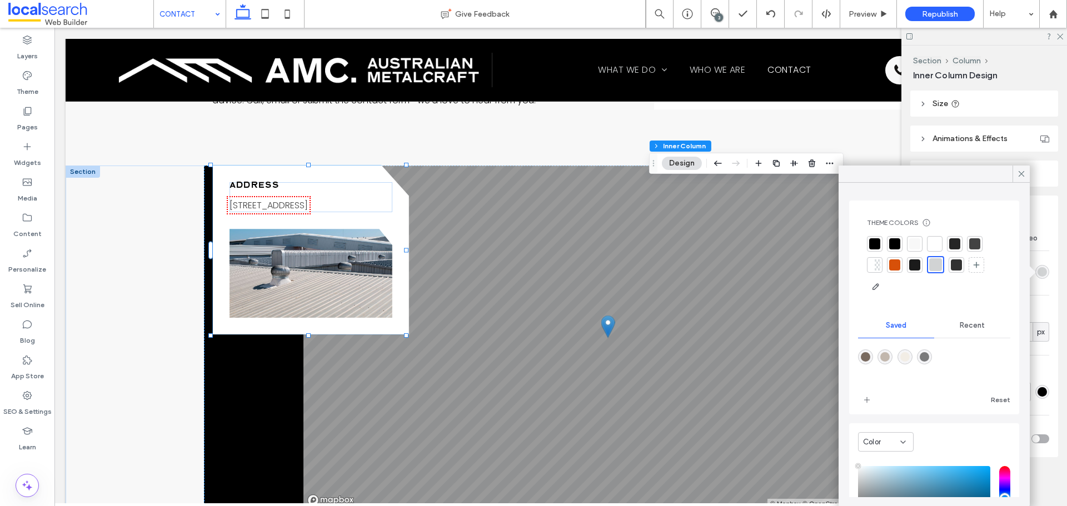
type input "****"
click at [932, 243] on div at bounding box center [934, 243] width 11 height 11
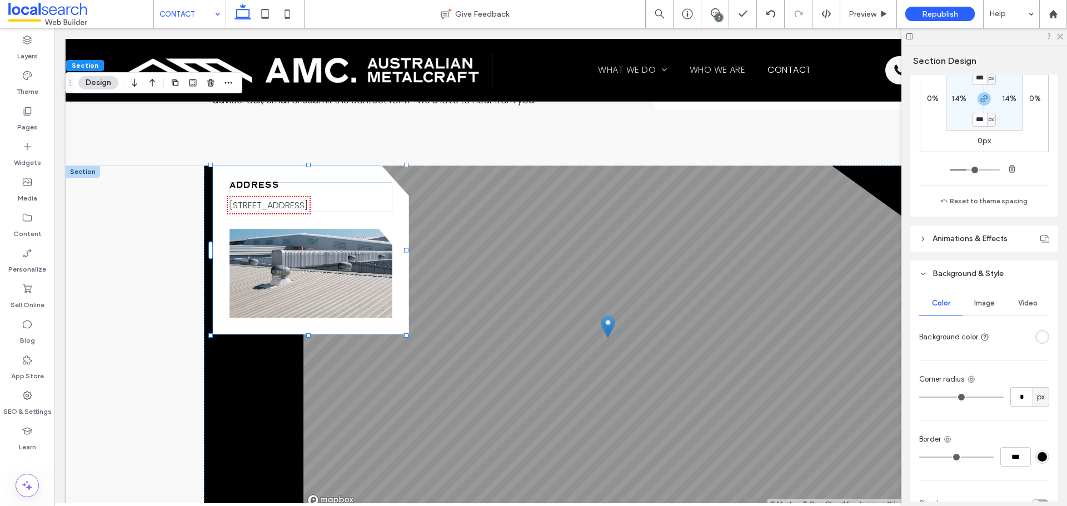
scroll to position [278, 0]
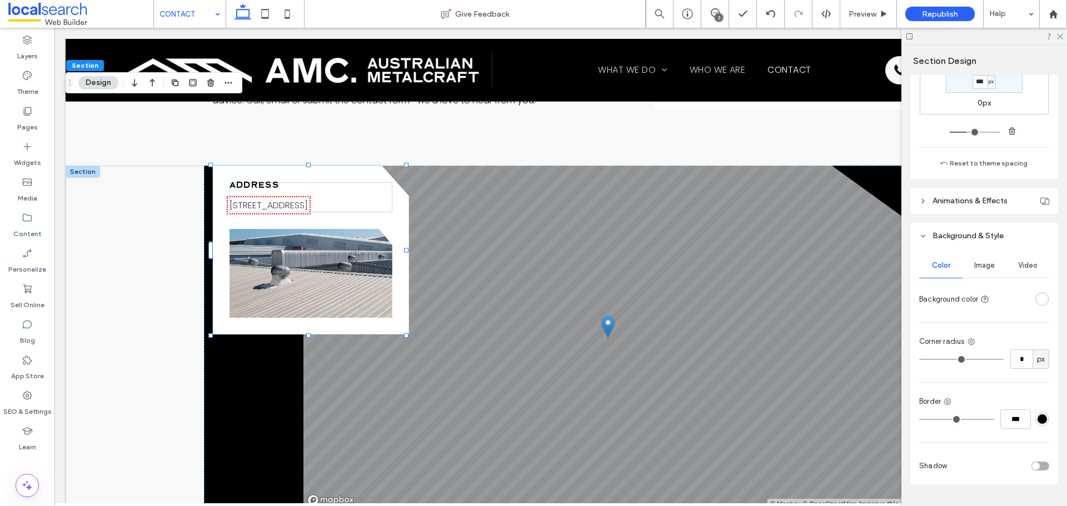
click at [1038, 295] on div "rgba(255, 255, 255, 1)" at bounding box center [1042, 299] width 9 height 9
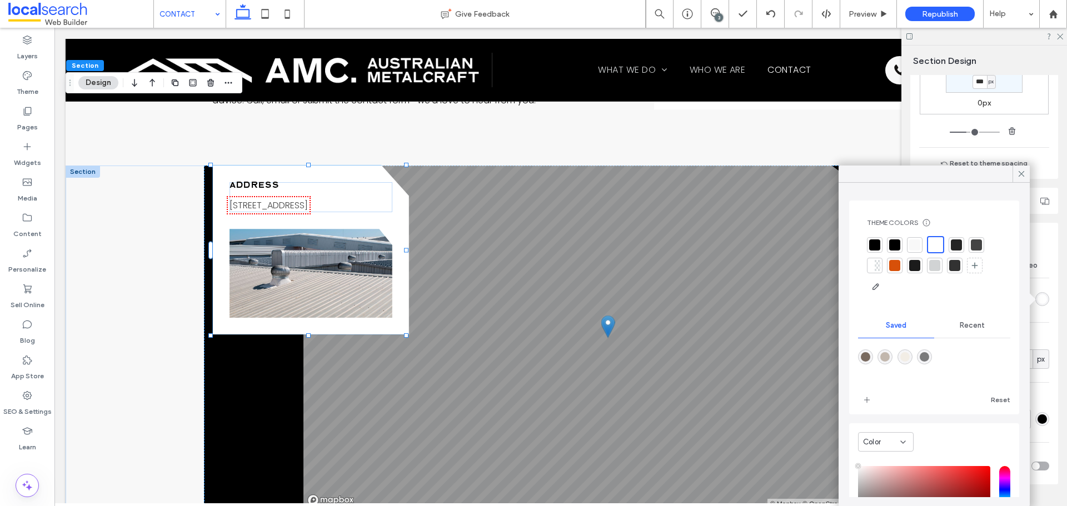
click at [915, 241] on div at bounding box center [914, 245] width 11 height 11
click at [1014, 172] on div at bounding box center [1021, 174] width 17 height 17
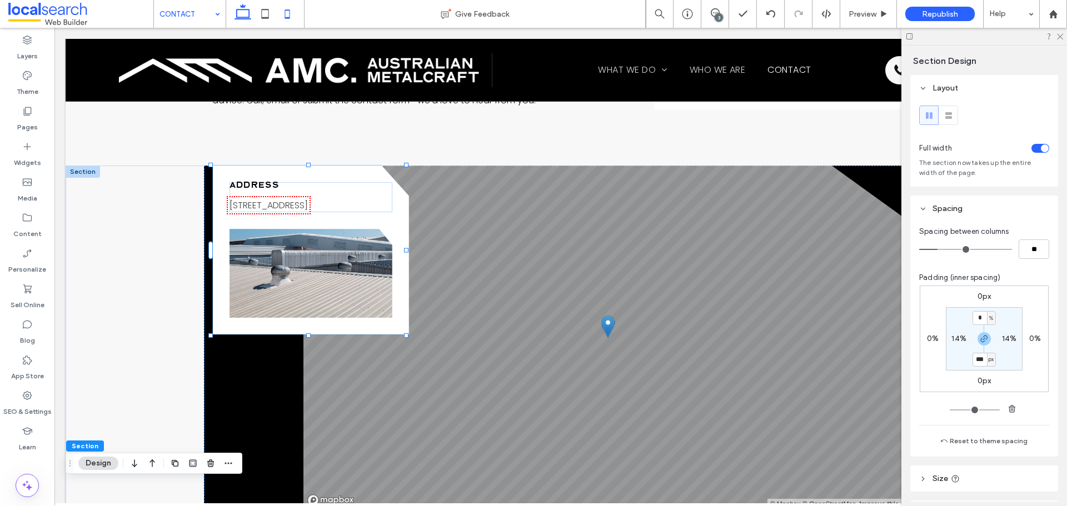
click at [279, 4] on icon at bounding box center [287, 14] width 22 height 22
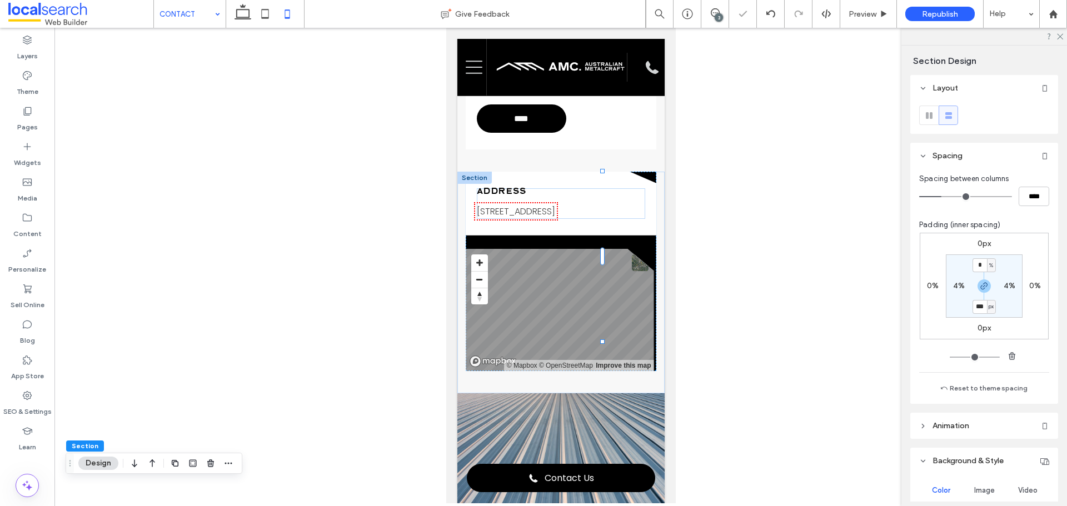
type input "**"
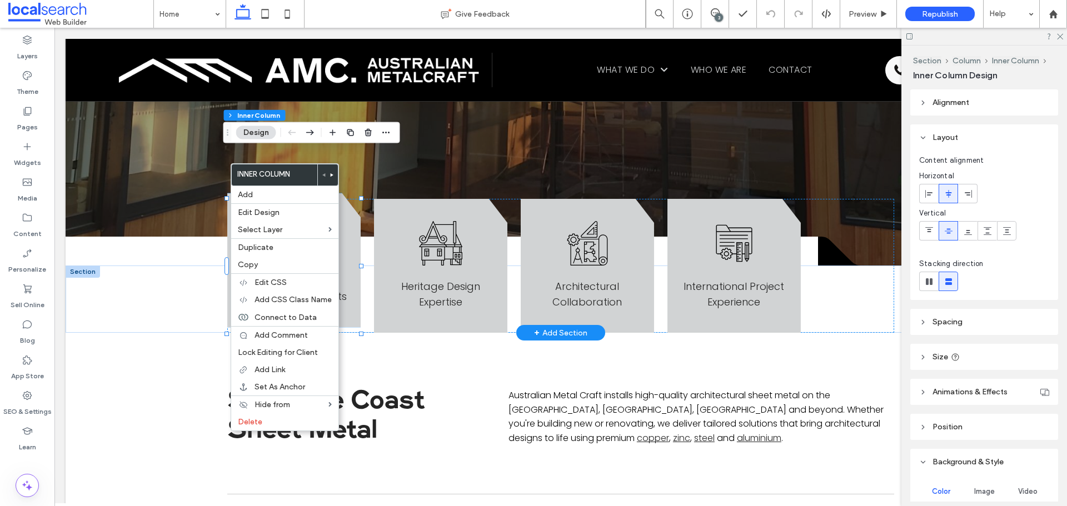
click at [353, 198] on div "Worker Icon Ornamental Metalwork Specialists" at bounding box center [293, 260] width 133 height 134
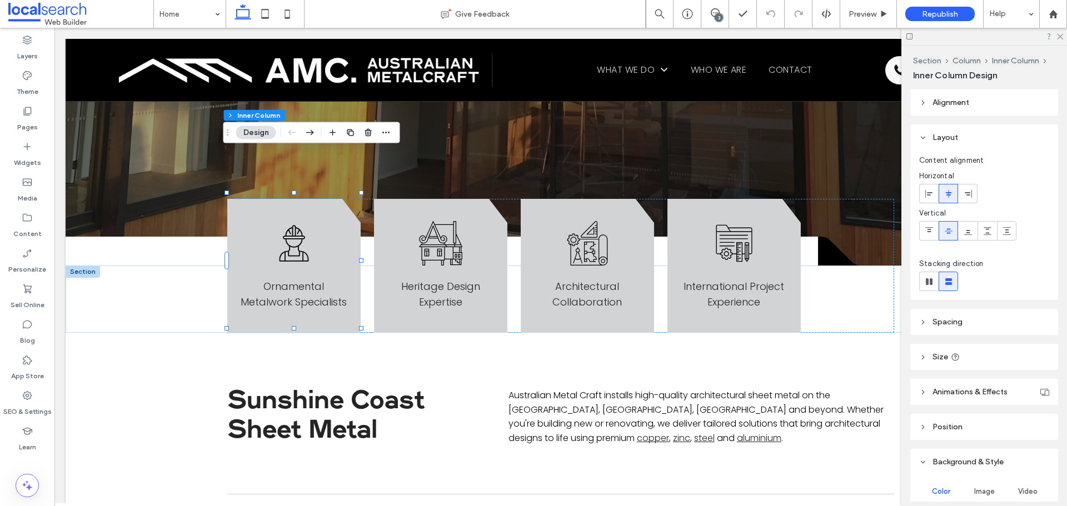
scroll to position [253, 0]
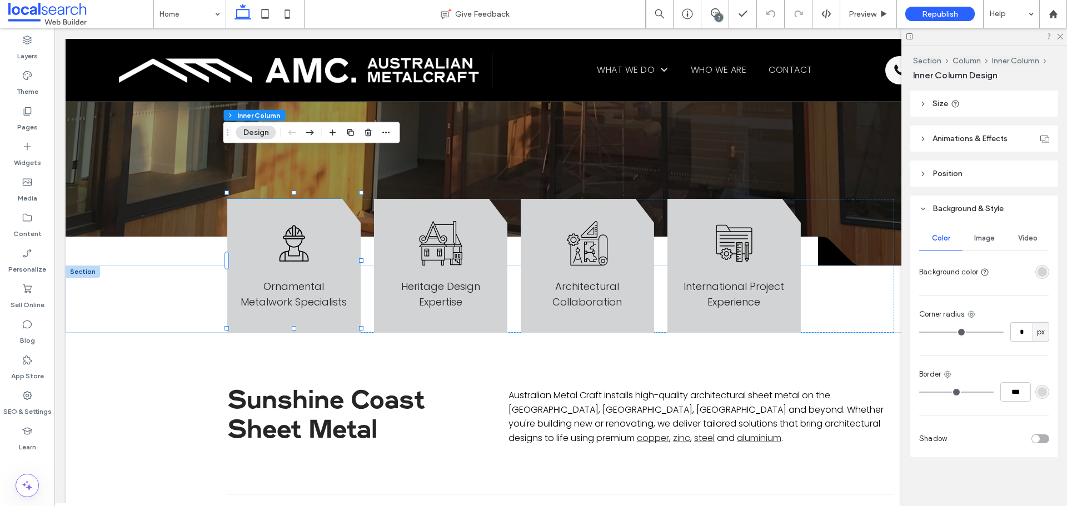
click at [1043, 278] on div at bounding box center [1042, 272] width 14 height 14
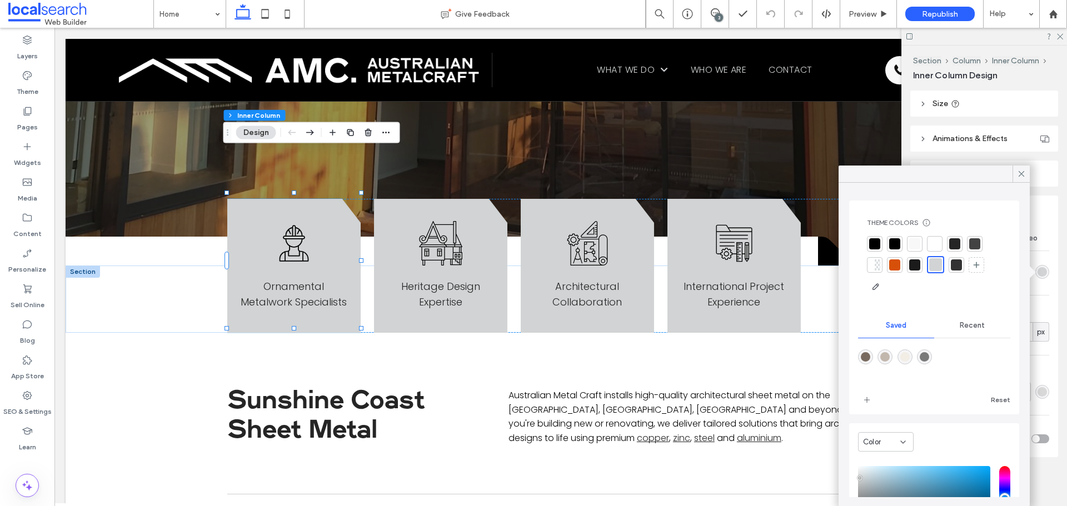
click at [938, 246] on div at bounding box center [934, 243] width 11 height 11
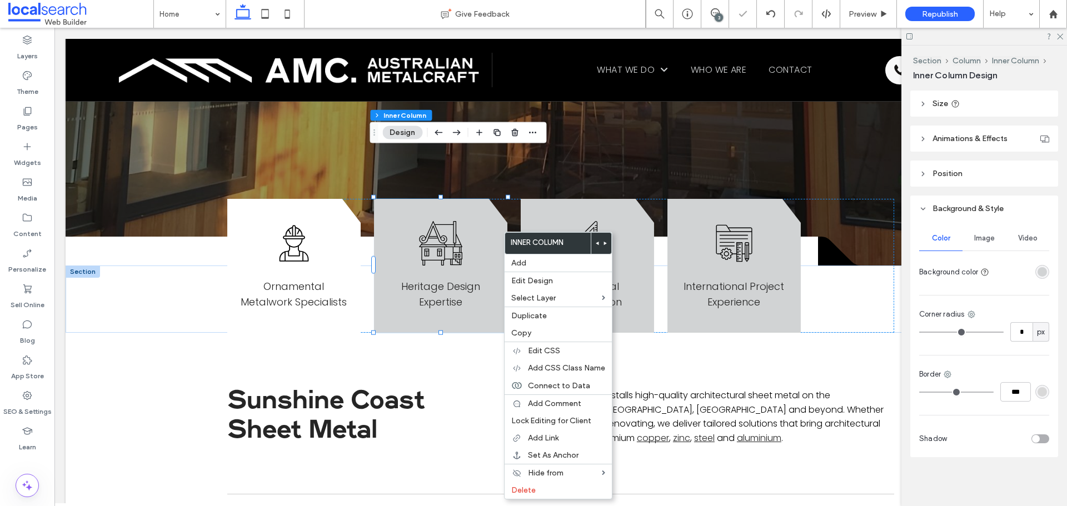
click at [1043, 275] on div "rgba(209, 211, 212, 1)" at bounding box center [1042, 272] width 14 height 14
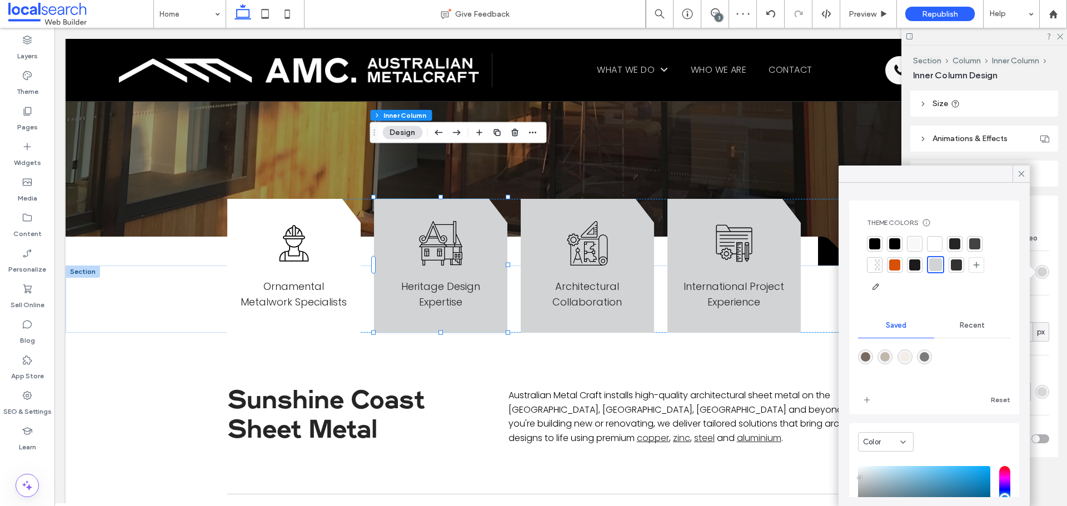
click at [930, 242] on div at bounding box center [934, 243] width 11 height 11
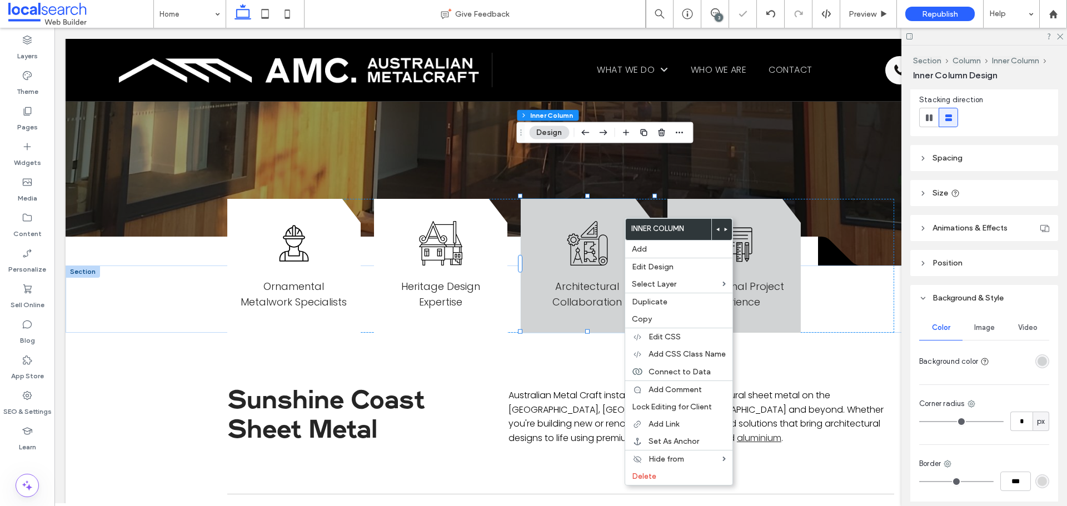
scroll to position [167, 0]
click at [1038, 364] on div "rgba(209, 211, 212, 1)" at bounding box center [1042, 359] width 14 height 14
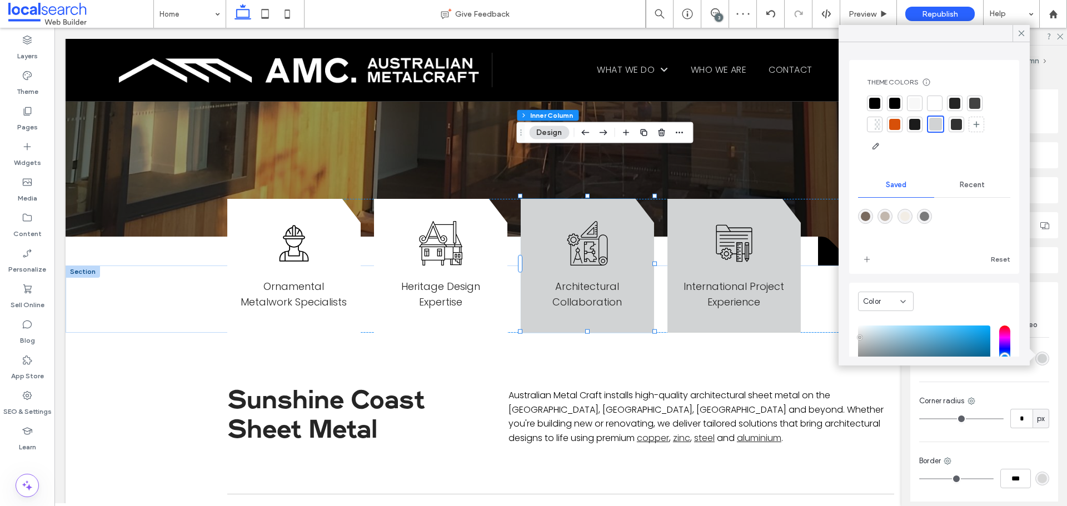
click at [939, 108] on div at bounding box center [934, 103] width 11 height 11
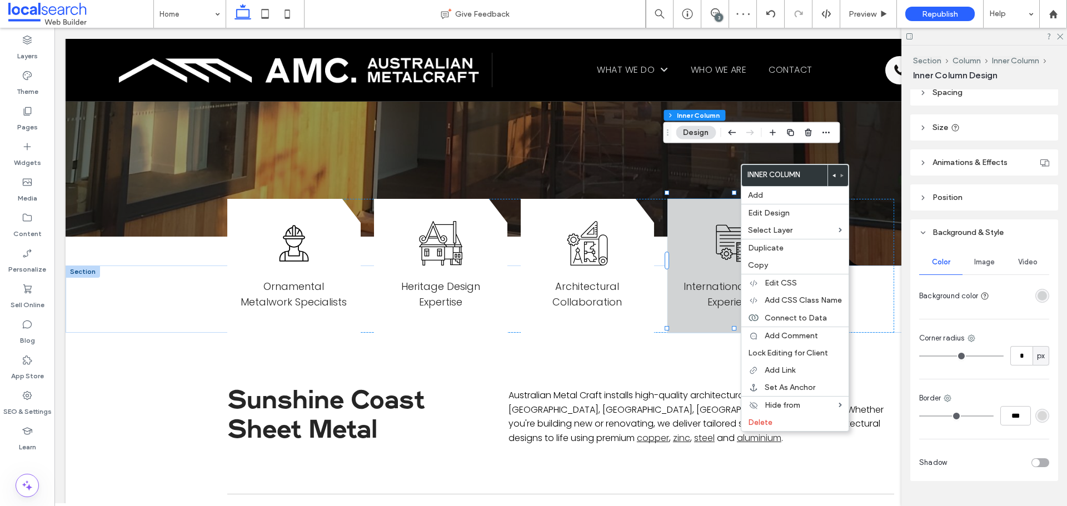
scroll to position [253, 0]
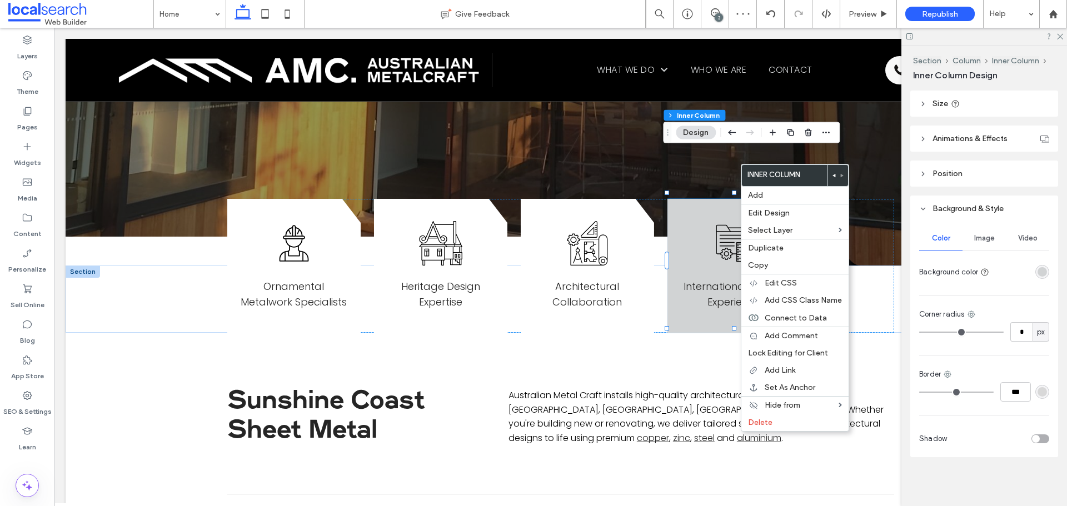
click at [1029, 268] on div at bounding box center [1022, 271] width 56 height 19
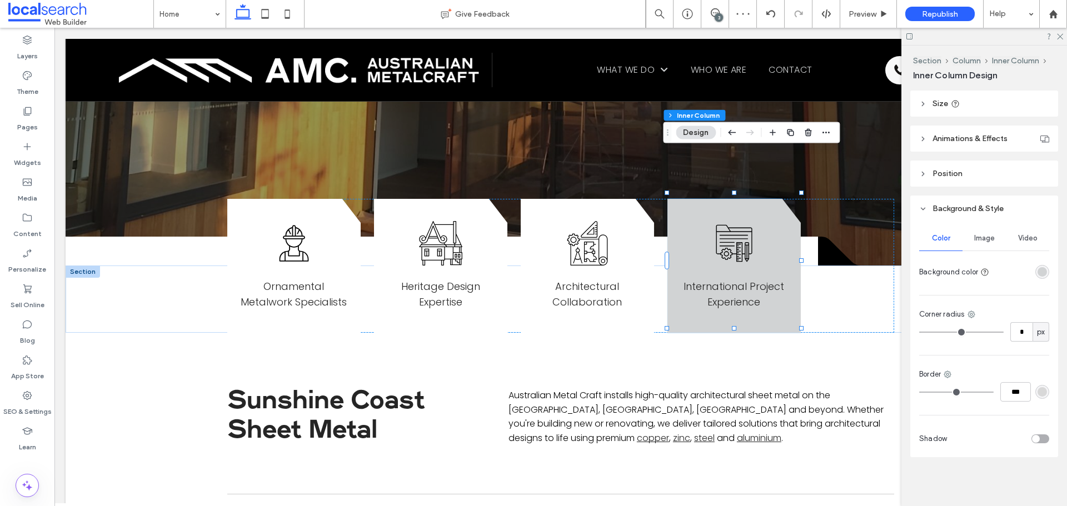
click at [1038, 268] on div "rgba(209, 211, 212, 1)" at bounding box center [1042, 271] width 9 height 9
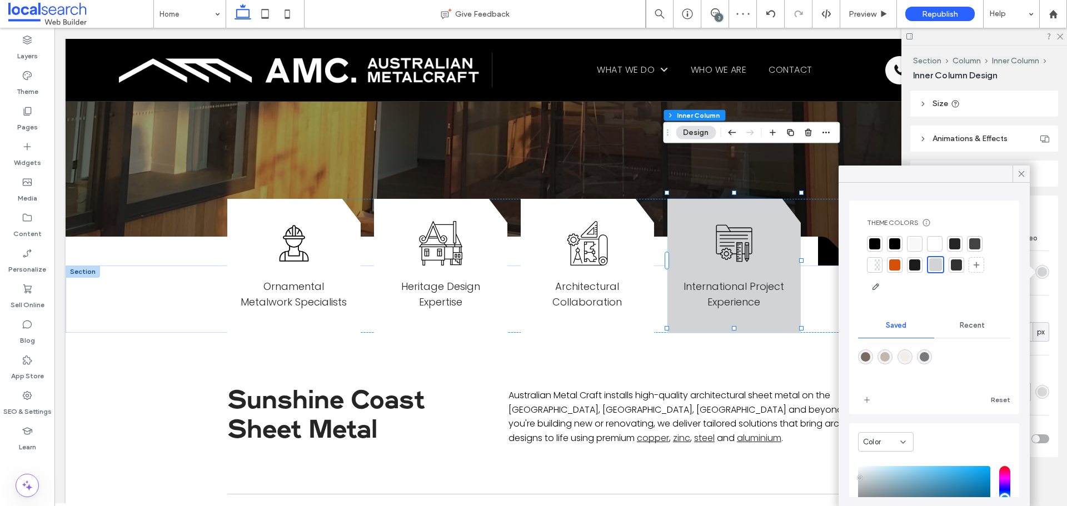
drag, startPoint x: 933, startPoint y: 243, endPoint x: 510, endPoint y: 212, distance: 424.6
click at [933, 243] on div at bounding box center [934, 243] width 11 height 11
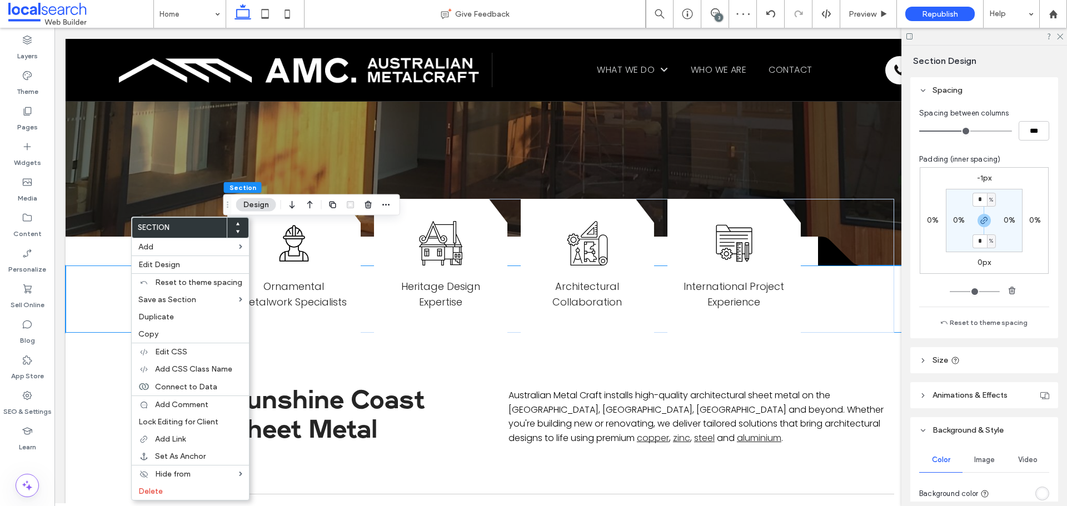
scroll to position [167, 0]
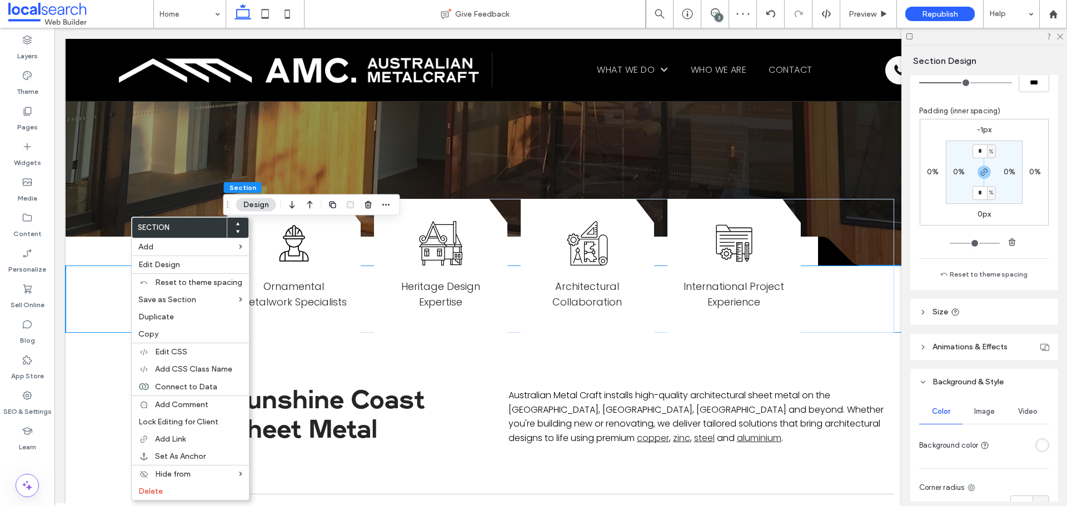
click at [1036, 437] on div at bounding box center [1022, 445] width 56 height 19
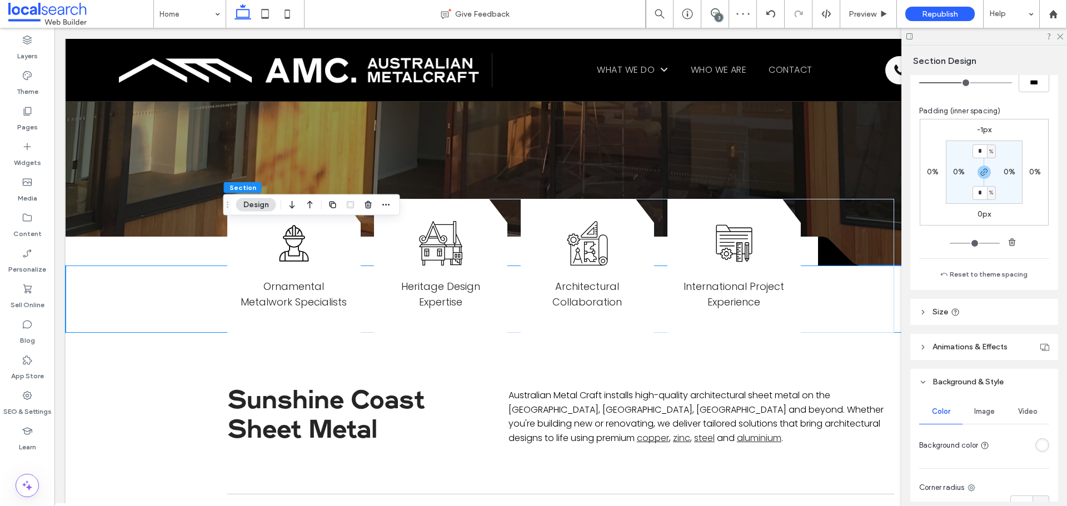
click at [1036, 437] on div at bounding box center [1022, 445] width 56 height 19
click at [1038, 443] on div "rgba(255, 255, 255, 1)" at bounding box center [1042, 445] width 9 height 9
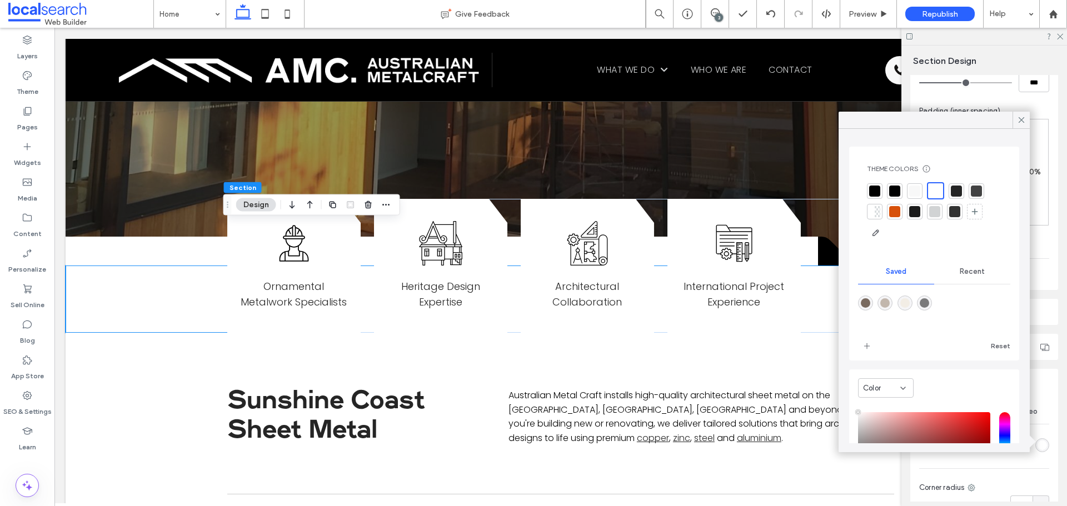
click at [911, 188] on div at bounding box center [914, 191] width 11 height 11
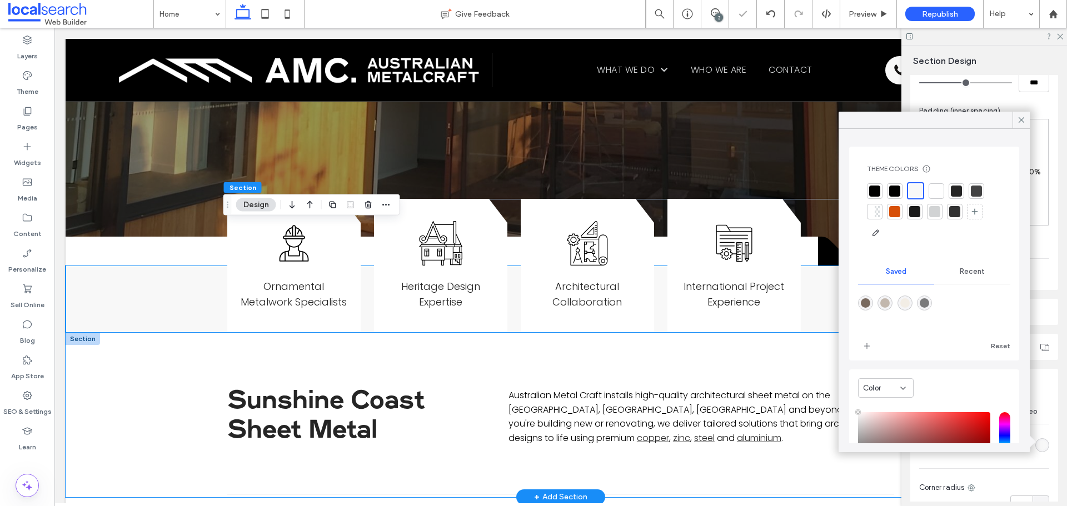
click at [161, 333] on div "Sunshine Coast Sheet Metal Australian Metal Craft installs high-quality archite…" at bounding box center [561, 415] width 990 height 164
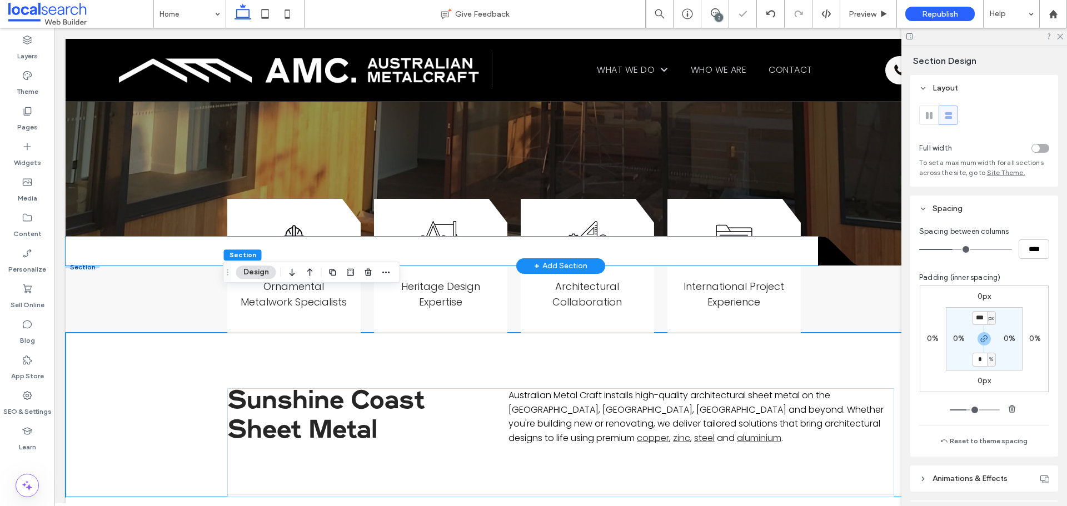
click at [136, 237] on div at bounding box center [442, 251] width 752 height 29
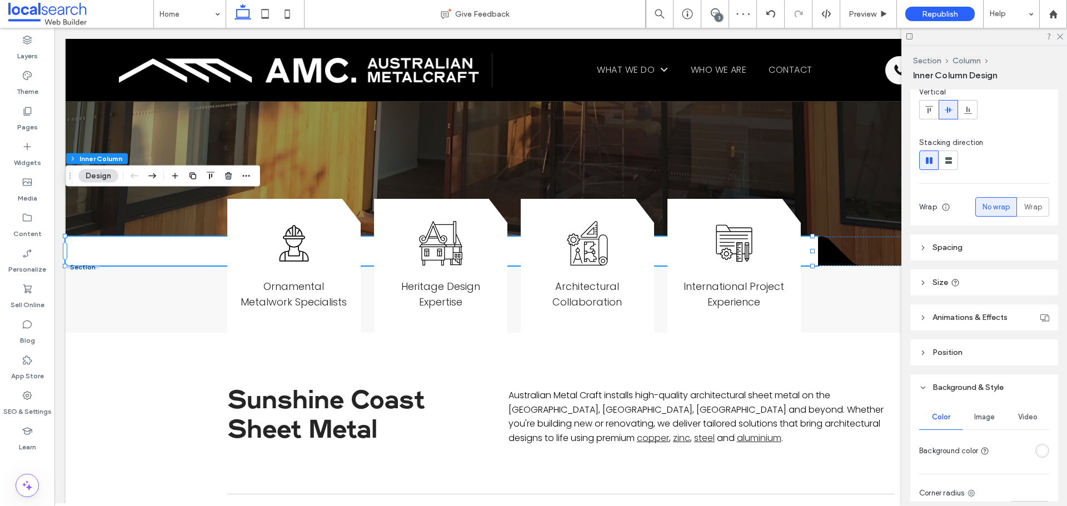
scroll to position [222, 0]
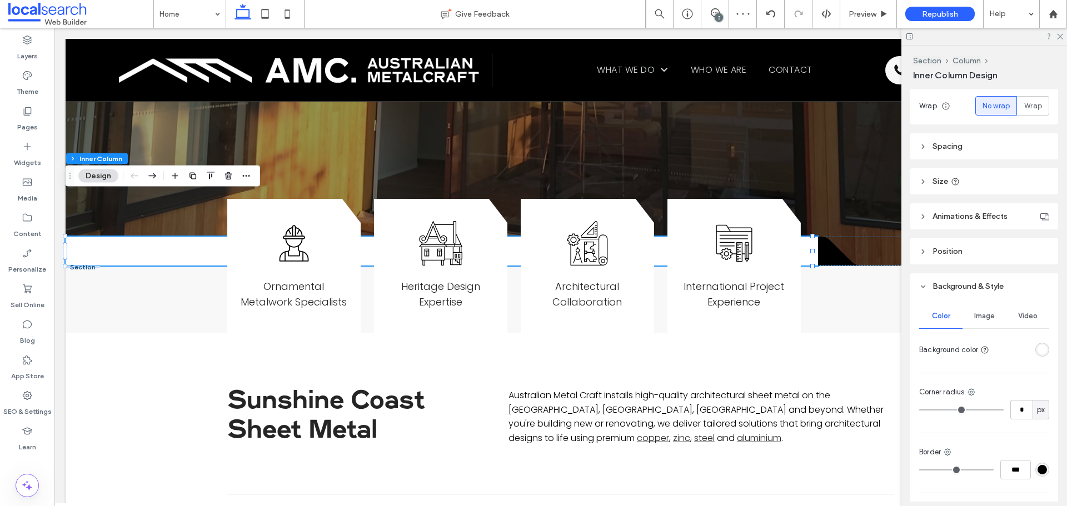
click at [1040, 348] on div "rgba(255, 255, 255, 1)" at bounding box center [1042, 349] width 9 height 9
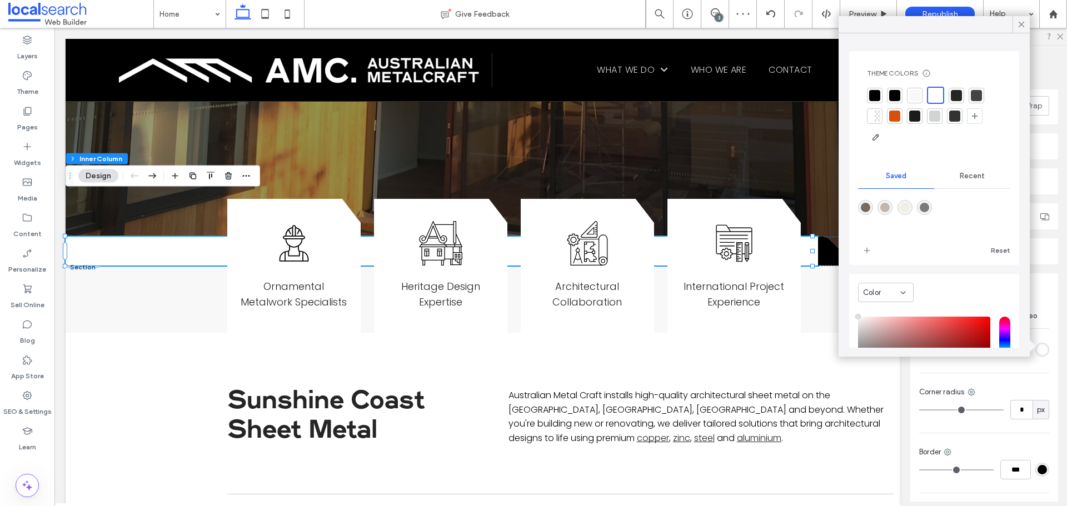
click at [916, 96] on div at bounding box center [914, 95] width 11 height 11
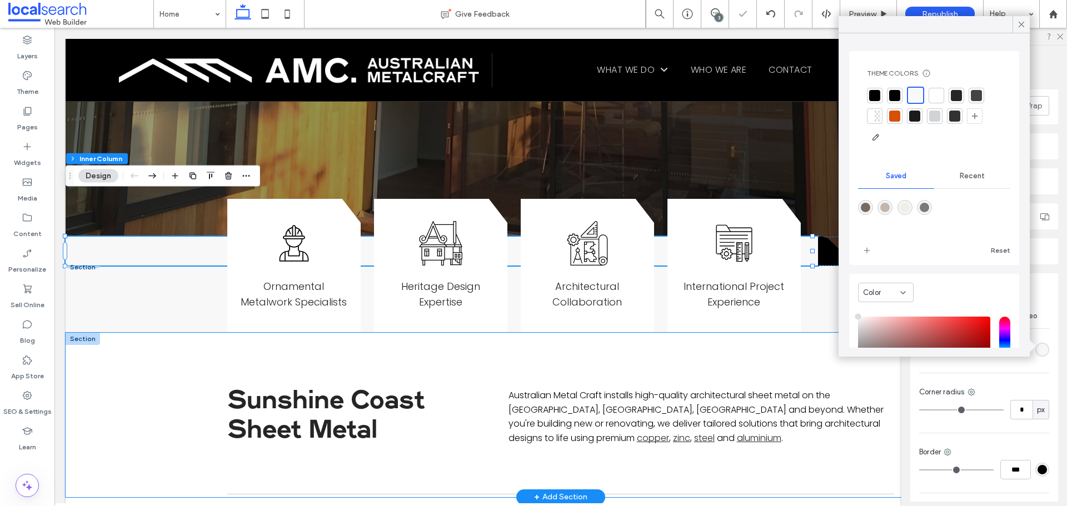
click at [173, 369] on div "Sunshine Coast Sheet Metal Australian Metal Craft installs high-quality archite…" at bounding box center [561, 415] width 990 height 164
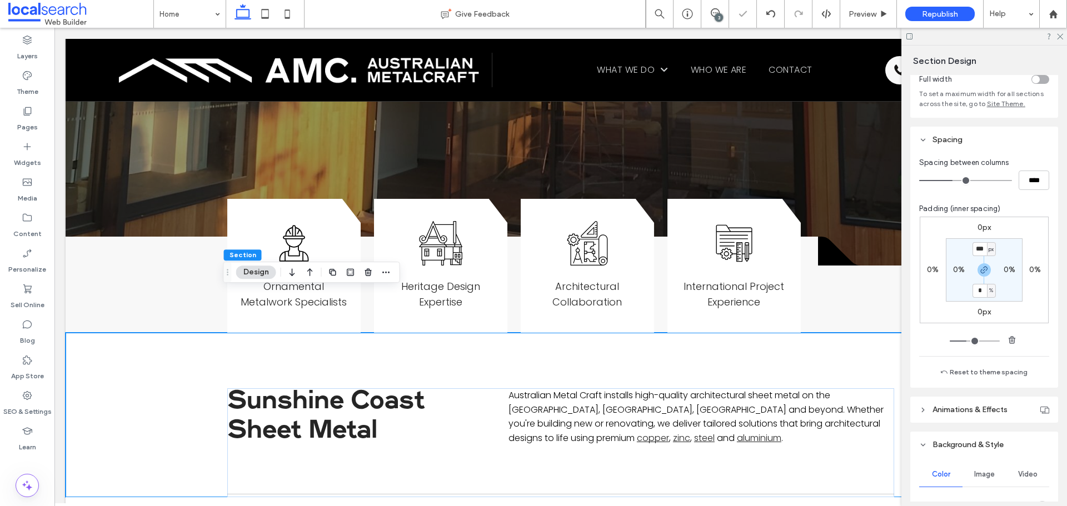
scroll to position [167, 0]
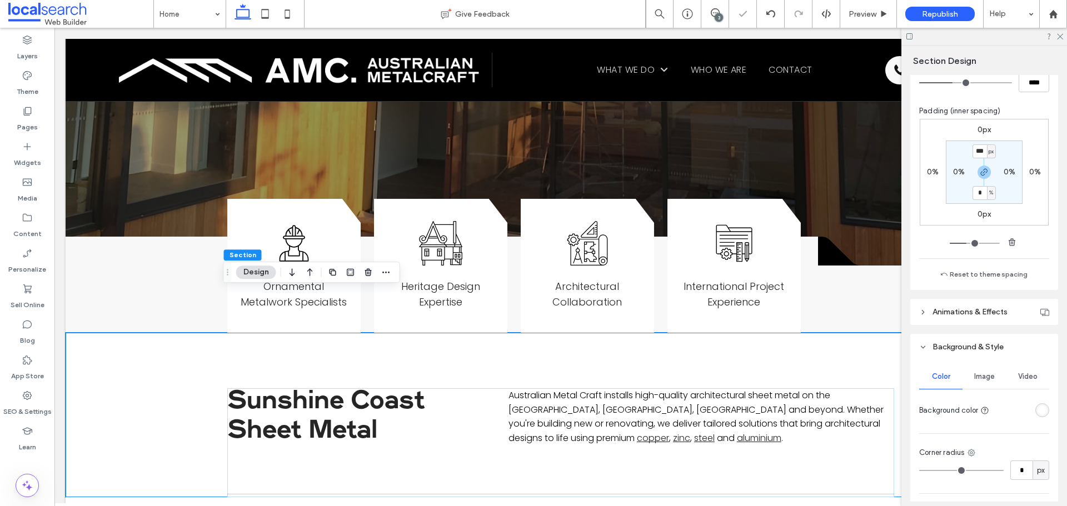
click at [1035, 410] on div "rgba(255, 255, 255, 1)" at bounding box center [1042, 410] width 14 height 14
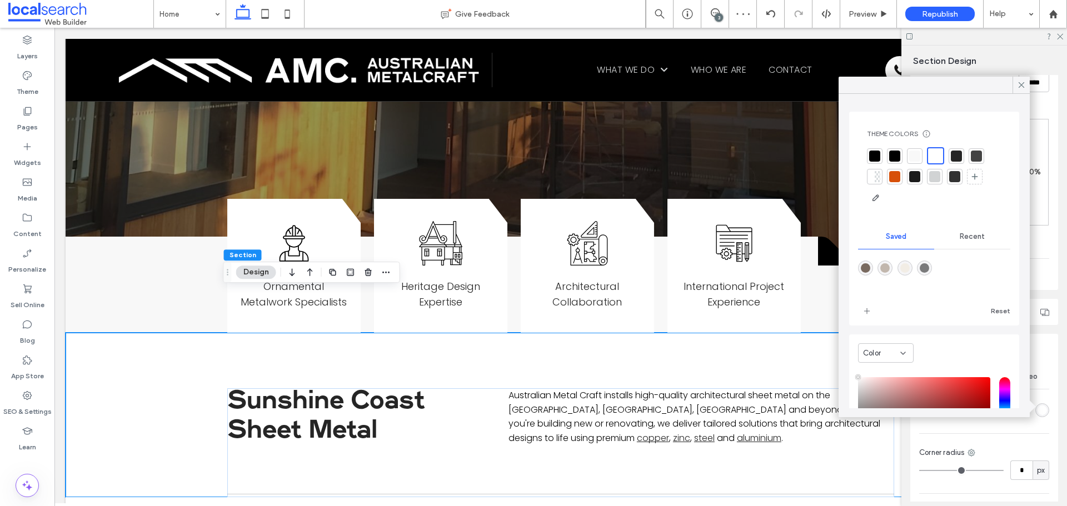
click at [911, 154] on div at bounding box center [914, 156] width 11 height 11
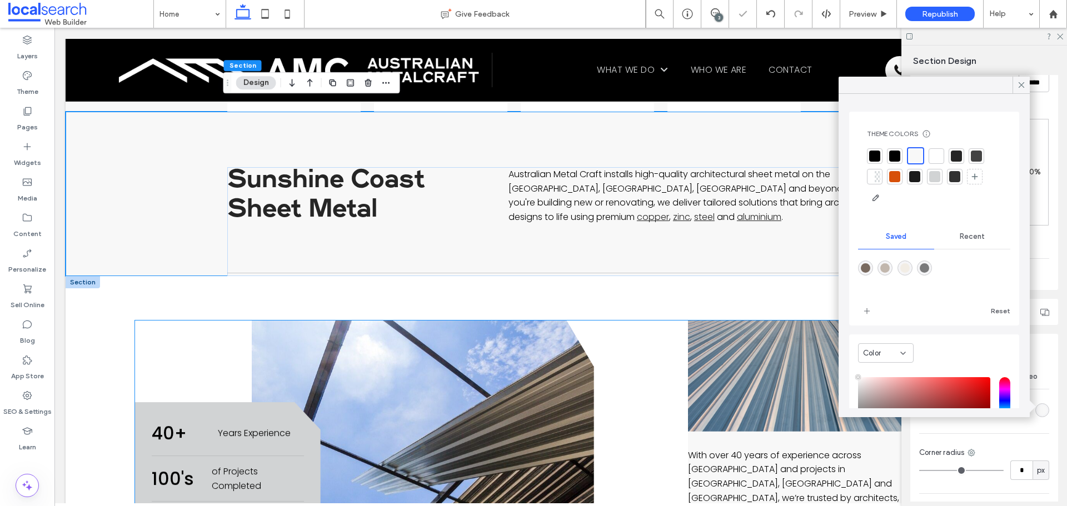
scroll to position [556, 0]
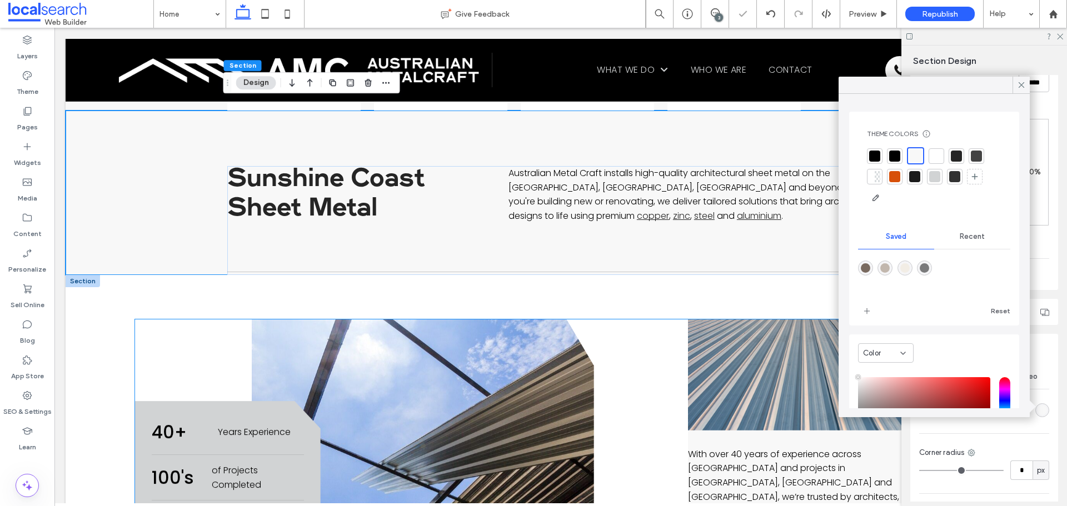
drag, startPoint x: 168, startPoint y: 307, endPoint x: 150, endPoint y: 276, distance: 36.1
click at [168, 320] on div "40+ Years Experience 100's of Projects Completed 100% Client Satisfaction" at bounding box center [364, 449] width 459 height 258
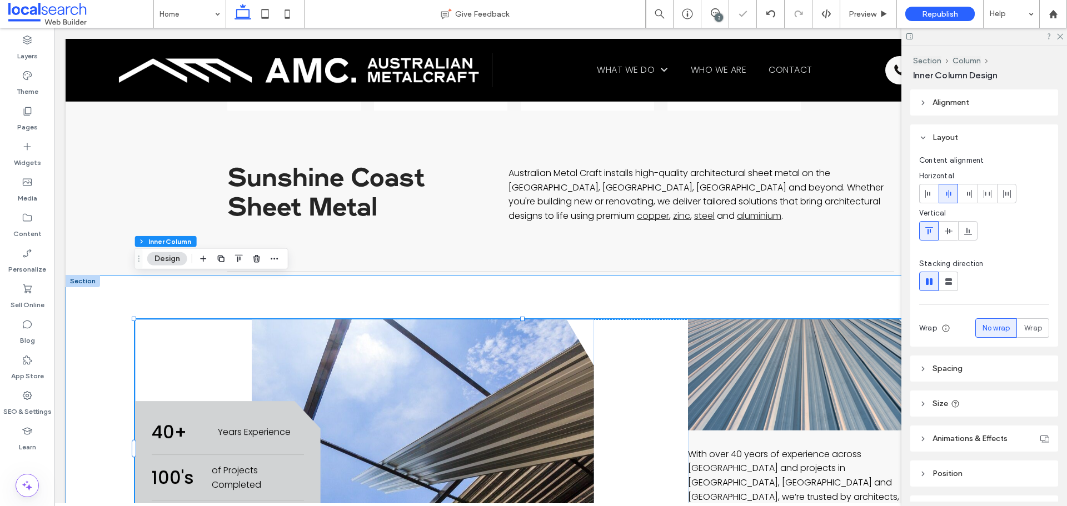
click at [111, 275] on div "40+ Years Experience 100's of Projects Completed 100% Client Satisfaction With …" at bounding box center [561, 488] width 990 height 427
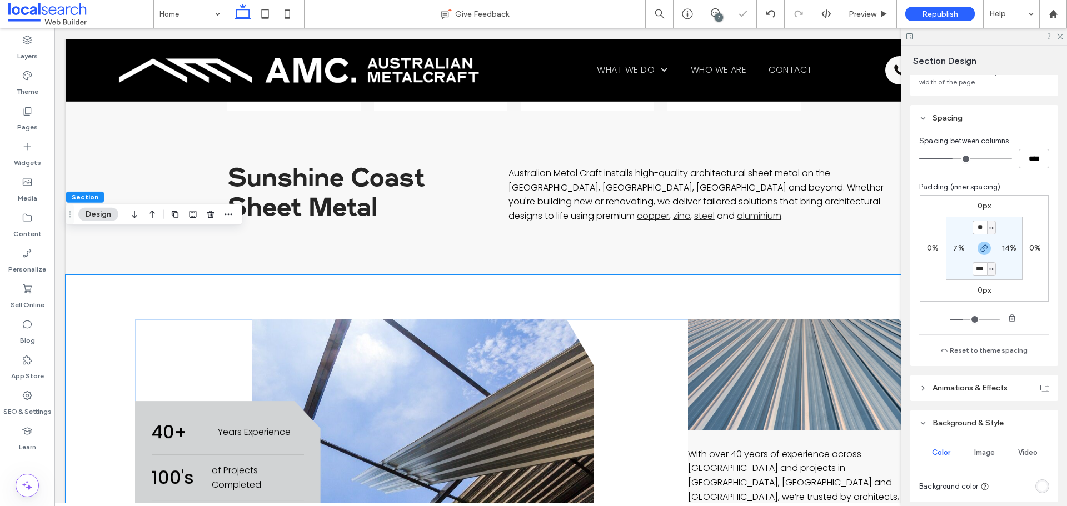
scroll to position [222, 0]
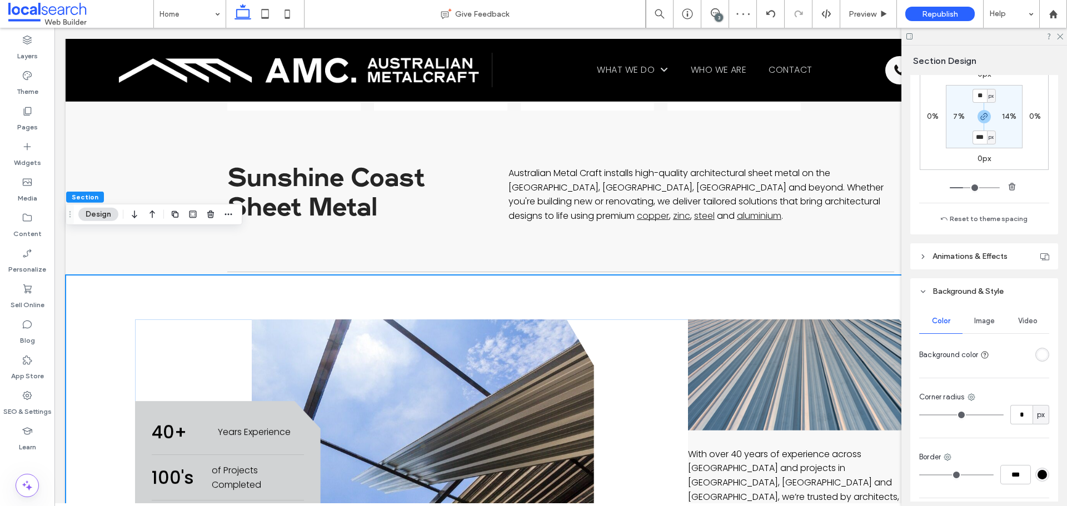
click at [1038, 357] on div "rgba(255, 255, 255, 1)" at bounding box center [1042, 354] width 9 height 9
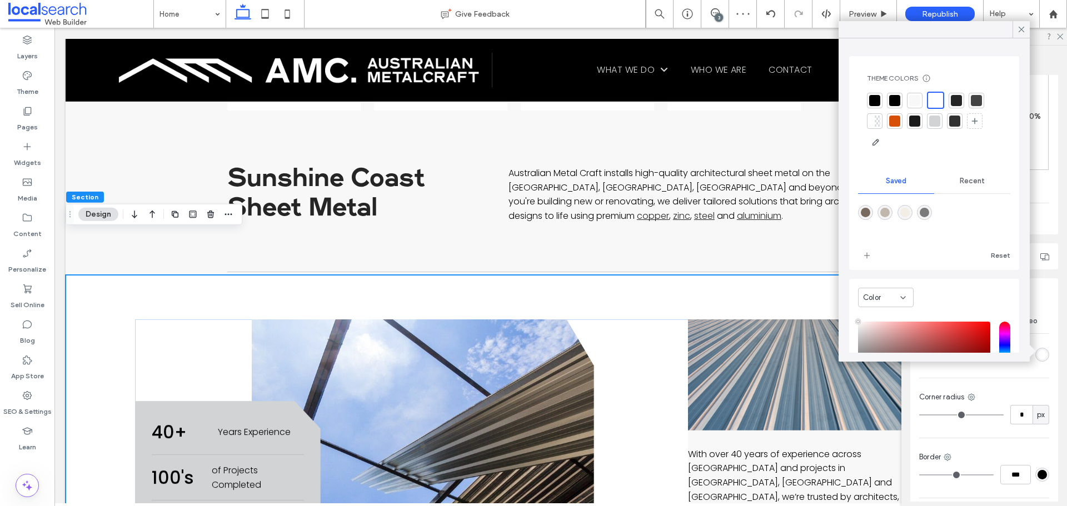
click at [914, 101] on div at bounding box center [914, 100] width 11 height 11
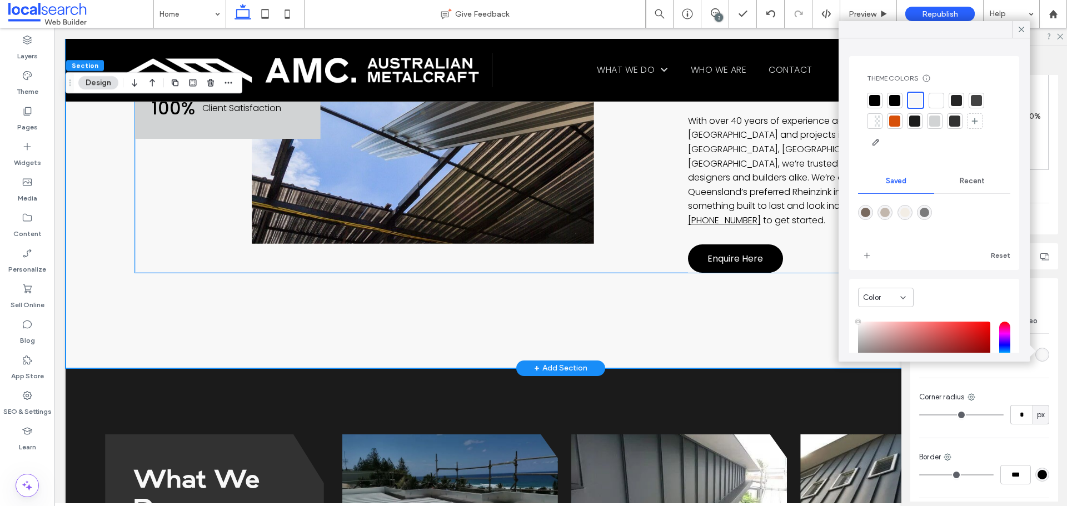
scroll to position [667, 0]
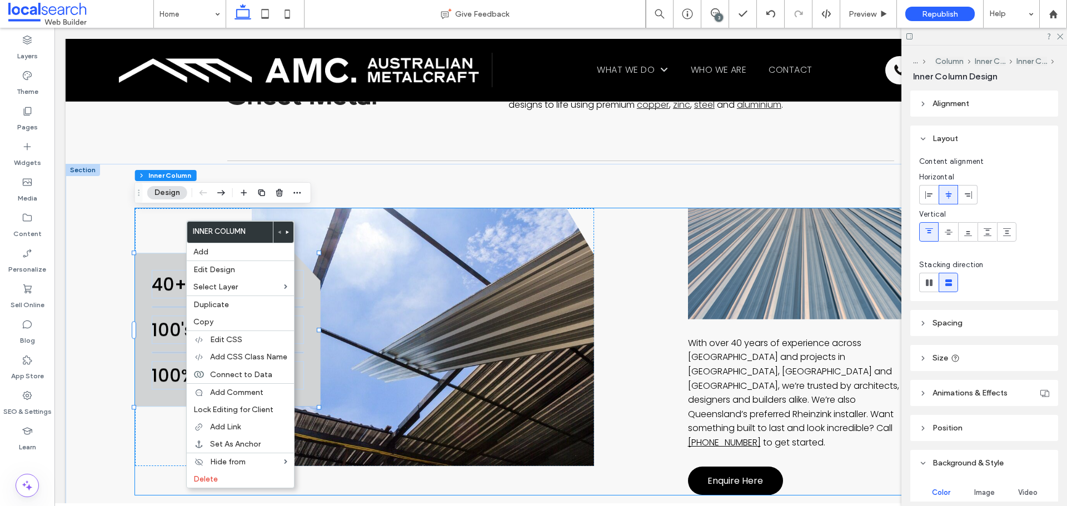
type input "**"
type input "****"
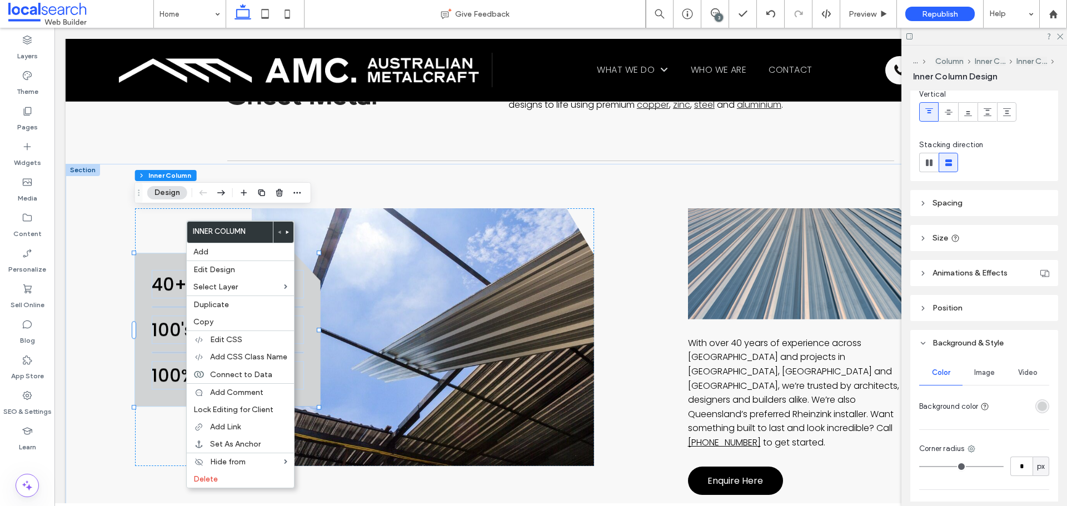
scroll to position [222, 0]
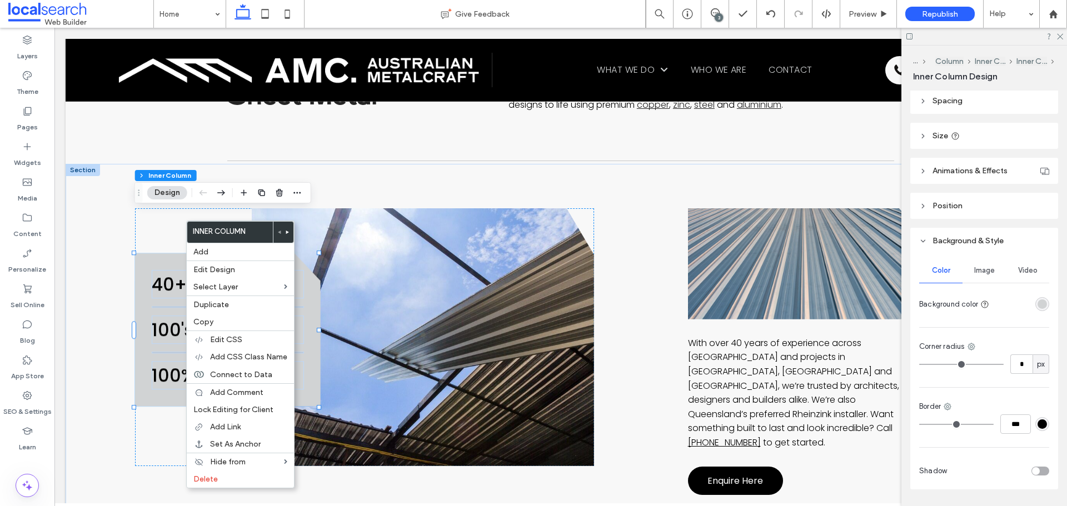
click at [1039, 311] on div "rgba(209, 211, 212, 1)" at bounding box center [1042, 304] width 14 height 14
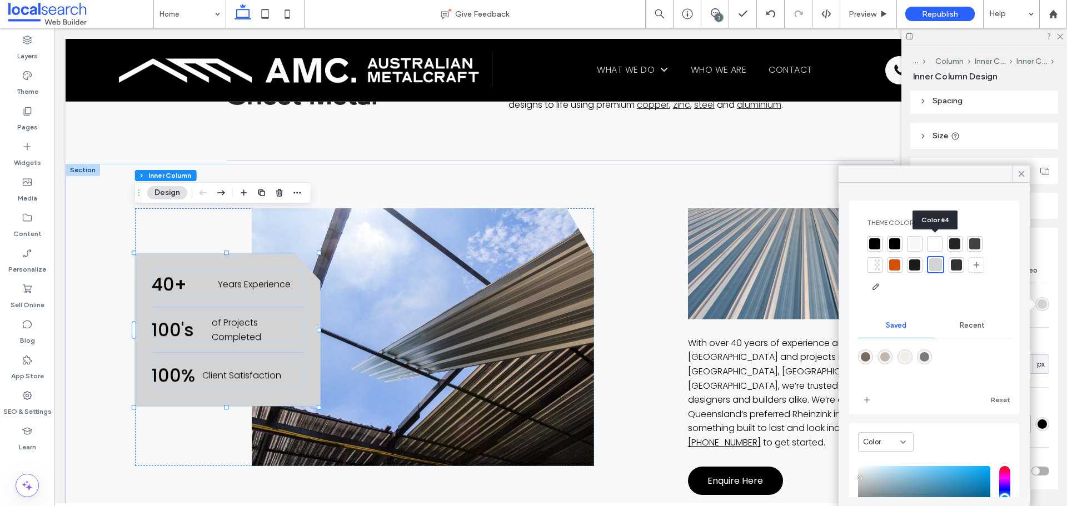
click at [935, 248] on div at bounding box center [934, 243] width 11 height 11
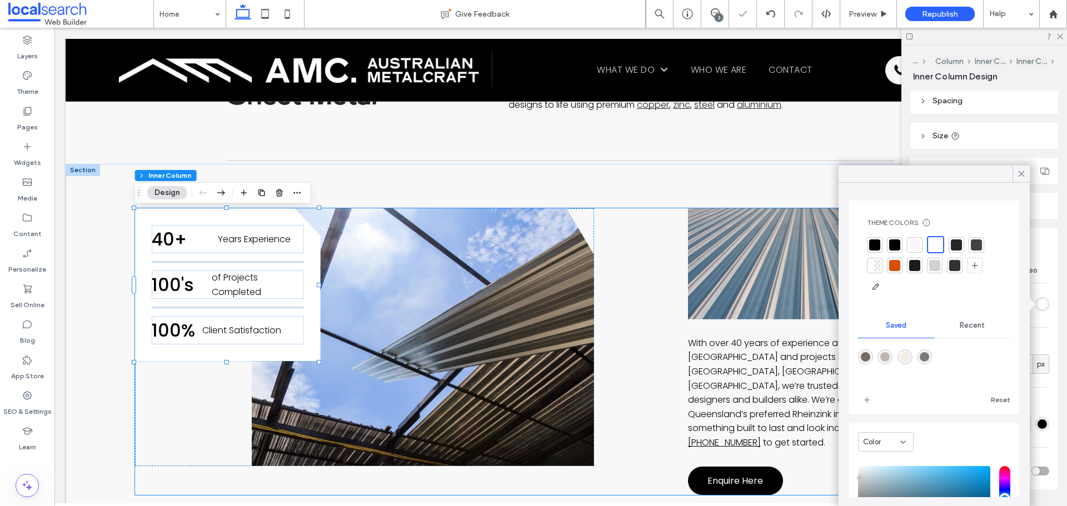
click at [624, 310] on div "40+ Years Experience 100's of Projects Completed 100% Client Satisfaction With …" at bounding box center [526, 351] width 782 height 287
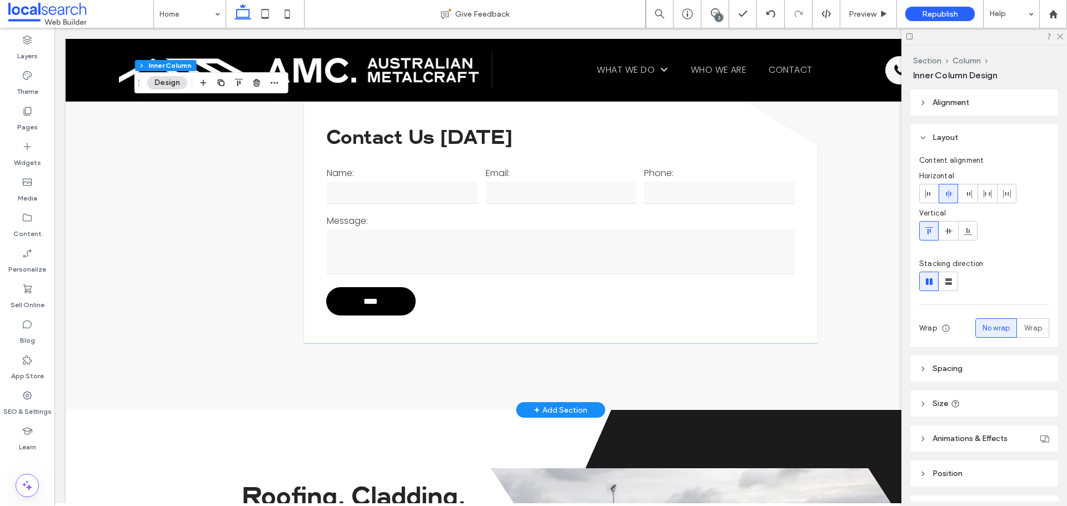
scroll to position [2612, 0]
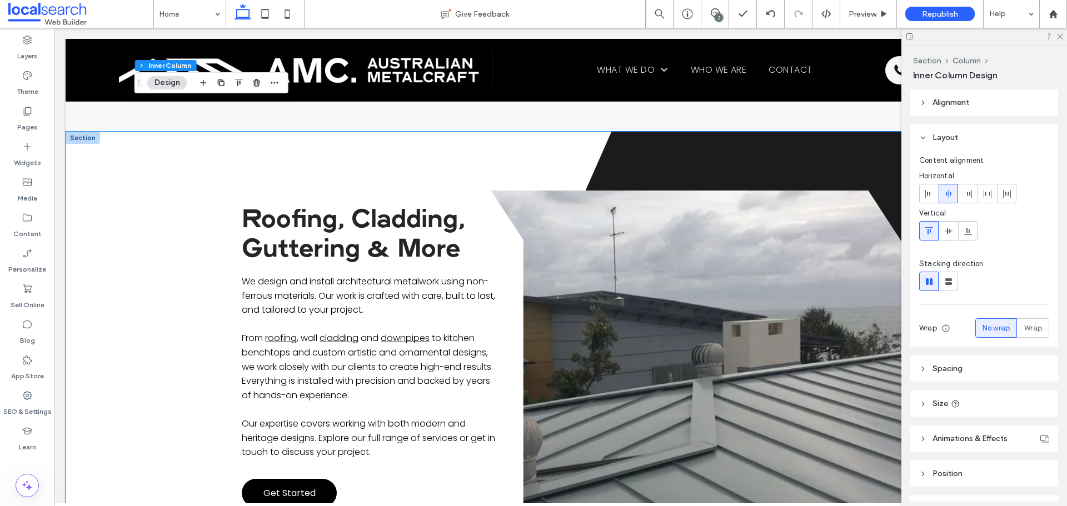
click at [141, 272] on div "A black and white silhouette of a triangle on a white background." at bounding box center [561, 372] width 990 height 480
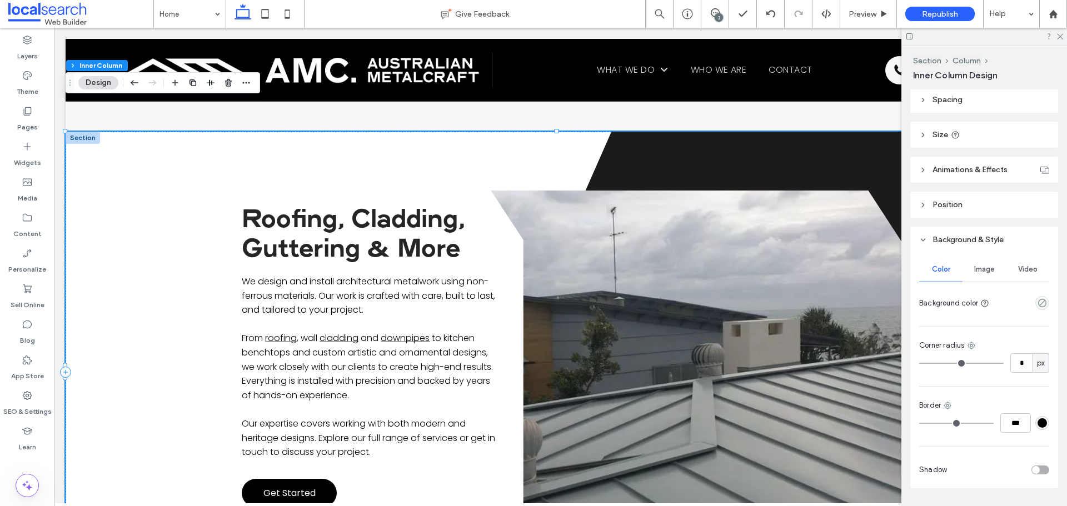
scroll to position [253, 0]
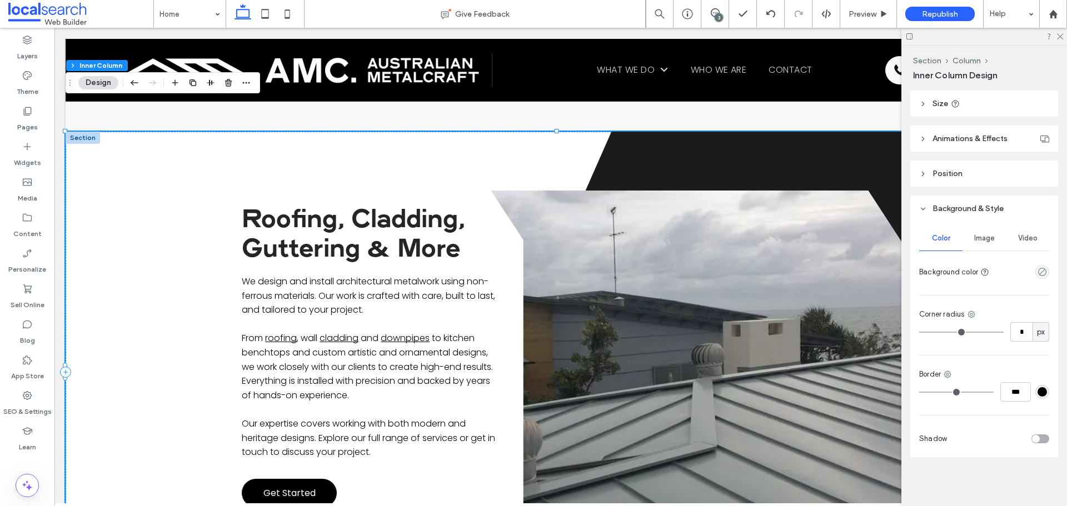
click at [179, 256] on div "A black and white silhouette of a triangle on a white background." at bounding box center [561, 372] width 990 height 480
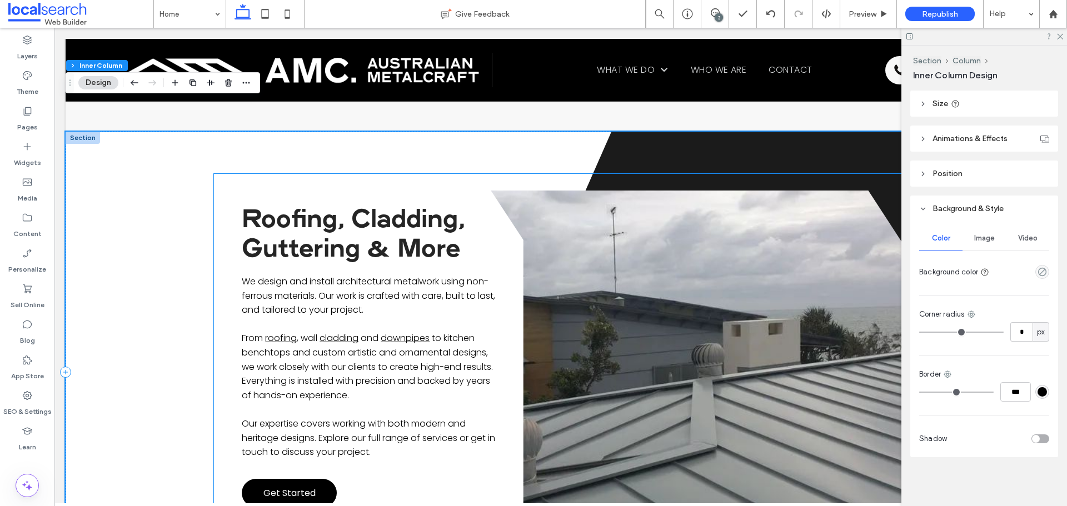
scroll to position [2501, 0]
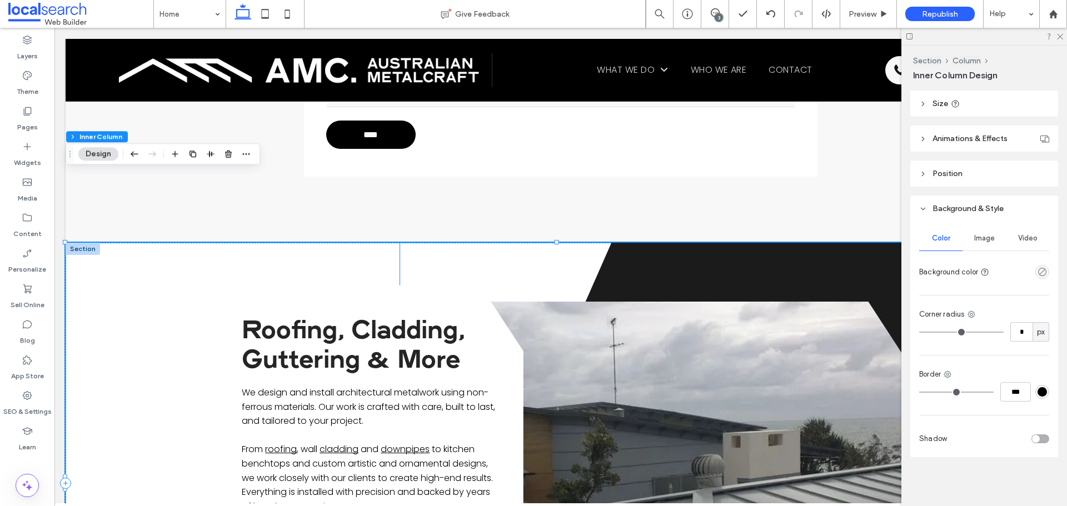
click at [489, 243] on icon "A black and white silhouette of a triangle on a white background." at bounding box center [728, 483] width 656 height 480
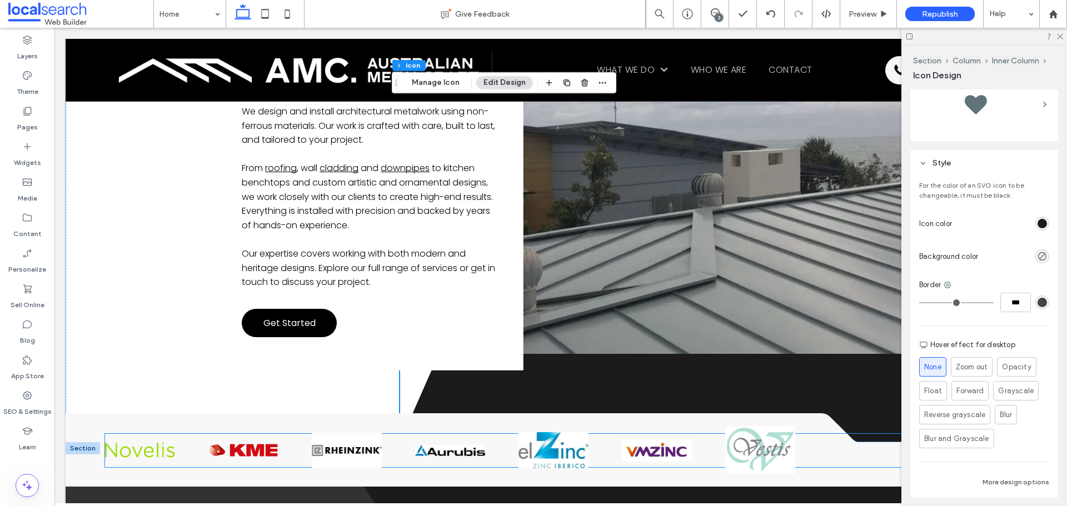
scroll to position [2834, 0]
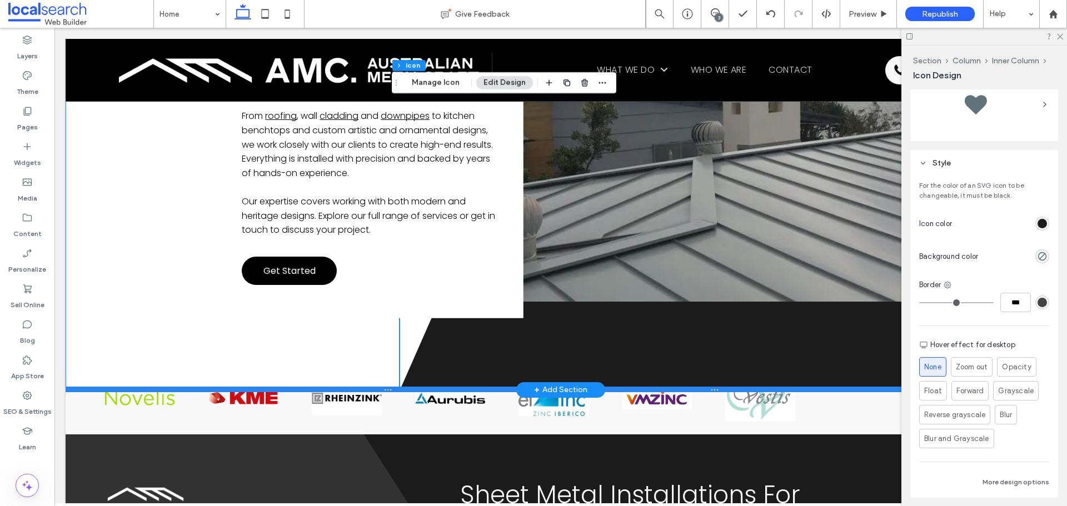
click at [311, 387] on div at bounding box center [557, 390] width 982 height 6
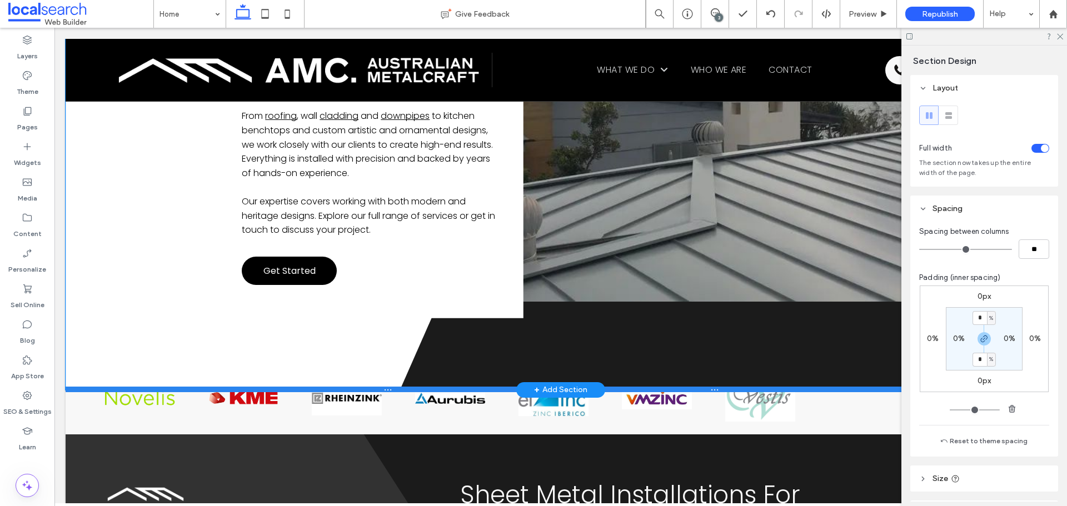
type input "***"
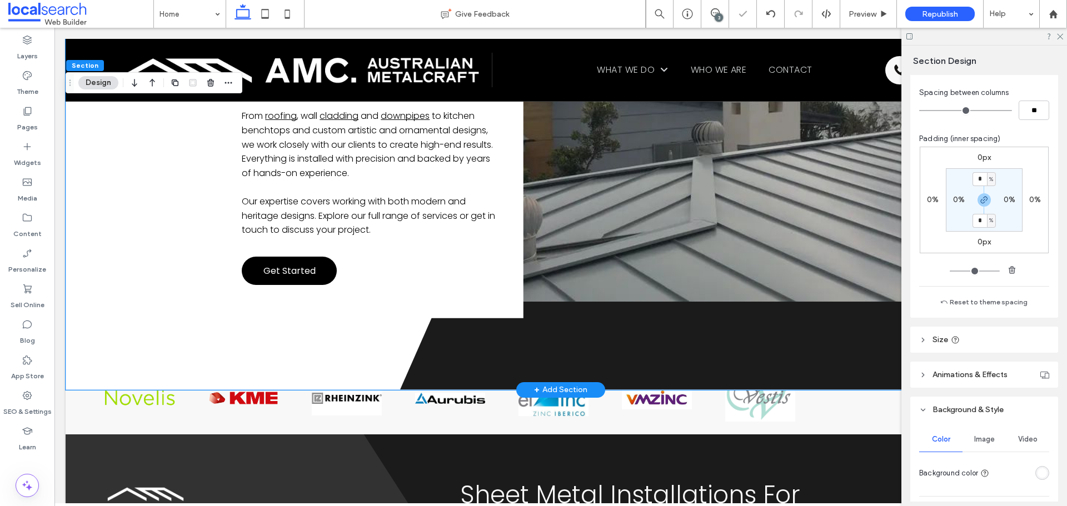
scroll to position [278, 0]
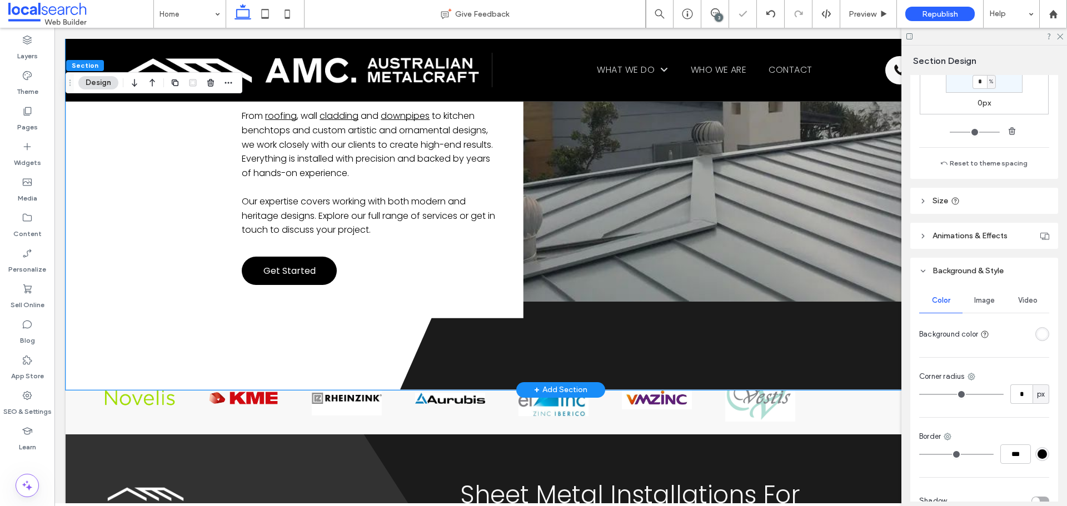
click at [1038, 333] on div "rgba(255, 255, 255, 1)" at bounding box center [1042, 334] width 9 height 9
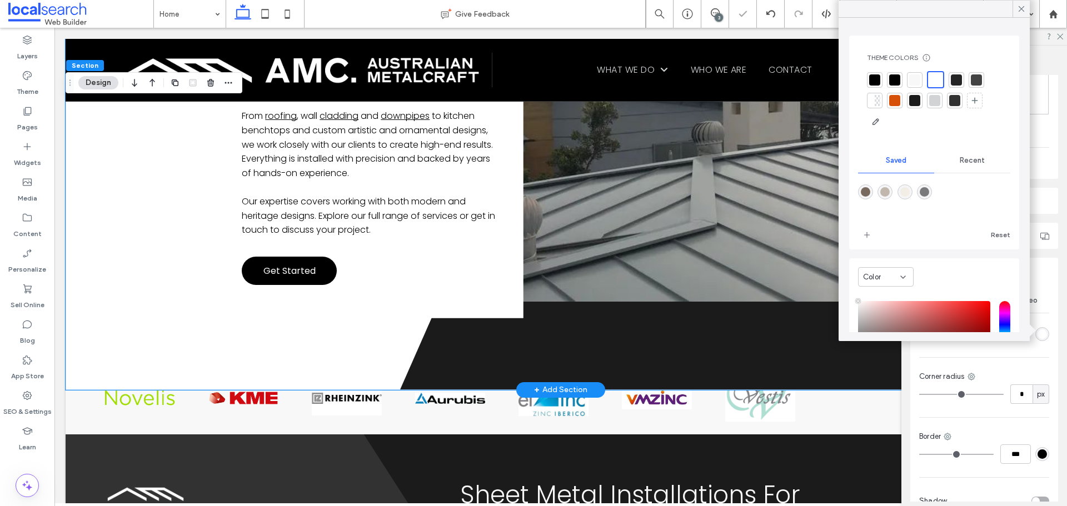
click at [914, 81] on div at bounding box center [914, 79] width 11 height 11
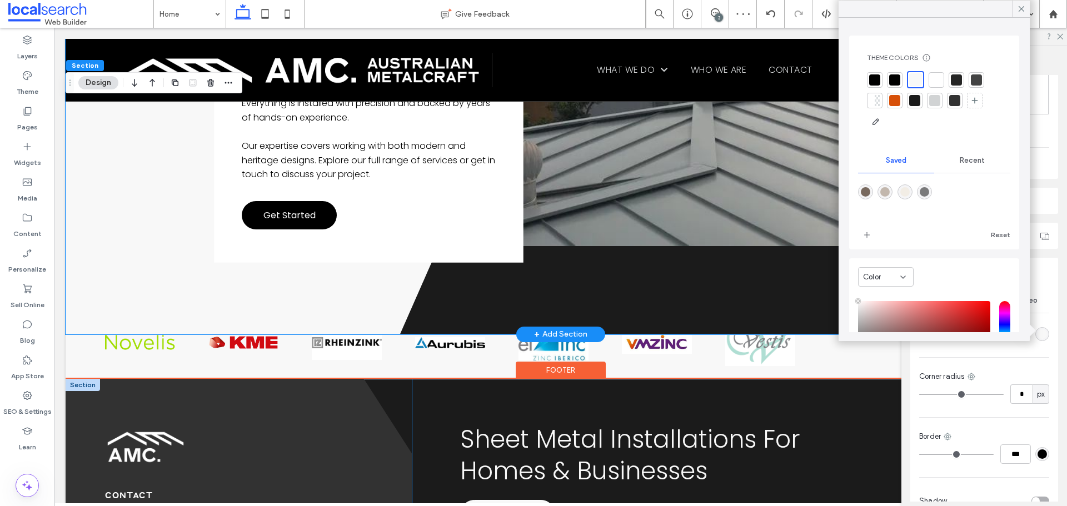
scroll to position [3124, 0]
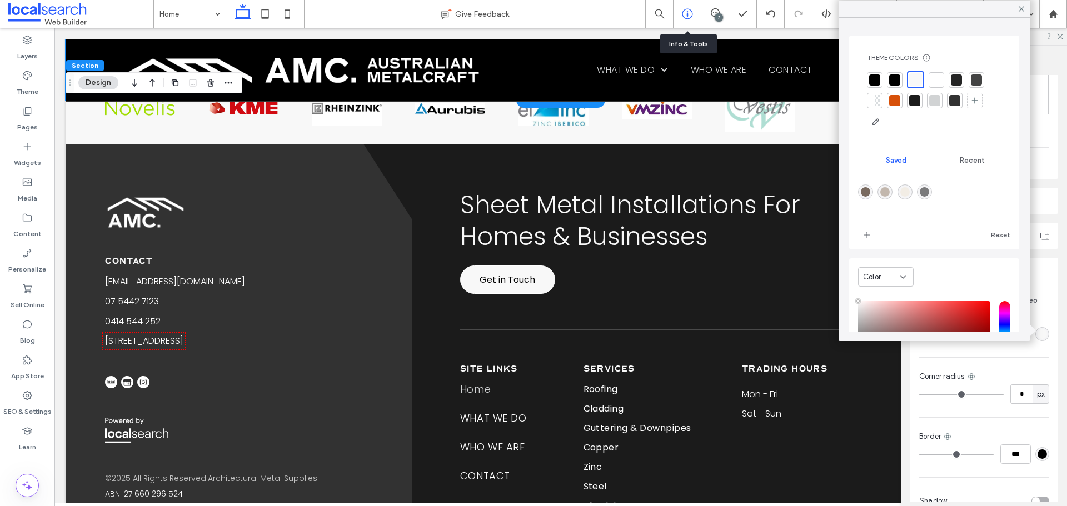
click at [690, 17] on icon at bounding box center [687, 13] width 11 height 11
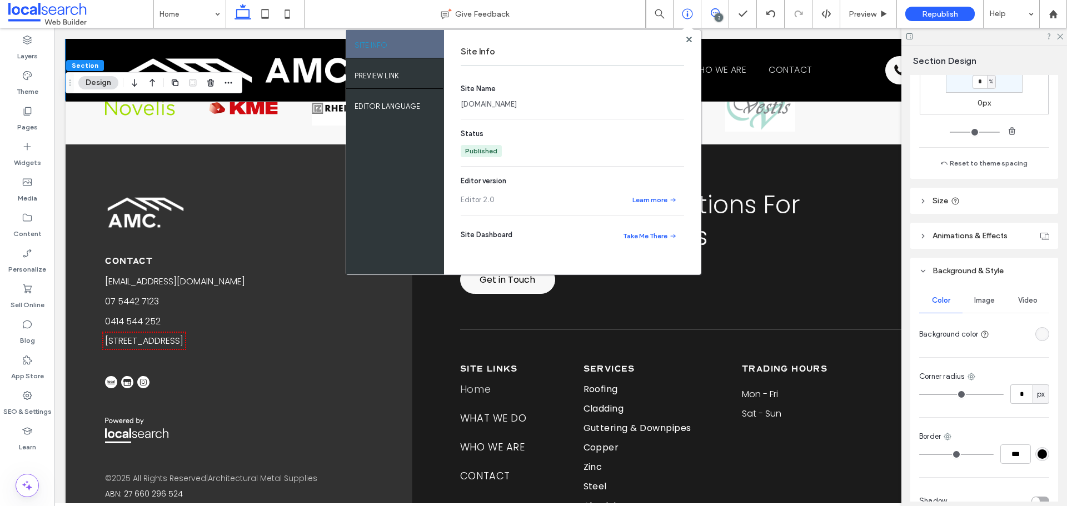
click at [717, 13] on use at bounding box center [715, 12] width 9 height 9
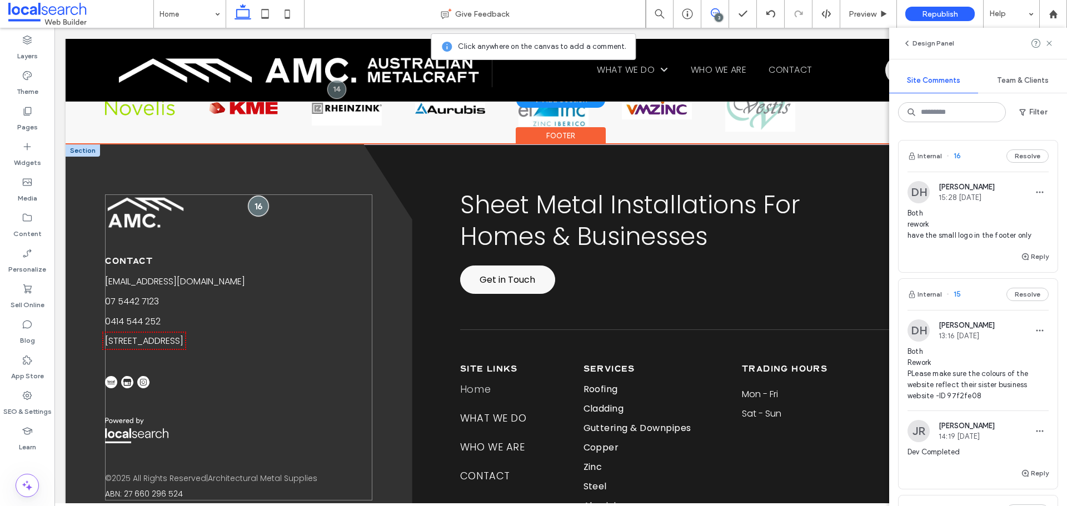
click at [258, 196] on div at bounding box center [258, 206] width 21 height 21
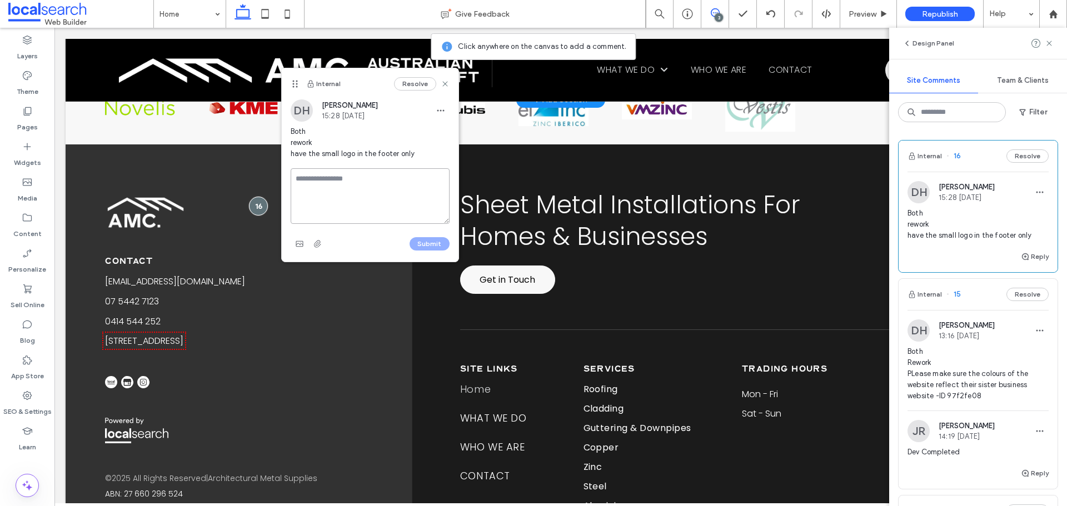
click at [345, 173] on textarea at bounding box center [370, 196] width 159 height 56
type textarea "**********"
click at [436, 245] on button "Submit" at bounding box center [430, 243] width 40 height 13
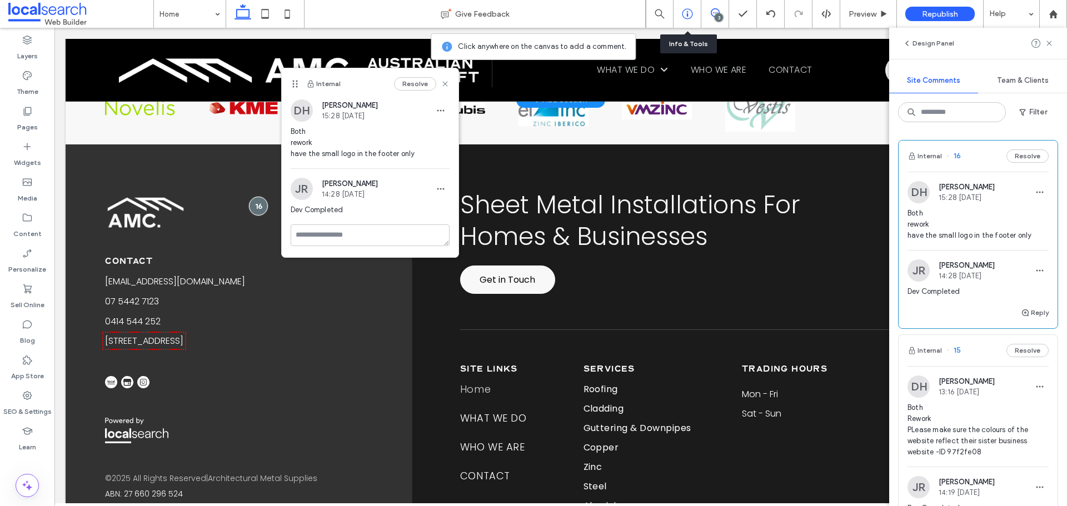
click at [682, 18] on icon at bounding box center [687, 13] width 11 height 11
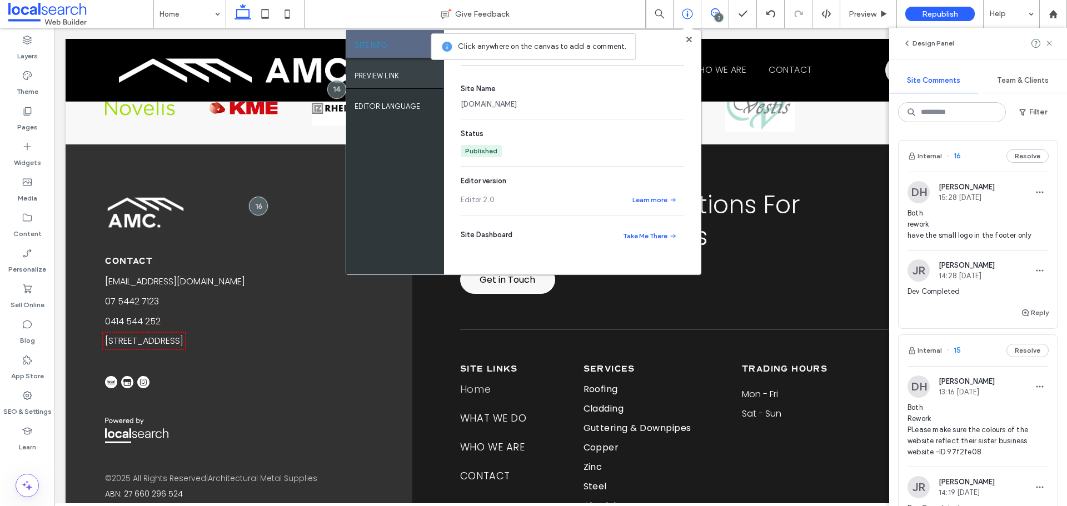
click at [391, 71] on label "PREVIEW LINK" at bounding box center [377, 73] width 44 height 14
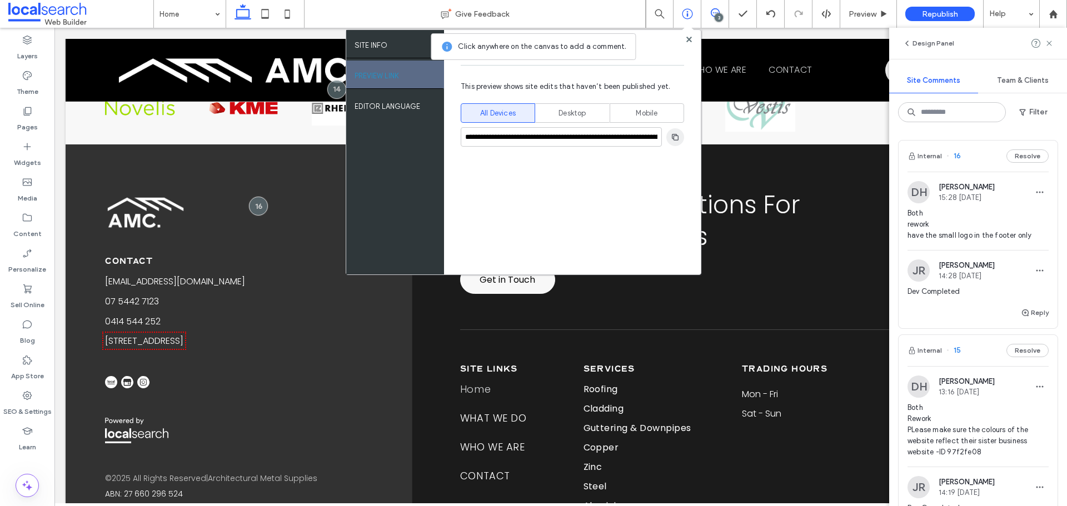
click at [676, 132] on span "button" at bounding box center [675, 137] width 18 height 18
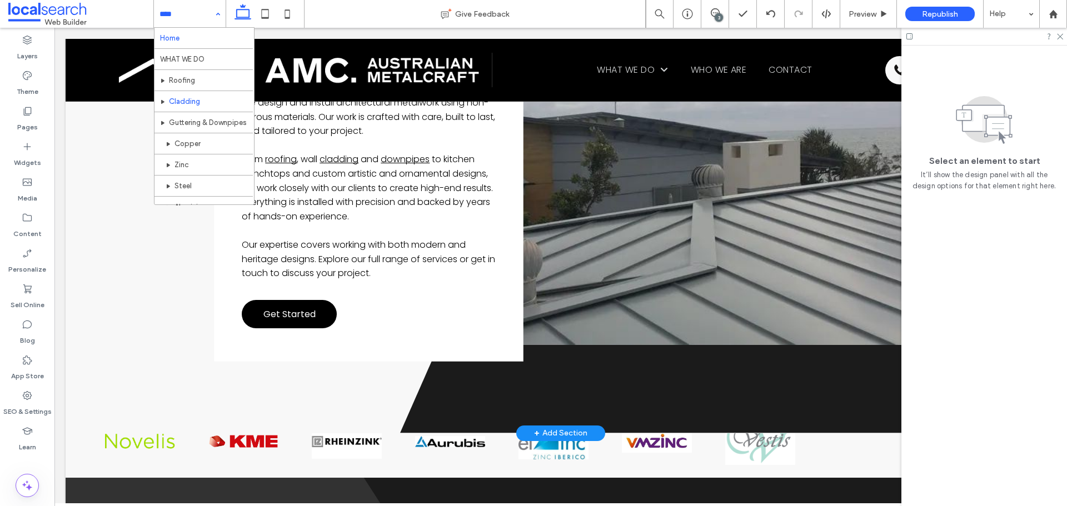
scroll to position [0, 0]
click at [27, 401] on label "SEO & Settings" at bounding box center [27, 409] width 48 height 16
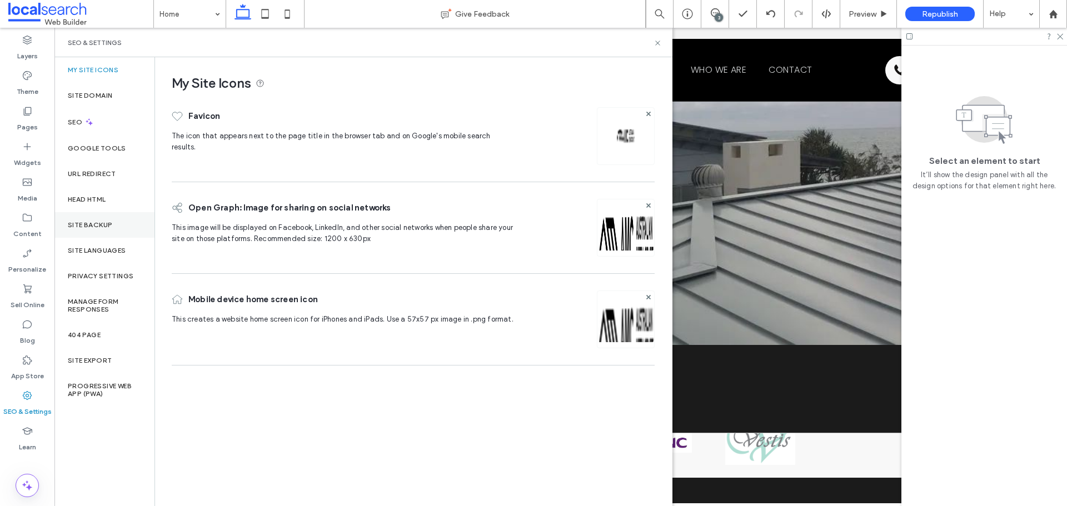
click at [118, 233] on div "Site Backup" at bounding box center [104, 225] width 100 height 26
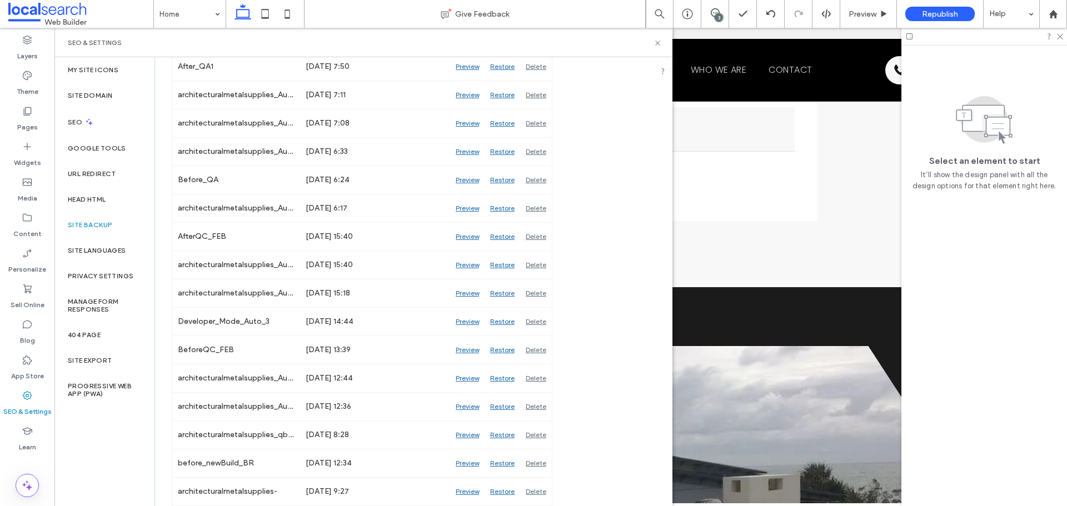
scroll to position [2402, 0]
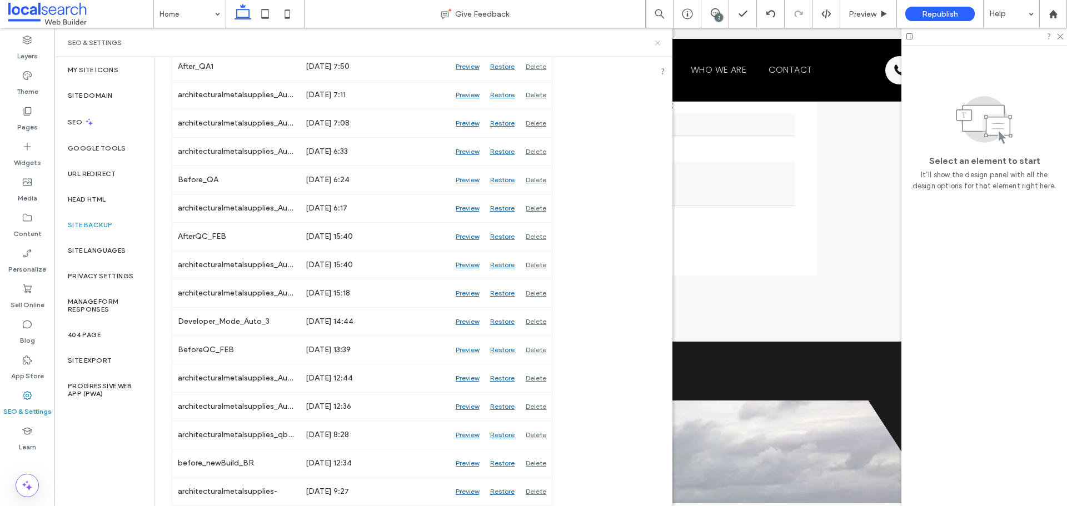
click at [658, 47] on icon at bounding box center [658, 43] width 8 height 8
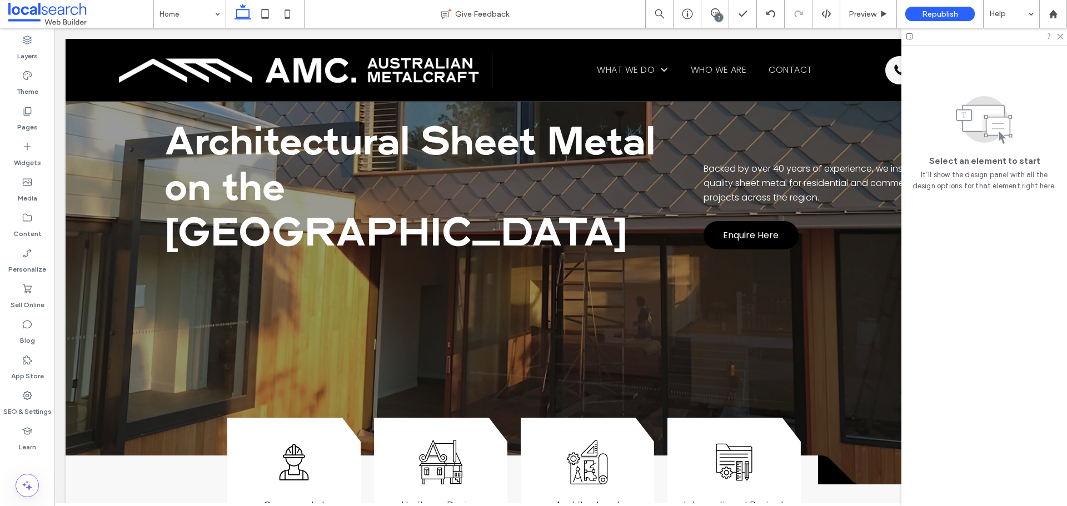
scroll to position [0, 0]
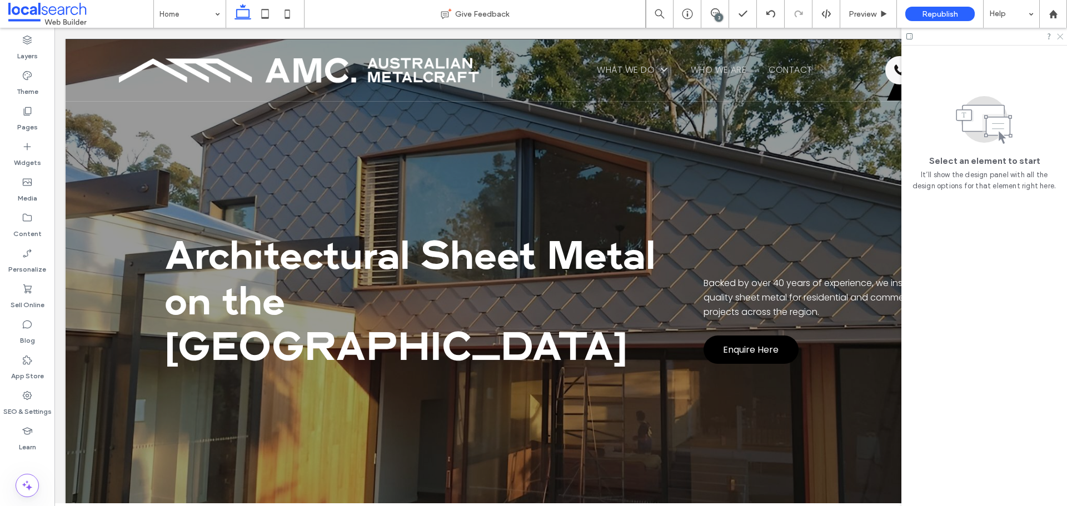
click at [1062, 35] on use at bounding box center [1060, 37] width 6 height 6
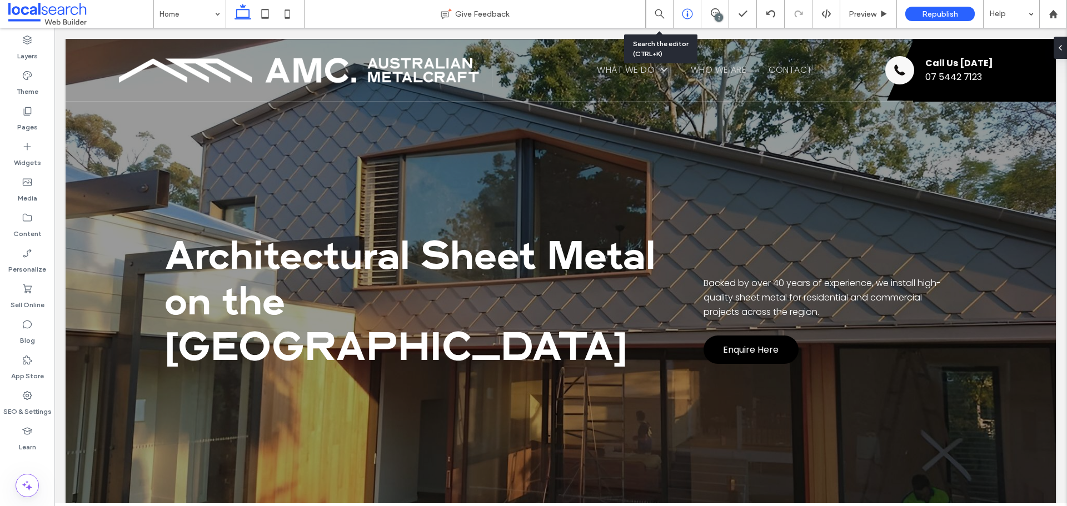
click at [677, 8] on div at bounding box center [687, 13] width 27 height 11
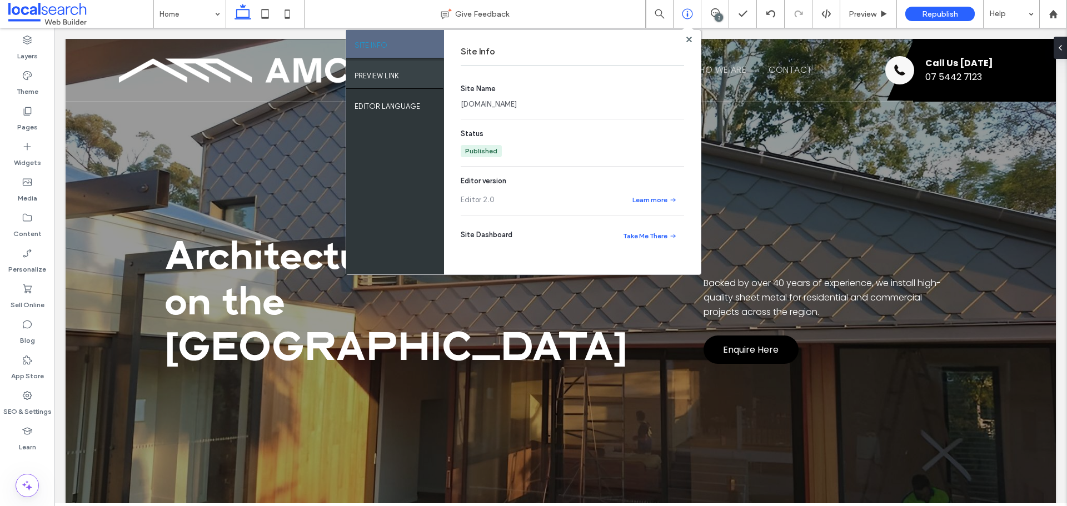
click at [412, 78] on div "PREVIEW LINK" at bounding box center [395, 75] width 98 height 28
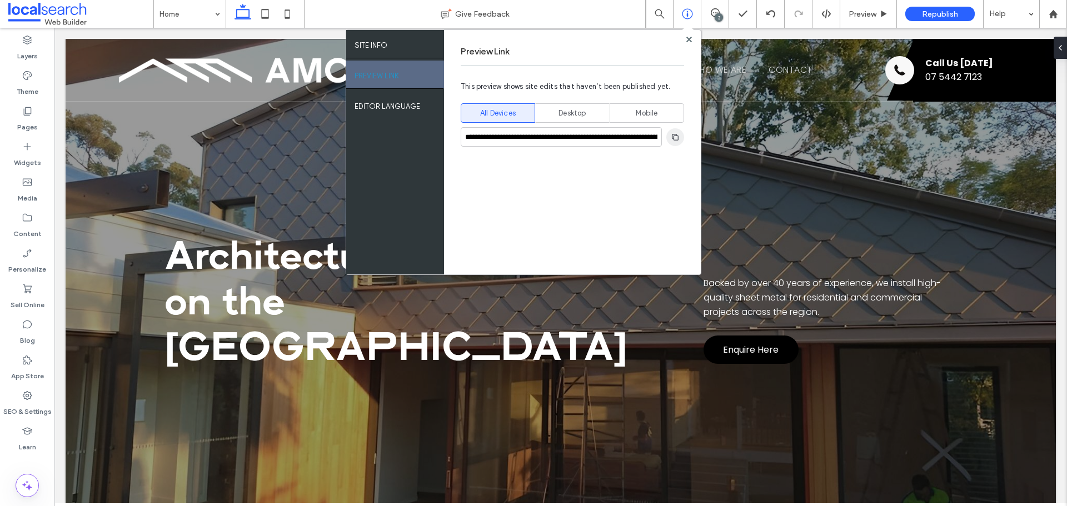
click at [673, 135] on icon "button" at bounding box center [675, 137] width 9 height 9
click at [711, 15] on use at bounding box center [715, 12] width 9 height 9
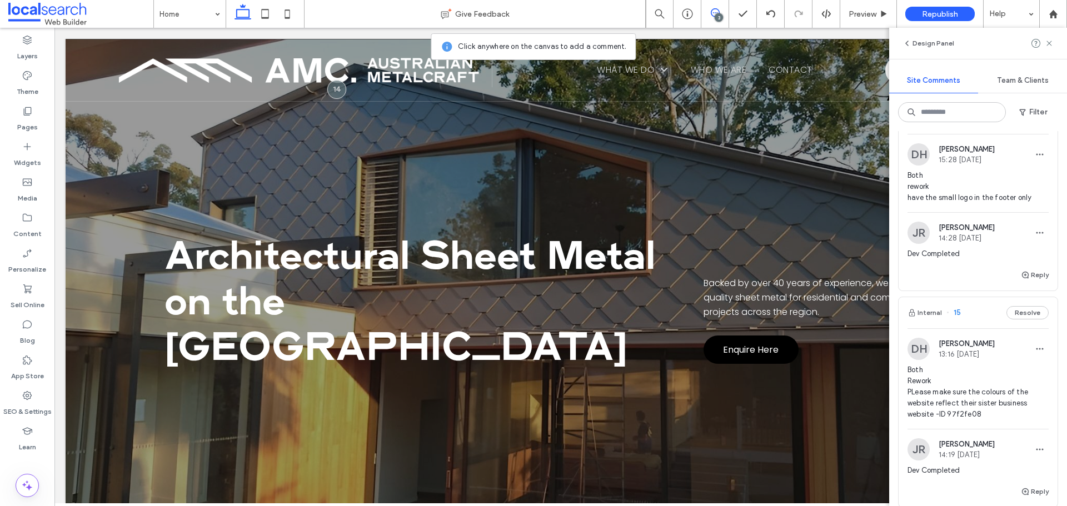
scroll to position [222, 0]
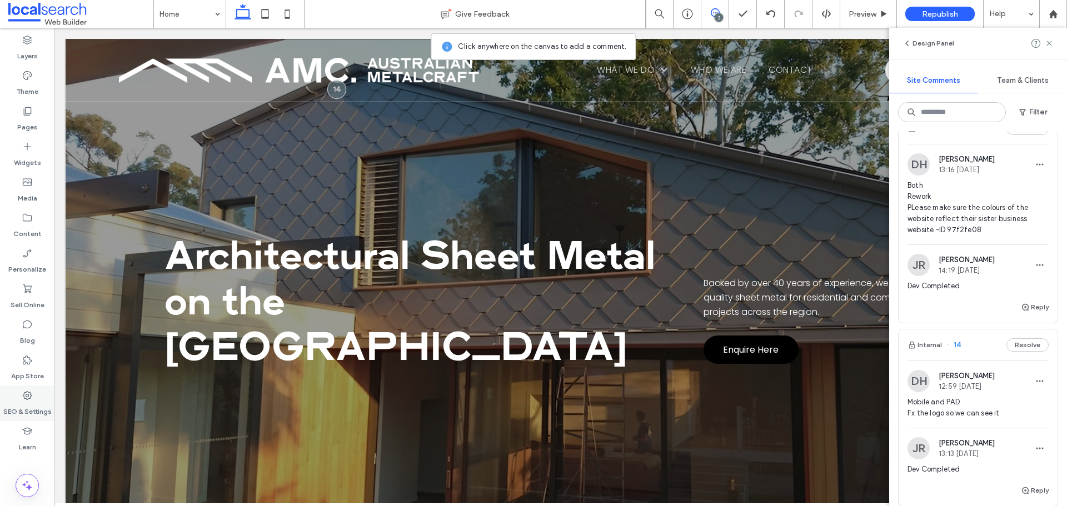
click at [31, 400] on icon at bounding box center [27, 395] width 11 height 11
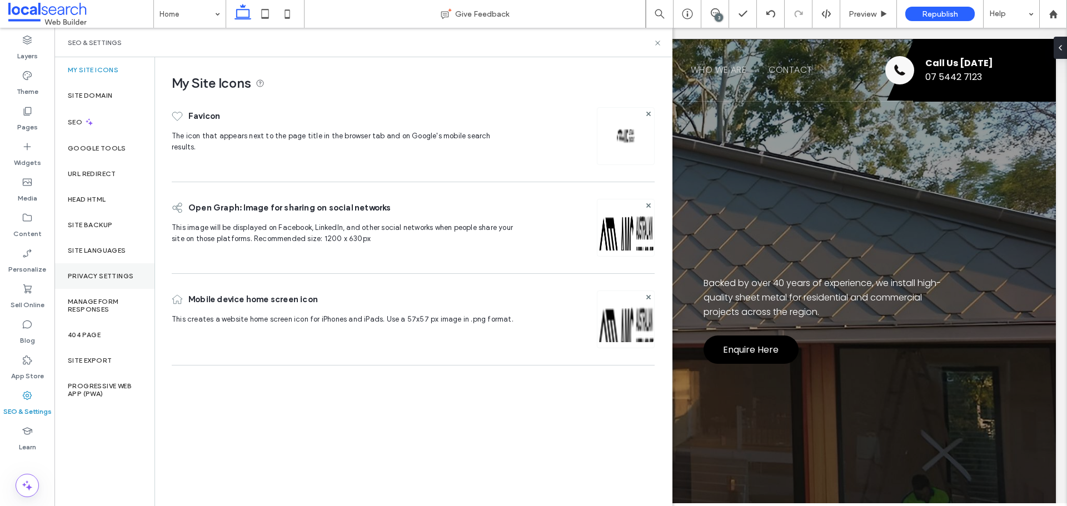
scroll to position [0, 0]
click at [103, 228] on label "Site Backup" at bounding box center [90, 225] width 44 height 8
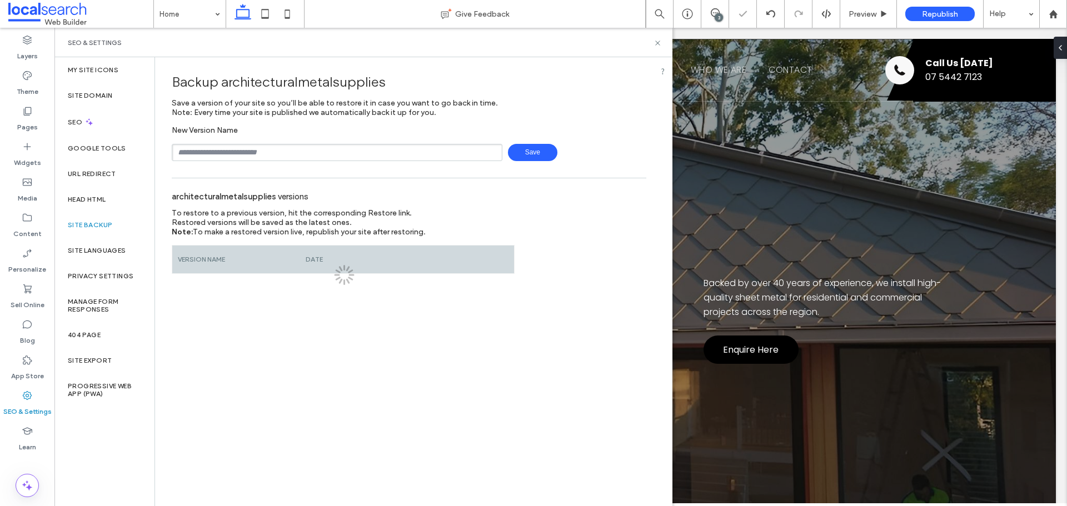
click at [271, 141] on div "New Version Name Save" at bounding box center [409, 144] width 475 height 36
click at [273, 147] on input "text" at bounding box center [337, 152] width 331 height 17
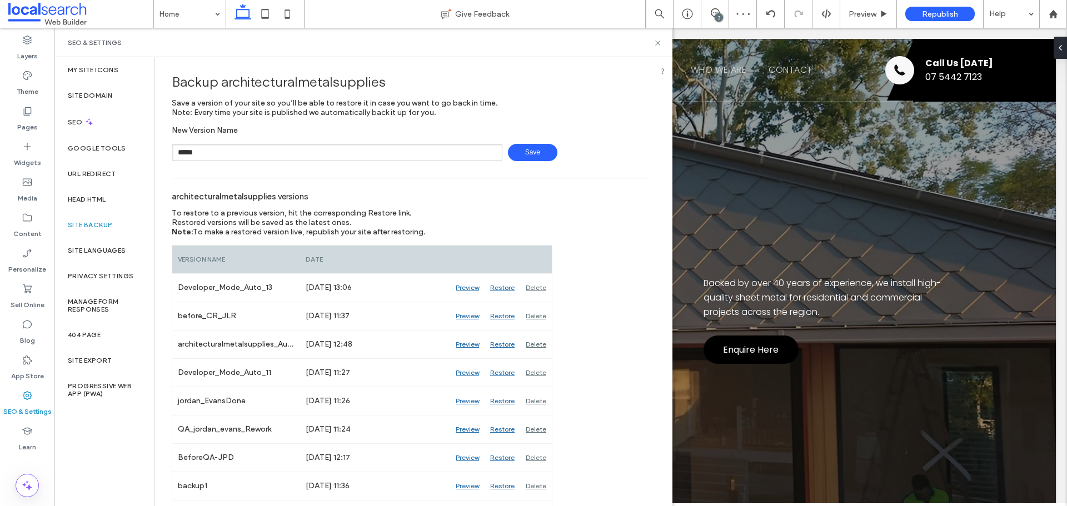
type input "**********"
click at [521, 152] on span "Save" at bounding box center [532, 152] width 49 height 17
drag, startPoint x: 713, startPoint y: 11, endPoint x: 691, endPoint y: 34, distance: 31.9
click at [713, 11] on icon at bounding box center [715, 12] width 9 height 9
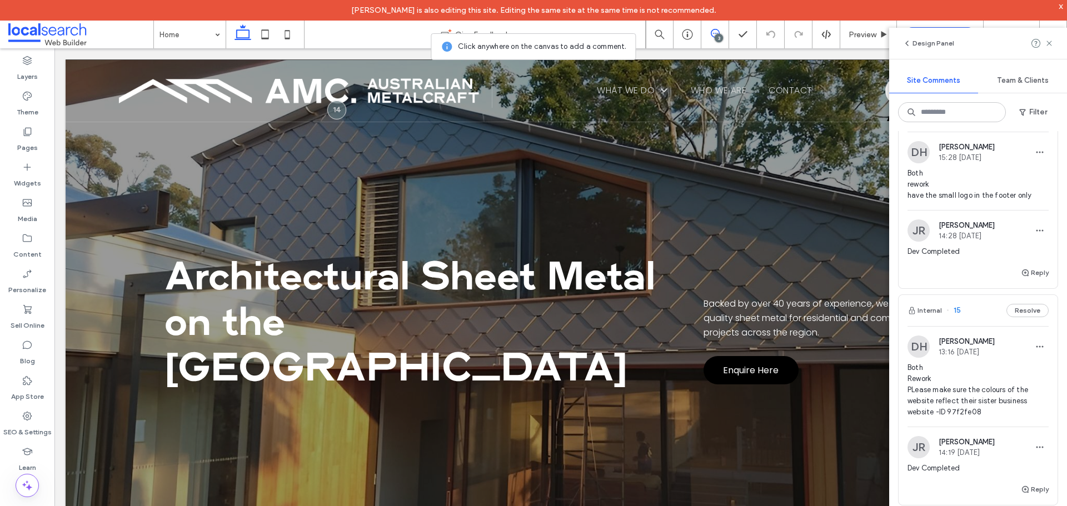
scroll to position [21, 0]
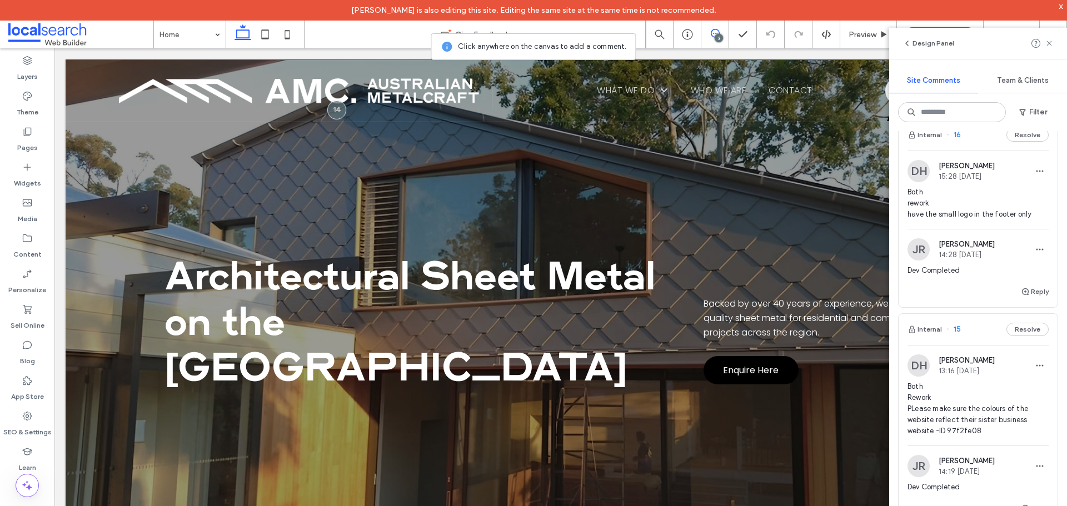
click at [967, 430] on span "Both Rework PLease make sure the colours of the website reflect their sister bu…" at bounding box center [977, 409] width 141 height 56
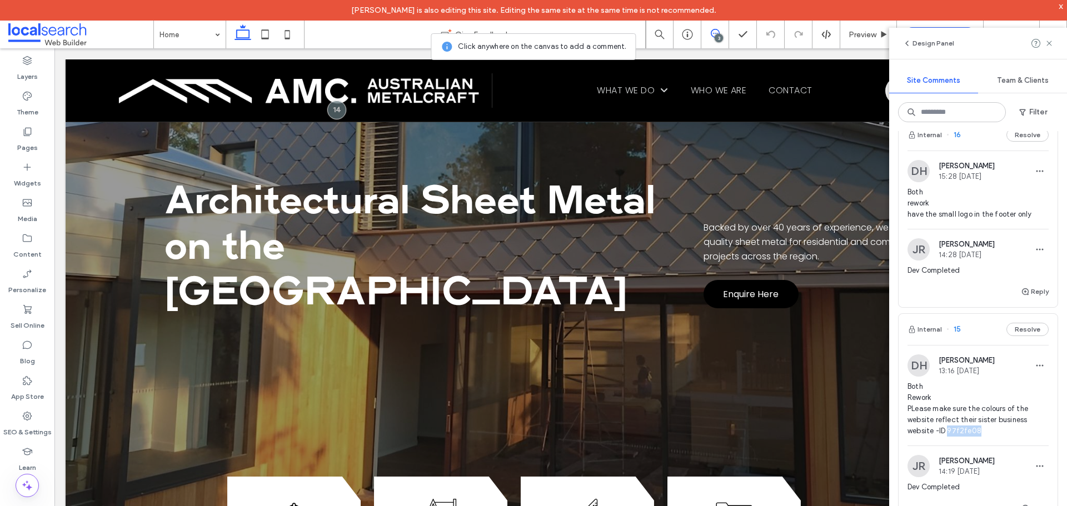
click at [967, 430] on span "Both Rework PLease make sure the colours of the website reflect their sister bu…" at bounding box center [977, 409] width 141 height 56
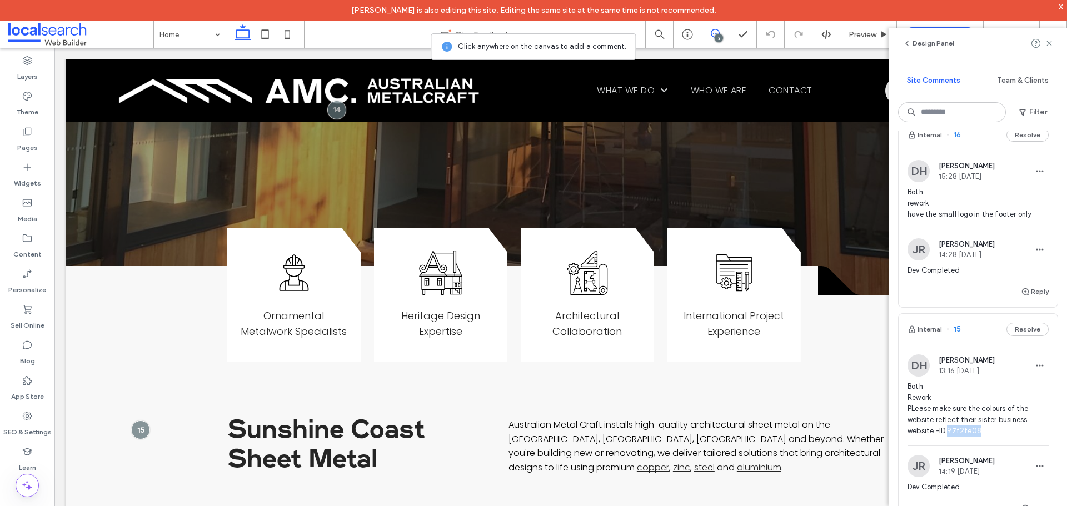
scroll to position [392, 0]
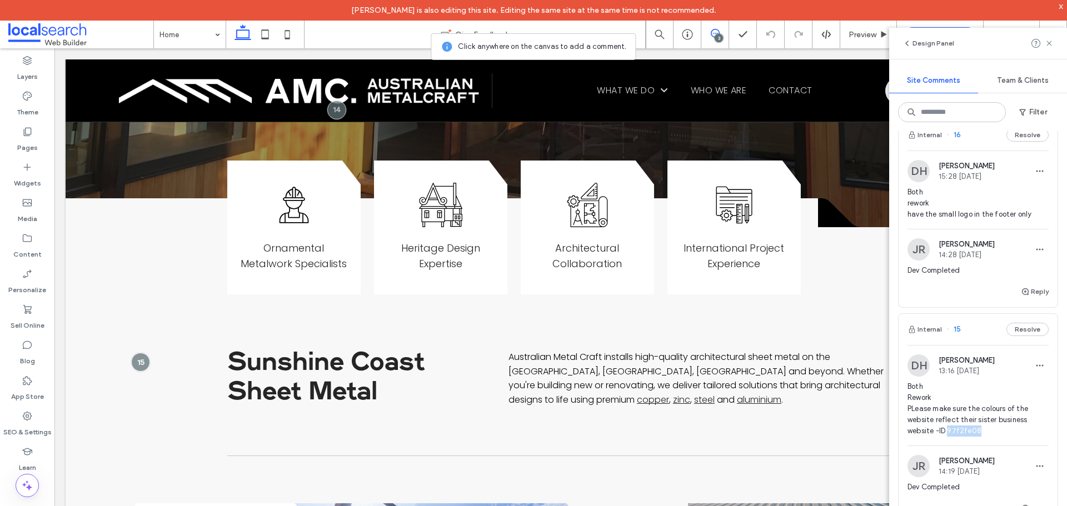
copy span "97f2fe08"
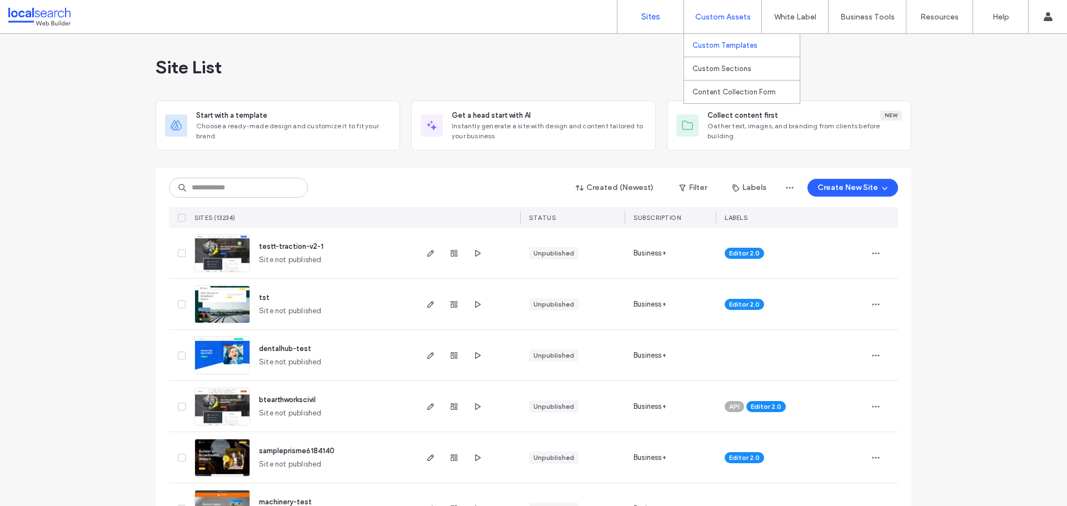
click at [745, 45] on label "Custom Templates" at bounding box center [724, 45] width 65 height 8
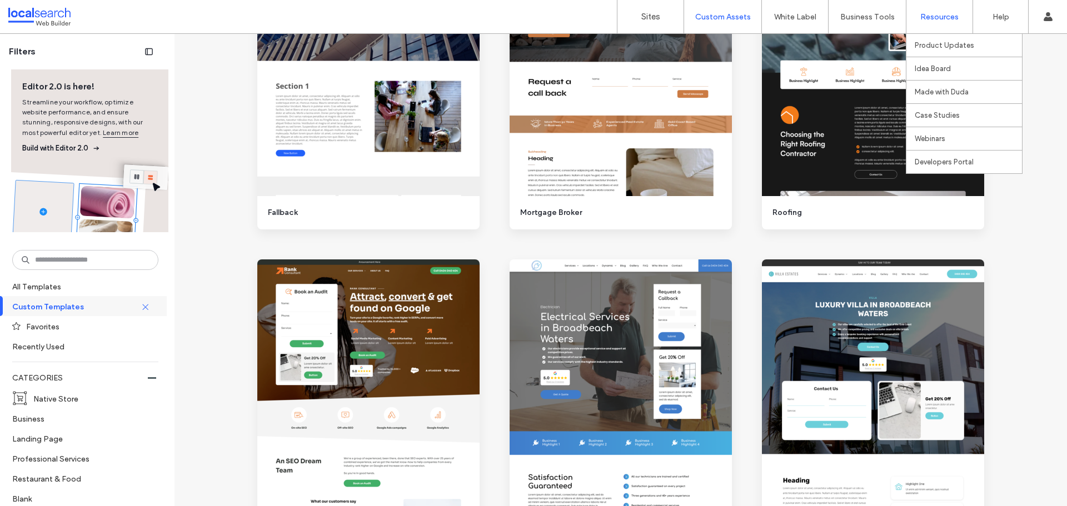
scroll to position [9576, 0]
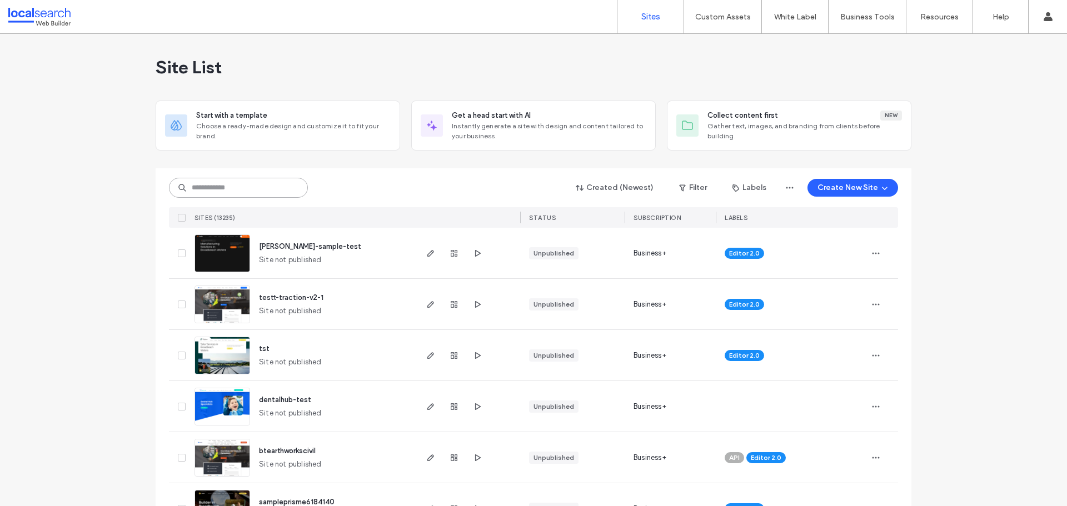
click at [253, 193] on input at bounding box center [238, 188] width 139 height 20
click at [260, 186] on input at bounding box center [238, 188] width 139 height 20
paste input "********"
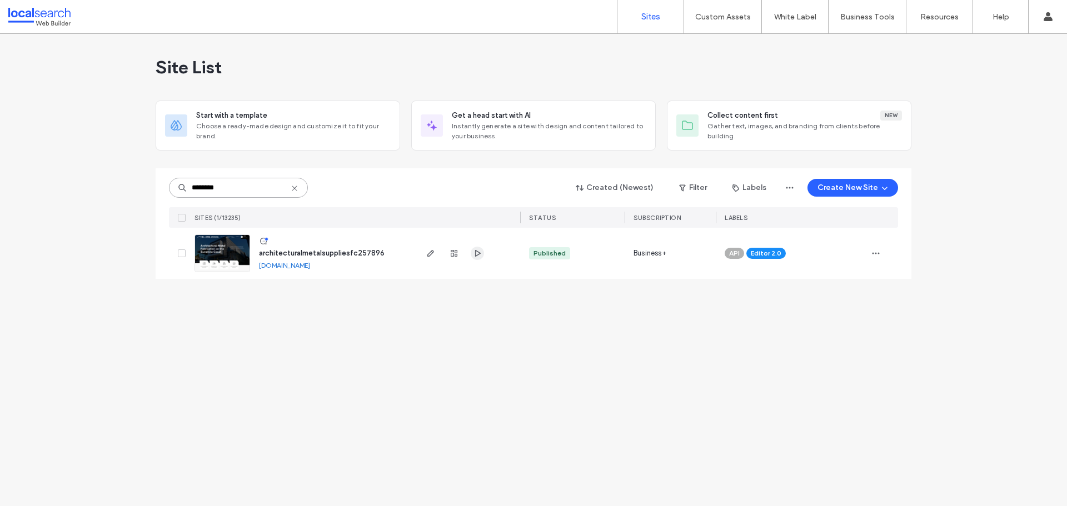
type input "********"
click at [478, 258] on span "button" at bounding box center [477, 253] width 13 height 13
